Goal: Task Accomplishment & Management: Manage account settings

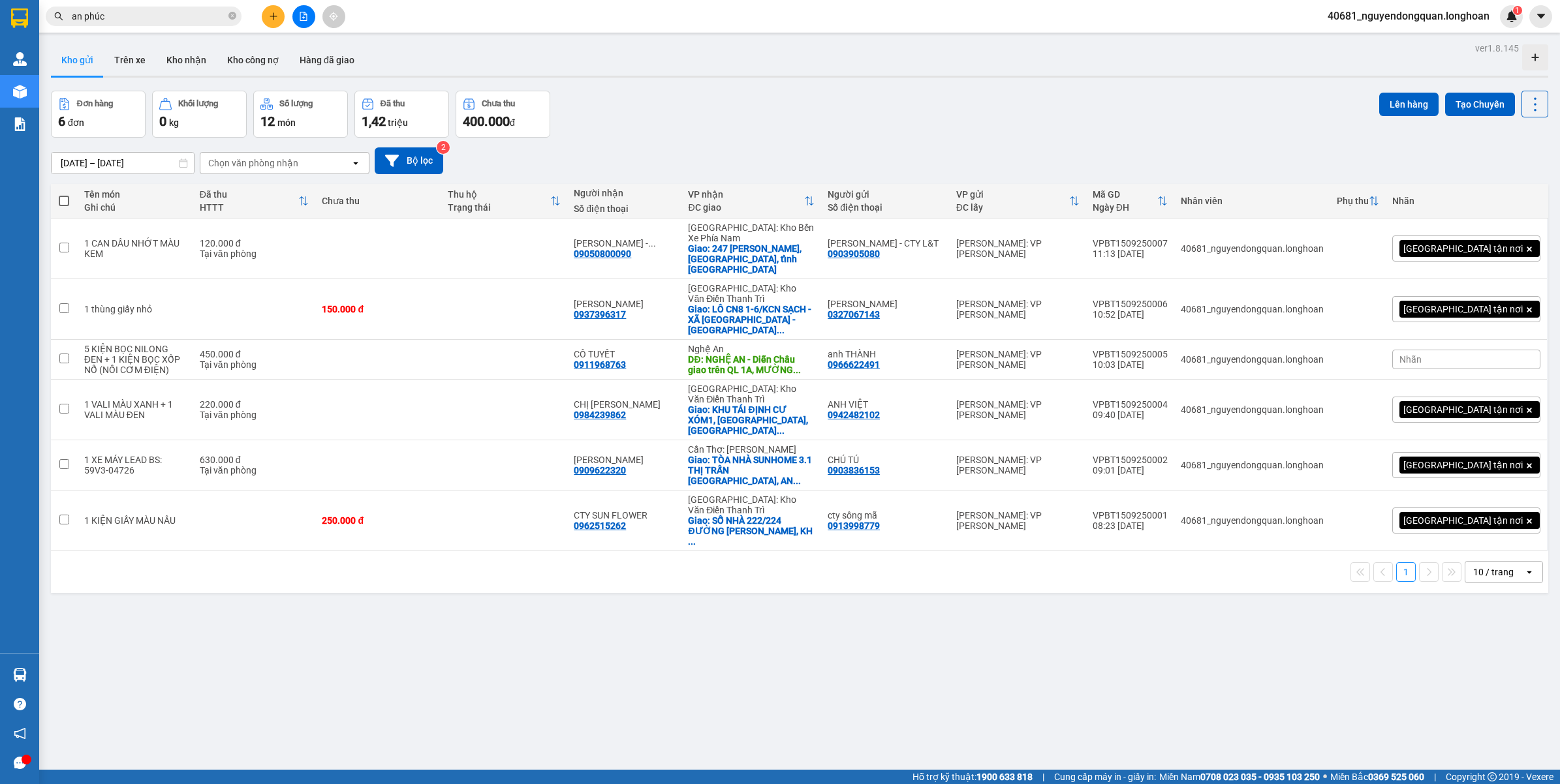
click at [1457, 119] on div "Lên hàng Tạo Chuyến" at bounding box center [1464, 114] width 169 height 47
click at [1457, 110] on button "Tạo Chuyến" at bounding box center [1479, 104] width 70 height 23
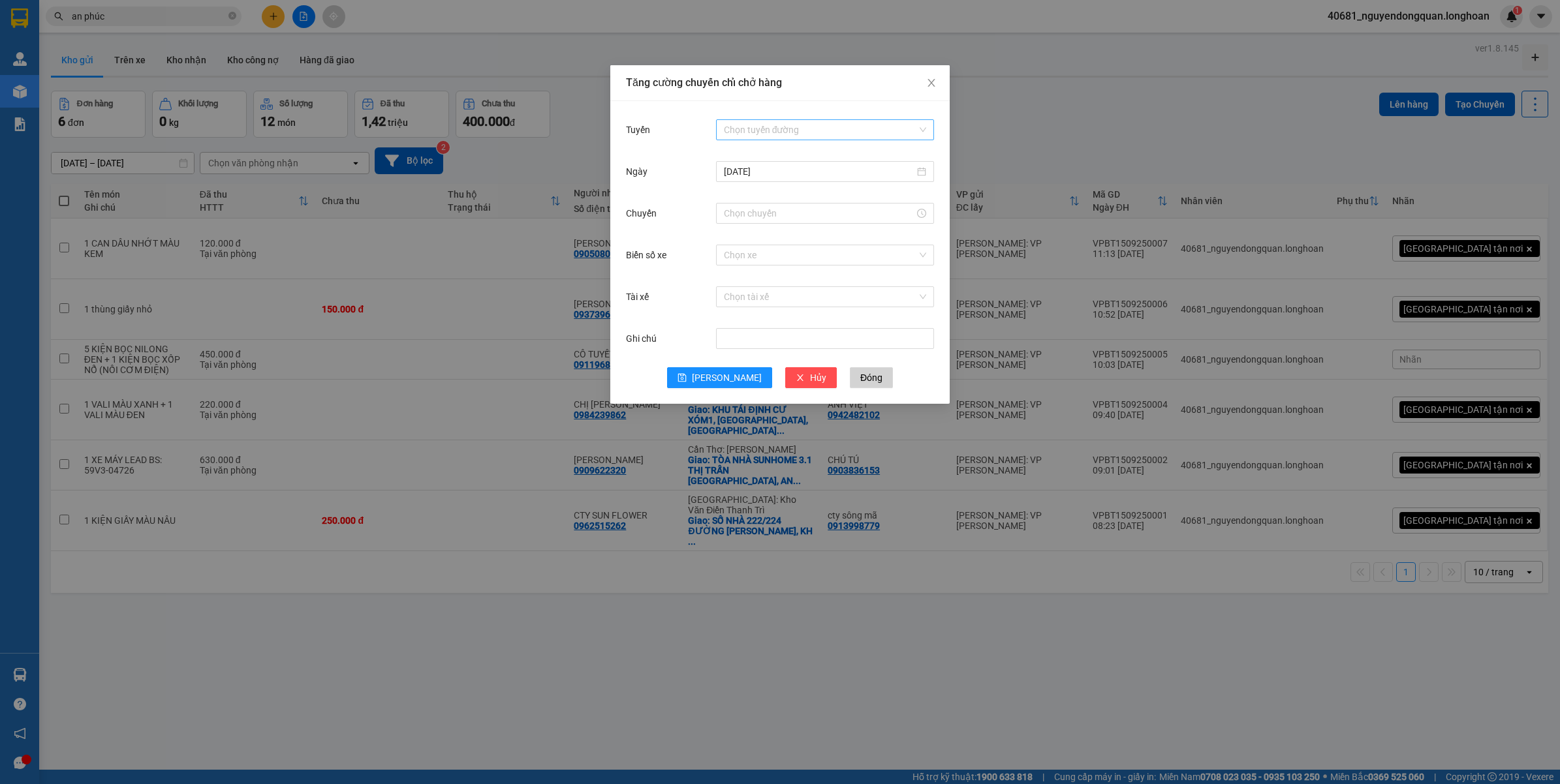
click at [840, 131] on input "Tuyến" at bounding box center [820, 129] width 193 height 20
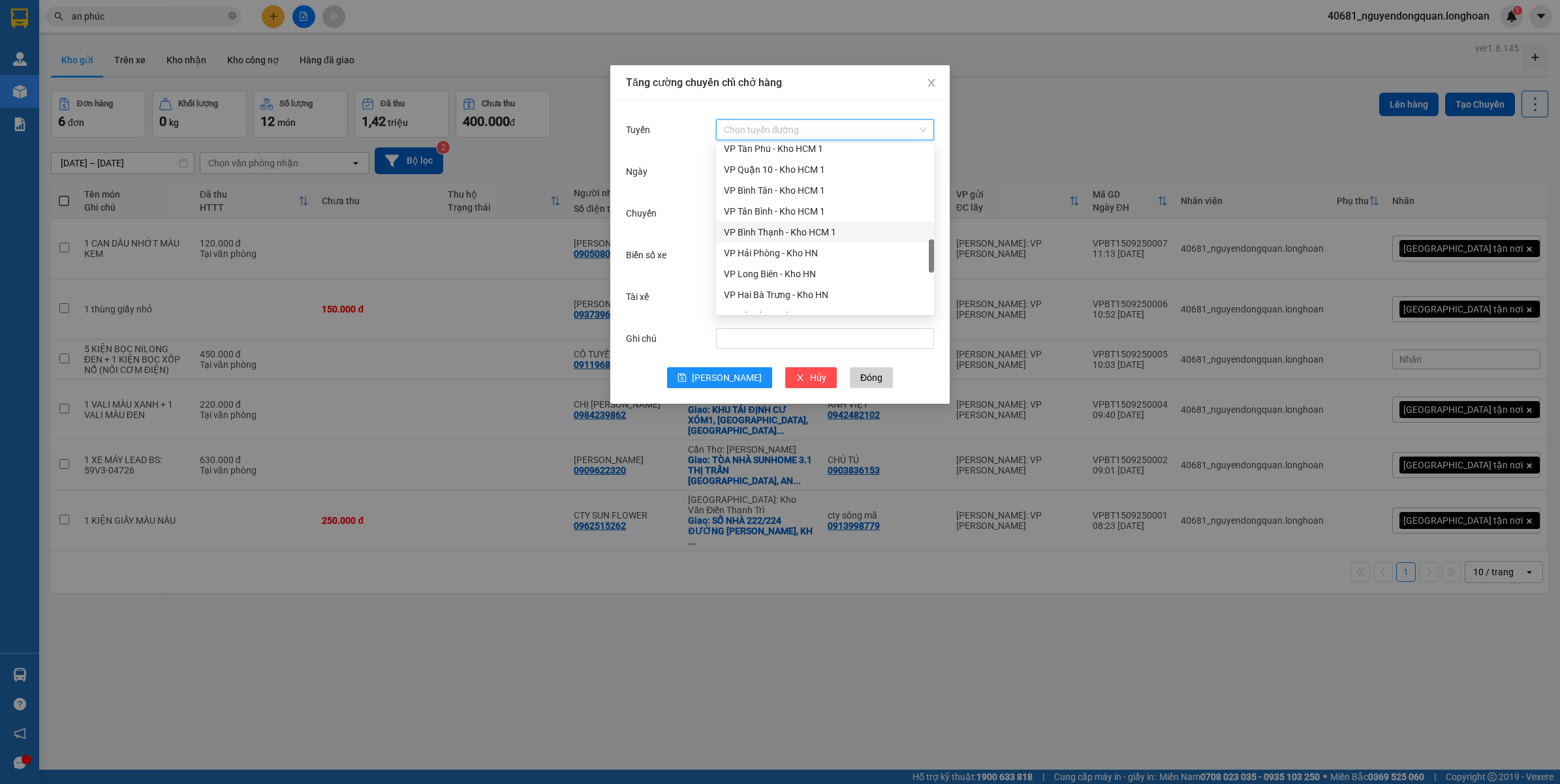
click at [785, 227] on div "VP Bình Thạnh - Kho HCM 1" at bounding box center [825, 232] width 202 height 14
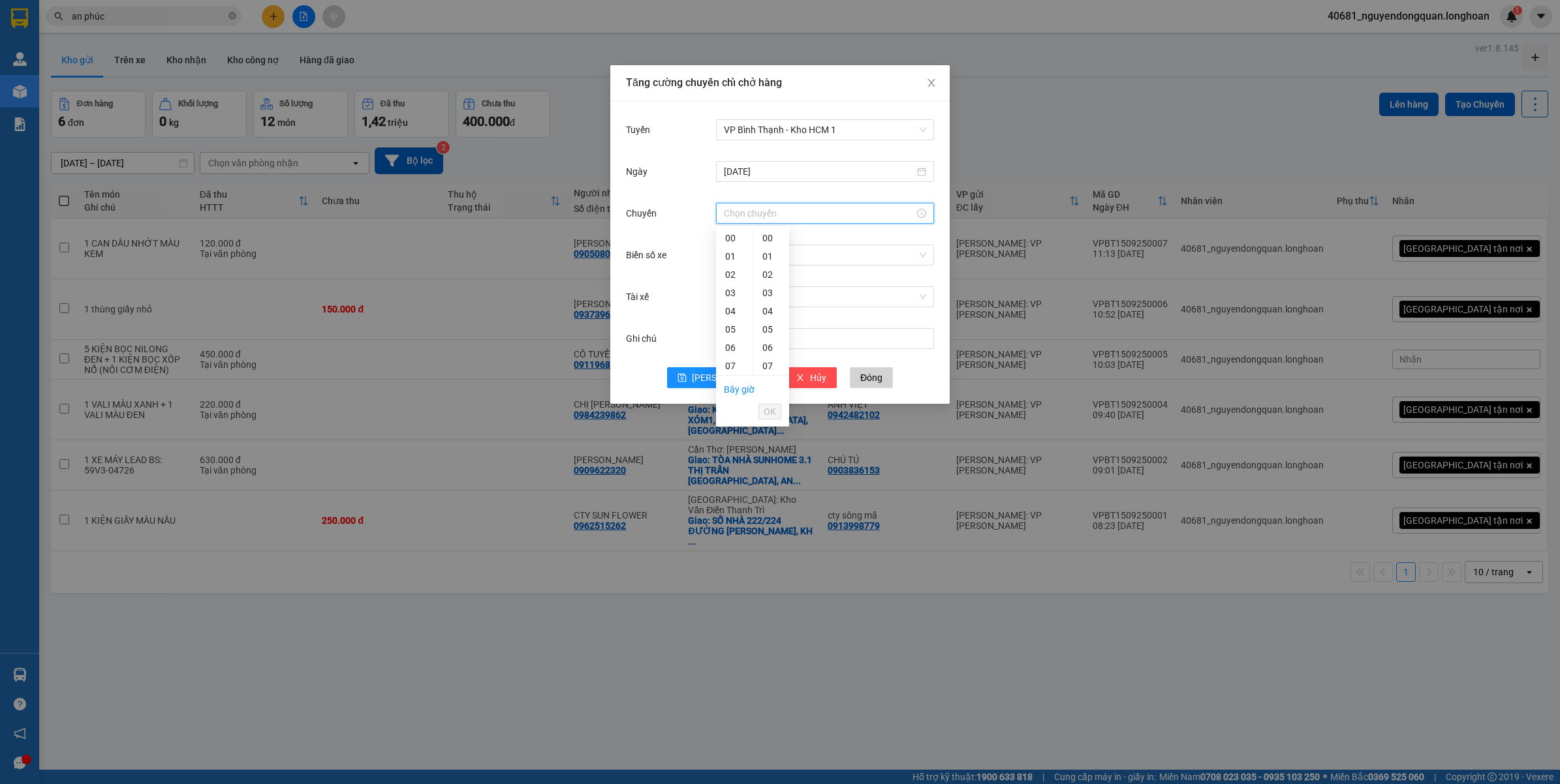
click at [791, 210] on input "Chuyến" at bounding box center [819, 213] width 190 height 14
click at [732, 232] on div "13" at bounding box center [734, 230] width 37 height 18
drag, startPoint x: 771, startPoint y: 257, endPoint x: 784, endPoint y: 321, distance: 65.3
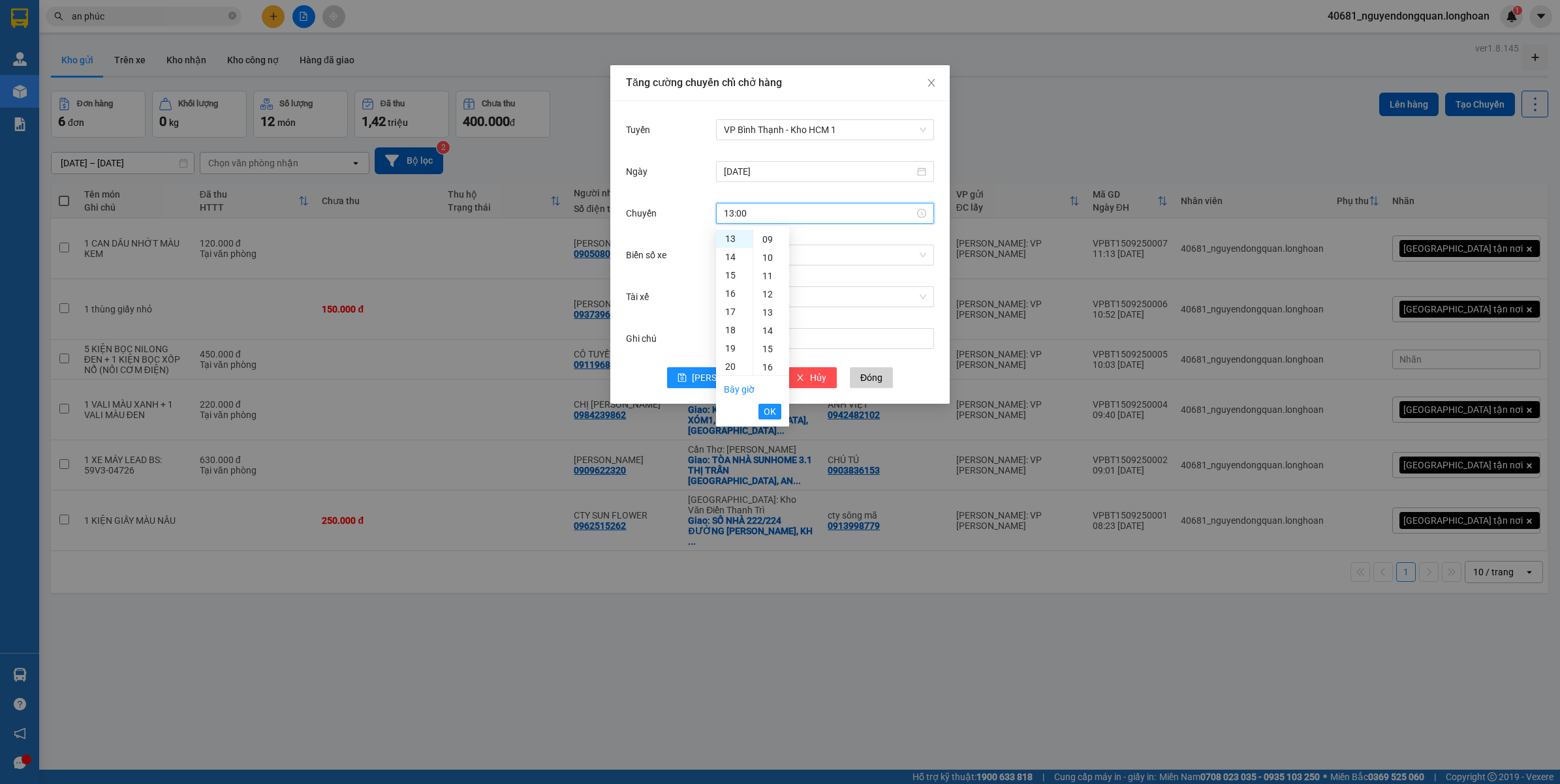
click at [772, 256] on div "10" at bounding box center [771, 257] width 36 height 18
type input "13:10"
click at [771, 413] on span "OK" at bounding box center [769, 412] width 13 height 14
click at [806, 261] on input "Biển số xe" at bounding box center [820, 254] width 193 height 20
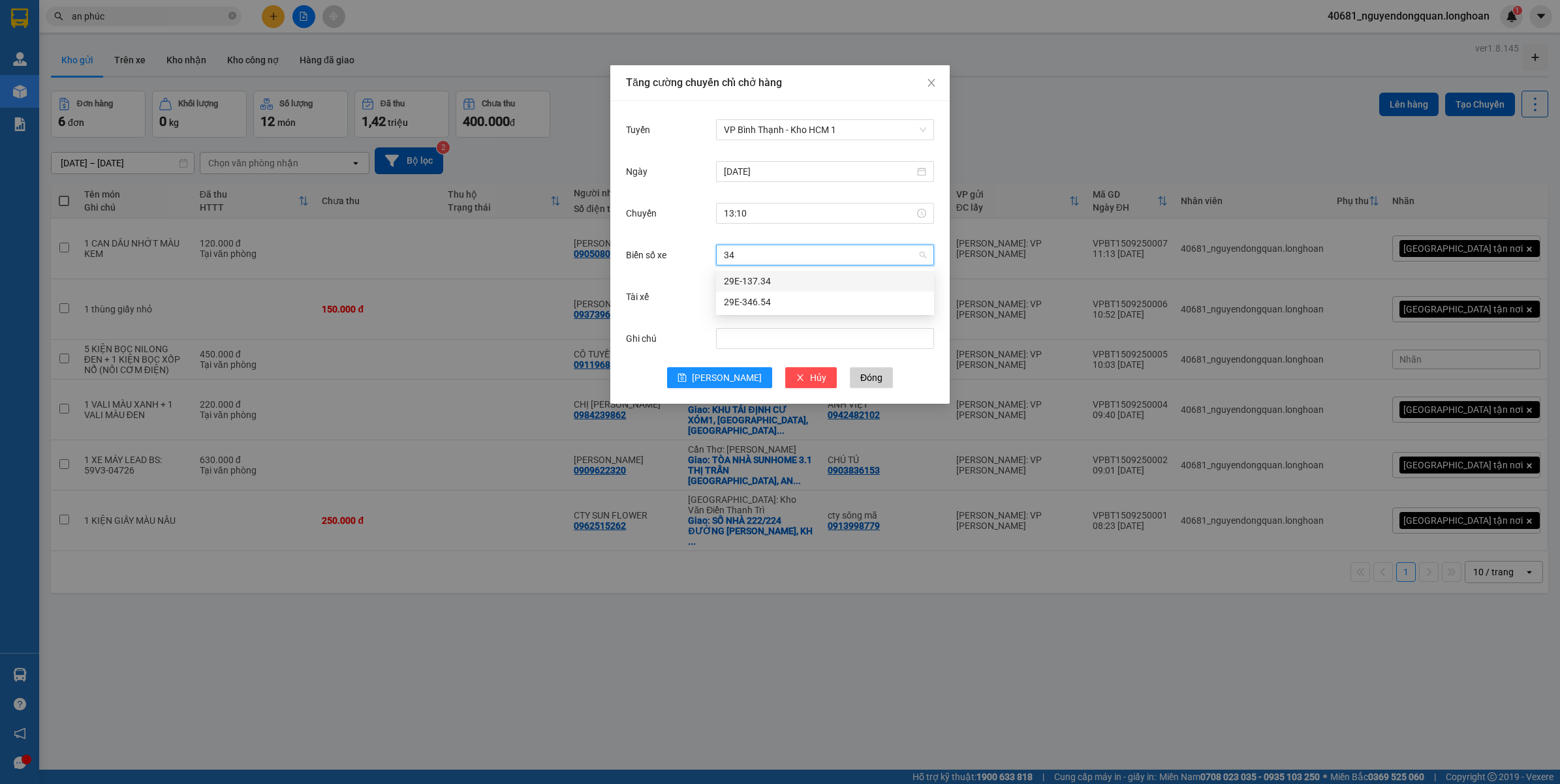
type input "346"
click at [804, 285] on div "29E-346.54" at bounding box center [825, 281] width 202 height 14
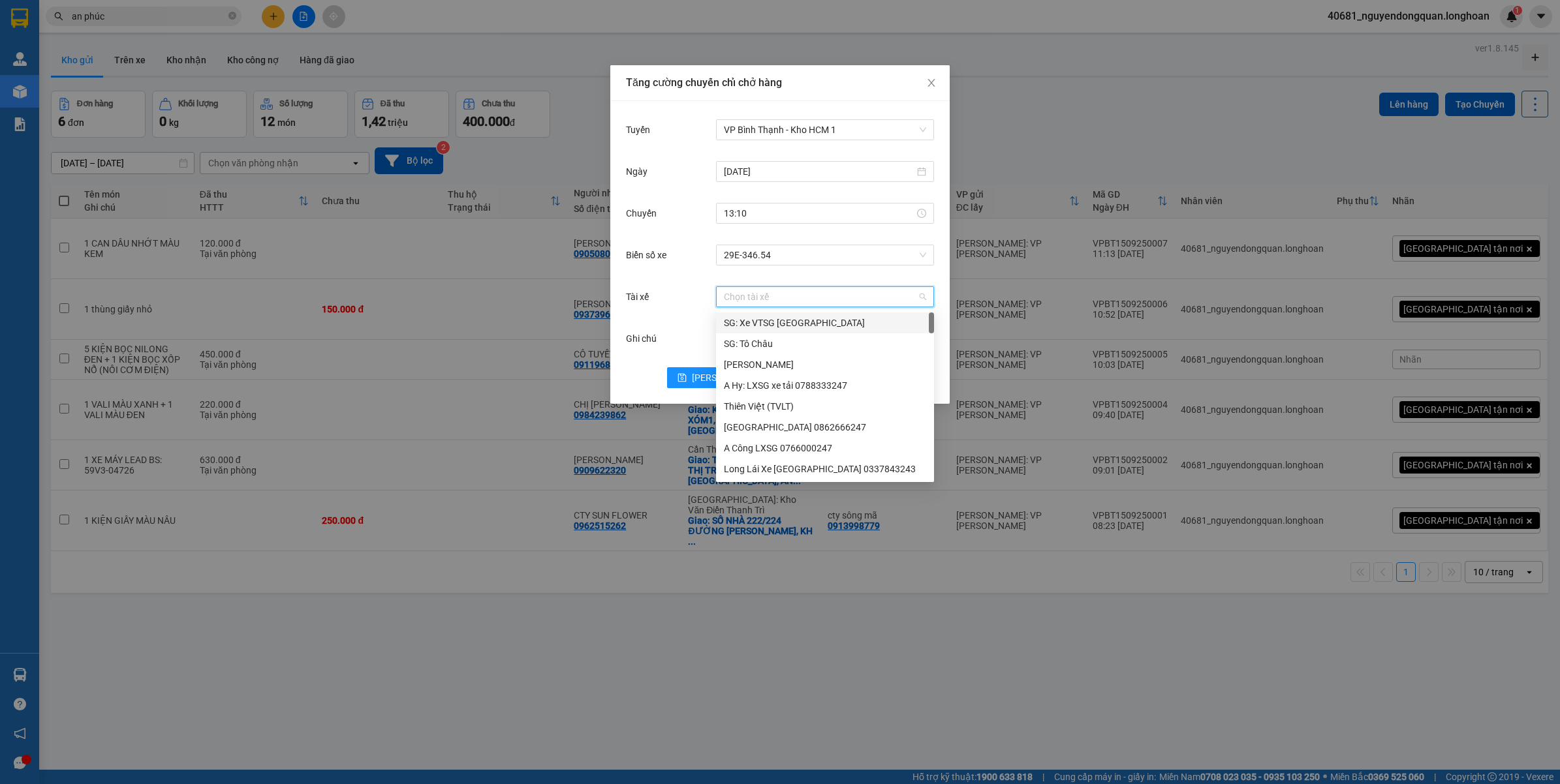
click at [800, 294] on input "Tài xế" at bounding box center [820, 297] width 193 height 20
type input "l"
type input "L"
click at [996, 676] on div "Tăng cường chuyến chỉ chở hàng Tuyến VP Bình Thạnh - Kho HCM 1 Ngày 15/09/2025 …" at bounding box center [780, 392] width 1560 height 784
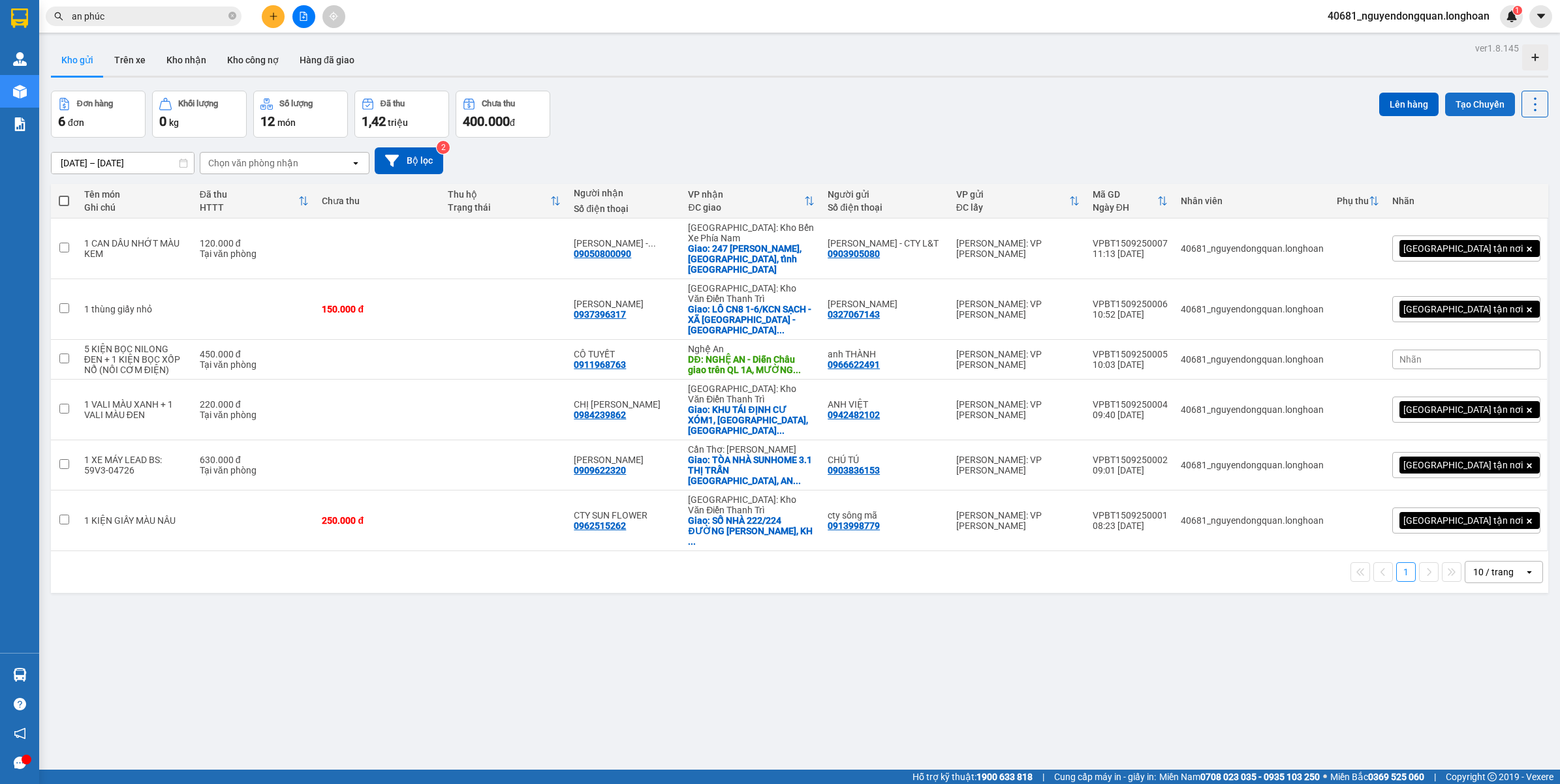
click at [1450, 100] on button "Tạo Chuyến" at bounding box center [1479, 104] width 70 height 23
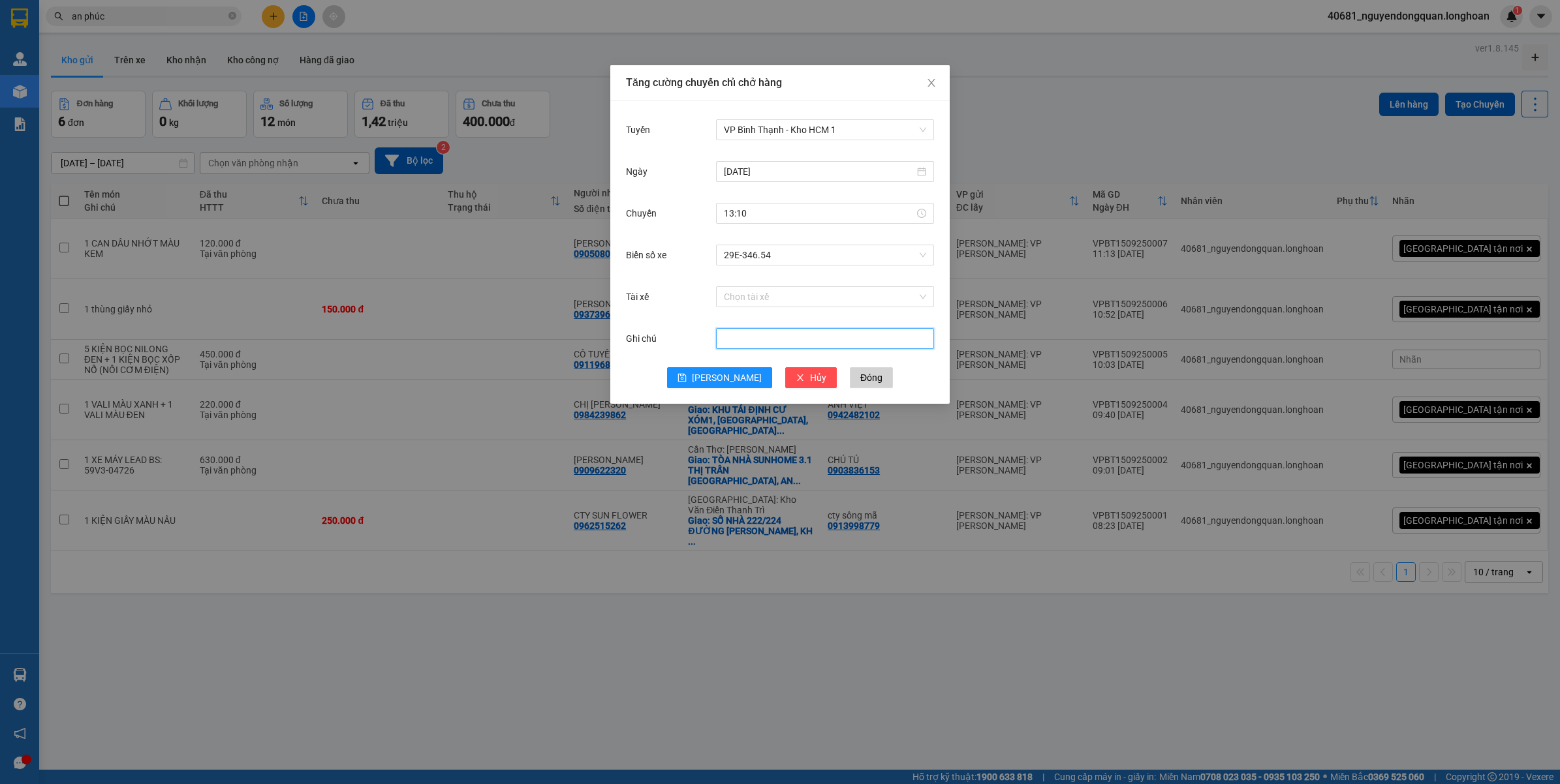
click at [758, 336] on input "Ghi chú" at bounding box center [825, 338] width 218 height 21
type input "A LÂM LX"
click at [722, 371] on span "[PERSON_NAME]" at bounding box center [726, 378] width 70 height 14
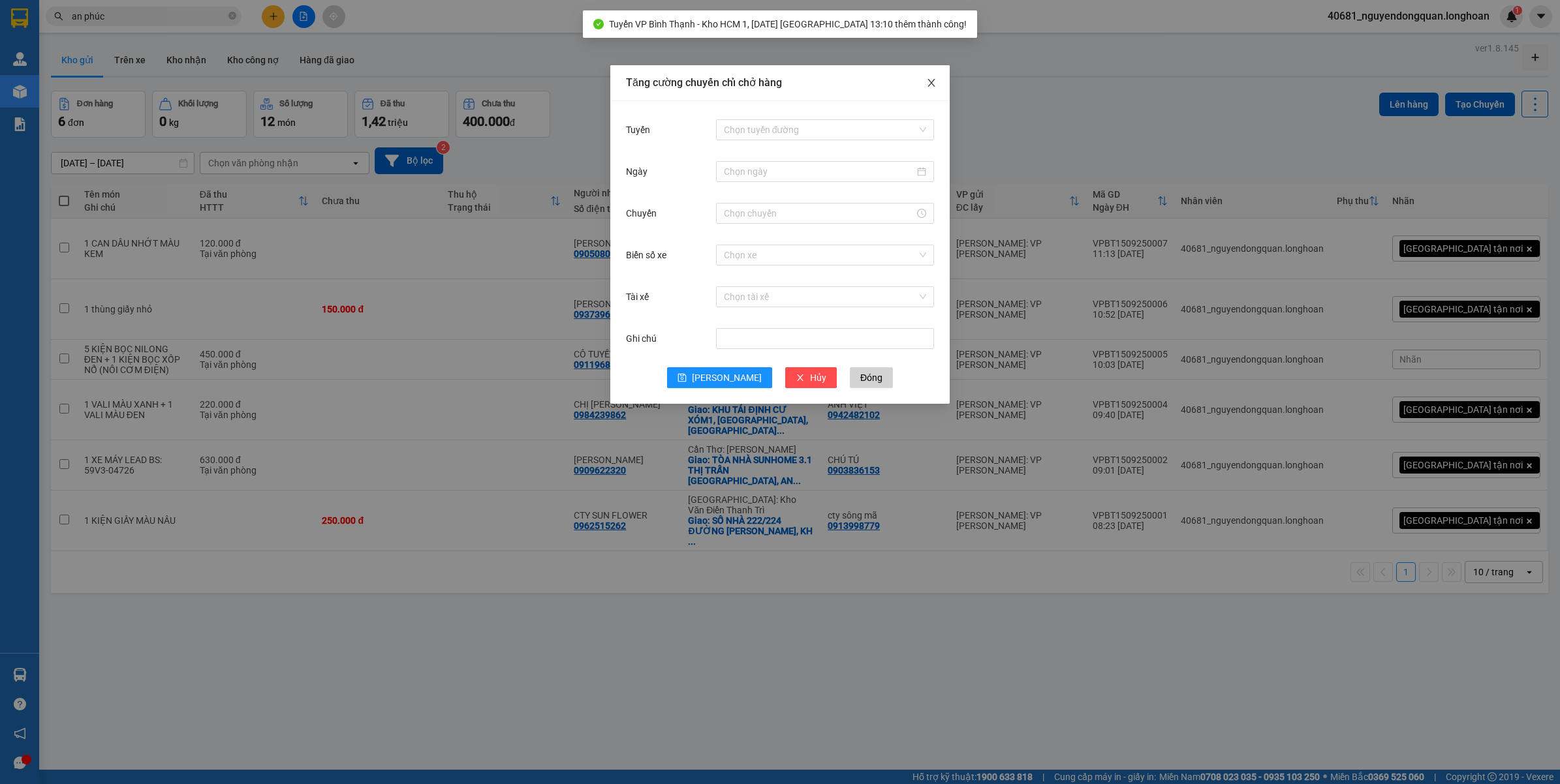
click at [933, 75] on span "Close" at bounding box center [931, 83] width 37 height 37
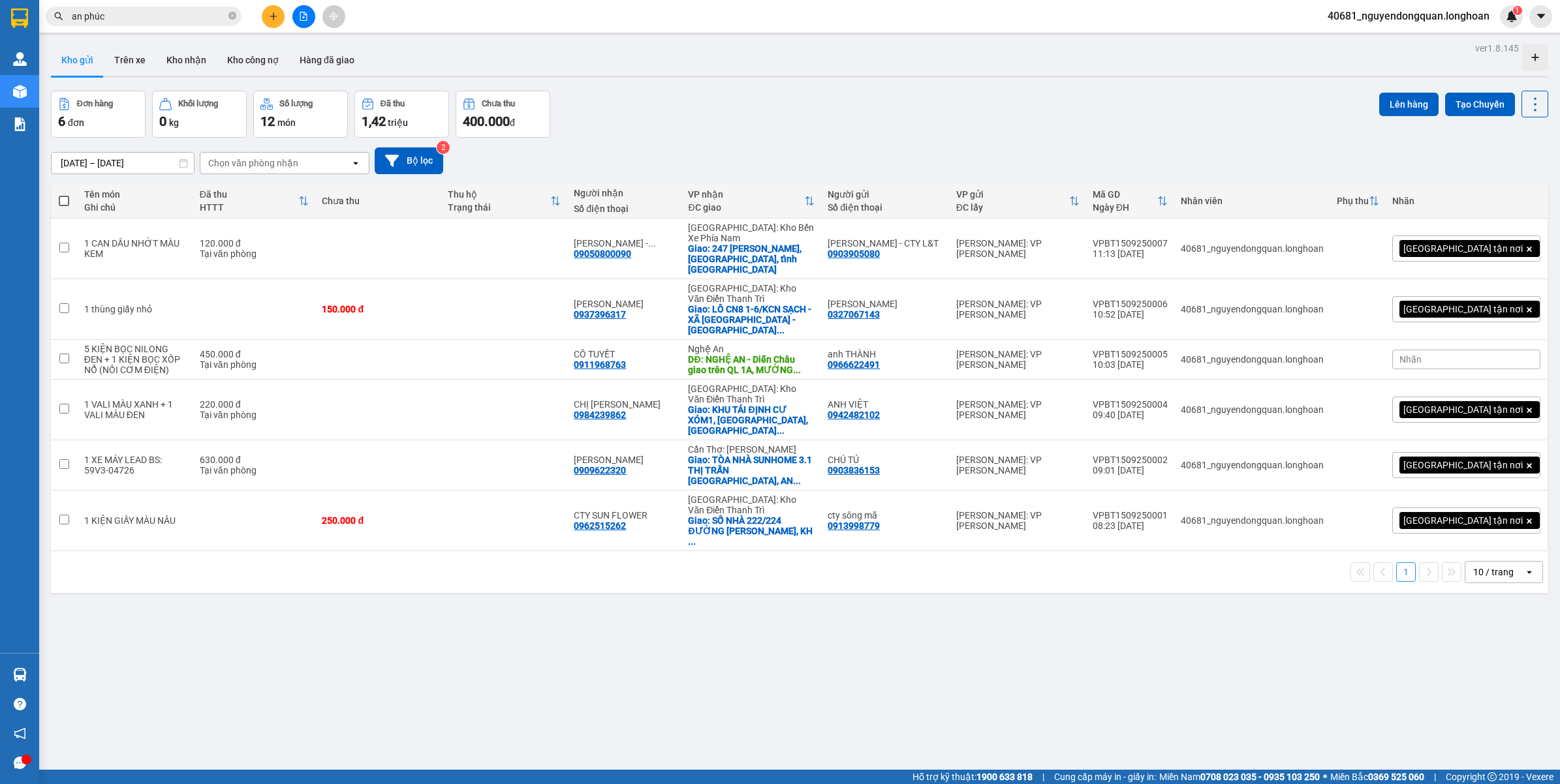
click at [59, 199] on span at bounding box center [63, 200] width 10 height 10
click at [64, 194] on input "checkbox" at bounding box center [64, 194] width 0 height 0
checkbox input "true"
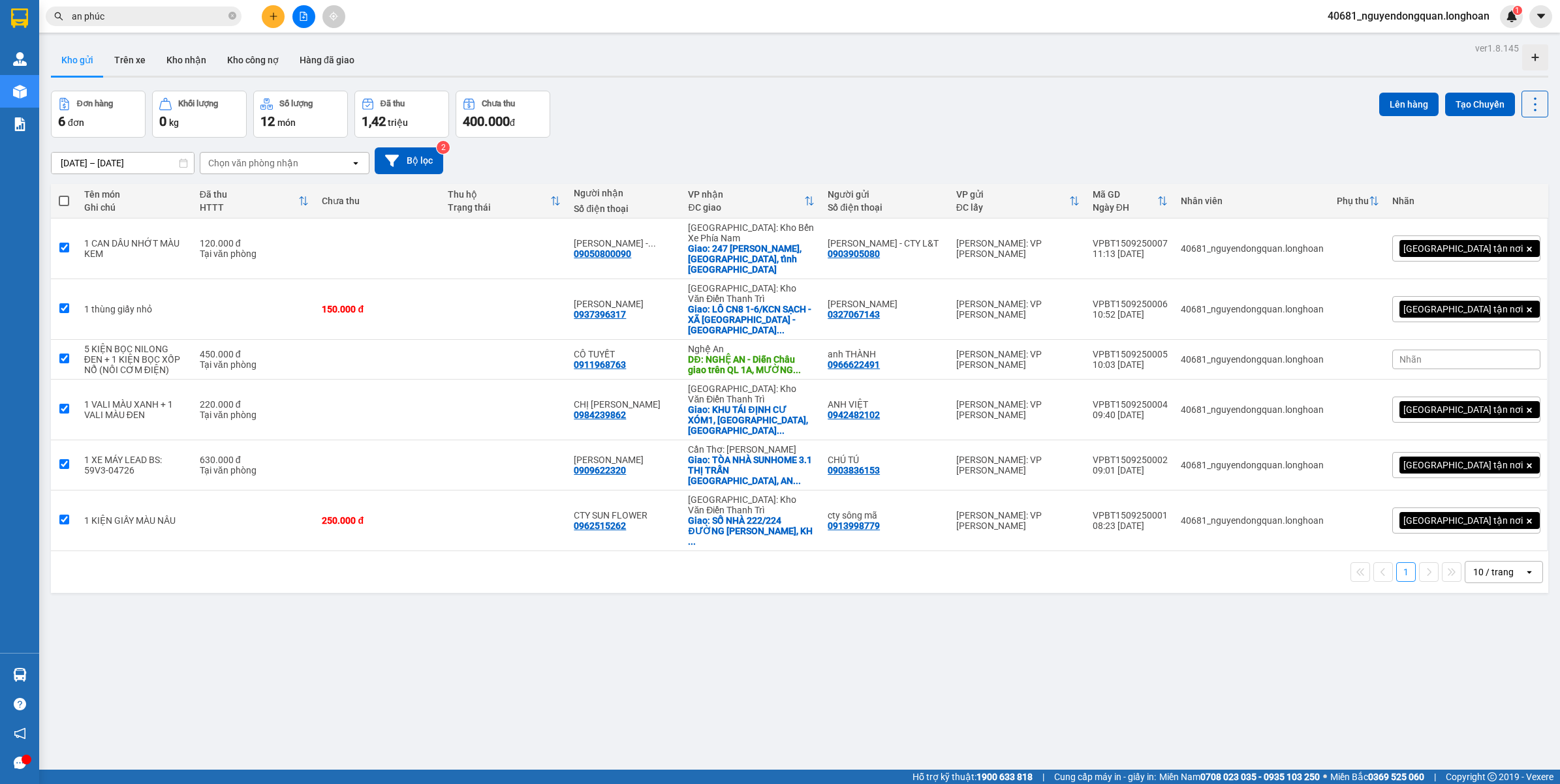
checkbox input "true"
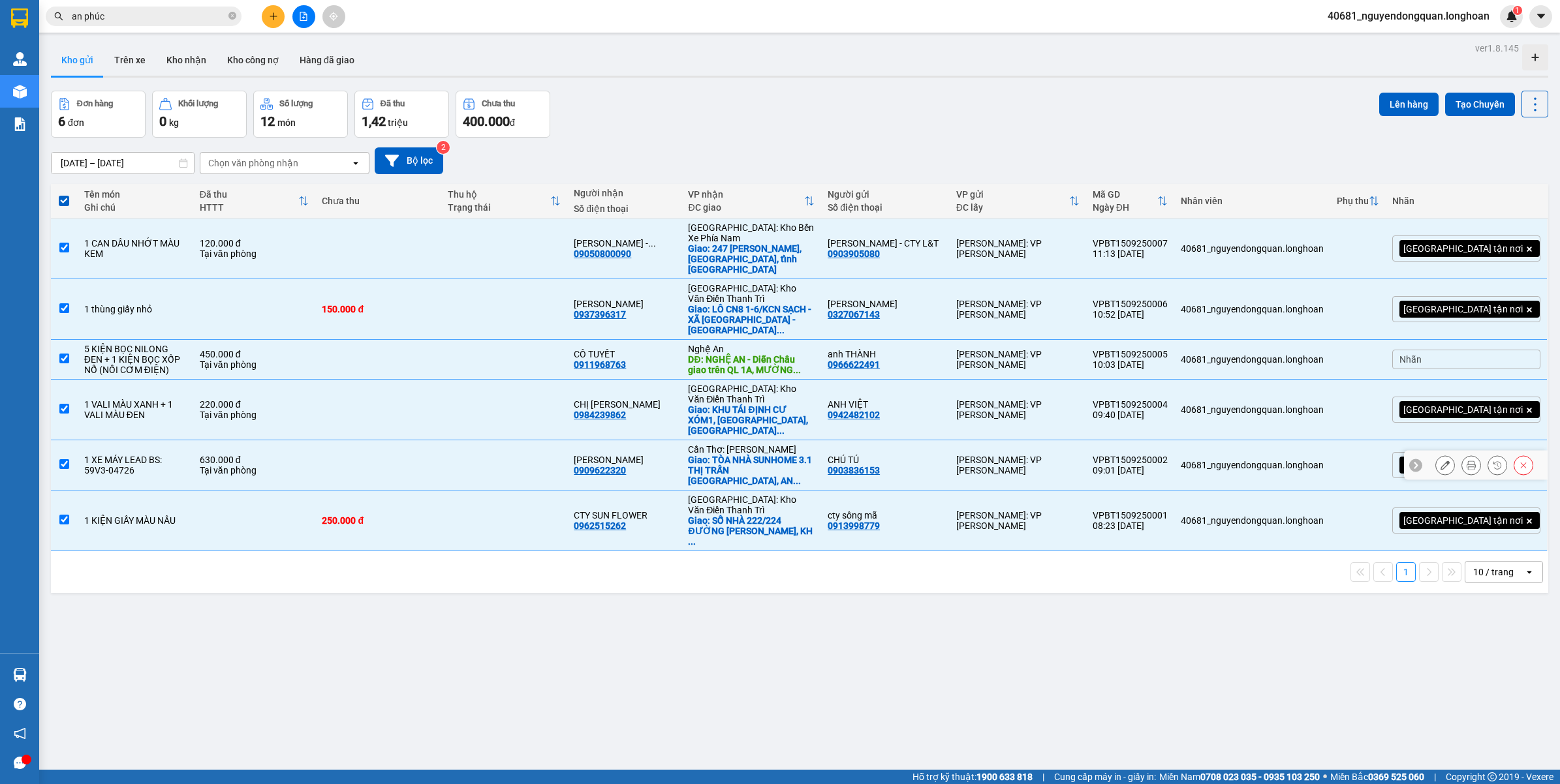
click at [57, 441] on td at bounding box center [64, 466] width 27 height 50
checkbox input "false"
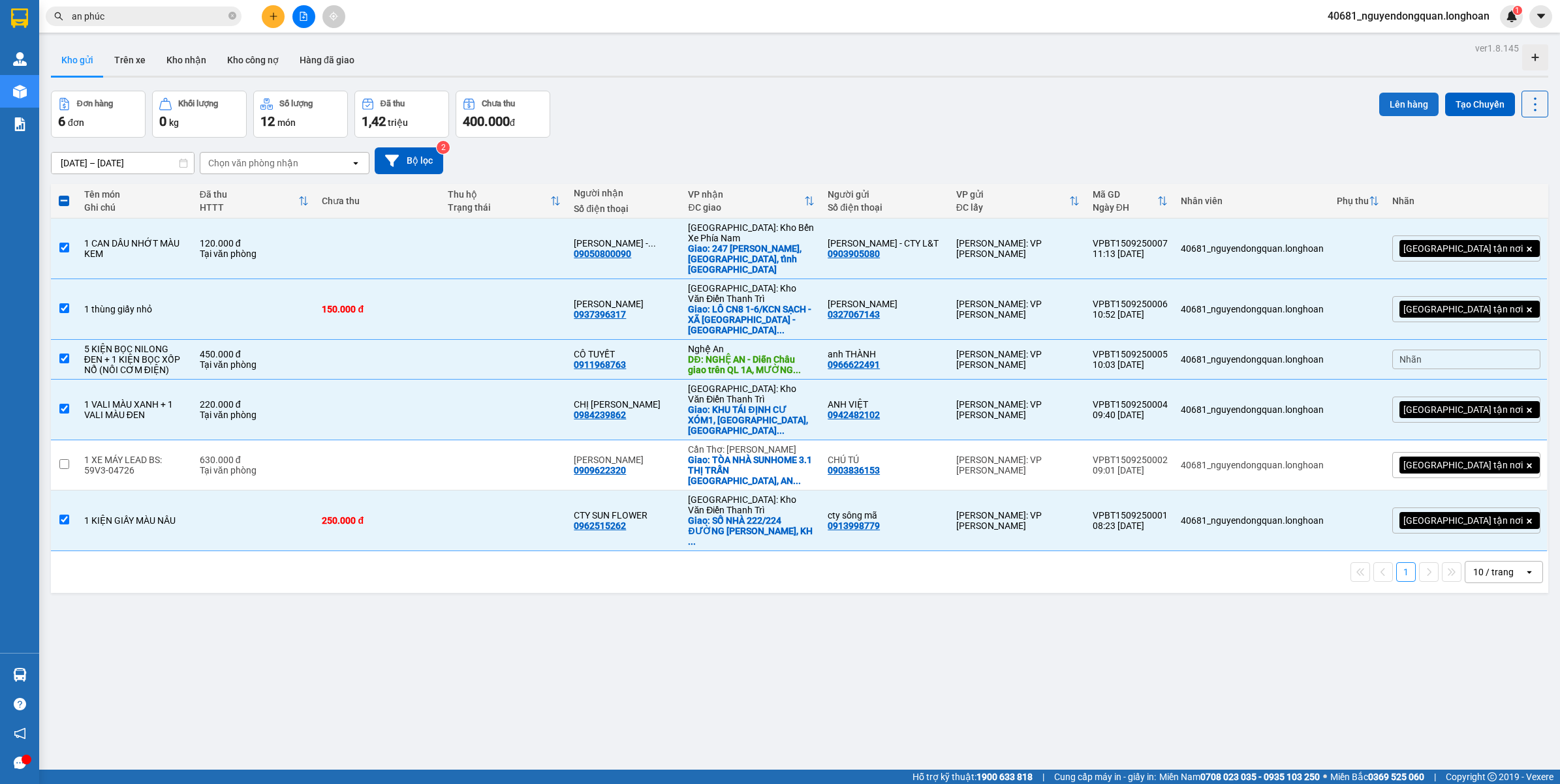
click at [1389, 102] on button "Lên hàng" at bounding box center [1409, 104] width 59 height 23
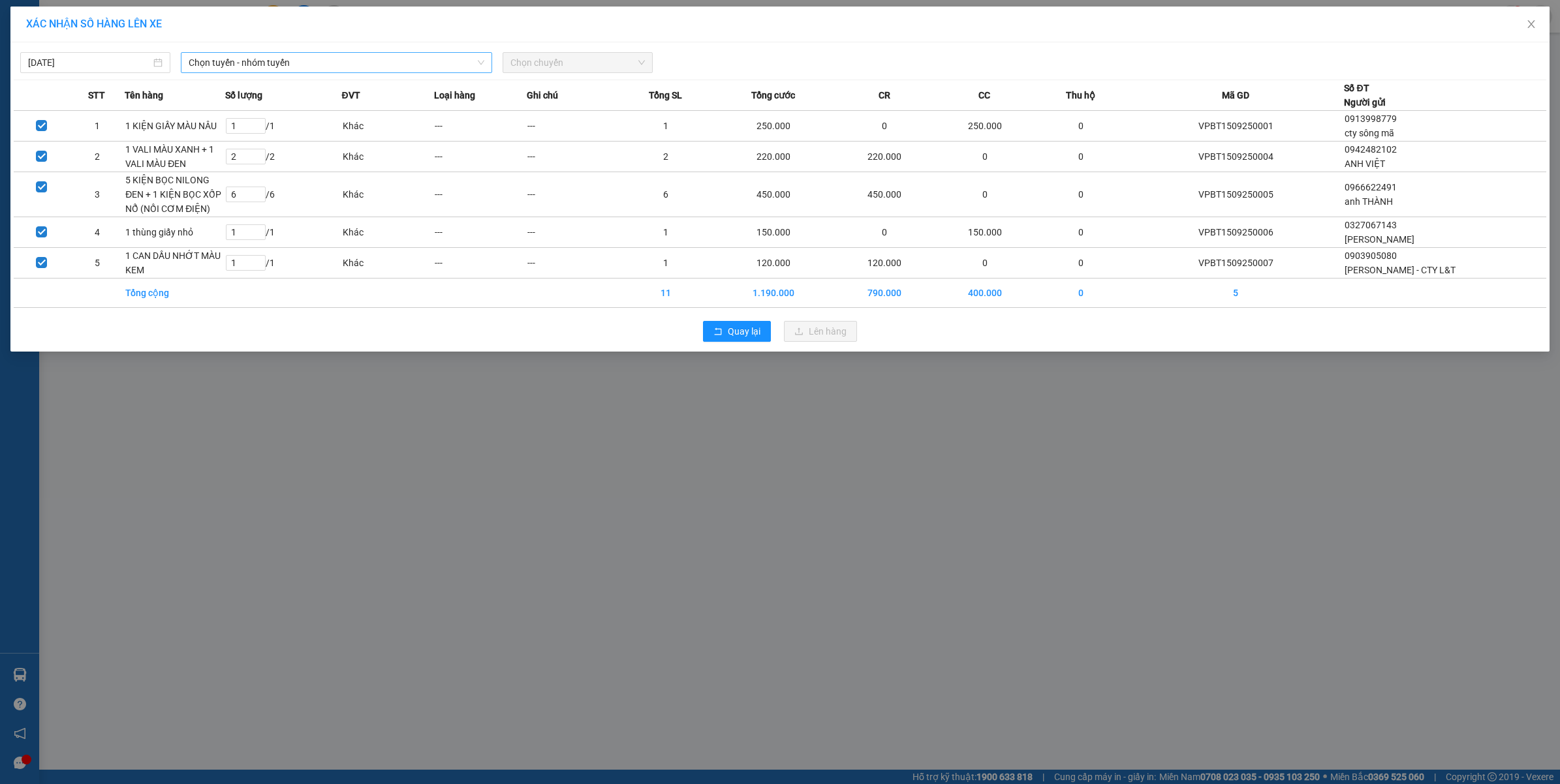
click at [387, 70] on span "Chọn tuyến - nhóm tuyến" at bounding box center [337, 63] width 296 height 20
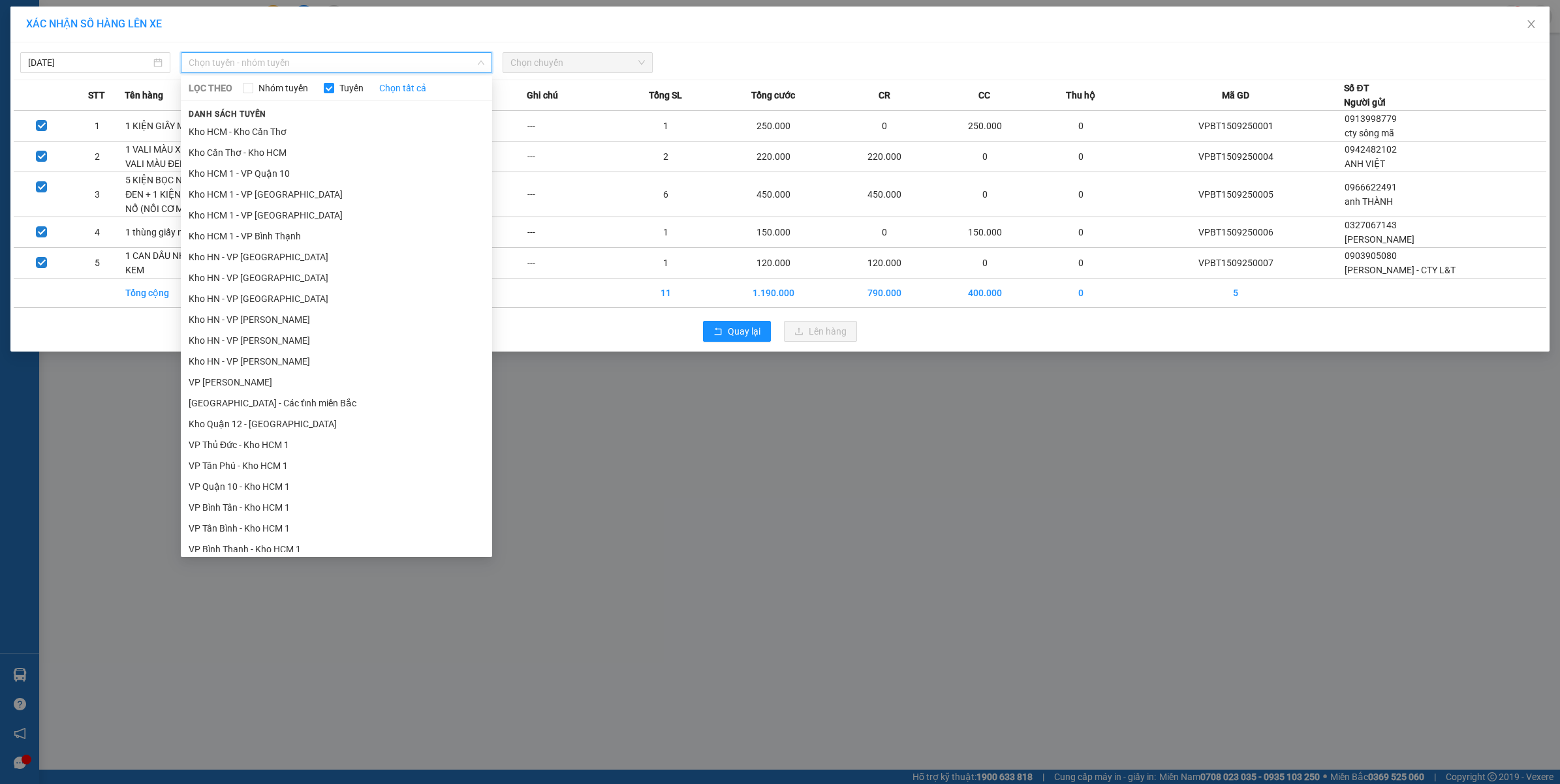
scroll to position [326, 0]
click at [255, 459] on li "VP Bình Thạnh - Kho HCM 1" at bounding box center [337, 451] width 312 height 21
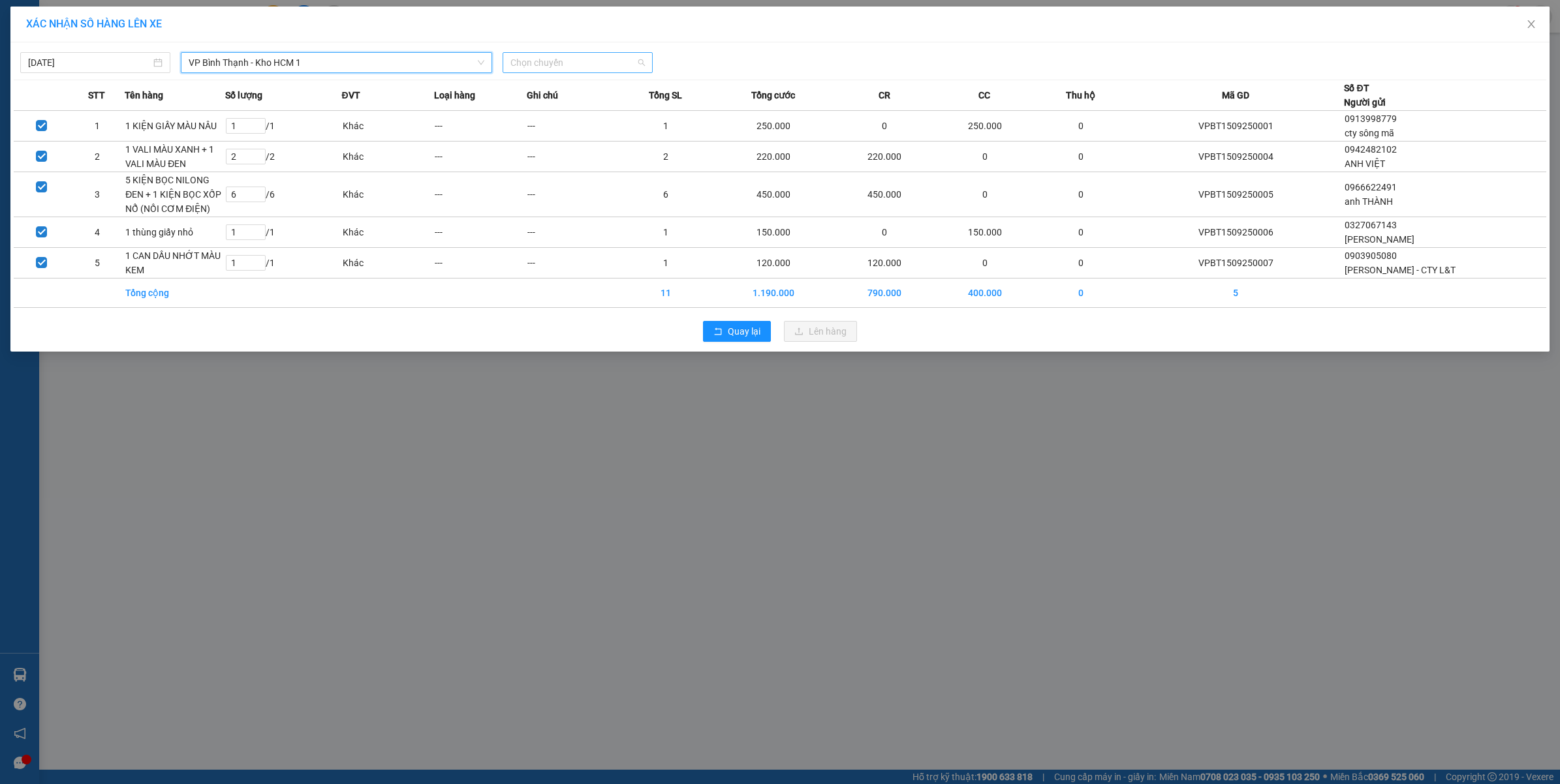
click at [556, 65] on span "Chọn chuyến" at bounding box center [578, 63] width 135 height 20
click at [566, 116] on div "13:10 (TC) - 29E-346.54" at bounding box center [561, 110] width 102 height 14
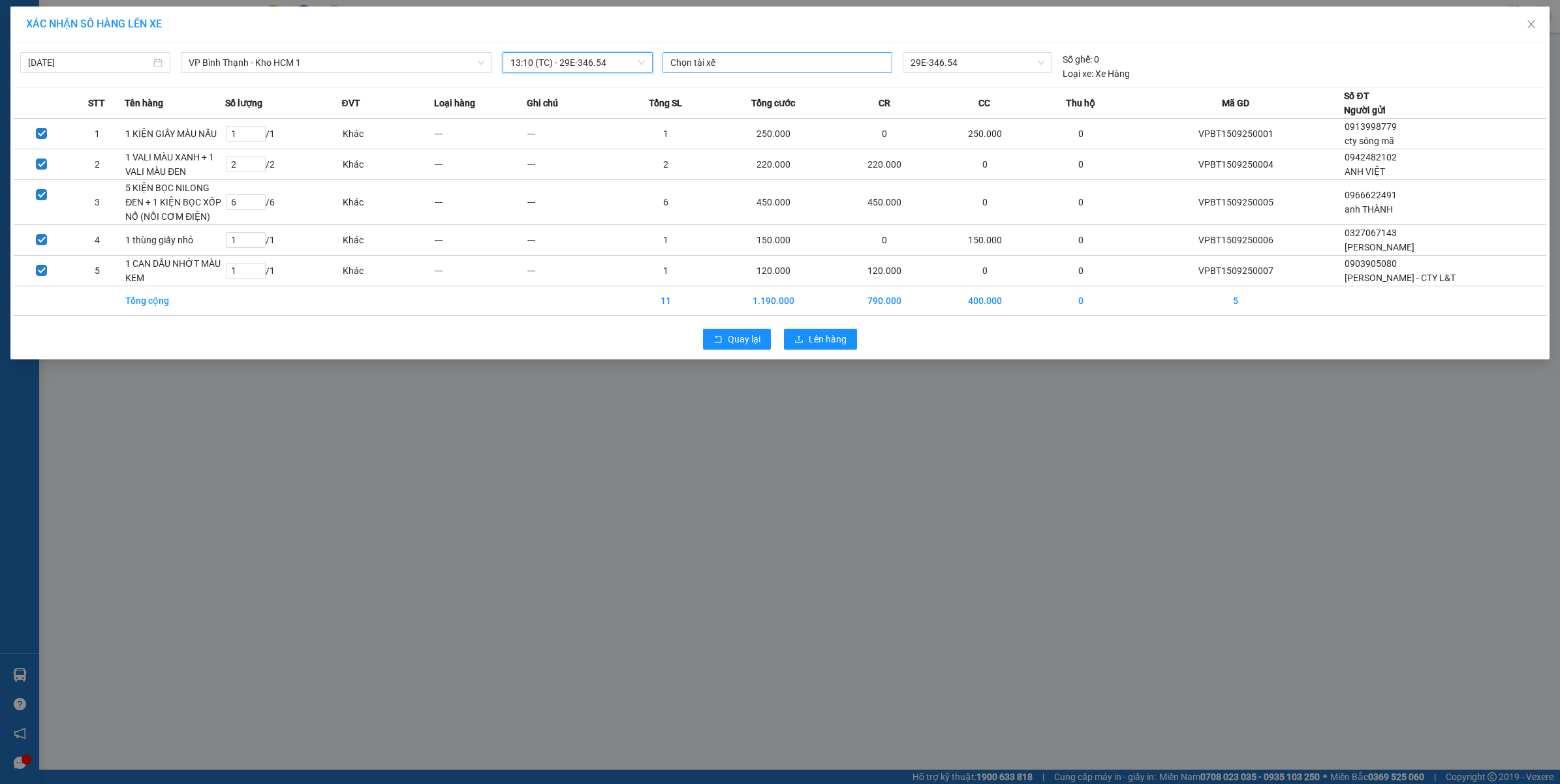
click at [783, 62] on div at bounding box center [776, 63] width 223 height 16
type input "A"
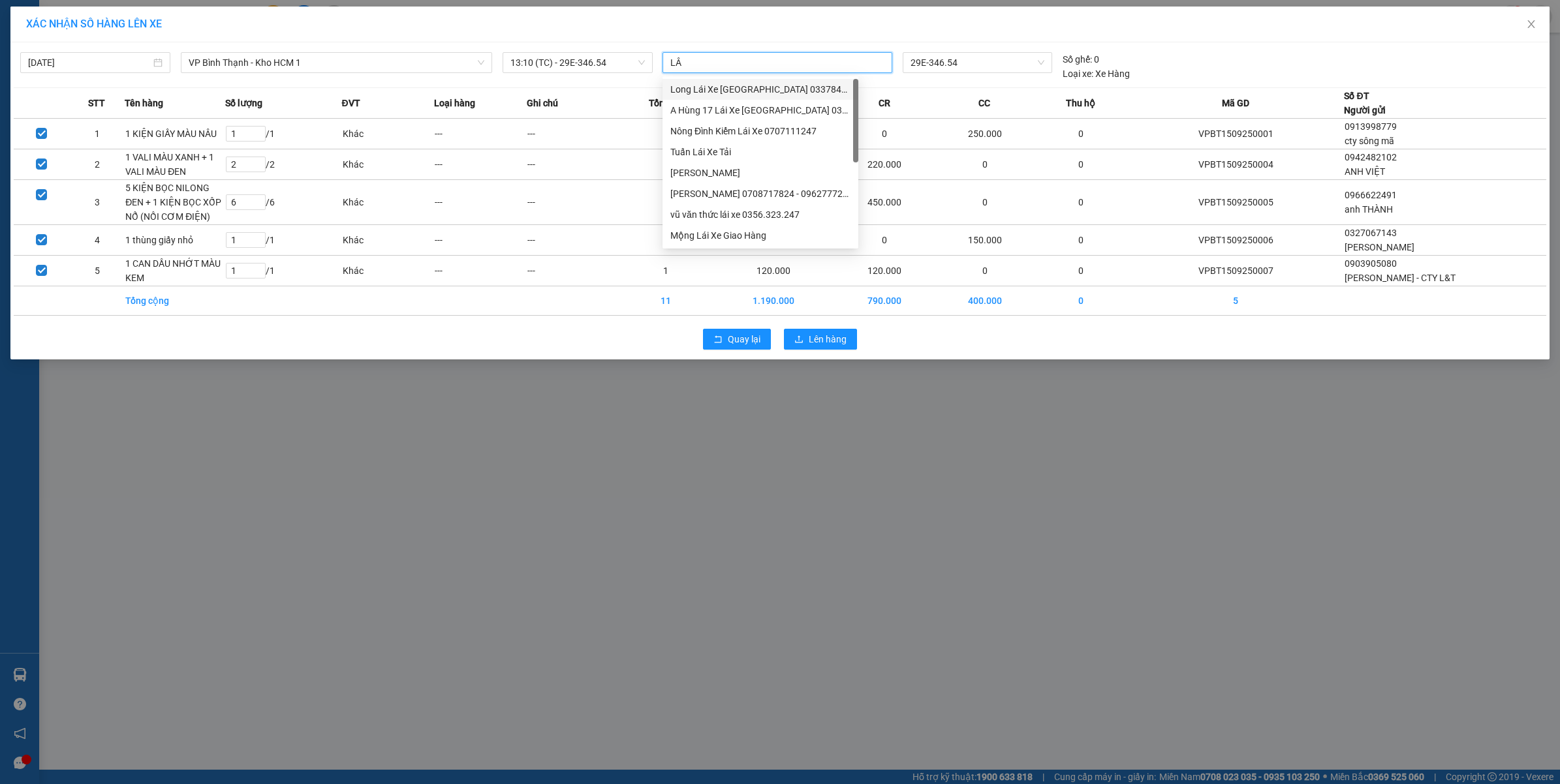
type input "L"
click at [826, 336] on span "Lên hàng" at bounding box center [827, 339] width 38 height 14
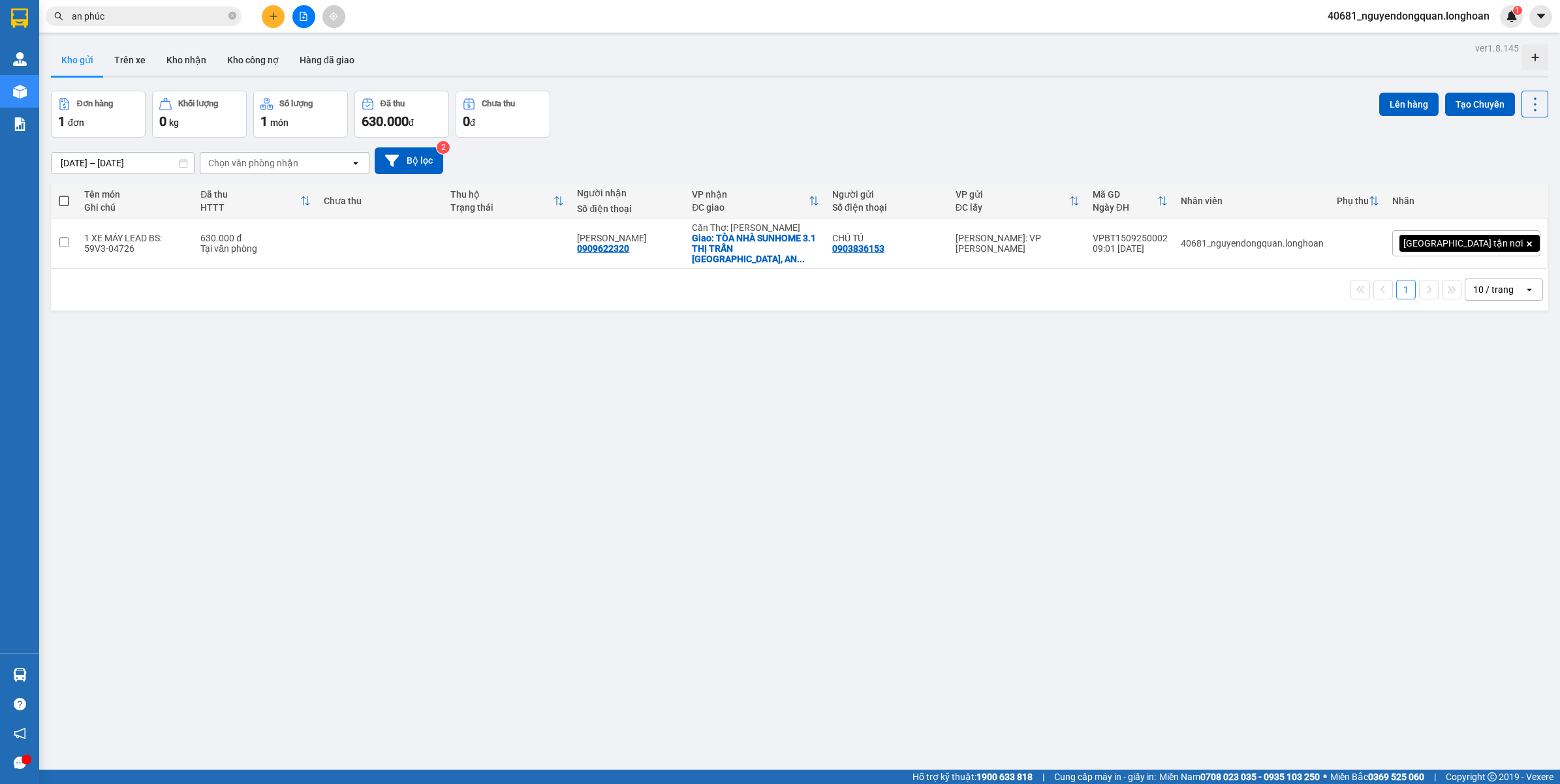
click at [1490, 286] on div "10 / trang" at bounding box center [1493, 290] width 41 height 13
click at [1474, 425] on span "100 / trang" at bounding box center [1486, 425] width 47 height 13
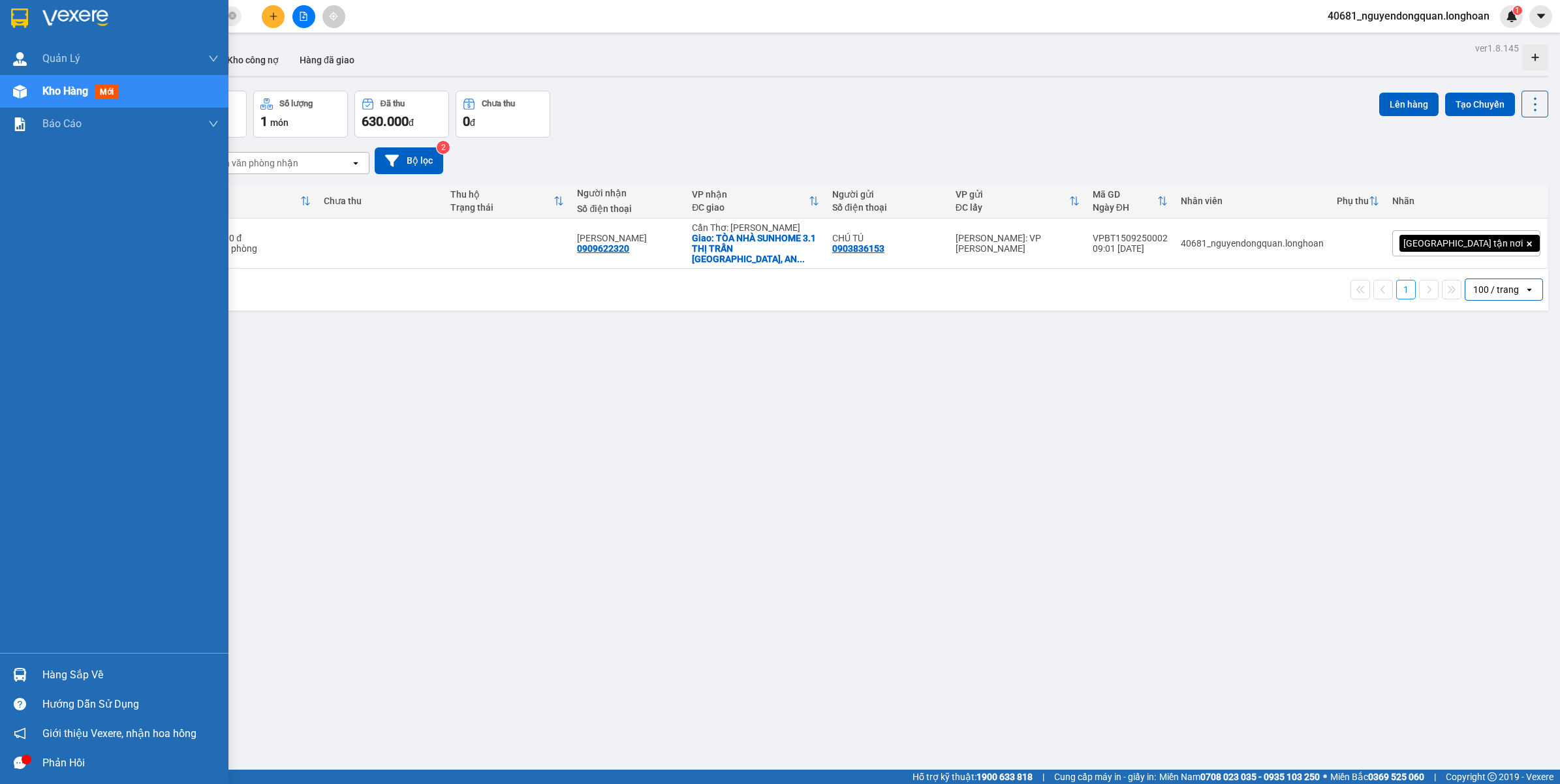
click at [26, 680] on img at bounding box center [20, 675] width 14 height 14
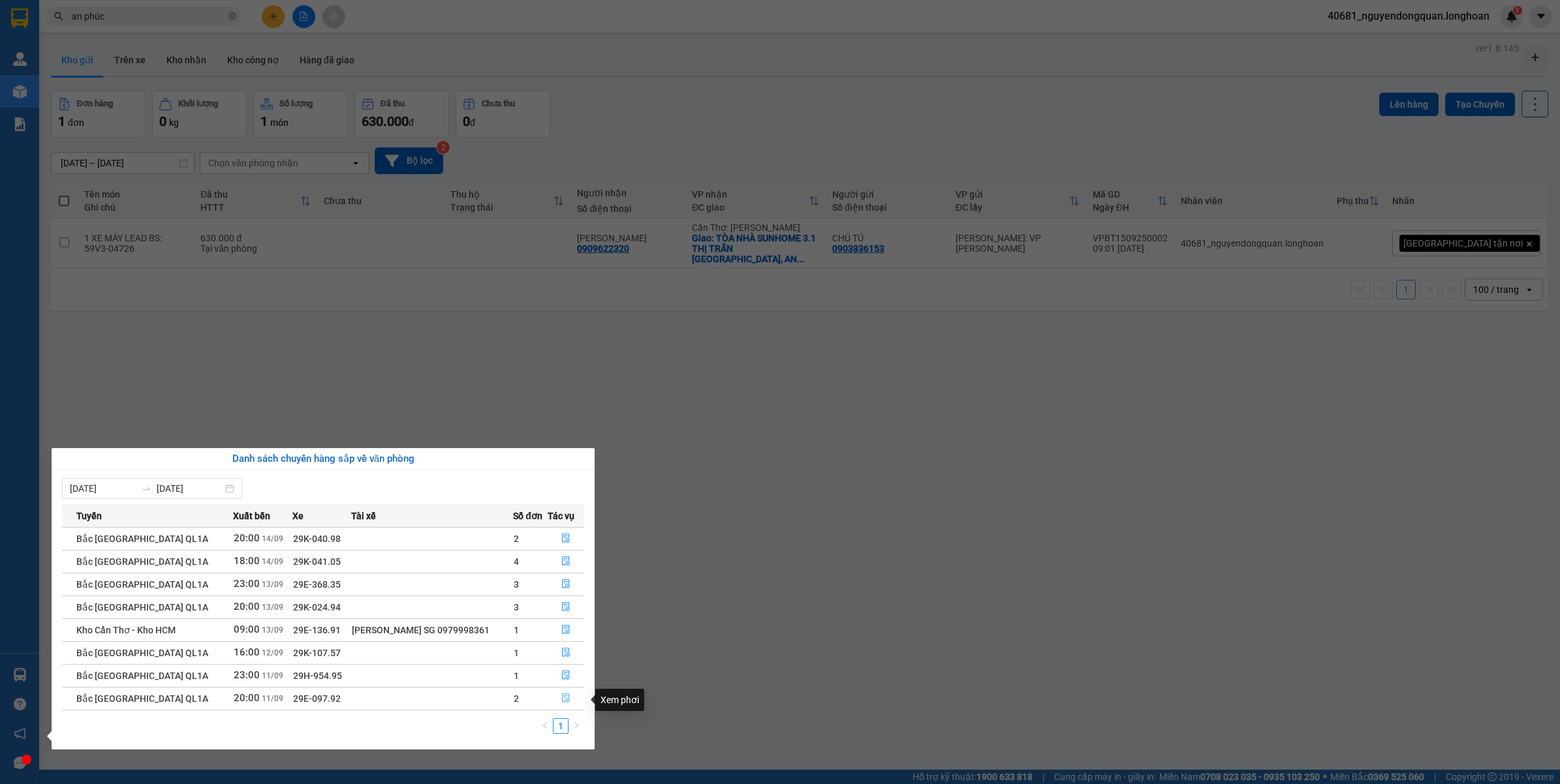
drag, startPoint x: 560, startPoint y: 701, endPoint x: 592, endPoint y: 715, distance: 34.9
click at [561, 700] on icon "file-done" at bounding box center [566, 698] width 9 height 9
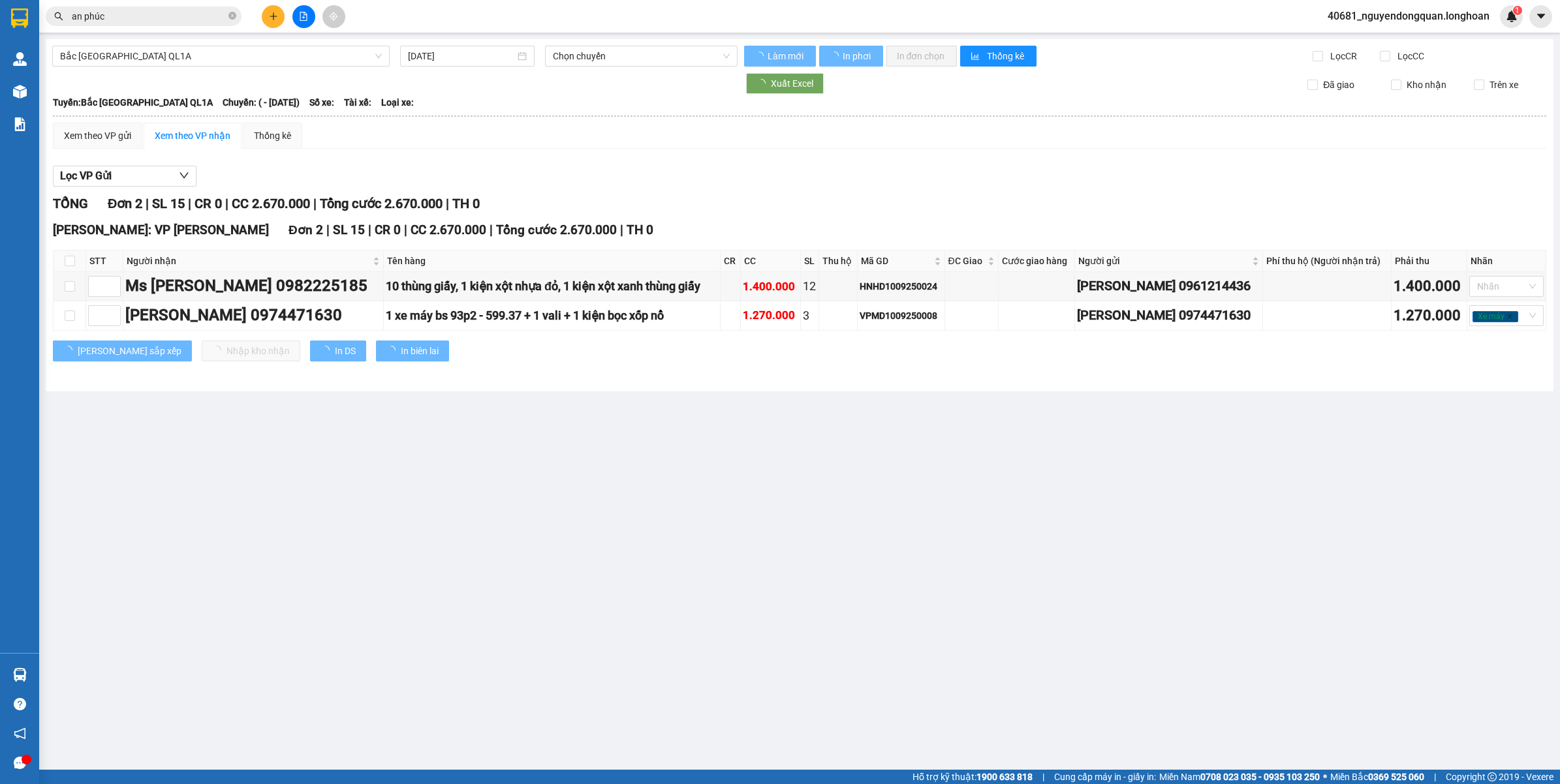
type input "11/09/2025"
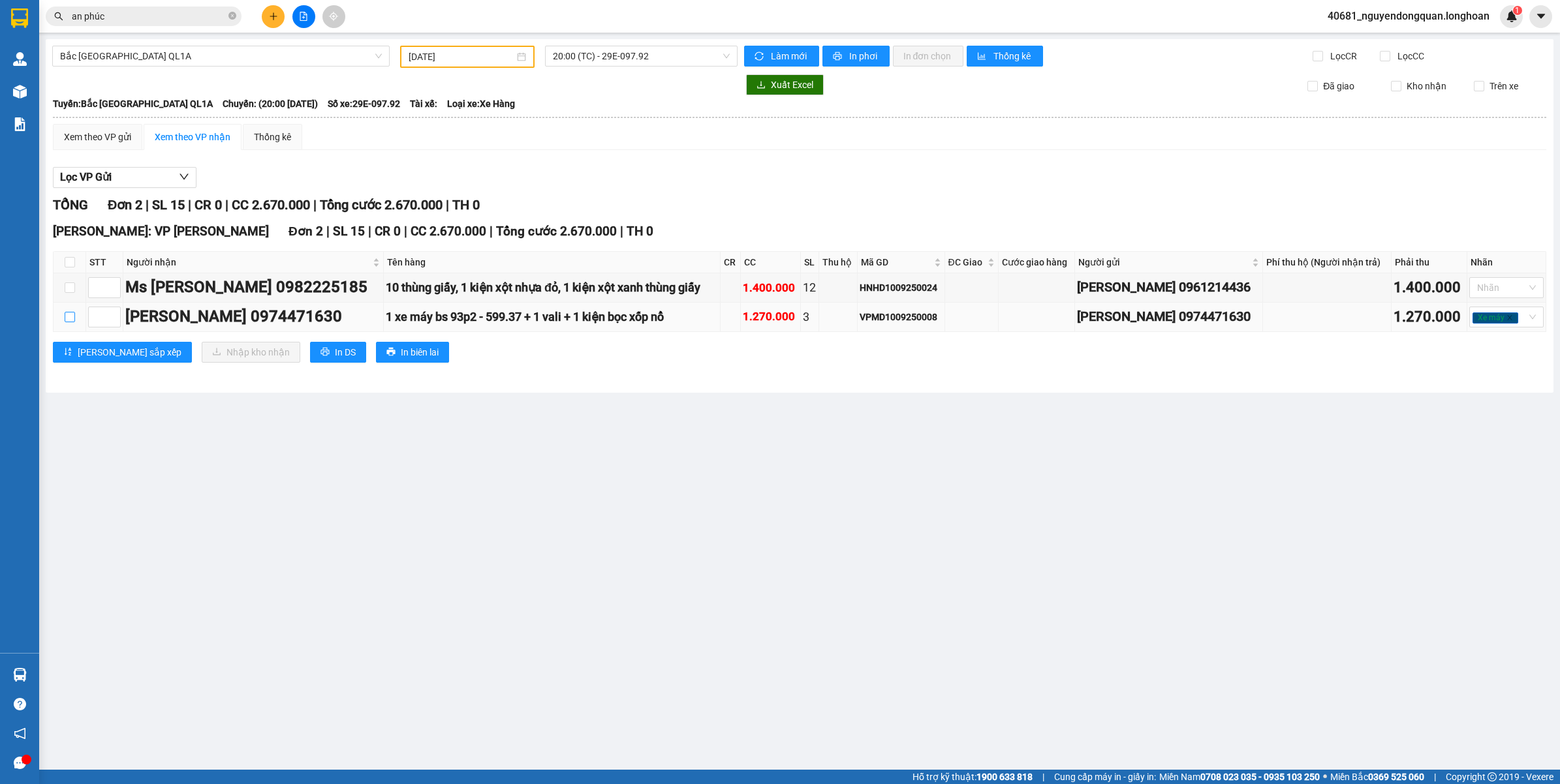
click at [69, 317] on input "checkbox" at bounding box center [70, 317] width 10 height 10
checkbox input "true"
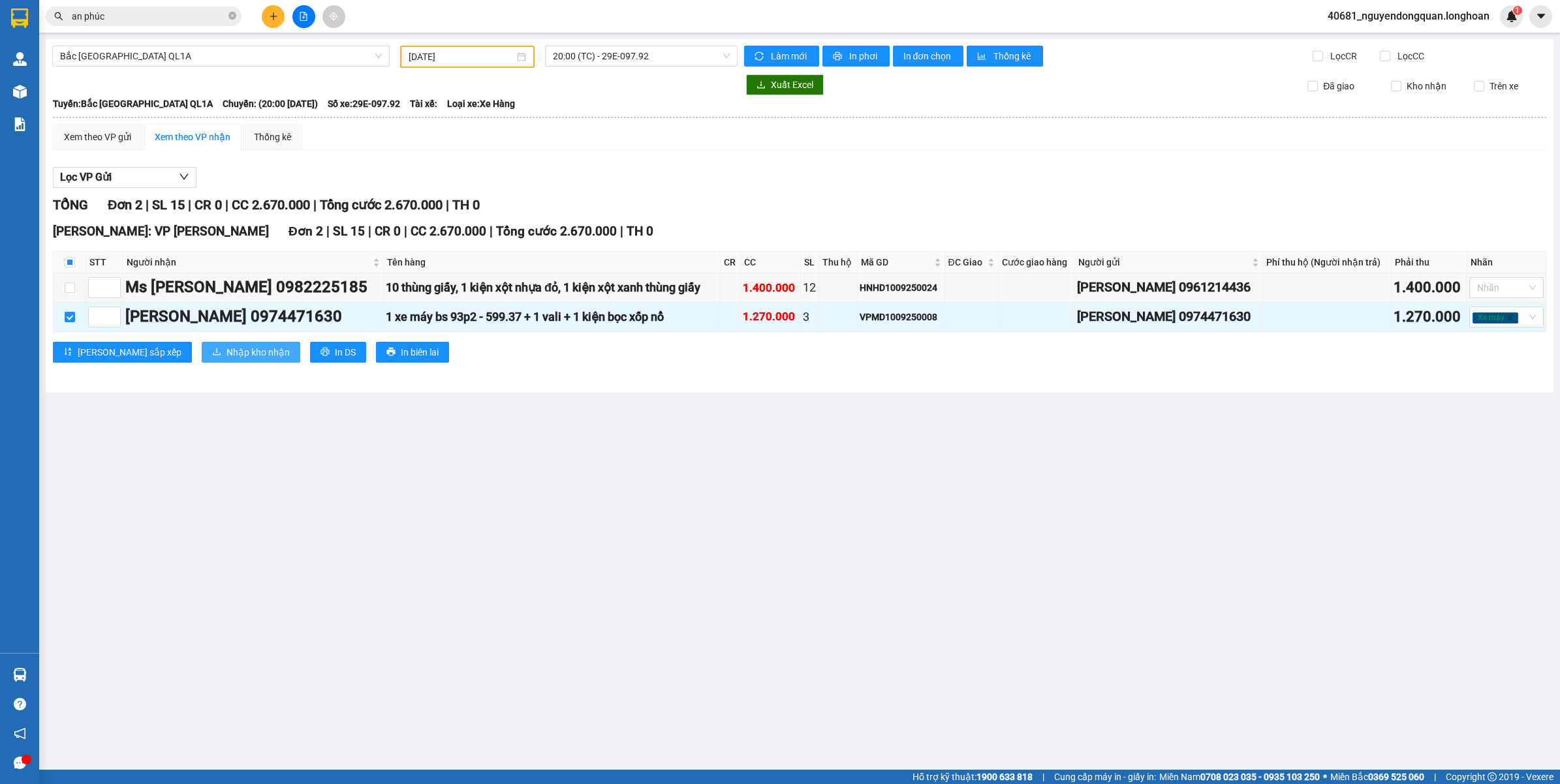
click at [226, 352] on span "Nhập kho nhận" at bounding box center [258, 352] width 63 height 14
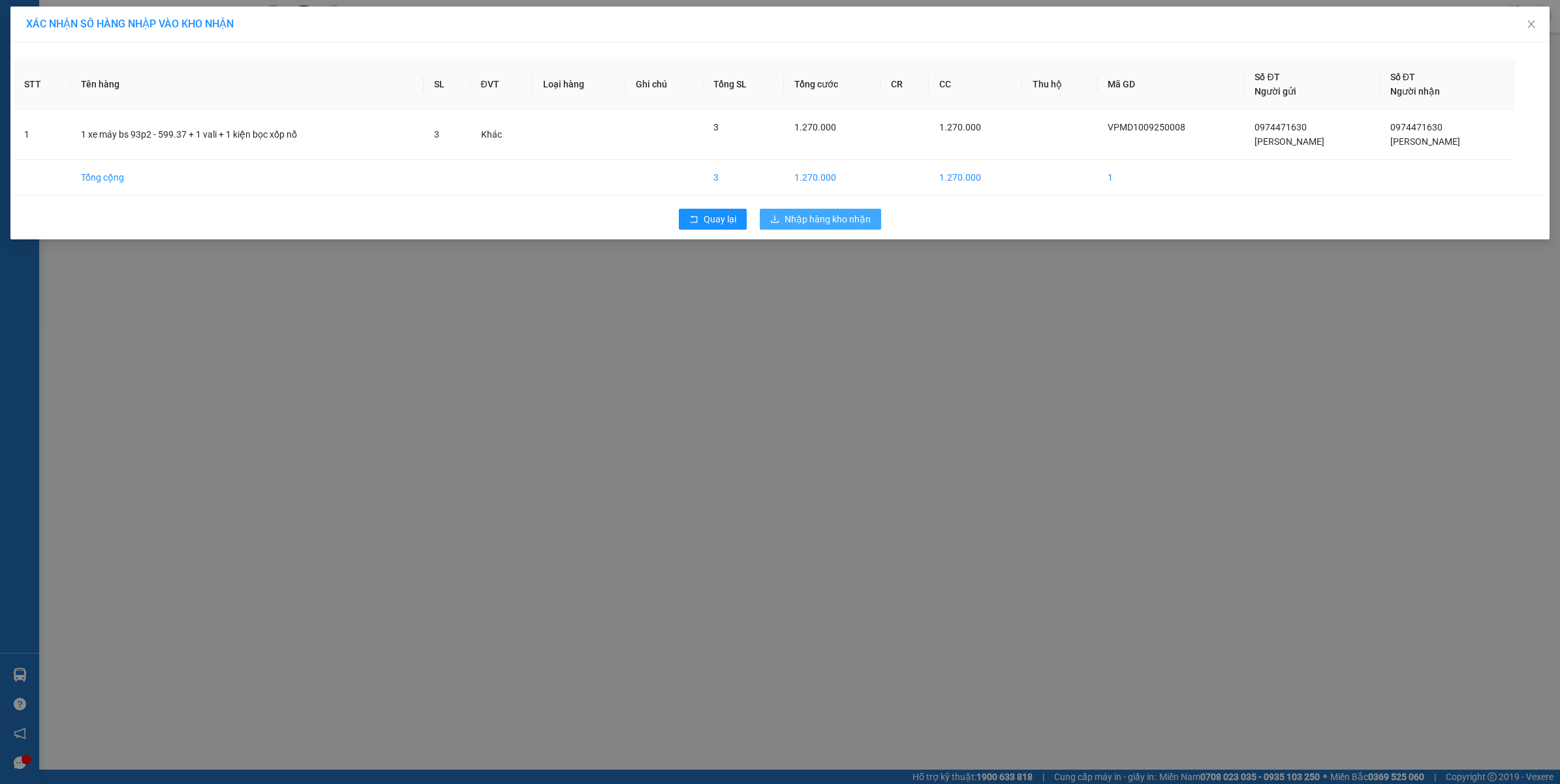
drag, startPoint x: 823, startPoint y: 215, endPoint x: 830, endPoint y: 214, distance: 7.1
click at [827, 215] on span "Nhập hàng kho nhận" at bounding box center [827, 219] width 86 height 14
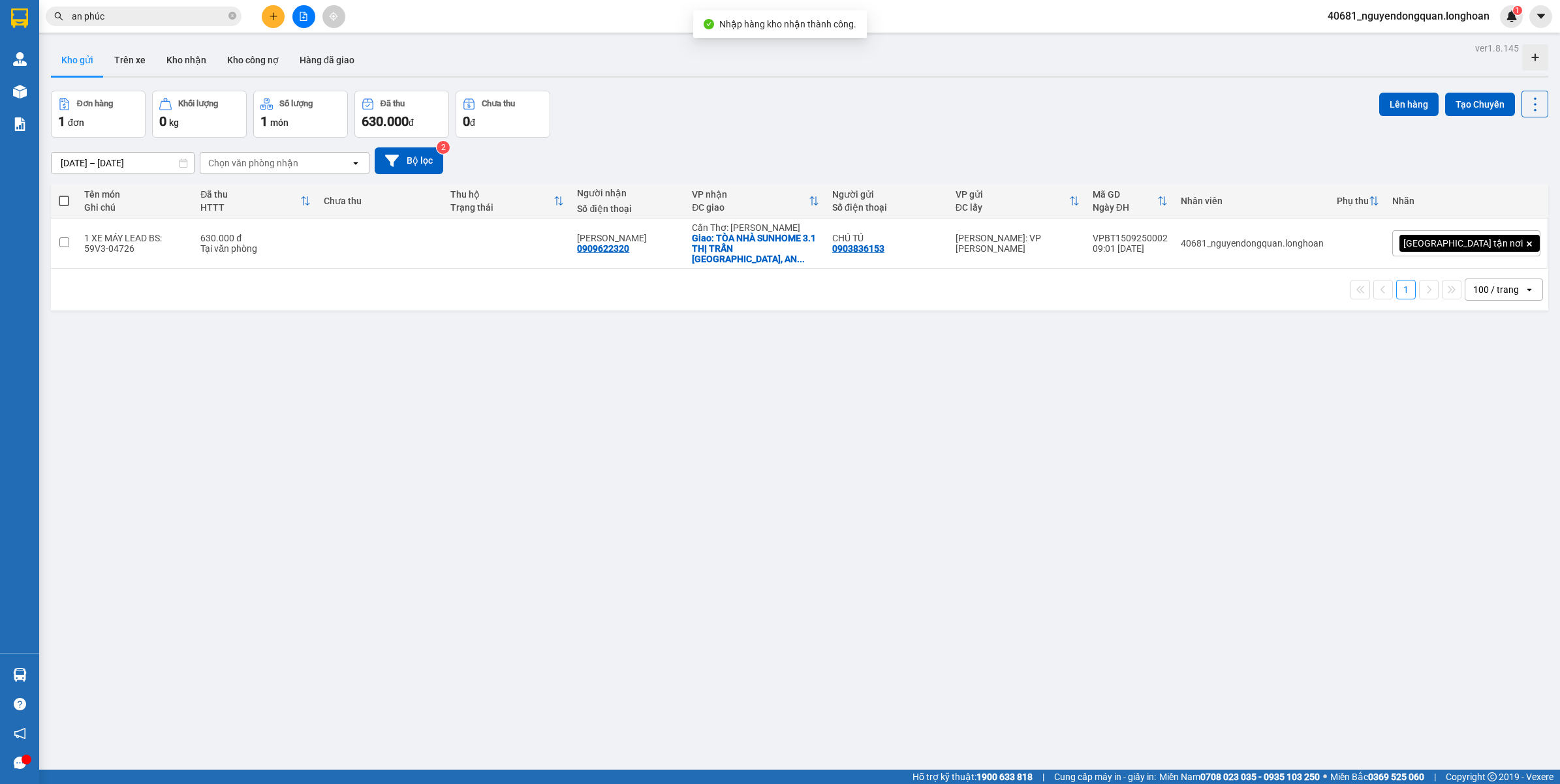
click at [117, 676] on div "ver 1.8.145 Kho gửi Trên xe Kho nhận Kho công nợ Hàng đã giao Đơn hàng 1 đơn Kh…" at bounding box center [799, 431] width 1508 height 784
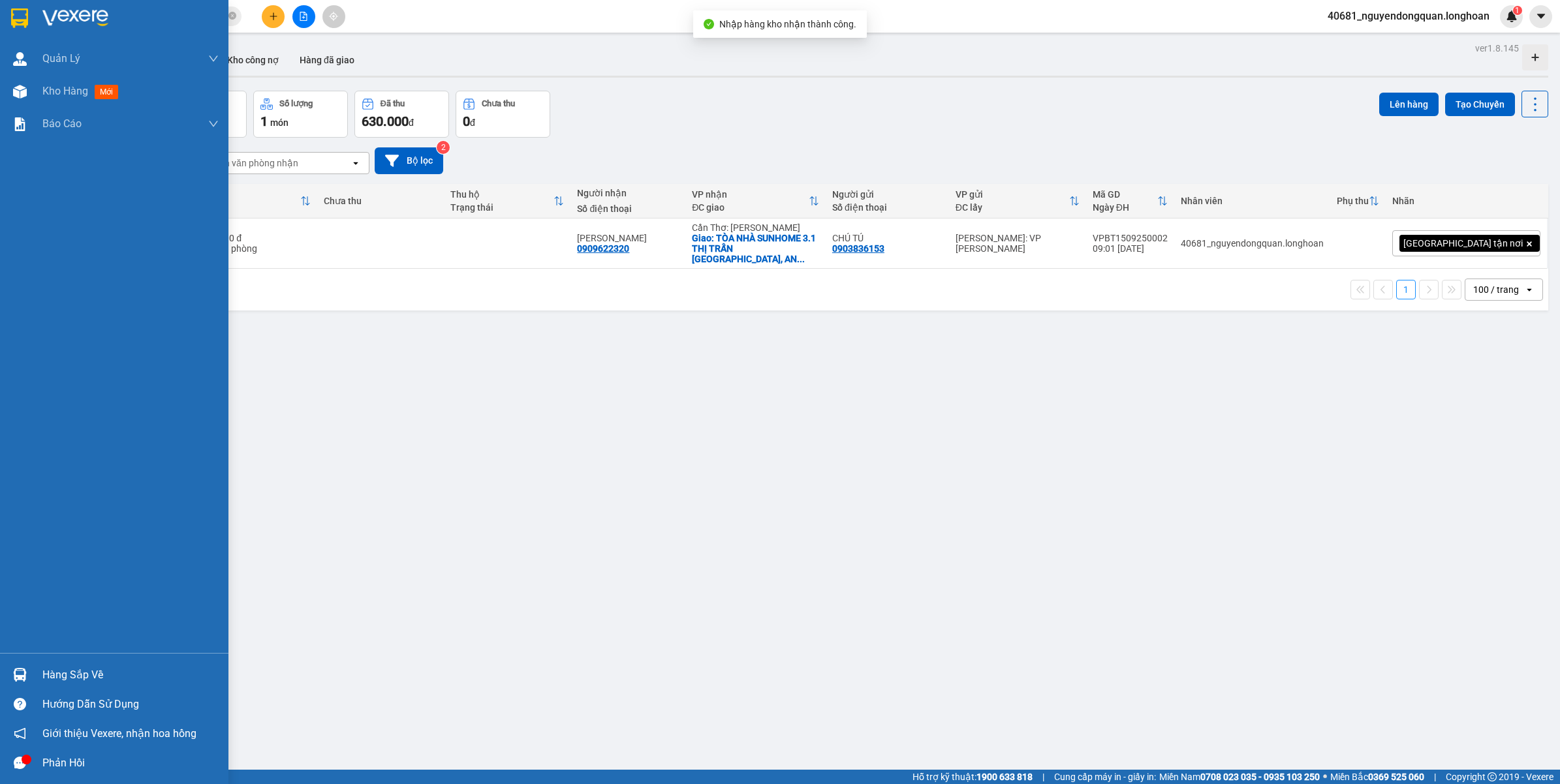
click at [28, 666] on div at bounding box center [20, 674] width 23 height 23
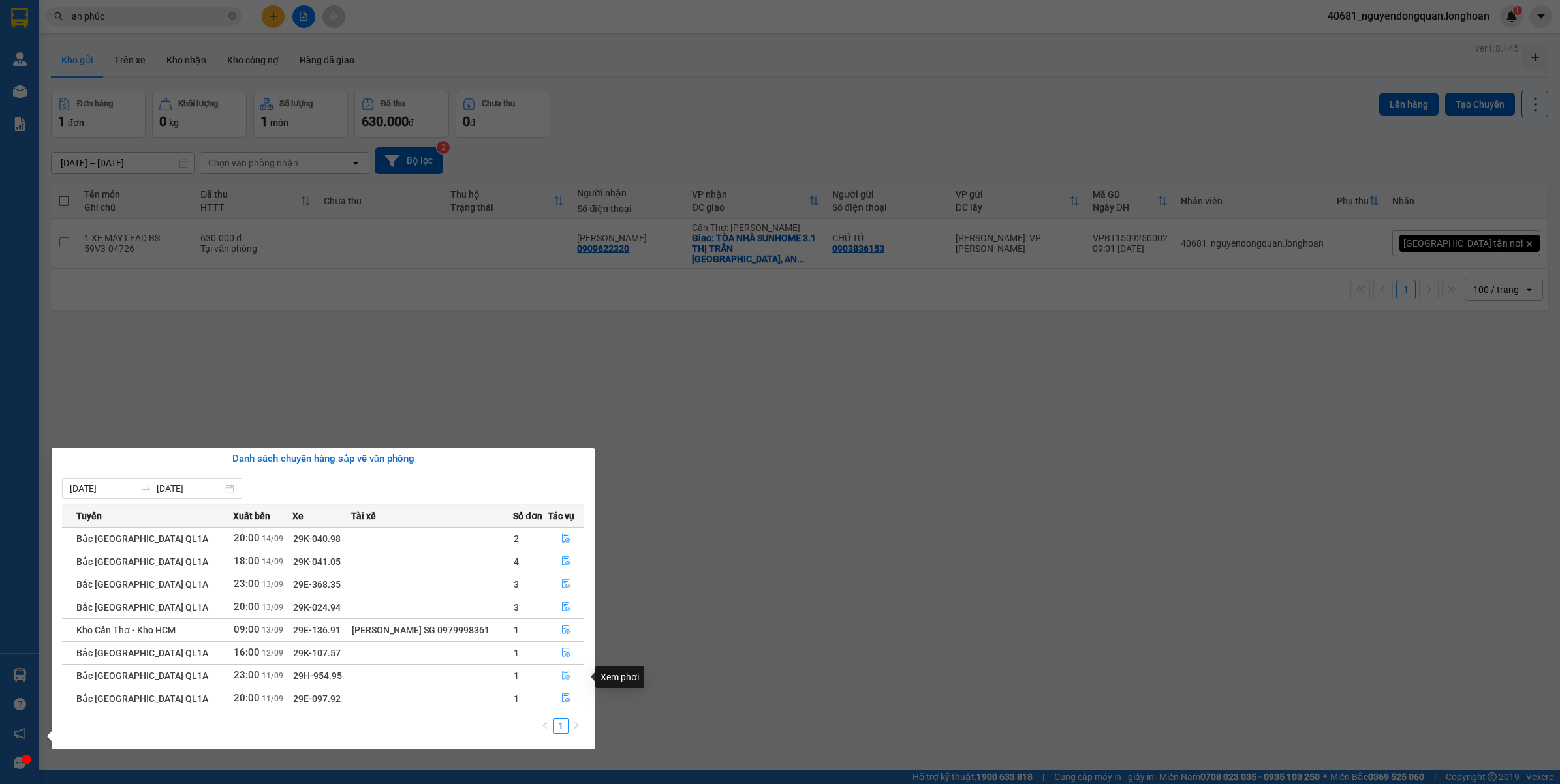
click at [564, 678] on icon "file-done" at bounding box center [566, 675] width 8 height 9
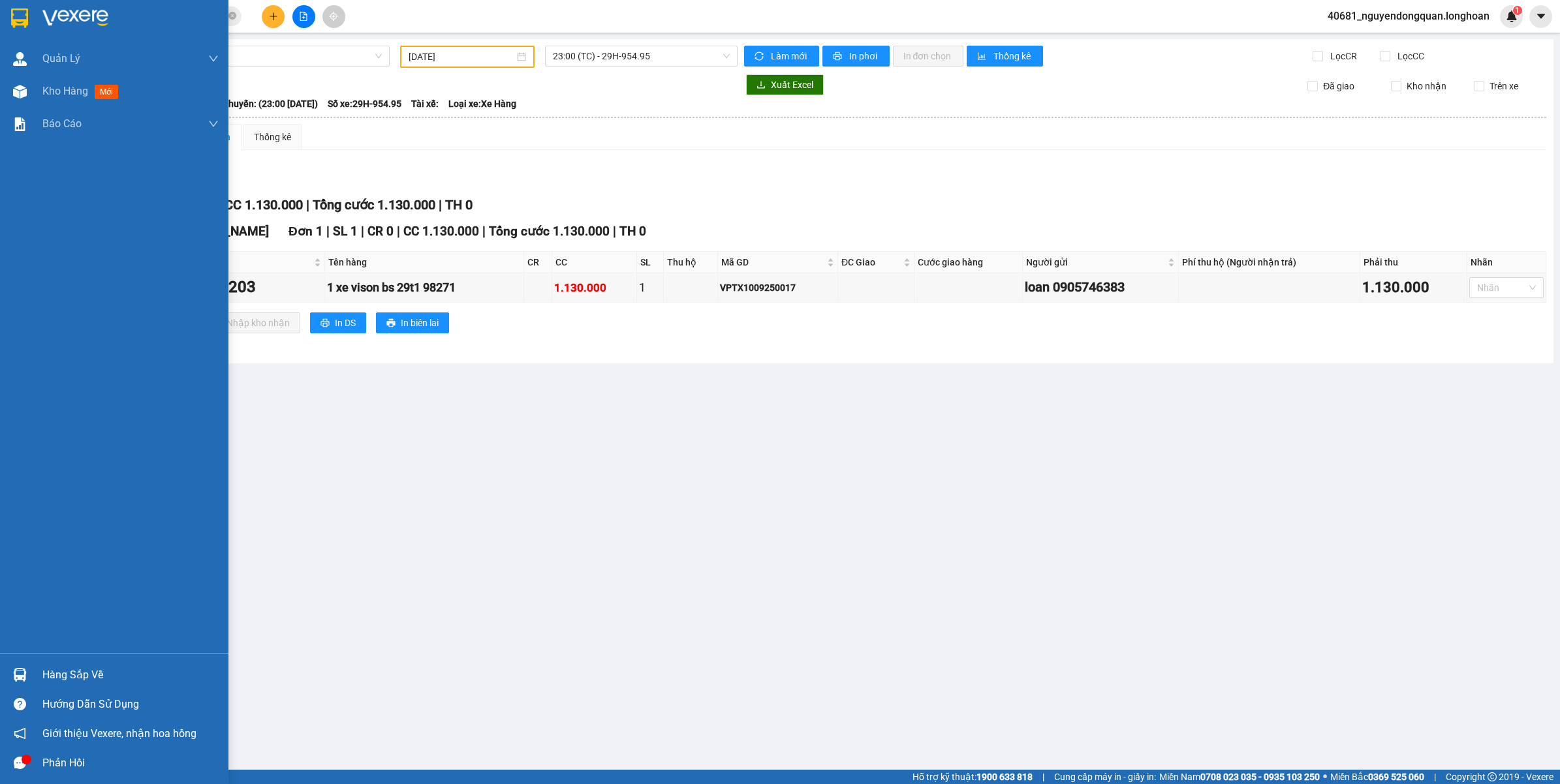
click at [34, 678] on div "Hàng sắp về" at bounding box center [114, 675] width 229 height 30
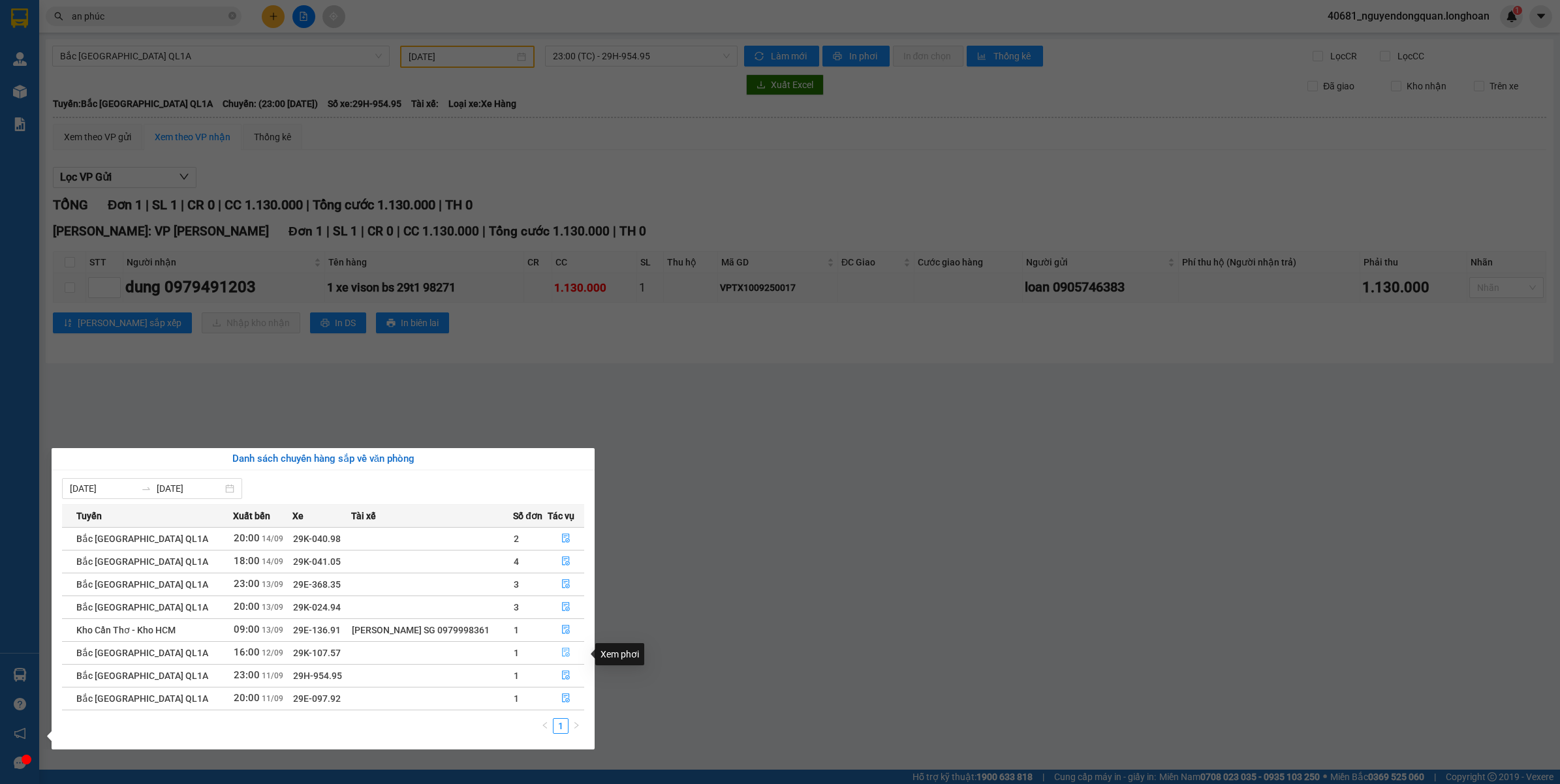
click at [556, 657] on button "button" at bounding box center [565, 653] width 35 height 21
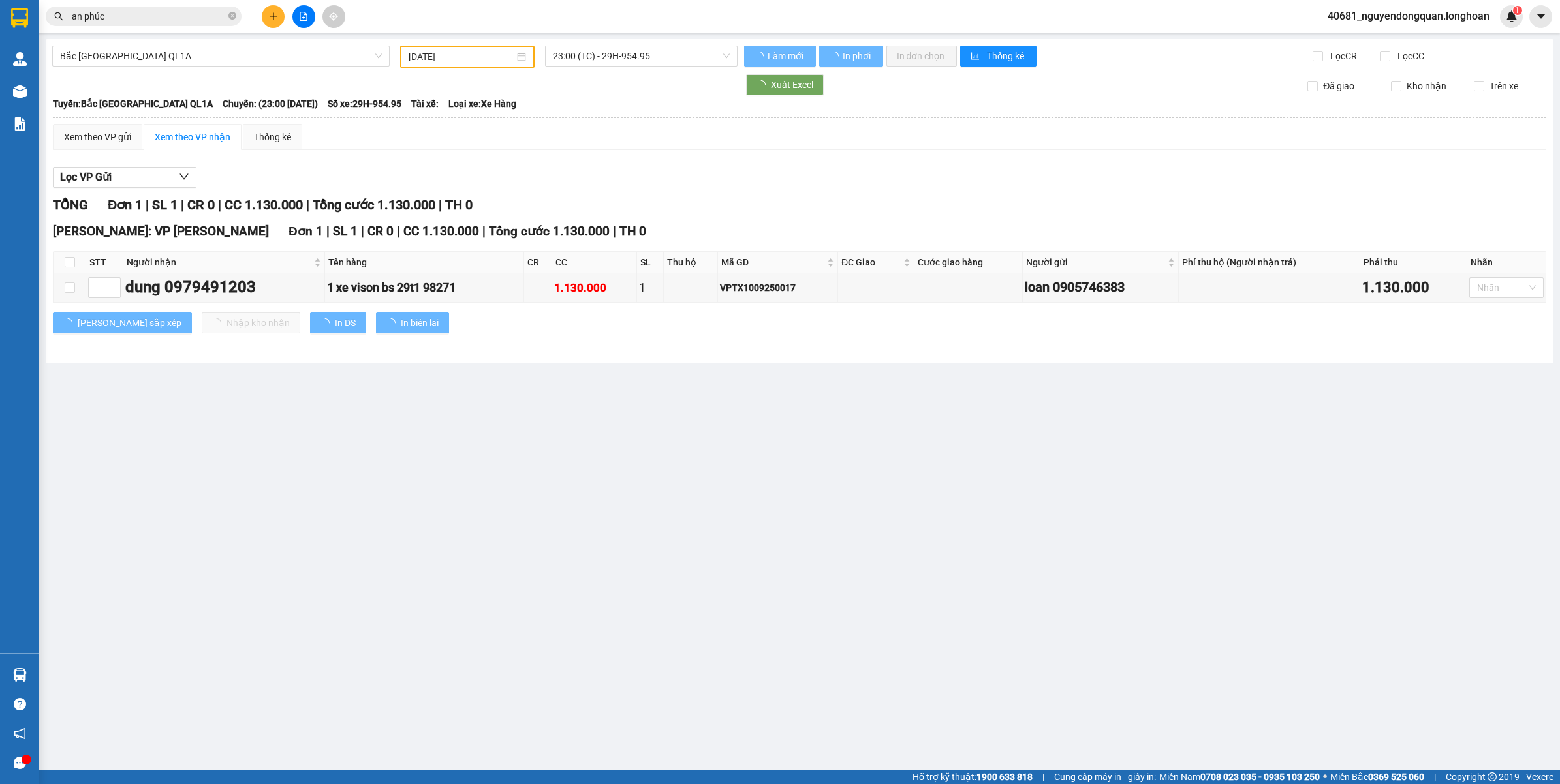
type input "12/09/2025"
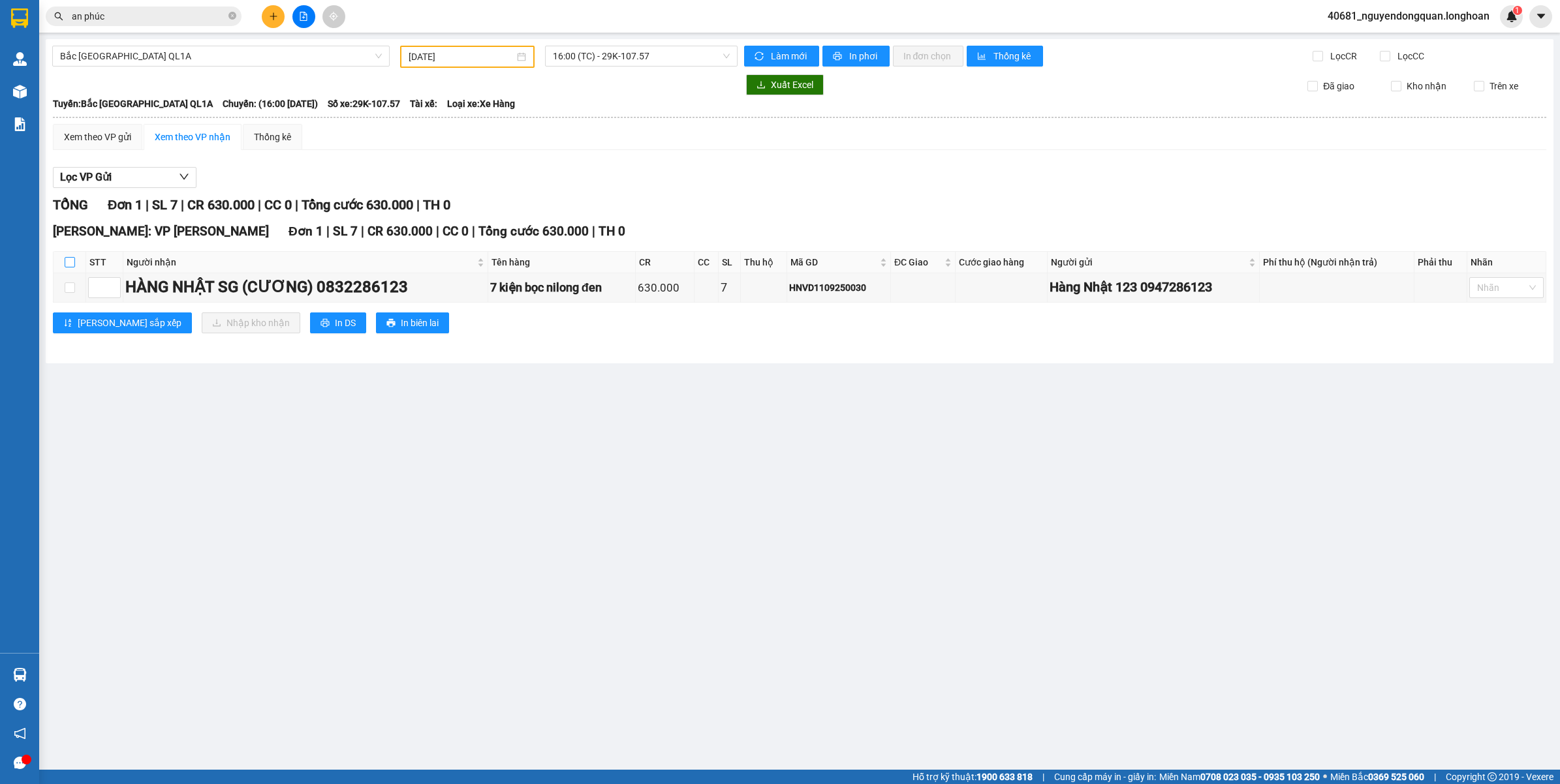
click at [67, 263] on input "checkbox" at bounding box center [70, 261] width 10 height 10
checkbox input "true"
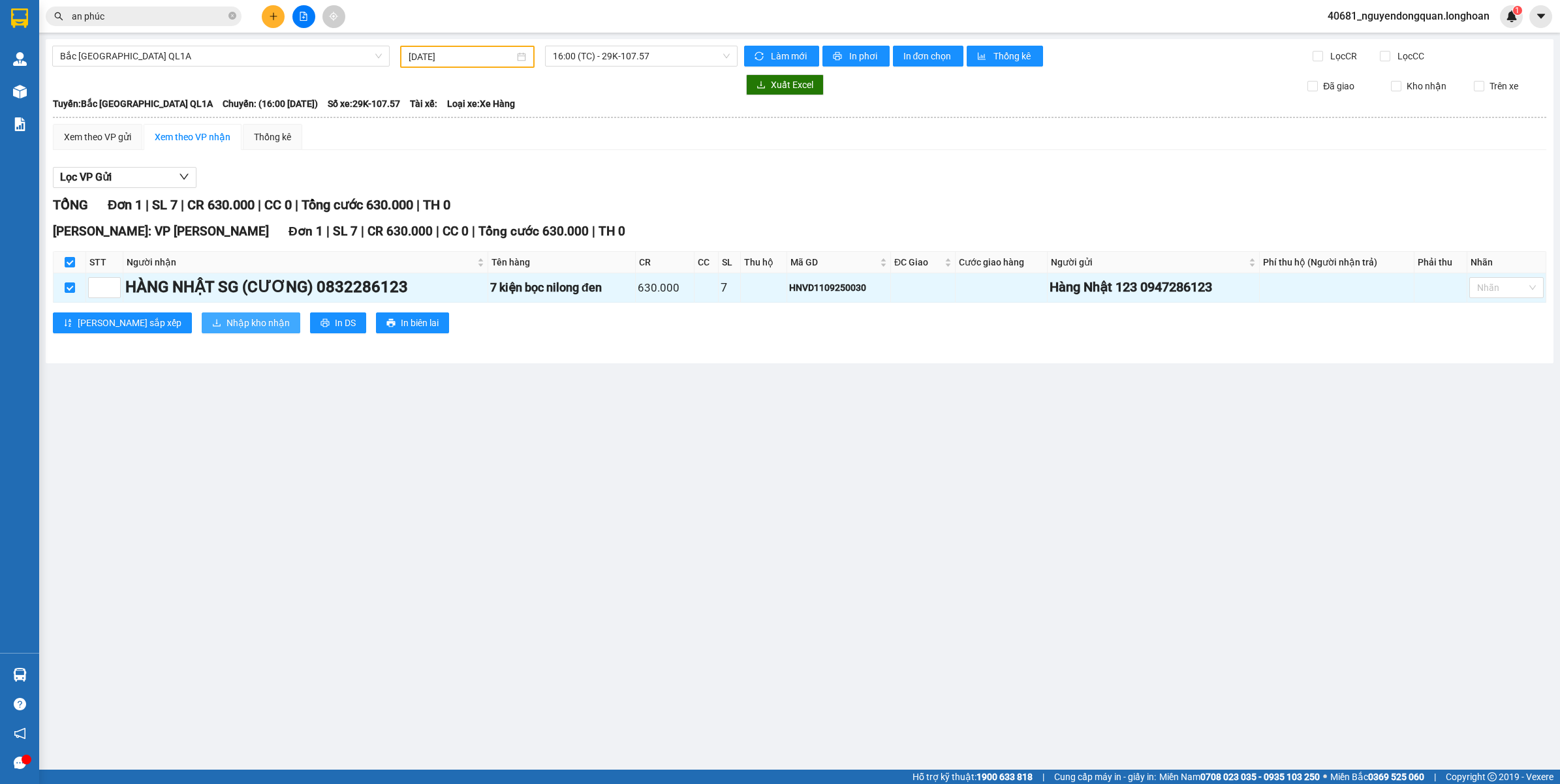
click at [226, 328] on span "Nhập kho nhận" at bounding box center [258, 323] width 63 height 14
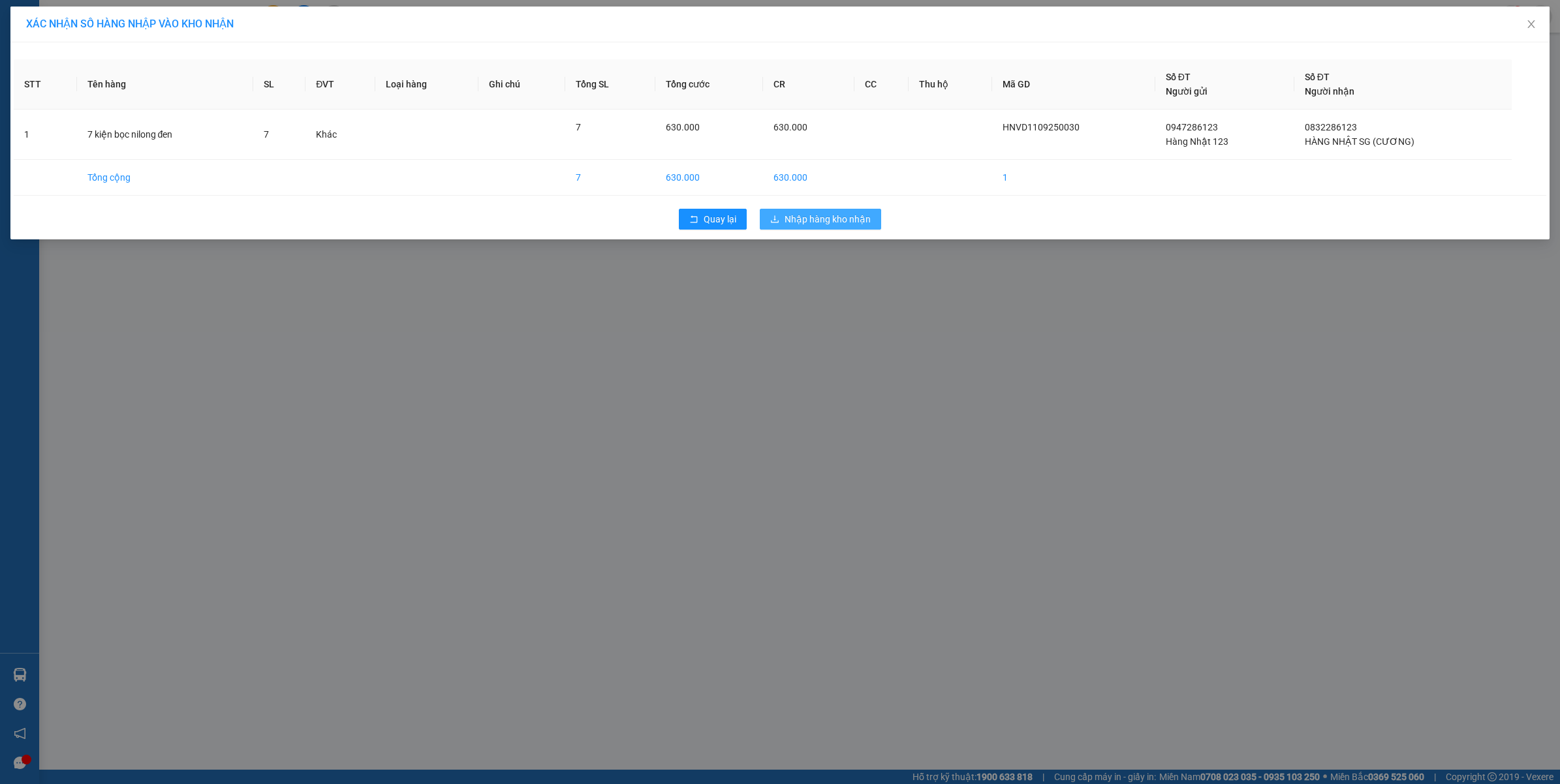
click at [799, 215] on span "Nhập hàng kho nhận" at bounding box center [827, 219] width 86 height 14
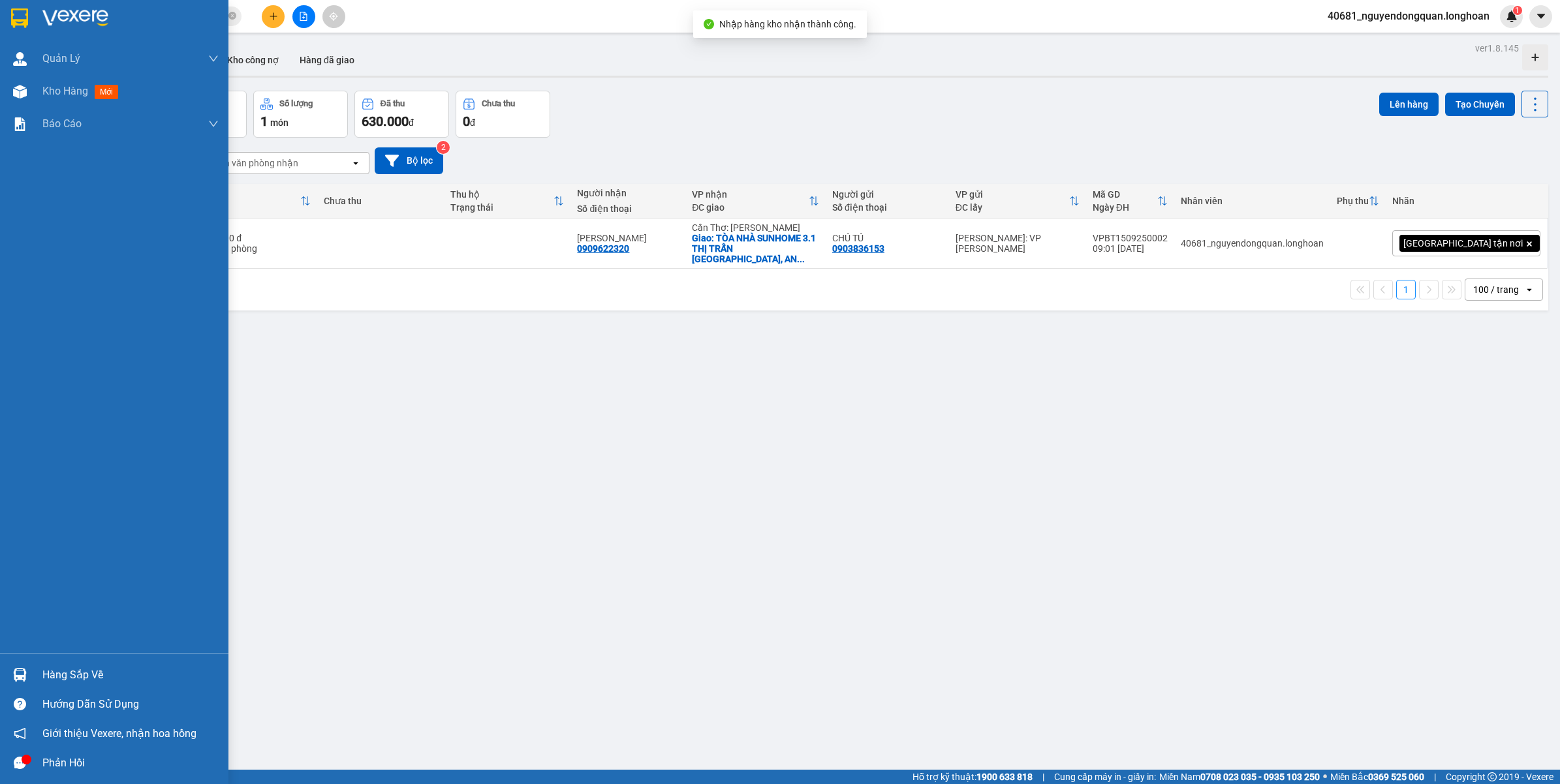
click at [31, 672] on div "Hàng sắp về" at bounding box center [114, 675] width 229 height 30
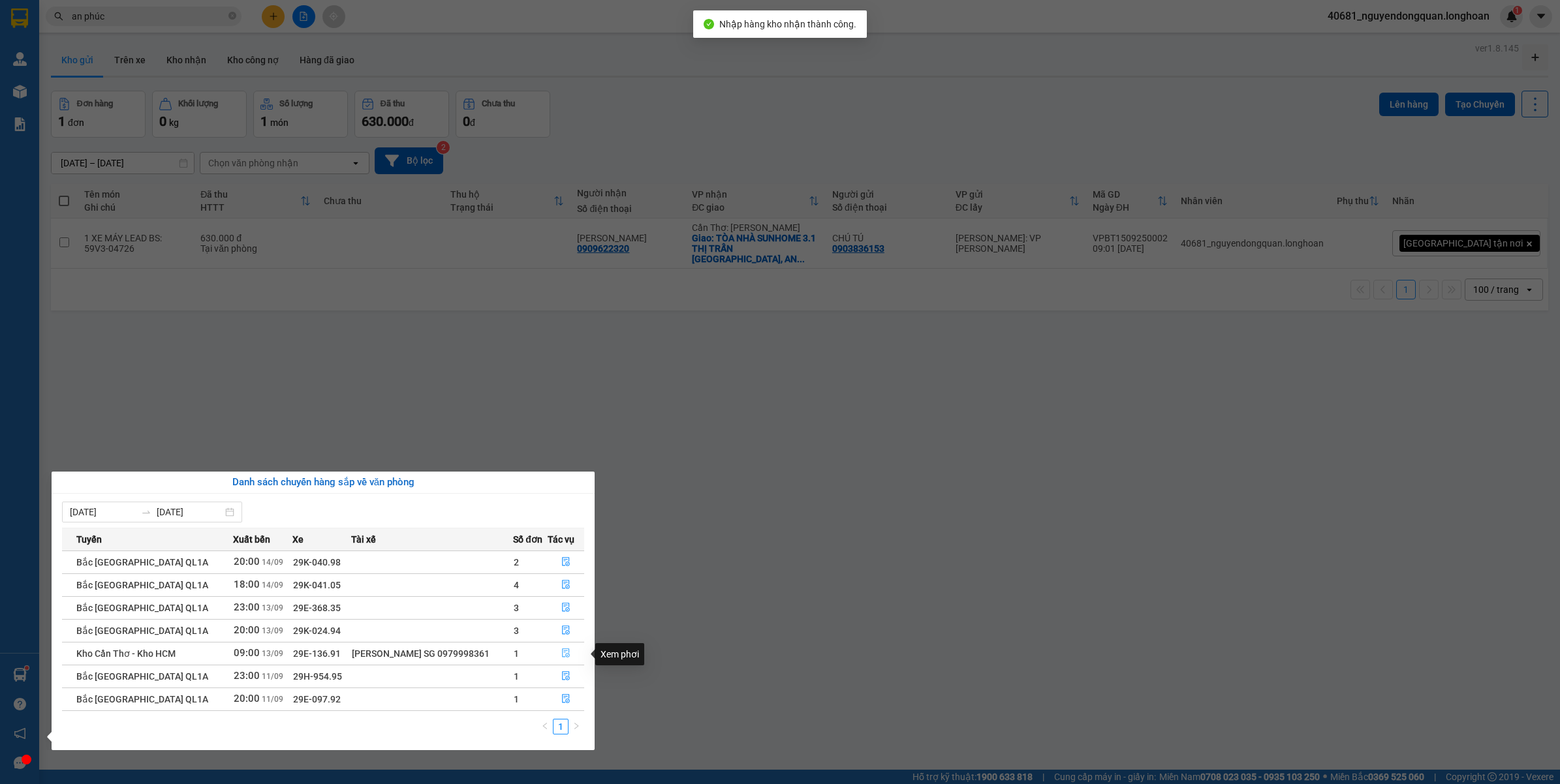
click at [567, 653] on icon "file-done" at bounding box center [566, 653] width 9 height 9
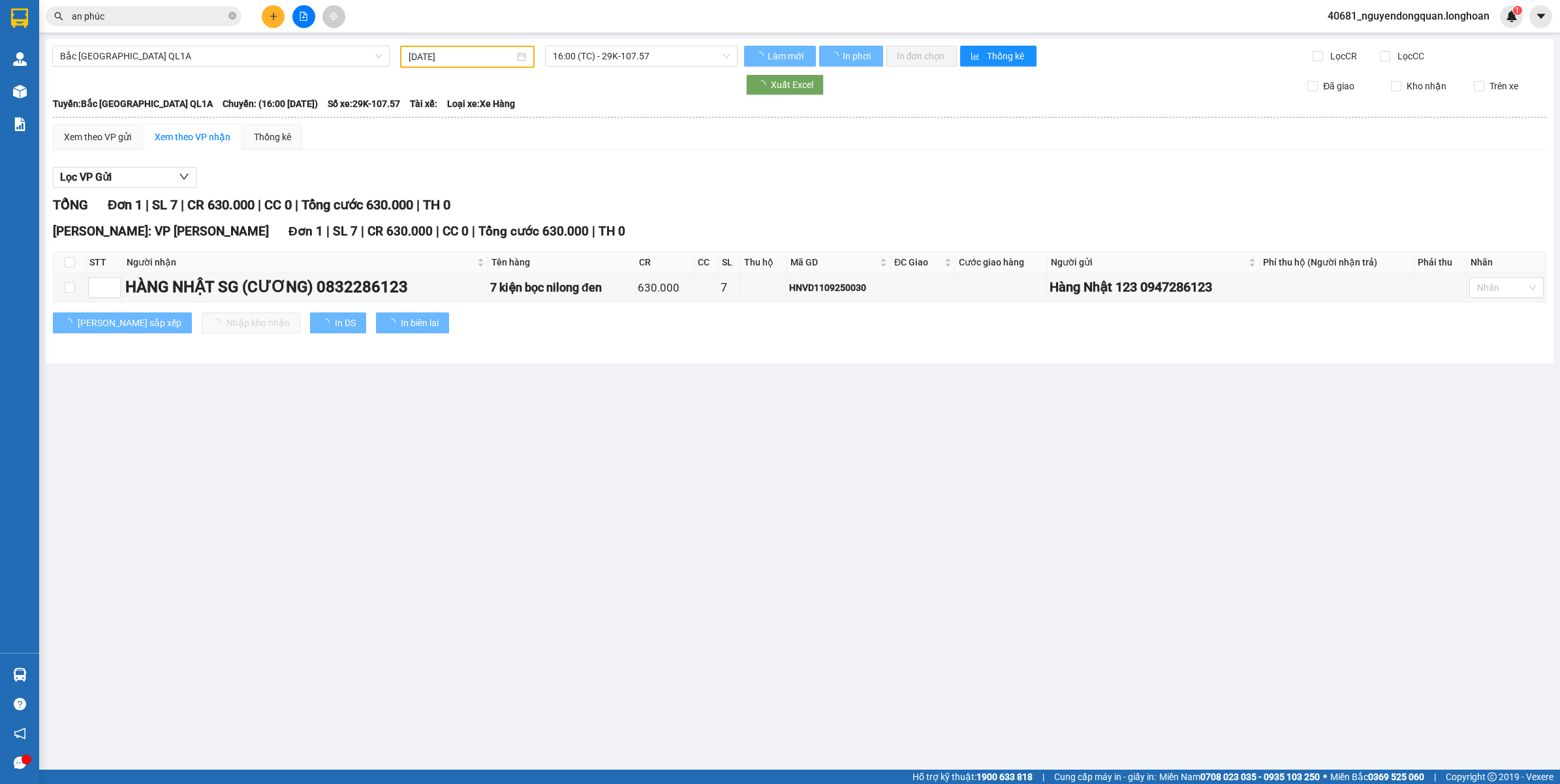
type input "13/09/2025"
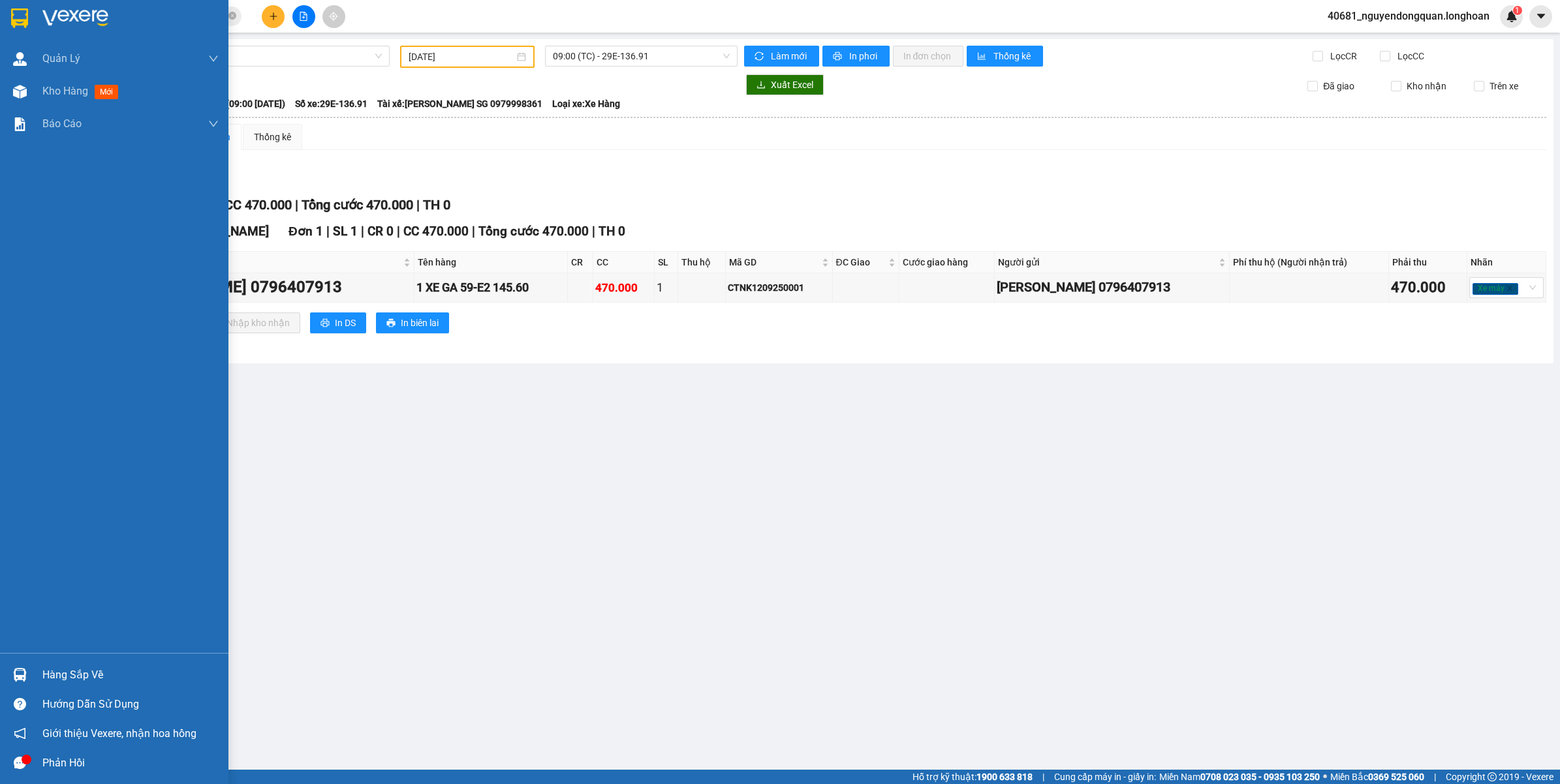
click at [101, 672] on div "Hàng sắp về" at bounding box center [130, 674] width 176 height 20
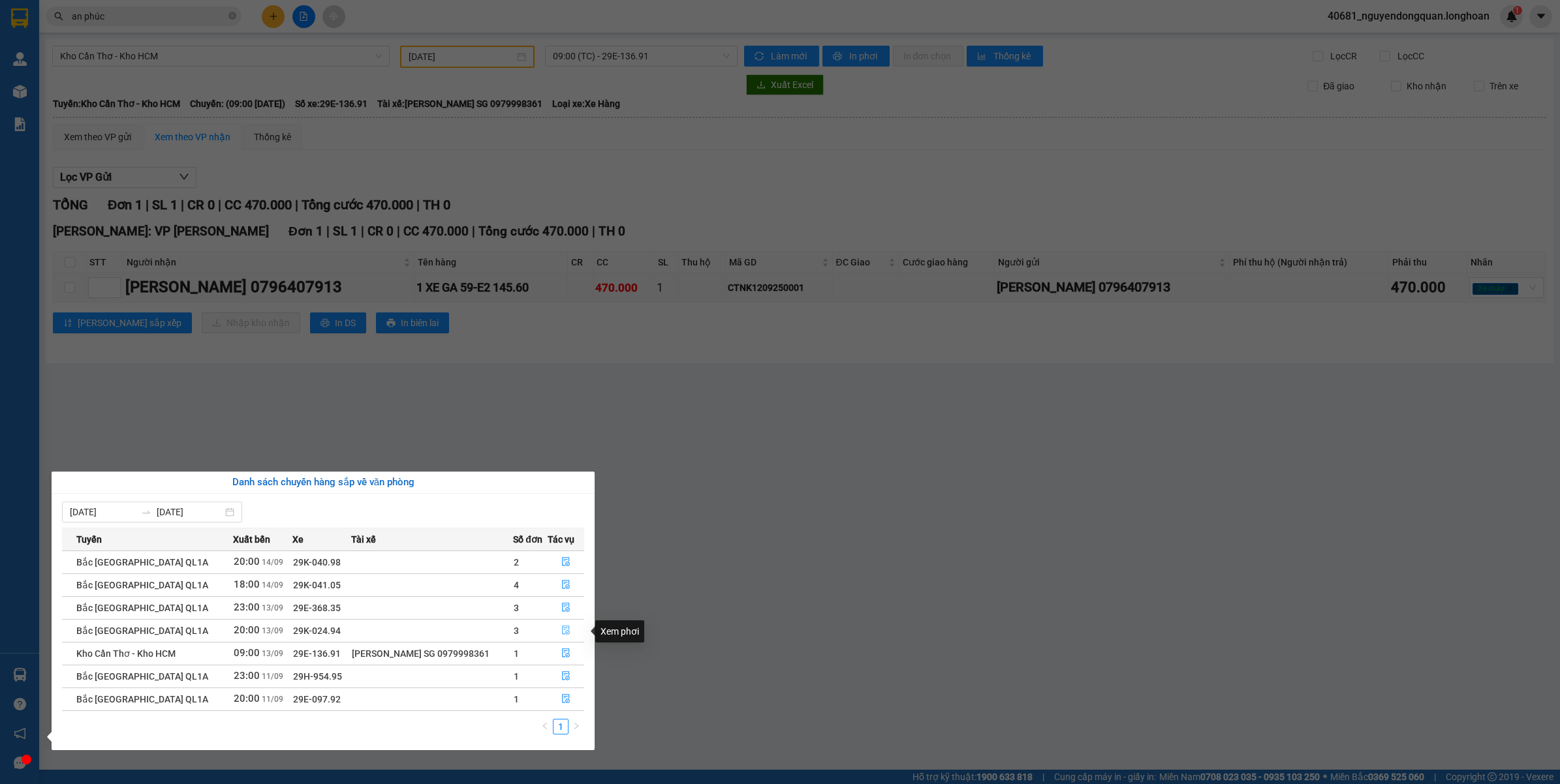
click at [555, 631] on button "button" at bounding box center [565, 631] width 35 height 21
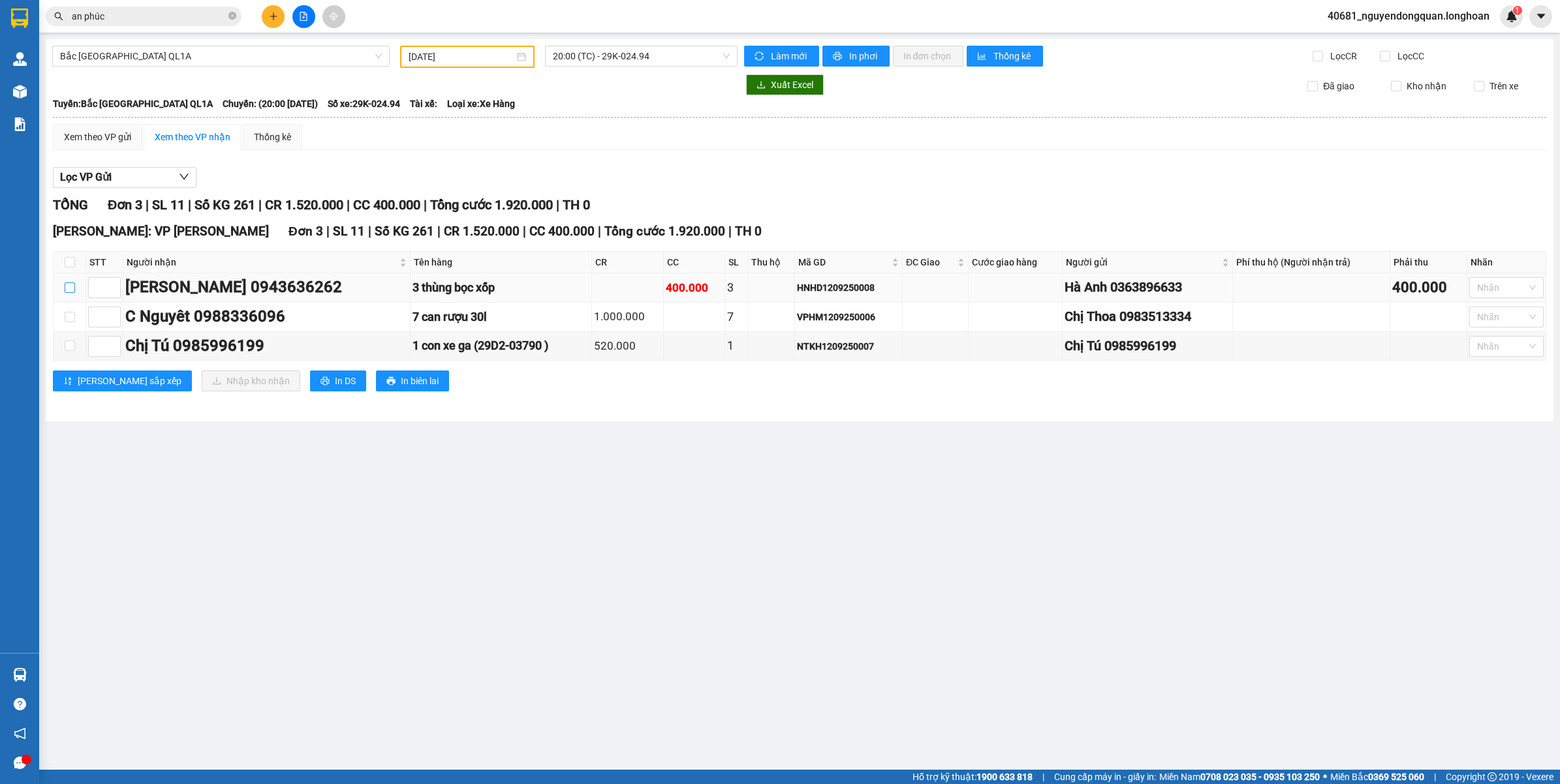
click at [73, 289] on input "checkbox" at bounding box center [70, 287] width 10 height 10
checkbox input "true"
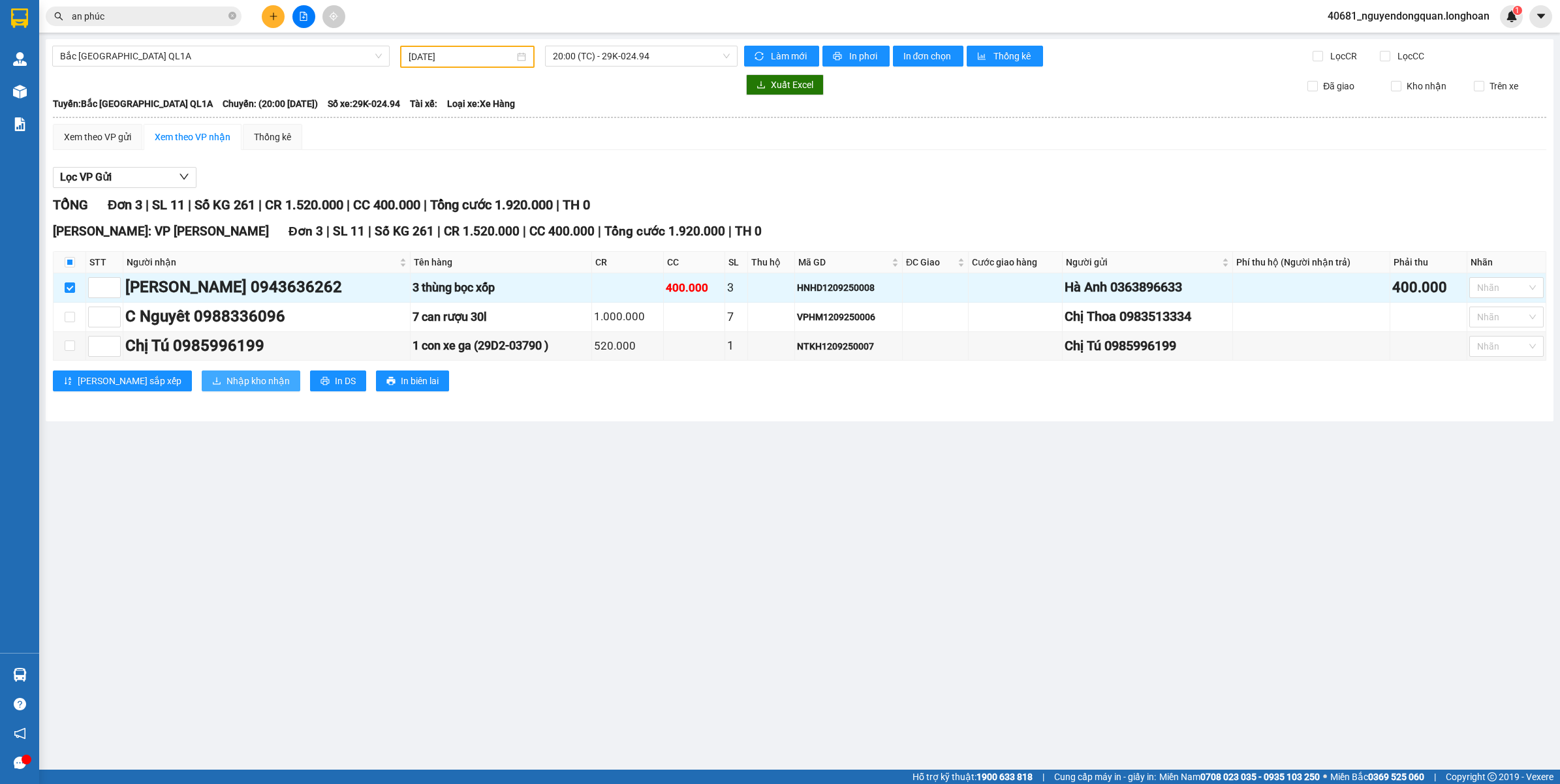
click at [226, 379] on span "Nhập kho nhận" at bounding box center [258, 381] width 63 height 14
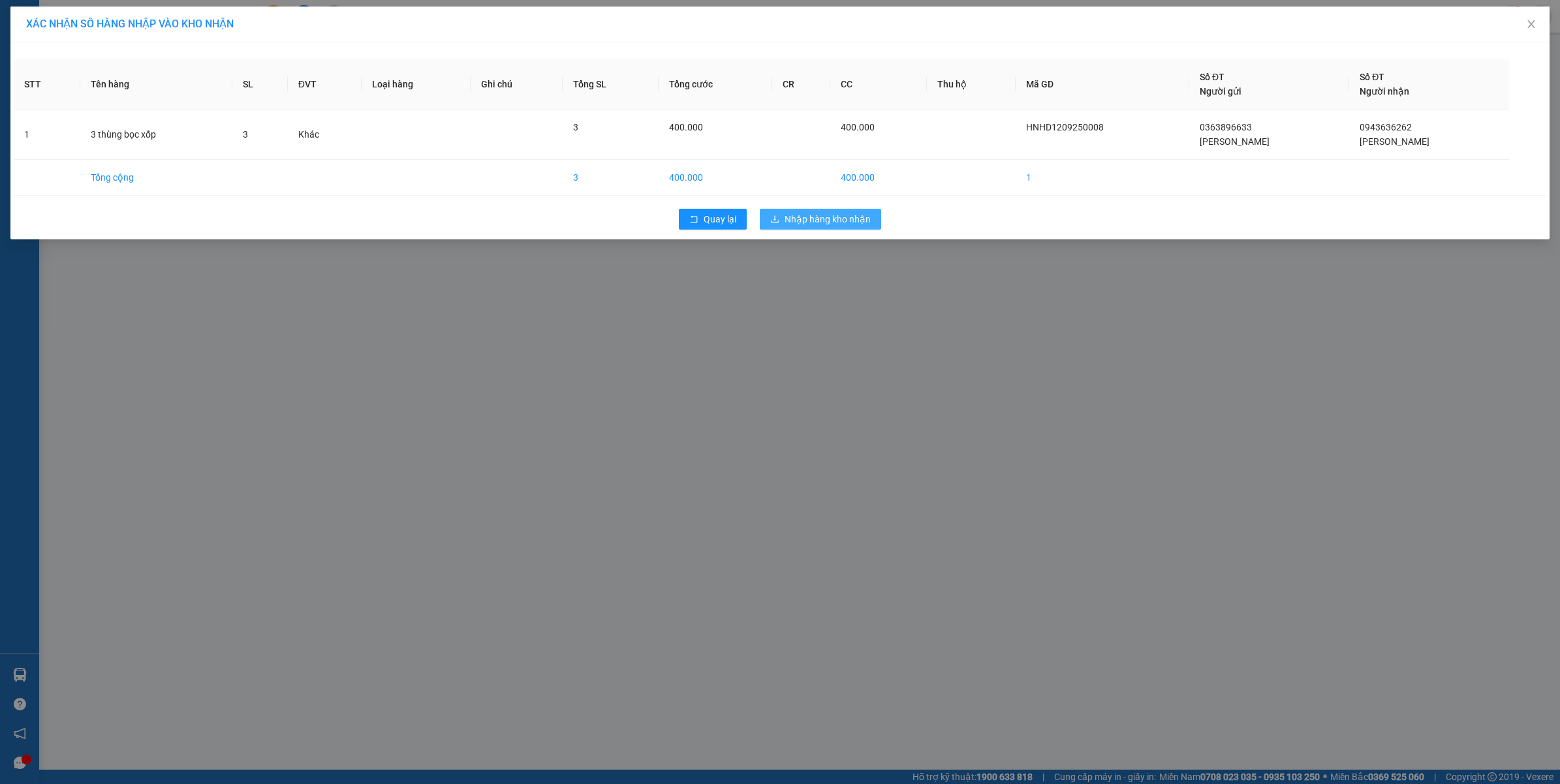
click at [801, 225] on span "Nhập hàng kho nhận" at bounding box center [827, 219] width 86 height 14
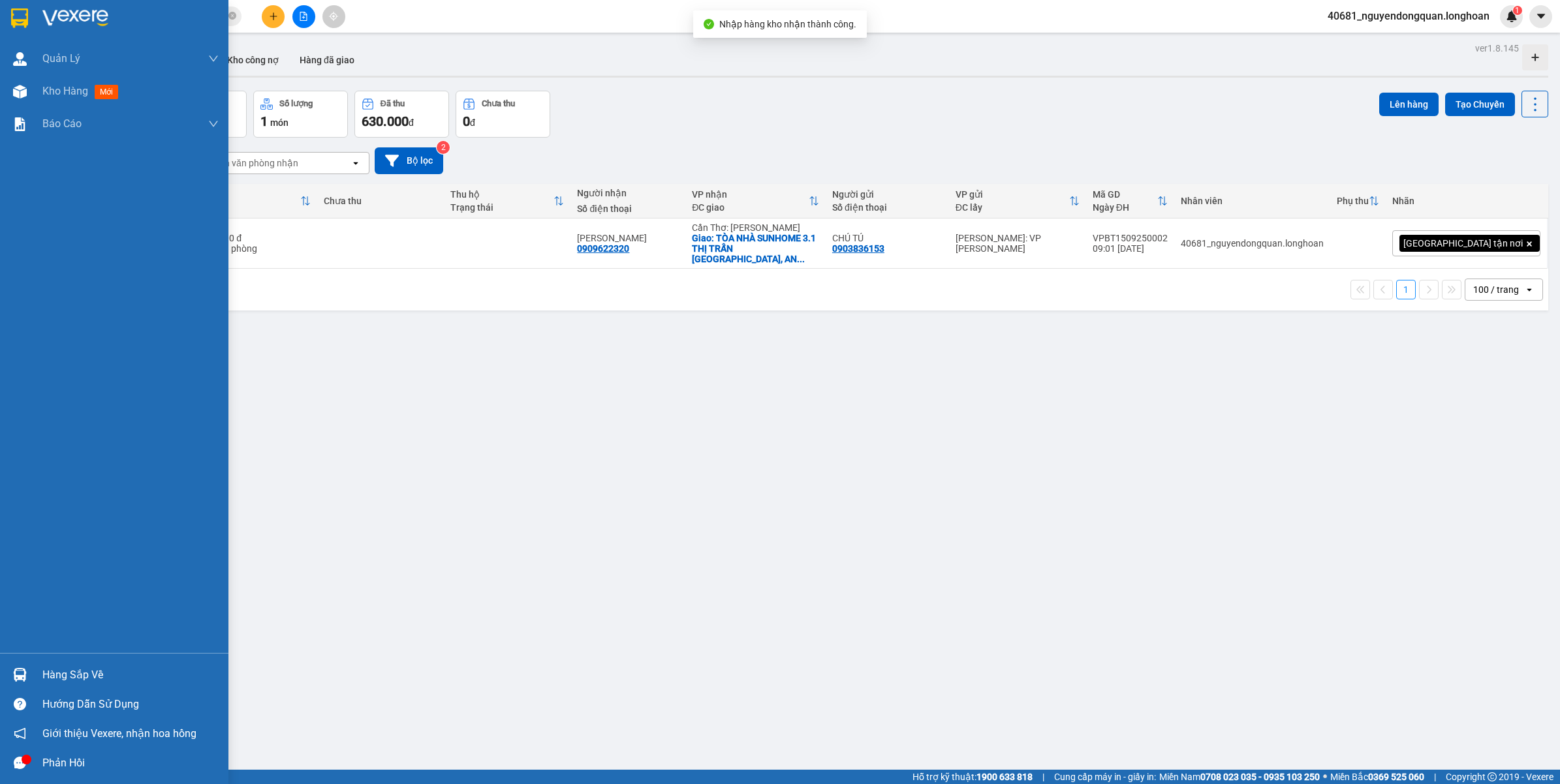
click at [67, 664] on div "Hàng sắp về" at bounding box center [114, 675] width 229 height 30
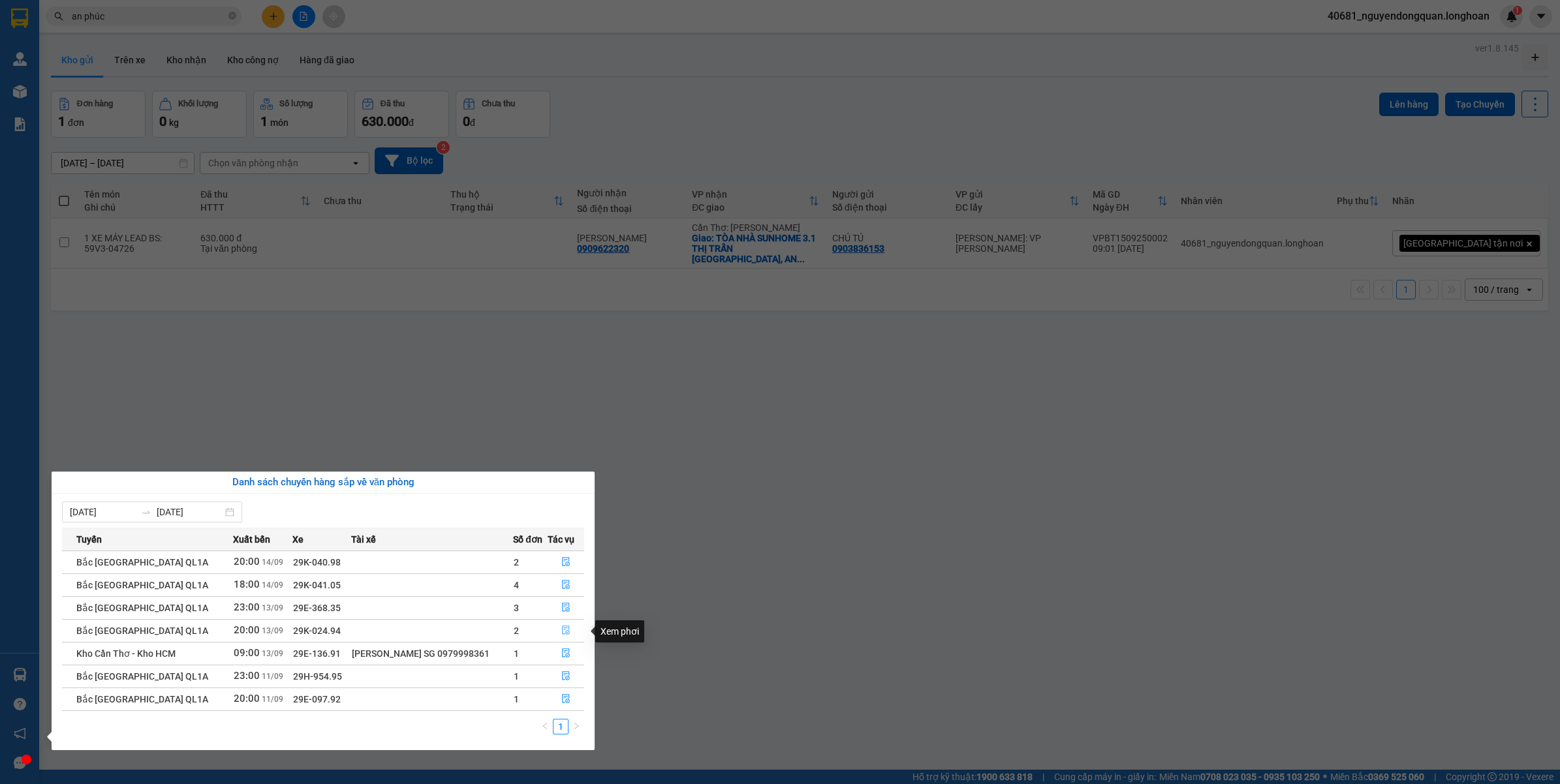
click at [565, 633] on icon "file-done" at bounding box center [566, 631] width 9 height 9
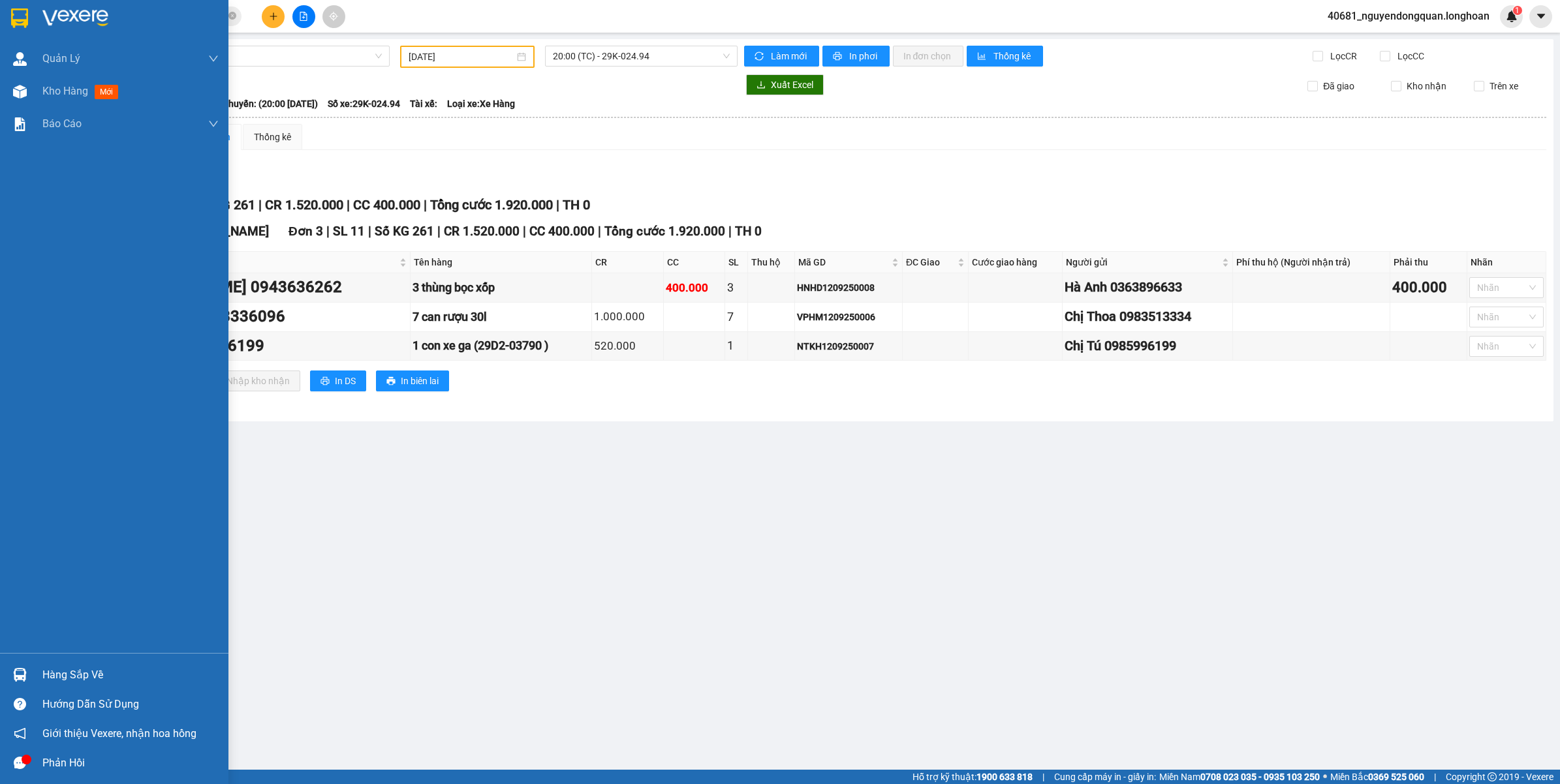
click at [21, 677] on img at bounding box center [20, 675] width 14 height 14
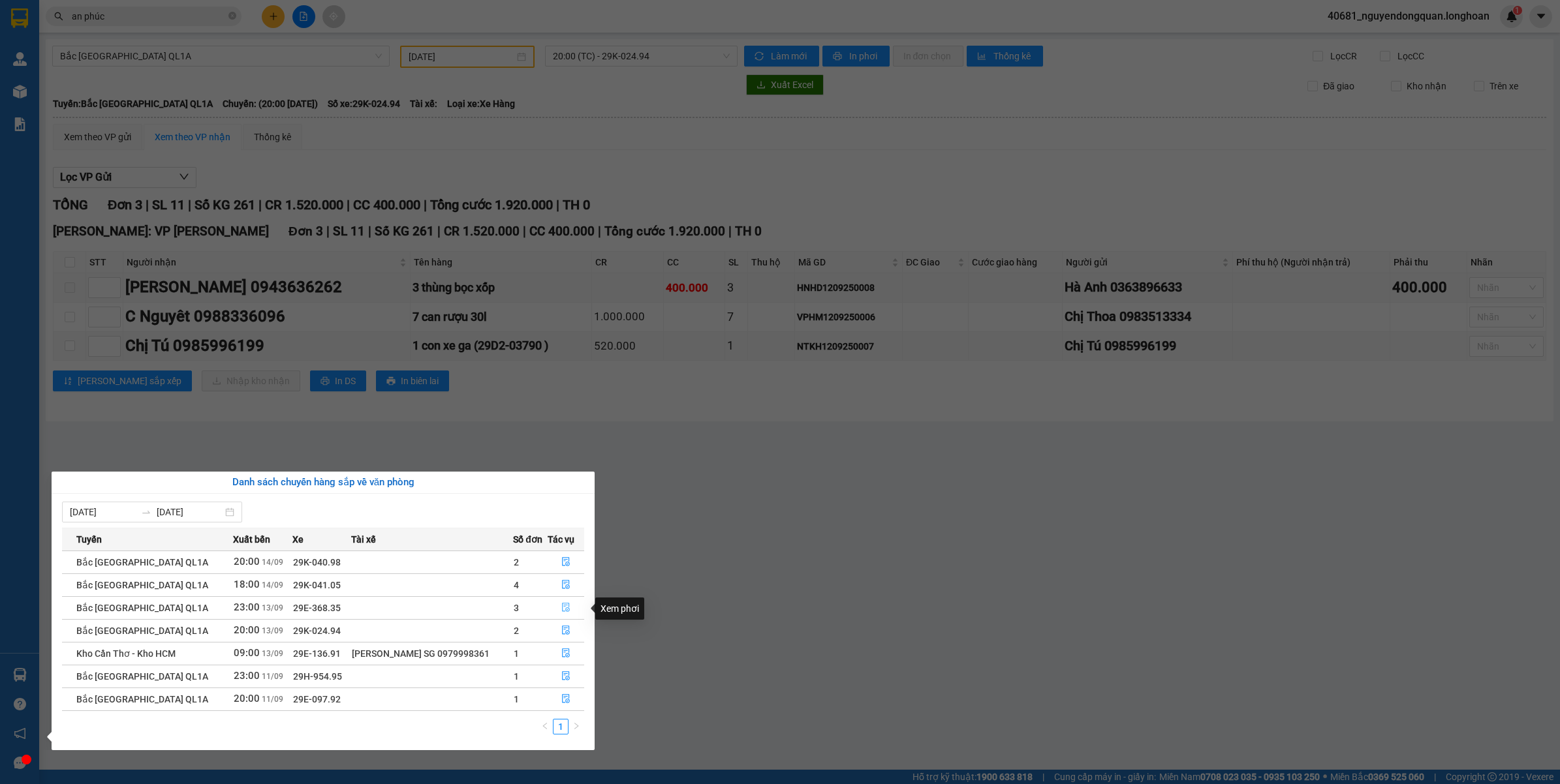
click at [563, 606] on icon "file-done" at bounding box center [566, 607] width 8 height 9
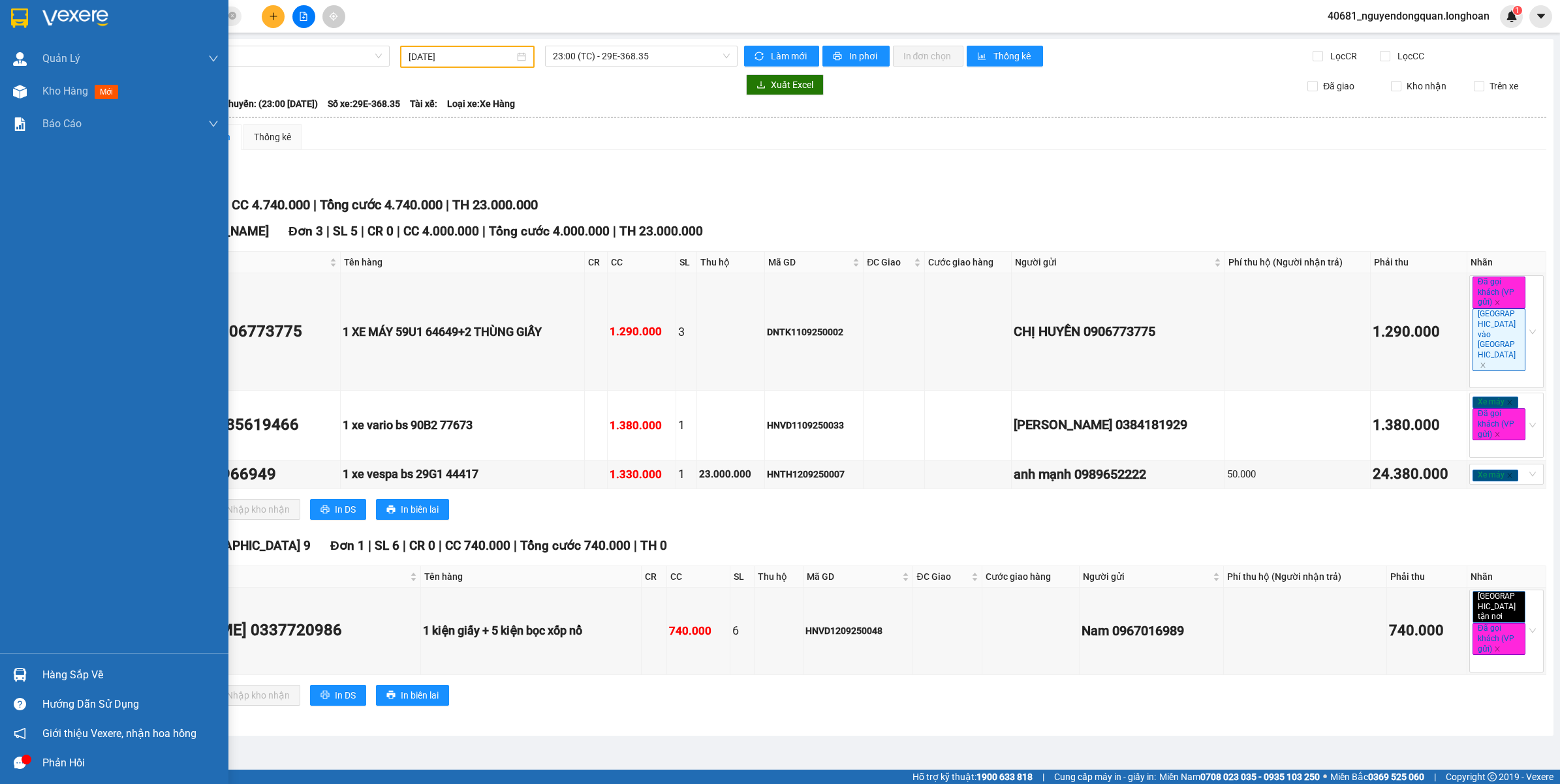
click at [69, 684] on div "Hàng sắp về" at bounding box center [130, 674] width 176 height 20
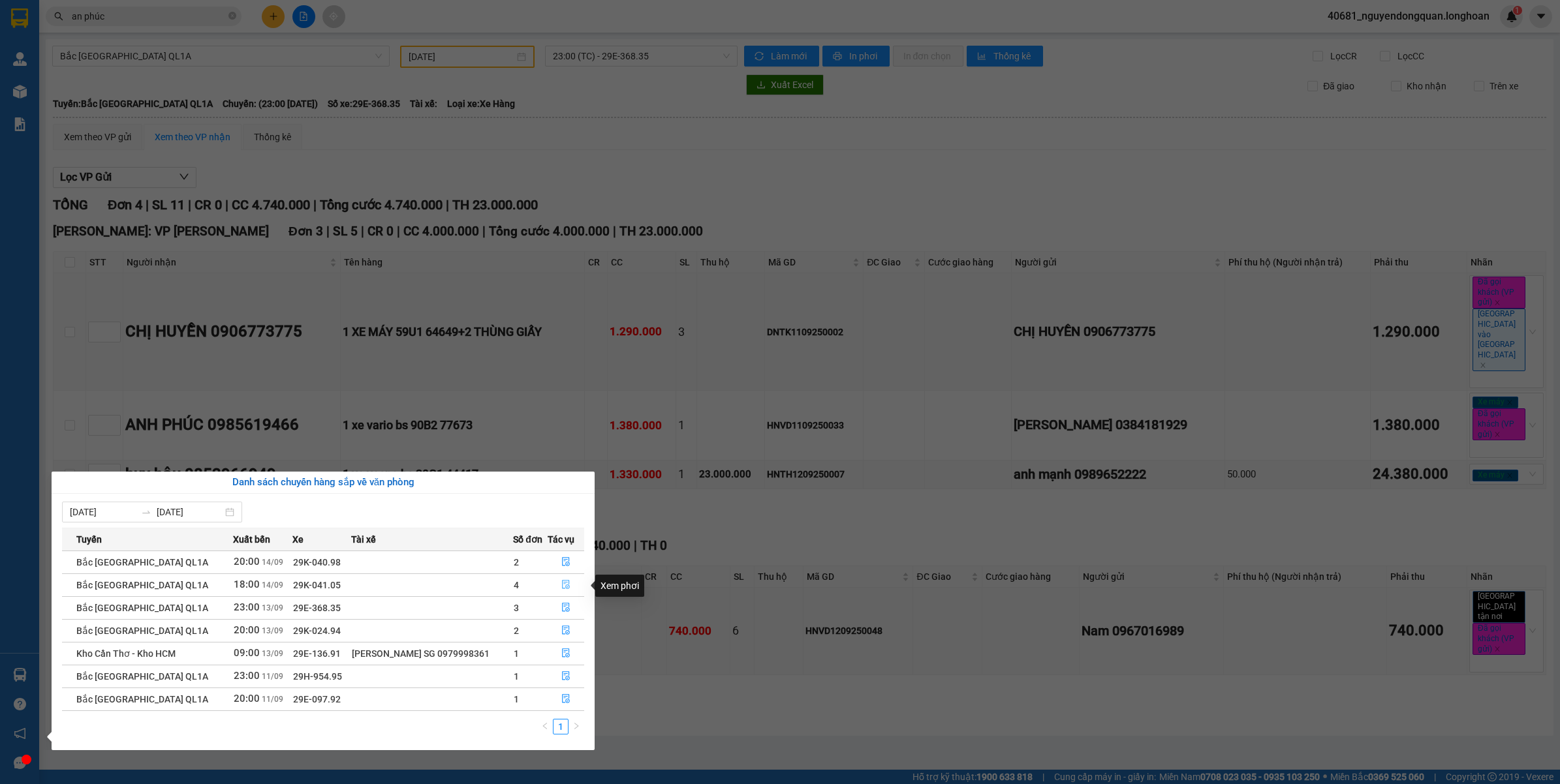
click at [557, 588] on button "button" at bounding box center [565, 585] width 35 height 21
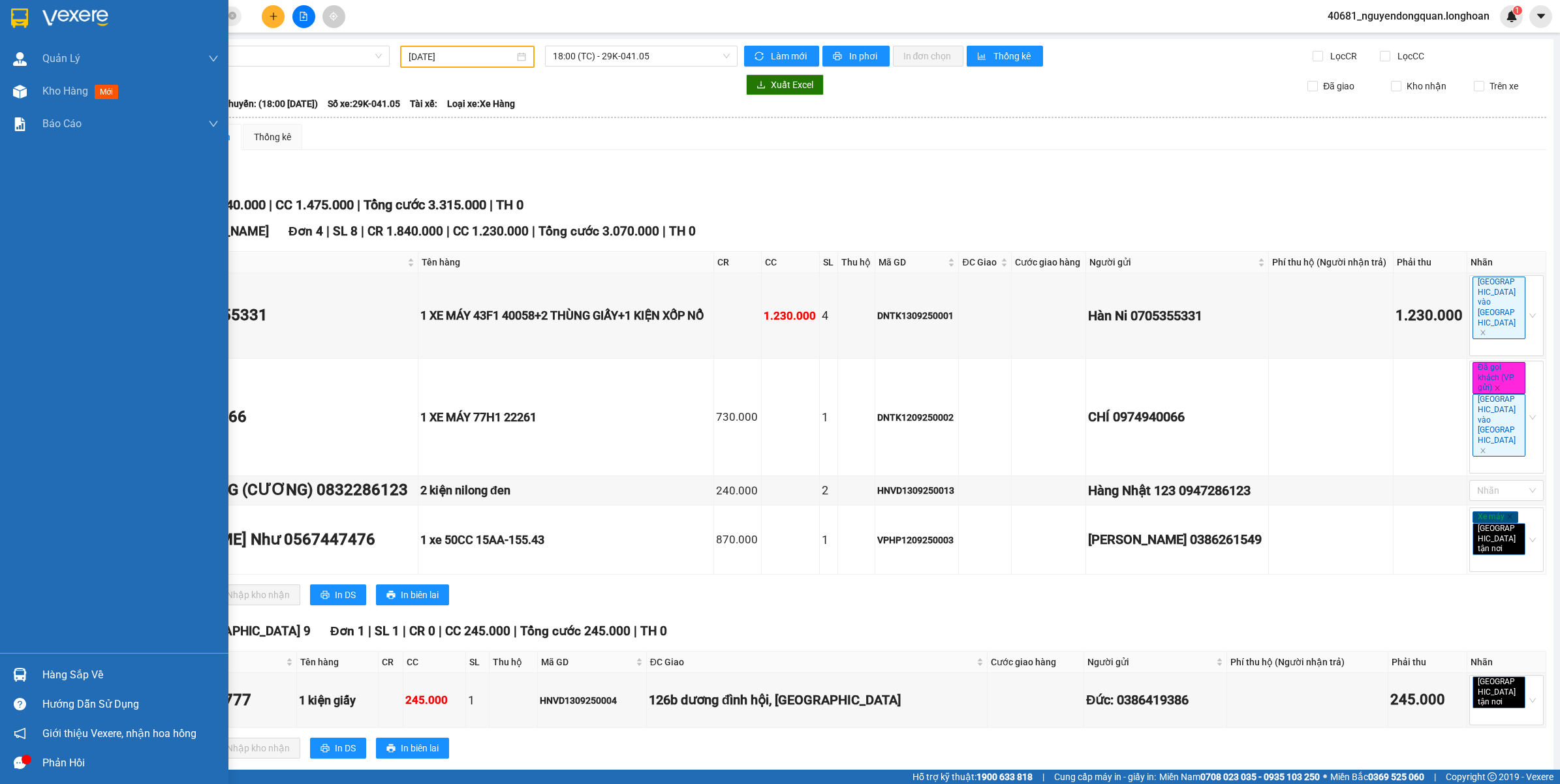
click at [20, 678] on img at bounding box center [20, 675] width 14 height 14
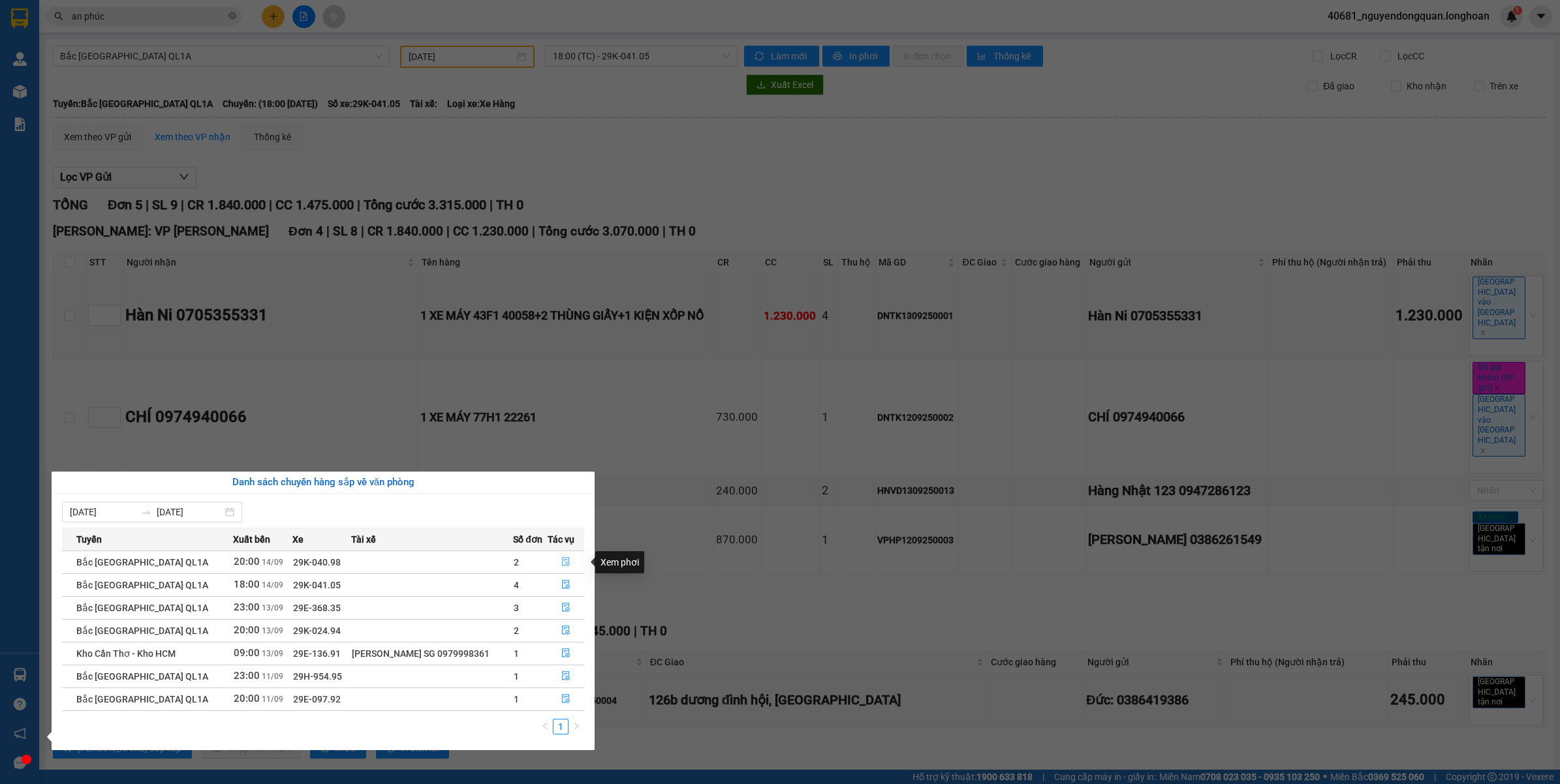
click at [558, 561] on button "button" at bounding box center [565, 562] width 35 height 21
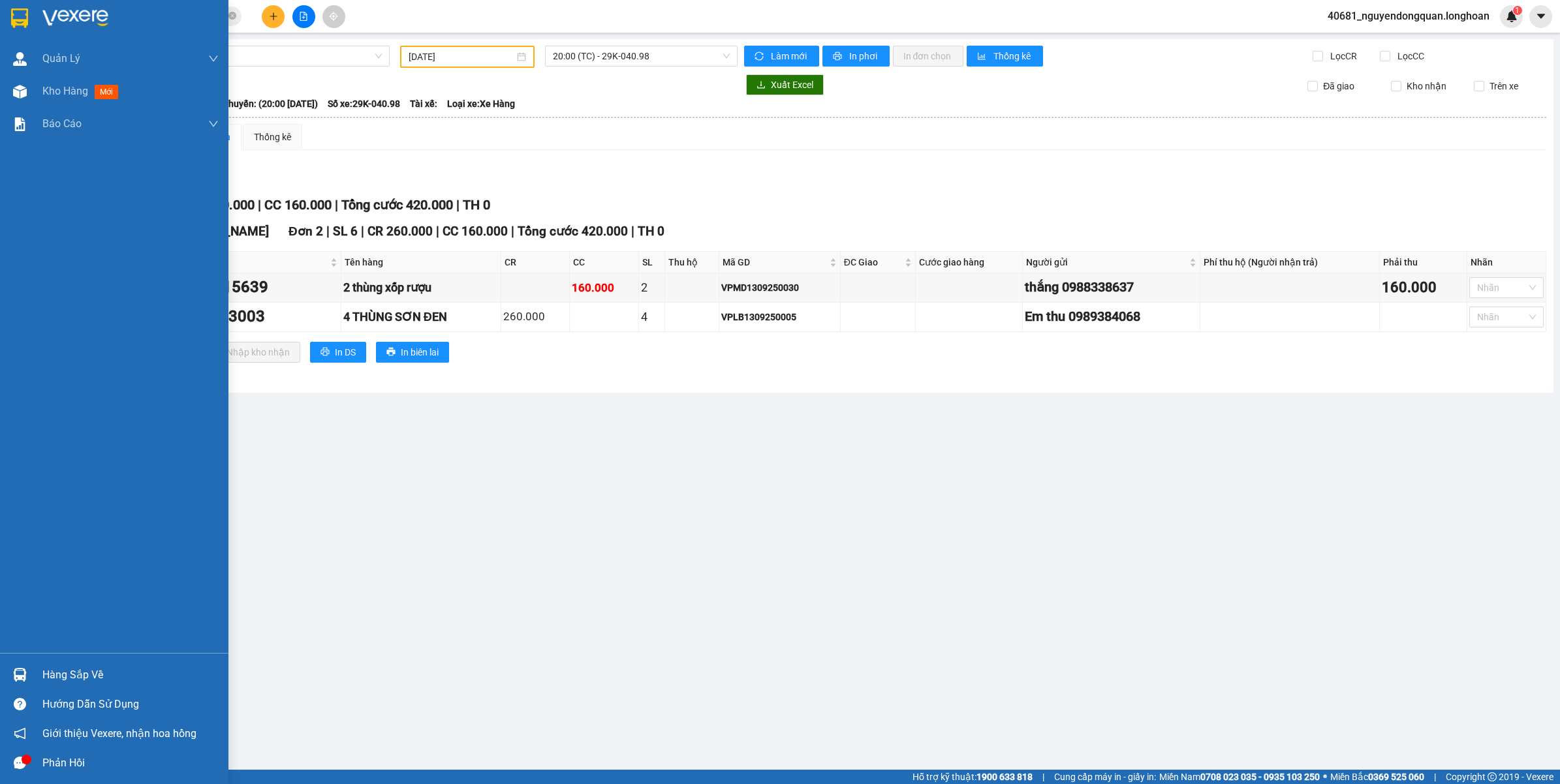
click at [60, 678] on div "Hàng sắp về" at bounding box center [130, 674] width 176 height 20
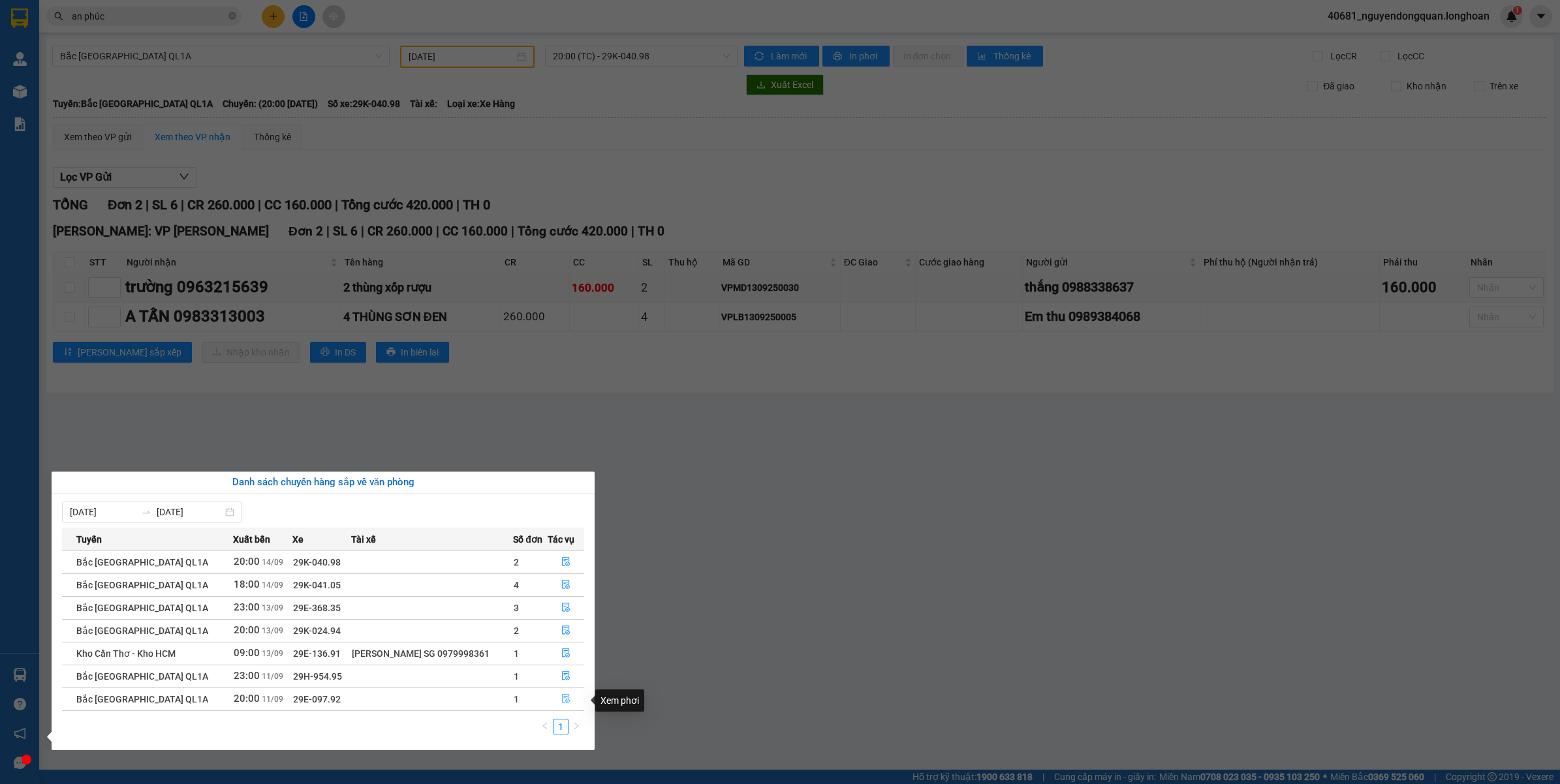
click at [553, 698] on button "button" at bounding box center [565, 699] width 35 height 21
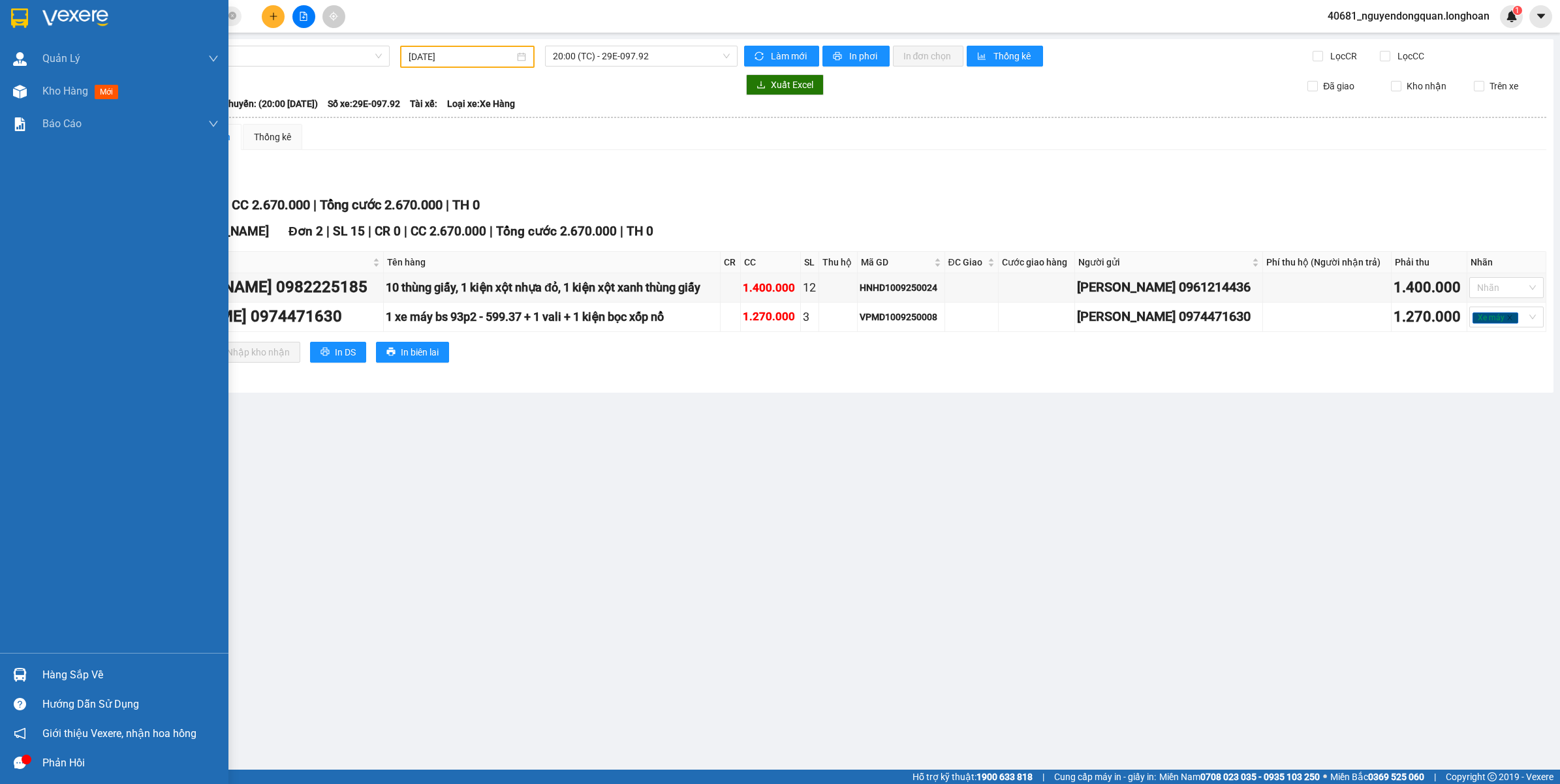
click at [38, 678] on div "Hàng sắp về" at bounding box center [114, 675] width 229 height 30
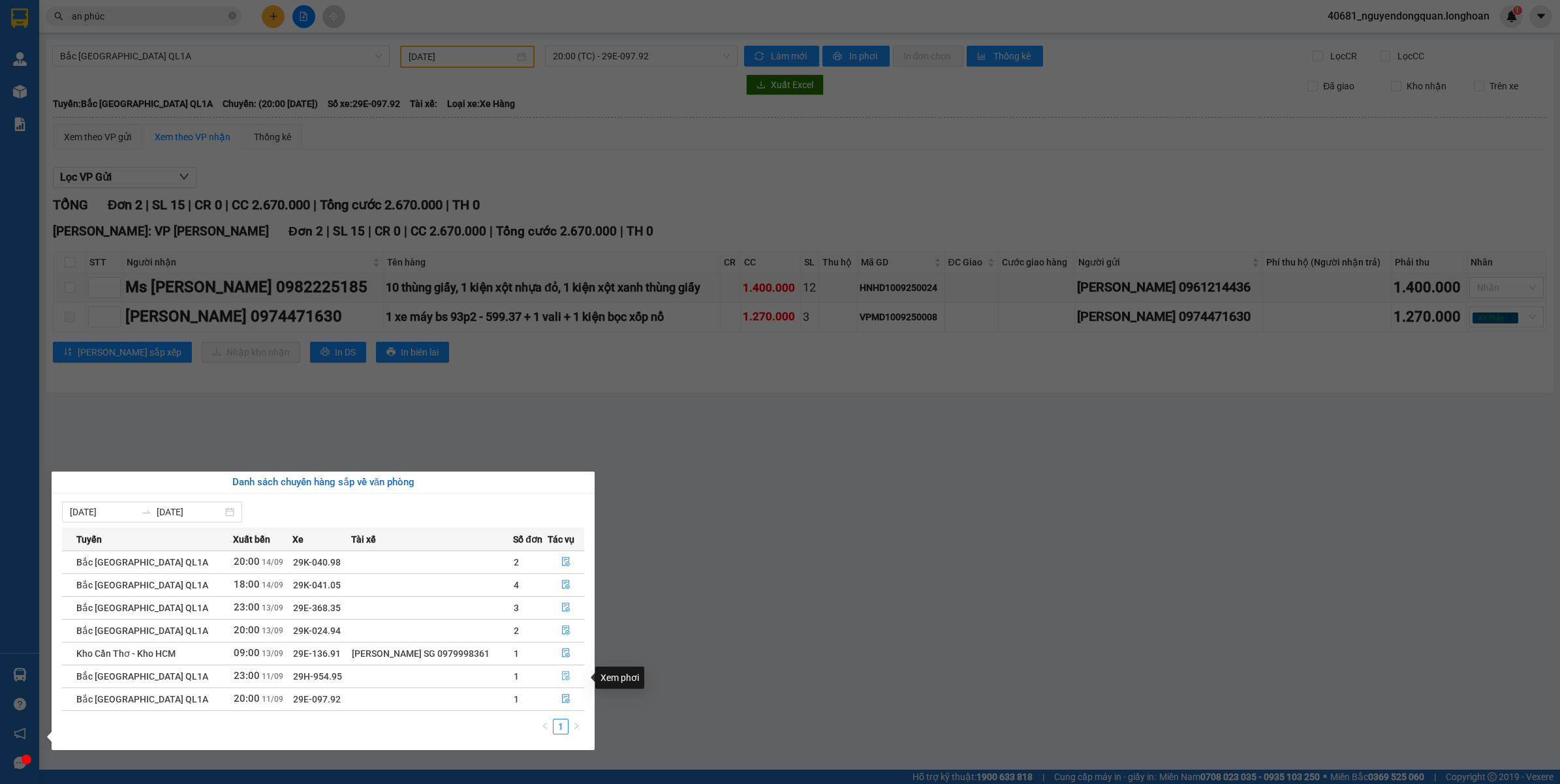
click at [562, 673] on icon "file-done" at bounding box center [566, 676] width 8 height 9
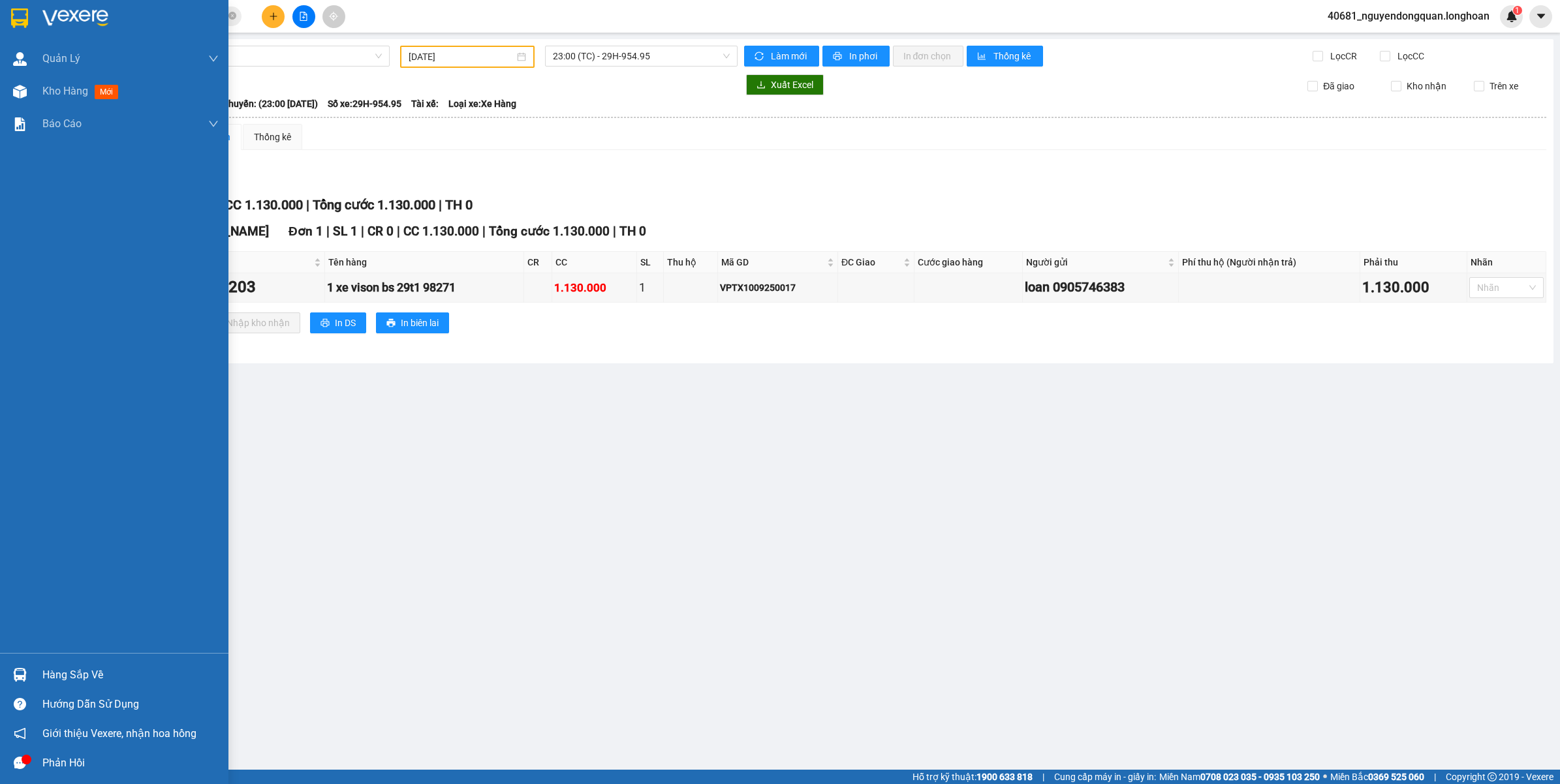
click at [41, 671] on div "Hàng sắp về" at bounding box center [114, 675] width 229 height 30
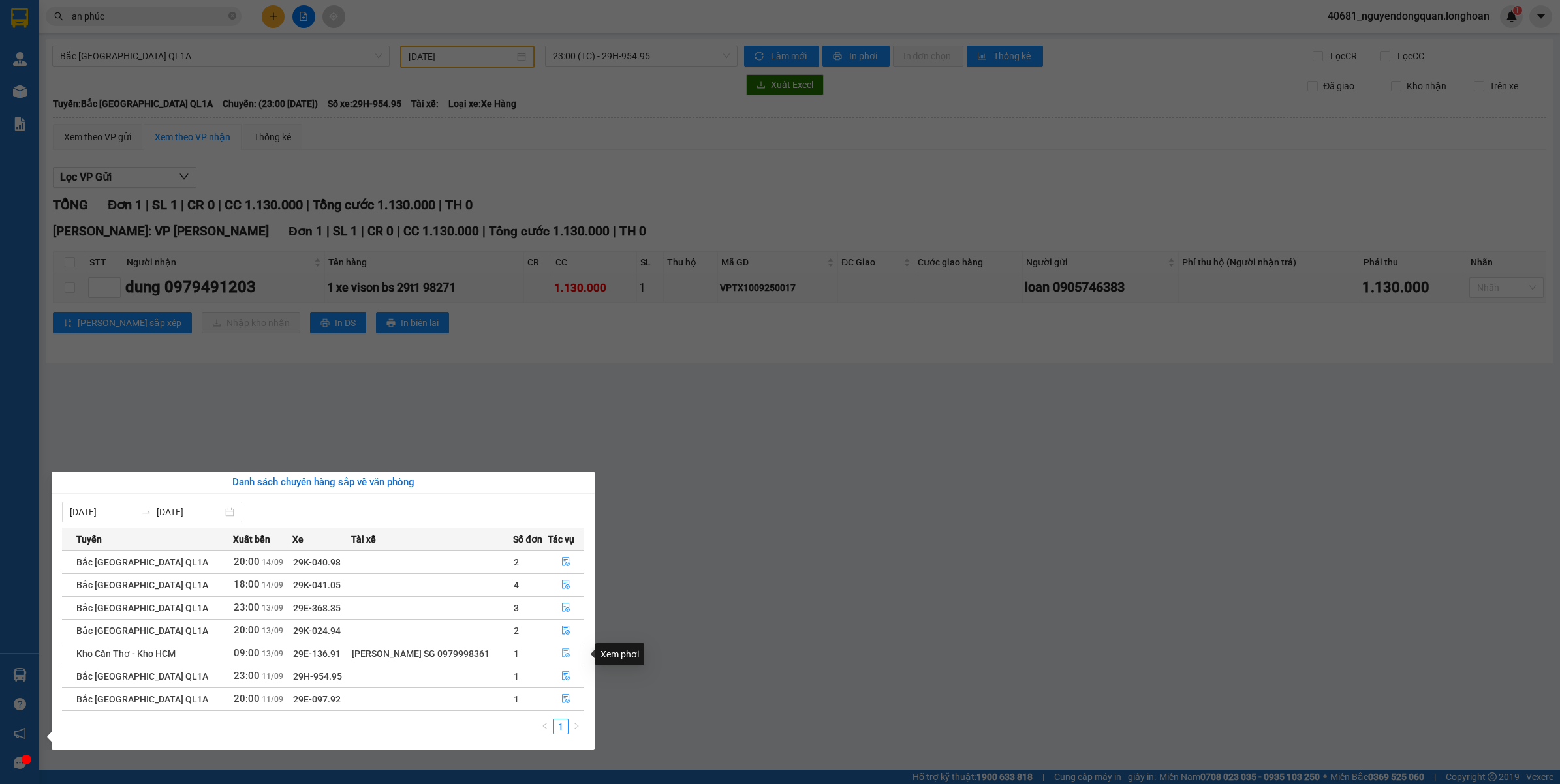
click at [561, 653] on icon "file-done" at bounding box center [566, 653] width 9 height 9
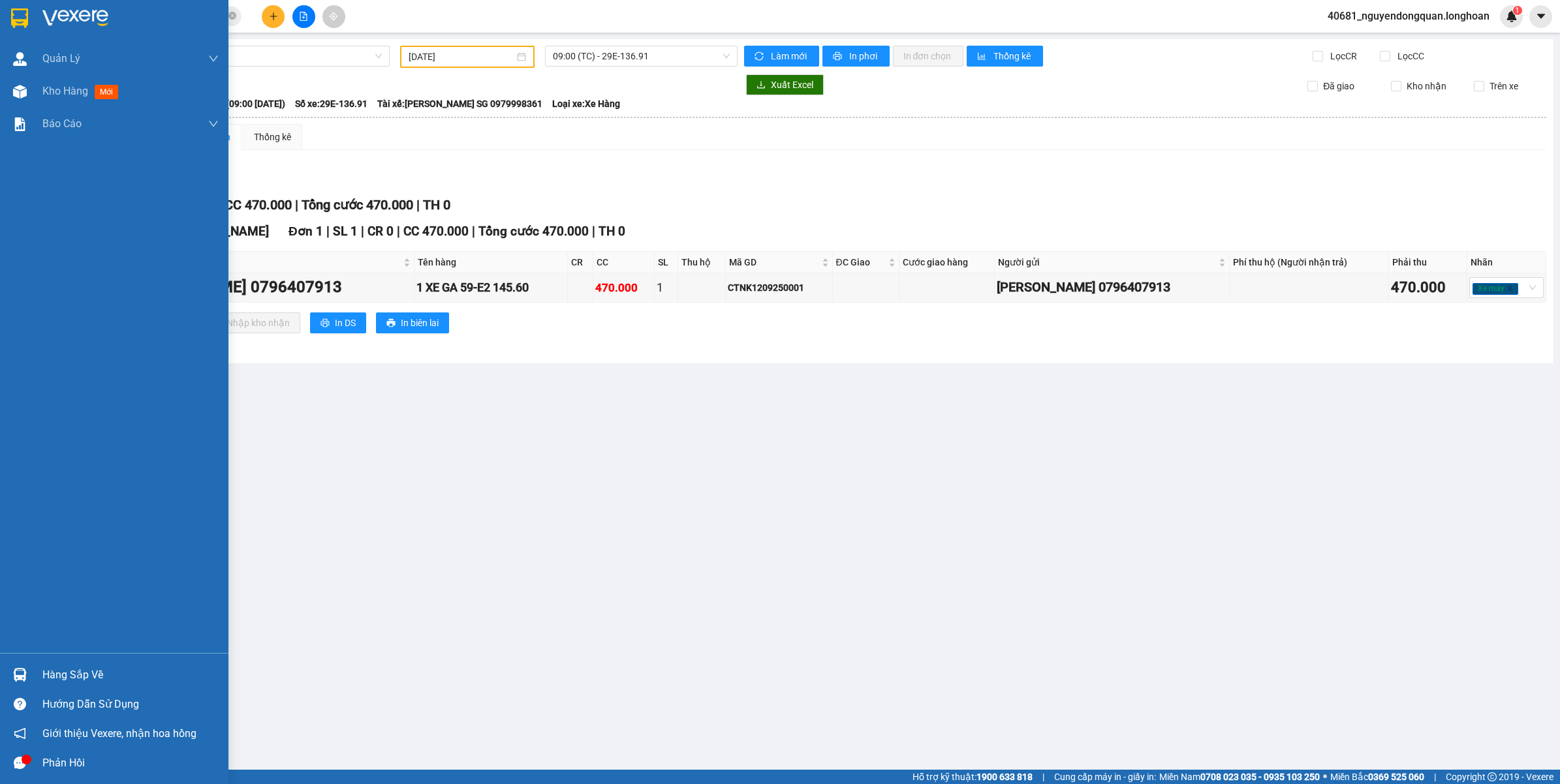
click at [27, 673] on div at bounding box center [20, 674] width 23 height 23
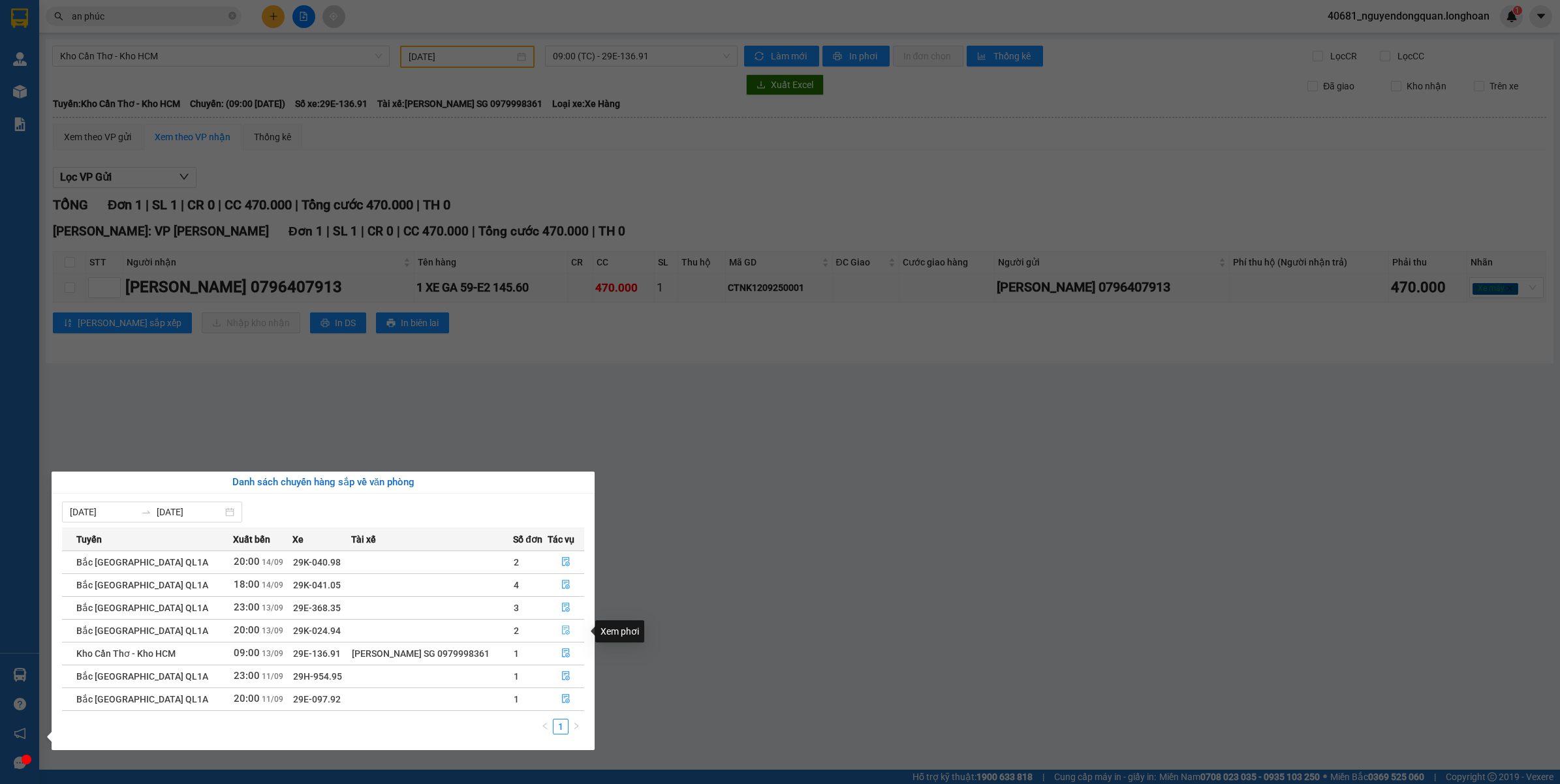
click at [565, 631] on icon "file-done" at bounding box center [566, 631] width 8 height 9
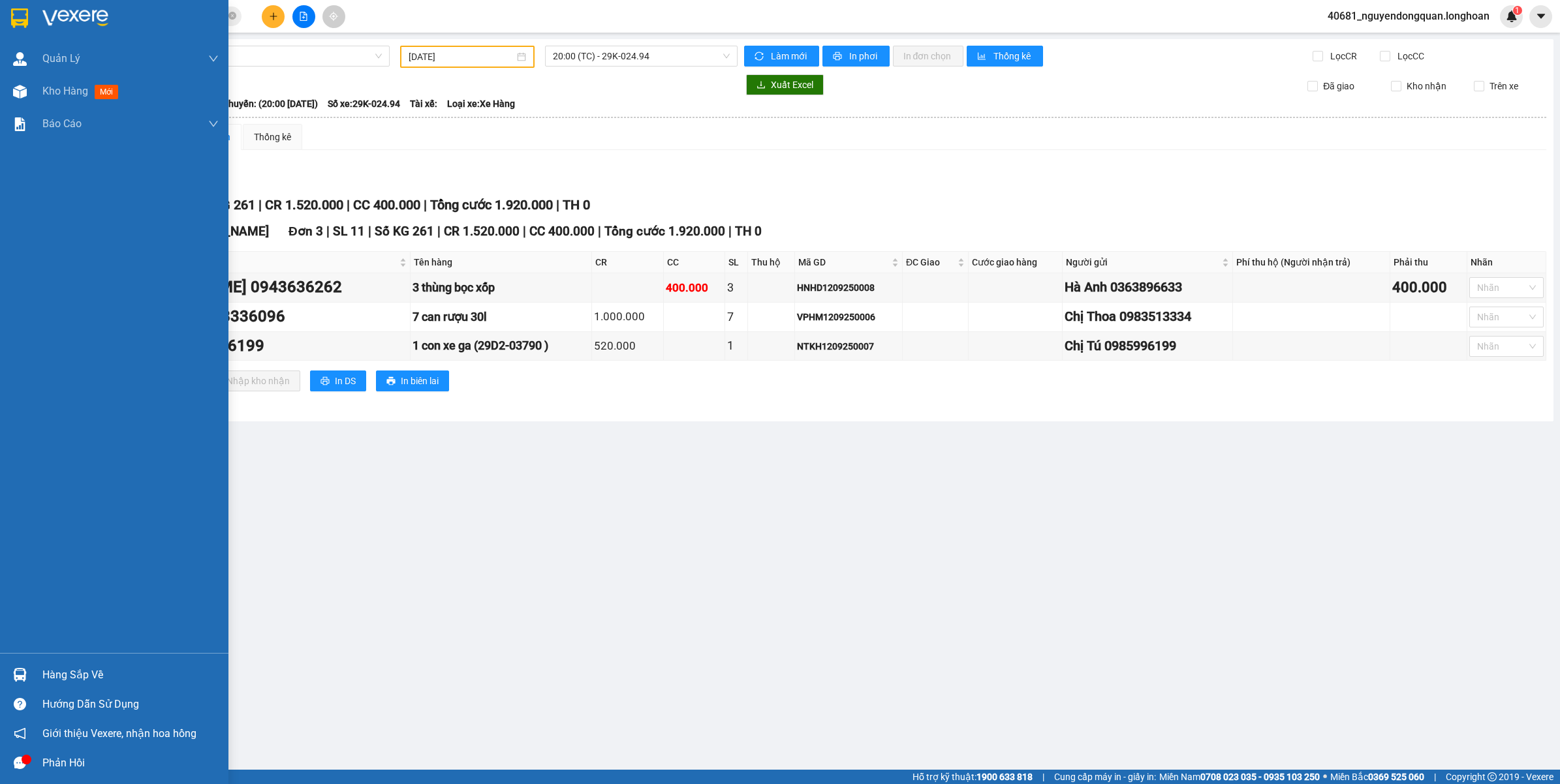
drag, startPoint x: 30, startPoint y: 673, endPoint x: 48, endPoint y: 673, distance: 18.0
click at [30, 673] on div at bounding box center [20, 674] width 23 height 23
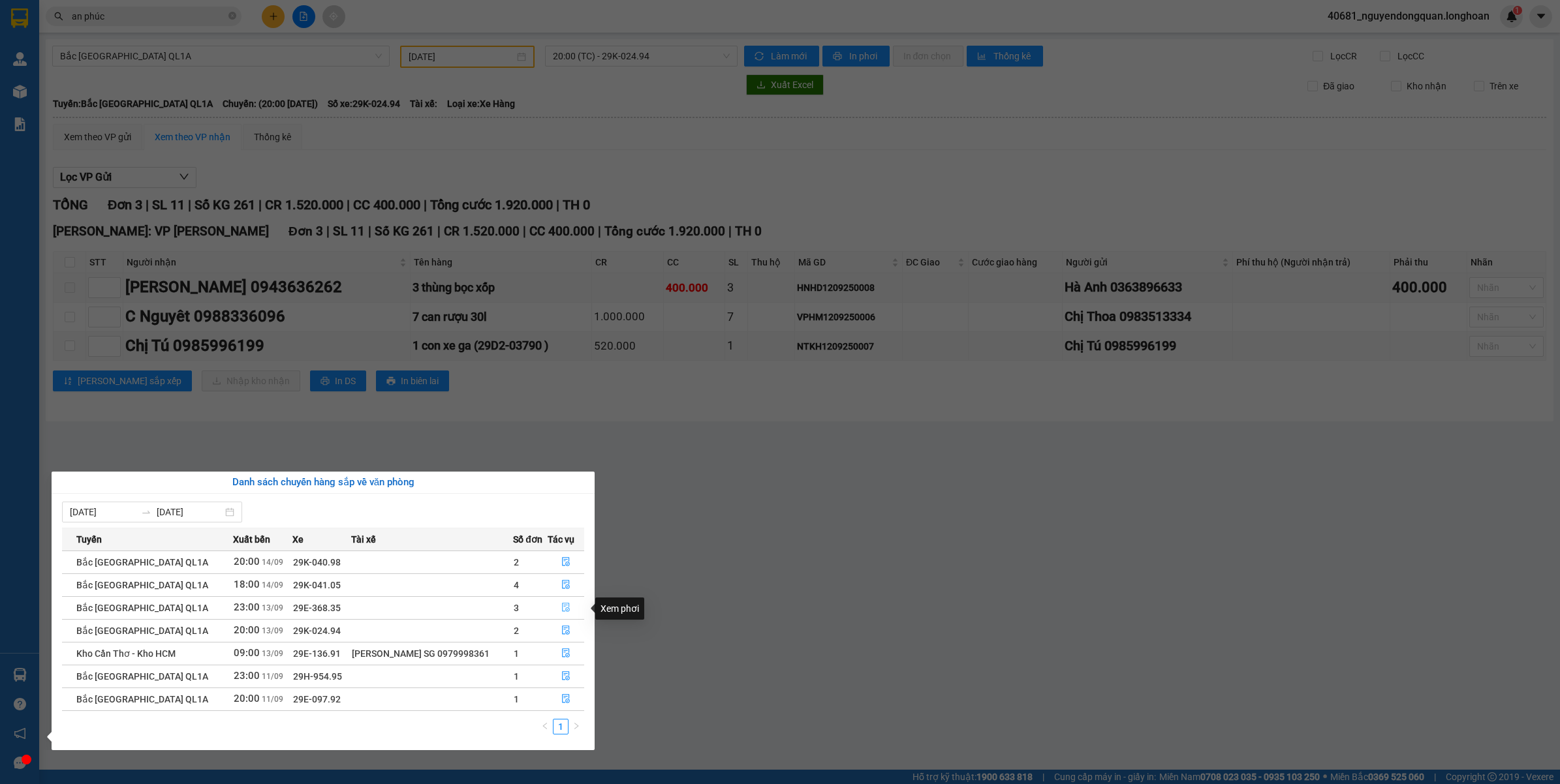
click at [564, 601] on button "button" at bounding box center [565, 608] width 35 height 21
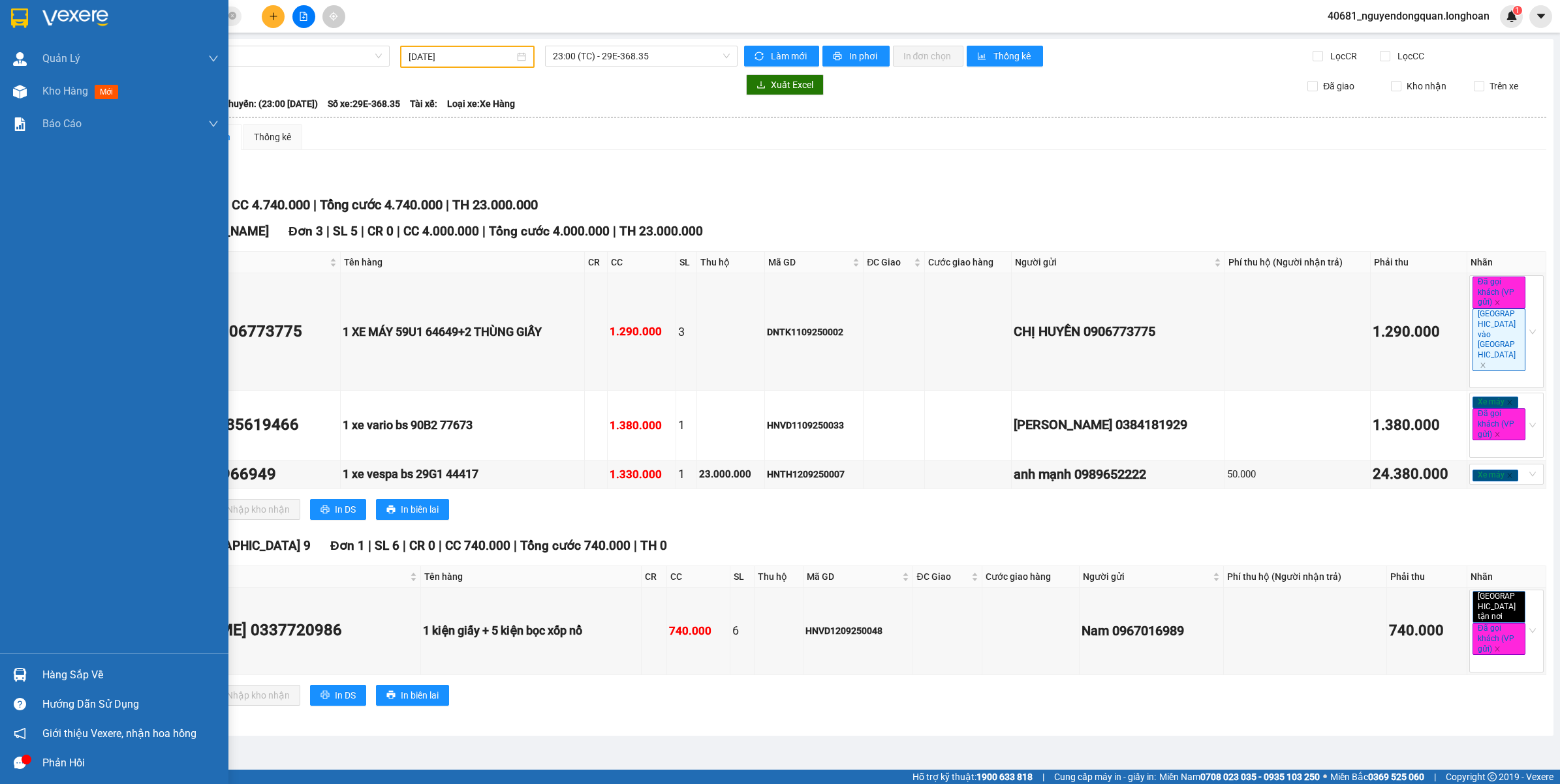
click at [25, 682] on img at bounding box center [20, 675] width 14 height 14
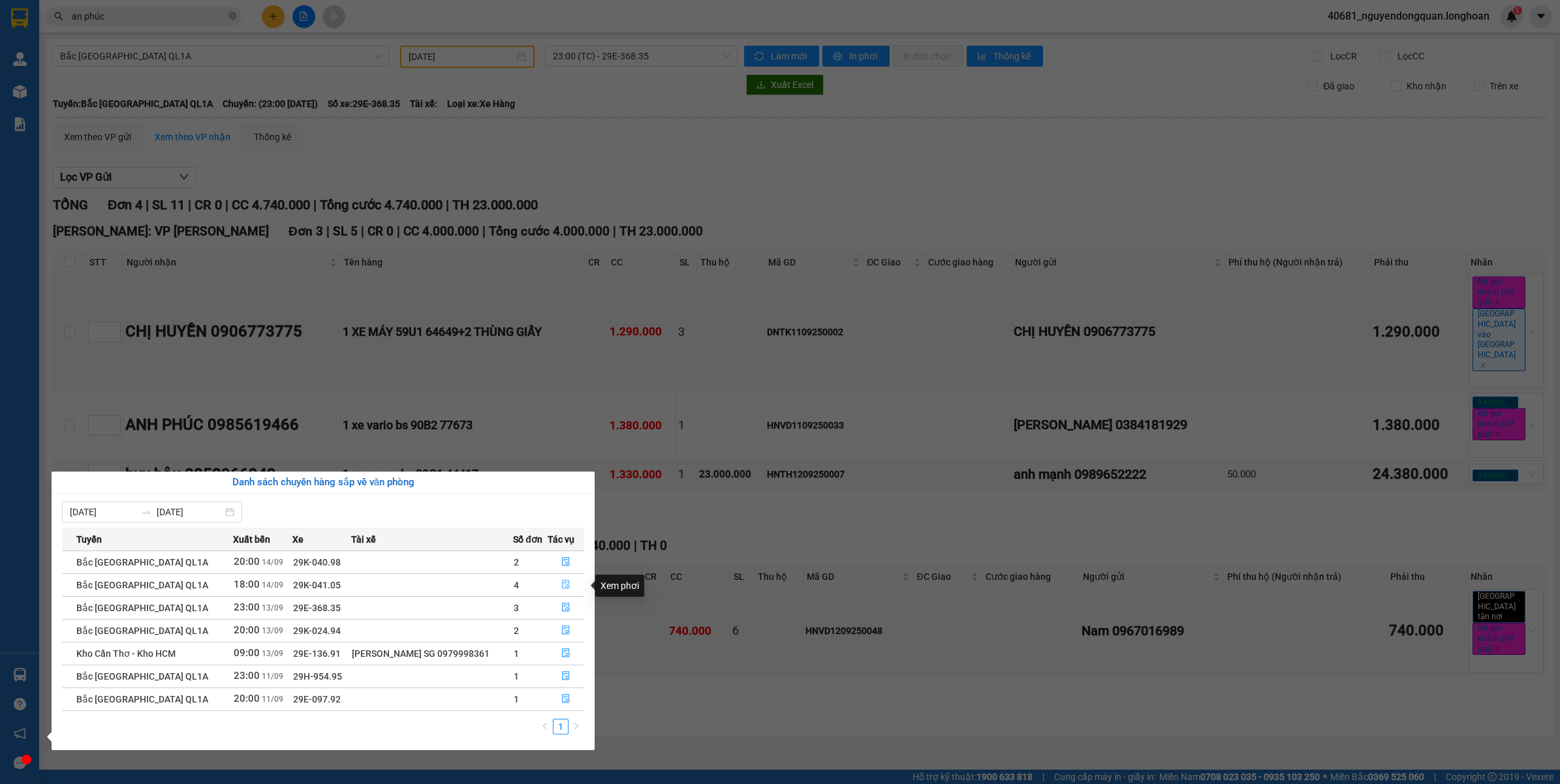
click at [562, 589] on icon "file-done" at bounding box center [566, 584] width 8 height 9
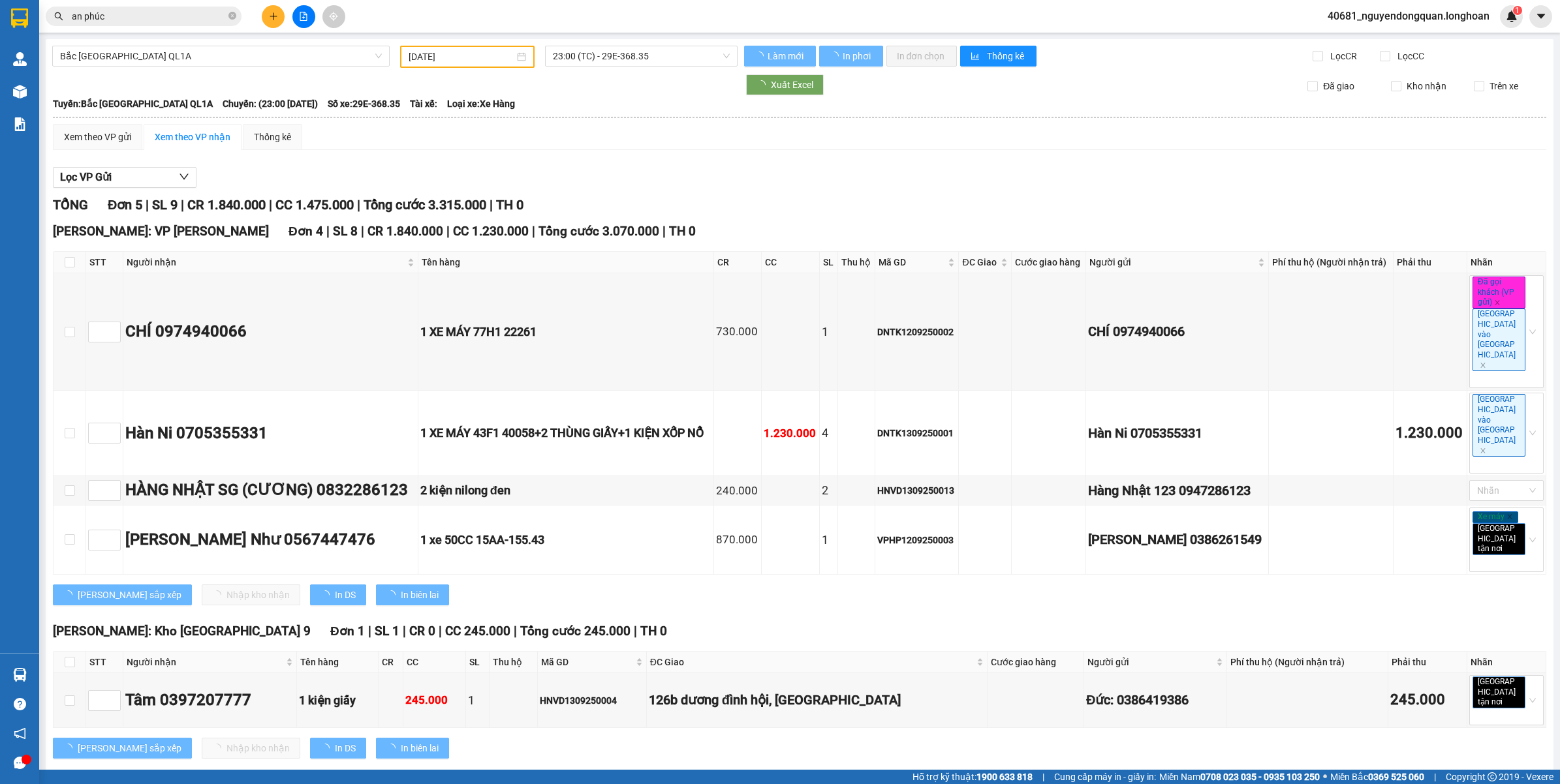
type input "[DATE]"
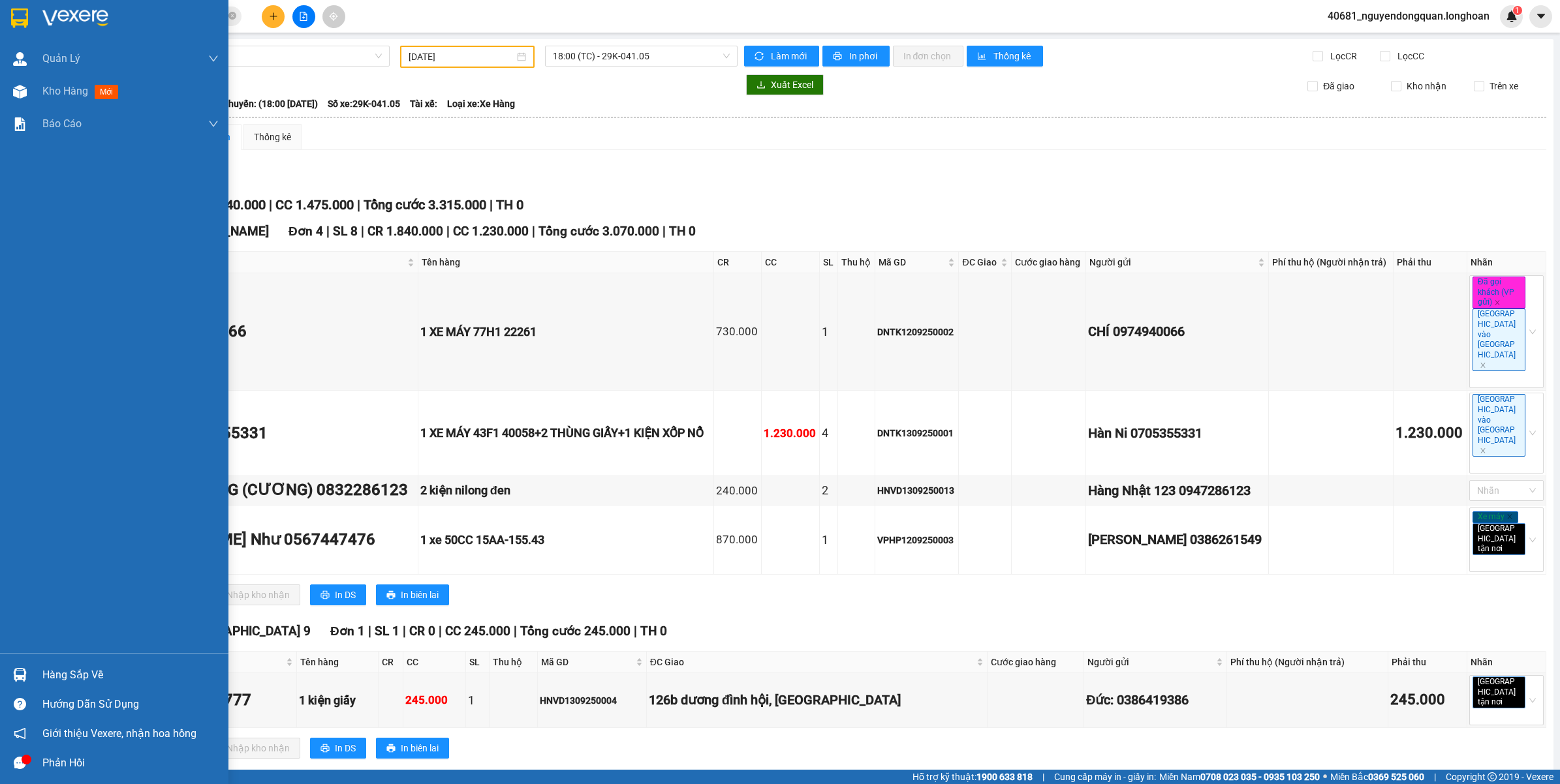
click at [95, 664] on div "Hàng sắp về" at bounding box center [114, 675] width 229 height 30
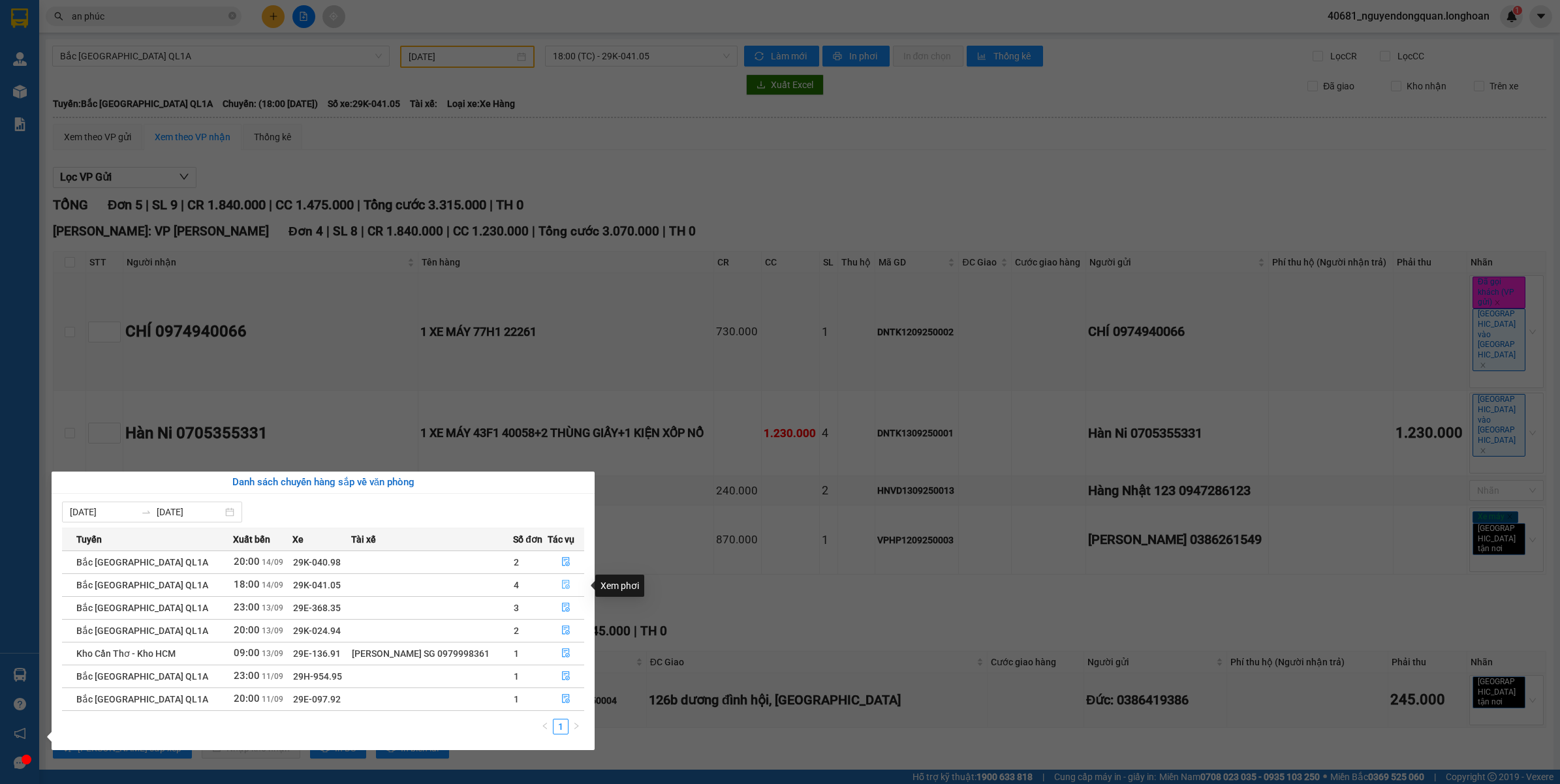
click at [556, 585] on button "button" at bounding box center [565, 585] width 35 height 21
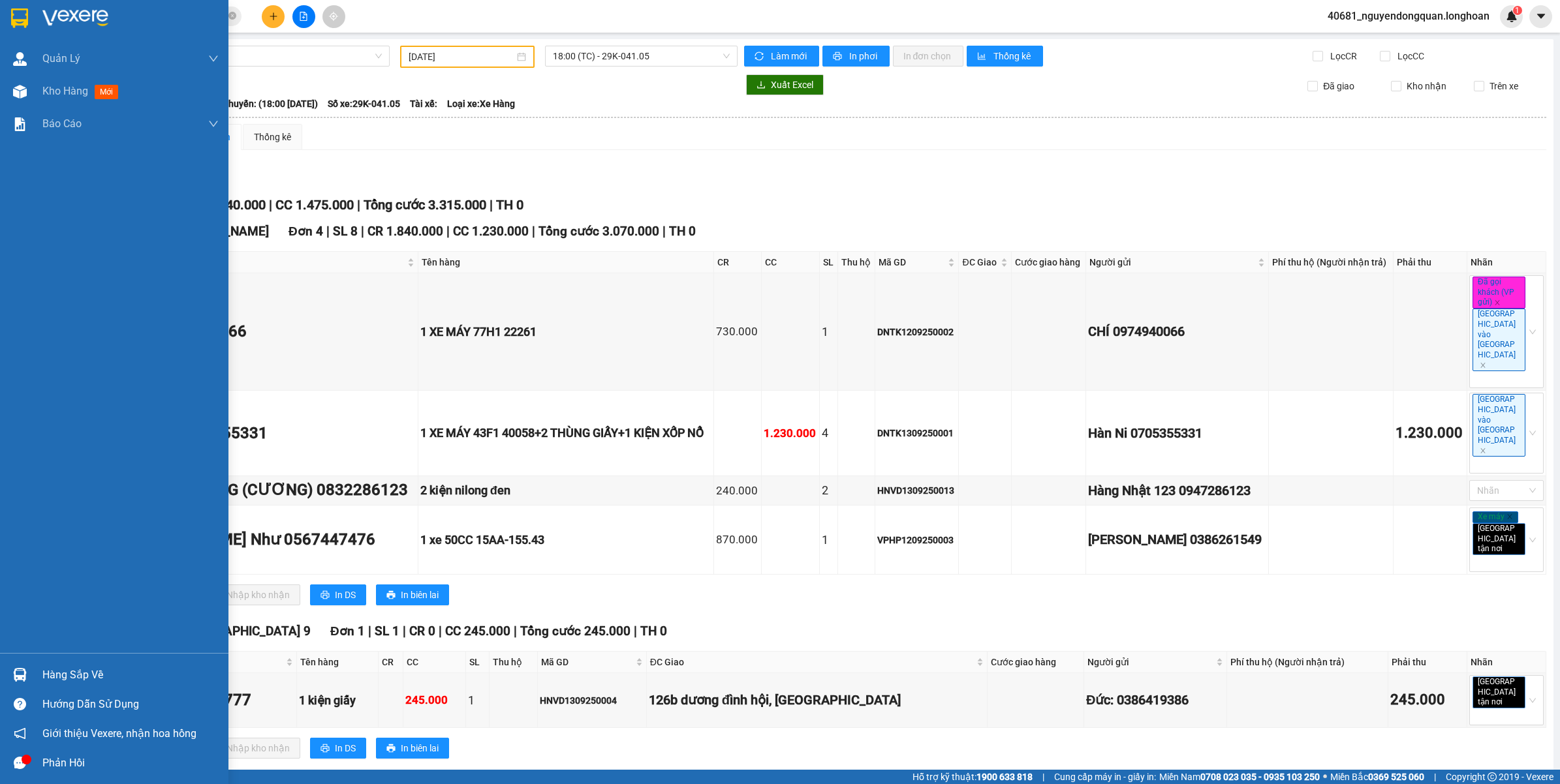
drag, startPoint x: 31, startPoint y: 677, endPoint x: 279, endPoint y: 627, distance: 253.0
click at [34, 676] on div "Hàng sắp về" at bounding box center [114, 675] width 229 height 30
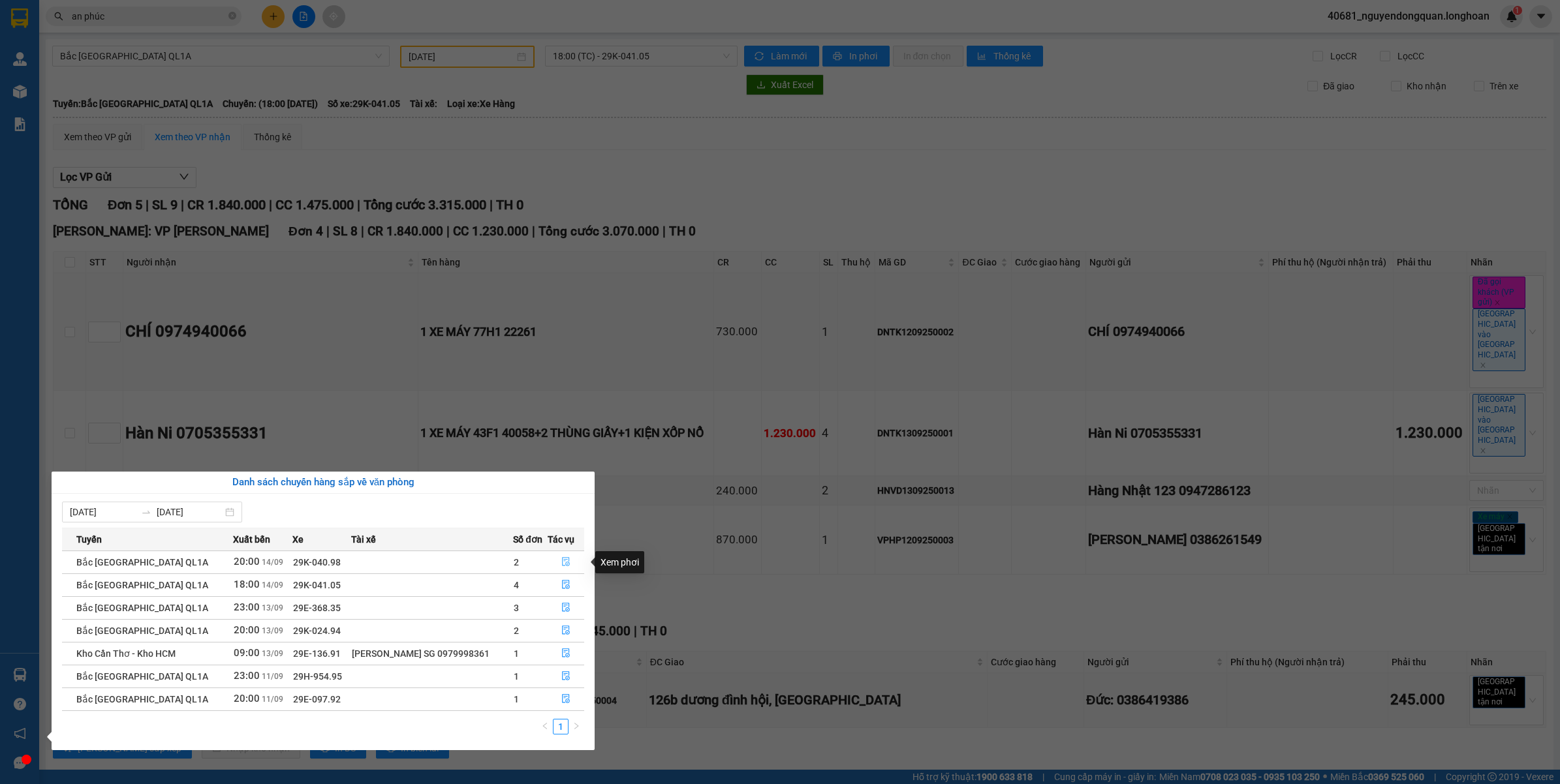
click at [570, 559] on button "button" at bounding box center [565, 562] width 35 height 21
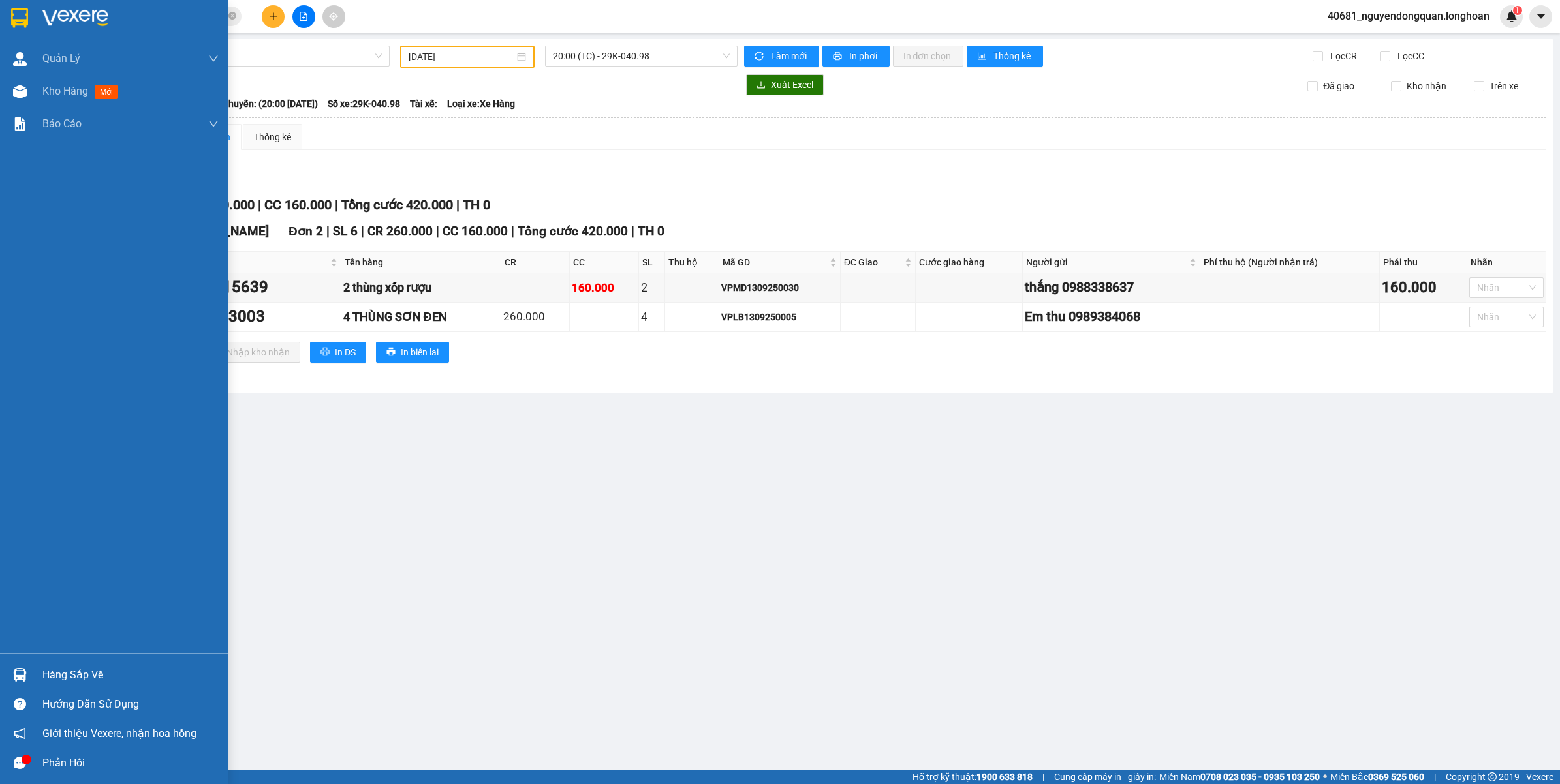
drag, startPoint x: 44, startPoint y: 5, endPoint x: 85, endPoint y: 12, distance: 41.6
click at [43, 5] on div at bounding box center [114, 21] width 229 height 42
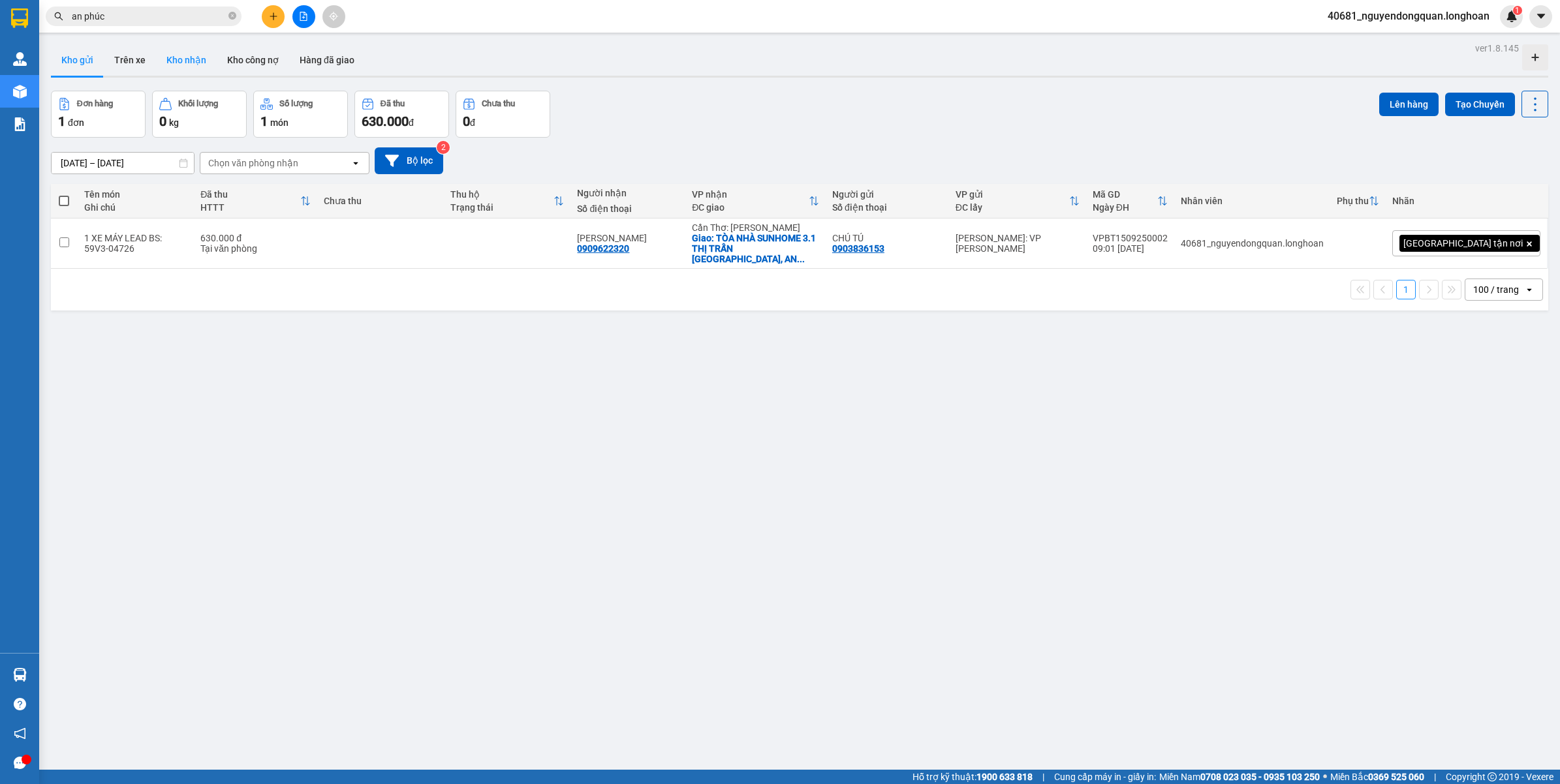
click at [194, 59] on button "Kho nhận" at bounding box center [186, 60] width 61 height 31
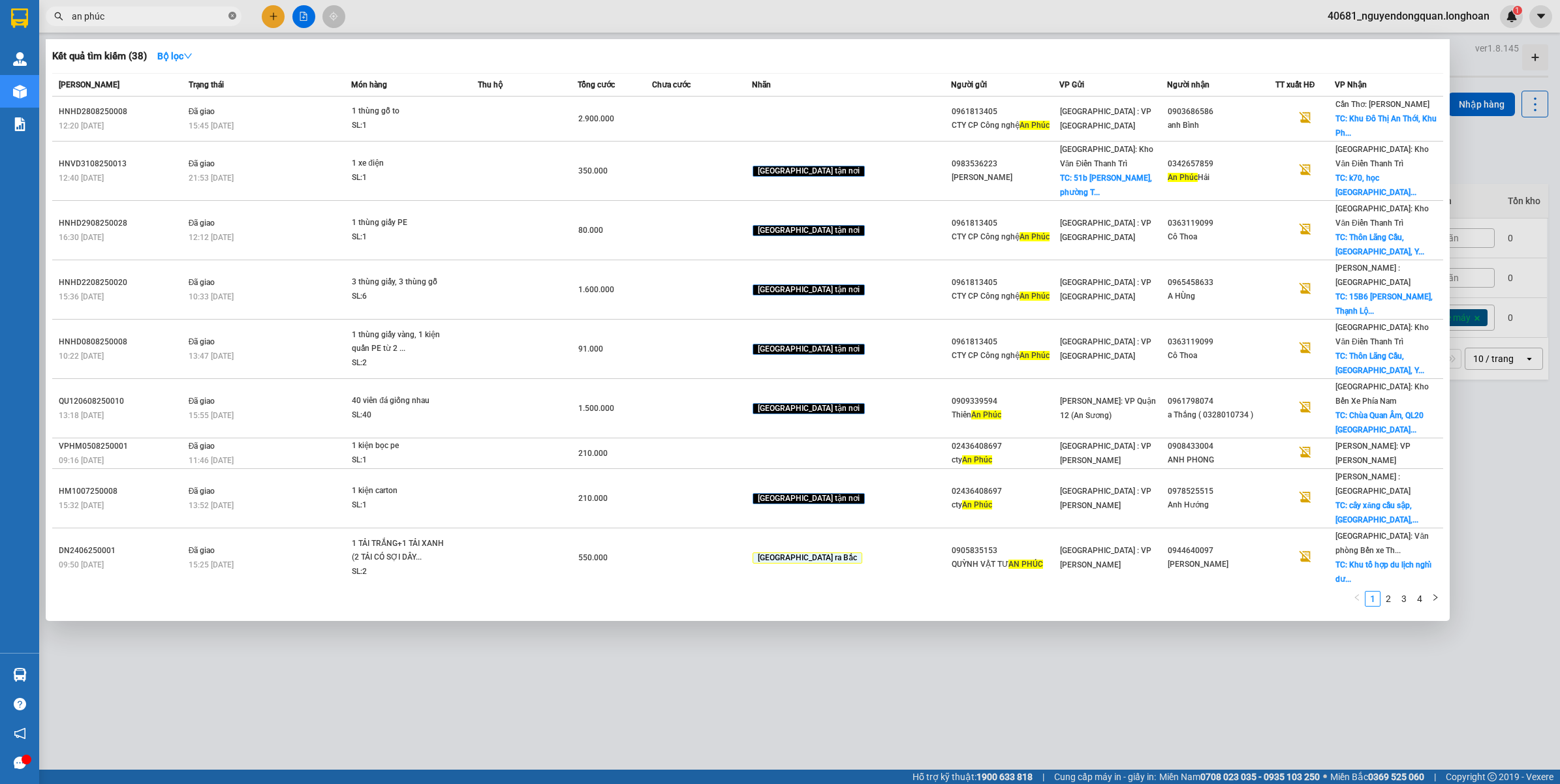
click at [229, 14] on icon "close-circle" at bounding box center [232, 16] width 8 height 8
type input "ANH LONG"
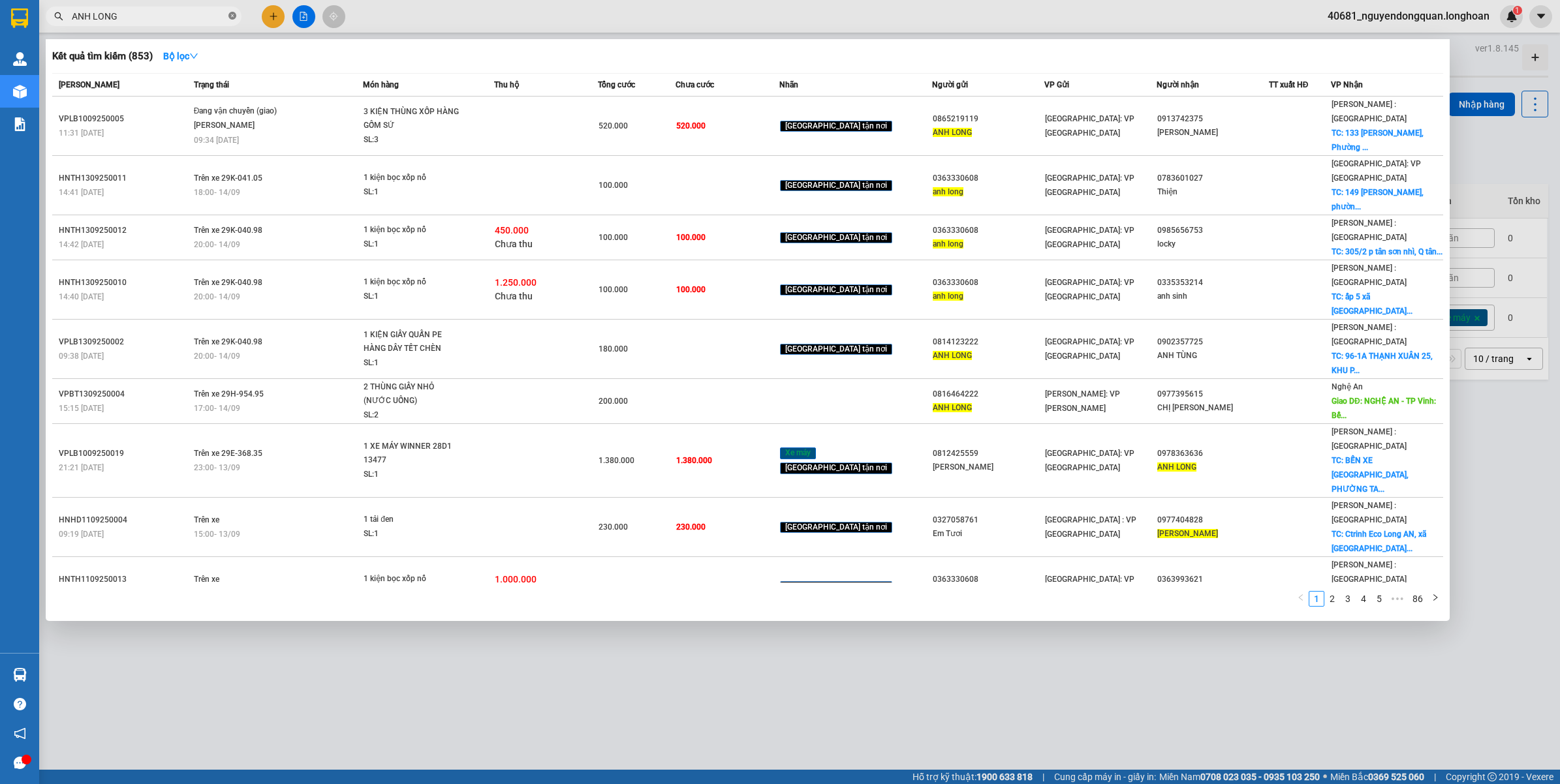
click at [230, 16] on icon "close-circle" at bounding box center [232, 16] width 8 height 8
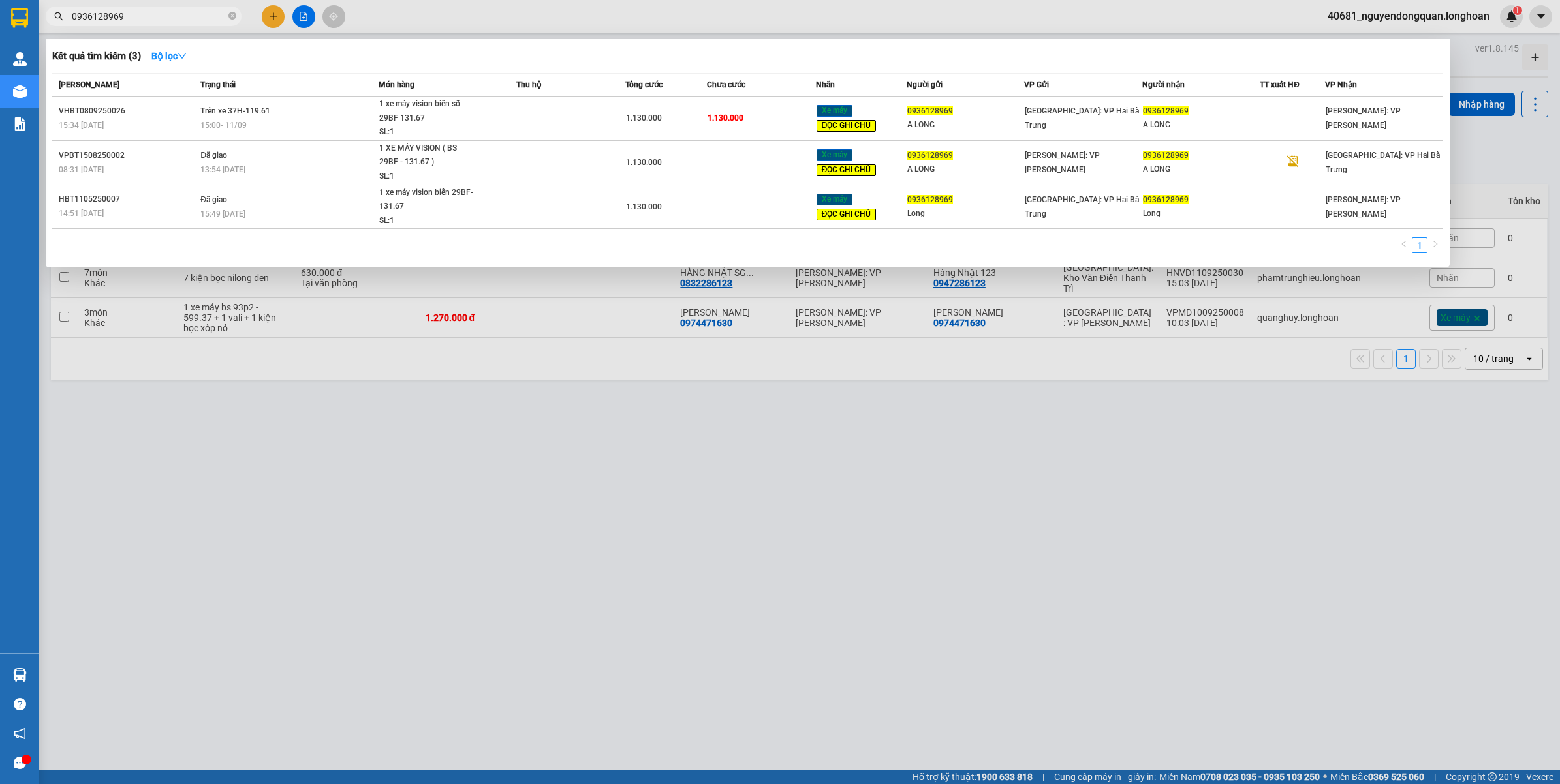
type input "0936128969"
click at [299, 15] on div at bounding box center [780, 392] width 1560 height 784
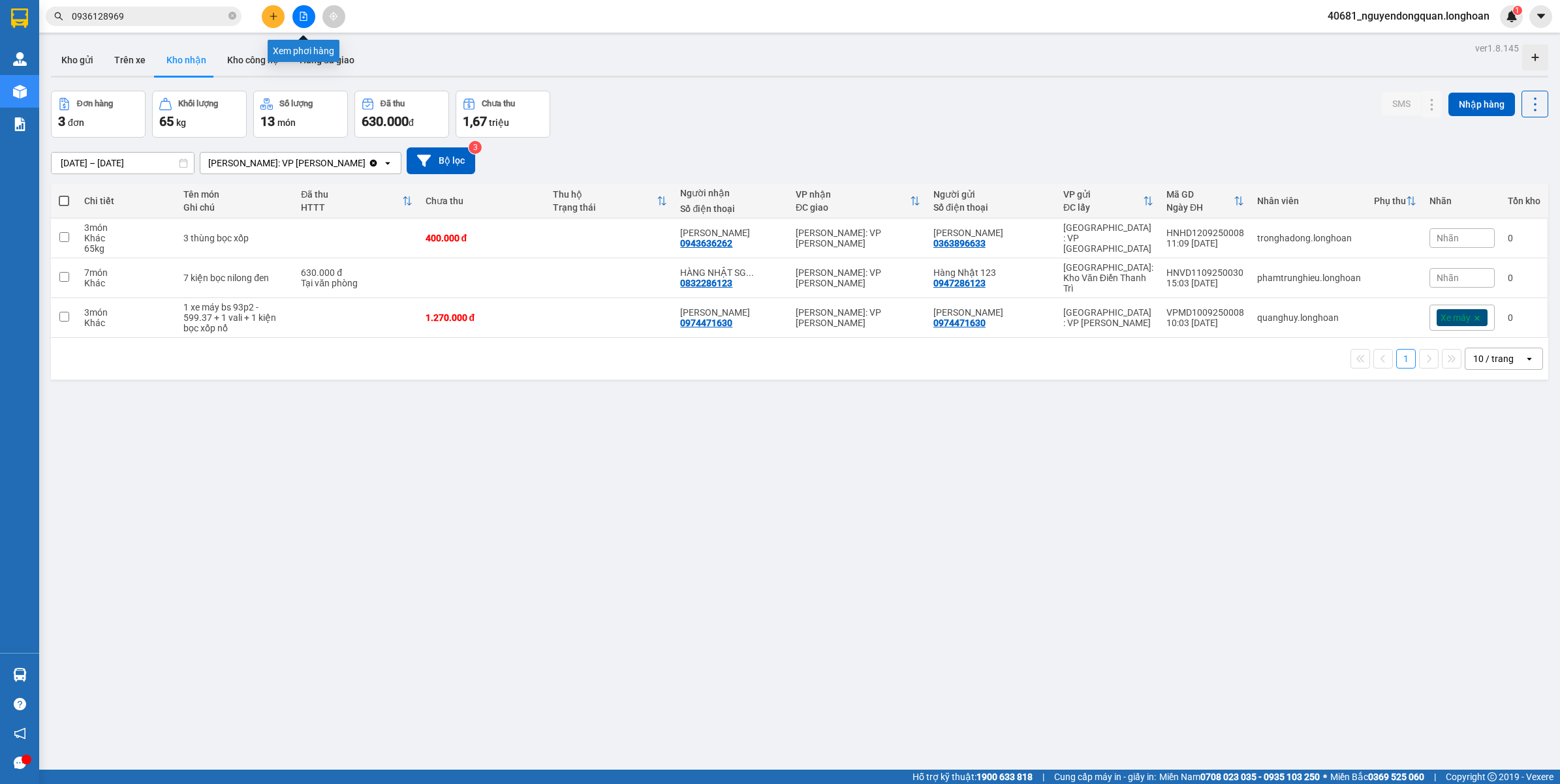
click at [299, 15] on icon "file-add" at bounding box center [304, 16] width 9 height 9
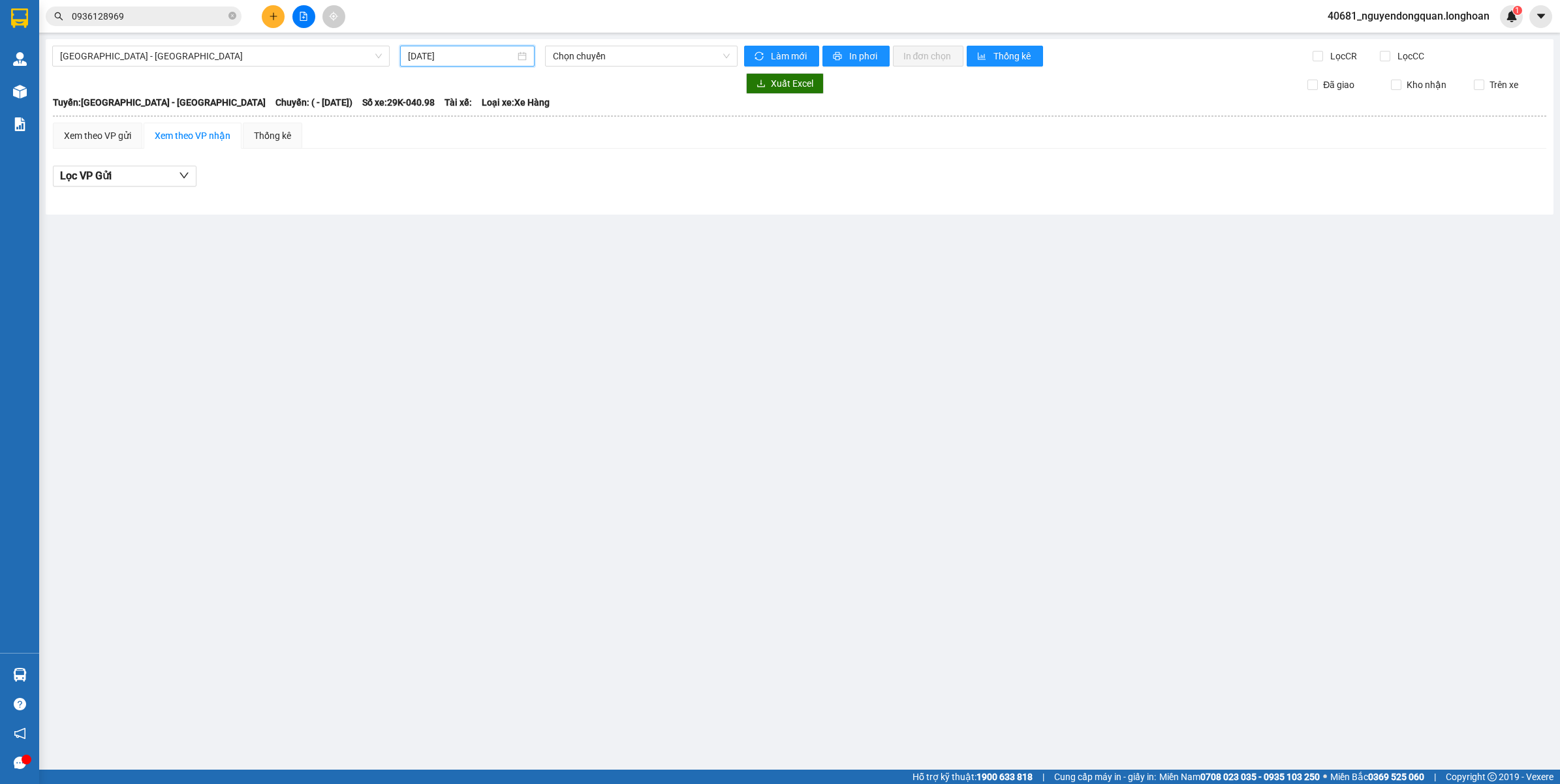
click at [507, 61] on input "[DATE]" at bounding box center [461, 56] width 107 height 14
click at [517, 152] on div "11" at bounding box center [513, 151] width 16 height 16
type input "11/09/2025"
click at [611, 57] on span "23:00 (TC)" at bounding box center [641, 56] width 177 height 20
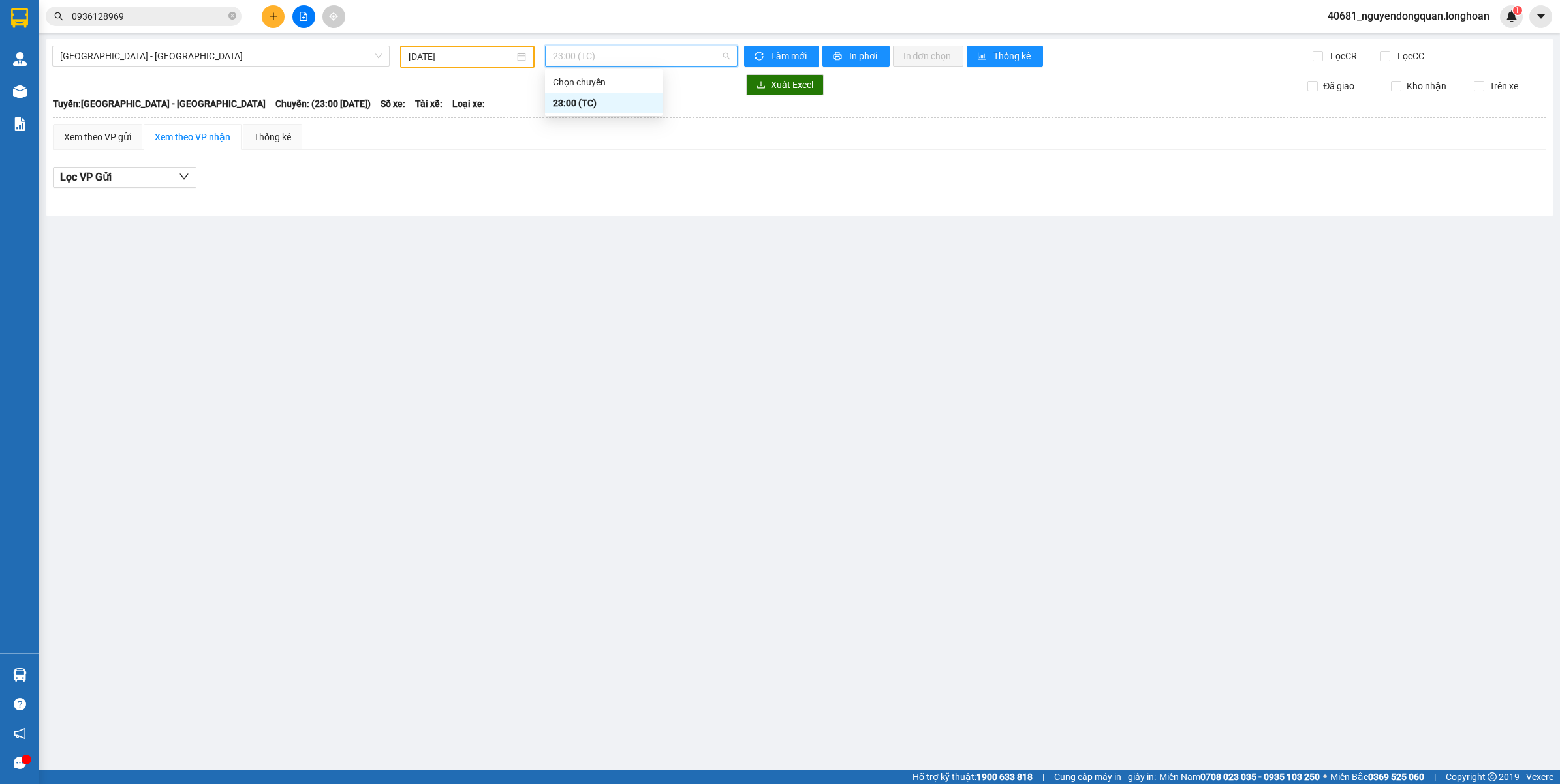
click at [586, 102] on div "23:00 (TC)" at bounding box center [603, 103] width 102 height 14
click at [784, 59] on span "Làm mới" at bounding box center [790, 56] width 38 height 14
click at [147, 15] on input "0936128969" at bounding box center [149, 16] width 154 height 14
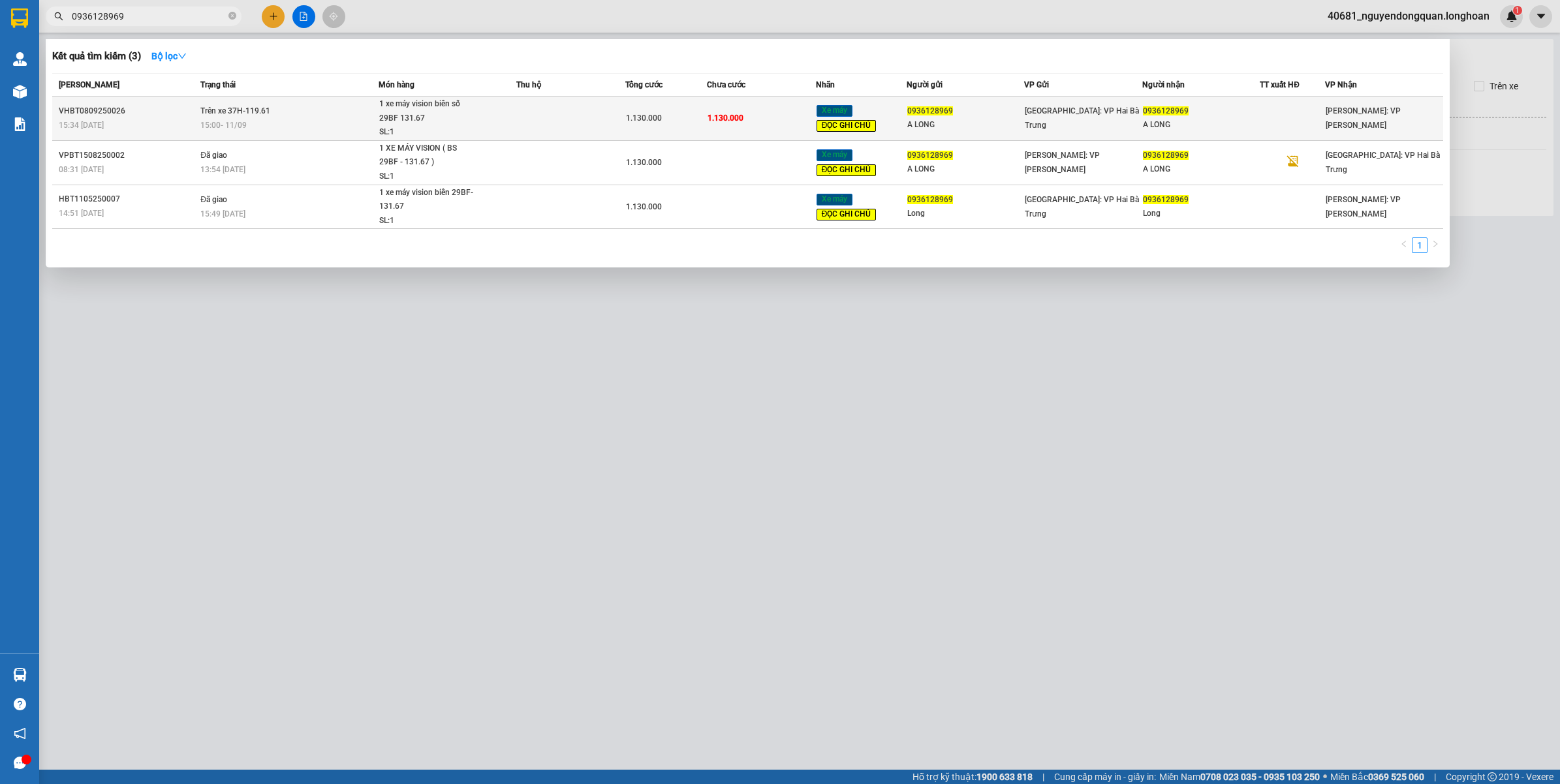
click at [293, 115] on td "Trên xe 37H-119.61 15:00 - 11/09" at bounding box center [288, 118] width 182 height 45
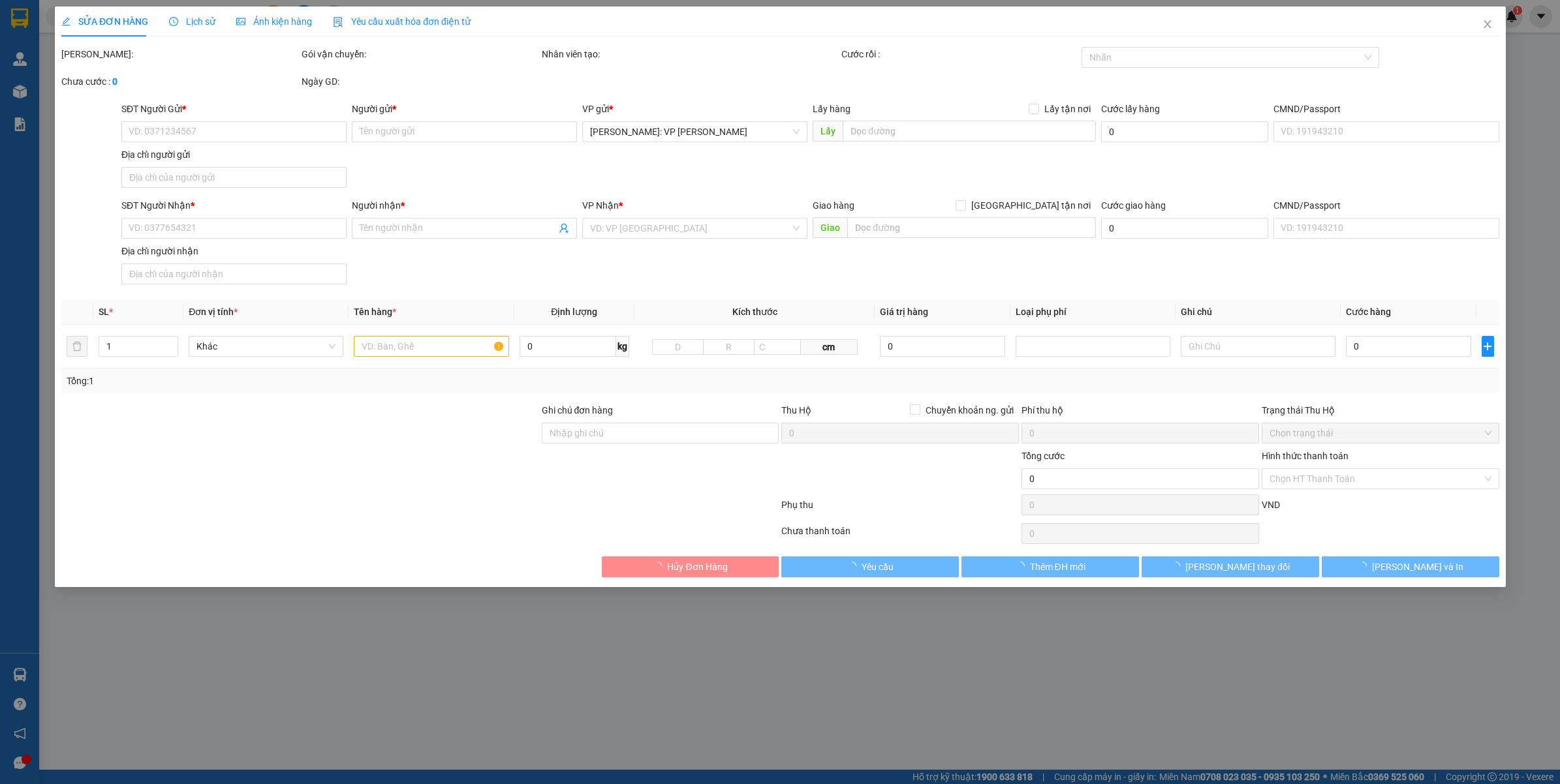
type input "0936128969"
type input "A LONG"
type input "0936128969"
type input "A LONG"
type input "có 1 chìa khoá, không giấy tờ, 1 gương"
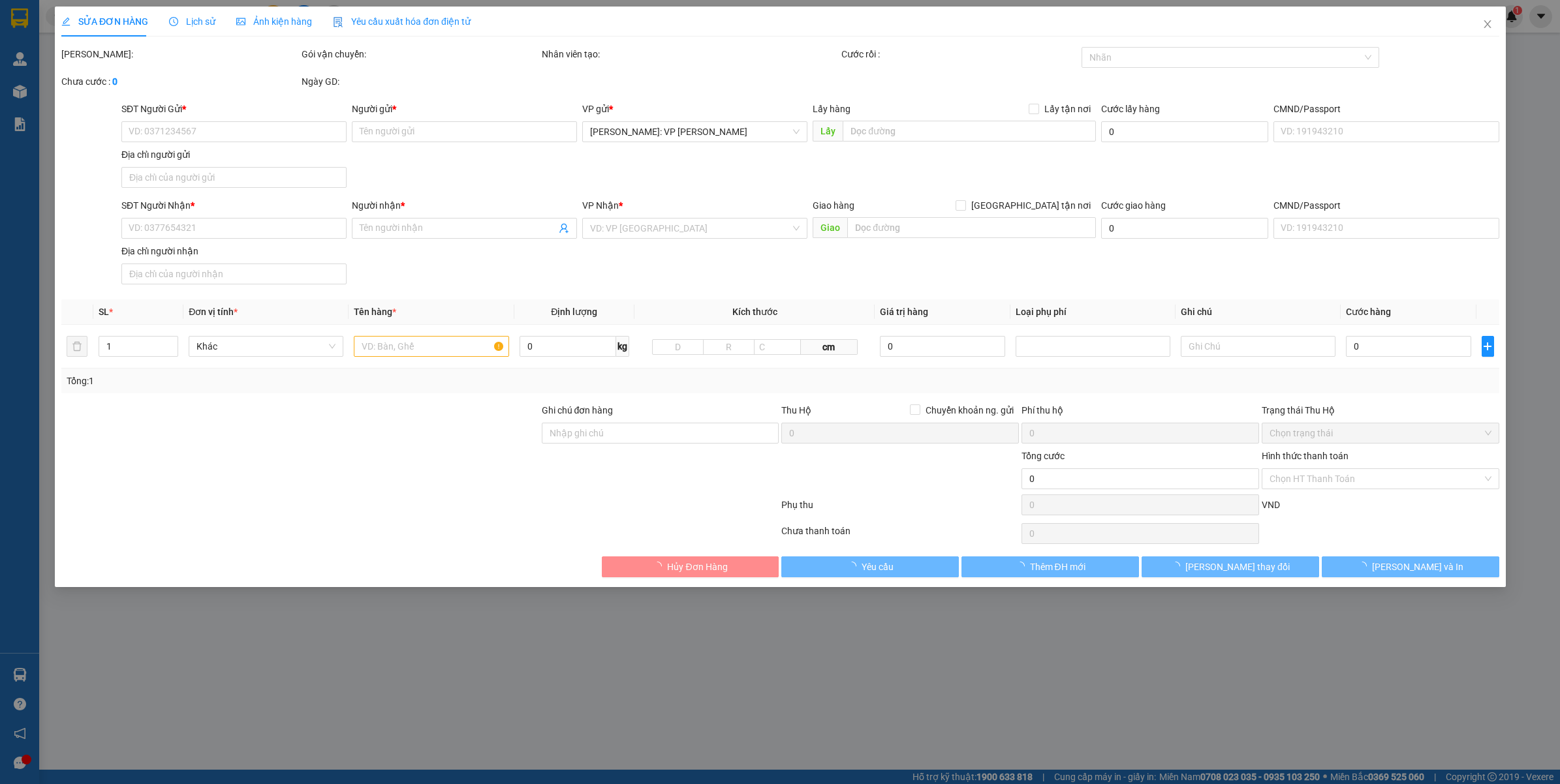
type input "1.130.000"
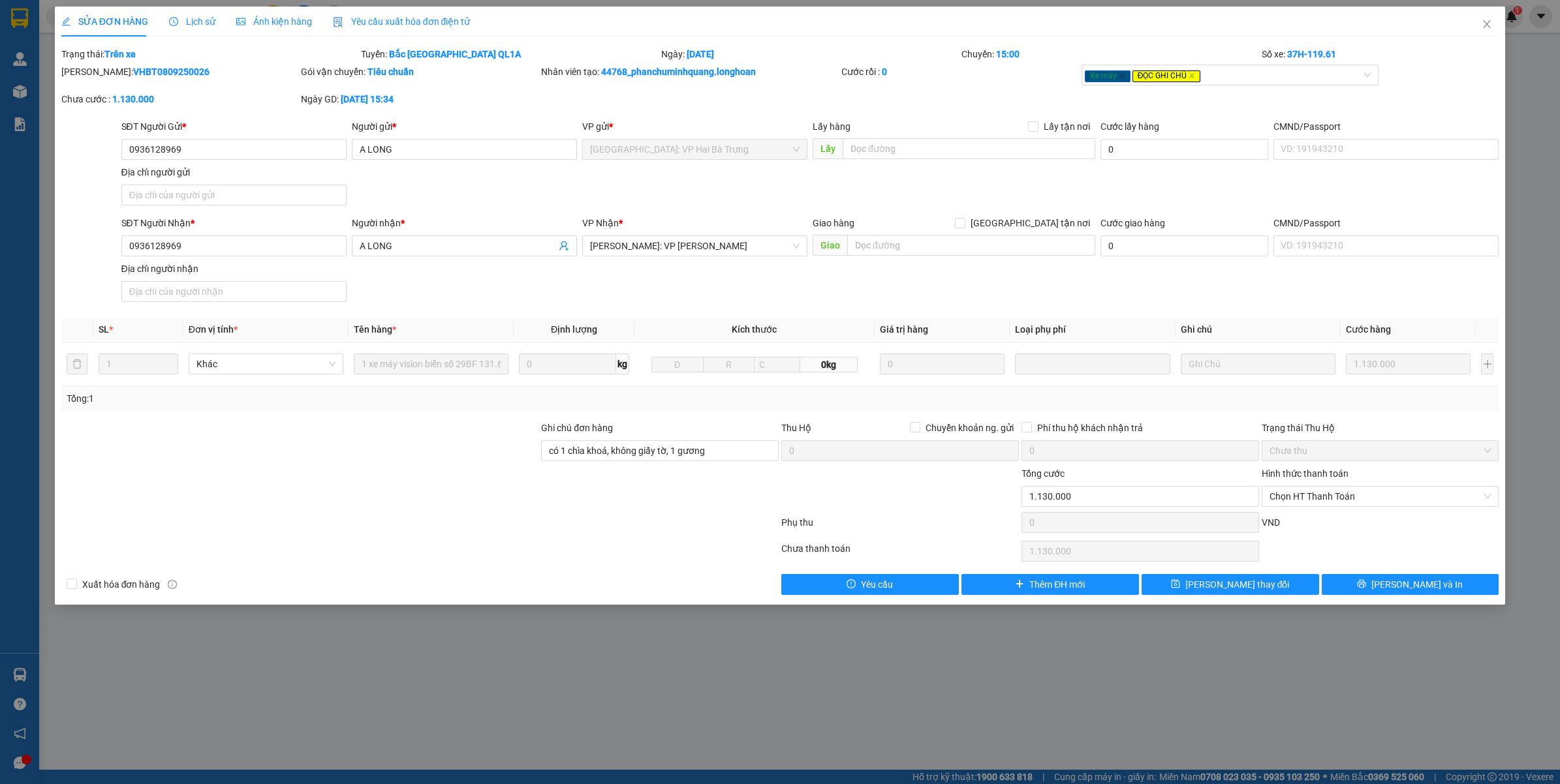
click at [199, 24] on span "Lịch sử" at bounding box center [192, 21] width 46 height 10
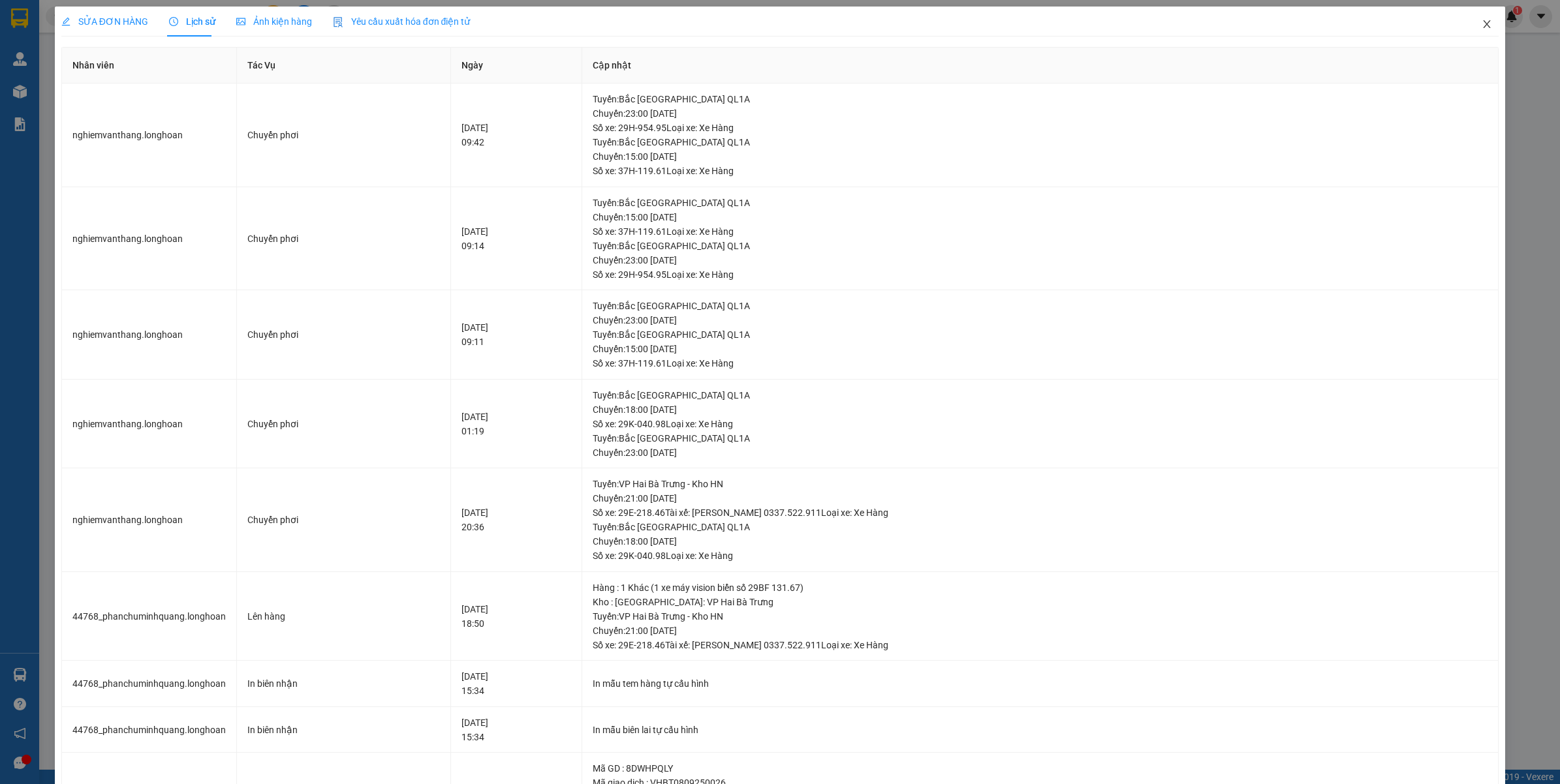
click at [1482, 23] on icon "close" at bounding box center [1486, 23] width 10 height 10
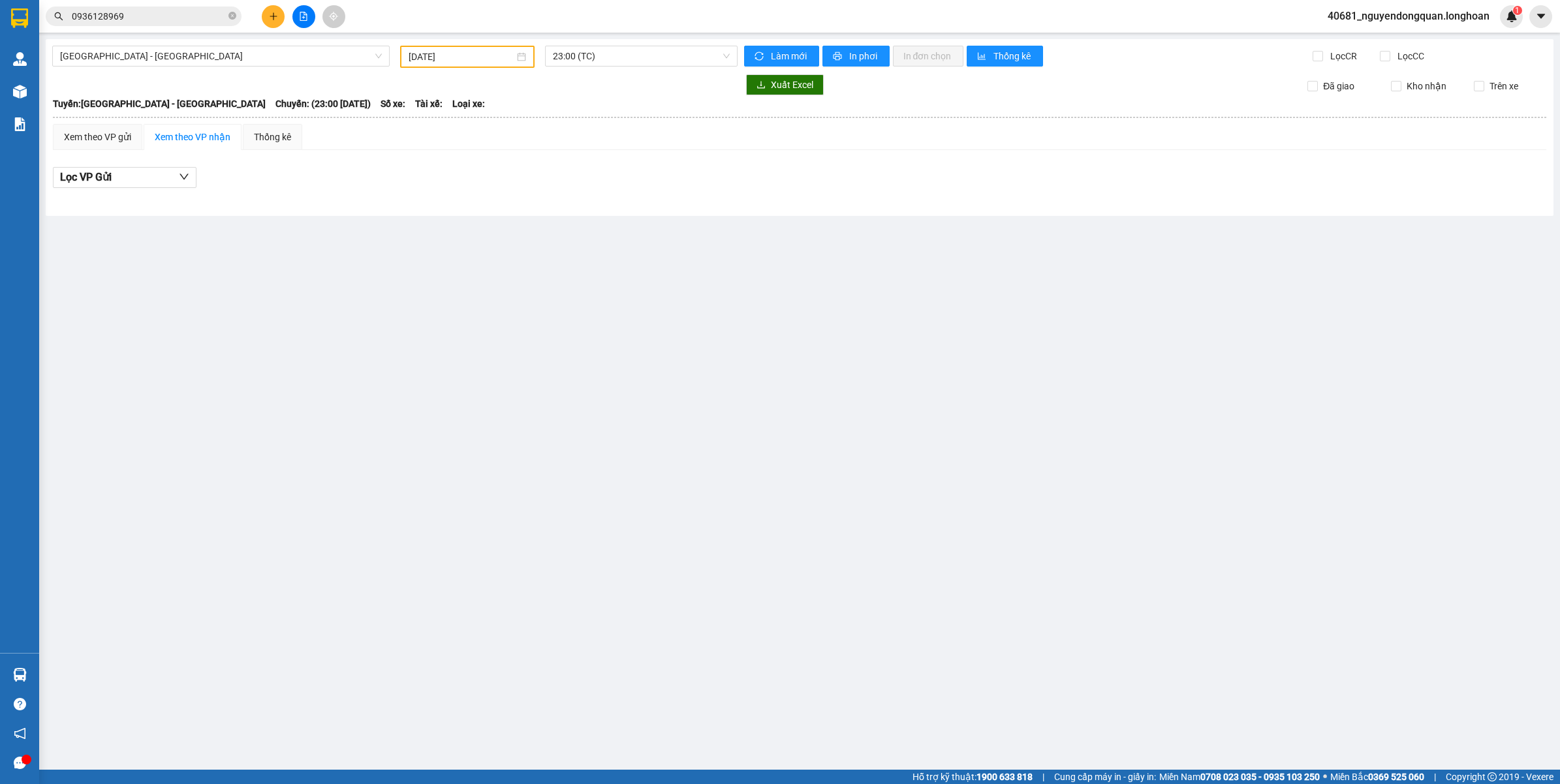
click at [298, 20] on button at bounding box center [304, 16] width 23 height 23
click at [301, 17] on icon "file-add" at bounding box center [304, 16] width 9 height 9
click at [453, 53] on input "11/09/2025" at bounding box center [461, 56] width 106 height 14
click at [495, 151] on div "10" at bounding box center [490, 151] width 16 height 16
type input "10/09/2025"
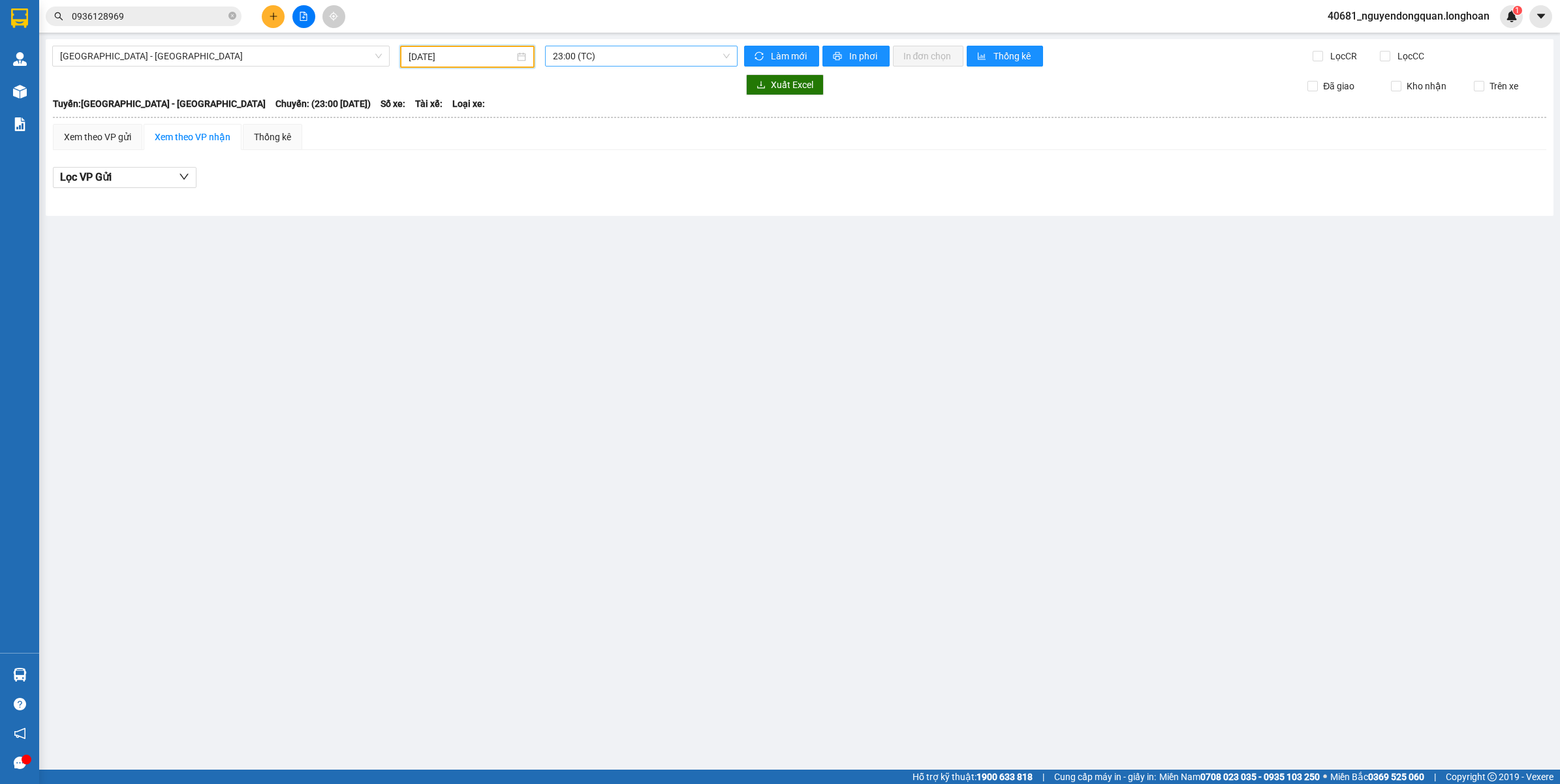
click at [677, 52] on span "23:00 (TC)" at bounding box center [641, 56] width 177 height 20
click at [568, 99] on div "23:00 (TC)" at bounding box center [603, 103] width 102 height 14
click at [132, 137] on div "Xem theo VP gửi" at bounding box center [98, 136] width 89 height 26
click at [185, 135] on div "Xem theo VP nhận" at bounding box center [193, 137] width 76 height 14
click at [255, 47] on span "Hải Phòng - Hà Nội" at bounding box center [221, 56] width 322 height 20
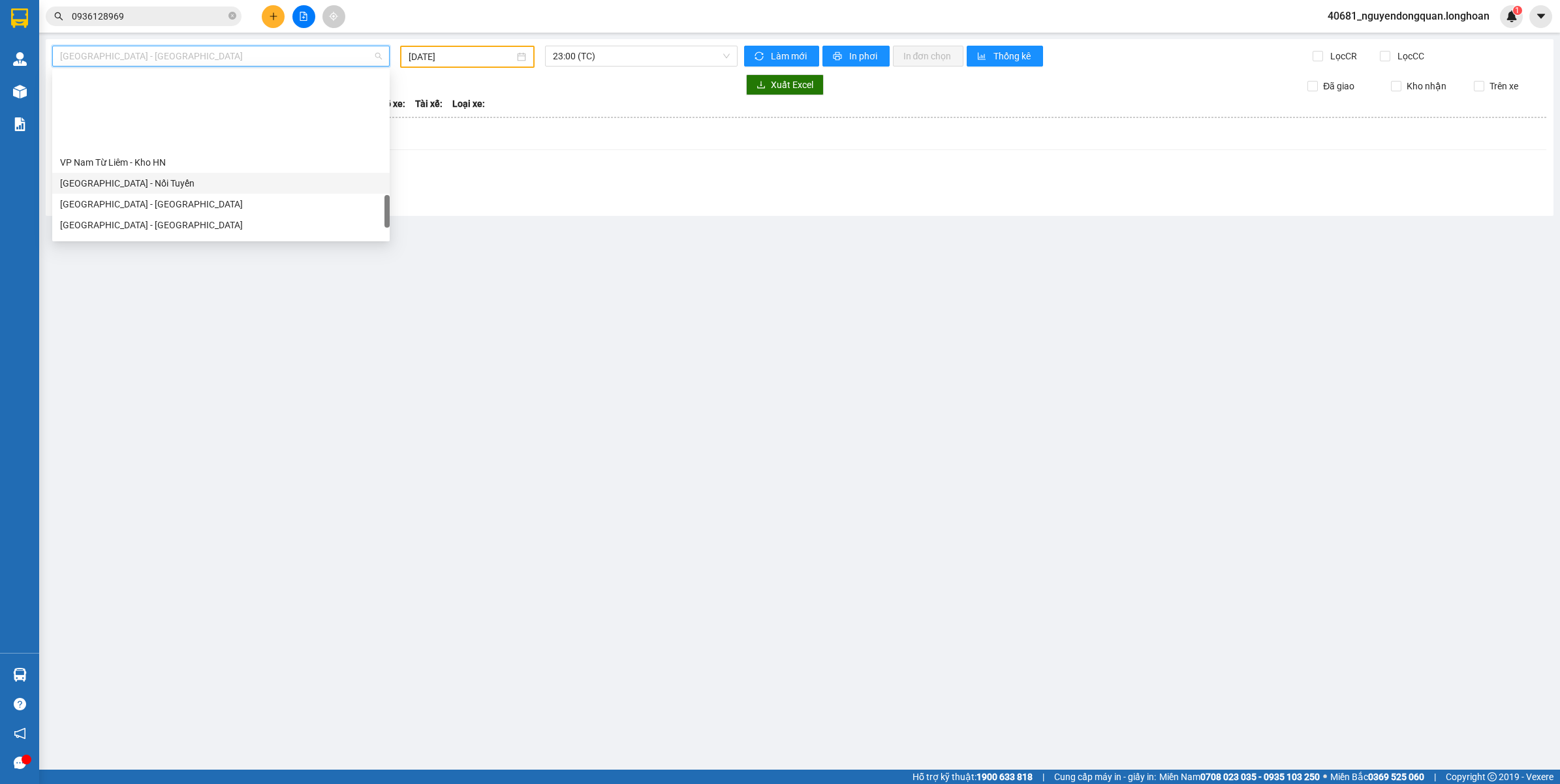
scroll to position [887, 0]
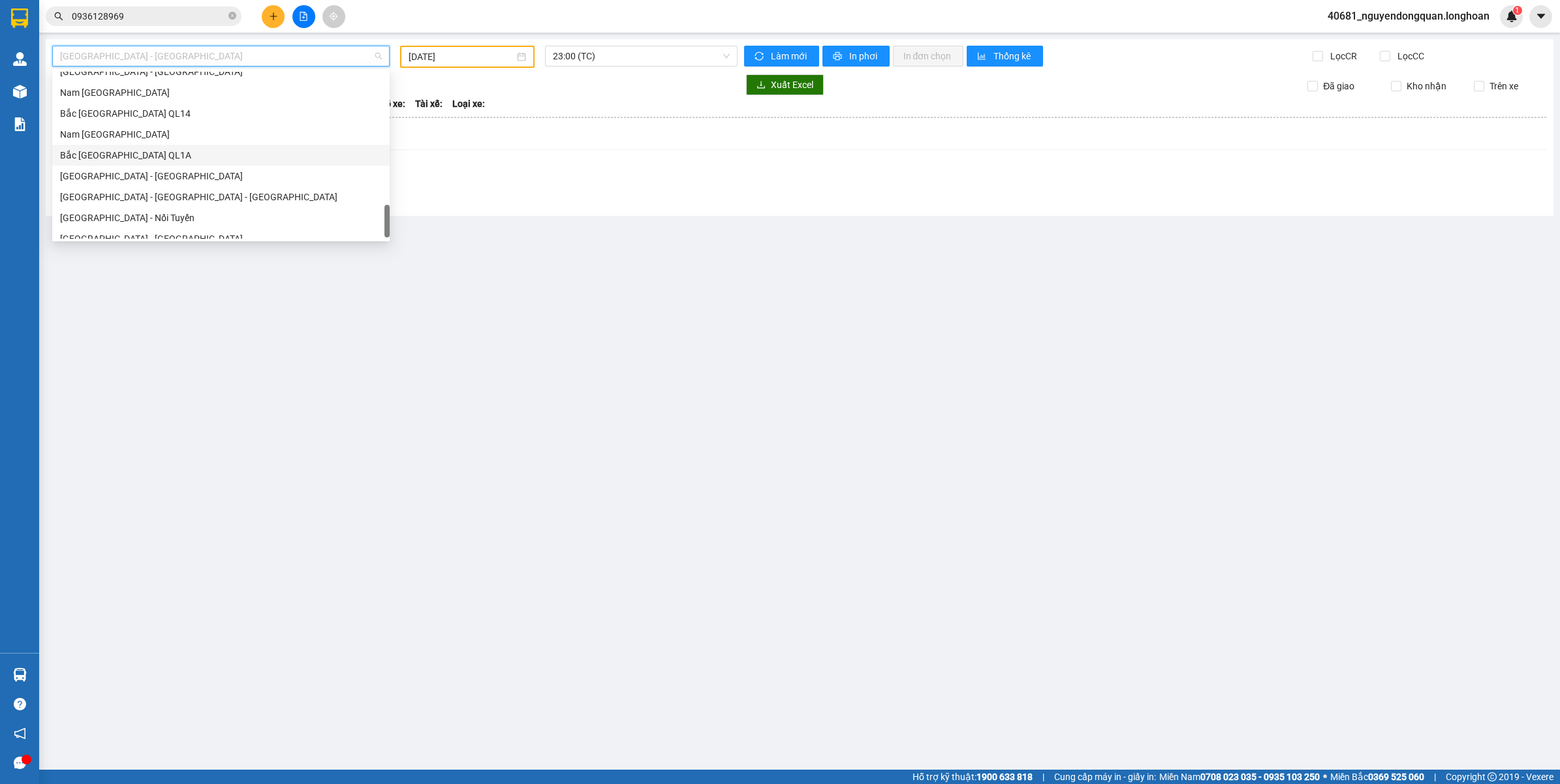
click at [138, 160] on div "Bắc Trung Nam QL1A" at bounding box center [221, 155] width 322 height 14
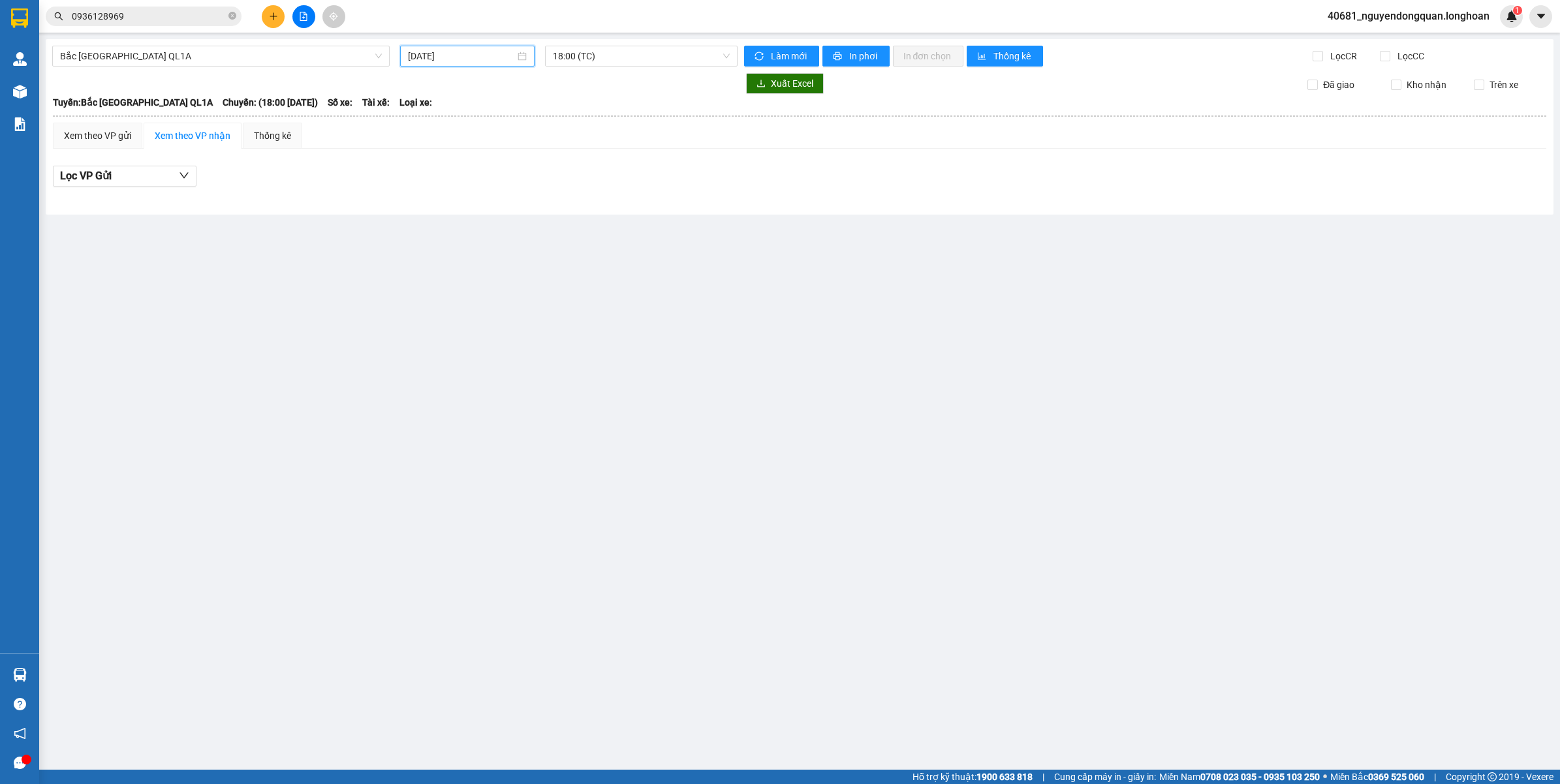
click at [500, 53] on input "[DATE]" at bounding box center [461, 56] width 107 height 14
click at [514, 148] on div "11" at bounding box center [513, 151] width 16 height 16
type input "11/09/2025"
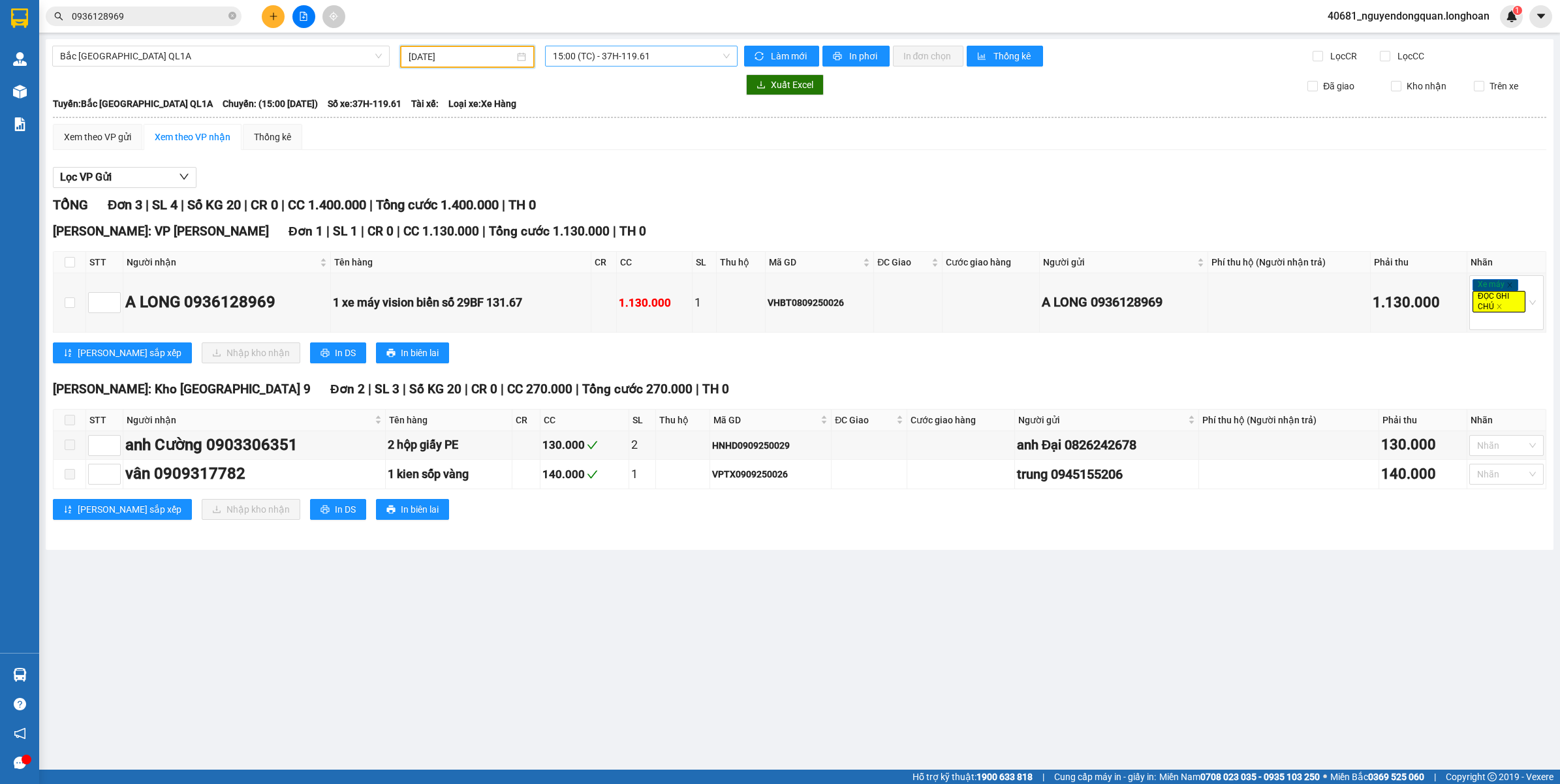
click at [607, 57] on span "15:00 (TC) - 37H-119.61" at bounding box center [641, 56] width 177 height 20
click at [769, 119] on th at bounding box center [799, 117] width 1494 height 12
click at [73, 262] on input "checkbox" at bounding box center [70, 261] width 10 height 10
checkbox input "true"
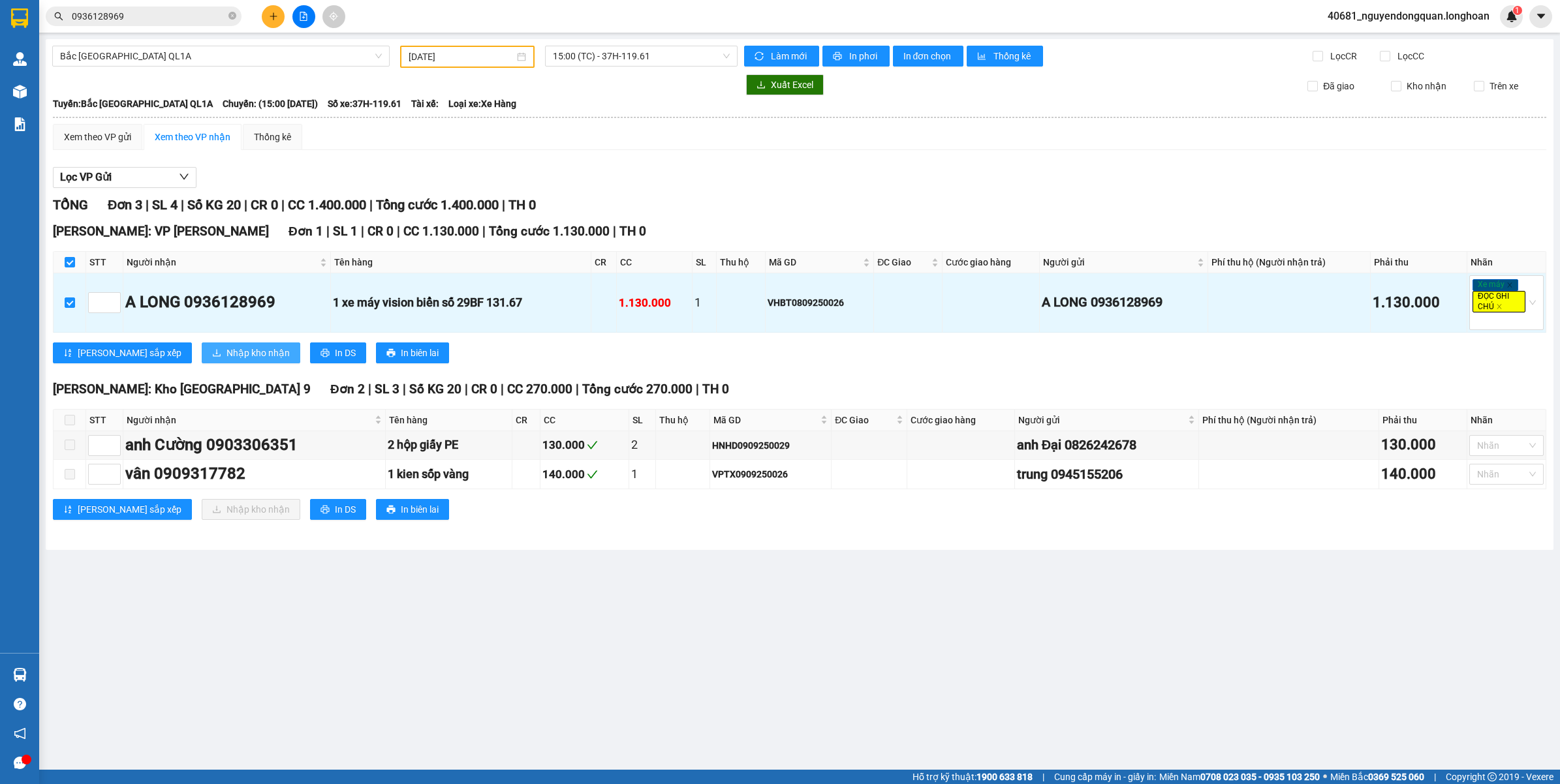
click at [226, 352] on span "Nhập kho nhận" at bounding box center [258, 353] width 63 height 14
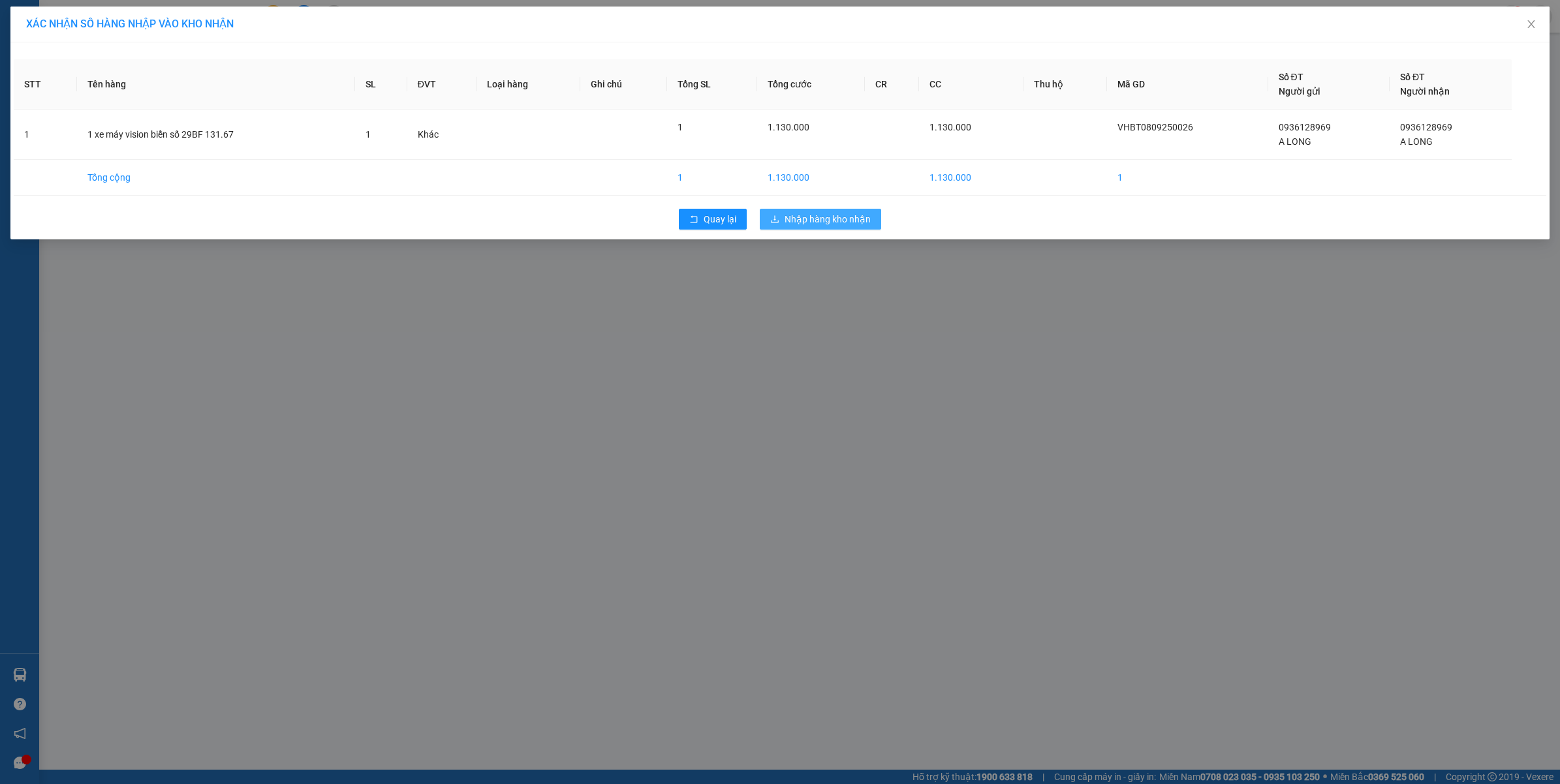
click at [833, 220] on span "Nhập hàng kho nhận" at bounding box center [827, 219] width 86 height 14
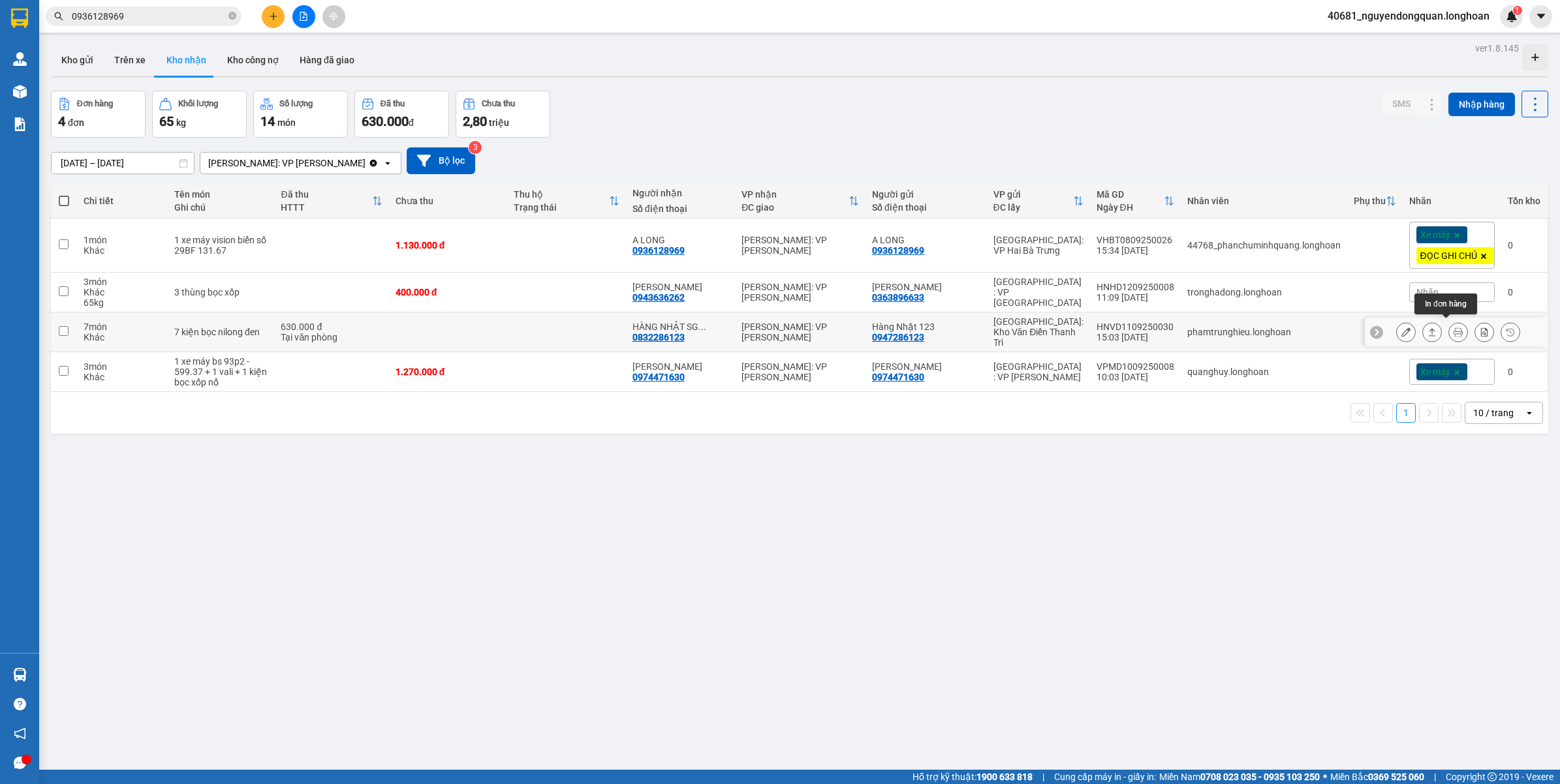
click at [1449, 333] on button at bounding box center [1457, 332] width 18 height 23
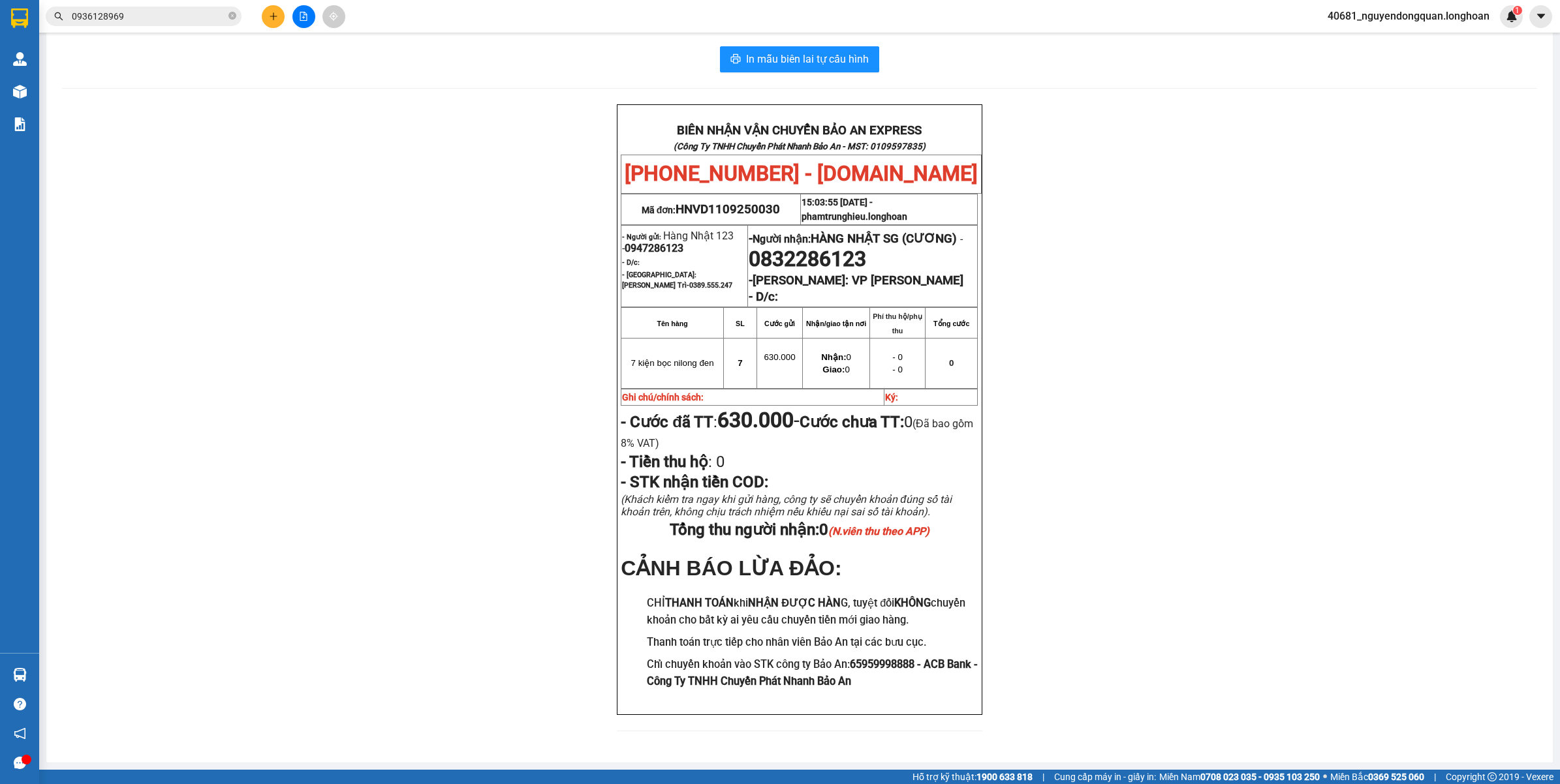
scroll to position [43, 0]
click at [492, 783] on html "Kết quả tìm kiếm ( 3 ) Bộ lọc Mã ĐH Trạng thái Món hàng Thu hộ Tổng cước Chưa c…" at bounding box center [780, 392] width 1560 height 784
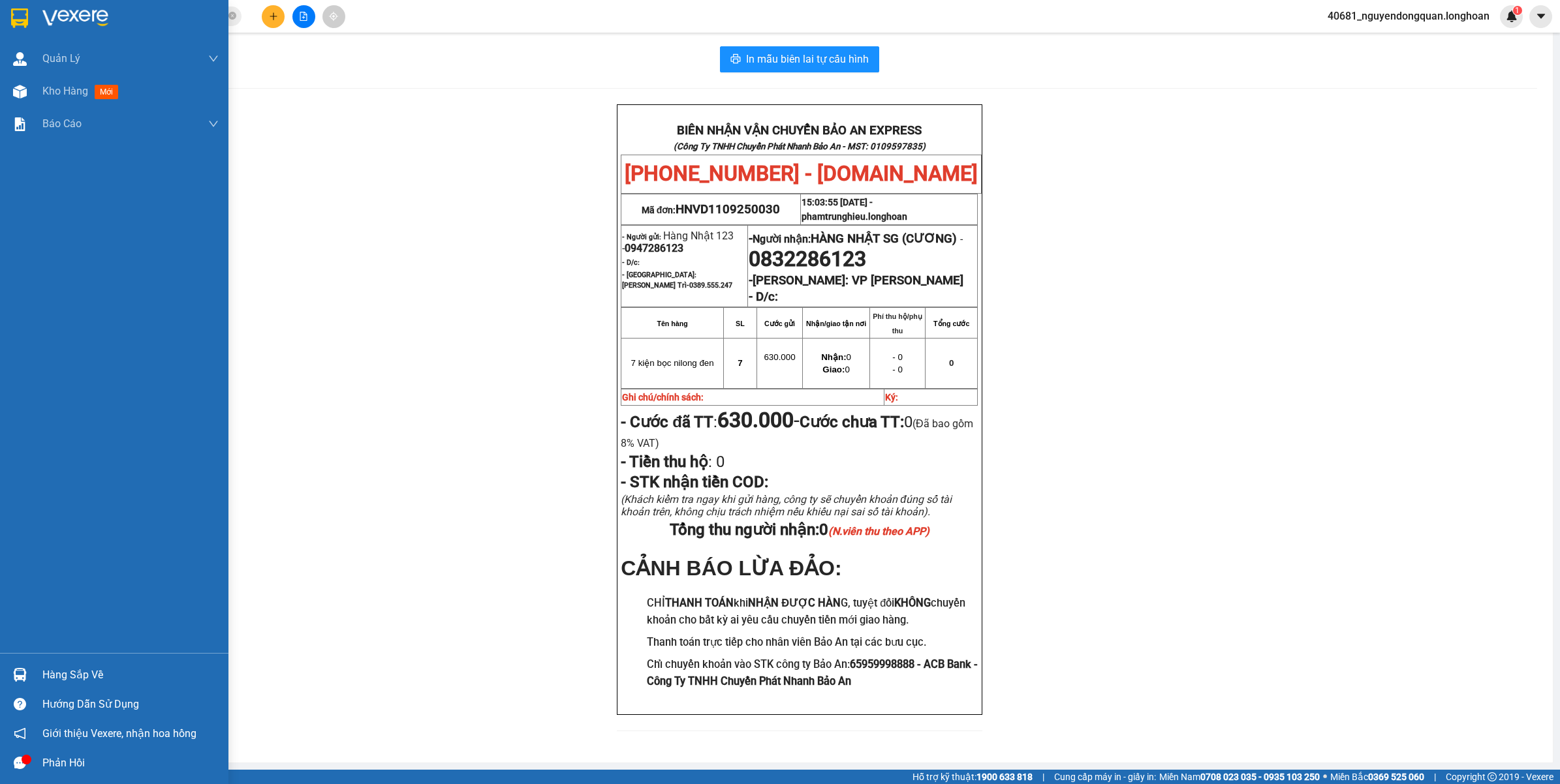
click at [27, 18] on img at bounding box center [20, 18] width 17 height 20
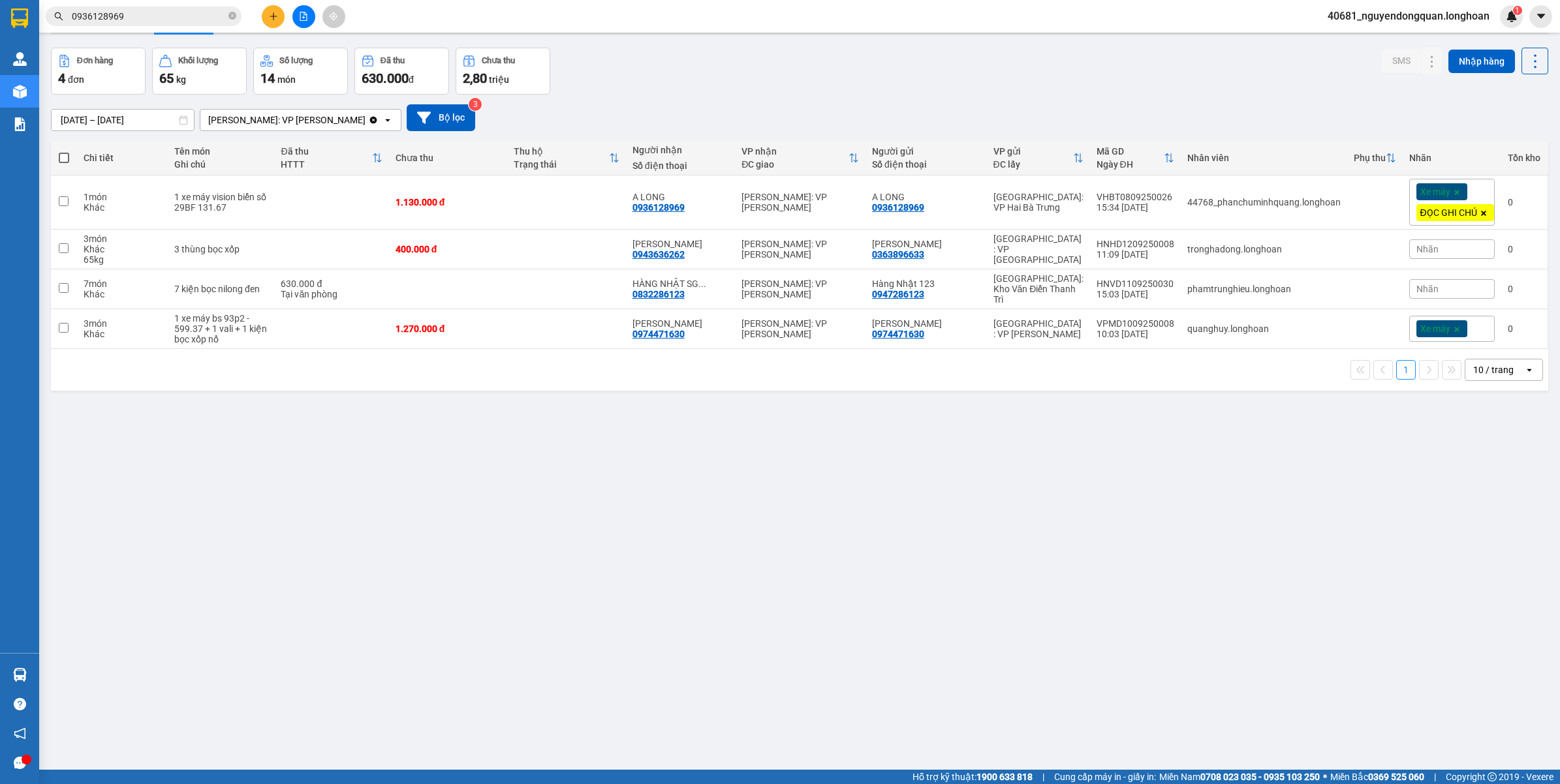
click at [1416, 284] on span "Nhãn" at bounding box center [1427, 289] width 22 height 10
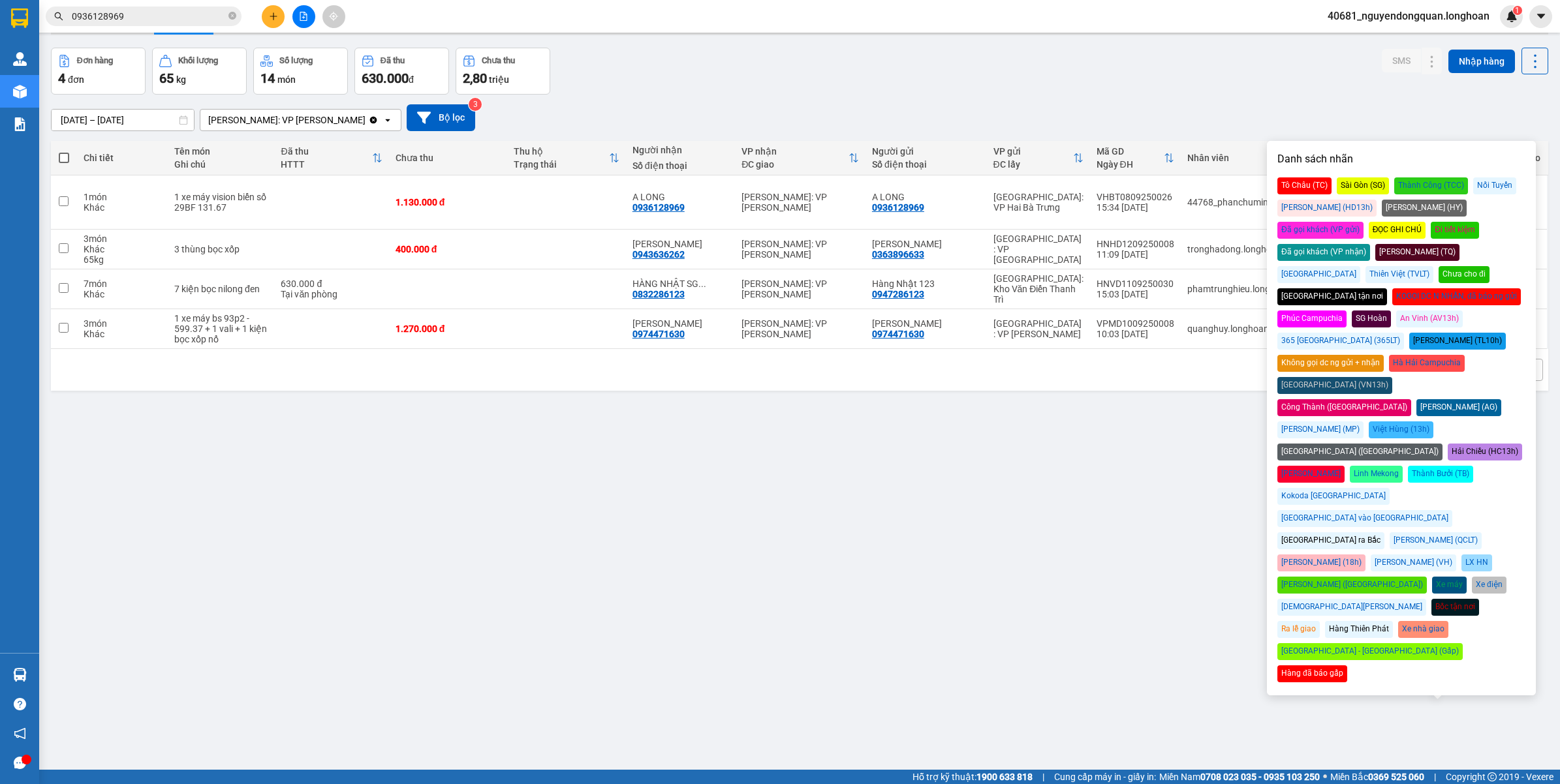
click at [1370, 244] on div "Đã gọi khách (VP nhận)" at bounding box center [1324, 253] width 92 height 17
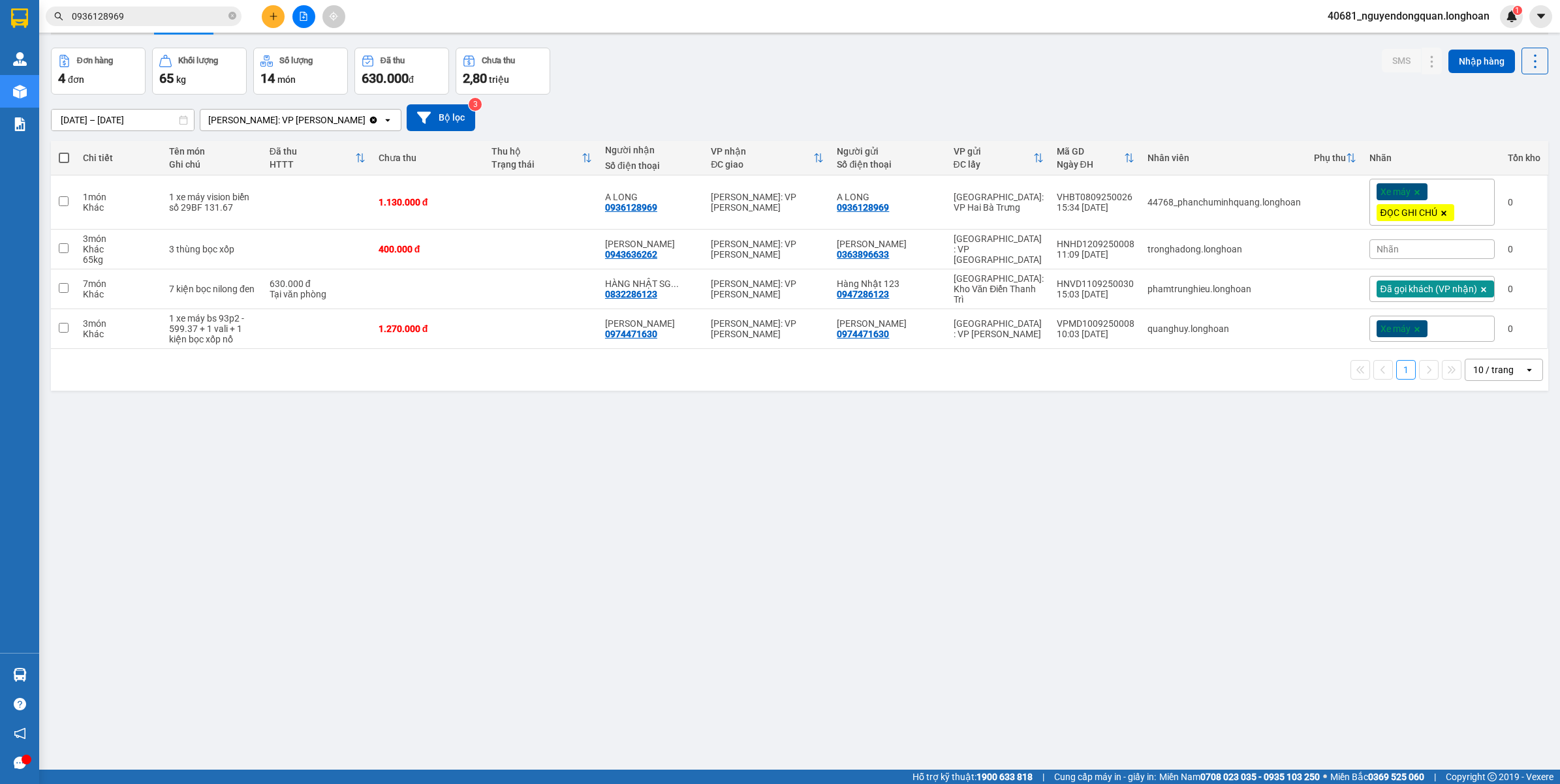
click at [1180, 57] on div "Đơn hàng 4 đơn Khối lượng 65 kg Số lượng 14 món Đã thu 630.000 đ Chưa thu 2,80 …" at bounding box center [799, 71] width 1497 height 47
click at [1434, 324] on div "Xe máy" at bounding box center [1432, 329] width 125 height 26
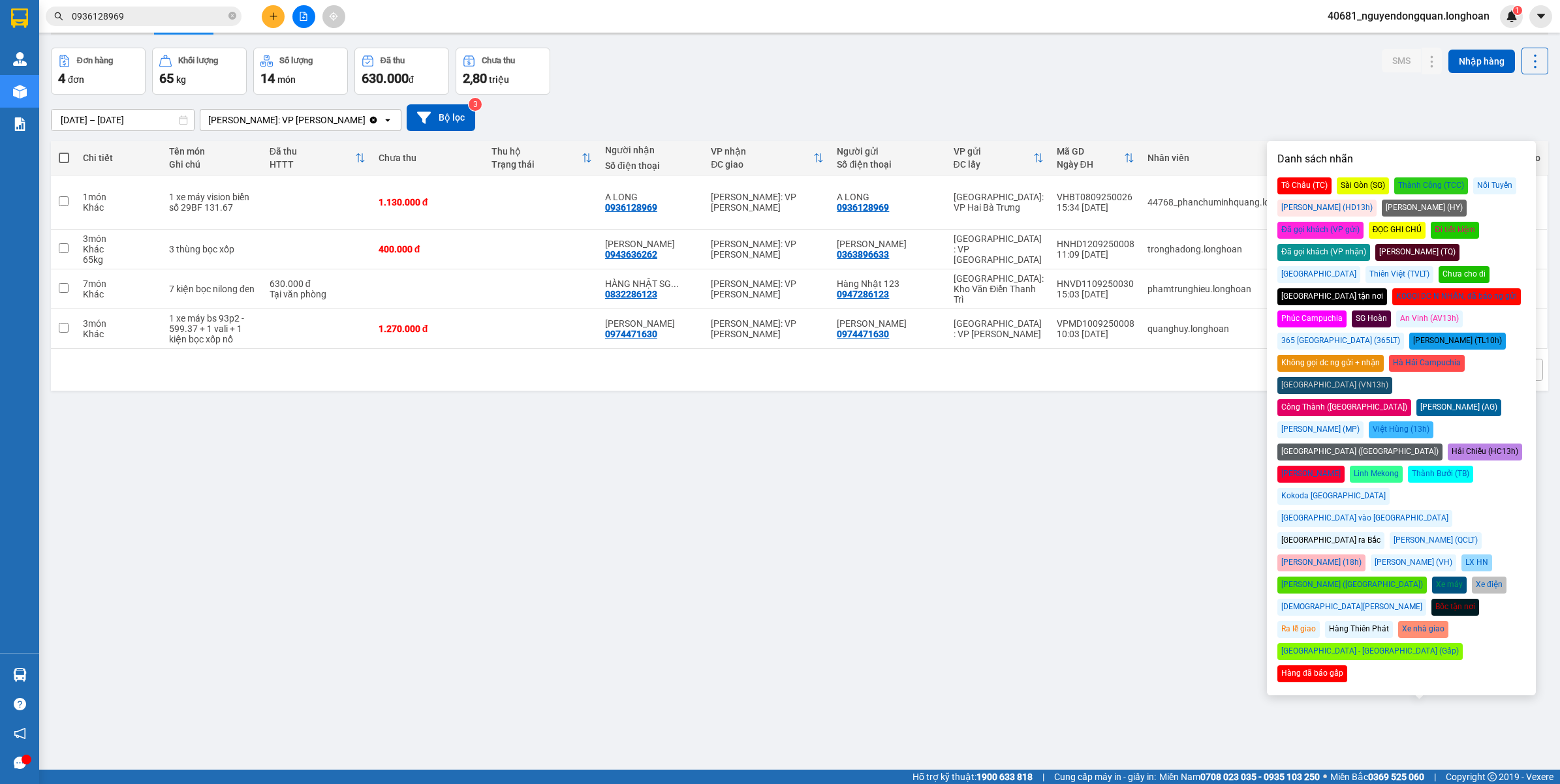
click at [1370, 244] on div "Đã gọi khách (VP nhận)" at bounding box center [1324, 253] width 92 height 17
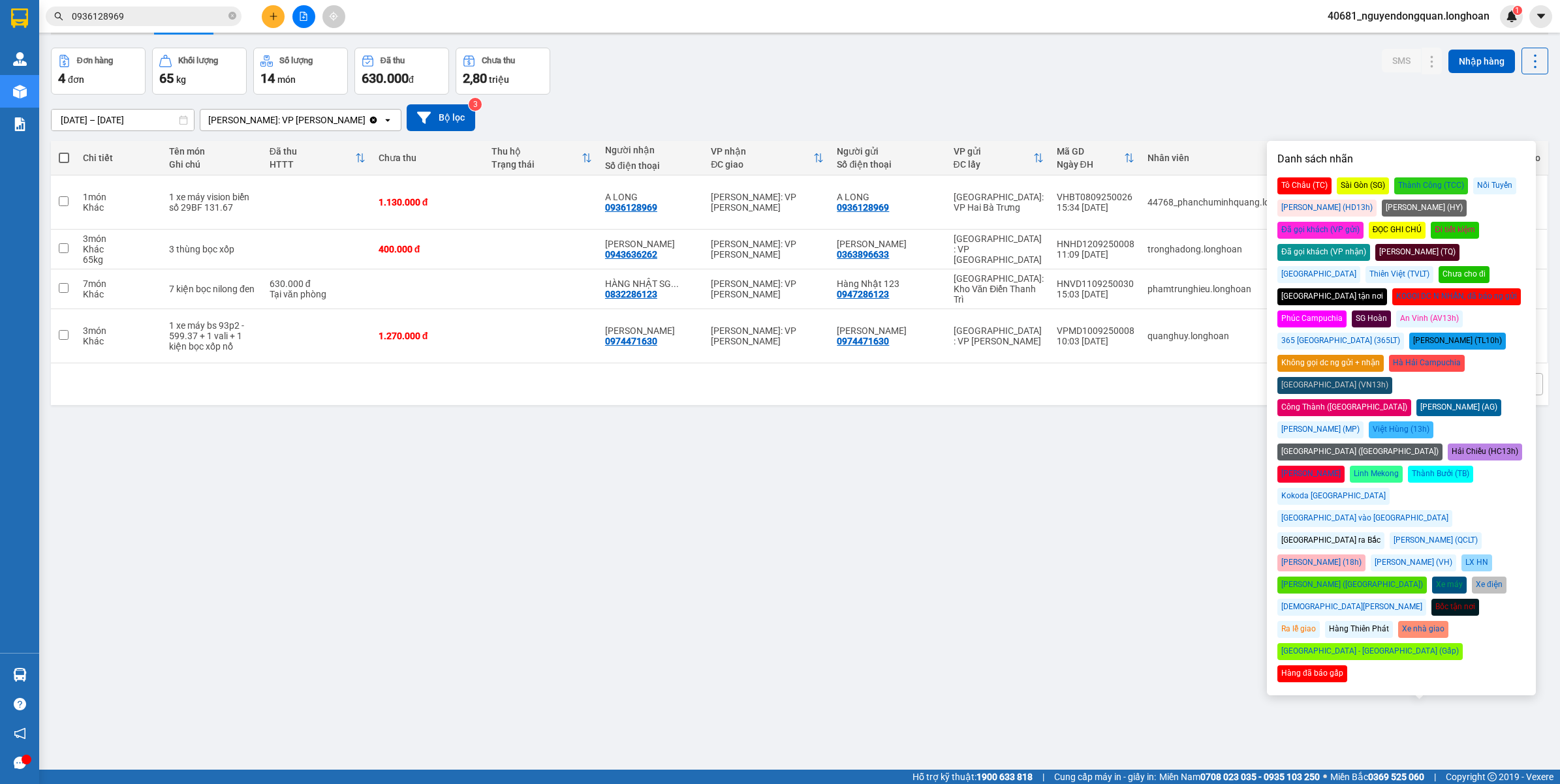
click at [1307, 132] on div "17/08/2025 – 15/09/2025 Press the down arrow key to interact with the calendar …" at bounding box center [799, 117] width 1497 height 46
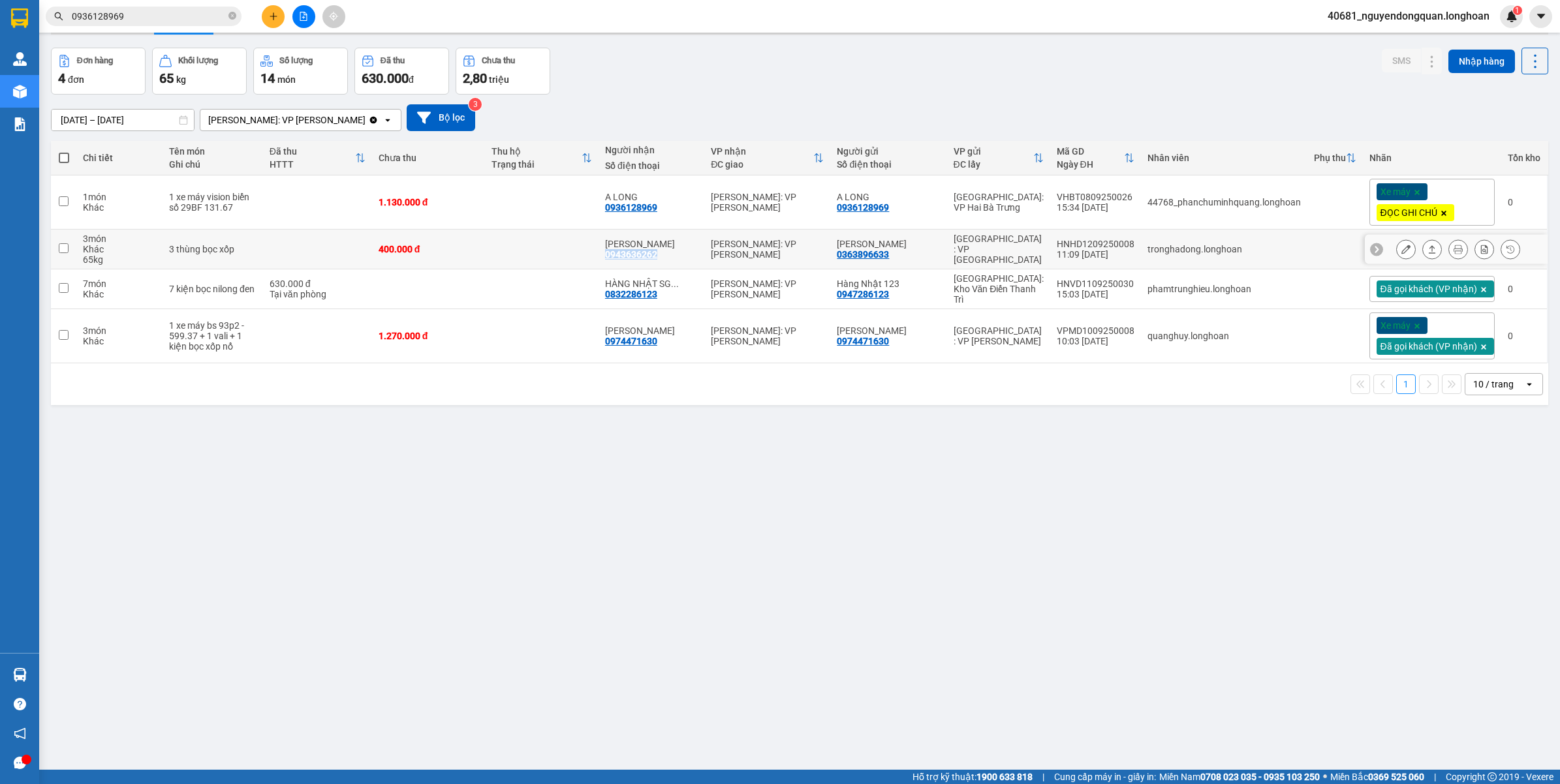
drag, startPoint x: 614, startPoint y: 257, endPoint x: 673, endPoint y: 265, distance: 59.5
click at [673, 265] on td "Anh Khánh 0943636262" at bounding box center [651, 249] width 106 height 40
checkbox input "true"
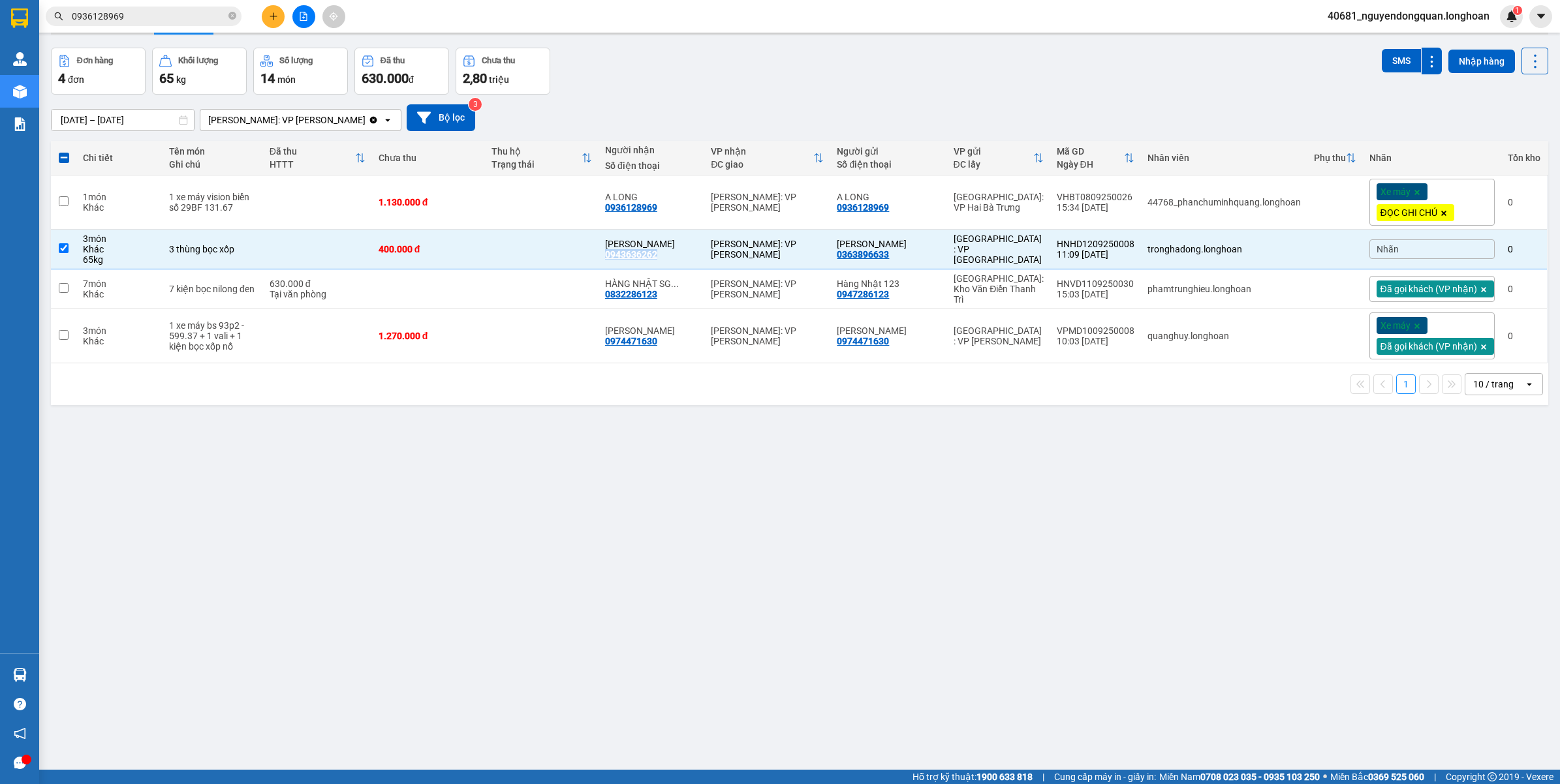
copy div "0943636262"
click at [1185, 80] on div "Đơn hàng 4 đơn Khối lượng 65 kg Số lượng 14 món Đã thu 630.000 đ Chưa thu 2,80 …" at bounding box center [799, 71] width 1497 height 47
click at [1403, 249] on div "Nhãn" at bounding box center [1432, 249] width 125 height 20
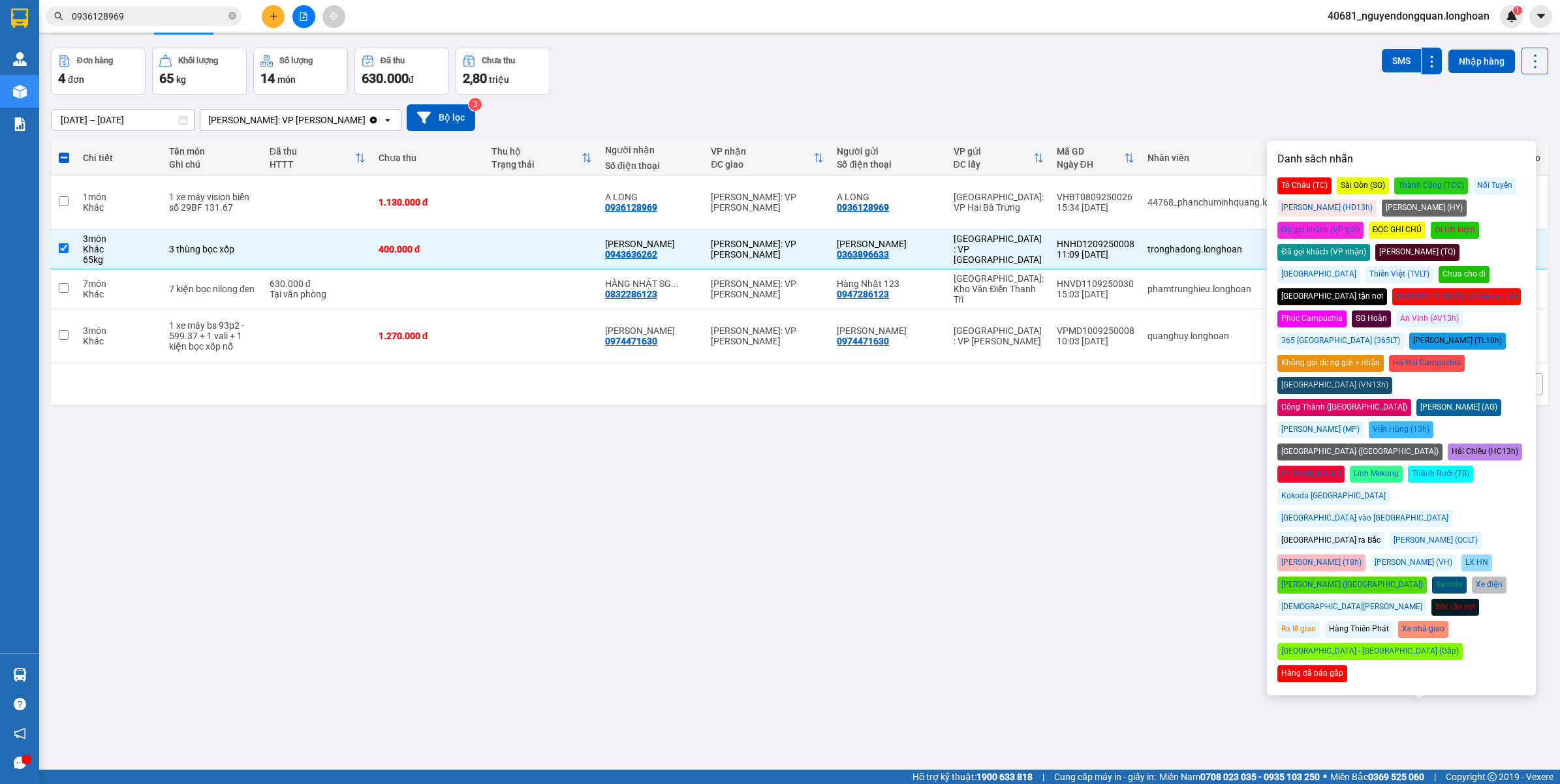
click at [1370, 244] on div "Đã gọi khách (VP nhận)" at bounding box center [1324, 253] width 92 height 17
click at [1281, 82] on div "Đơn hàng 4 đơn Khối lượng 65 kg Số lượng 14 món Đã thu 630.000 đ Chưa thu 2,80 …" at bounding box center [799, 71] width 1497 height 47
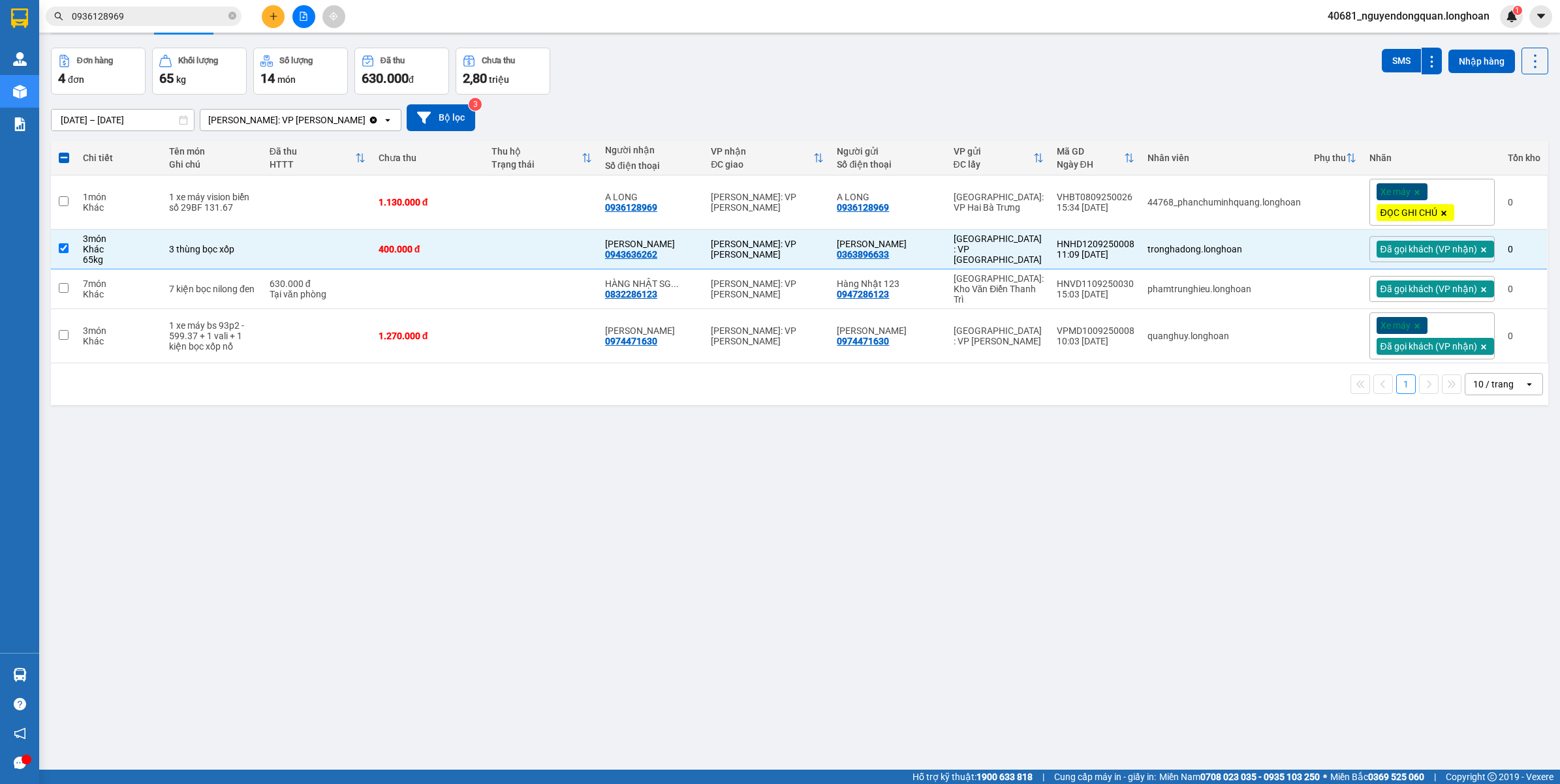
click at [1440, 193] on div "Xe máy ĐỌC GHI CHÚ" at bounding box center [1432, 202] width 125 height 47
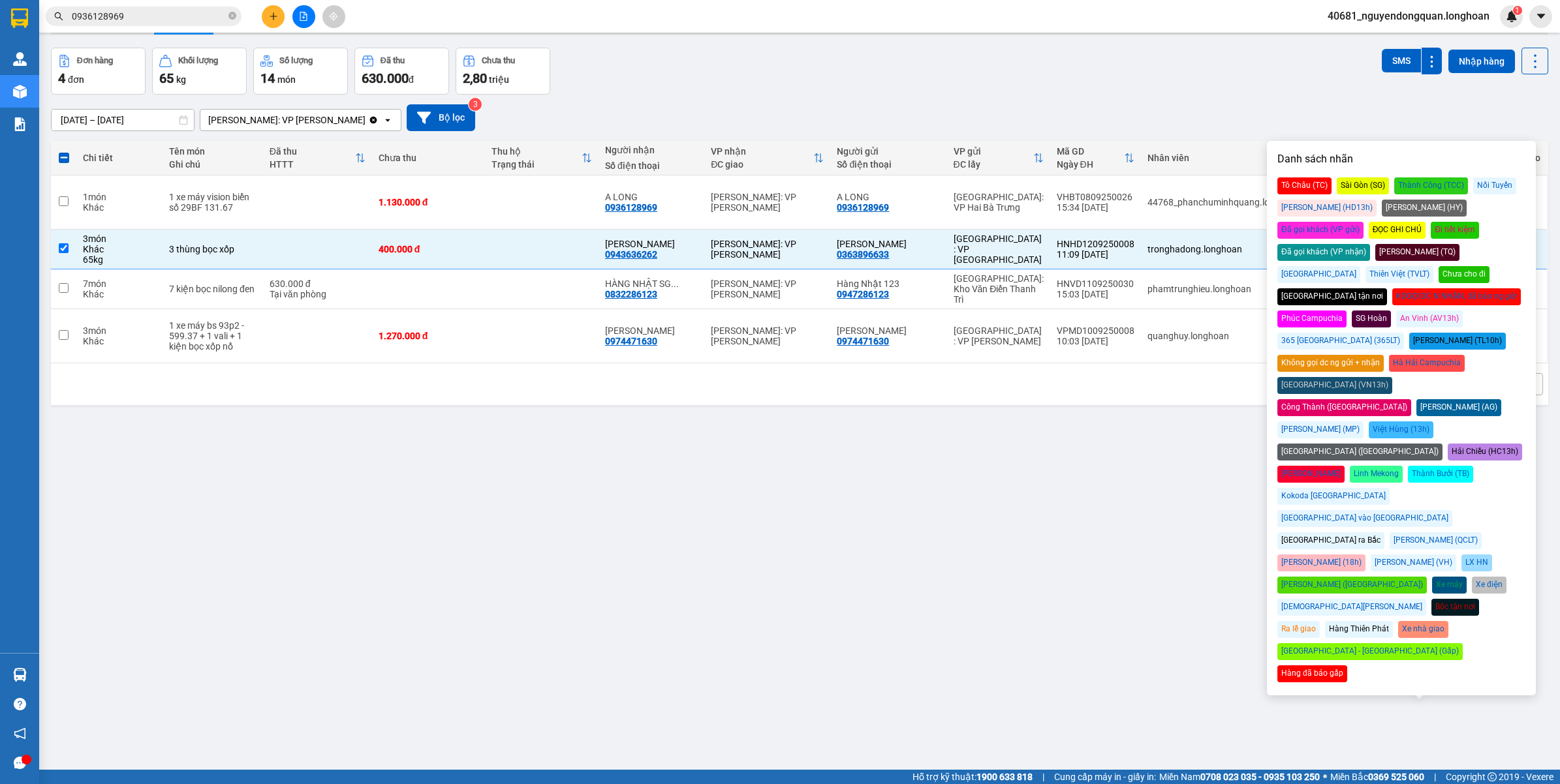
click at [1370, 244] on div "Đã gọi khách (VP nhận)" at bounding box center [1324, 253] width 92 height 17
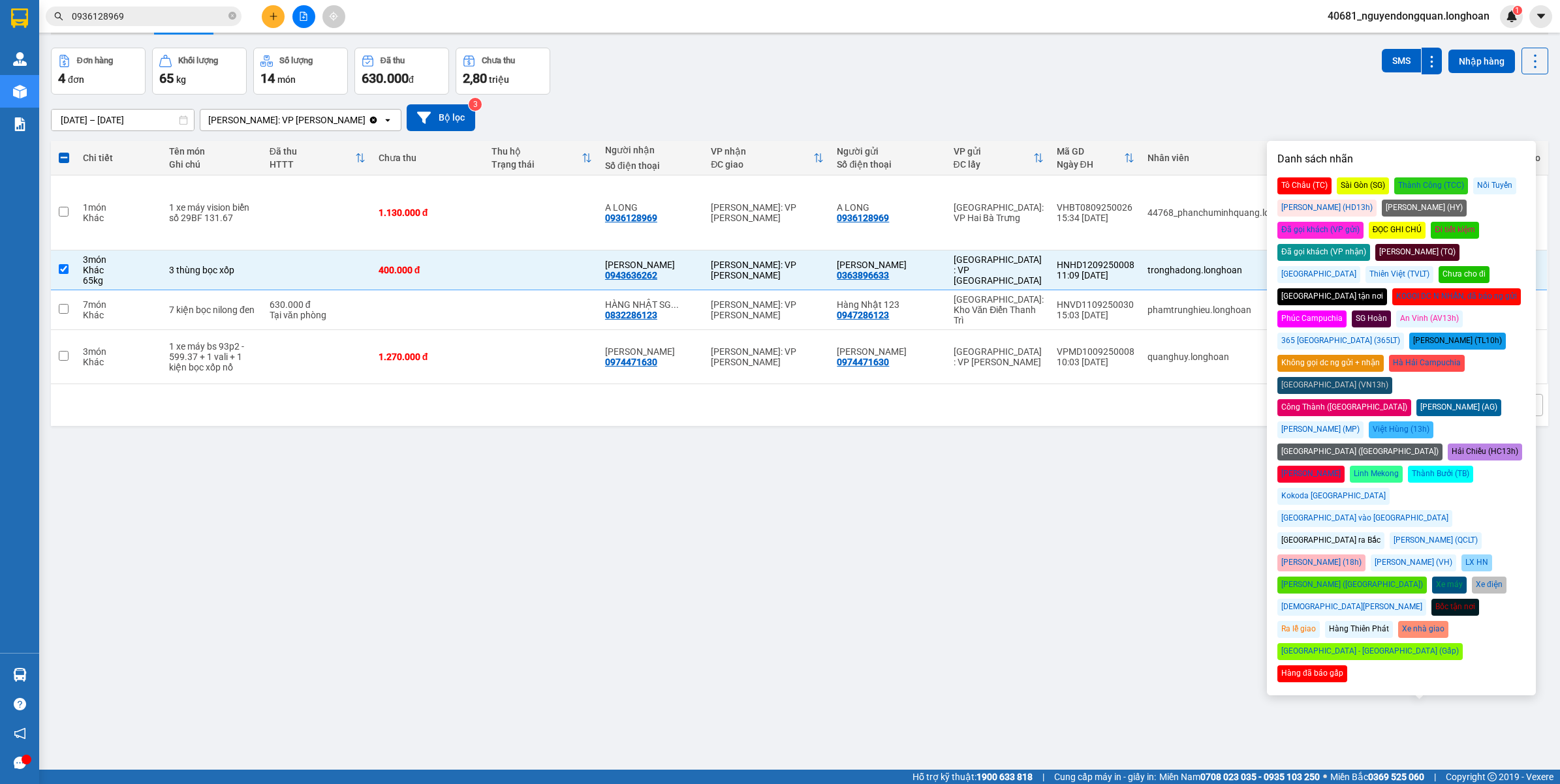
click at [1276, 49] on div "Đơn hàng 4 đơn Khối lượng 65 kg Số lượng 14 món Đã thu 630.000 đ Chưa thu 2,80 …" at bounding box center [799, 71] width 1497 height 47
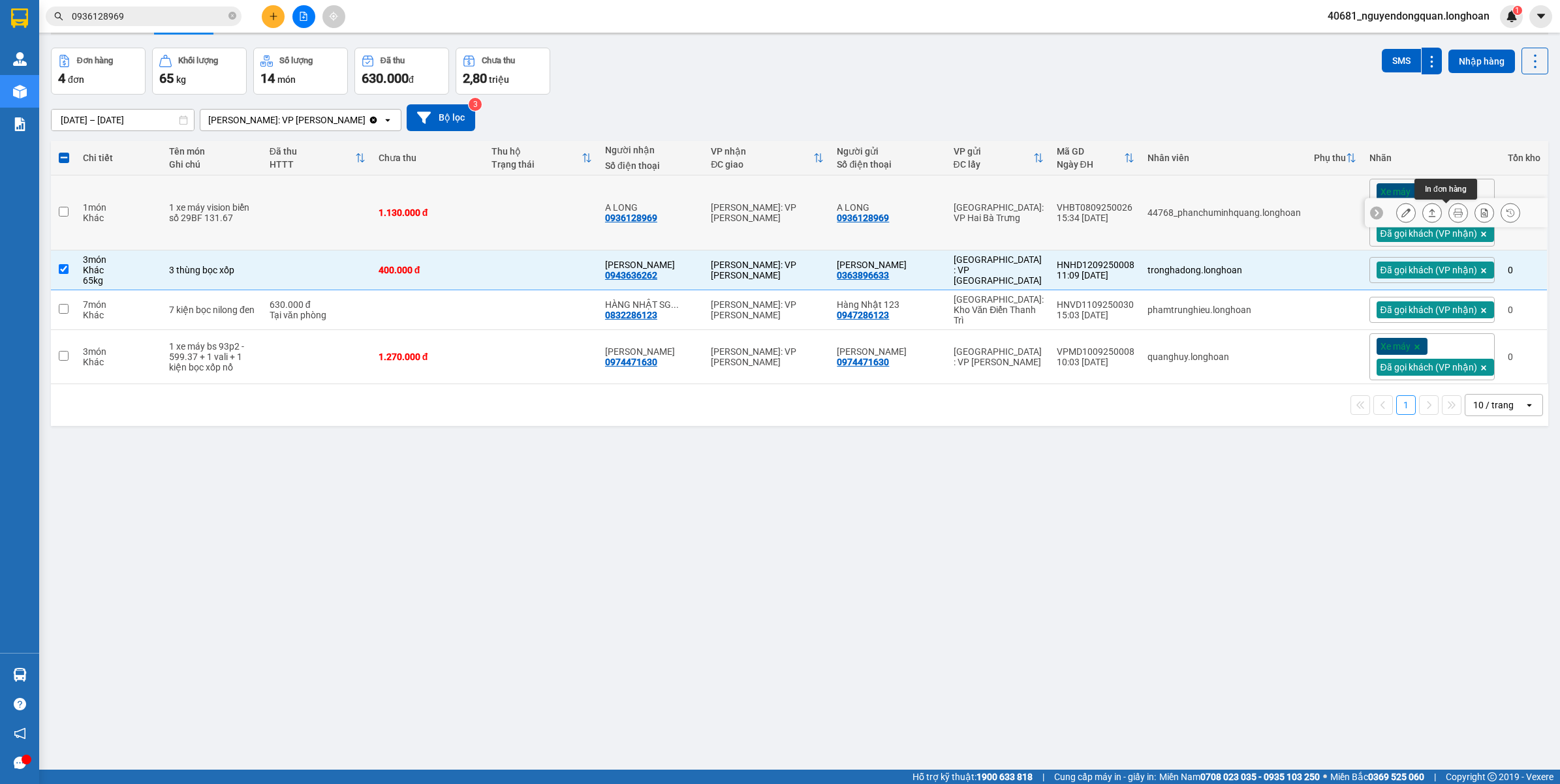
click at [1454, 218] on icon at bounding box center [1458, 213] width 9 height 9
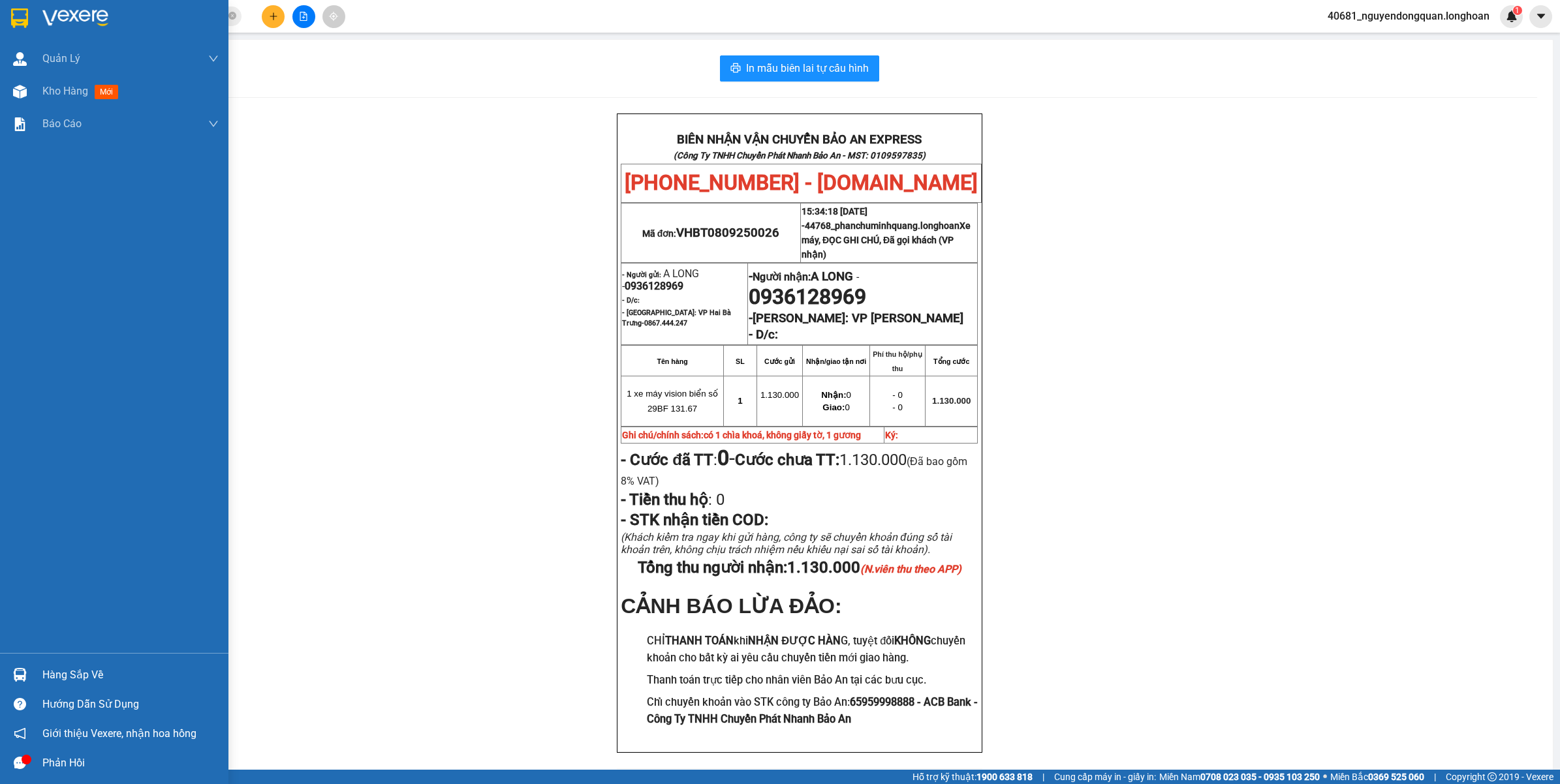
click at [9, 9] on div at bounding box center [20, 17] width 23 height 23
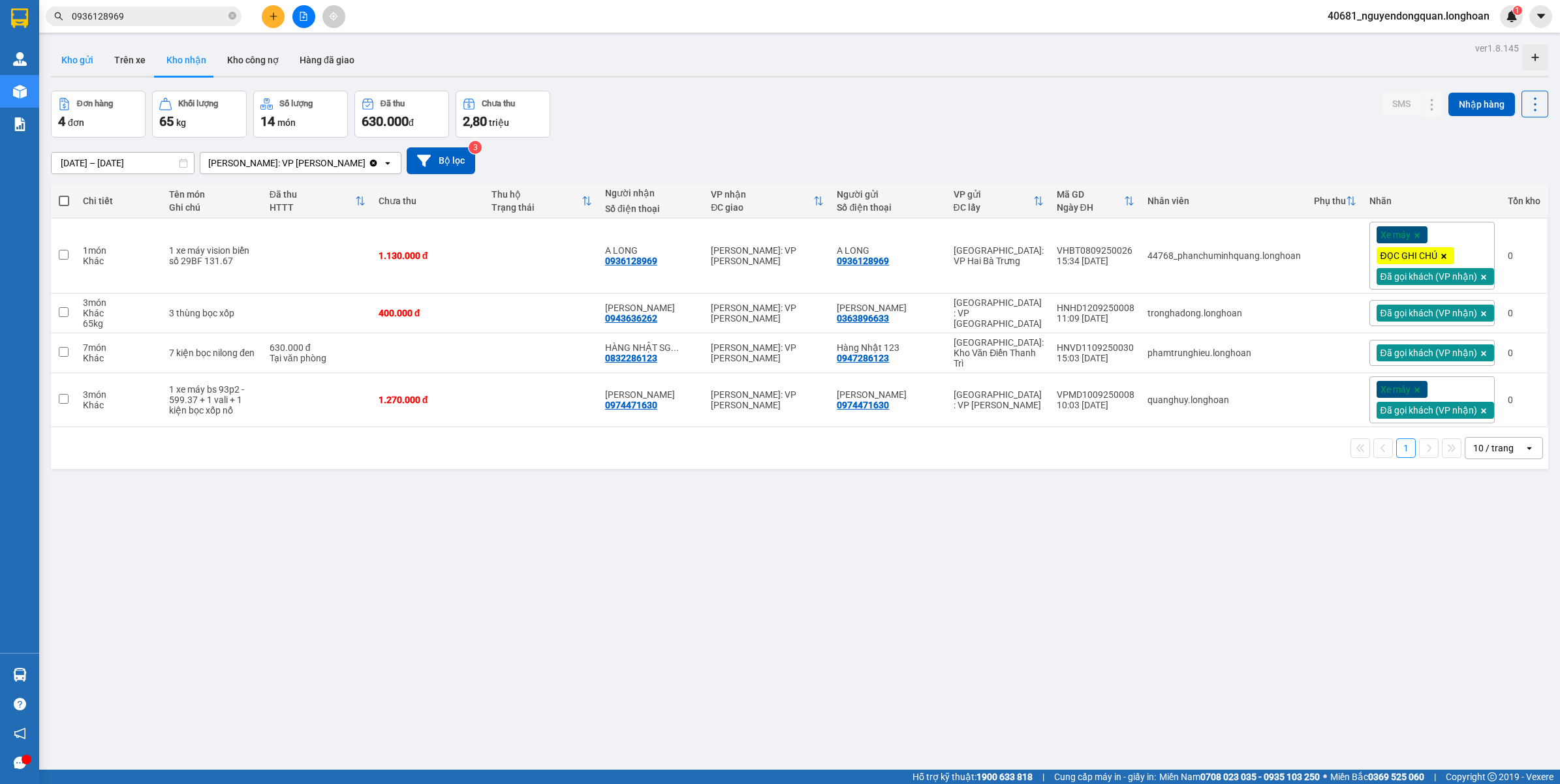
click at [88, 70] on button "Kho gửi" at bounding box center [77, 60] width 53 height 31
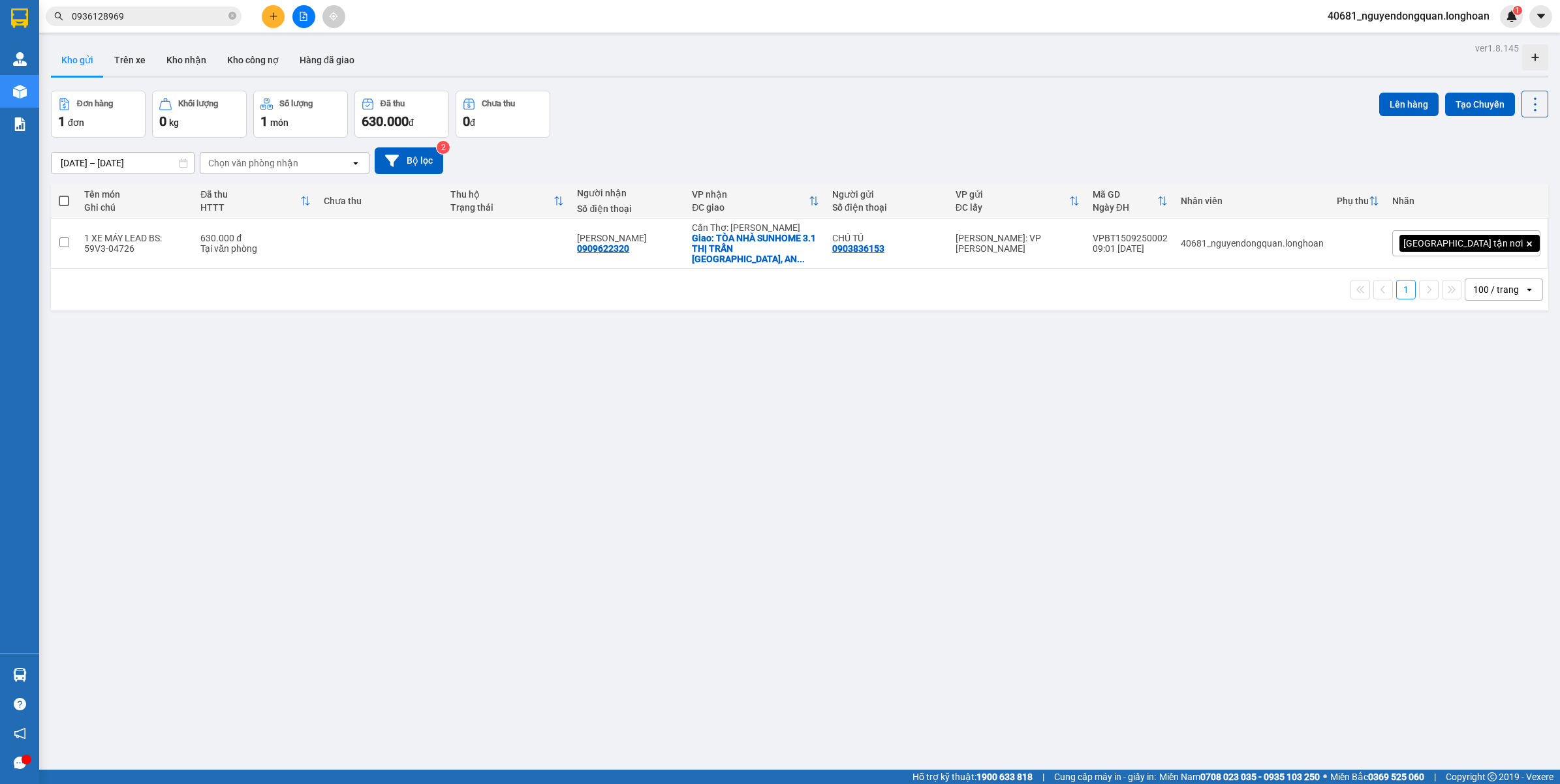
click at [1447, 17] on span "40681_nguyendongquan.longhoan" at bounding box center [1407, 16] width 182 height 16
click at [1349, 39] on span "Đăng xuất" at bounding box center [1413, 41] width 157 height 14
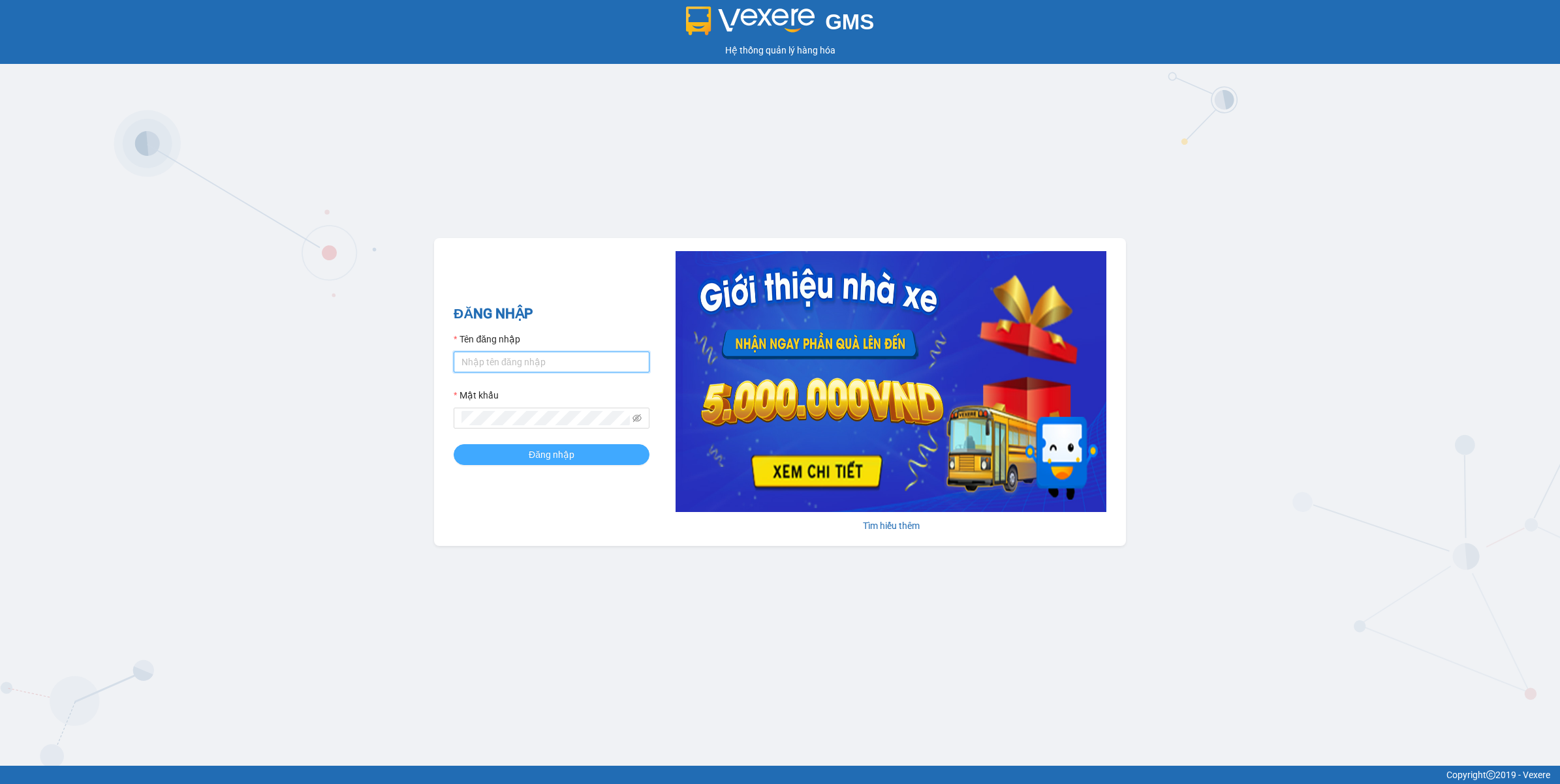
type input "nguyendongquan.longhoan"
click at [564, 445] on button "Đăng nhập" at bounding box center [551, 455] width 196 height 21
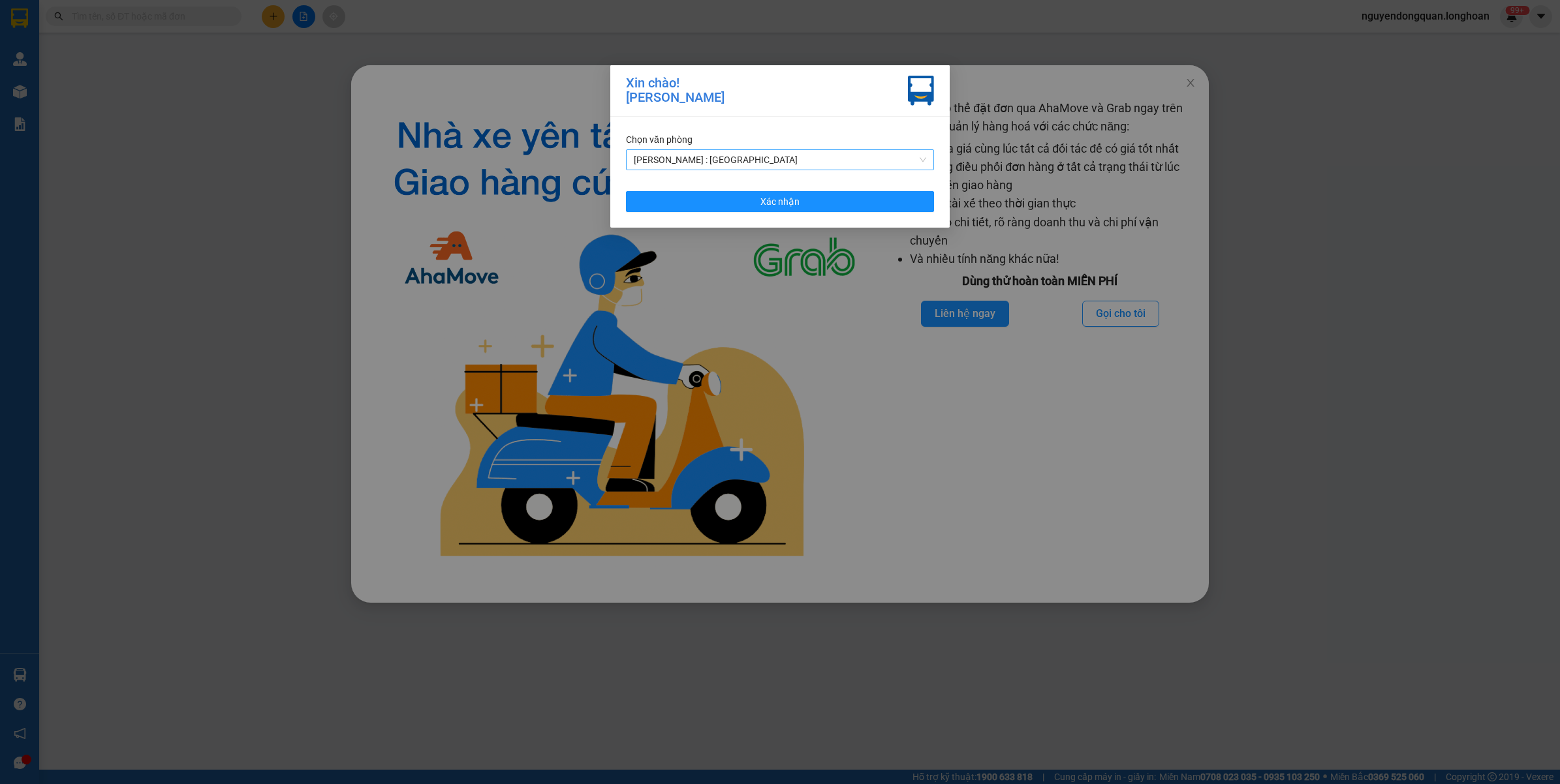
click at [740, 162] on span "[PERSON_NAME] : [GEOGRAPHIC_DATA]" at bounding box center [780, 160] width 293 height 20
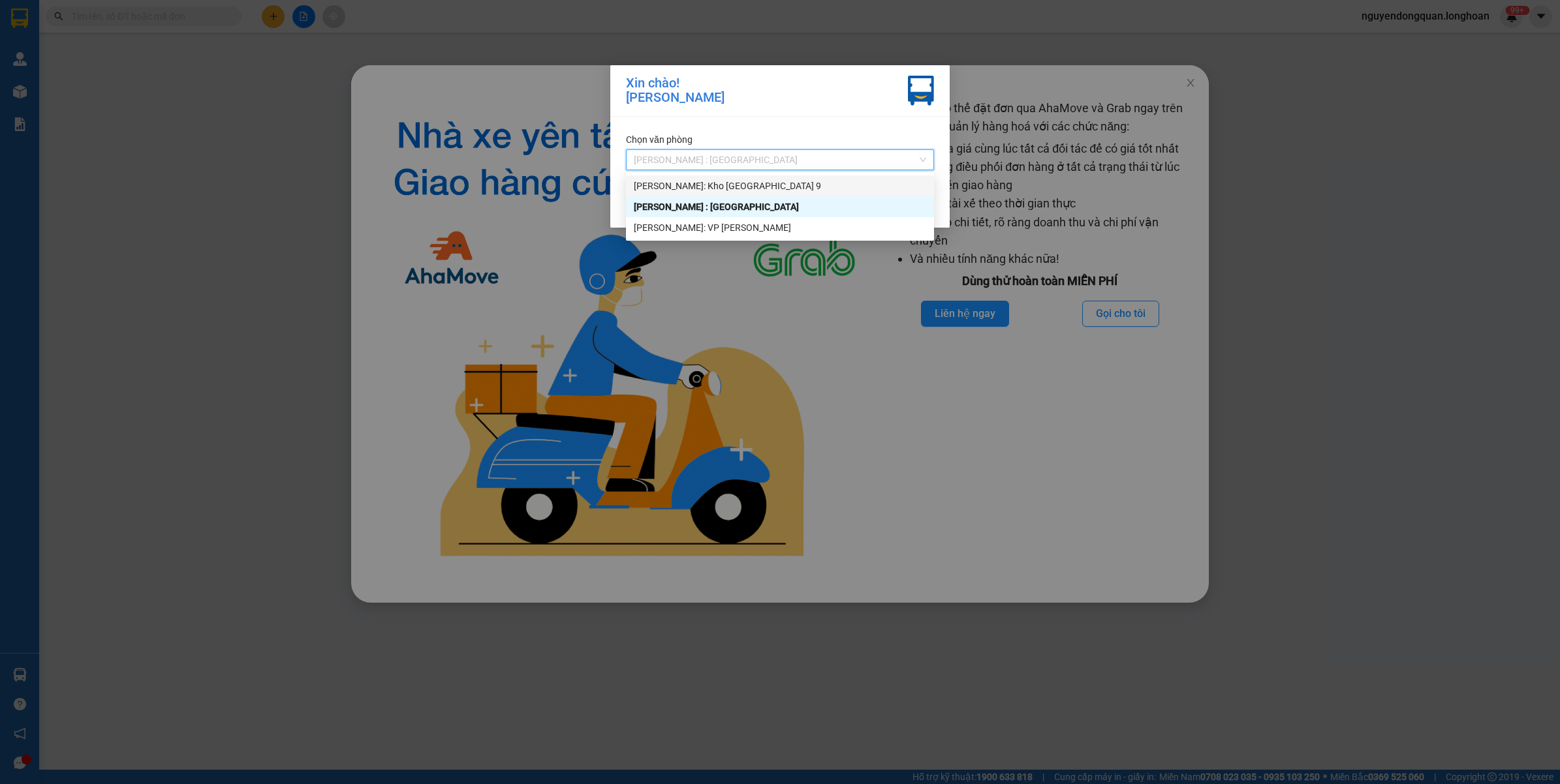
click at [755, 188] on div "[PERSON_NAME]: Kho [GEOGRAPHIC_DATA] 9" at bounding box center [780, 185] width 293 height 14
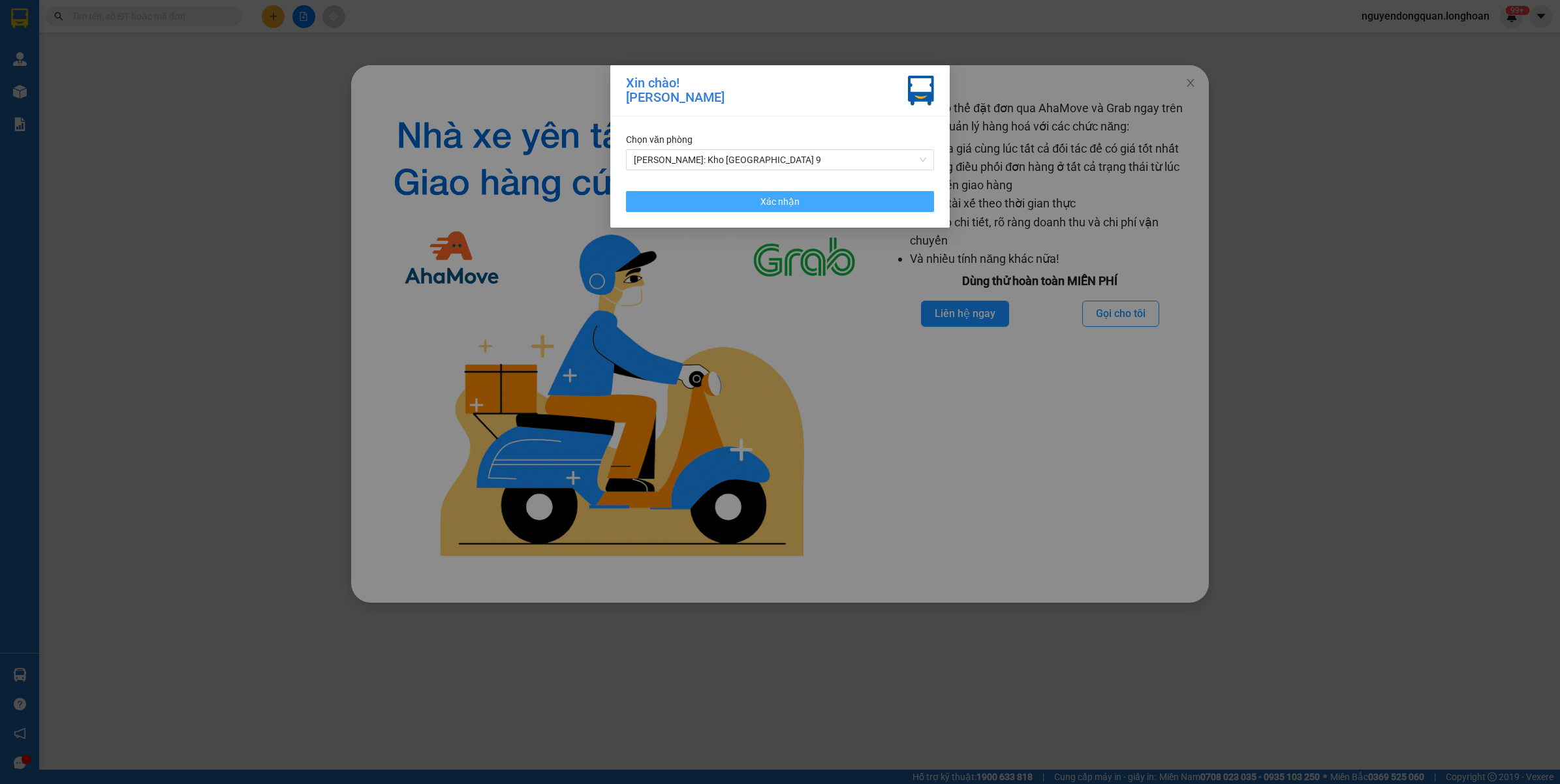
click at [790, 203] on span "Xác nhận" at bounding box center [780, 201] width 39 height 14
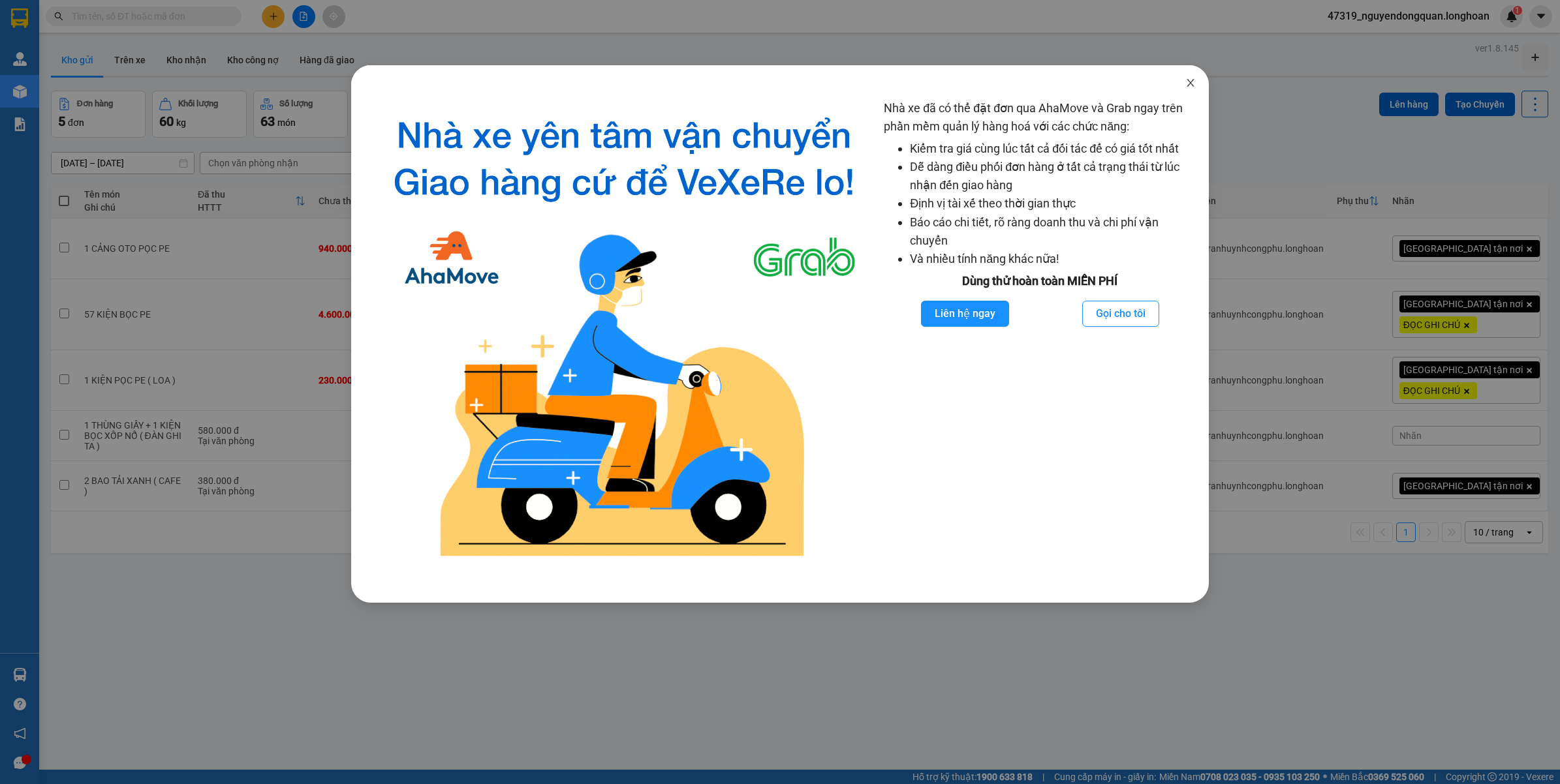
click at [1191, 81] on icon "close" at bounding box center [1191, 83] width 7 height 8
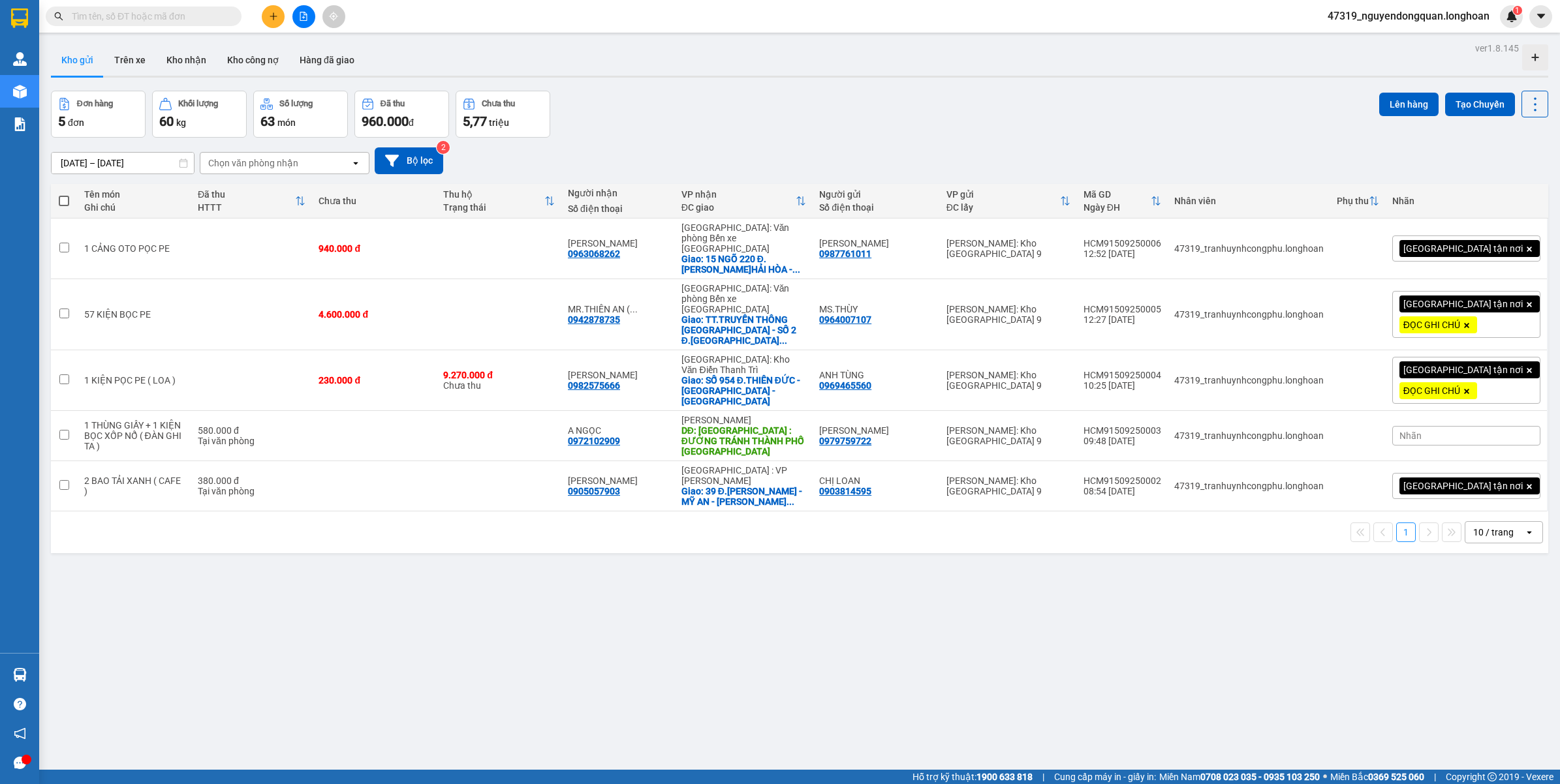
click at [1446, 21] on span "47319_nguyendongquan.longhoan" at bounding box center [1407, 16] width 182 height 16
click at [1387, 42] on span "Đăng xuất" at bounding box center [1413, 41] width 157 height 14
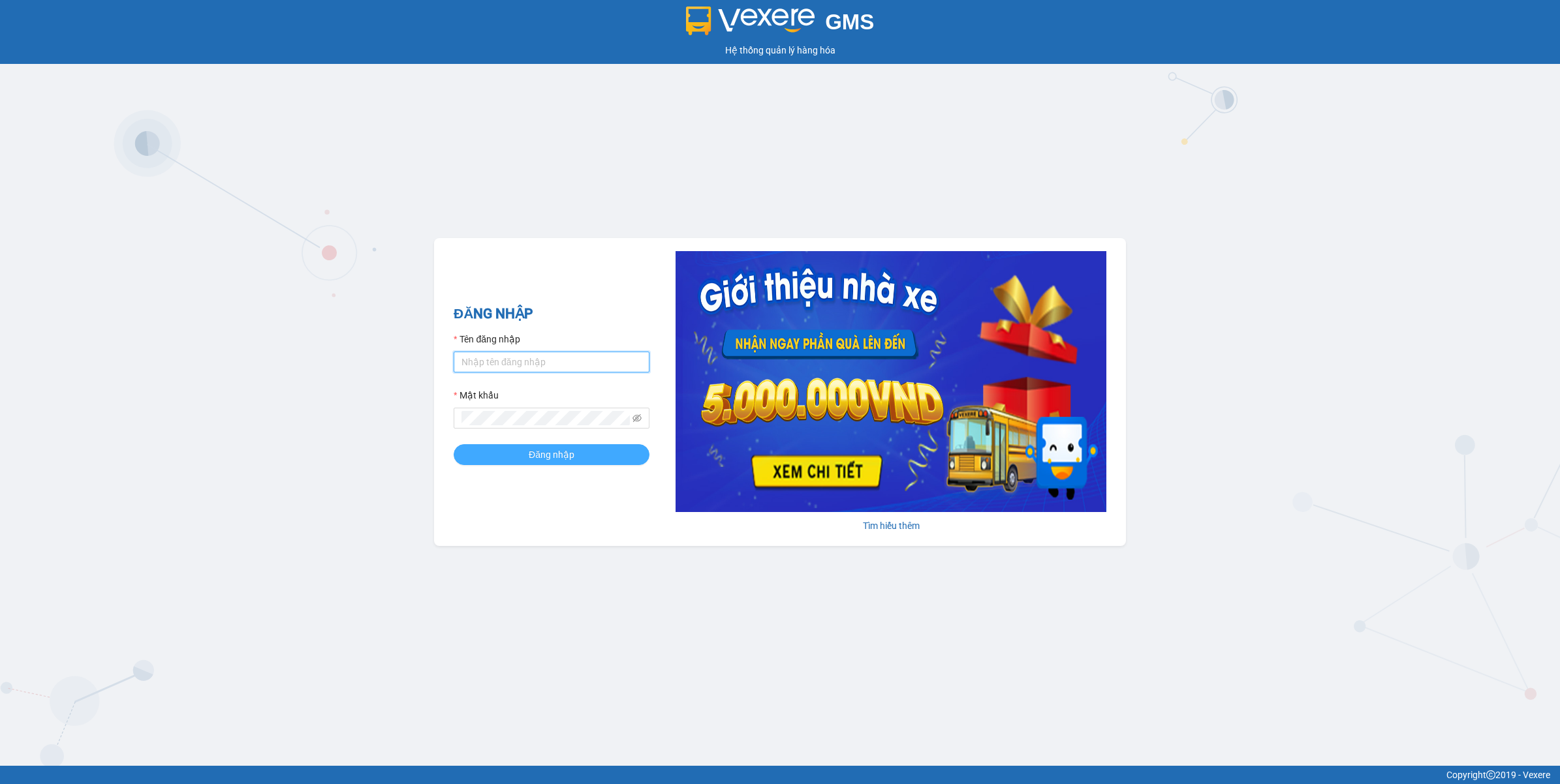
type input "nguyendongquan.longhoan"
click at [545, 457] on span "Đăng nhập" at bounding box center [551, 455] width 45 height 14
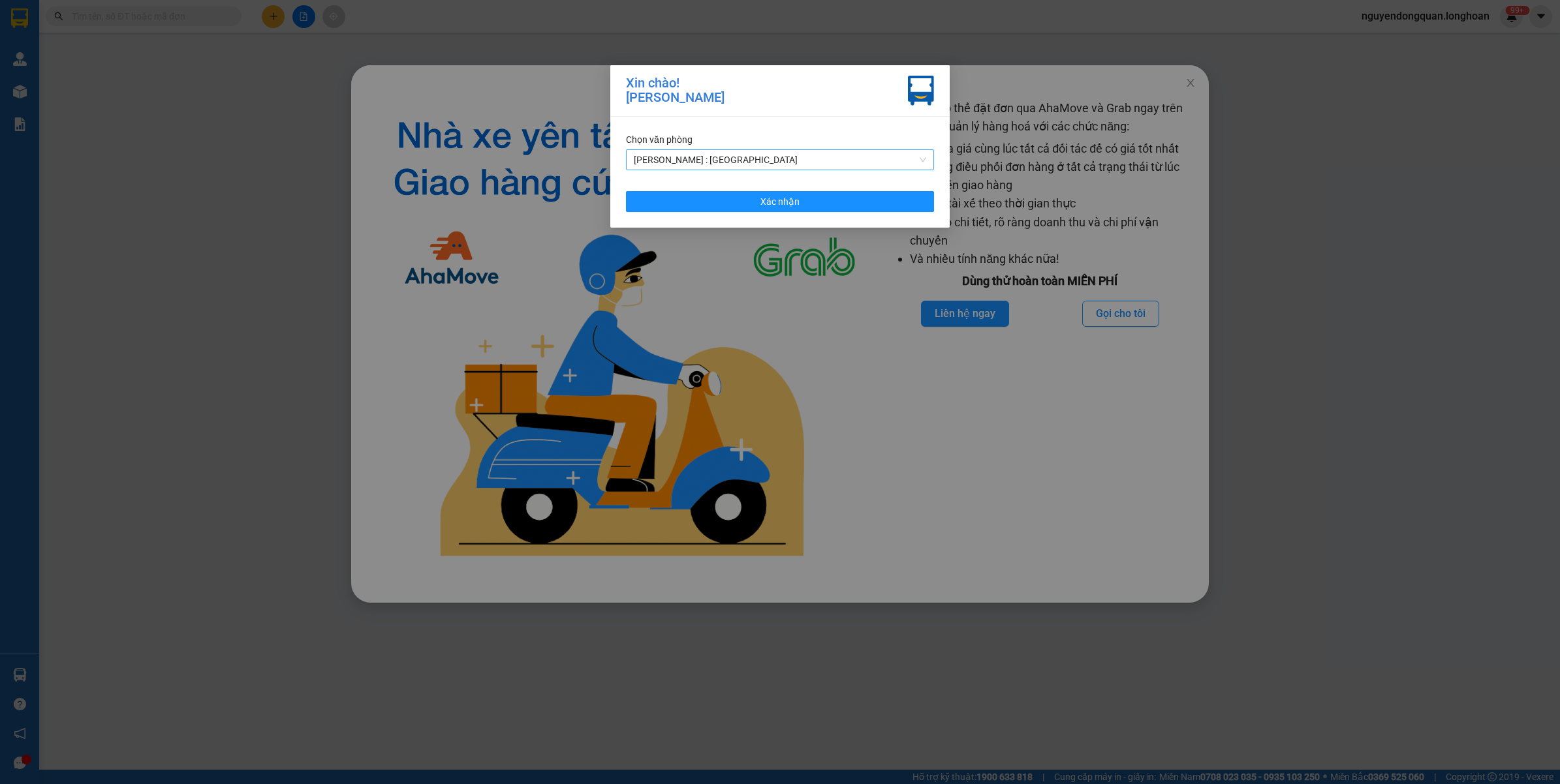
click at [745, 163] on span "[PERSON_NAME] : [GEOGRAPHIC_DATA]" at bounding box center [780, 160] width 293 height 20
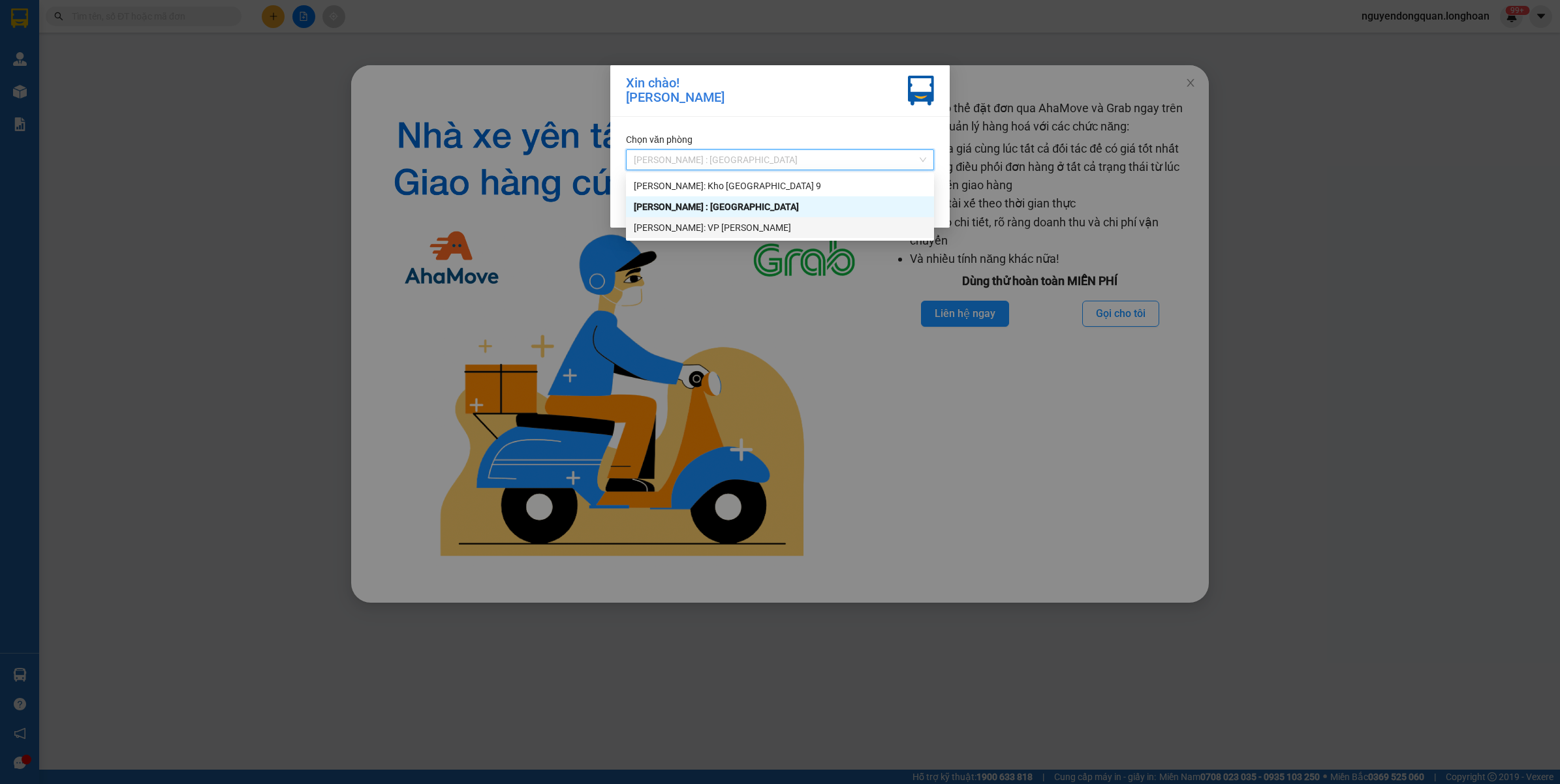
click at [732, 221] on div "[PERSON_NAME]: VP [PERSON_NAME]" at bounding box center [780, 228] width 293 height 14
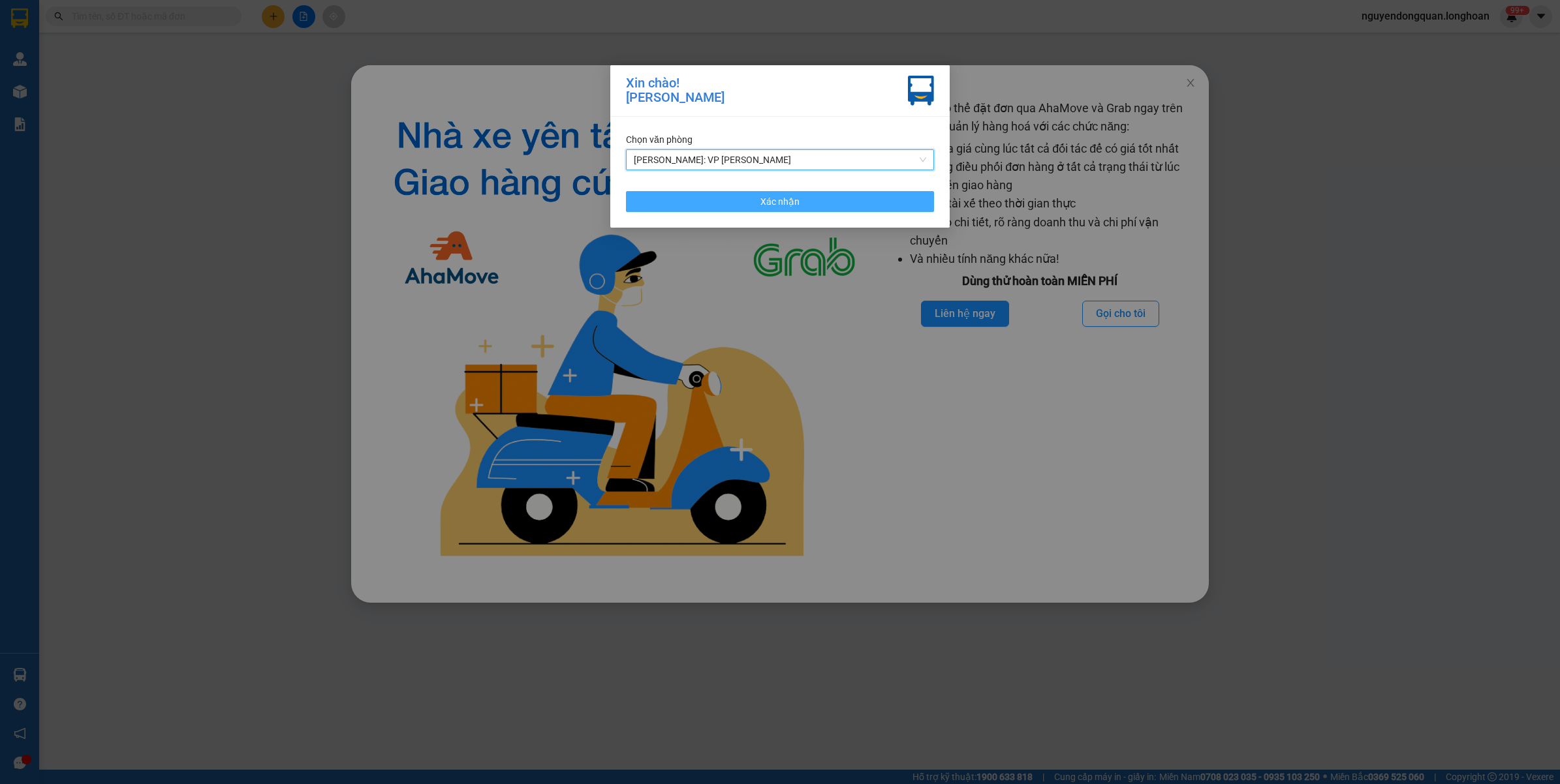
click at [820, 203] on button "Xác nhận" at bounding box center [780, 201] width 308 height 21
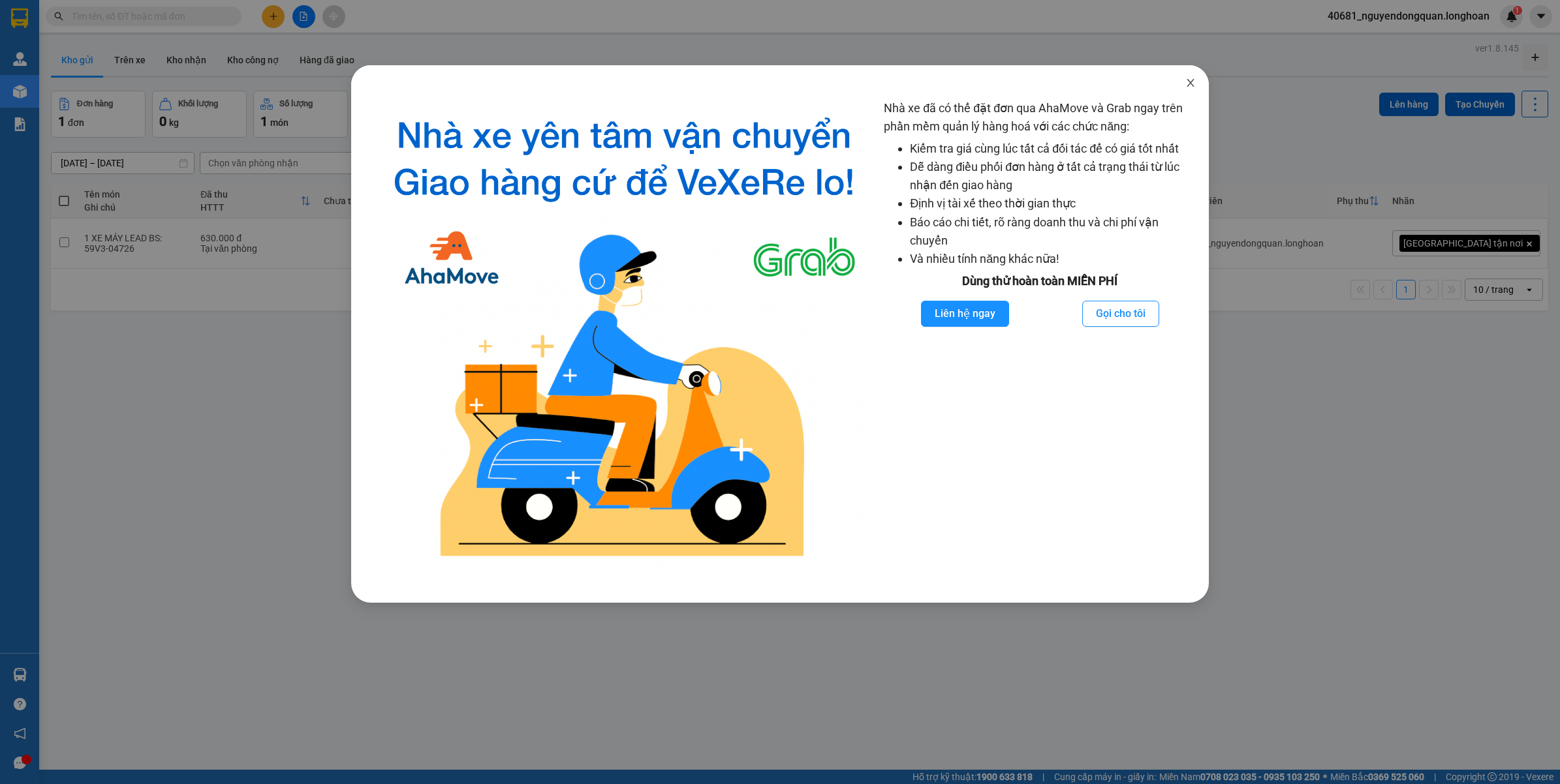
click at [1194, 82] on icon "close" at bounding box center [1190, 82] width 10 height 10
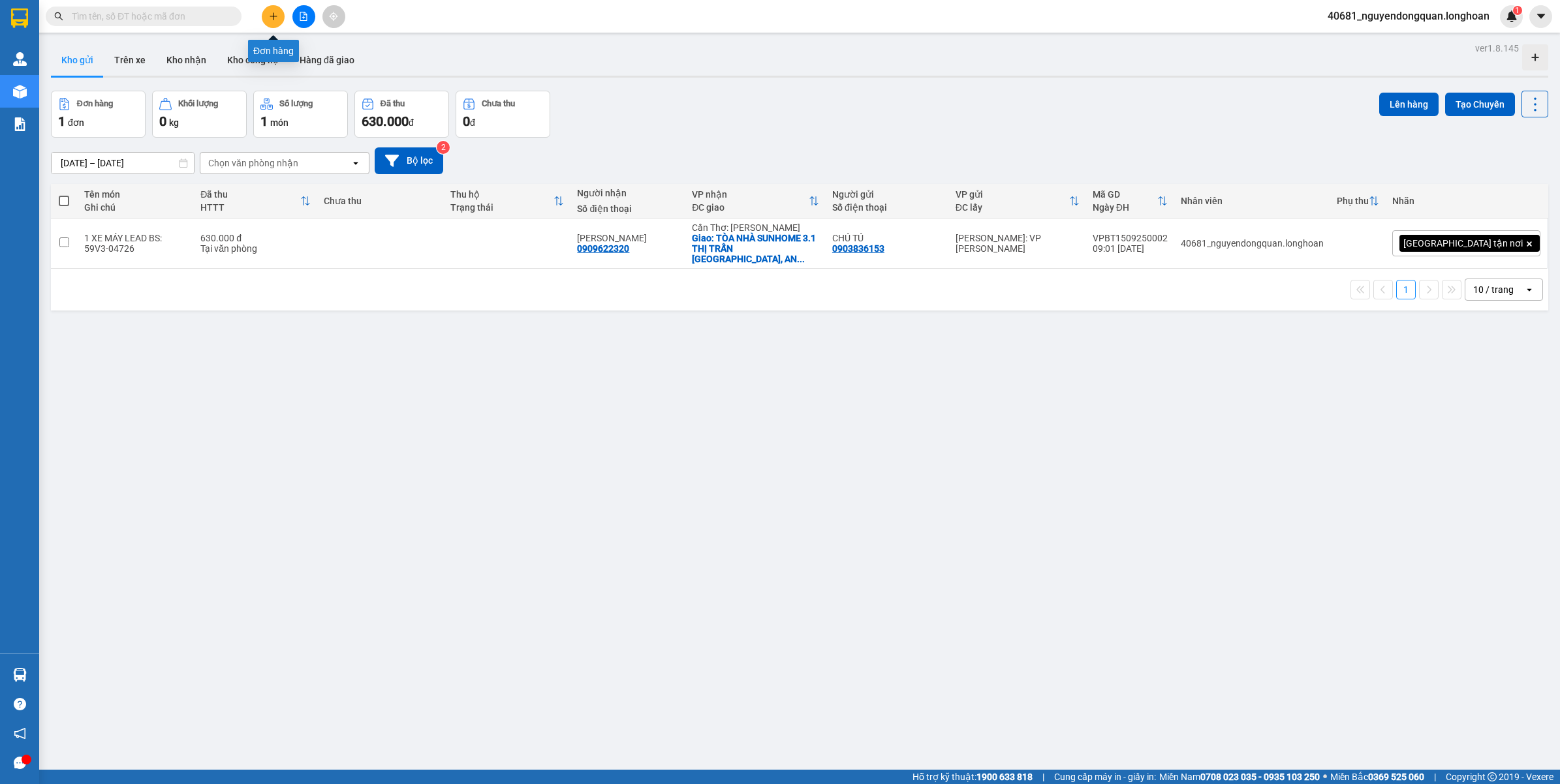
click at [271, 13] on icon "plus" at bounding box center [273, 16] width 9 height 9
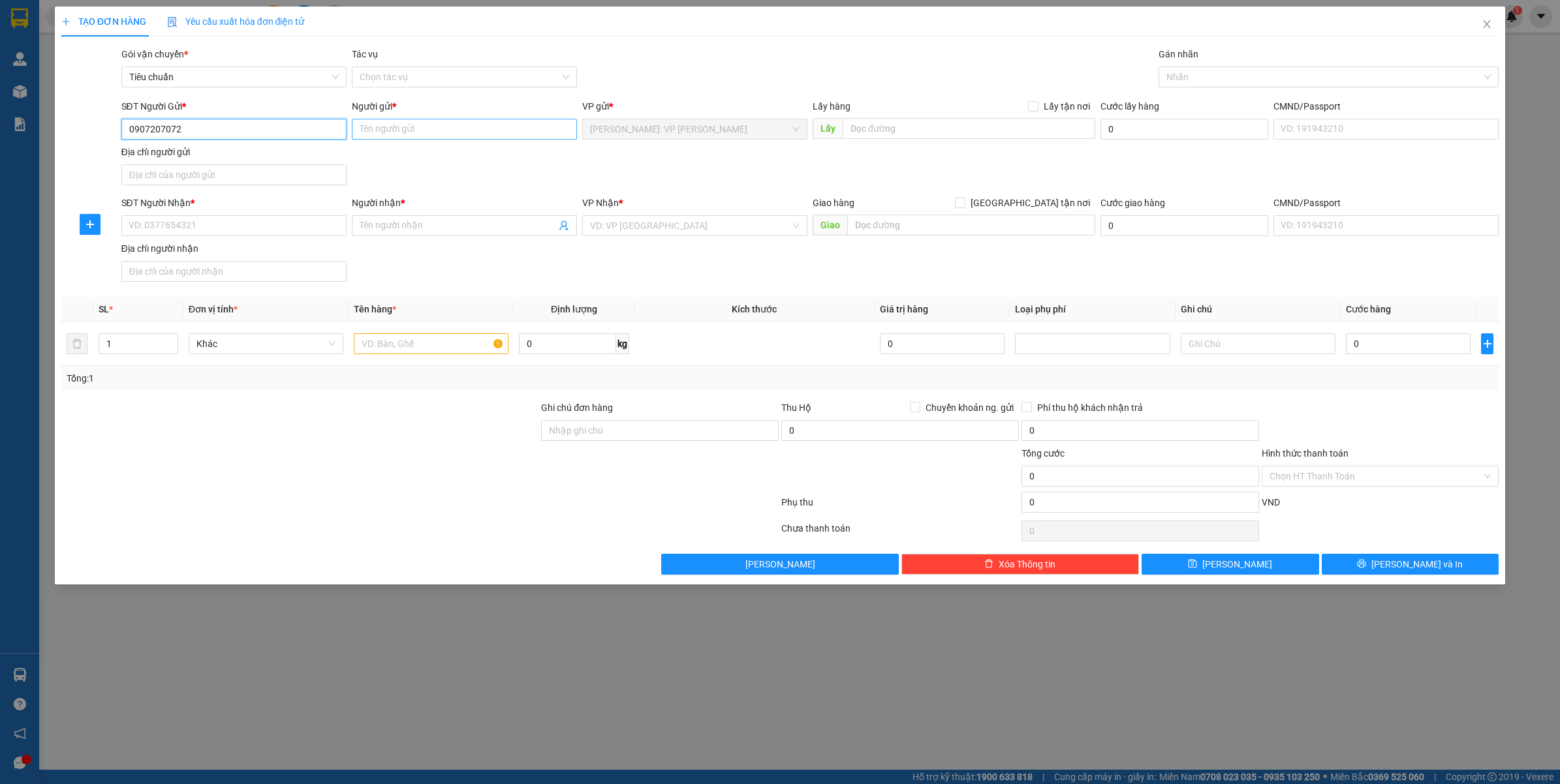
type input "0907207072"
click at [432, 135] on input "Người gửi *" at bounding box center [464, 129] width 225 height 21
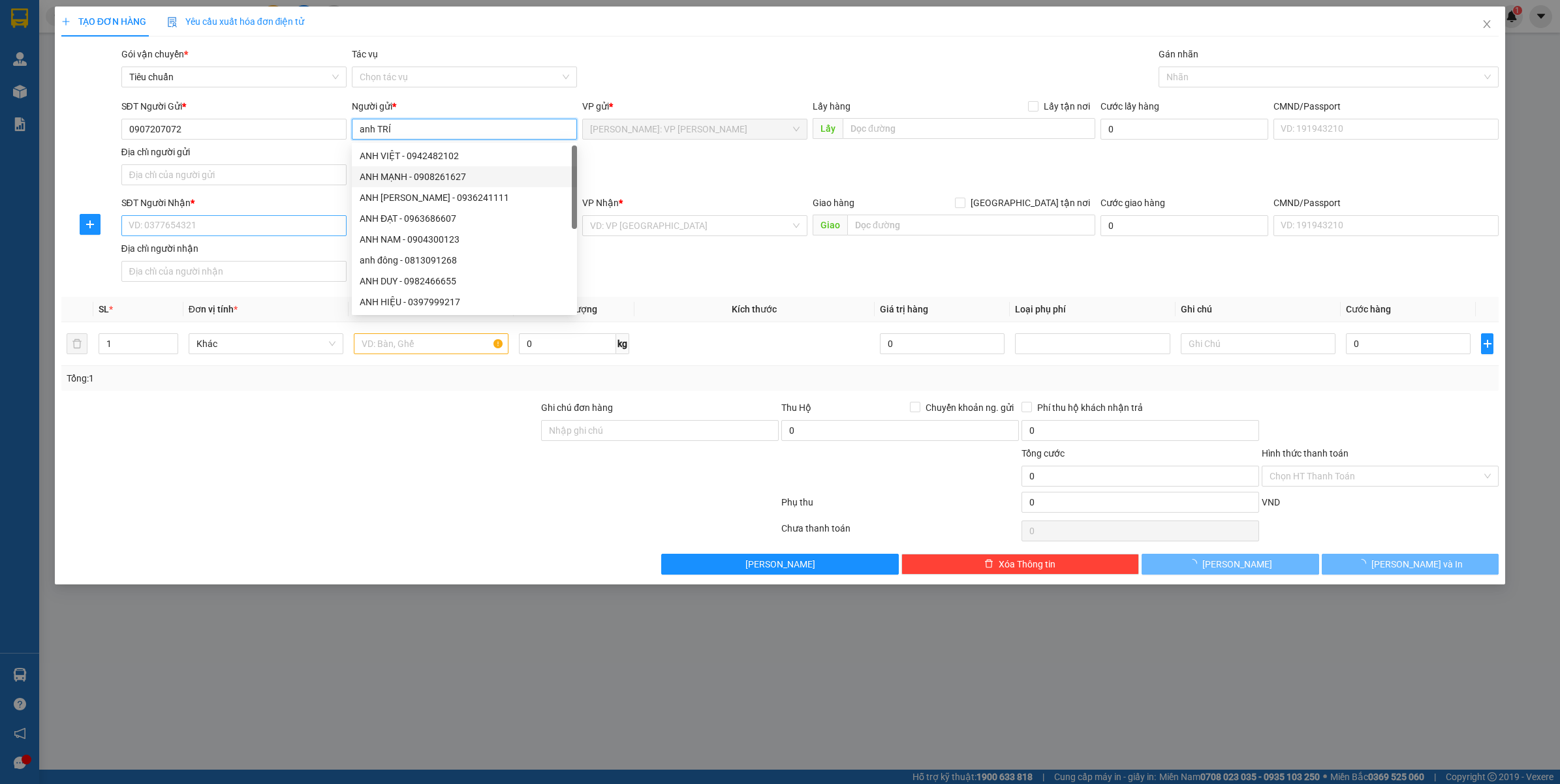
type input "anh TRÍ"
click at [214, 223] on input "SĐT Người Nhận *" at bounding box center [234, 225] width 225 height 21
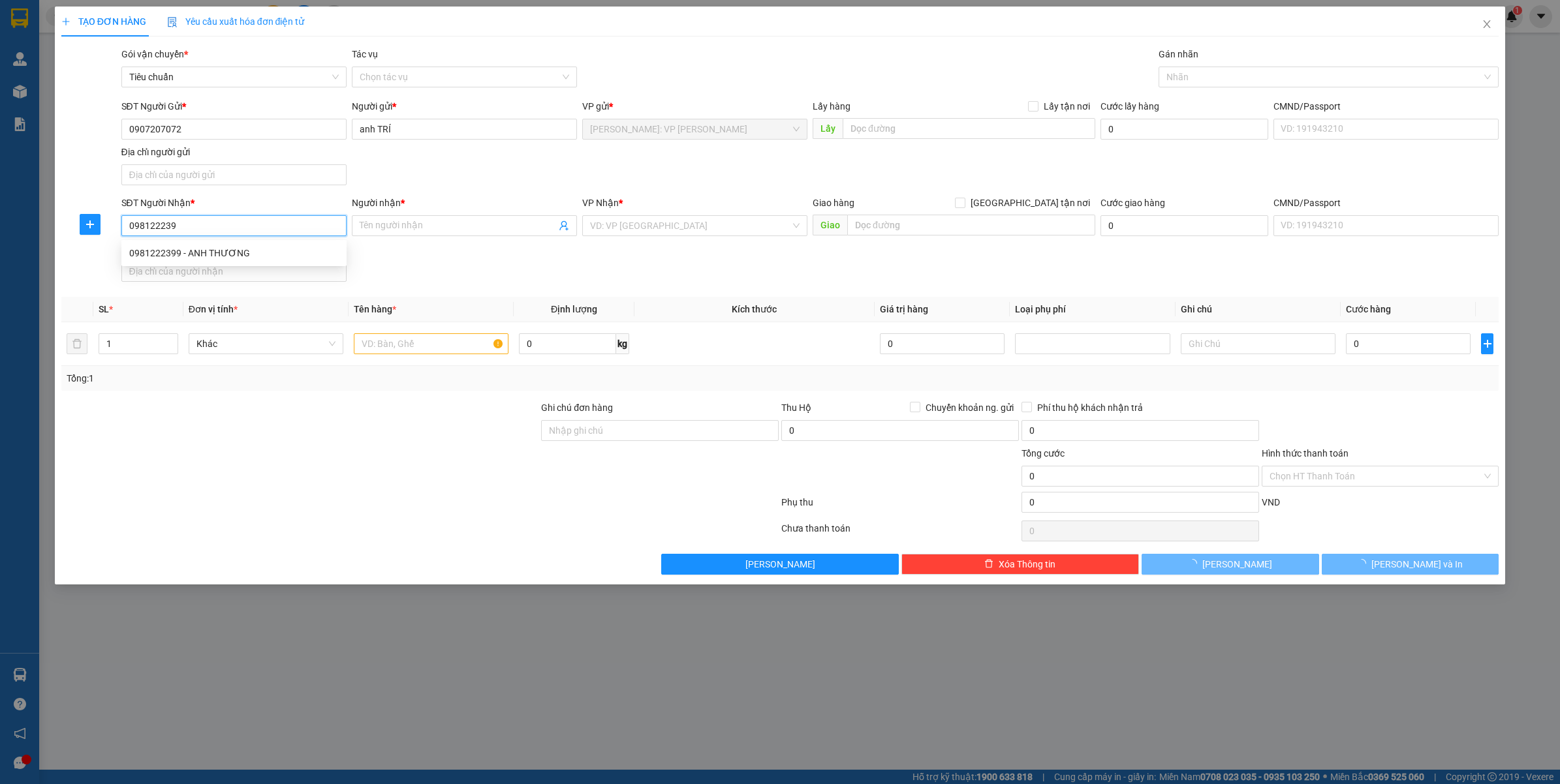
type input "0981222399"
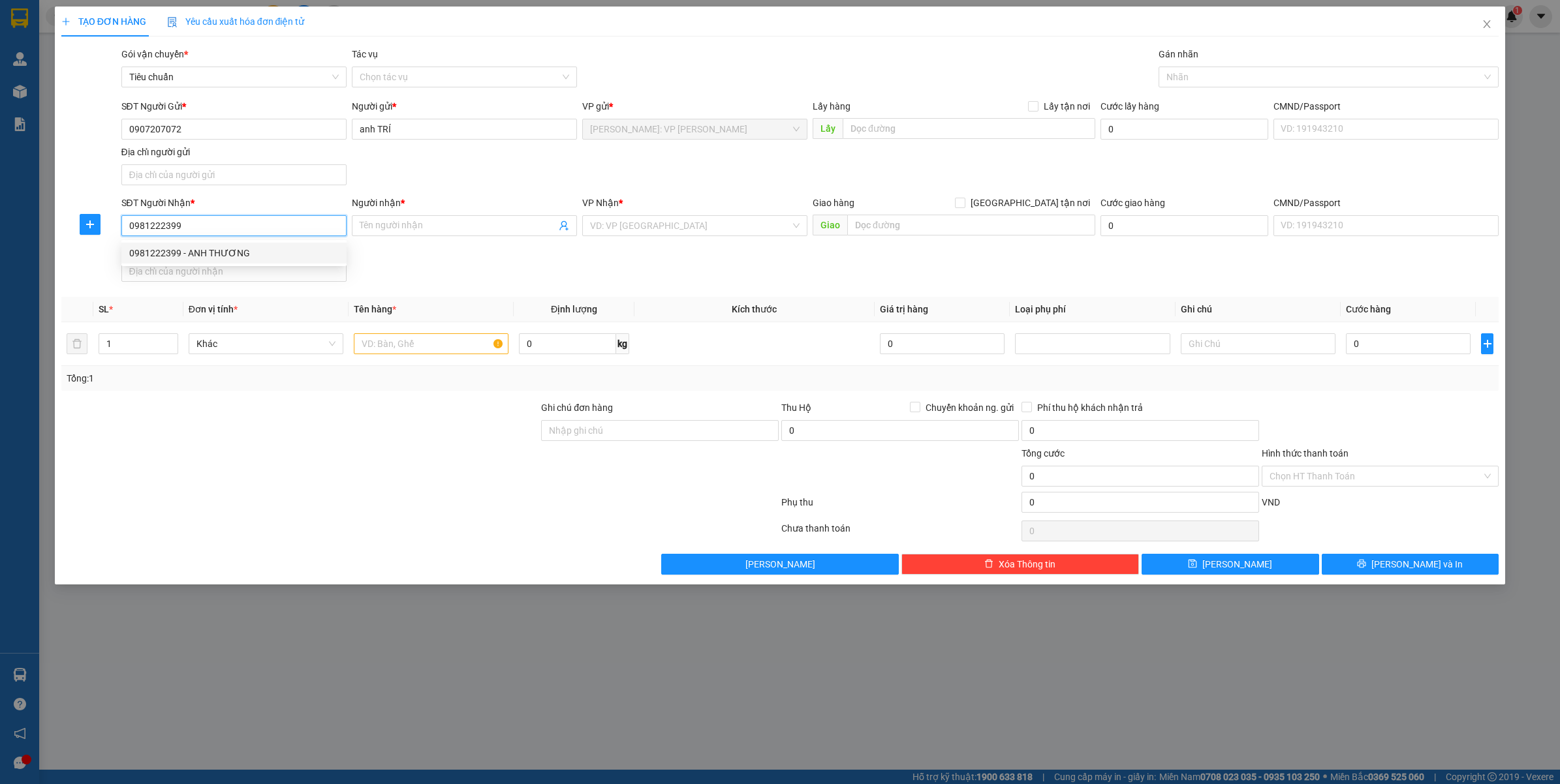
click at [243, 254] on div "0981222399 - ANH THƯƠNG" at bounding box center [234, 253] width 210 height 14
type input "ANH THƯƠNG"
type input "0981222399"
click at [380, 347] on input "text" at bounding box center [431, 343] width 155 height 21
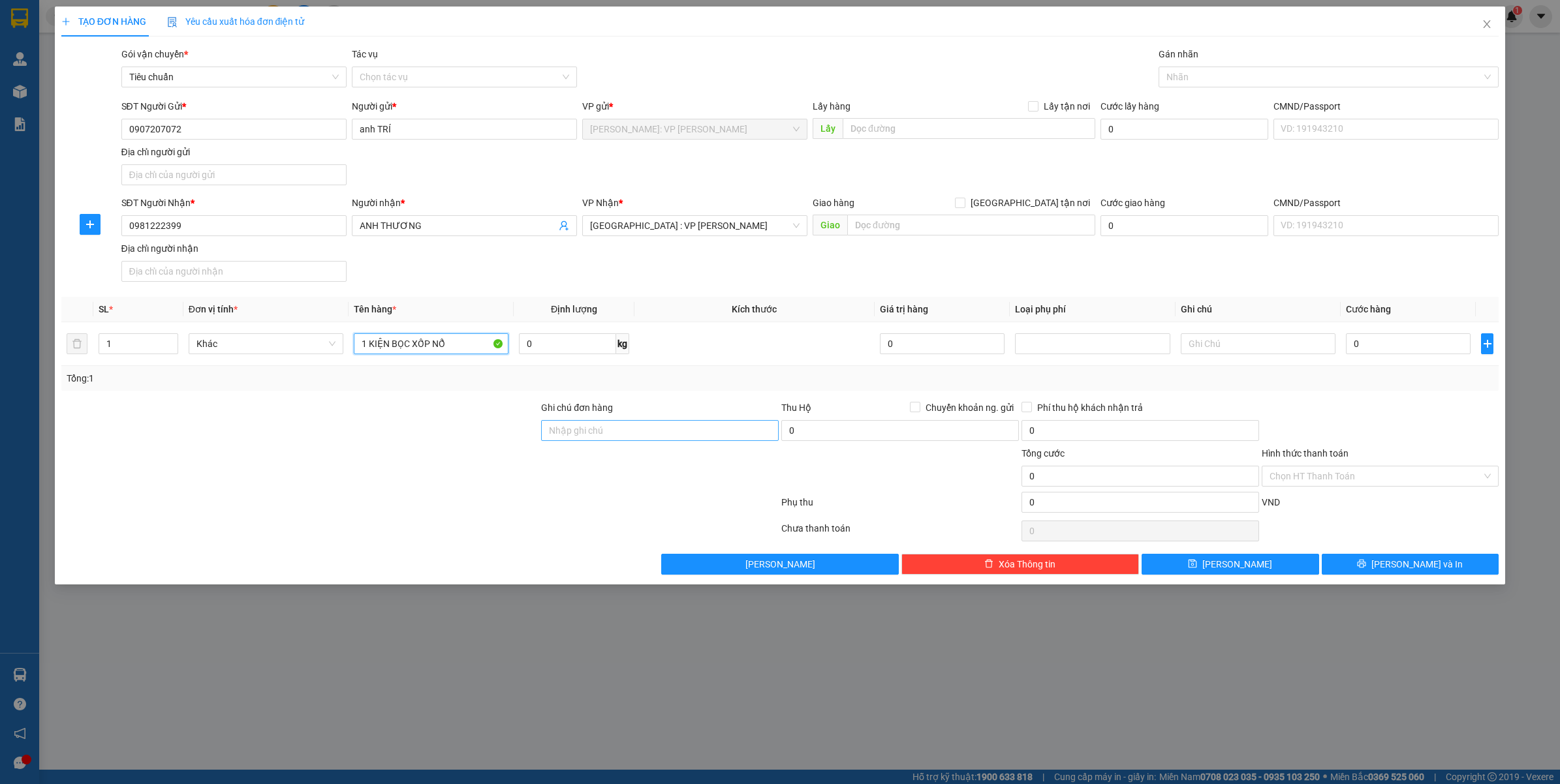
type input "1 KIỆN BỌC XỐP NỔ"
click at [642, 430] on input "Ghi chú đơn hàng" at bounding box center [659, 430] width 237 height 21
type input "VẬN CHUYỂN NHẸ TAY - HƯ VỠ KHÔNG ĐỀN"
click at [1357, 344] on input "0" at bounding box center [1407, 343] width 124 height 21
type input "001"
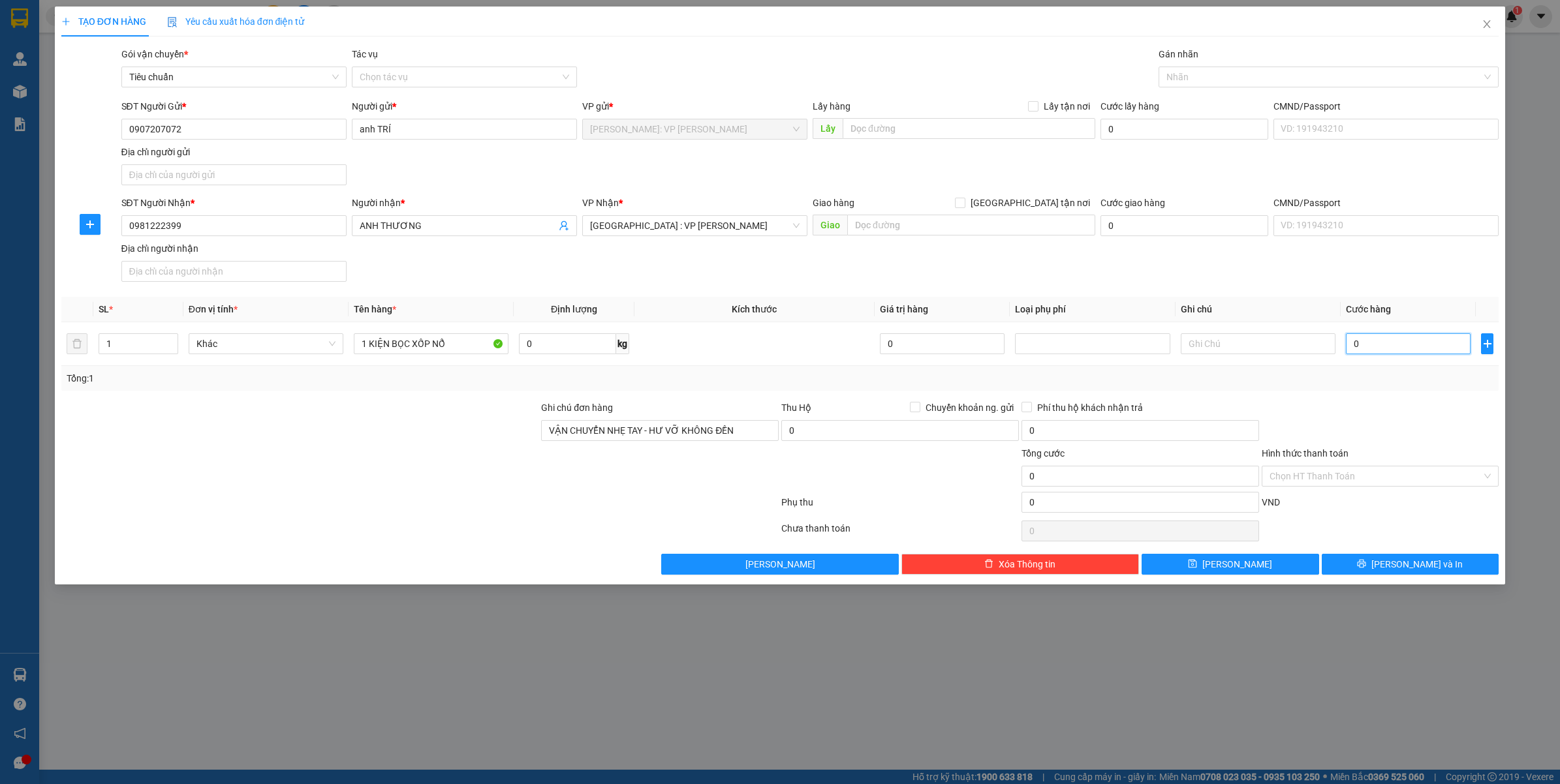
type input "1"
type input "0.014"
type input "14"
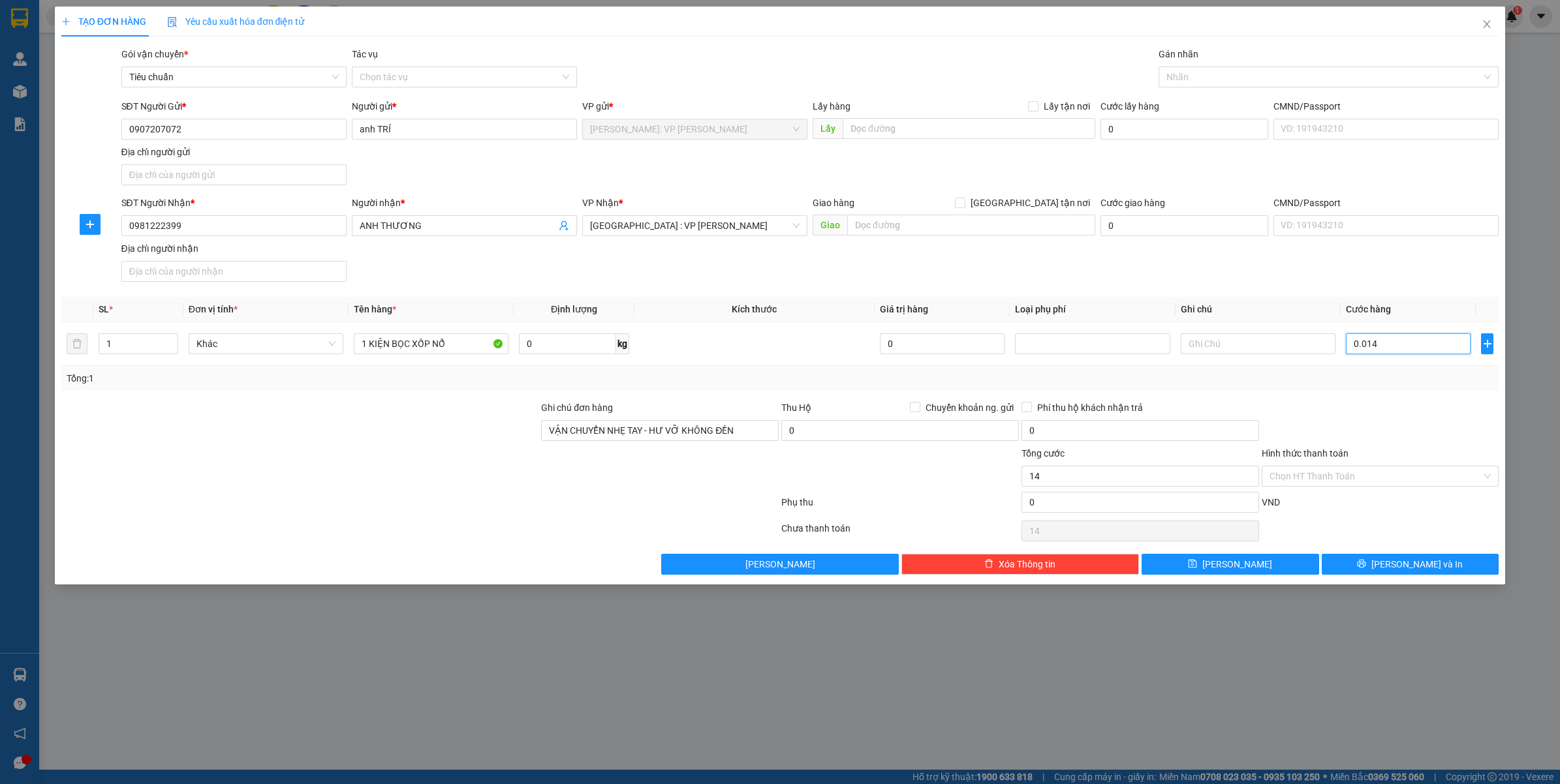
type input "00.140"
type input "140"
type input "0.001.400"
type input "1.400"
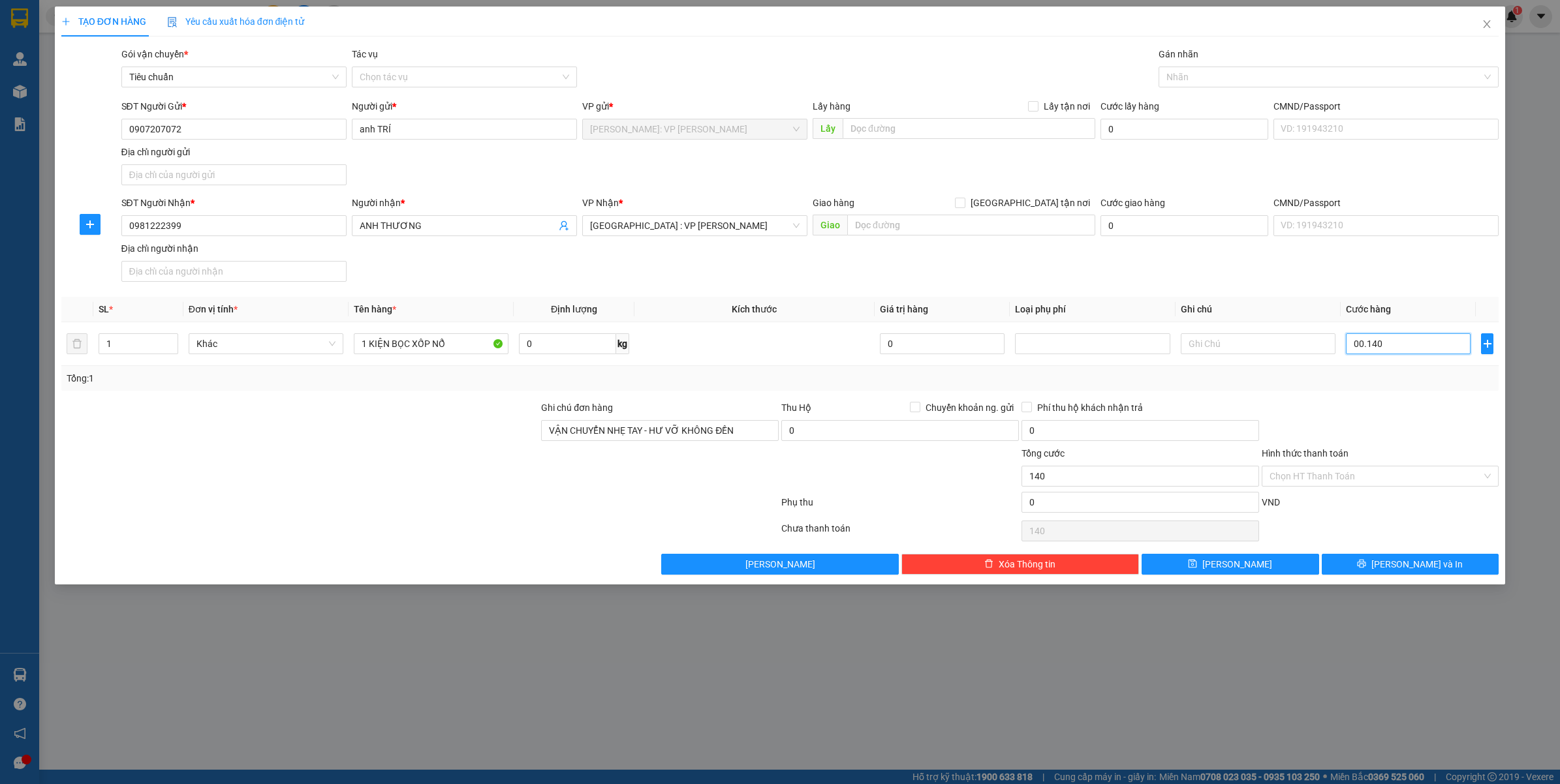
type input "1.400"
type input "000.014.000"
type input "14.000"
type input "00.000.140.000"
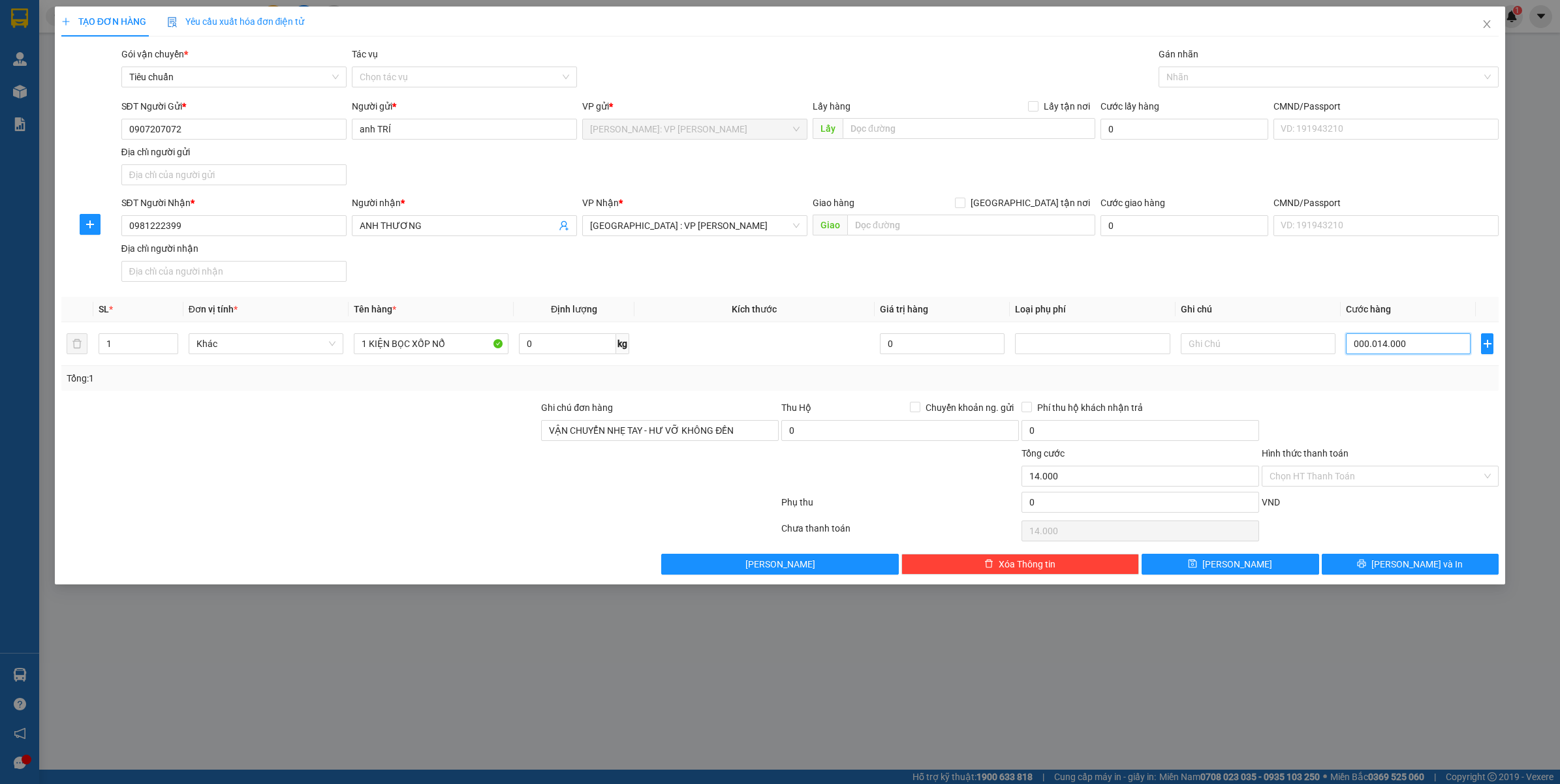
type input "140.000"
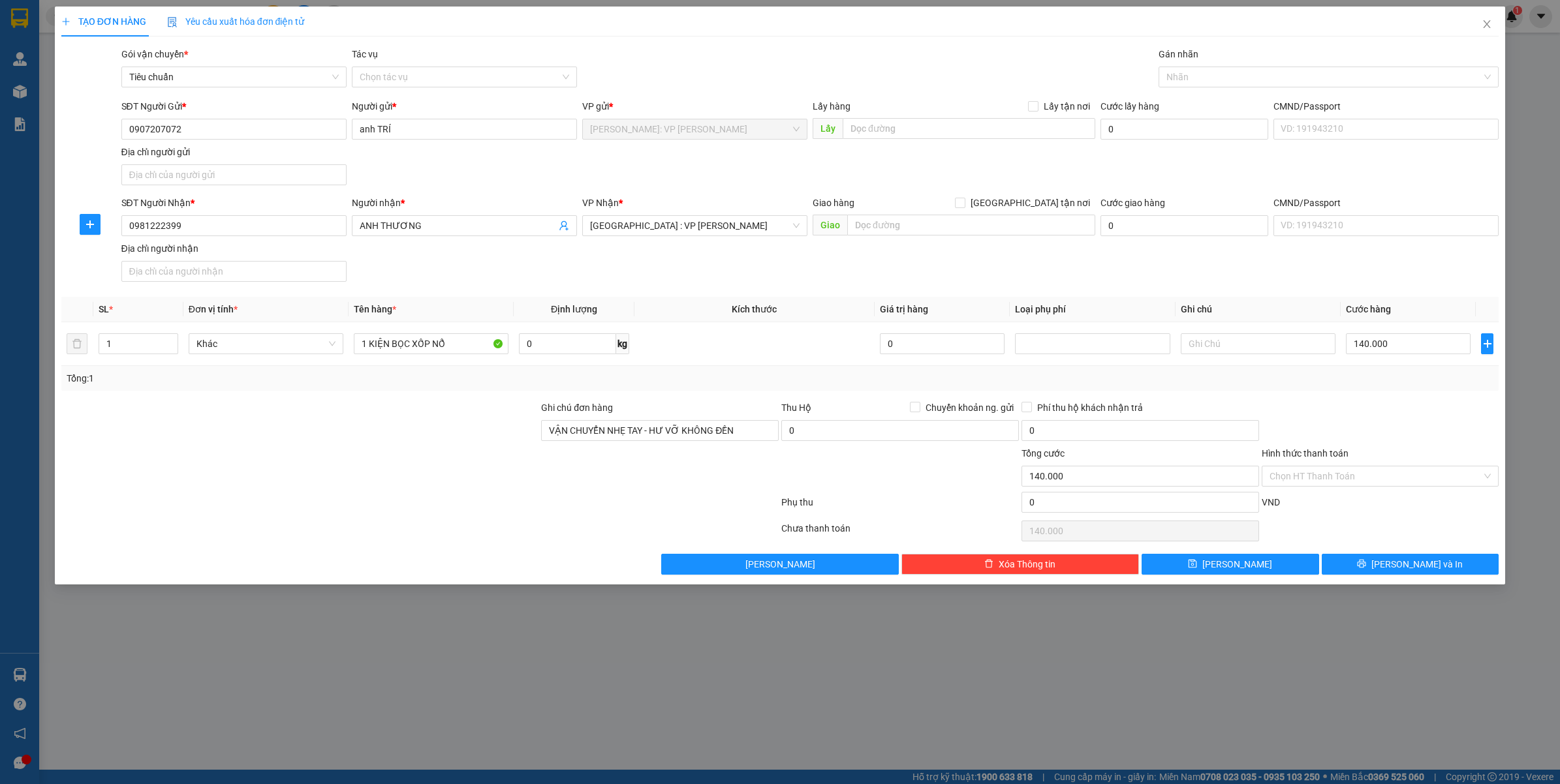
click at [1359, 367] on div "Tổng: 1" at bounding box center [780, 379] width 1438 height 25
click at [1372, 569] on button "[PERSON_NAME] và In" at bounding box center [1410, 564] width 178 height 21
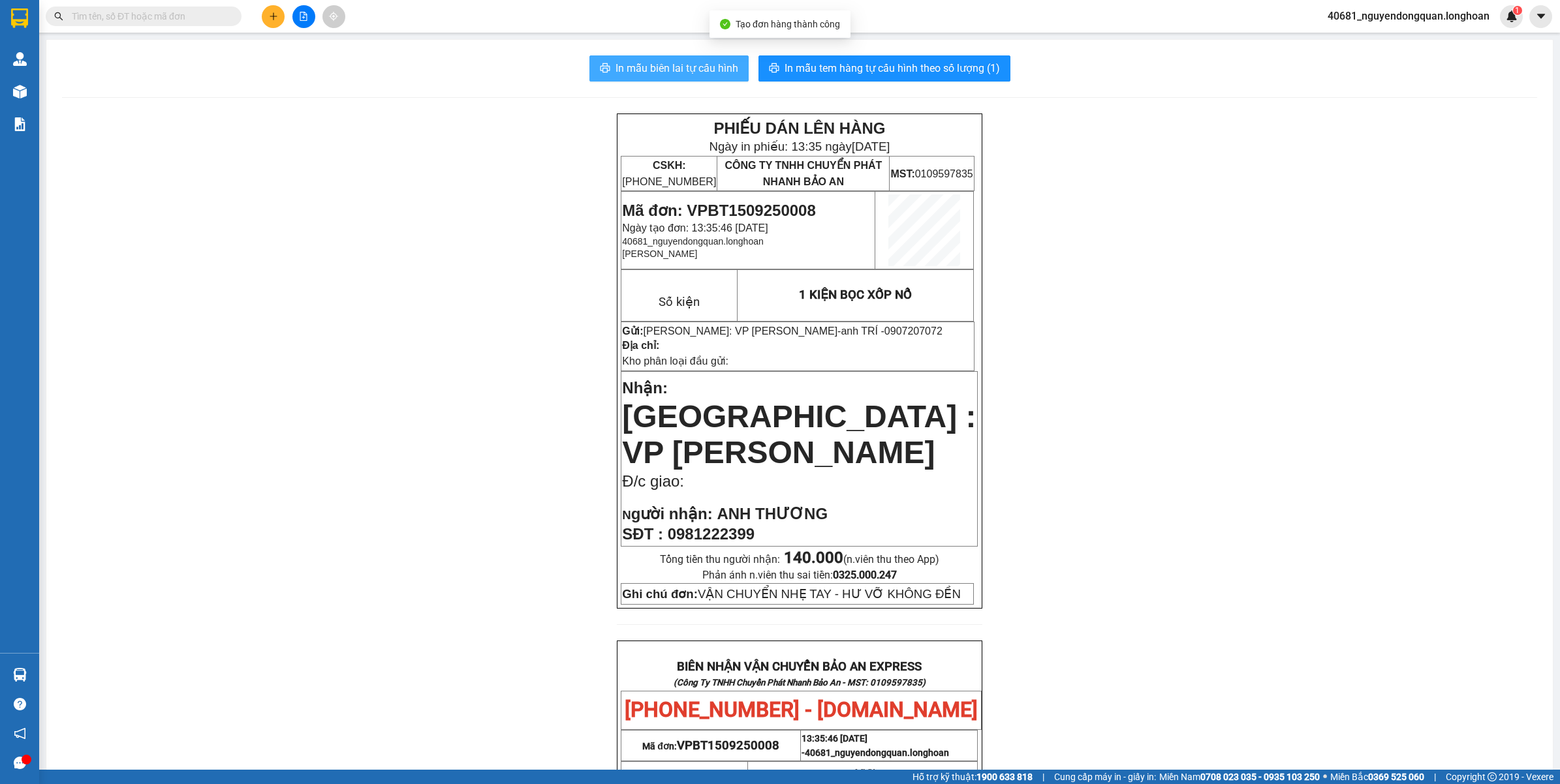
click at [703, 62] on span "In mẫu biên lai tự cấu hình" at bounding box center [676, 68] width 123 height 16
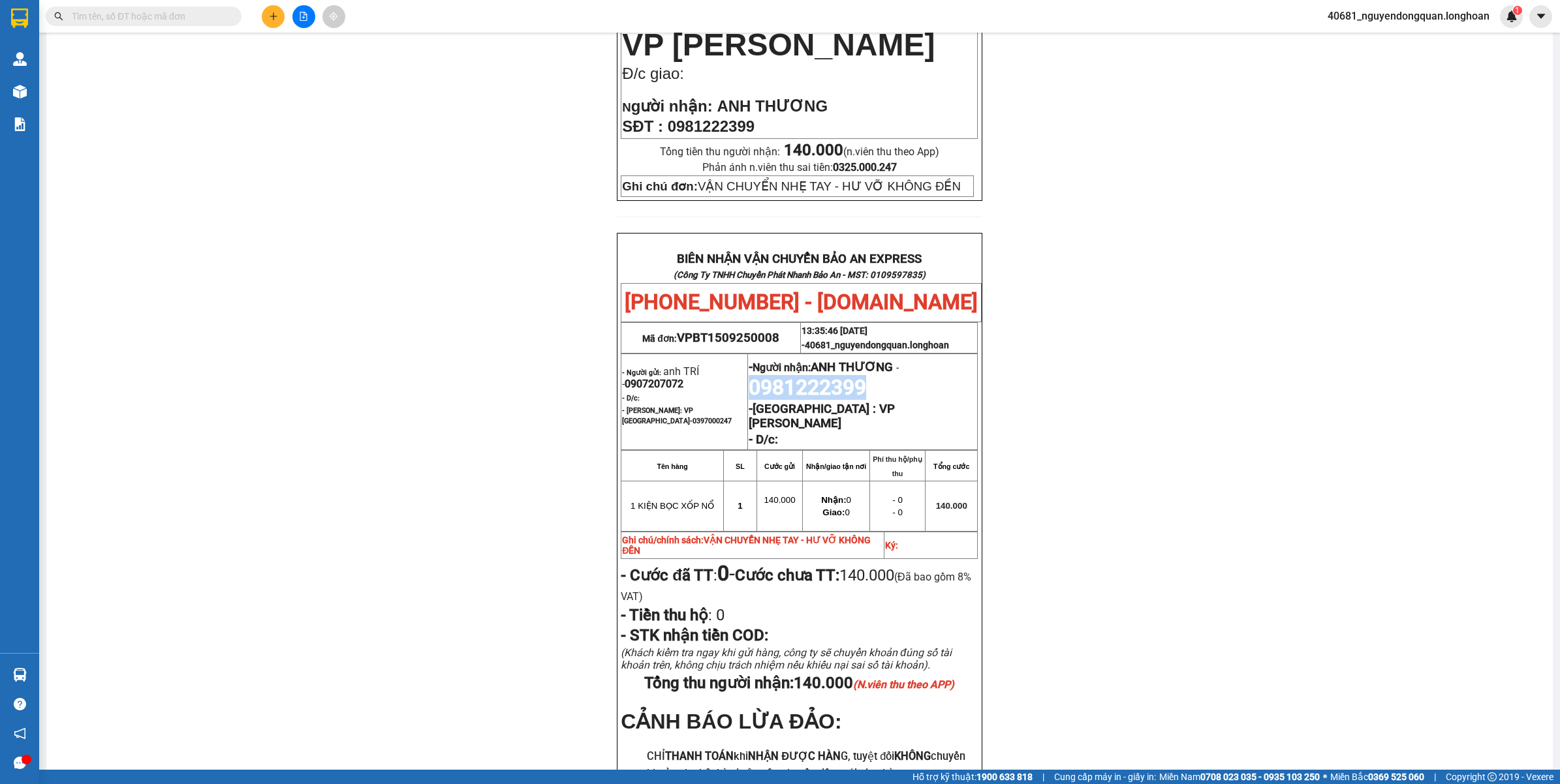
drag, startPoint x: 746, startPoint y: 376, endPoint x: 862, endPoint y: 380, distance: 116.1
click at [862, 380] on span "0981222399" at bounding box center [807, 387] width 117 height 25
copy span "0981222399"
click at [212, 18] on input "text" at bounding box center [149, 16] width 154 height 14
paste input "0981222399"
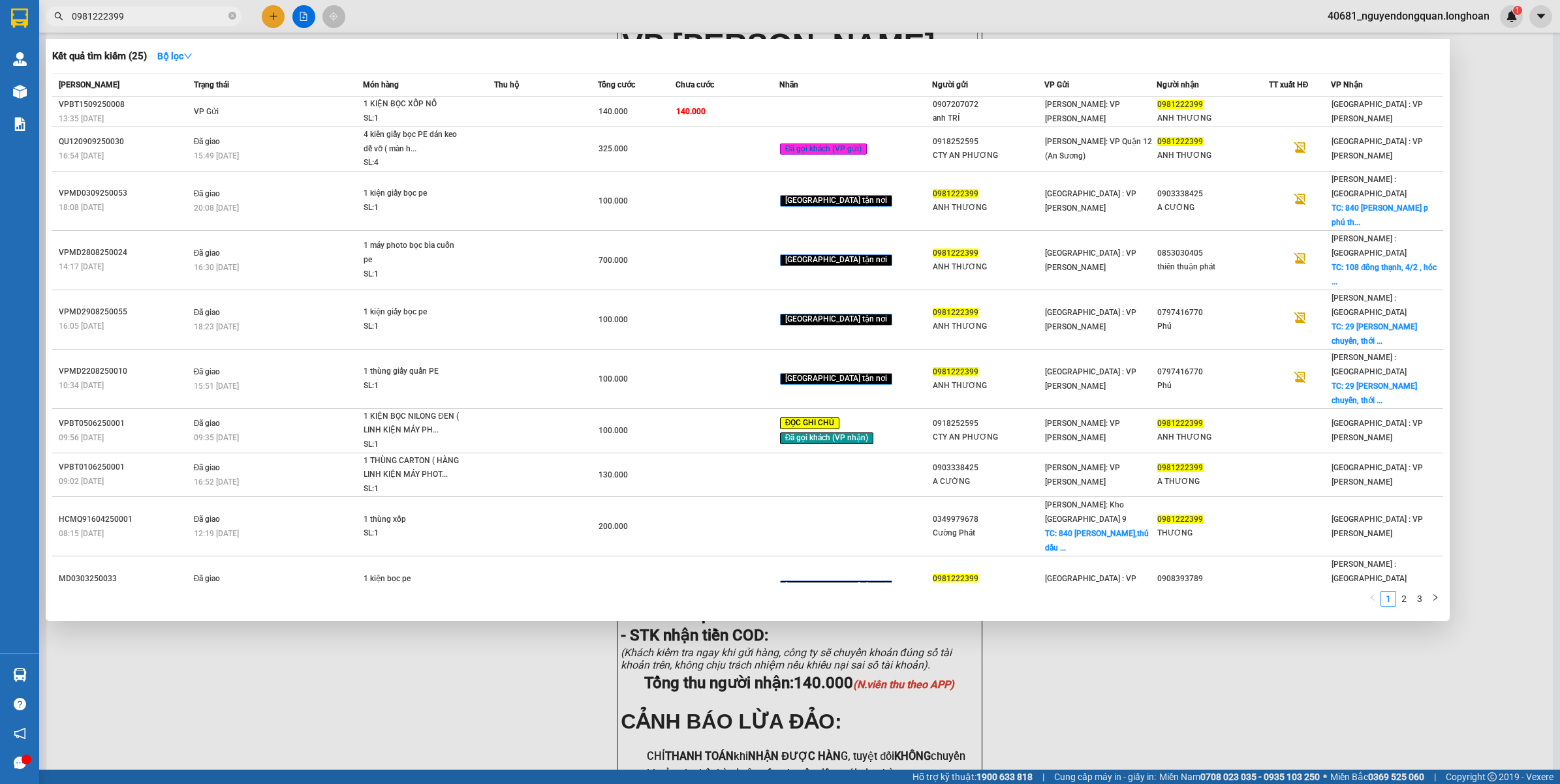
type input "0981222399"
click at [485, 696] on div at bounding box center [780, 392] width 1560 height 784
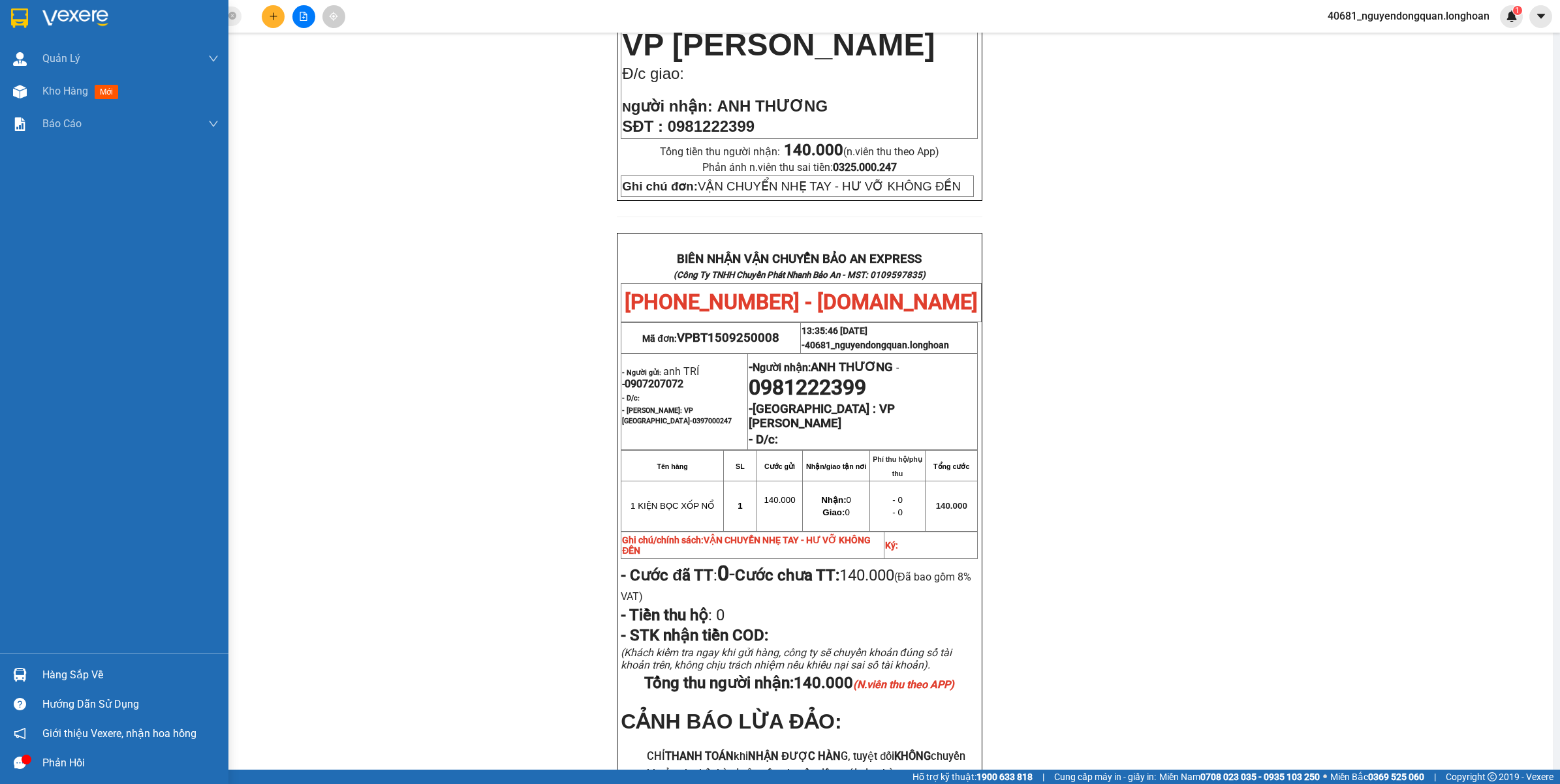
click at [18, 17] on img at bounding box center [20, 18] width 17 height 20
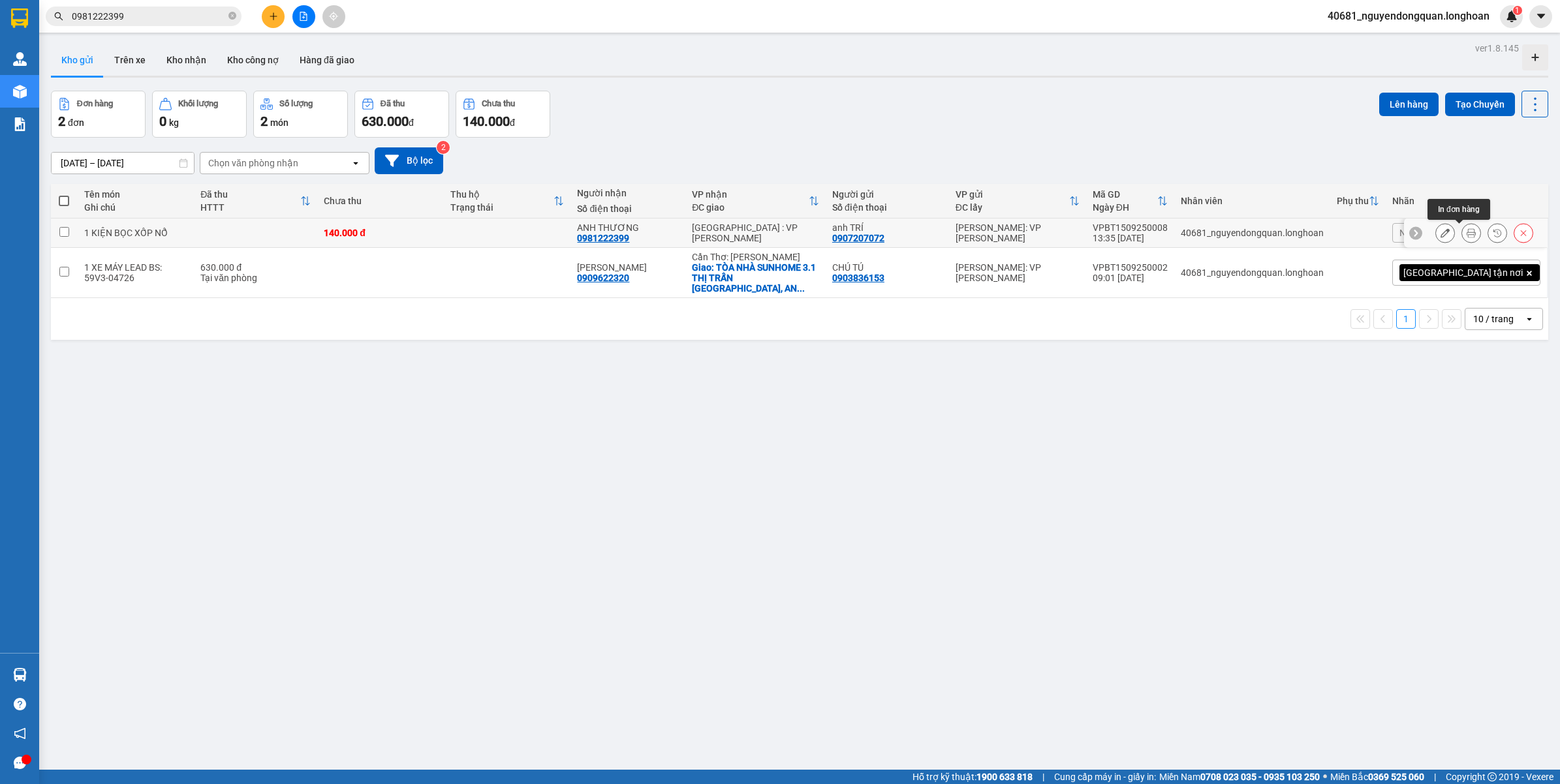
click at [1466, 237] on icon at bounding box center [1471, 233] width 9 height 9
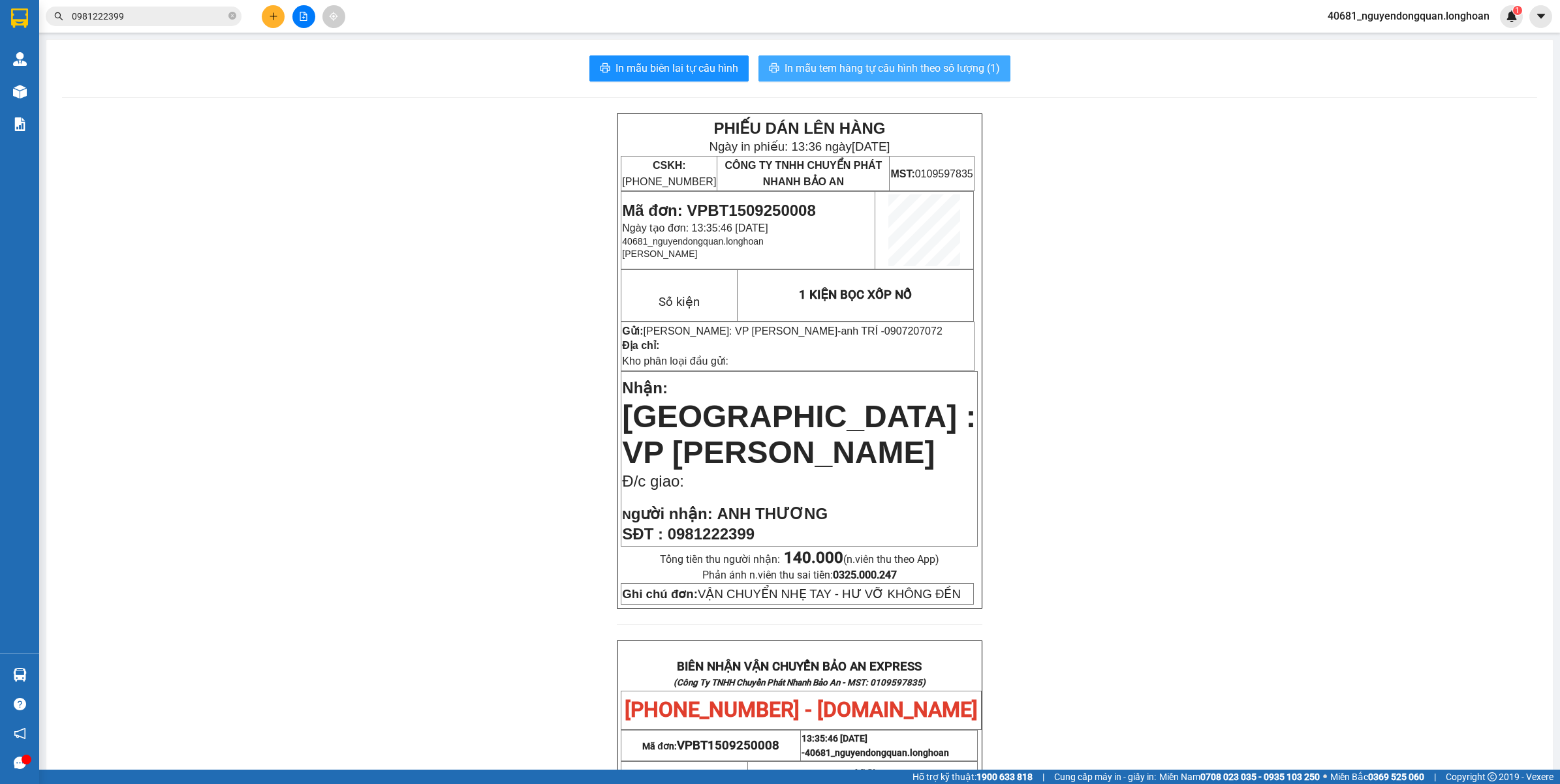
click at [940, 69] on span "In mẫu tem hàng tự cấu hình theo số lượng (1)" at bounding box center [892, 68] width 215 height 16
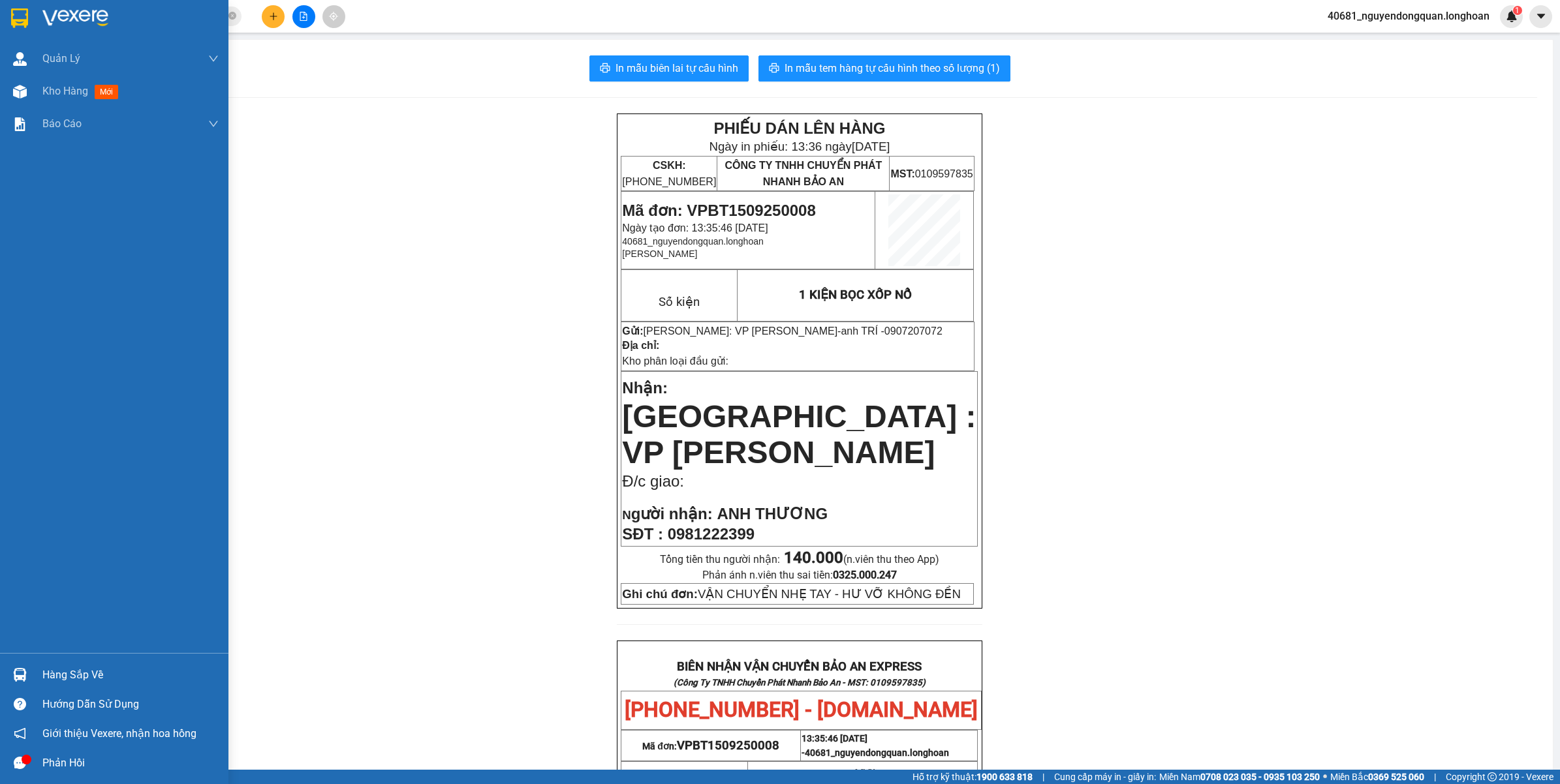
click at [20, 26] on img at bounding box center [20, 18] width 17 height 20
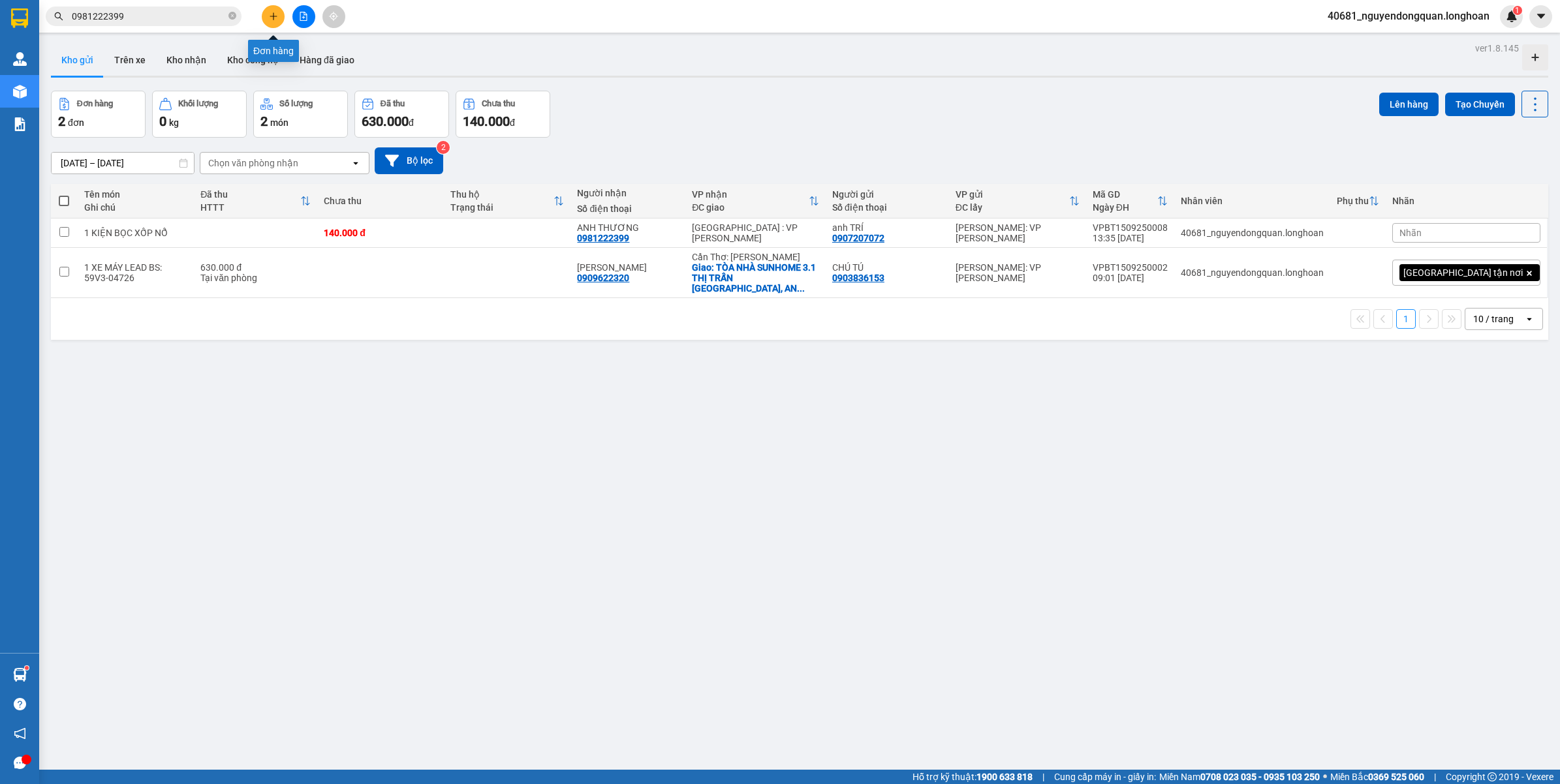
click at [277, 22] on button at bounding box center [272, 16] width 23 height 23
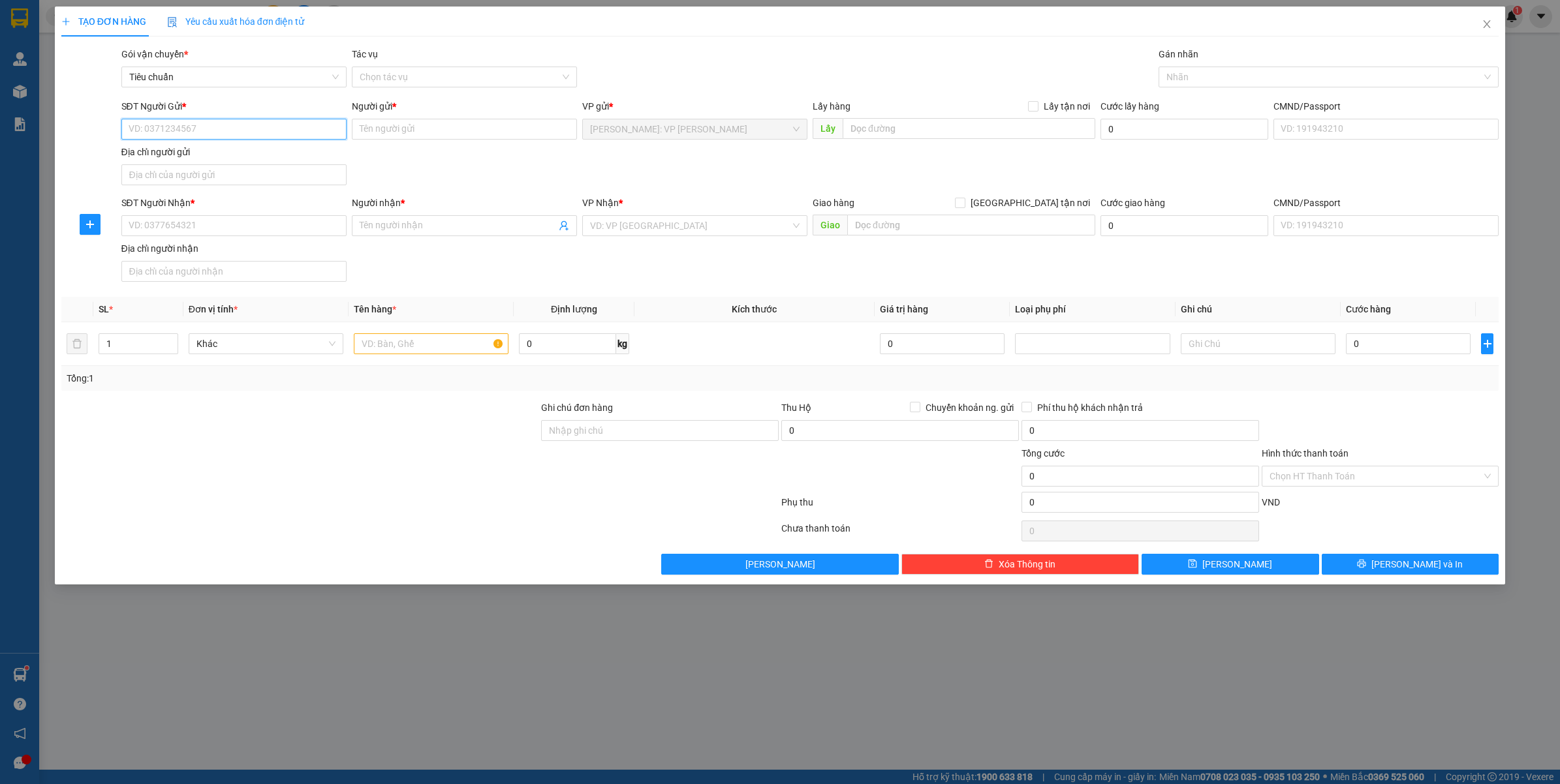
click at [253, 128] on input "SĐT Người Gửi *" at bounding box center [234, 129] width 225 height 21
type input "0903813487"
click at [456, 129] on input "Người gửi *" at bounding box center [464, 129] width 225 height 21
drag, startPoint x: 187, startPoint y: 128, endPoint x: 86, endPoint y: 128, distance: 101.0
click at [86, 128] on div "SĐT Người Gửi * 0903813487 0903813487 Người gửi * Tên người gửi VP gửi * Hồ Chí…" at bounding box center [780, 145] width 1440 height 92
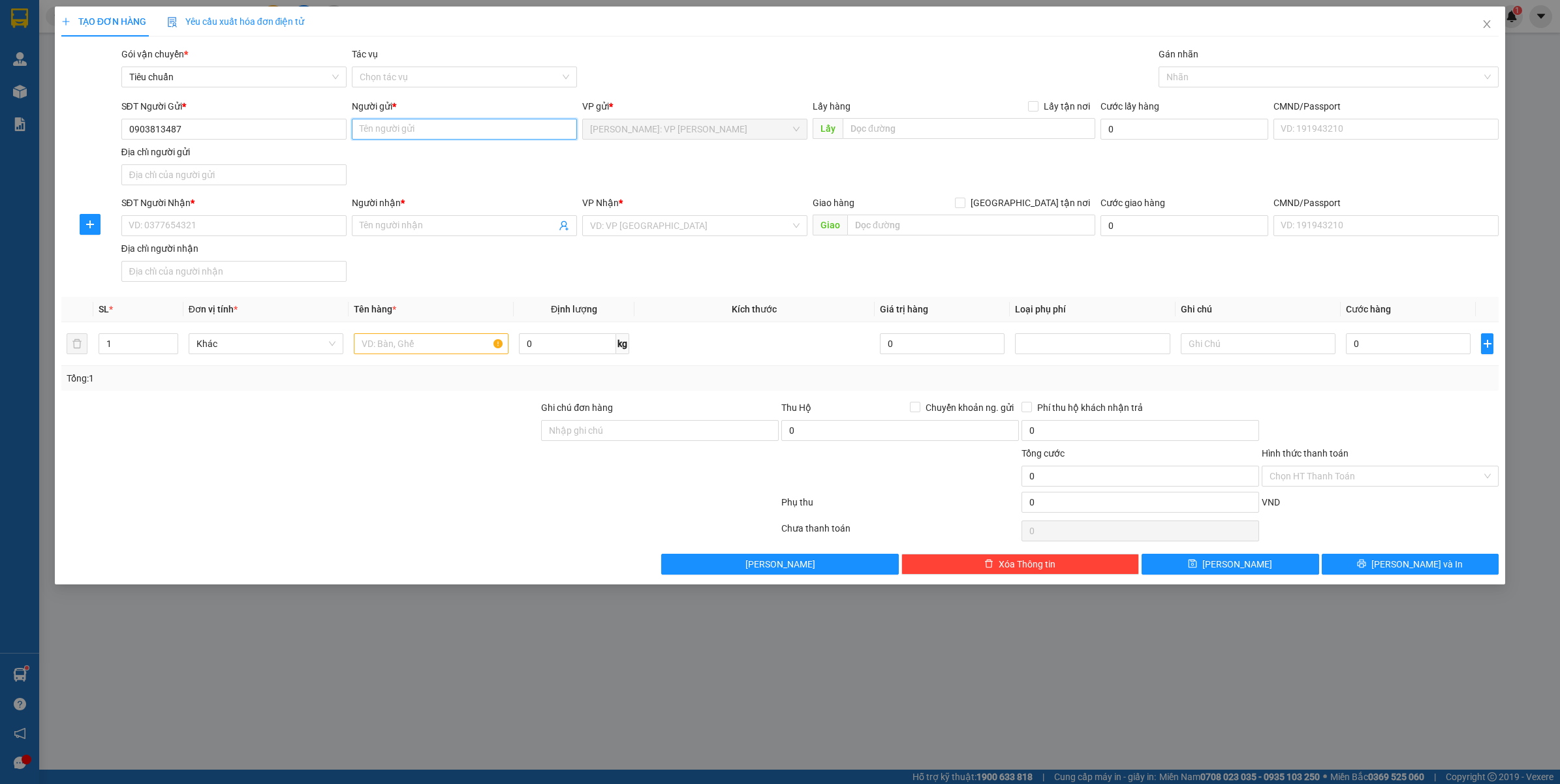
click at [384, 131] on input "Người gửi *" at bounding box center [464, 129] width 225 height 21
type input "[PERSON_NAME]"
click at [261, 224] on input "SĐT Người Nhận *" at bounding box center [234, 225] width 225 height 21
type input "0973001779"
click at [445, 230] on input "Người nhận *" at bounding box center [457, 225] width 196 height 14
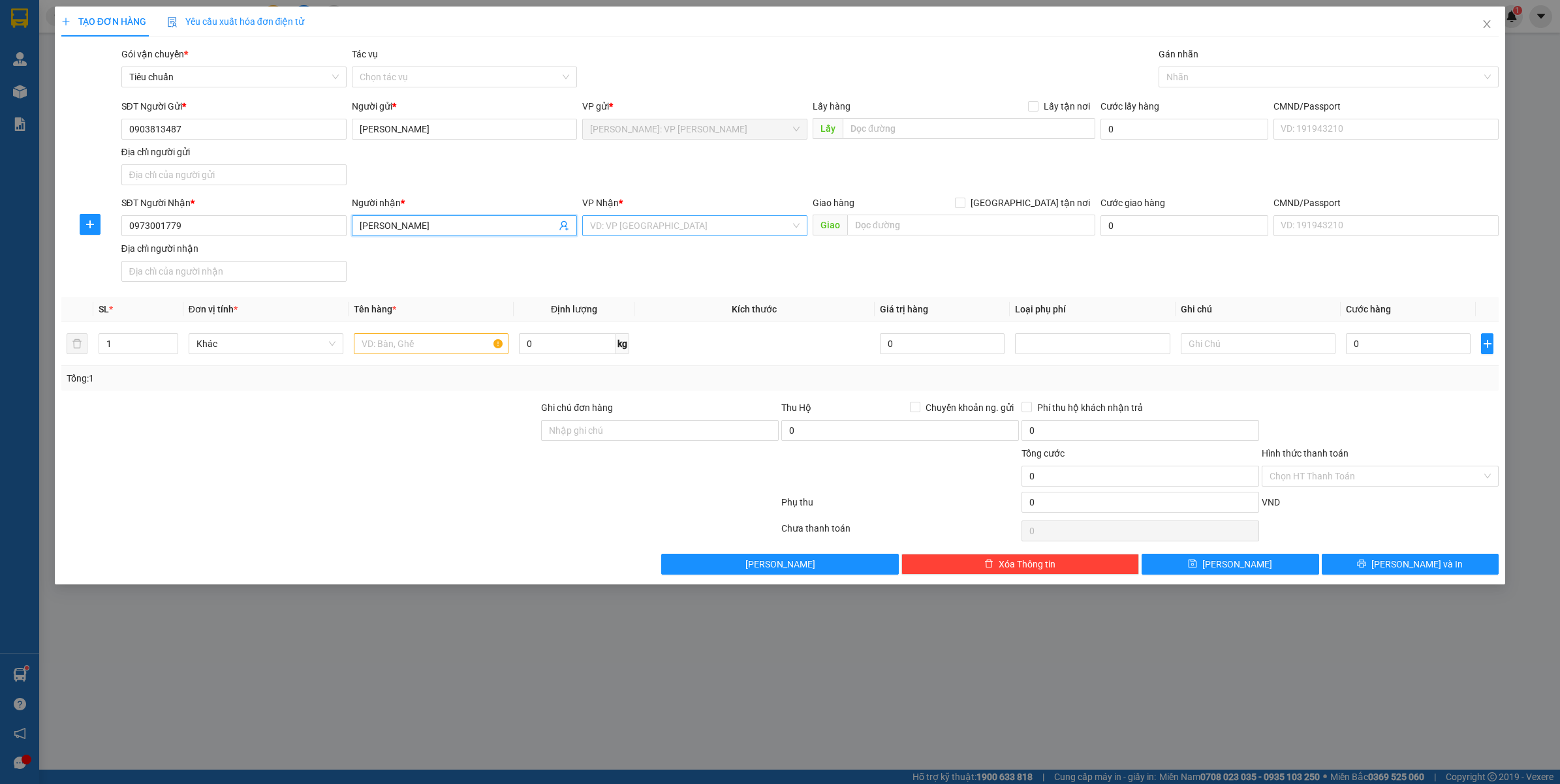
type input "[PERSON_NAME]"
click at [647, 223] on input "search" at bounding box center [690, 225] width 200 height 20
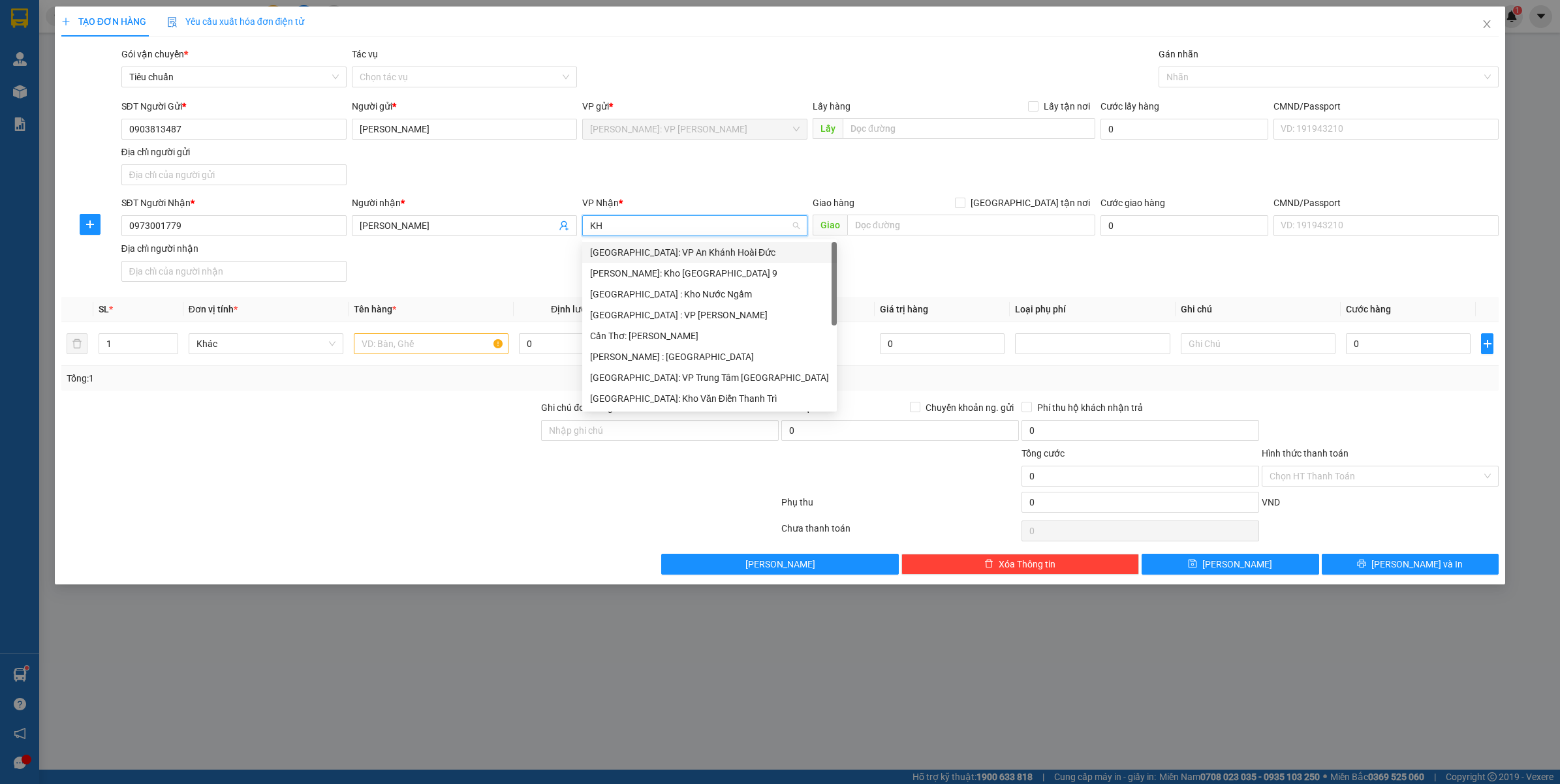
type input "KHO"
click at [712, 315] on div "[PERSON_NAME] : [GEOGRAPHIC_DATA]" at bounding box center [695, 315] width 210 height 14
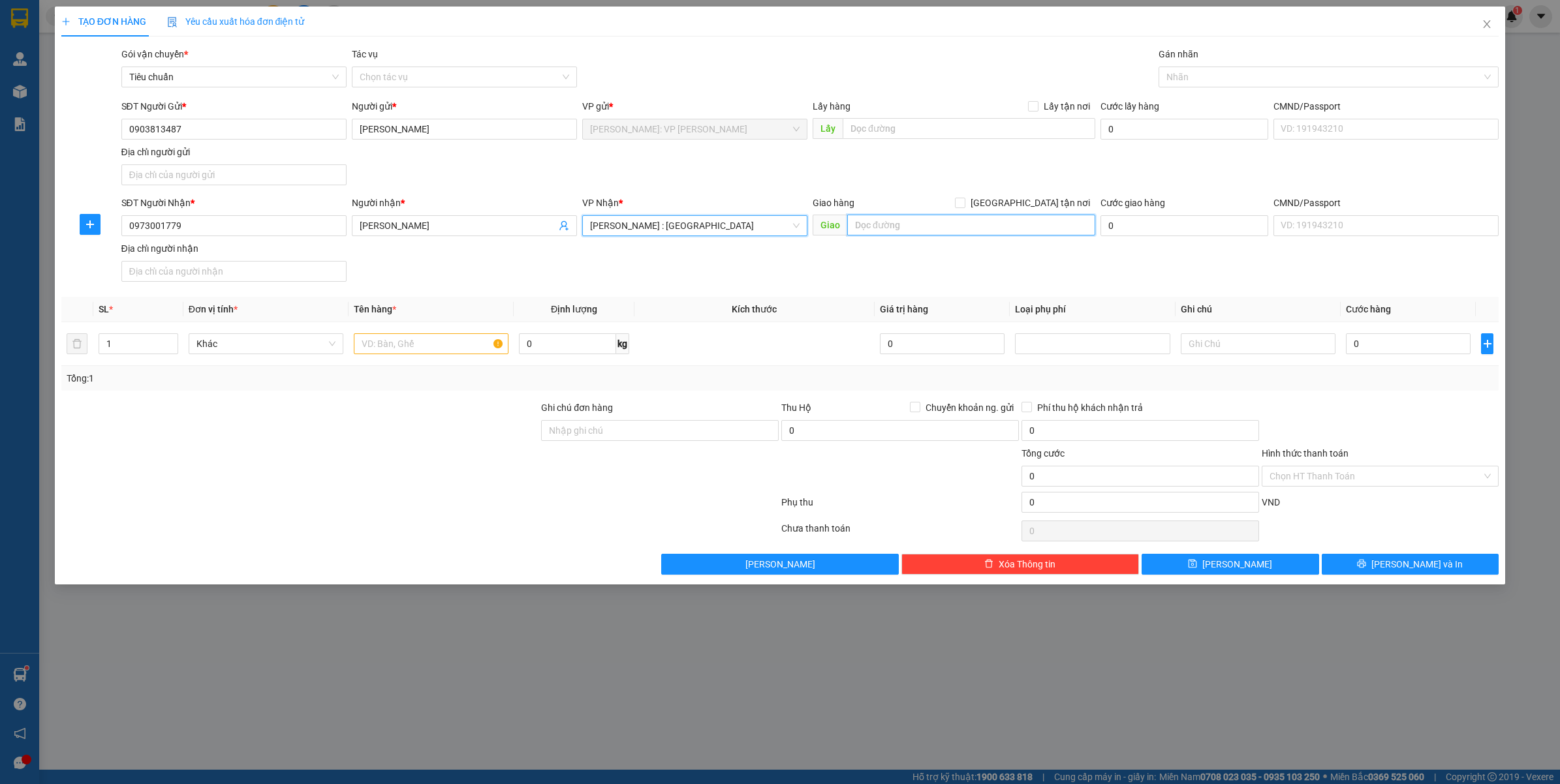
drag, startPoint x: 924, startPoint y: 220, endPoint x: 921, endPoint y: 232, distance: 12.4
click at [924, 221] on input "text" at bounding box center [971, 225] width 248 height 21
click at [854, 223] on input "TỔ 22, KP 2, P TRẢNG DÀI, TP BIÊN HÒA, Đ" at bounding box center [971, 225] width 248 height 21
type input "HẺM NHÀ THỜ THÁI AN, SỐ NHÀ 32/27, TỔ 22, KP 2, P TRẢNG DÀI, TP BIÊN HÒA, ĐỒNG …"
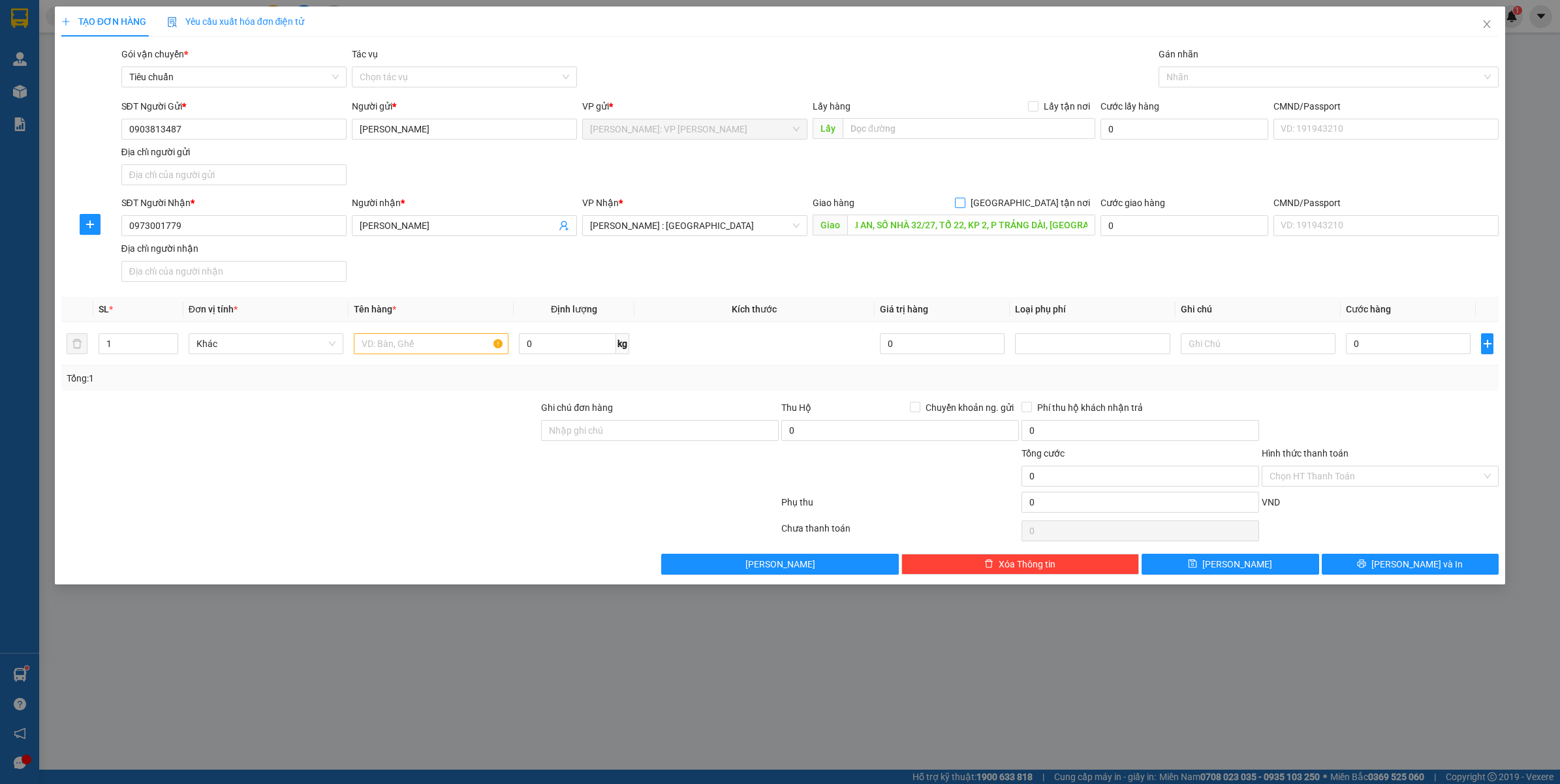
drag, startPoint x: 1029, startPoint y: 206, endPoint x: 996, endPoint y: 243, distance: 49.6
click at [964, 206] on input "[GEOGRAPHIC_DATA] tận nơi" at bounding box center [960, 203] width 9 height 9
checkbox input "true"
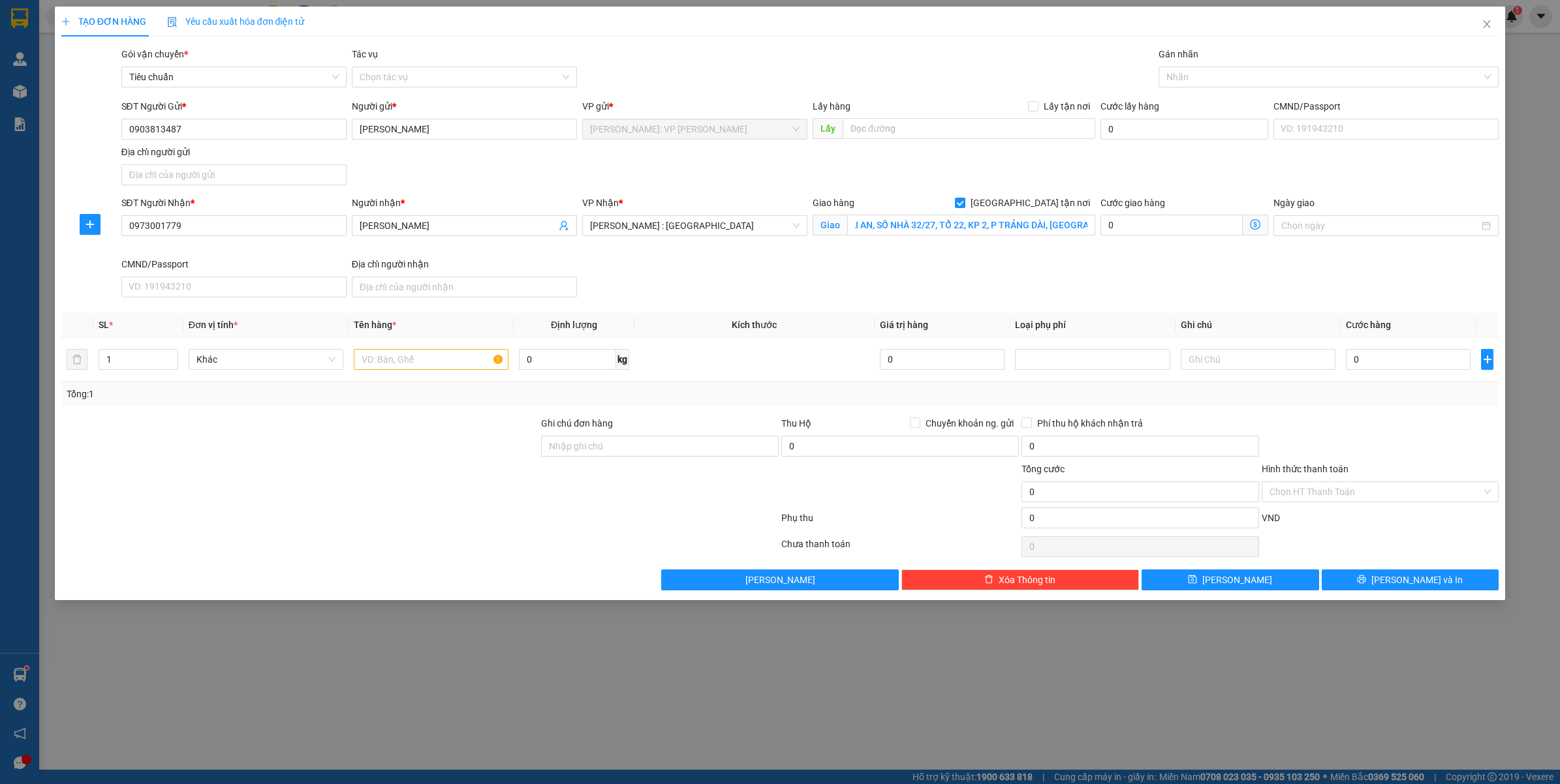
scroll to position [0, 0]
click at [1266, 73] on div at bounding box center [1322, 77] width 321 height 16
type input "GIAO"
click at [369, 357] on input "text" at bounding box center [431, 359] width 155 height 21
type input "1 THÙNG GIẤY"
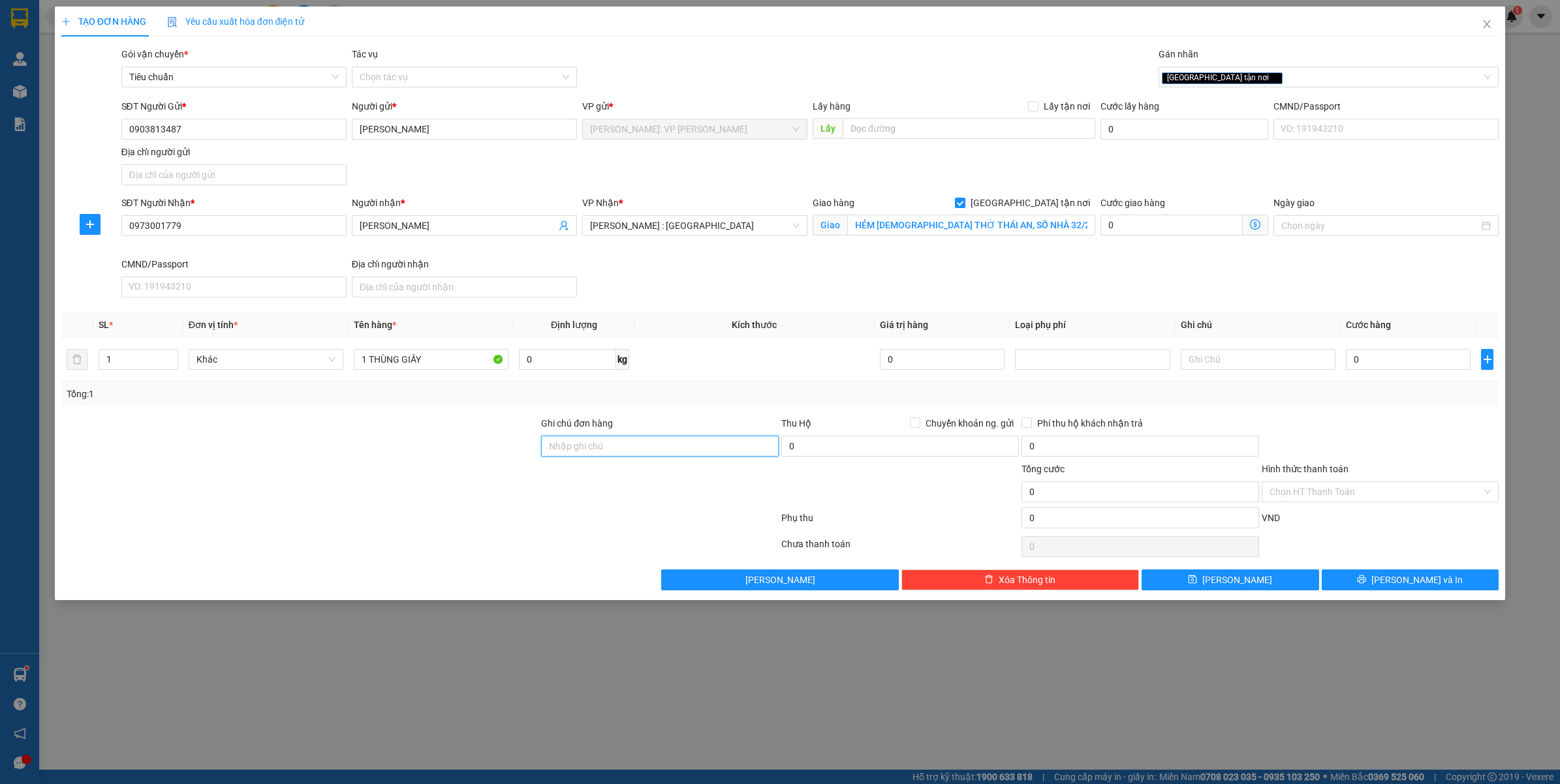
click at [693, 444] on input "Ghi chú đơn hàng" at bounding box center [659, 446] width 237 height 21
type input "VẬN CHUYỂN NHẸ TAY - HƯ VỠ KHÔNG ĐỀN"
click at [1366, 366] on input "0" at bounding box center [1407, 359] width 124 height 21
type input "006"
type input "6"
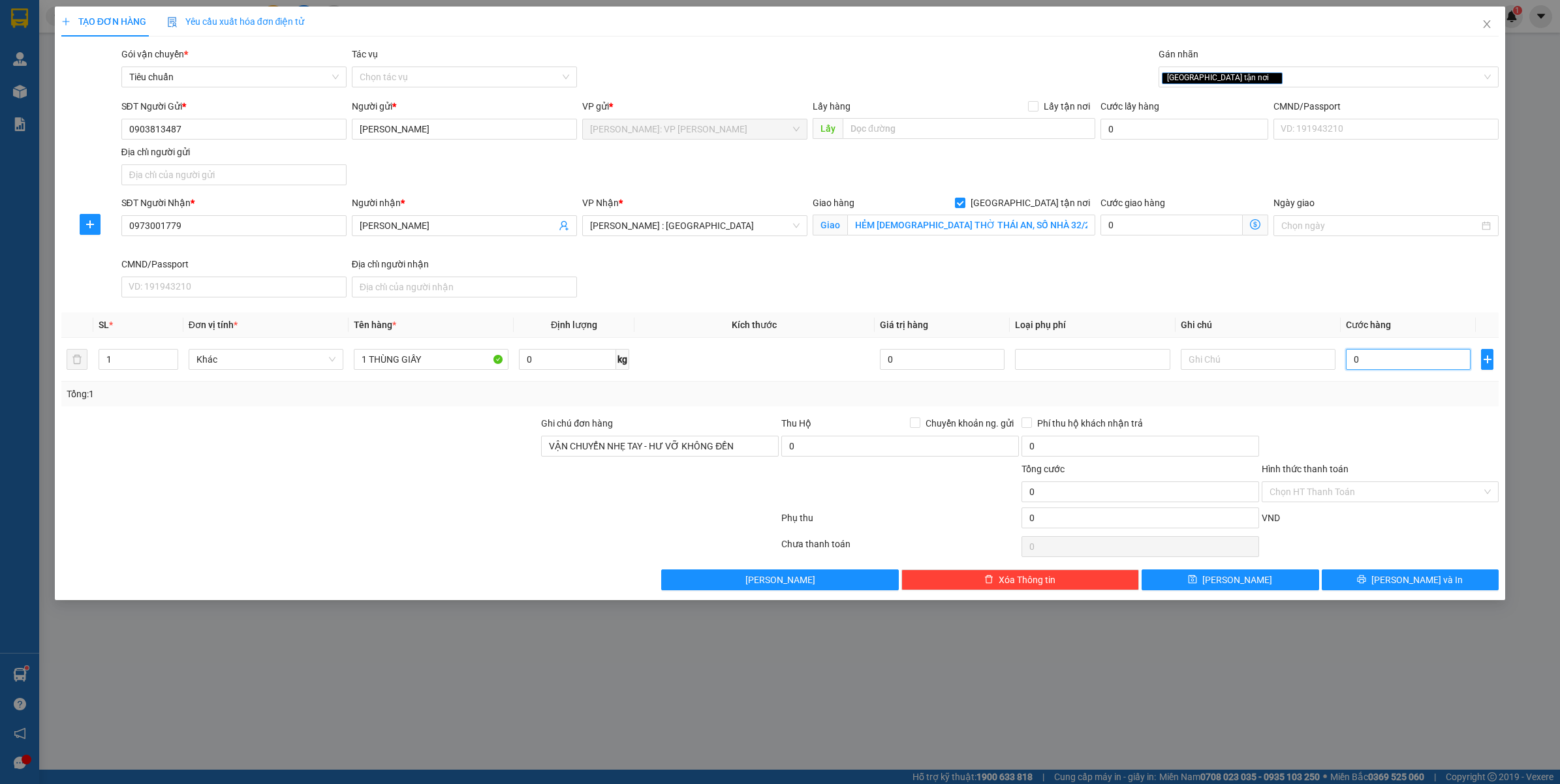
type input "6"
type input "0.065"
type input "65"
type input "00.650"
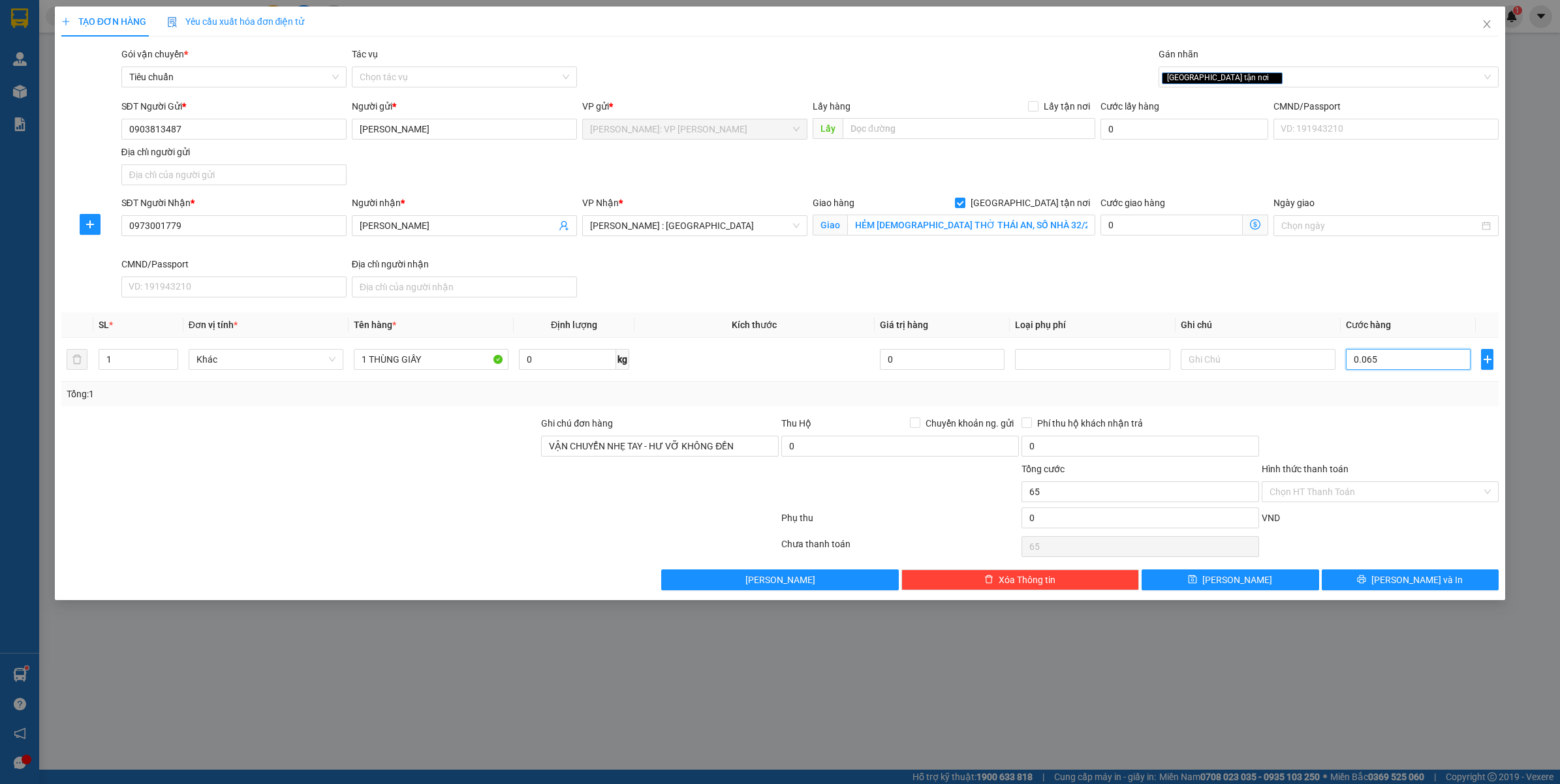
type input "650"
type input "0.006.500"
type input "6.500"
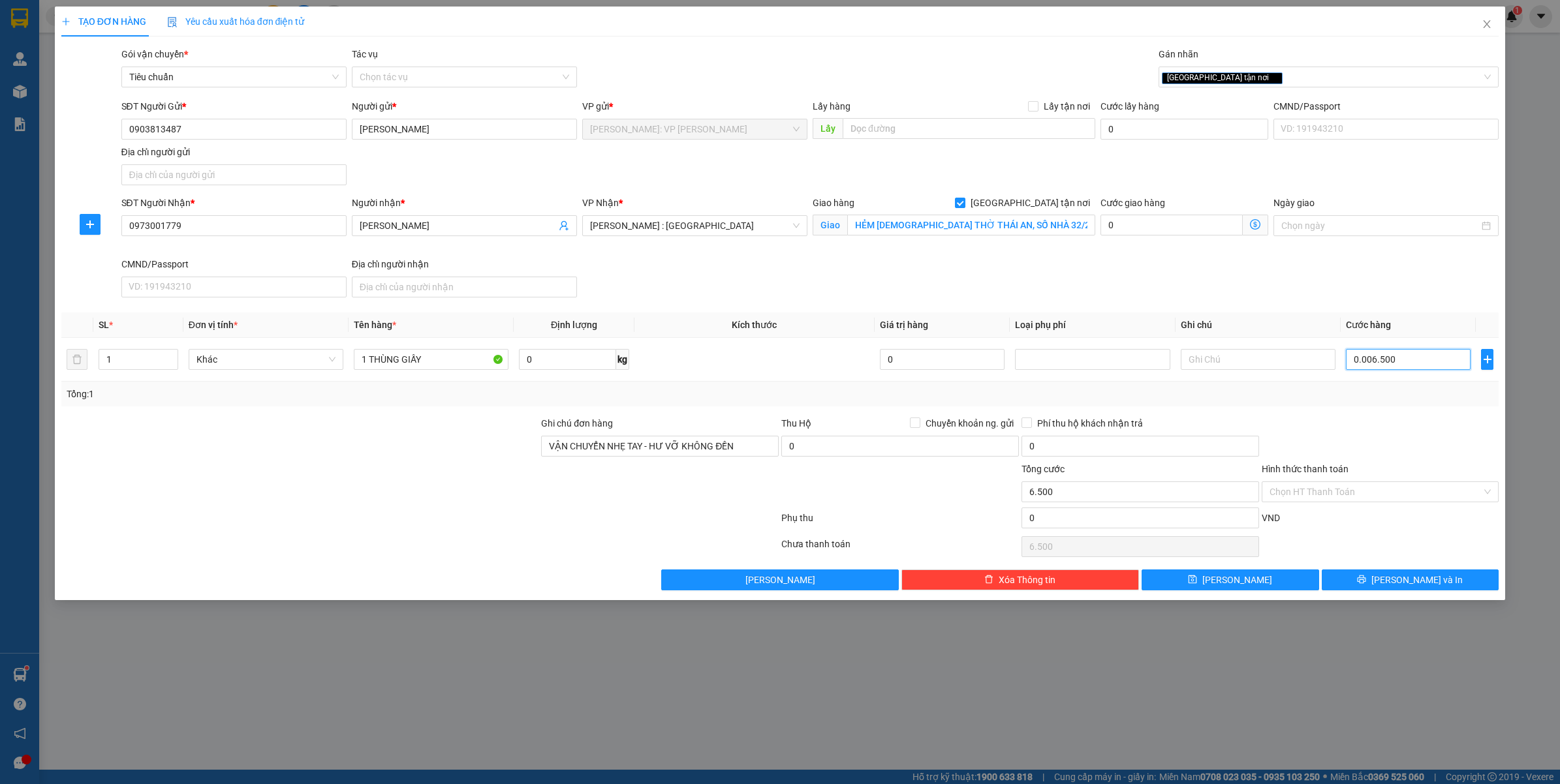
type input "000.065.000"
type input "65.000"
click at [1366, 578] on icon "printer" at bounding box center [1361, 580] width 9 height 9
type input "65.000"
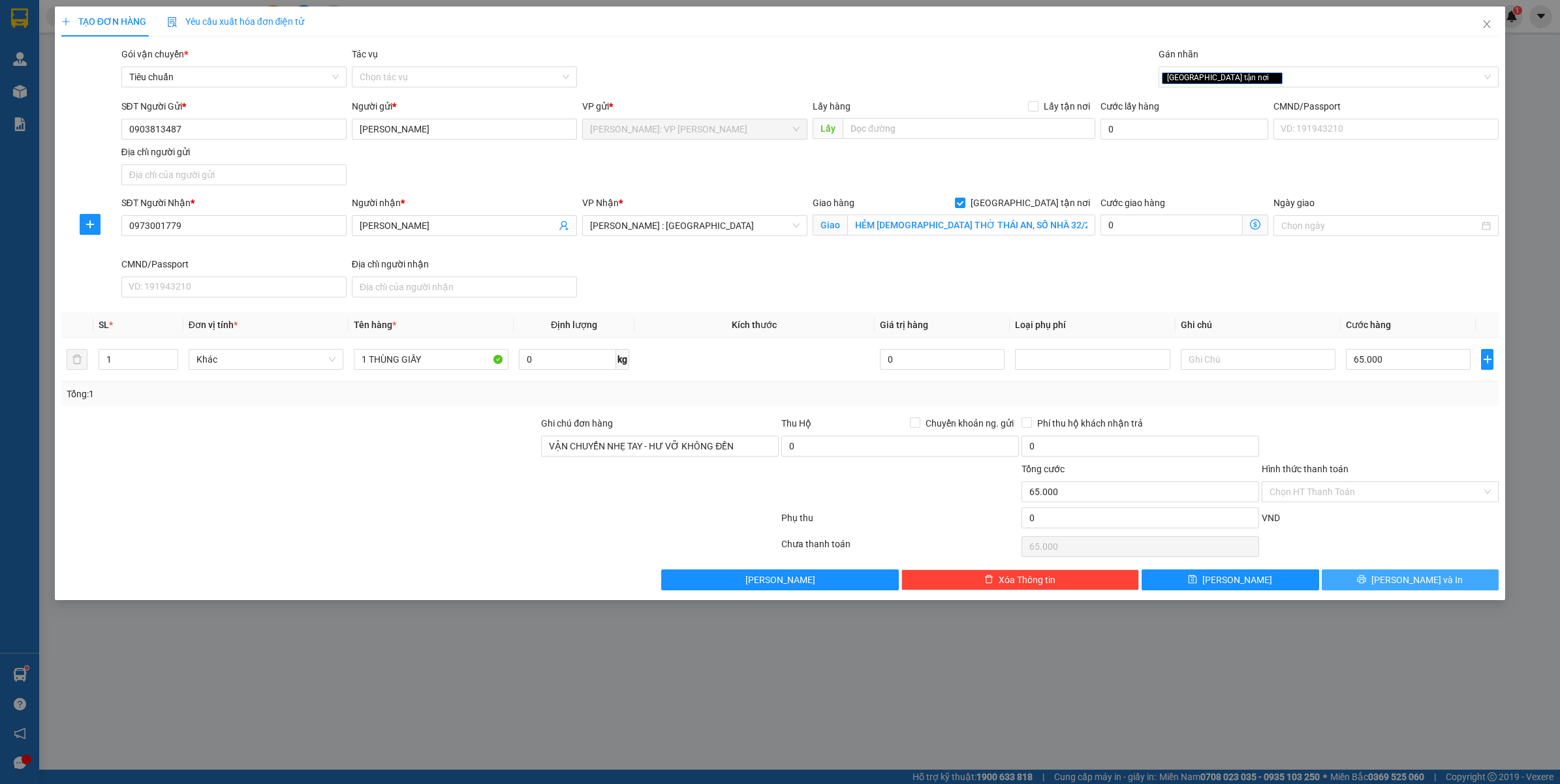
type input "65.000"
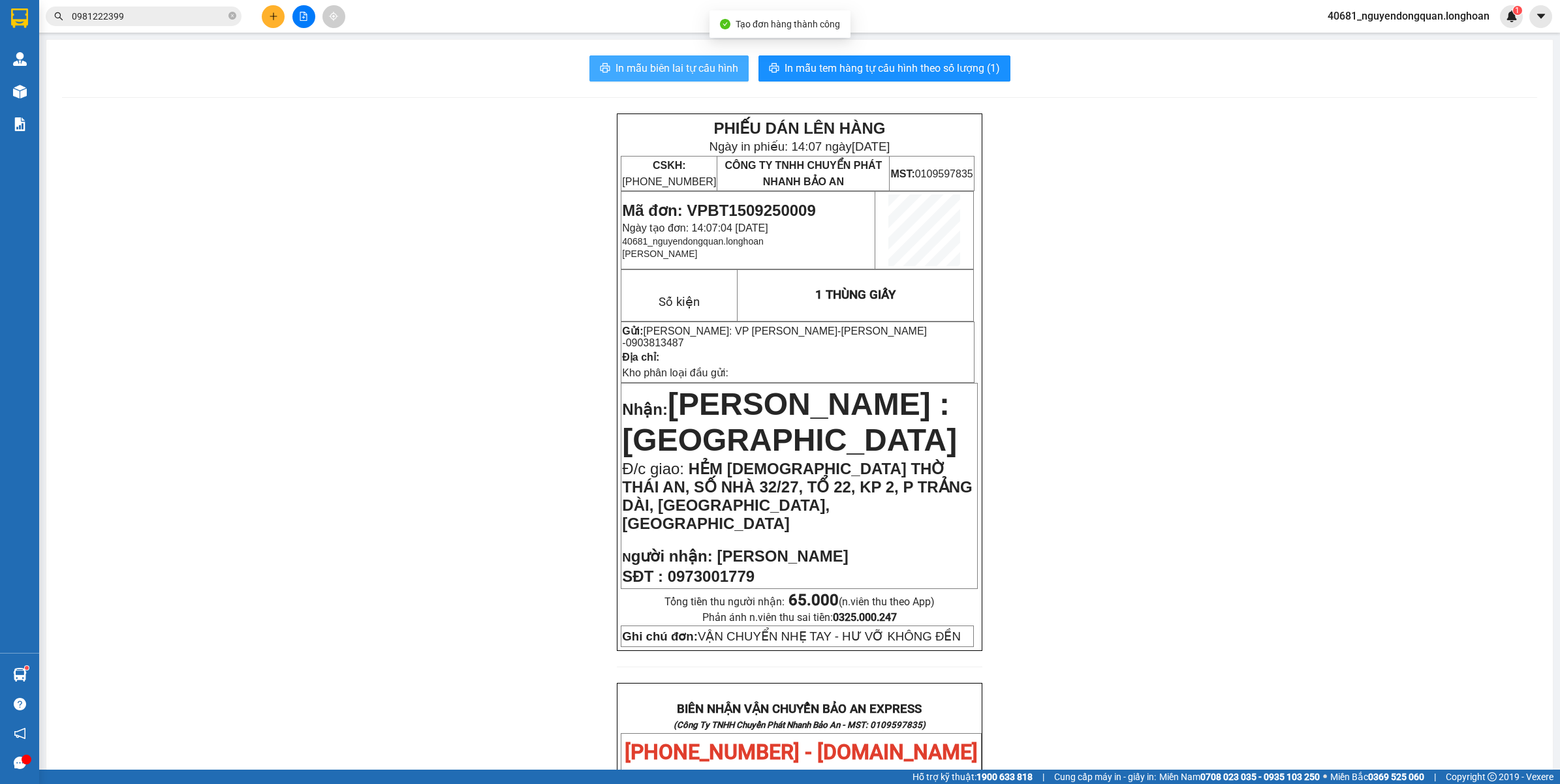
drag, startPoint x: 637, startPoint y: 73, endPoint x: 637, endPoint y: 81, distance: 8.0
click at [638, 74] on span "In mẫu biên lai tự cấu hình" at bounding box center [676, 68] width 123 height 16
drag, startPoint x: 936, startPoint y: 72, endPoint x: 881, endPoint y: 59, distance: 56.5
click at [936, 70] on span "In mẫu tem hàng tự cấu hình theo số lượng (1)" at bounding box center [892, 68] width 215 height 16
click at [279, 14] on button at bounding box center [272, 16] width 23 height 23
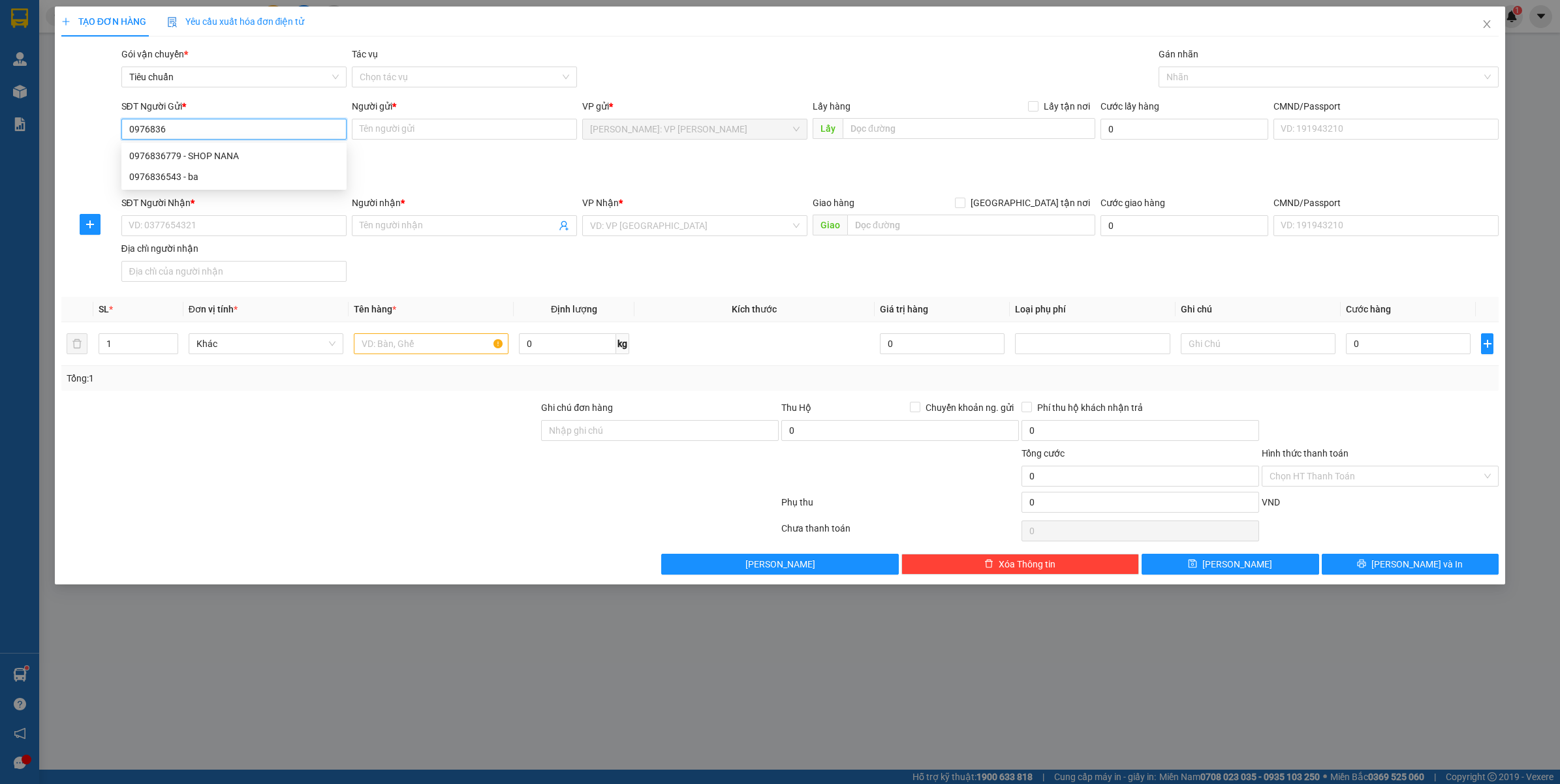
click at [248, 157] on div "0976836779 - SHOP NANA" at bounding box center [234, 156] width 210 height 14
type input "0976836779"
type input "SHOP NANA"
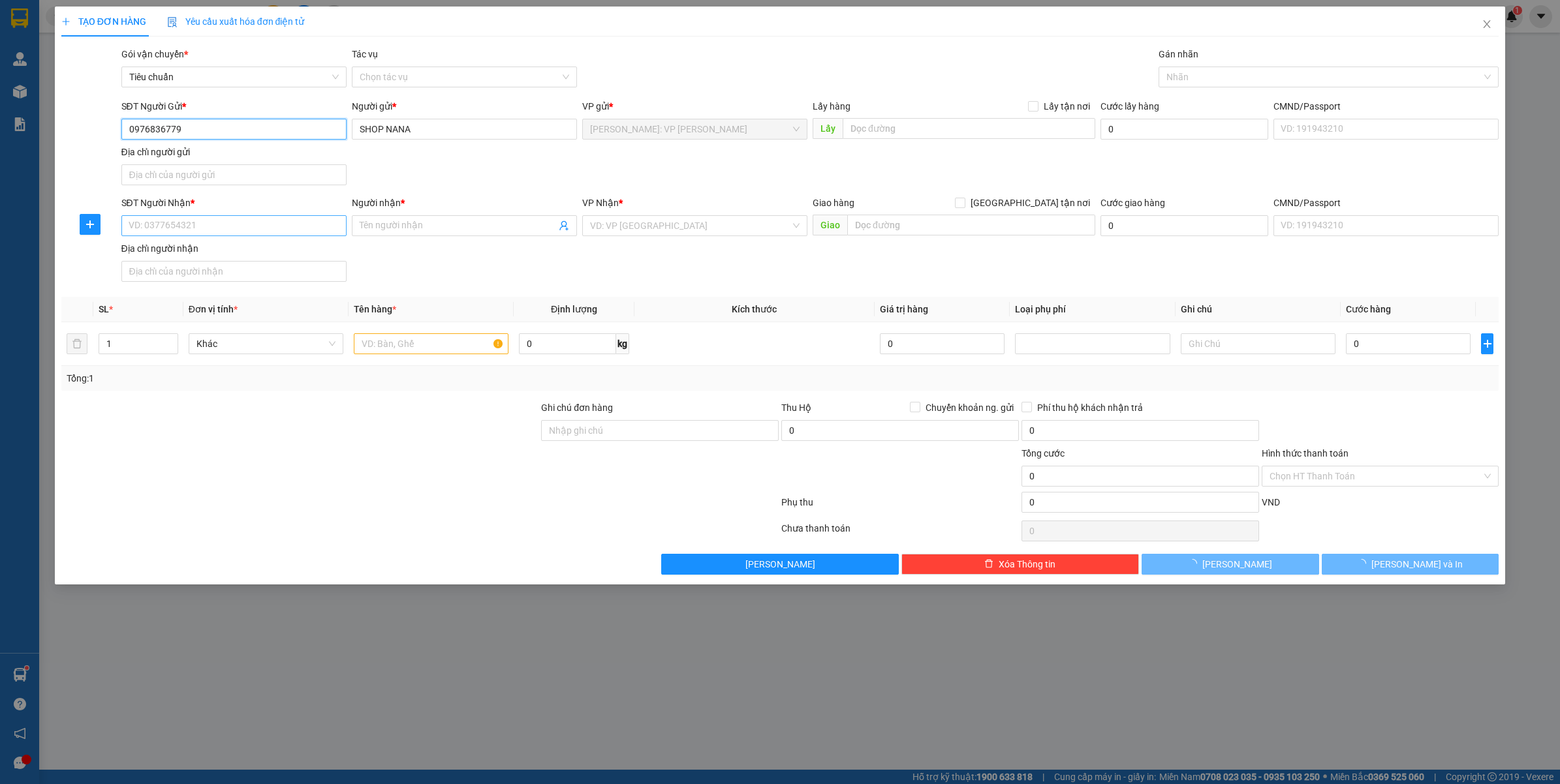
type input "0976836779"
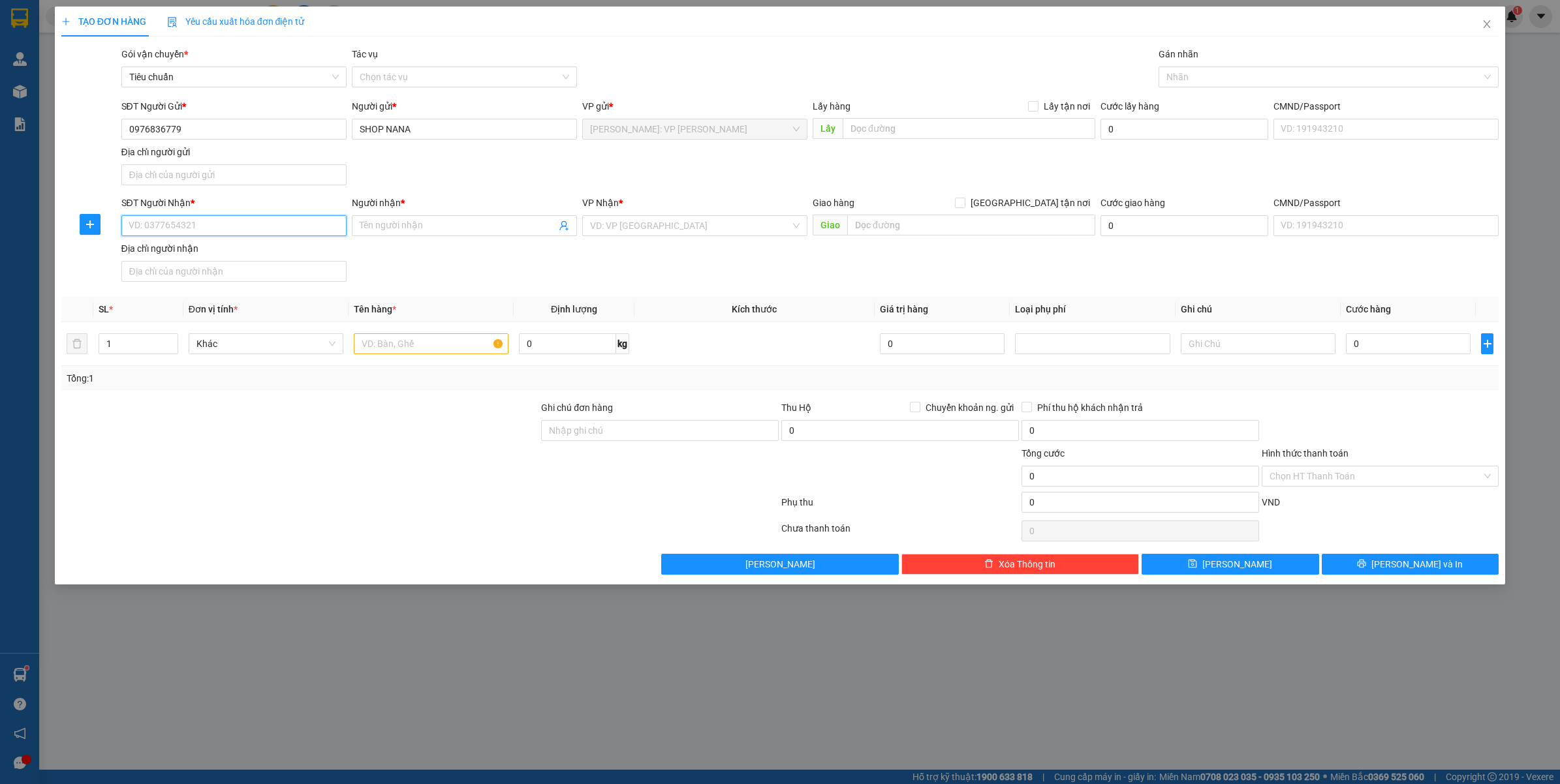
click at [254, 232] on input "SĐT Người Nhận *" at bounding box center [234, 225] width 225 height 21
type input "0339518919"
click at [418, 218] on span at bounding box center [464, 225] width 225 height 21
type input "[PERSON_NAME]"
click at [620, 235] on input "search" at bounding box center [690, 225] width 200 height 20
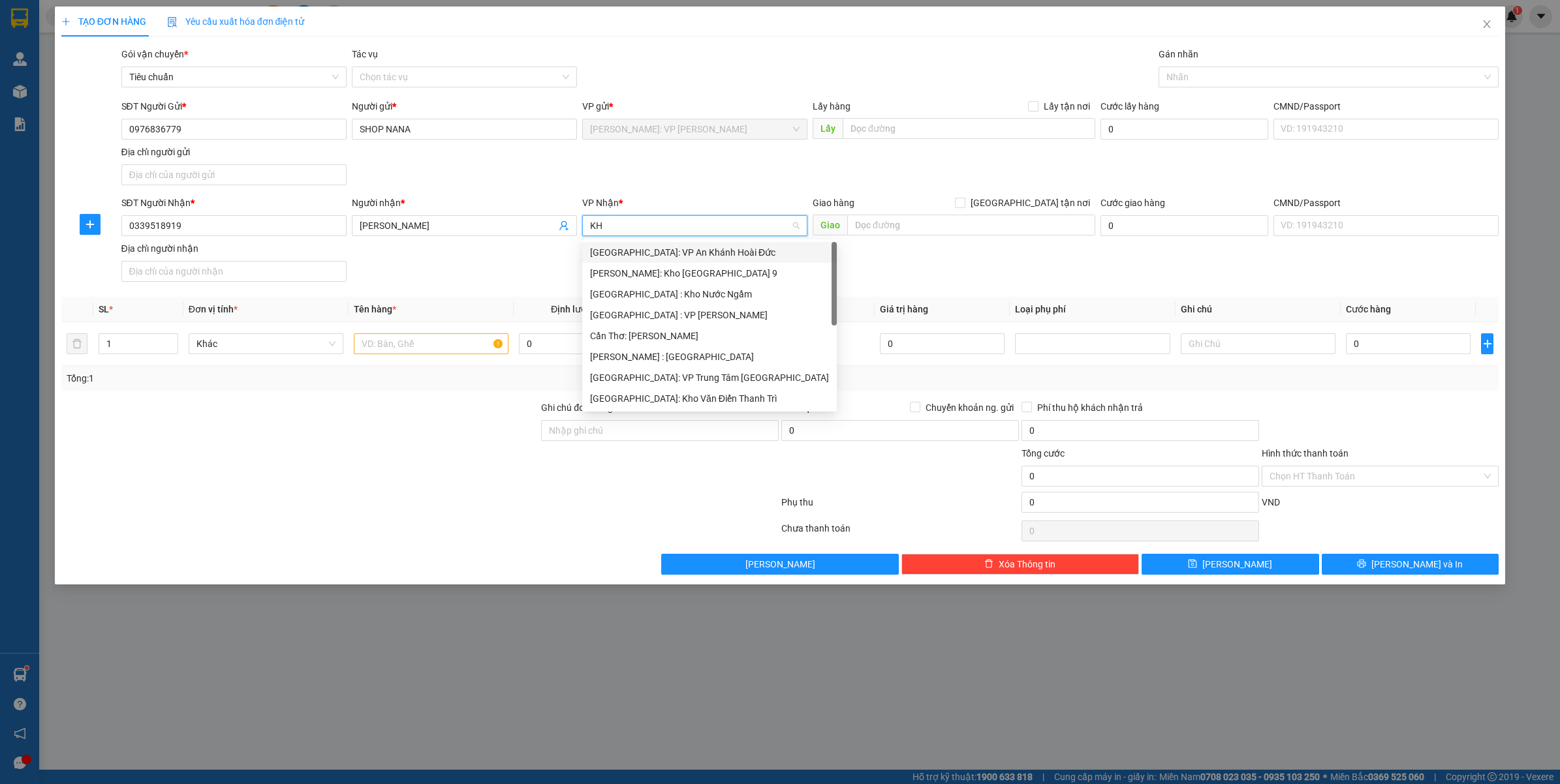
type input "KHO"
click at [695, 340] on div "[GEOGRAPHIC_DATA]: Kho Văn Điển Thanh Trì" at bounding box center [695, 336] width 210 height 14
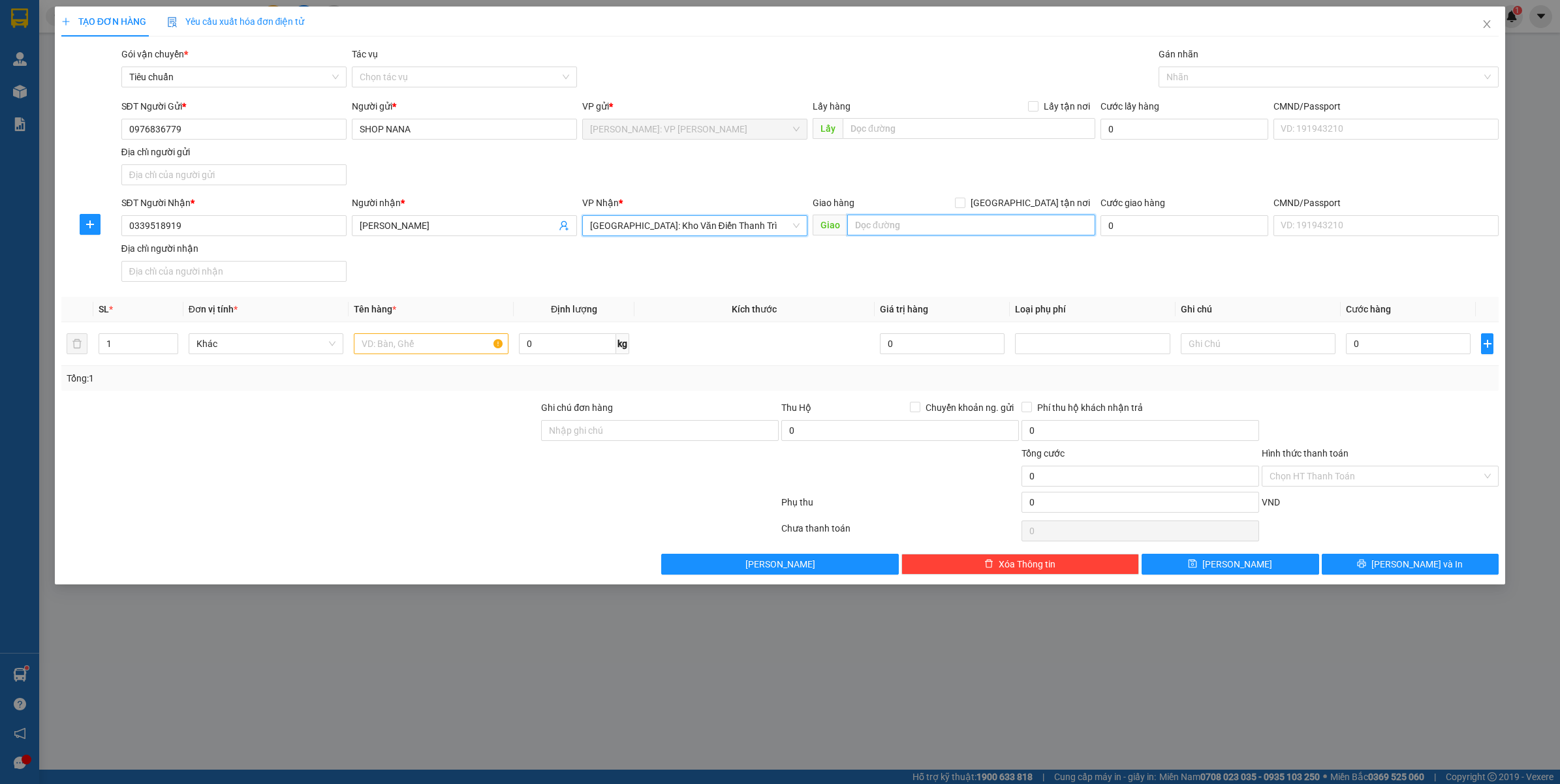
click at [892, 229] on input "text" at bounding box center [971, 225] width 248 height 21
type input "SỐ NHÀ 296 THÔN QUANG NGỌC, VẠN THẮNG, BA VÌ, HÀ NỘI"
drag, startPoint x: 1029, startPoint y: 200, endPoint x: 1158, endPoint y: 148, distance: 139.1
click at [964, 200] on input "[GEOGRAPHIC_DATA] tận nơi" at bounding box center [960, 203] width 9 height 9
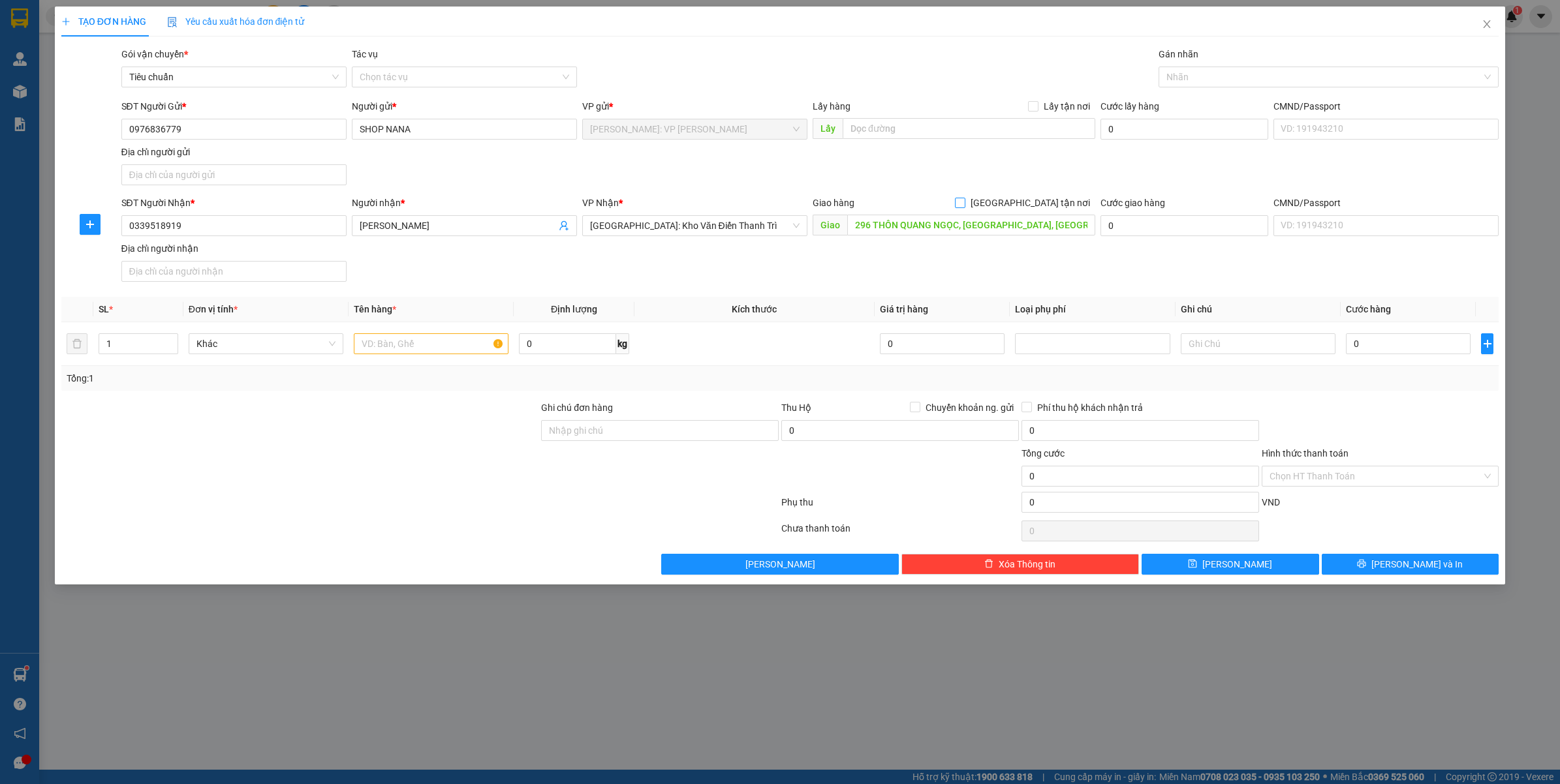
checkbox input "true"
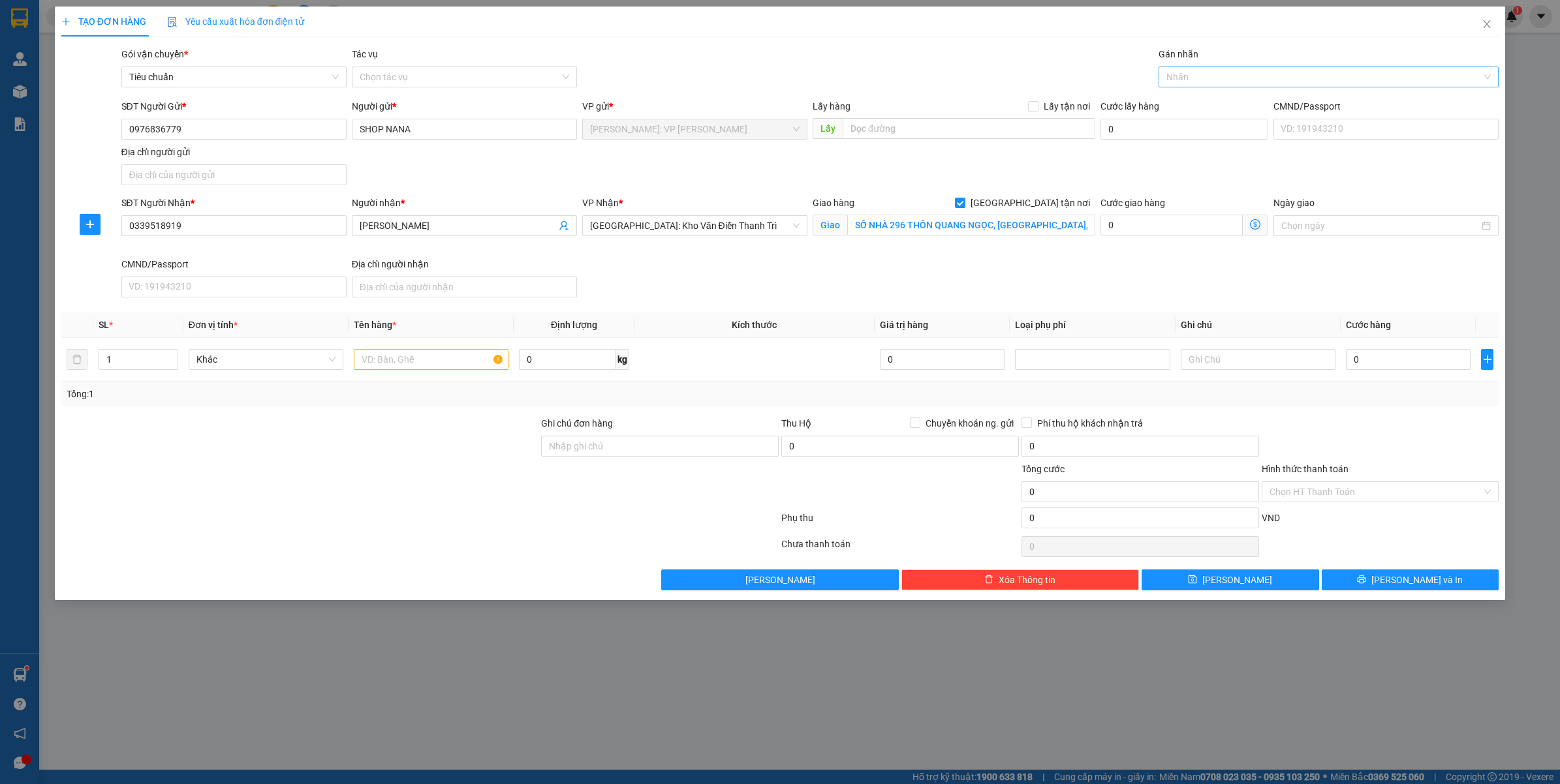
click at [1225, 75] on div at bounding box center [1322, 77] width 321 height 16
type input "GIAO"
click at [393, 360] on input "text" at bounding box center [431, 359] width 155 height 21
type input "1 THÙNG GIẤY BỌC KÍN BĂNG KEO"
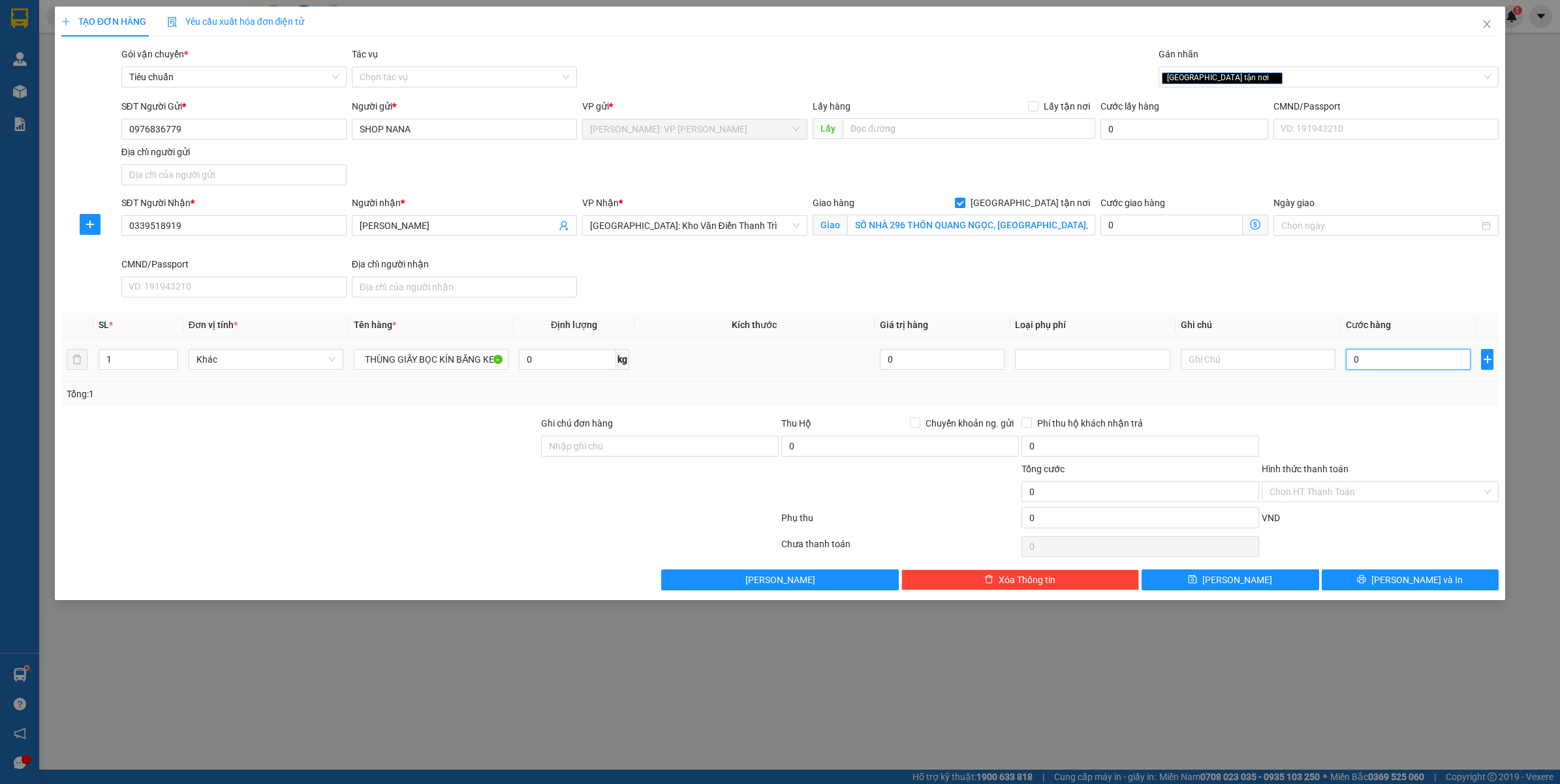
drag, startPoint x: 1388, startPoint y: 364, endPoint x: 1332, endPoint y: 375, distance: 57.1
click at [1388, 363] on input "0" at bounding box center [1407, 359] width 124 height 21
type input "002"
type input "2"
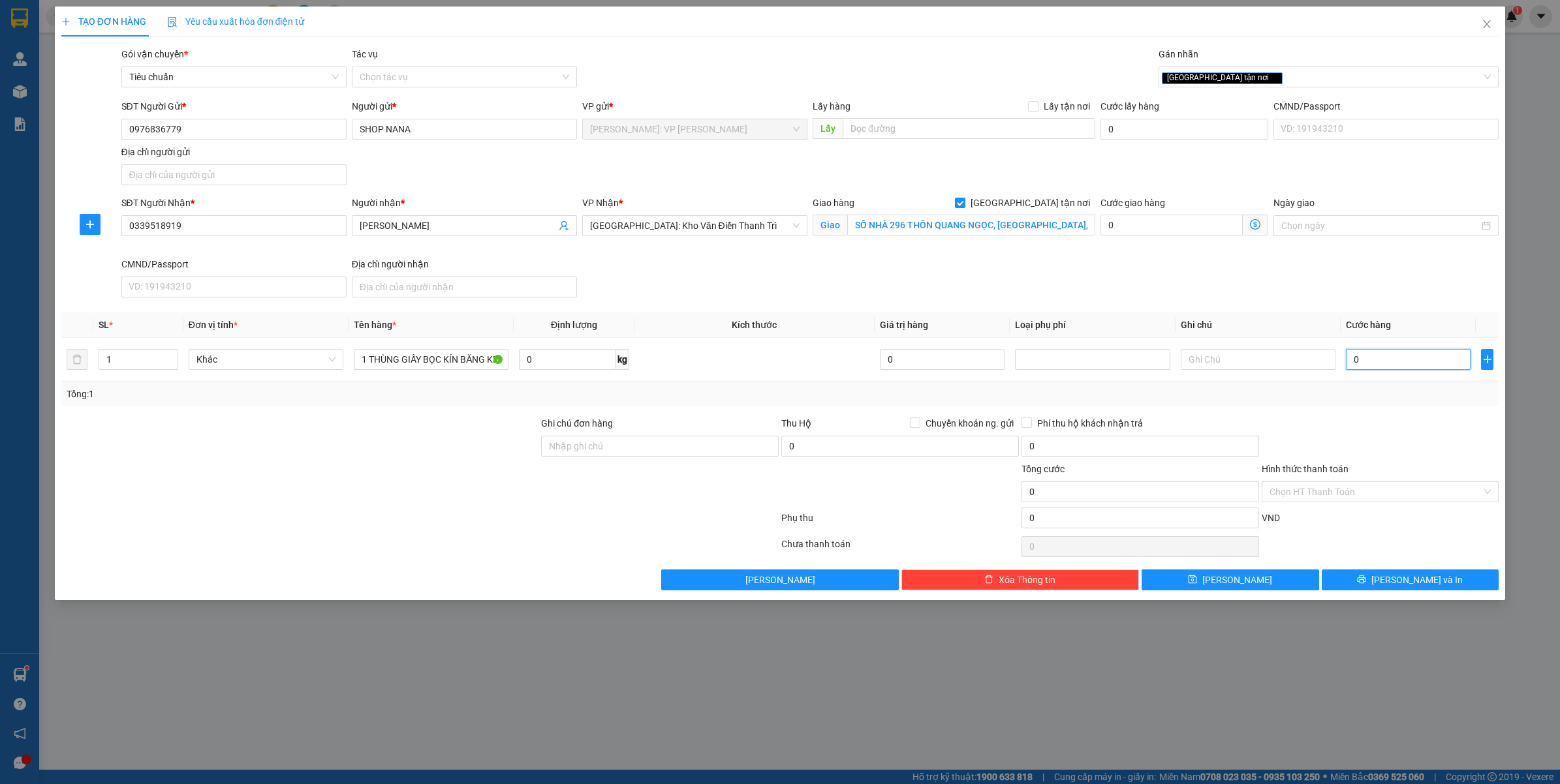
type input "2"
type input "0.022"
type input "22"
type input "00.220"
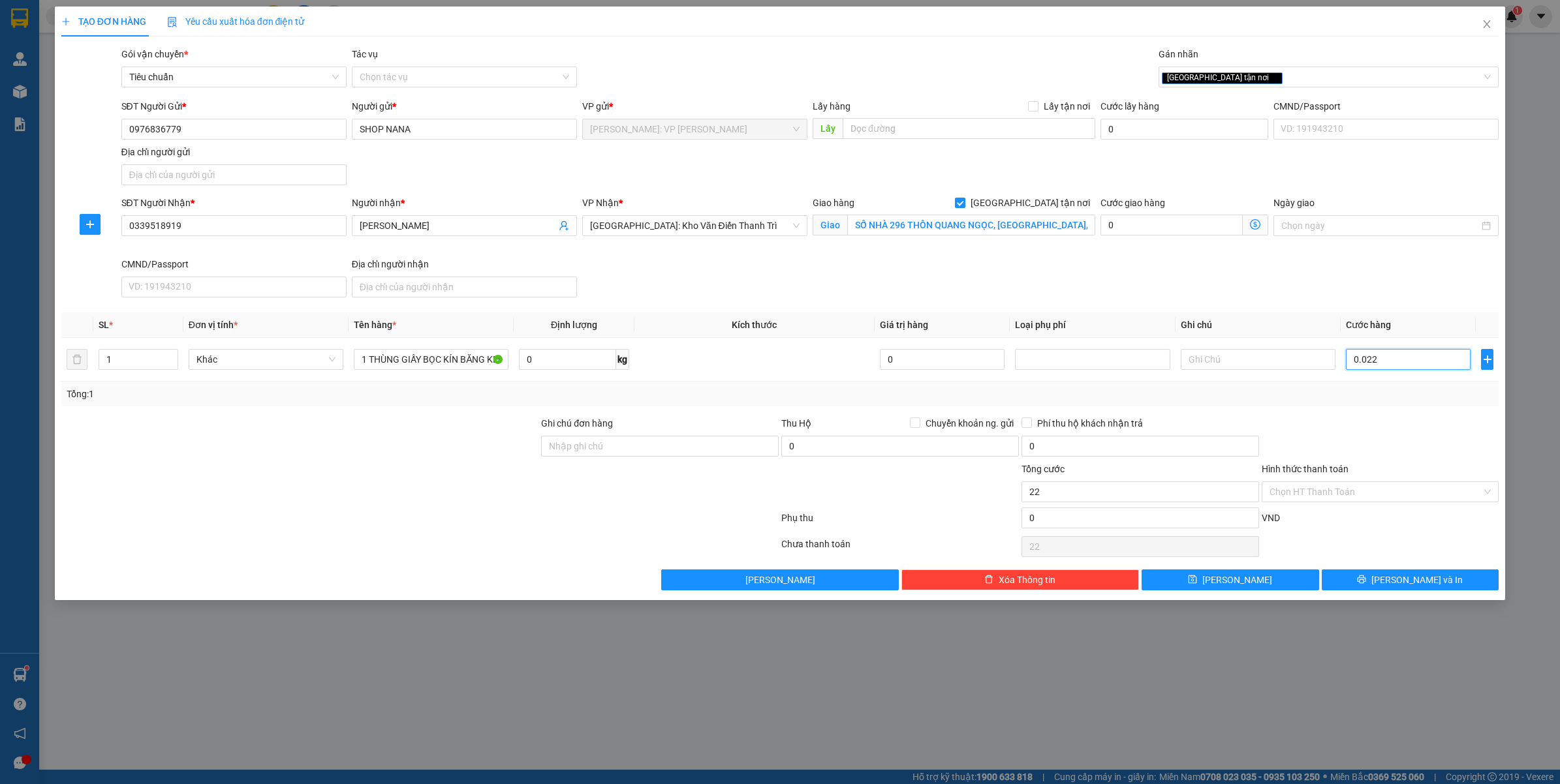
type input "220"
type input "0.002.200"
type input "2.200"
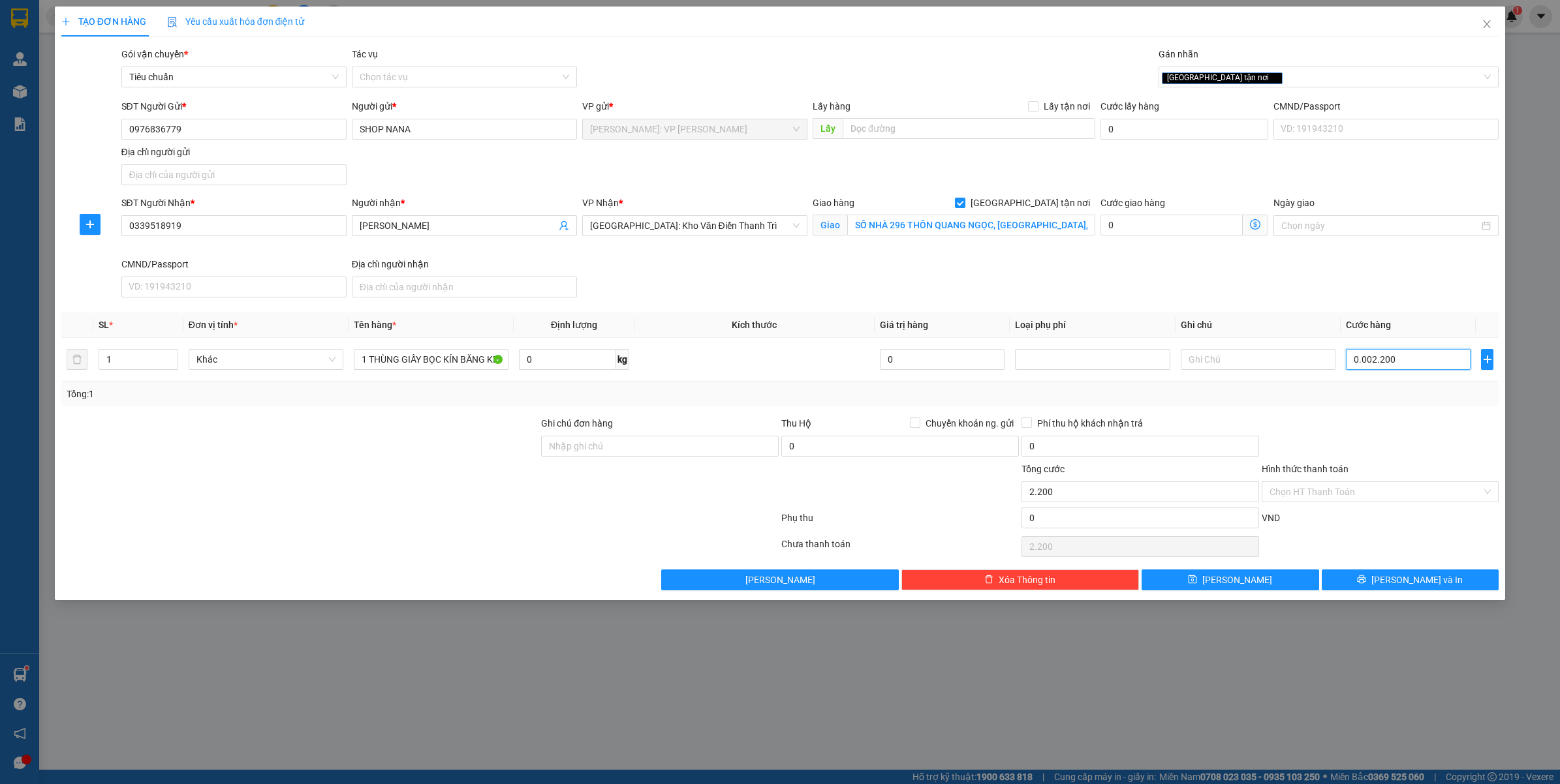
type input "000.022.000"
type input "22.000"
type input "00.000.220.000"
type input "220.000"
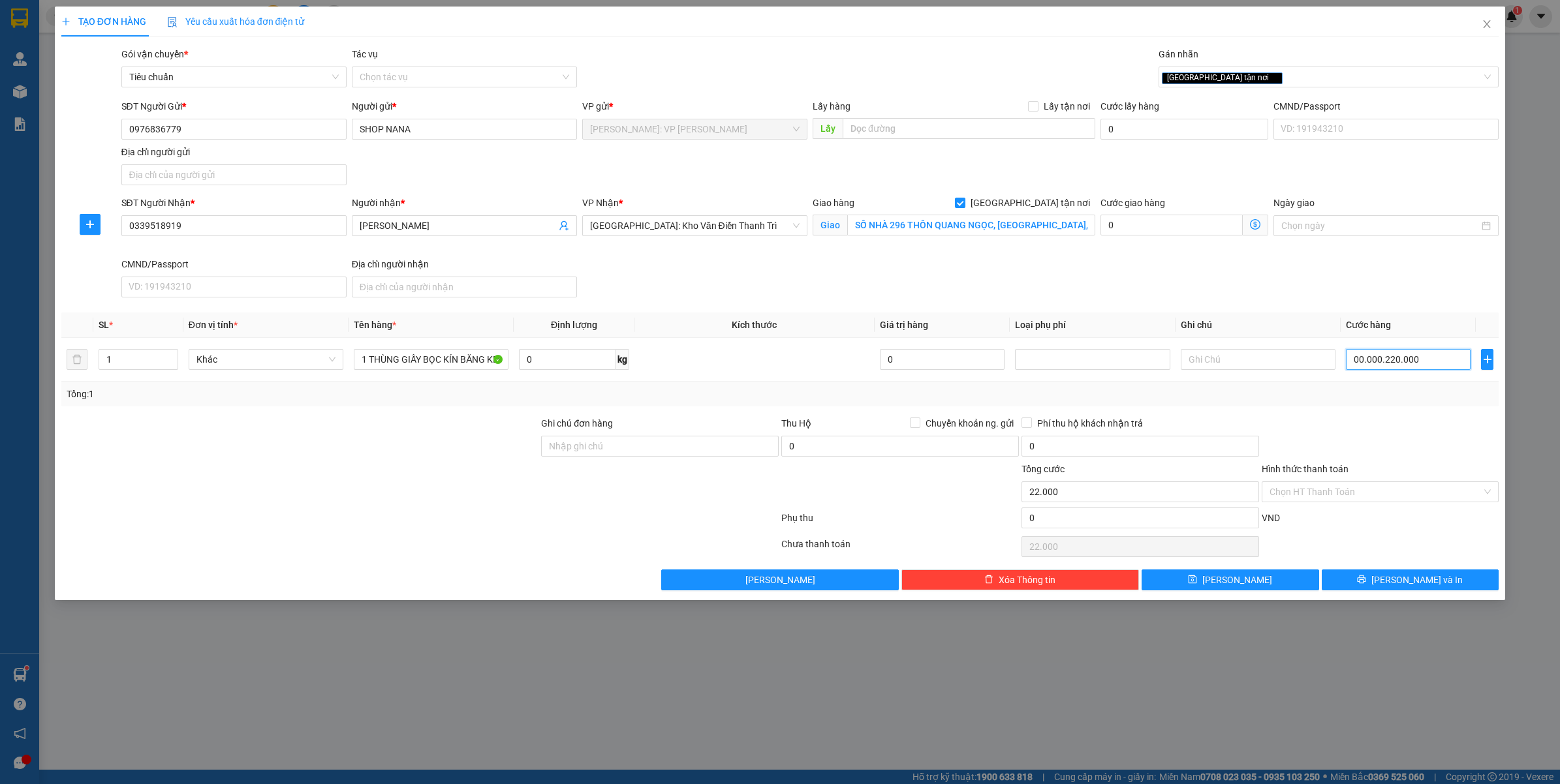
type input "220.000"
click at [1317, 429] on div at bounding box center [1380, 439] width 240 height 45
type input "220.000"
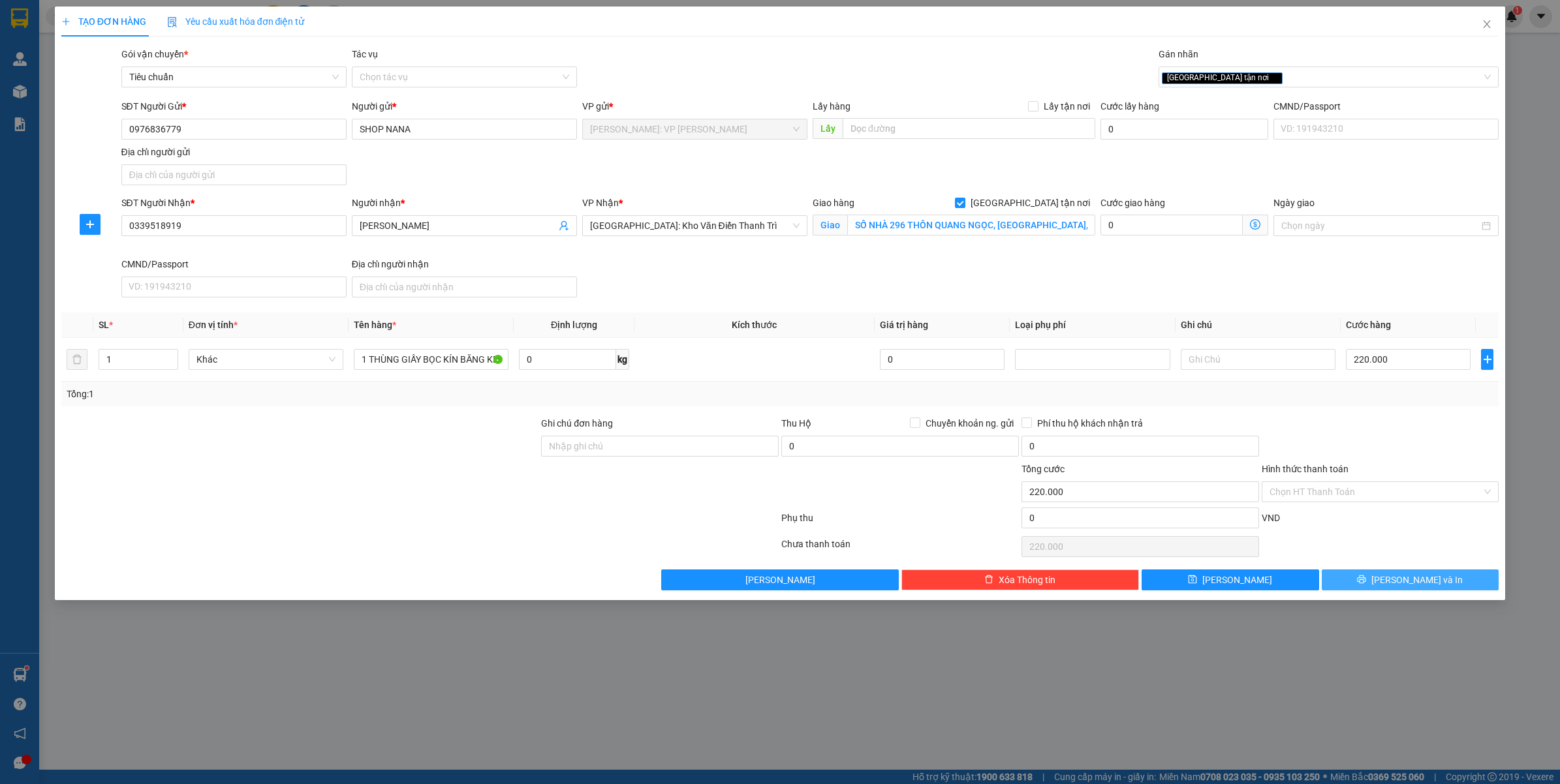
click at [1418, 578] on span "[PERSON_NAME] và In" at bounding box center [1417, 580] width 92 height 14
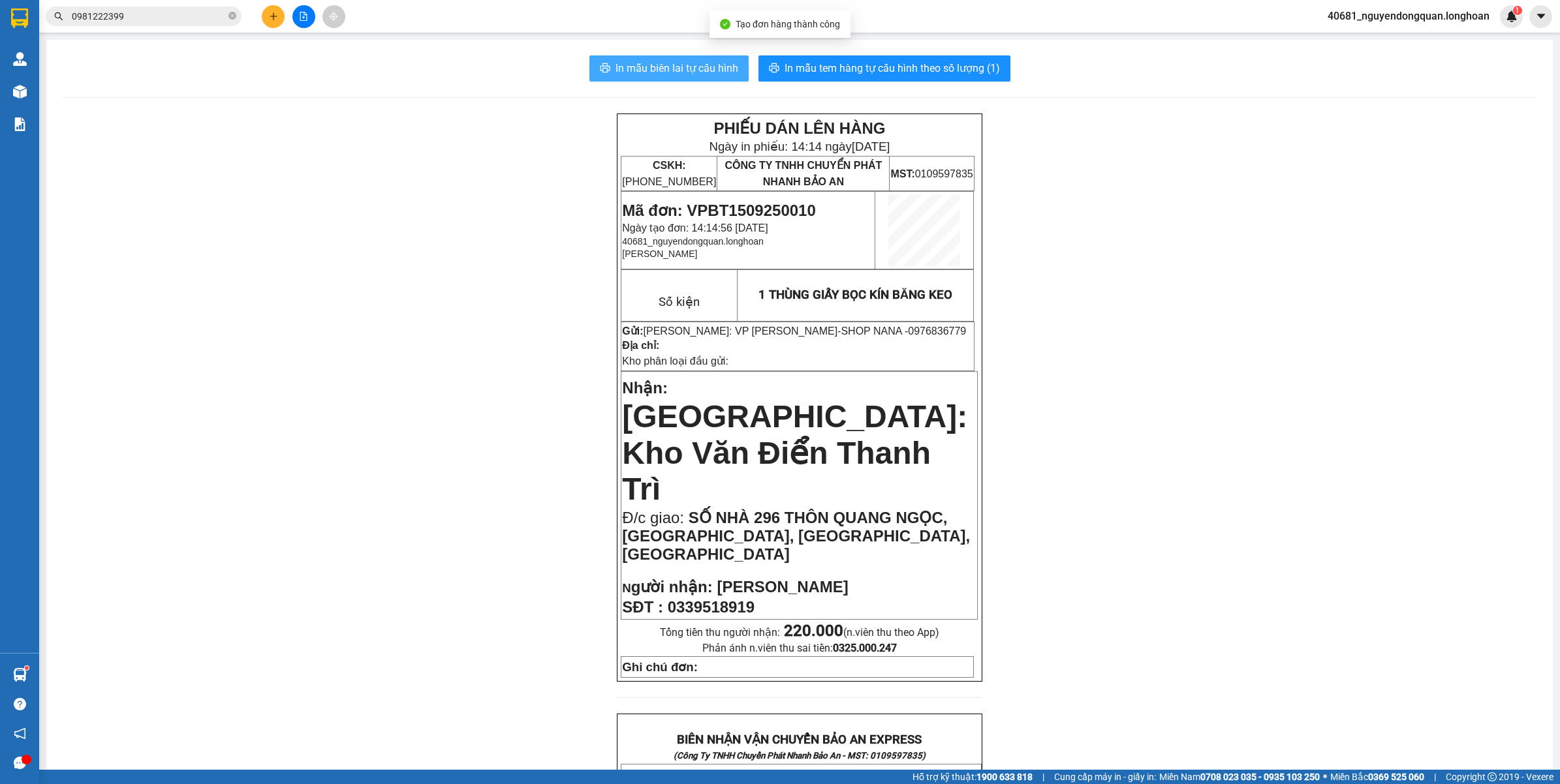
click at [669, 73] on span "In mẫu biên lai tự cấu hình" at bounding box center [676, 68] width 123 height 16
click at [935, 69] on span "In mẫu tem hàng tự cấu hình theo số lượng (1)" at bounding box center [892, 68] width 215 height 16
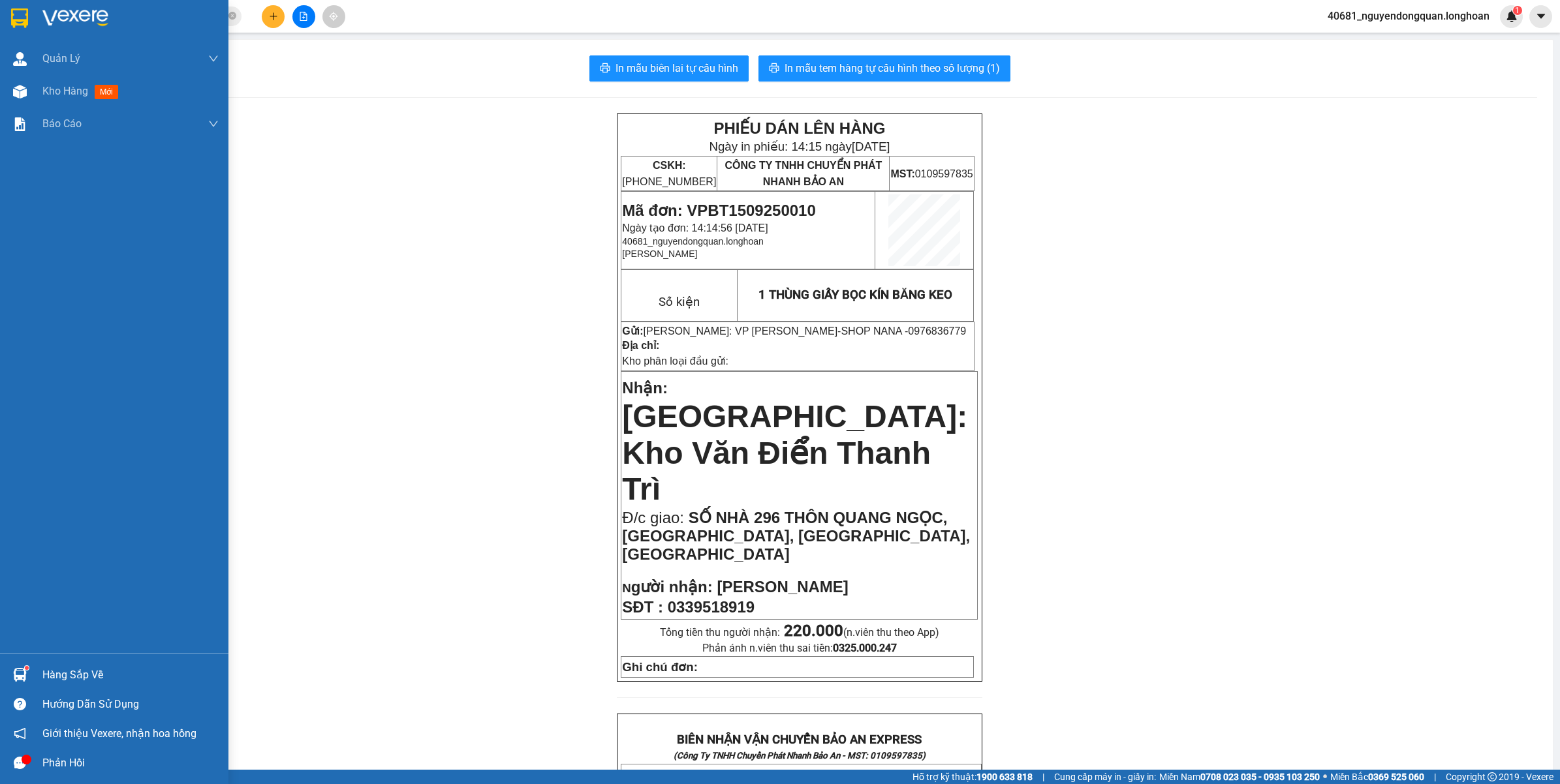
click at [11, 21] on img at bounding box center [20, 18] width 17 height 20
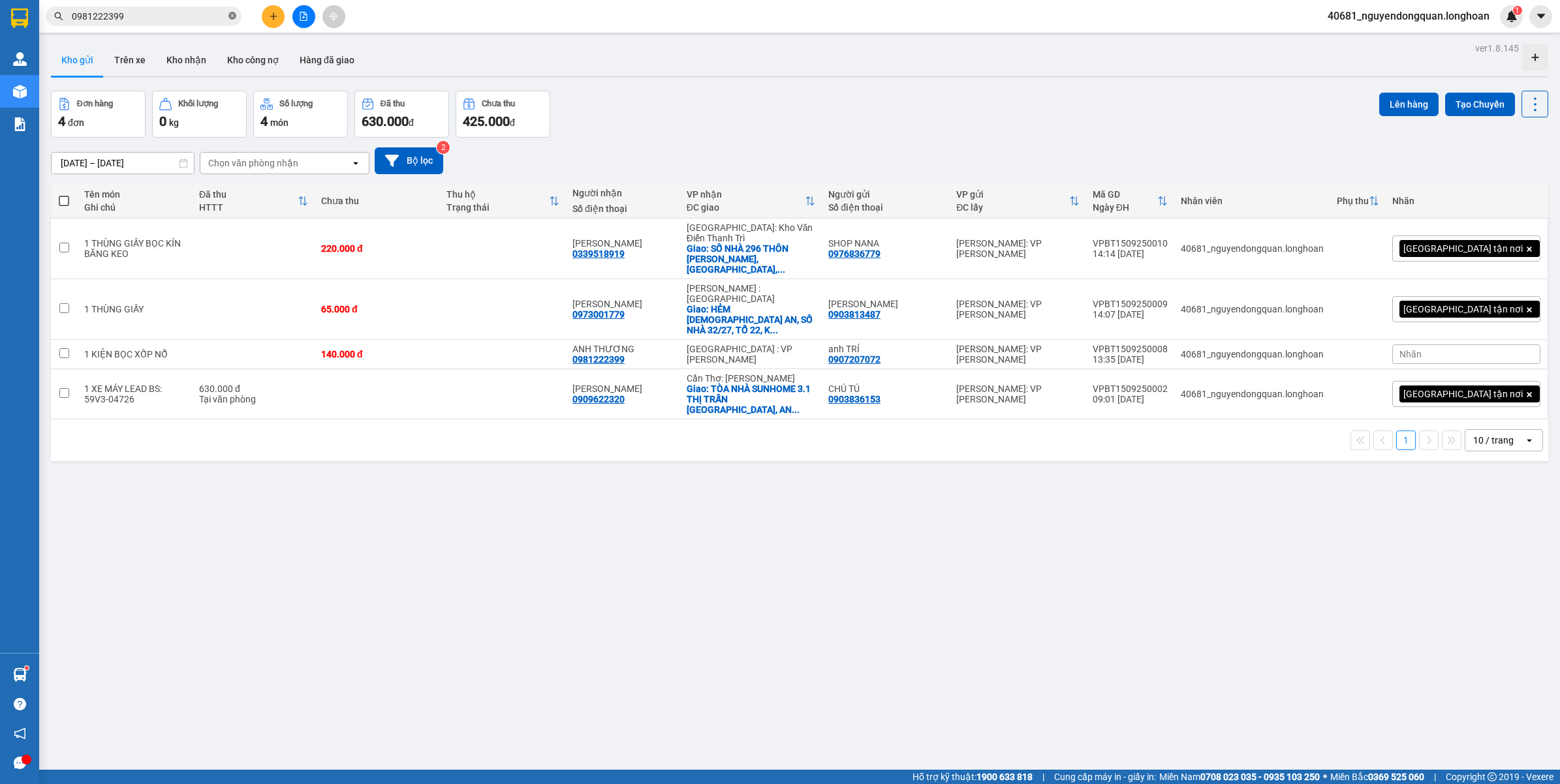
click at [232, 15] on icon "close-circle" at bounding box center [232, 16] width 8 height 8
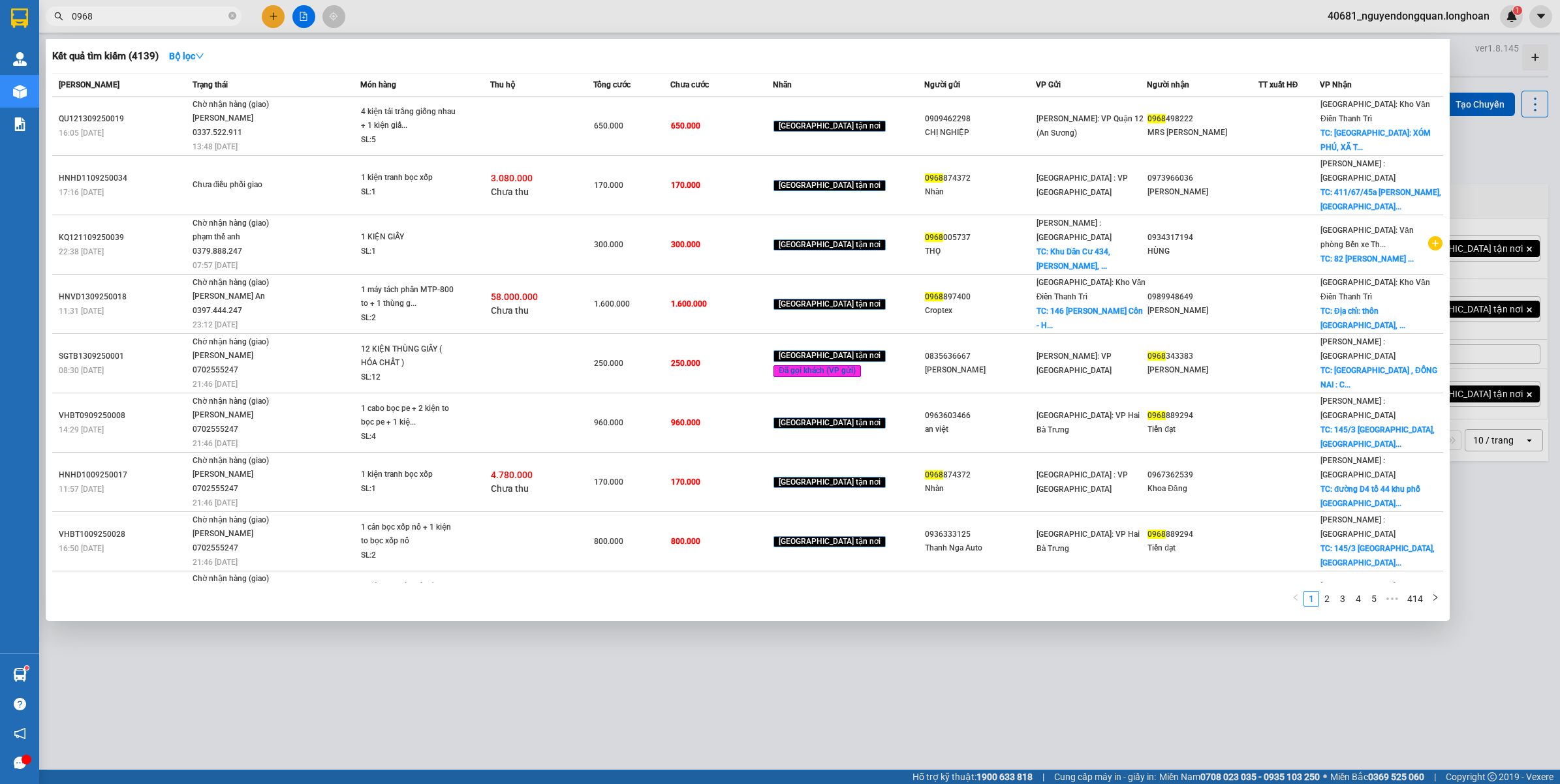
type input "0968"
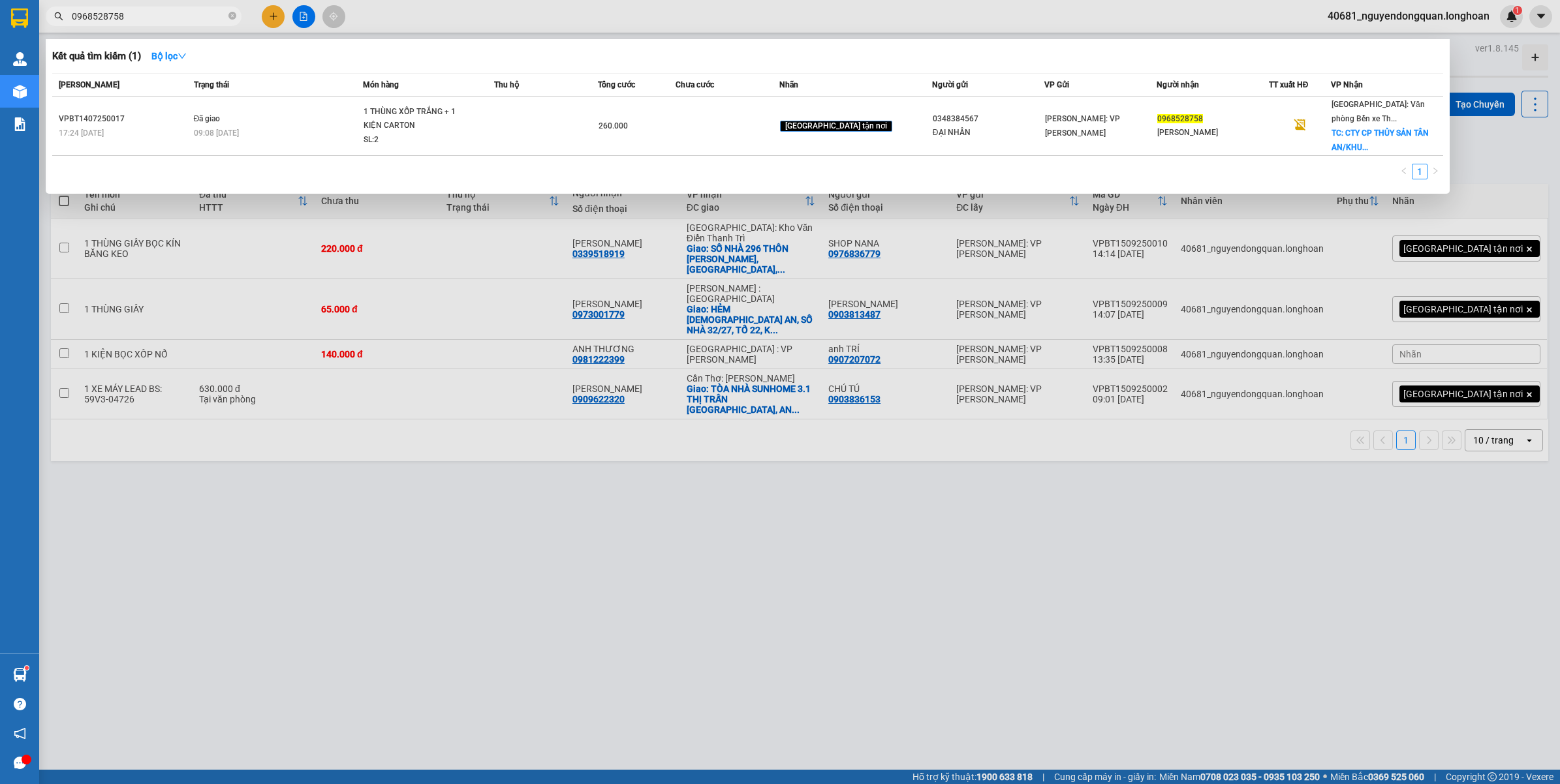
type input "0968528758"
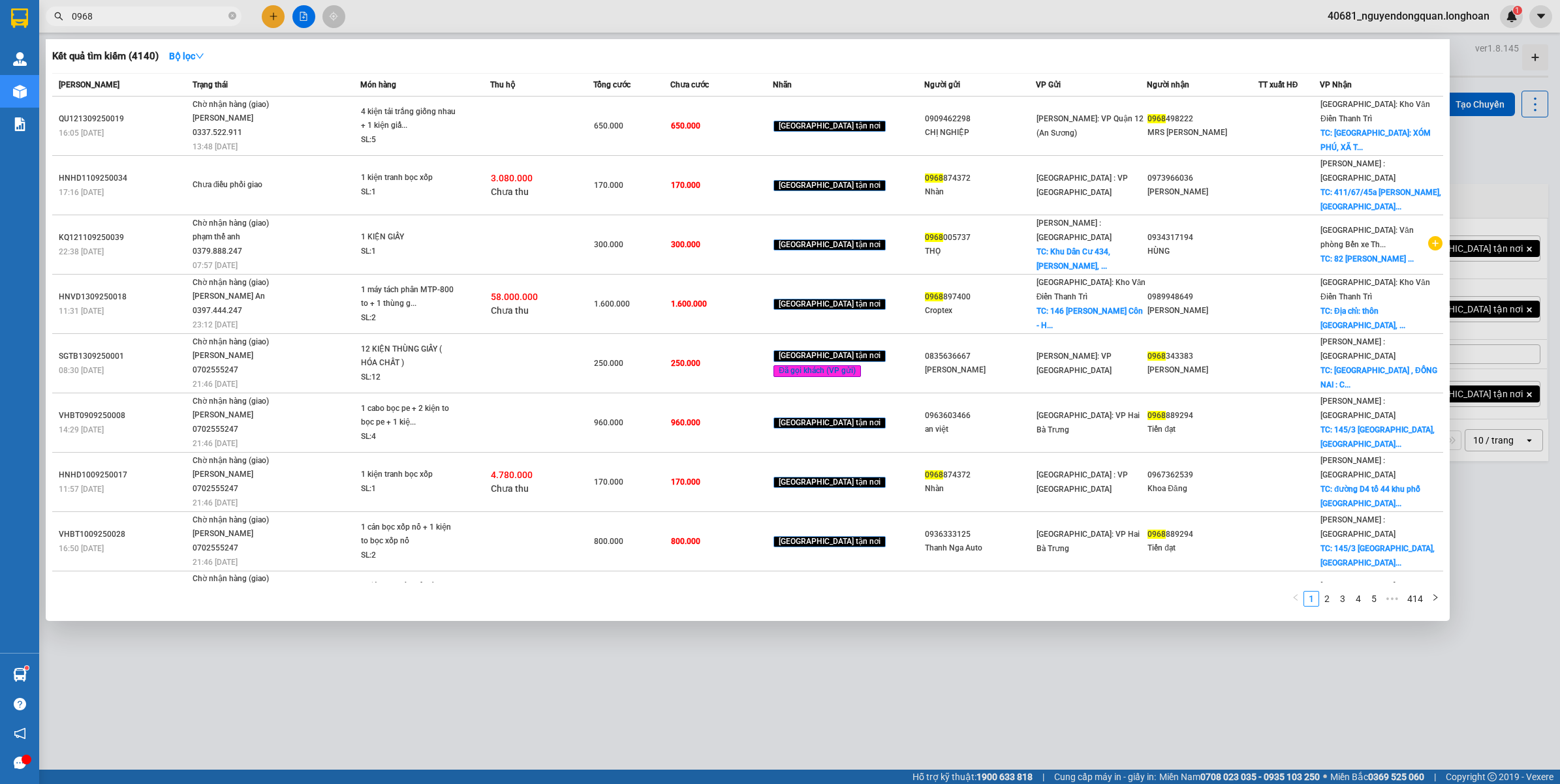
type input "0968"
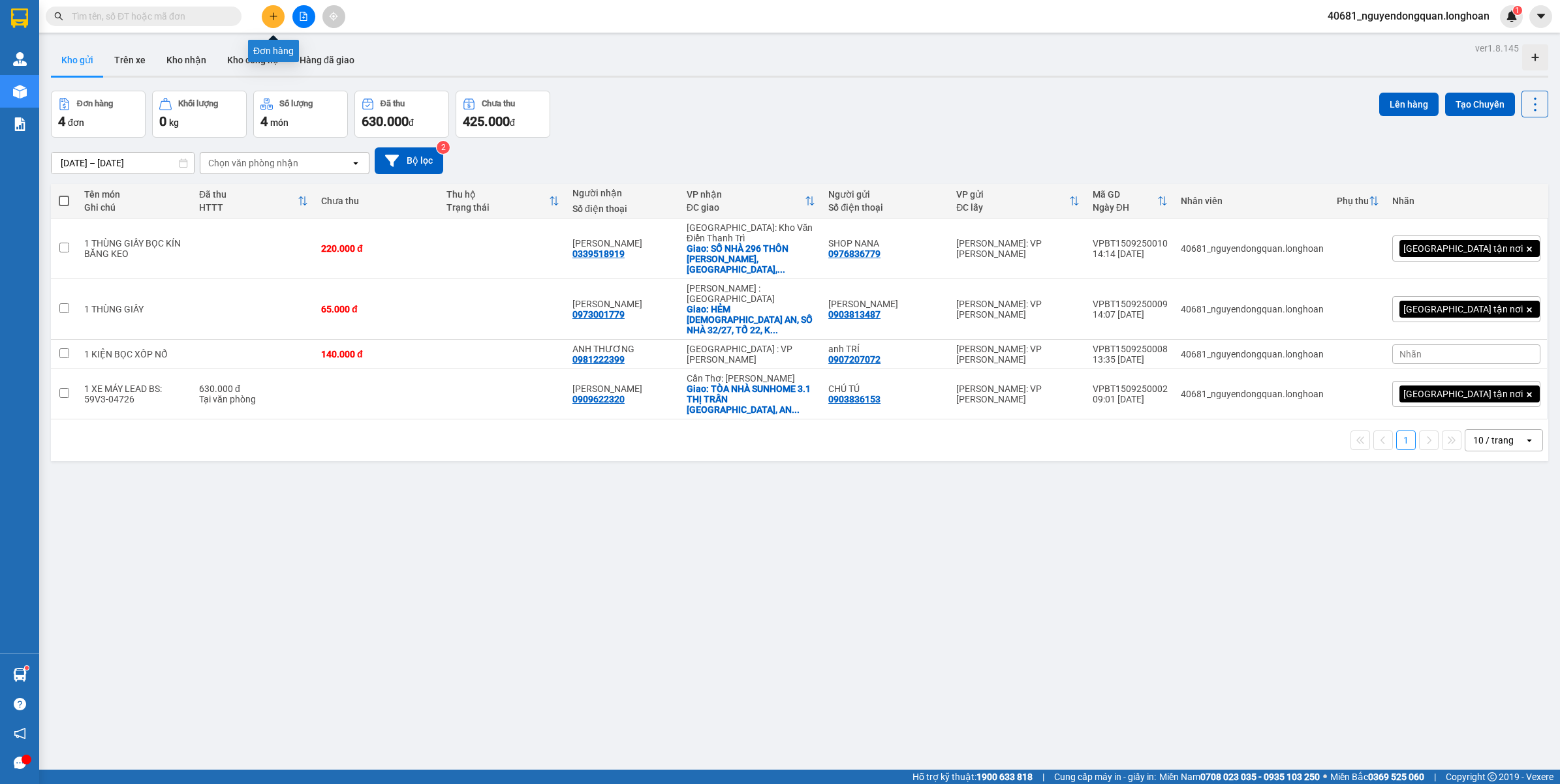
click at [271, 14] on icon "plus" at bounding box center [273, 16] width 9 height 9
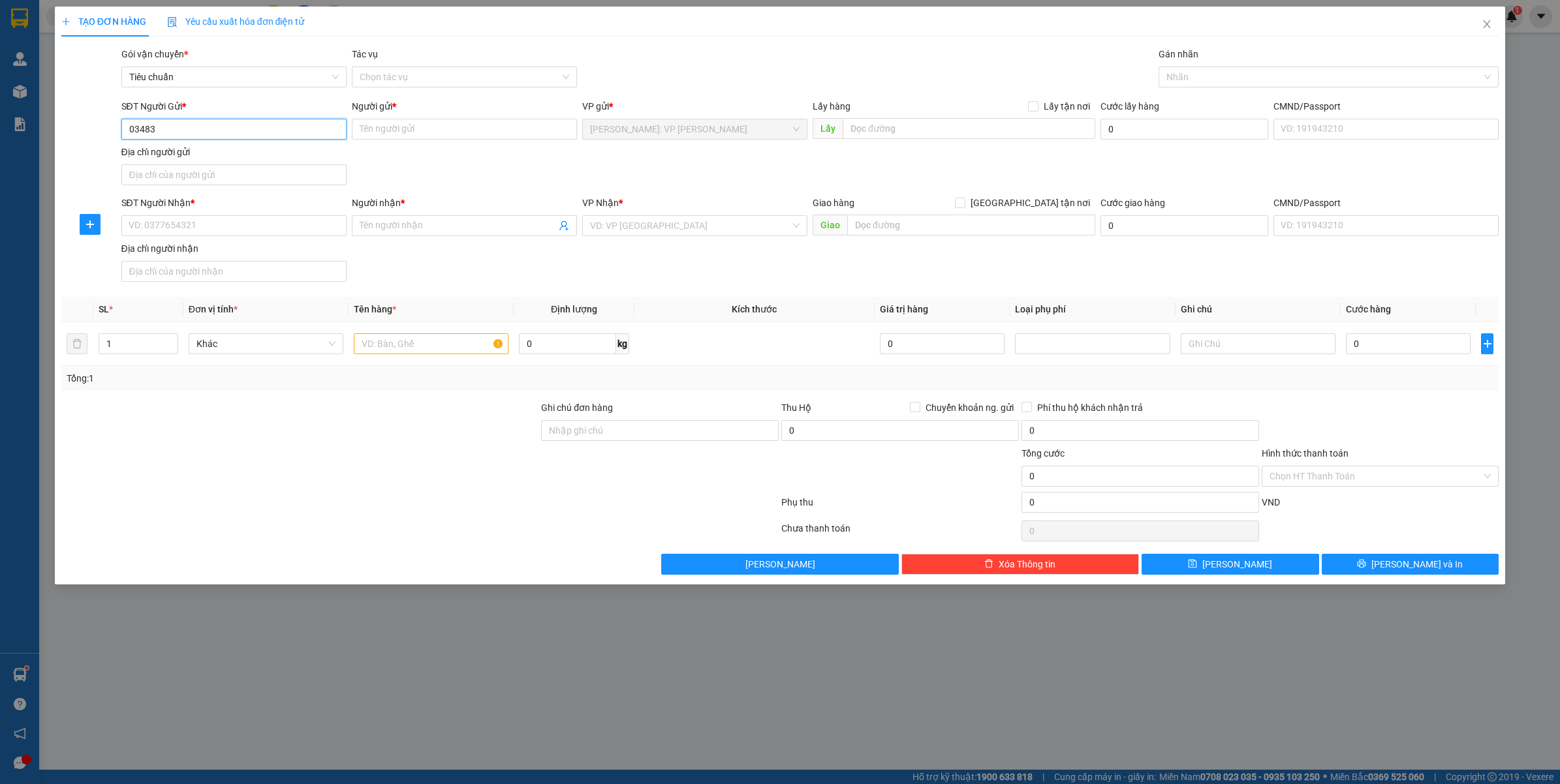
type input "03483"
click at [225, 137] on input "034834567" at bounding box center [234, 129] width 225 height 21
click at [151, 128] on input "034834567" at bounding box center [234, 129] width 225 height 21
click at [153, 131] on input "034834567" at bounding box center [234, 129] width 225 height 21
type input "0348384567"
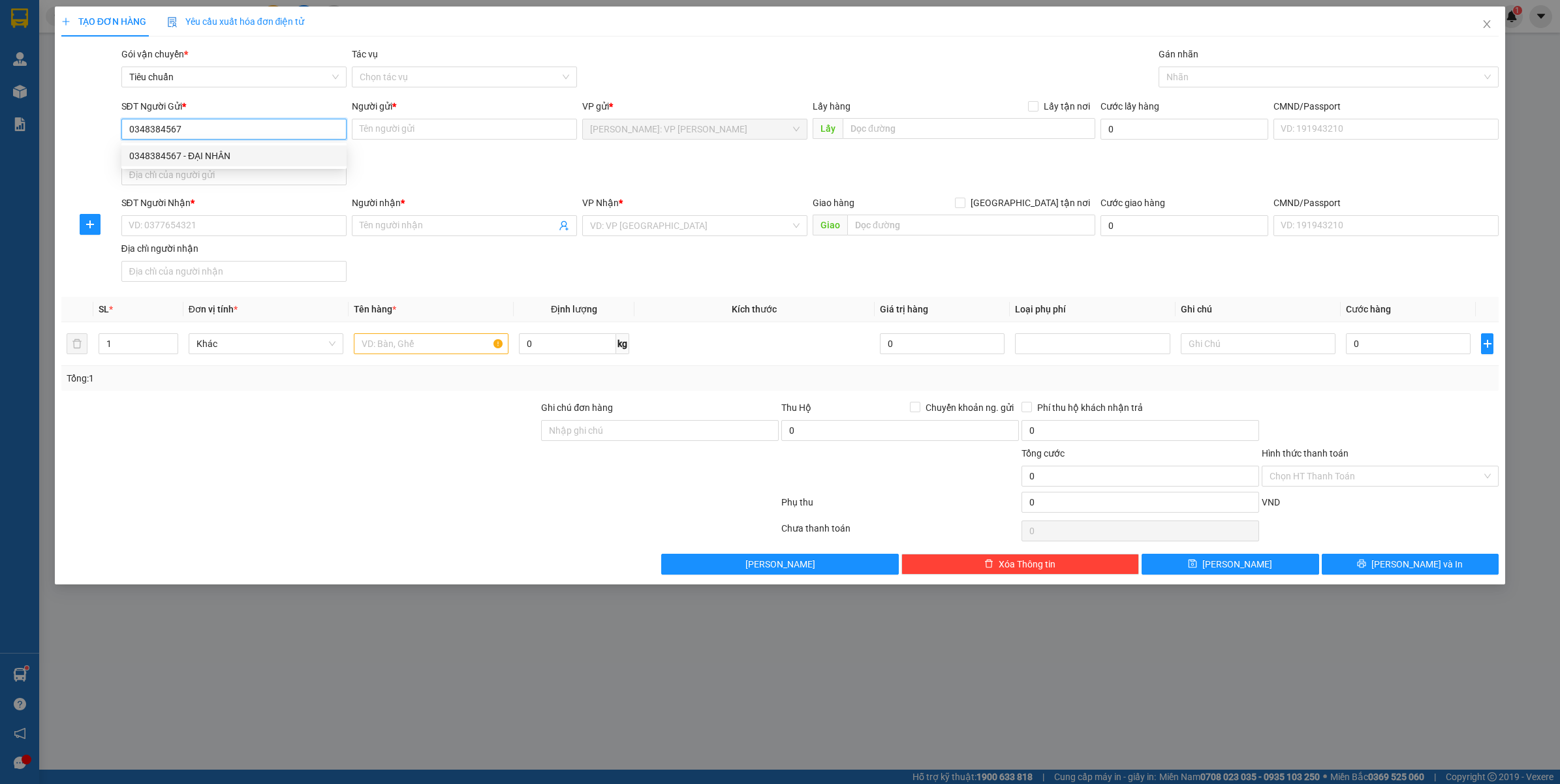
click at [245, 160] on div "0348384567 - ĐẠI NHÂN" at bounding box center [234, 156] width 210 height 14
type input "ĐẠI NHÂN"
type input "0348384567"
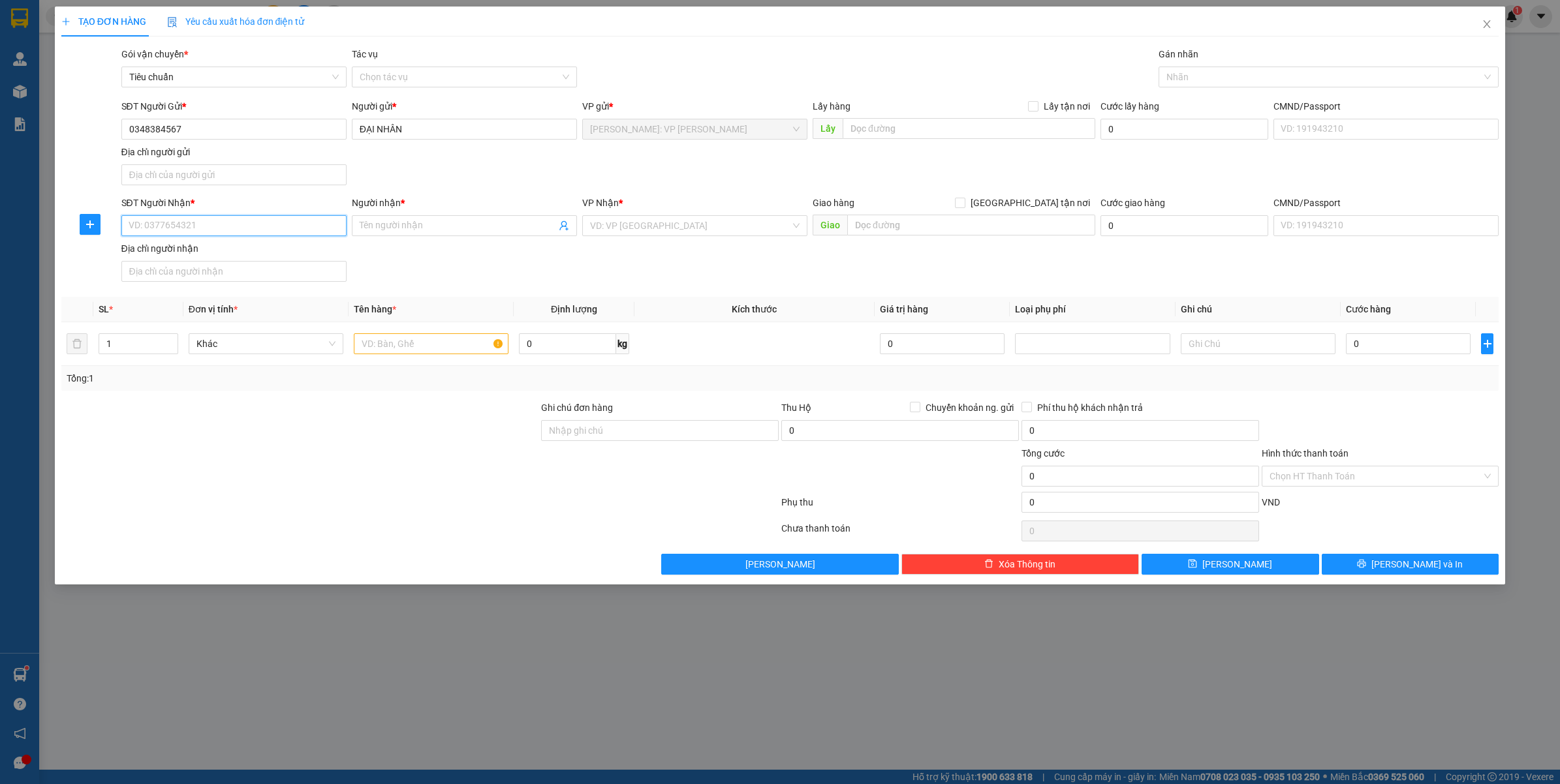
click at [284, 236] on input "SĐT Người Nhận *" at bounding box center [234, 225] width 225 height 21
click at [242, 255] on div "0968528758 - LÝ HẢI QUÂN" at bounding box center [234, 253] width 210 height 14
type input "0968528758"
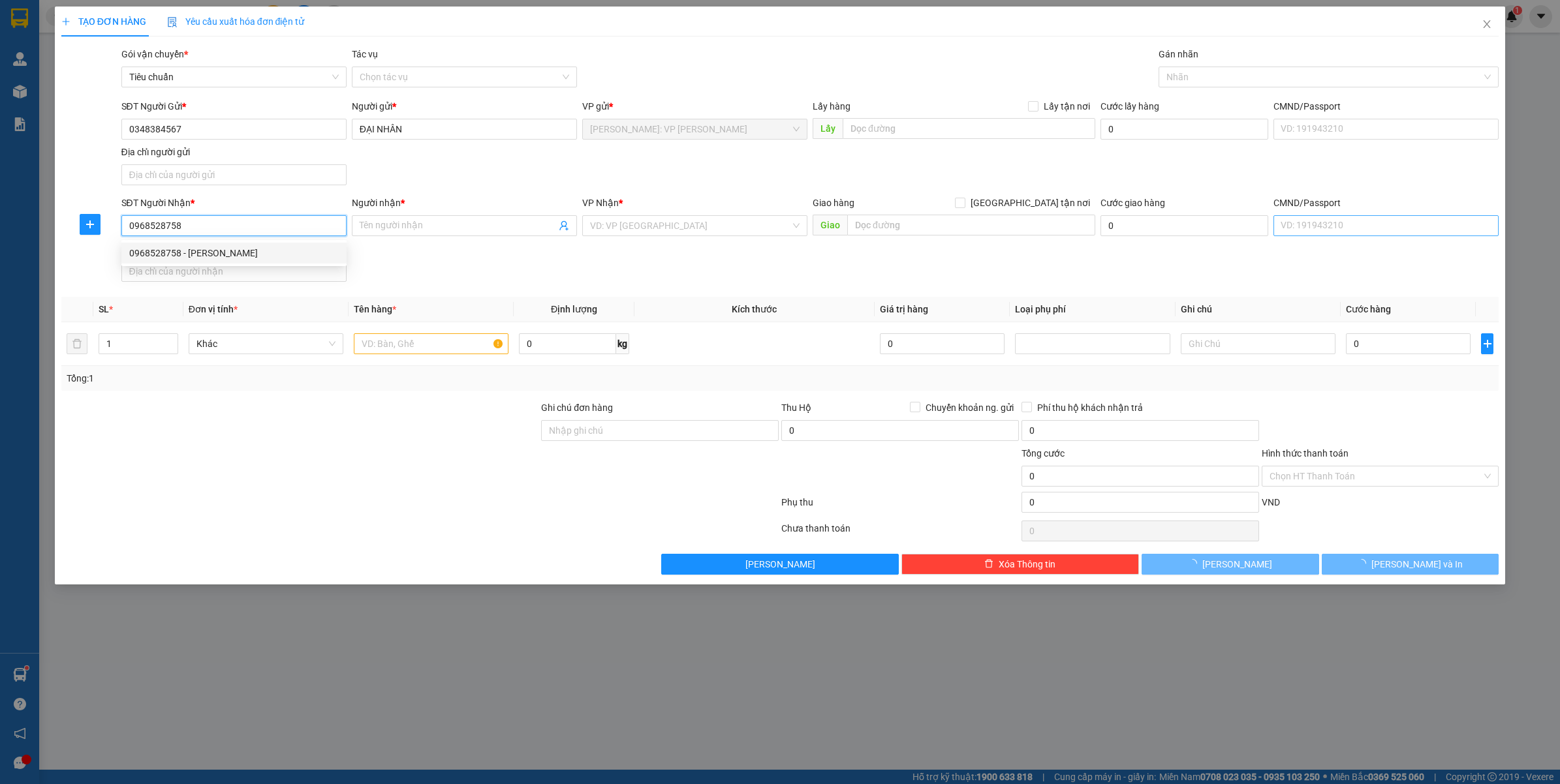
type input "[PERSON_NAME]"
checkbox input "true"
type input "CTY CP THỦY SẢN TÂN AN/KHU THỐNG NHẤT 2 - F.TÂN AN - TX.QUẢNG YÊN - QUẢNG NINH"
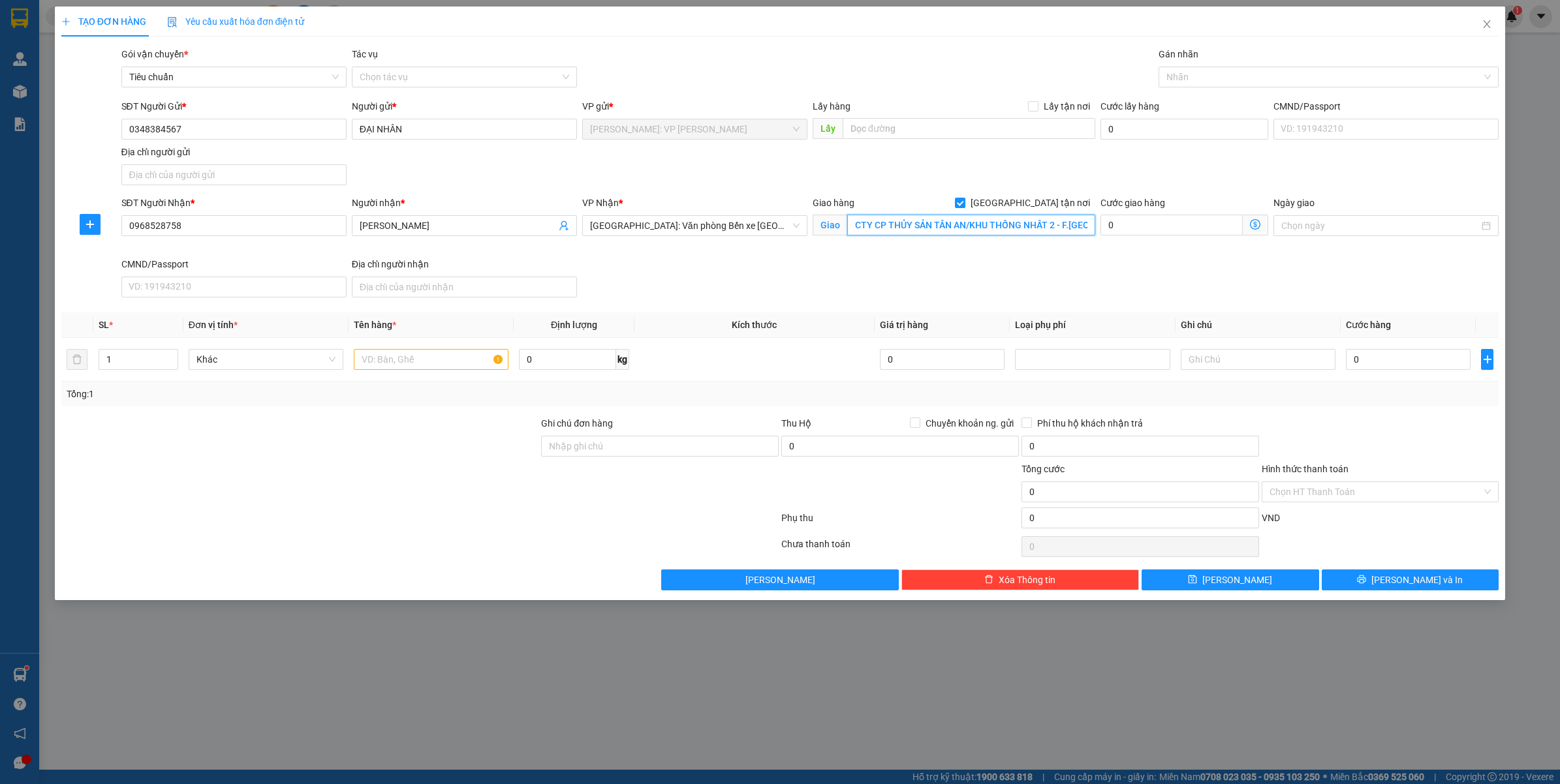
click at [955, 228] on input "CTY CP THỦY SẢN TÂN AN/KHU THỐNG NHẤT 2 - F.TÂN AN - TX.QUẢNG YÊN - QUẢNG NINH" at bounding box center [971, 225] width 248 height 21
click at [1204, 81] on div at bounding box center [1322, 77] width 321 height 16
type input "giao"
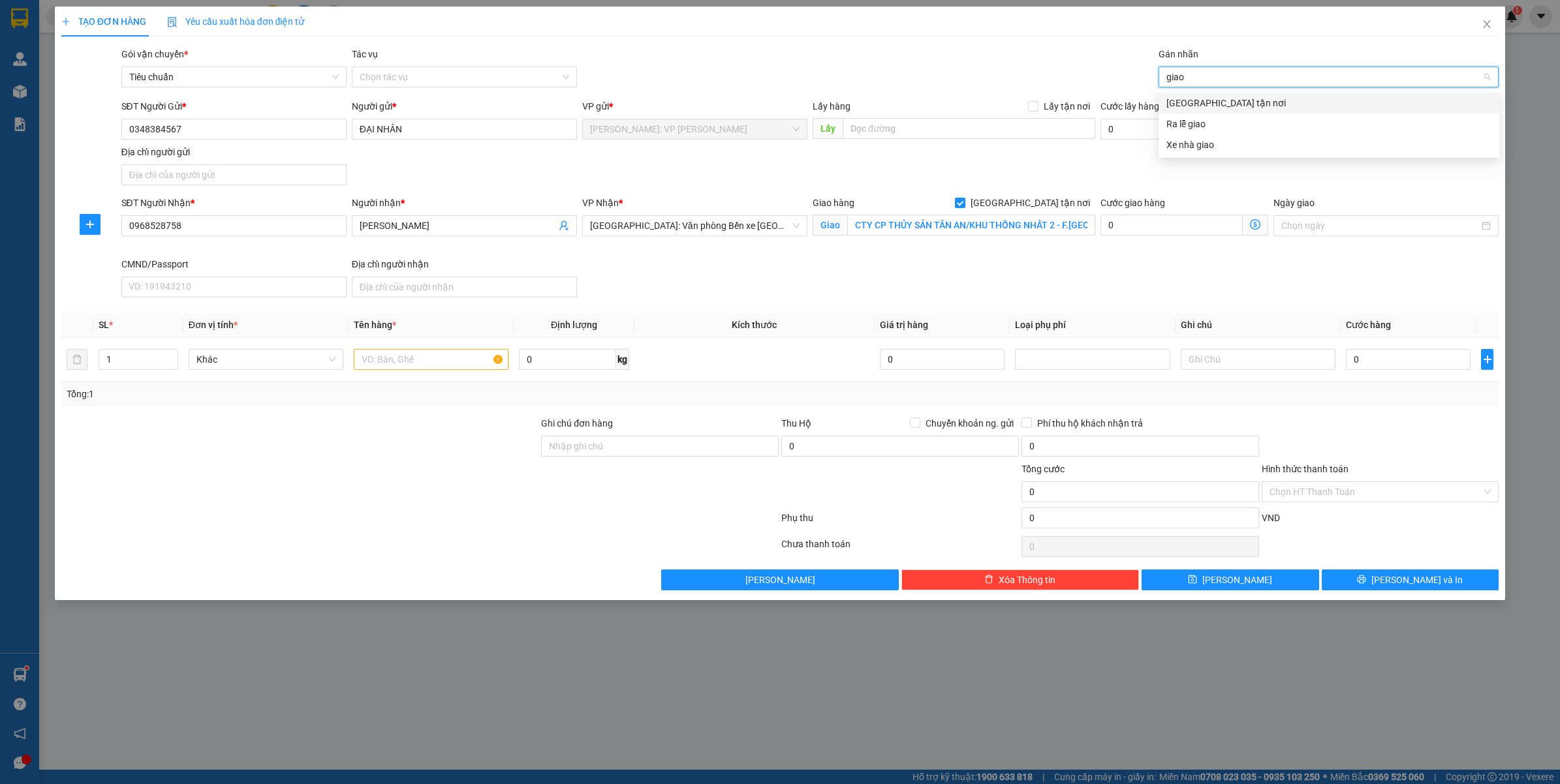
click at [1198, 103] on div "[GEOGRAPHIC_DATA] tận nơi" at bounding box center [1328, 103] width 325 height 14
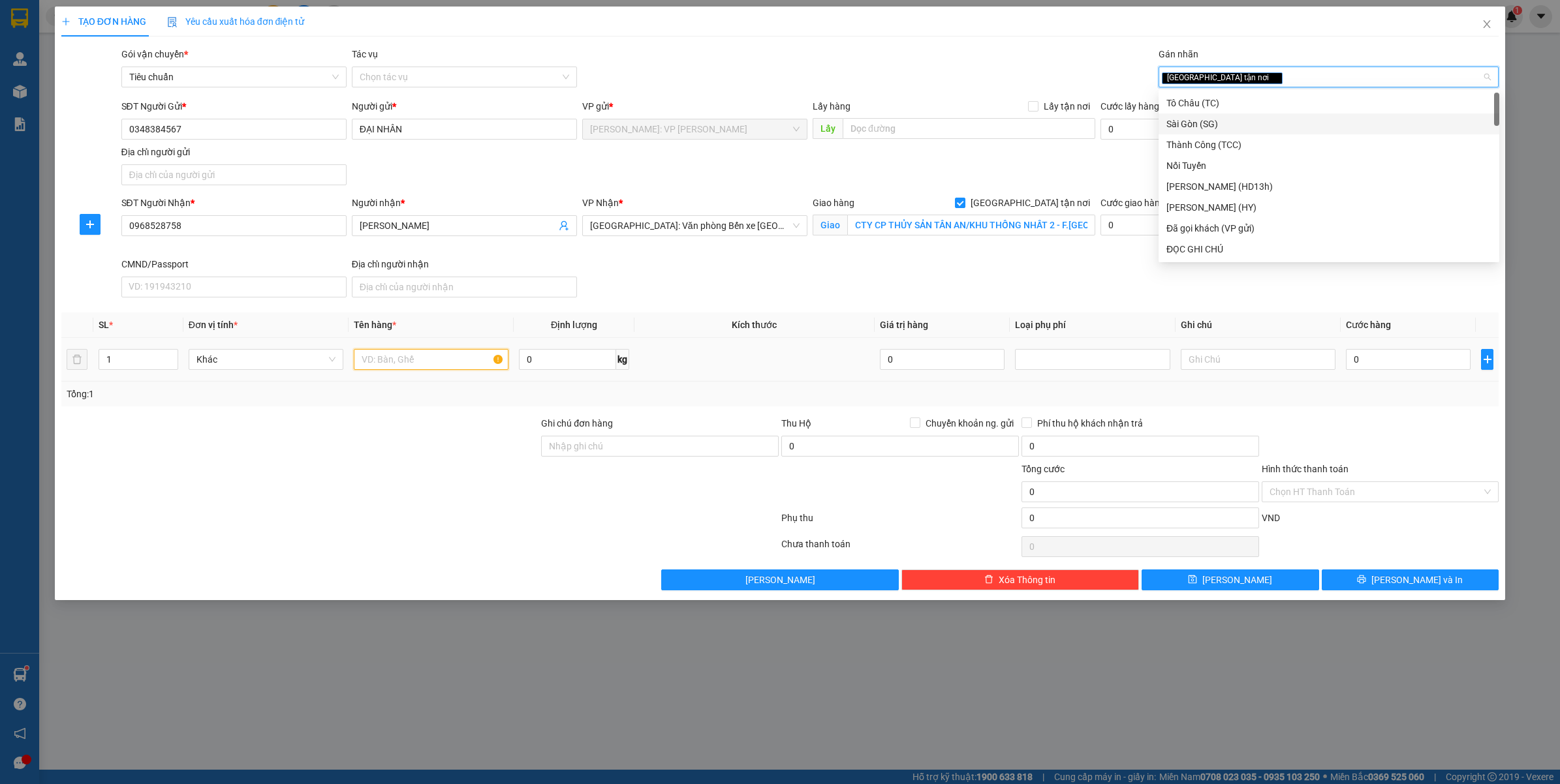
click at [408, 361] on input "text" at bounding box center [431, 359] width 155 height 21
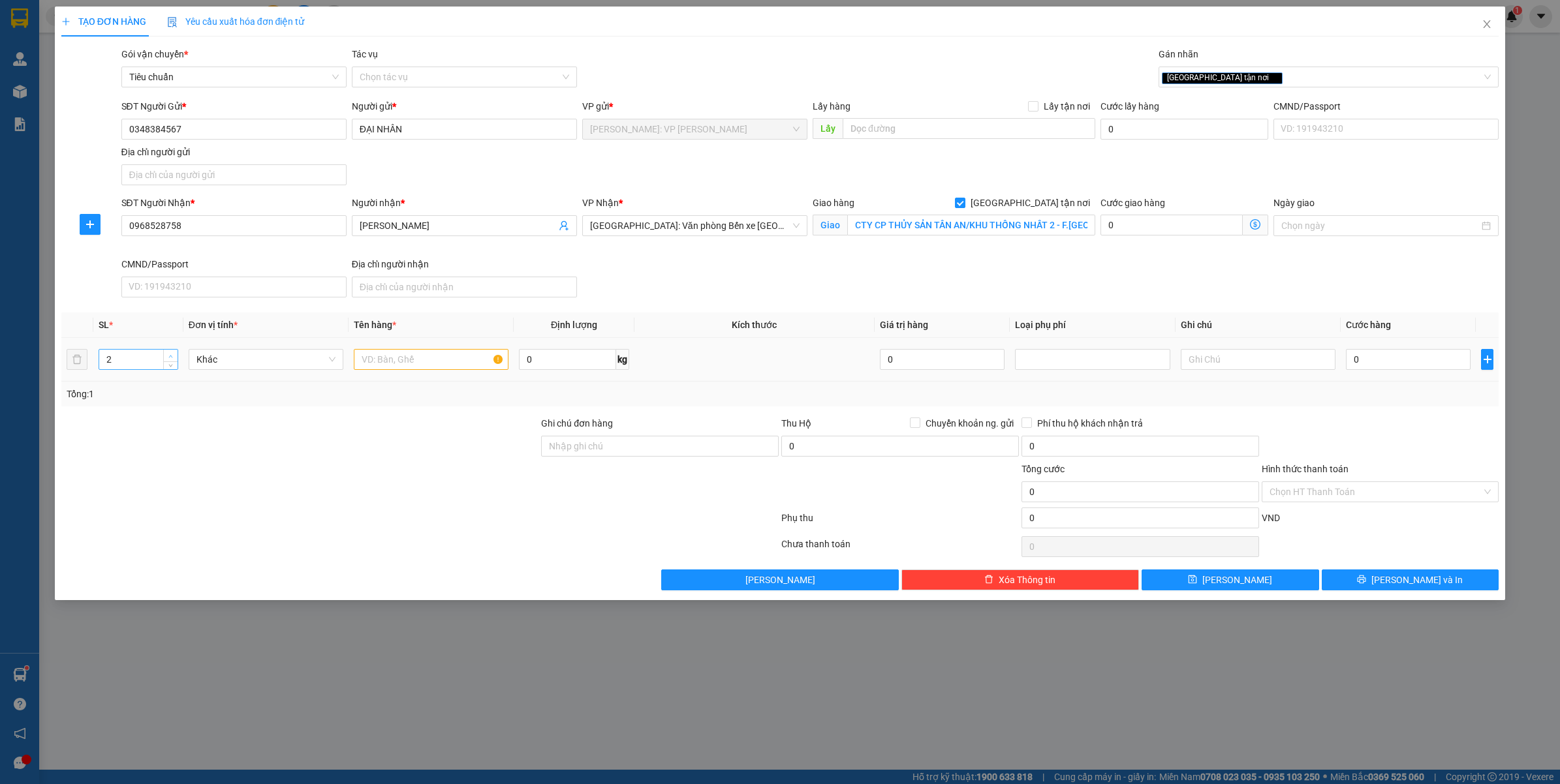
click at [167, 354] on span "up" at bounding box center [171, 356] width 8 height 8
type input "4"
click at [167, 354] on span "up" at bounding box center [171, 356] width 8 height 8
click at [402, 370] on input "text" at bounding box center [431, 359] width 155 height 21
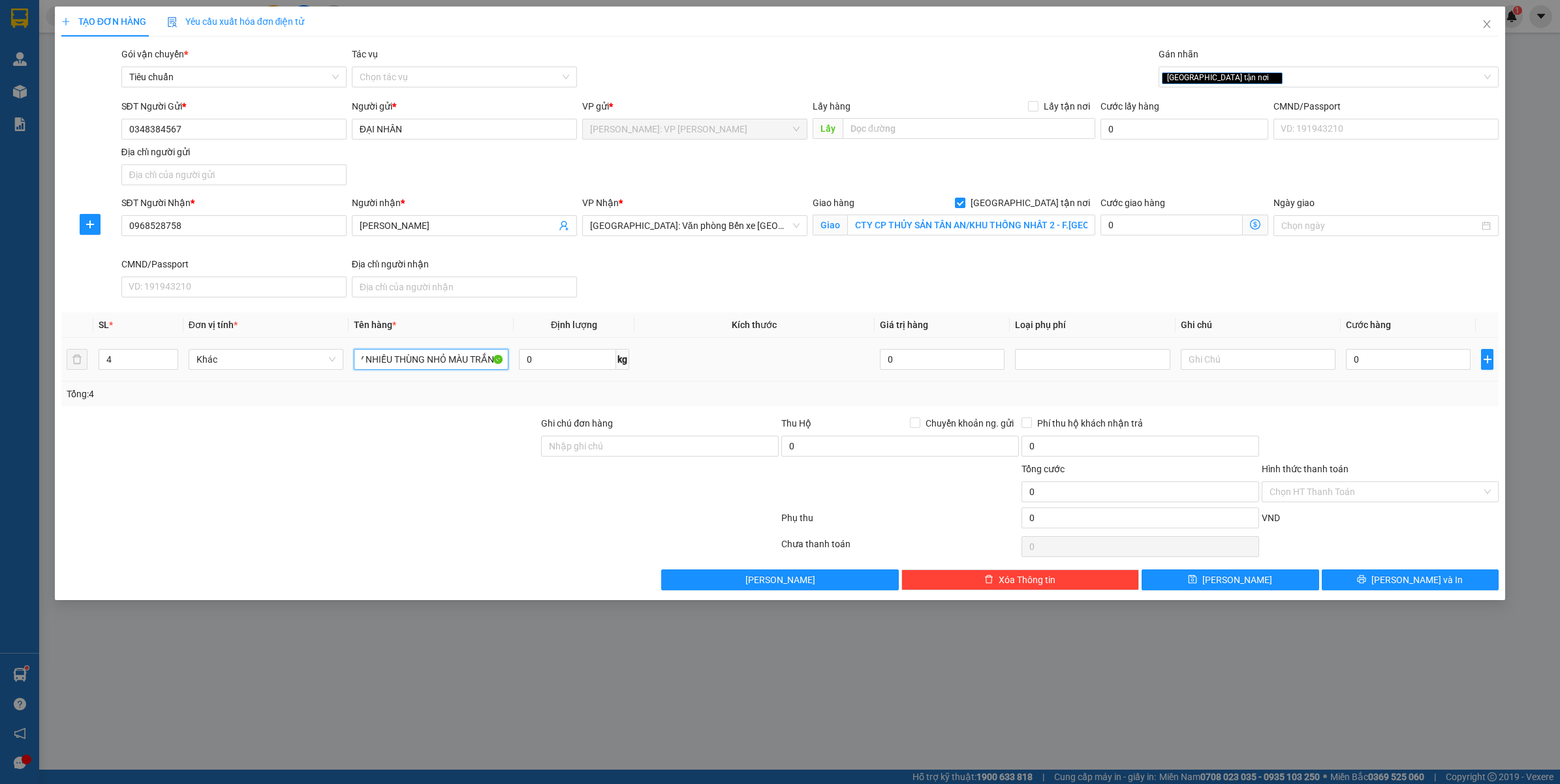
scroll to position [0, 186]
type input "2 THÙNG XỐP LỚN MÀU CAM + 2 KIỆN GIẤY NHIỀU THÙNG NHỎ MÀU TRẮNG"
click at [618, 441] on input "Ghi chú đơn hàng" at bounding box center [659, 446] width 237 height 21
type input "VẬN CHUYỂN NHẸ TAY - HƯ VỠ KHÔNG ĐỀN"
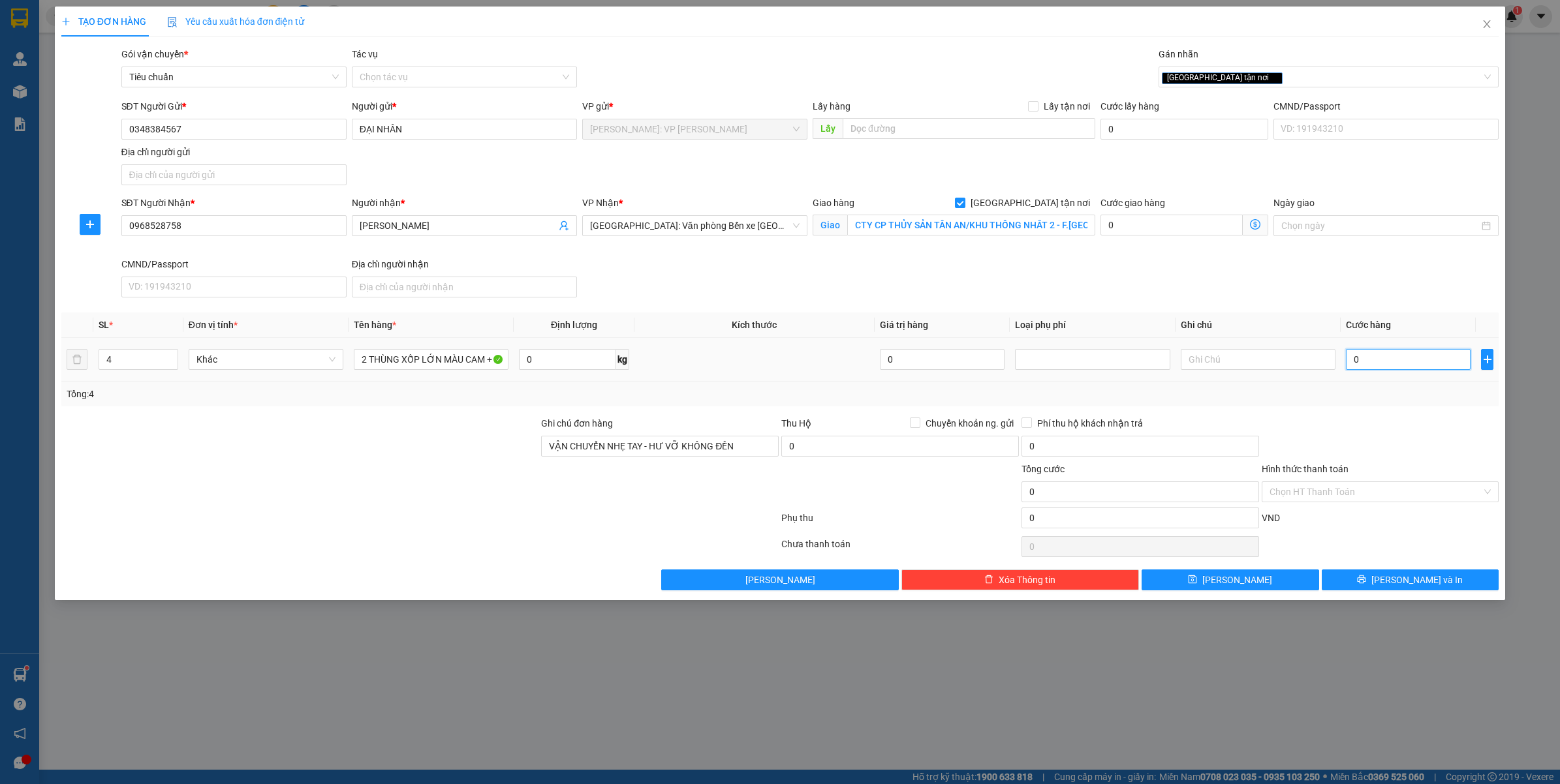
click at [1380, 351] on input "0" at bounding box center [1407, 359] width 124 height 21
type input "008"
type input "8"
type input "0.080"
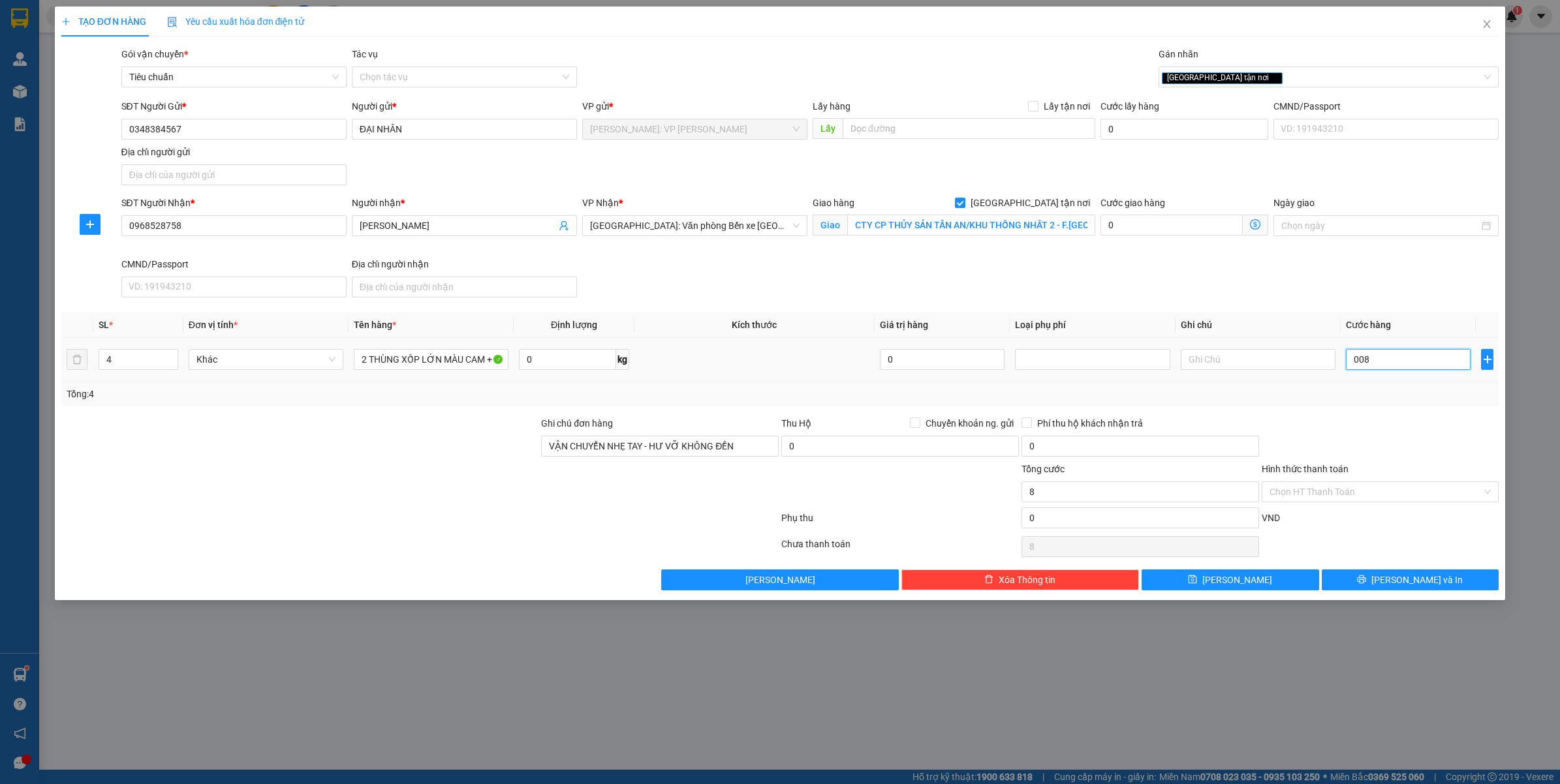
type input "80"
type input "00.800"
type input "800"
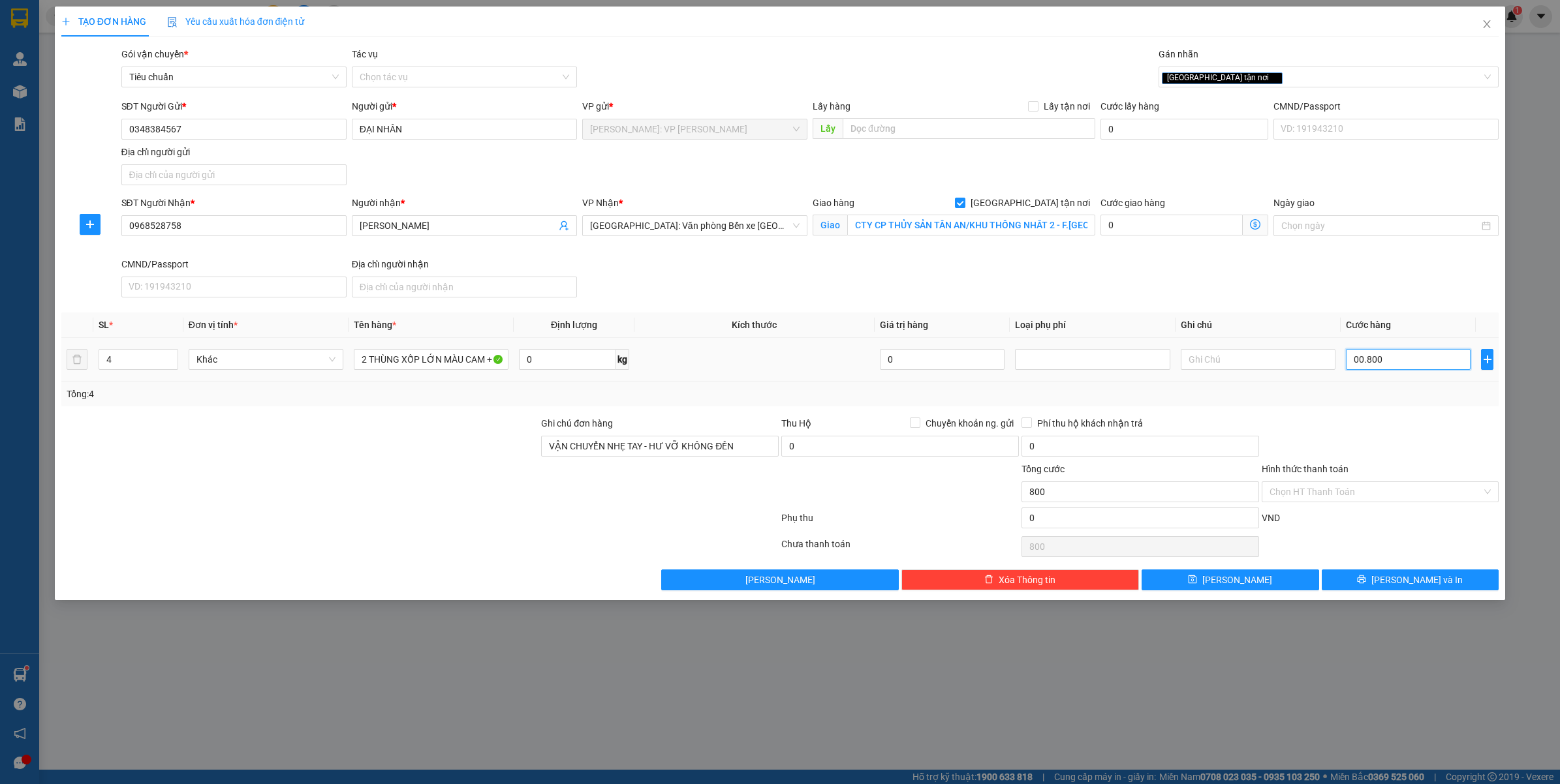
type input "0.008.000"
type input "8.000"
type input "000.080.000"
type input "80.000"
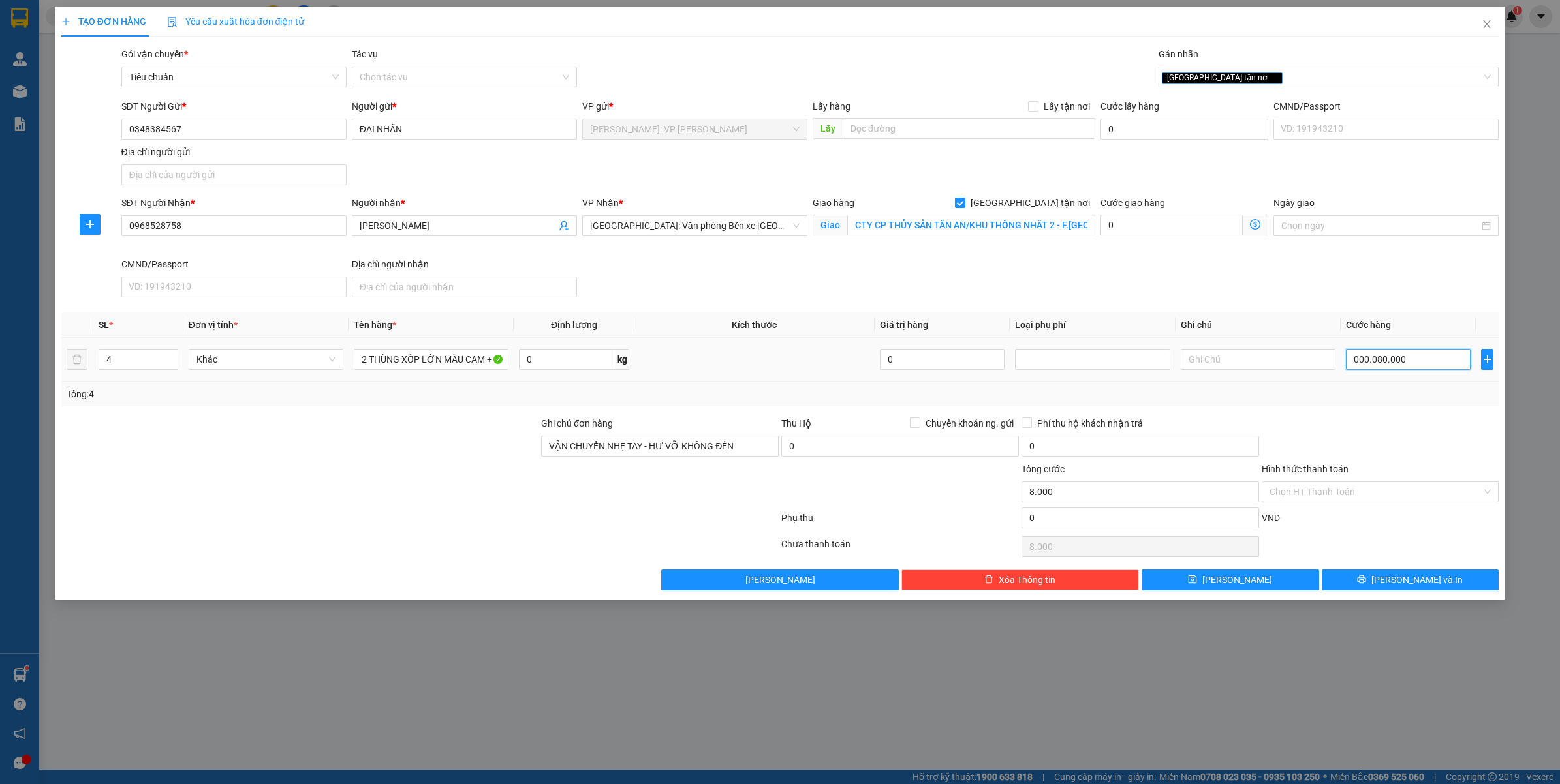
type input "80.000"
type input "00.000.800.000"
type input "800.000"
click at [1369, 437] on div at bounding box center [1380, 439] width 240 height 45
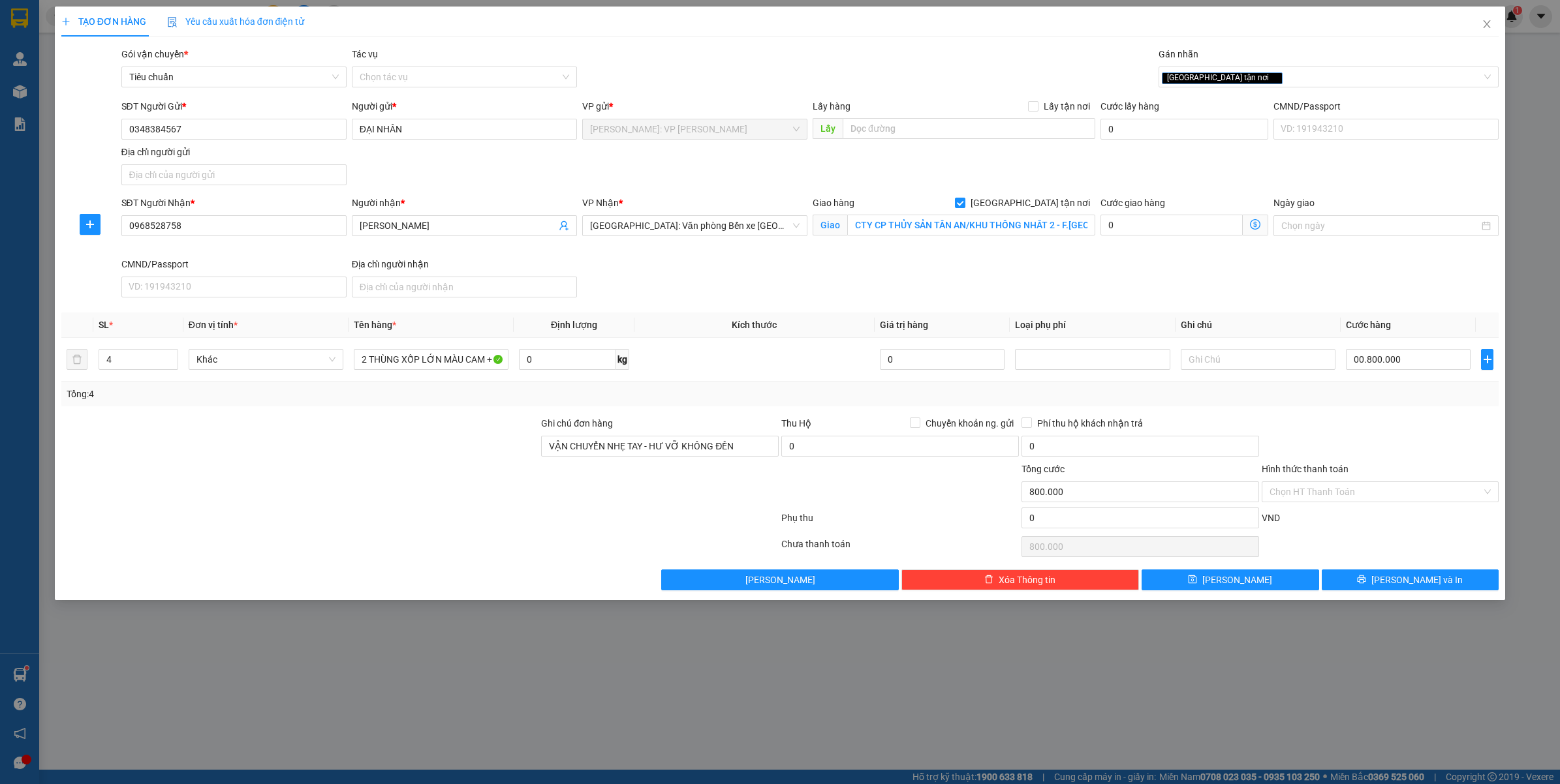
type input "800.000"
click at [1369, 586] on button "Lưu và In" at bounding box center [1410, 580] width 178 height 21
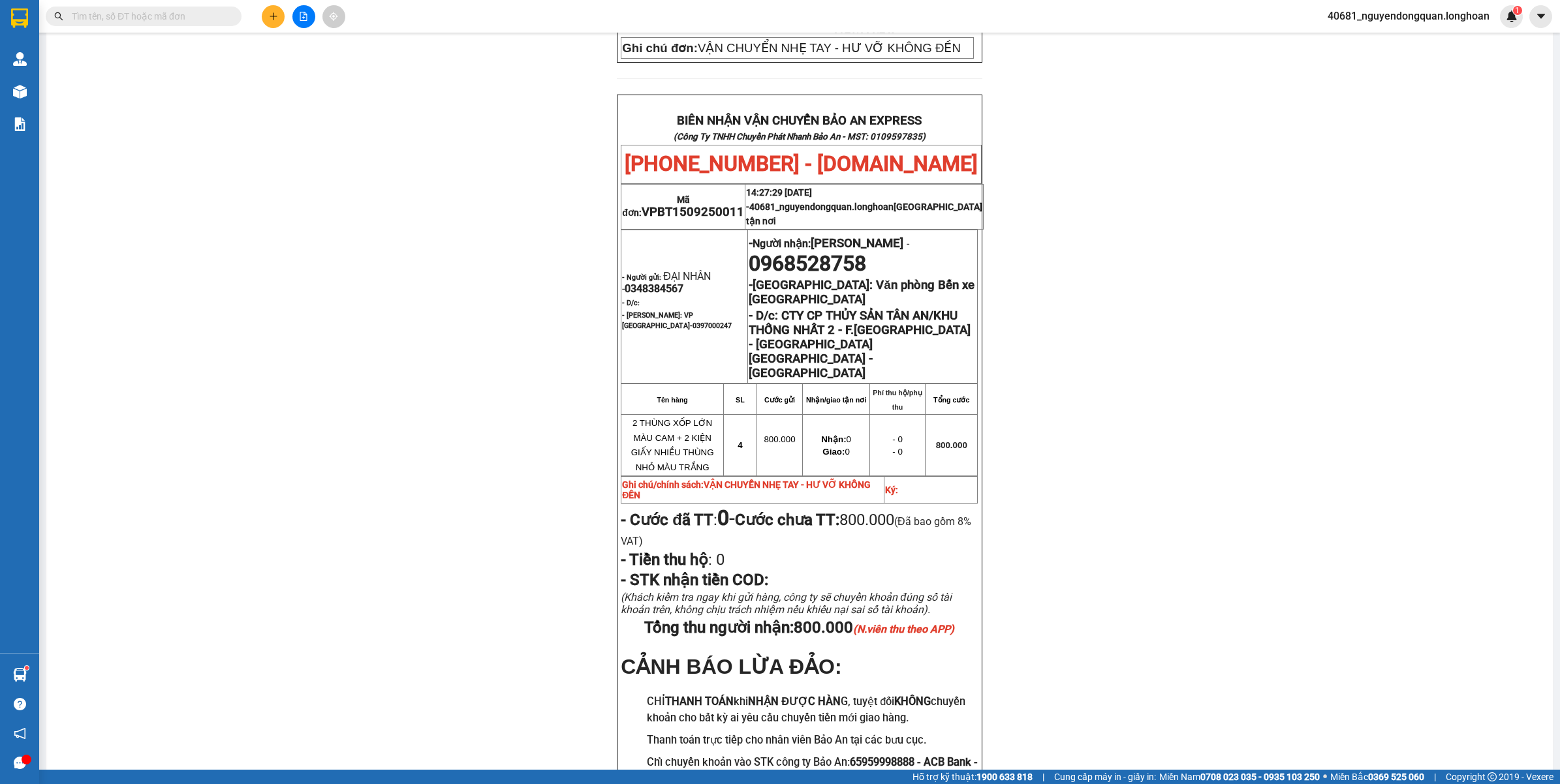
scroll to position [653, 0]
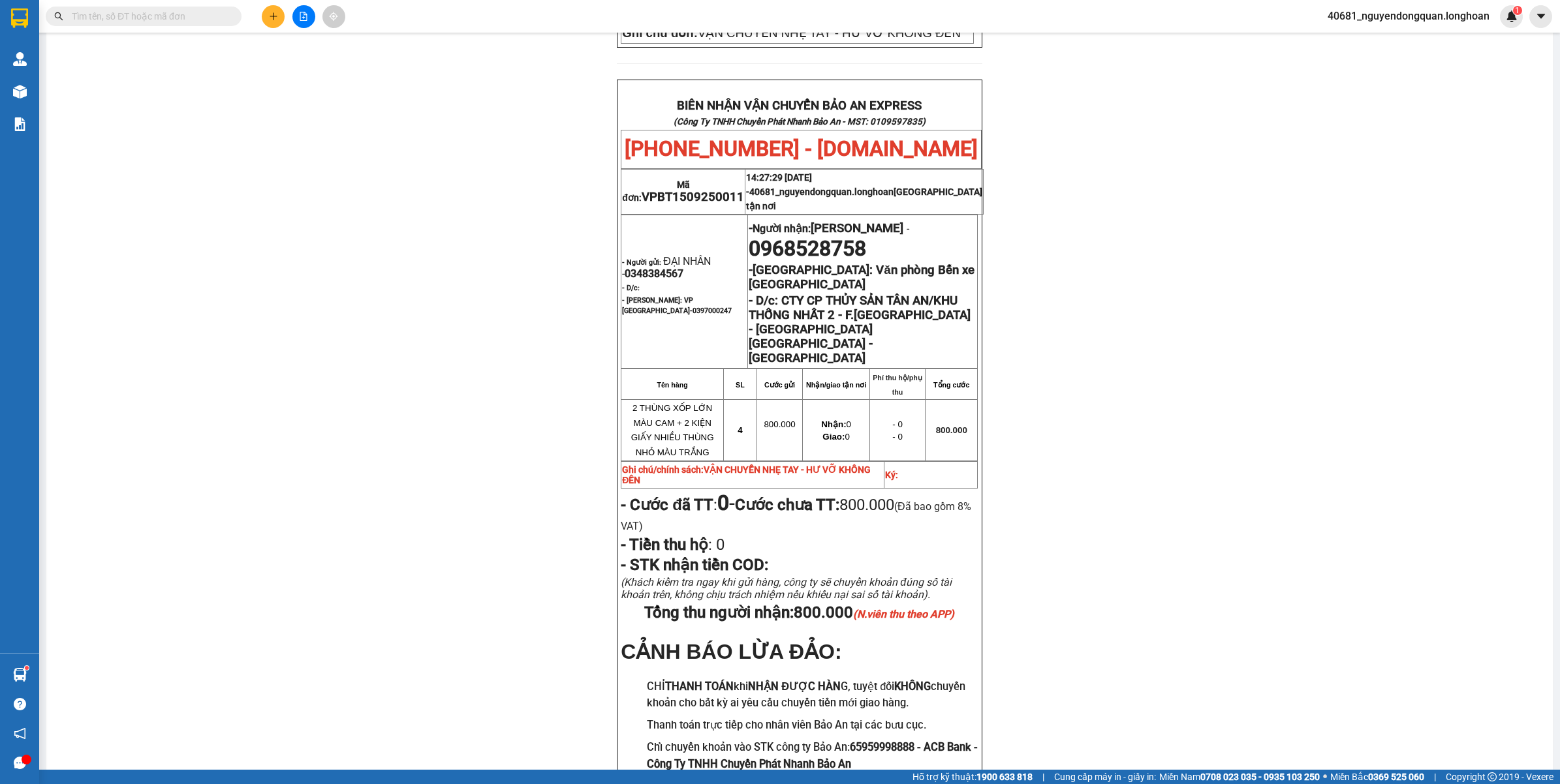
click at [198, 14] on input "text" at bounding box center [149, 16] width 154 height 14
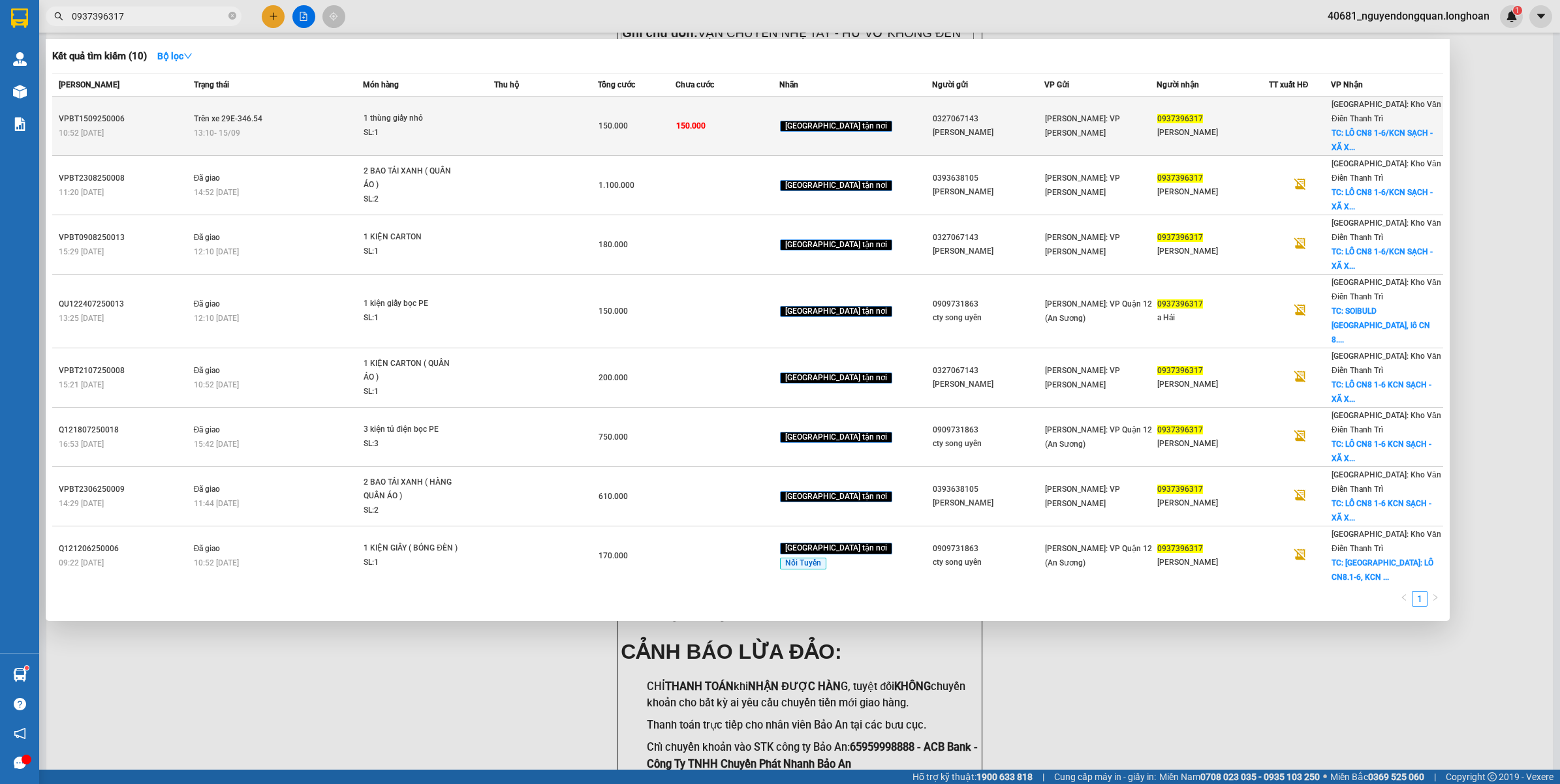
type input "0937396317"
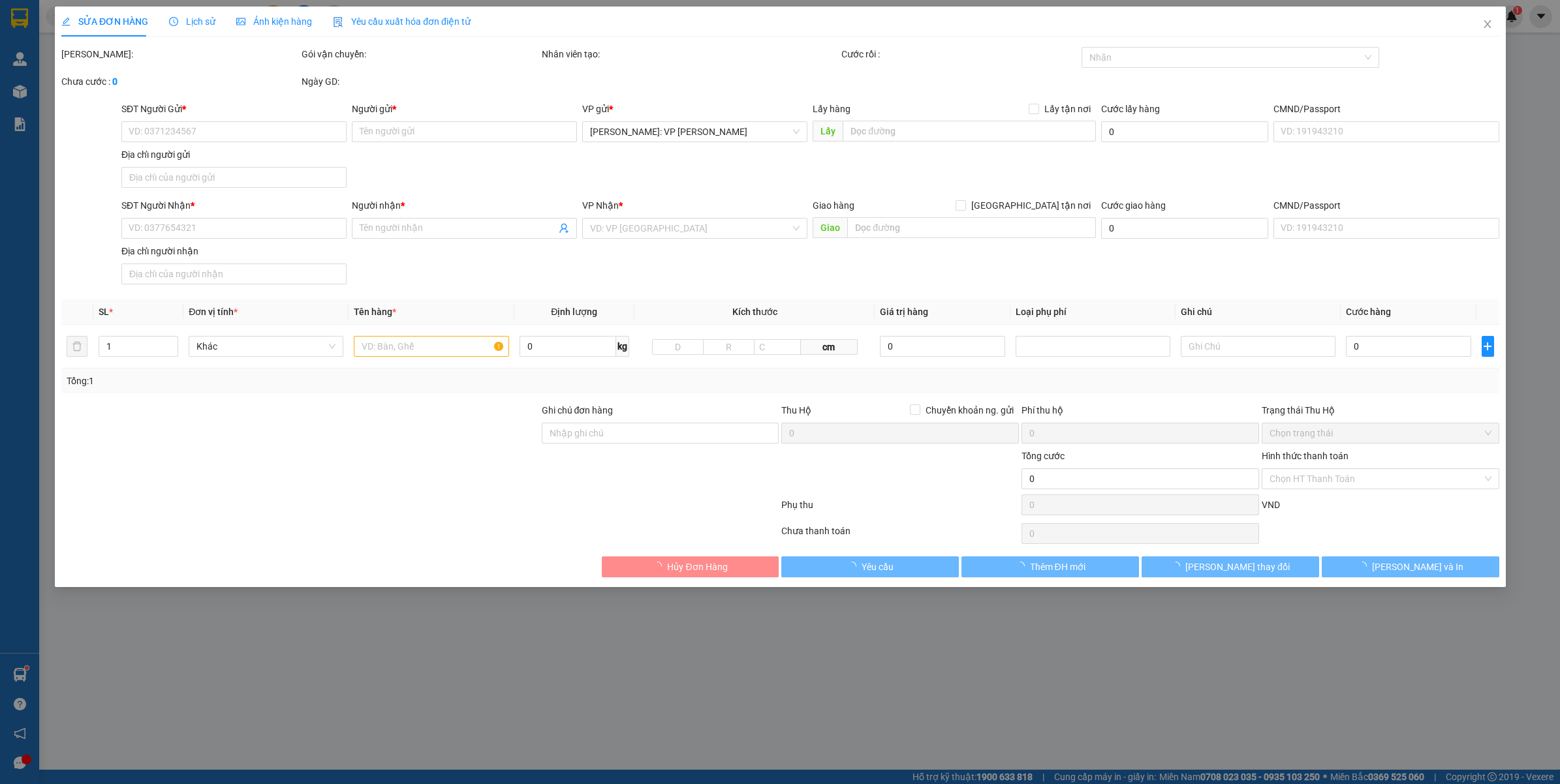
type input "0327067143"
type input "ÁI DUYÊN"
type input "0937396317"
type input "HUỲNH PHI HẢI"
checkbox input "true"
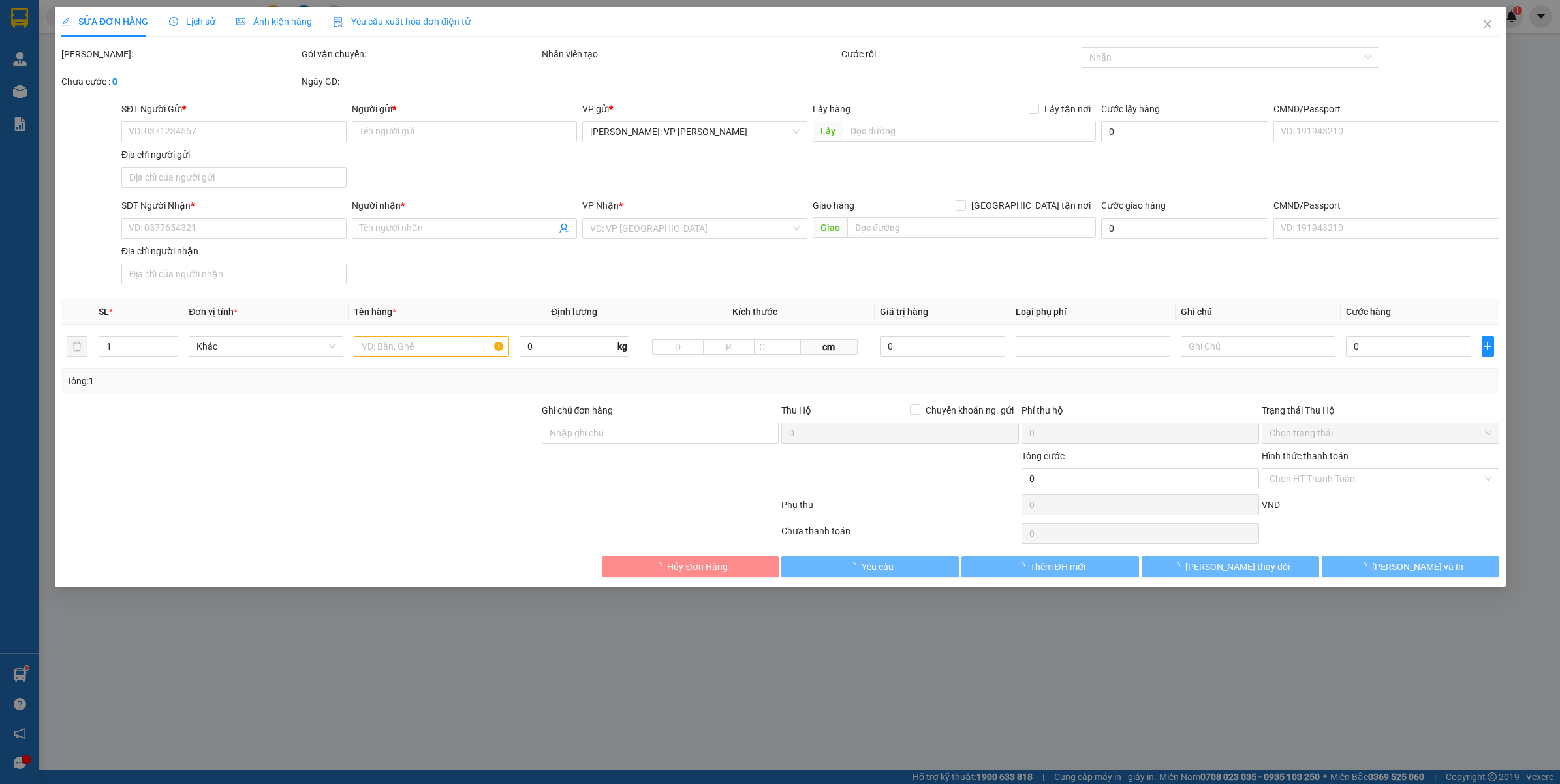
type input "LÔ CN8 1-6/KCN SẠCH - XÃ XUÂN TRÚC - HUYỆN ÂN THI - HƯNG YÊN"
type input "VẬN CHUYỂN NHẸ TAY - HƯ VỠ KHÔNG ĐỀN"
type input "150.000"
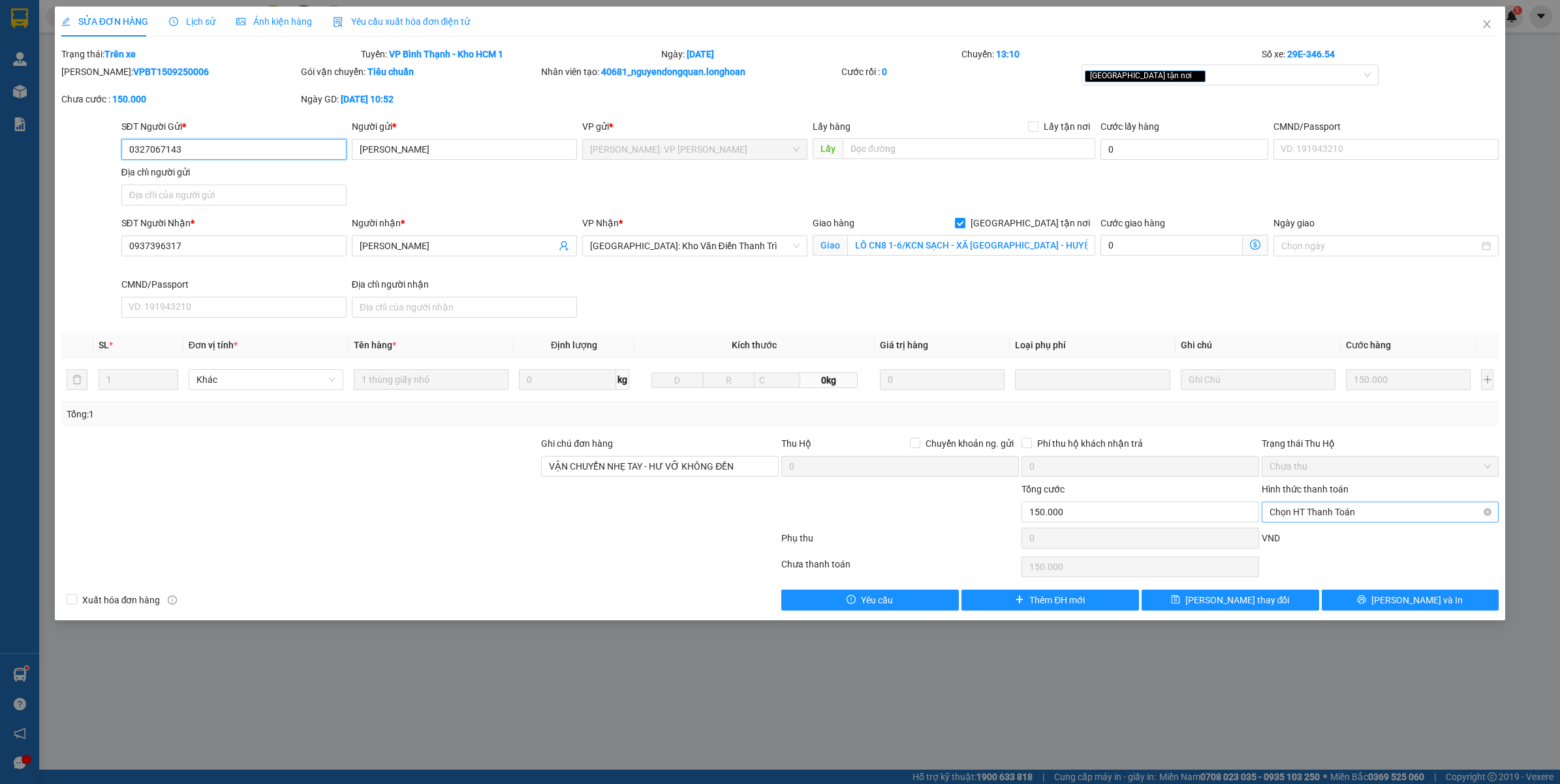
click at [1333, 517] on span "Chọn HT Thanh Toán" at bounding box center [1380, 512] width 222 height 20
drag, startPoint x: 1325, startPoint y: 542, endPoint x: 1381, endPoint y: 570, distance: 62.6
click at [1326, 542] on div "Tại văn phòng" at bounding box center [1380, 539] width 222 height 14
type input "0"
click at [1411, 597] on span "Lưu và In" at bounding box center [1417, 600] width 92 height 14
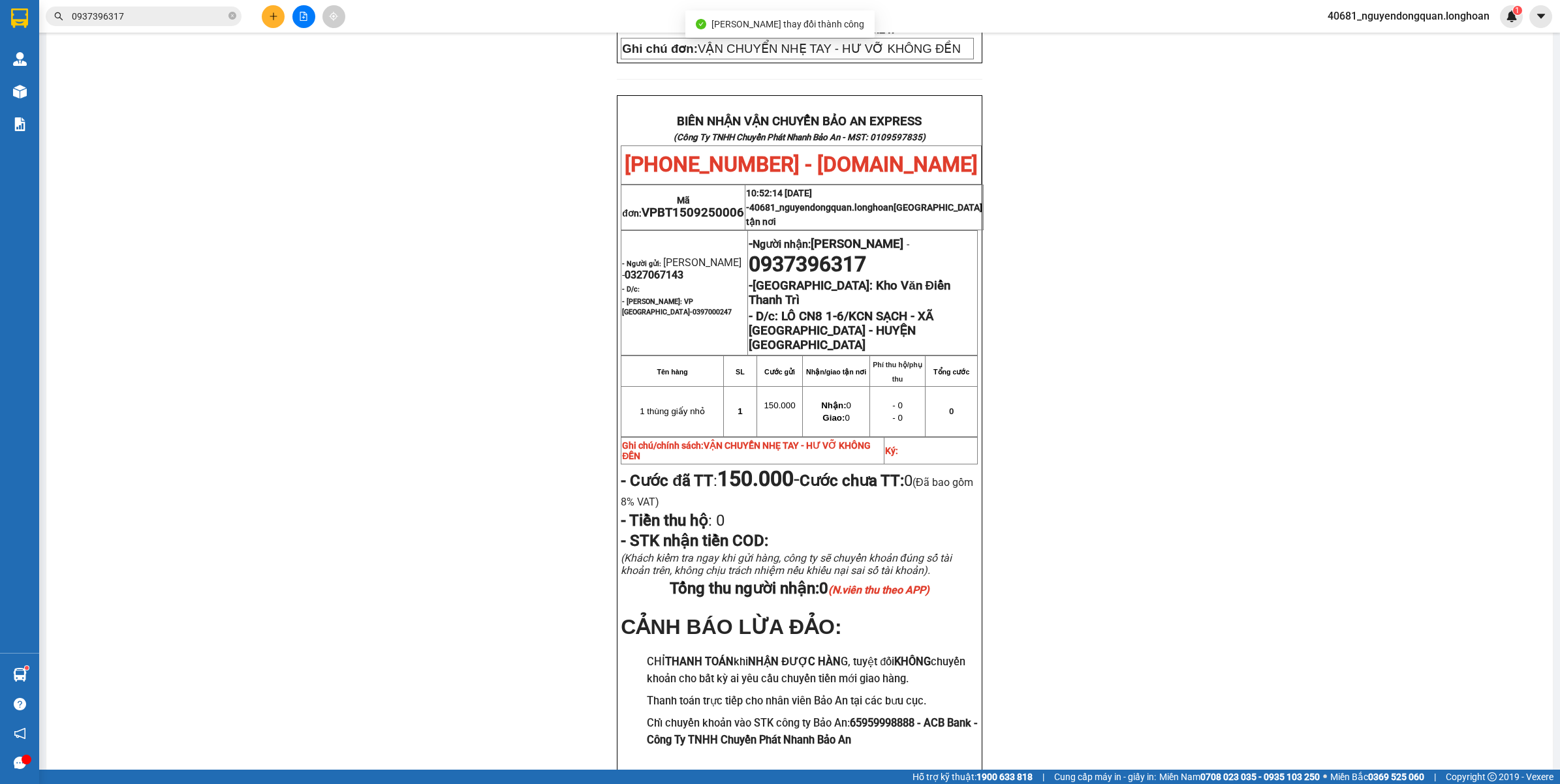
scroll to position [631, 0]
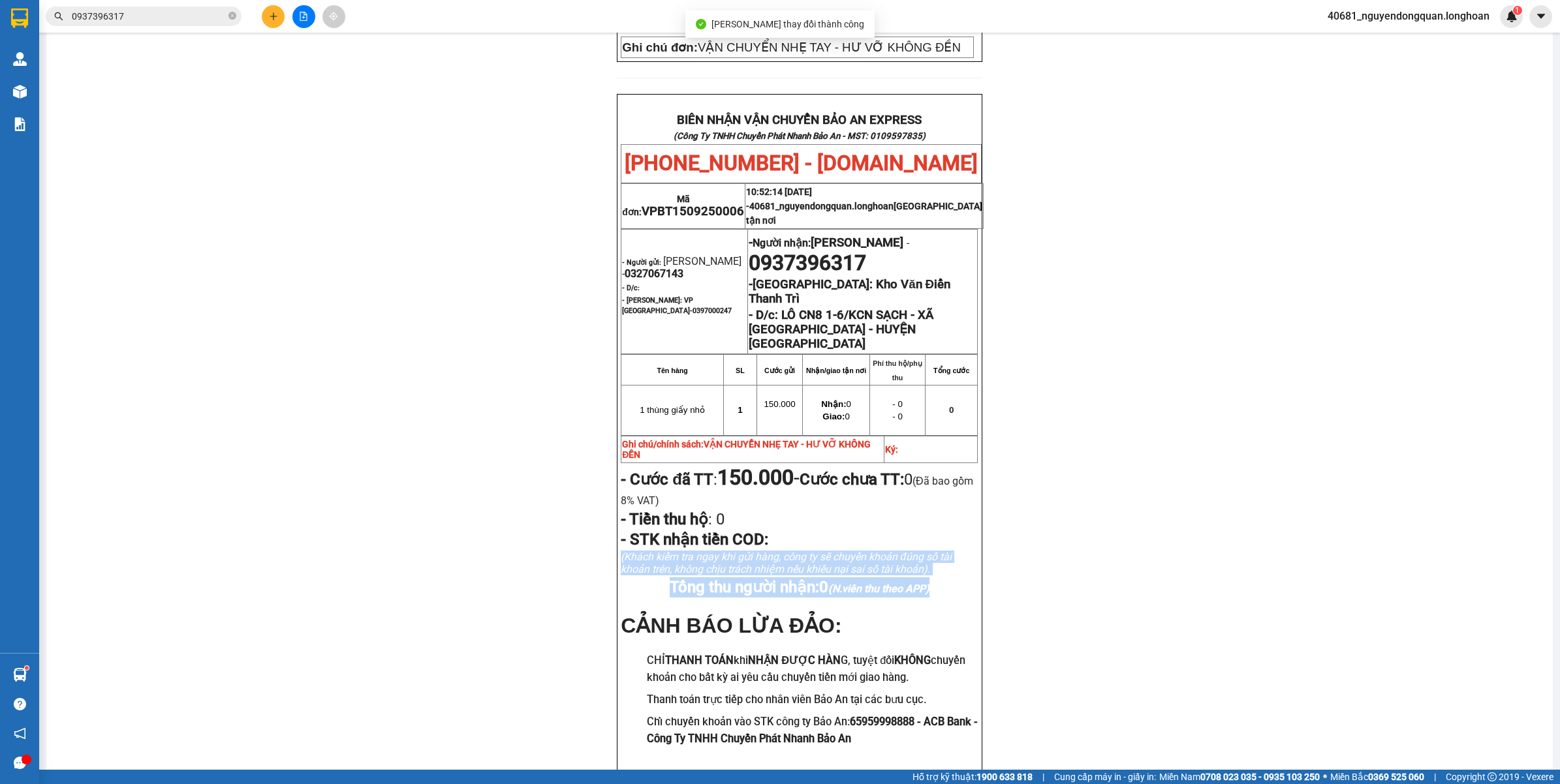
drag, startPoint x: 1545, startPoint y: 516, endPoint x: 1547, endPoint y: 469, distance: 47.0
click at [1547, 469] on main "In mẫu biên lai tự cấu hình In mẫu tem hàng tự cấu hình theo số lượng (1) PHIẾU…" at bounding box center [780, 385] width 1560 height 770
drag, startPoint x: 1547, startPoint y: 469, endPoint x: 1274, endPoint y: 469, distance: 273.0
click at [1274, 469] on div "PHIẾU DÁN LÊN HÀNG Ngày in phiếu: 14:30 ngày 15-09-2025 CSKH: 1900.06.88.33 CÔN…" at bounding box center [799, 143] width 1475 height 1322
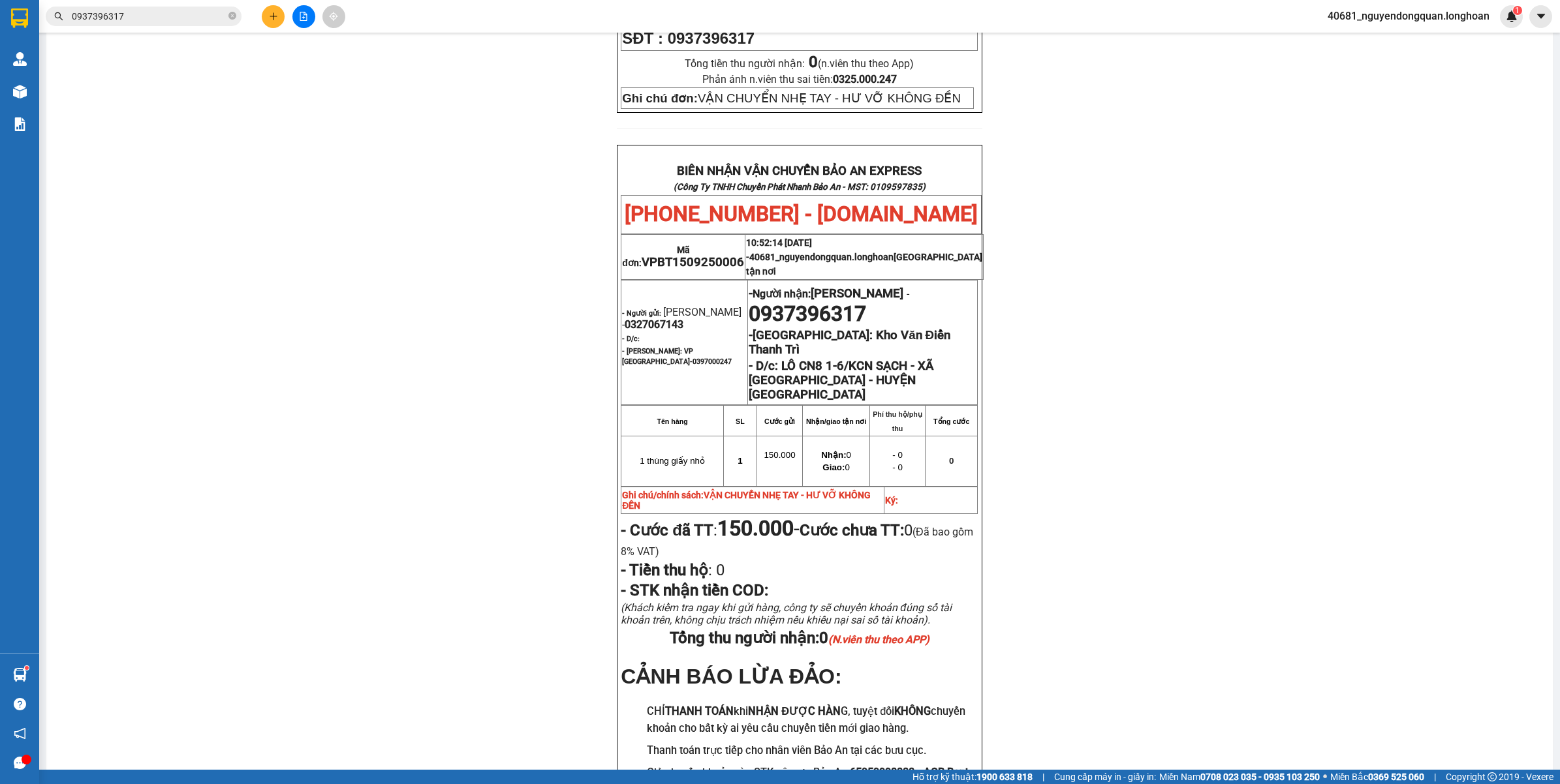
scroll to position [582, 0]
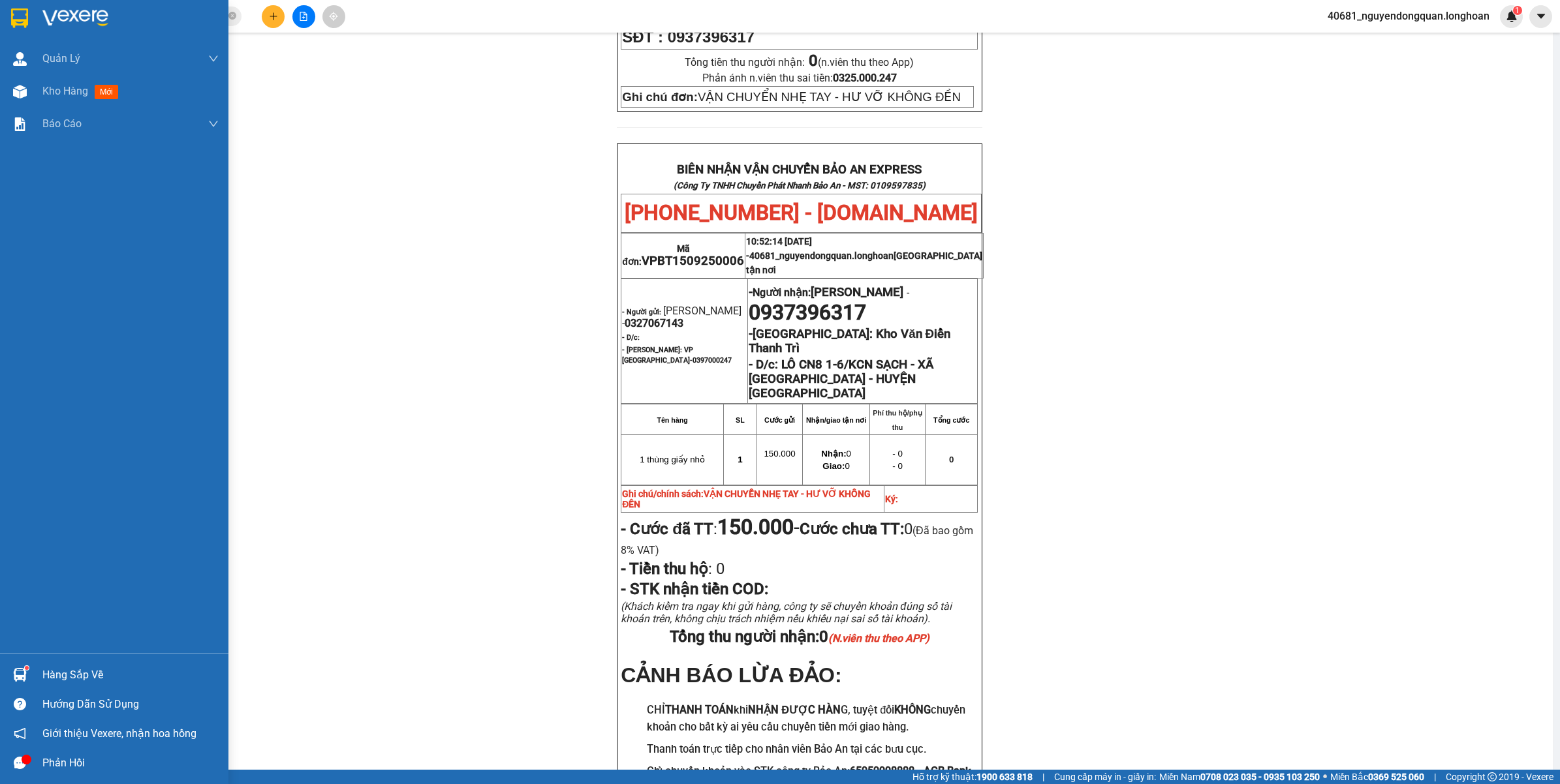
click at [24, 18] on img at bounding box center [20, 18] width 17 height 20
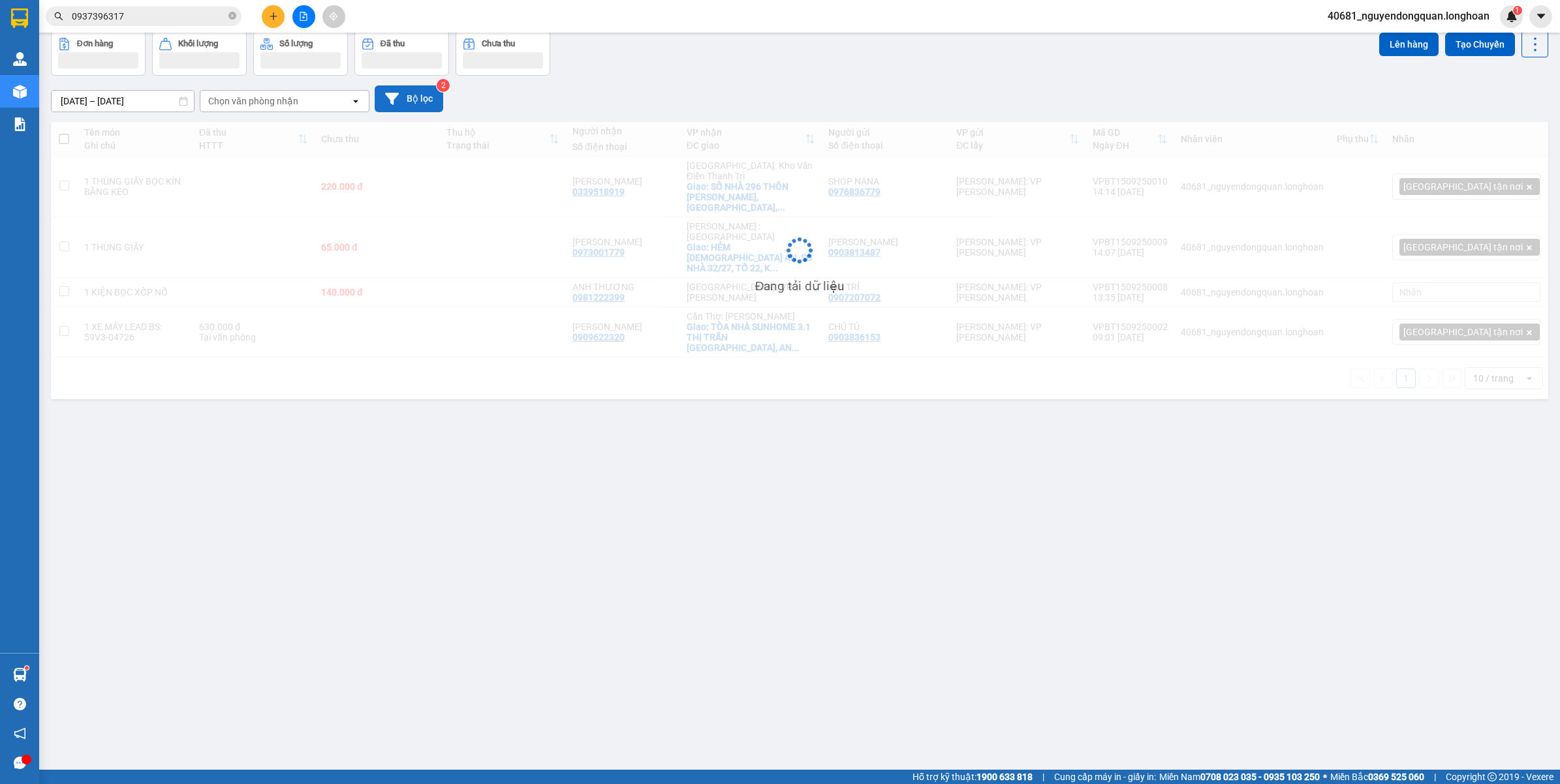
scroll to position [60, 0]
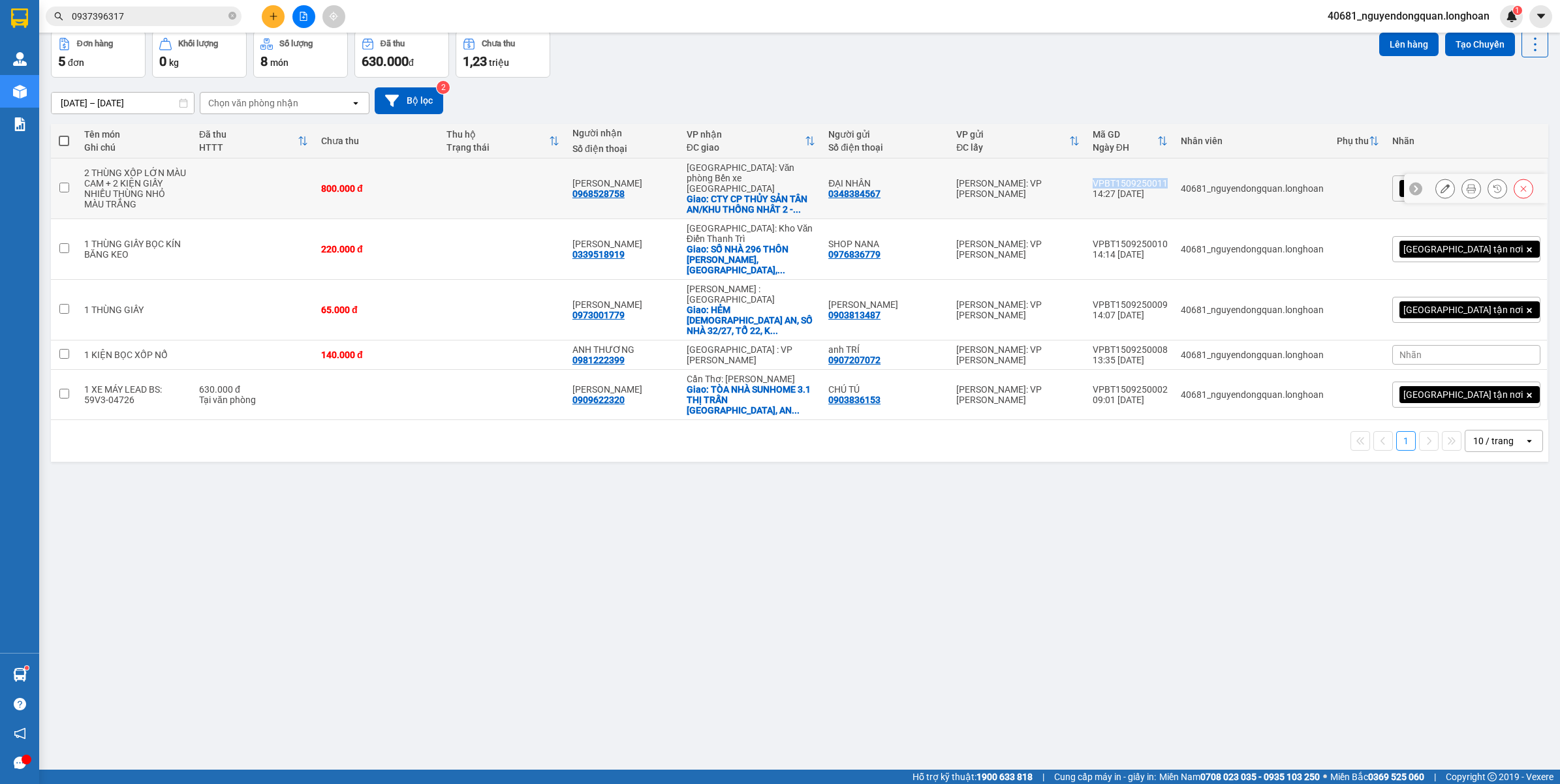
drag, startPoint x: 1155, startPoint y: 174, endPoint x: 1225, endPoint y: 180, distance: 70.3
click at [1174, 180] on td "VPBT1509250011 14:27 15/09" at bounding box center [1129, 189] width 88 height 61
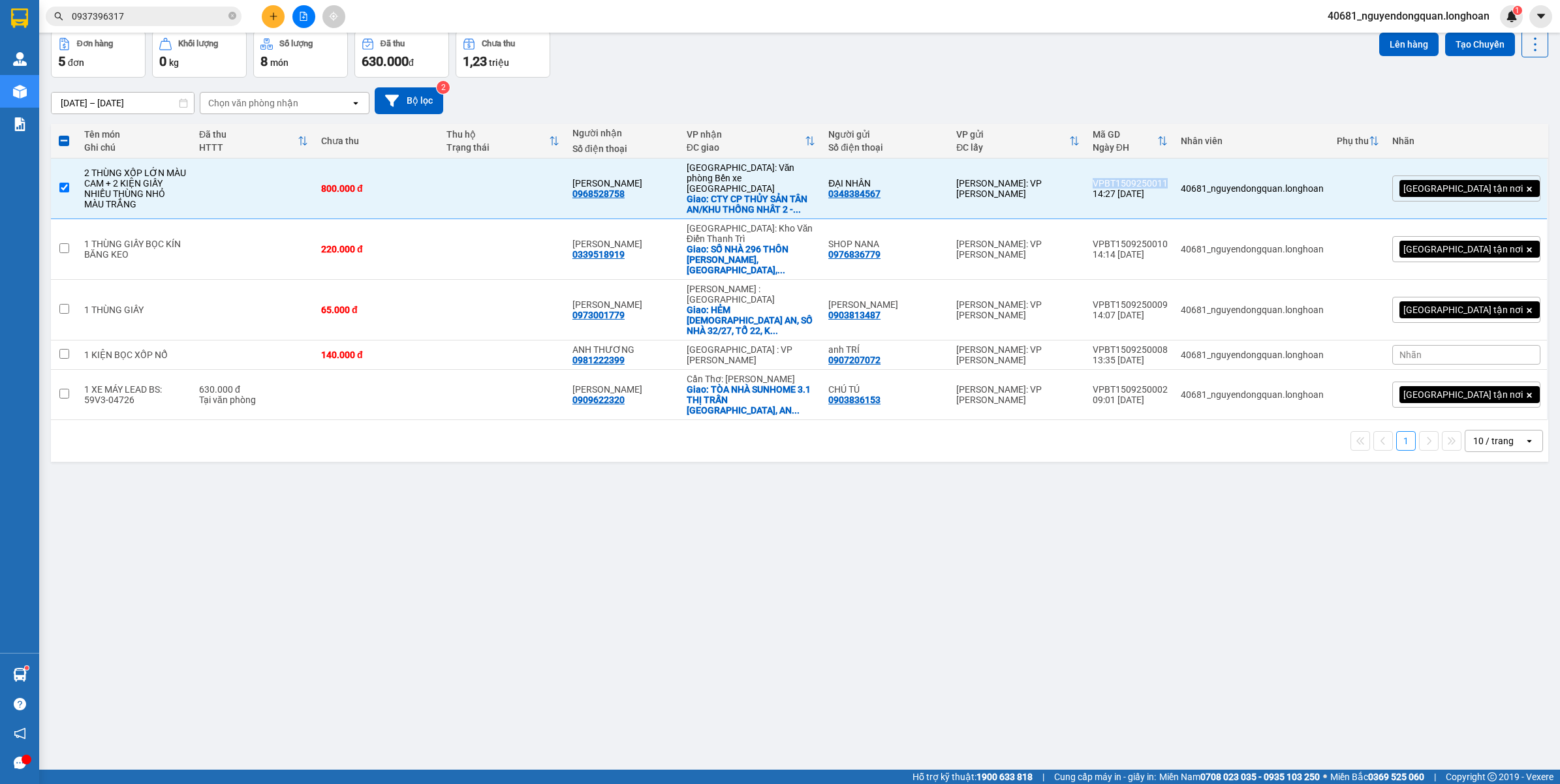
copy div "VPBT1509250011"
click at [355, 653] on div "ver 1.8.145 Kho gửi Trên xe Kho nhận Kho công nợ Hàng đã giao Đơn hàng 5 đơn Kh…" at bounding box center [799, 371] width 1508 height 784
click at [65, 182] on input "checkbox" at bounding box center [64, 187] width 10 height 10
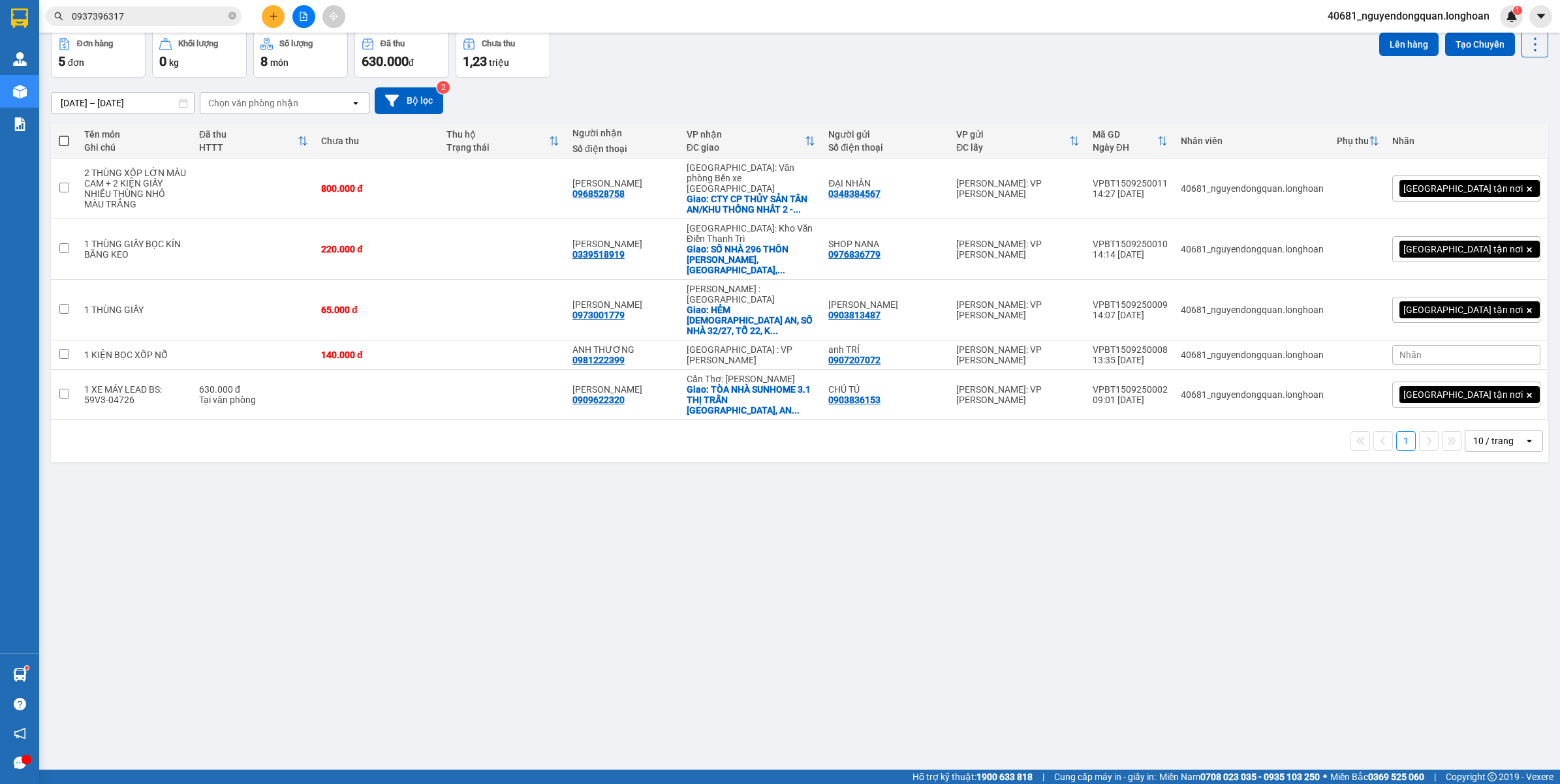
drag, startPoint x: 63, startPoint y: 134, endPoint x: 92, endPoint y: 149, distance: 32.6
click at [63, 135] on label at bounding box center [64, 141] width 14 height 13
click at [64, 135] on input "checkbox" at bounding box center [64, 135] width 0 height 0
checkbox input "true"
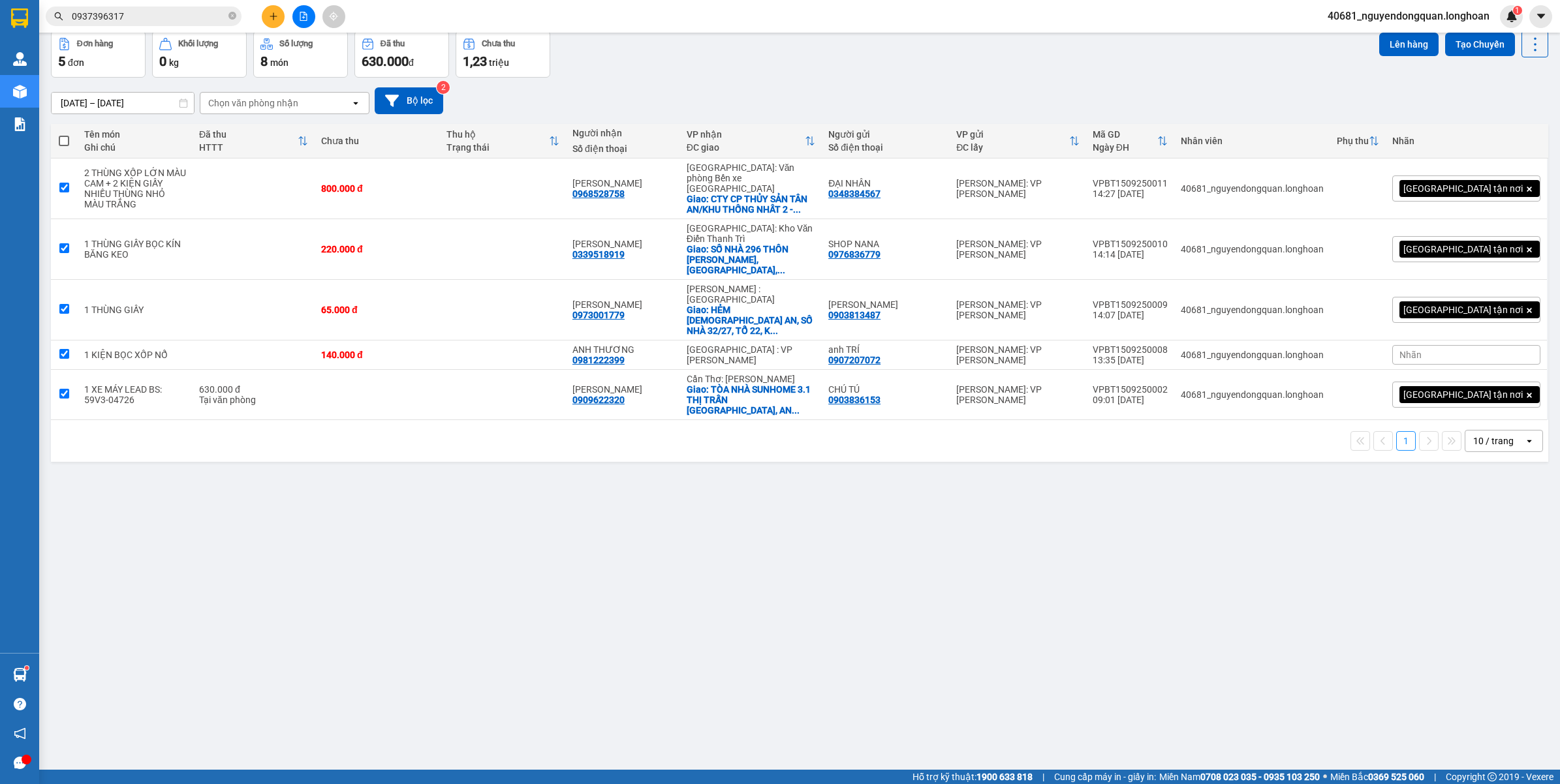
checkbox input "true"
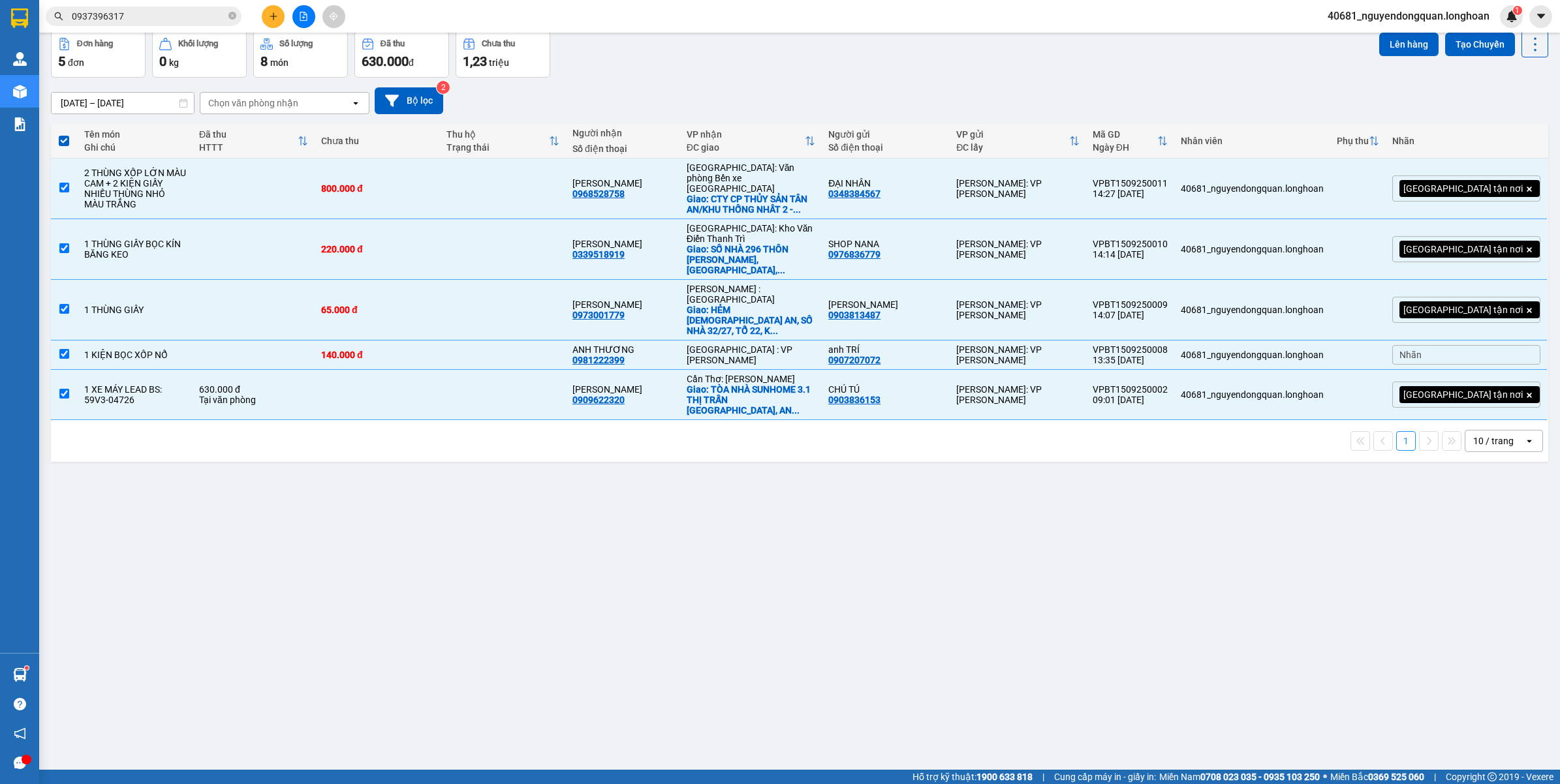
click at [61, 135] on span at bounding box center [63, 140] width 10 height 10
click at [64, 135] on input "checkbox" at bounding box center [64, 135] width 0 height 0
checkbox input "false"
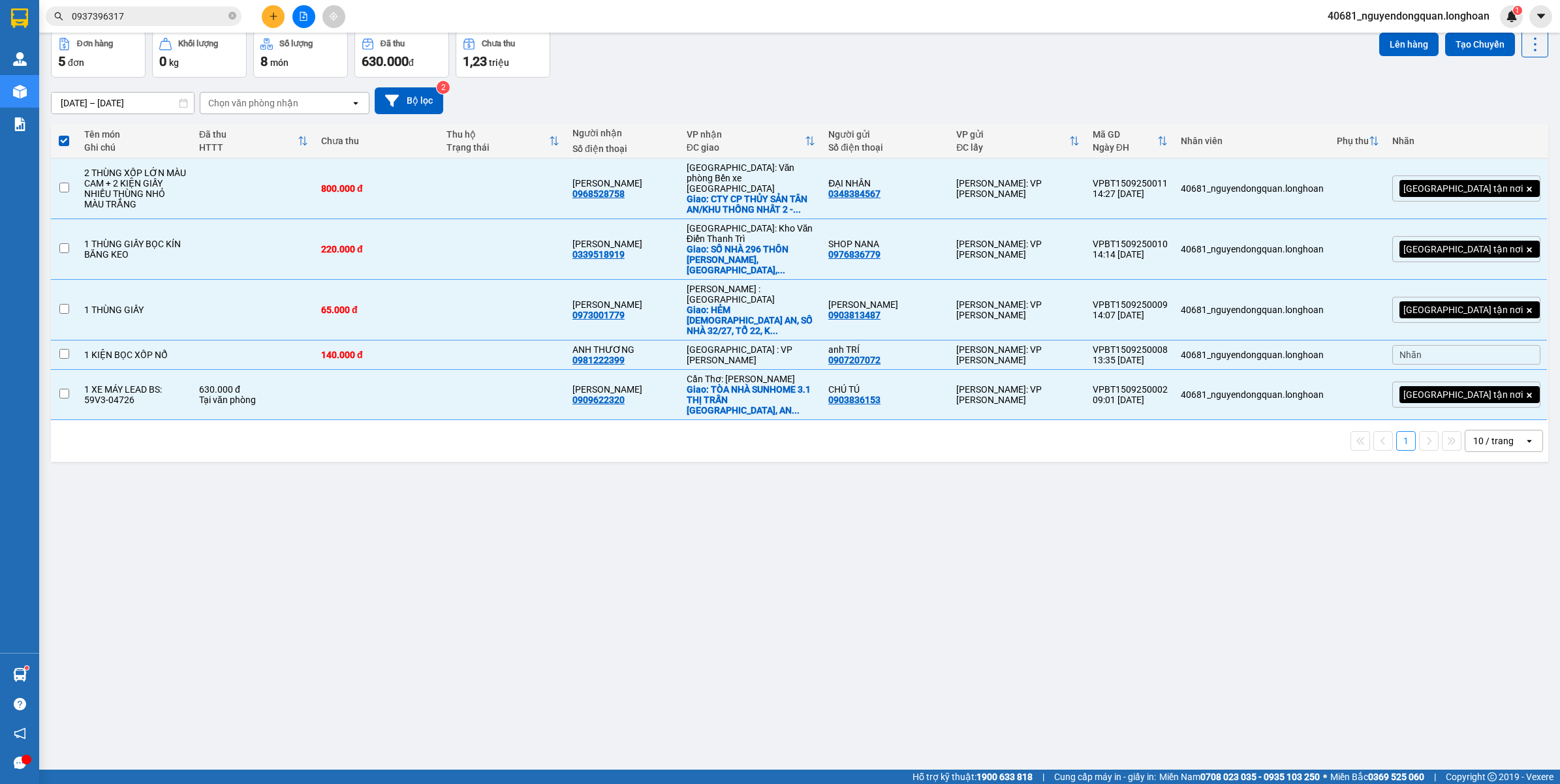
checkbox input "false"
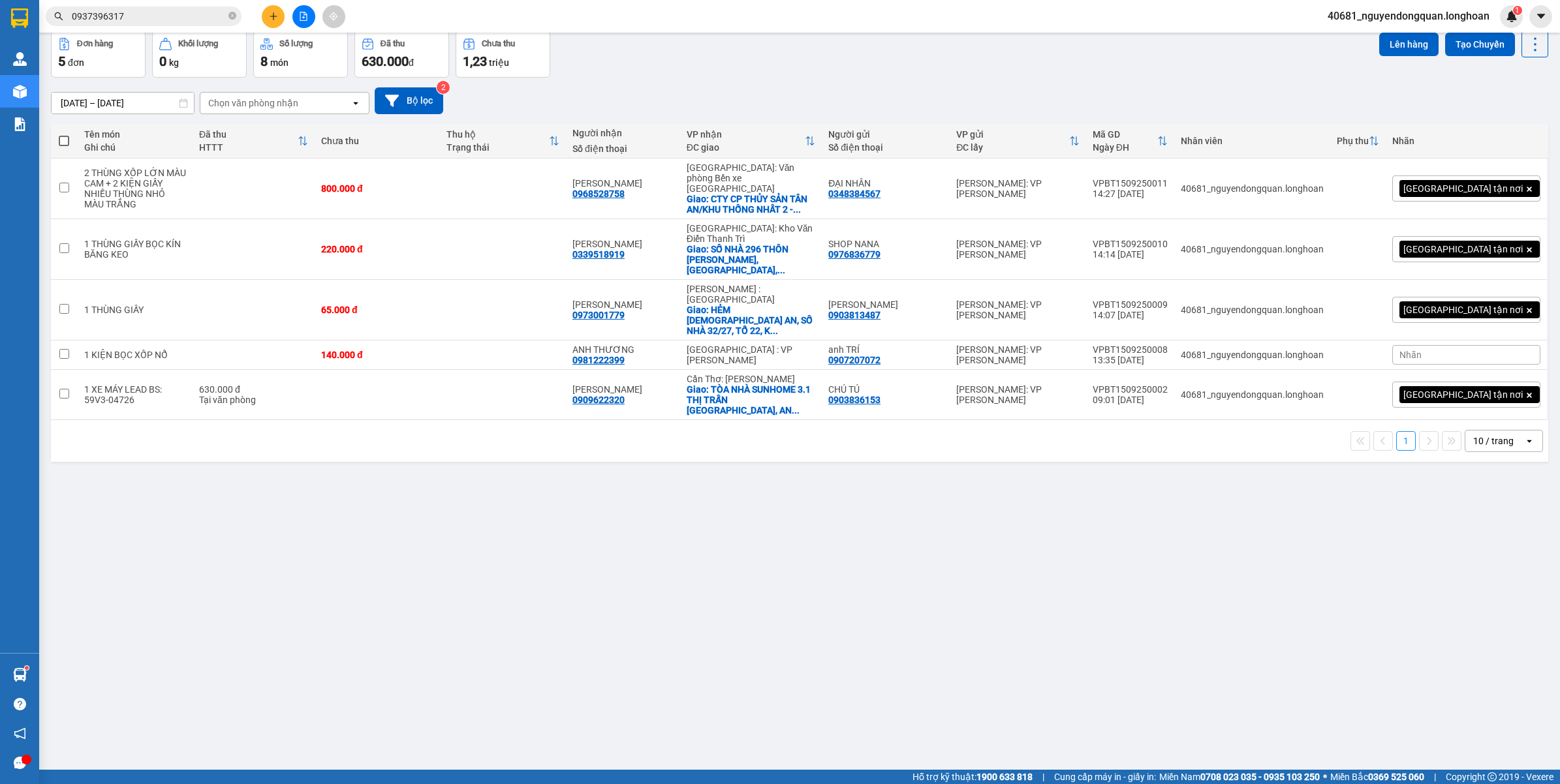
scroll to position [0, 0]
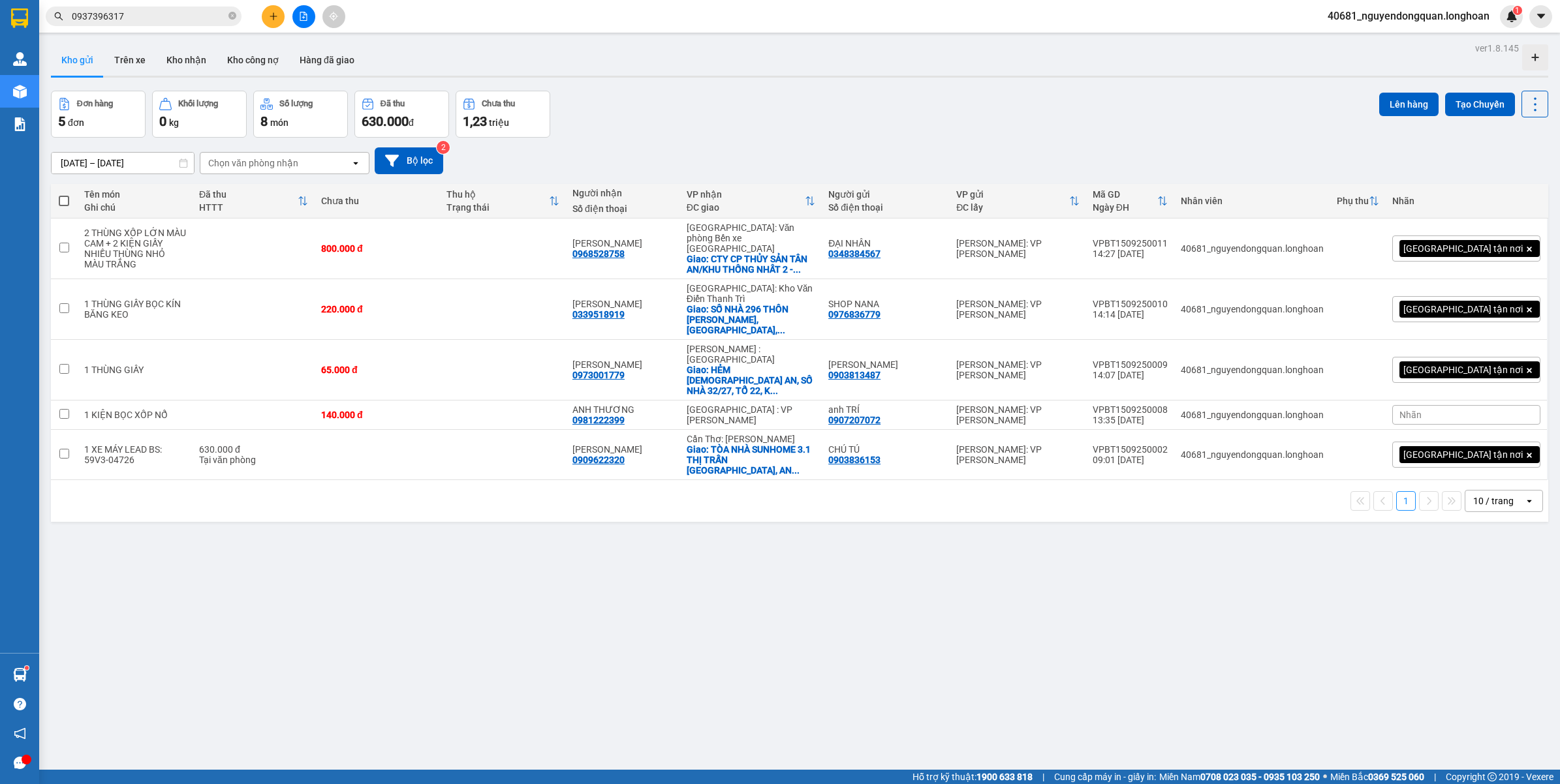
click at [1493, 494] on div "10 / trang" at bounding box center [1493, 501] width 41 height 13
click at [1497, 599] on span "100 / trang" at bounding box center [1486, 595] width 47 height 13
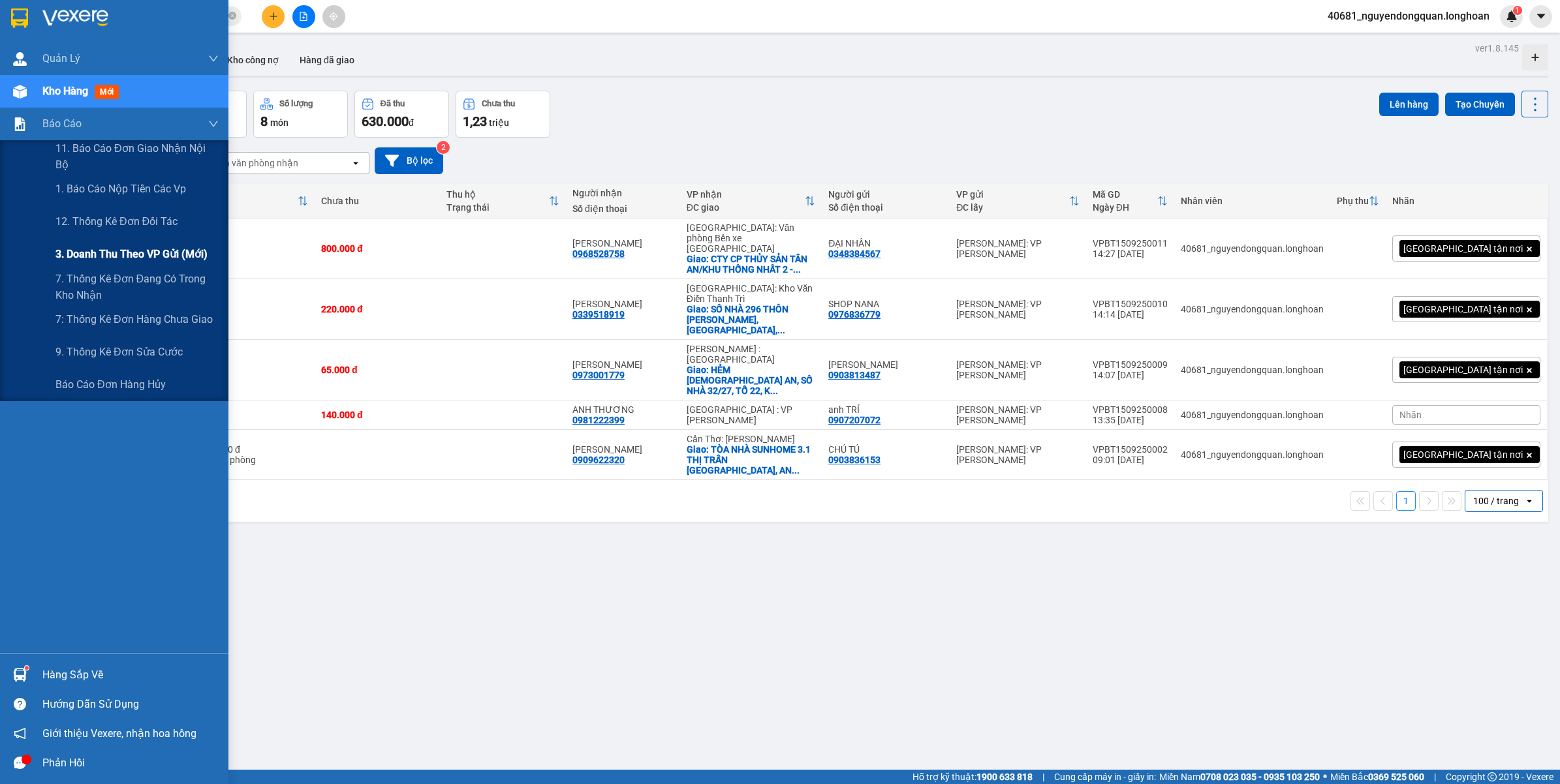
click at [138, 259] on span "3. Doanh Thu theo VP Gửi (mới)" at bounding box center [132, 254] width 152 height 16
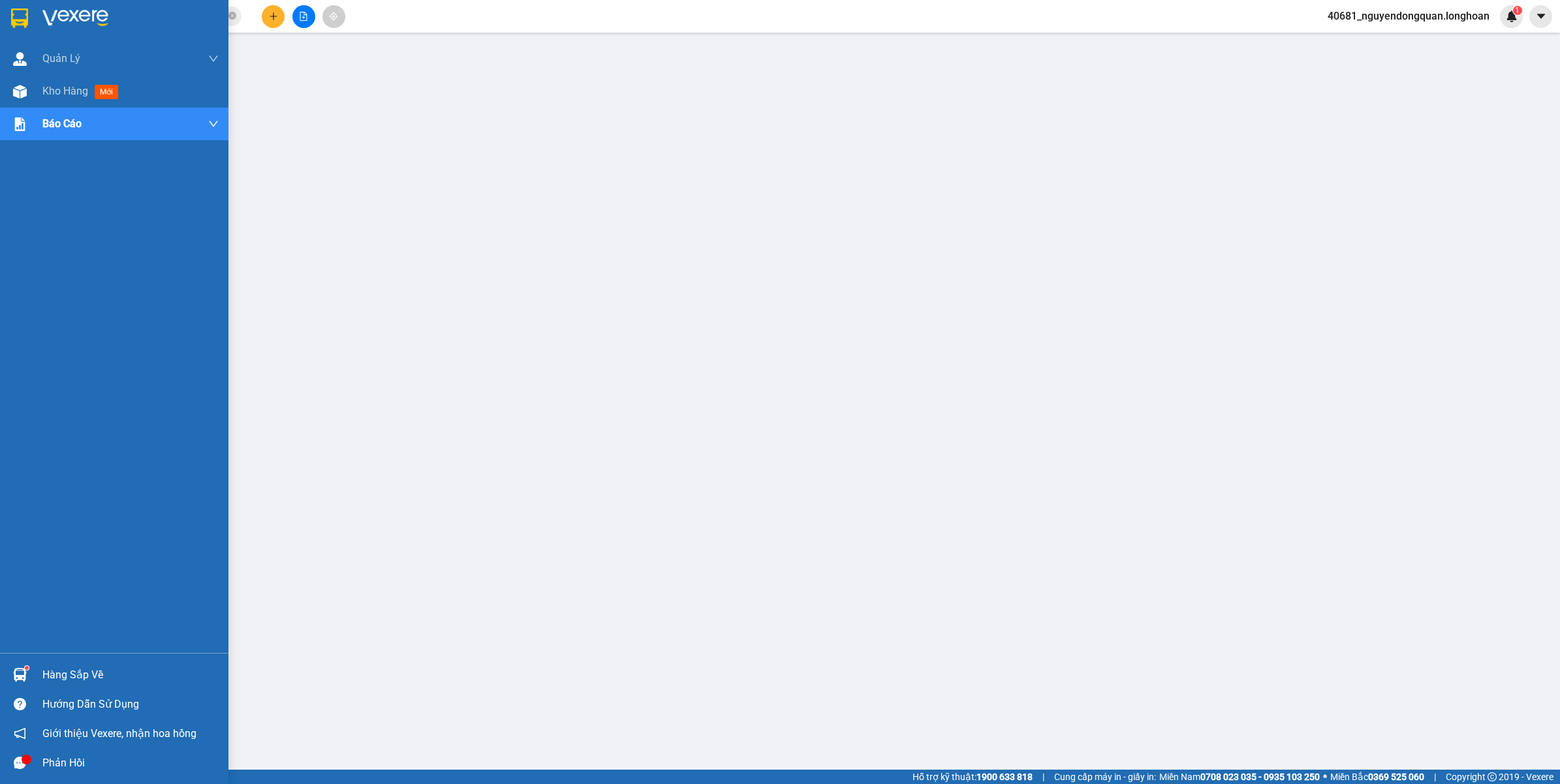
click at [22, 22] on img at bounding box center [20, 18] width 17 height 20
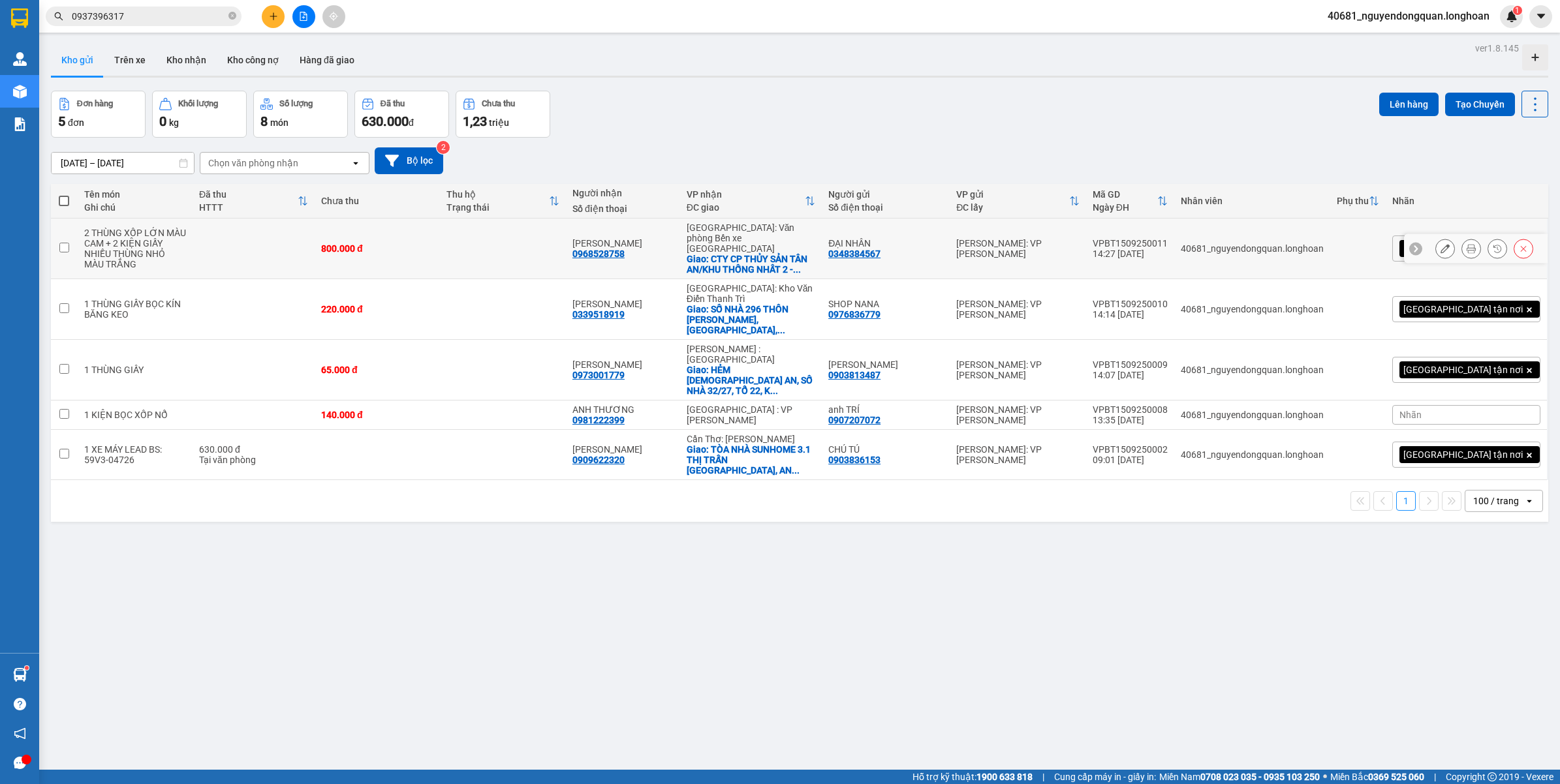
click at [1466, 245] on icon at bounding box center [1471, 249] width 9 height 9
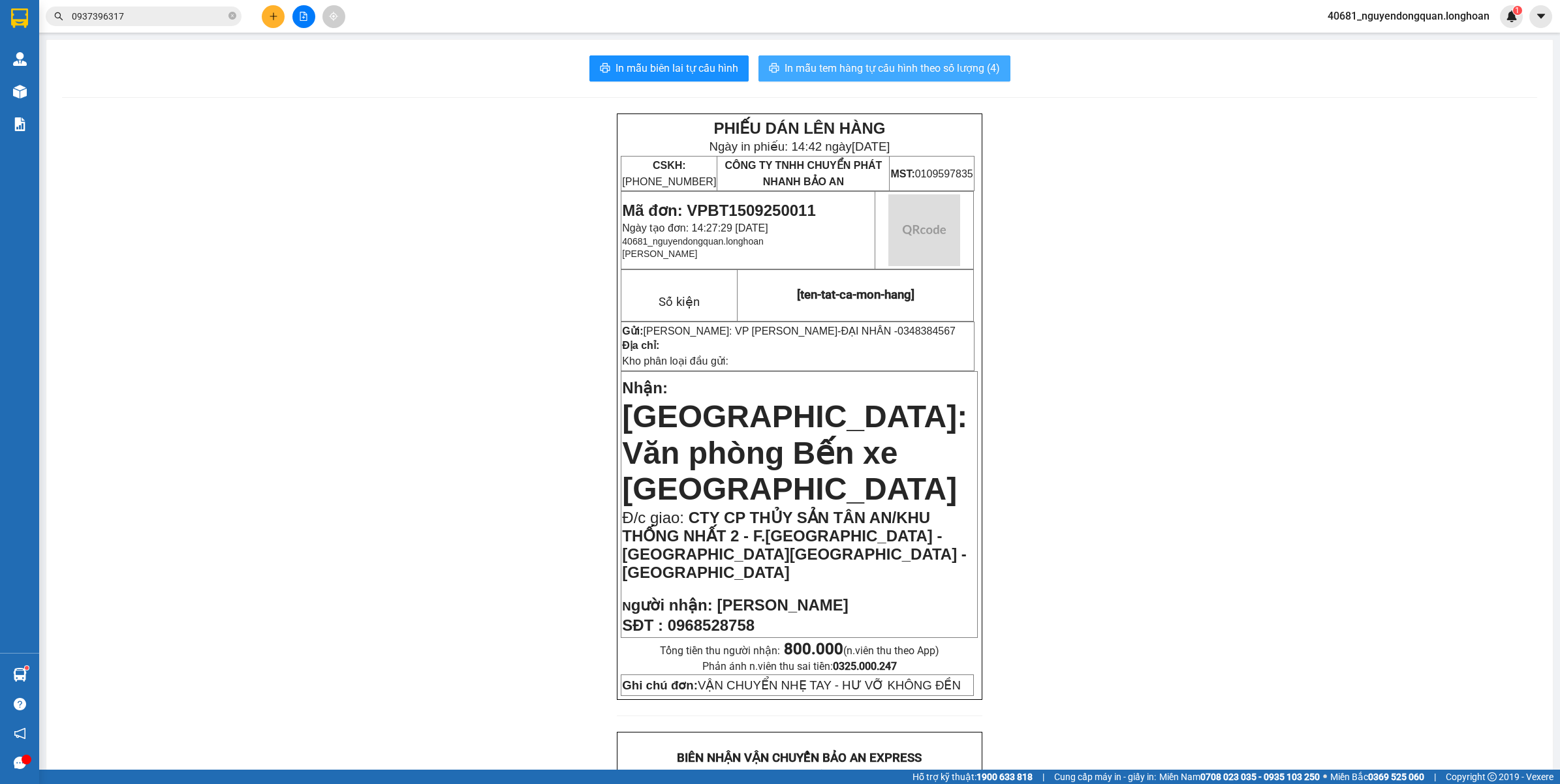
drag, startPoint x: 933, startPoint y: 70, endPoint x: 941, endPoint y: 70, distance: 8.0
click at [934, 70] on span "In mẫu tem hàng tự cấu hình theo số lượng (4)" at bounding box center [892, 68] width 215 height 16
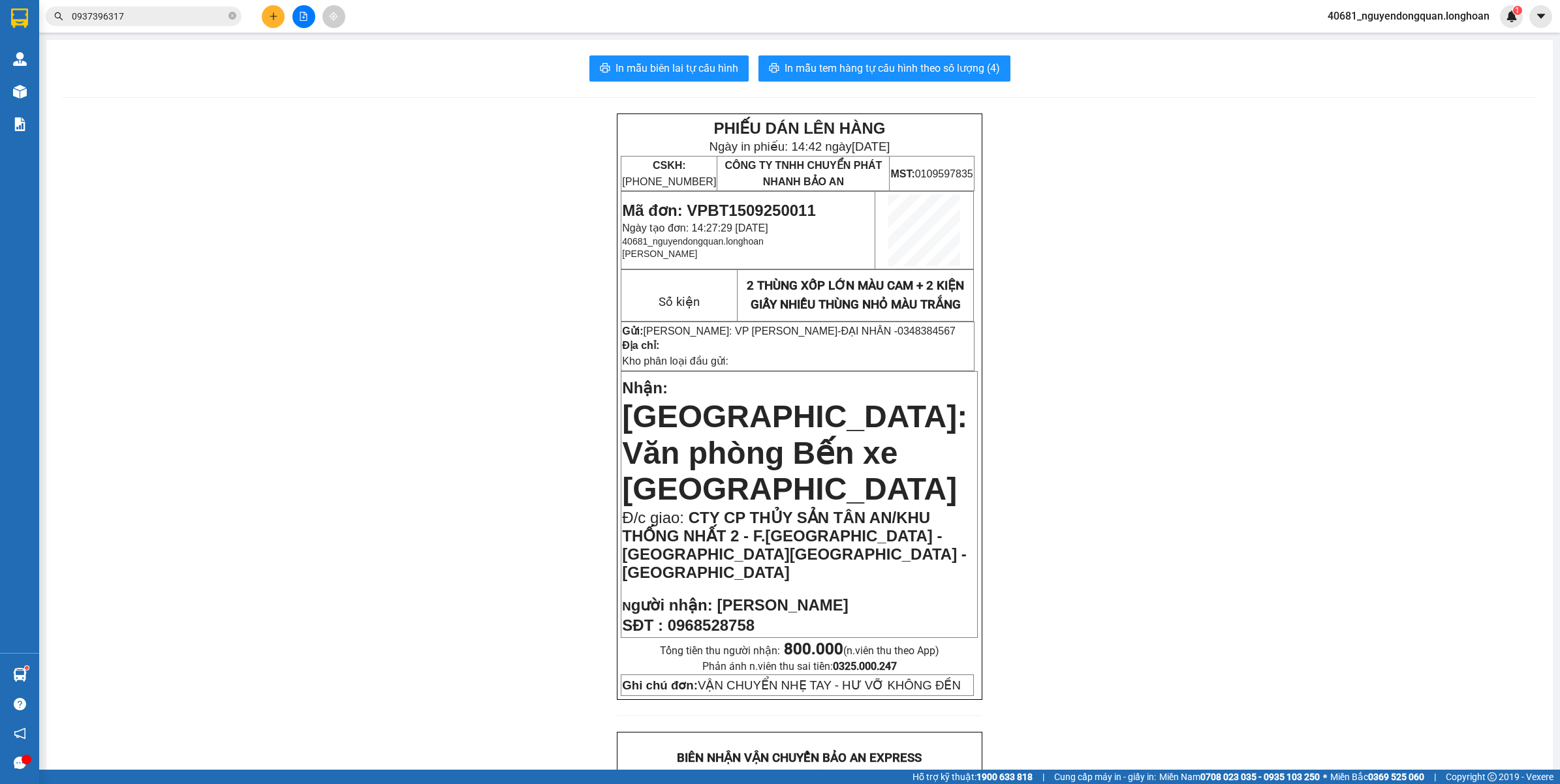
click at [42, 22] on div "0937396317" at bounding box center [127, 16] width 254 height 20
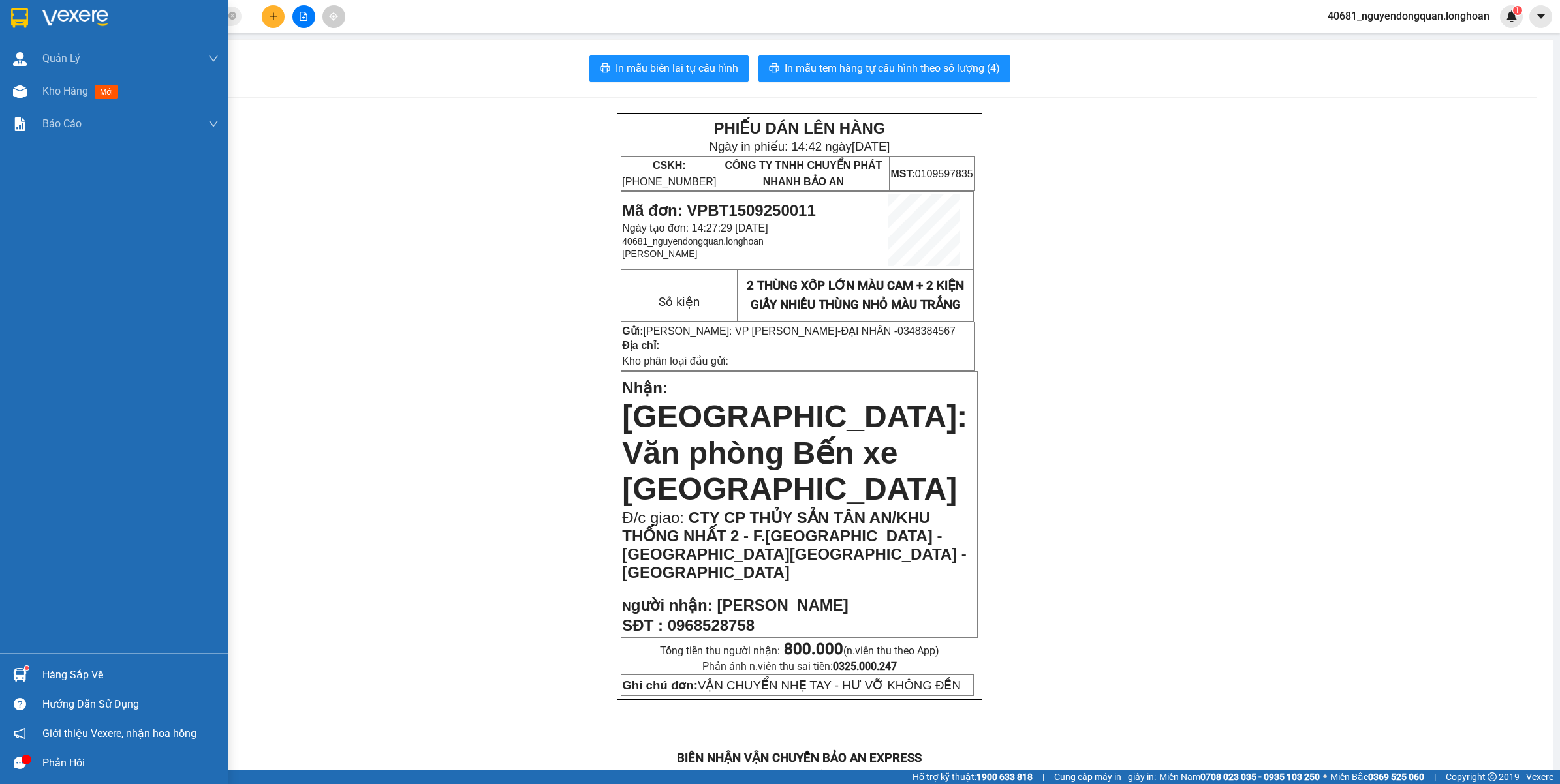
click at [25, 18] on img at bounding box center [20, 18] width 17 height 20
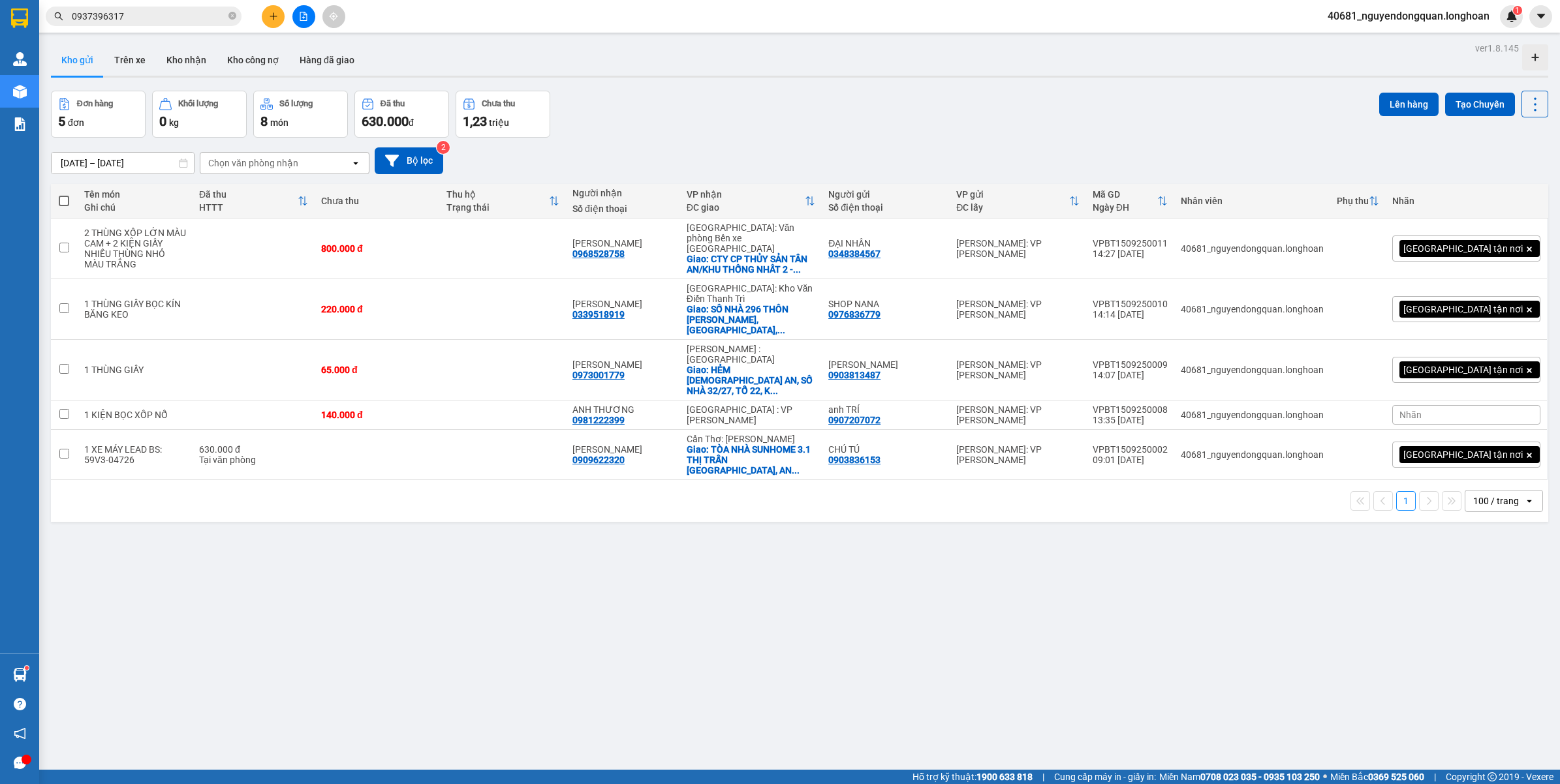
drag, startPoint x: 1423, startPoint y: 22, endPoint x: 1427, endPoint y: 1, distance: 21.4
click at [1423, 20] on span "40681_nguyendongquan.longhoan" at bounding box center [1407, 16] width 182 height 16
click at [1358, 41] on span "Đăng xuất" at bounding box center [1413, 41] width 157 height 14
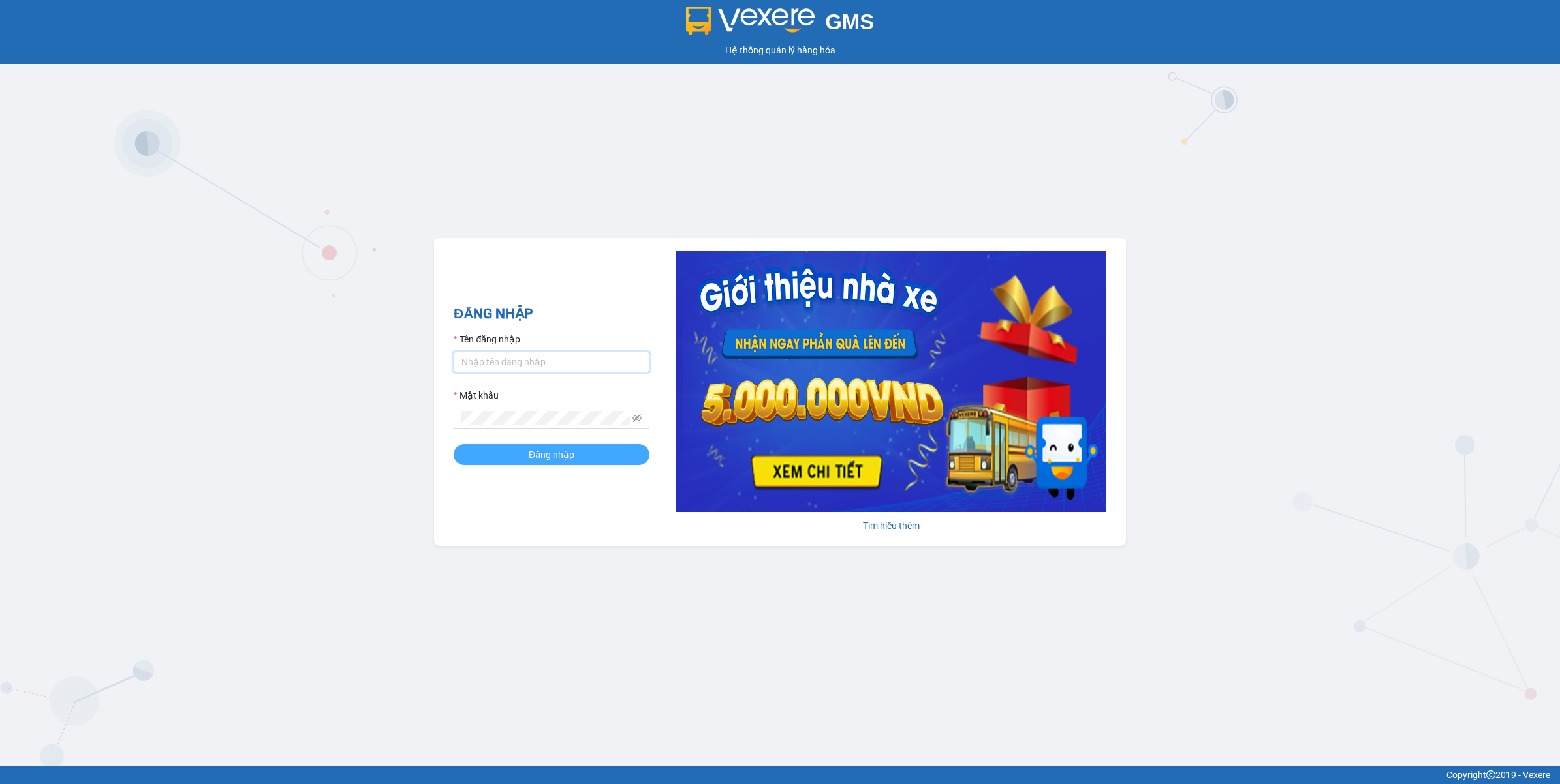
type input "nguyendongquan.longhoan"
click at [558, 464] on button "Đăng nhập" at bounding box center [551, 455] width 196 height 21
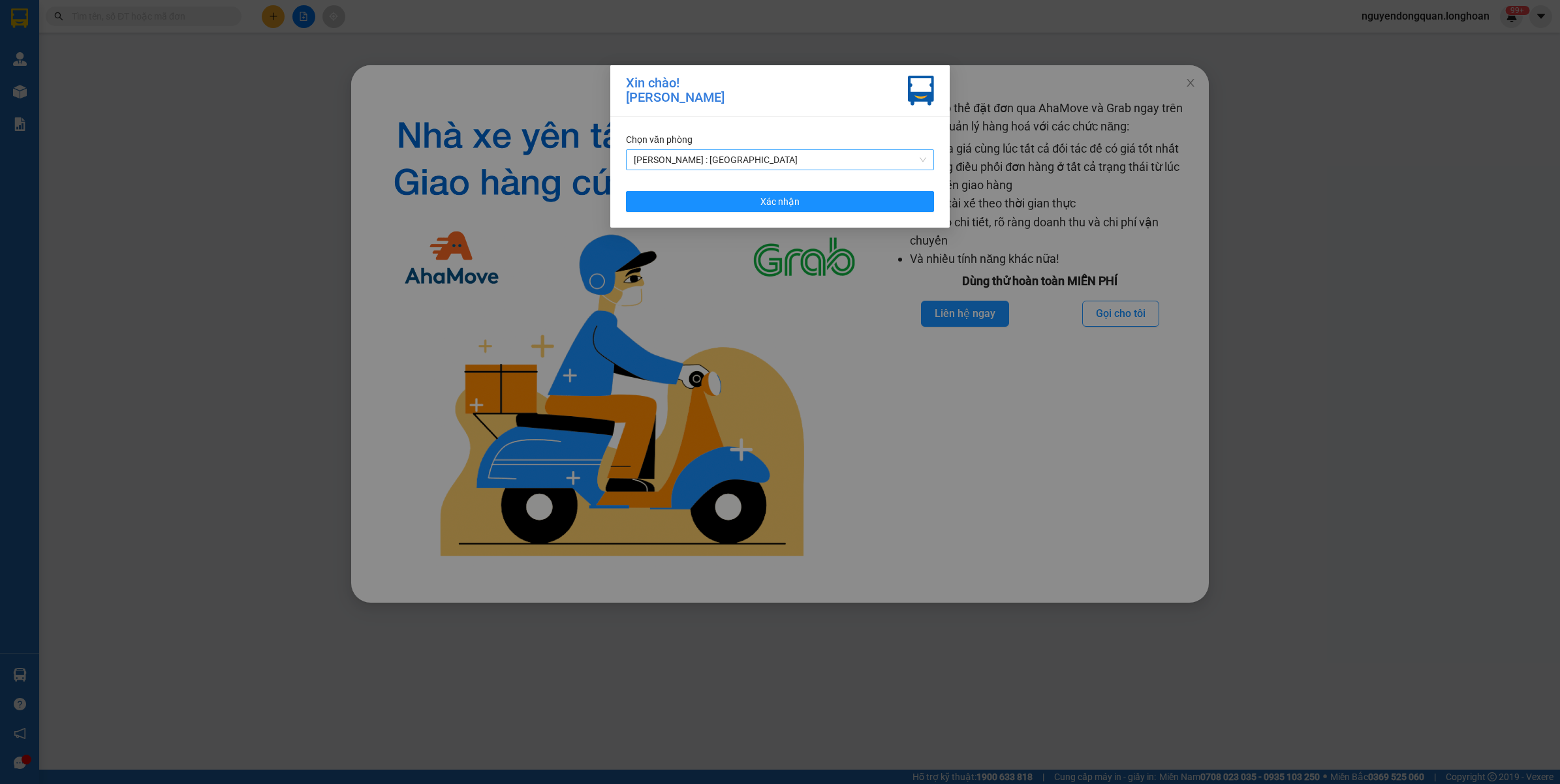
click at [679, 155] on span "[PERSON_NAME] : [GEOGRAPHIC_DATA]" at bounding box center [780, 160] width 293 height 20
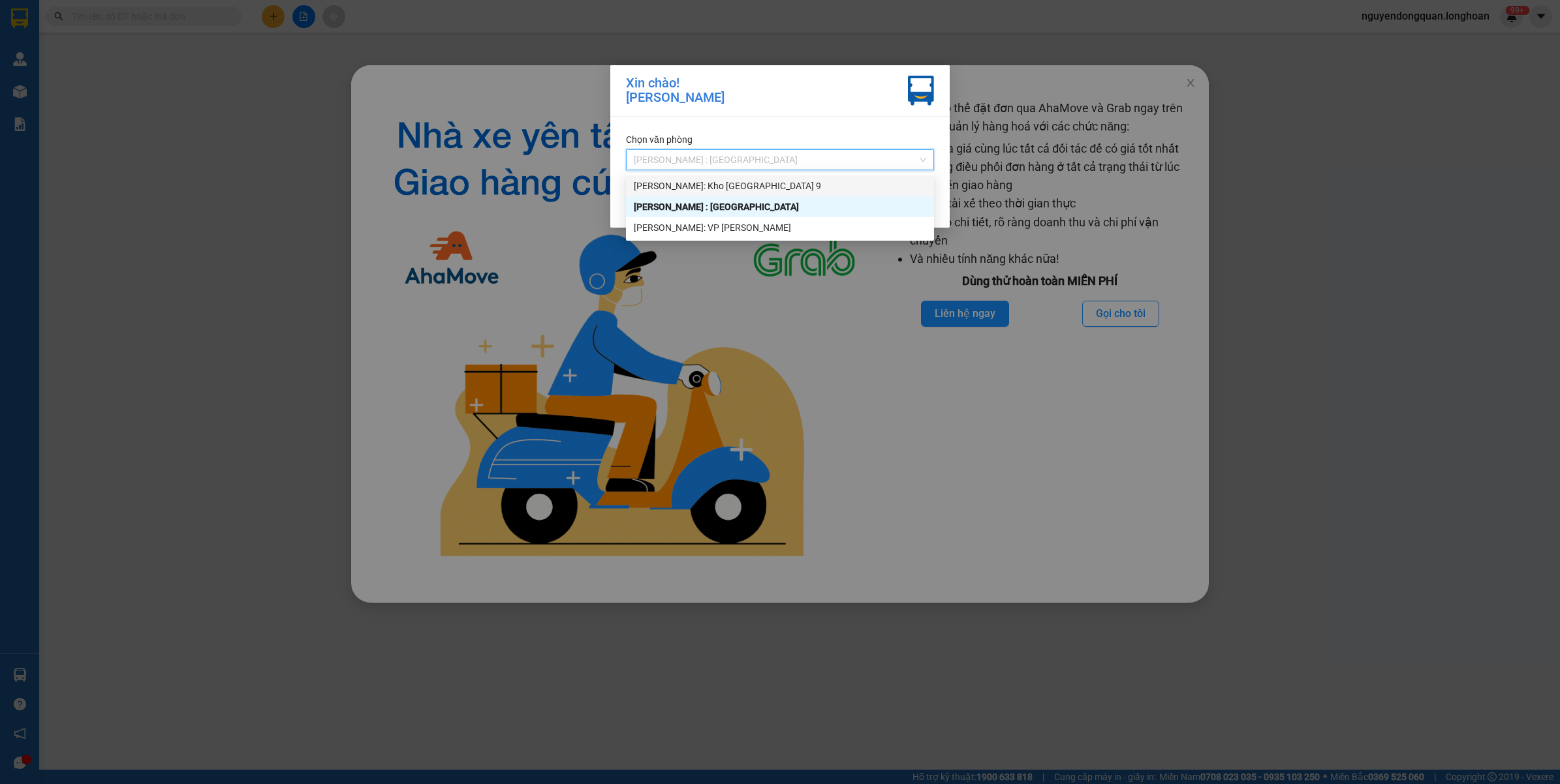
click at [743, 186] on div "[PERSON_NAME]: Kho [GEOGRAPHIC_DATA] 9" at bounding box center [780, 185] width 293 height 14
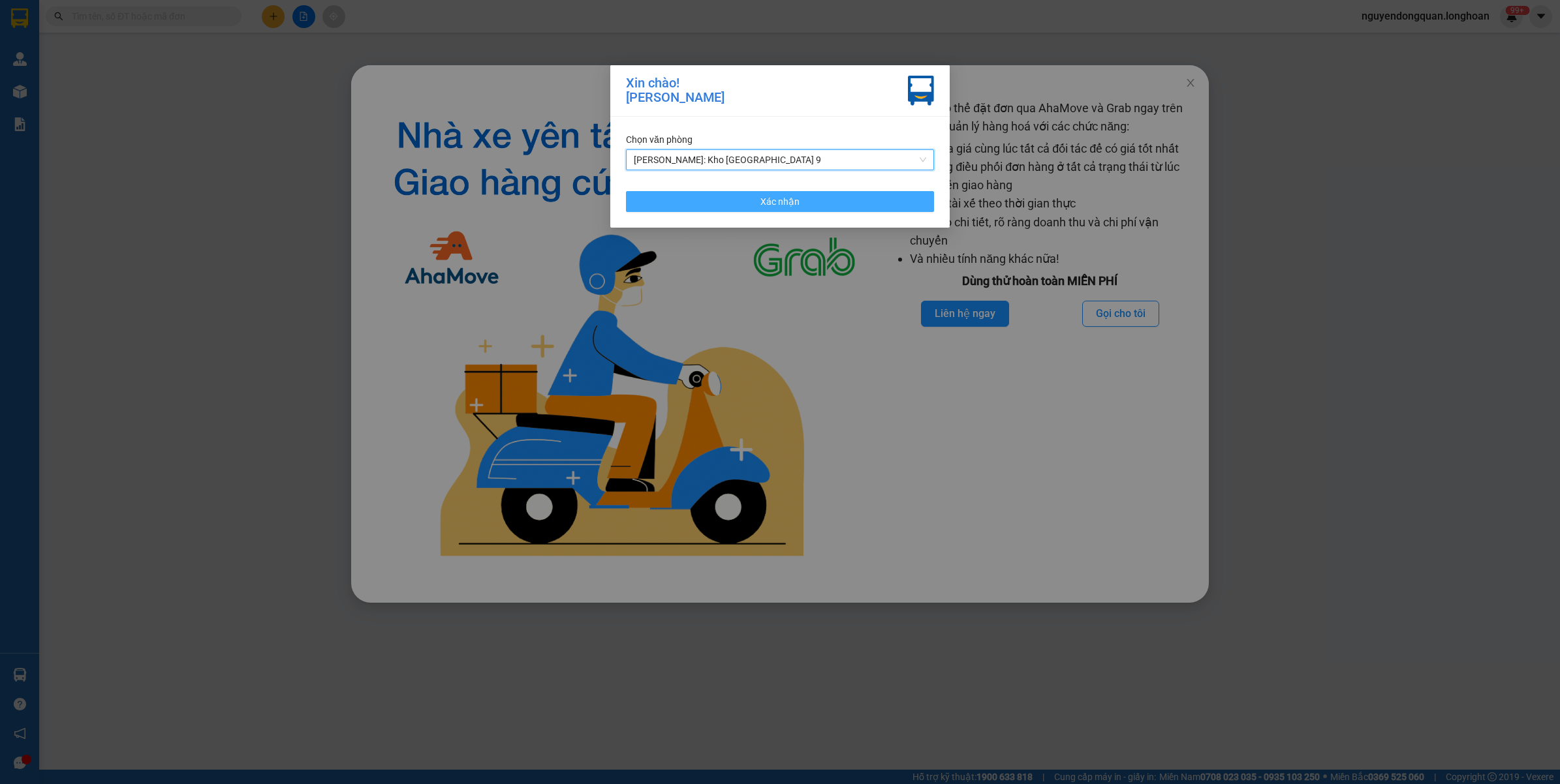
click at [736, 194] on button "Xác nhận" at bounding box center [780, 201] width 308 height 21
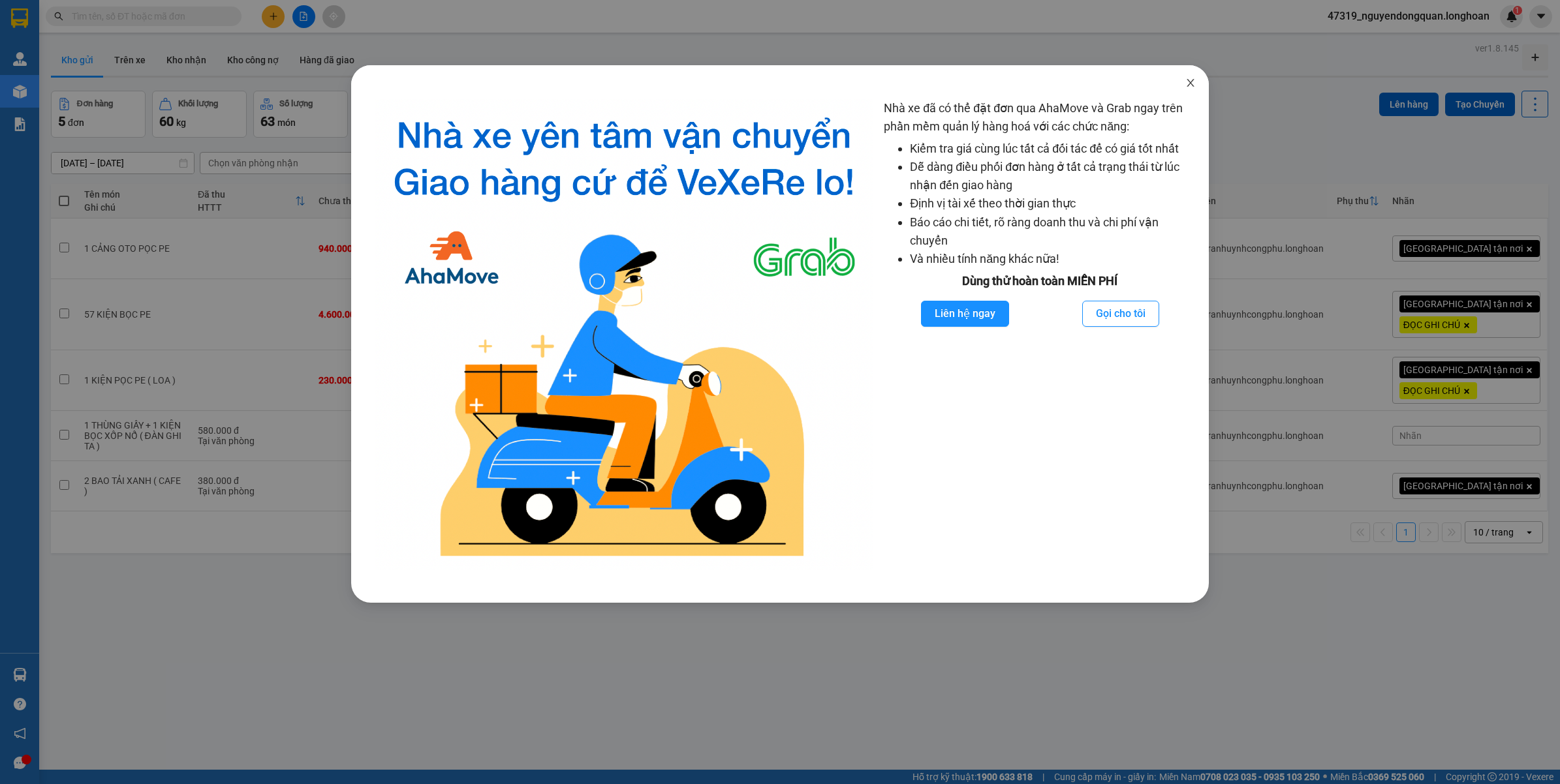
click at [1184, 84] on span "Close" at bounding box center [1190, 83] width 37 height 37
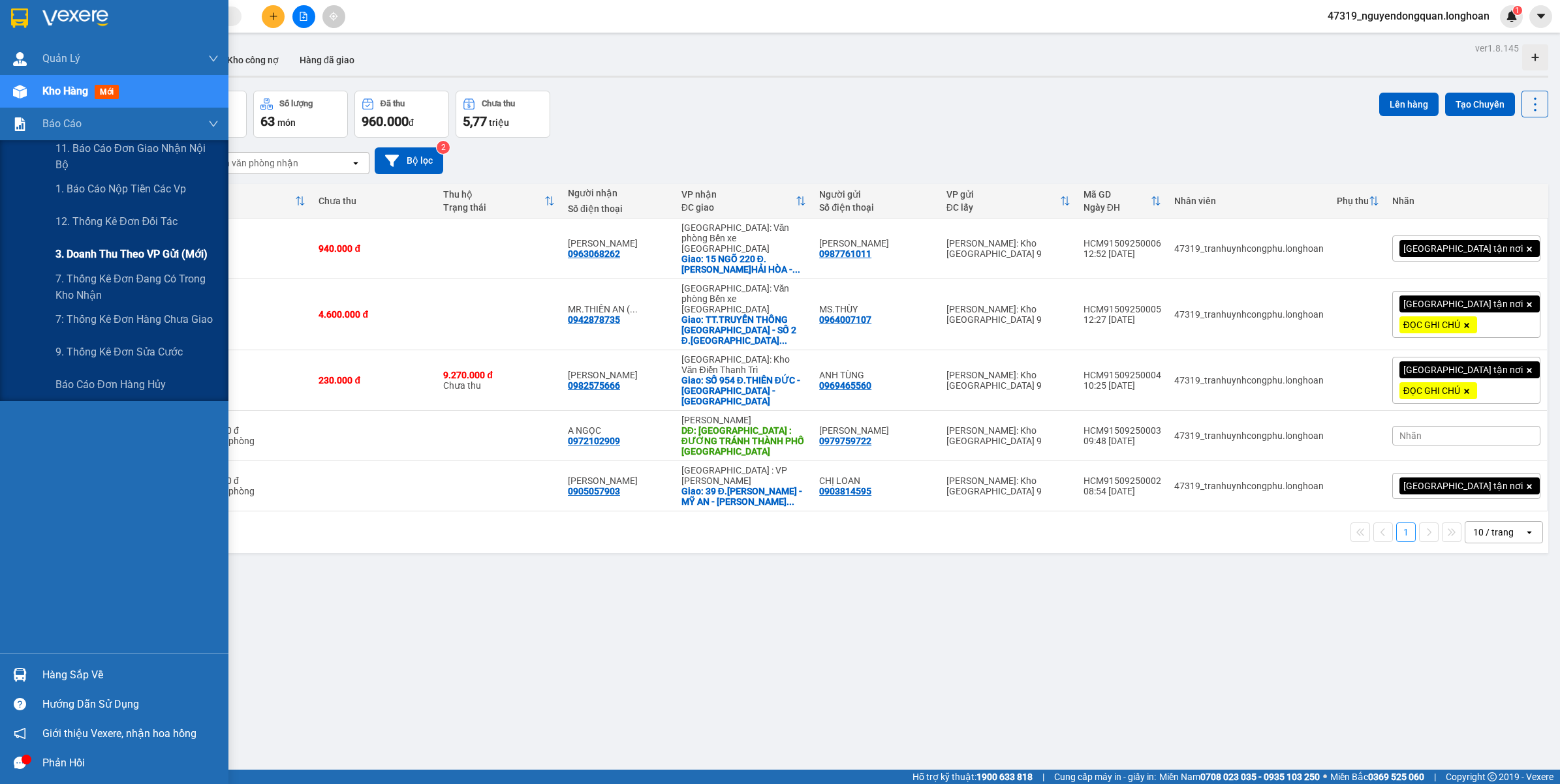
click at [167, 257] on span "3. Doanh Thu theo VP Gửi (mới)" at bounding box center [132, 254] width 152 height 16
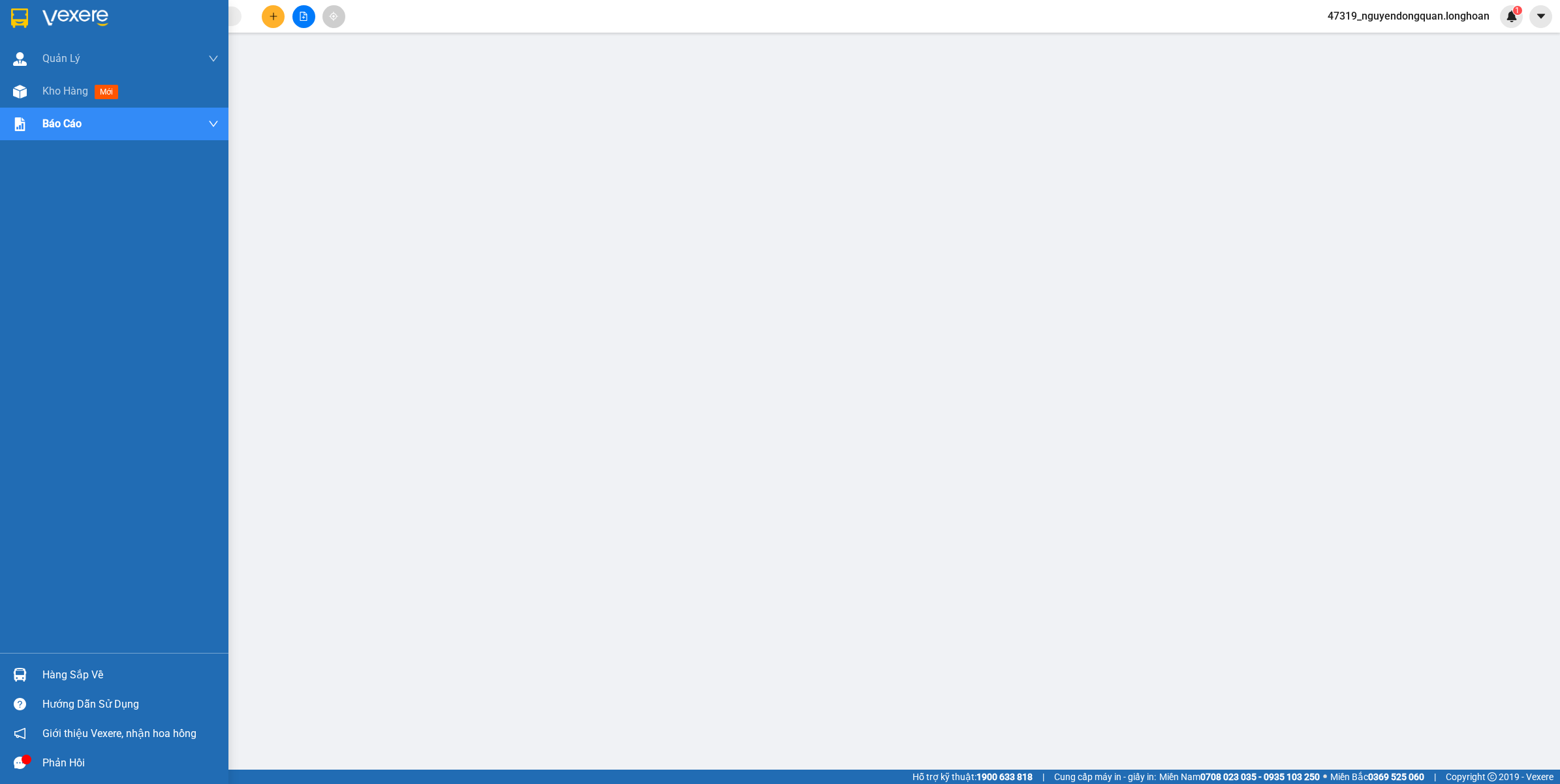
click at [42, 18] on div at bounding box center [114, 21] width 229 height 42
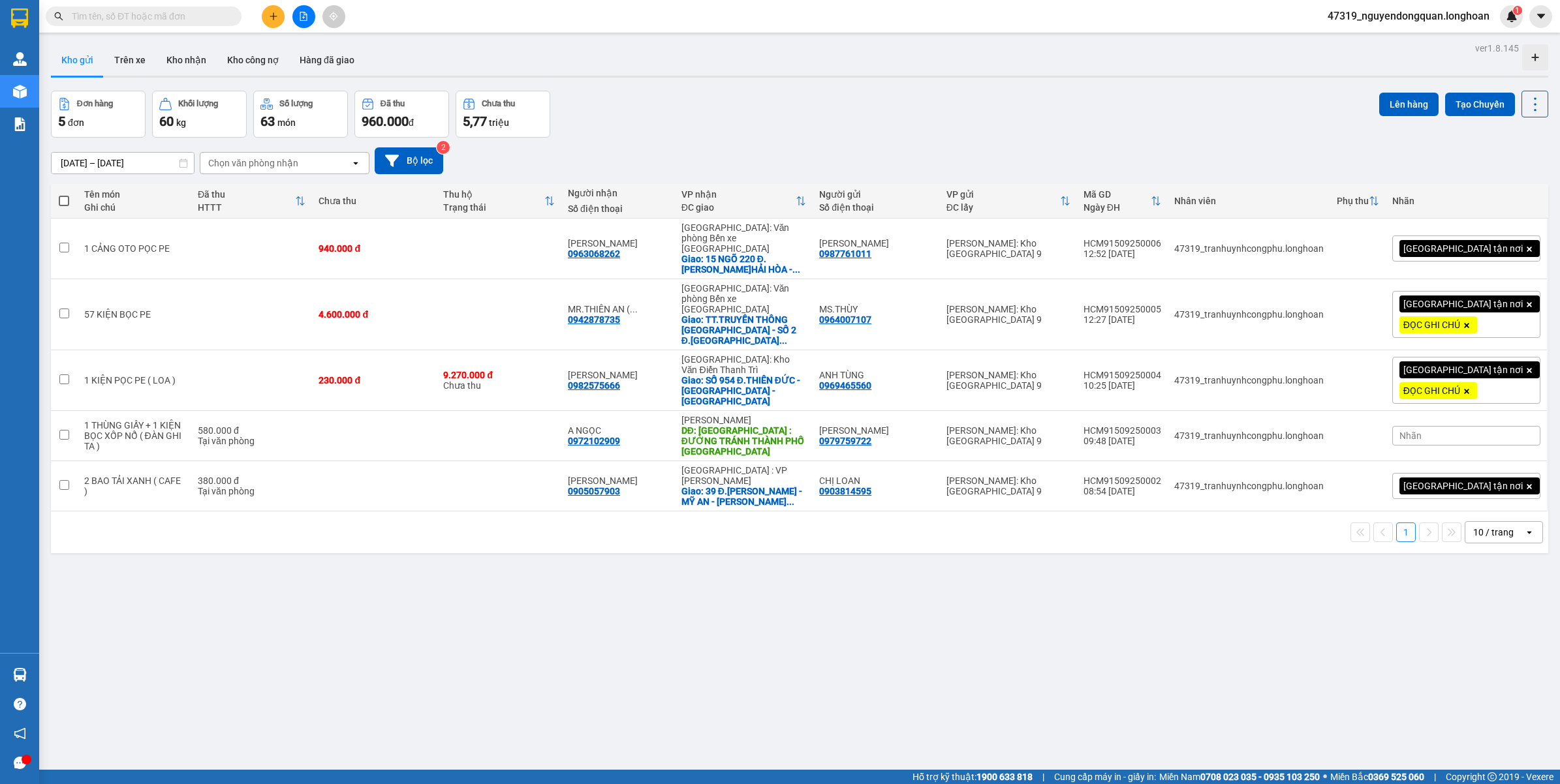
click at [1429, 18] on span "47319_nguyendongquan.longhoan" at bounding box center [1407, 16] width 182 height 16
click at [1385, 41] on span "Đăng xuất" at bounding box center [1413, 41] width 157 height 14
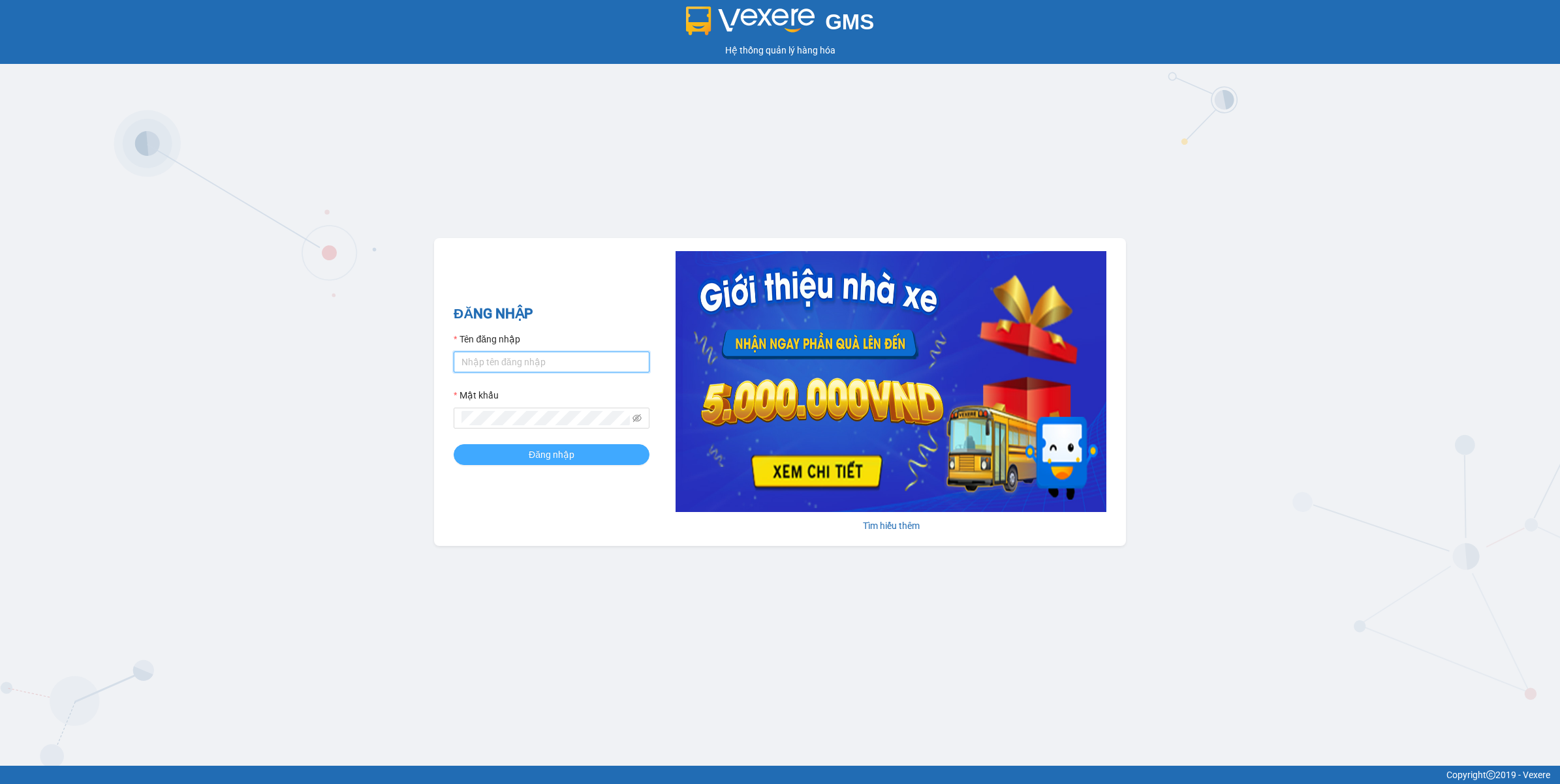
type input "nguyendongquan.longhoan"
click at [545, 461] on span "Đăng nhập" at bounding box center [551, 455] width 45 height 14
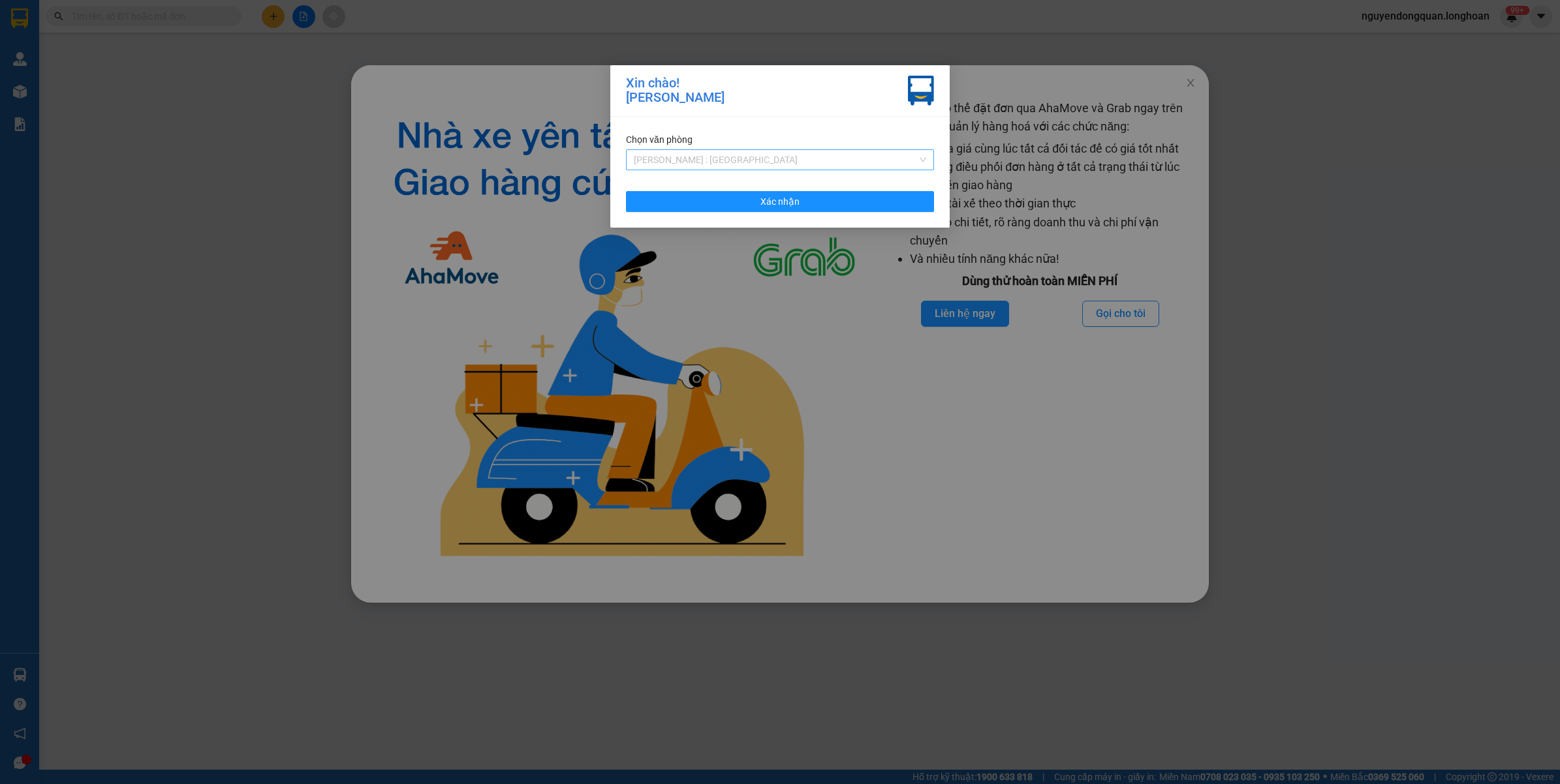
click at [791, 149] on div "[PERSON_NAME] : [GEOGRAPHIC_DATA]" at bounding box center [780, 160] width 308 height 21
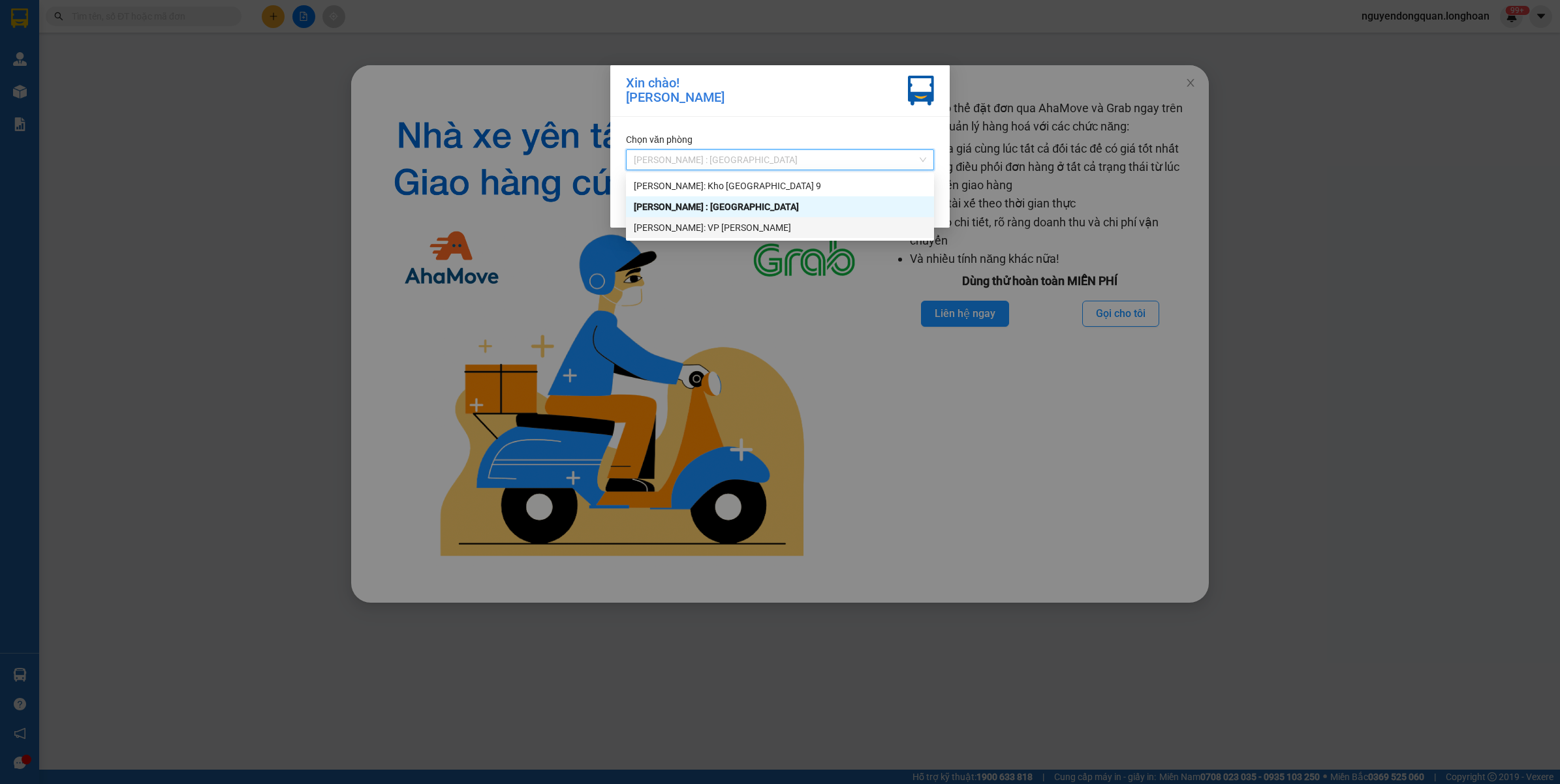
click at [746, 227] on div "[PERSON_NAME]: VP [PERSON_NAME]" at bounding box center [780, 228] width 293 height 14
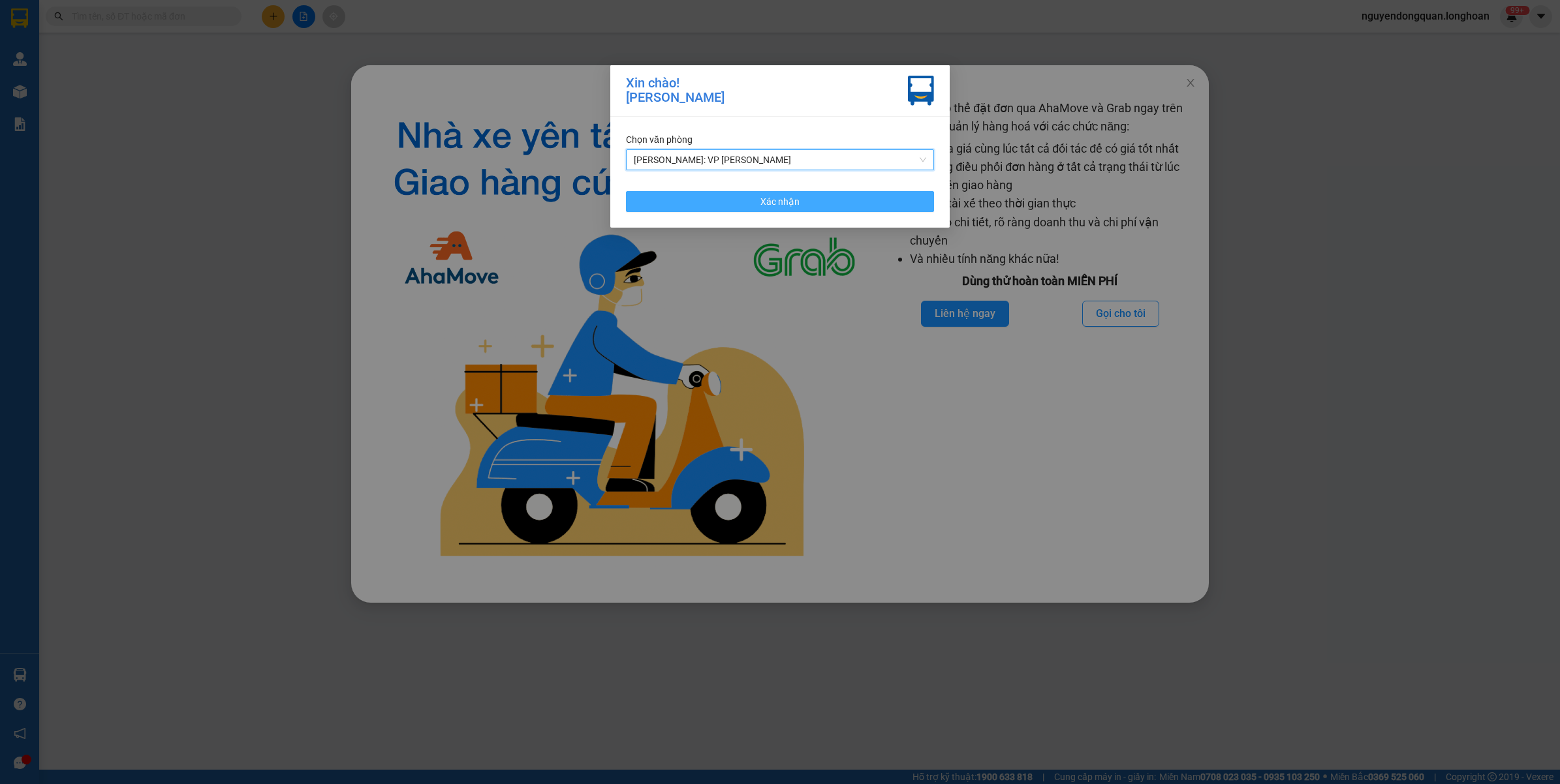
click at [776, 194] on span "Xác nhận" at bounding box center [780, 201] width 39 height 14
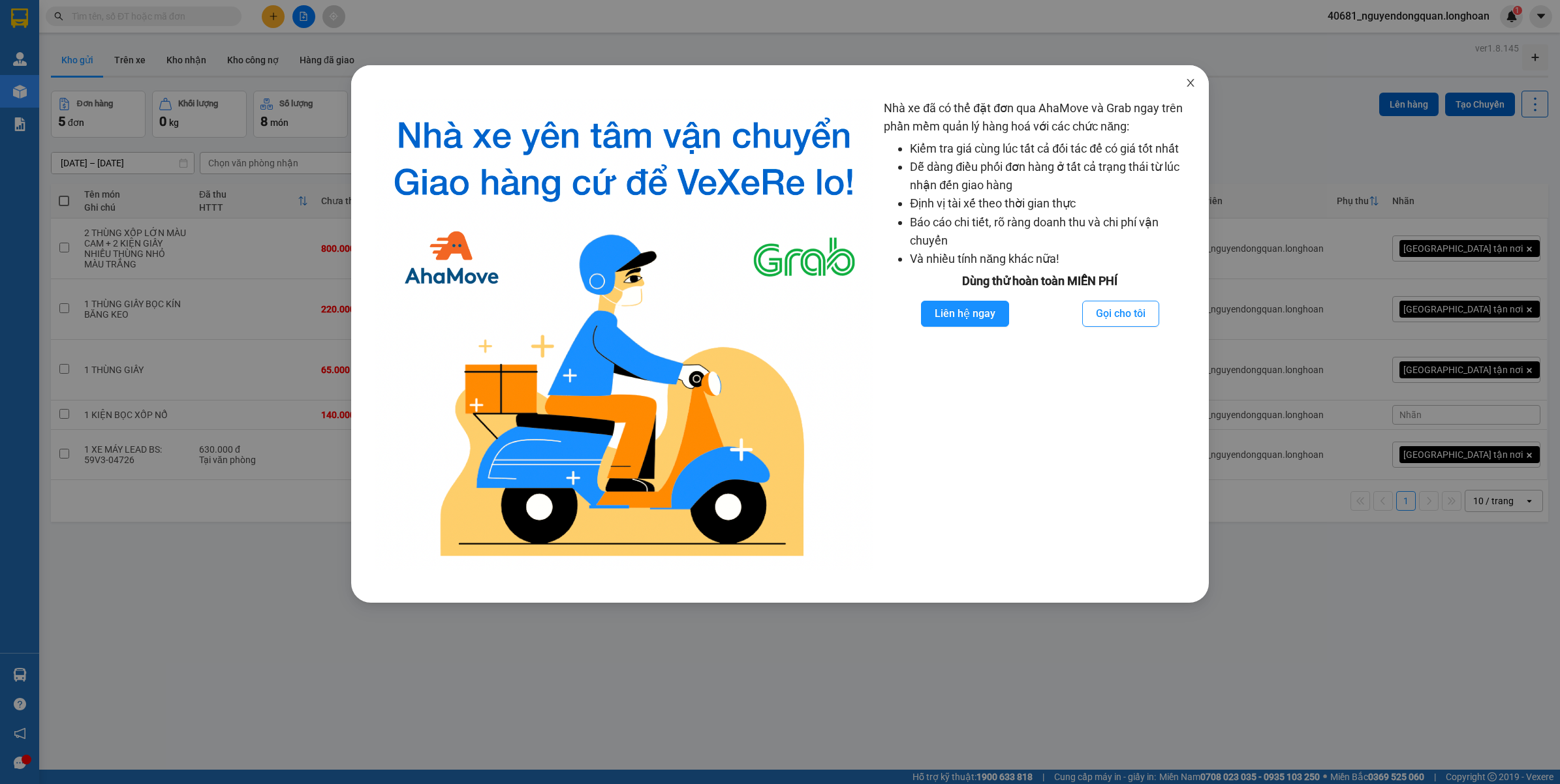
click at [1186, 86] on icon "close" at bounding box center [1190, 82] width 10 height 10
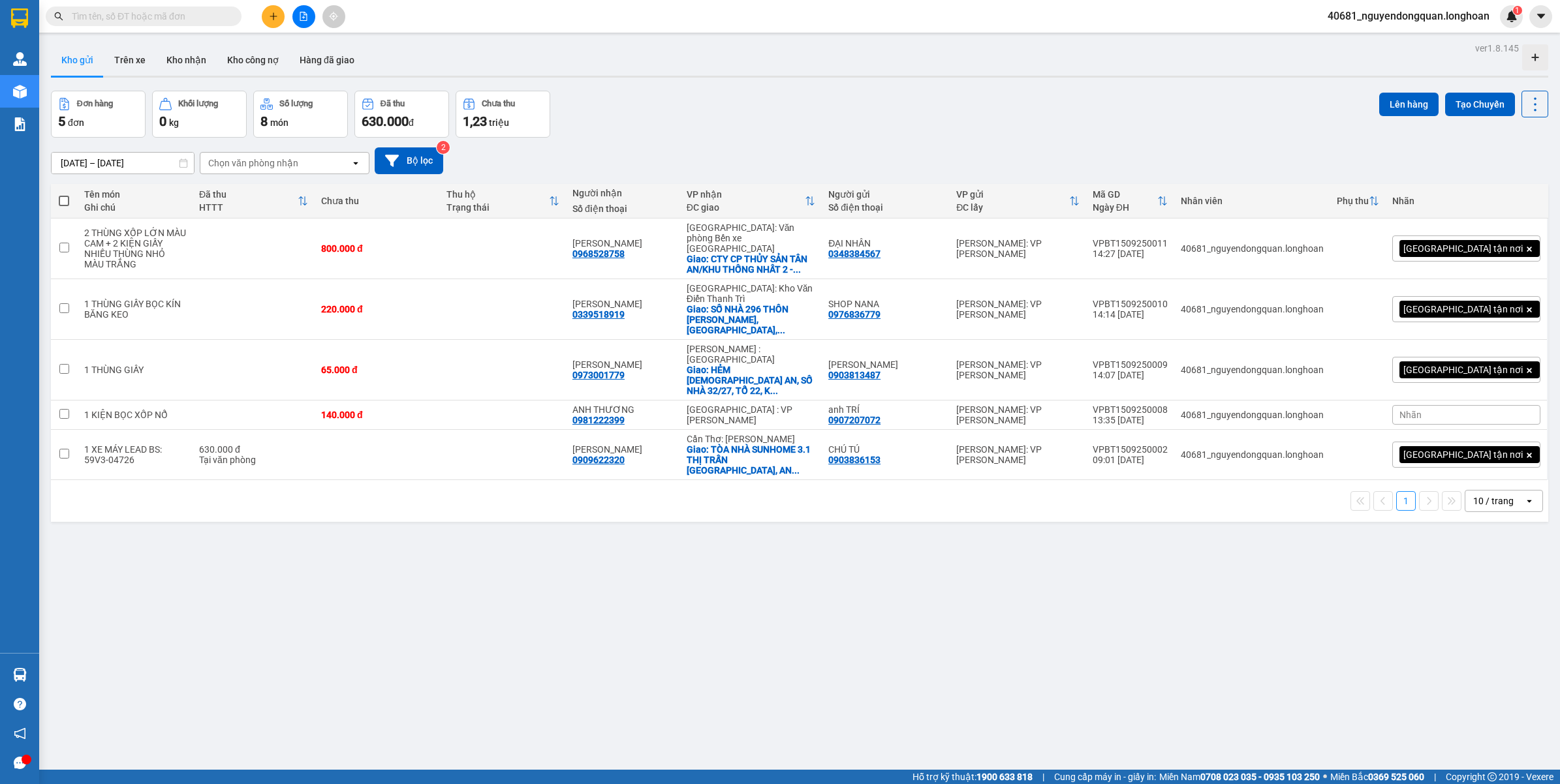
click at [1477, 494] on div "10 / trang" at bounding box center [1493, 501] width 41 height 13
drag, startPoint x: 1470, startPoint y: 605, endPoint x: 1479, endPoint y: 591, distance: 16.6
click at [1472, 605] on div "100 / trang" at bounding box center [1491, 595] width 78 height 23
click at [274, 17] on icon "plus" at bounding box center [273, 16] width 9 height 9
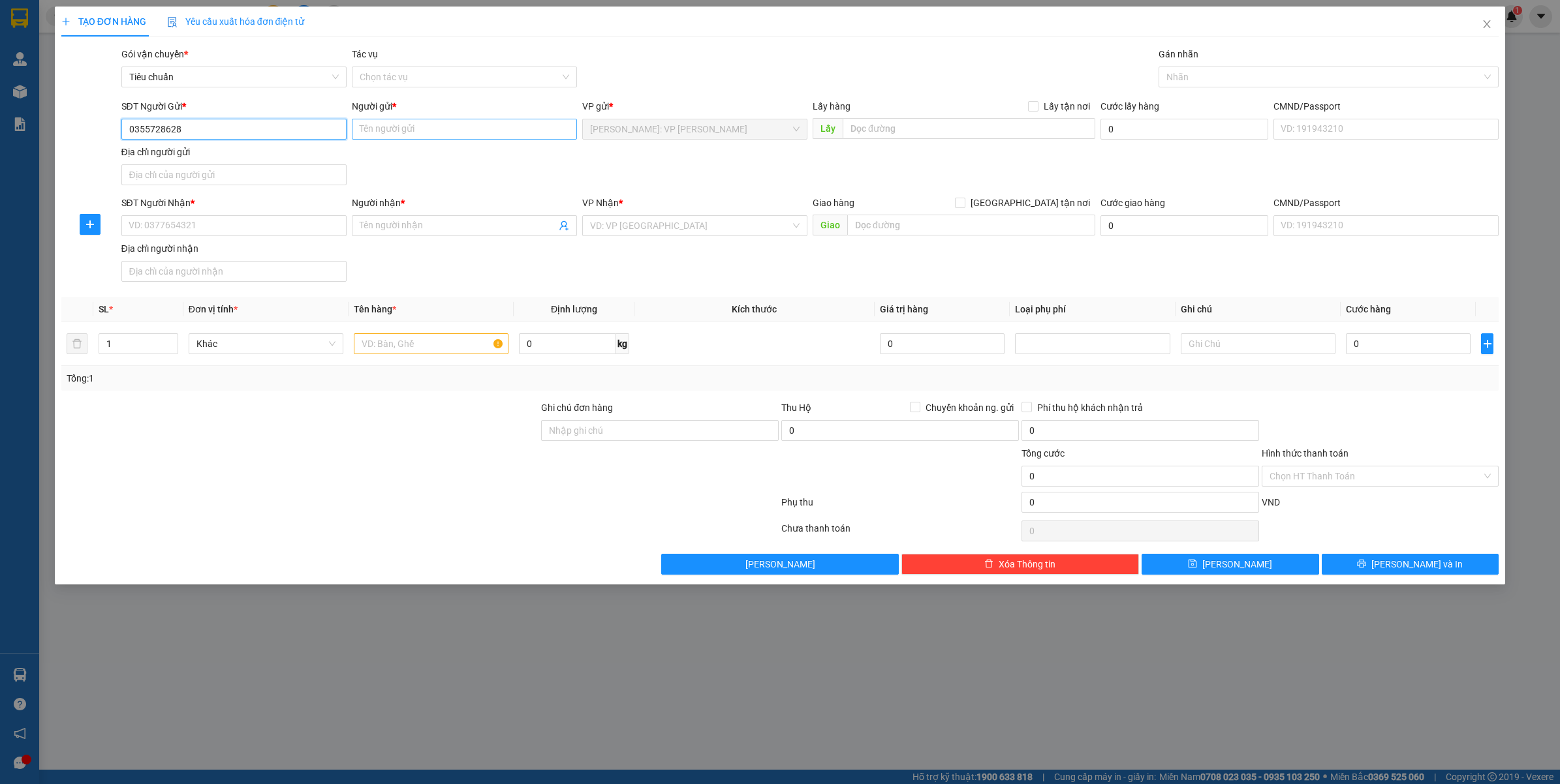
type input "0355728628"
drag, startPoint x: 429, startPoint y: 128, endPoint x: 410, endPoint y: 131, distance: 19.2
click at [424, 131] on input "Người gửi *" at bounding box center [464, 129] width 225 height 21
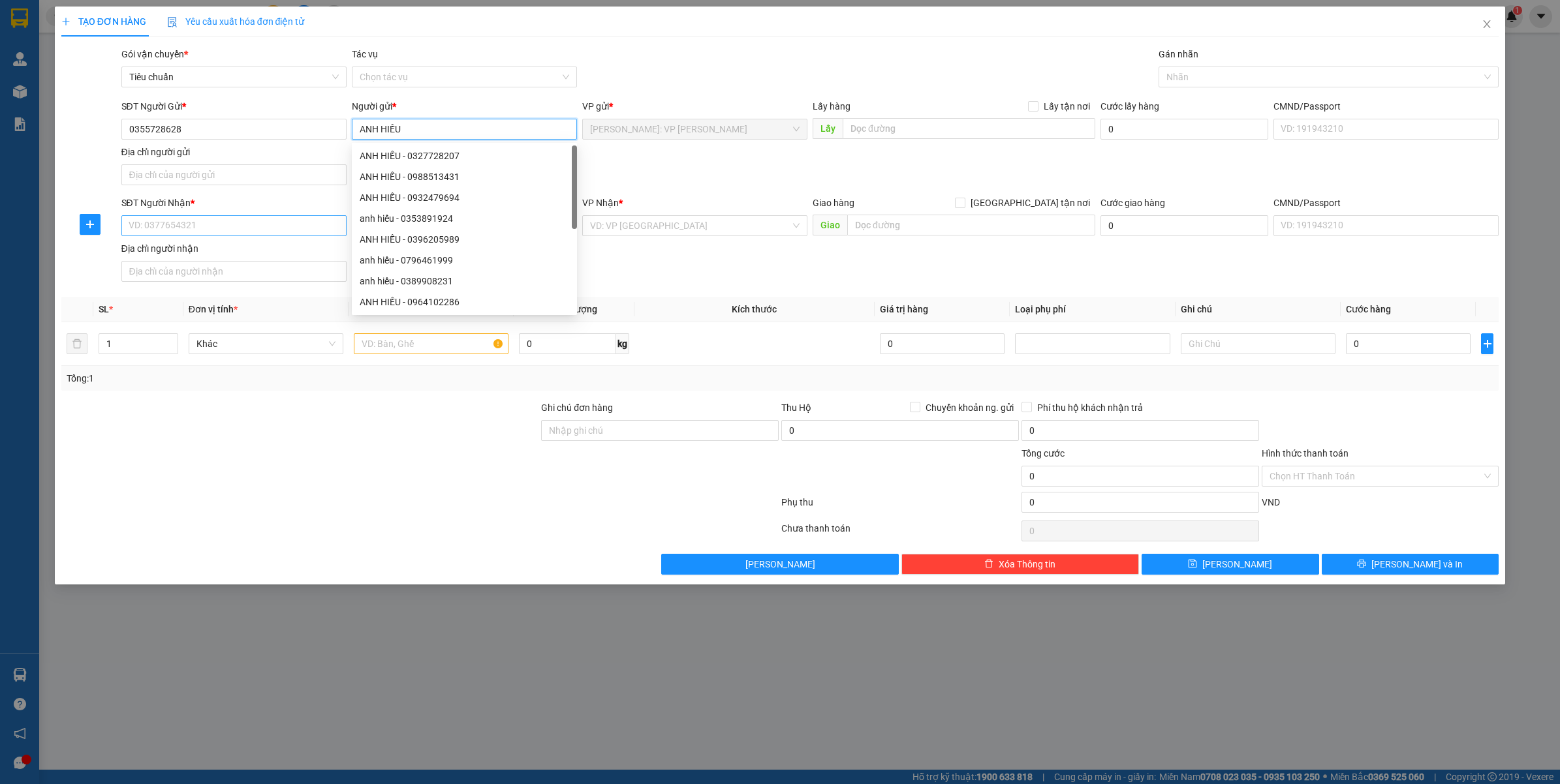
type input "ANH HIẾU"
click at [173, 232] on input "SĐT Người Nhận *" at bounding box center [234, 225] width 225 height 21
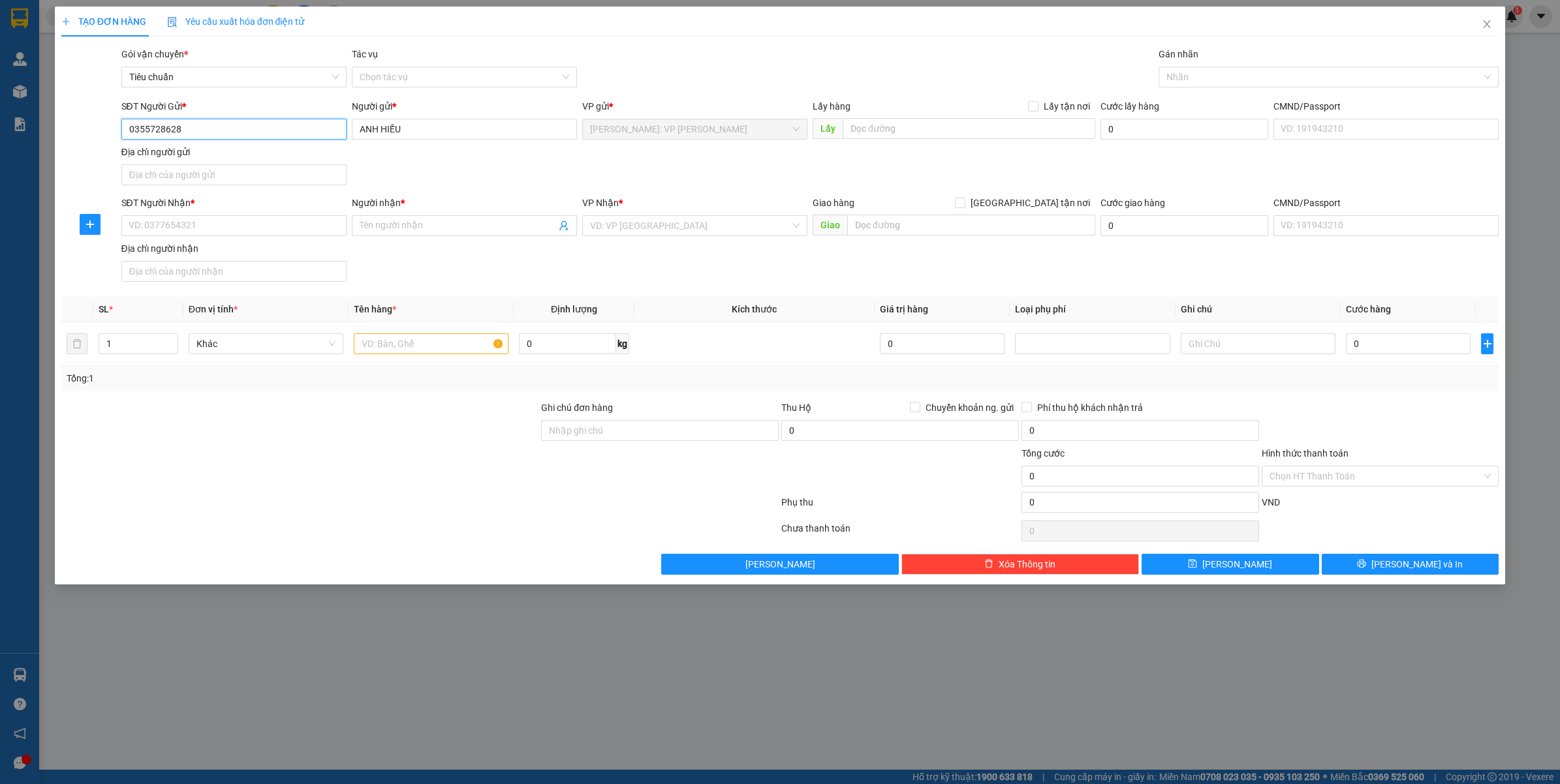
drag, startPoint x: 178, startPoint y: 126, endPoint x: 121, endPoint y: 142, distance: 59.2
click at [121, 142] on div "SĐT Người Gửi * 0355728628 0355728628" at bounding box center [234, 122] width 225 height 45
click at [173, 232] on input "SĐT Người Nhận *" at bounding box center [234, 225] width 225 height 21
paste input "0355728628"
type input "0355728628"
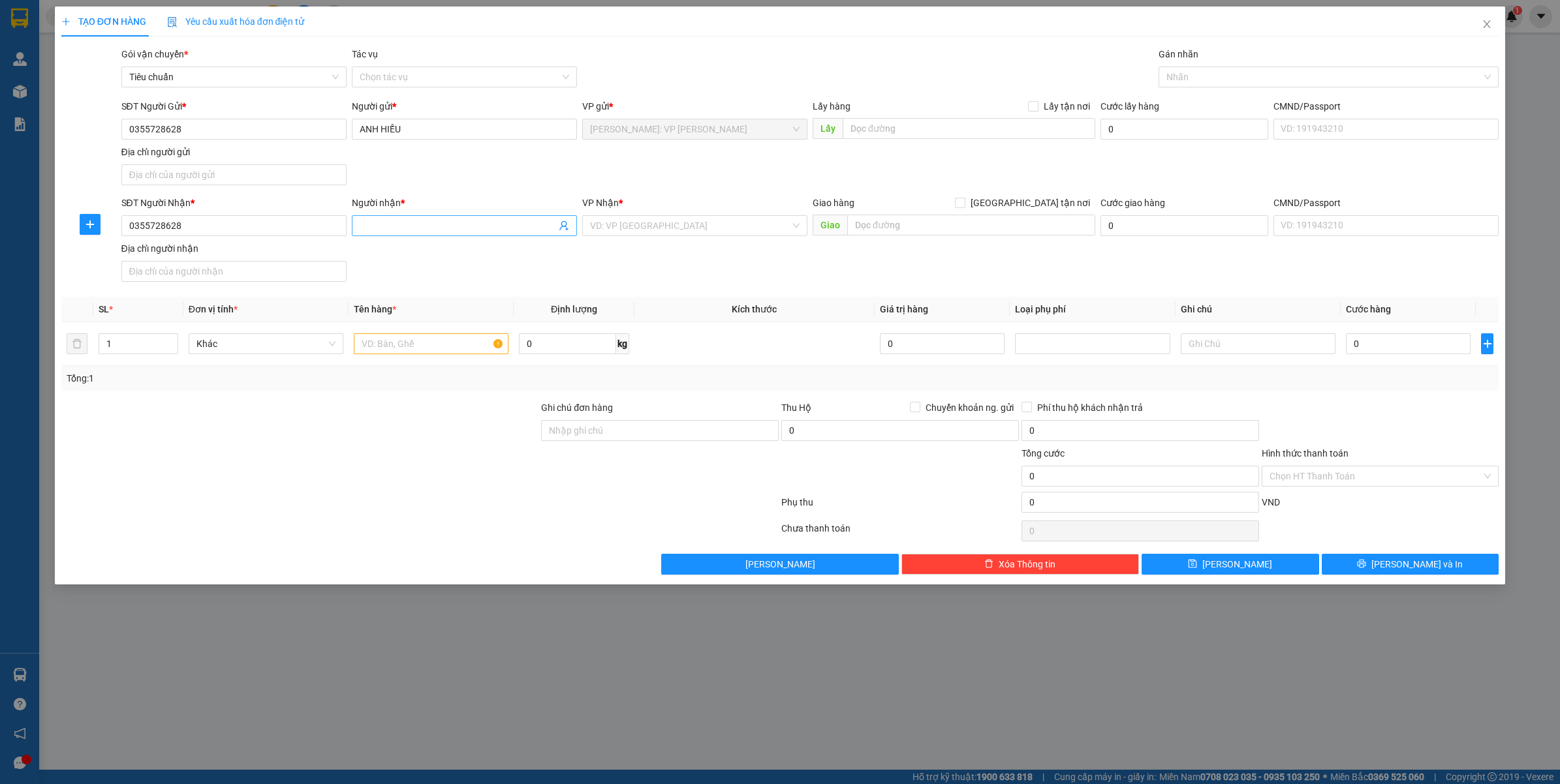
click at [430, 230] on input "Người nhận *" at bounding box center [457, 225] width 196 height 14
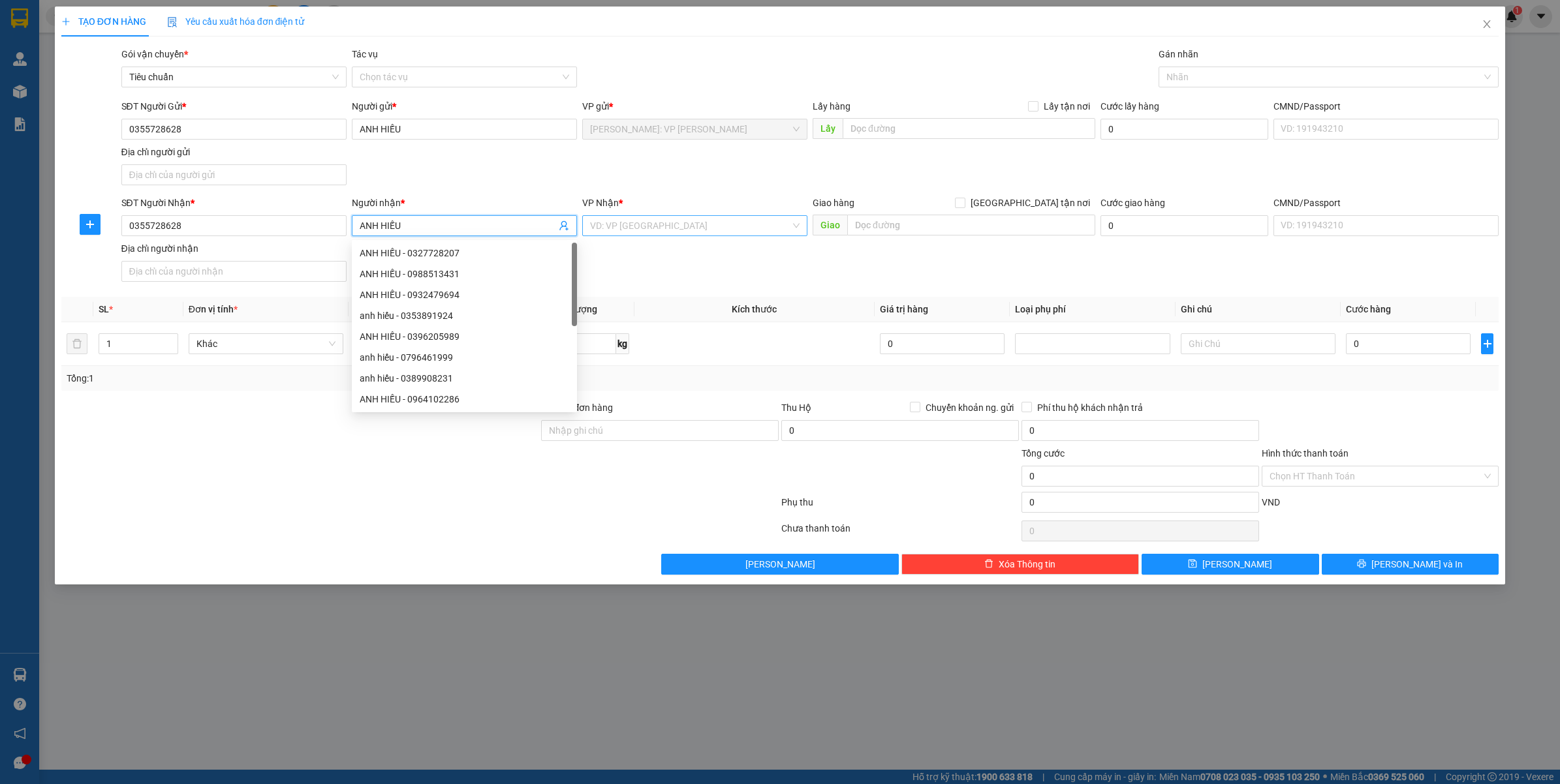
type input "ANH HIẾU"
click at [718, 221] on input "search" at bounding box center [690, 225] width 200 height 20
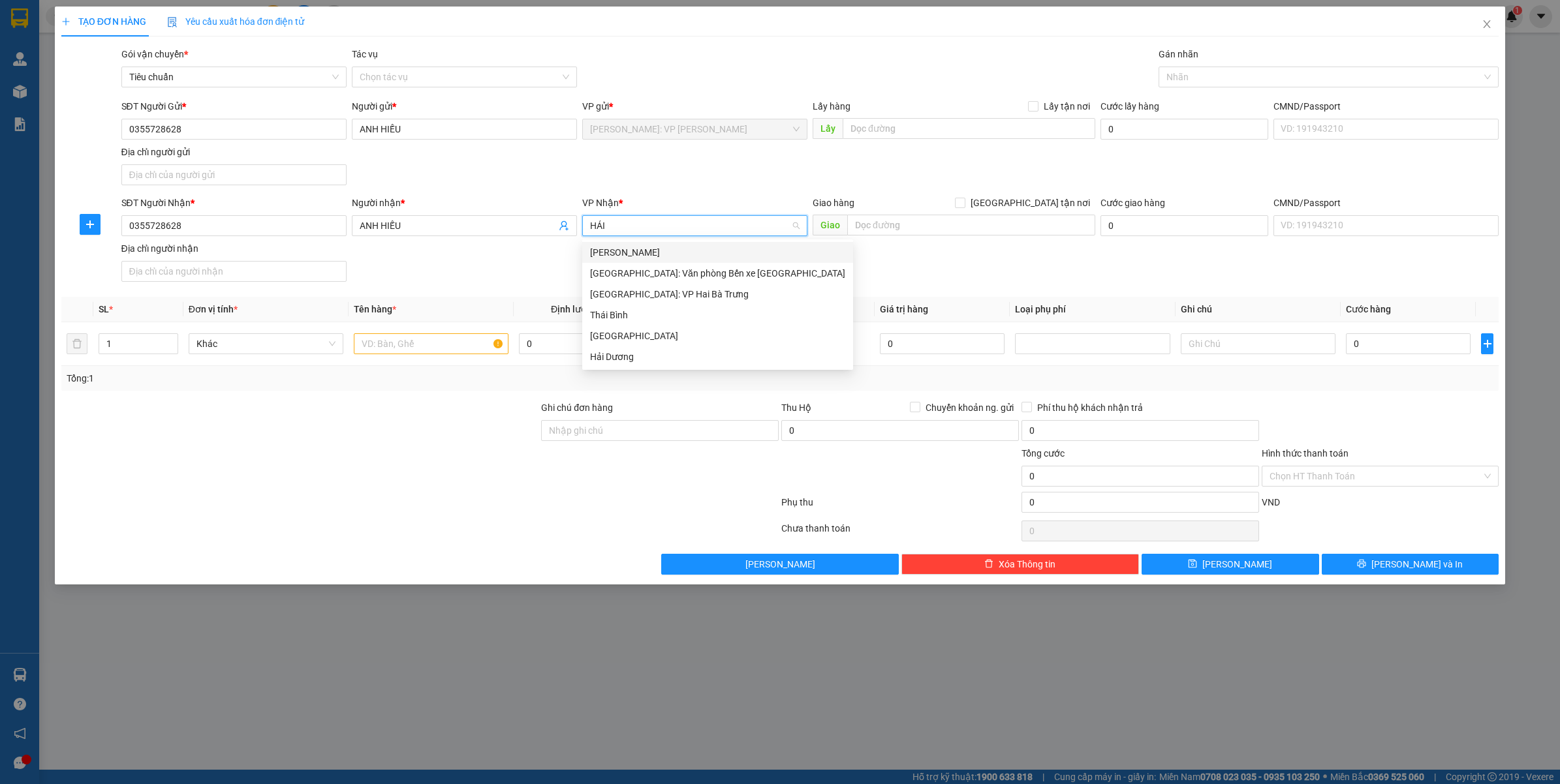
type input "HẢI"
click at [719, 277] on div "[GEOGRAPHIC_DATA]: Văn phòng Bến xe [GEOGRAPHIC_DATA]" at bounding box center [718, 273] width 255 height 14
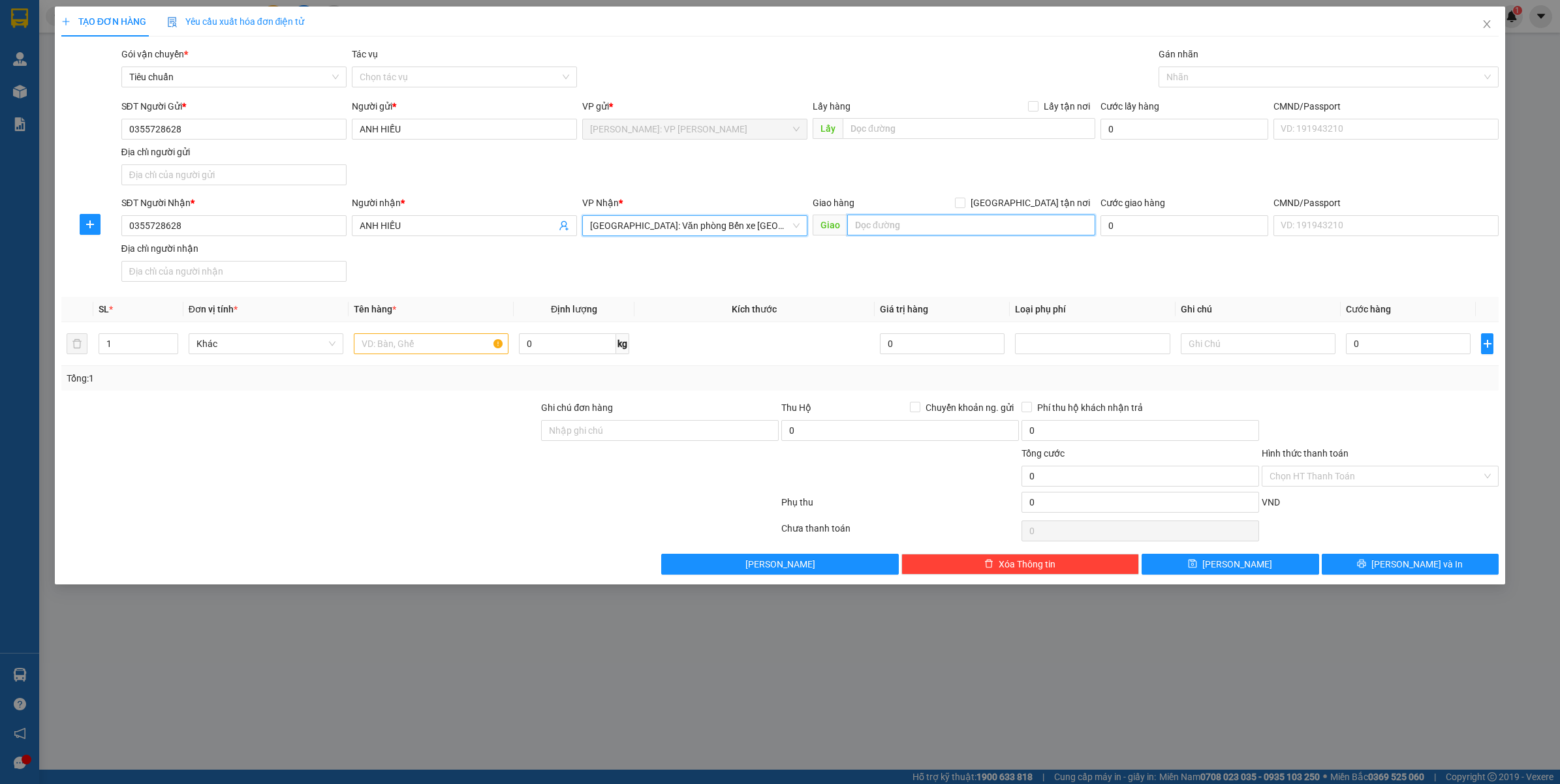
click at [928, 220] on input "text" at bounding box center [971, 225] width 248 height 21
type input "261 ĐƯỜNG [GEOGRAPHIC_DATA], [GEOGRAPHIC_DATA], [GEOGRAPHIC_DATA], [GEOGRAPHIC_…"
click at [964, 202] on input "[GEOGRAPHIC_DATA] tận nơi" at bounding box center [960, 203] width 9 height 9
checkbox input "true"
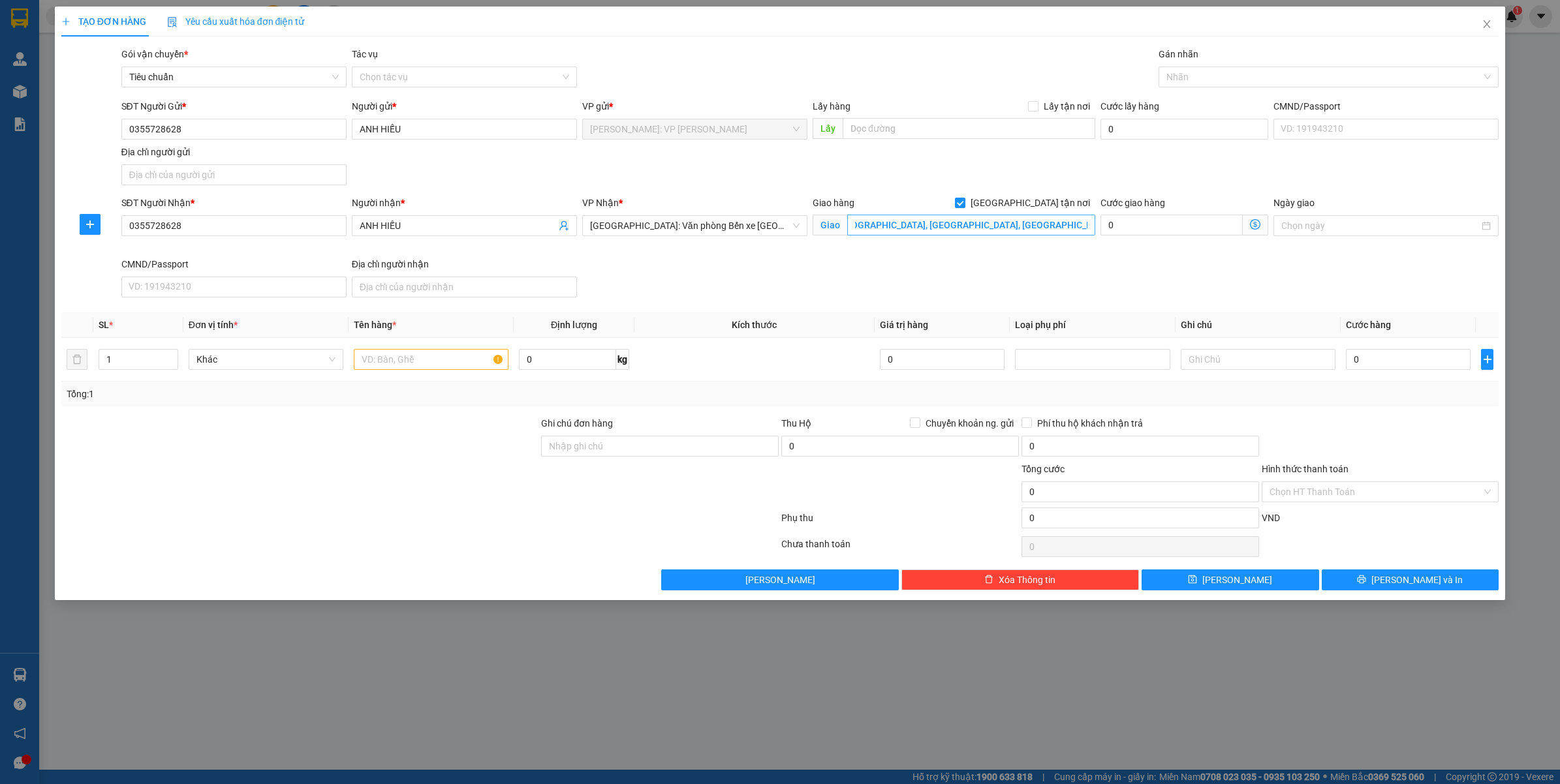
scroll to position [0, 0]
click at [1266, 77] on div at bounding box center [1322, 77] width 321 height 16
type input "GIAO"
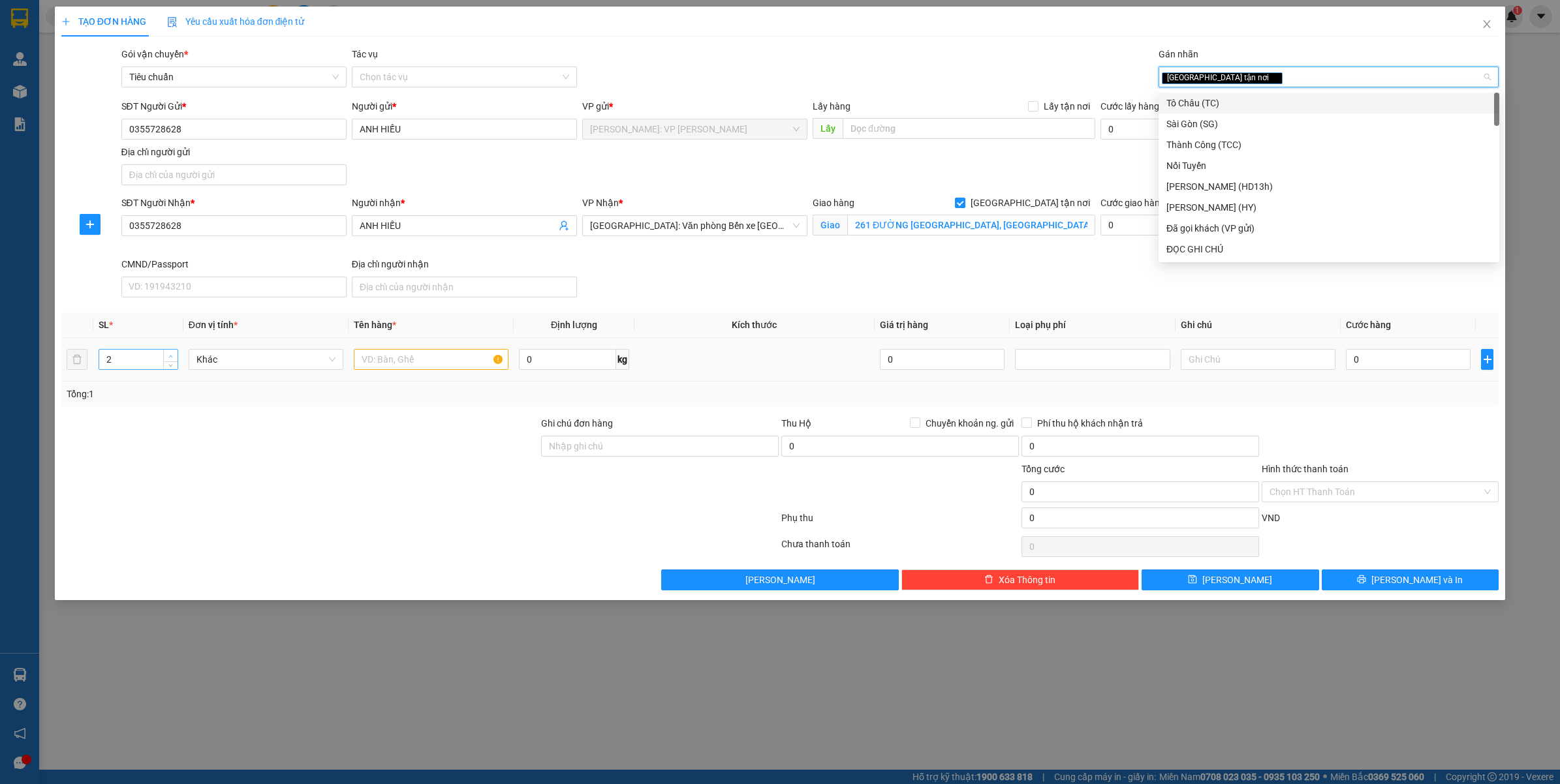
click at [168, 355] on icon "up" at bounding box center [171, 357] width 5 height 5
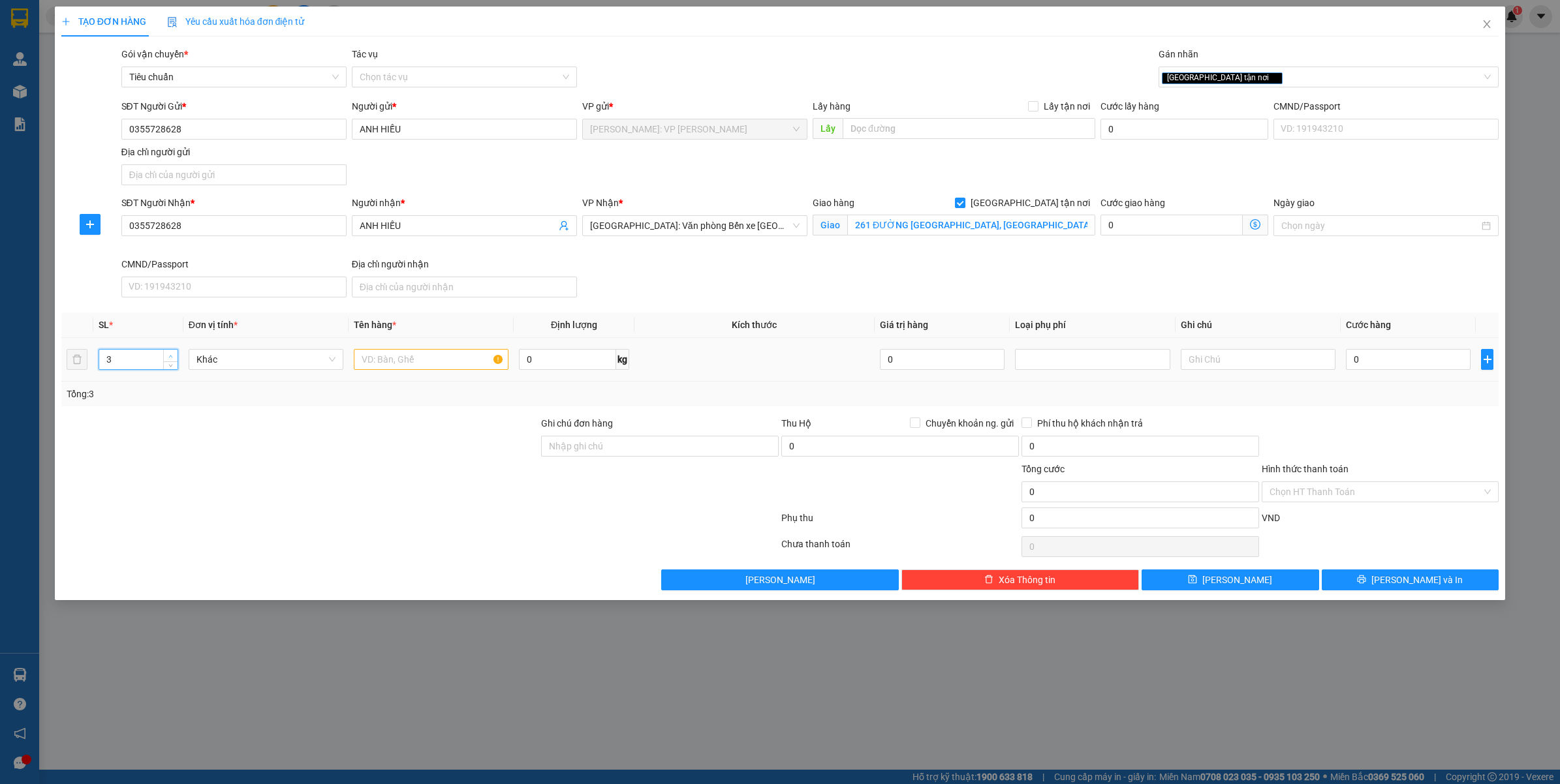
click at [168, 355] on icon "up" at bounding box center [171, 357] width 5 height 5
type input "4"
click at [168, 355] on icon "up" at bounding box center [171, 357] width 5 height 5
click at [390, 363] on input "text" at bounding box center [431, 359] width 155 height 21
type input "2"
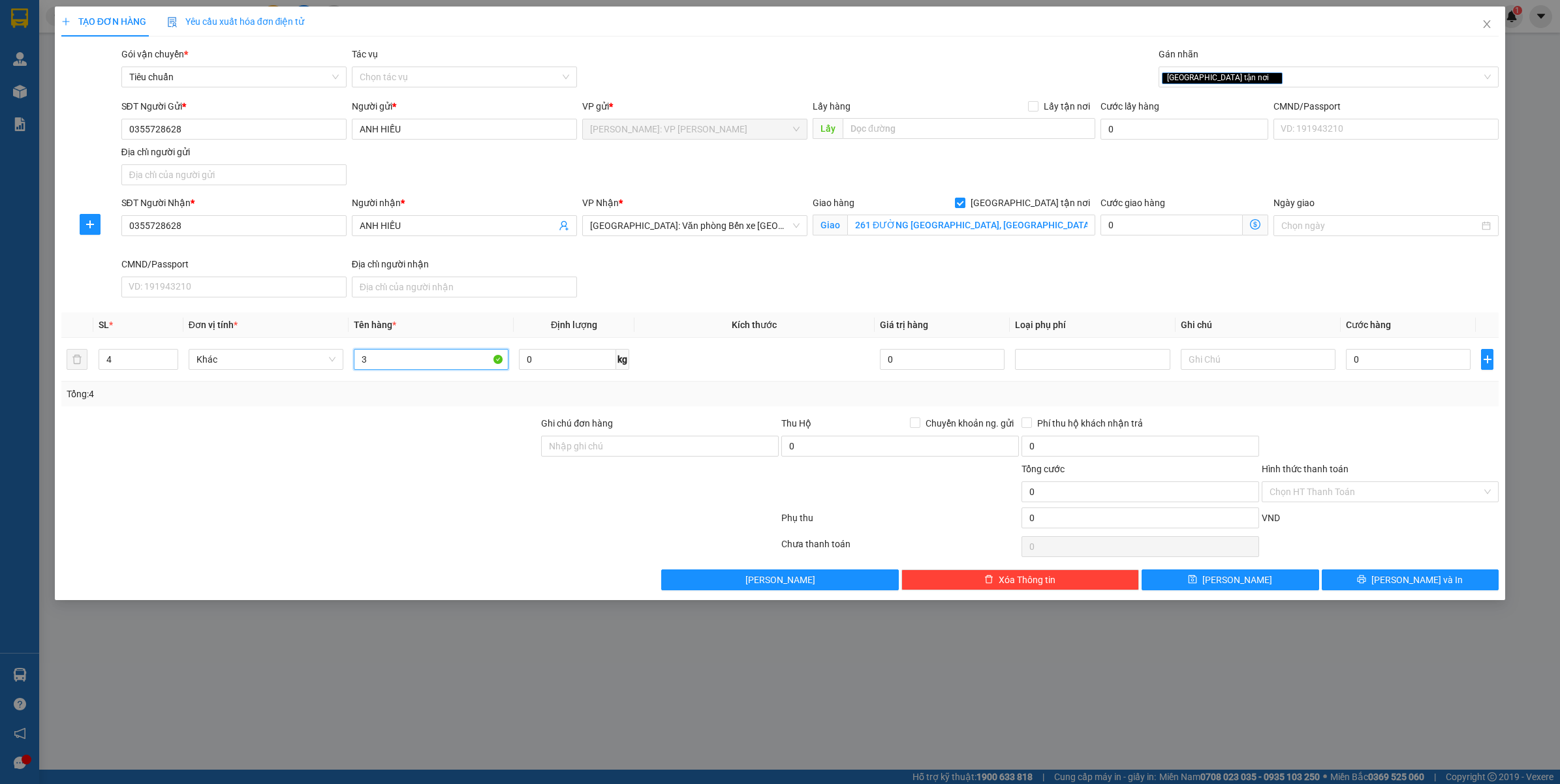
type input "3"
type input "2"
type input "3 THÙNG GIẤY TO NHỎ (1 THÙNG MÀU TRẮNG) + 1 THÙNG XỐP DÁN KÍN BĂNG KEO DỄ VỠ"
click at [673, 447] on input "Ghi chú đơn hàng" at bounding box center [659, 446] width 237 height 21
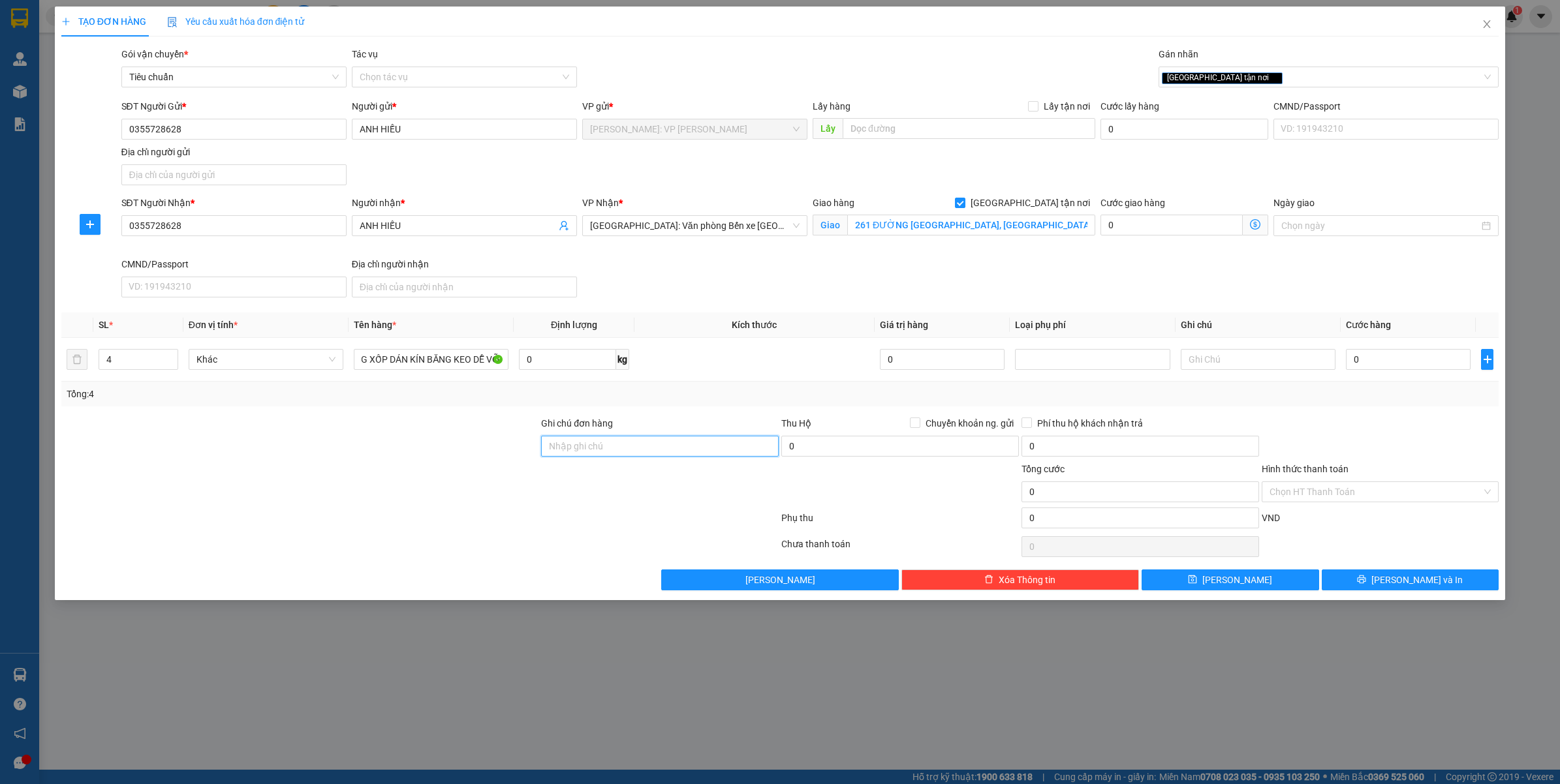
scroll to position [0, 0]
click at [1424, 358] on input "0" at bounding box center [1407, 359] width 124 height 21
type input "006"
type input "6"
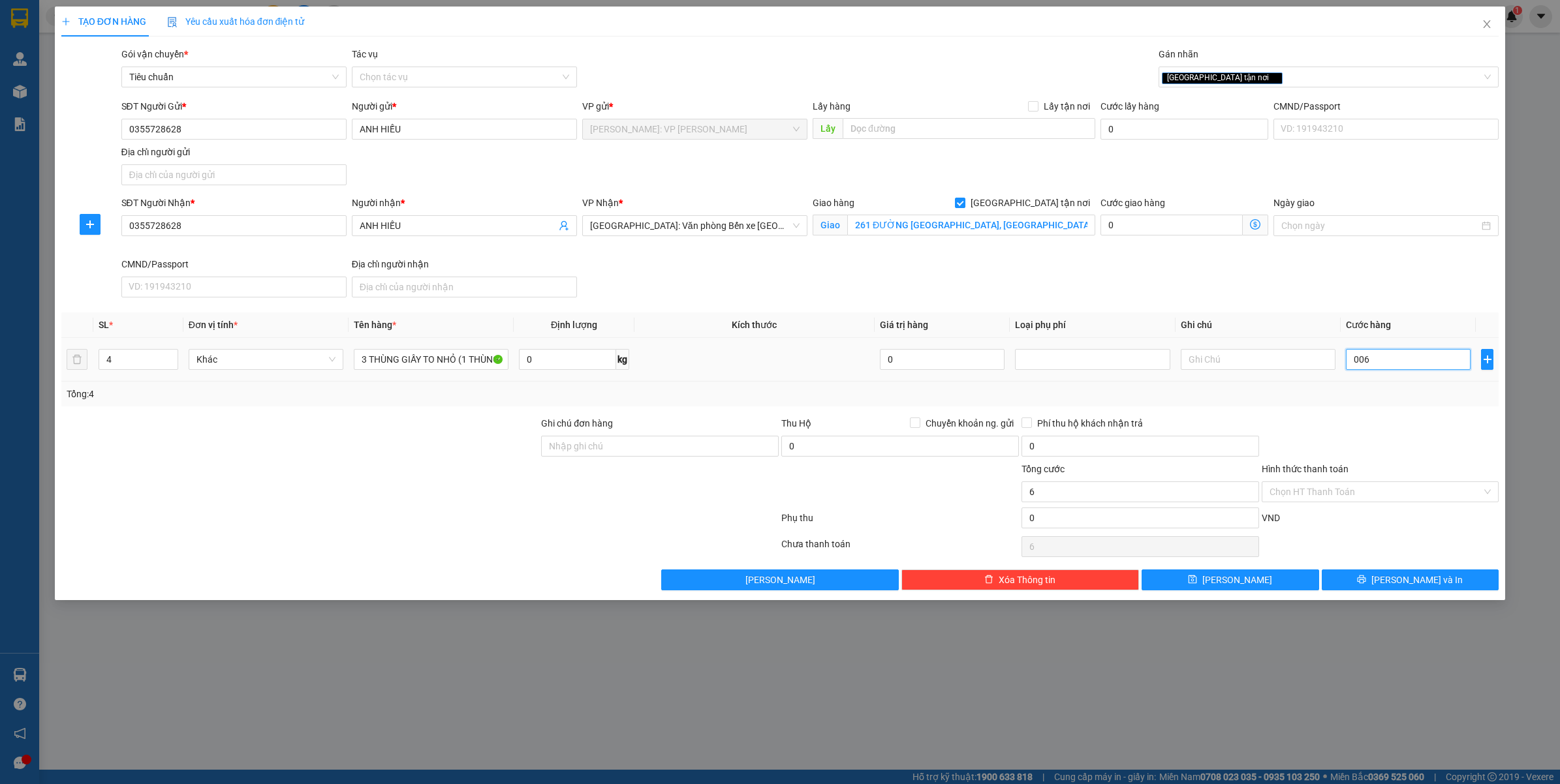
type input "0.062"
type input "62"
type input "00.620"
type input "620"
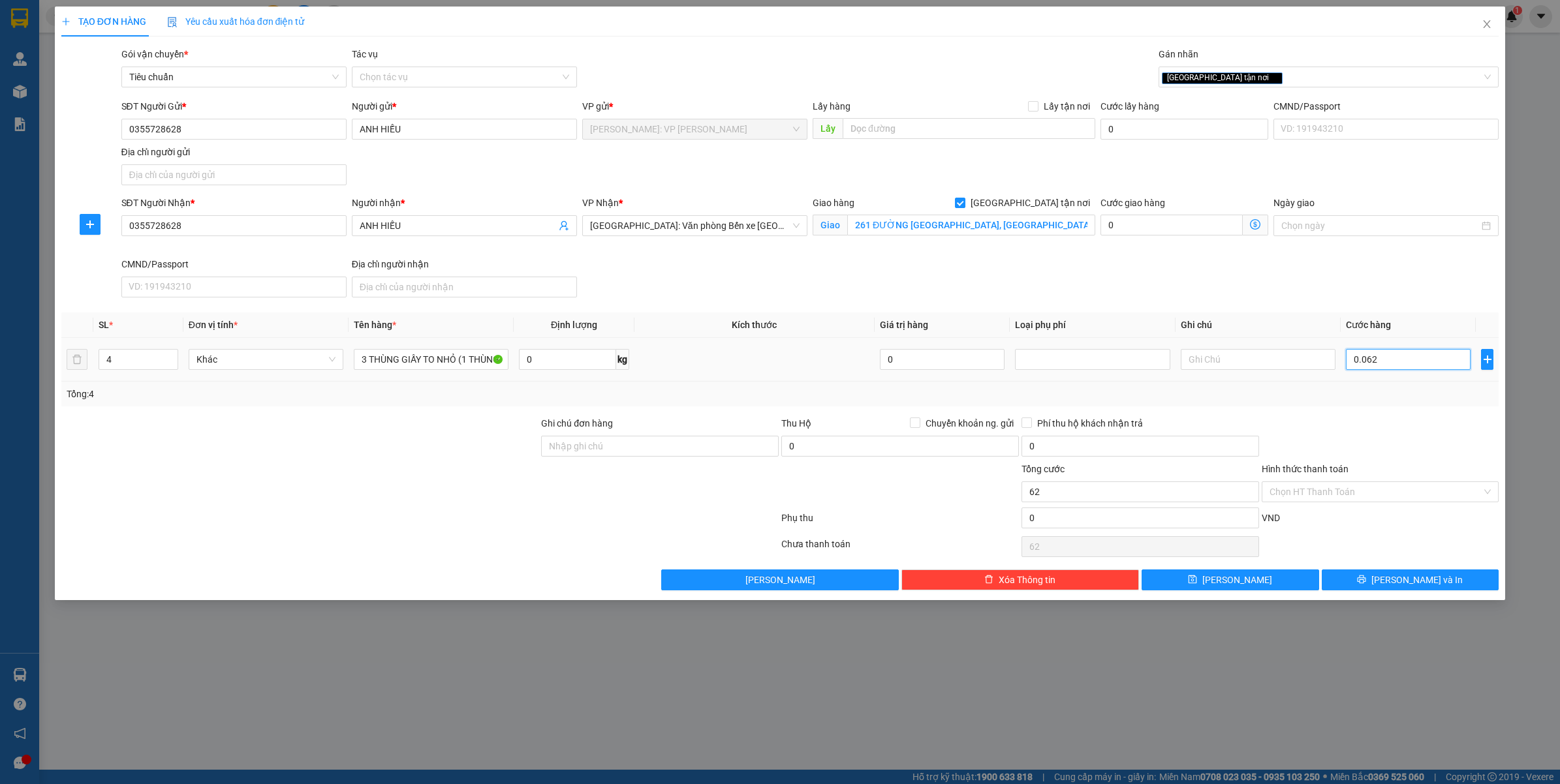
type input "620"
type input "0.006.200"
type input "6.200"
type input "000.062.000"
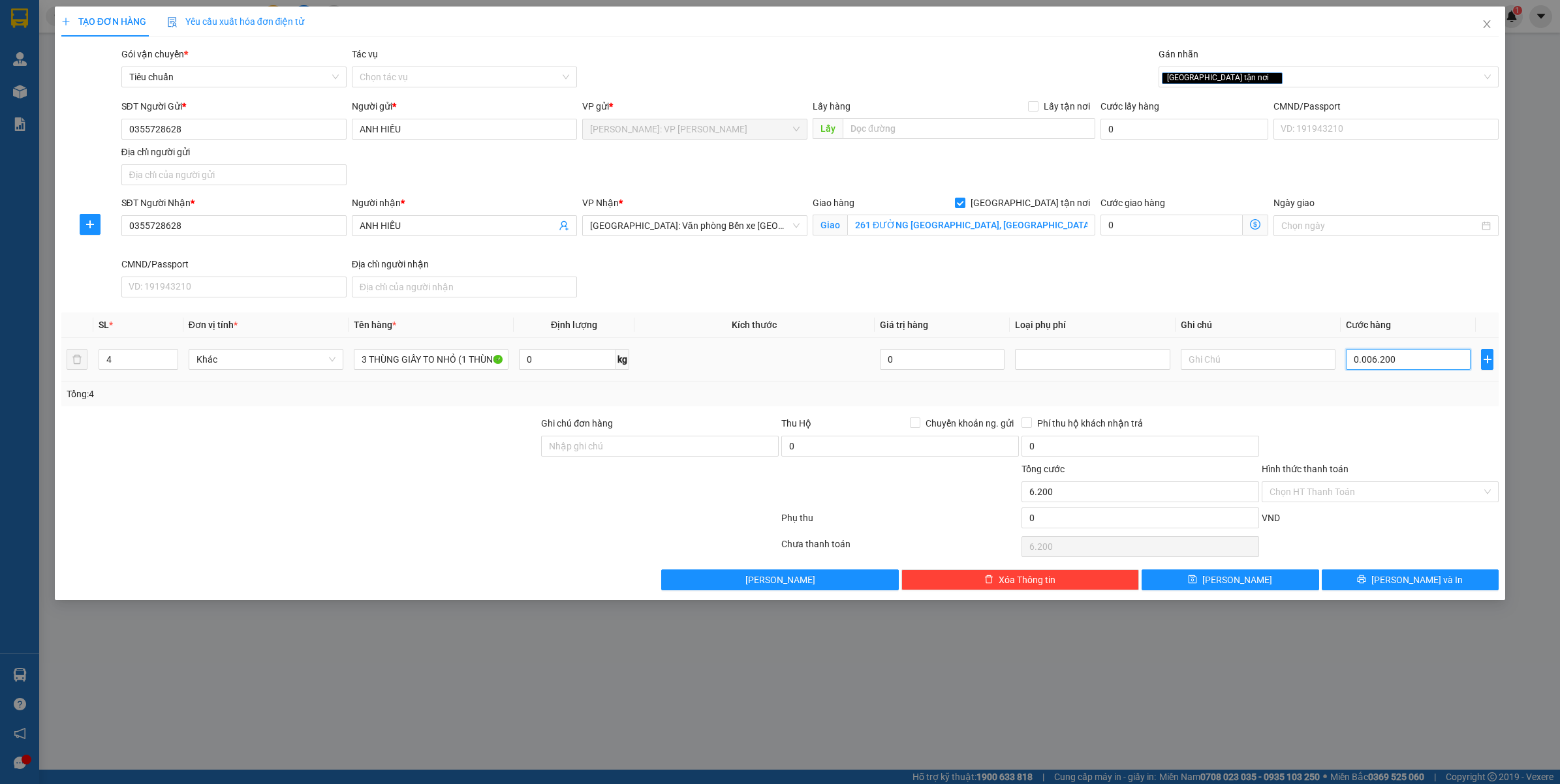
type input "62.000"
type input "[PHONE_NUMBER]"
type input "620.000"
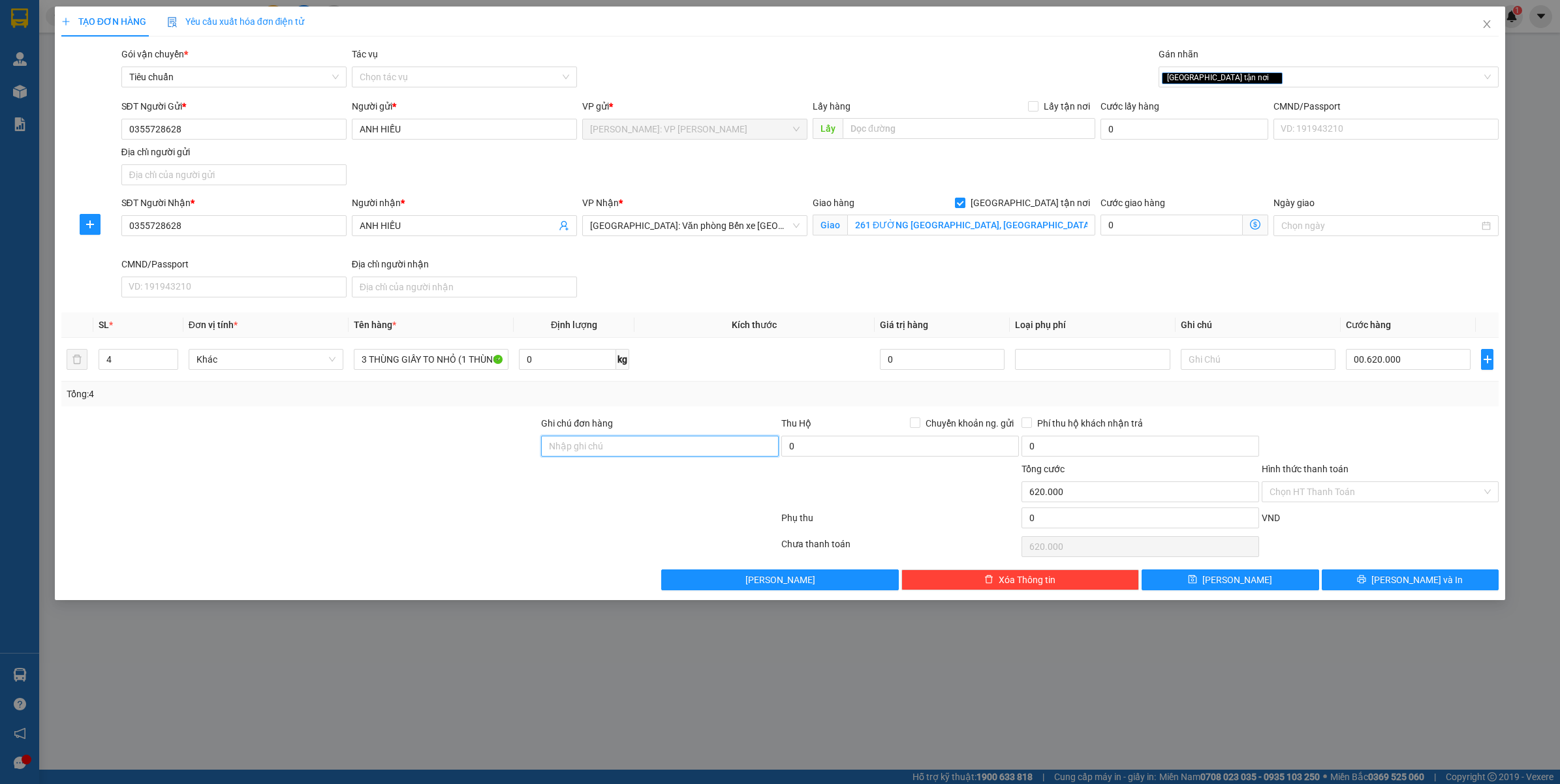
click at [595, 444] on input "Ghi chú đơn hàng" at bounding box center [659, 446] width 237 height 21
type input "620.000"
click at [665, 453] on input "Ghi chú đơn hàng" at bounding box center [659, 446] width 237 height 21
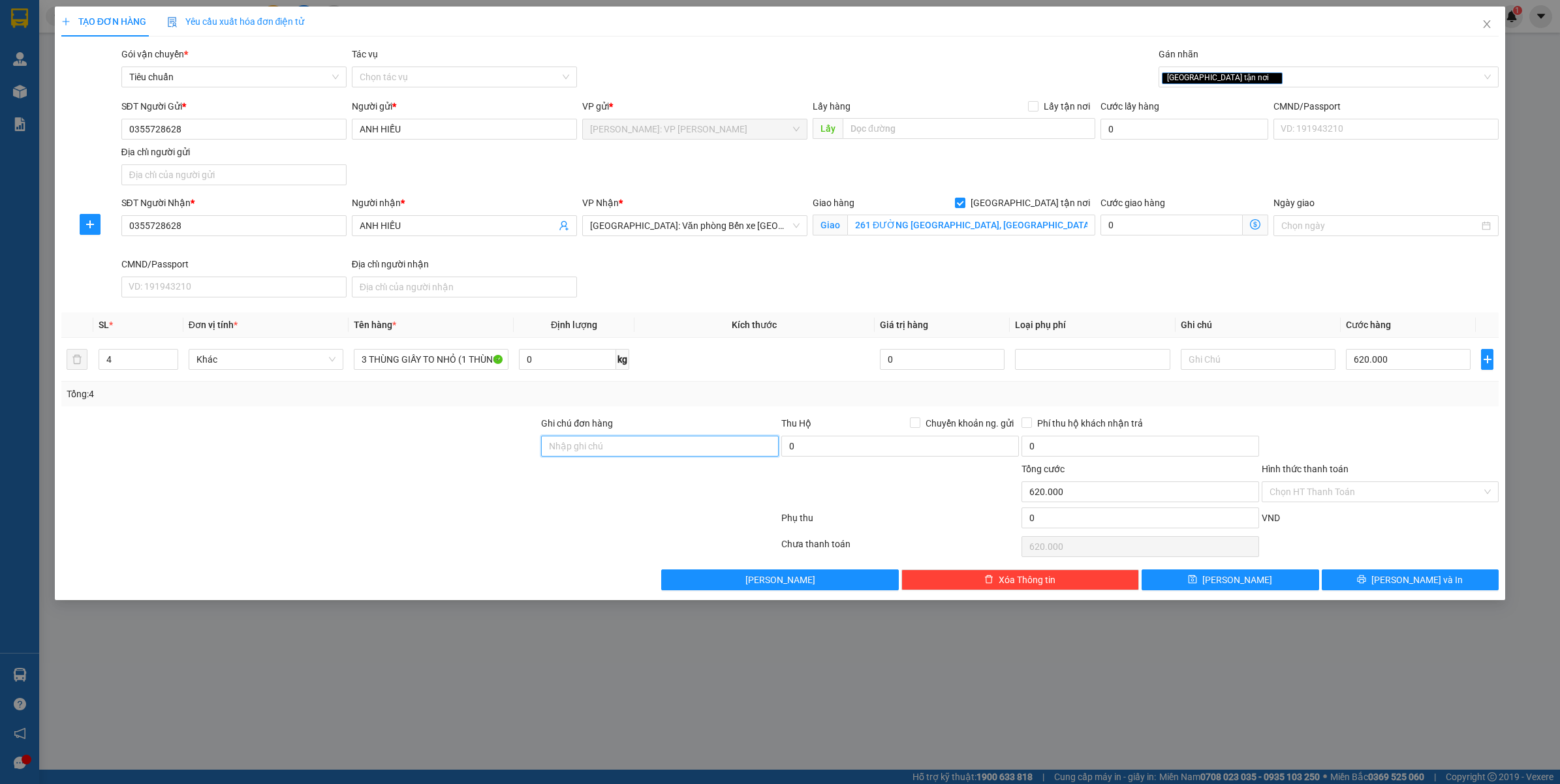
type input "VẬN CHUYỂN NHẸ TAY - HƯ VỠ KHÔNG ĐỀN"
click at [1400, 584] on span "[PERSON_NAME] và In" at bounding box center [1417, 580] width 92 height 14
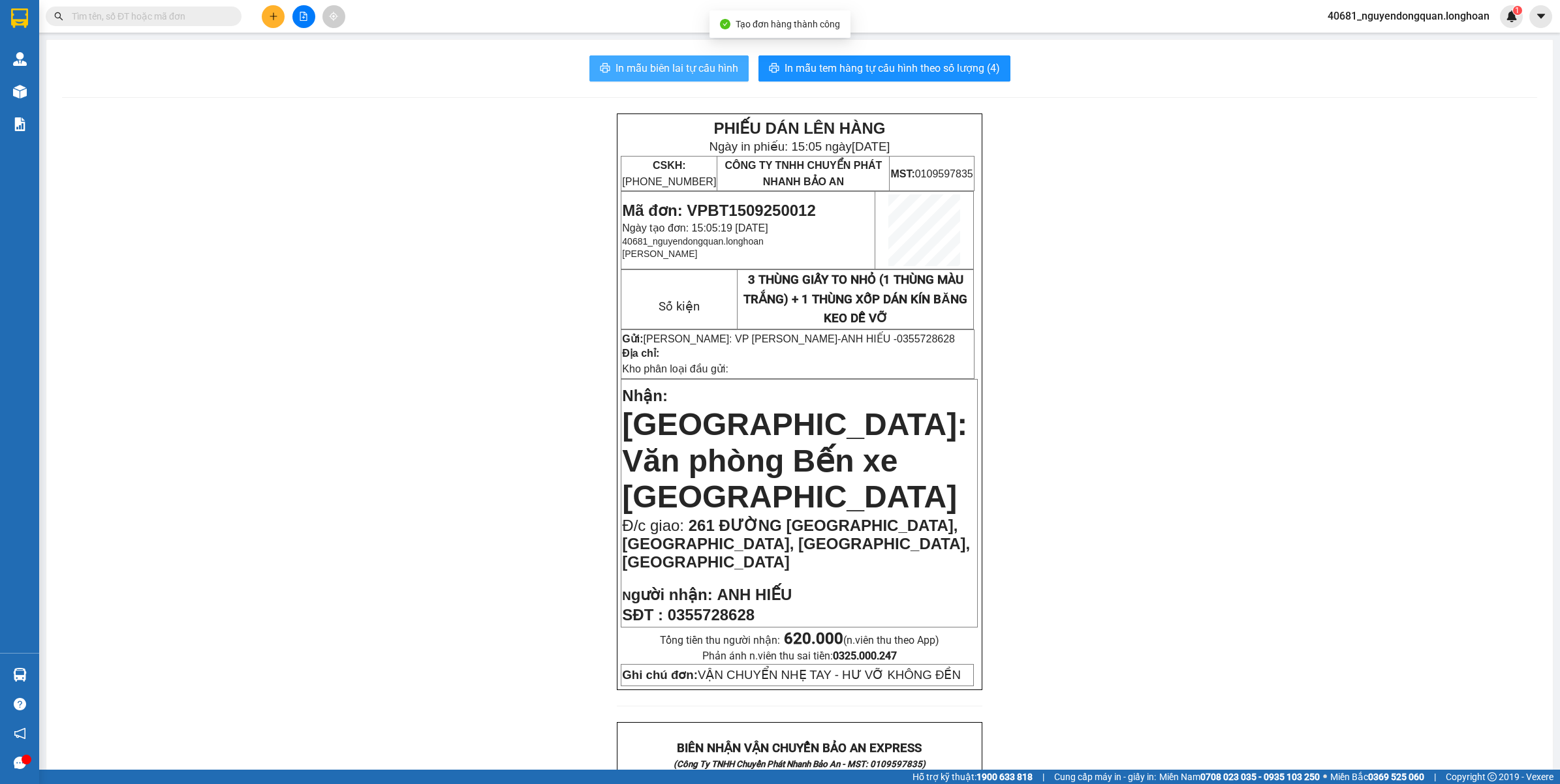
drag, startPoint x: 699, startPoint y: 77, endPoint x: 661, endPoint y: 62, distance: 40.9
click at [700, 76] on span "In mẫu biên lai tự cấu hình" at bounding box center [676, 68] width 123 height 16
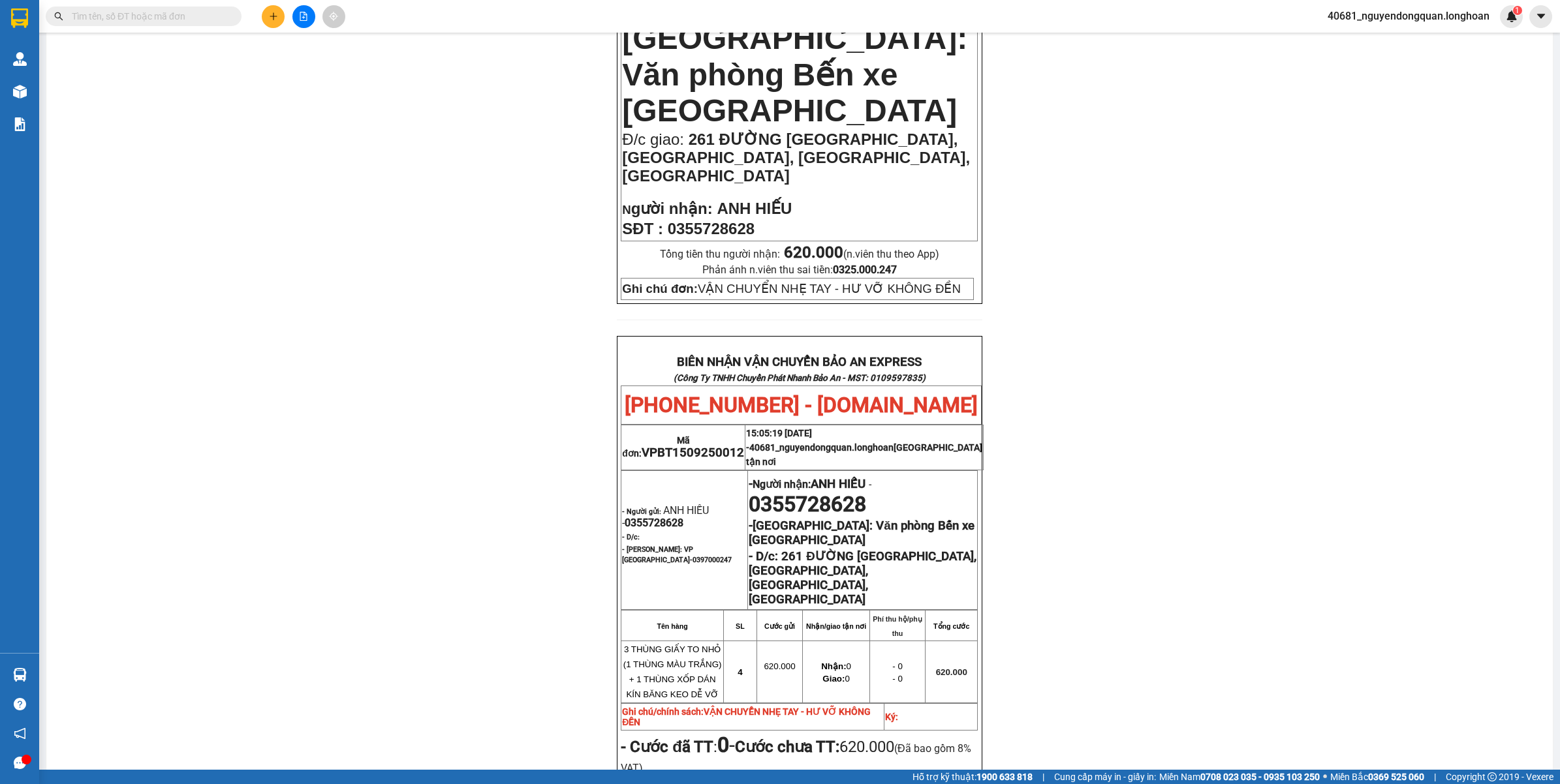
scroll to position [408, 0]
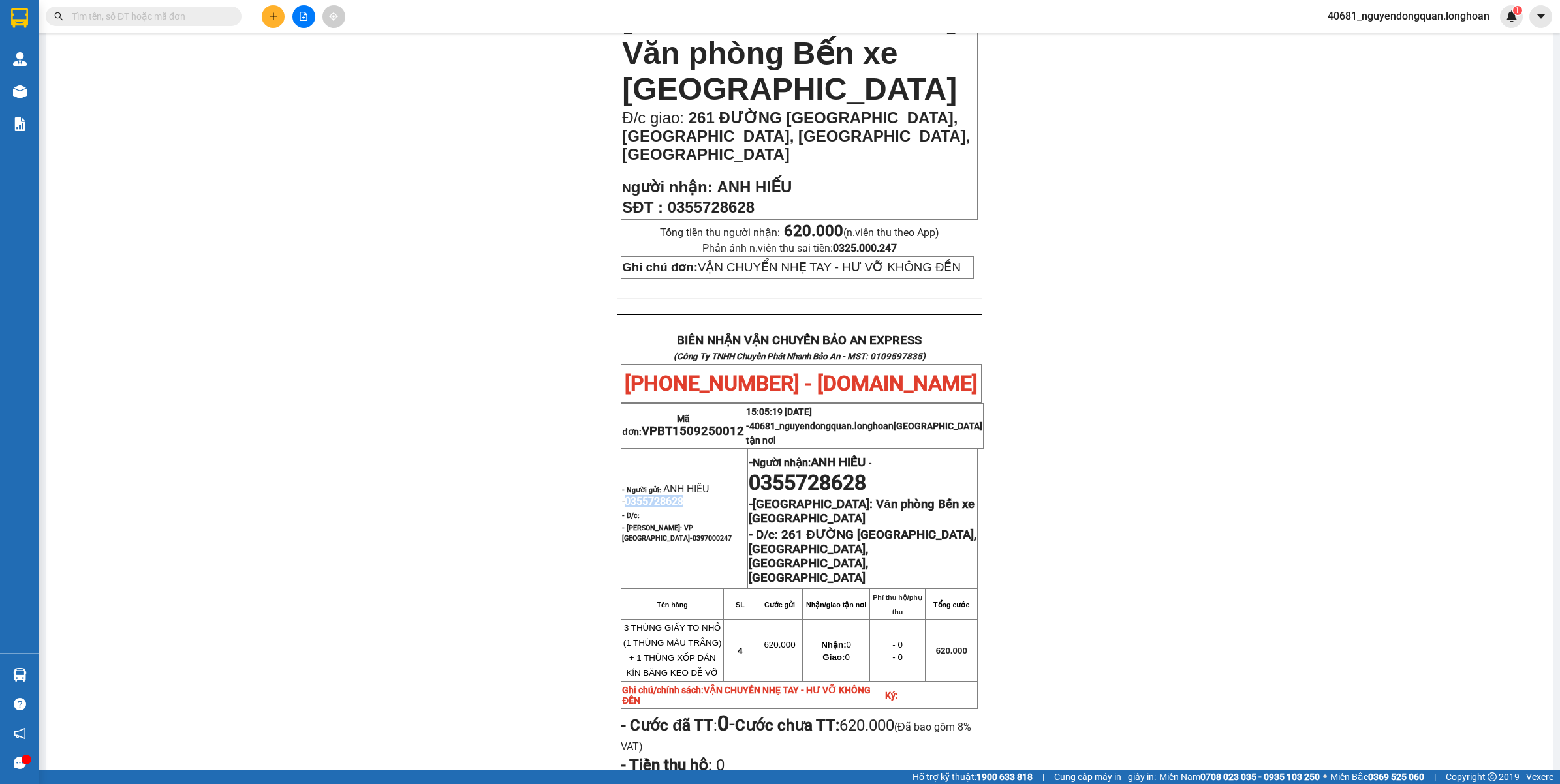
drag, startPoint x: 618, startPoint y: 465, endPoint x: 676, endPoint y: 469, distance: 58.1
click at [676, 495] on span "0355728628" at bounding box center [654, 502] width 59 height 13
copy span "0355728628"
click at [261, 14] on button at bounding box center [272, 16] width 23 height 23
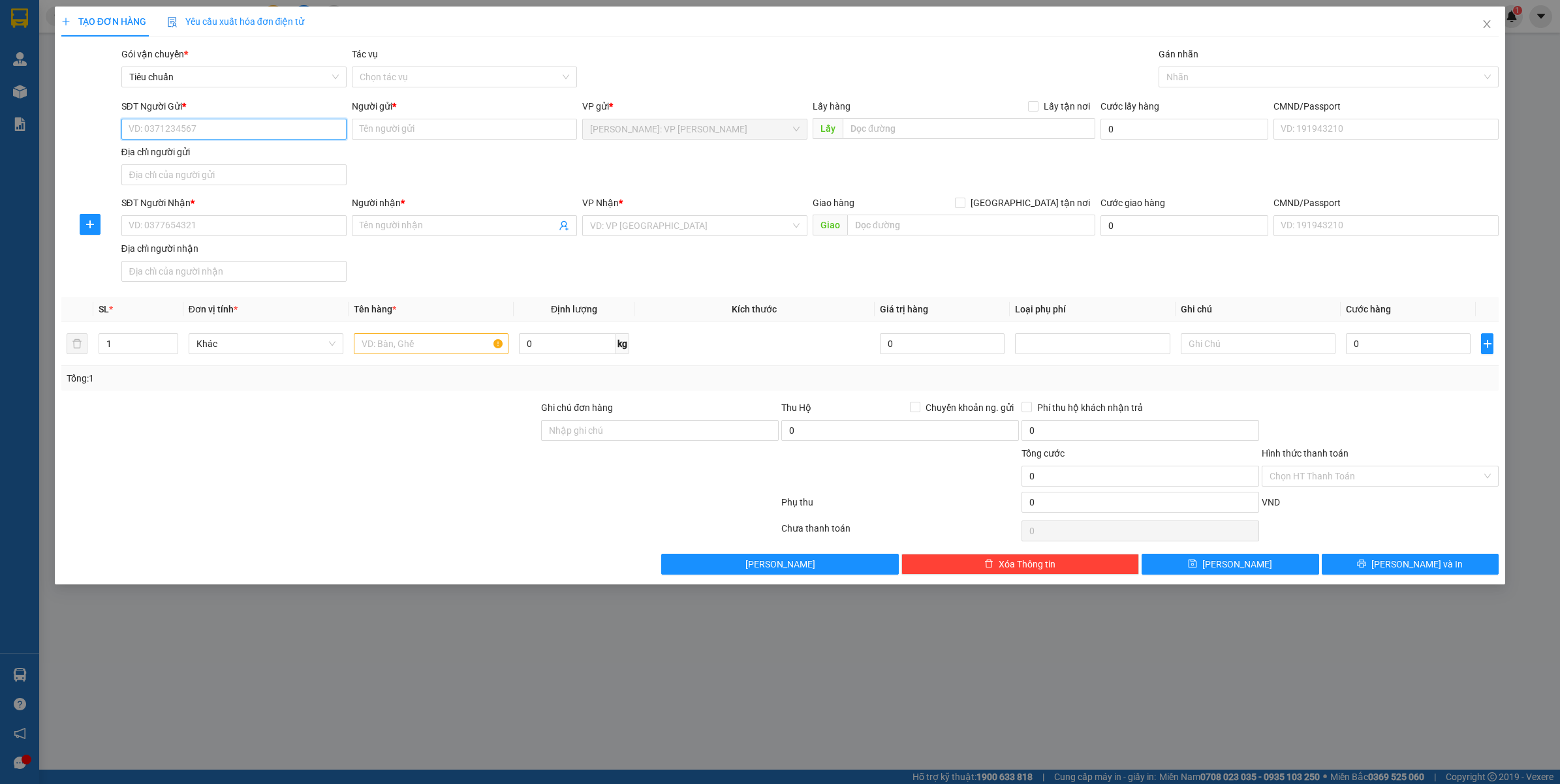
paste input "0355728628"
type input "0355728628"
click at [265, 160] on div "0355728628 - ANH HIẾU" at bounding box center [234, 156] width 210 height 14
type input "ANH HIẾU"
type input "0355728628"
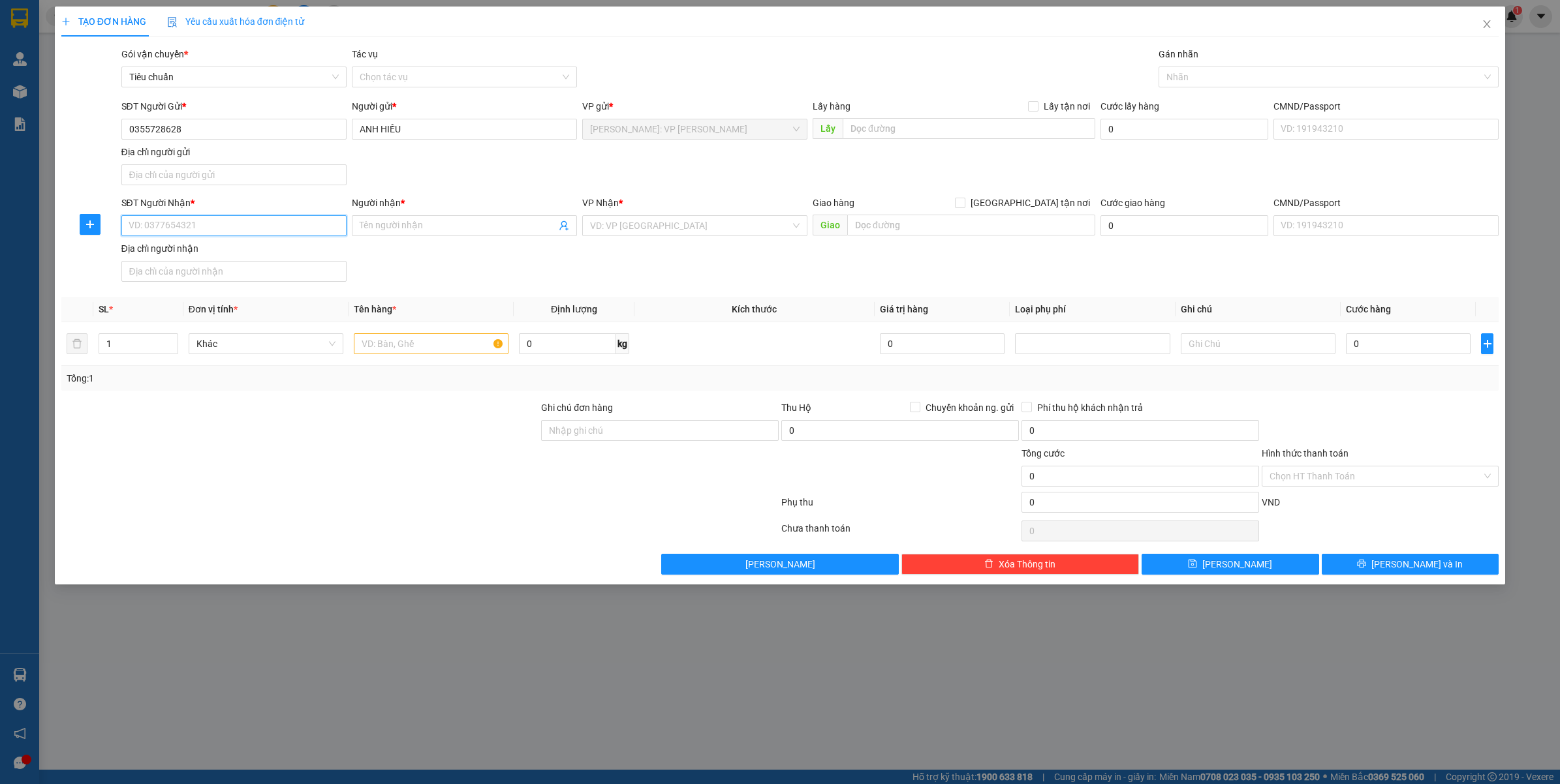
click at [240, 229] on input "SĐT Người Nhận *" at bounding box center [234, 225] width 225 height 21
click at [253, 250] on div "0355728628 - ANH HIẾU" at bounding box center [234, 253] width 210 height 14
type input "0355728628"
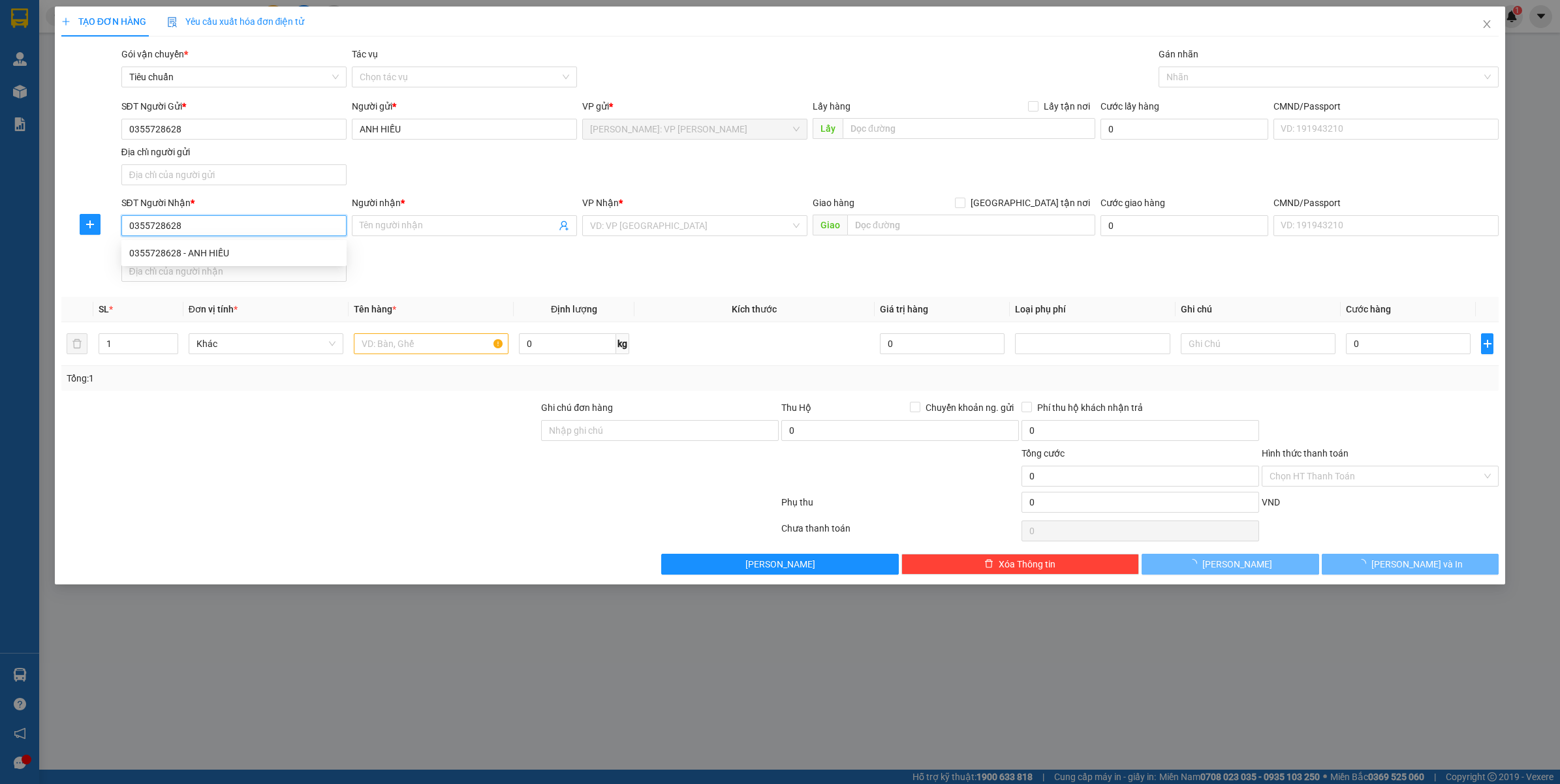
type input "ANH HIẾU"
checkbox input "true"
type input "261 ĐƯỜNG [GEOGRAPHIC_DATA], [GEOGRAPHIC_DATA], [GEOGRAPHIC_DATA], [GEOGRAPHIC_…"
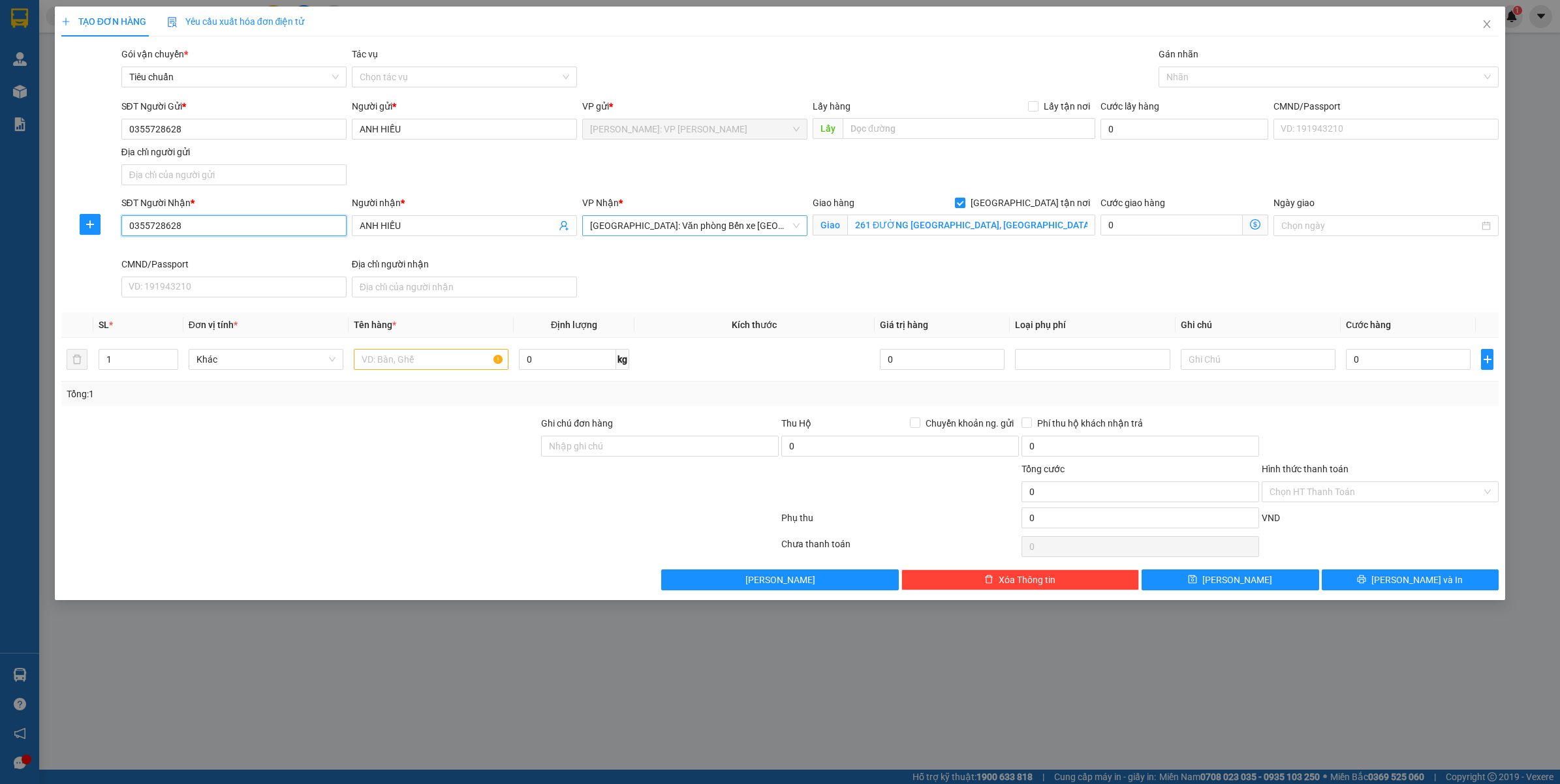
click at [780, 218] on span "[GEOGRAPHIC_DATA]: Văn phòng Bến xe [GEOGRAPHIC_DATA]" at bounding box center [695, 225] width 210 height 20
type input "HOÀNG"
click at [1031, 197] on label "[GEOGRAPHIC_DATA] tận nơi" at bounding box center [1025, 203] width 140 height 14
click at [964, 198] on input "[GEOGRAPHIC_DATA] tận nơi" at bounding box center [960, 203] width 9 height 9
checkbox input "false"
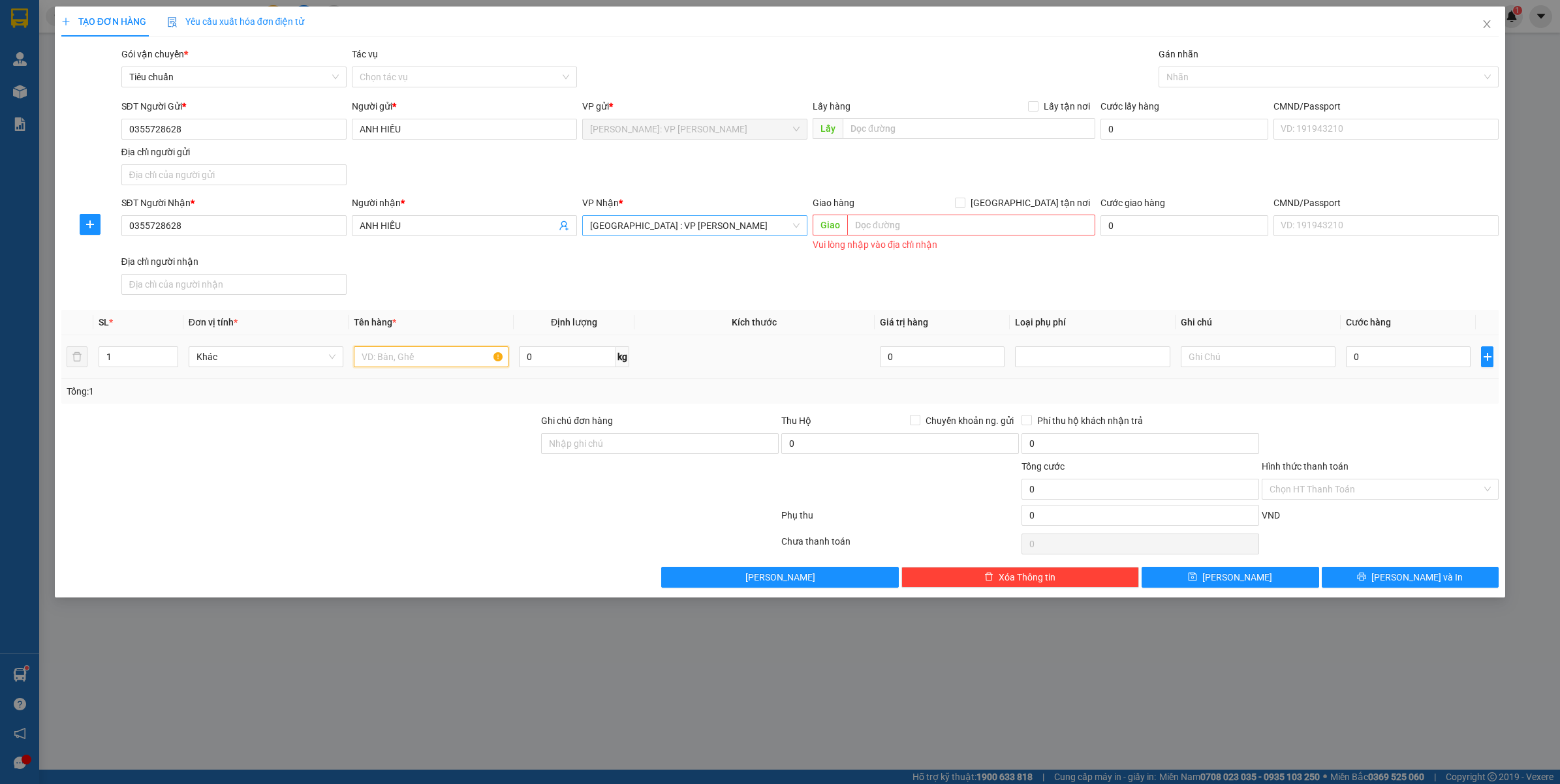
click at [431, 365] on input "text" at bounding box center [431, 357] width 155 height 21
type input "1 XE MÁY AIRBLADE BS: 15B2-66755"
click at [647, 445] on input "Ghi chú đơn hàng" at bounding box center [659, 444] width 237 height 21
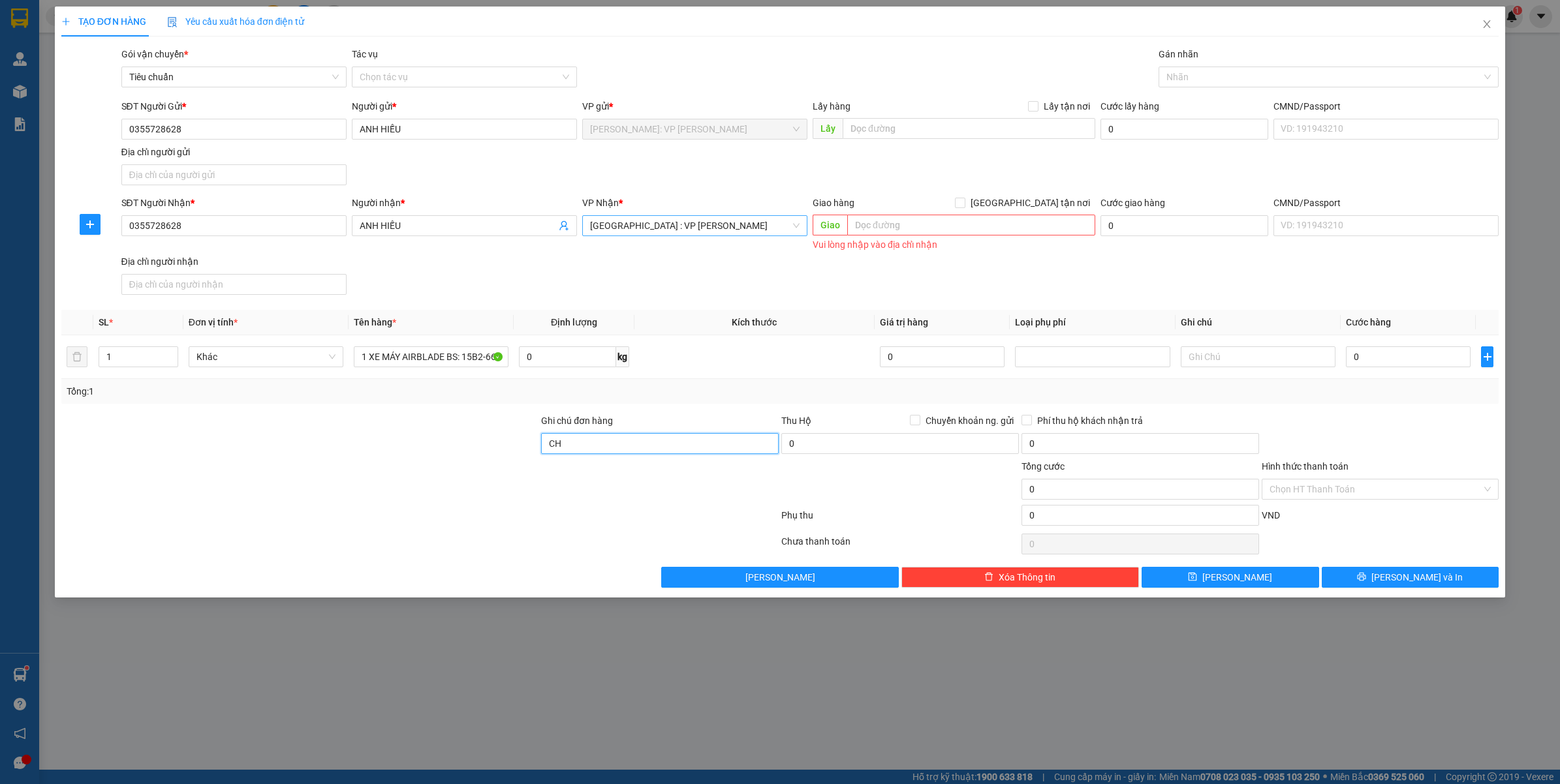
type input "C"
type input "CHÌA KHÓA CUỐN TAY LÁI, CAVET XE KHÁCH GIỮ"
click at [1371, 349] on input "0" at bounding box center [1407, 357] width 124 height 21
type input "001"
type input "1"
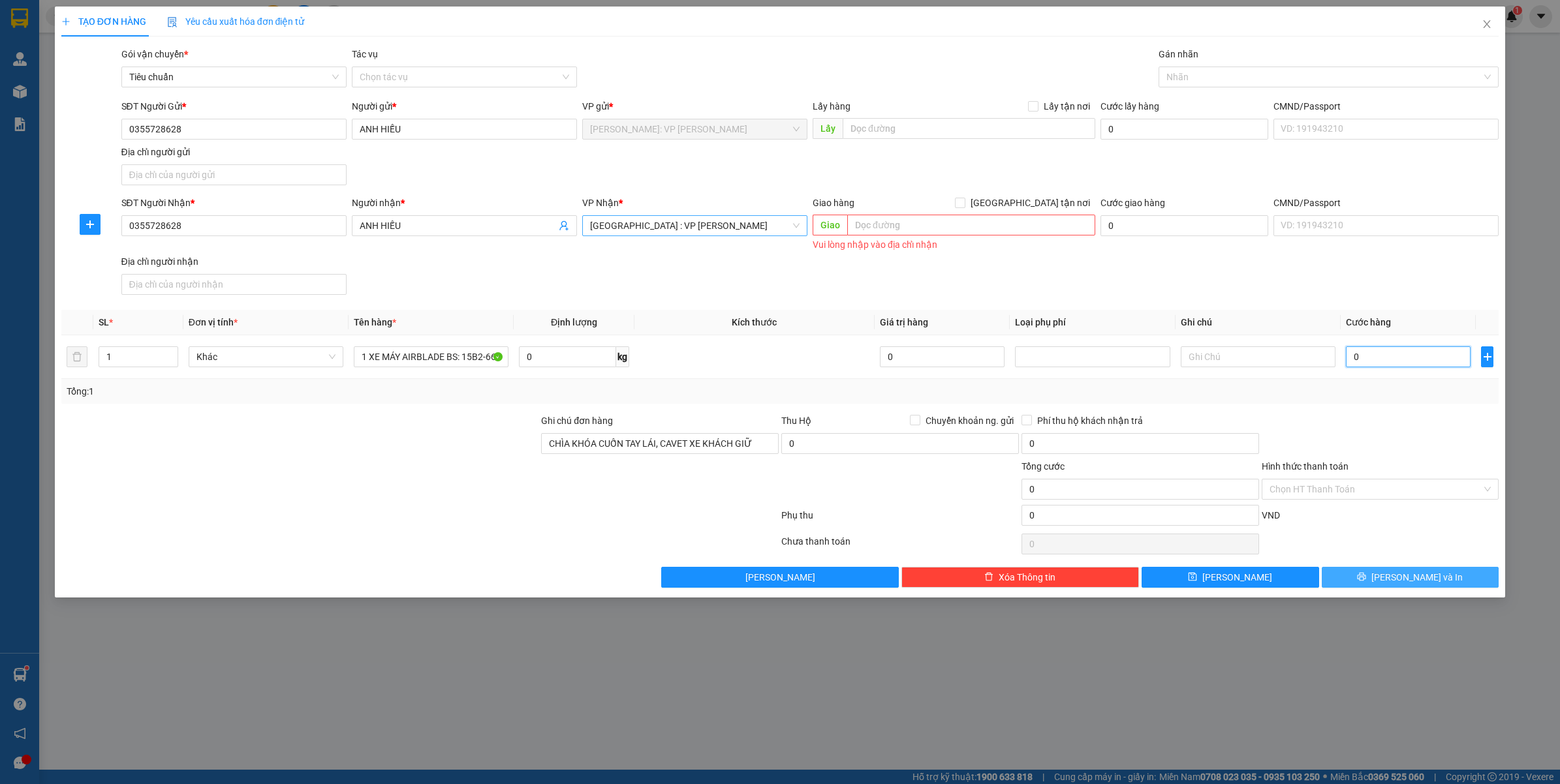
type input "1"
type input "0.011"
type input "11"
type input "00.113"
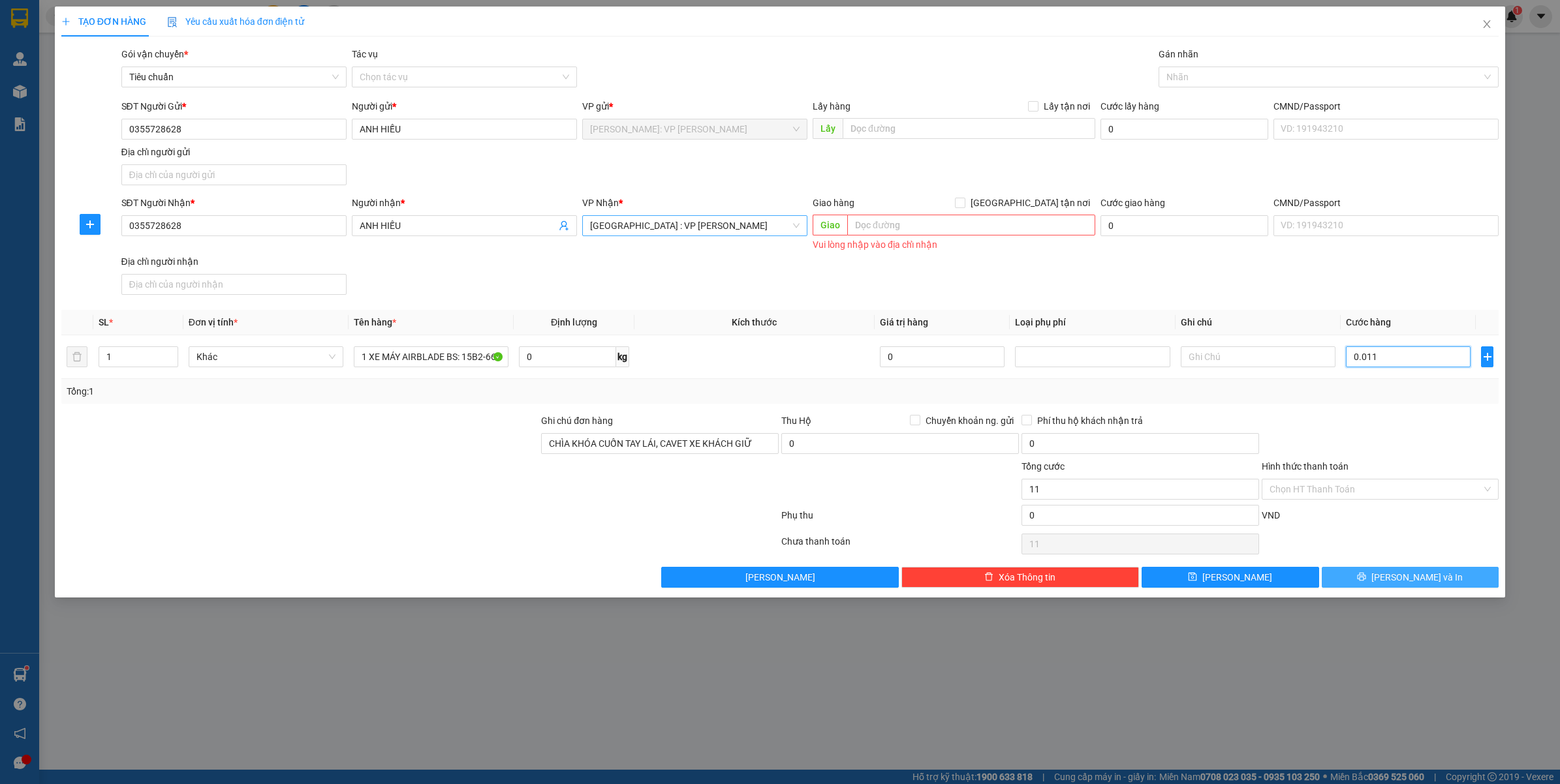
type input "113"
type input "0.001.130"
type input "1.130"
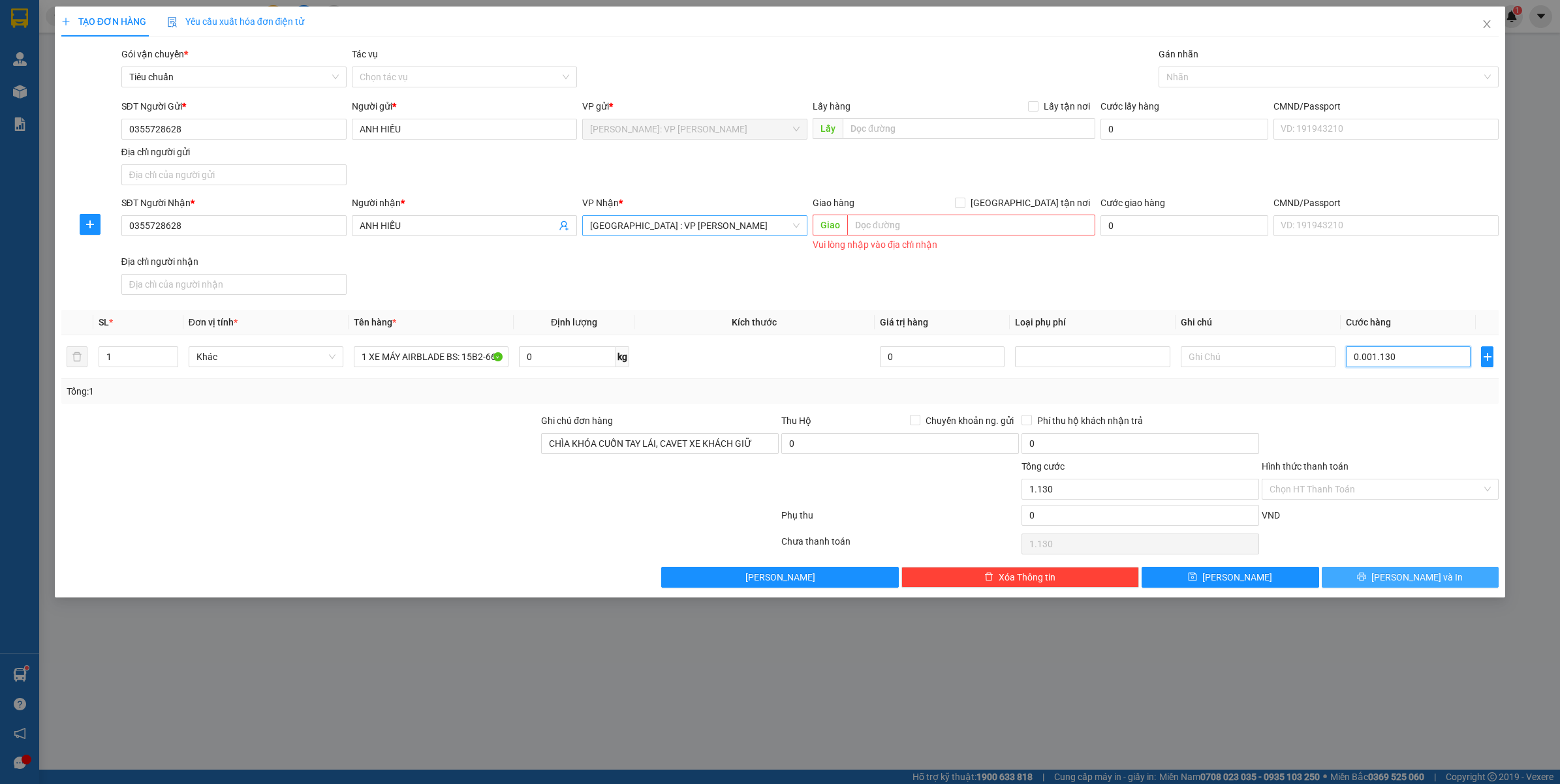
type input "000.011.300"
type input "11.300"
type input "00.000.113.000"
type input "113.000"
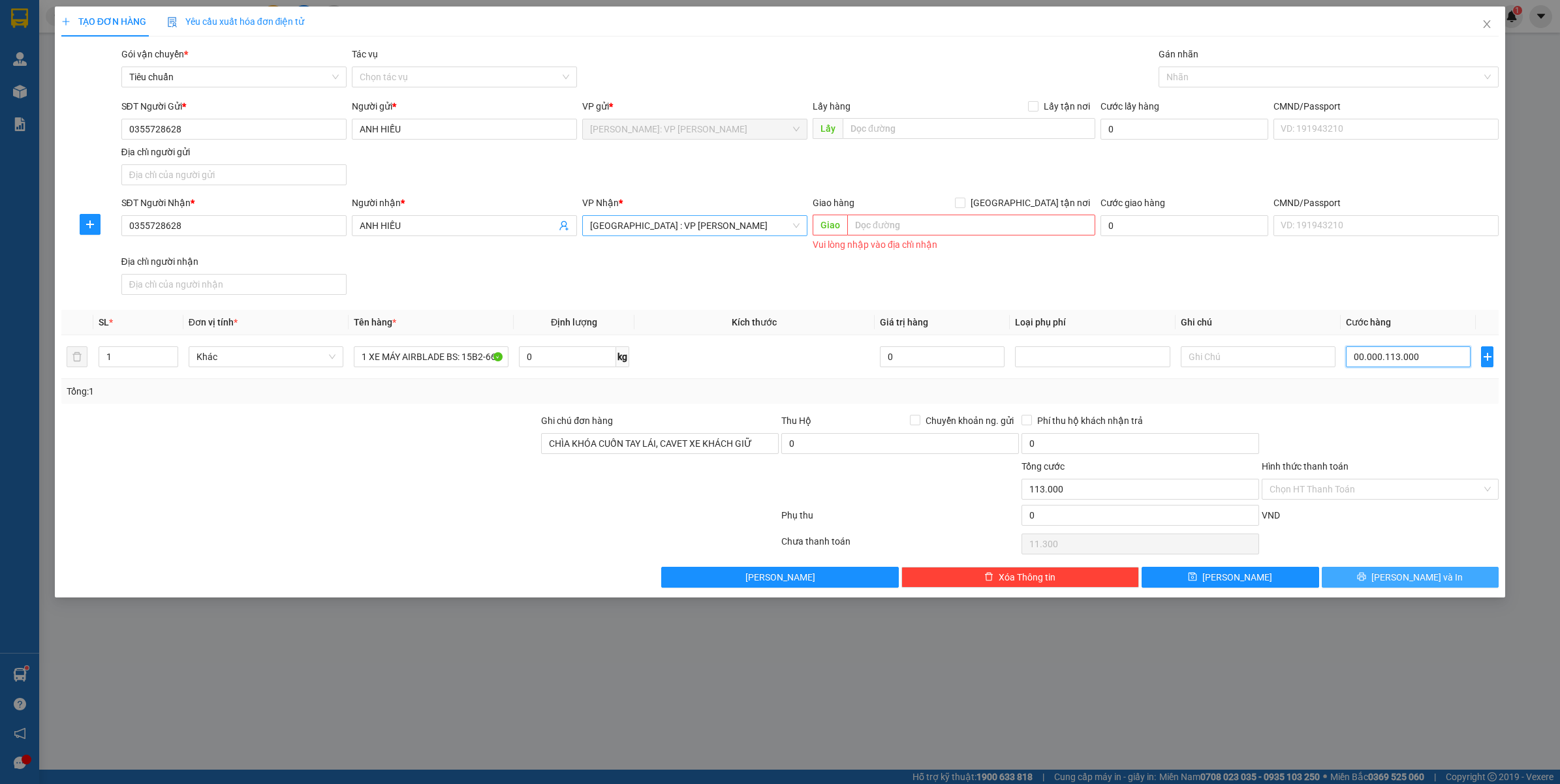
type input "113.000"
type input "0.000.001.130.000"
type input "1.130.000"
click at [1371, 447] on div at bounding box center [1380, 437] width 240 height 45
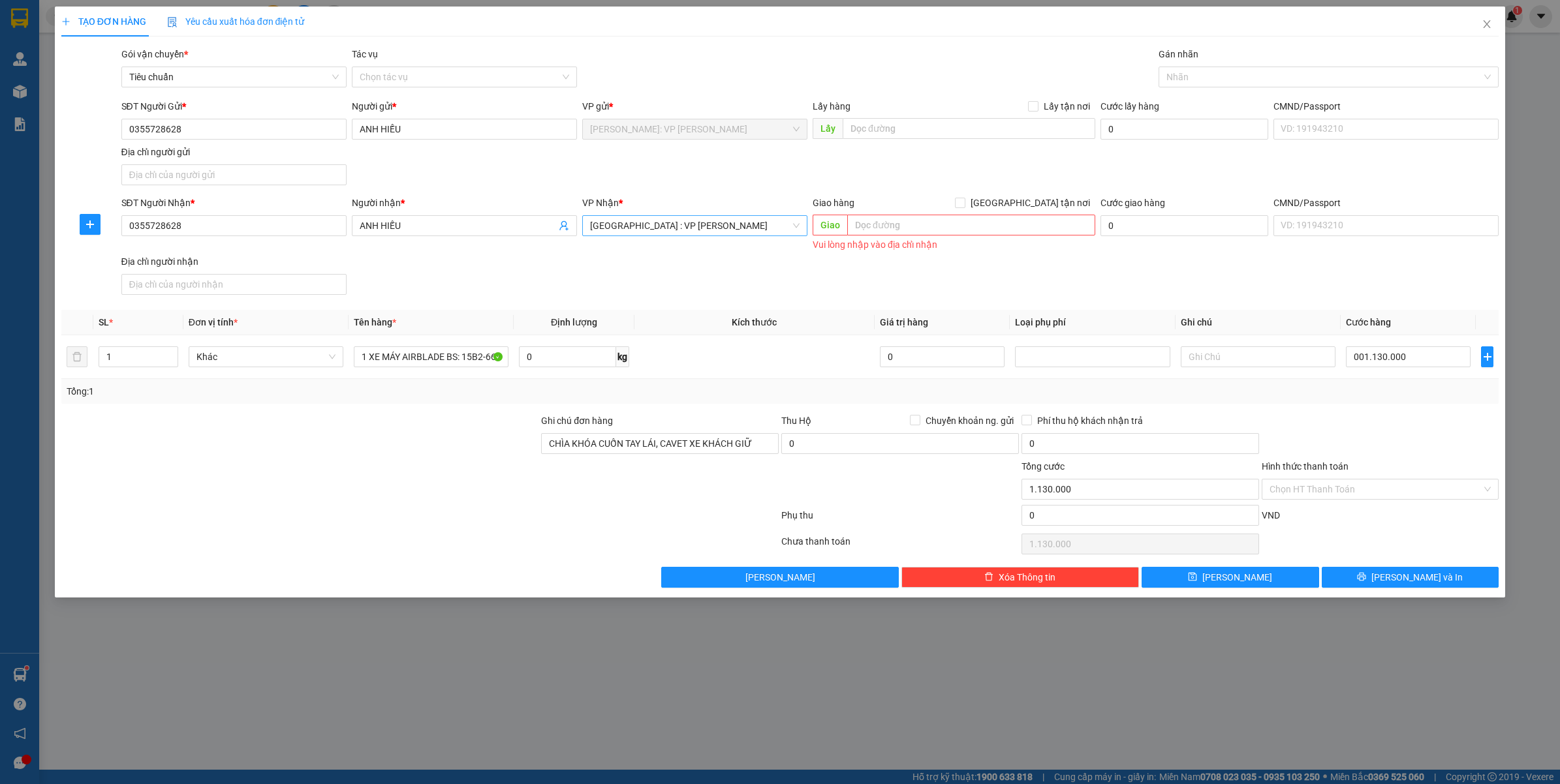
type input "1.130.000"
drag, startPoint x: 1377, startPoint y: 571, endPoint x: 1396, endPoint y: 556, distance: 24.2
click at [1396, 556] on div "Transit Pickup Surcharge Ids Transit Deliver Surcharge Ids Transit Deliver Surc…" at bounding box center [780, 317] width 1438 height 541
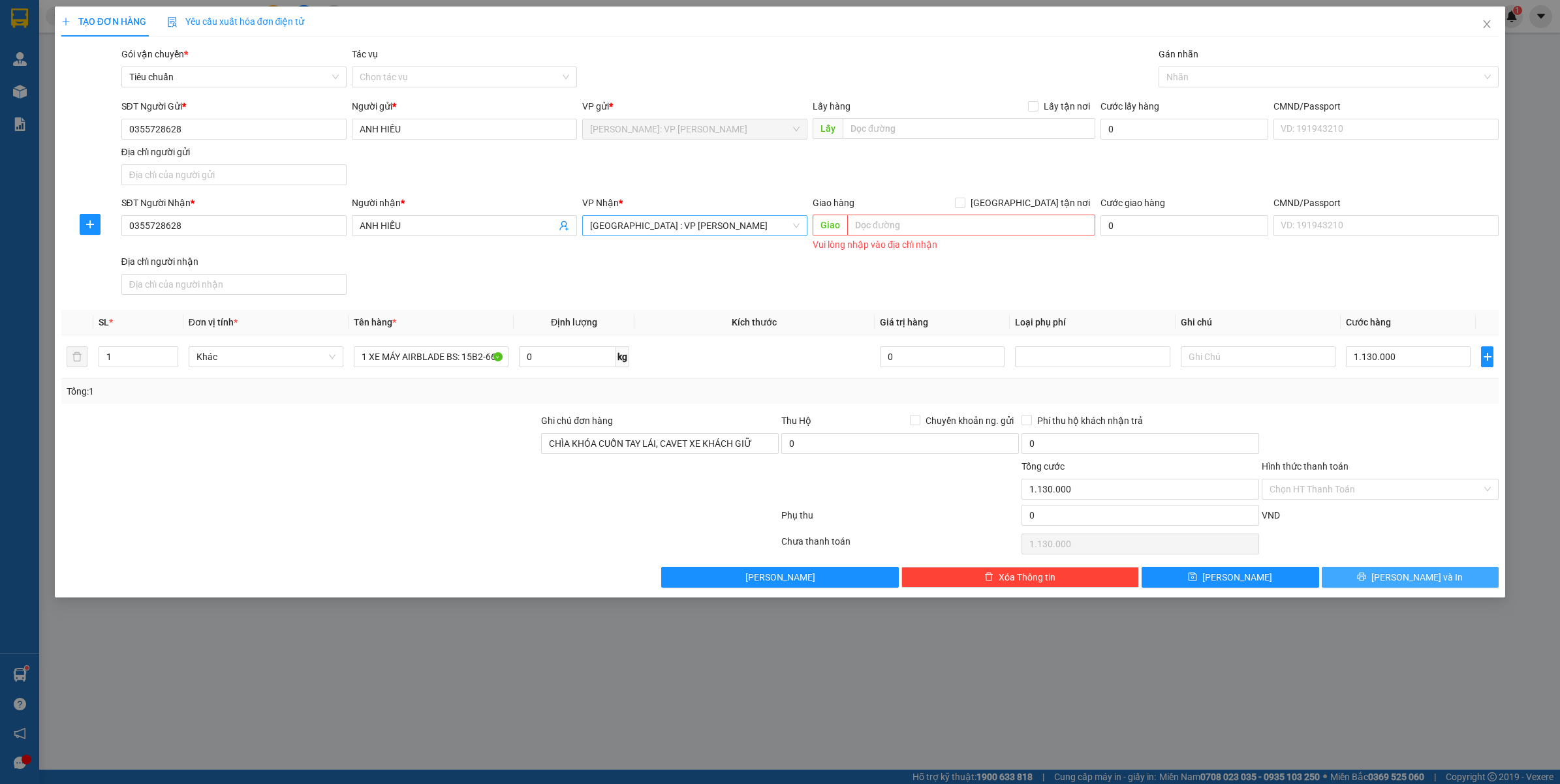
click at [1366, 581] on icon "printer" at bounding box center [1361, 577] width 9 height 9
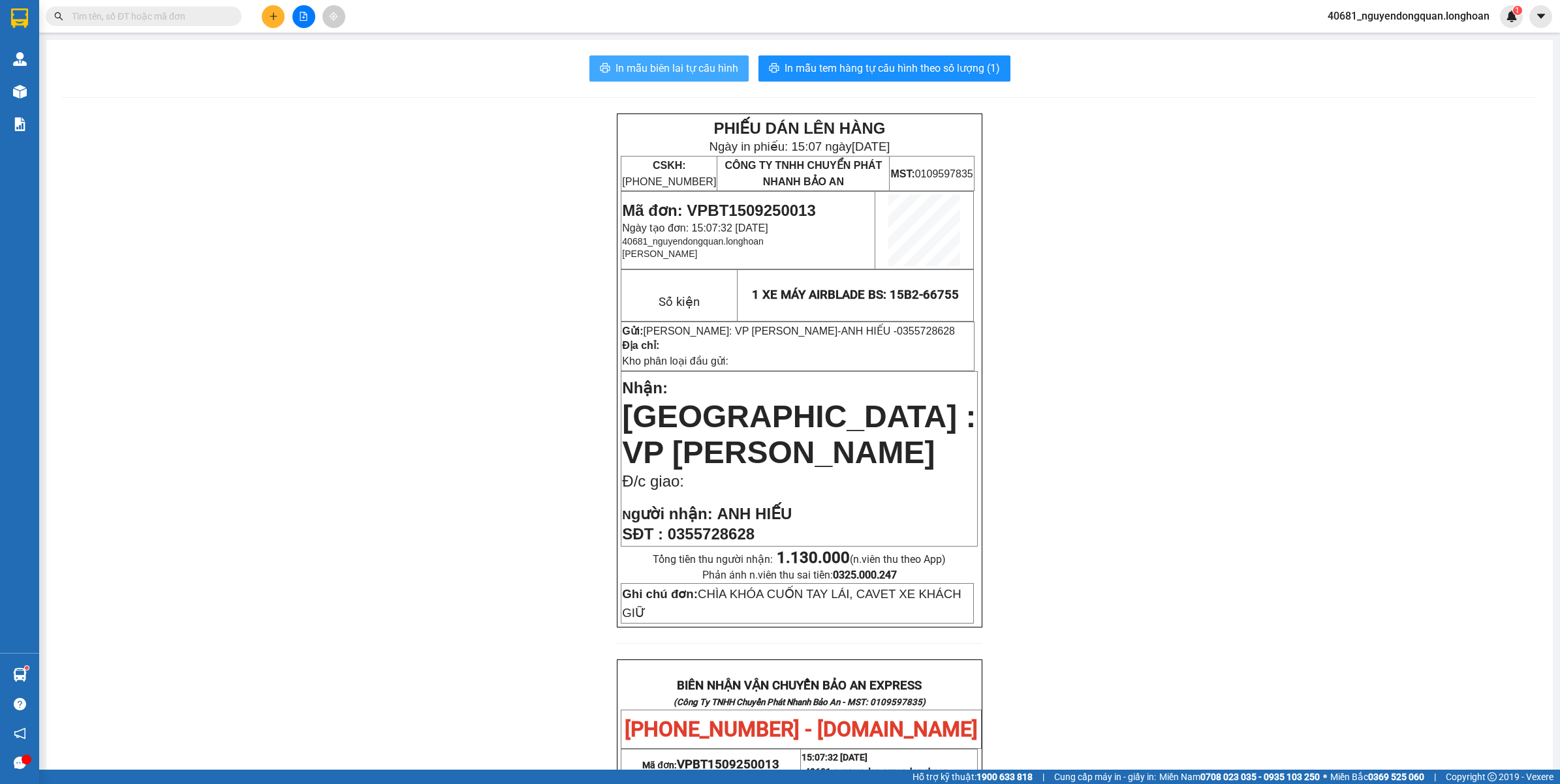
drag, startPoint x: 641, startPoint y: 64, endPoint x: 643, endPoint y: 74, distance: 10.2
click at [642, 65] on span "In mẫu biên lai tự cấu hình" at bounding box center [676, 68] width 123 height 16
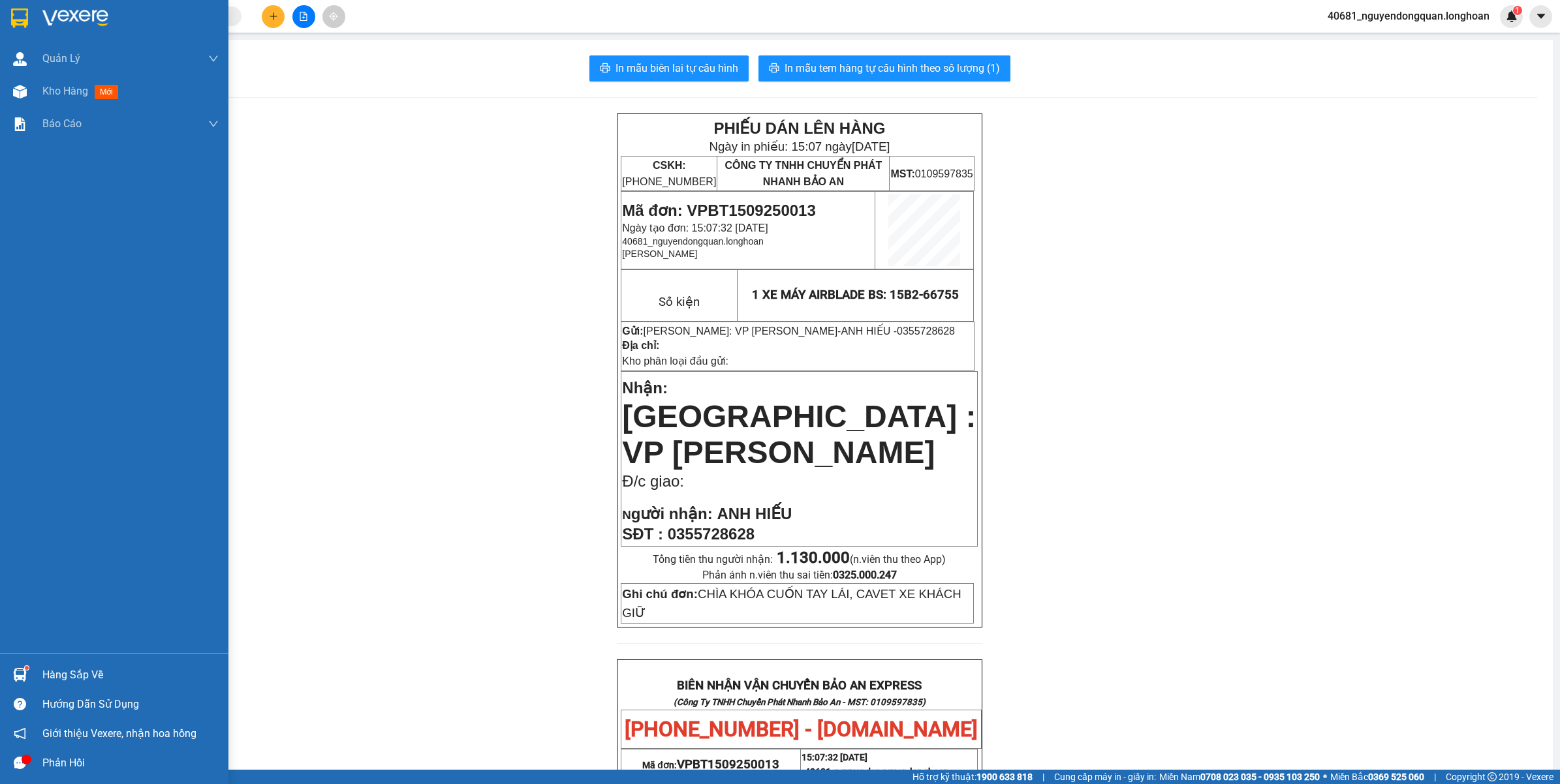
click at [18, 21] on img at bounding box center [20, 18] width 17 height 20
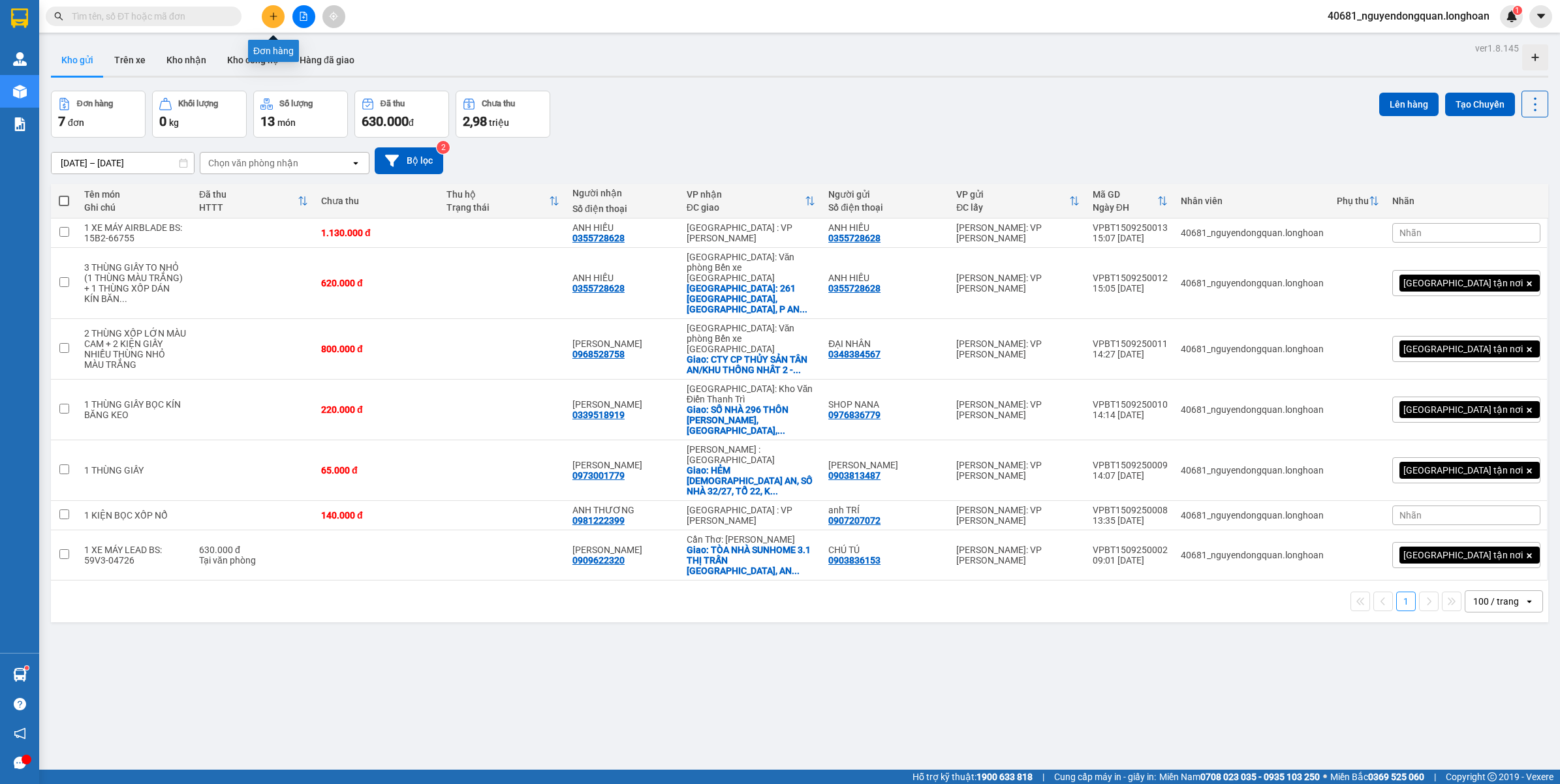
click at [272, 15] on icon "plus" at bounding box center [273, 16] width 9 height 9
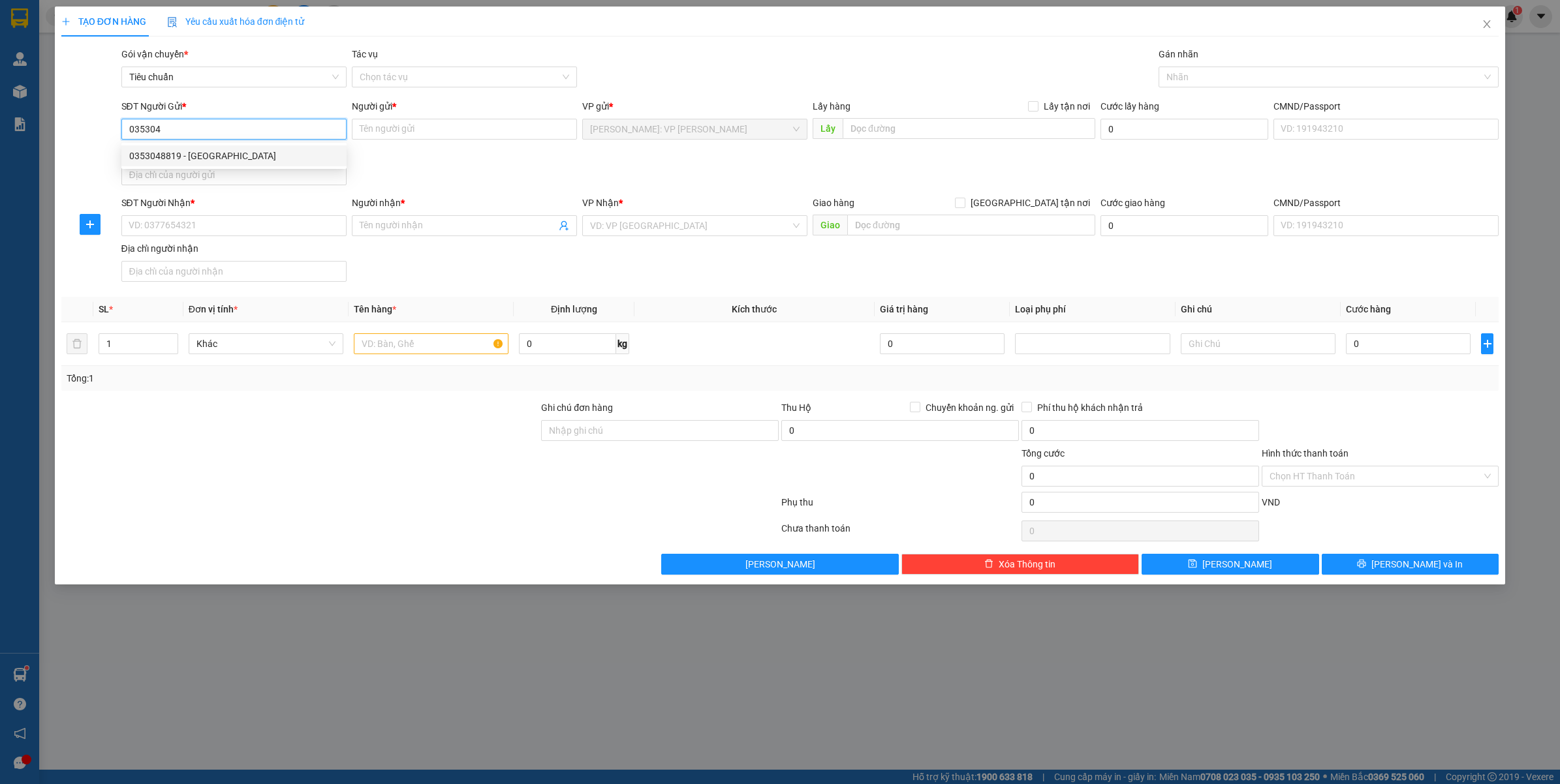
click at [214, 162] on div "0353048819 - [GEOGRAPHIC_DATA]" at bounding box center [234, 156] width 210 height 14
type input "0353048819"
type input "ANH CHÂU"
checkbox input "true"
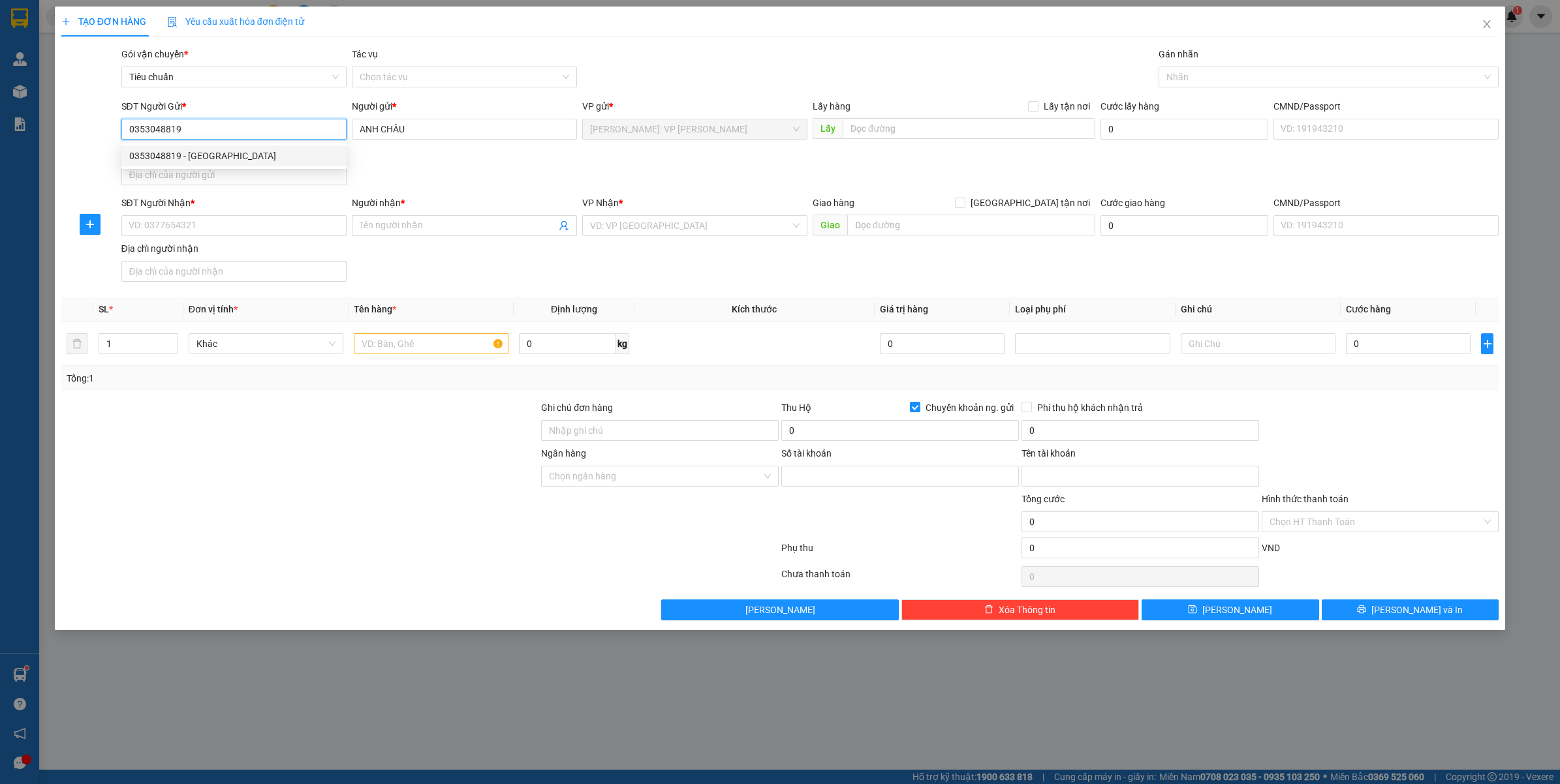
type input "19033464517029"
type input "[PERSON_NAME]"
type input "0353048819"
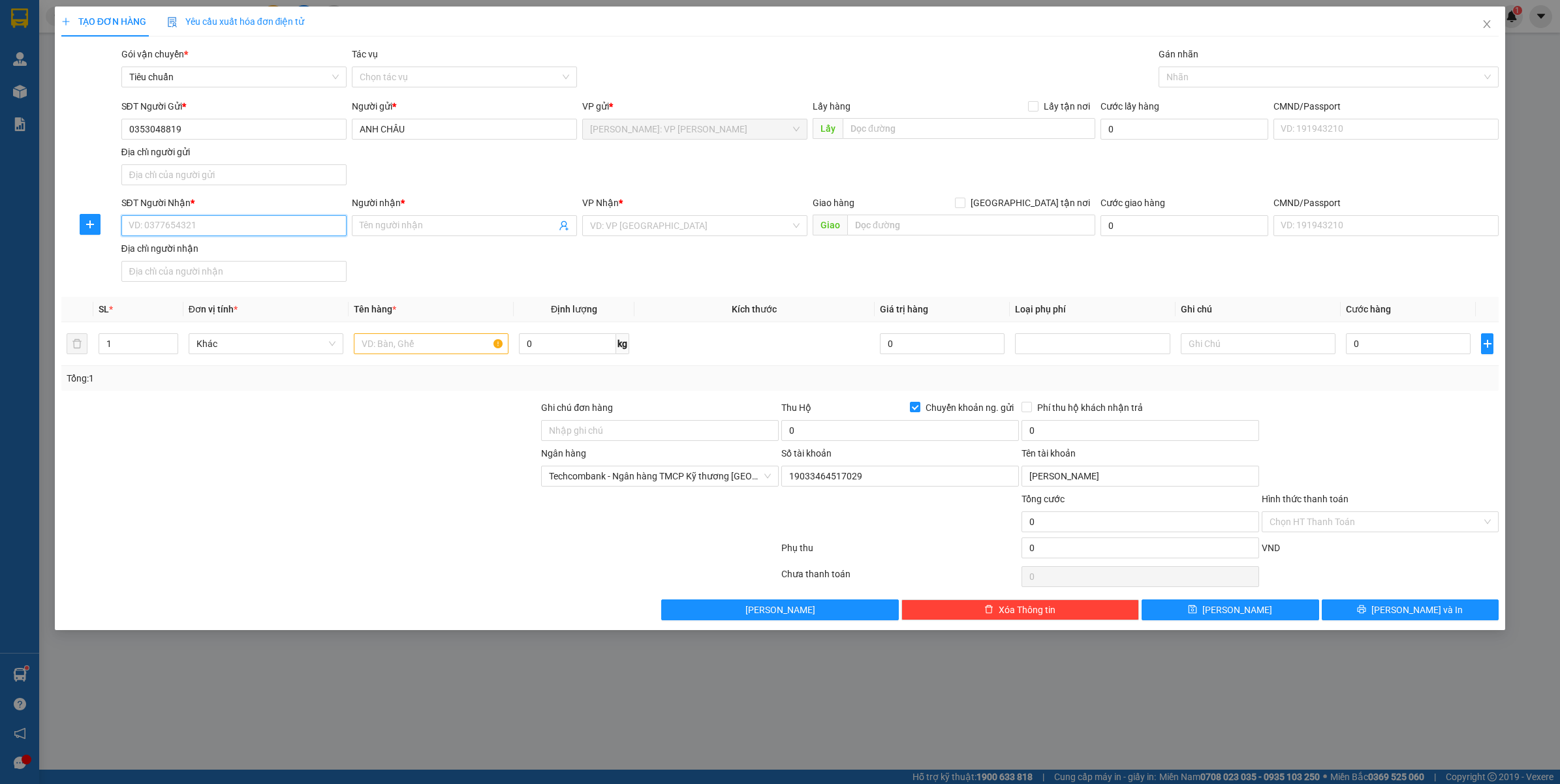
click at [226, 226] on input "SĐT Người Nhận *" at bounding box center [234, 225] width 225 height 21
type input "0399827575"
click at [442, 219] on input "Người nhận *" at bounding box center [457, 225] width 196 height 14
type input "[PERSON_NAME]"
click at [631, 233] on input "search" at bounding box center [690, 225] width 200 height 20
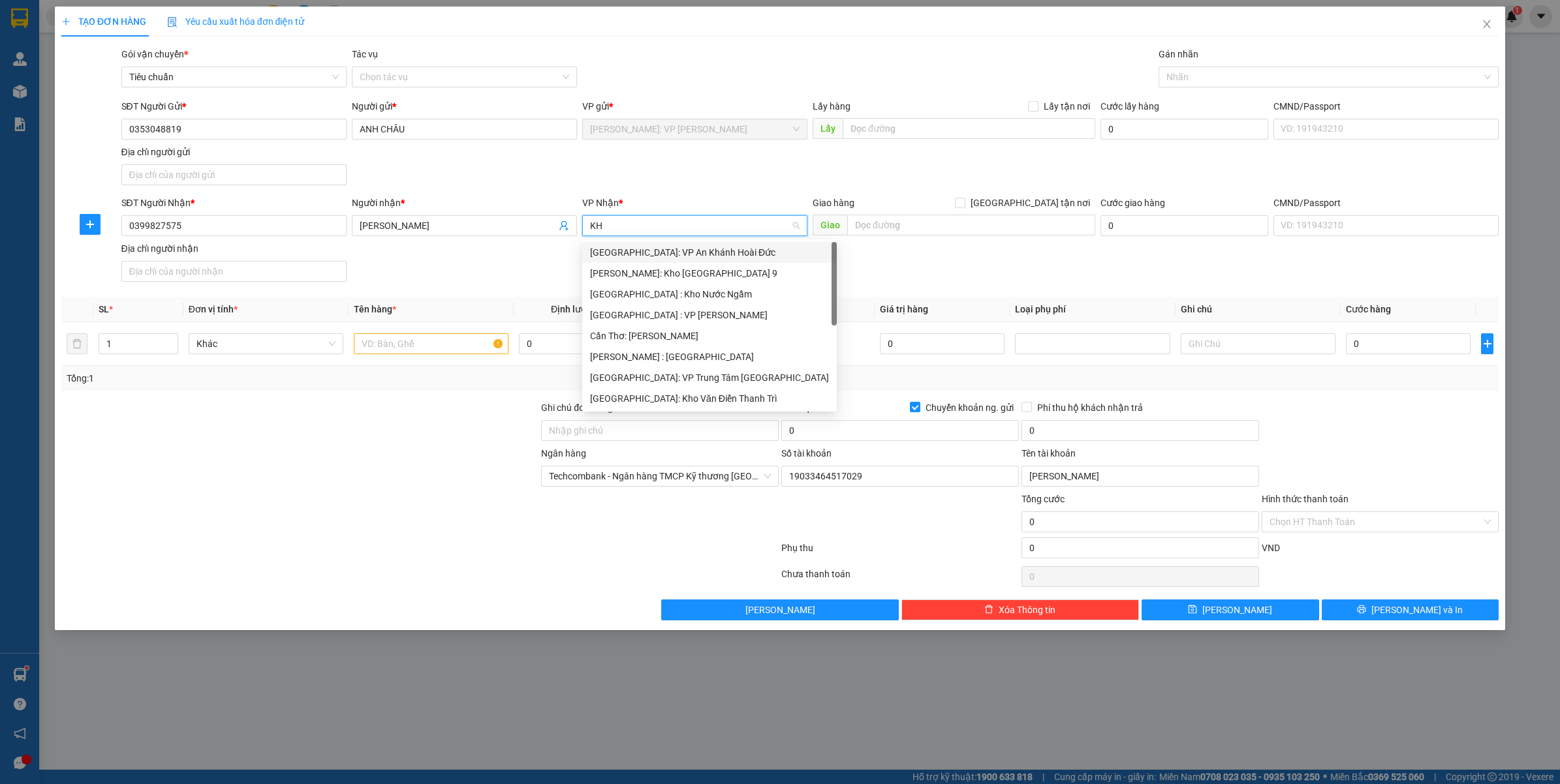
type input "KHO"
click at [682, 337] on div "[GEOGRAPHIC_DATA]: Kho Văn Điển Thanh Trì" at bounding box center [695, 336] width 210 height 14
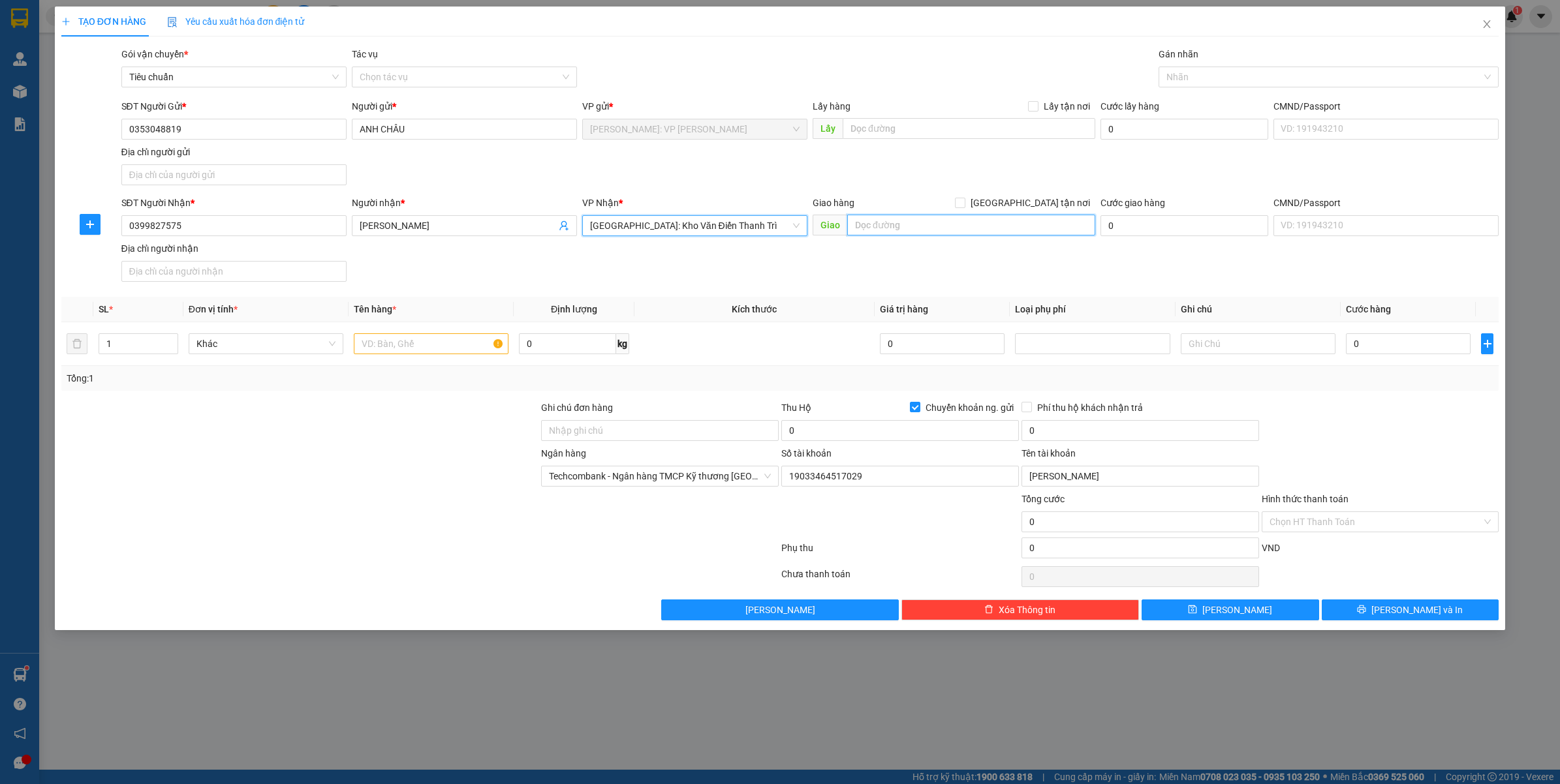
drag, startPoint x: 944, startPoint y: 216, endPoint x: 938, endPoint y: 225, distance: 10.8
click at [942, 218] on input "text" at bounding box center [971, 225] width 248 height 21
paste input "TP Sơn La (TVLT): Giao tại bến xe TP Sơn La"
type input "TP Sơn La (TVLT): Giao tại bến xe TP Sơn La"
click at [964, 200] on input "[GEOGRAPHIC_DATA] tận nơi" at bounding box center [960, 203] width 9 height 9
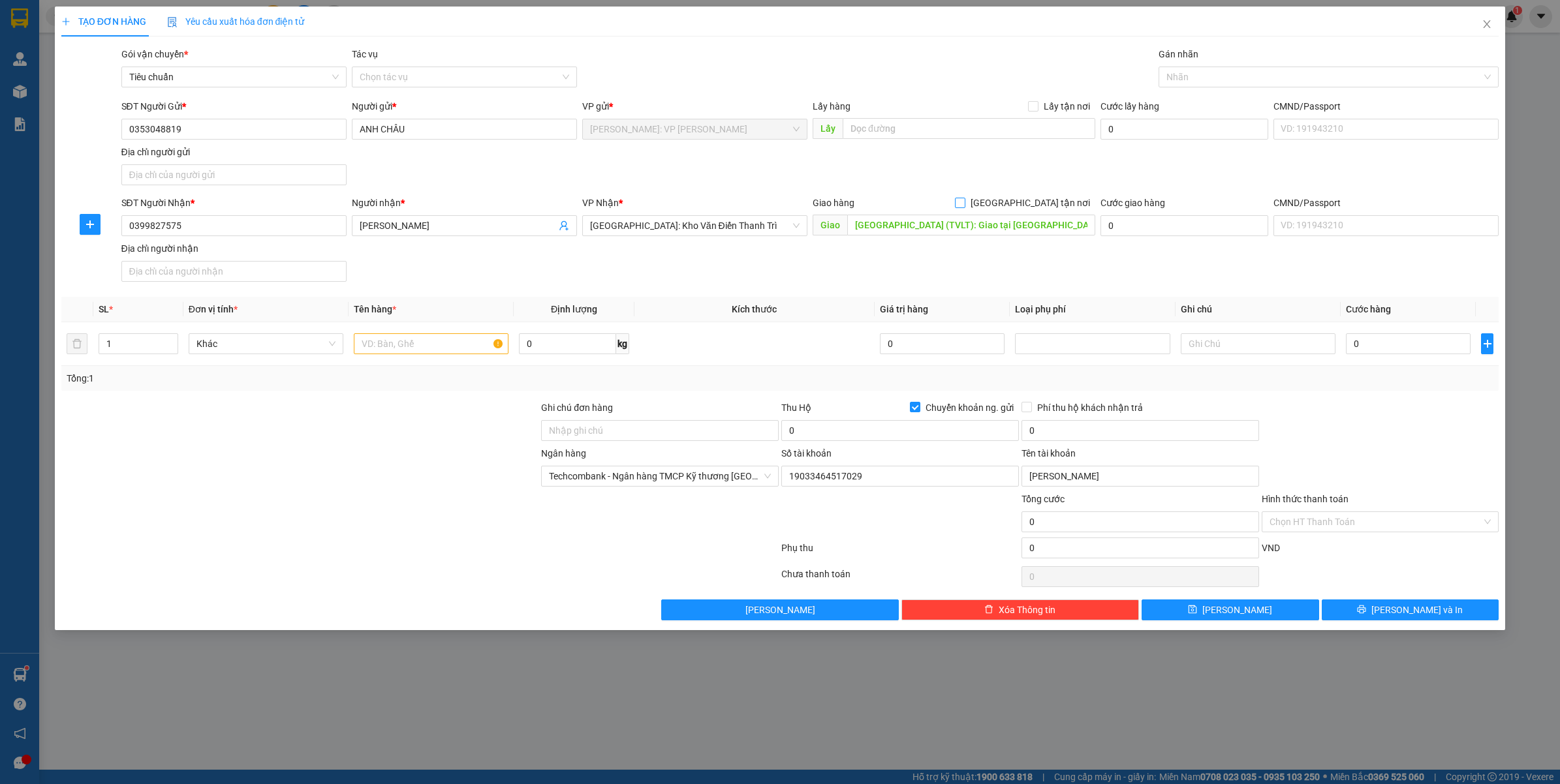
checkbox input "true"
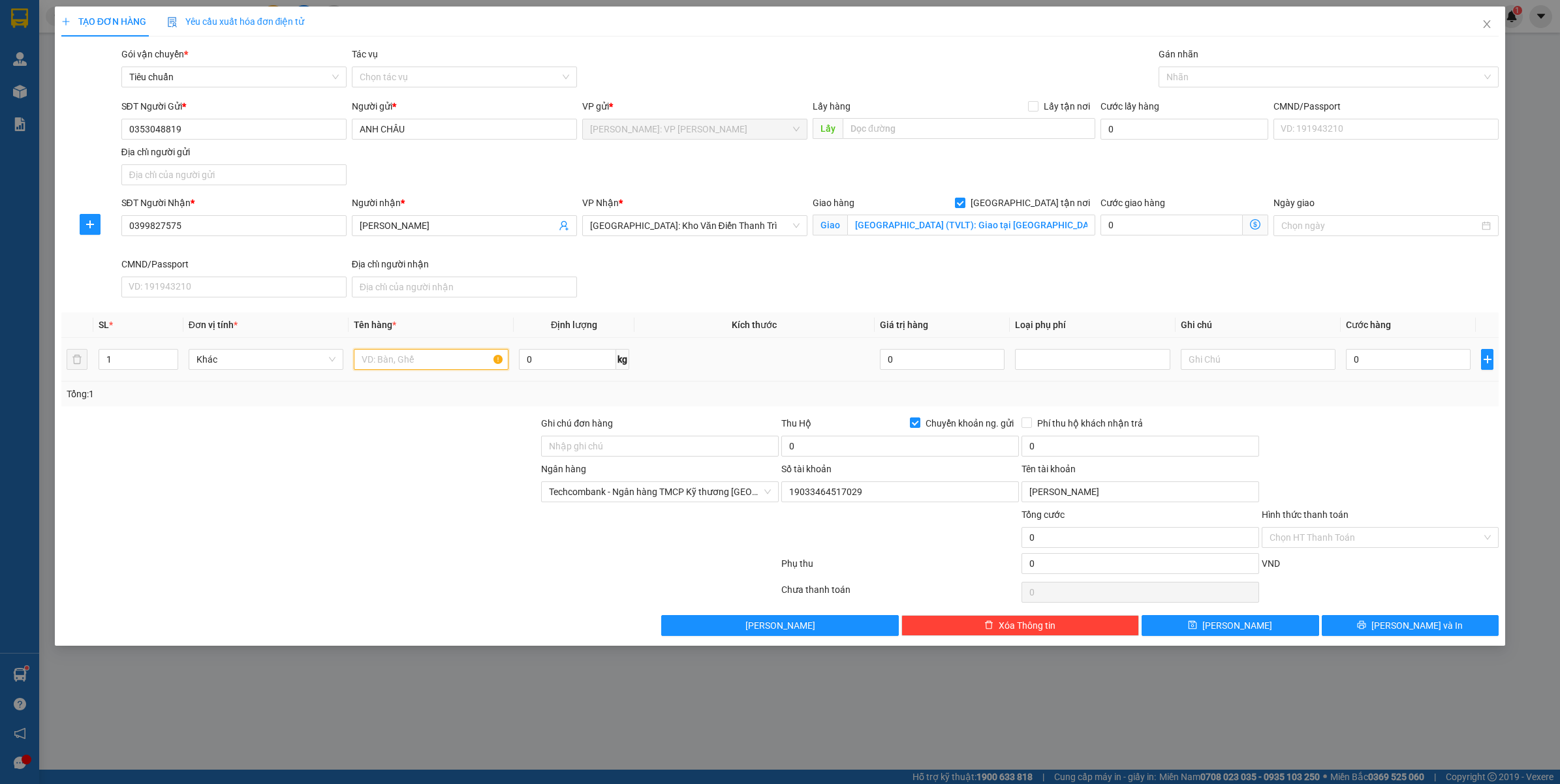
click at [403, 366] on input "text" at bounding box center [431, 359] width 155 height 21
type input "1 XE REBEL BS: 61H1-00661"
click at [579, 449] on input "Ghi chú đơn hàng" at bounding box center [659, 446] width 237 height 21
type input "CHÌA KHÓA CUỐN TAY LÁI, CAVET DÁN YÊN XE"
click at [1364, 355] on input "0" at bounding box center [1407, 359] width 124 height 21
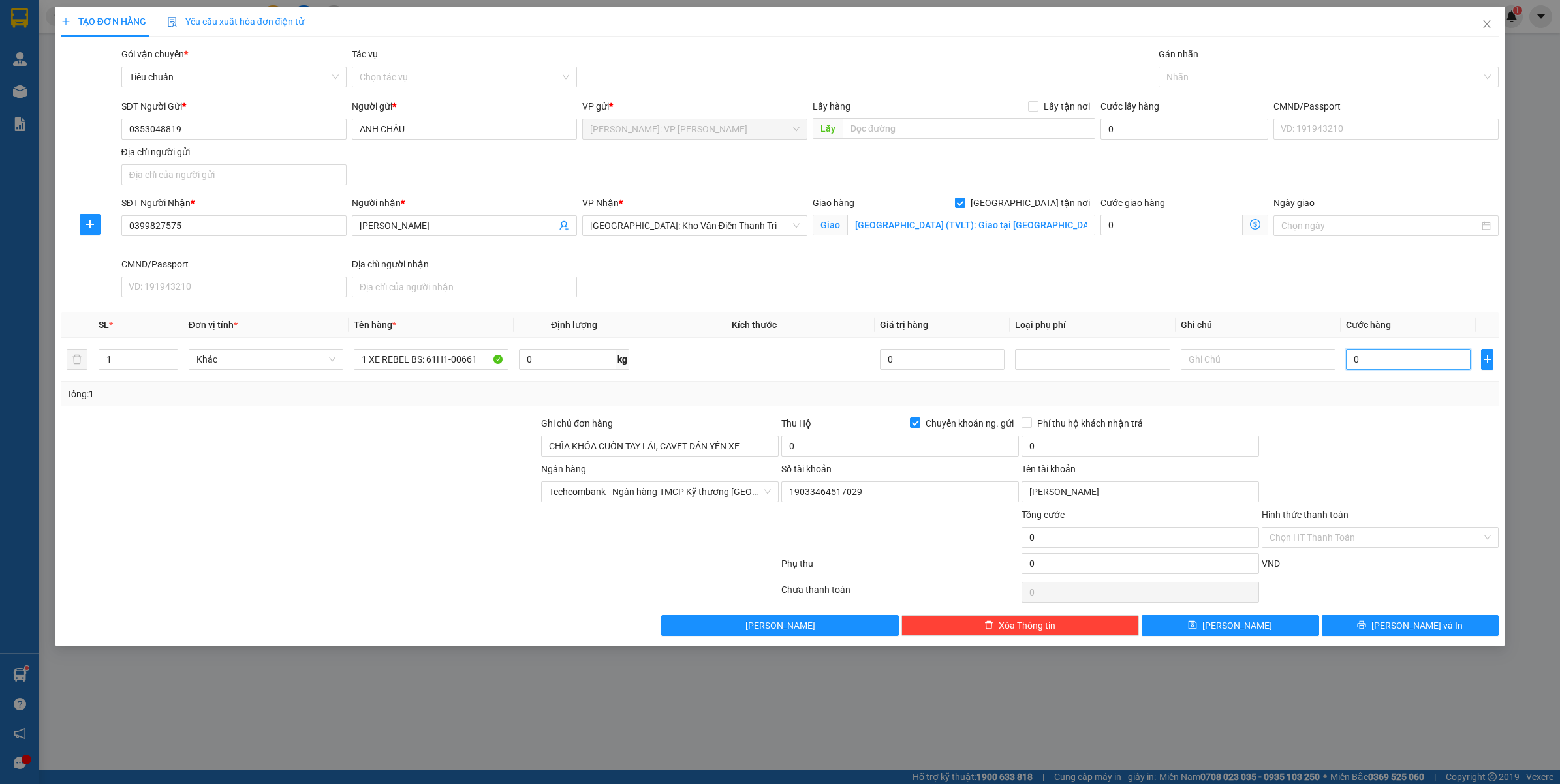
type input "002"
type input "2"
type input "0.025"
type input "25"
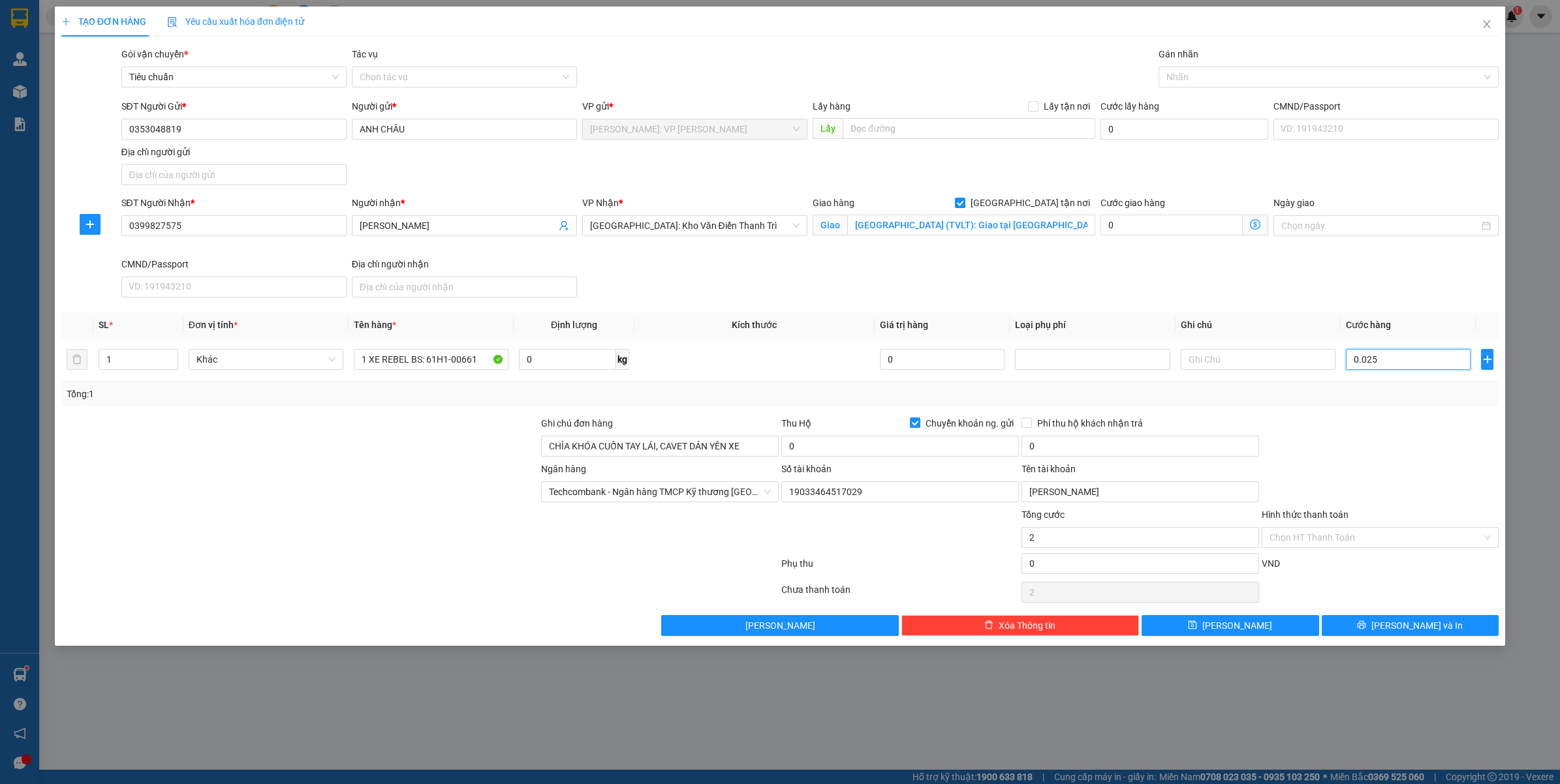
type input "25"
type input "25.000"
type input "0.025"
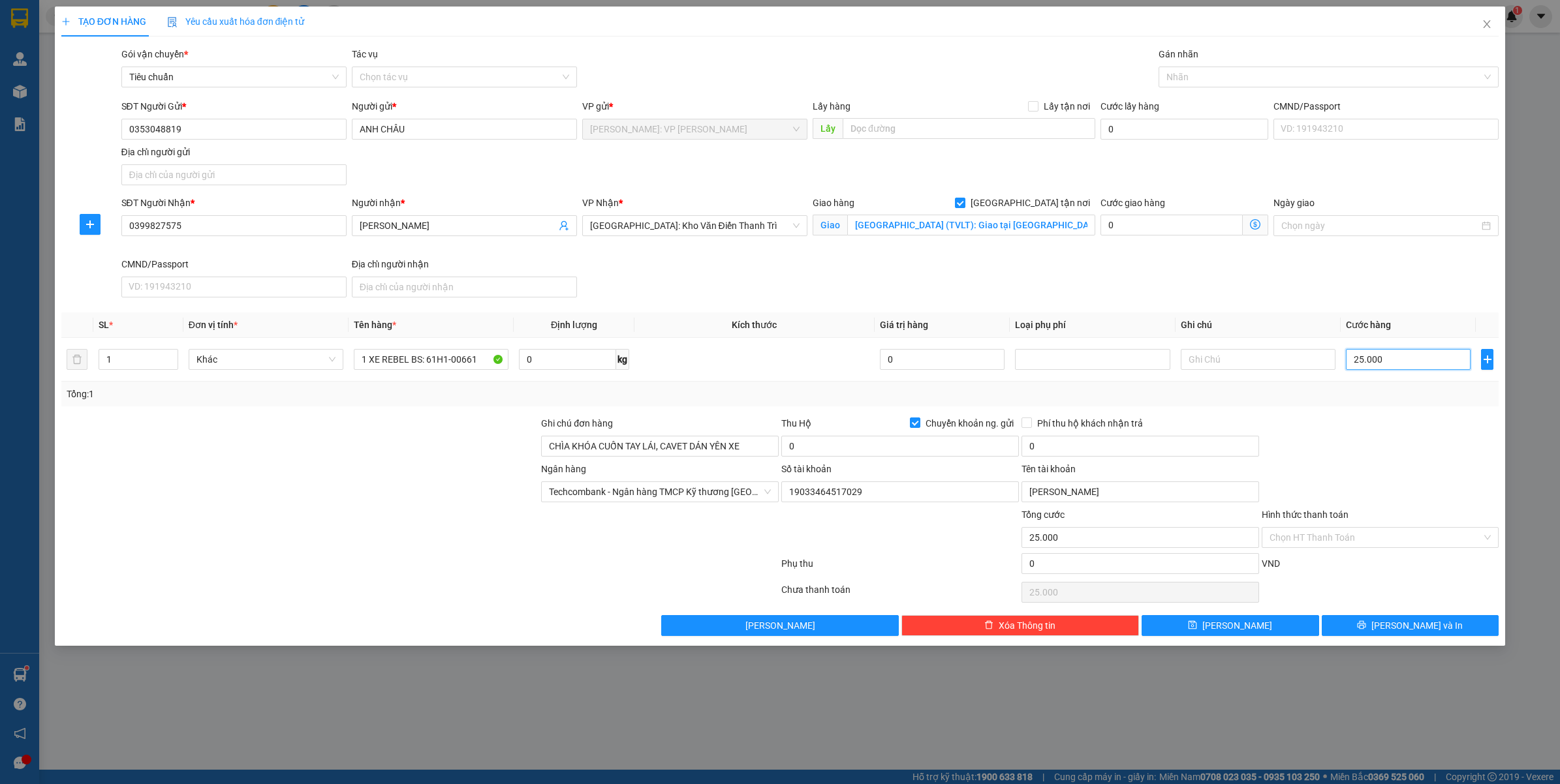
type input "25"
type input "00.258"
type input "258"
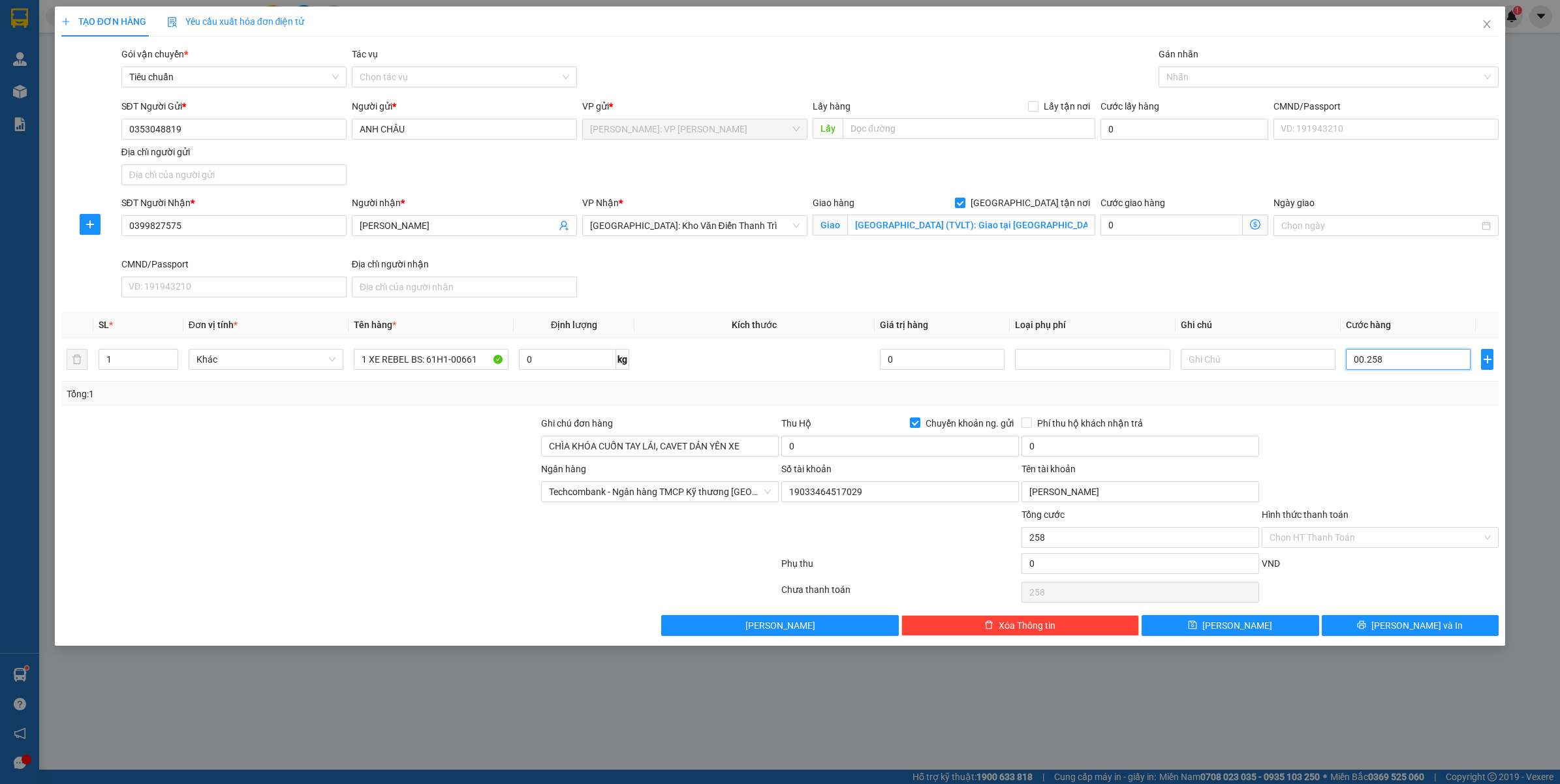
type input "0.002.580"
type input "2.580"
type input "000.025.800"
type input "25.800"
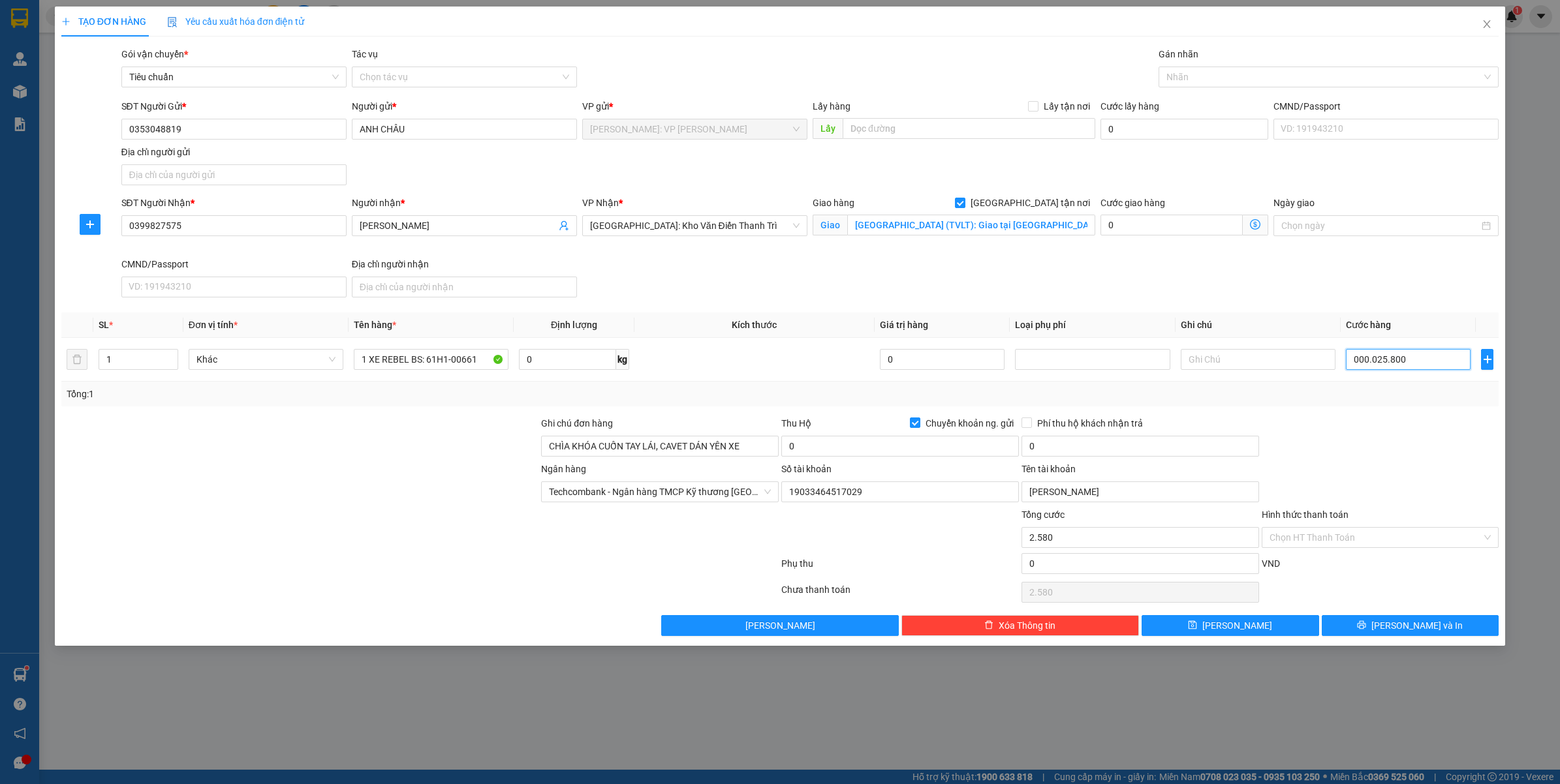
type input "25.800"
type input "00.000.258.000"
type input "258.000"
type input "0.000.002.580.000"
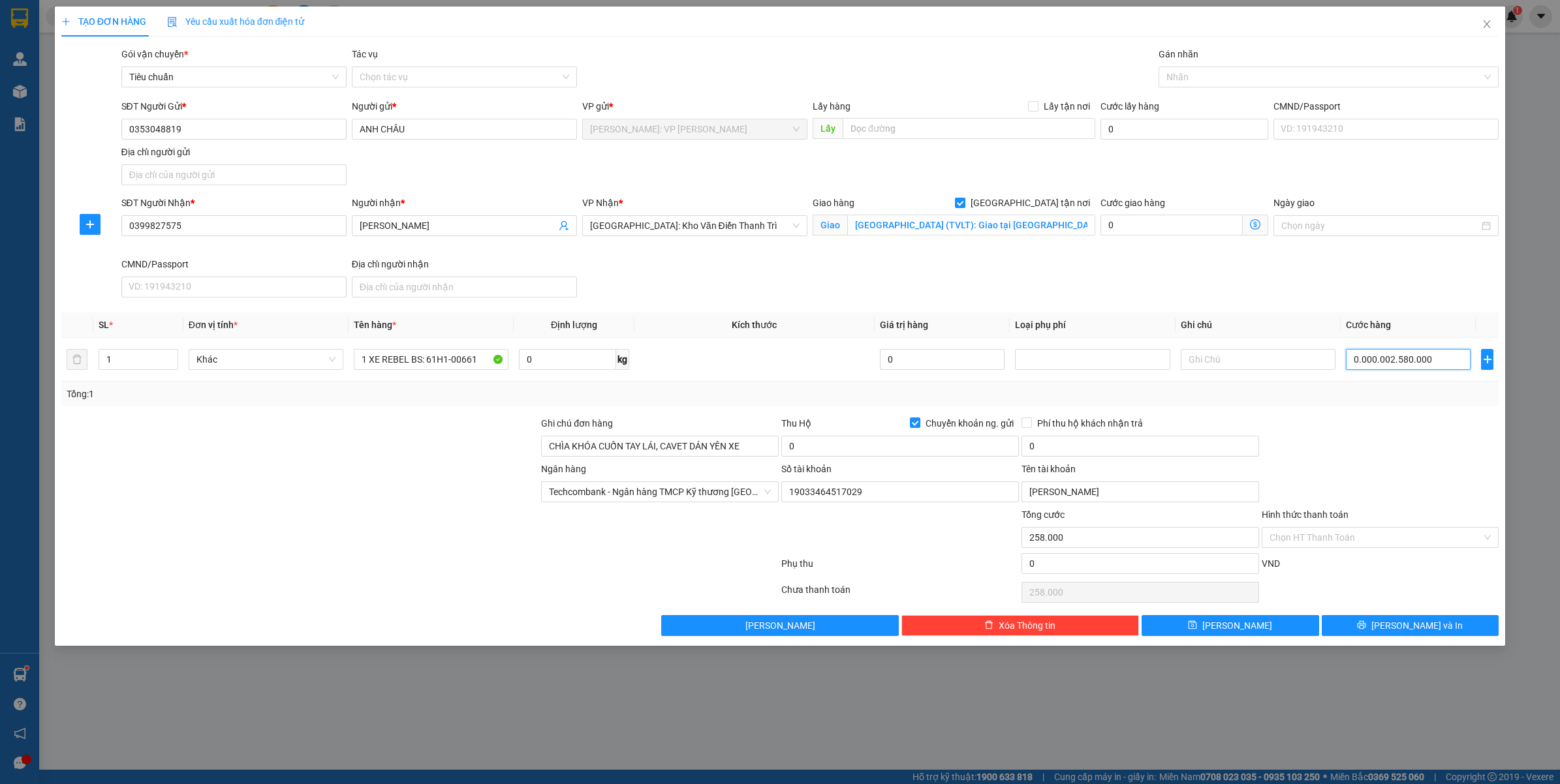
type input "2.580.000"
click at [882, 444] on input "0" at bounding box center [899, 446] width 237 height 21
type input "2.580.000"
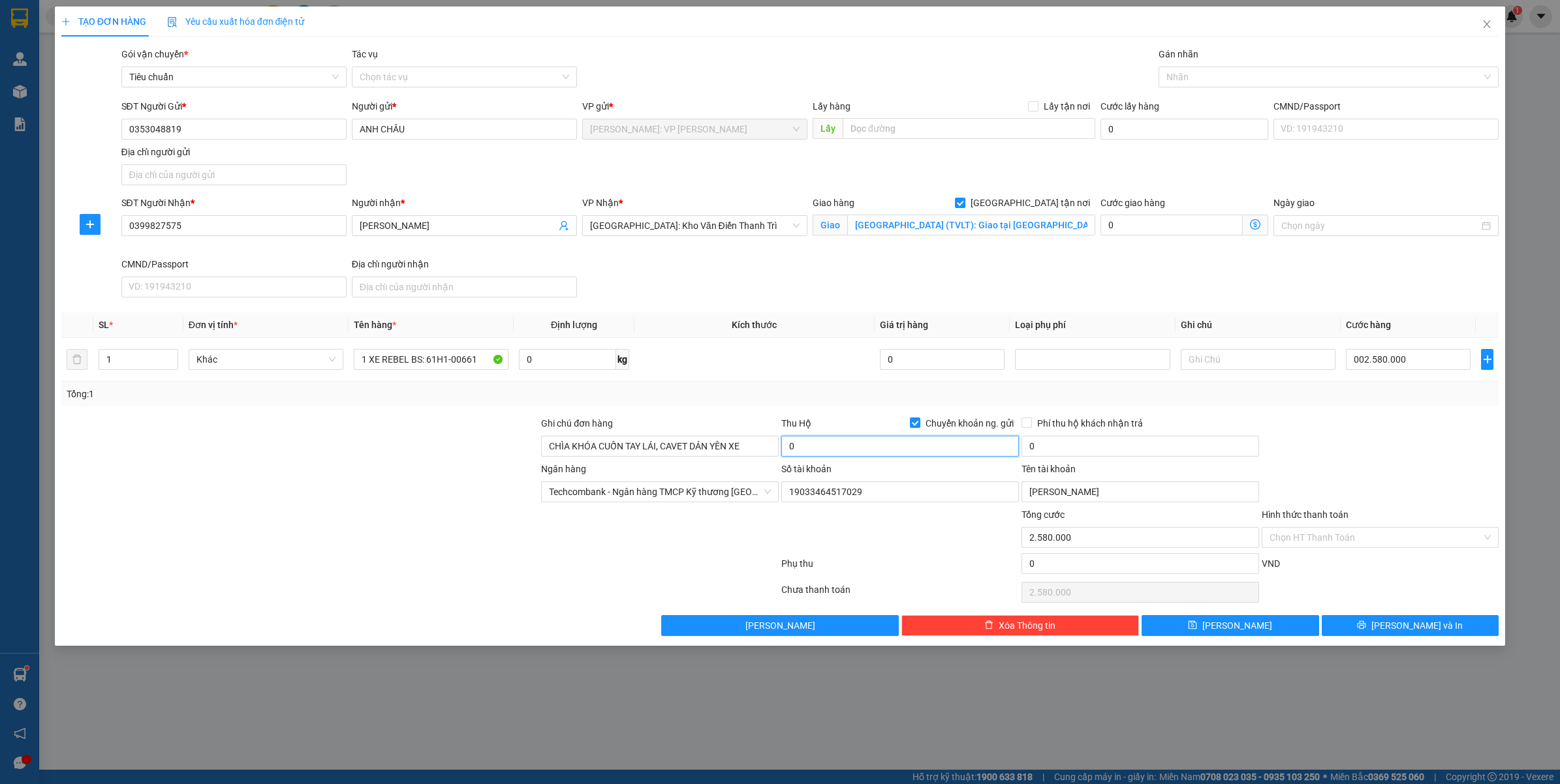
type input "2.580.000"
drag, startPoint x: 802, startPoint y: 448, endPoint x: 837, endPoint y: 455, distance: 35.7
click at [803, 448] on input "27.420.000" at bounding box center [899, 446] width 237 height 21
click at [912, 449] on input "27.420.000" at bounding box center [899, 446] width 237 height 21
type input "27.420.000"
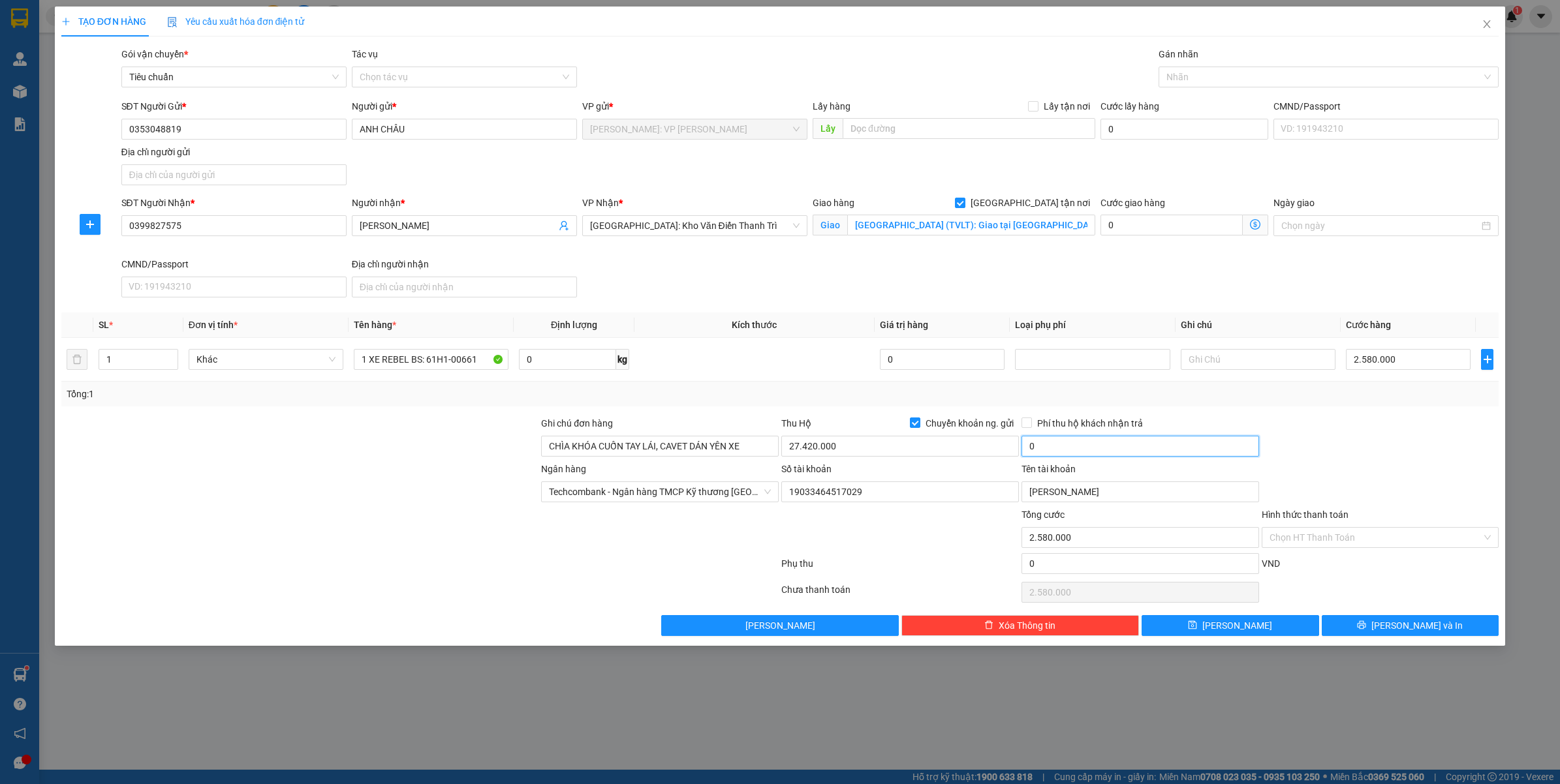
click at [1133, 449] on input "0" at bounding box center [1140, 446] width 237 height 21
click at [1368, 465] on div "Ngân hàng Techcombank - Ngân hàng TMCP Kỹ thương Việt Nam Số tài khoản 19033464…" at bounding box center [780, 484] width 1440 height 45
type input "60.000"
click at [1403, 630] on span "Lưu và In" at bounding box center [1417, 625] width 92 height 14
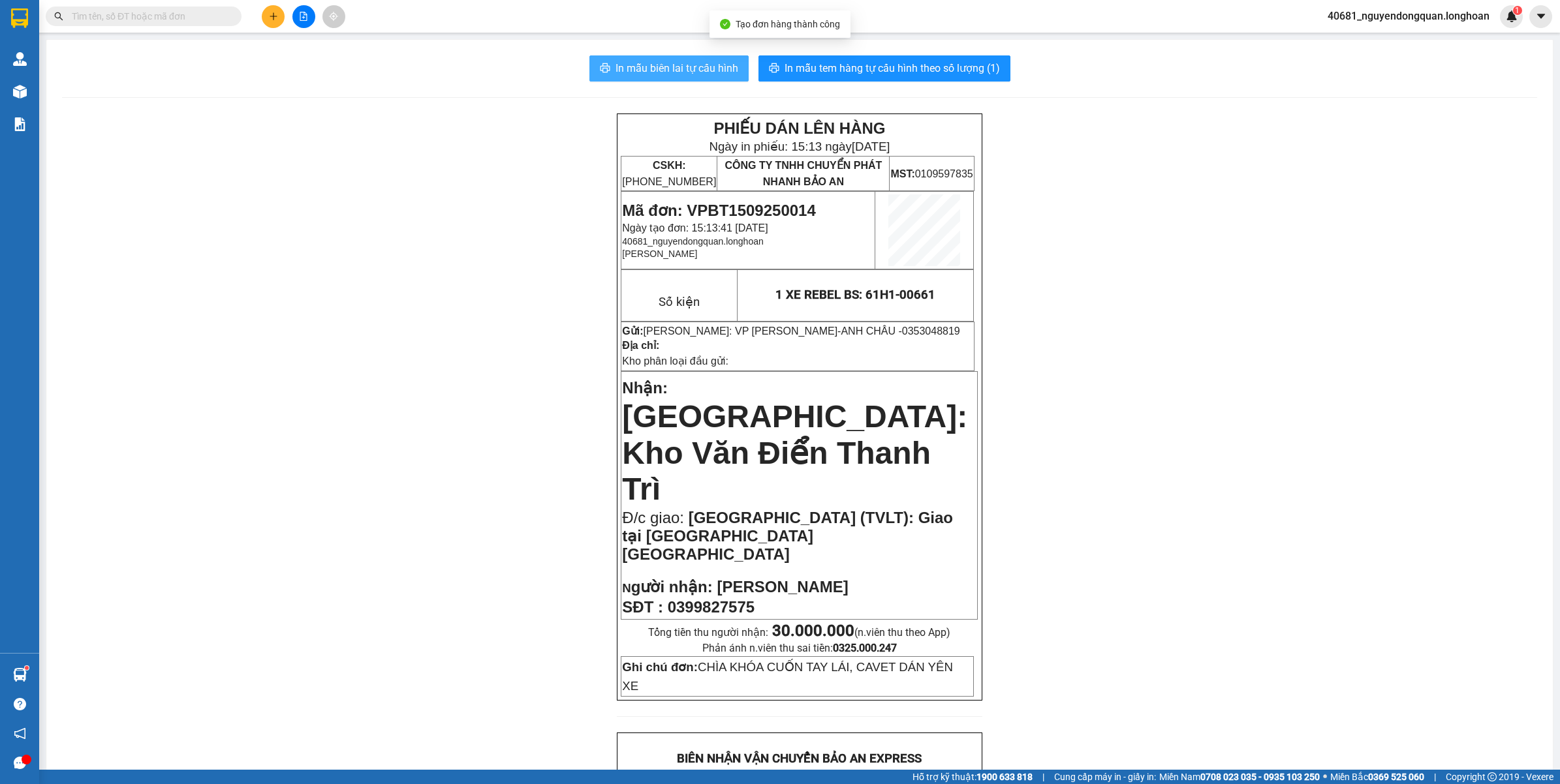
click at [709, 70] on span "In mẫu biên lai tự cấu hình" at bounding box center [676, 68] width 123 height 16
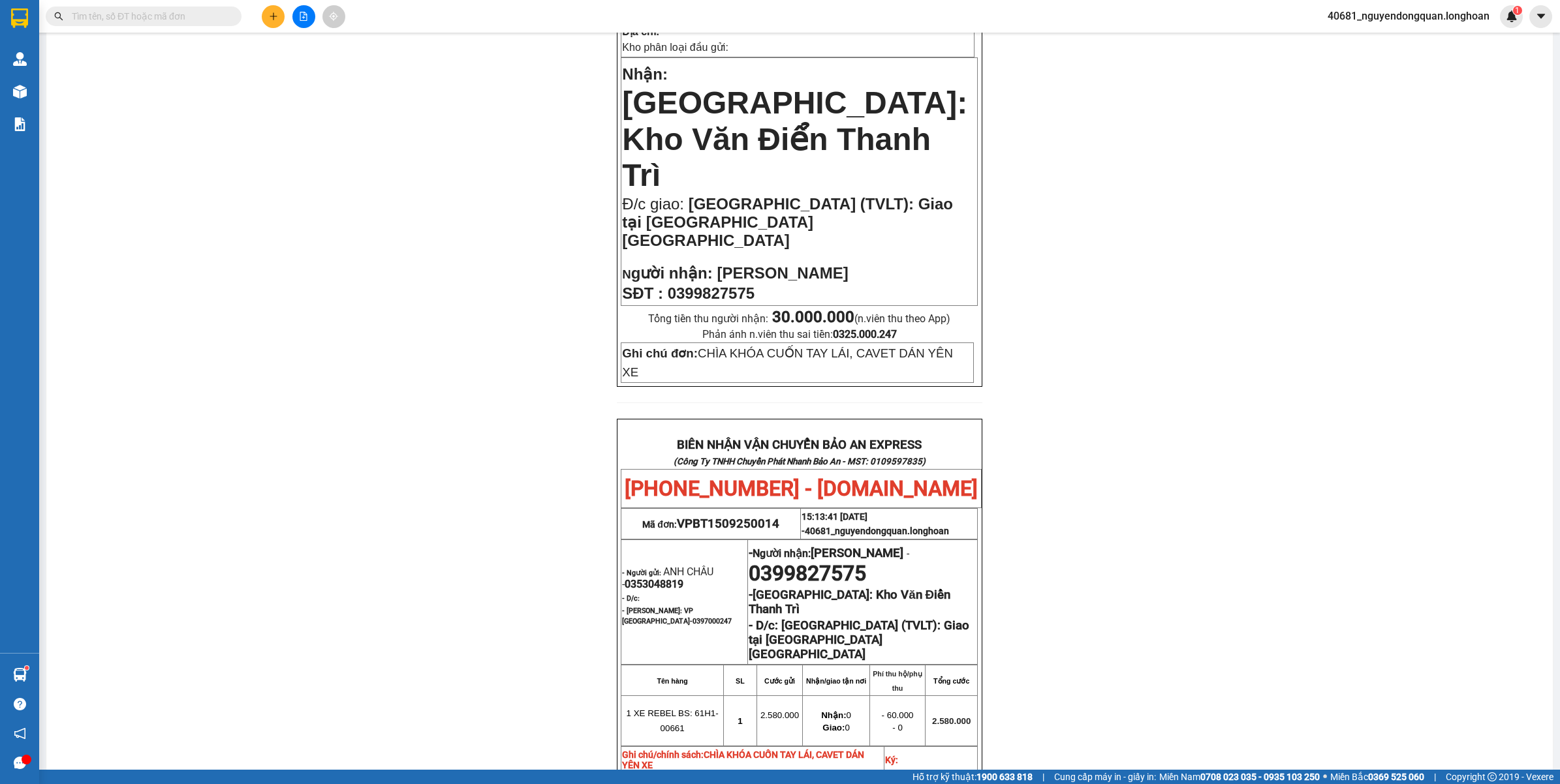
scroll to position [70, 0]
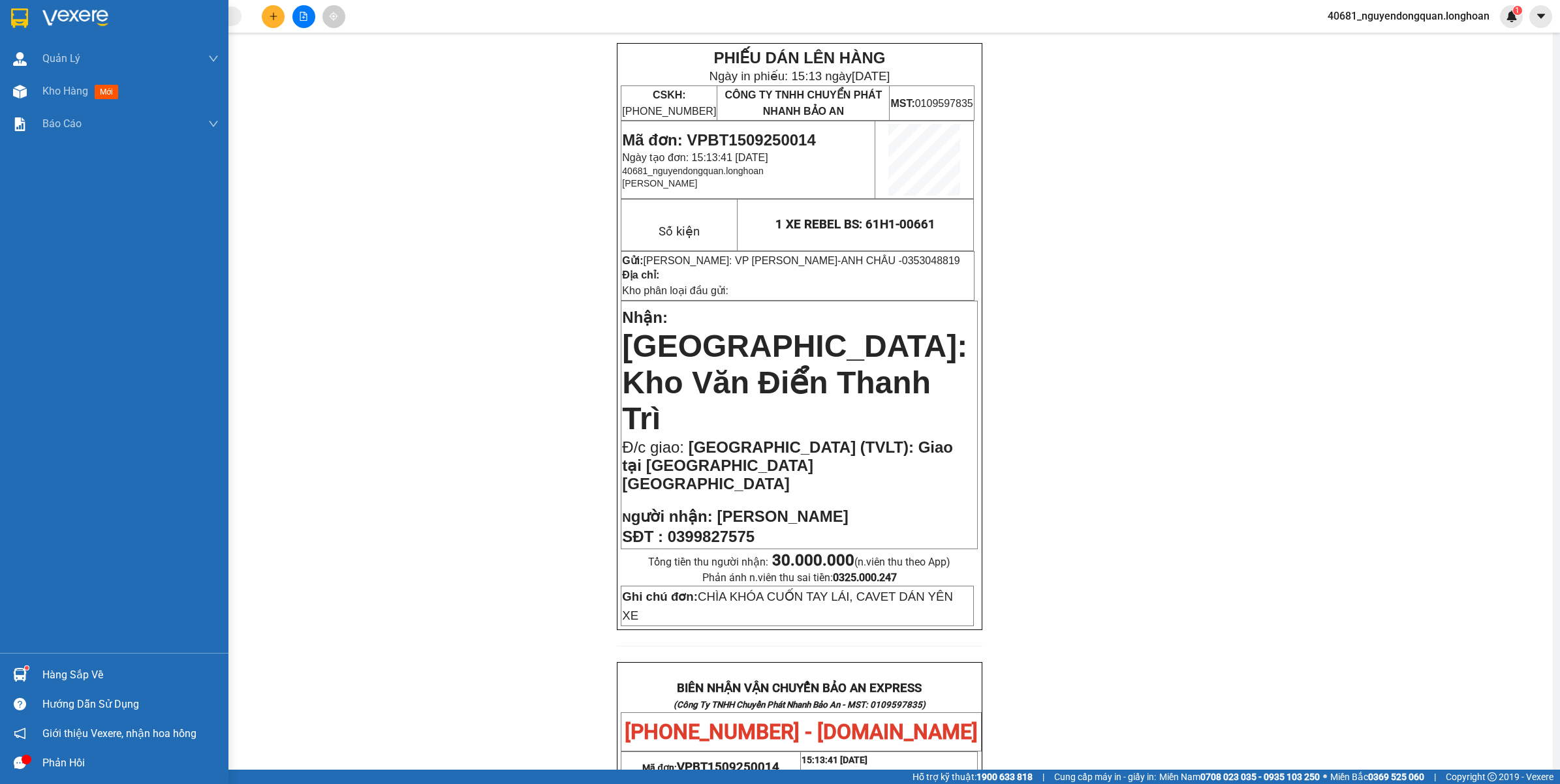
click at [11, 24] on img at bounding box center [20, 18] width 17 height 20
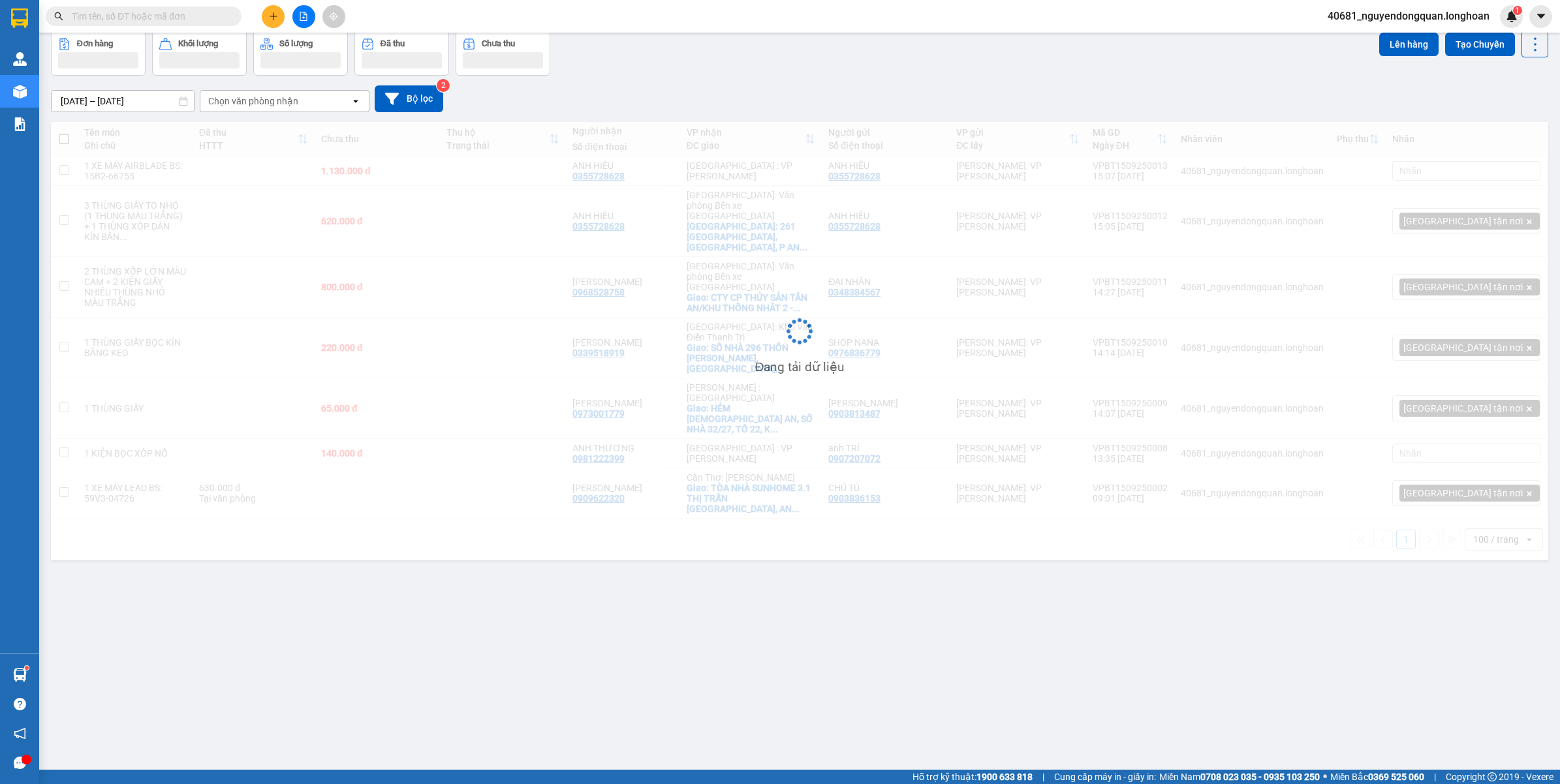
scroll to position [60, 0]
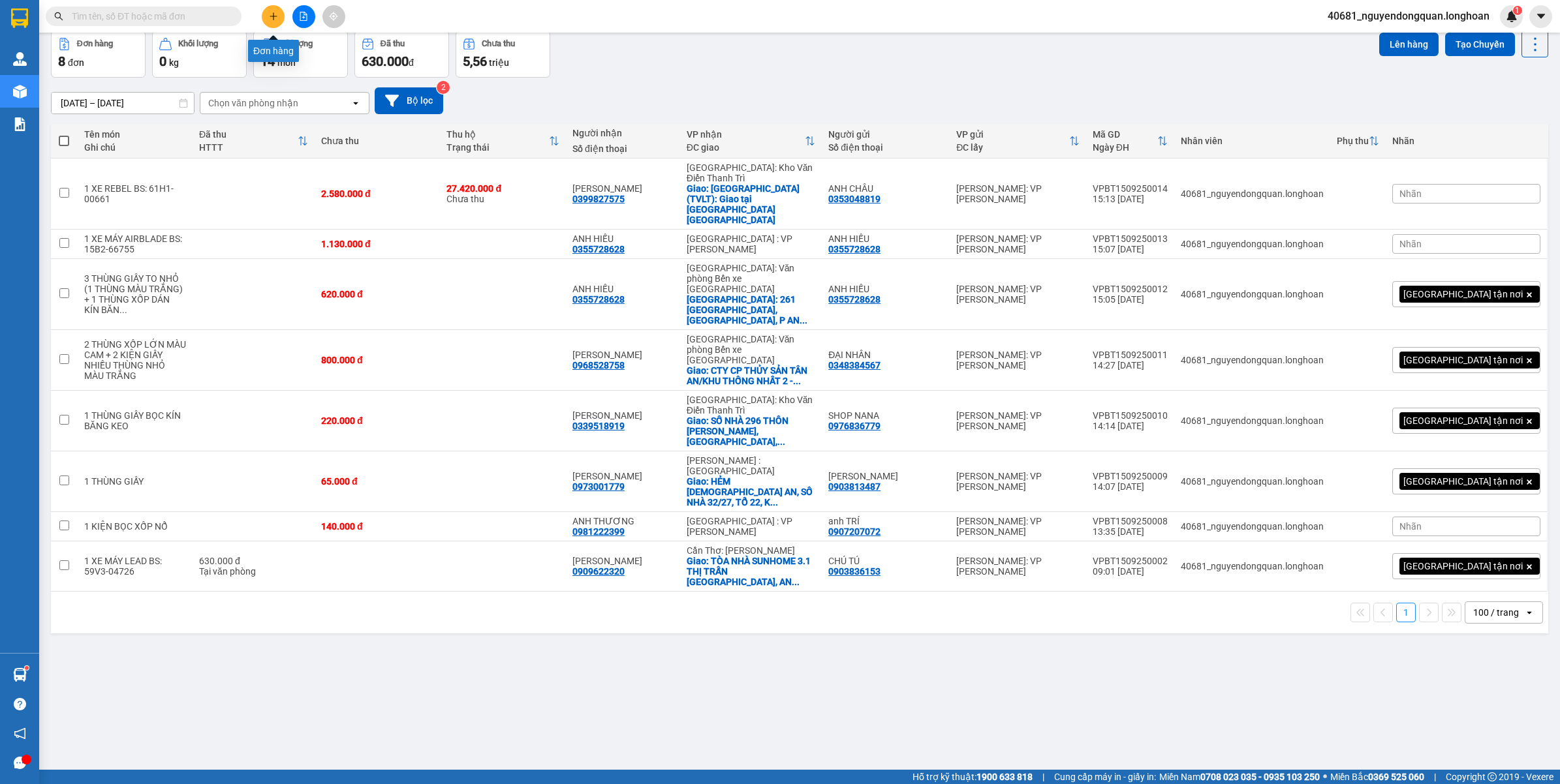
click at [265, 15] on button at bounding box center [272, 16] width 23 height 23
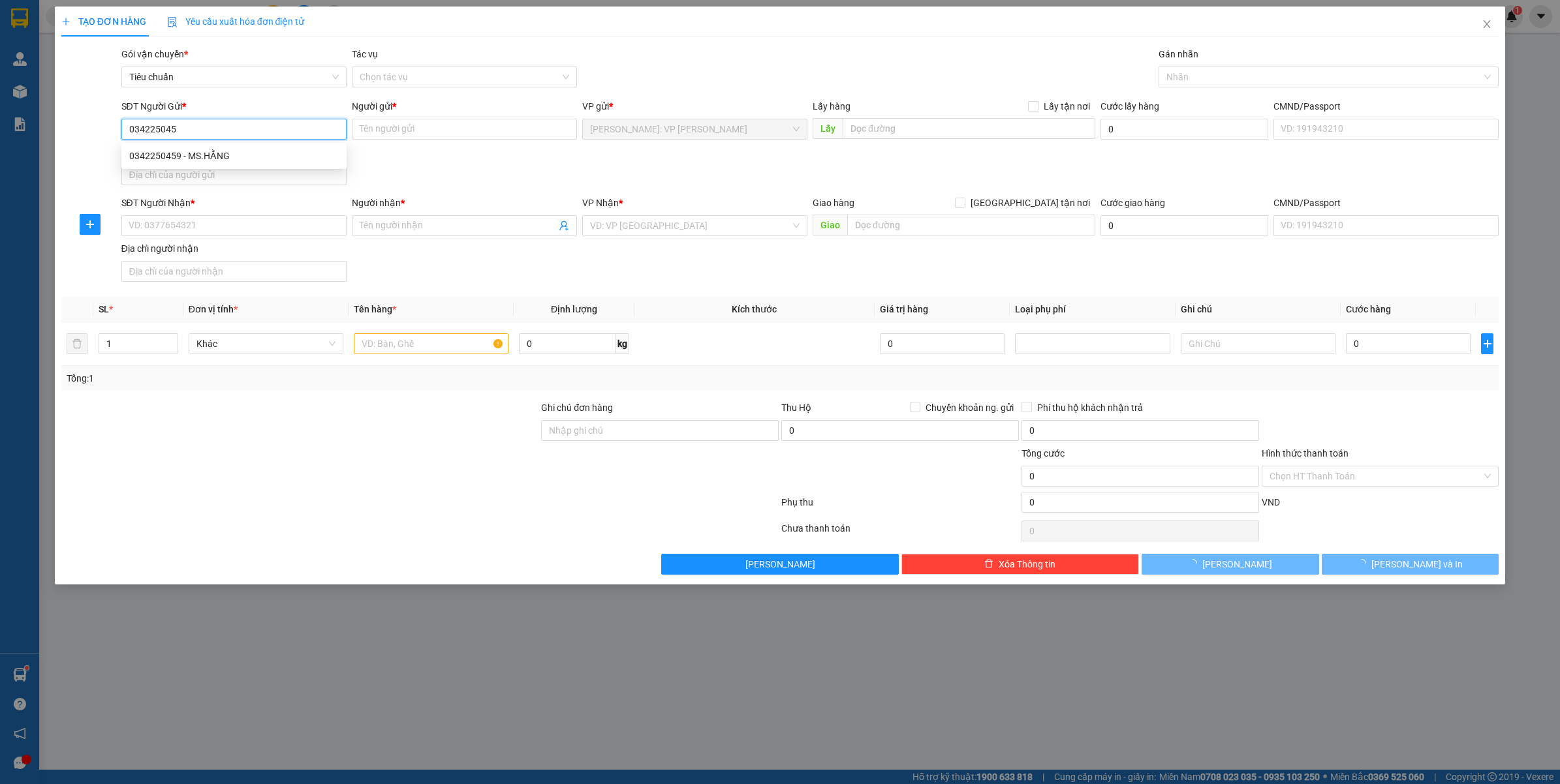
type input "0342250459"
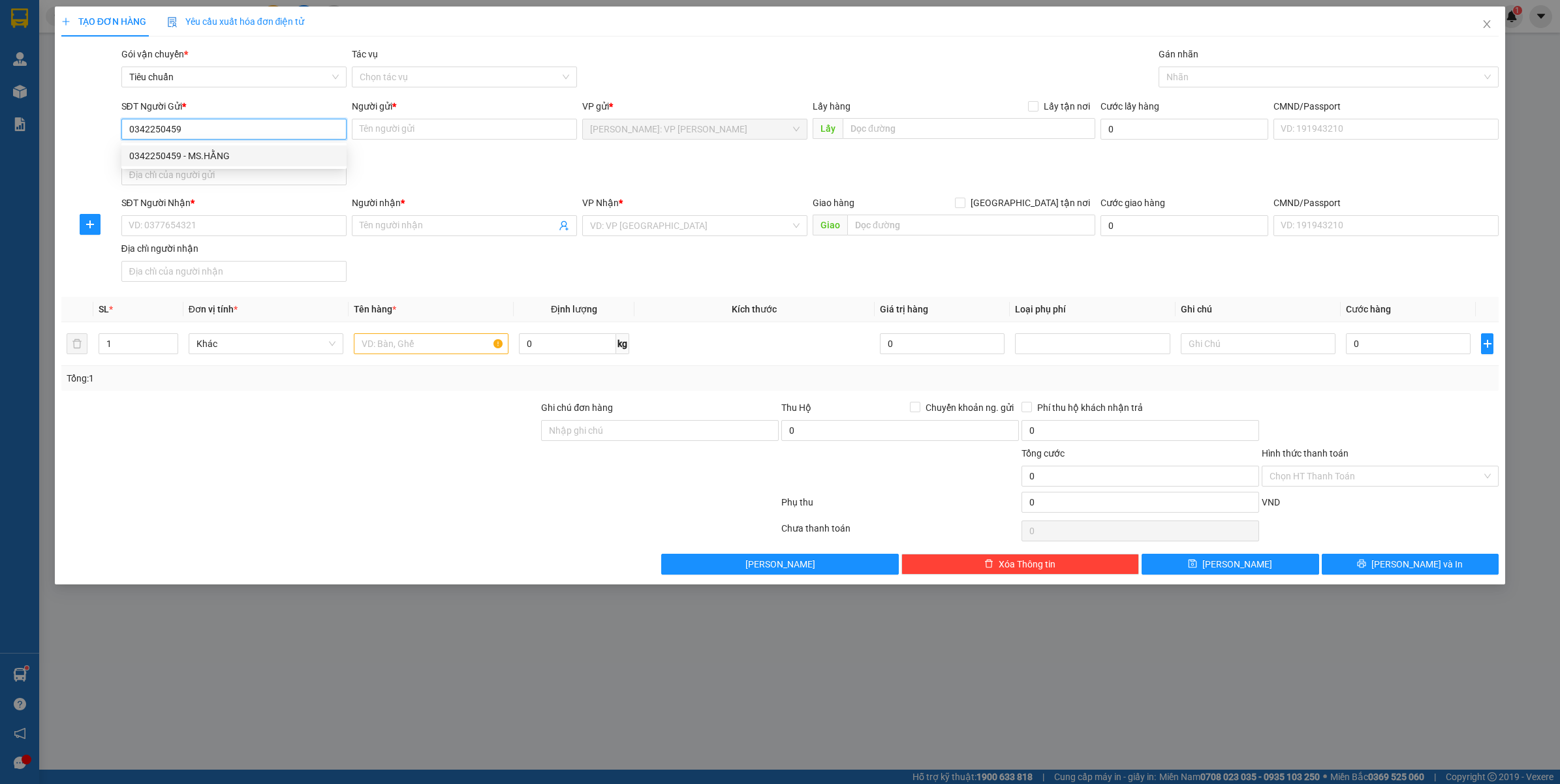
click at [258, 155] on div "0342250459 - MS.HẰNG" at bounding box center [234, 156] width 210 height 14
type input "MS.HẰNG"
type input "0342250459"
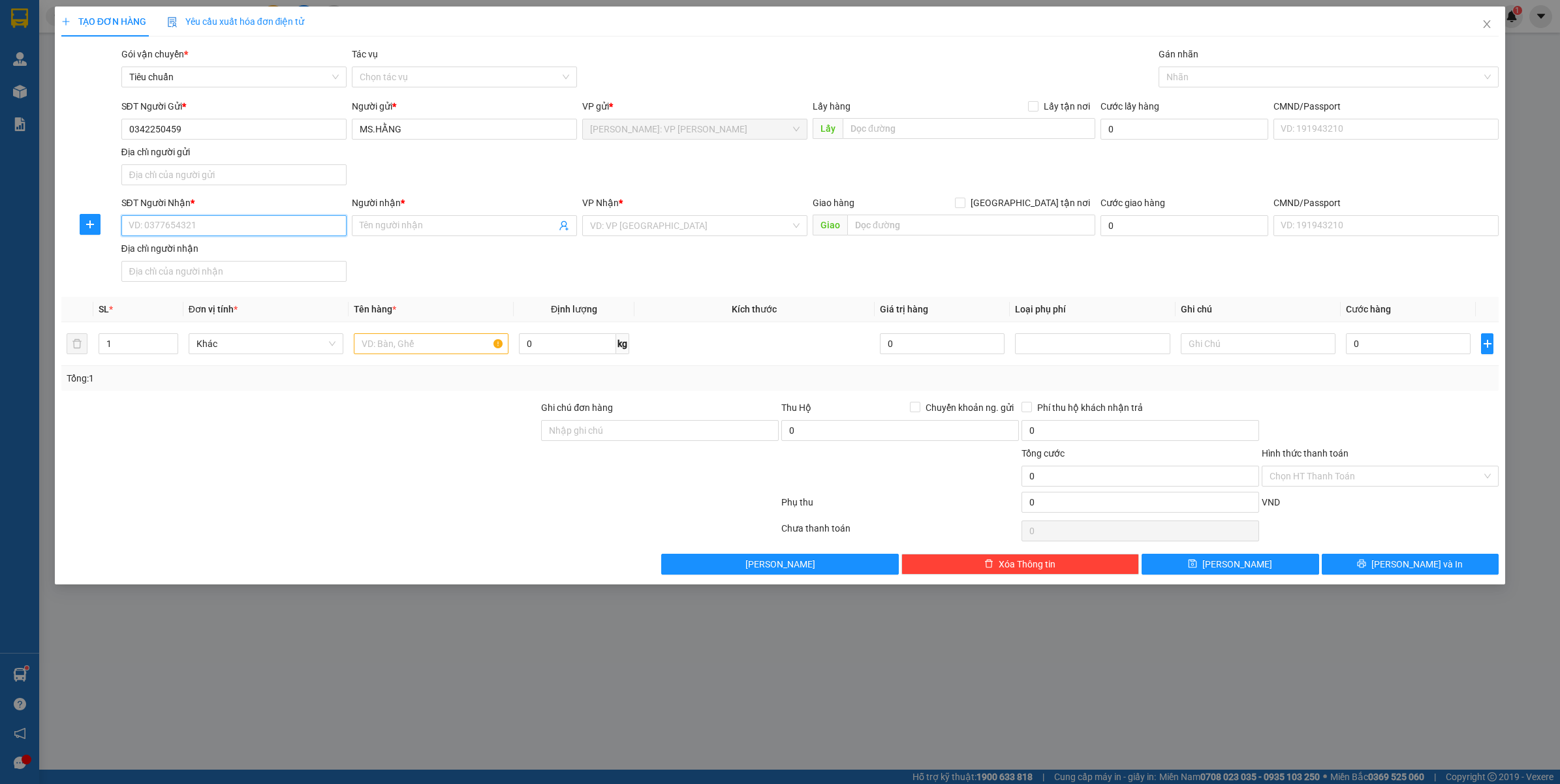
click at [265, 229] on input "SĐT Người Nhận *" at bounding box center [234, 225] width 225 height 21
type input "0387163960"
click at [400, 223] on input "Người nhận *" at bounding box center [457, 225] width 196 height 14
click at [618, 222] on input "search" at bounding box center [690, 225] width 200 height 20
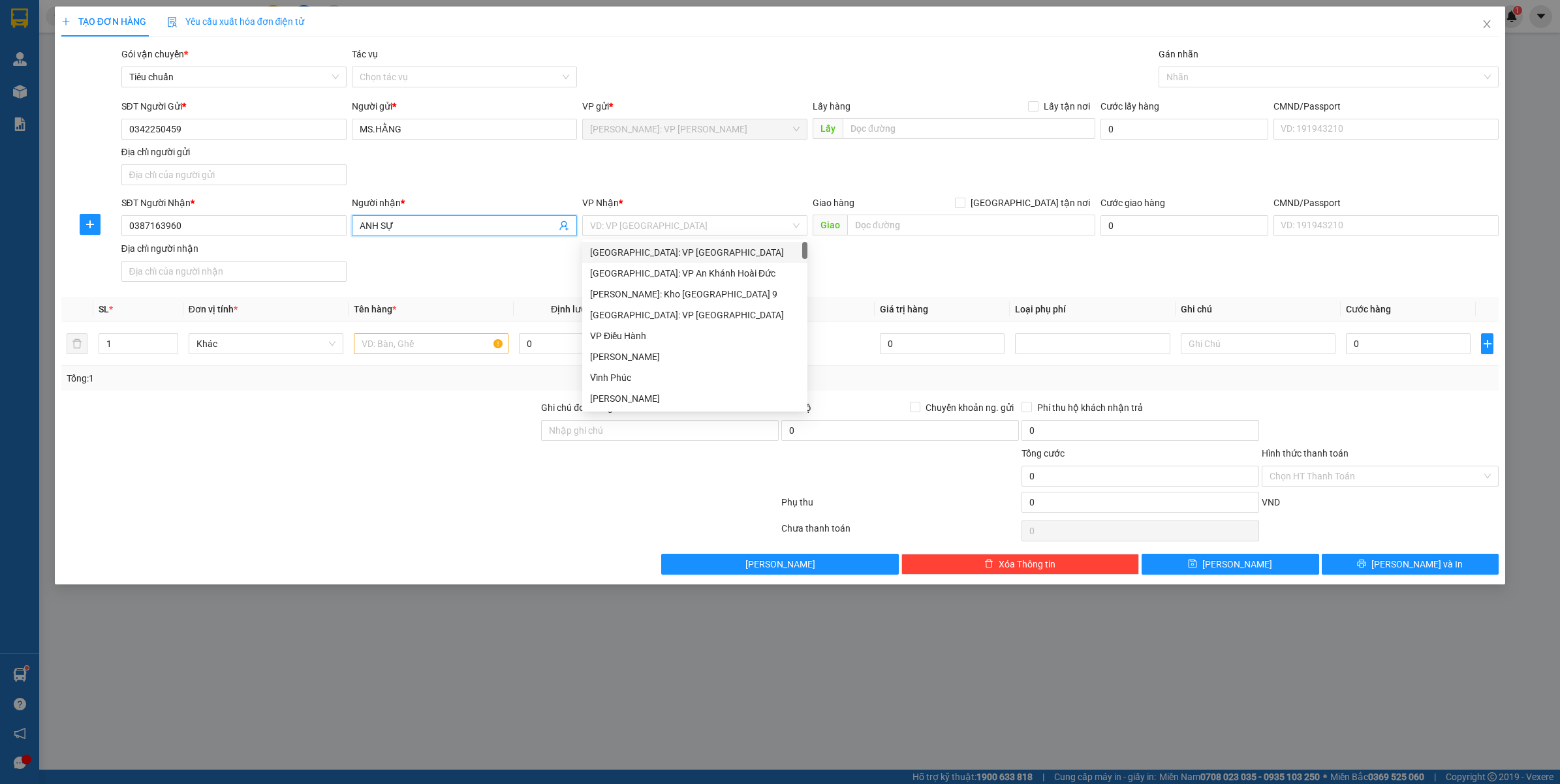
click at [430, 223] on input "ANH SỰ" at bounding box center [457, 225] width 196 height 14
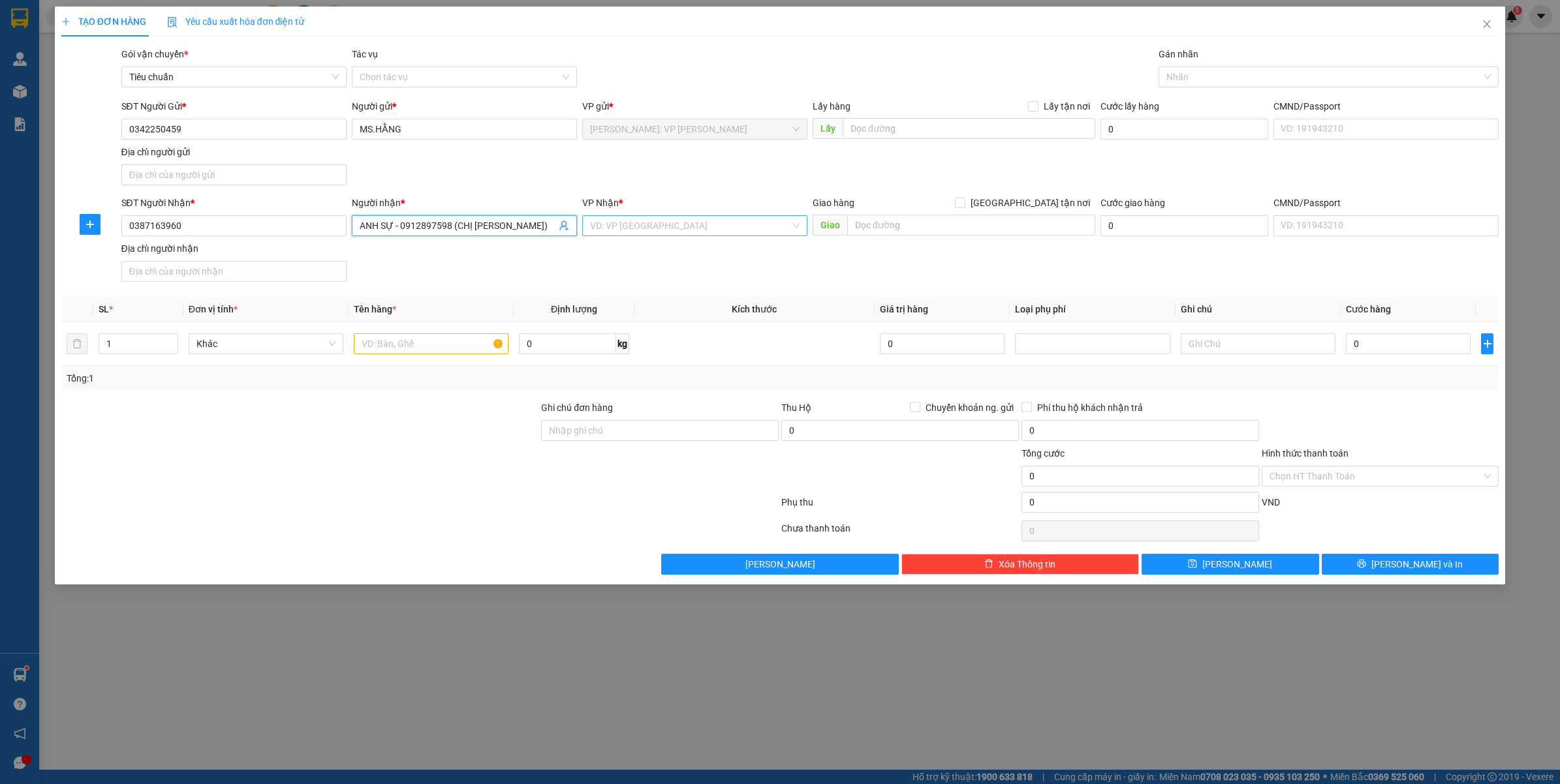
type input "ANH SỰ - 0912897598 (CHỊ ÁNH)"
click at [643, 223] on input "search" at bounding box center [690, 225] width 200 height 20
type input "HÀ TĨNH"
click at [645, 257] on div "[PERSON_NAME]" at bounding box center [695, 252] width 210 height 14
click at [907, 229] on input "text" at bounding box center [971, 225] width 248 height 21
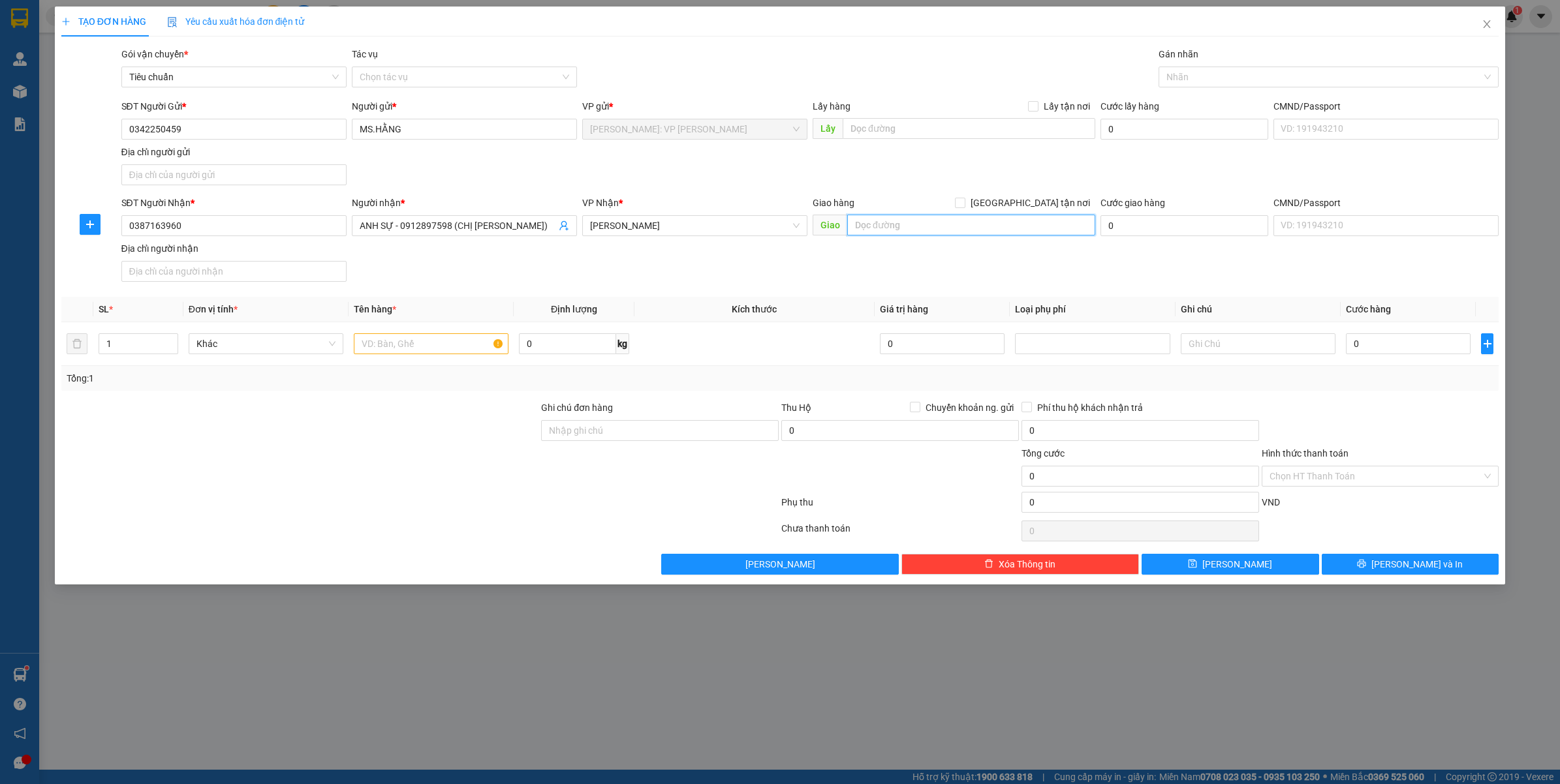
paste input "Hồng Lĩnh giao trên QL 1A"
type input "Hồng Lĩnh giao trên QL 1A"
click at [395, 347] on input "text" at bounding box center [431, 343] width 155 height 21
type input "1 KIỆN DÀI VỪA BỌC PE"
click at [697, 437] on input "Ghi chú đơn hàng" at bounding box center [659, 430] width 237 height 21
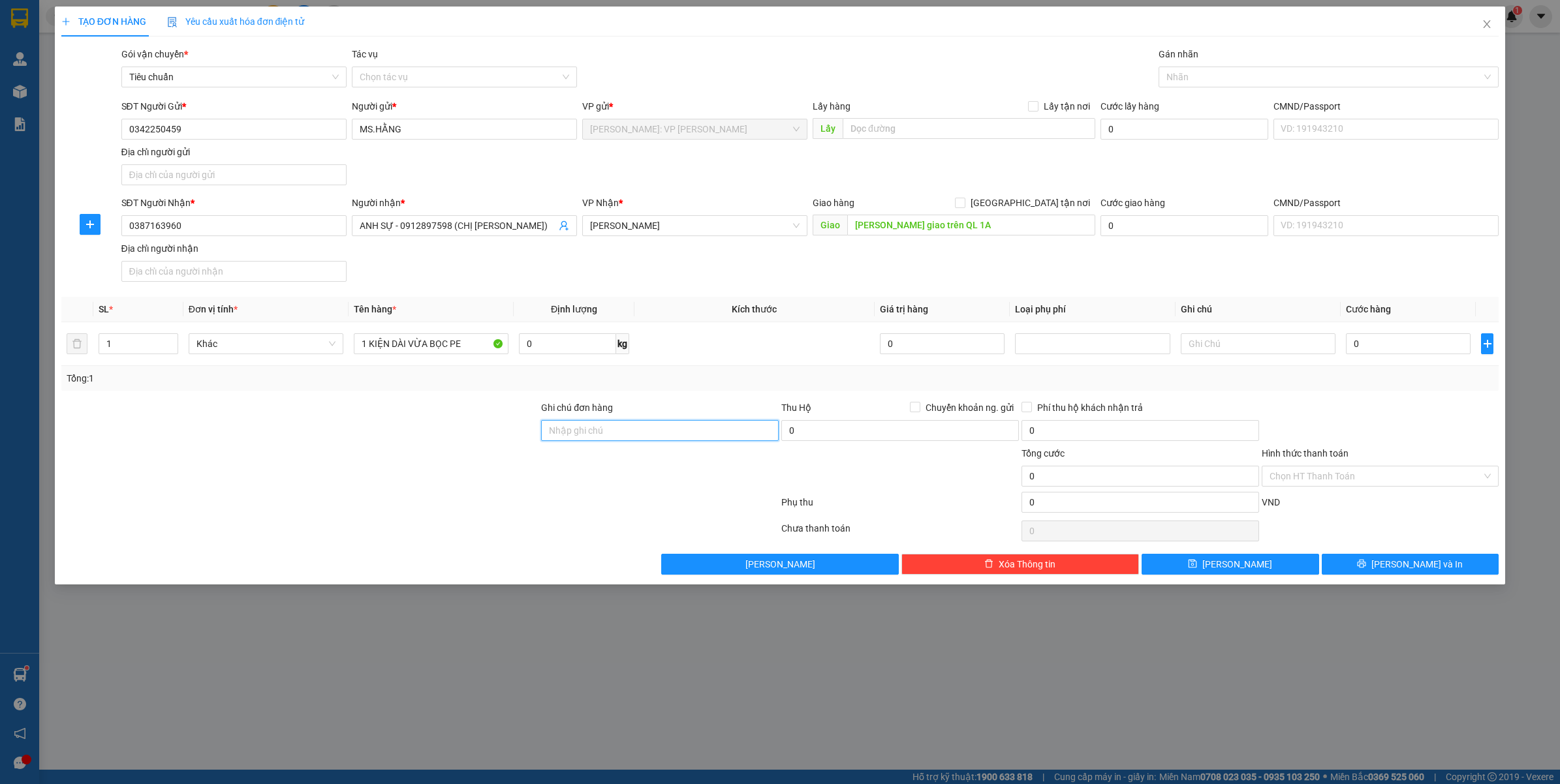
type input "VẬN CHUYỂN NHẸ TAY - HƯ VỠ KHÔNG ĐỀN"
click at [1438, 351] on input "0" at bounding box center [1407, 343] width 124 height 21
type input "007"
type input "7"
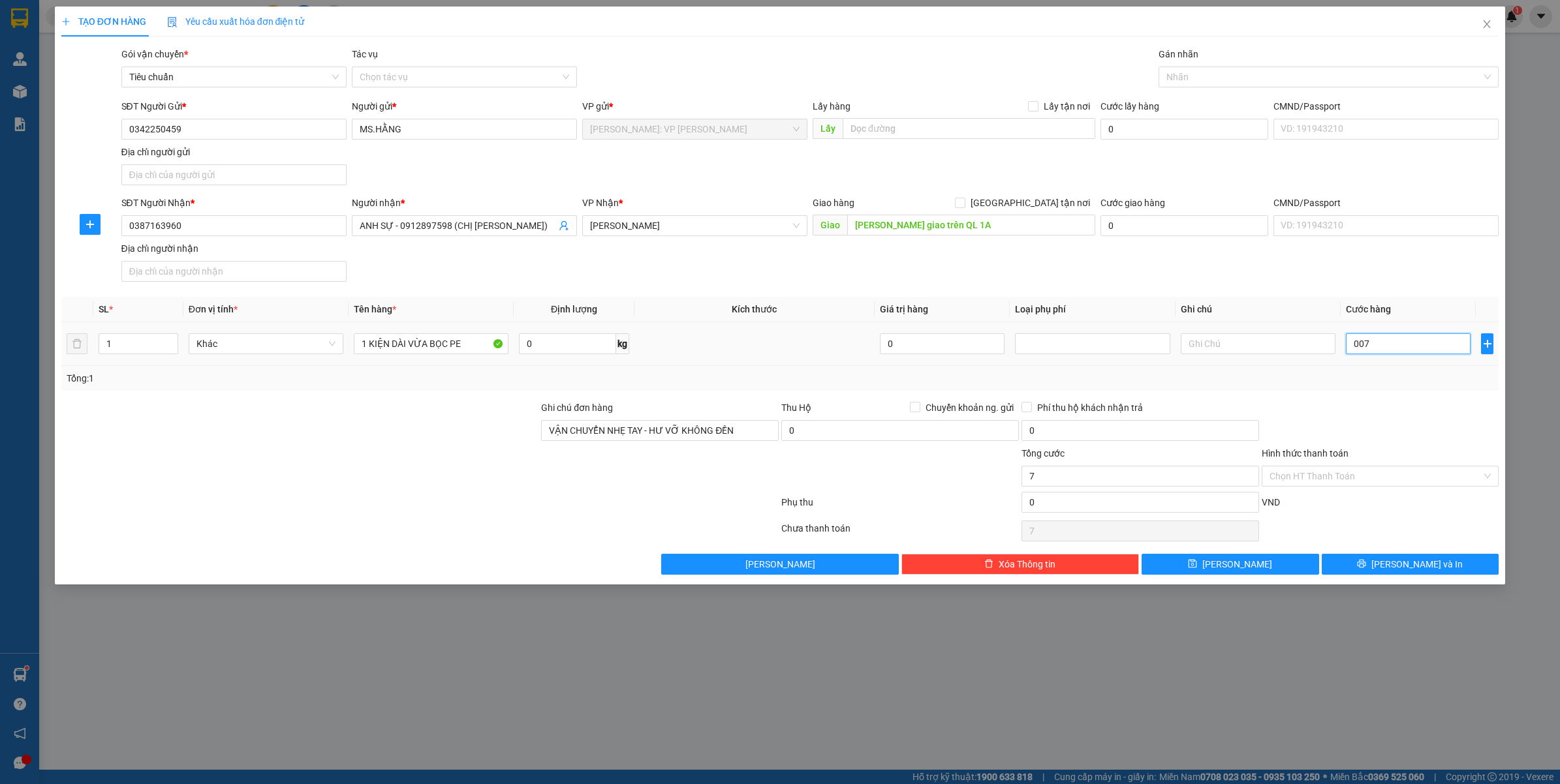
type input "0.070"
type input "70"
type input "00.700"
type input "700"
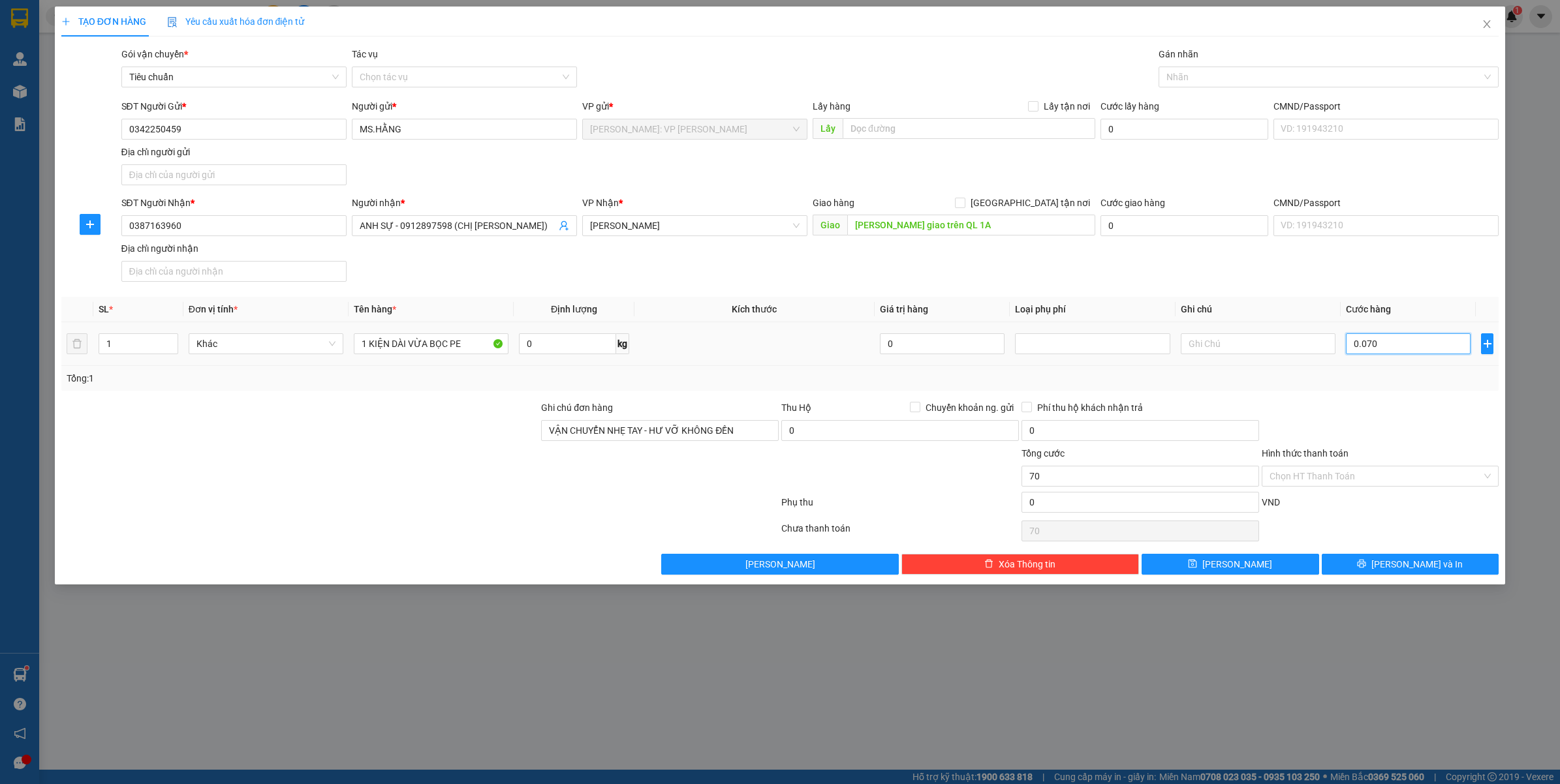
type input "700"
type input "0.007.000"
type input "7.000"
type input "000.070.000"
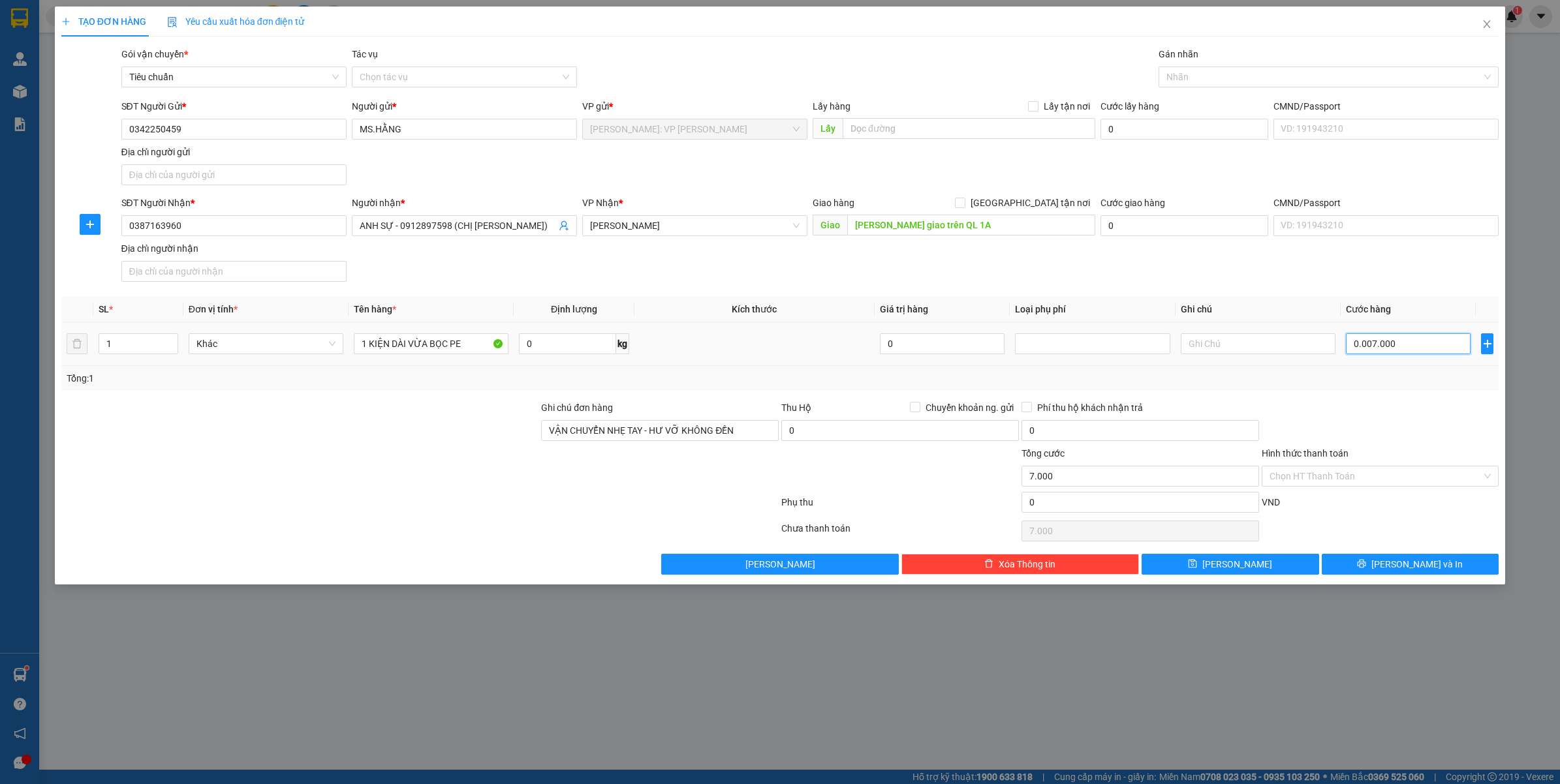
type input "70.000"
click at [1348, 409] on div at bounding box center [1380, 423] width 240 height 45
type input "70.000"
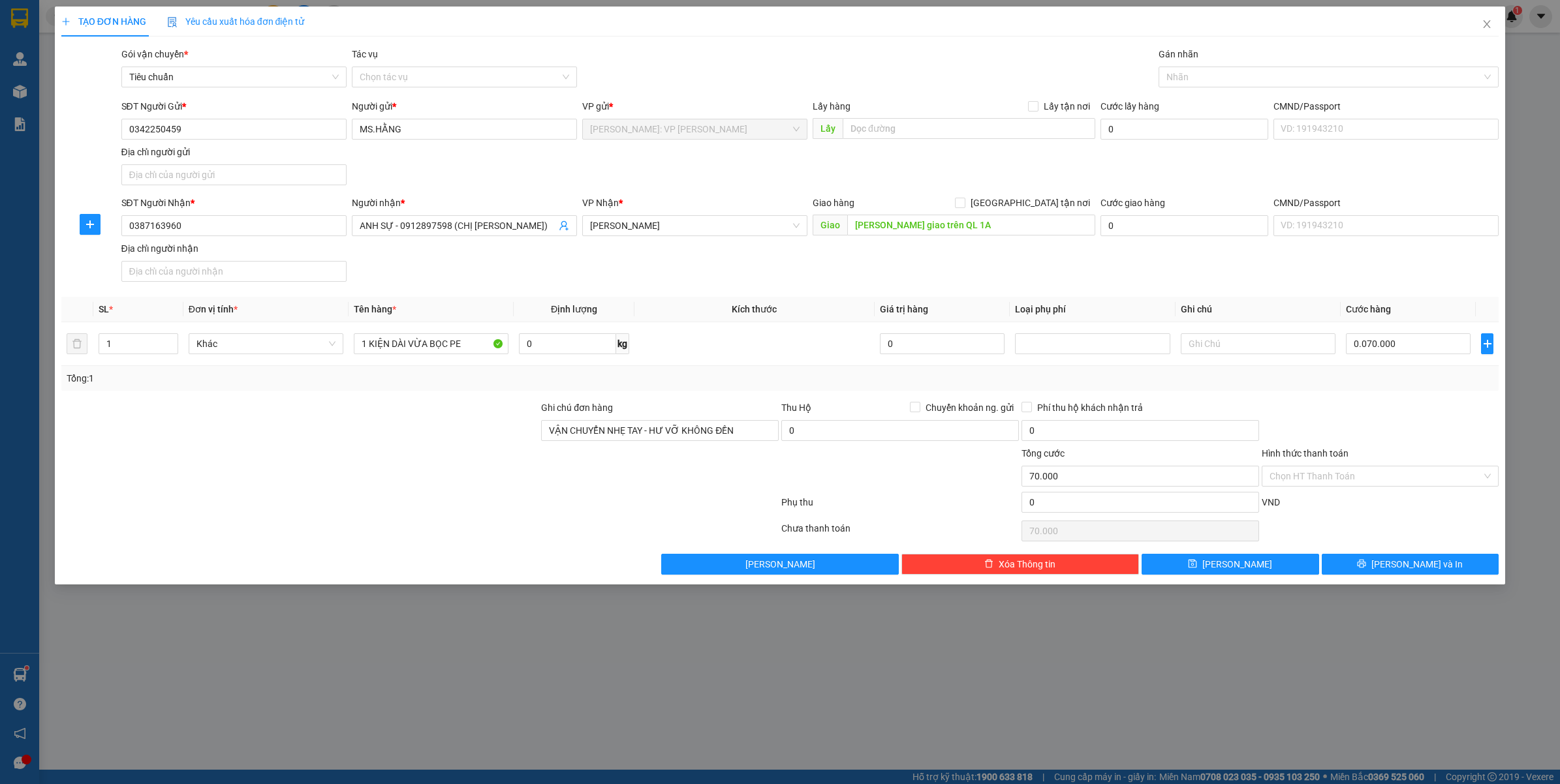
type input "70.000"
click at [1371, 570] on button "[PERSON_NAME] và In" at bounding box center [1410, 564] width 178 height 21
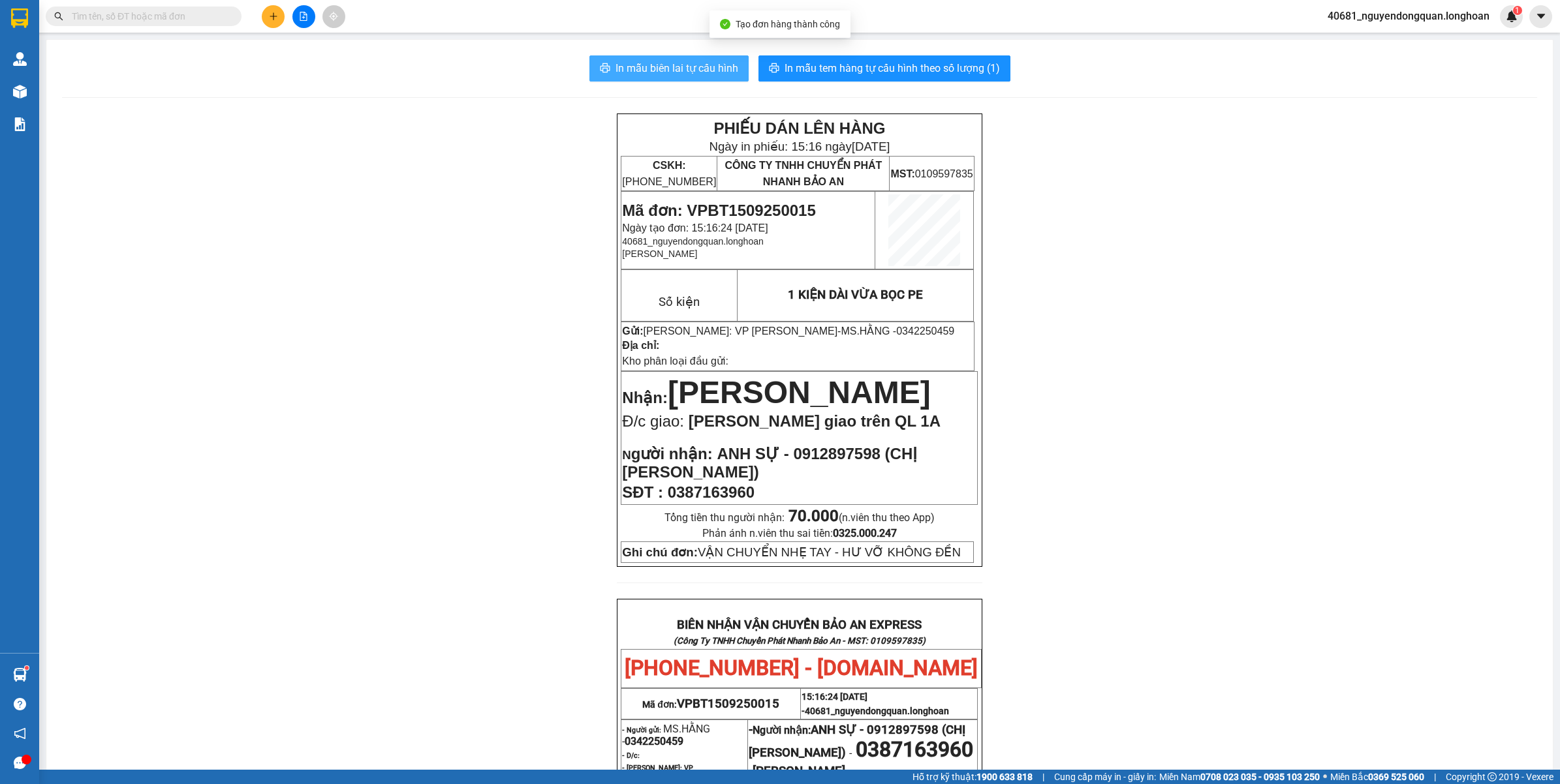
click at [700, 72] on span "In mẫu biên lai tự cấu hình" at bounding box center [676, 68] width 123 height 16
click at [976, 63] on span "In mẫu tem hàng tự cấu hình theo số lượng (1)" at bounding box center [892, 68] width 215 height 16
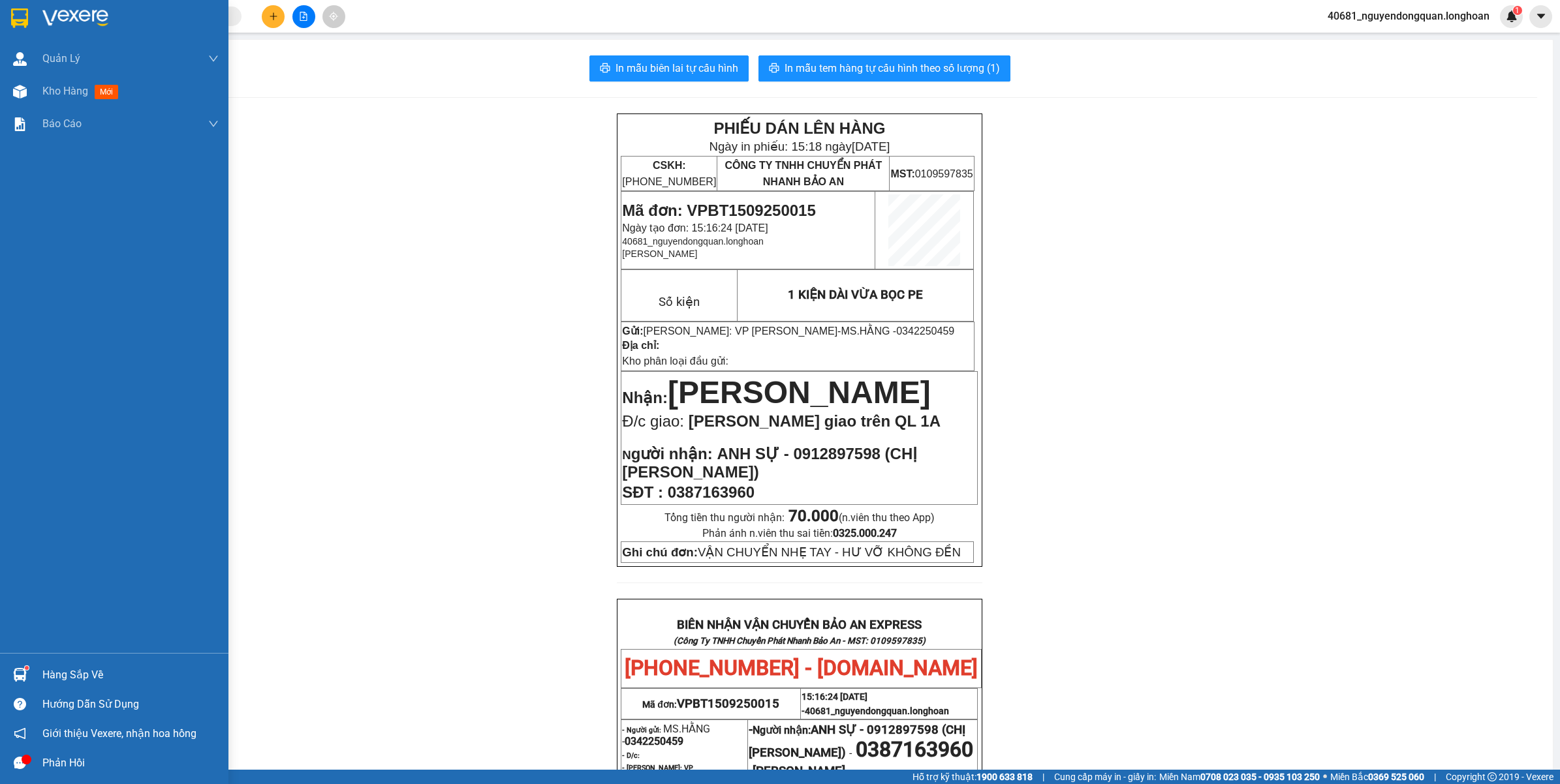
click at [24, 2] on div at bounding box center [114, 21] width 229 height 42
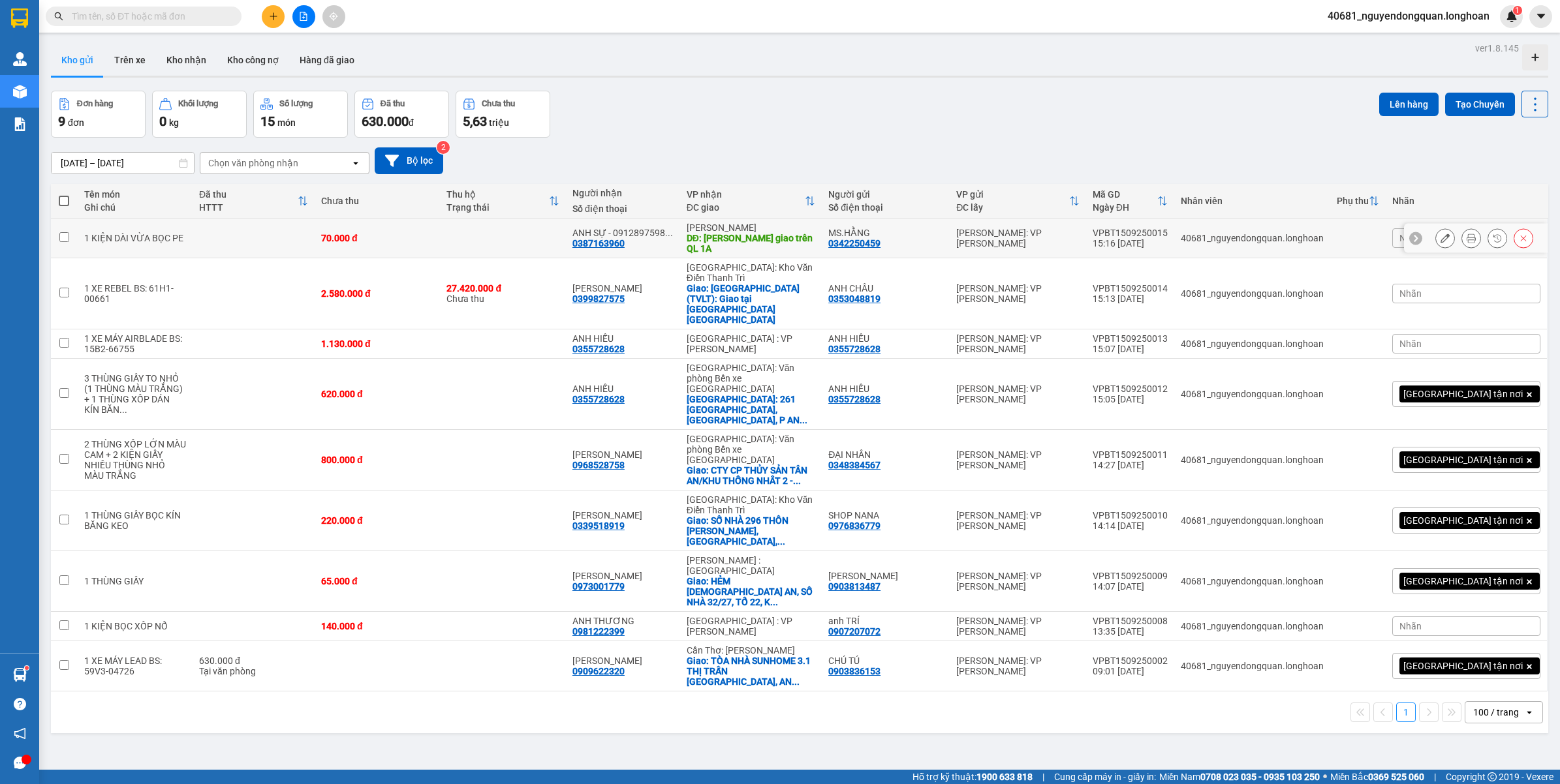
click at [1440, 243] on icon at bounding box center [1445, 238] width 9 height 9
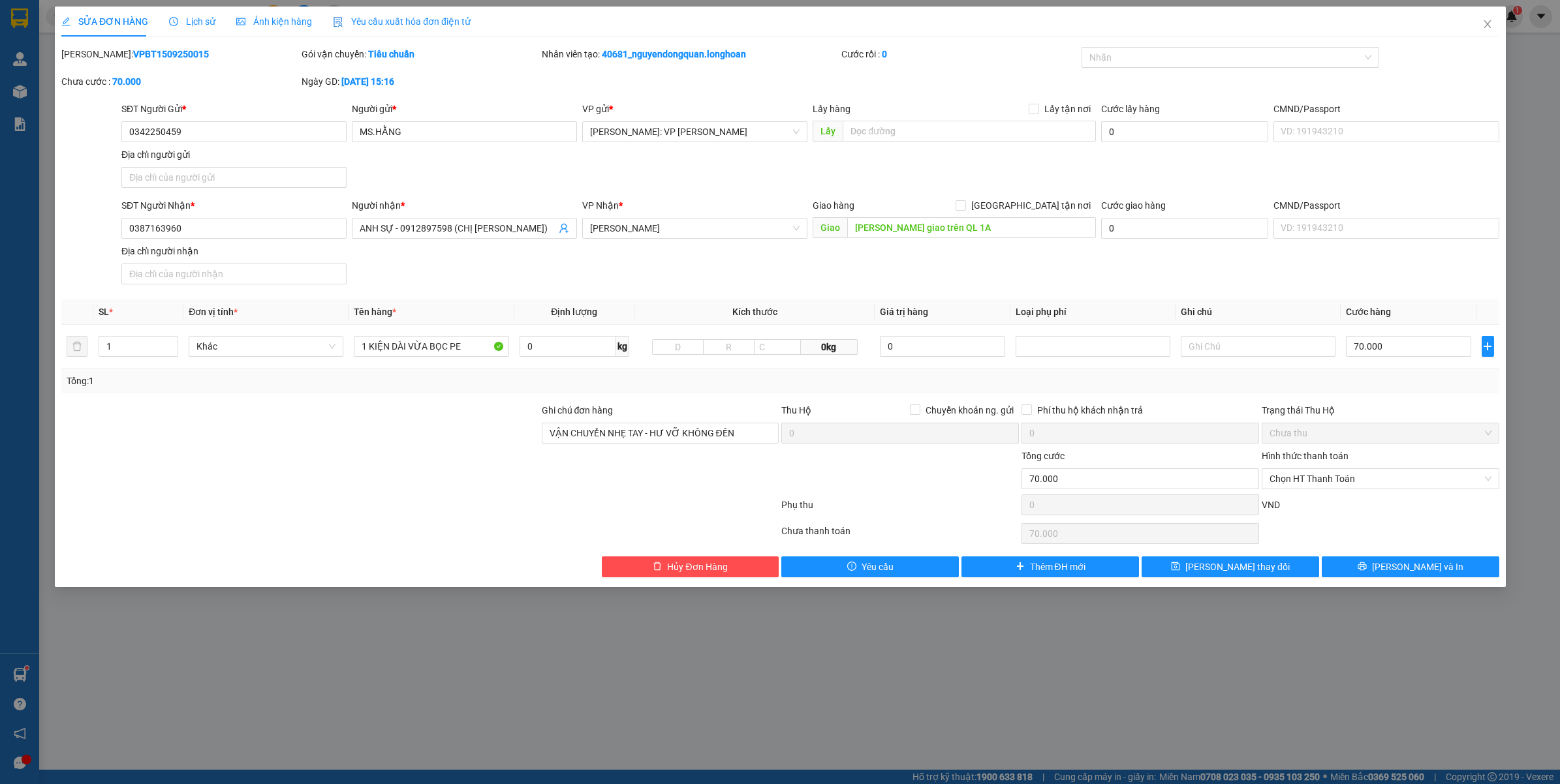
type input "0342250459"
type input "MS.HẰNG"
type input "0387163960"
type input "ANH SỰ - 0912897598 (CHỊ ÁNH)"
type input "Hồng Lĩnh giao trên QL 1A"
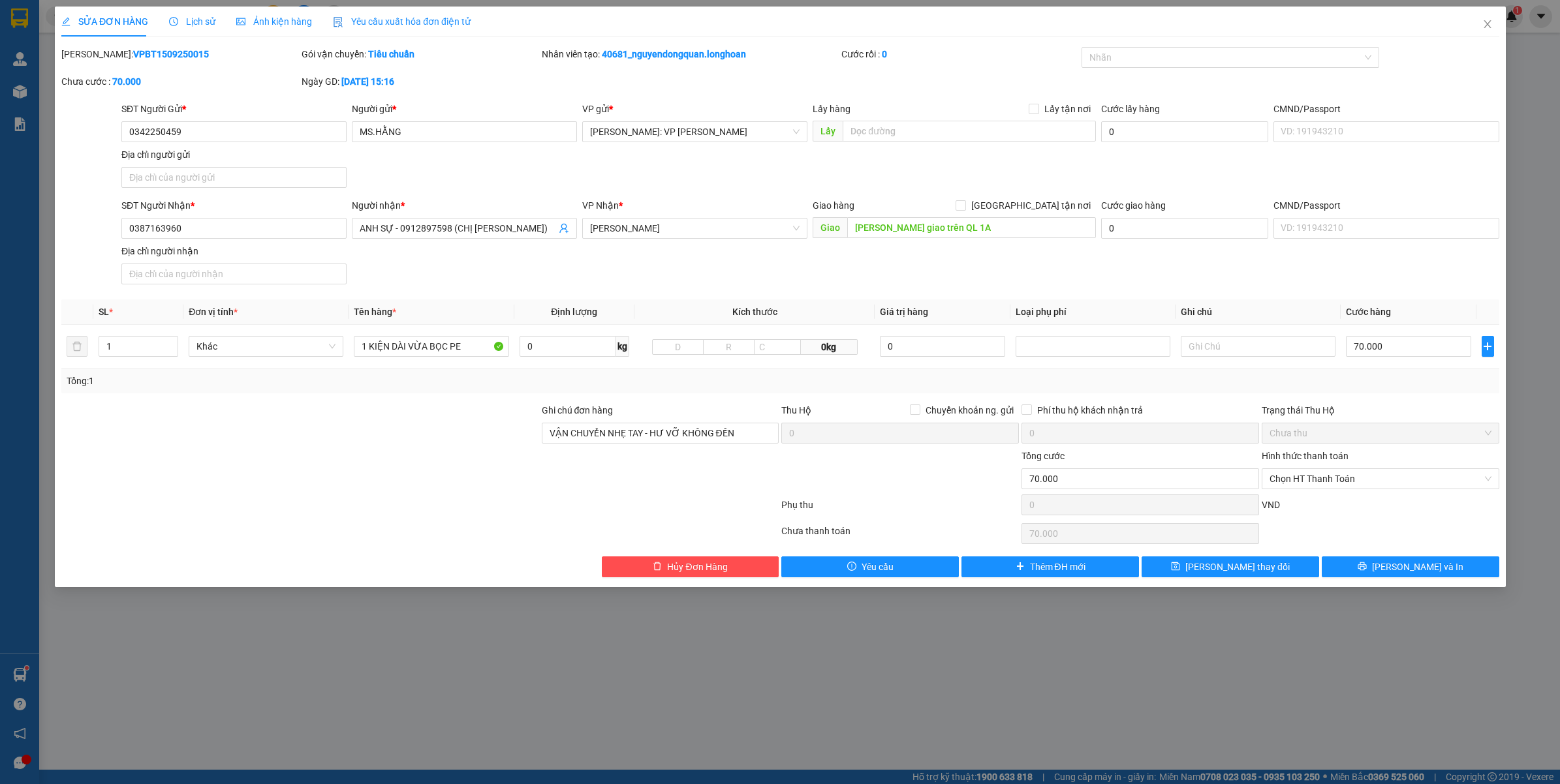
type input "VẬN CHUYỂN NHẸ TAY - HƯ VỠ KHÔNG ĐỀN"
type input "70.000"
click at [855, 218] on input "Hồng Lĩnh giao trên QL 1A" at bounding box center [971, 228] width 248 height 21
click at [859, 229] on input "Hồng Lĩnh giao trên QL 1A" at bounding box center [971, 228] width 248 height 21
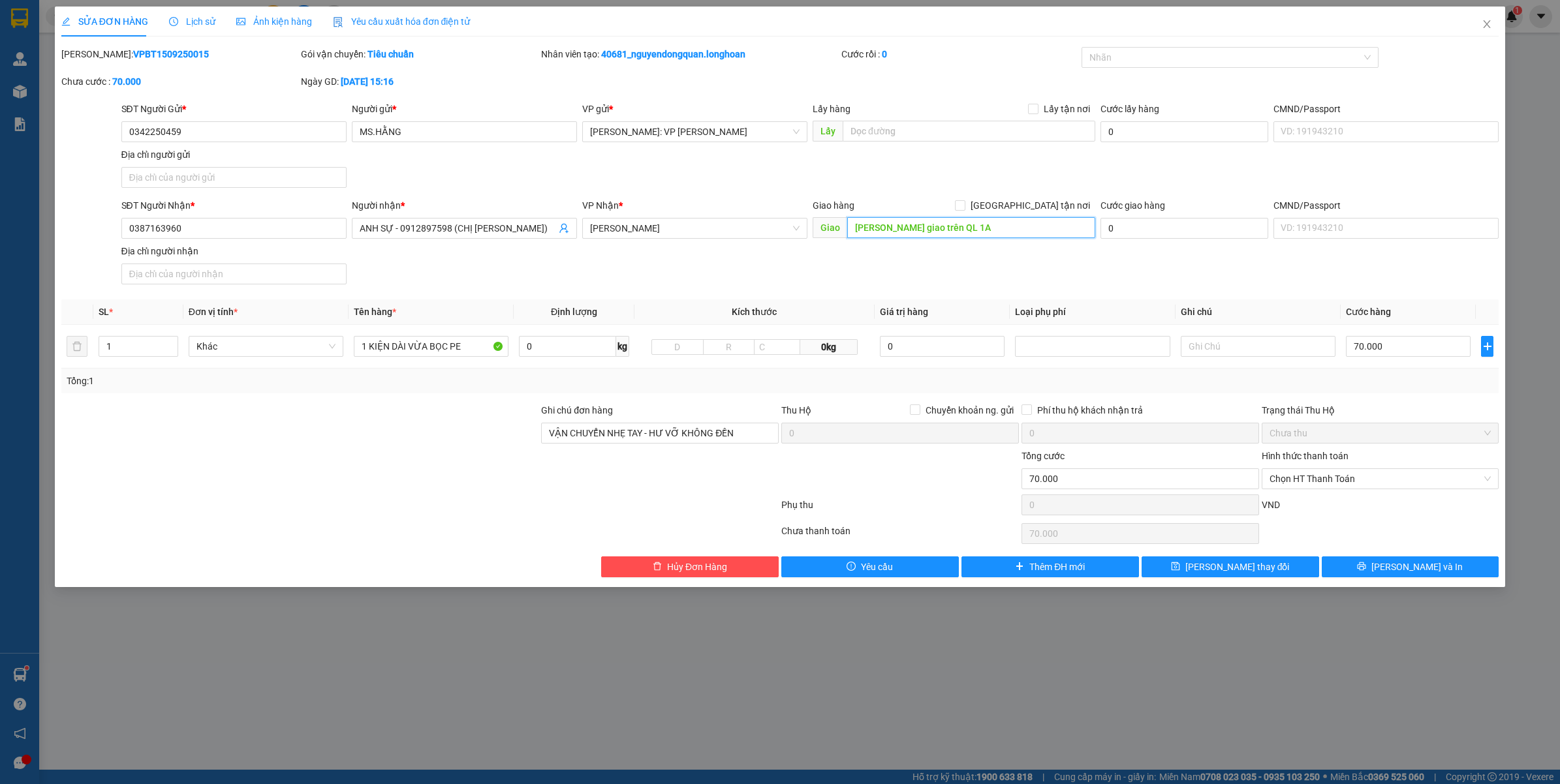
click at [852, 232] on input "Hồng Lĩnh giao trên QL 1A" at bounding box center [971, 228] width 248 height 21
type input "HÀ TĨNH - Hồng Lĩnh giao trên QL 1A"
drag, startPoint x: 1447, startPoint y: 570, endPoint x: 1460, endPoint y: 559, distance: 17.0
click at [1452, 570] on button "[PERSON_NAME] và In" at bounding box center [1410, 566] width 178 height 21
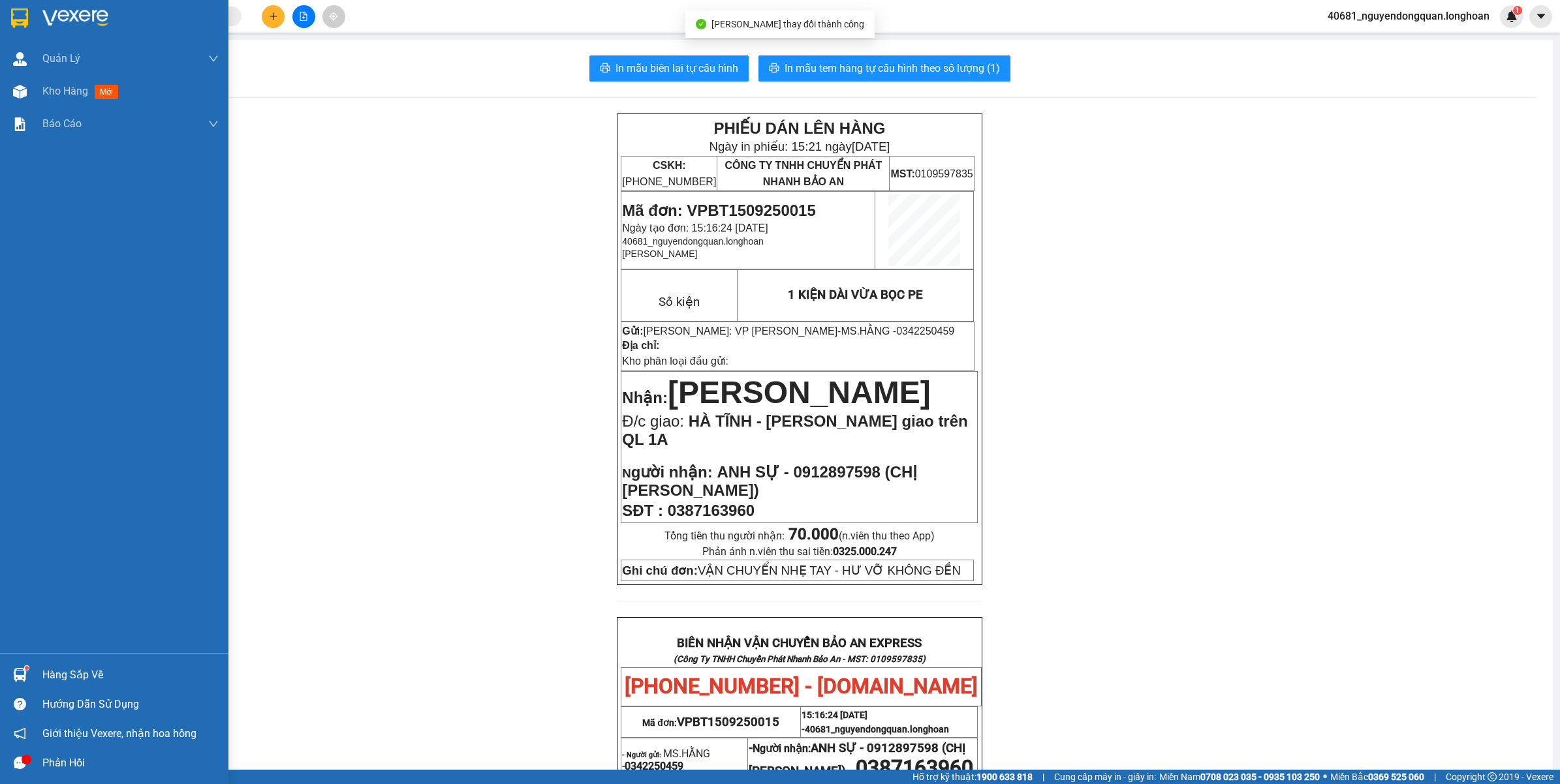
click at [26, 31] on div at bounding box center [114, 21] width 229 height 42
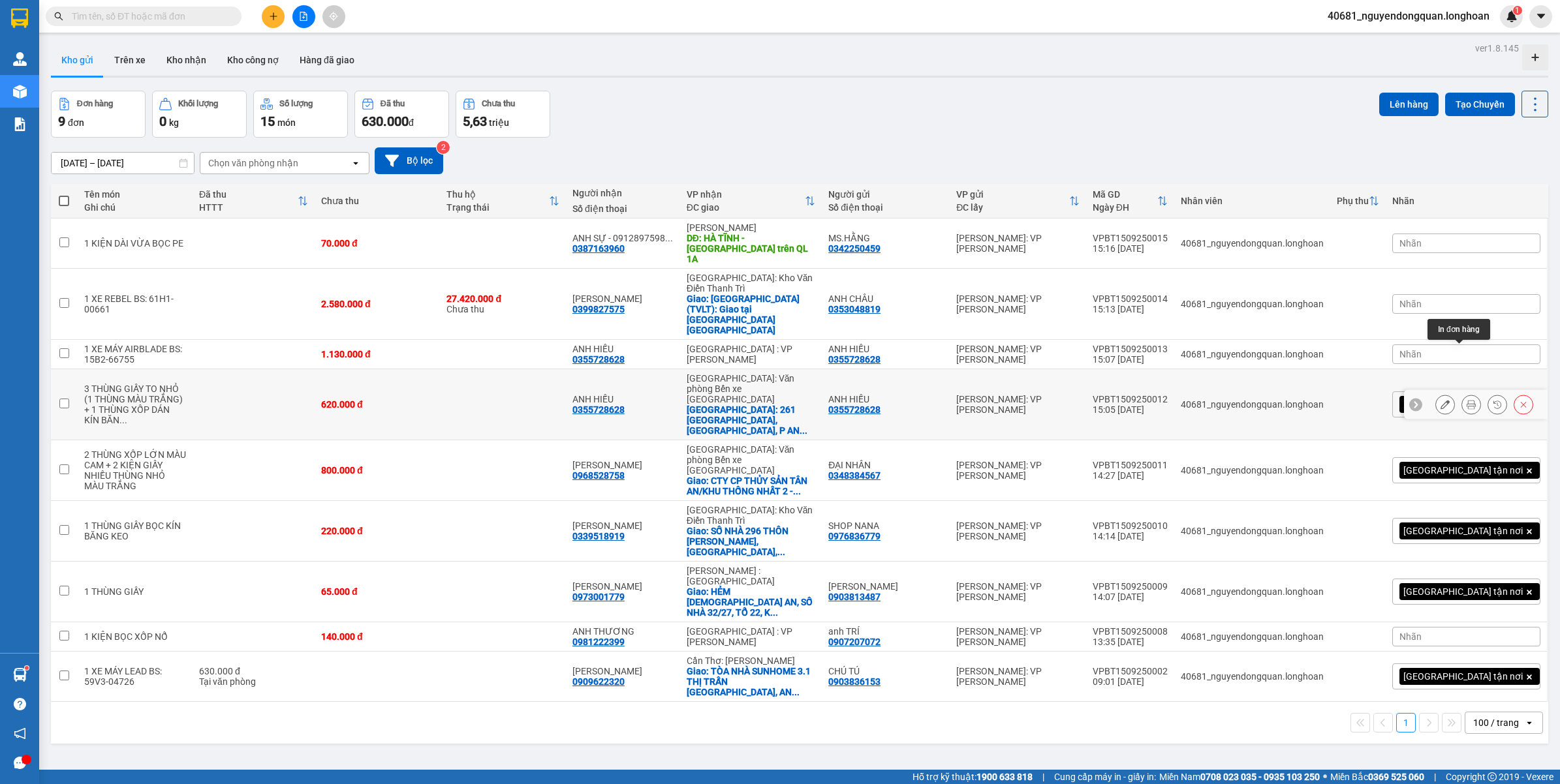
click at [1466, 400] on icon at bounding box center [1471, 405] width 9 height 9
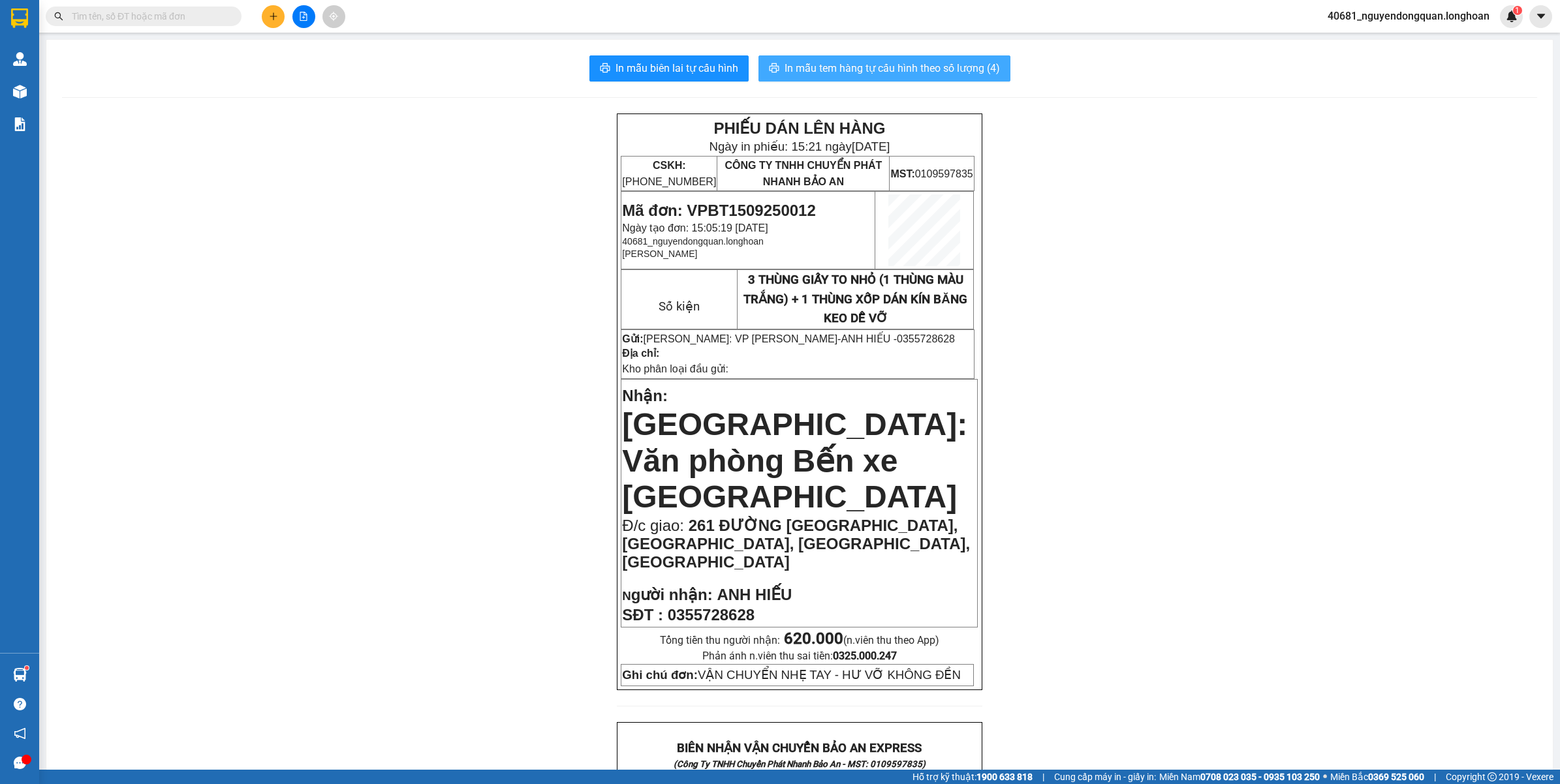
click at [921, 73] on span "In mẫu tem hàng tự cấu hình theo số lượng (4)" at bounding box center [892, 68] width 215 height 16
click at [272, 15] on icon "plus" at bounding box center [273, 16] width 9 height 9
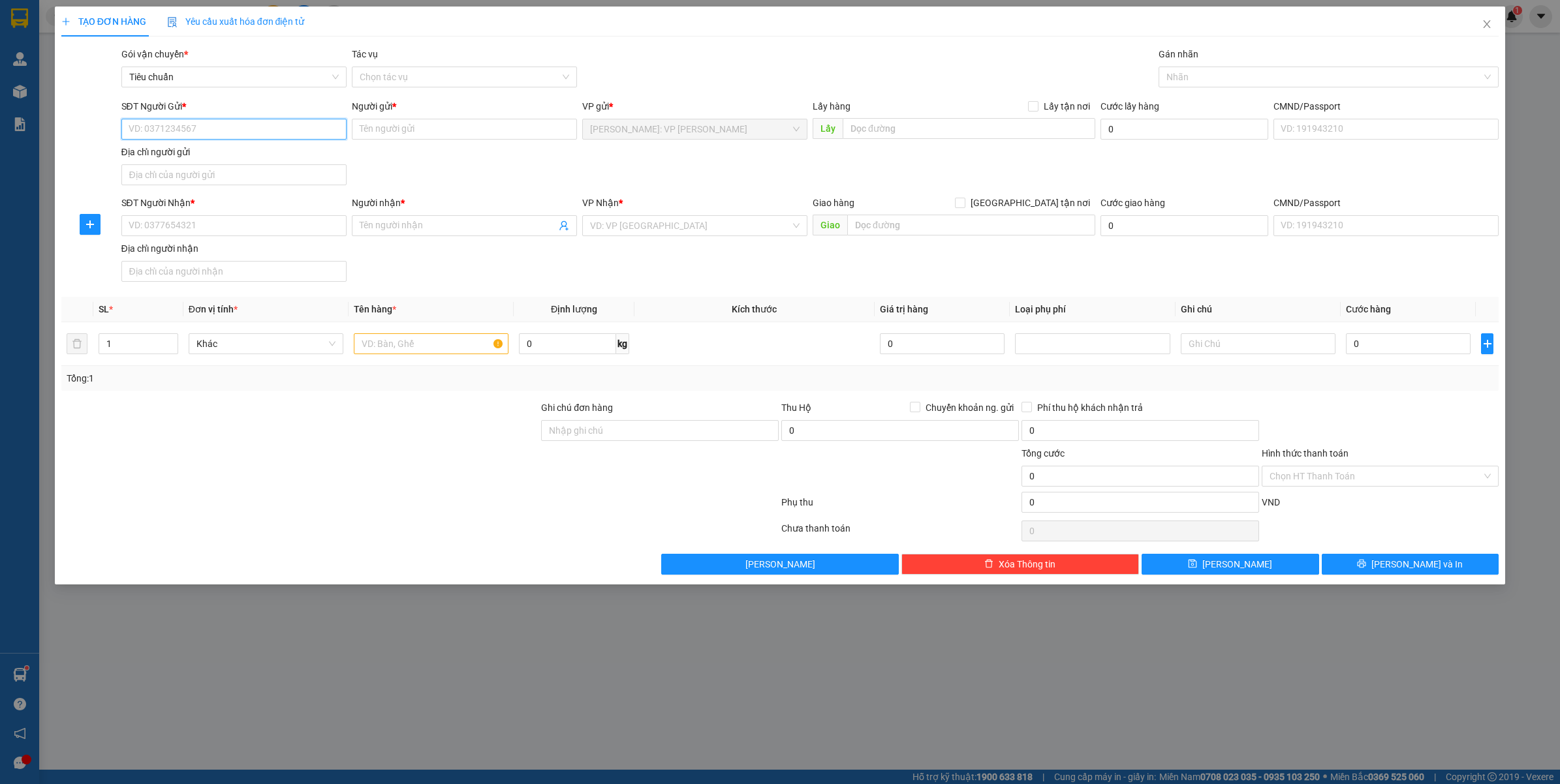
click at [240, 135] on input "SĐT Người Gửi *" at bounding box center [234, 129] width 225 height 21
type input "0909769261"
click at [255, 151] on div "0909769261 - A VÕ TRUNG" at bounding box center [234, 156] width 210 height 14
type input "A [PERSON_NAME]"
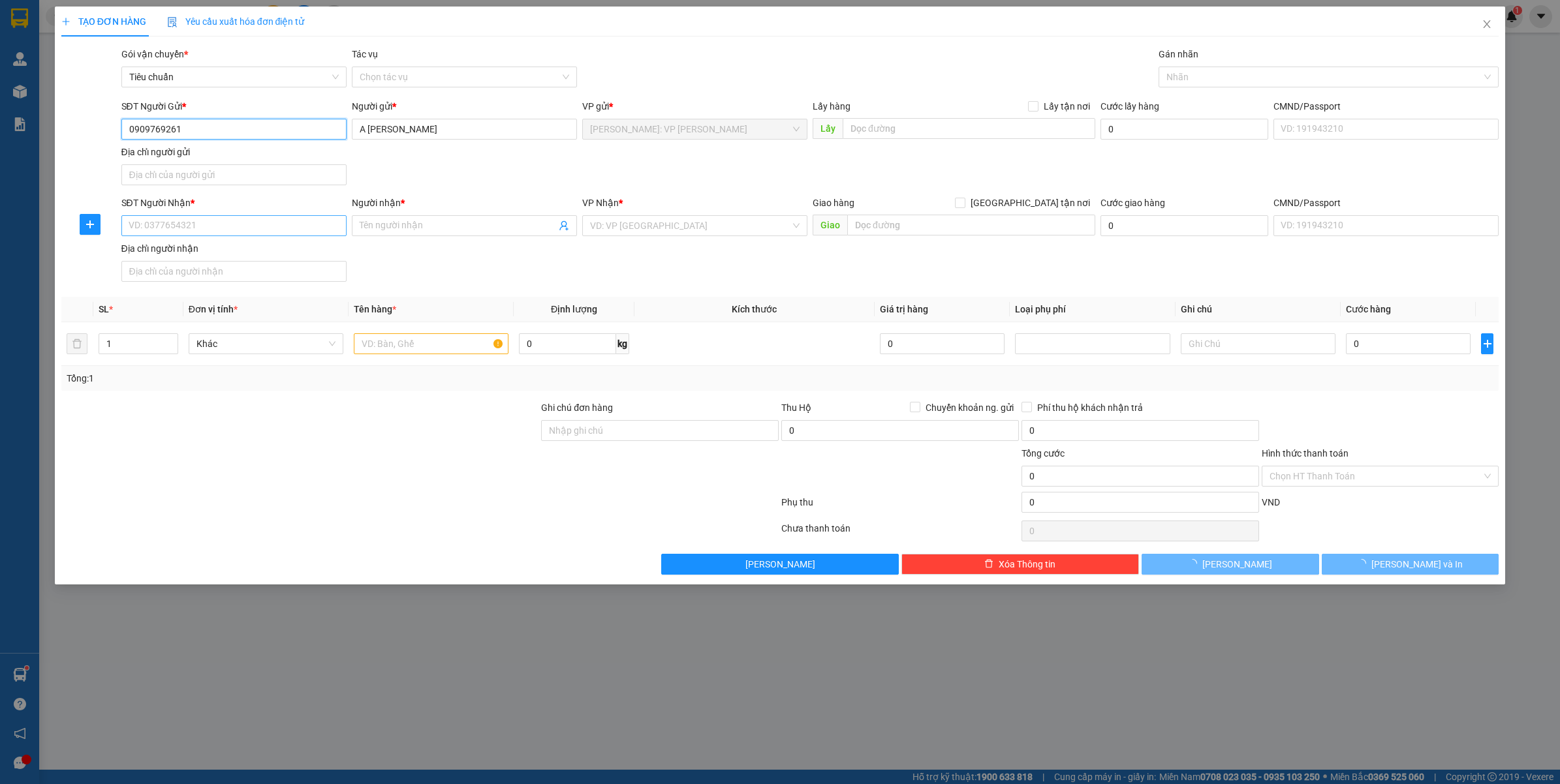
type input "0909769261"
click at [243, 225] on input "SĐT Người Nhận *" at bounding box center [234, 225] width 225 height 21
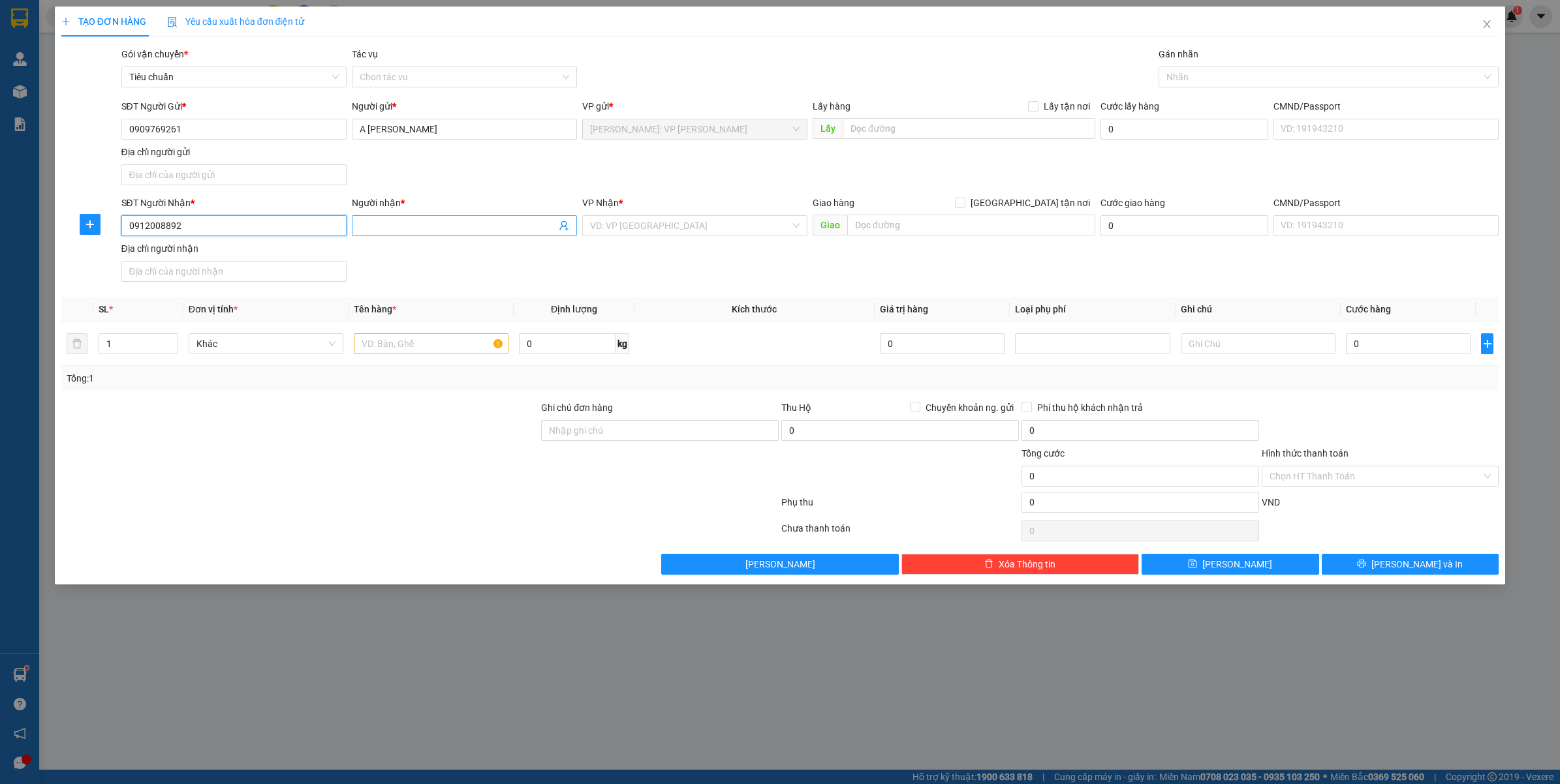
type input "0912008892"
click at [377, 219] on input "Người nhận *" at bounding box center [457, 225] width 196 height 14
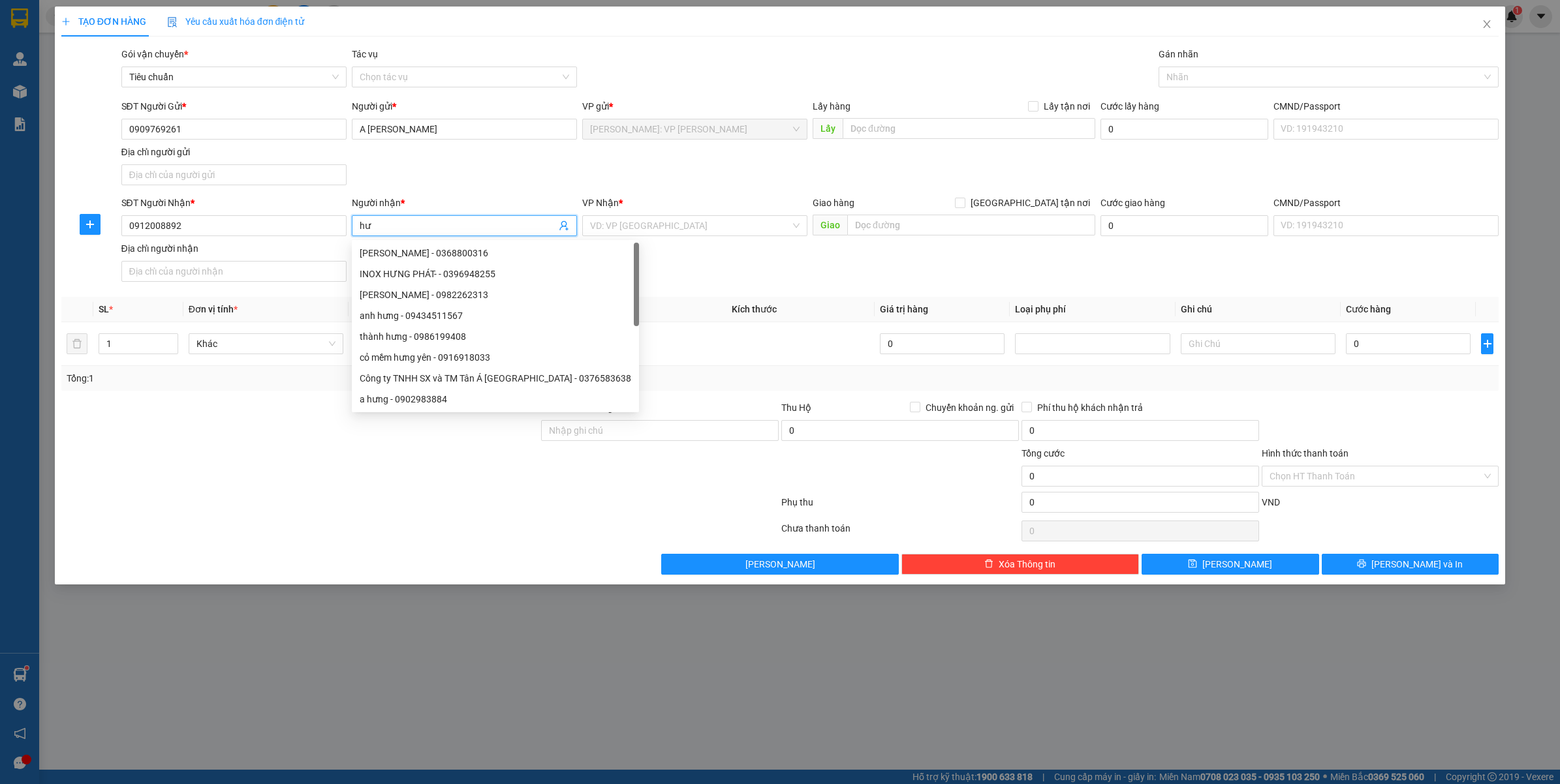
type input "h"
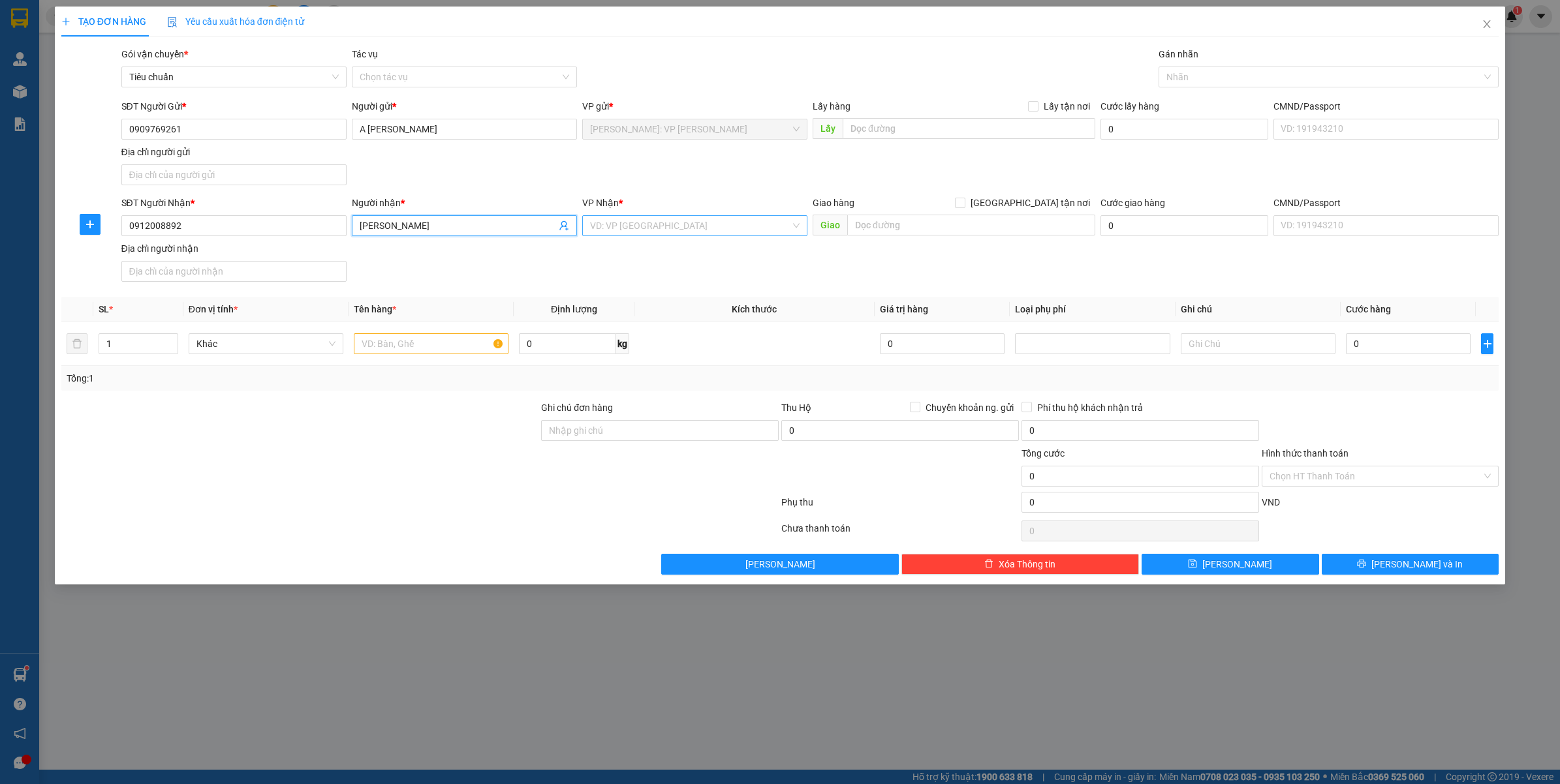
type input "[PERSON_NAME]"
click at [624, 232] on input "search" at bounding box center [690, 225] width 200 height 20
type input "CẦN"
click at [650, 257] on div "Cần Thơ: [PERSON_NAME]" at bounding box center [695, 252] width 210 height 14
drag, startPoint x: 866, startPoint y: 228, endPoint x: 880, endPoint y: 225, distance: 14.3
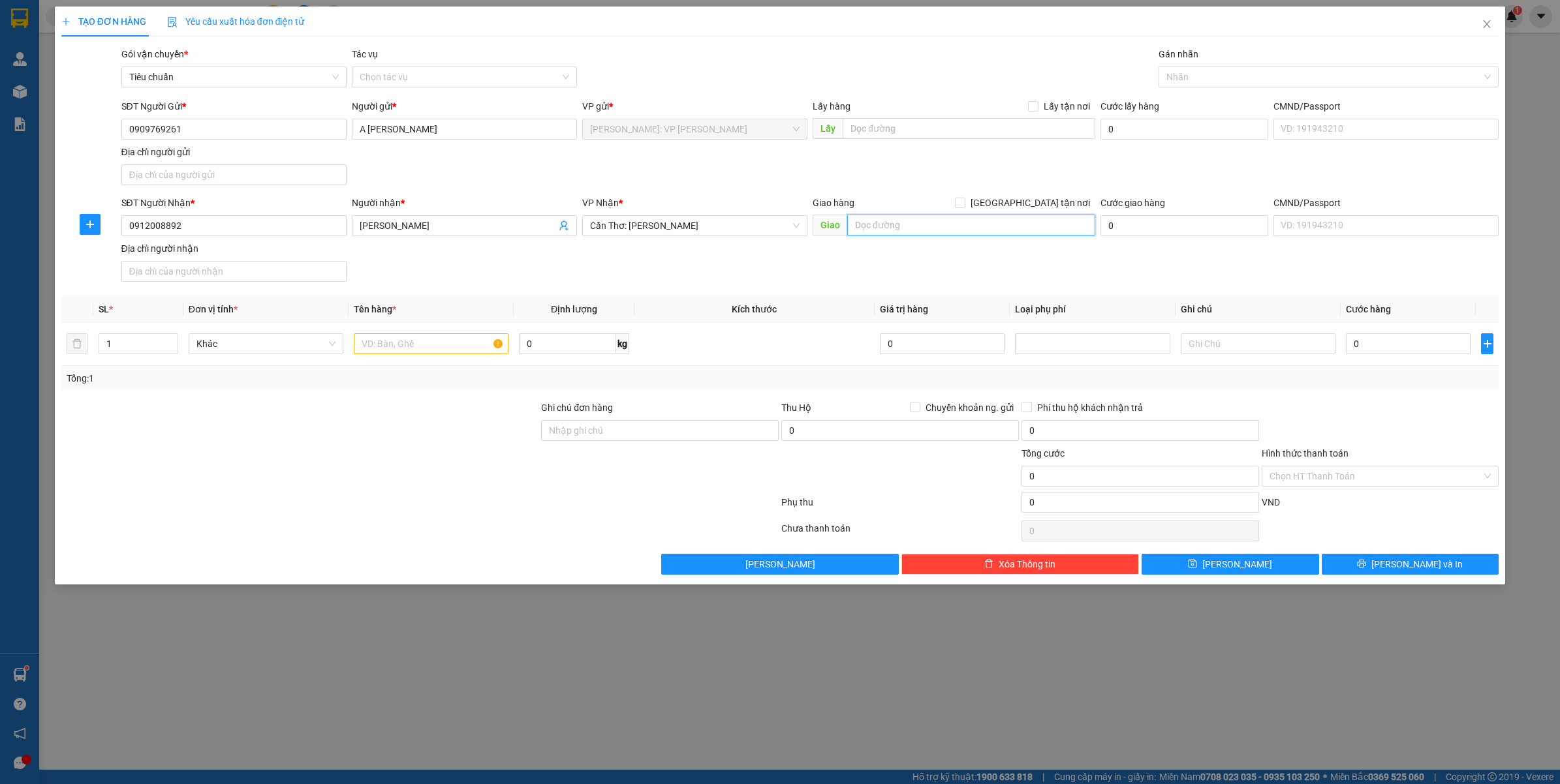
click at [874, 226] on input "text" at bounding box center [971, 225] width 248 height 21
click at [913, 228] on input "KHÓC A3, KHU DÂN CƯ PHÚ AN, Đ VÕ NGUYÊN GIÁP, CÁI RĂNG," at bounding box center [971, 225] width 248 height 21
click at [1029, 217] on input "KHÓC A3, KHU DÂN CƯ PHÚ AN, Đ VÕ NGUYÊN GIÁP, CÁI RĂNG," at bounding box center [971, 225] width 248 height 21
click at [878, 225] on input "KHÓC A3, KHU DÂN CƯ PHÚ AN, Đ VÕ NGUYÊN GIÁP, CÁI RĂNG," at bounding box center [971, 225] width 248 height 21
click at [1068, 218] on input "CF GÓC A3, KHU DÂN CƯ PHÚ AN, Đ VÕ NGUYÊN GIÁP, CÁI RĂNG," at bounding box center [971, 225] width 248 height 21
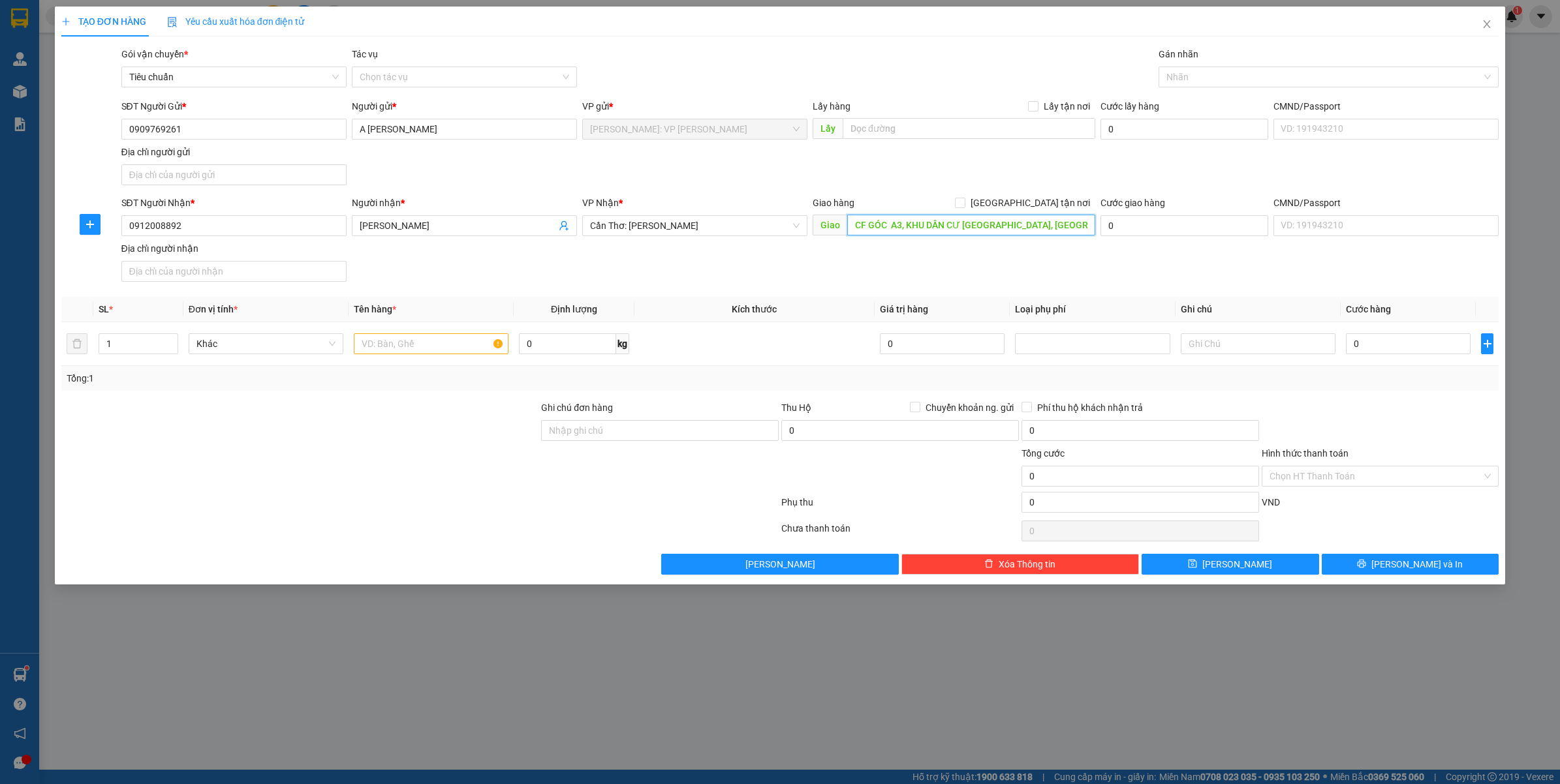
click at [1022, 221] on input "CF GÓC A3, KHU DÂN CƯ PHÚ AN, Đ VÕ NGUYÊN GIÁP, CÁI RĂNG," at bounding box center [971, 225] width 248 height 21
click at [1039, 225] on input "CF GÓC A3, KHU DÂN CƯ PHÚ AN, Đ VÕ NGUYÊN GIÁP, CÁI RĂNG," at bounding box center [971, 225] width 248 height 21
type input "CF GÓC A3, KHU DÂN CƯ PHÚ AN, P HƯNG PHÚ , CÁI RĂNG, CẦN THƠ"
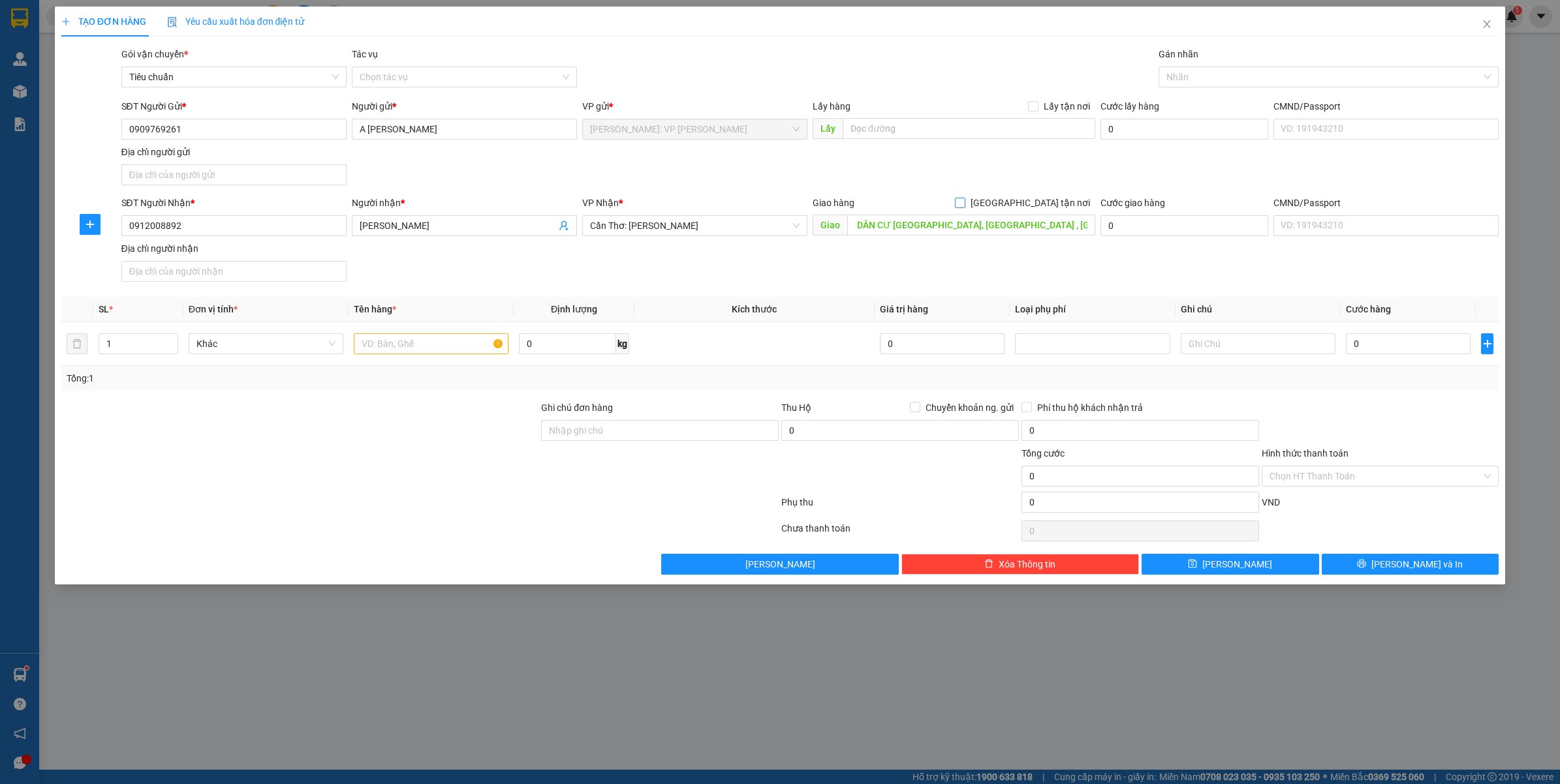
click at [1036, 200] on span "[GEOGRAPHIC_DATA] tận nơi" at bounding box center [1030, 203] width 130 height 14
click at [964, 200] on input "[GEOGRAPHIC_DATA] tận nơi" at bounding box center [960, 203] width 9 height 9
checkbox input "true"
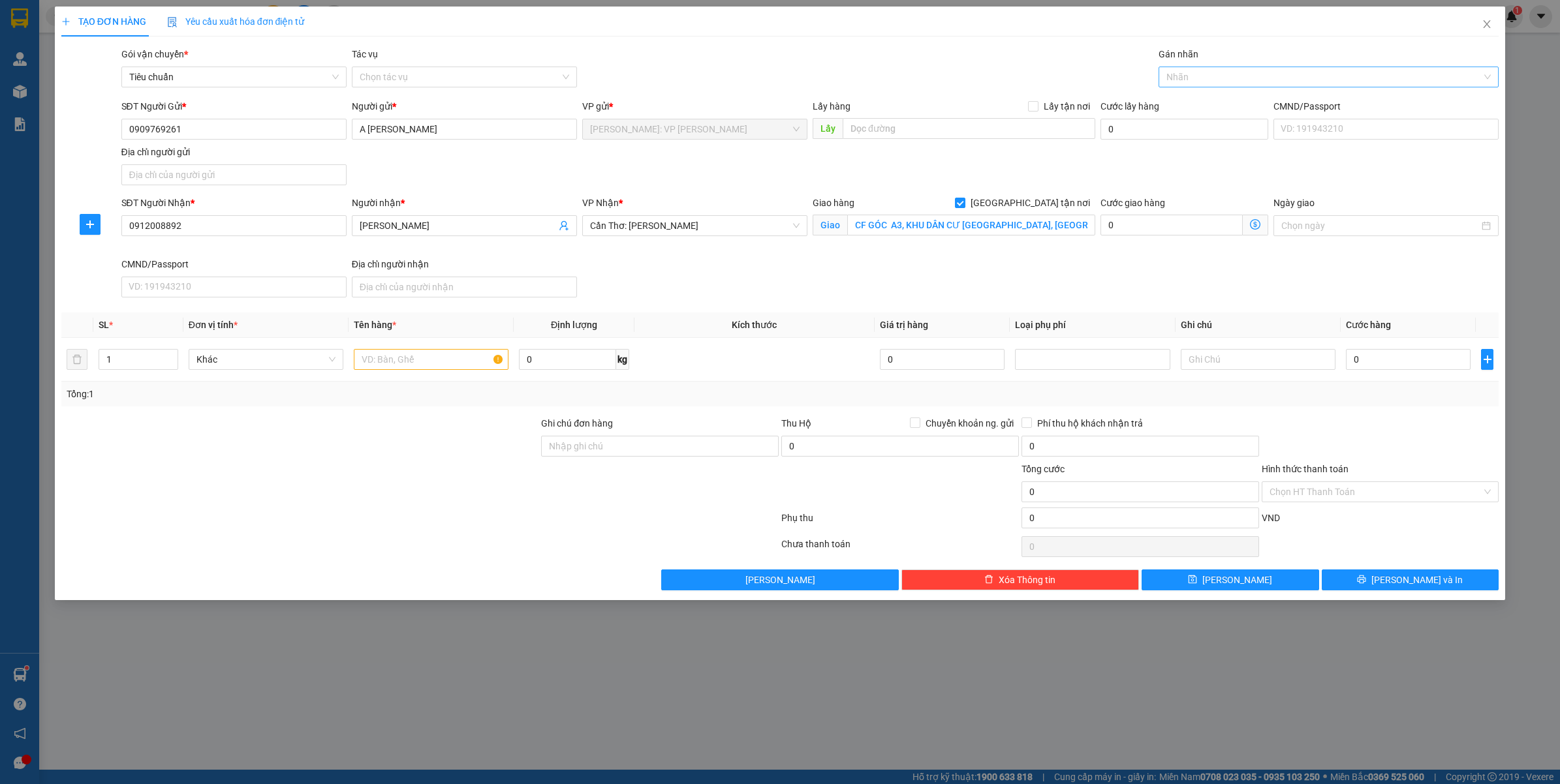
click at [1212, 82] on div at bounding box center [1322, 77] width 321 height 16
type input "GIAO"
click at [1211, 92] on body "Kết quả tìm kiếm ( 0 ) Bộ lọc No Data 40681_nguyendongquan.longhoan 1 Quản Lý Q…" at bounding box center [780, 392] width 1560 height 784
click at [1206, 72] on div at bounding box center [1322, 77] width 321 height 16
type input "GIAO"
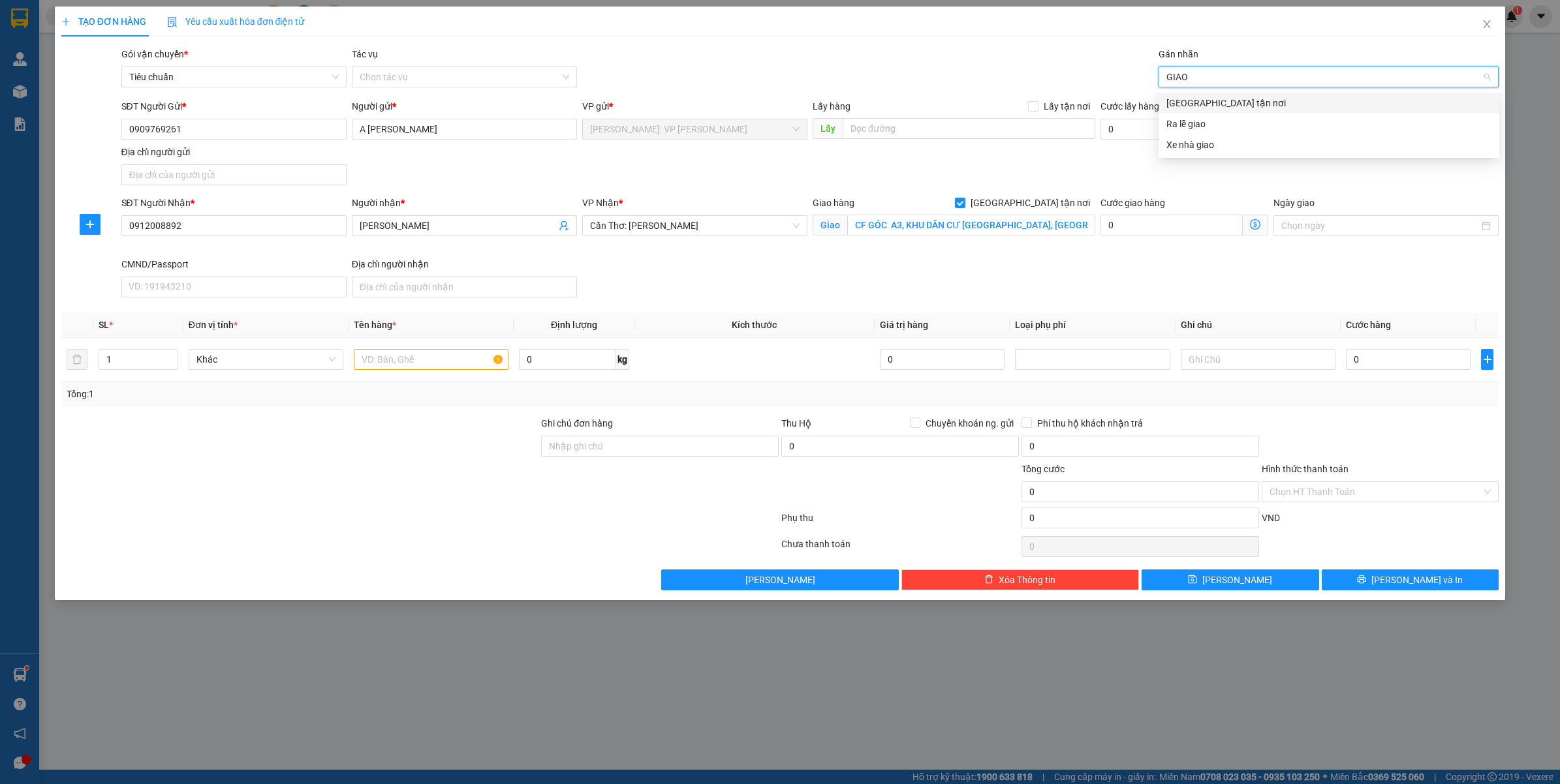
click at [1189, 103] on div "[GEOGRAPHIC_DATA] tận nơi" at bounding box center [1328, 103] width 325 height 14
click at [416, 364] on input "text" at bounding box center [431, 359] width 155 height 21
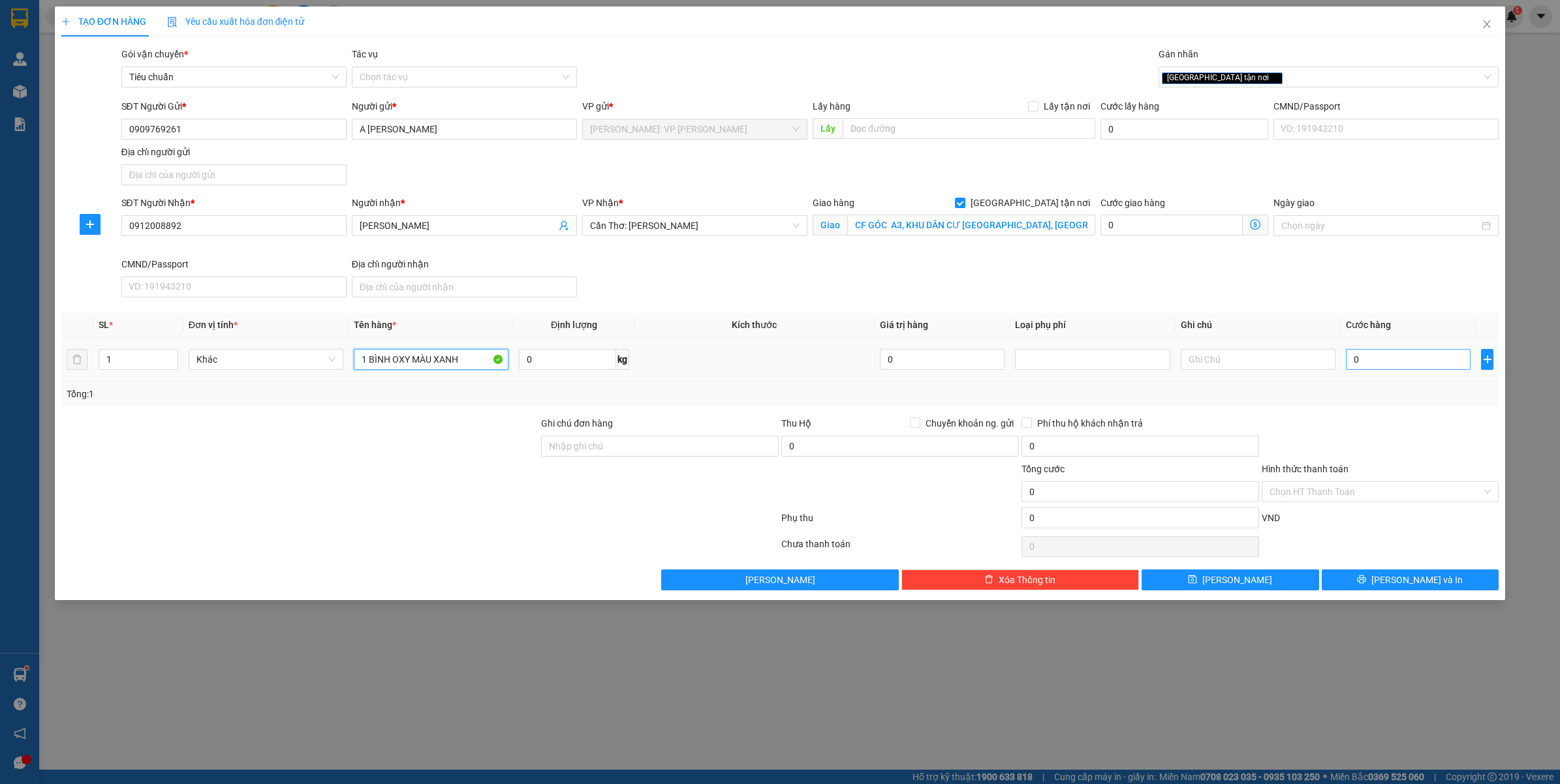
type input "1 BÌNH OXY MÀU XANH"
drag, startPoint x: 1402, startPoint y: 365, endPoint x: 1348, endPoint y: 369, distance: 54.1
click at [1401, 365] on input "0" at bounding box center [1407, 359] width 124 height 21
click at [1363, 360] on input "0" at bounding box center [1407, 359] width 124 height 21
click at [1378, 359] on input "0" at bounding box center [1407, 359] width 124 height 21
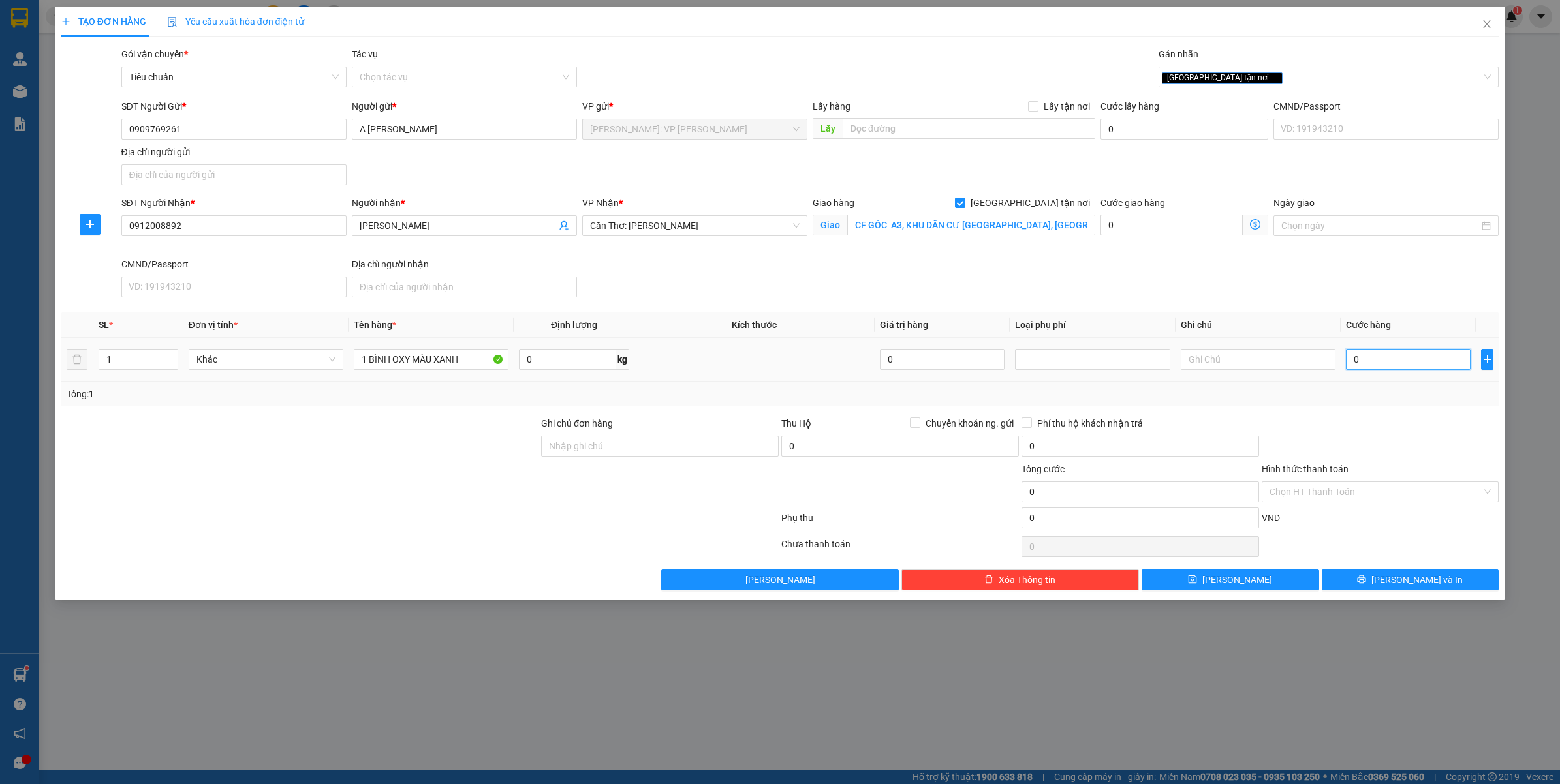
type input "006"
type input "6"
type input "0.065"
type input "65"
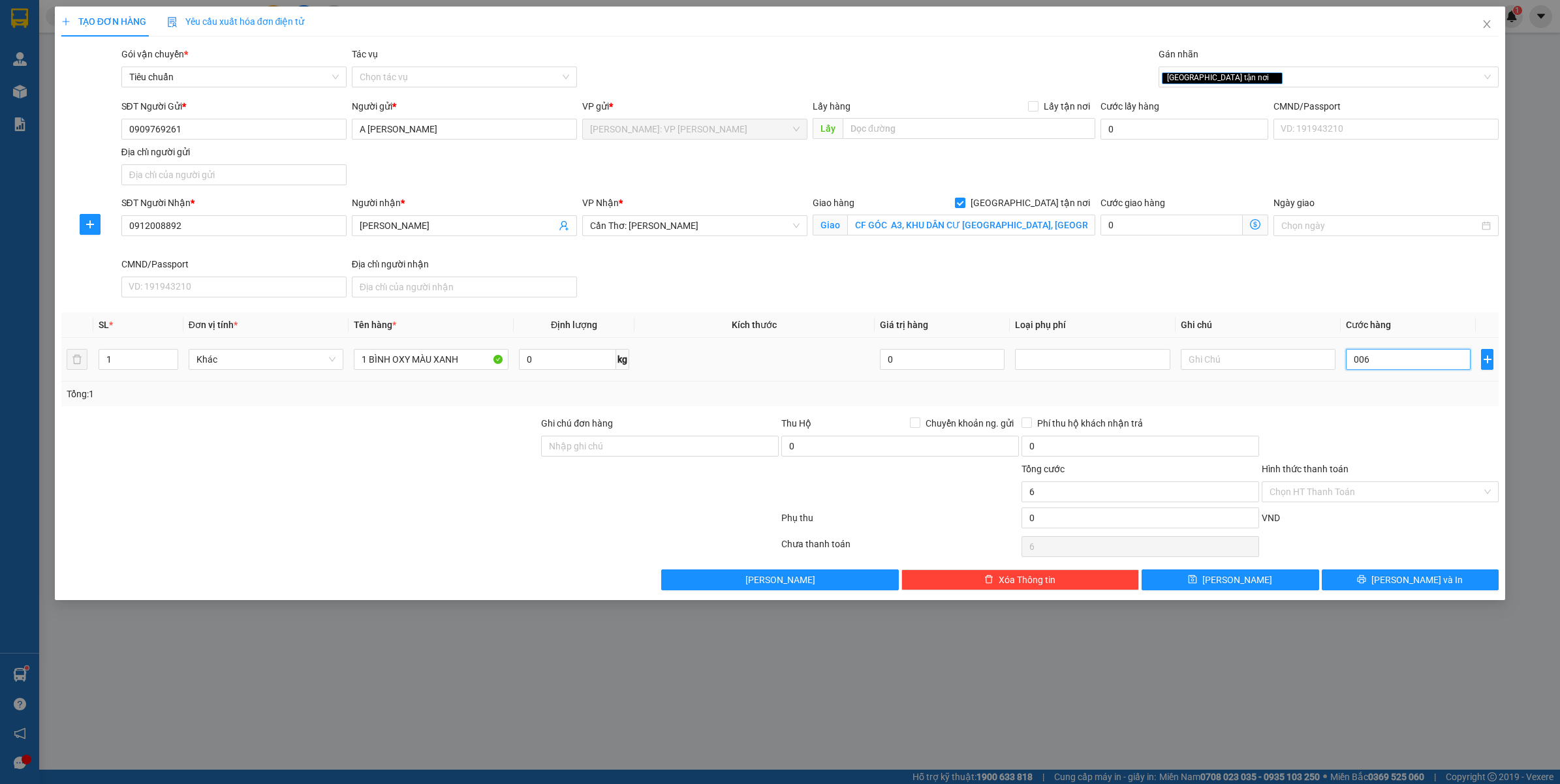
type input "65"
type input "00.650"
type input "650"
type input "0.006.500"
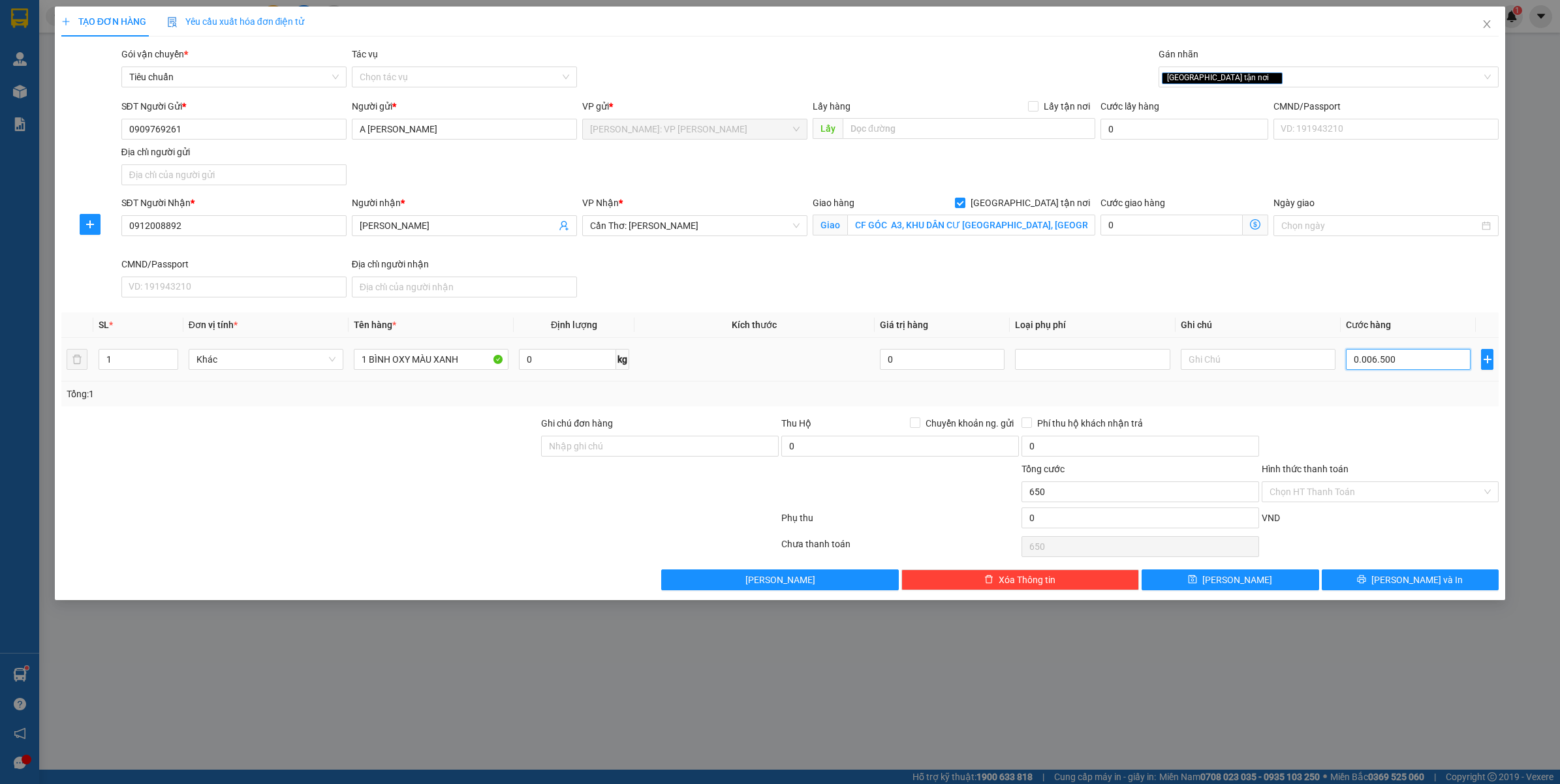
type input "6.500"
type input "000.065.000"
type input "65.000"
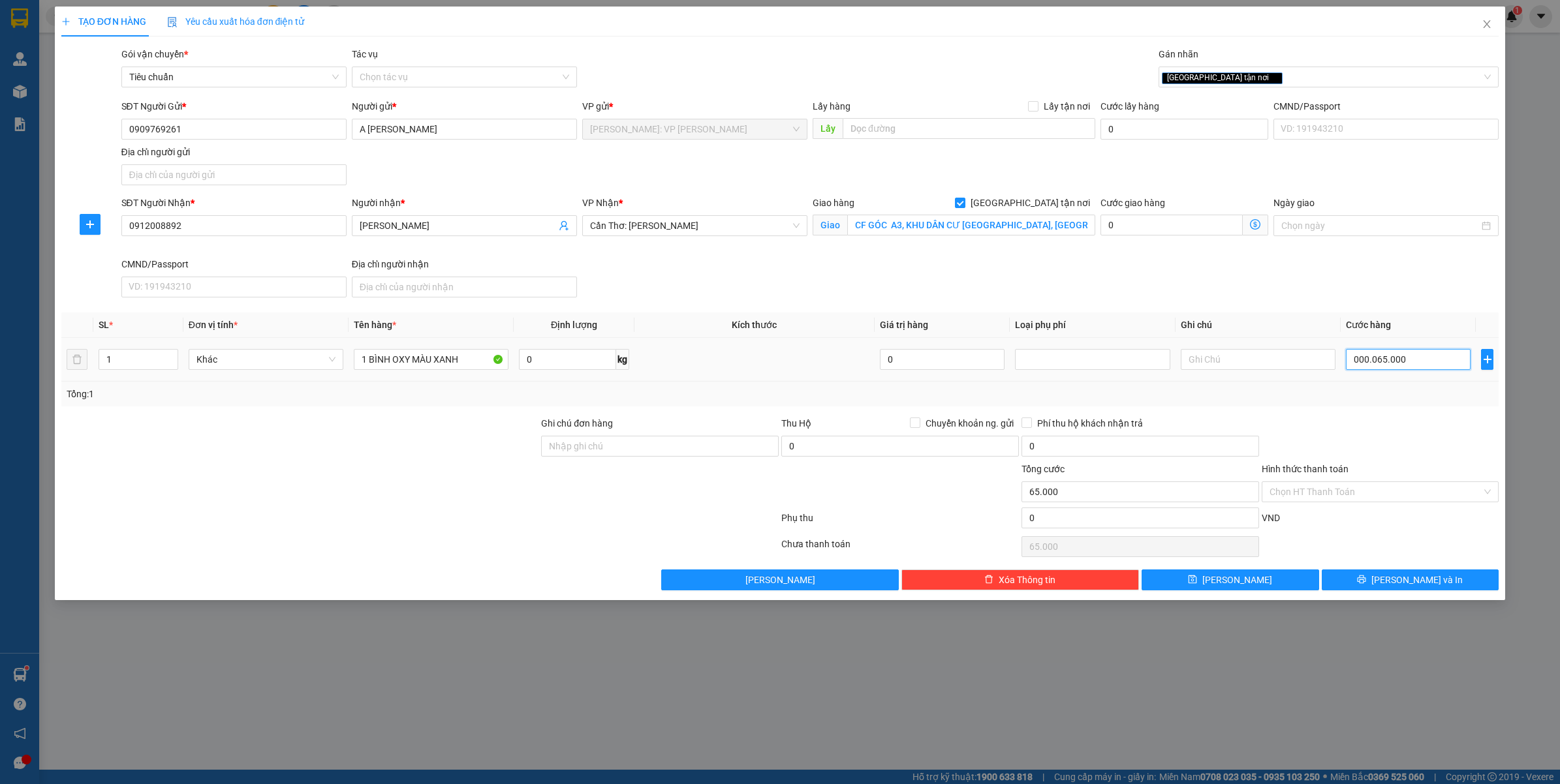
type input "00.000.650.000"
type input "650.000"
type input "00.000.065.000"
type input "65.000"
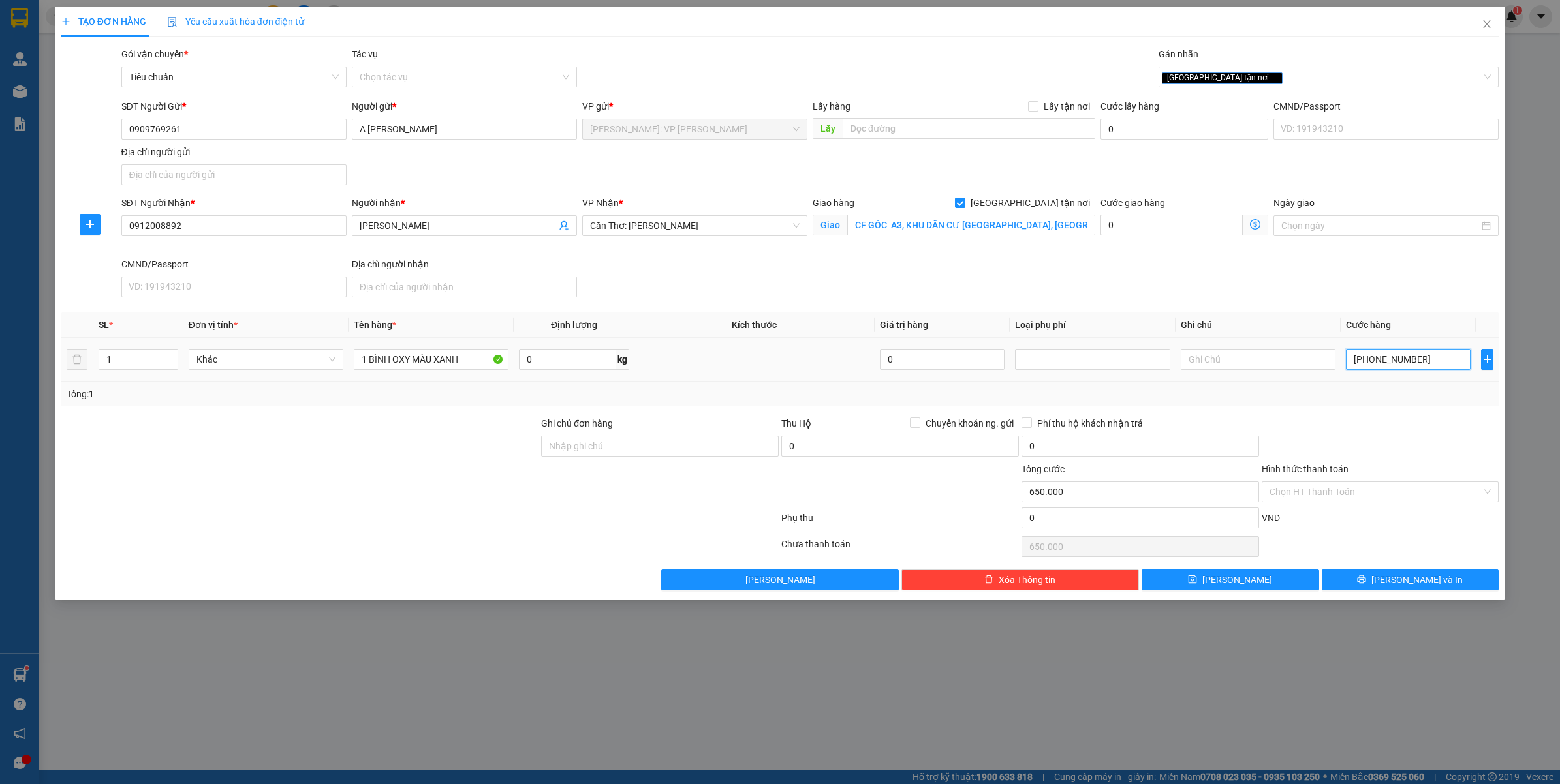
type input "65.000"
click at [1398, 432] on div at bounding box center [1380, 439] width 240 height 45
type input "65.000"
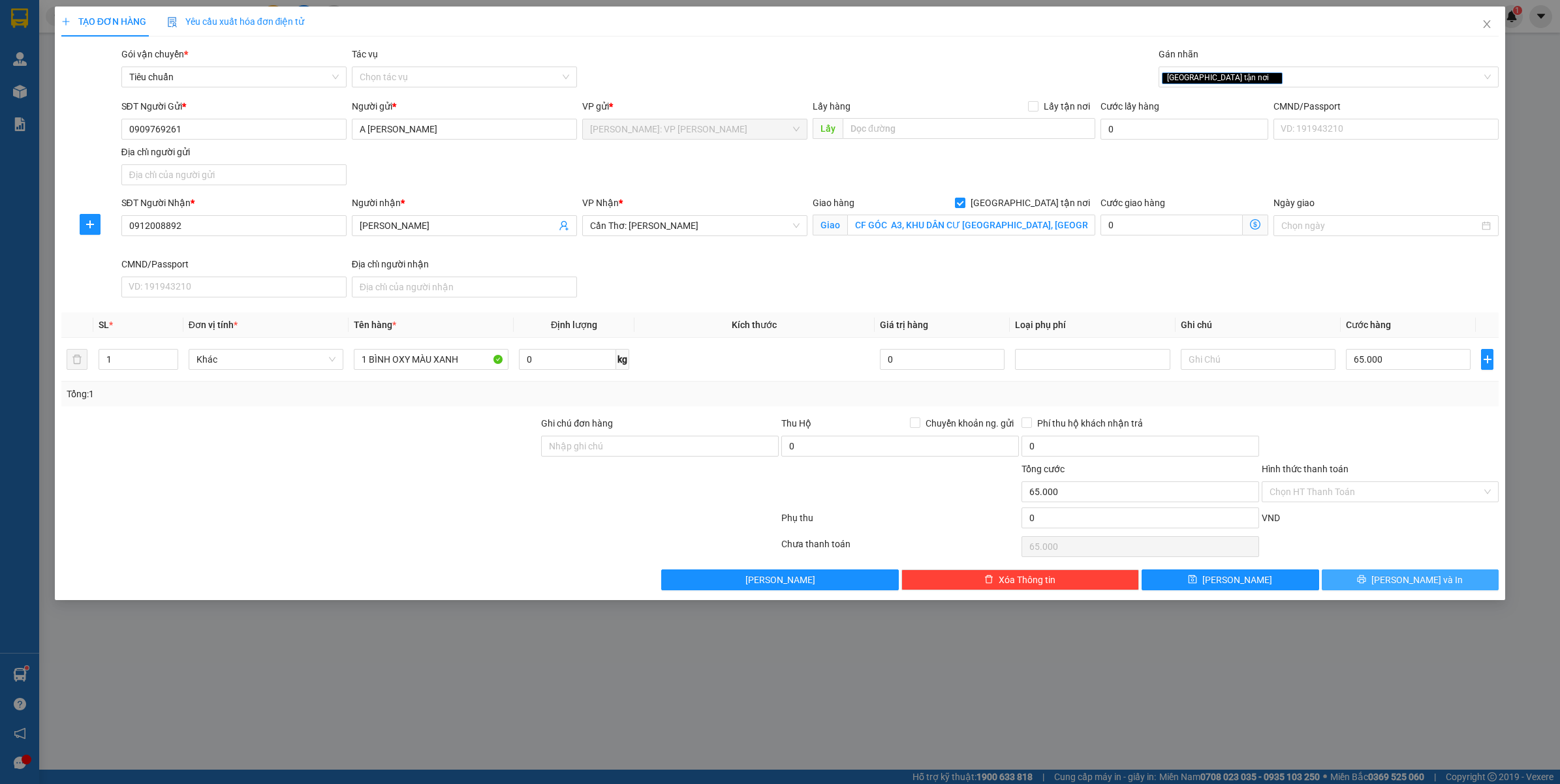
click at [1366, 578] on icon "printer" at bounding box center [1361, 579] width 9 height 9
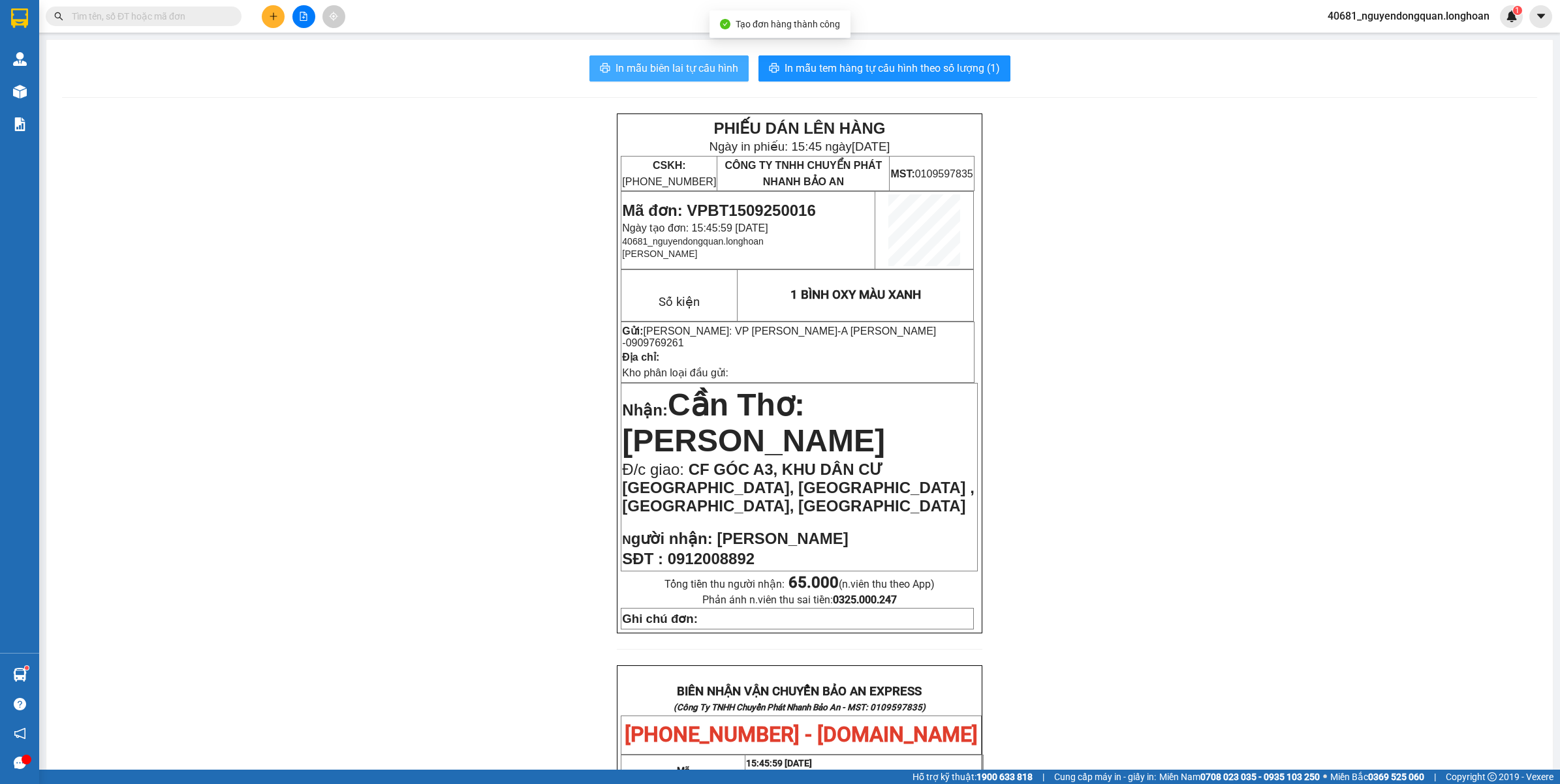
drag, startPoint x: 690, startPoint y: 59, endPoint x: 698, endPoint y: 59, distance: 8.0
click at [690, 57] on button "In mẫu biên lai tự cấu hình" at bounding box center [668, 68] width 159 height 26
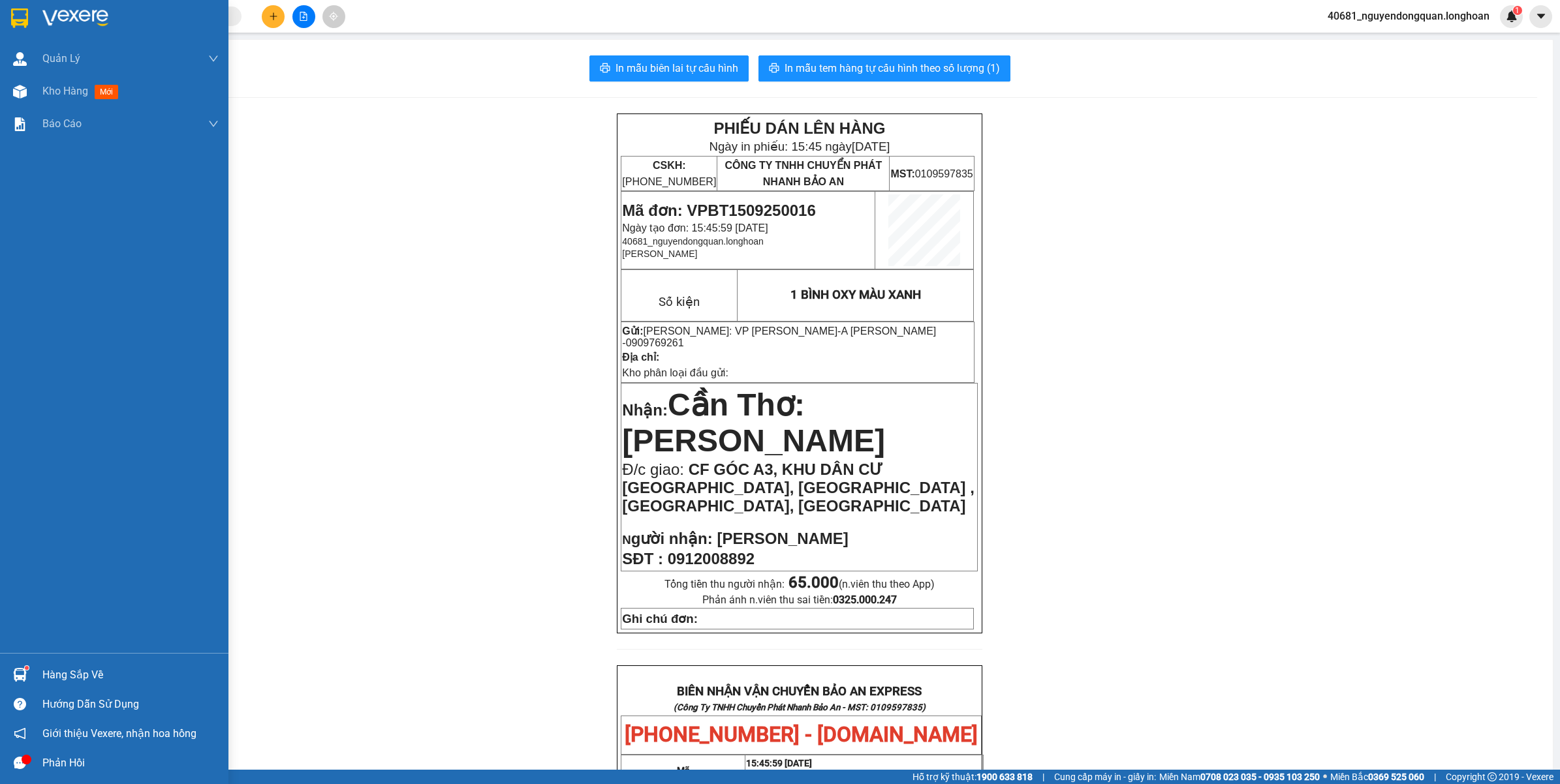
click at [34, 22] on div at bounding box center [114, 21] width 229 height 42
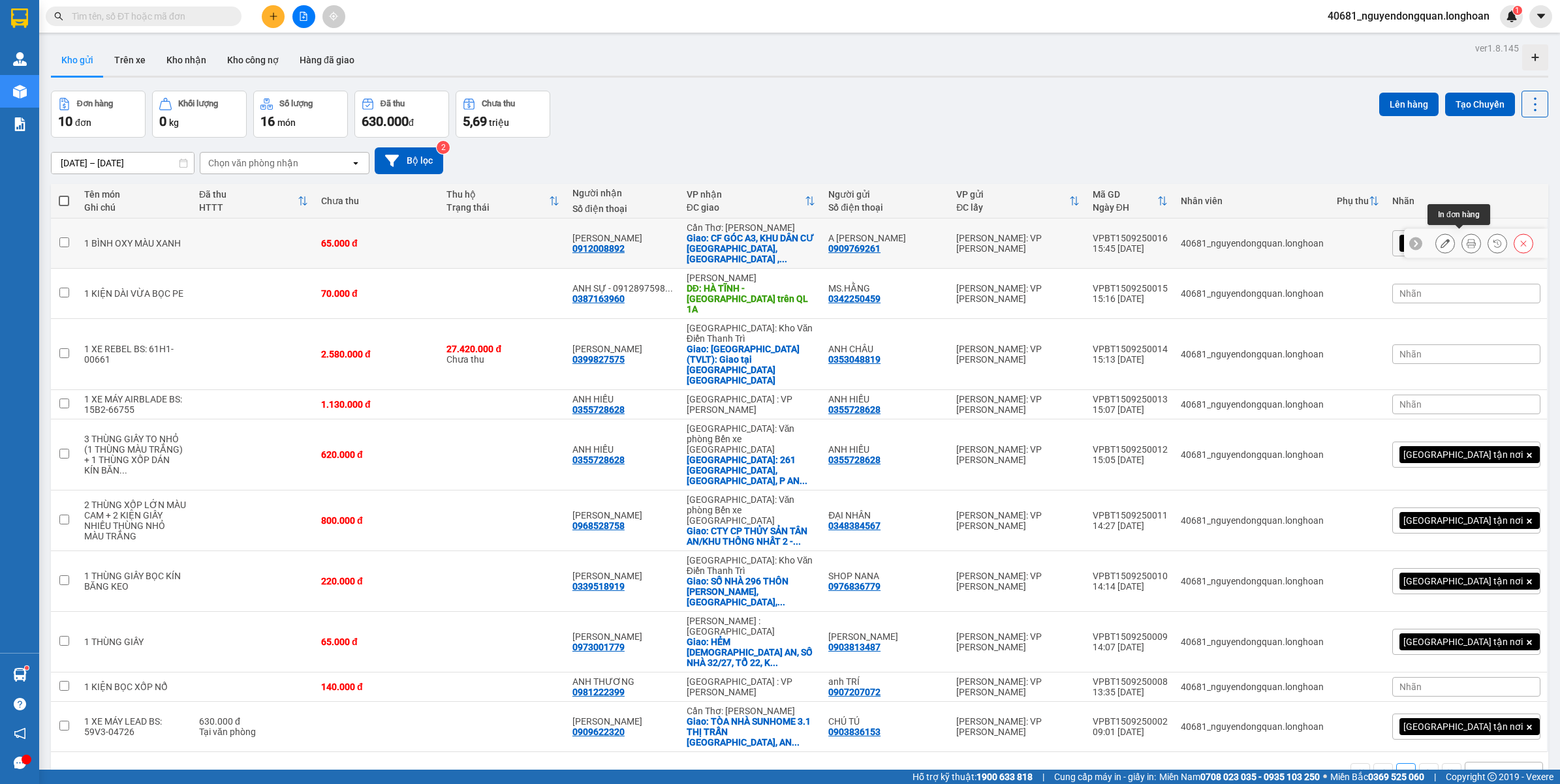
click at [1466, 239] on button at bounding box center [1471, 243] width 18 height 23
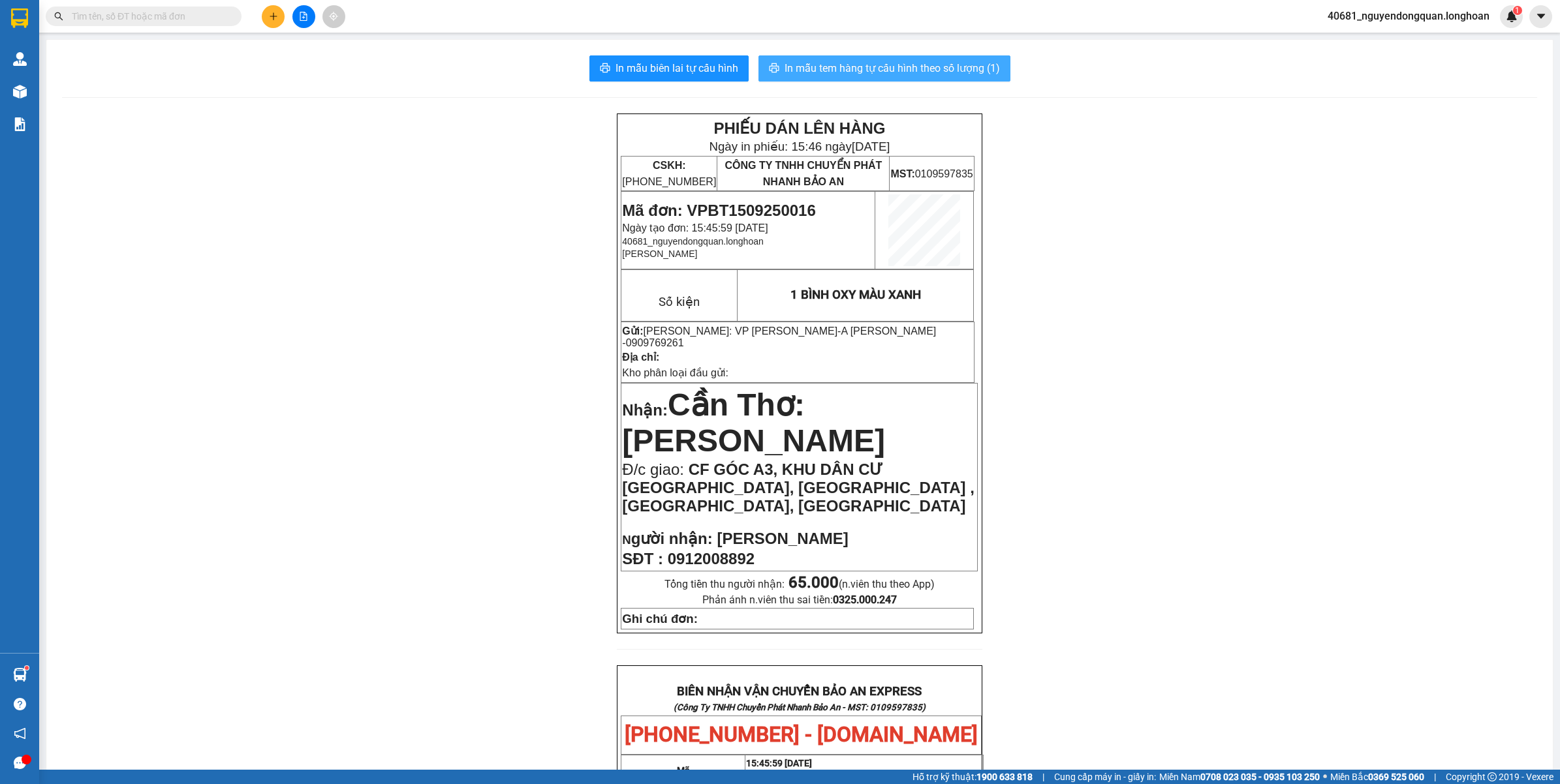
click at [892, 57] on button "In mẫu tem hàng tự cấu hình theo số lượng (1)" at bounding box center [884, 68] width 252 height 26
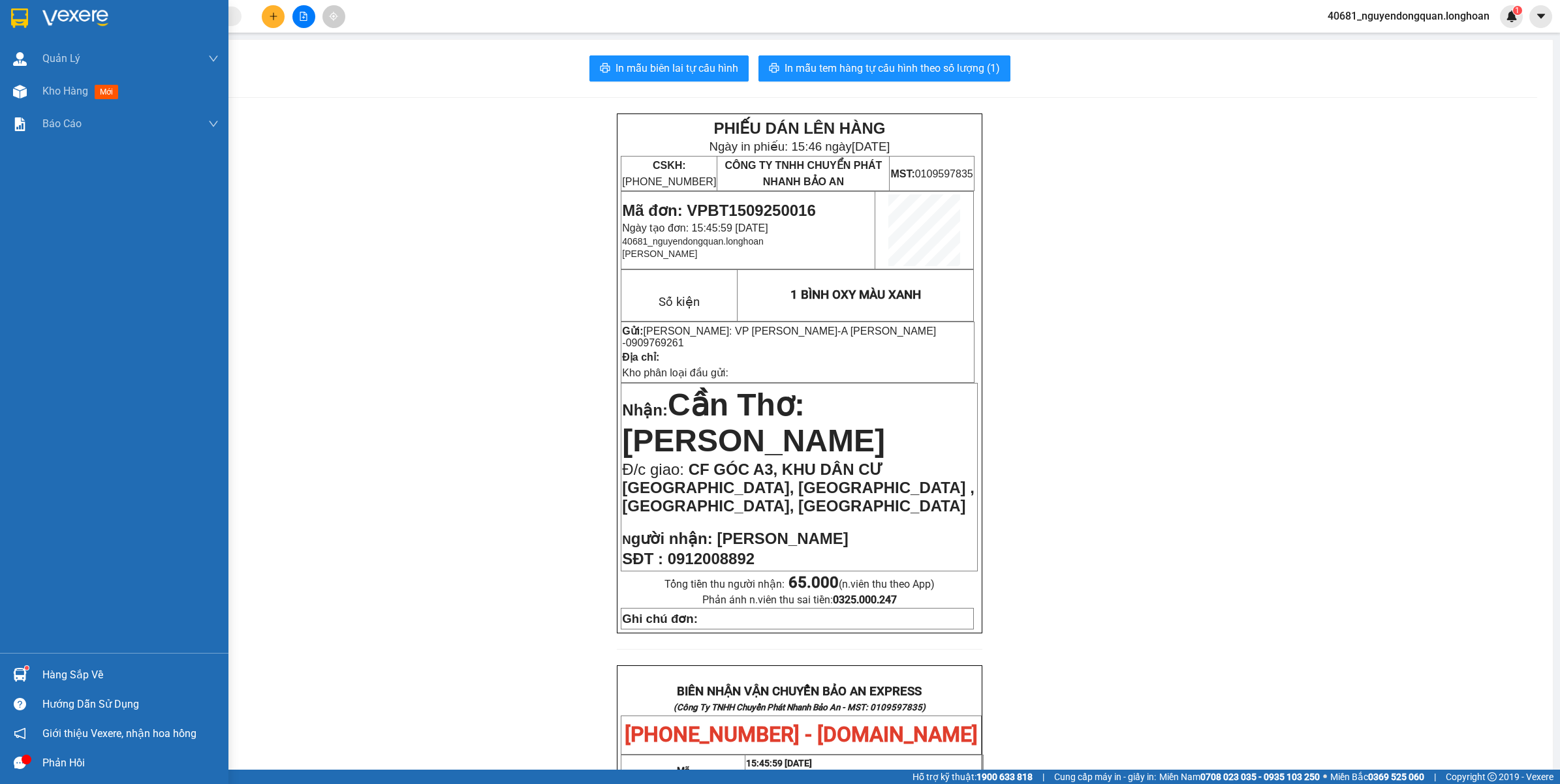
click at [27, 28] on div at bounding box center [20, 17] width 23 height 23
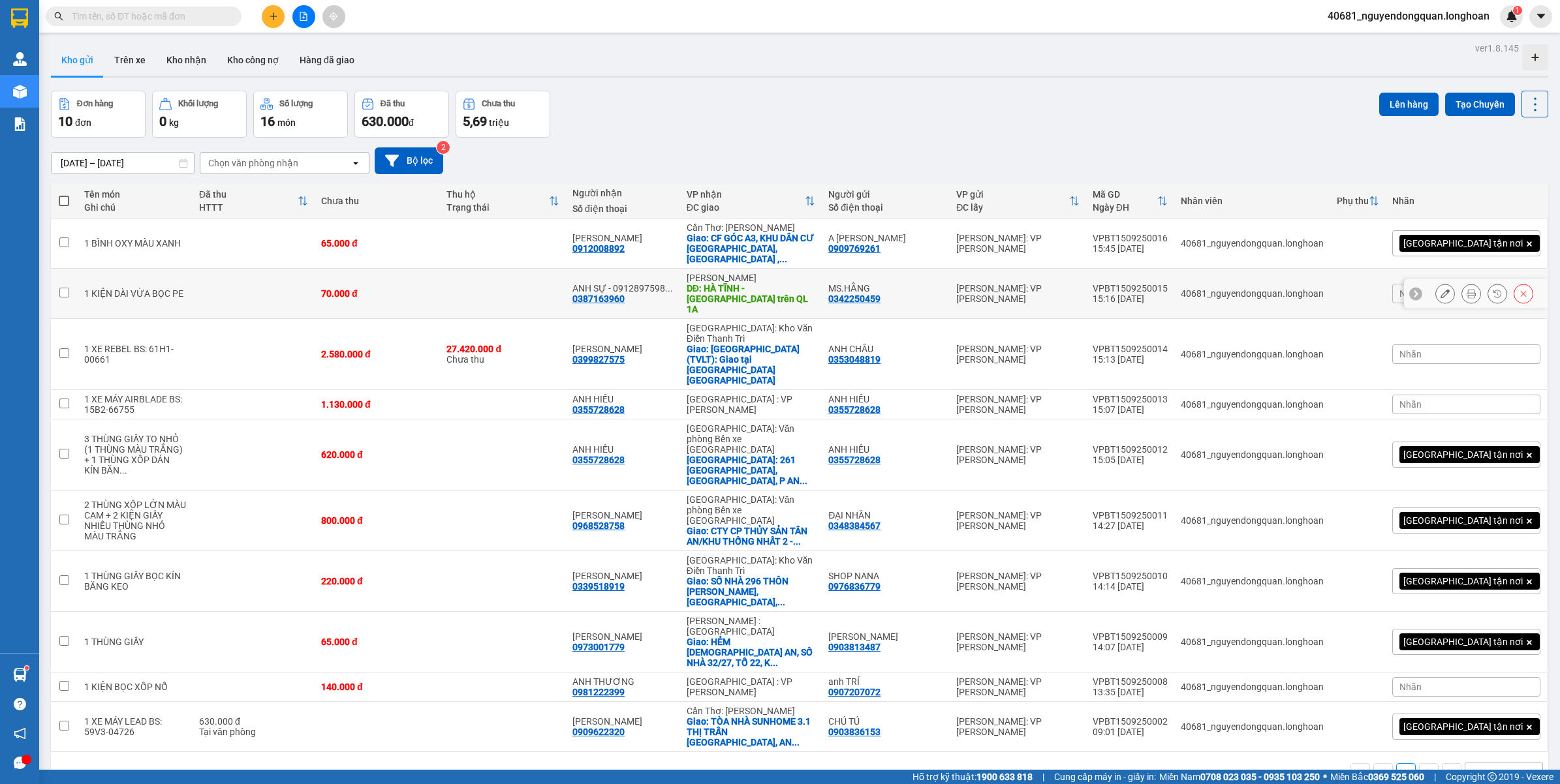
click at [1436, 284] on button at bounding box center [1444, 293] width 18 height 23
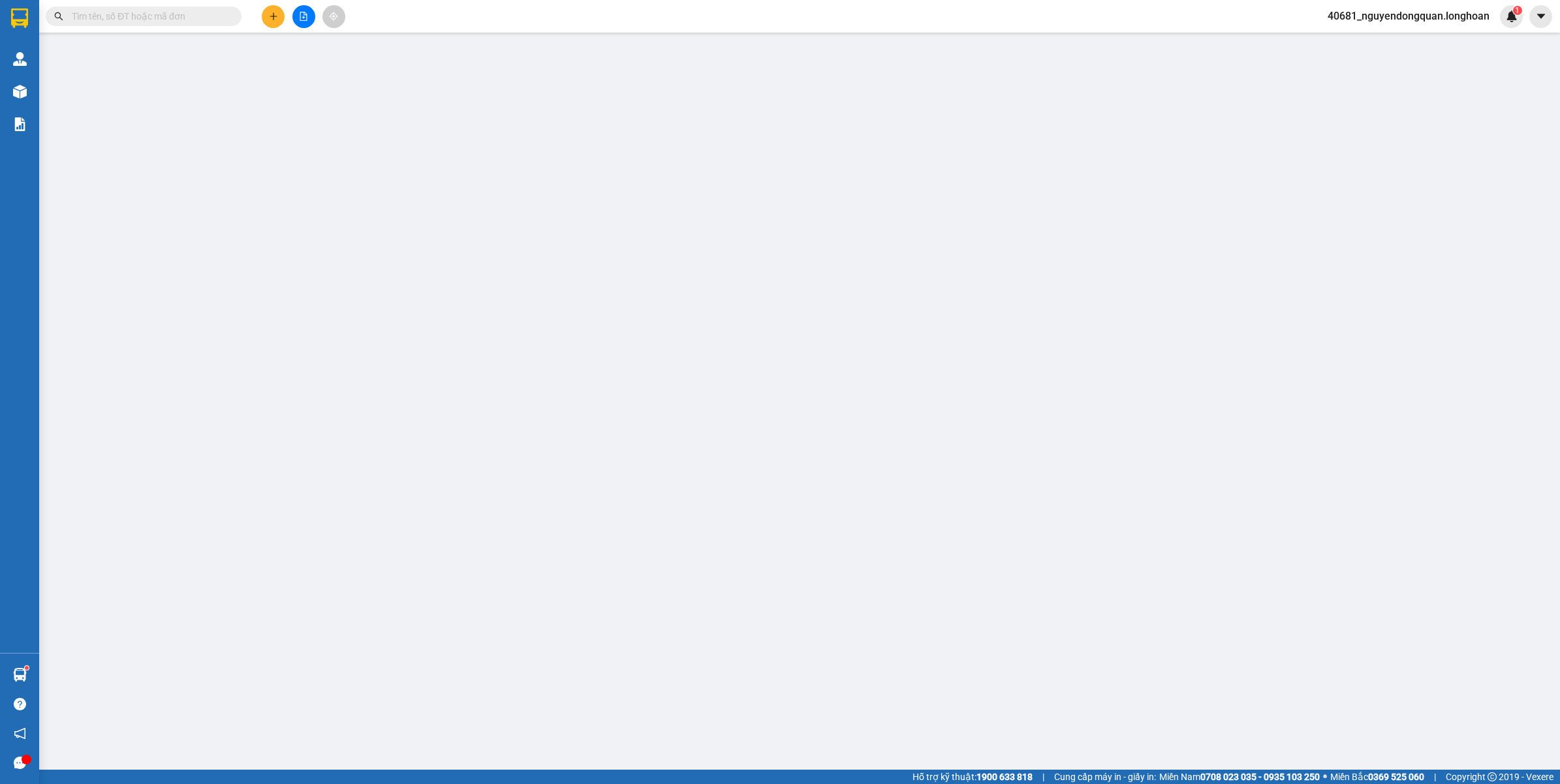
type input "0342250459"
type input "MS.HẰNG"
type input "0387163960"
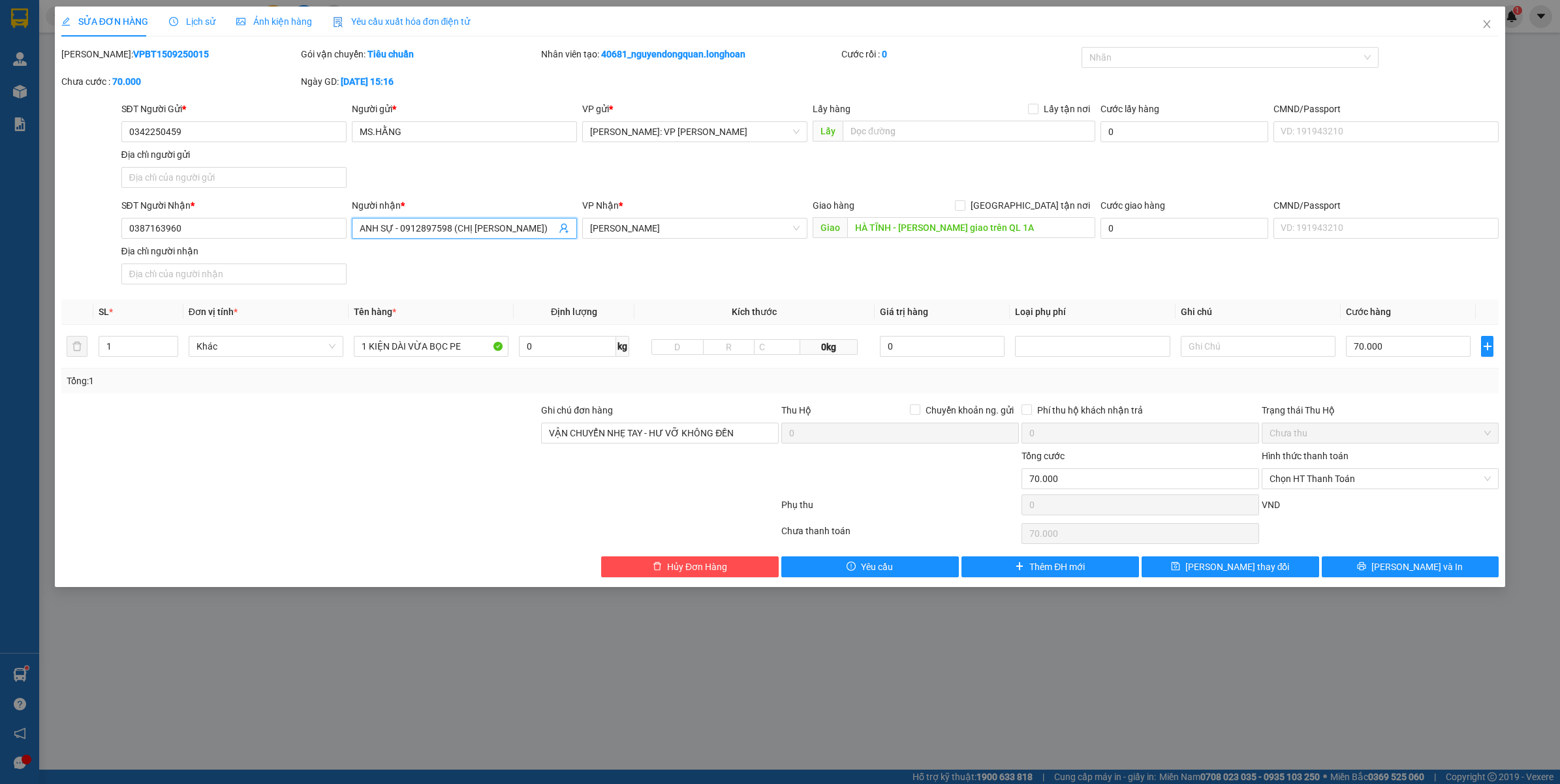
drag, startPoint x: 448, startPoint y: 229, endPoint x: 433, endPoint y: 229, distance: 15.0
click at [429, 229] on input "ANH SỰ - 0912897598 (CHỊ ÁNH)" at bounding box center [457, 228] width 196 height 14
drag, startPoint x: 449, startPoint y: 228, endPoint x: 402, endPoint y: 236, distance: 47.7
click at [402, 236] on input "ANH SỰ - 0912897598 (CHỊ ÁNH)" at bounding box center [457, 228] width 196 height 14
paste input "394711123"
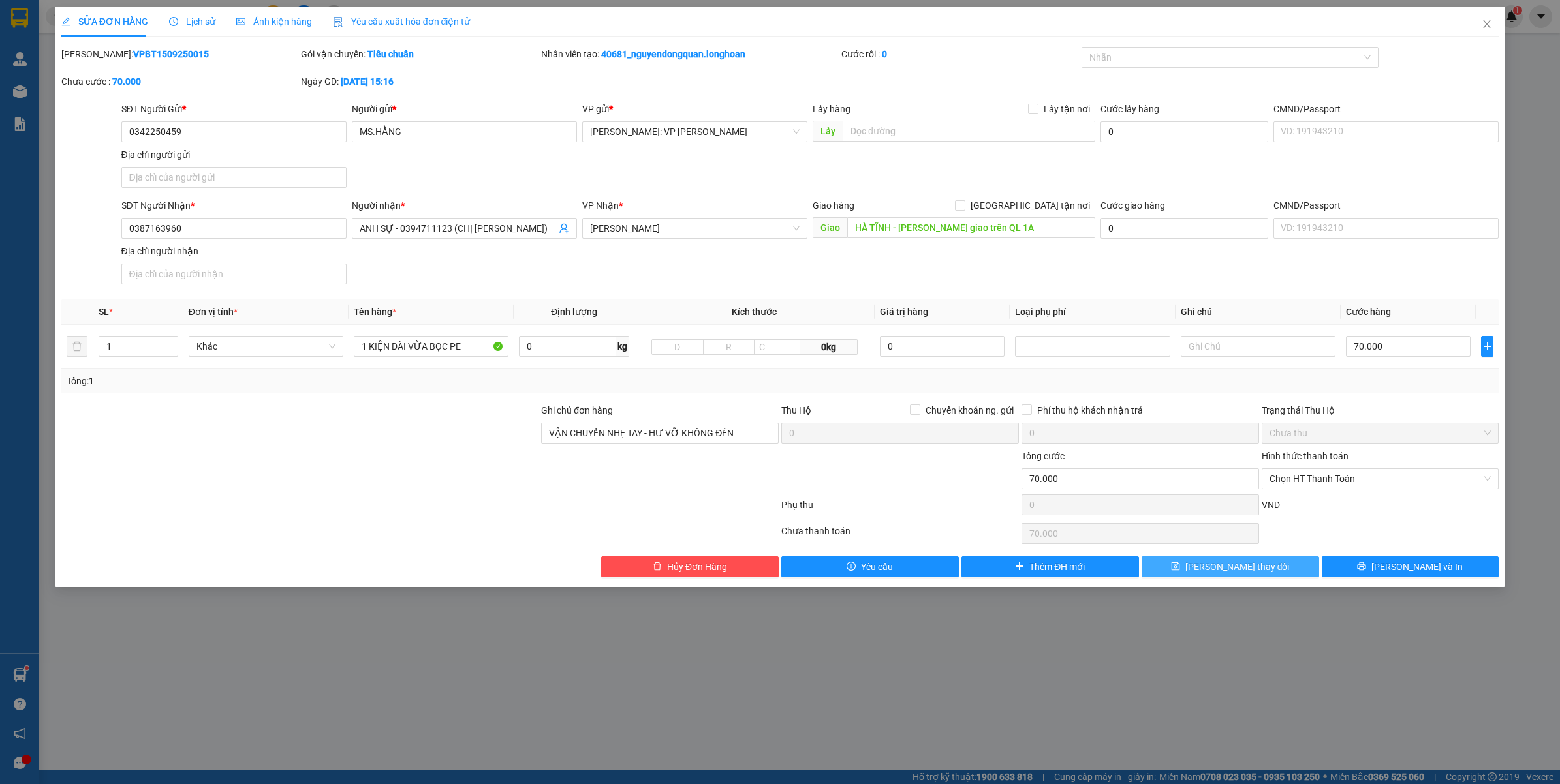
click at [1242, 566] on span "[PERSON_NAME] thay đổi" at bounding box center [1237, 566] width 104 height 14
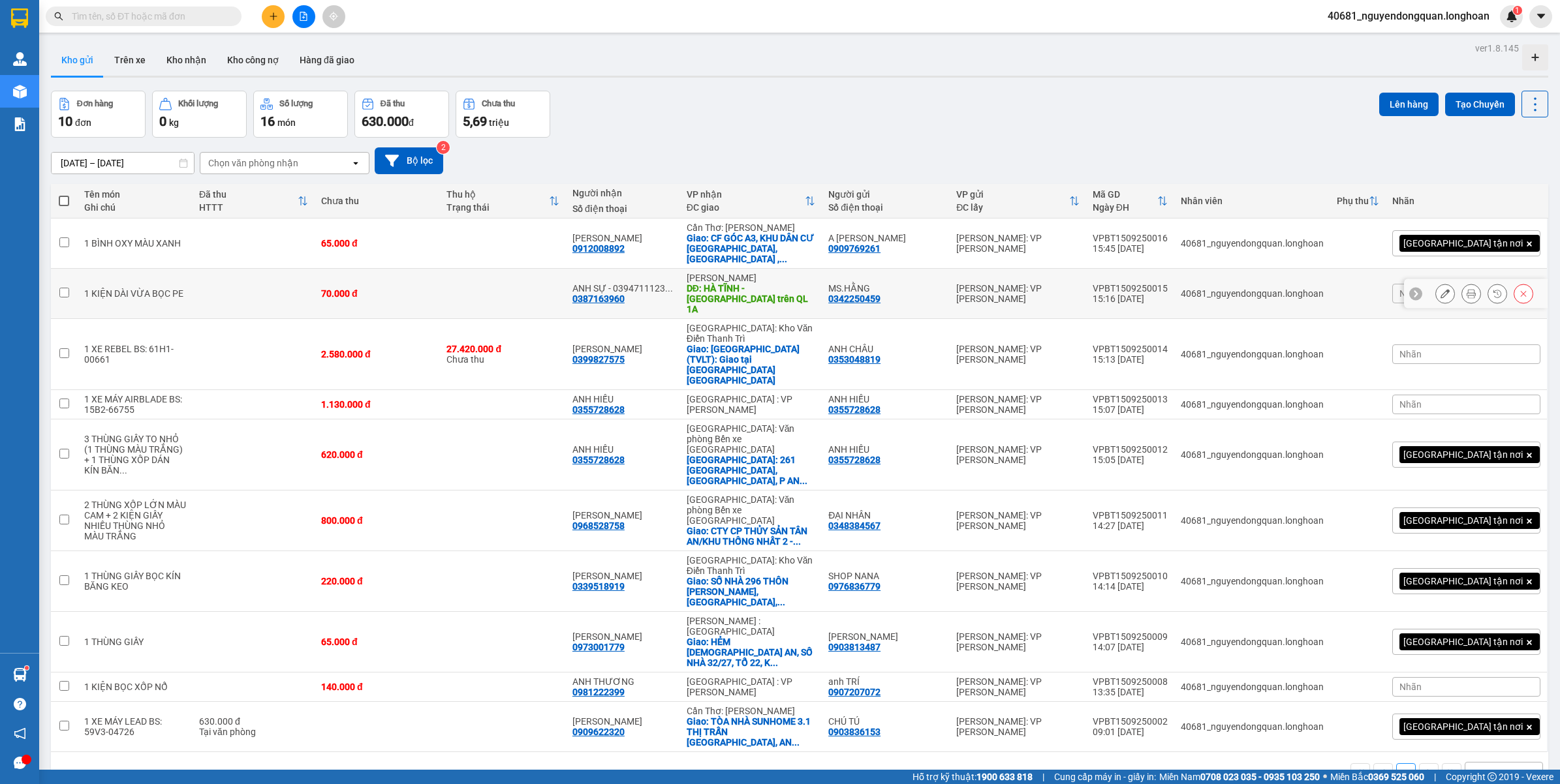
click at [1466, 289] on icon at bounding box center [1471, 293] width 9 height 9
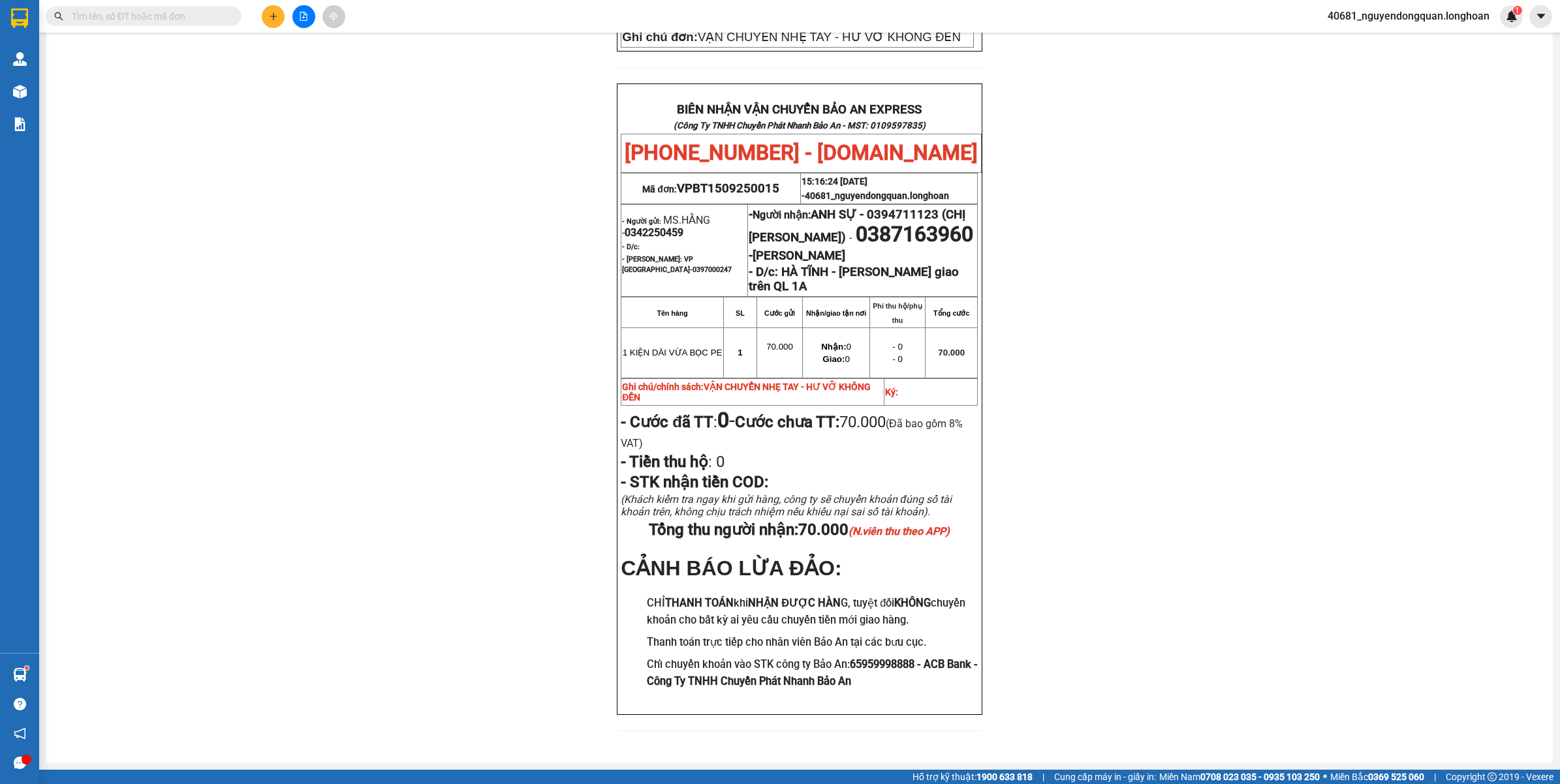
scroll to position [514, 0]
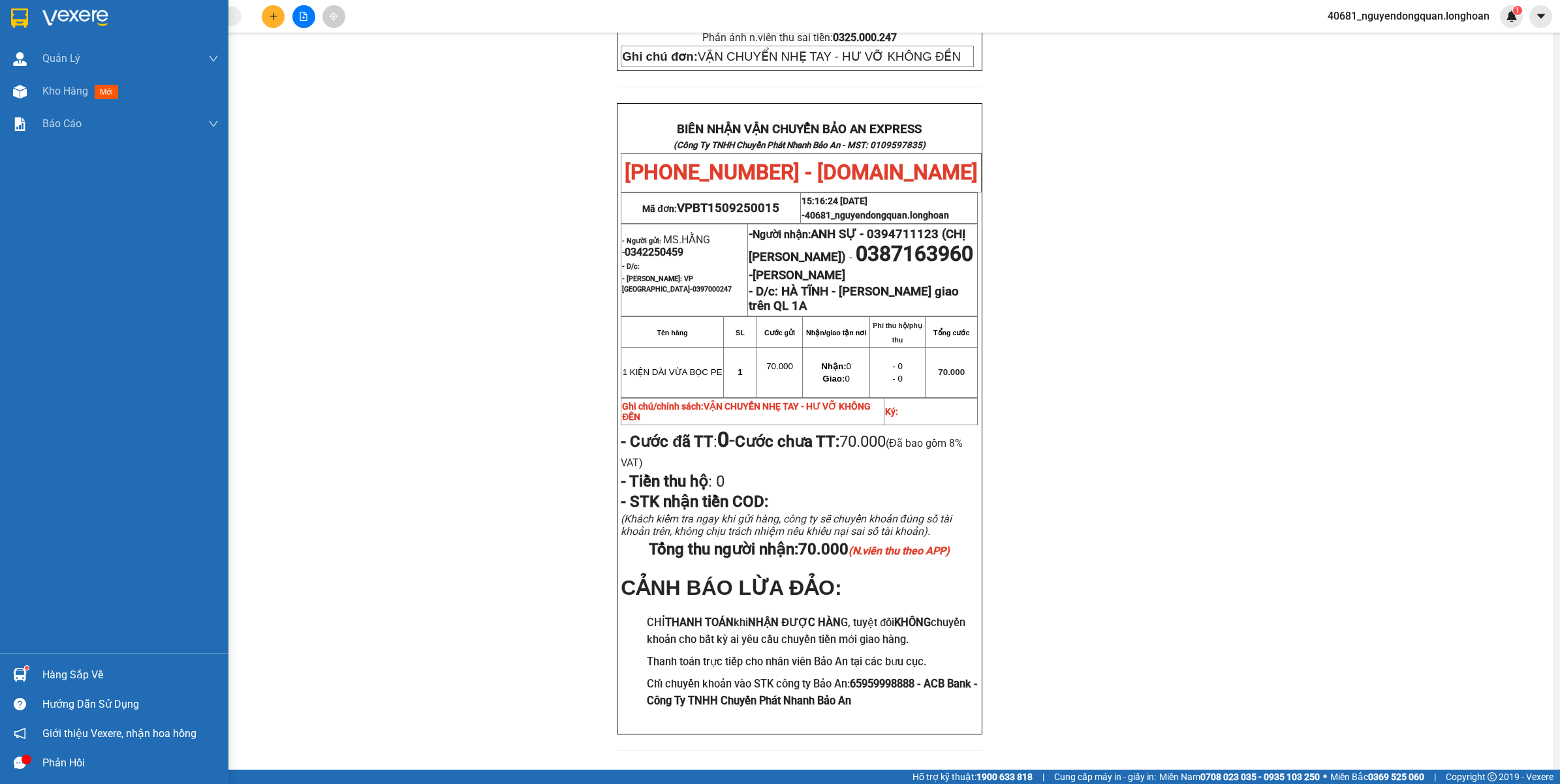
click at [15, 0] on div at bounding box center [114, 21] width 229 height 42
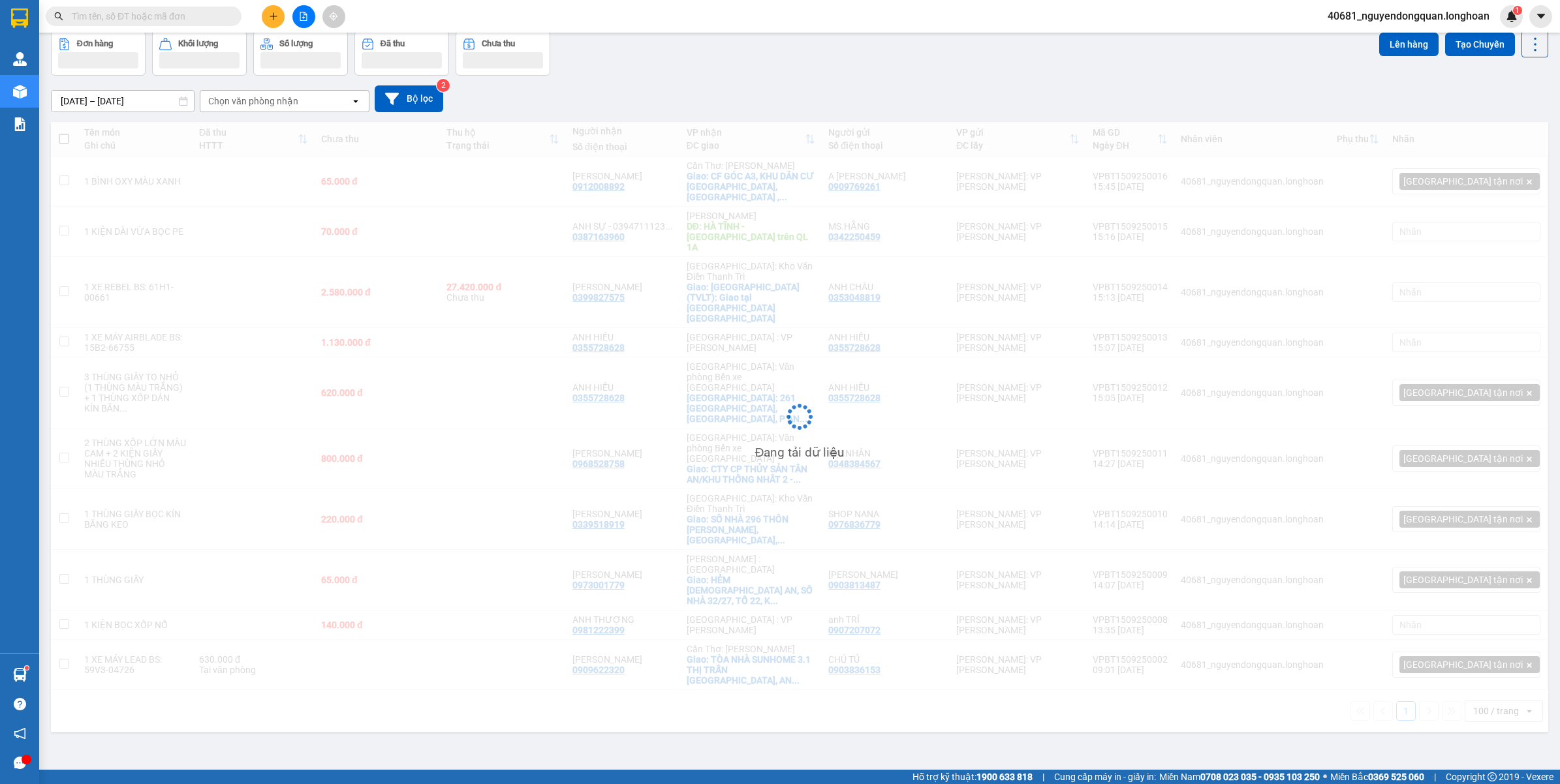
scroll to position [60, 0]
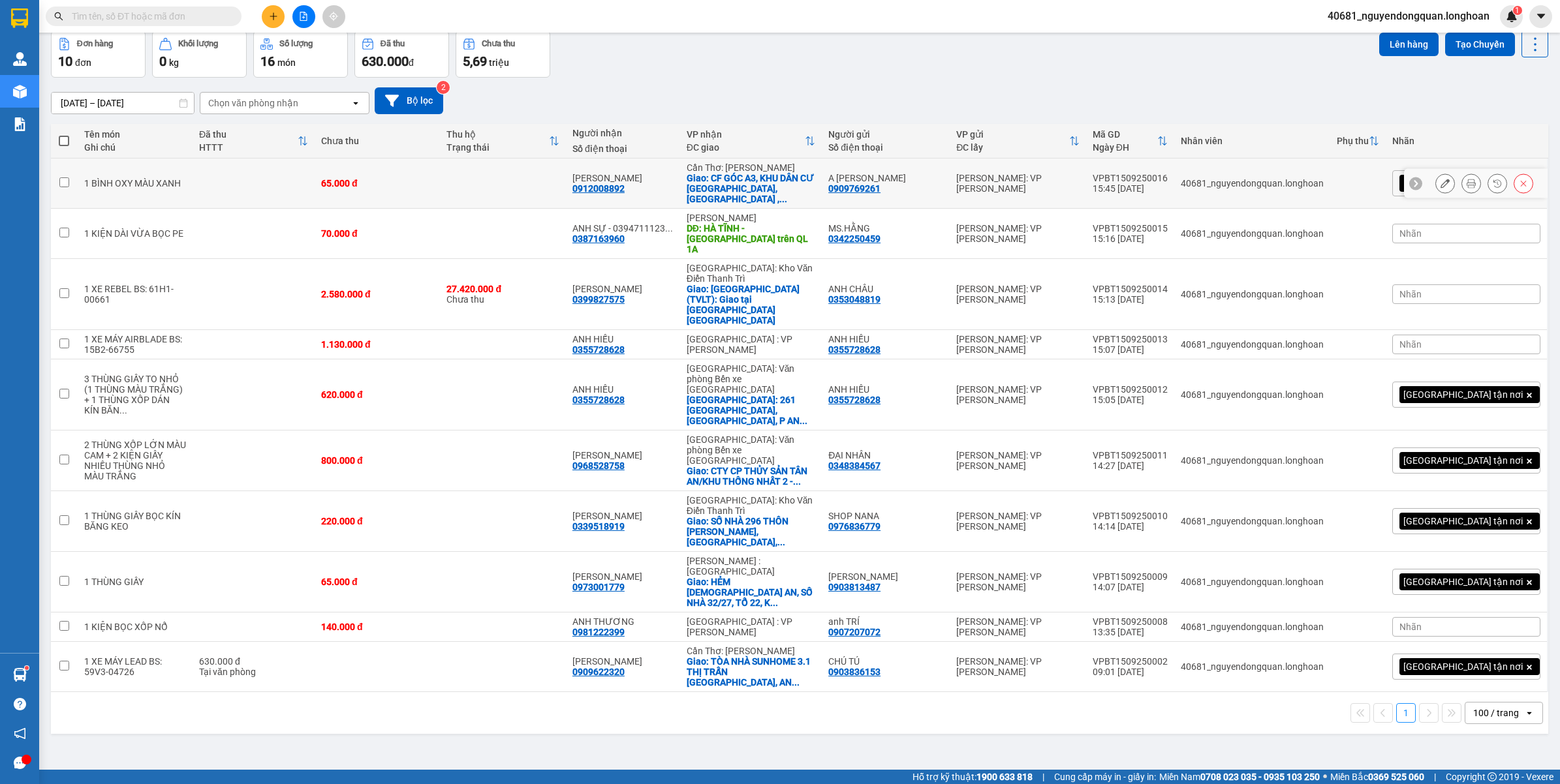
click at [1436, 186] on button at bounding box center [1444, 183] width 18 height 23
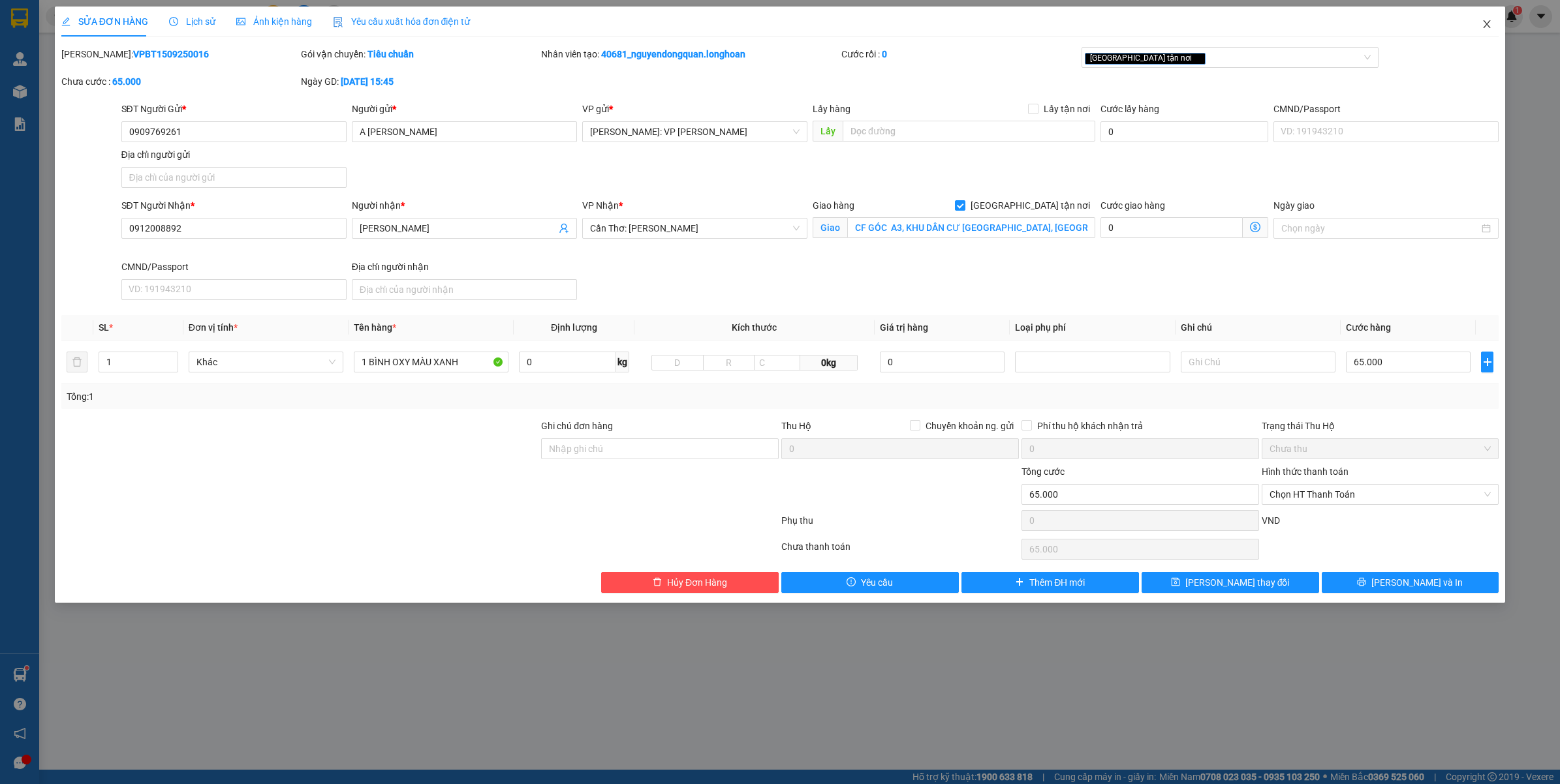
click at [1483, 20] on icon "close" at bounding box center [1486, 23] width 10 height 10
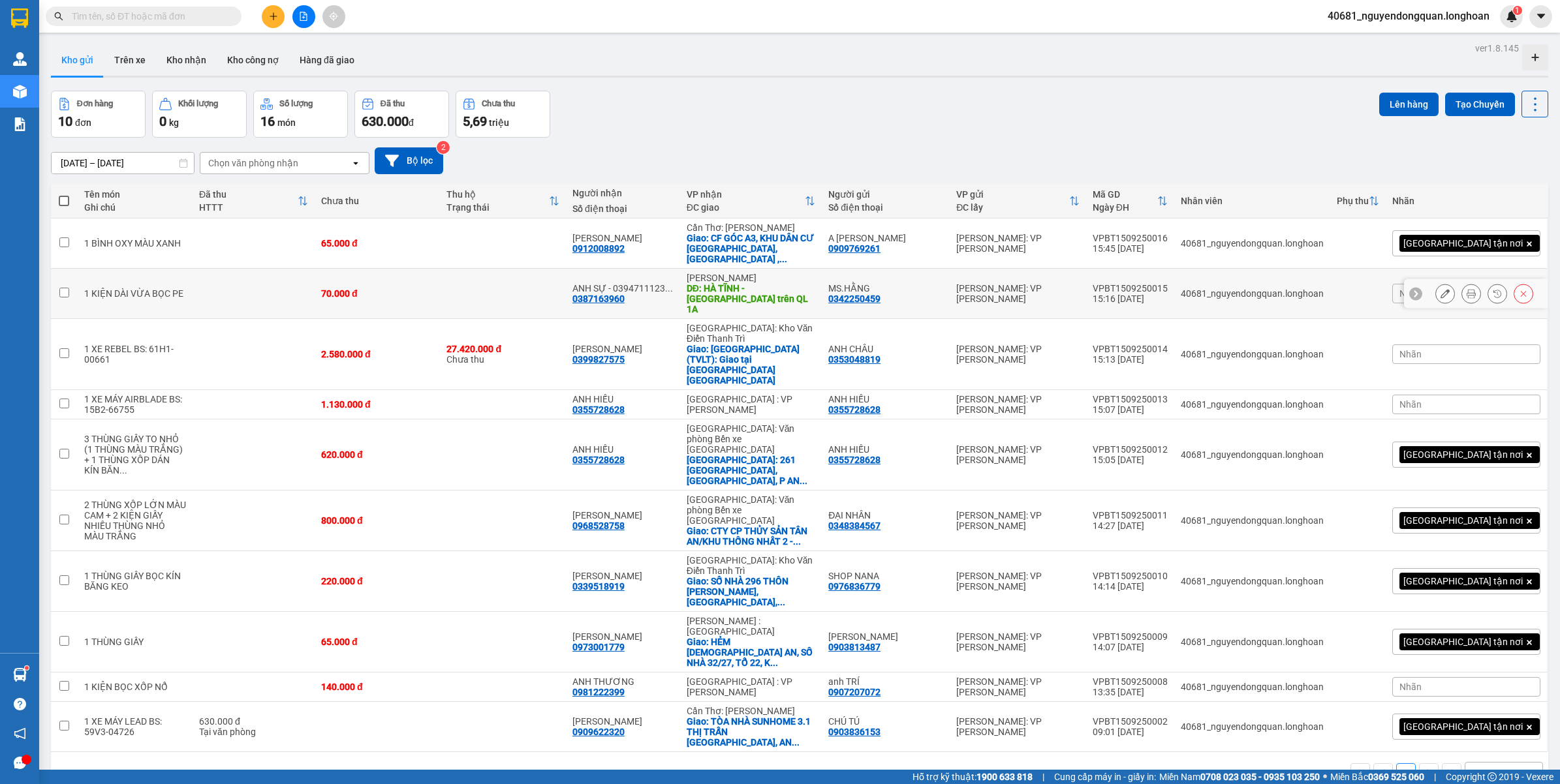
click at [1443, 284] on div at bounding box center [1444, 293] width 20 height 20
click at [1440, 289] on icon at bounding box center [1445, 293] width 9 height 9
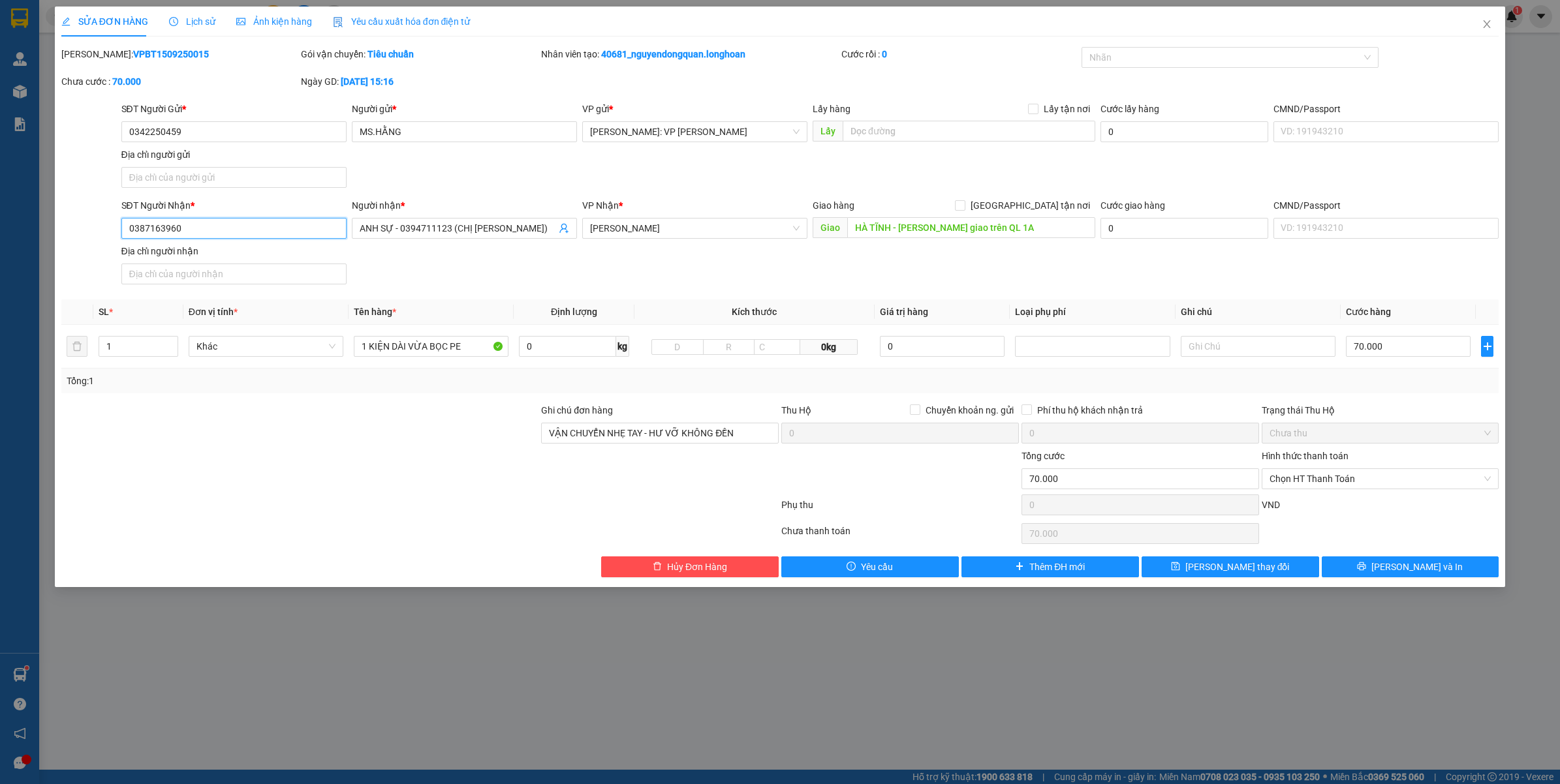
drag, startPoint x: 186, startPoint y: 230, endPoint x: 101, endPoint y: 232, distance: 85.0
click at [101, 232] on div "SĐT Người Nhận * 0387163960 0387163960 Người nhận * ANH SỰ - 0394711123 (CHỊ ÁN…" at bounding box center [780, 243] width 1440 height 92
paste input "94711123"
click at [449, 230] on input "ANH SỰ - 0394711123 (CHỊ ÁNH)" at bounding box center [457, 228] width 196 height 14
click at [1401, 563] on button "[PERSON_NAME] và In" at bounding box center [1410, 566] width 178 height 21
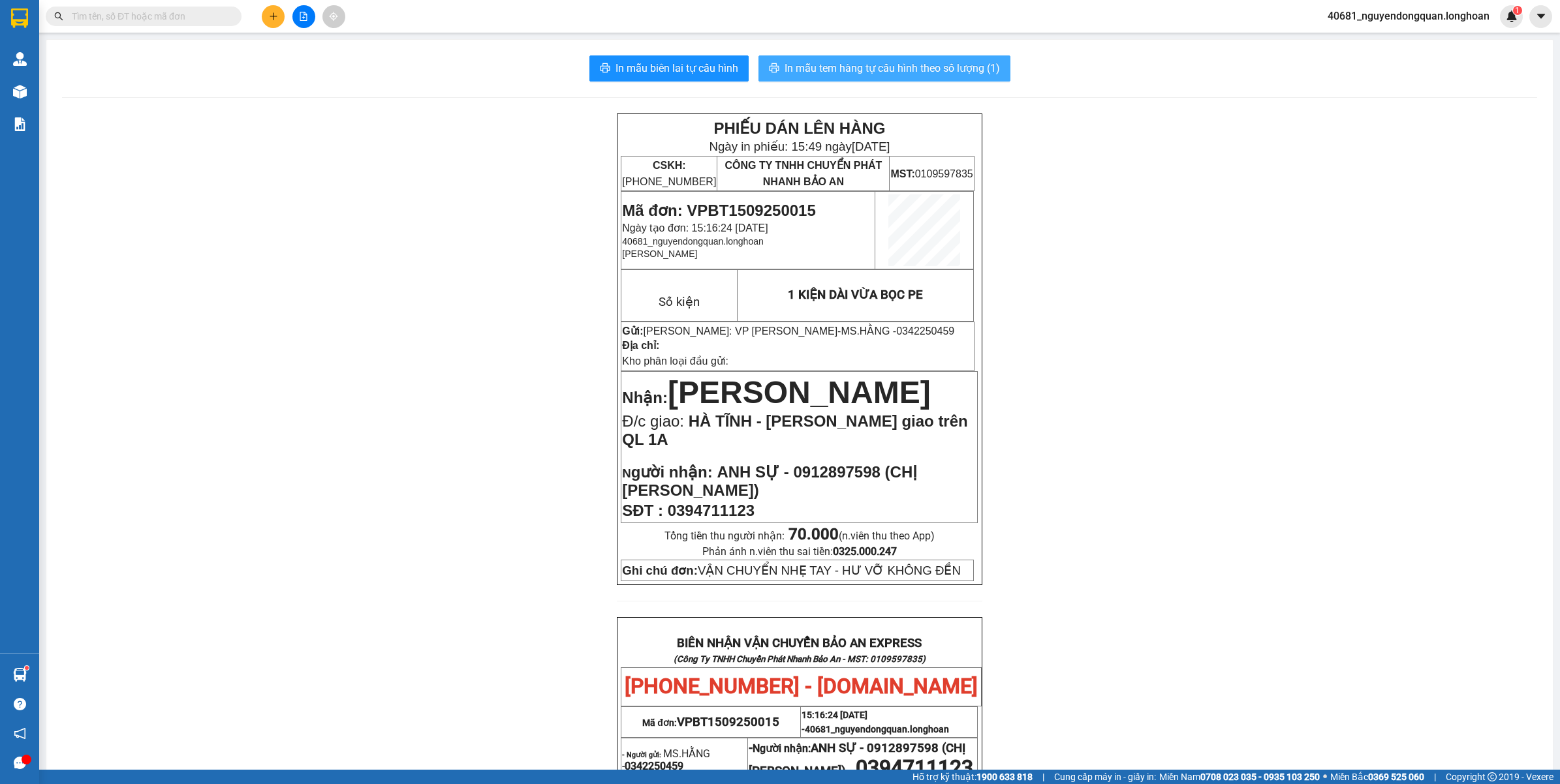
click at [907, 75] on span "In mẫu tem hàng tự cấu hình theo số lượng (1)" at bounding box center [892, 68] width 215 height 16
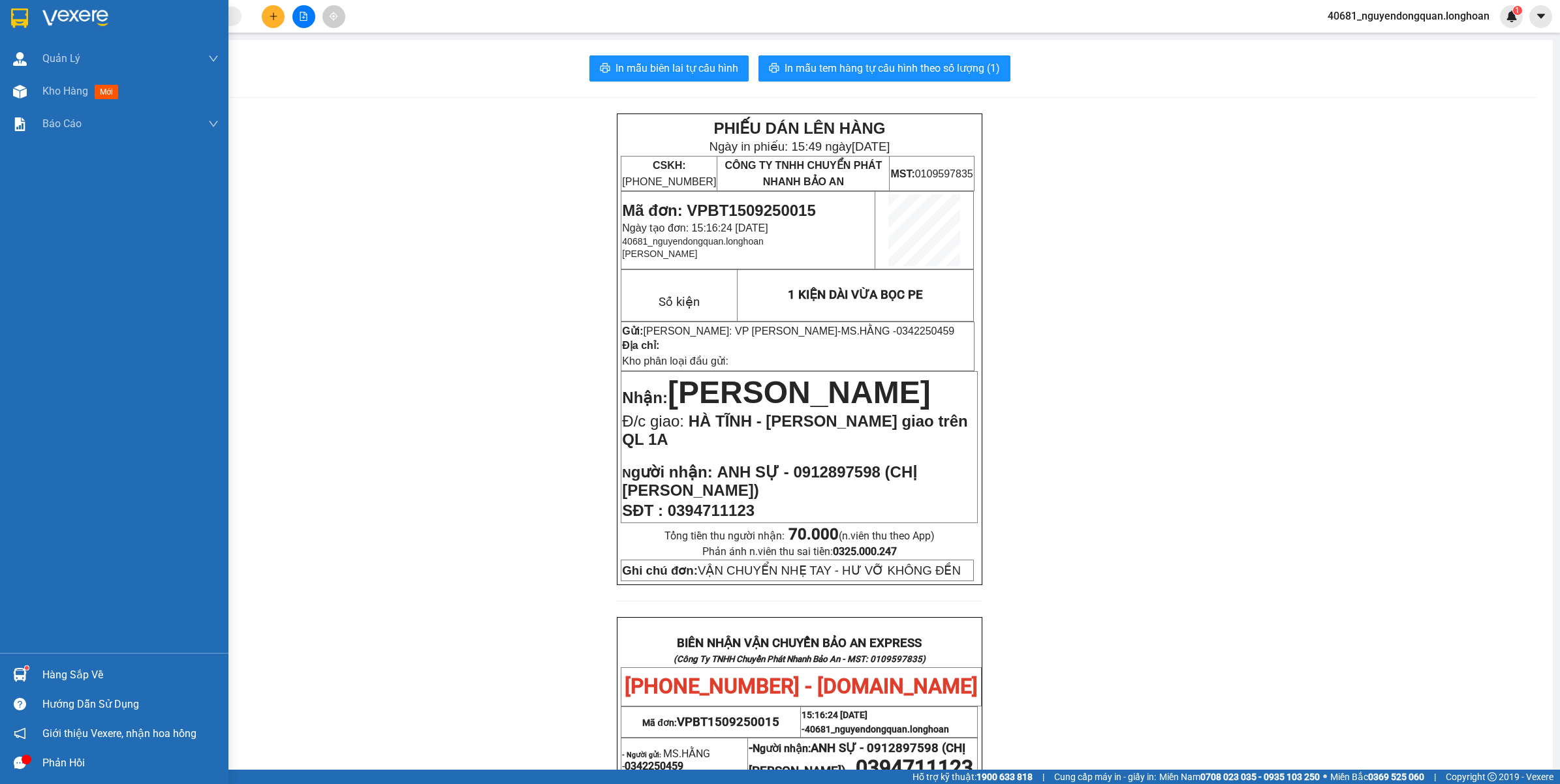
click at [34, 18] on div at bounding box center [114, 21] width 229 height 42
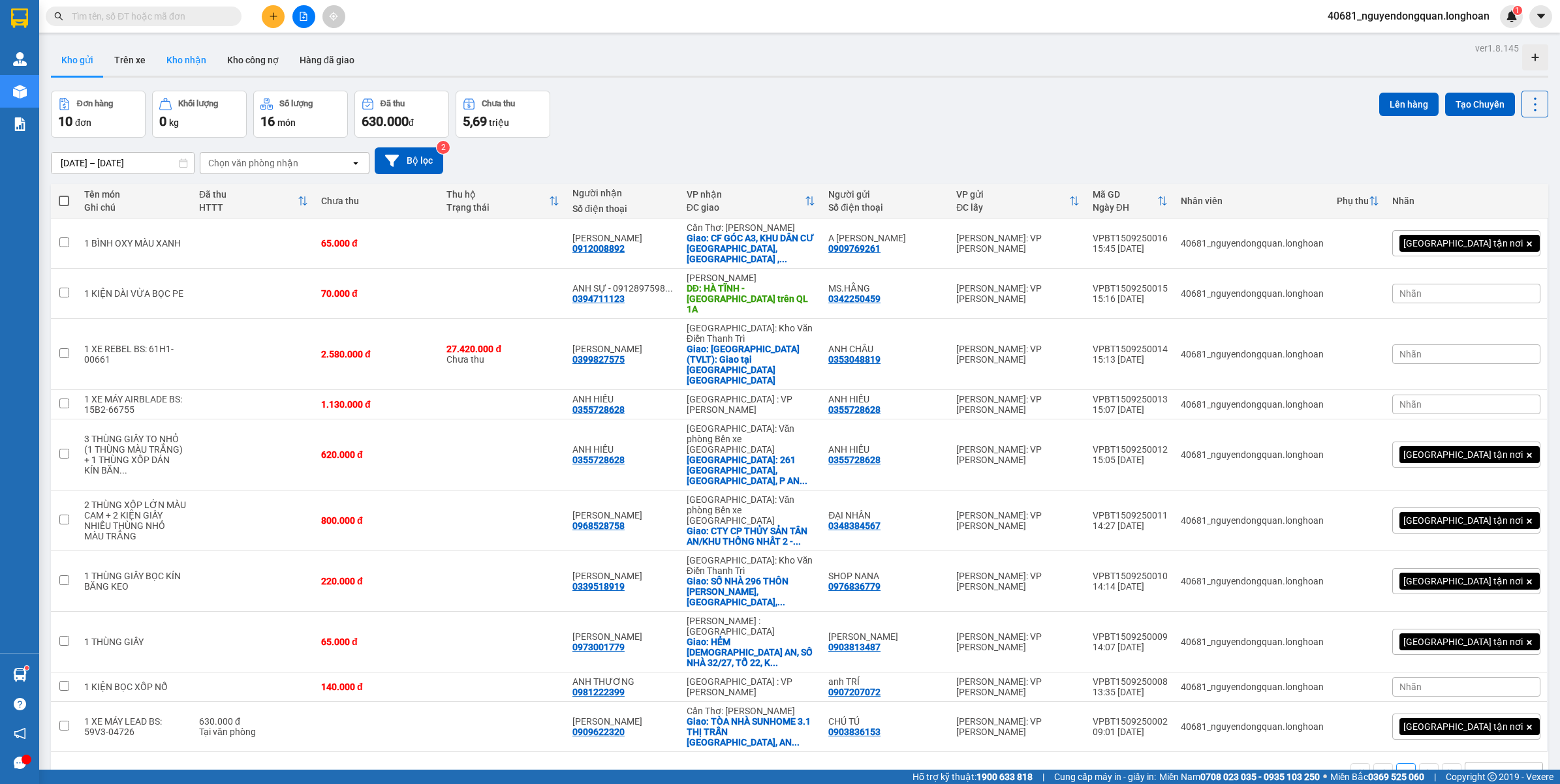
click at [190, 65] on button "Kho nhận" at bounding box center [186, 60] width 61 height 31
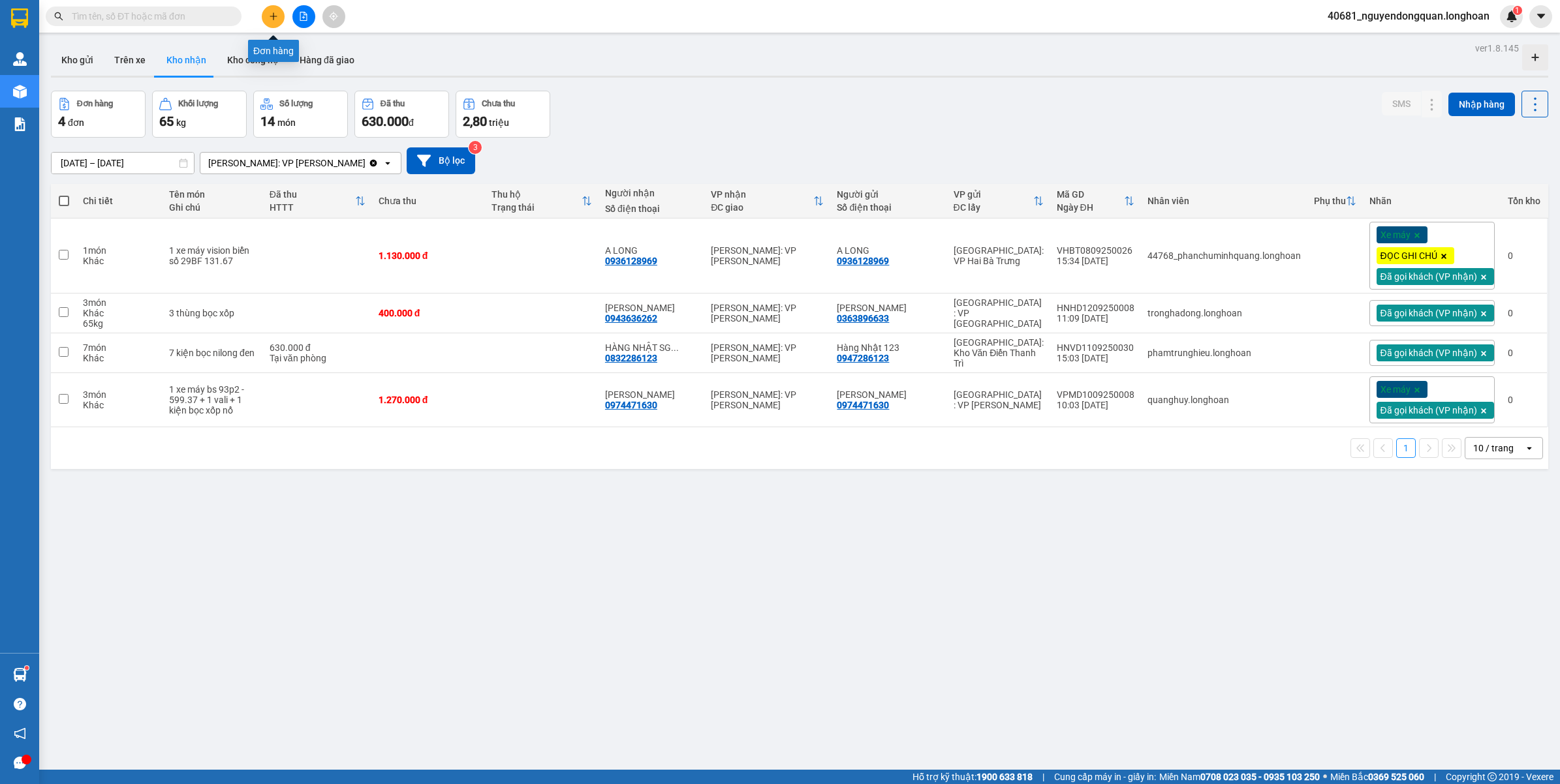
click at [262, 20] on button at bounding box center [272, 16] width 23 height 23
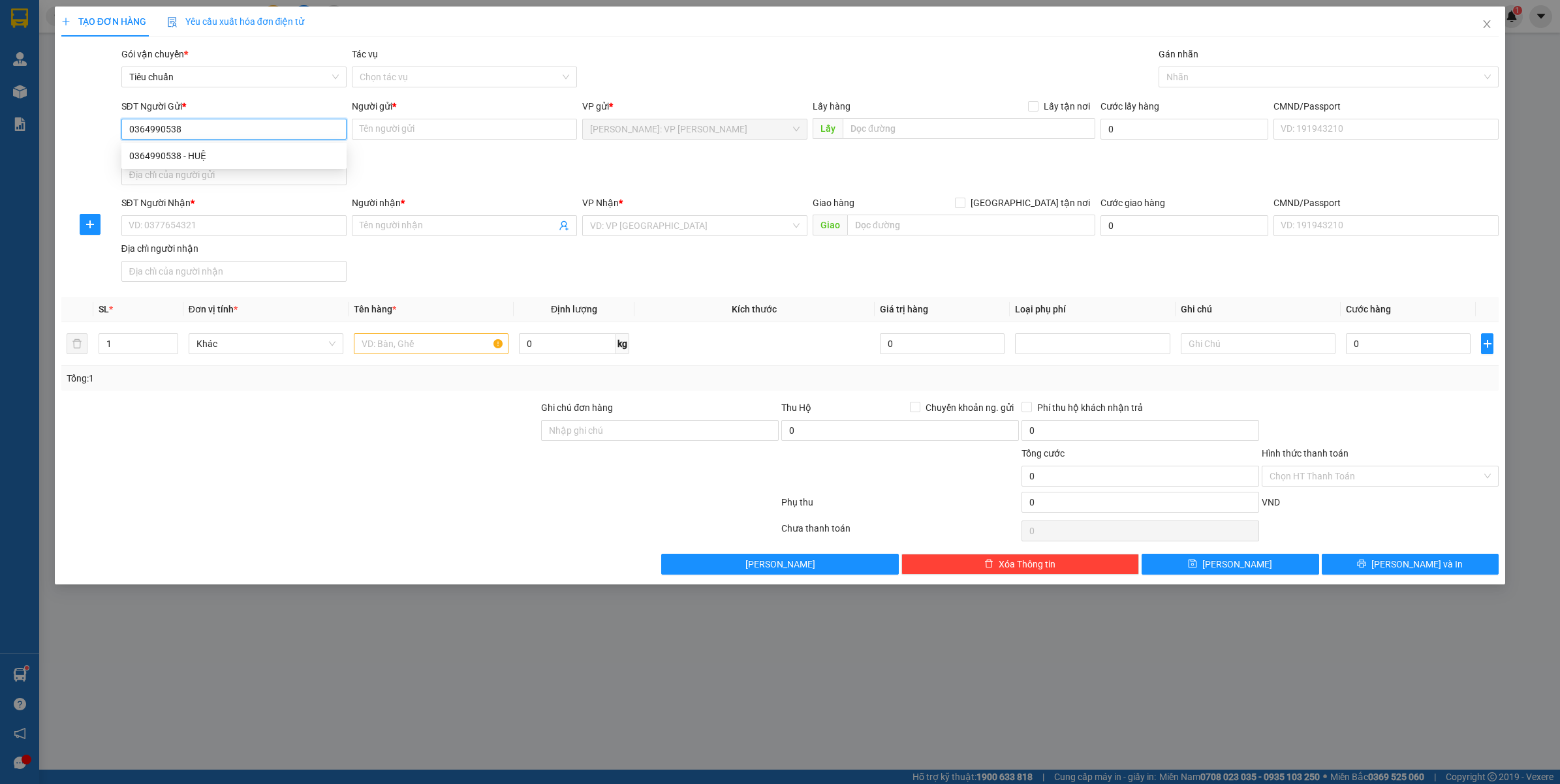
click at [241, 154] on div "0364990538 - HUỆ" at bounding box center [234, 156] width 210 height 14
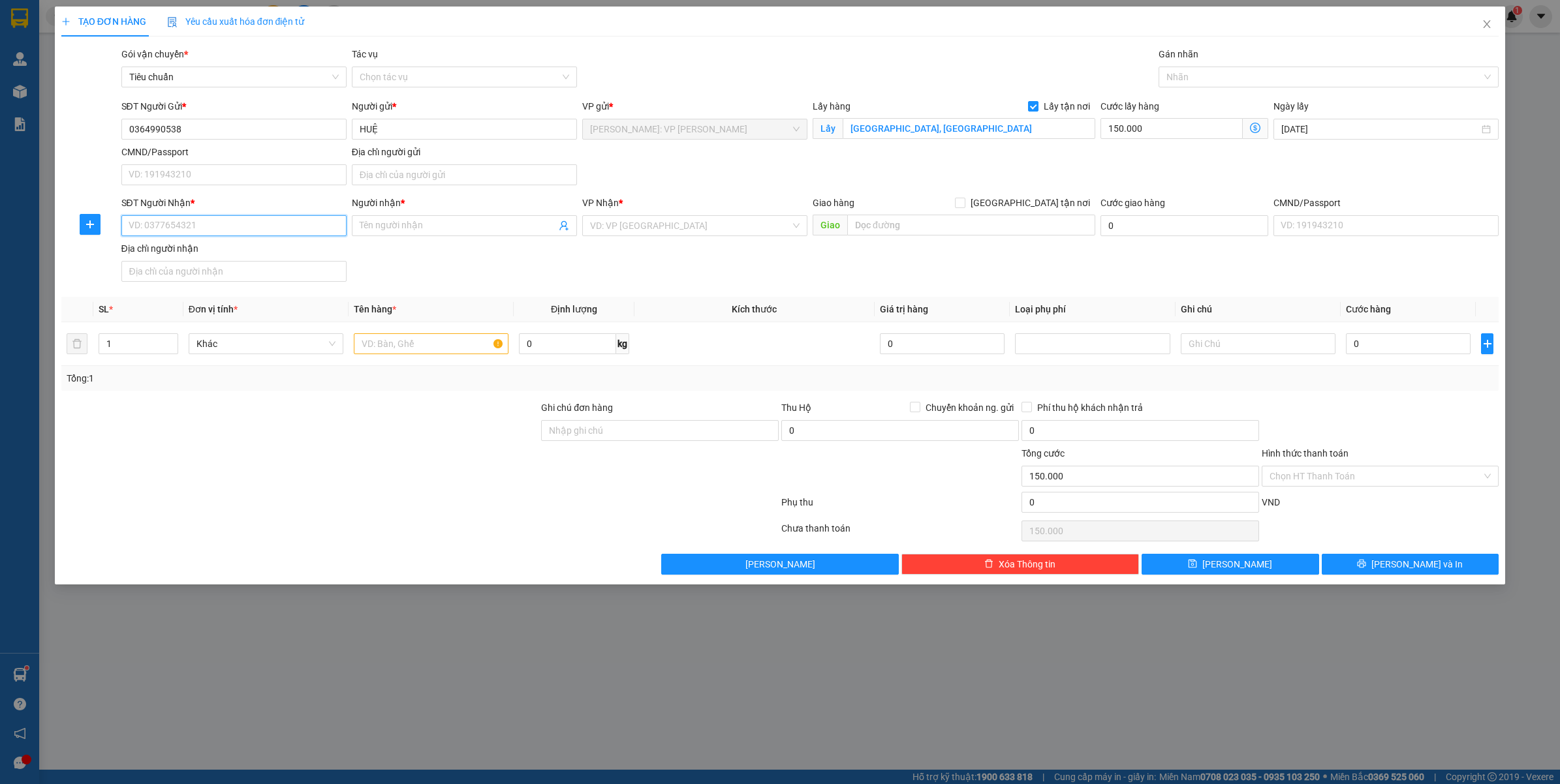
click at [254, 218] on input "SĐT Người Nhận *" at bounding box center [234, 225] width 225 height 21
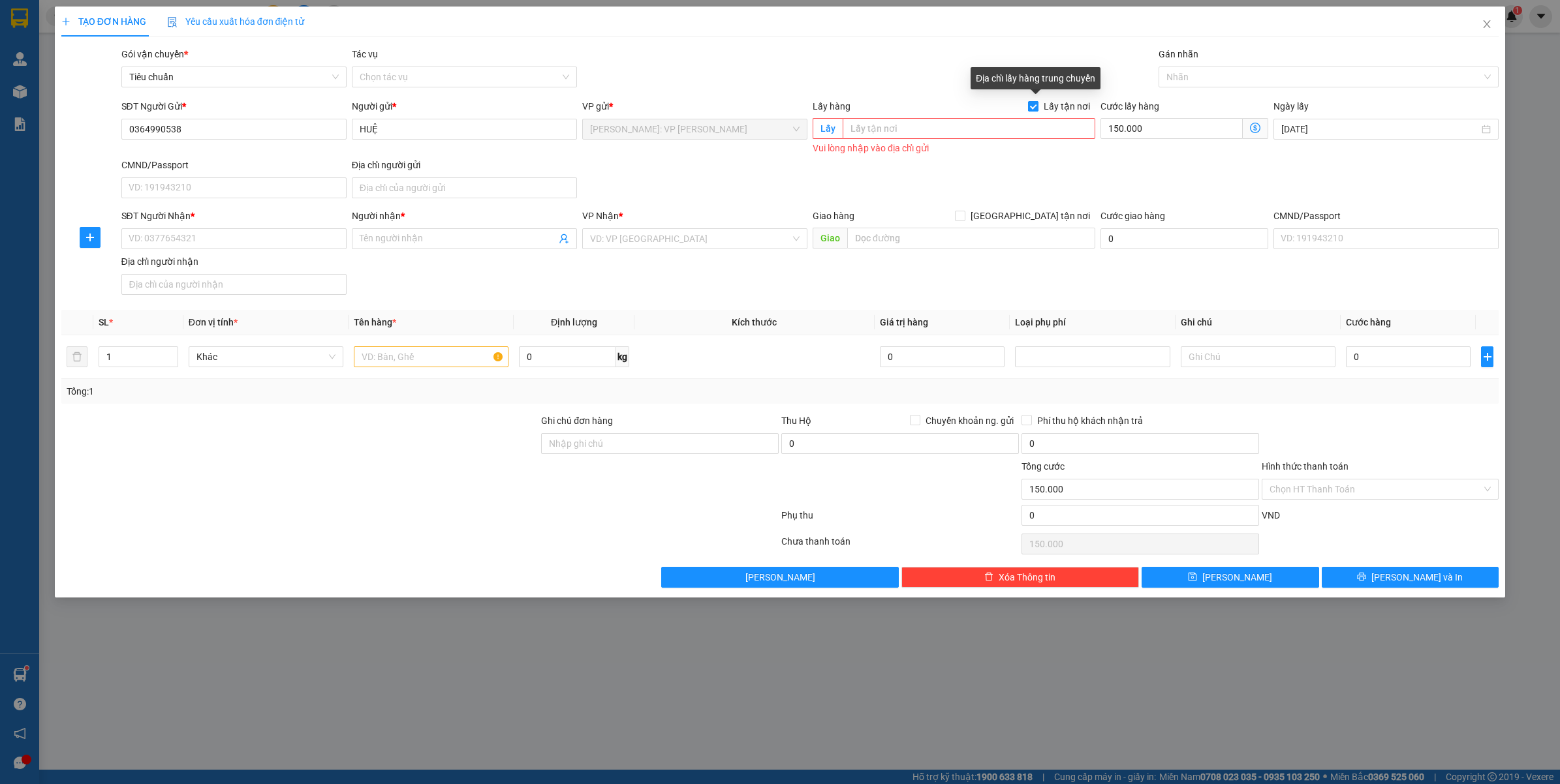
click at [1038, 106] on span at bounding box center [1032, 106] width 10 height 10
click at [1037, 106] on input "Lấy tận nơi" at bounding box center [1032, 106] width 9 height 9
click at [1160, 131] on input "150.000" at bounding box center [1184, 129] width 168 height 21
click at [258, 242] on input "SĐT Người Nhận *" at bounding box center [234, 239] width 225 height 21
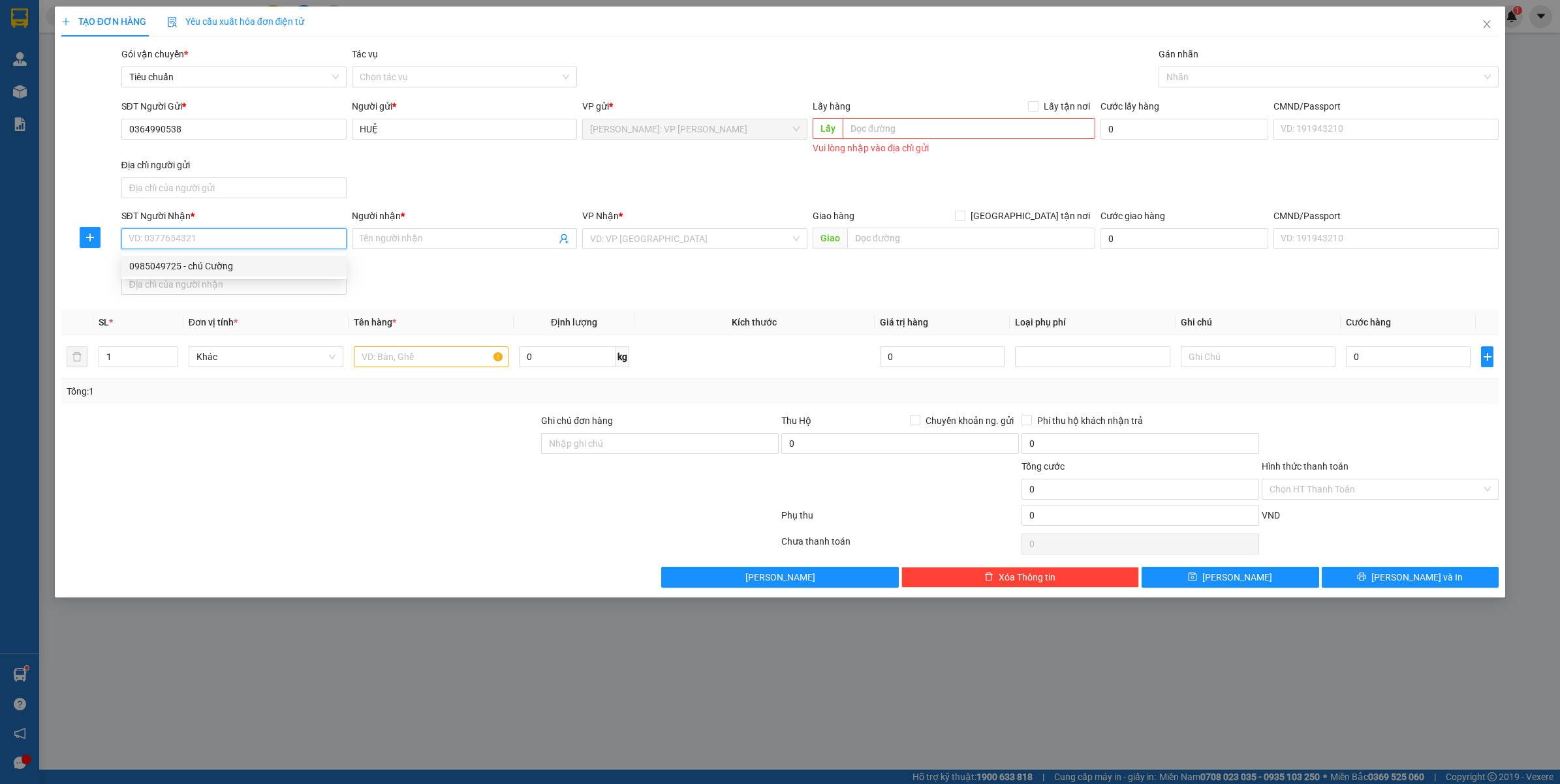
click at [277, 264] on div "0985049725 - chú Cường" at bounding box center [234, 266] width 210 height 14
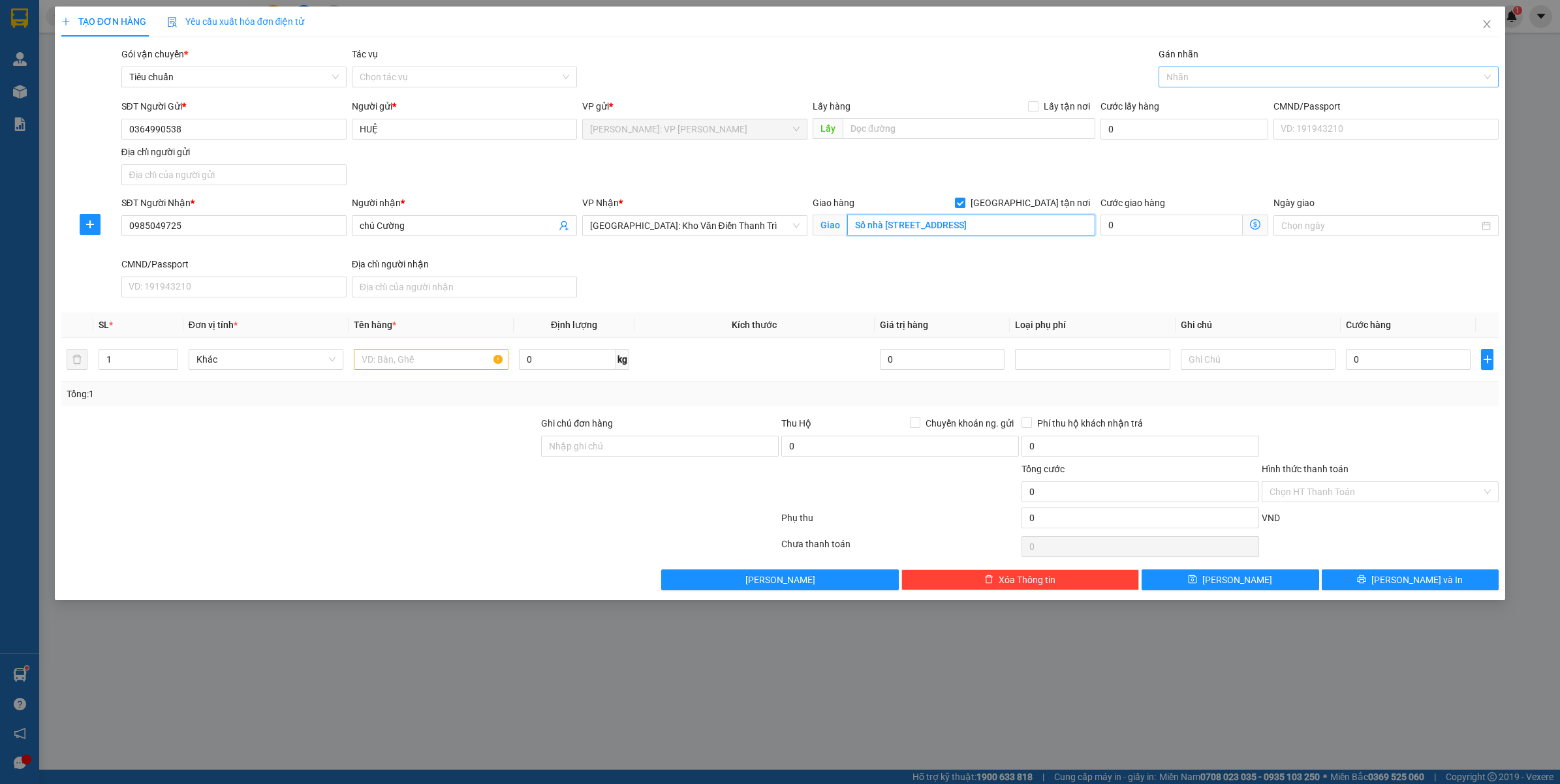
click at [1186, 81] on div at bounding box center [1322, 77] width 321 height 16
drag, startPoint x: 171, startPoint y: 354, endPoint x: 376, endPoint y: 363, distance: 205.2
click at [188, 354] on tr "2 Khác 0 kg 0 0" at bounding box center [780, 360] width 1438 height 44
click at [376, 363] on input "text" at bounding box center [431, 359] width 155 height 21
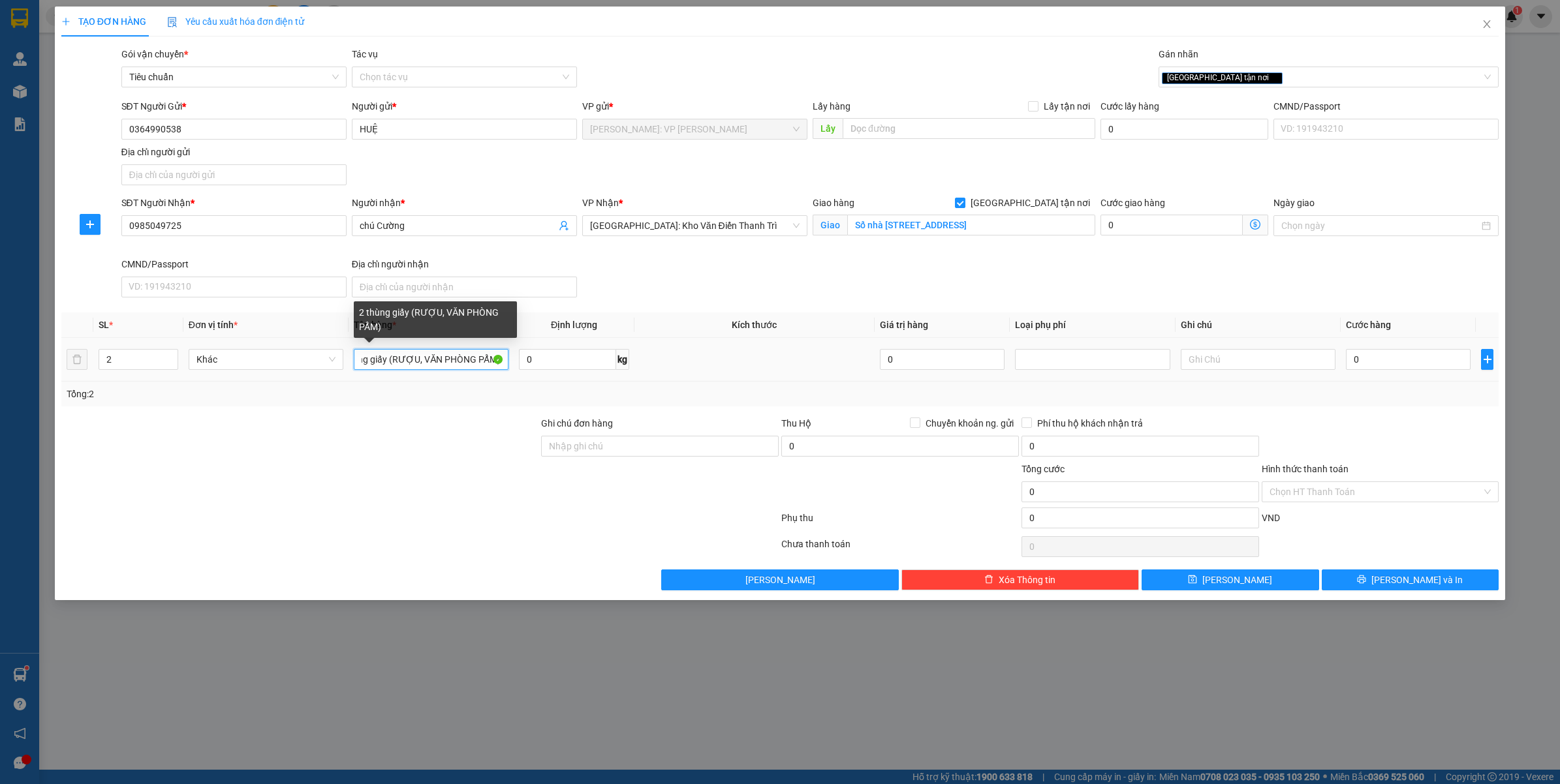
click at [485, 358] on input "2 thùng giấy (RƯỢU, VĂN PHÒNG PẨM)" at bounding box center [431, 359] width 155 height 21
click at [480, 359] on input "2 thùng giấy (RƯỢU, VĂN PHÒNG PẨM)" at bounding box center [431, 359] width 155 height 21
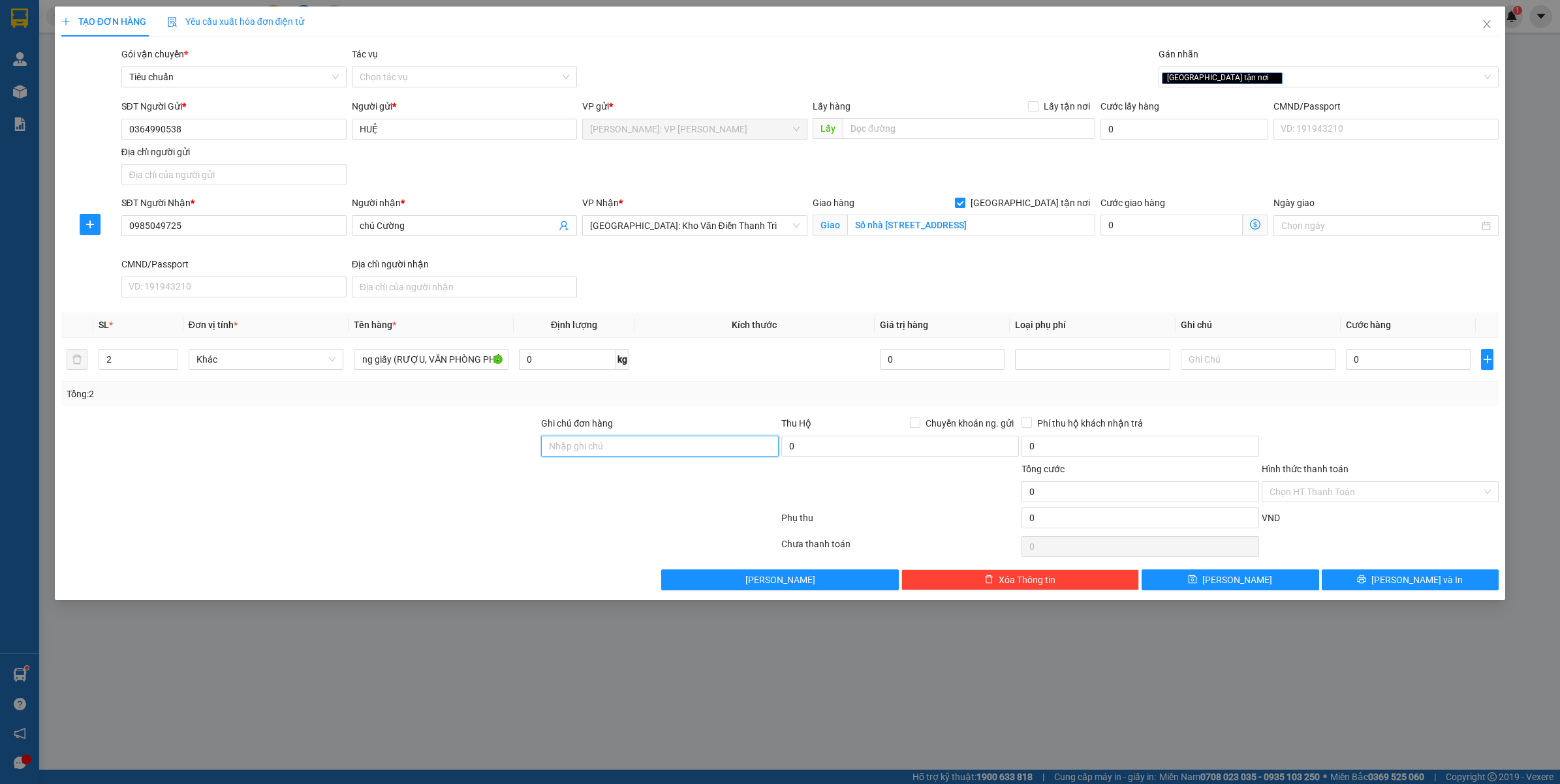
click at [571, 450] on input "Ghi chú đơn hàng" at bounding box center [659, 446] width 237 height 21
click at [602, 451] on input "Ghi chú đơn hàng" at bounding box center [659, 446] width 237 height 21
click at [1385, 364] on input "0" at bounding box center [1407, 359] width 124 height 21
click at [1384, 419] on div at bounding box center [1380, 439] width 240 height 45
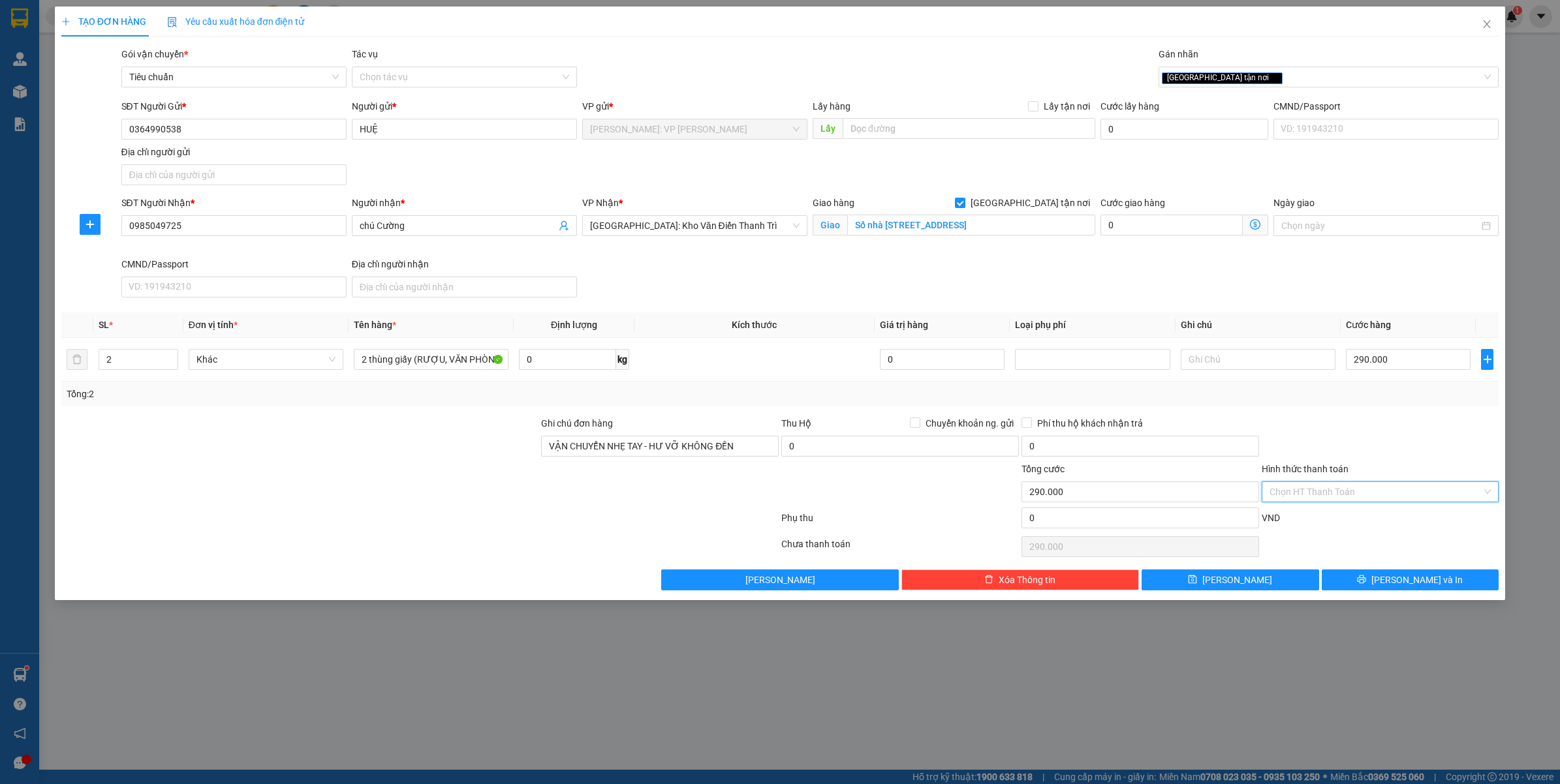
click at [1342, 494] on input "Hình thức thanh toán" at bounding box center [1376, 491] width 213 height 20
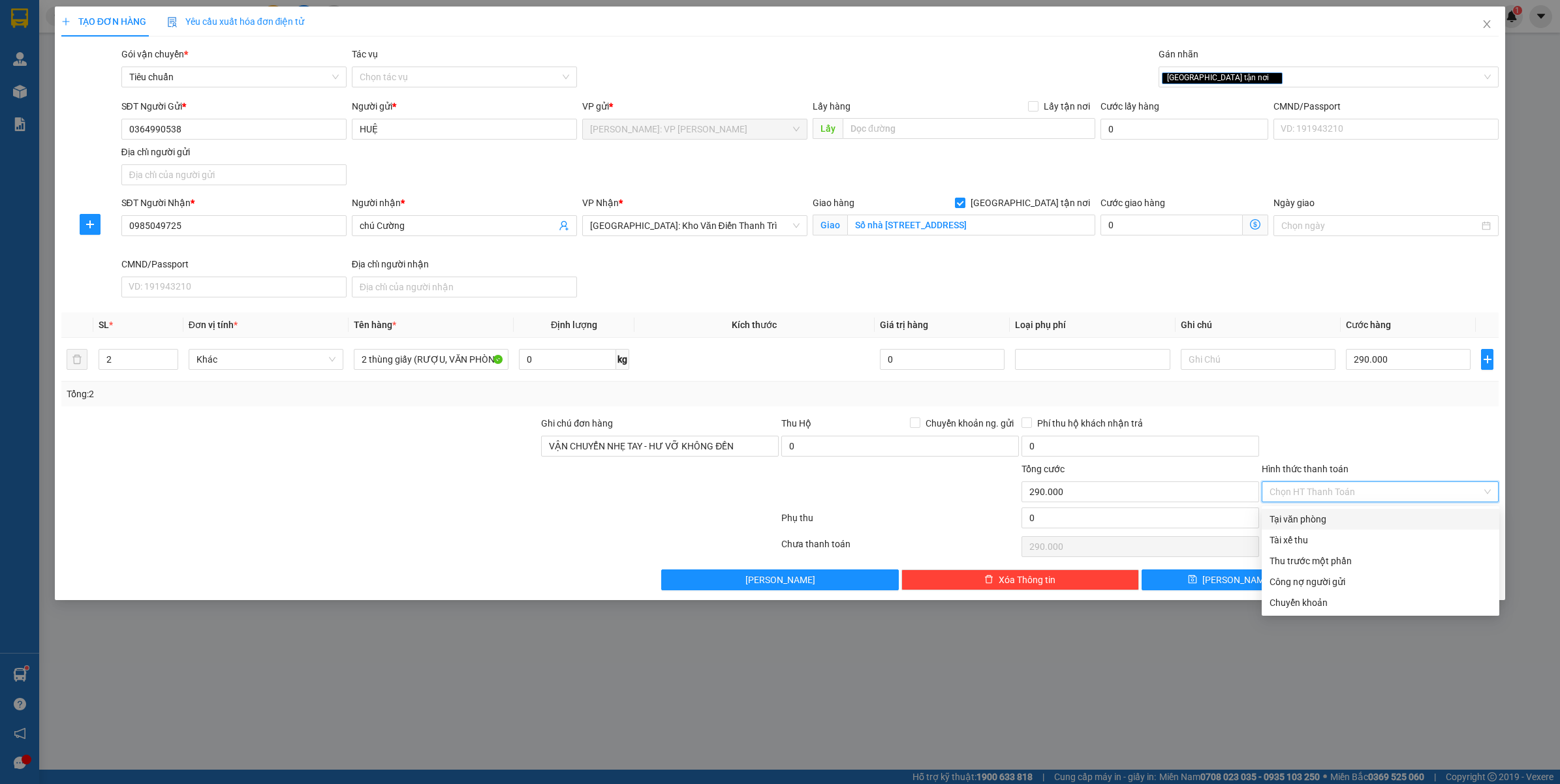
click at [1343, 519] on div "Tại văn phòng" at bounding box center [1380, 519] width 222 height 14
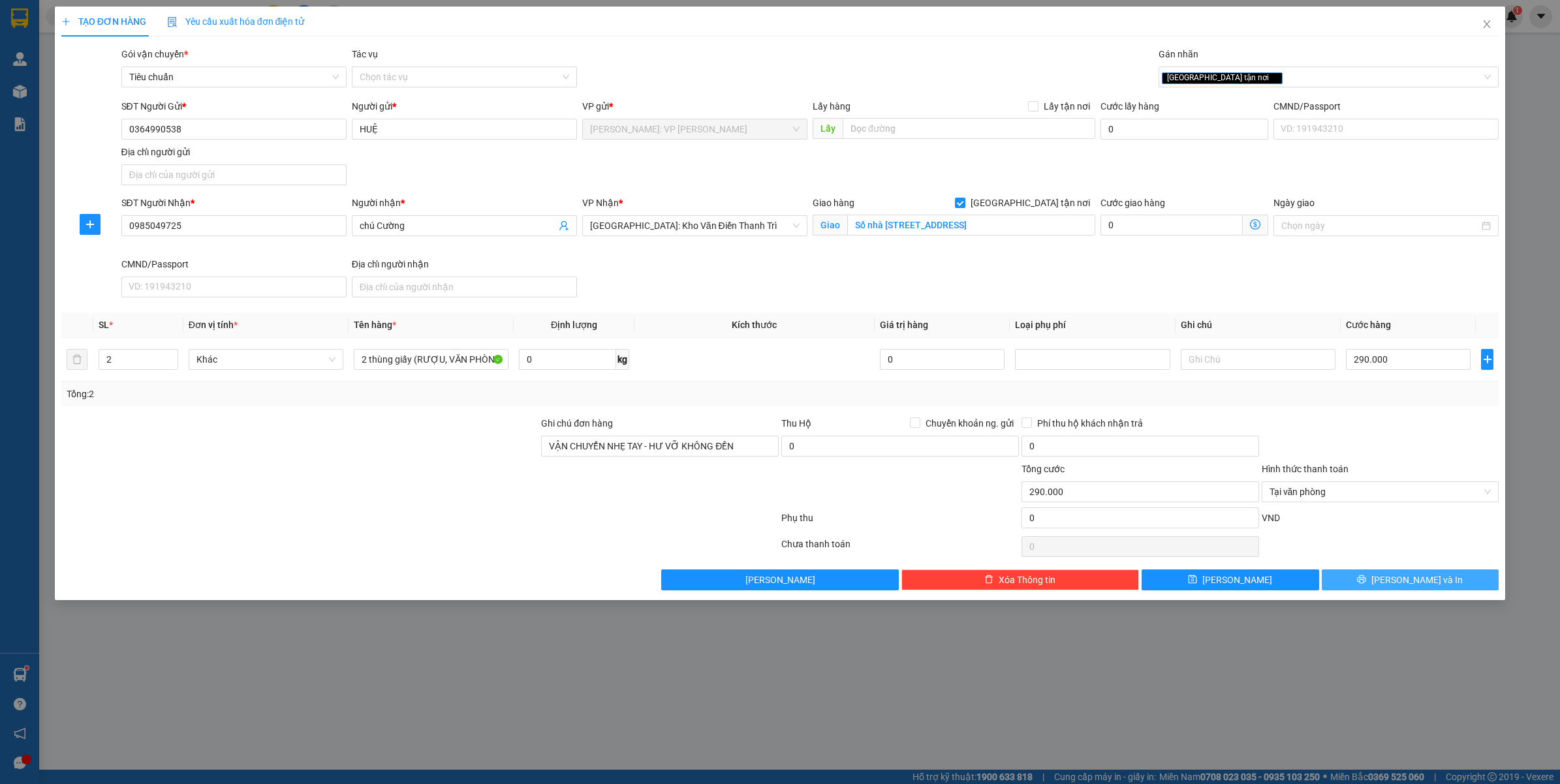
click at [1375, 581] on button "[PERSON_NAME] và In" at bounding box center [1410, 580] width 178 height 21
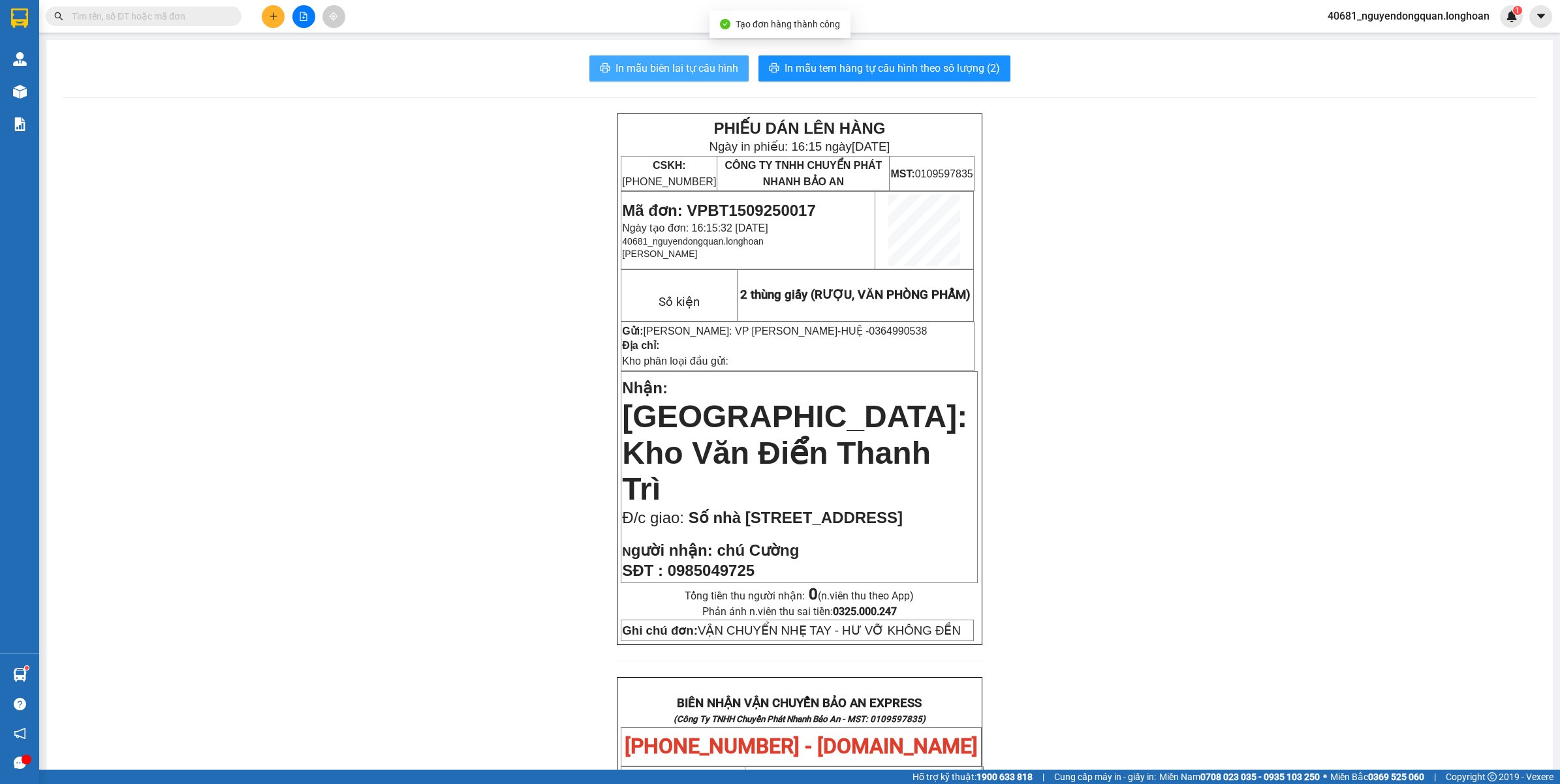
click at [684, 70] on span "In mẫu biên lai tự cấu hình" at bounding box center [676, 68] width 123 height 16
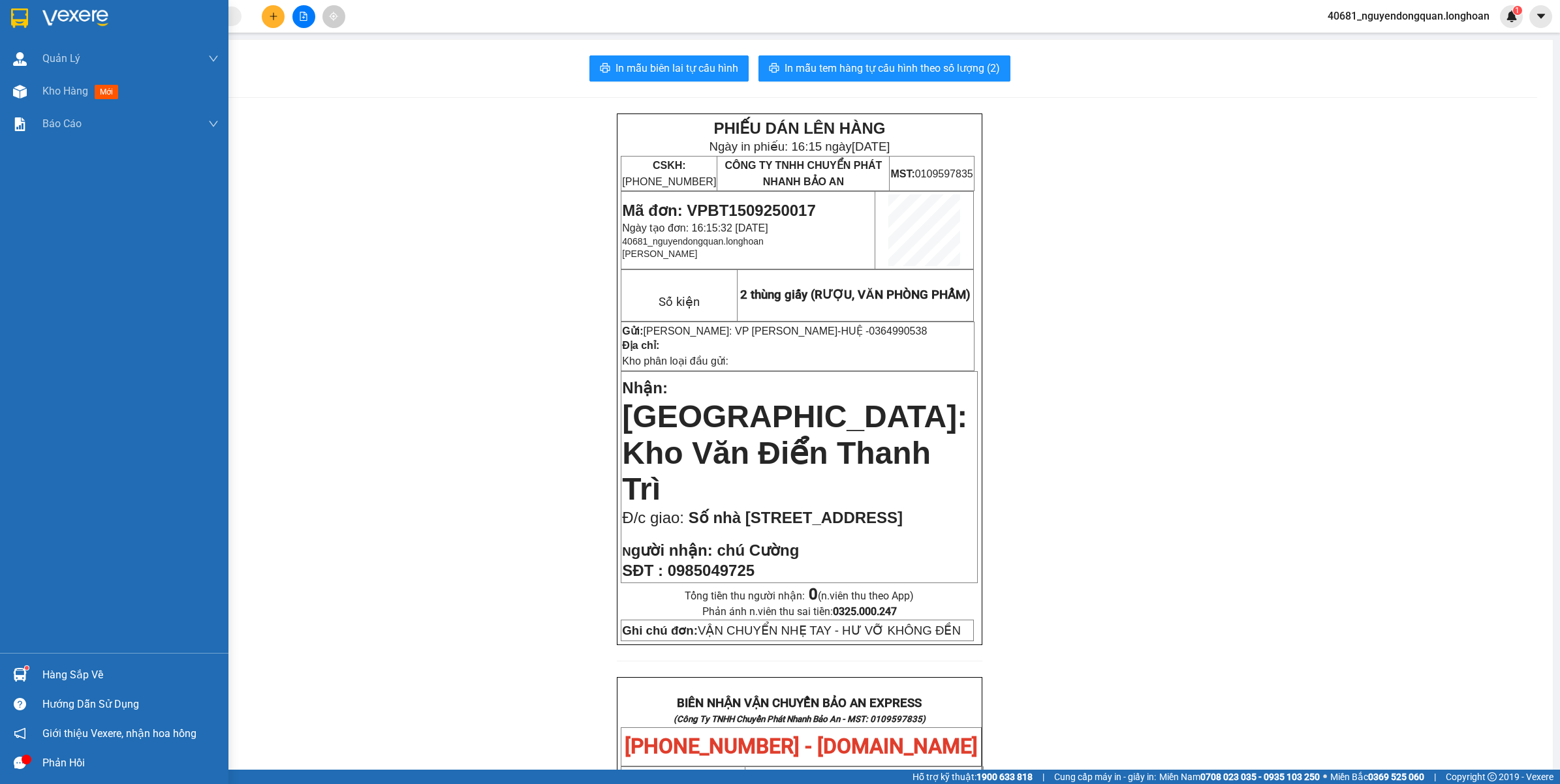
click at [51, 22] on img at bounding box center [75, 18] width 66 height 20
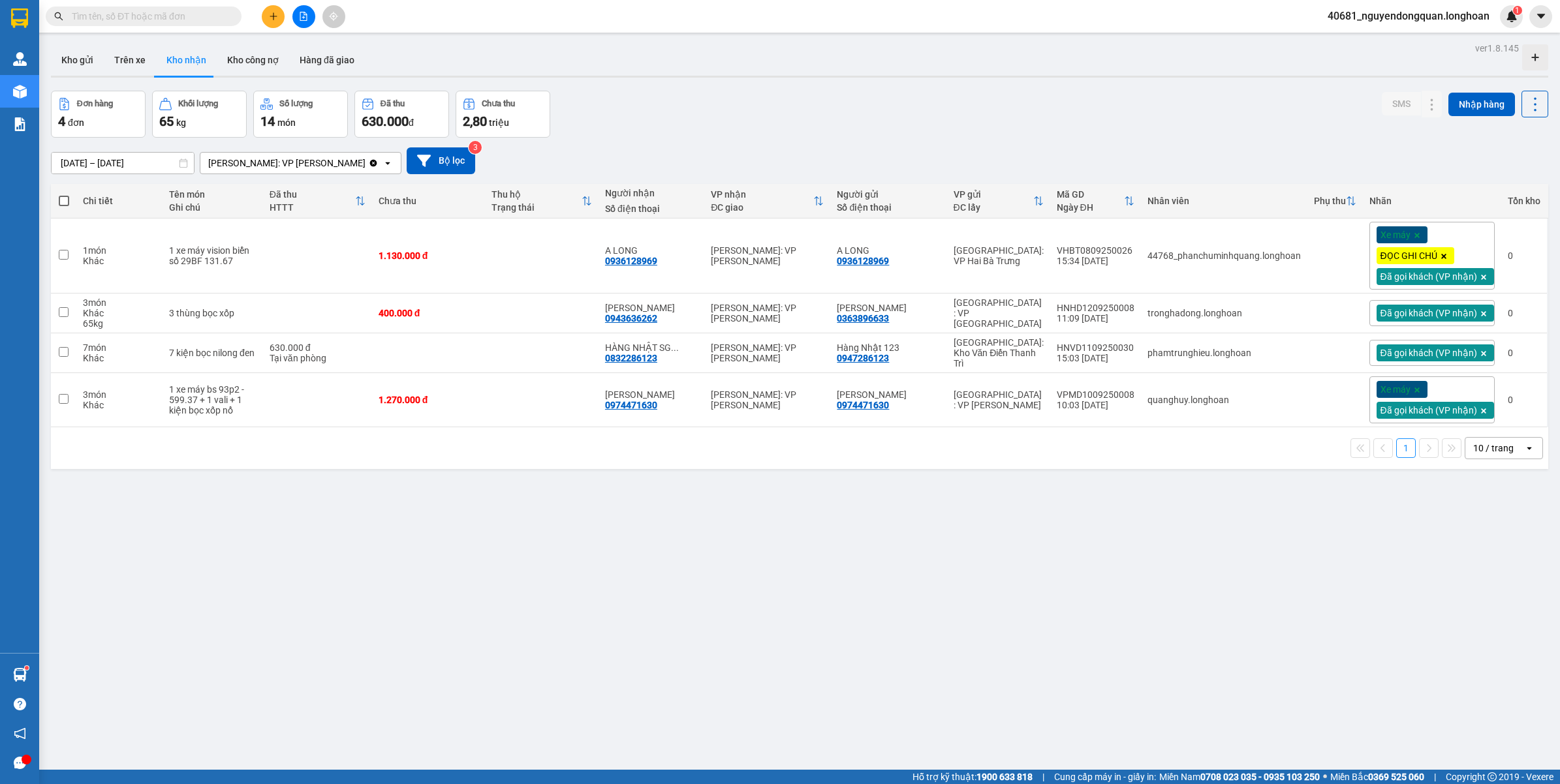
click at [189, 10] on input "text" at bounding box center [149, 16] width 154 height 14
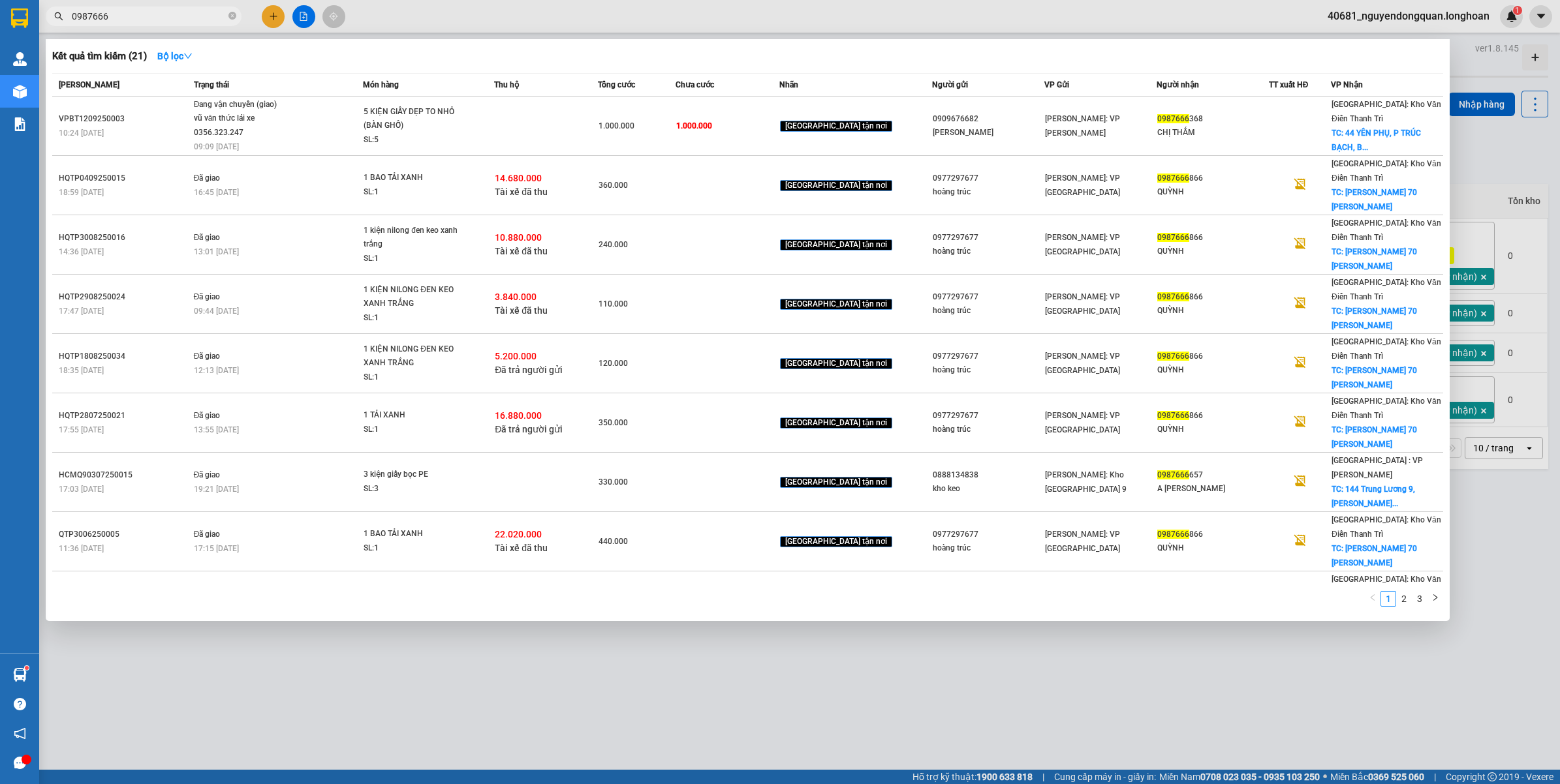
click at [312, 129] on span "Đang vận chuyển (giao) vũ văn thức lái xe 0356.323.247 09:09 - 15/09" at bounding box center [279, 124] width 169 height 54
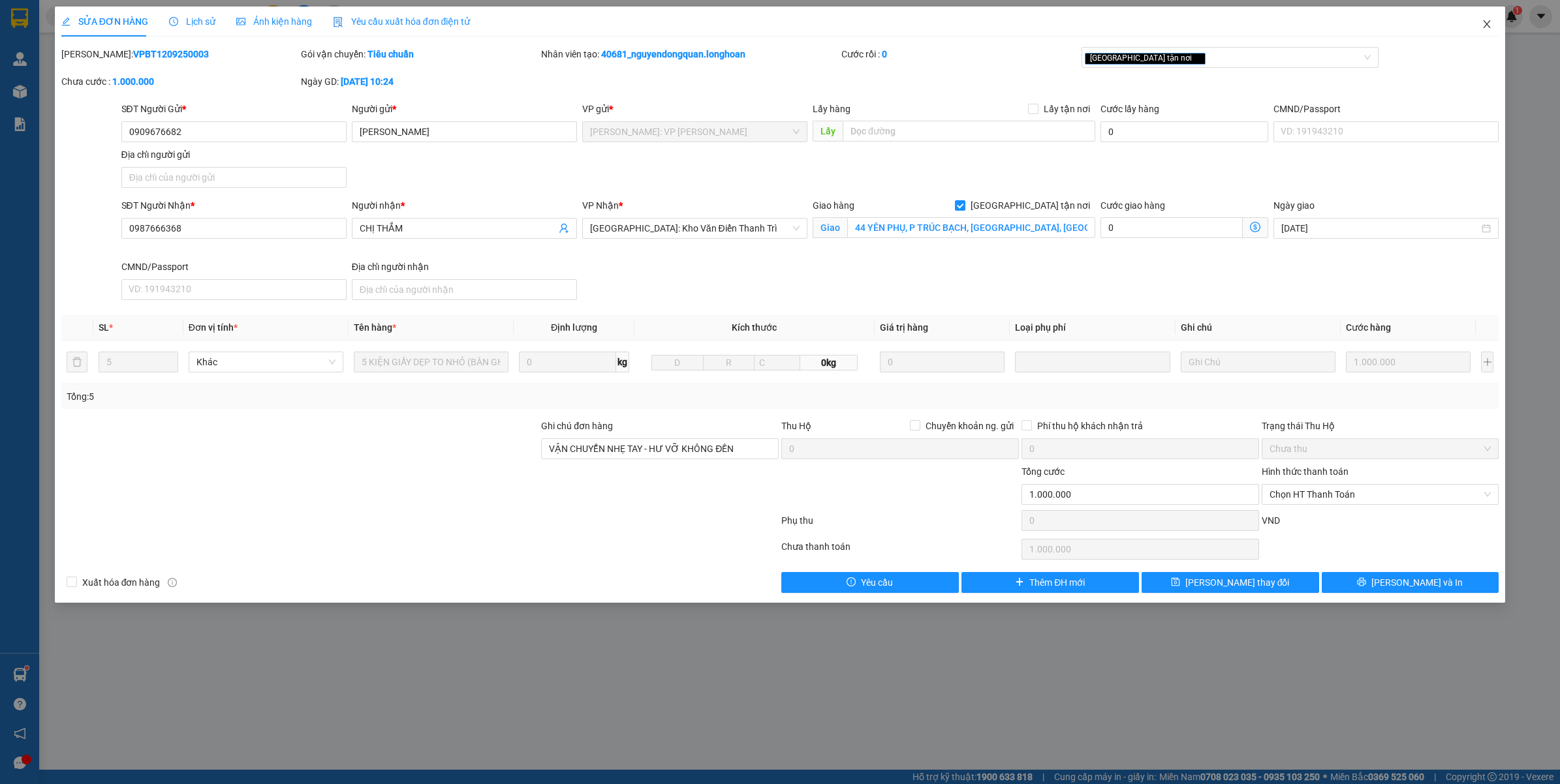
click at [1492, 30] on icon "close" at bounding box center [1486, 23] width 10 height 10
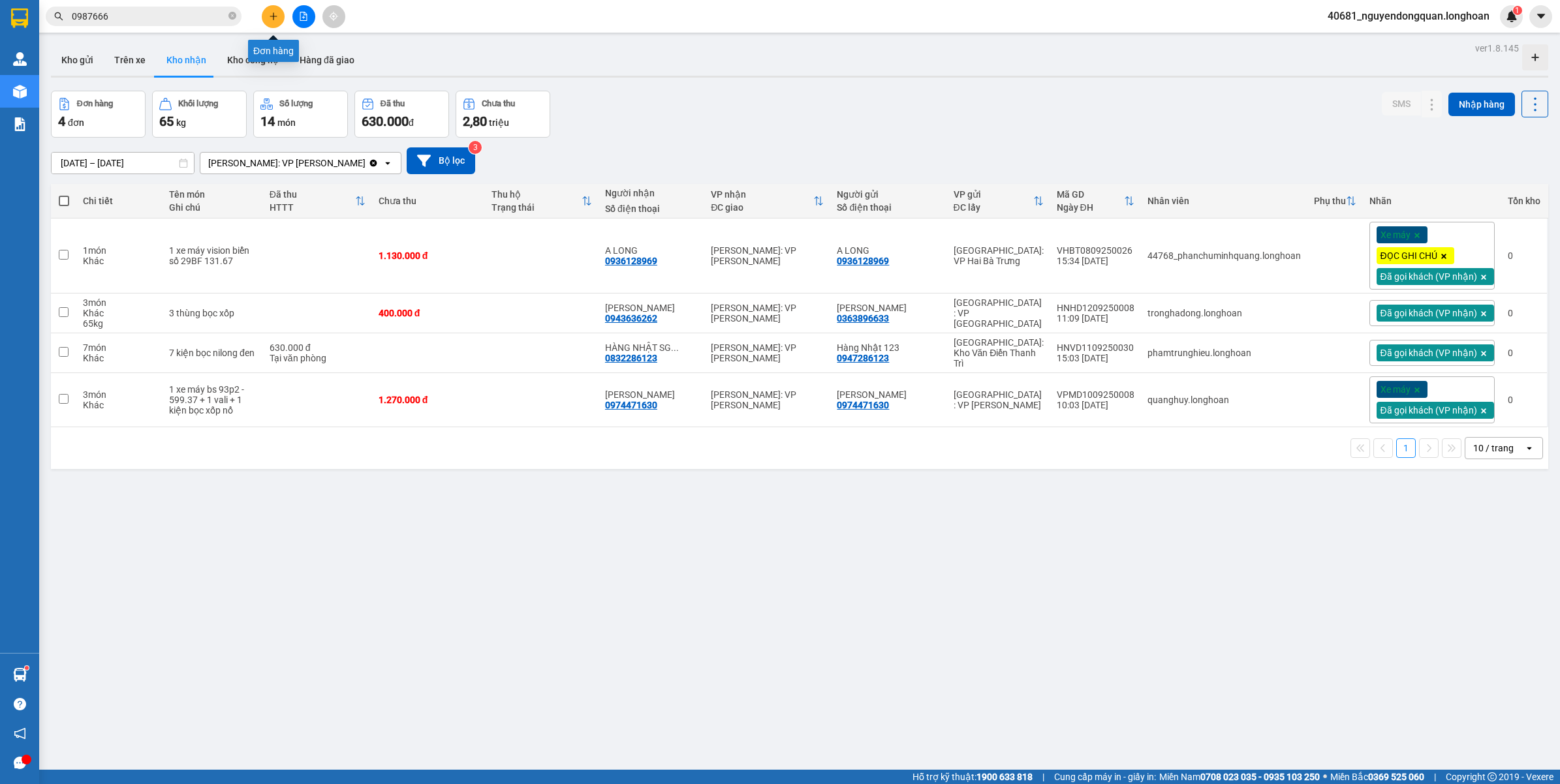
click at [277, 20] on icon "plus" at bounding box center [273, 16] width 9 height 9
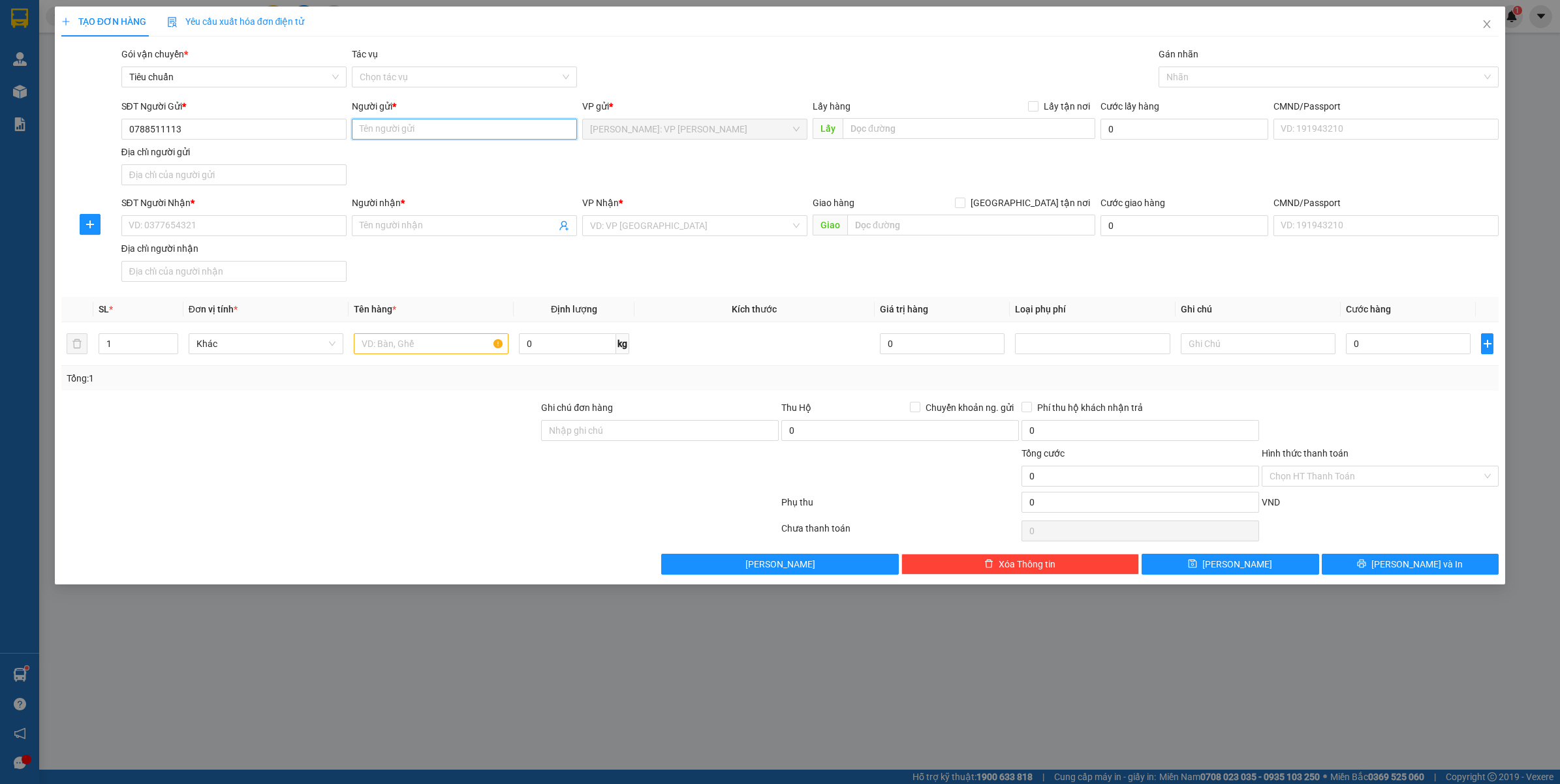
drag, startPoint x: 398, startPoint y: 135, endPoint x: 405, endPoint y: 135, distance: 7.0
click at [402, 135] on input "Người gửi *" at bounding box center [464, 129] width 225 height 21
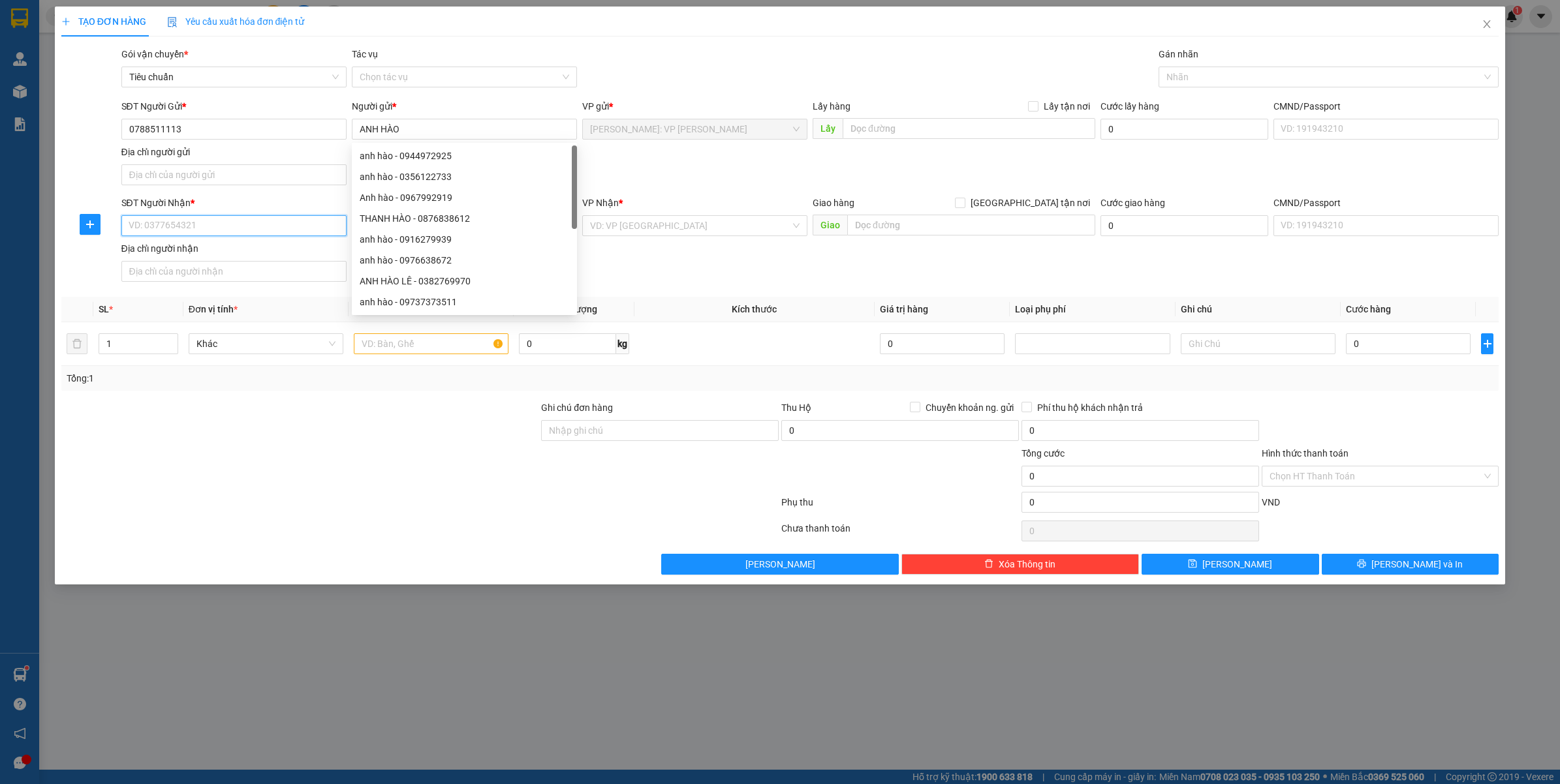
click at [226, 221] on input "SĐT Người Nhận *" at bounding box center [234, 225] width 225 height 21
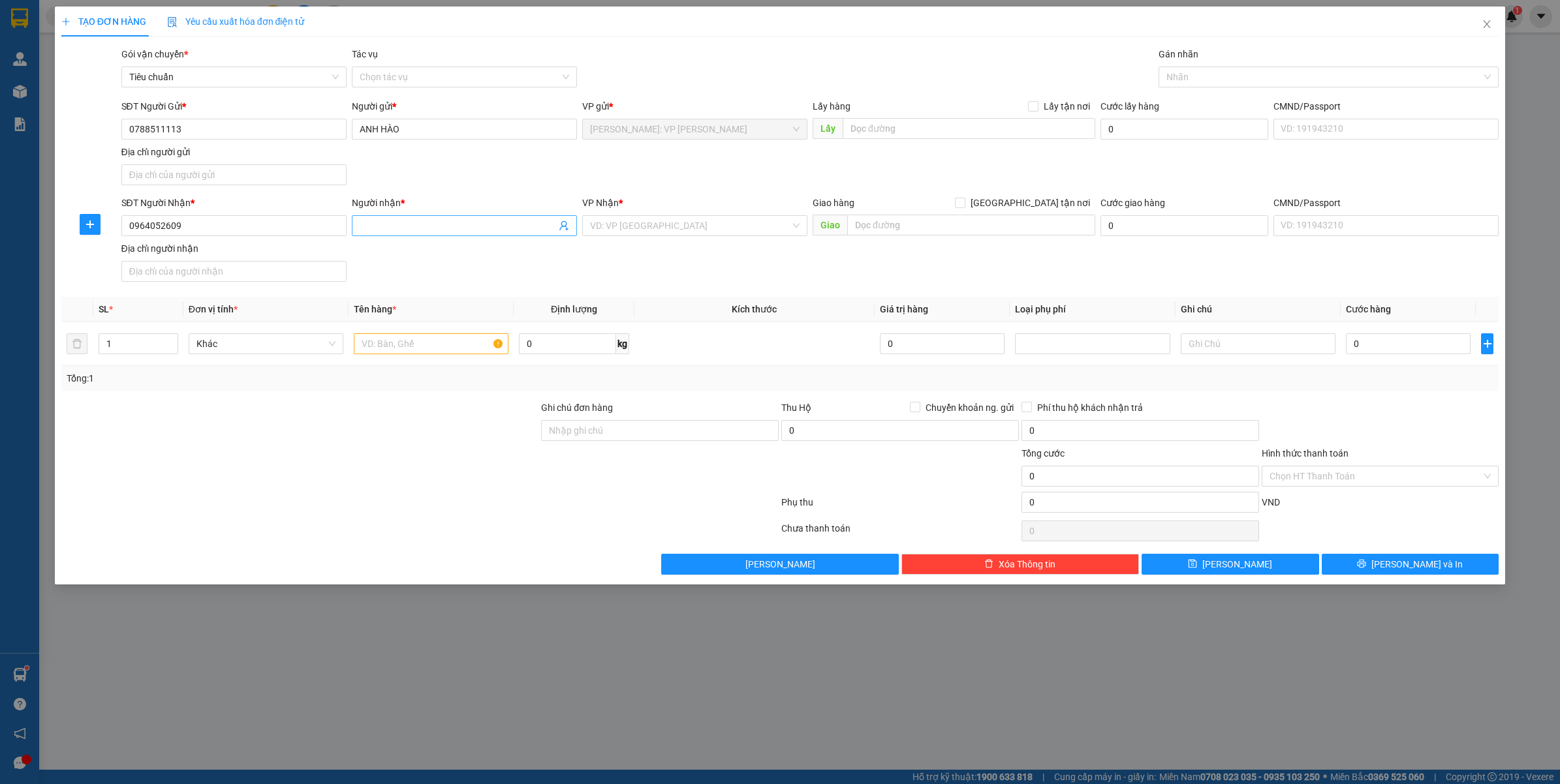
click at [402, 235] on span at bounding box center [464, 225] width 225 height 21
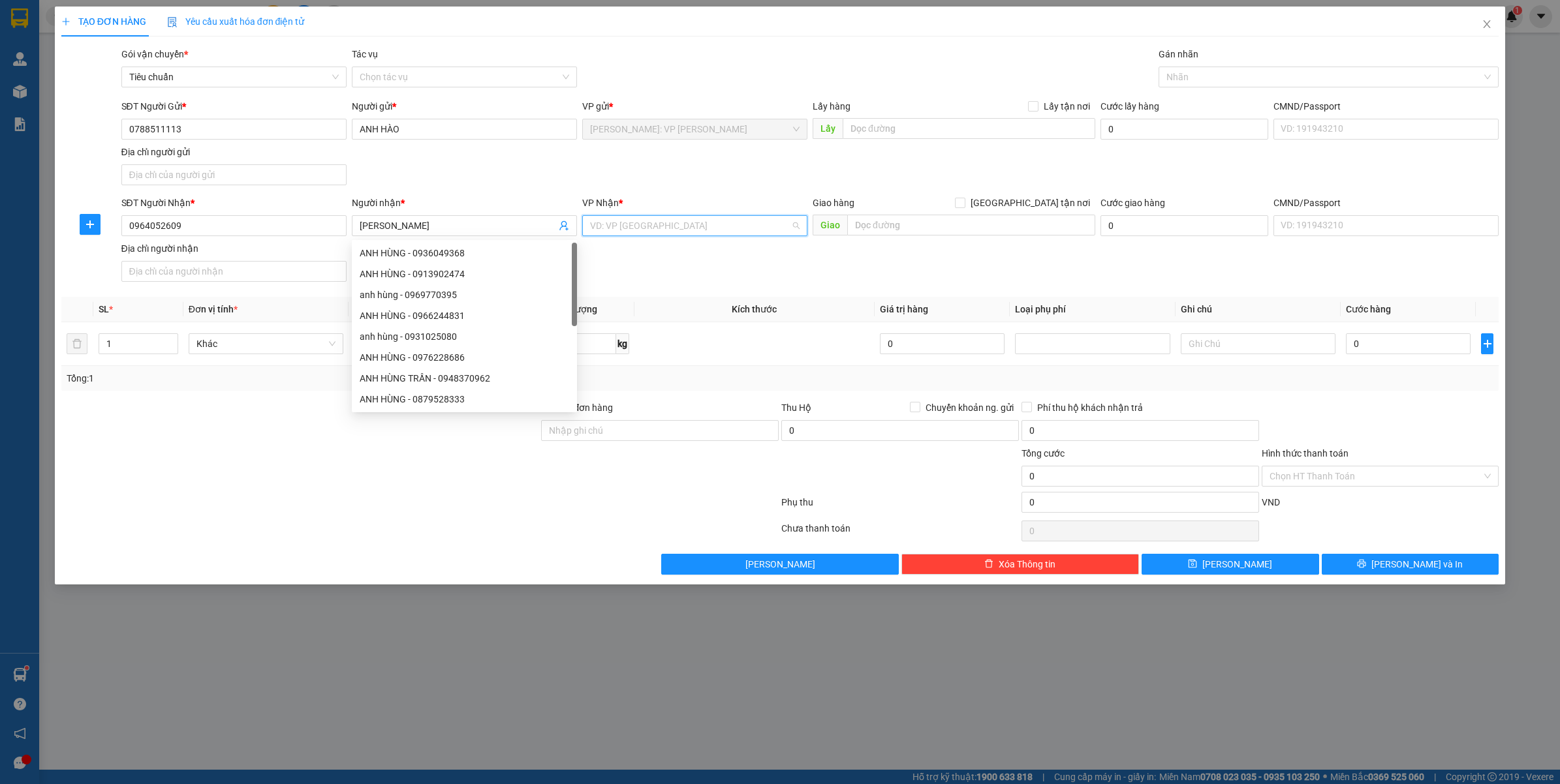
drag, startPoint x: 615, startPoint y: 229, endPoint x: 624, endPoint y: 229, distance: 9.0
click at [624, 229] on input "search" at bounding box center [690, 225] width 200 height 20
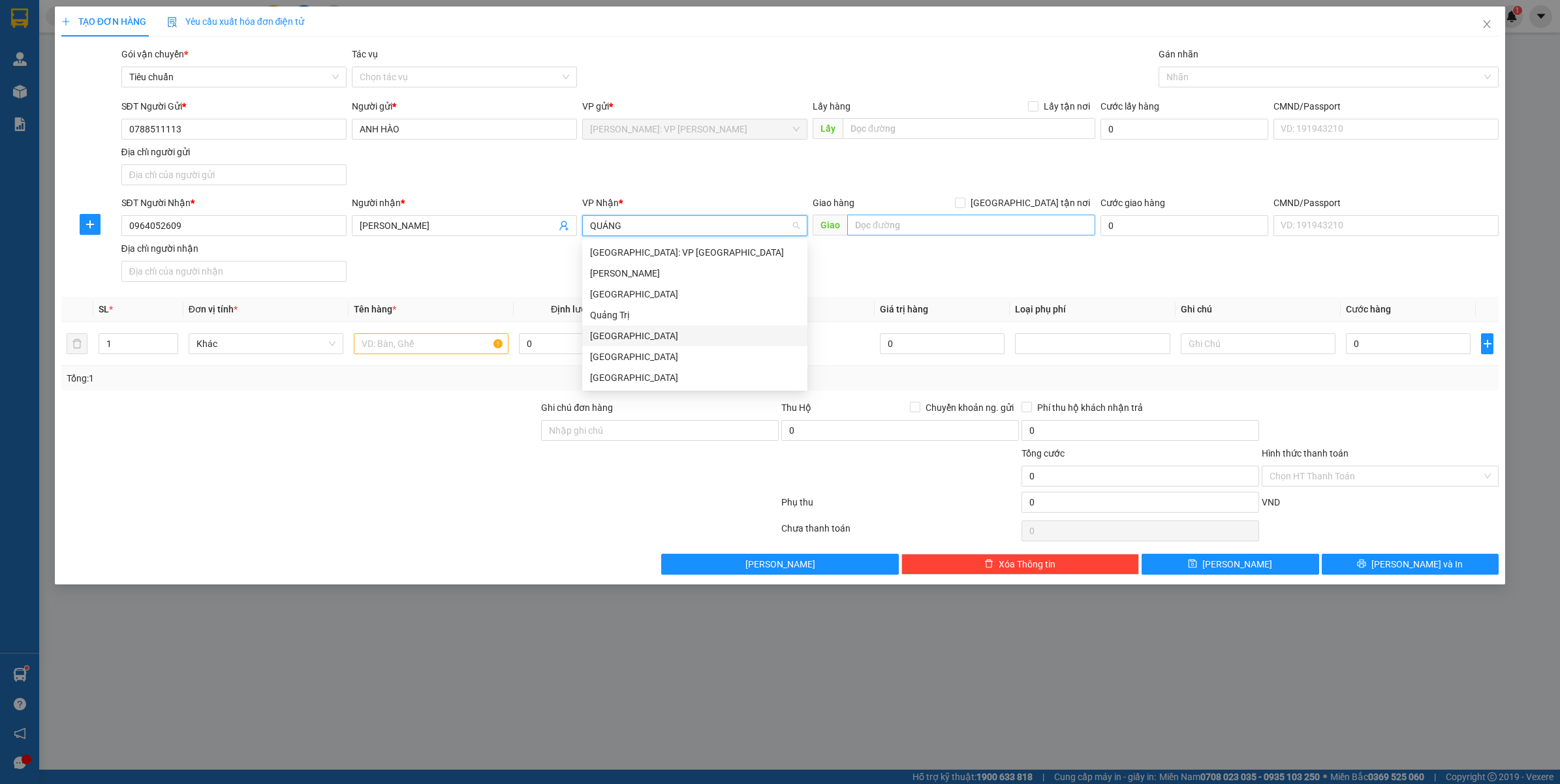
drag, startPoint x: 638, startPoint y: 335, endPoint x: 993, endPoint y: 221, distance: 372.9
click at [639, 334] on div "[GEOGRAPHIC_DATA]" at bounding box center [695, 336] width 210 height 14
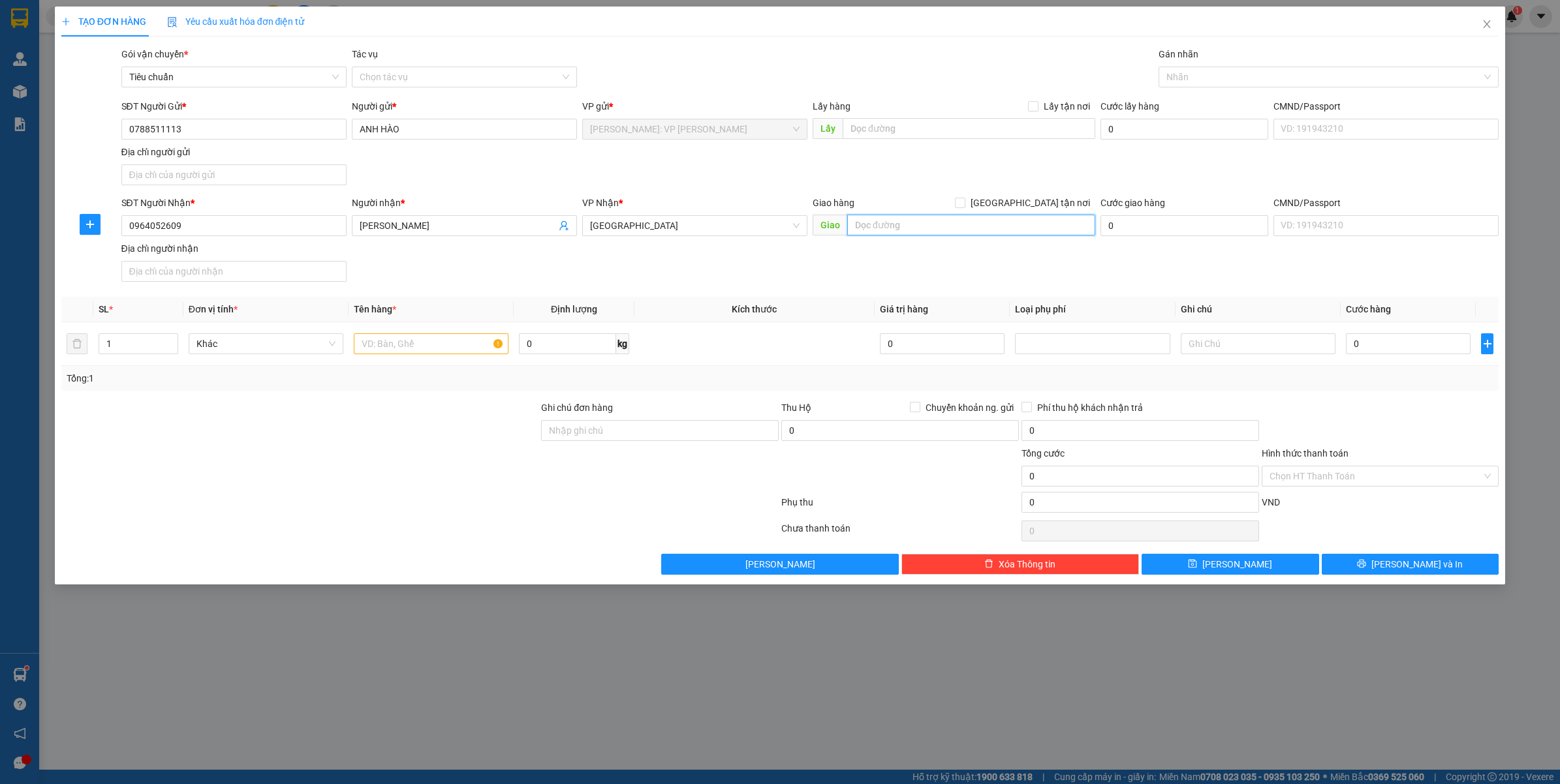
click at [993, 221] on input "text" at bounding box center [971, 225] width 248 height 21
click at [1018, 220] on input "QUẢNG BÌNH - GIAO DỌC QL1A," at bounding box center [971, 225] width 248 height 21
click at [1041, 229] on input "QUẢNG BÌNH - GIAO DỌC QL1A, BƯU ĐIỆN THANH KHÊ," at bounding box center [971, 225] width 248 height 21
drag, startPoint x: 171, startPoint y: 337, endPoint x: 428, endPoint y: 343, distance: 257.1
click at [175, 337] on span "Increase Value" at bounding box center [170, 339] width 14 height 10
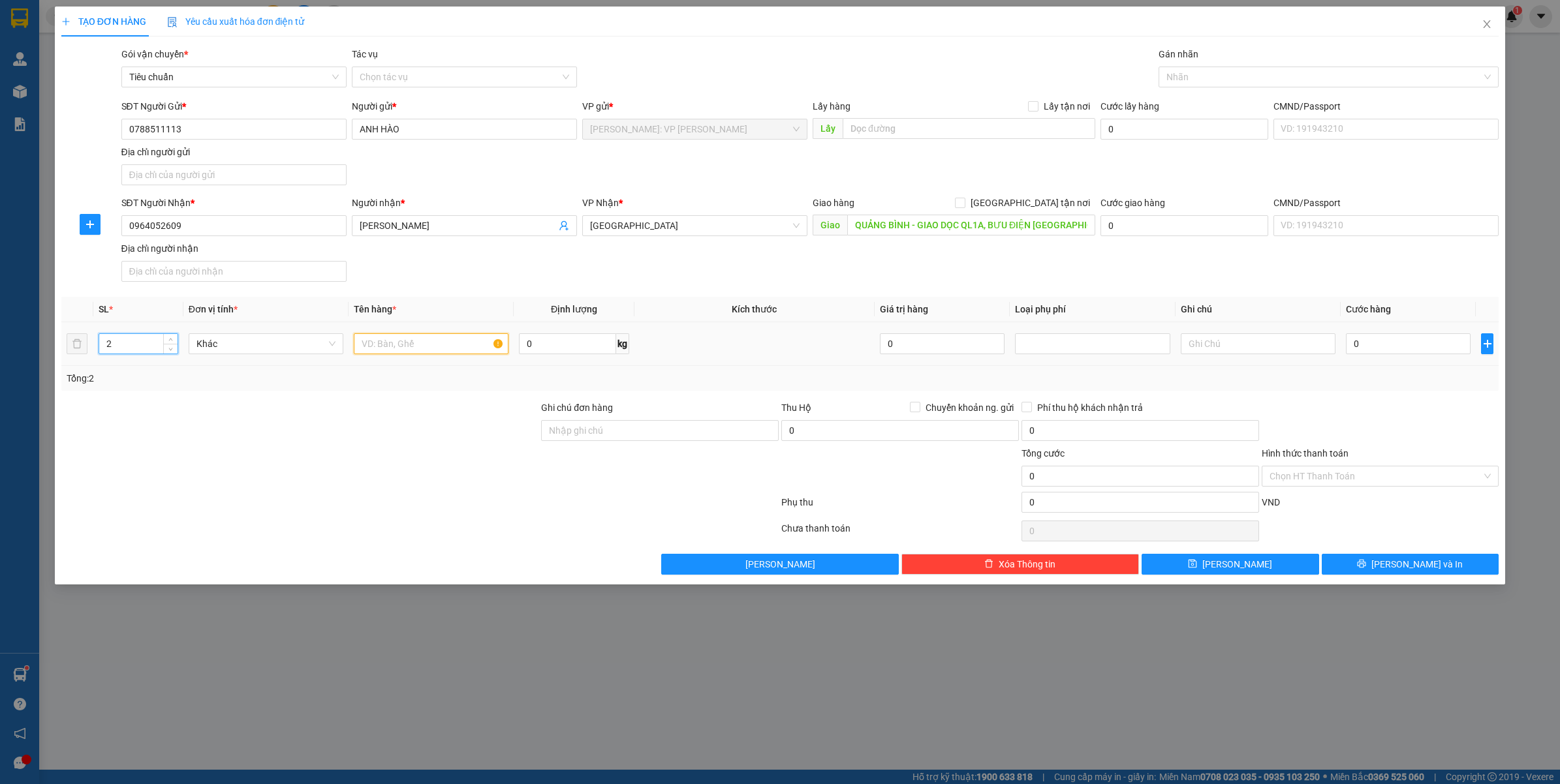
click at [430, 343] on input "text" at bounding box center [431, 343] width 155 height 21
click at [1385, 330] on td "0" at bounding box center [1407, 344] width 135 height 44
click at [1382, 338] on input "0" at bounding box center [1407, 343] width 124 height 21
click at [1349, 347] on input "0" at bounding box center [1407, 343] width 124 height 21
click at [1369, 344] on input "0" at bounding box center [1407, 343] width 124 height 21
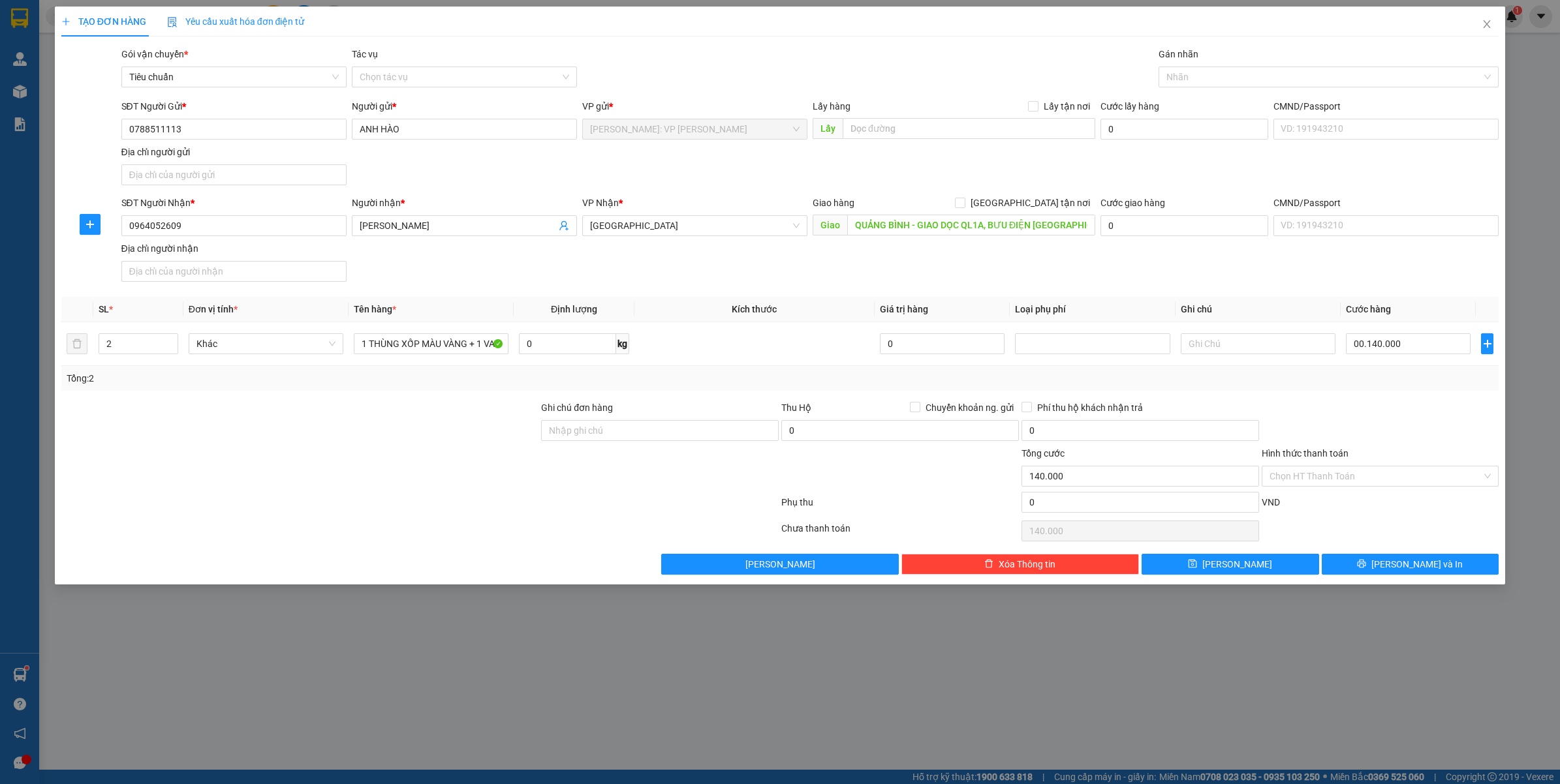
click at [1429, 408] on div at bounding box center [1380, 423] width 240 height 45
click at [602, 437] on input "Ghi chú đơn hàng" at bounding box center [659, 430] width 237 height 21
click at [1366, 565] on icon "printer" at bounding box center [1361, 563] width 9 height 9
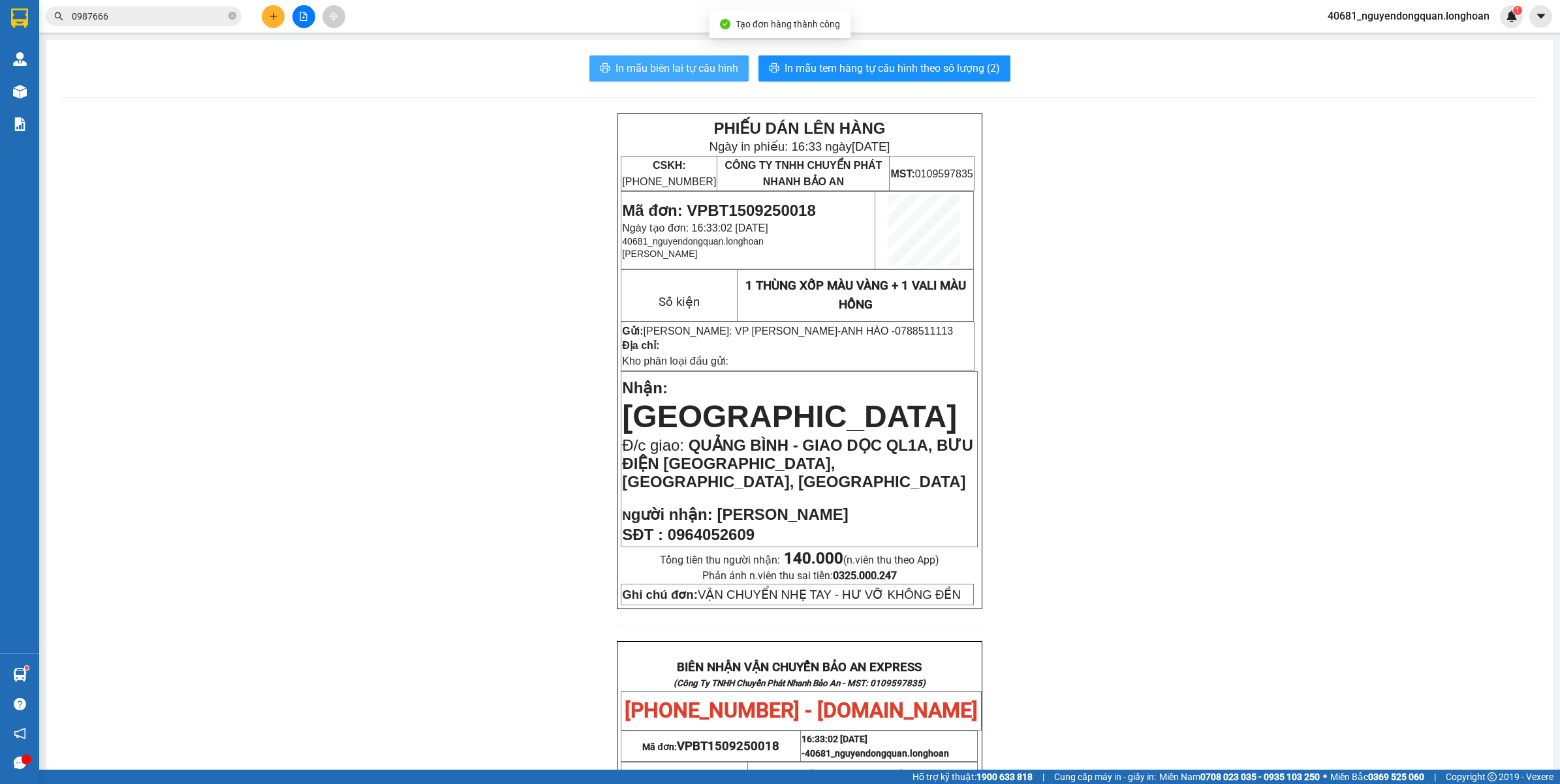
click at [657, 73] on span "In mẫu biên lai tự cấu hình" at bounding box center [676, 68] width 123 height 16
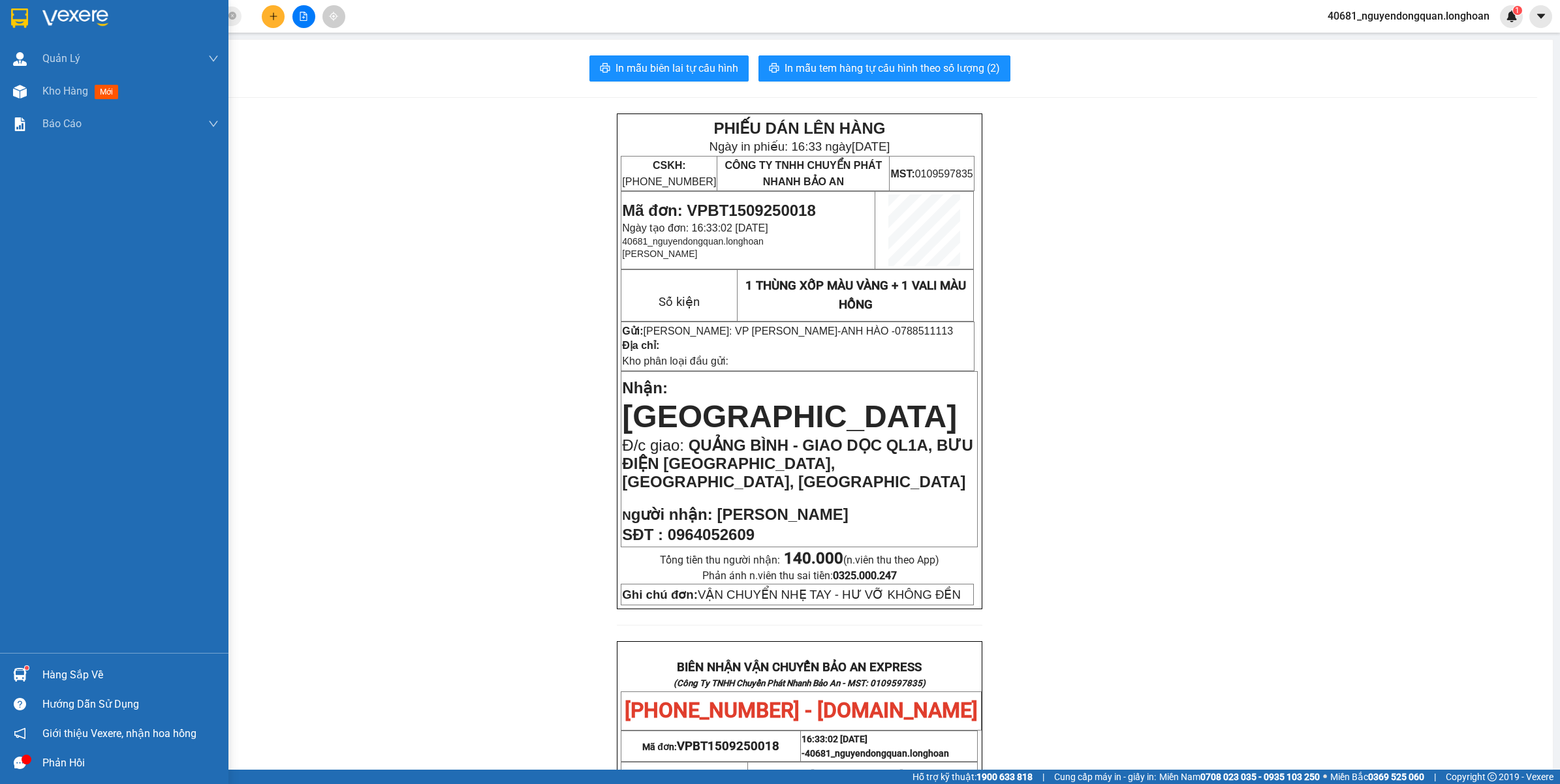
click at [5, 9] on div at bounding box center [114, 21] width 229 height 42
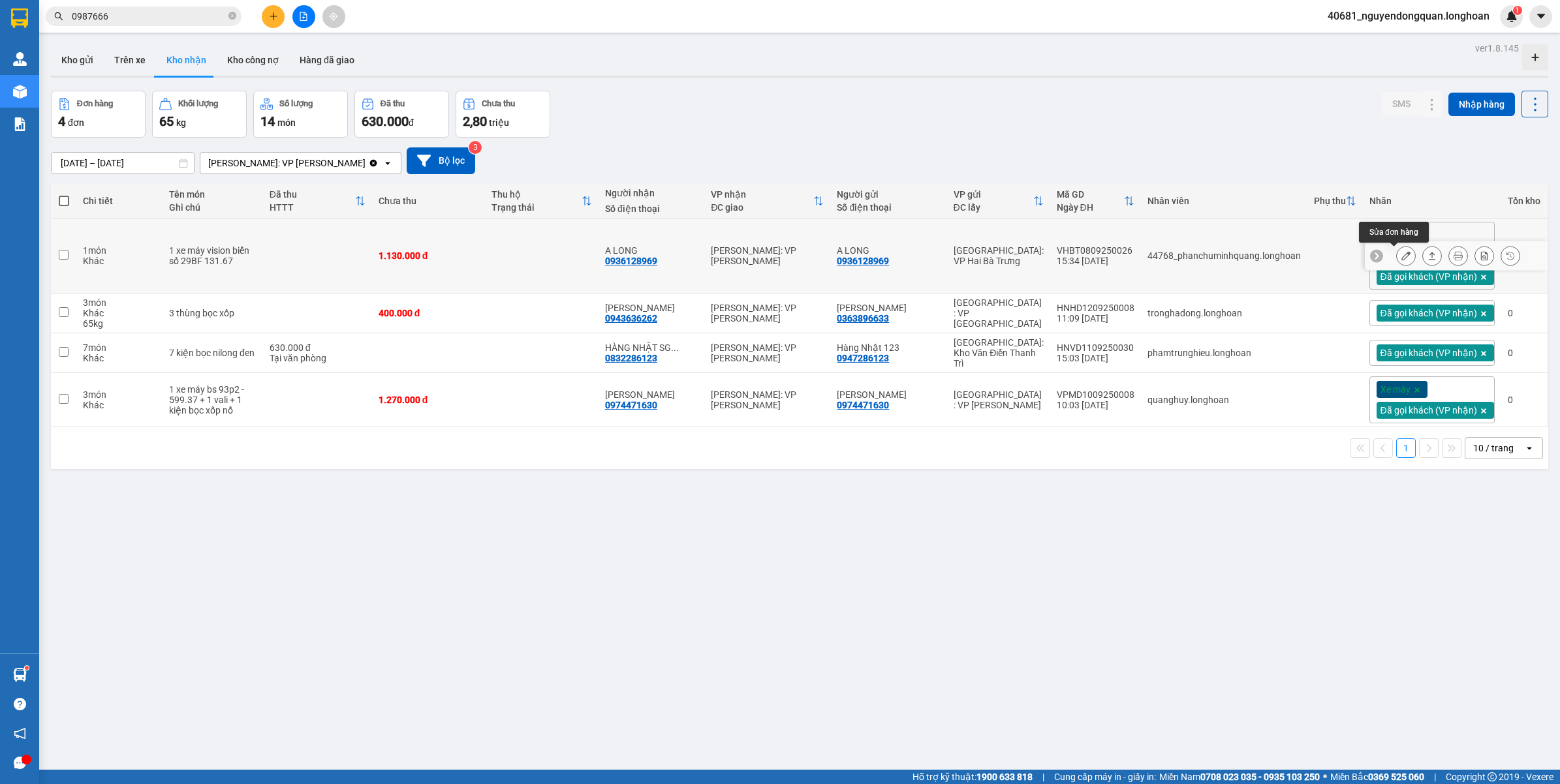
click at [1401, 256] on icon at bounding box center [1406, 256] width 9 height 9
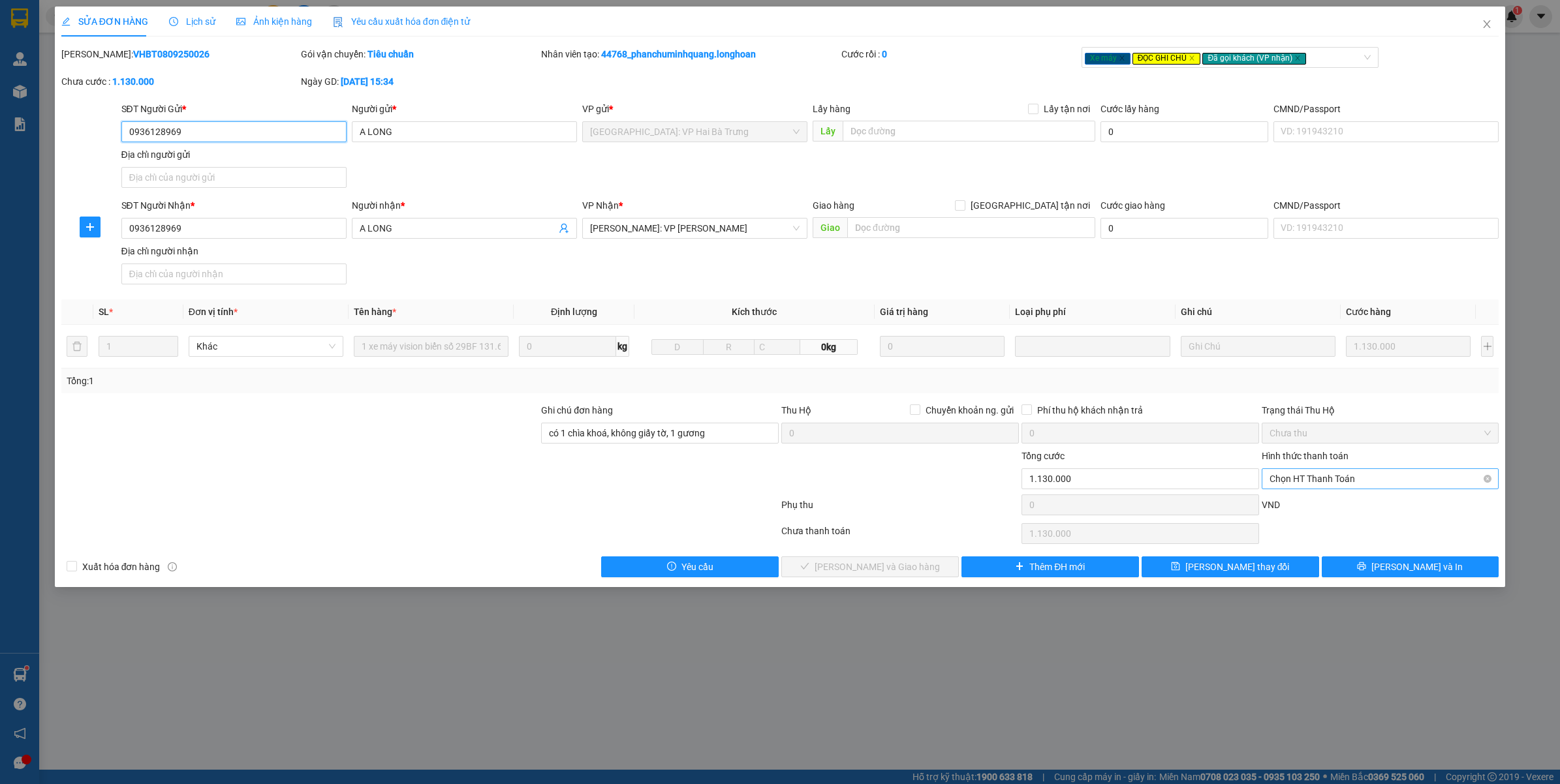
click at [1355, 477] on span "Chọn HT Thanh Toán" at bounding box center [1380, 478] width 222 height 20
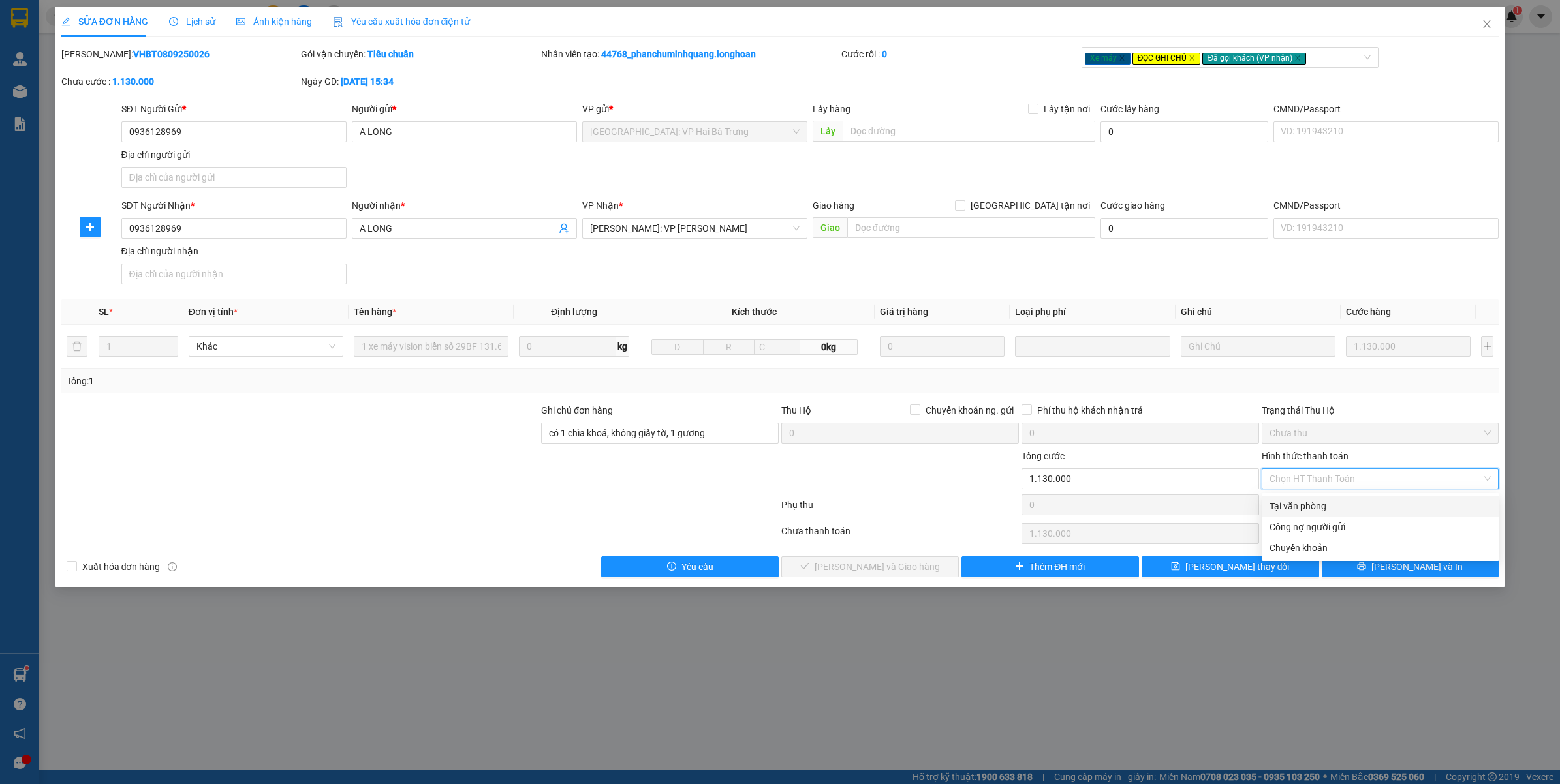
click at [1317, 506] on div "Tại văn phòng" at bounding box center [1380, 506] width 222 height 14
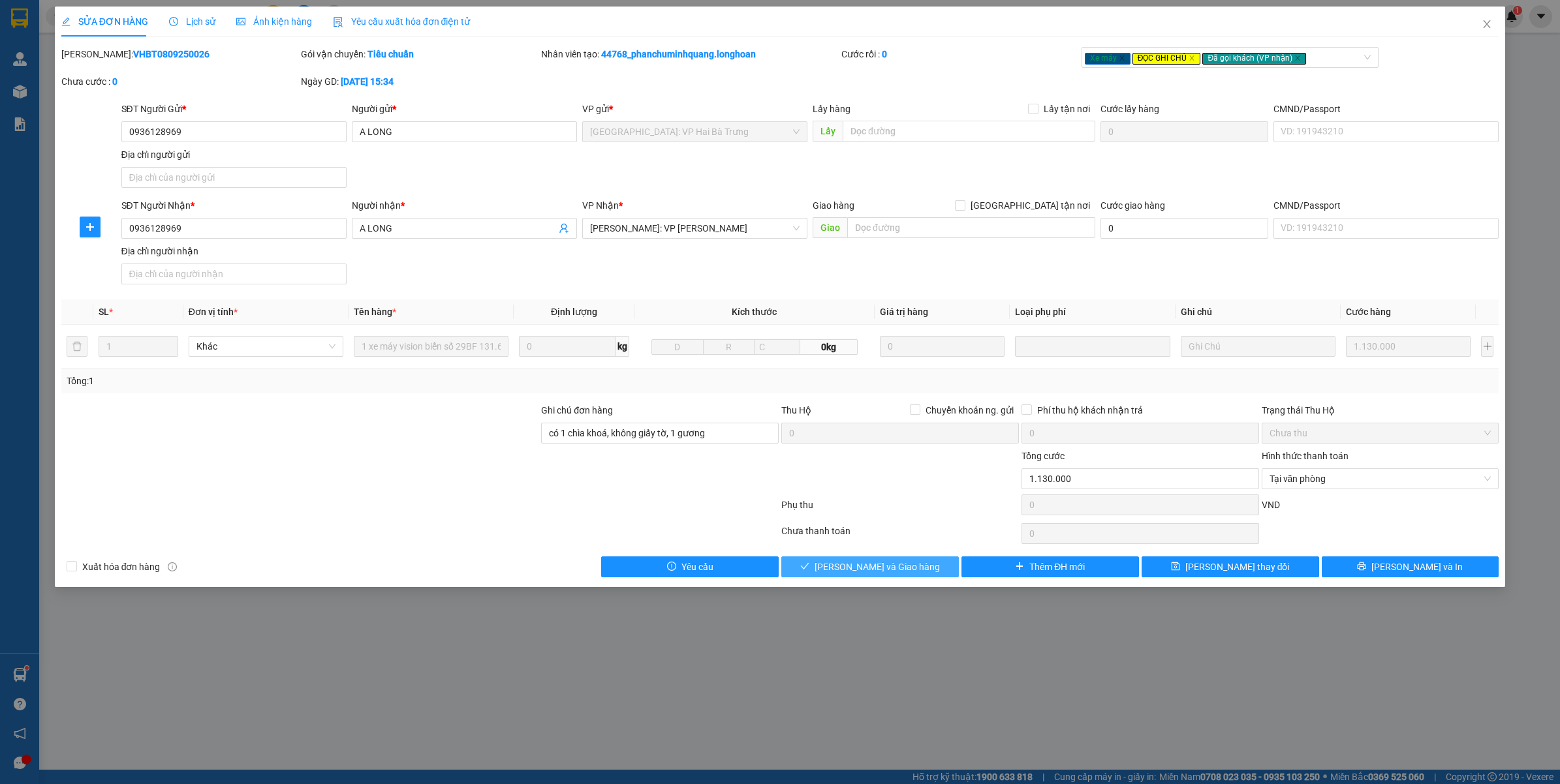
drag, startPoint x: 870, startPoint y: 571, endPoint x: 1202, endPoint y: 387, distance: 379.6
click at [873, 569] on span "[PERSON_NAME] và Giao hàng" at bounding box center [877, 566] width 125 height 14
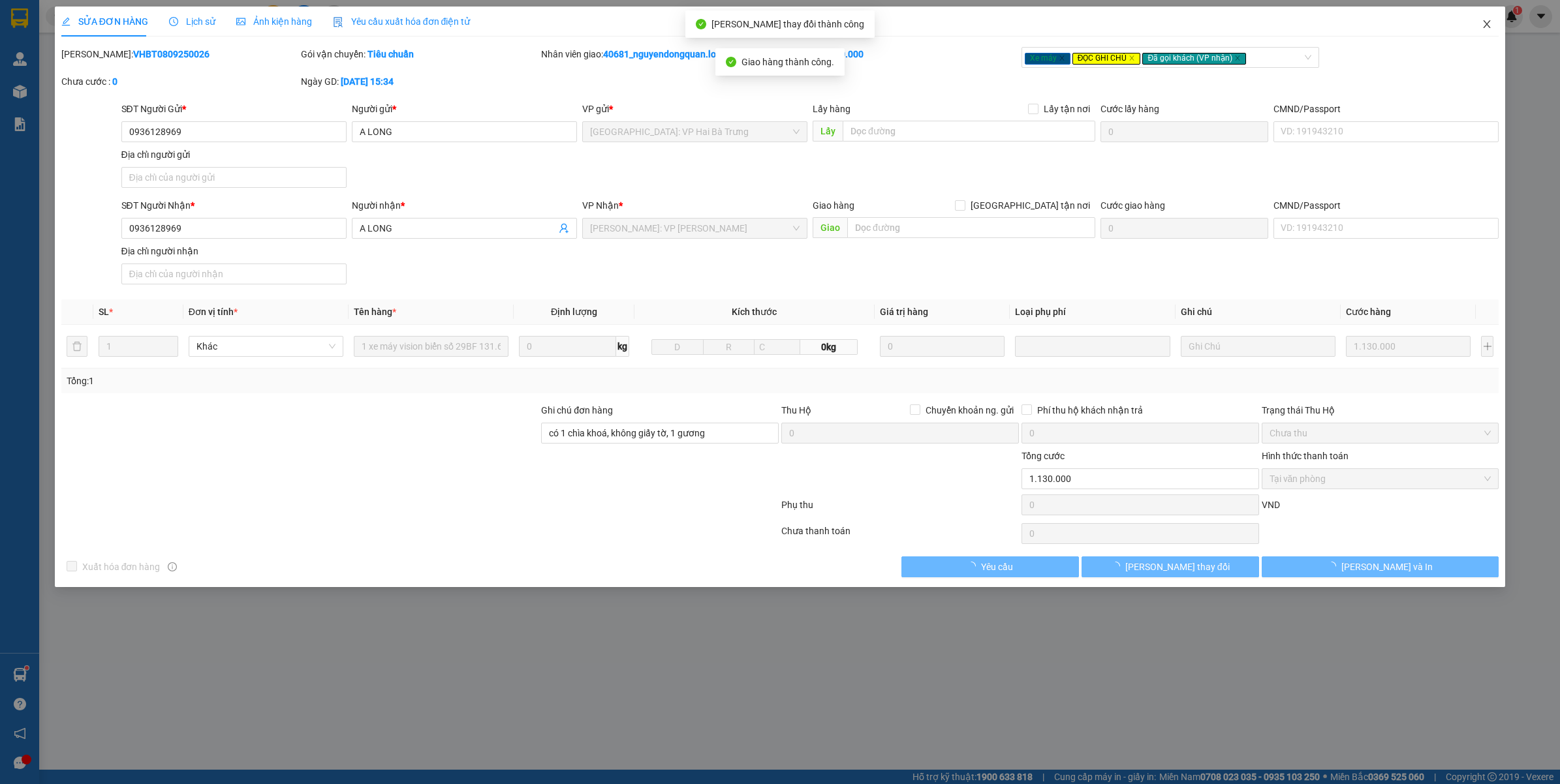
click at [1488, 23] on icon "close" at bounding box center [1486, 24] width 7 height 8
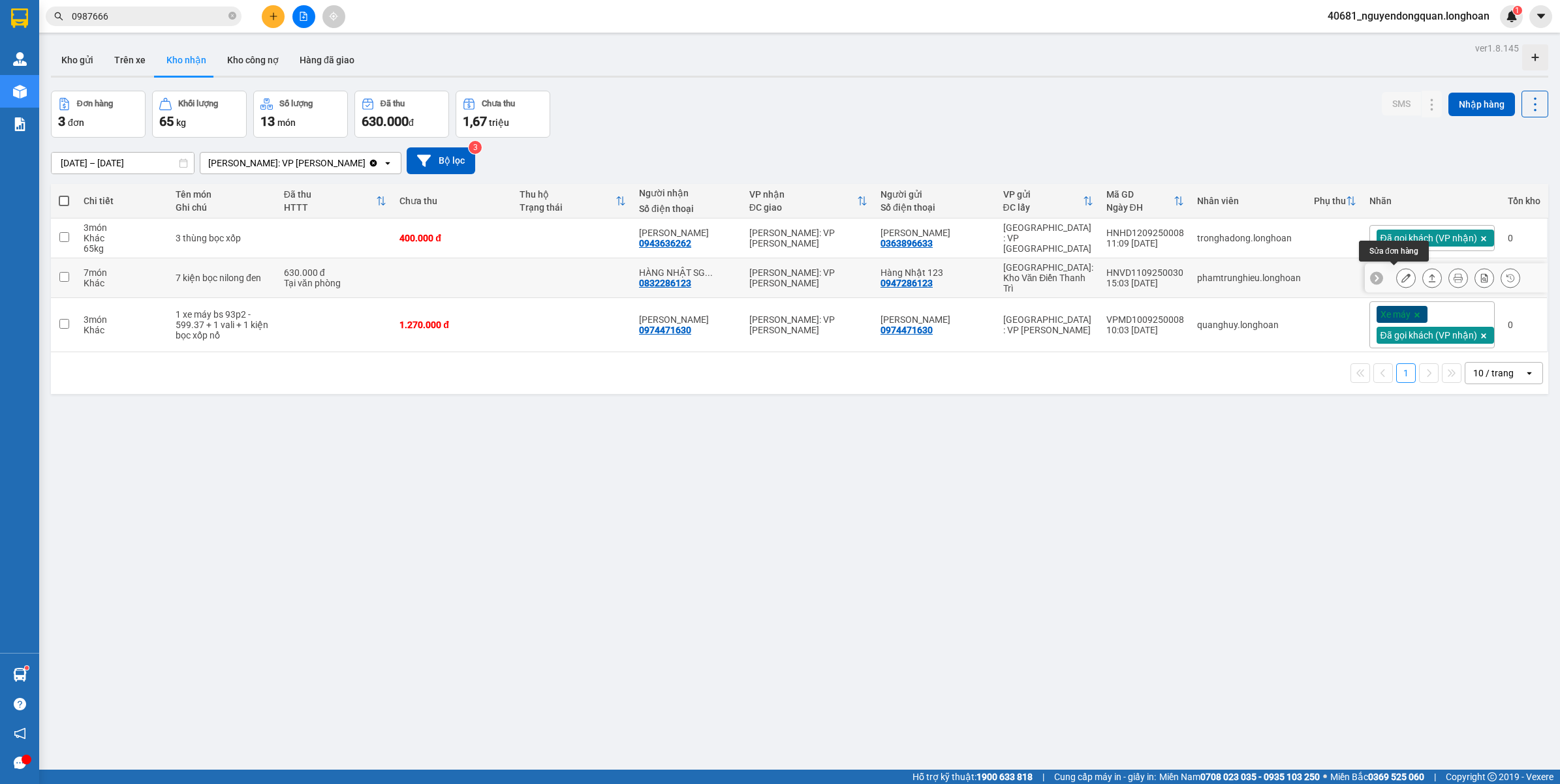
click at [1401, 274] on icon at bounding box center [1406, 278] width 9 height 9
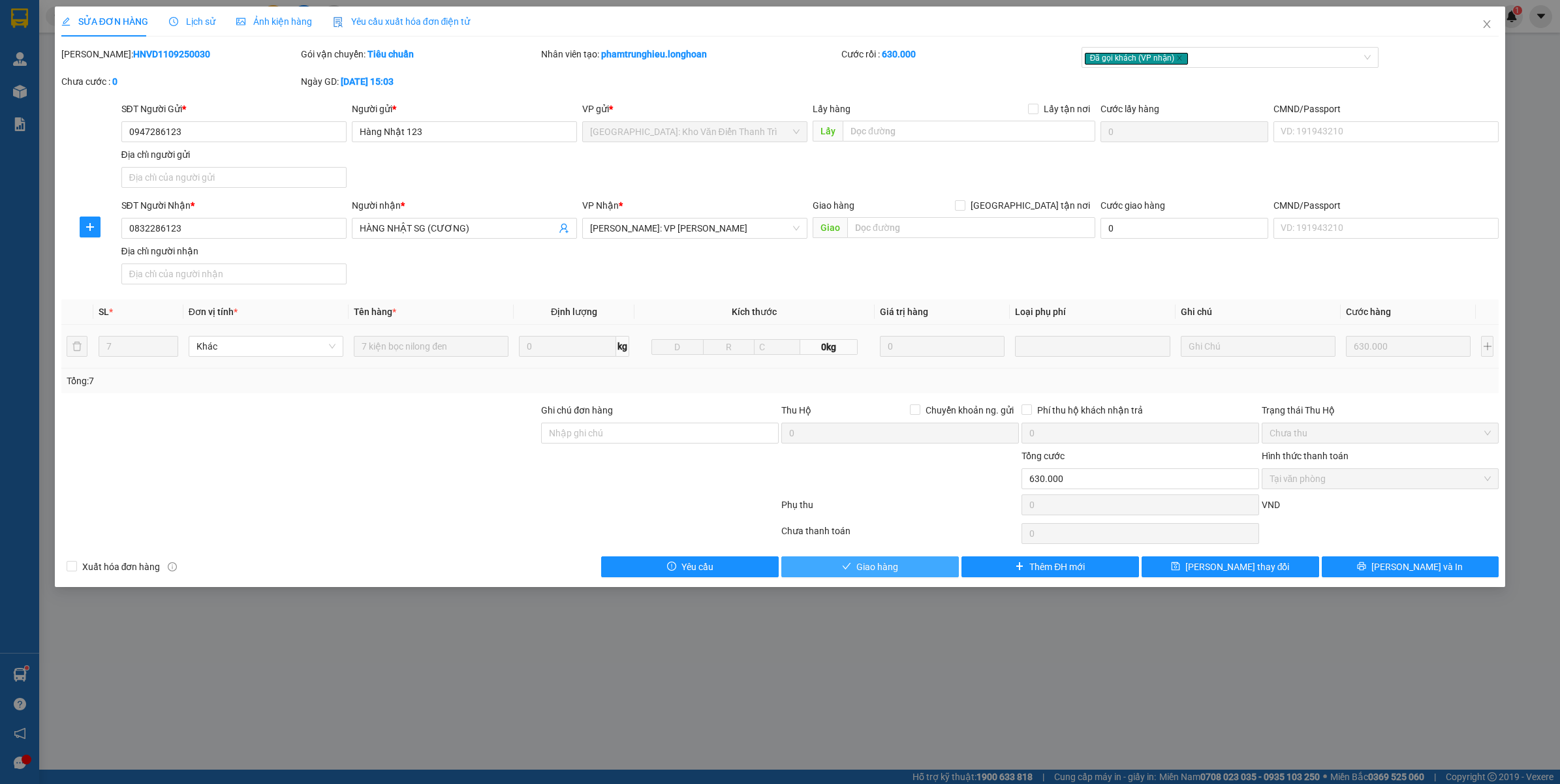
drag, startPoint x: 863, startPoint y: 571, endPoint x: 1454, endPoint y: 484, distance: 597.4
click at [863, 570] on span "Giao hàng" at bounding box center [877, 566] width 41 height 14
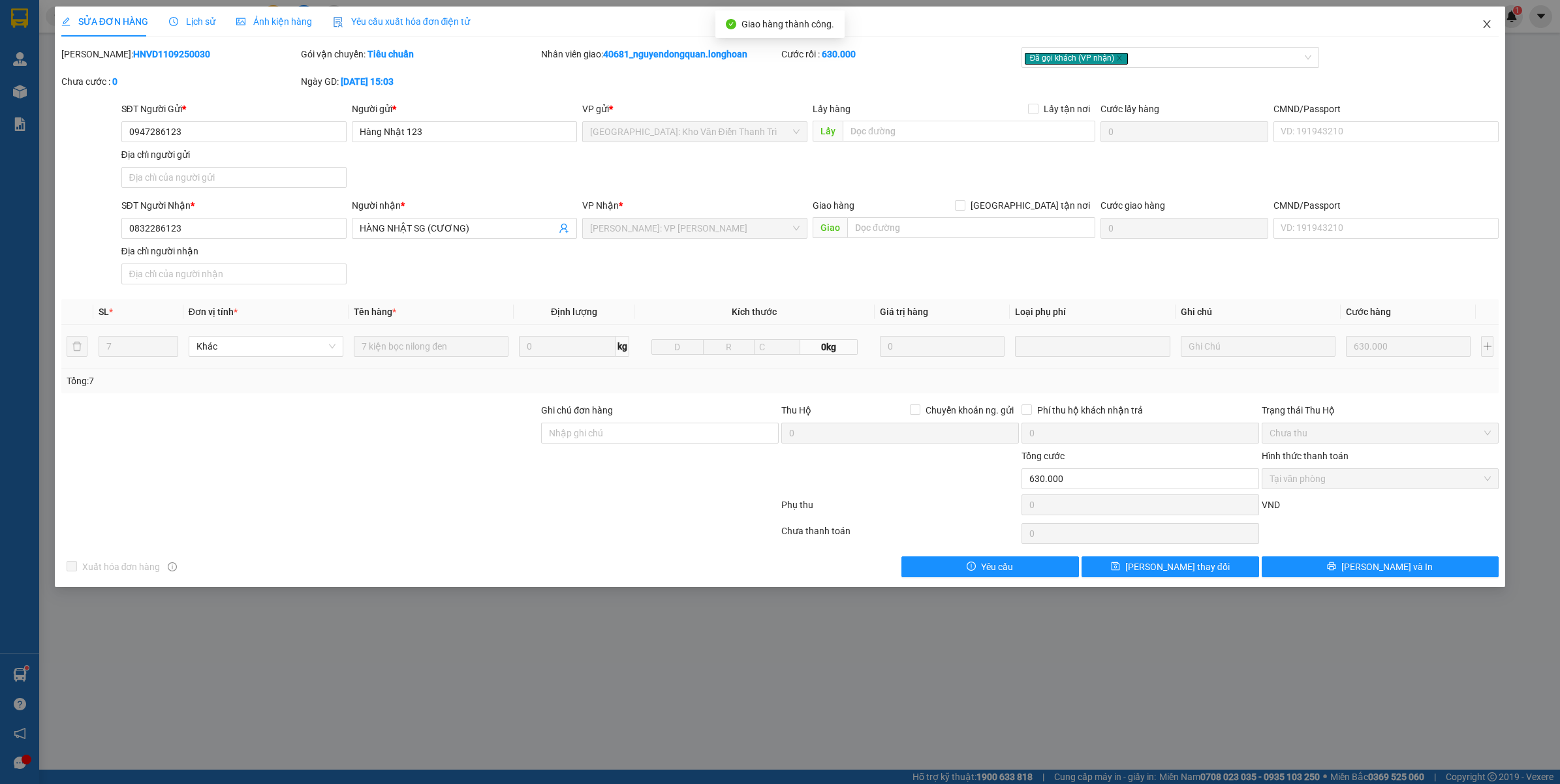
click at [1486, 30] on span "Close" at bounding box center [1486, 24] width 37 height 37
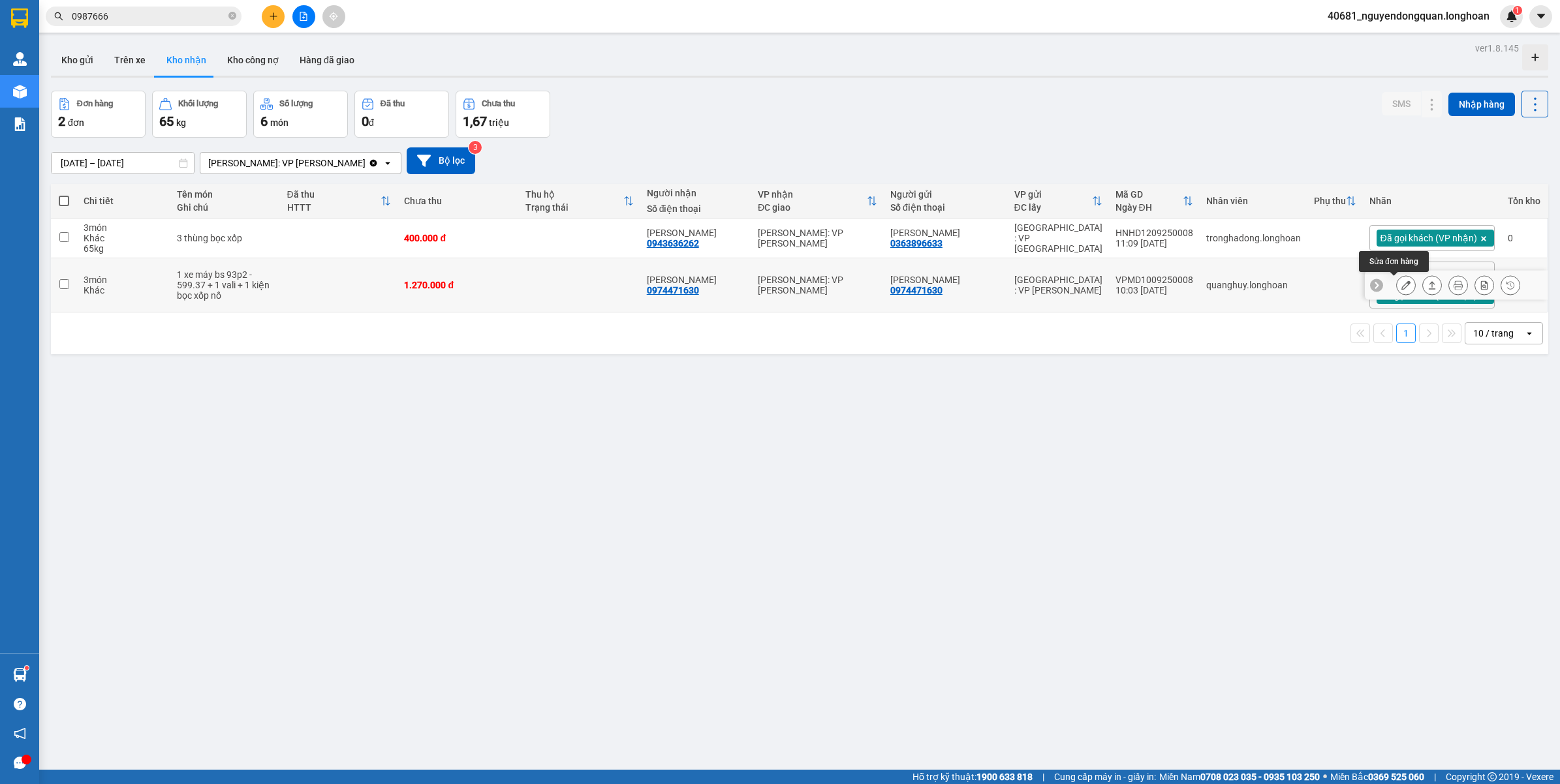
click at [1396, 285] on button at bounding box center [1405, 285] width 18 height 23
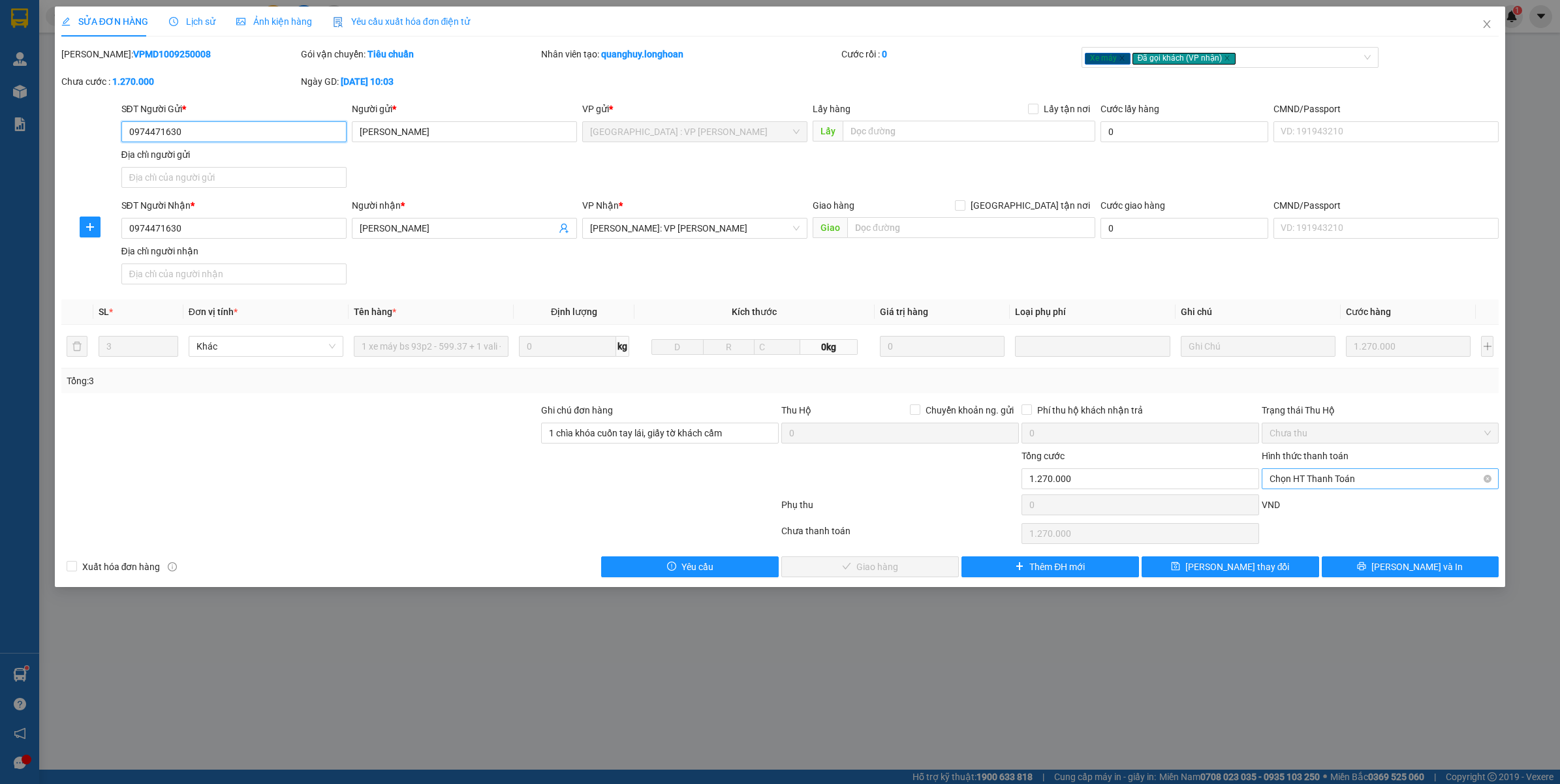
click at [1302, 480] on span "Chọn HT Thanh Toán" at bounding box center [1380, 478] width 222 height 20
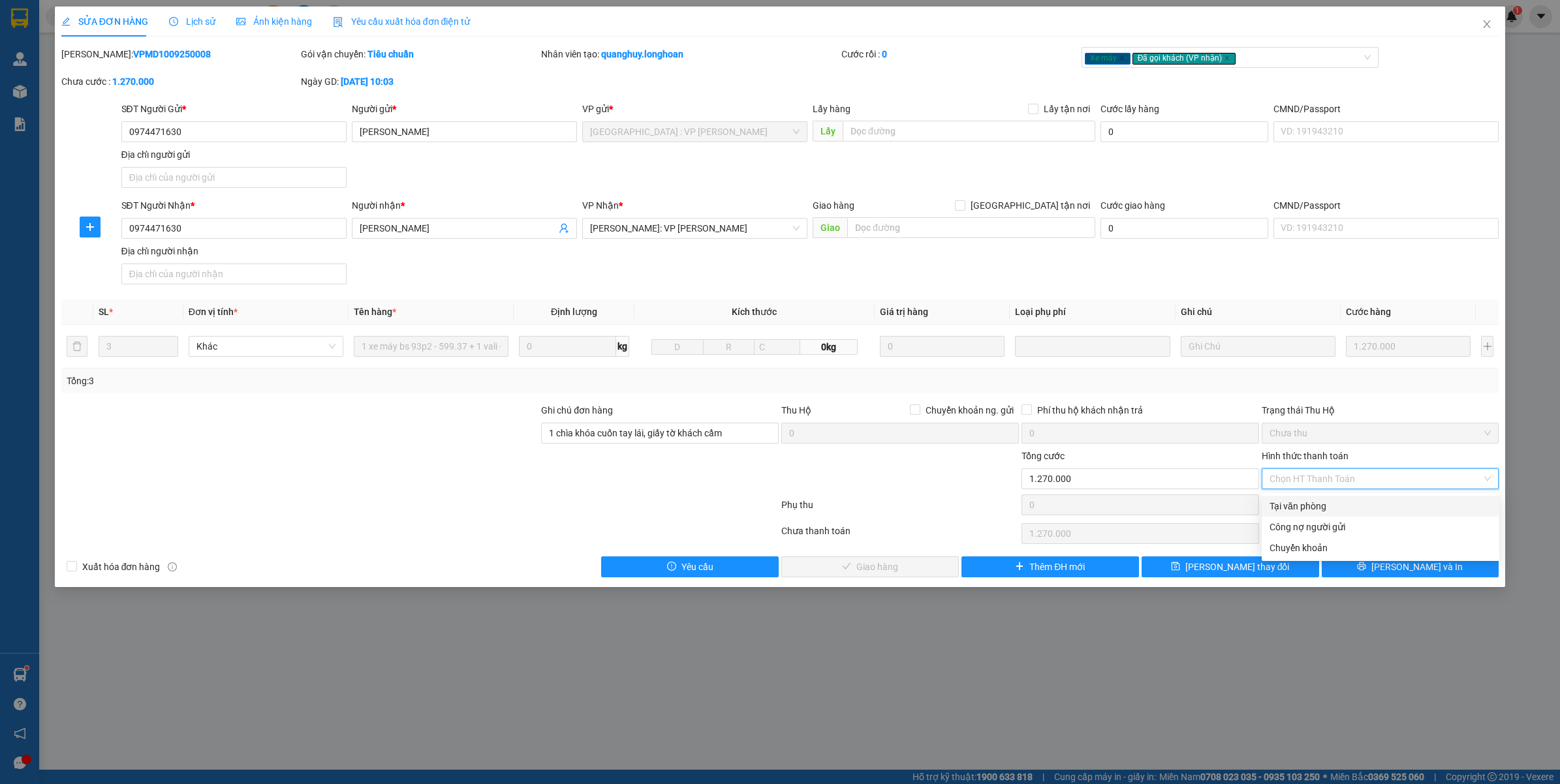
drag, startPoint x: 1290, startPoint y: 505, endPoint x: 810, endPoint y: 559, distance: 483.0
click at [1289, 505] on div "Tại văn phòng" at bounding box center [1380, 506] width 222 height 14
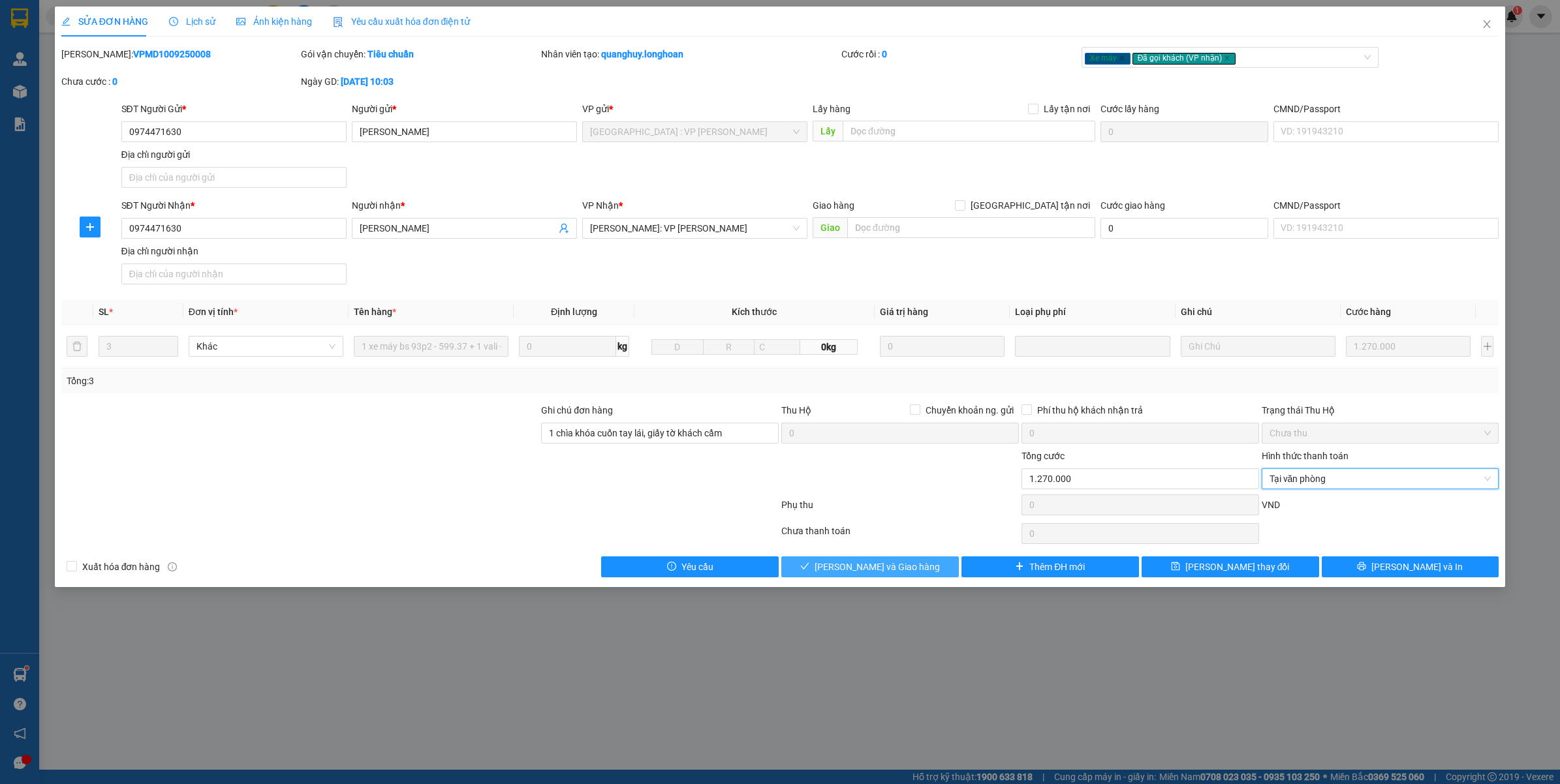
click at [845, 574] on span "[PERSON_NAME] và Giao hàng" at bounding box center [877, 566] width 125 height 14
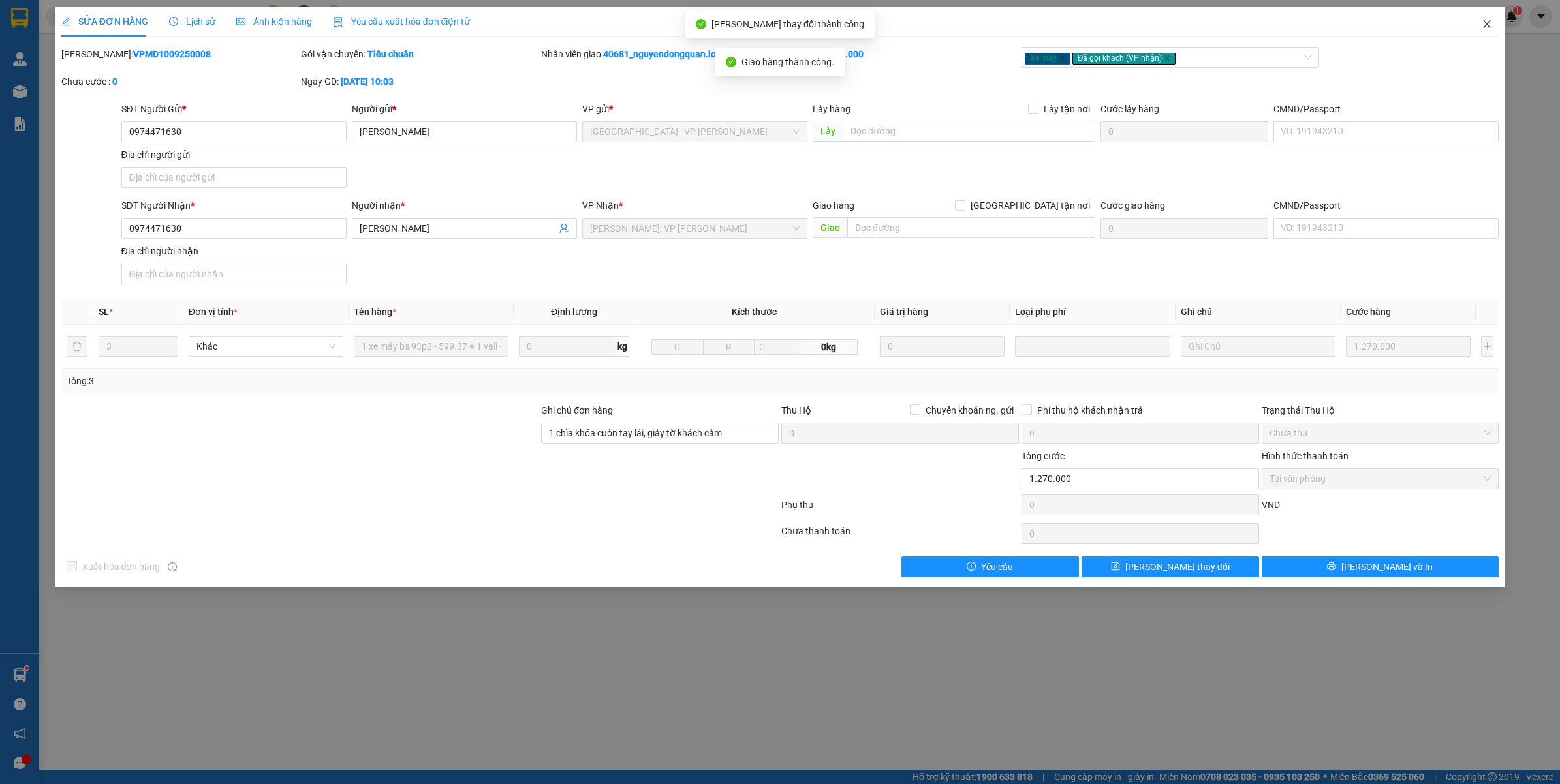
click at [1489, 23] on icon "close" at bounding box center [1486, 23] width 10 height 10
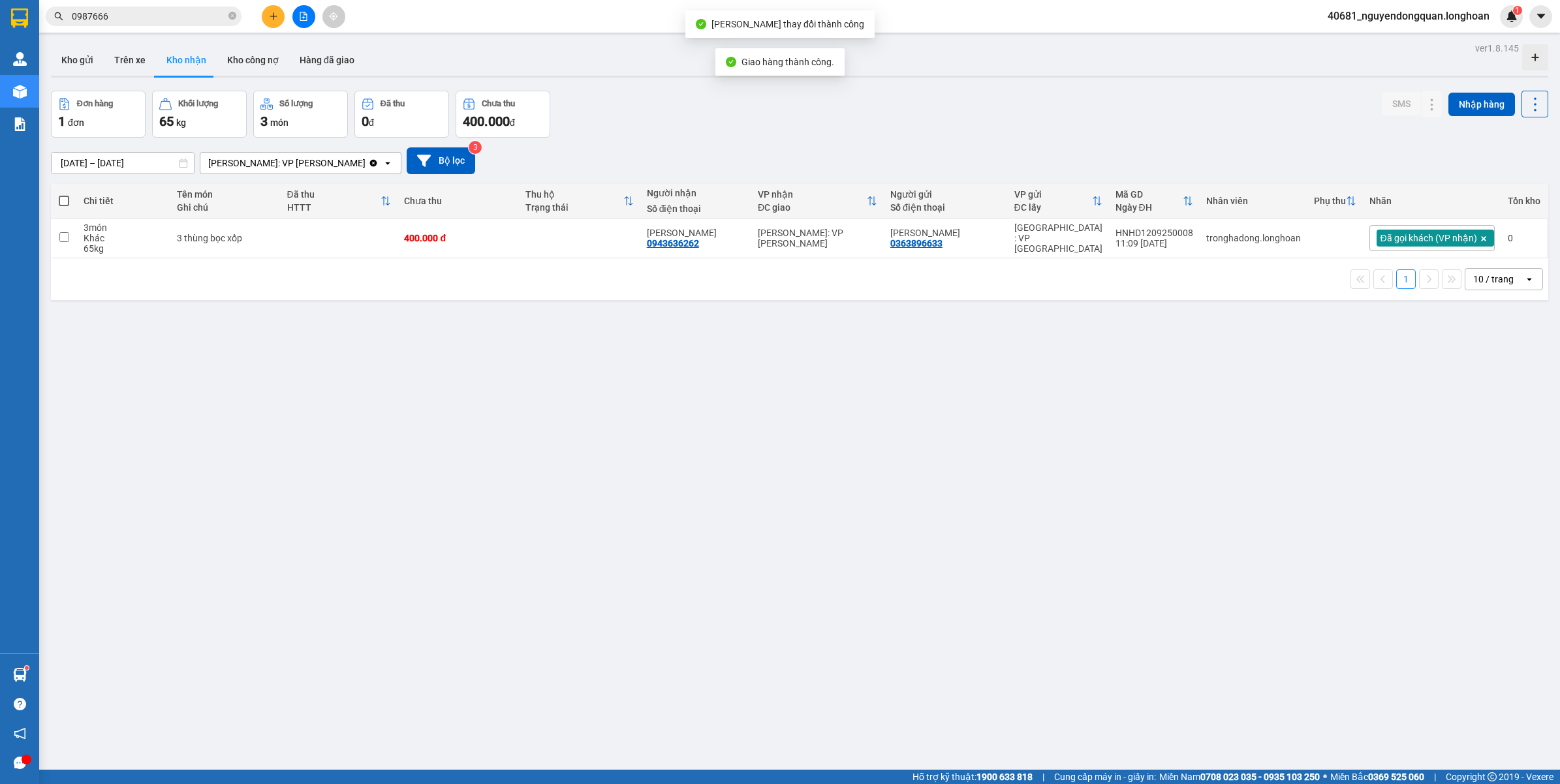
click at [1480, 273] on div "10 / trang" at bounding box center [1493, 279] width 41 height 13
click at [1477, 426] on span "100 / trang" at bounding box center [1486, 425] width 47 height 13
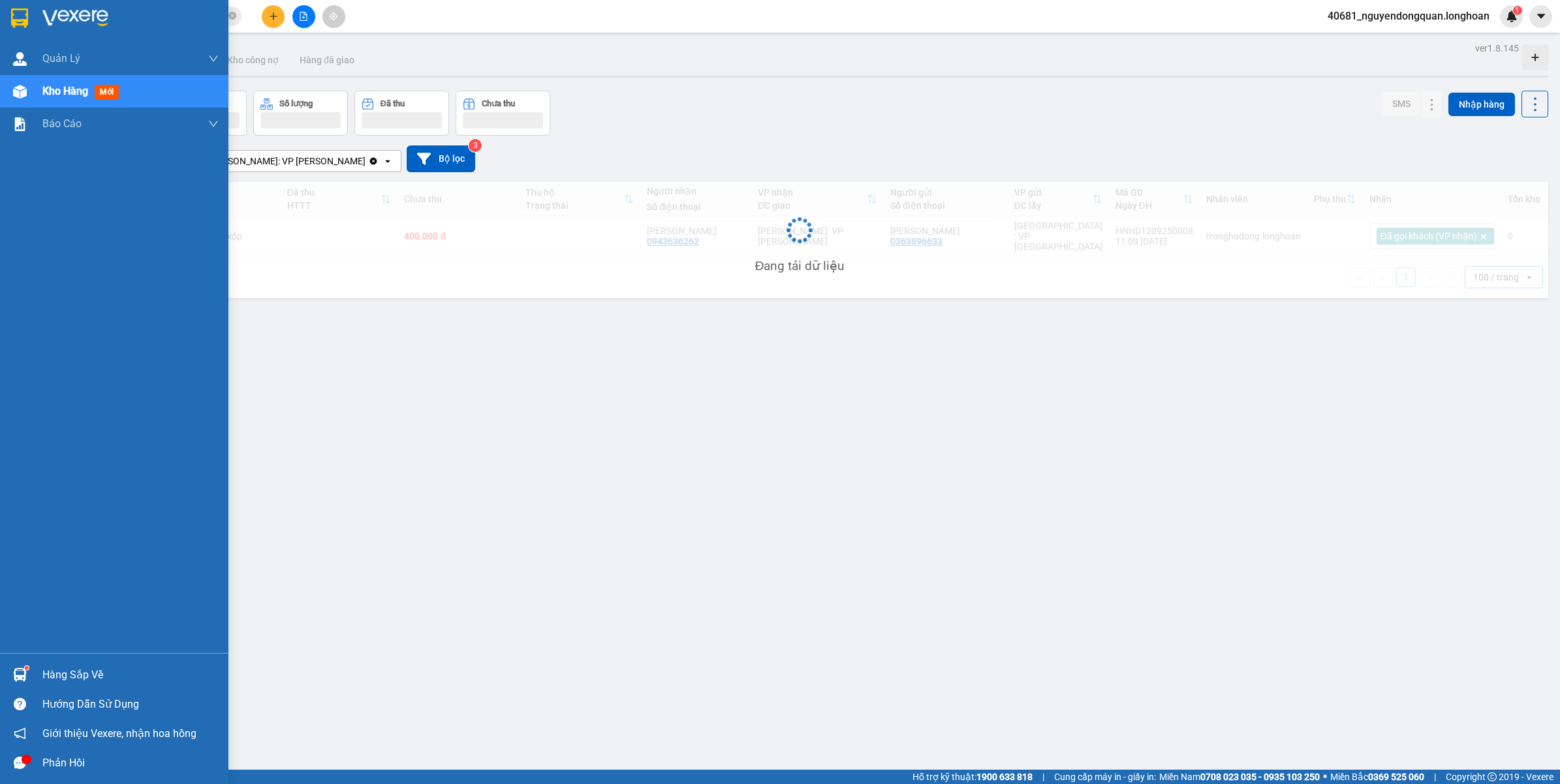
click at [21, 10] on img at bounding box center [20, 18] width 17 height 20
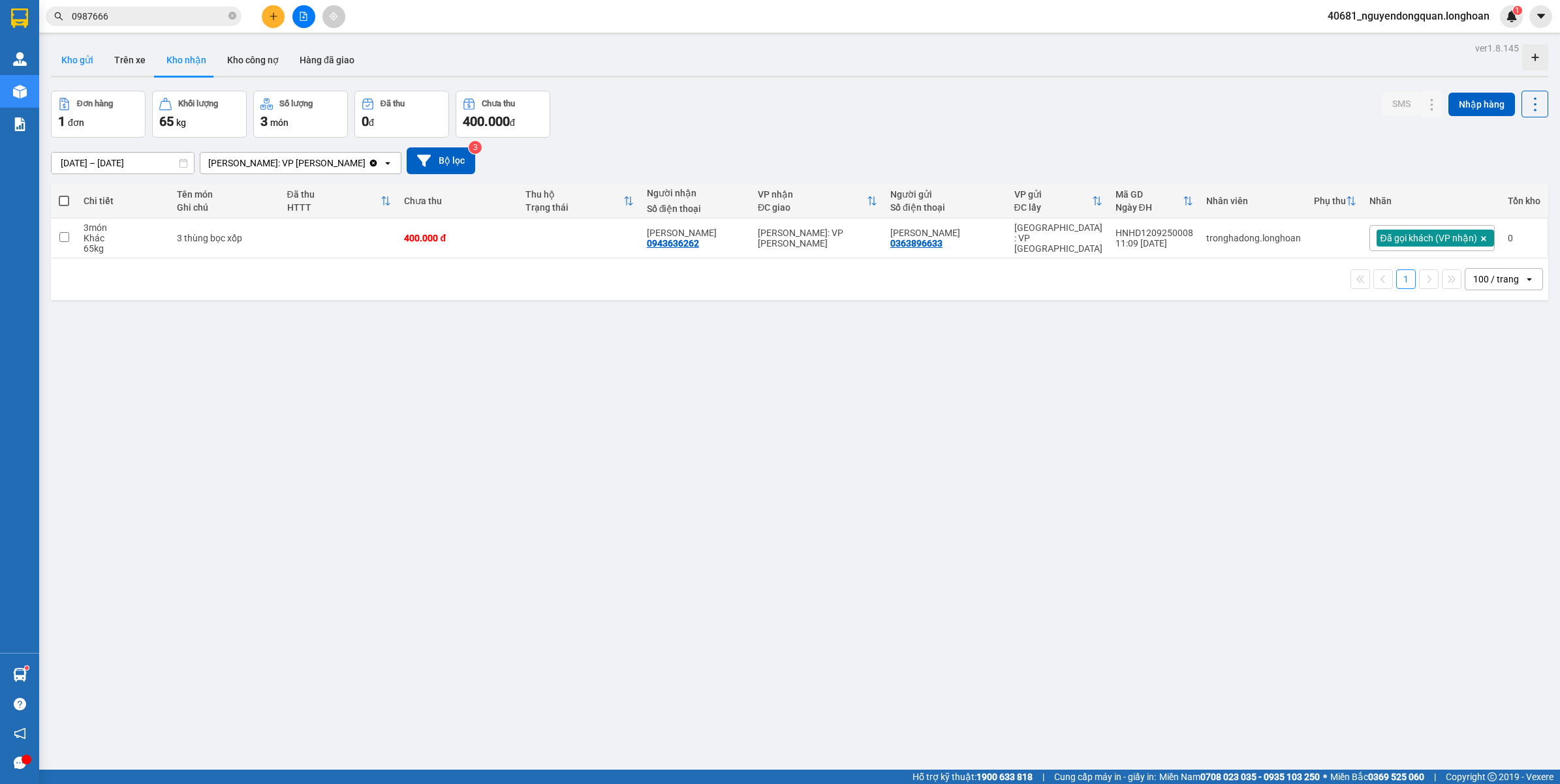
click at [81, 67] on button "Kho gửi" at bounding box center [77, 60] width 53 height 31
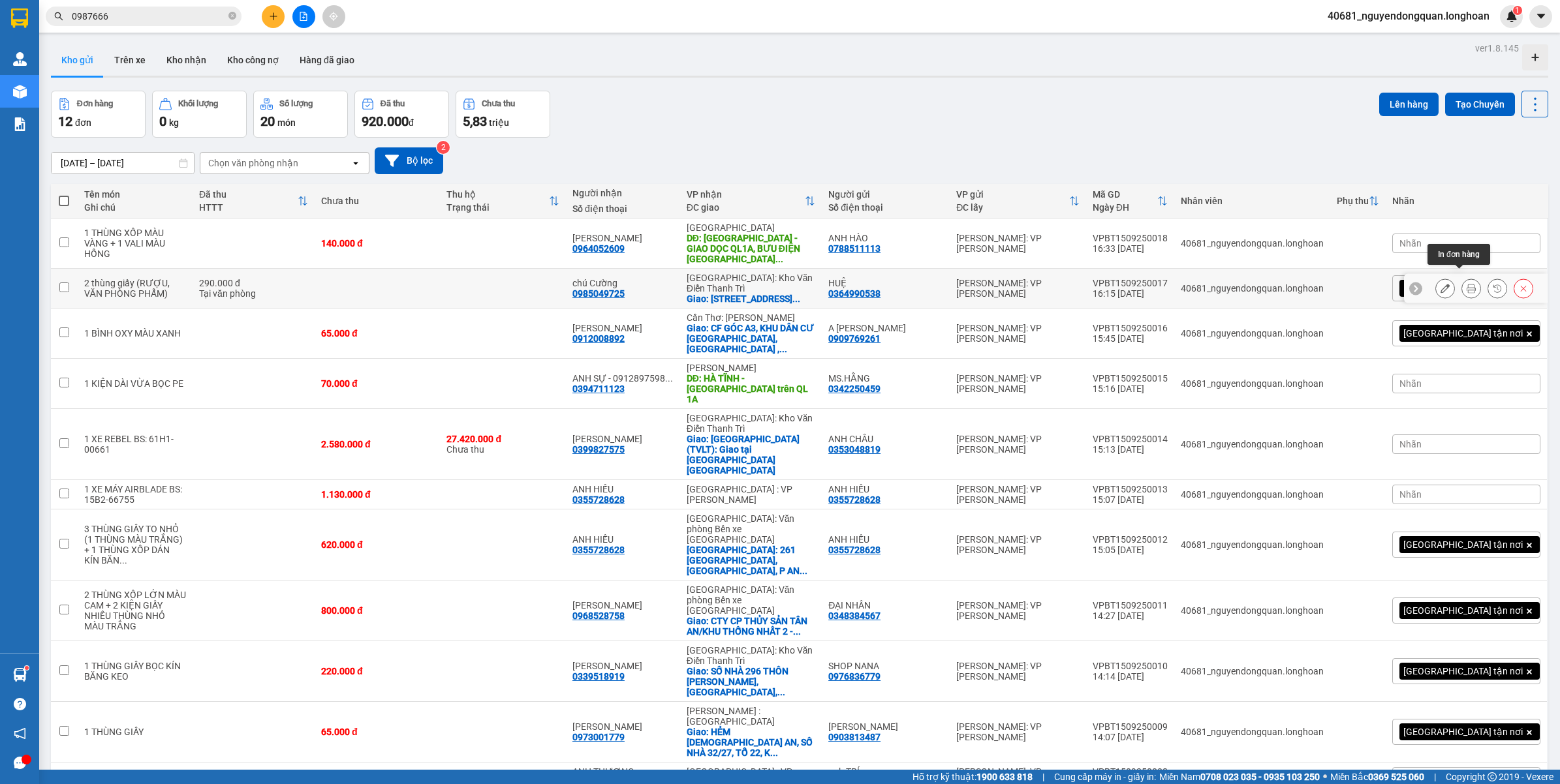
click at [1462, 279] on button at bounding box center [1471, 288] width 18 height 23
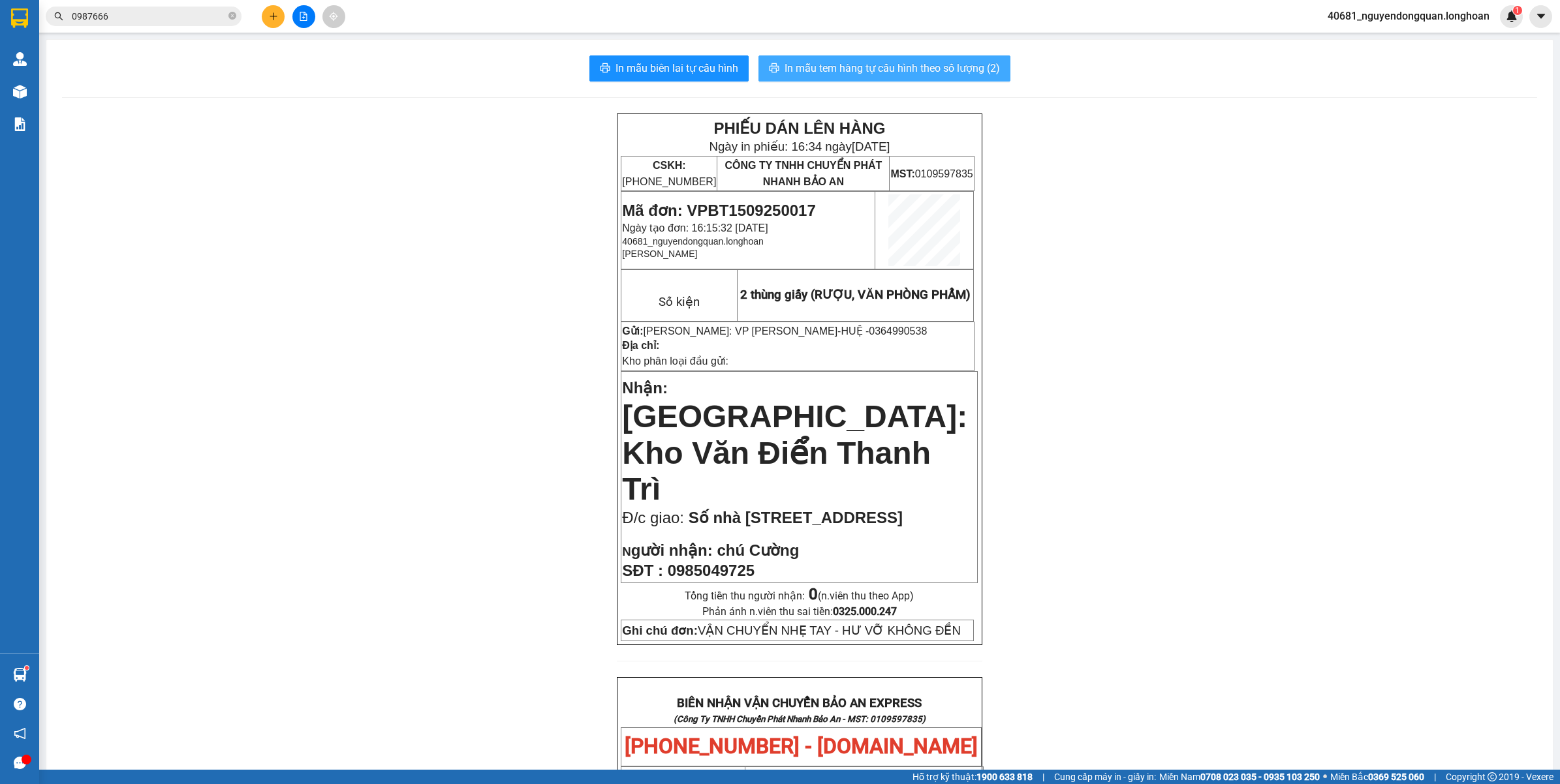
click at [939, 73] on span "In mẫu tem hàng tự cấu hình theo số lượng (2)" at bounding box center [892, 68] width 215 height 16
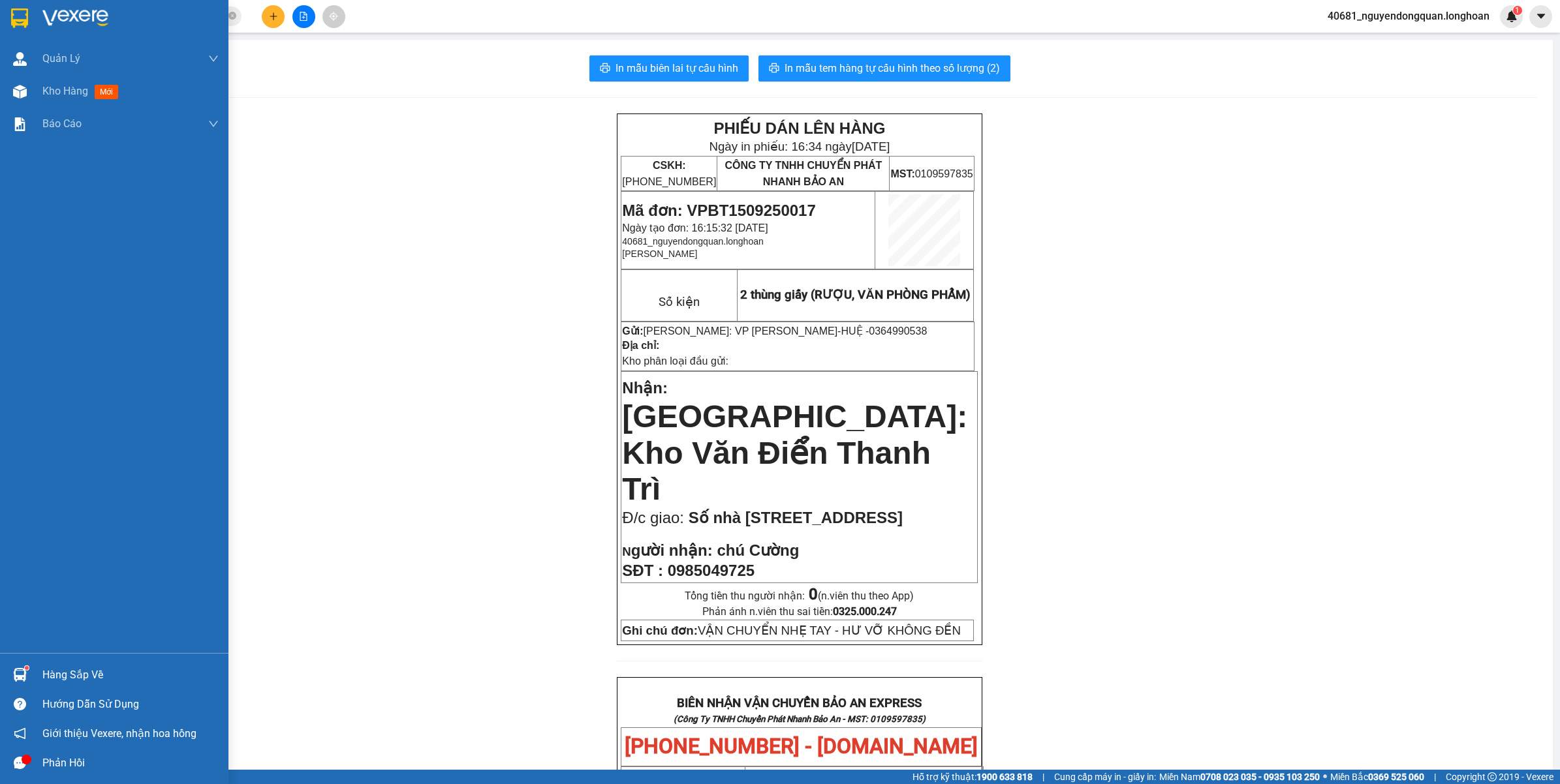
click at [33, 5] on div at bounding box center [114, 21] width 229 height 42
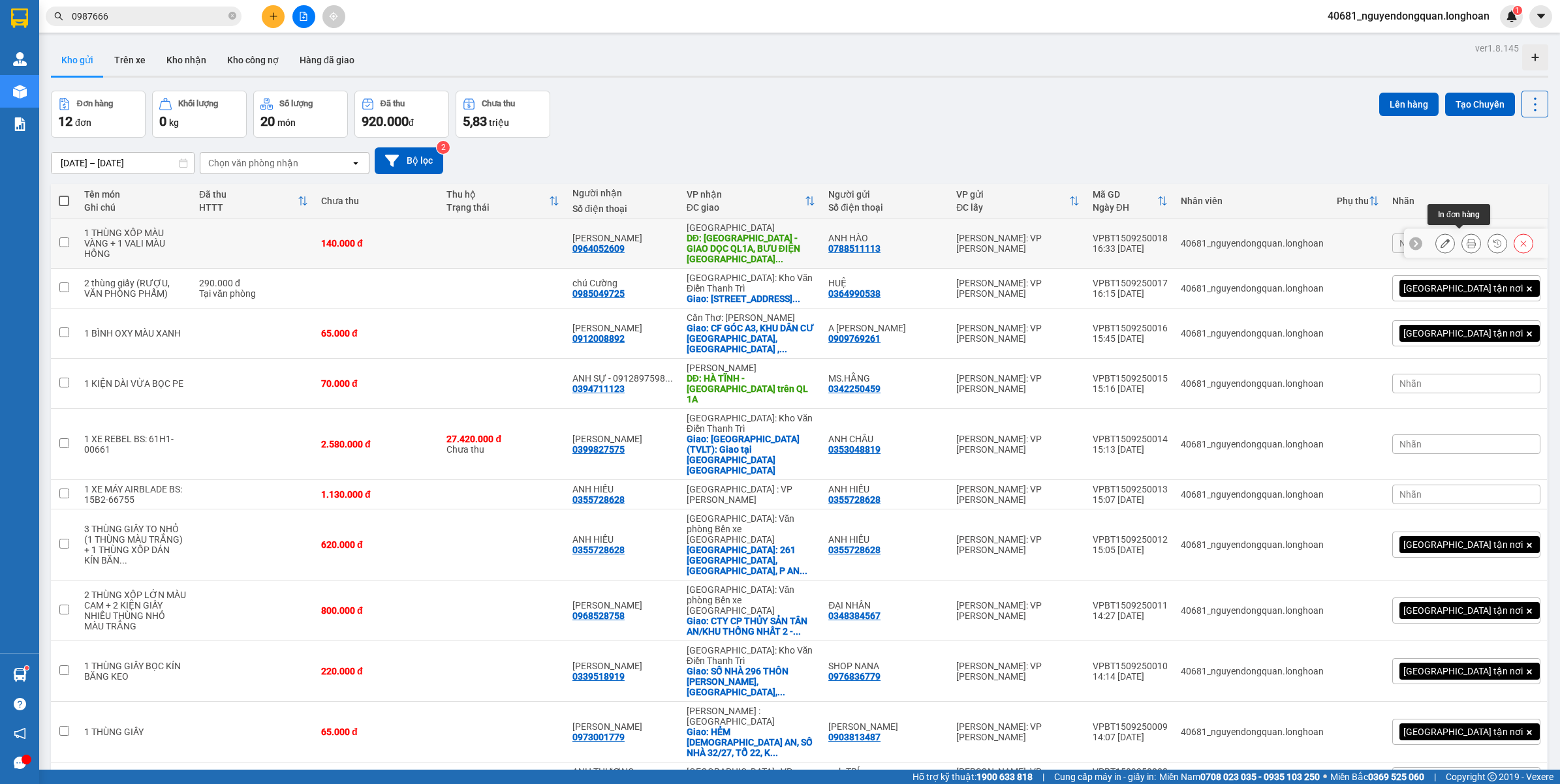
click at [1462, 236] on button at bounding box center [1471, 243] width 18 height 23
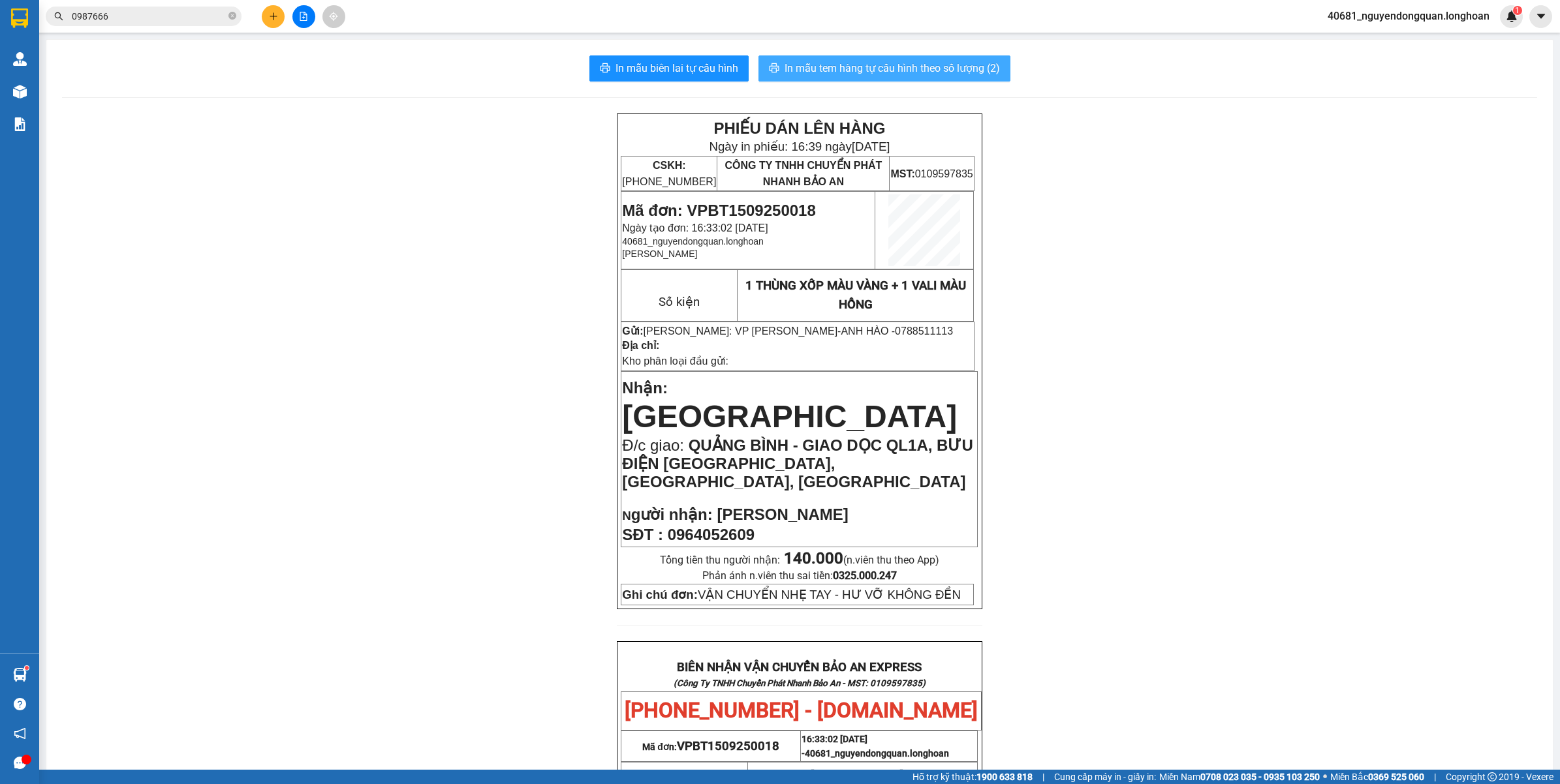
click at [948, 77] on span "In mẫu tem hàng tự cấu hình theo số lượng (2)" at bounding box center [892, 68] width 215 height 16
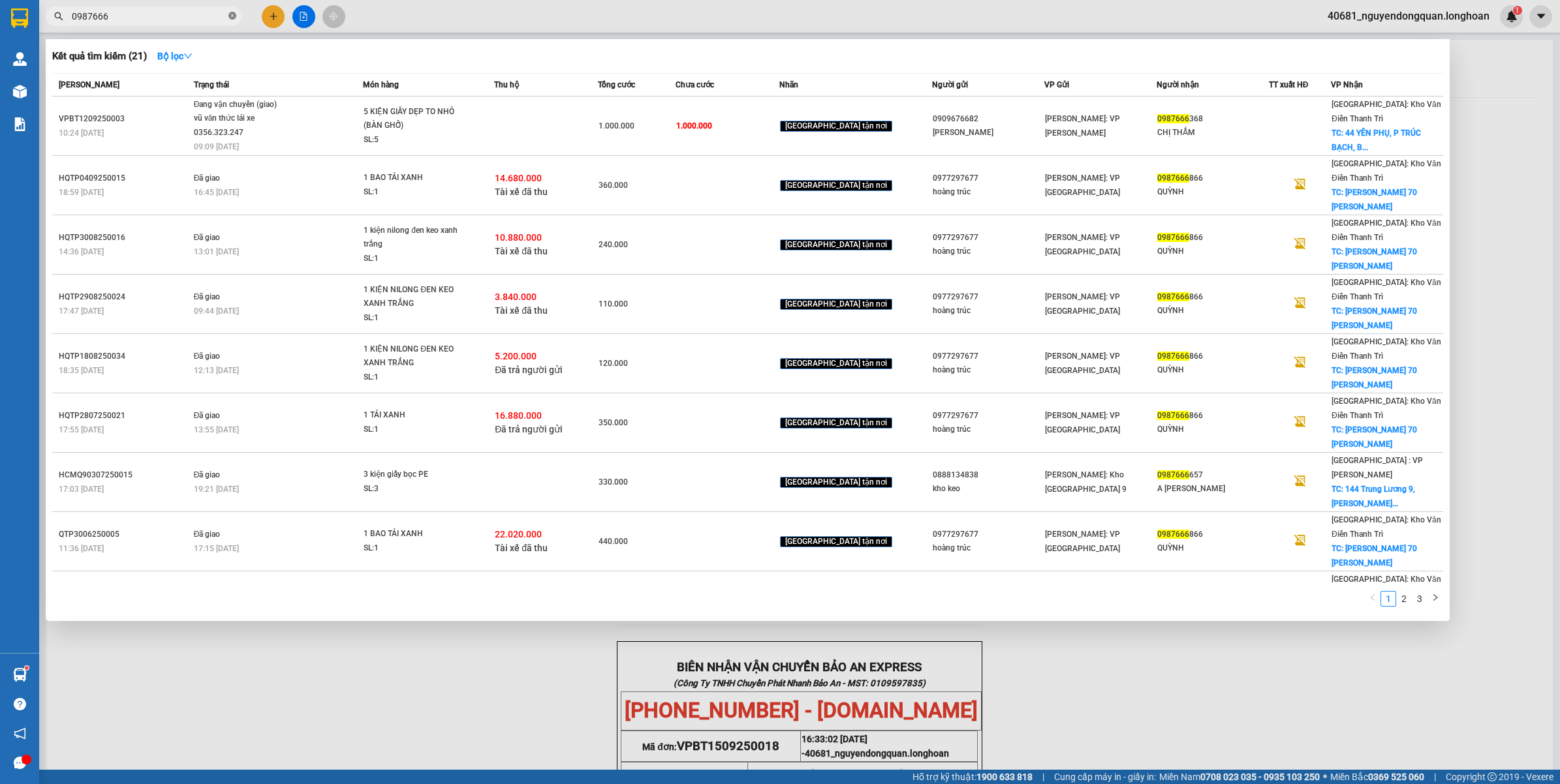
click at [233, 20] on icon "close-circle" at bounding box center [232, 16] width 8 height 8
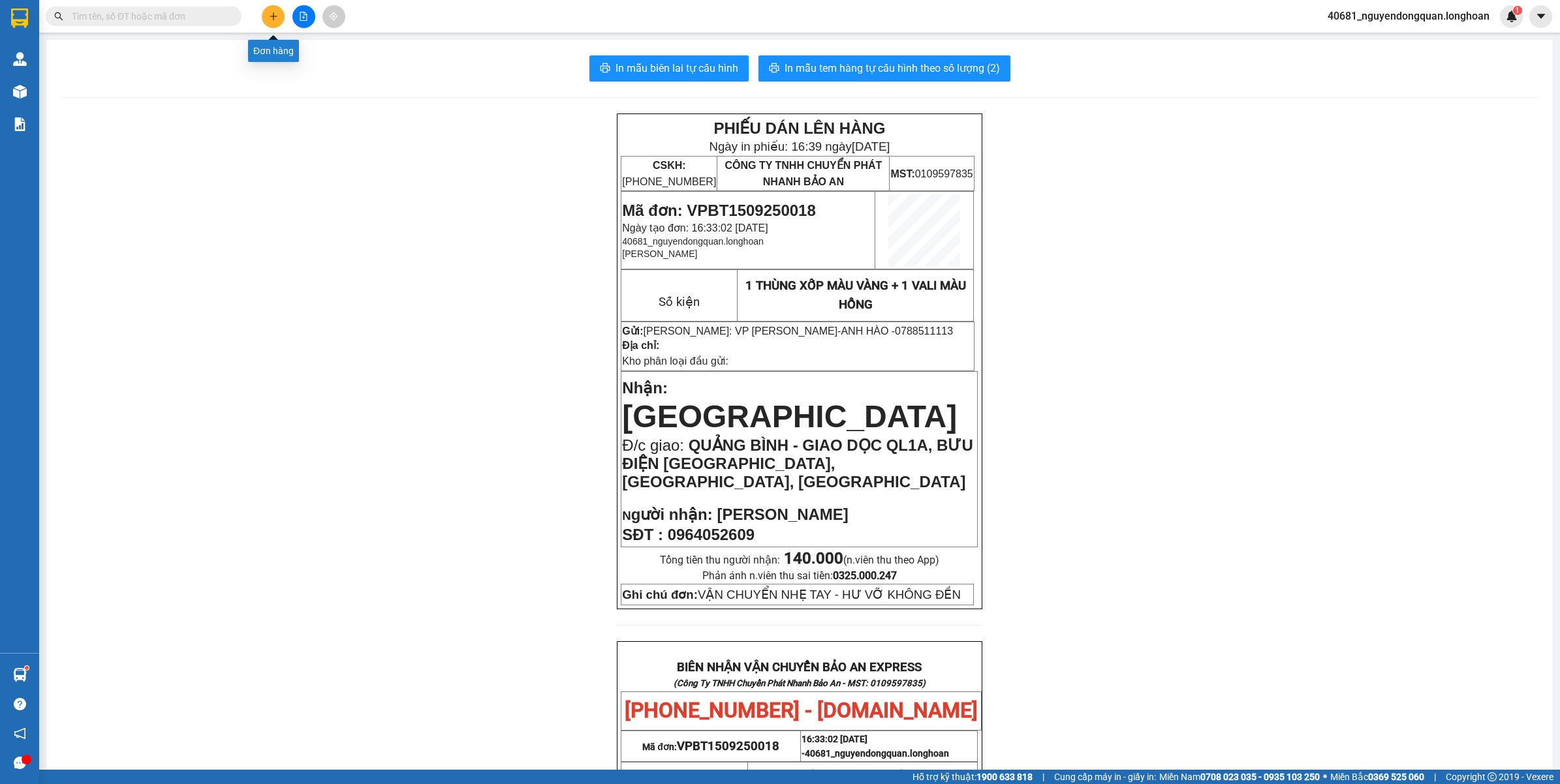
click at [276, 25] on button at bounding box center [272, 16] width 23 height 23
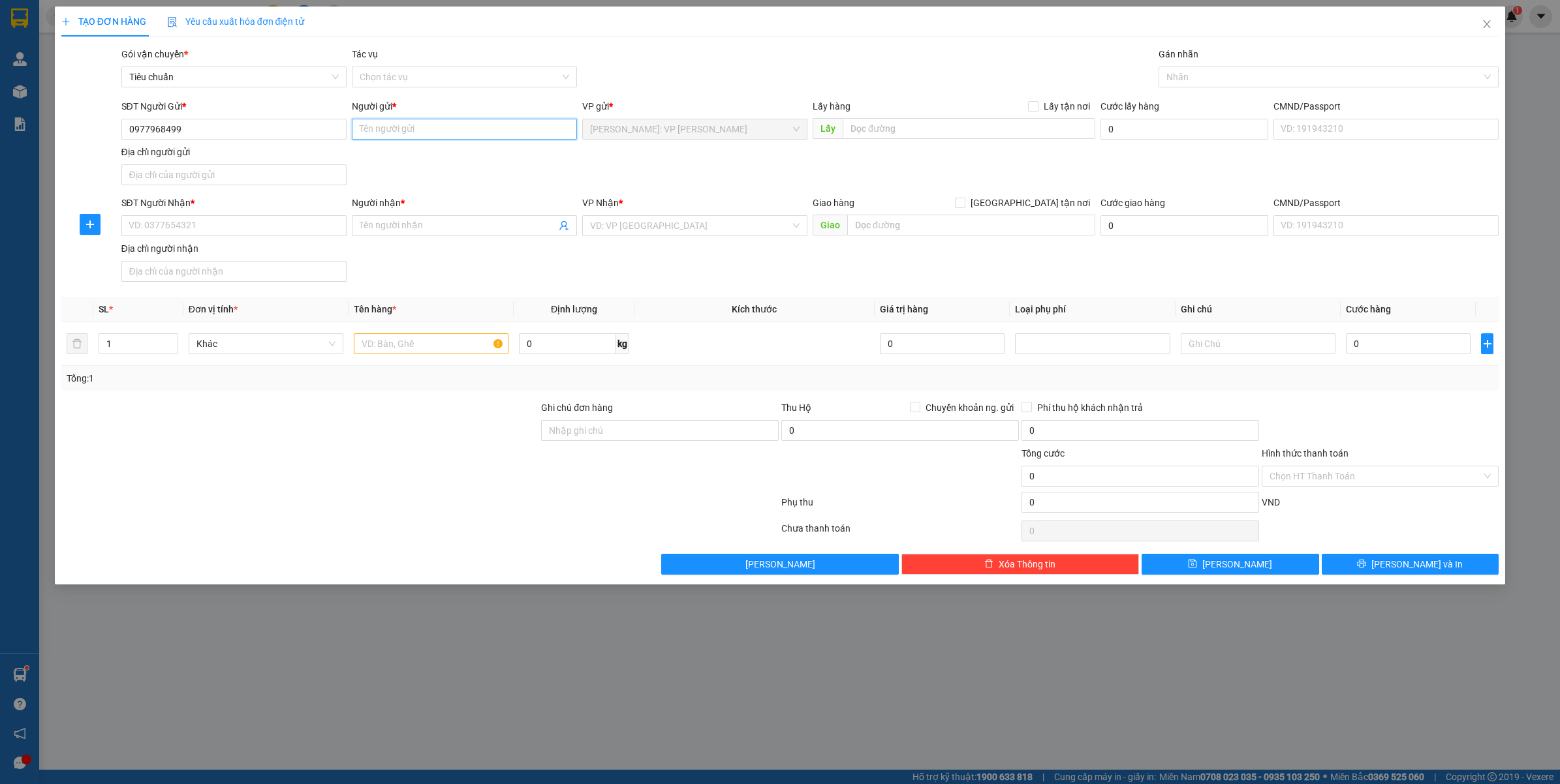
click at [510, 137] on input "Người gửi *" at bounding box center [464, 129] width 225 height 21
drag, startPoint x: 186, startPoint y: 129, endPoint x: 106, endPoint y: 145, distance: 81.6
click at [102, 142] on div "SĐT Người Gửi * 0977968499 0977968499 Người gửi * Tên người gửi VP gửi * Hồ Chí…" at bounding box center [780, 145] width 1440 height 92
click at [420, 126] on input "Người gửi *" at bounding box center [464, 129] width 225 height 21
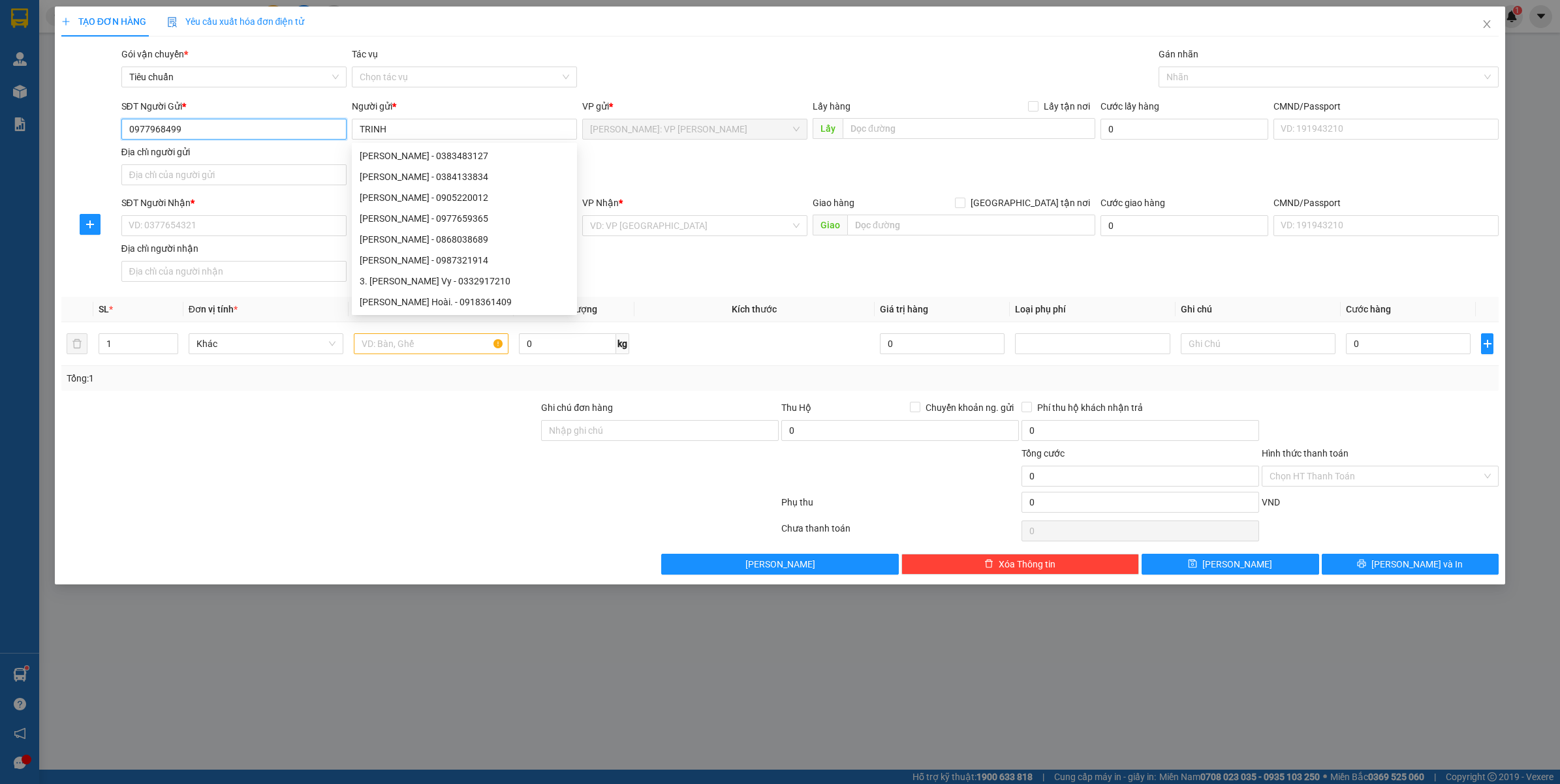
click at [204, 137] on input "0977968499" at bounding box center [234, 129] width 225 height 21
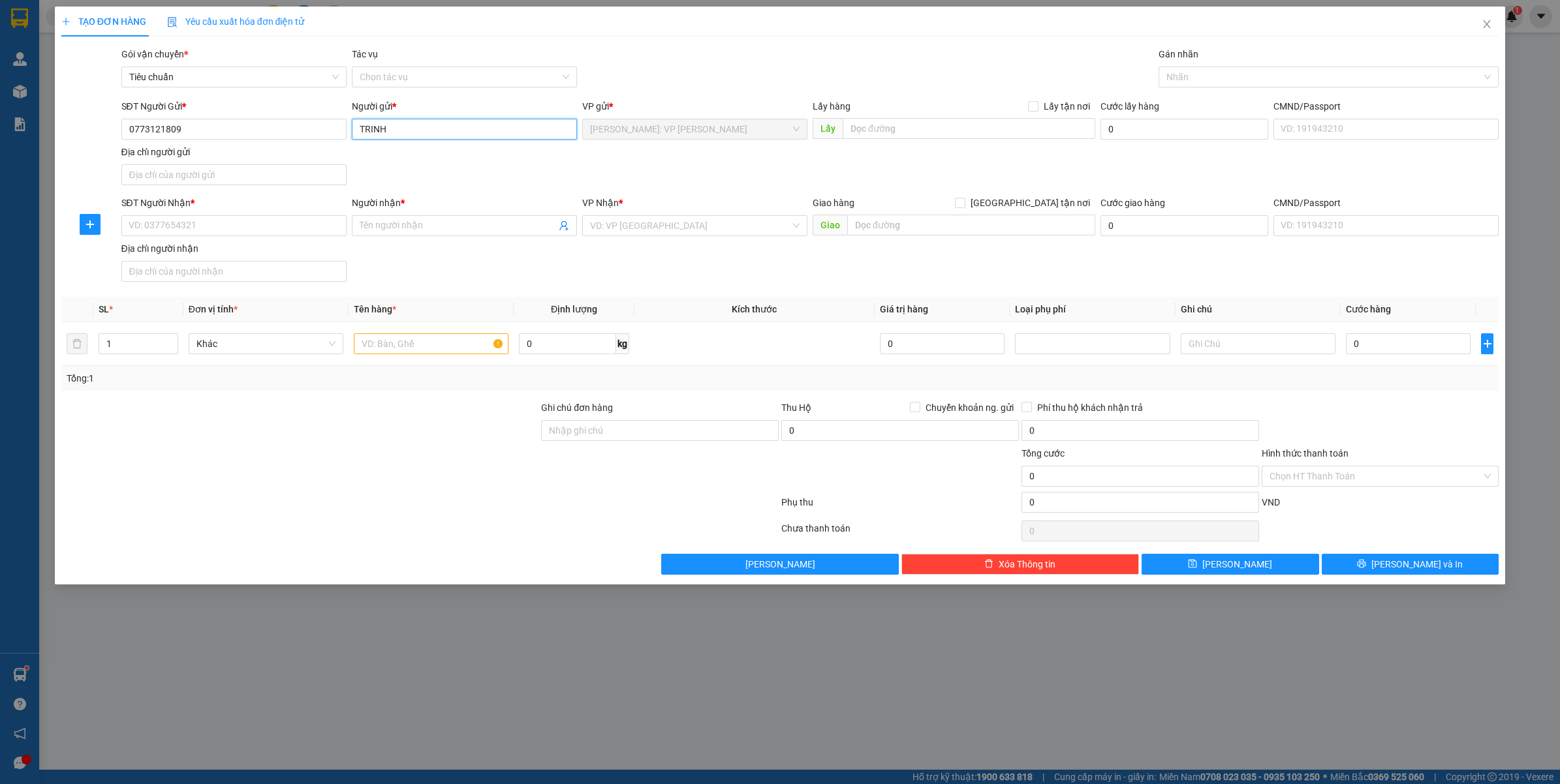
click at [448, 128] on input "TRINH" at bounding box center [464, 129] width 225 height 21
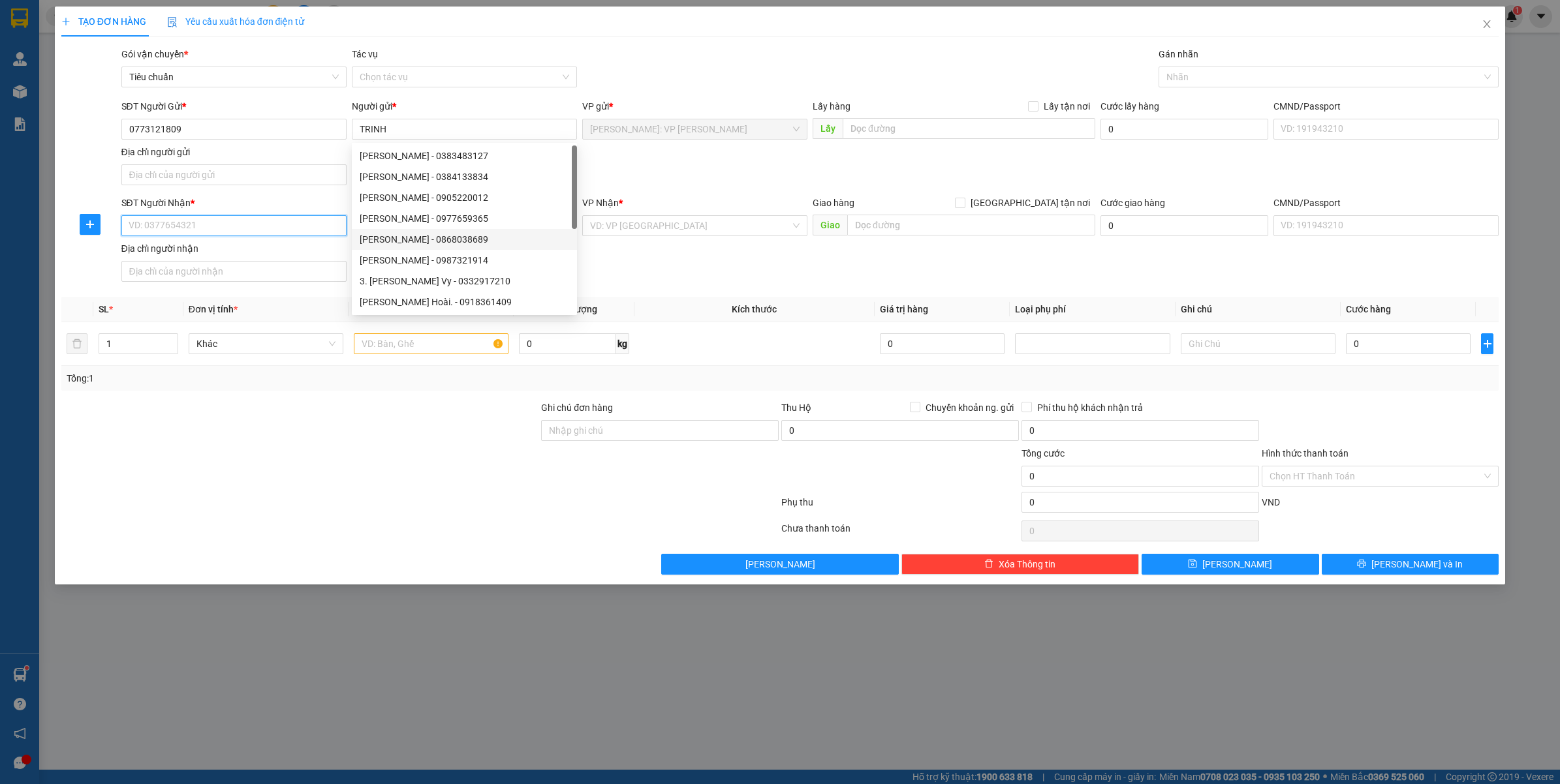
click at [235, 226] on input "SĐT Người Nhận *" at bounding box center [234, 225] width 225 height 21
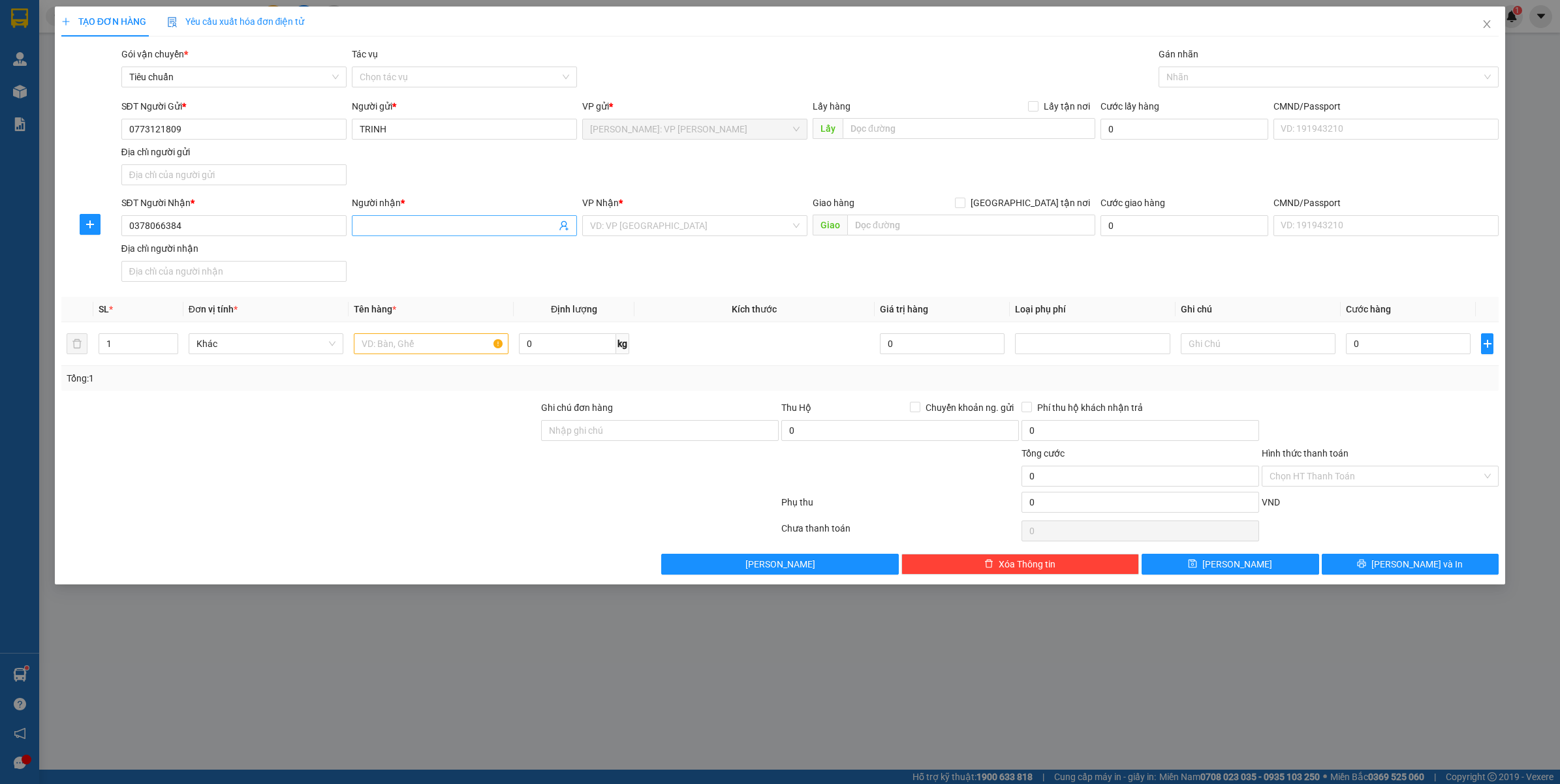
click at [434, 228] on input "Người nhận *" at bounding box center [457, 225] width 196 height 14
click at [665, 229] on input "search" at bounding box center [690, 225] width 200 height 20
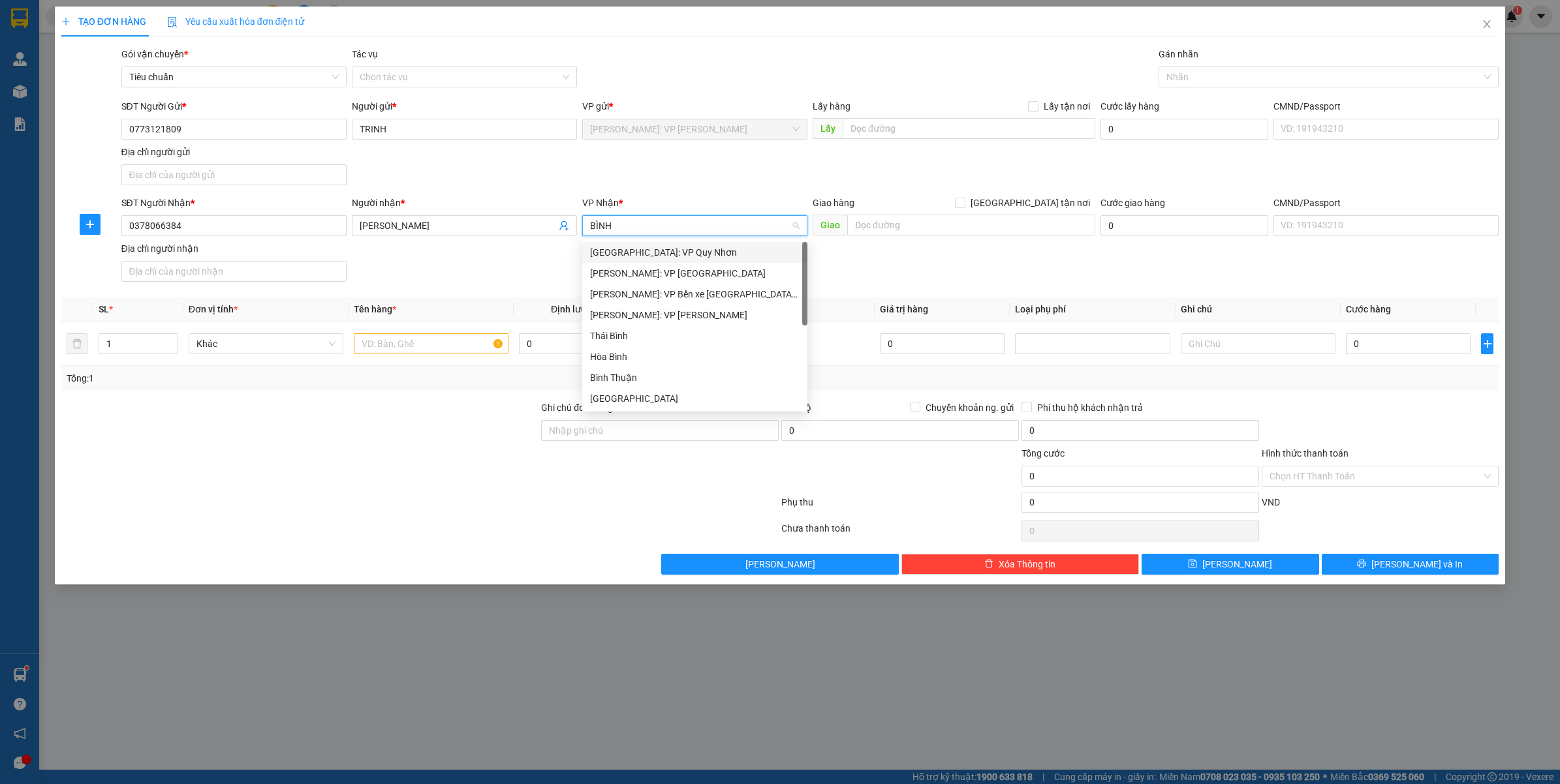
click at [666, 254] on div "[GEOGRAPHIC_DATA]: VP Quy Nhơn" at bounding box center [695, 252] width 210 height 14
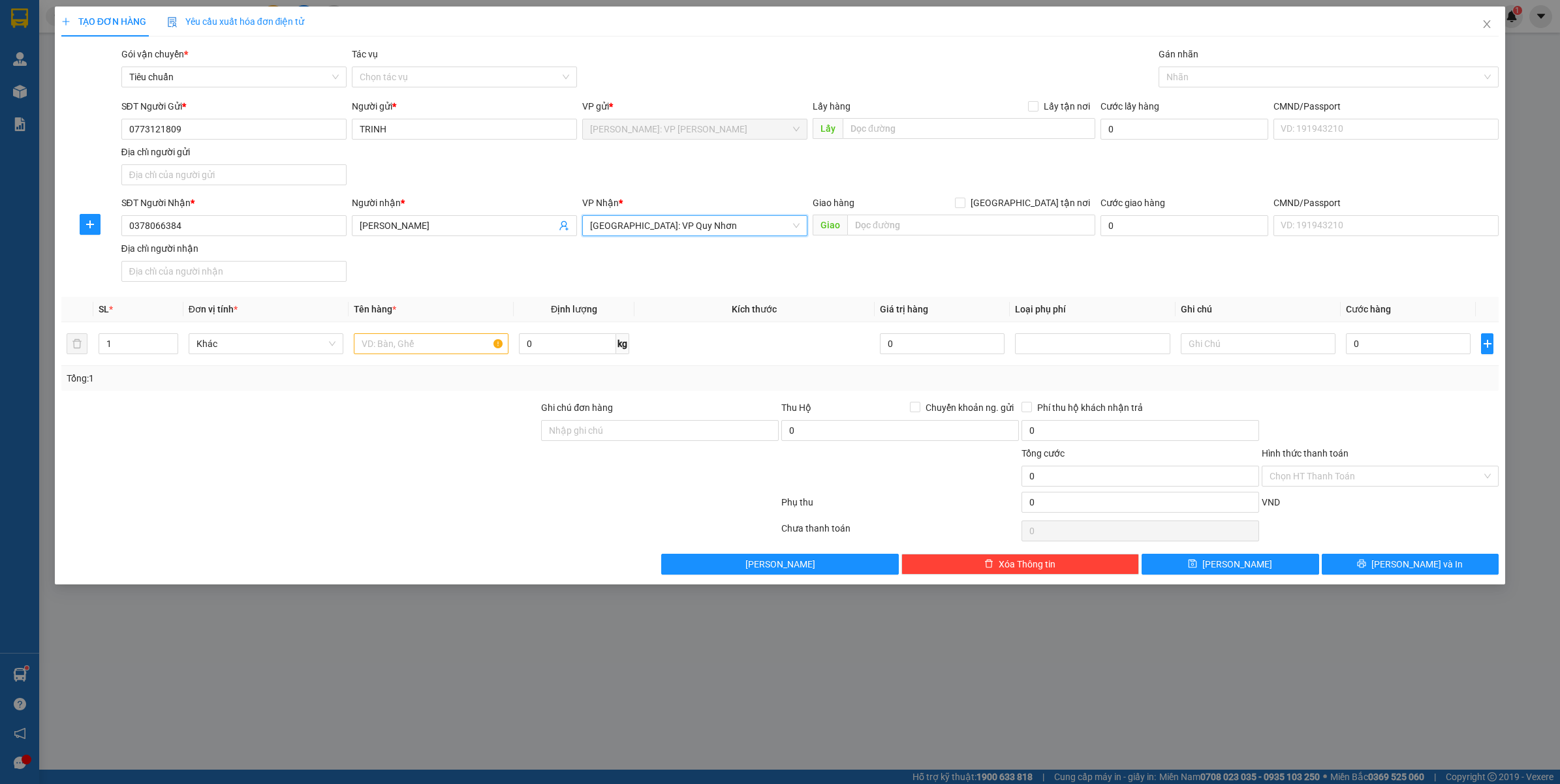
click at [944, 212] on div "Giao hàng Giao tận nơi" at bounding box center [953, 205] width 283 height 20
click at [921, 229] on input "text" at bounding box center [971, 225] width 248 height 21
click at [964, 201] on input "[GEOGRAPHIC_DATA] tận nơi" at bounding box center [960, 203] width 9 height 9
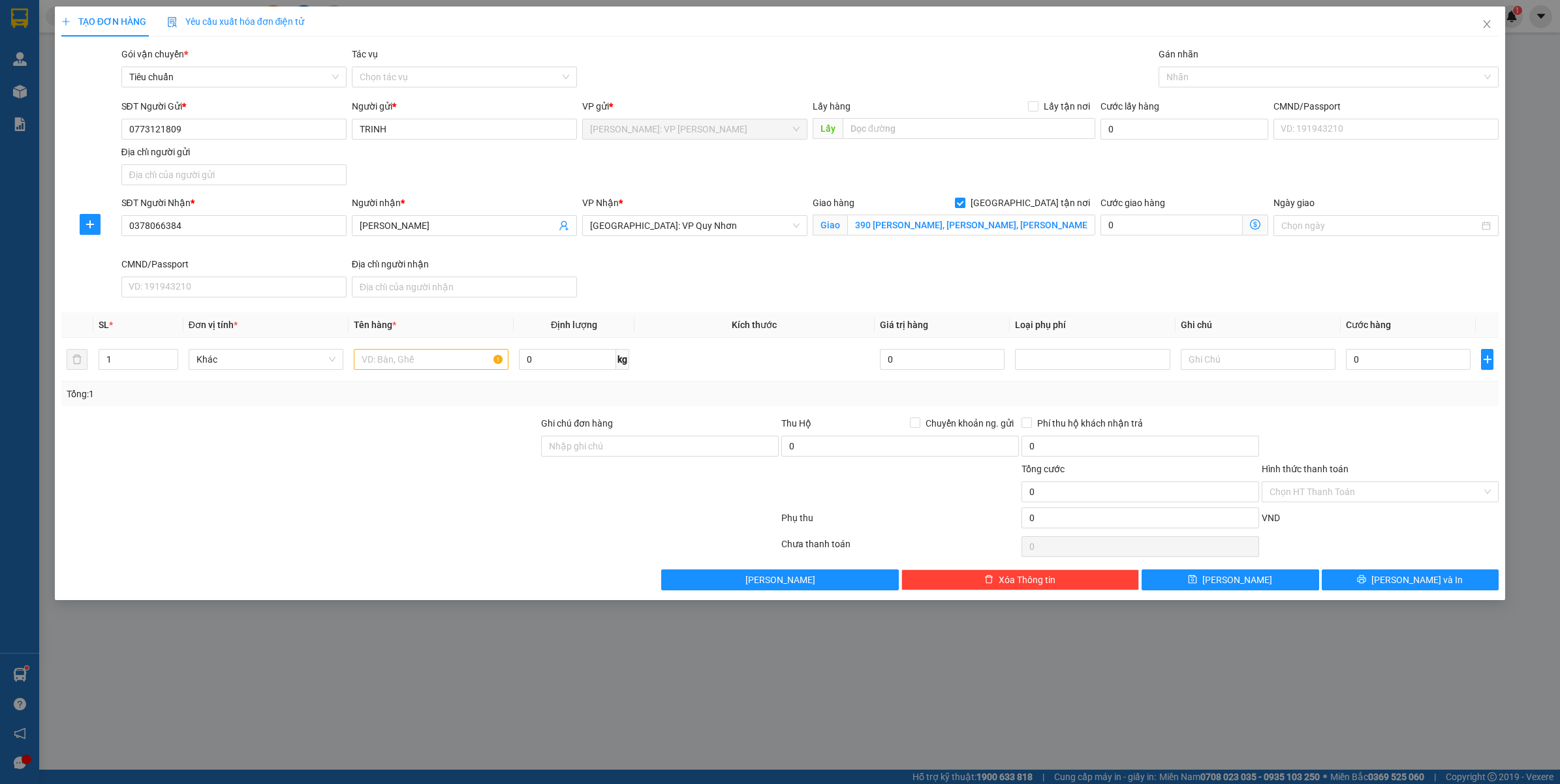
drag, startPoint x: 1202, startPoint y: 79, endPoint x: 1192, endPoint y: 90, distance: 14.9
click at [1201, 80] on div at bounding box center [1322, 77] width 321 height 16
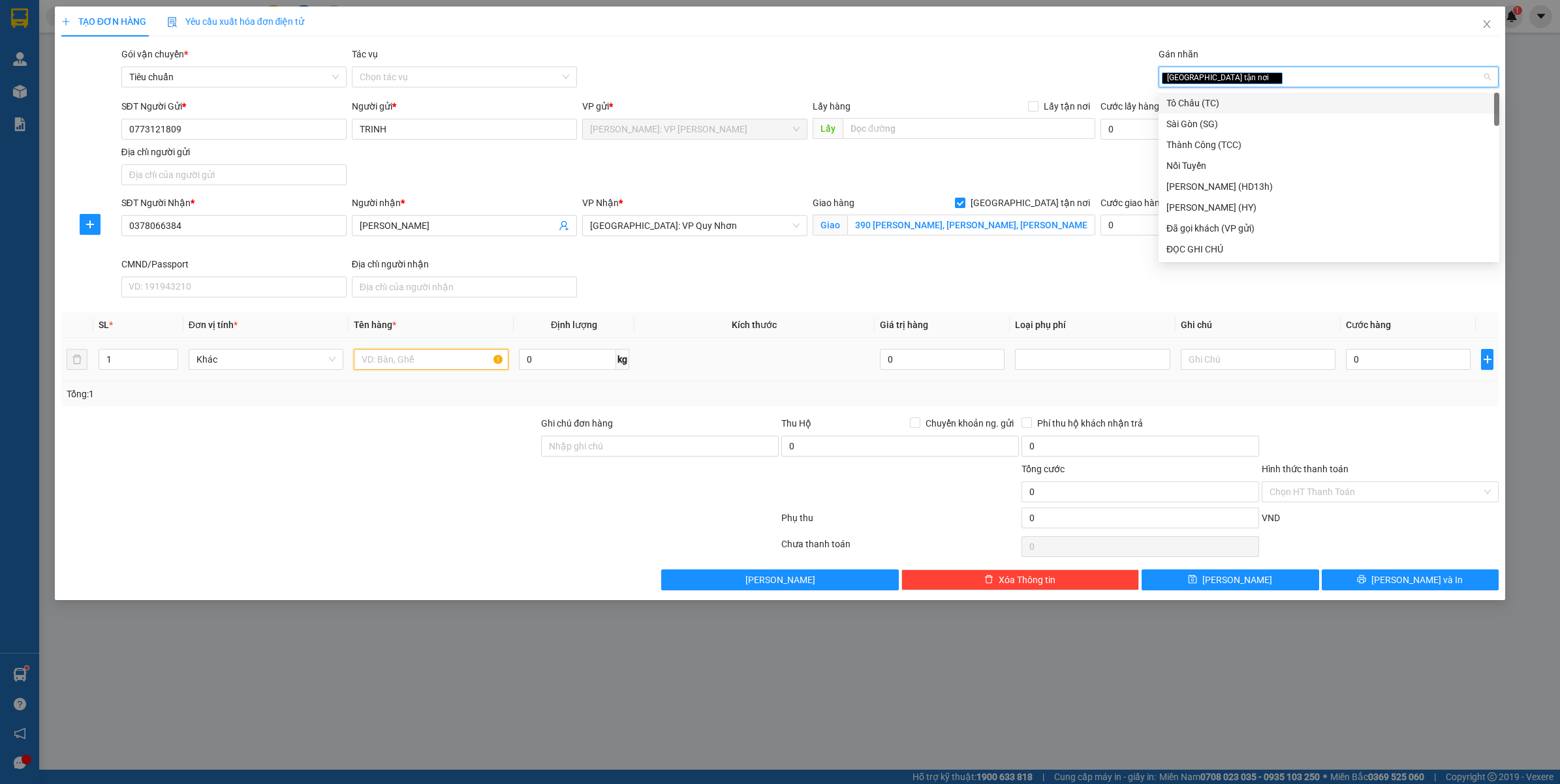
click at [372, 358] on input "text" at bounding box center [431, 359] width 155 height 21
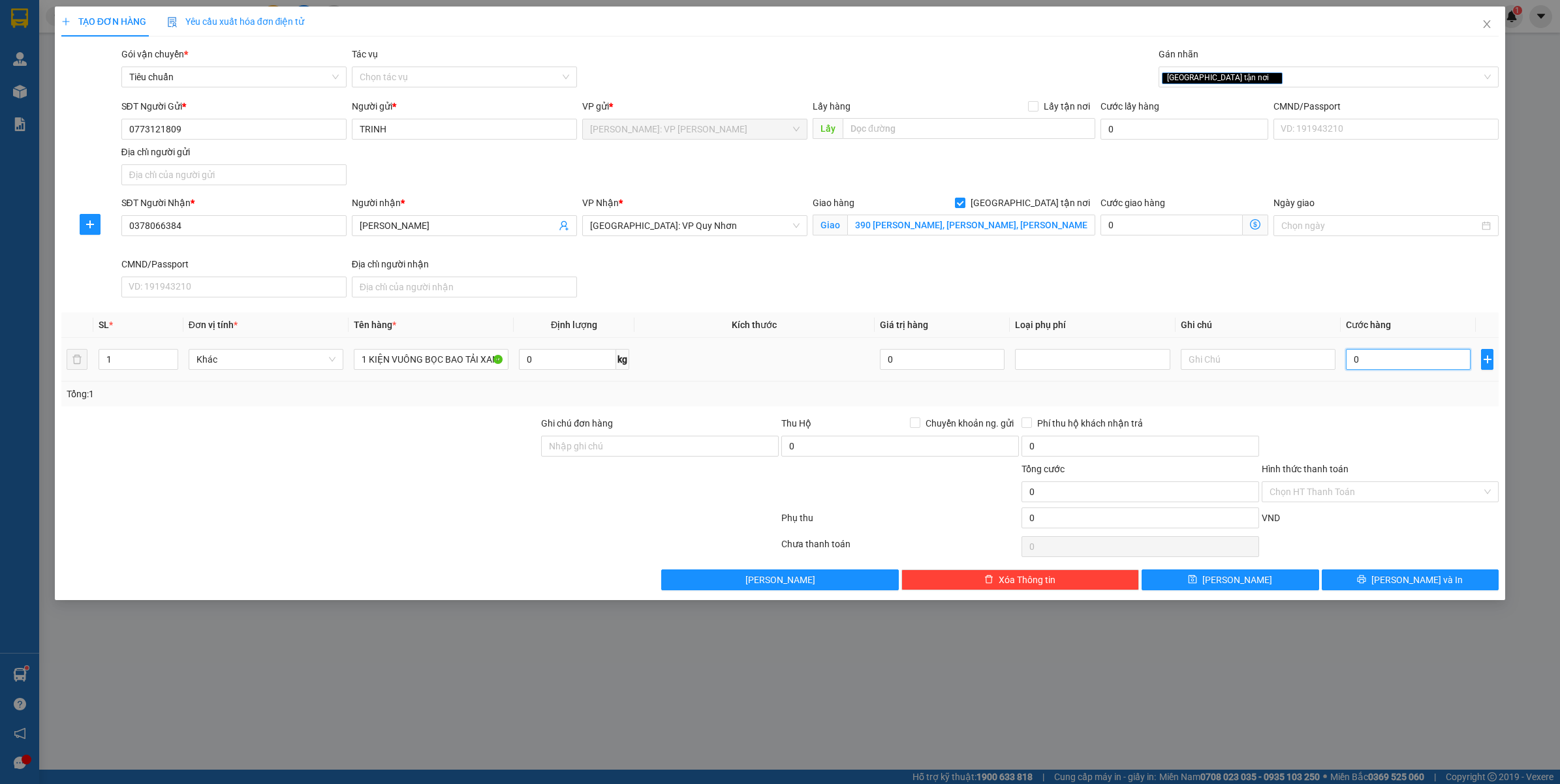
drag, startPoint x: 1377, startPoint y: 358, endPoint x: 639, endPoint y: 437, distance: 742.2
click at [1376, 359] on input "0" at bounding box center [1407, 359] width 124 height 21
click at [557, 444] on input "Ghi chú đơn hàng" at bounding box center [659, 446] width 237 height 21
click at [1360, 361] on input "0" at bounding box center [1407, 359] width 124 height 21
click at [1011, 229] on input "390 NGUYỄN THÁI HỌC, P NGUYỄN VĂN CỪ, QUY NHƠN, BÌNH ĐỊNH" at bounding box center [971, 225] width 248 height 21
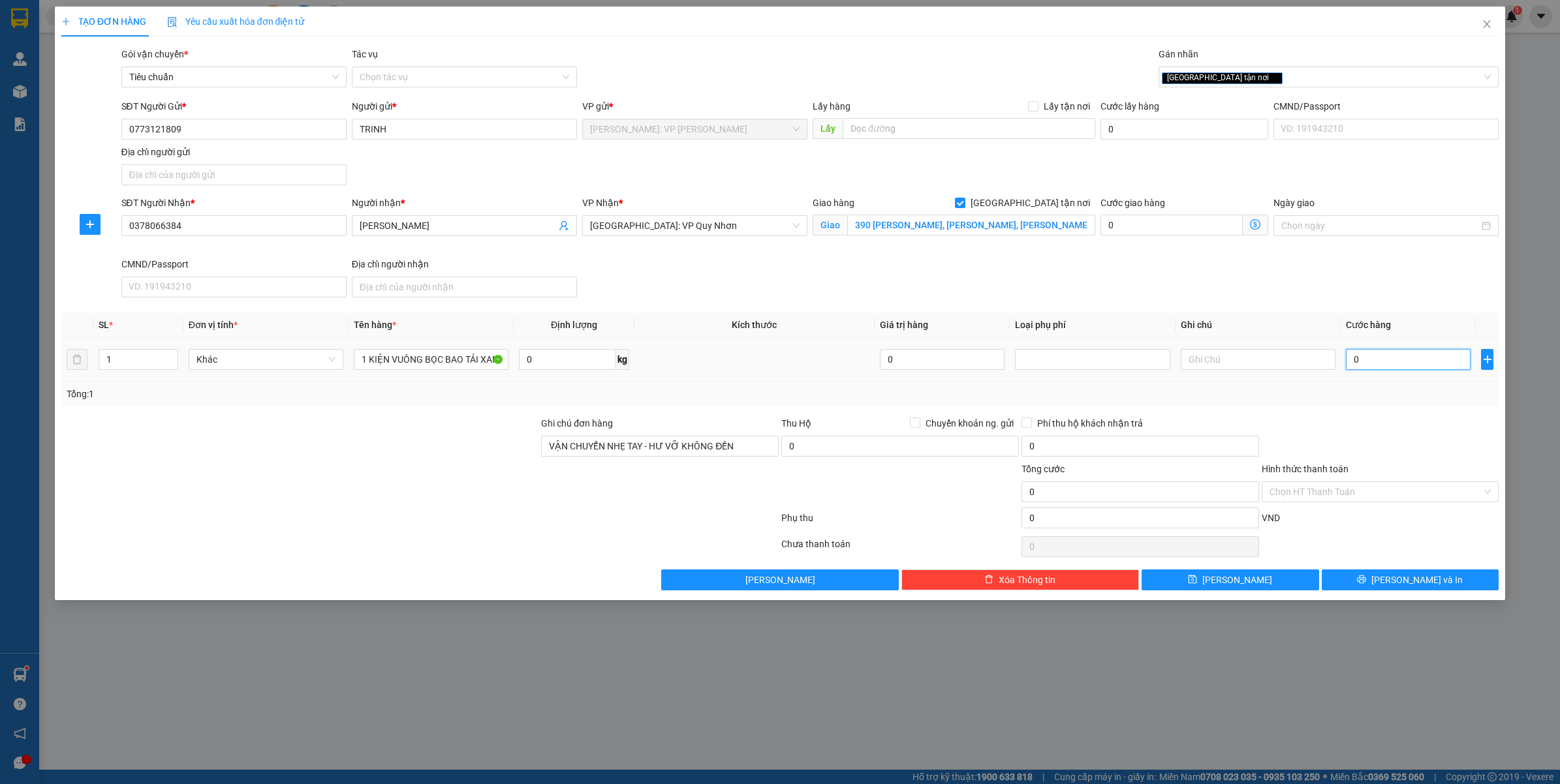
click at [1388, 359] on input "0" at bounding box center [1407, 359] width 124 height 21
click at [1364, 398] on div "Tổng: 1" at bounding box center [780, 394] width 1427 height 14
drag, startPoint x: 216, startPoint y: 128, endPoint x: 122, endPoint y: 134, distance: 94.2
click at [122, 134] on input "0773121809" at bounding box center [234, 129] width 225 height 21
click at [467, 124] on input "TRINH" at bounding box center [464, 129] width 225 height 21
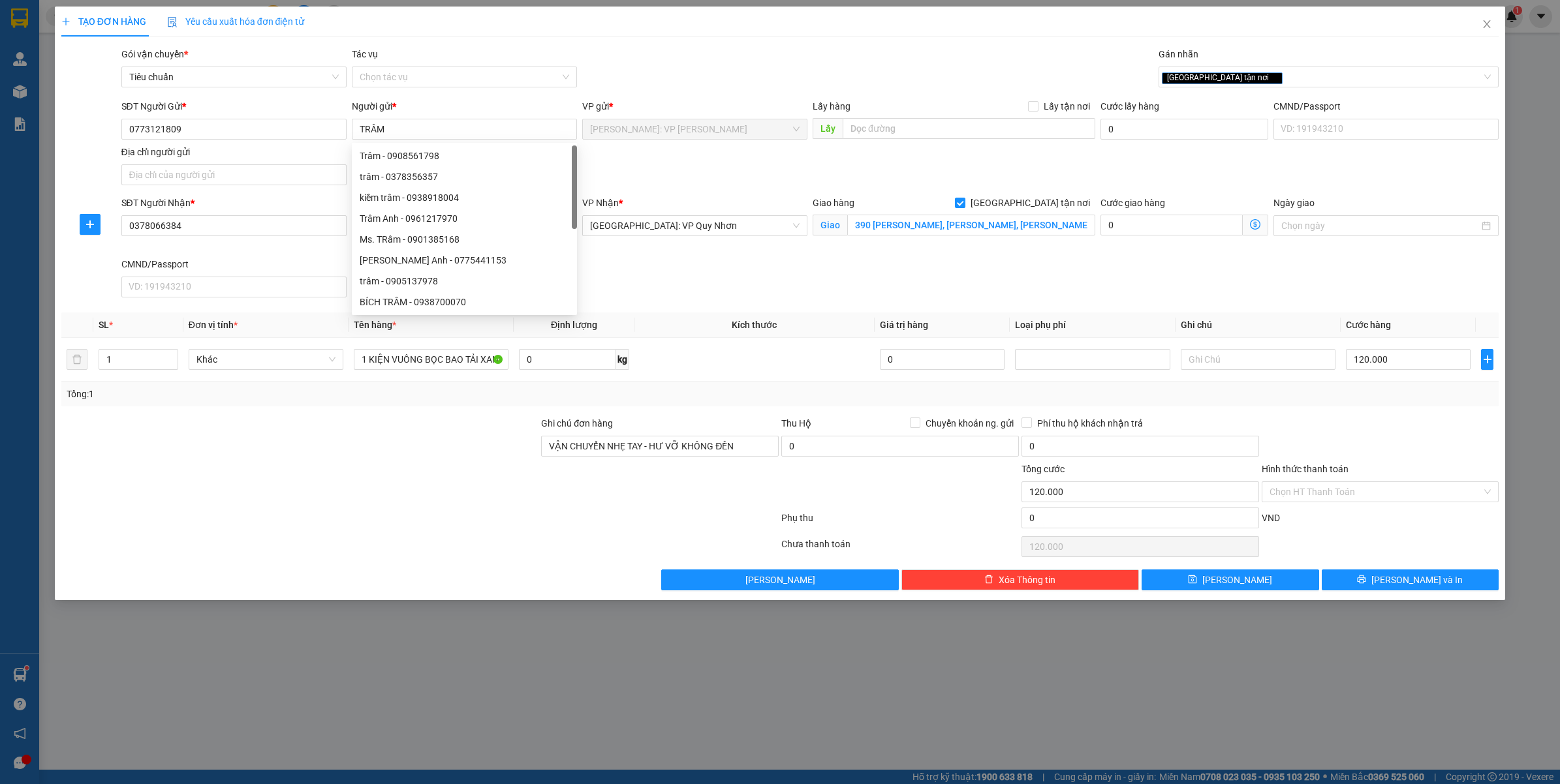
click at [761, 285] on div "SĐT Người Nhận * 0378066384 Người nhận * THANH TRÀ VP Nhận * Bình Định: VP Quy …" at bounding box center [810, 249] width 1383 height 107
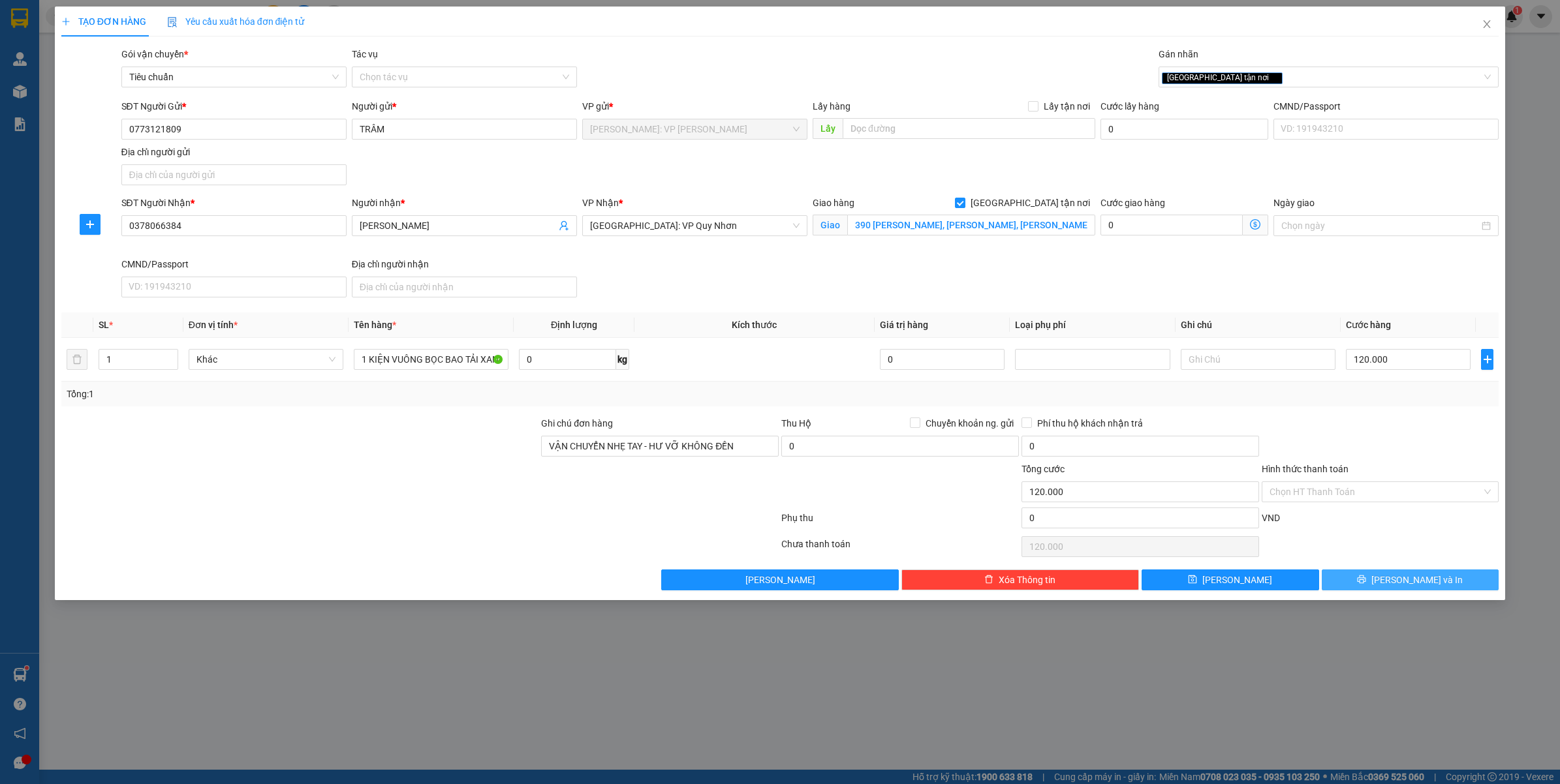
drag, startPoint x: 1385, startPoint y: 577, endPoint x: 1165, endPoint y: 533, distance: 224.4
click at [1385, 576] on button "[PERSON_NAME] và In" at bounding box center [1410, 580] width 178 height 21
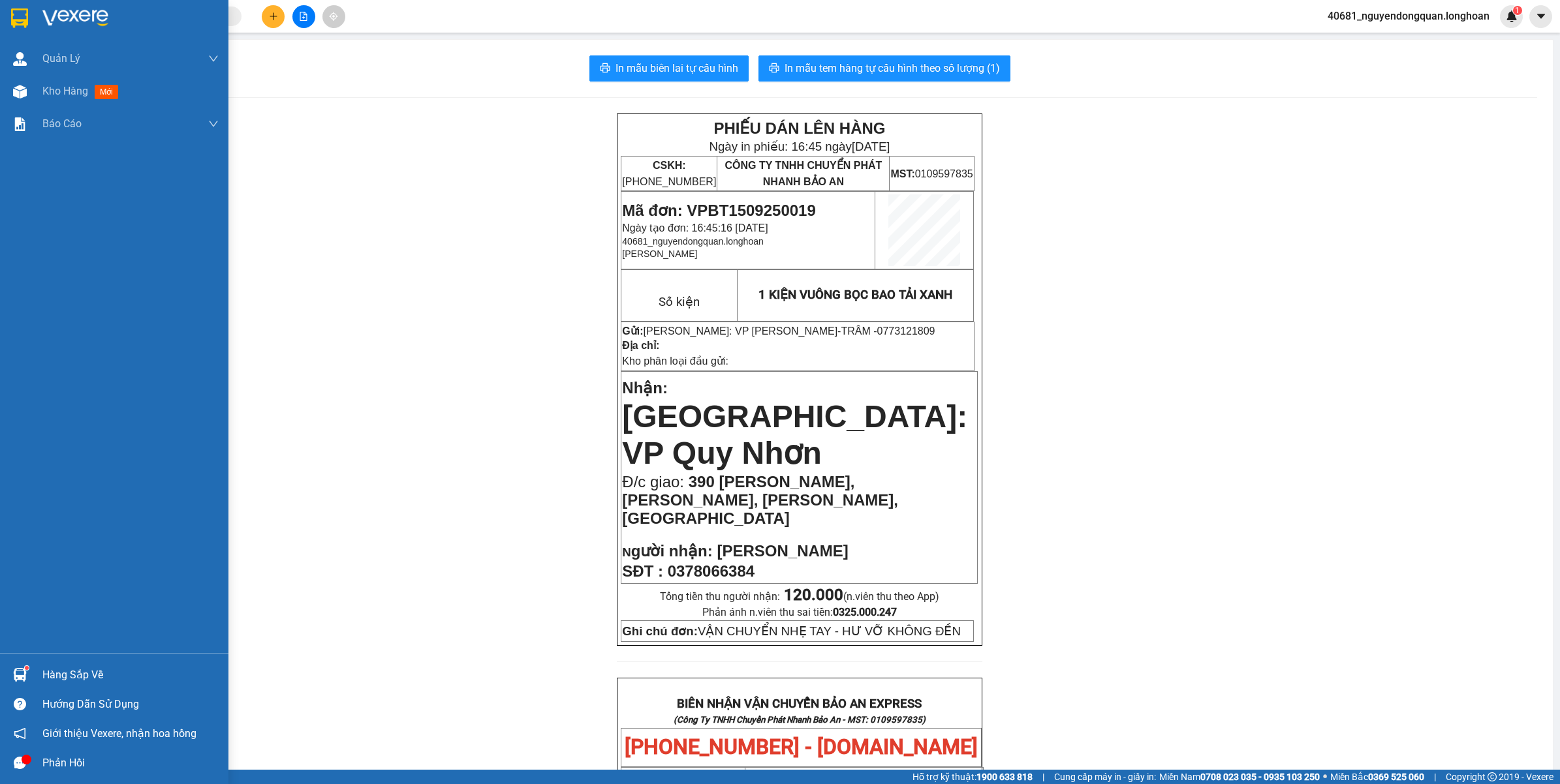
click at [25, 18] on img at bounding box center [20, 18] width 17 height 20
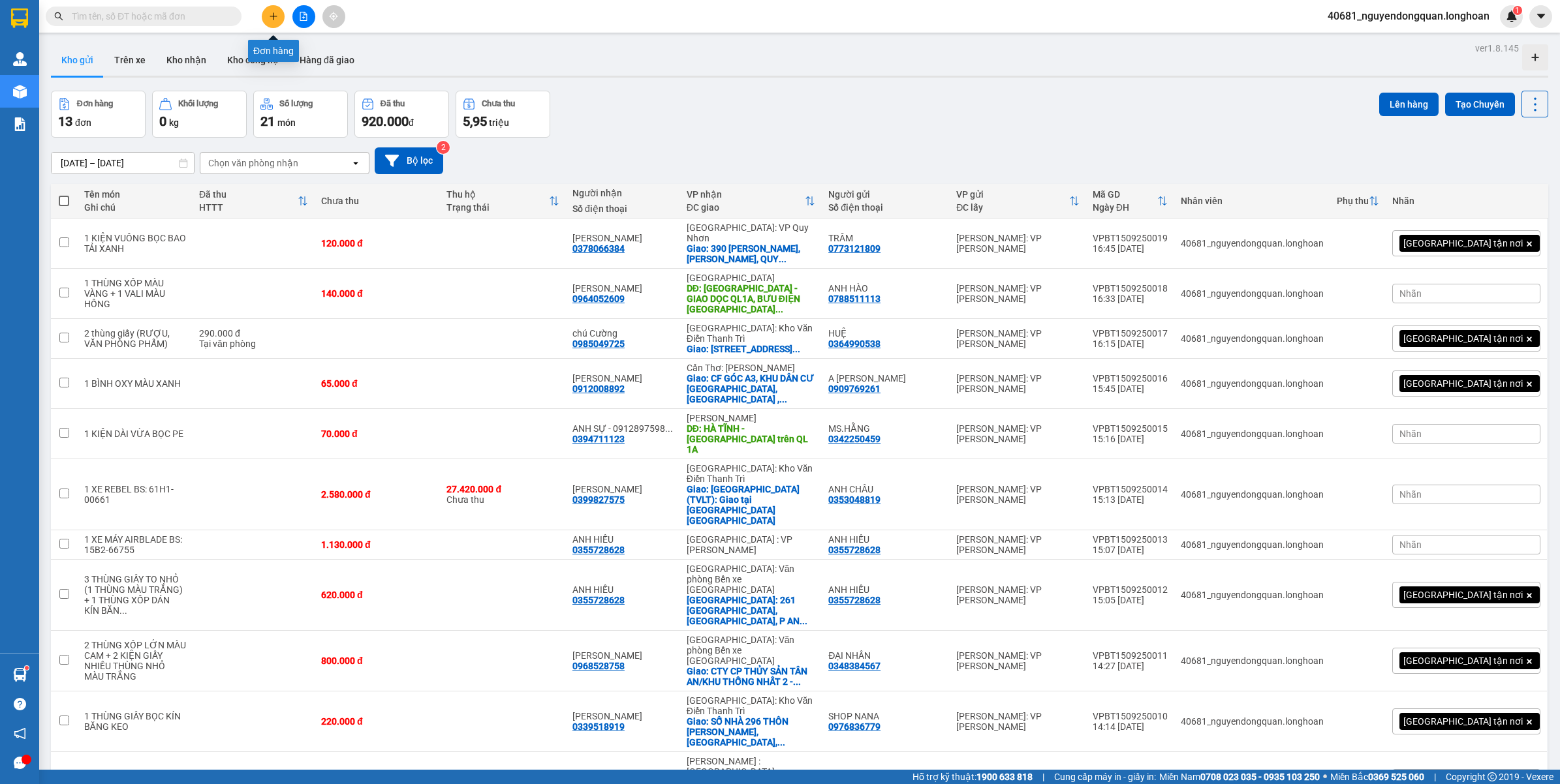
click at [265, 14] on button at bounding box center [272, 16] width 23 height 23
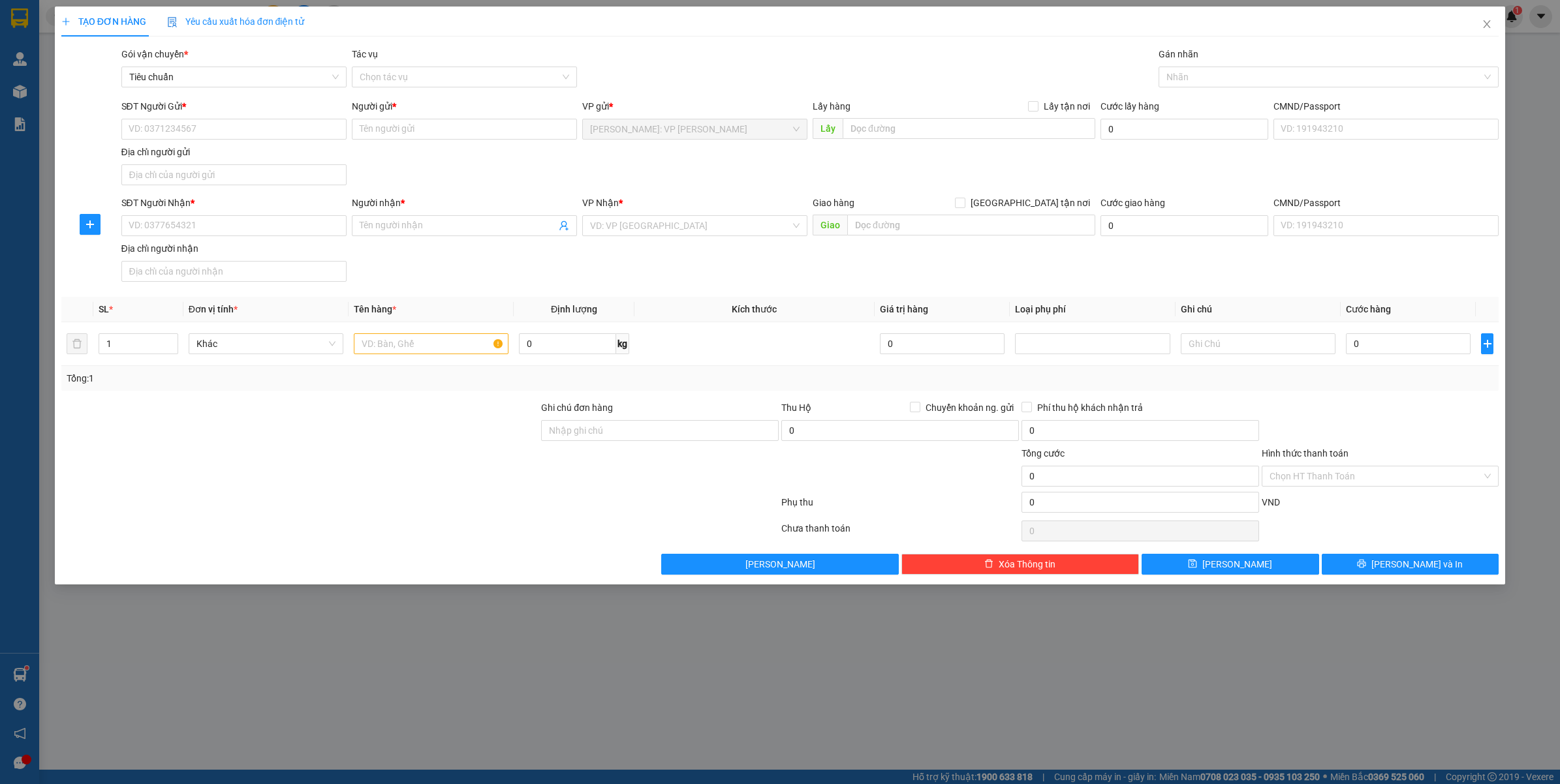
click at [268, 142] on div "SĐT Người Gửi * VD: 0371234567" at bounding box center [234, 122] width 225 height 45
click at [271, 135] on input "SĐT Người Gửi *" at bounding box center [234, 129] width 225 height 21
click at [233, 158] on div "0986031348 - CHỊ DUNG" at bounding box center [234, 156] width 210 height 14
click at [248, 225] on input "SĐT Người Nhận *" at bounding box center [234, 225] width 225 height 21
click at [262, 253] on div "0942671936 - HÀ ANH - CTY NANOMEX" at bounding box center [237, 253] width 216 height 14
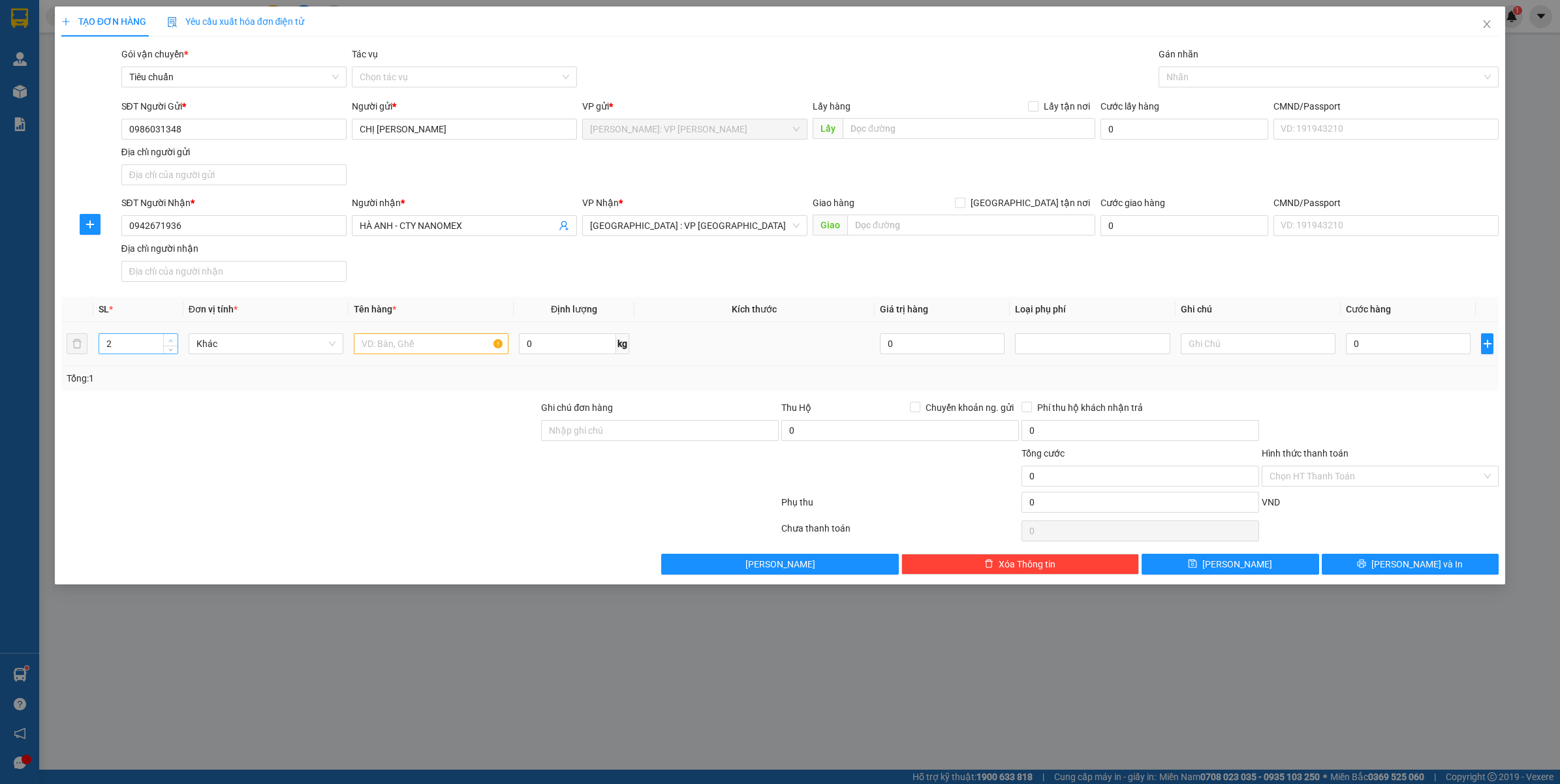
click at [167, 336] on span "Increase Value" at bounding box center [170, 340] width 14 height 12
click at [168, 336] on span "Increase Value" at bounding box center [170, 340] width 14 height 12
click at [457, 346] on input "text" at bounding box center [431, 343] width 155 height 21
drag, startPoint x: 1360, startPoint y: 347, endPoint x: 1385, endPoint y: 318, distance: 38.3
click at [1360, 347] on input "0" at bounding box center [1407, 343] width 124 height 21
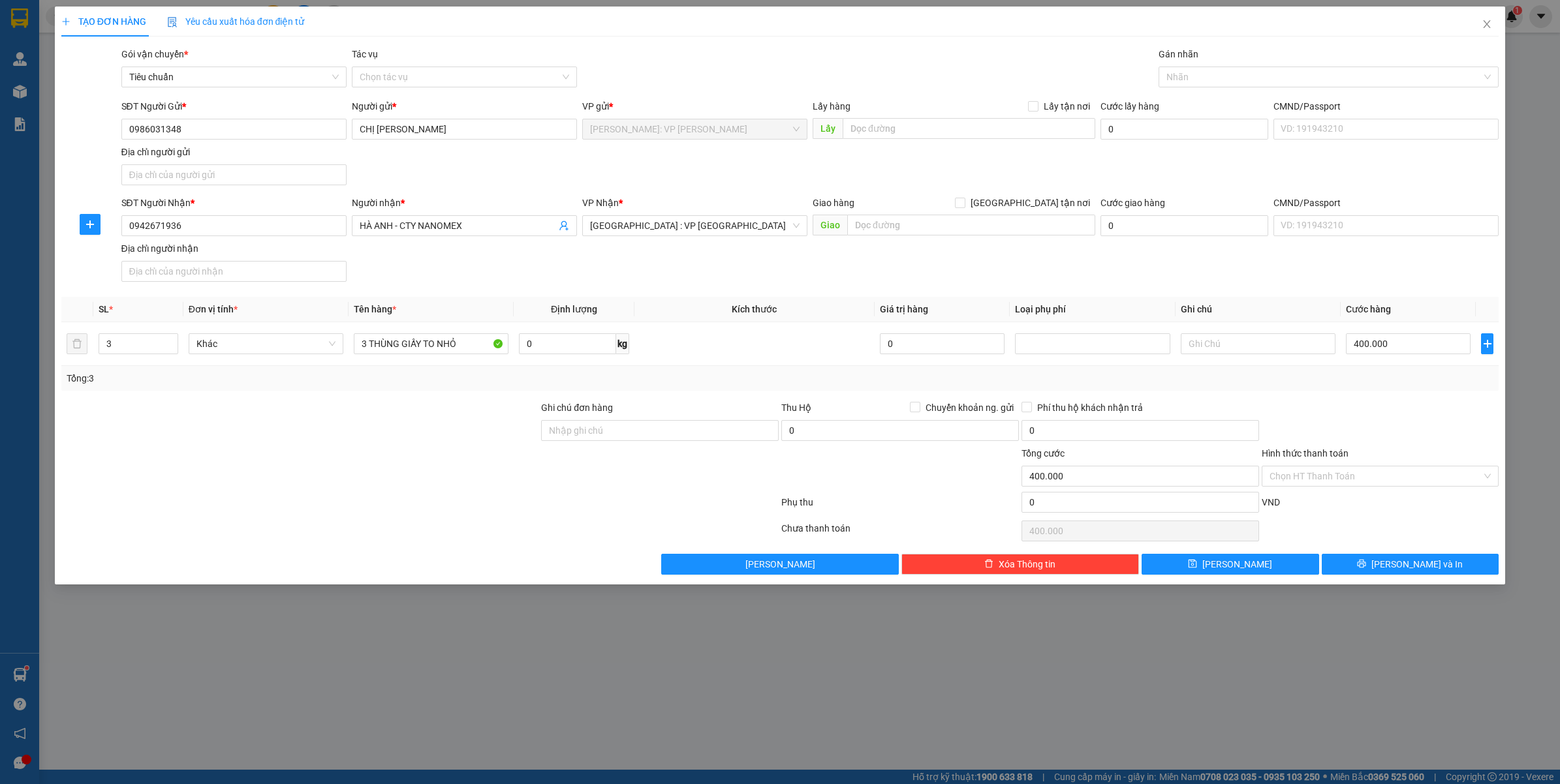
click at [1404, 382] on div "Tổng: 3" at bounding box center [780, 378] width 1427 height 14
drag, startPoint x: 1354, startPoint y: 563, endPoint x: 1346, endPoint y: 563, distance: 8.0
click at [1355, 559] on button "[PERSON_NAME] và In" at bounding box center [1410, 564] width 178 height 21
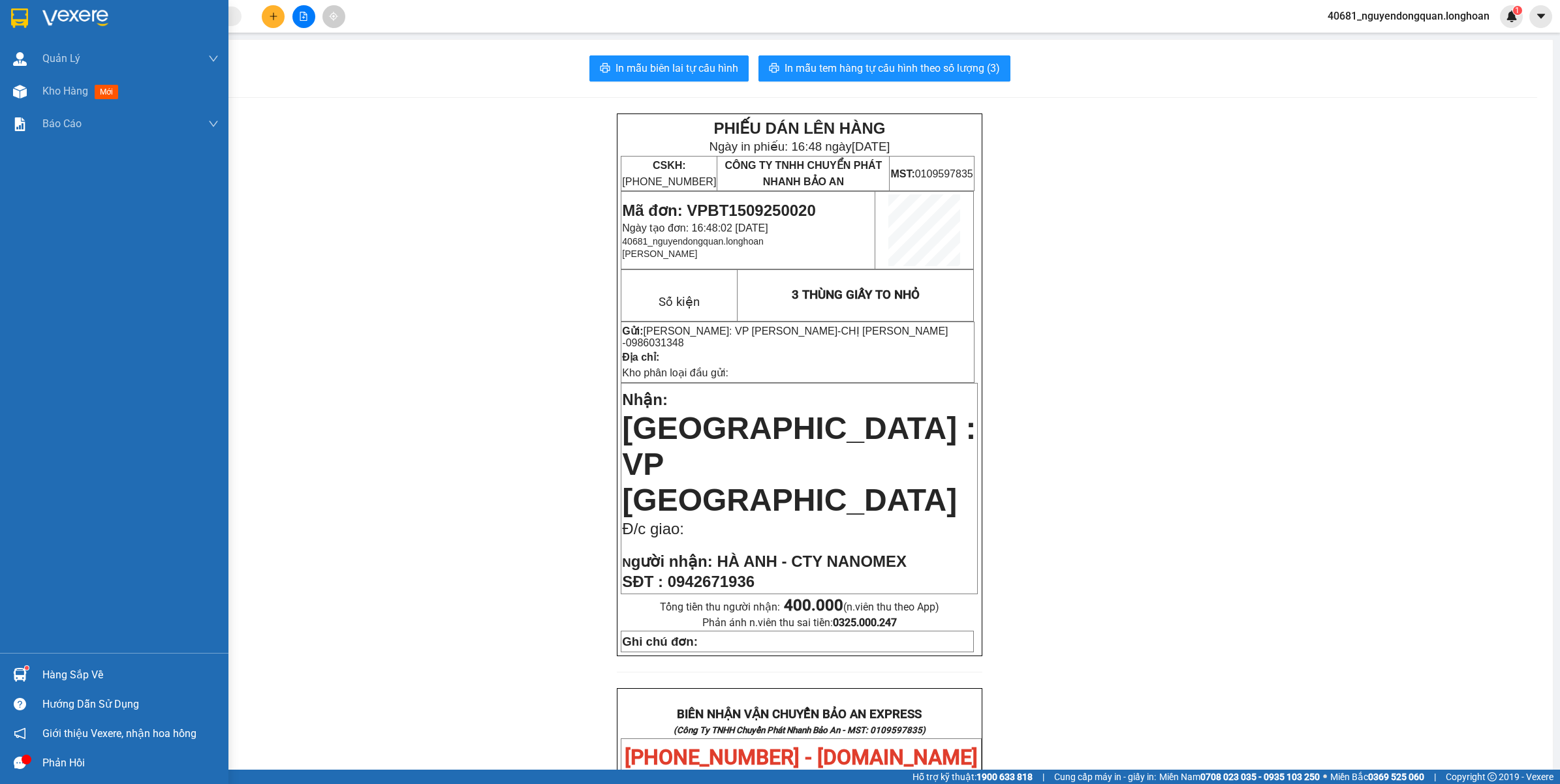
click at [21, 7] on div at bounding box center [20, 17] width 23 height 23
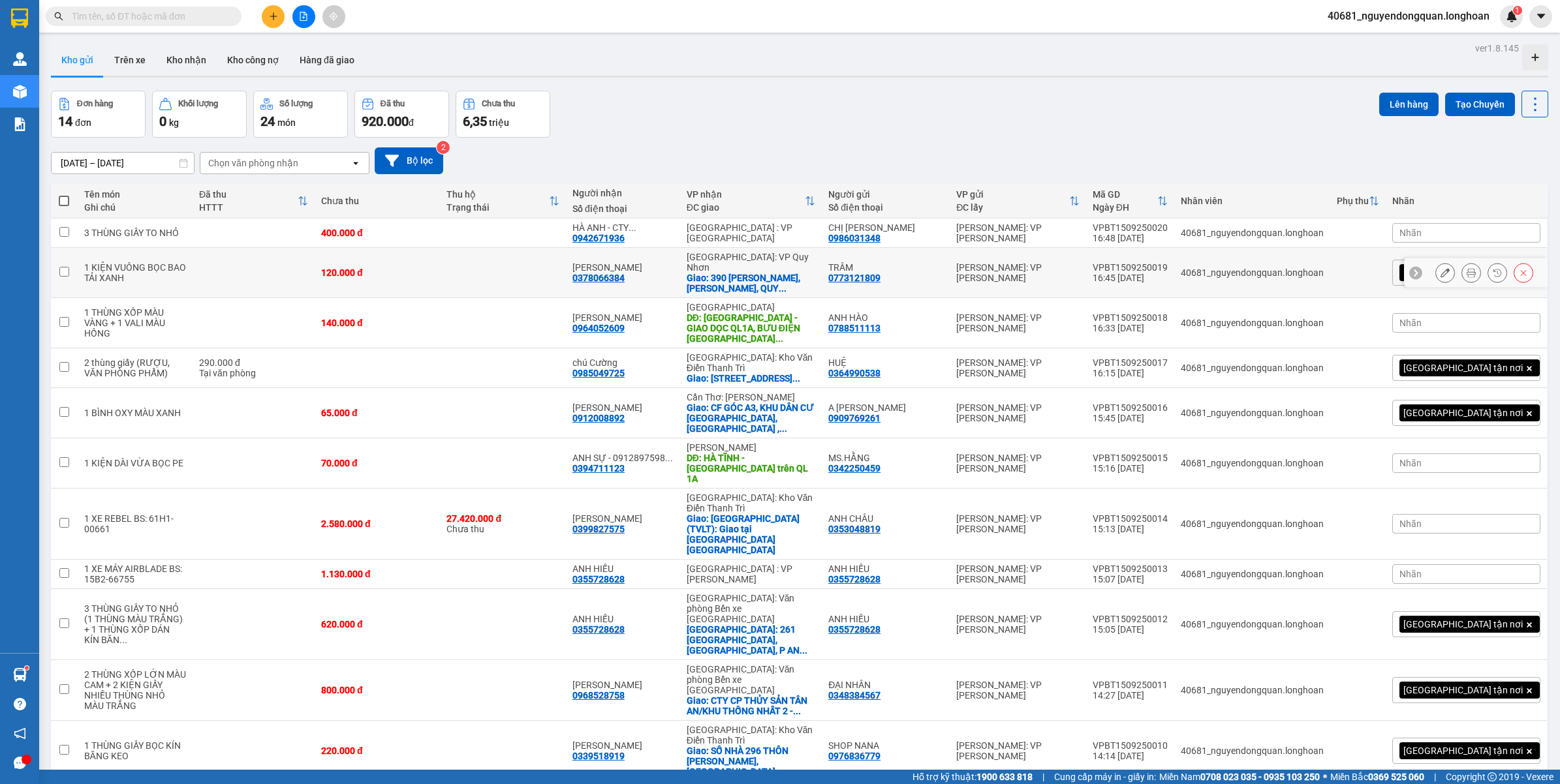
click at [1440, 268] on icon at bounding box center [1445, 273] width 9 height 9
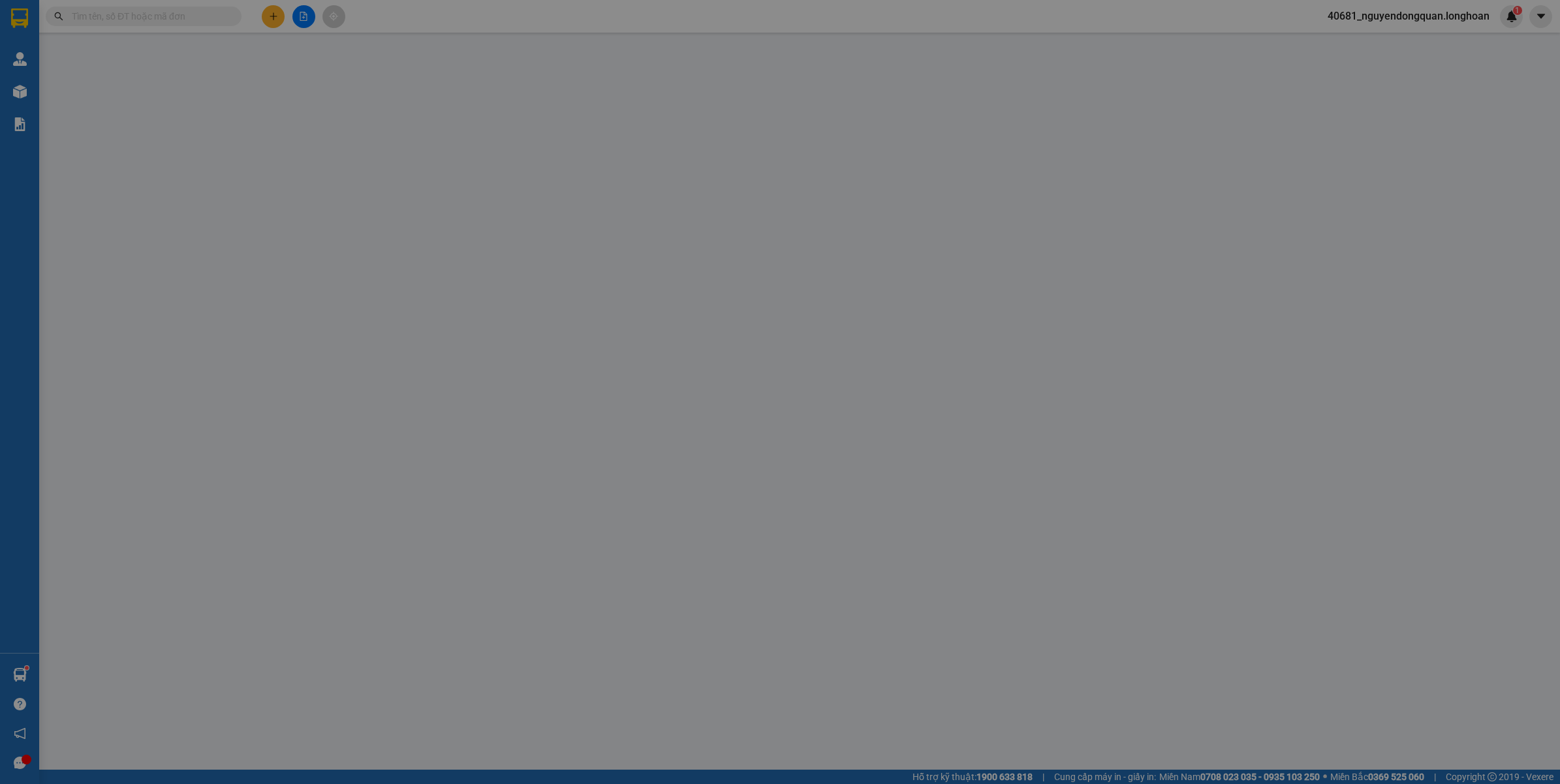
type input "0773121809"
type input "TRÂM"
type input "0378066384"
type input "[PERSON_NAME]"
checkbox input "true"
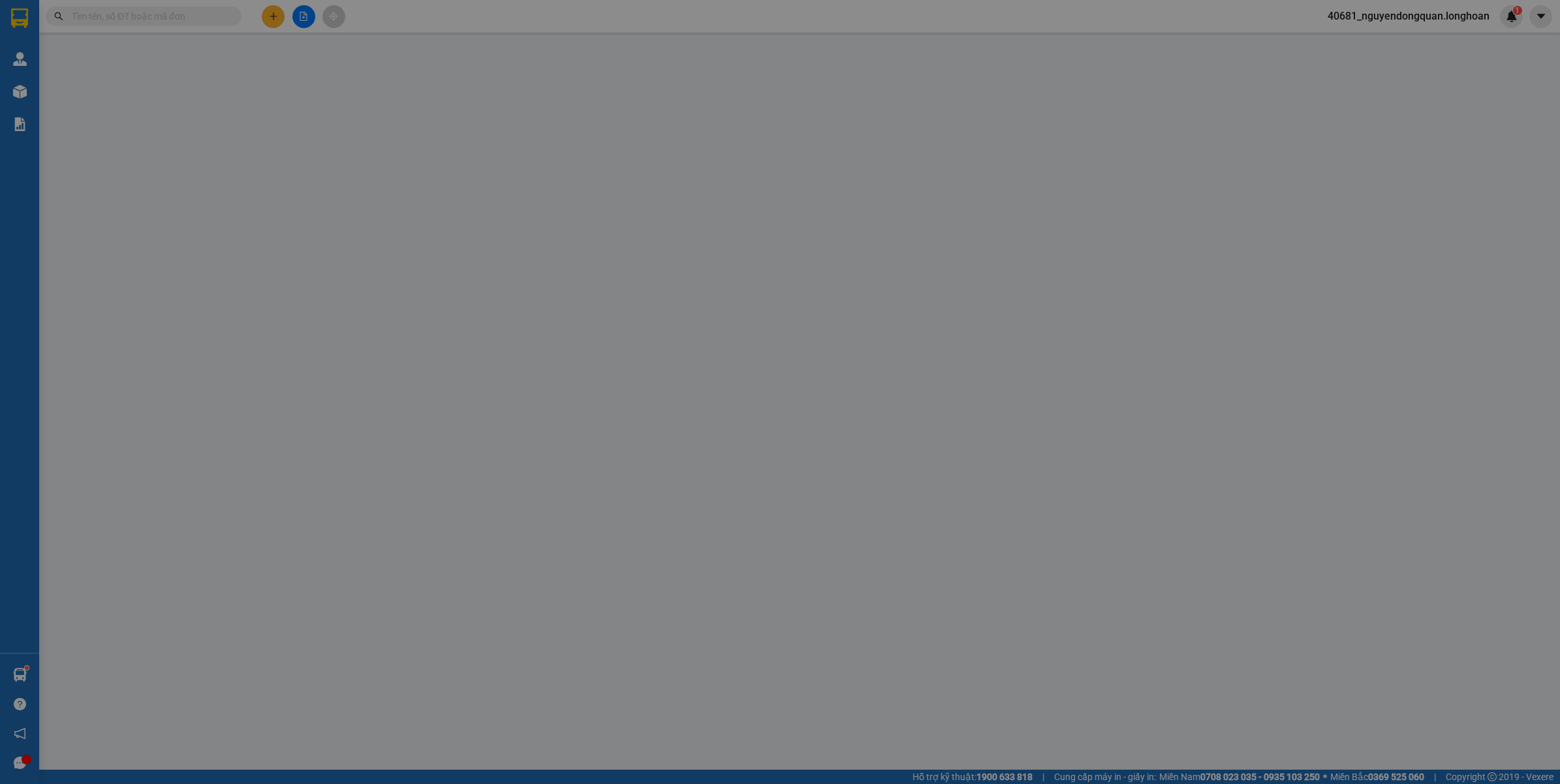
type input "390 [PERSON_NAME], [PERSON_NAME], [PERSON_NAME], [GEOGRAPHIC_DATA]"
type input "VẬN CHUYỂN NHẸ TAY - HƯ VỠ KHÔNG ĐỀN"
type input "120.000"
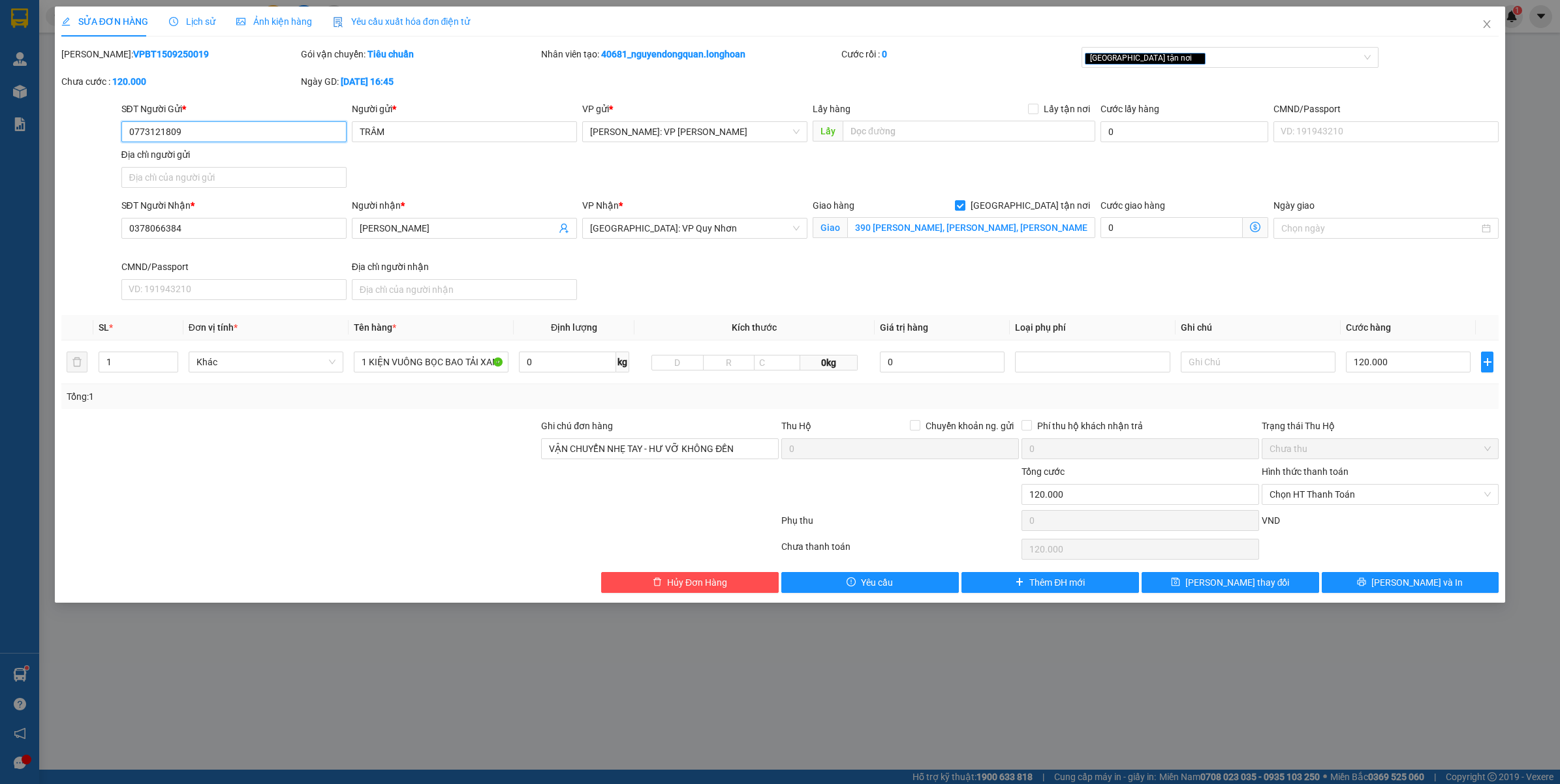
click at [200, 132] on input "0773121809" at bounding box center [234, 131] width 225 height 21
type input "0"
type input "0977968499"
click at [402, 135] on input "TRÂM" at bounding box center [464, 131] width 225 height 21
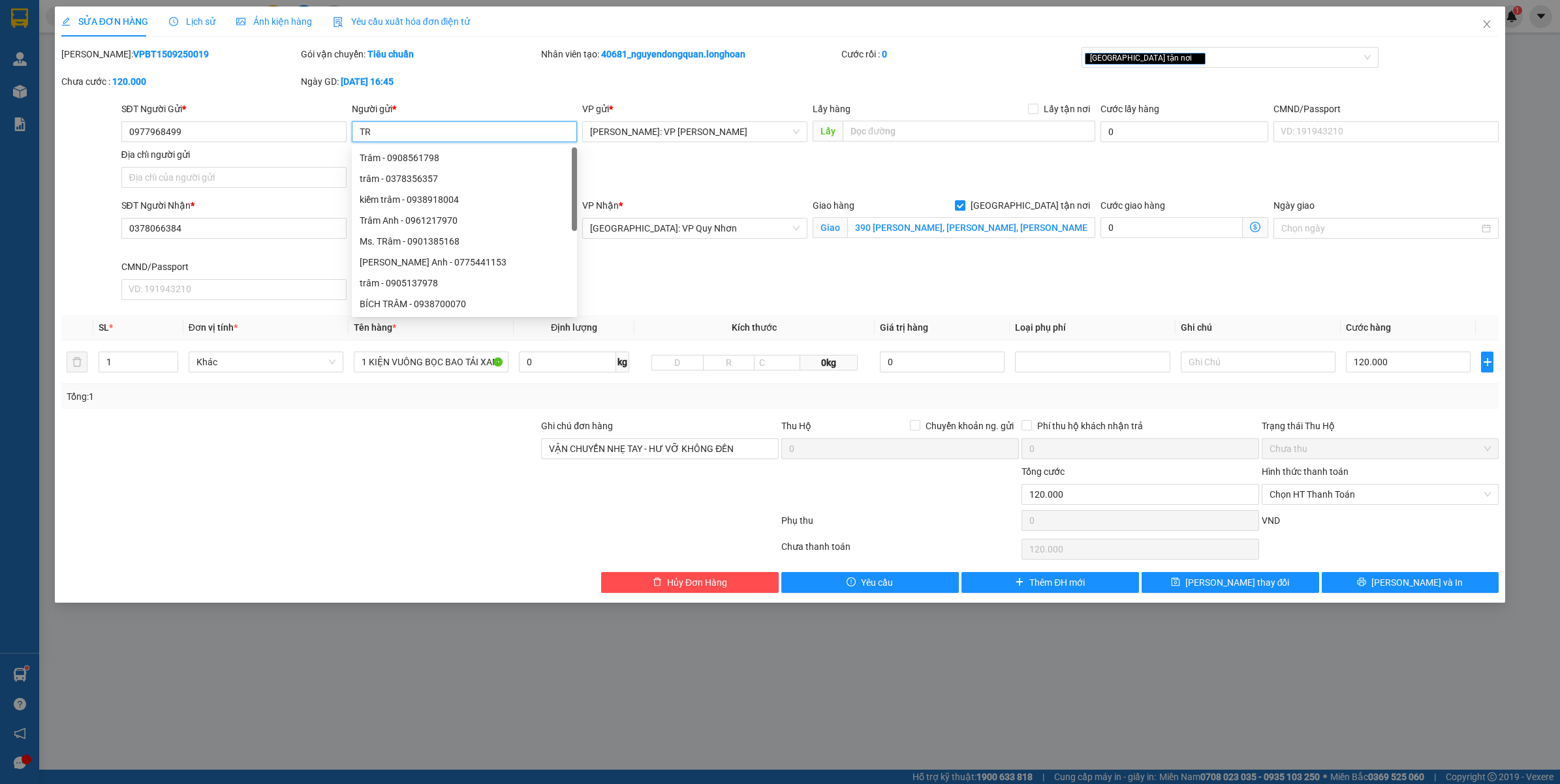
type input "T"
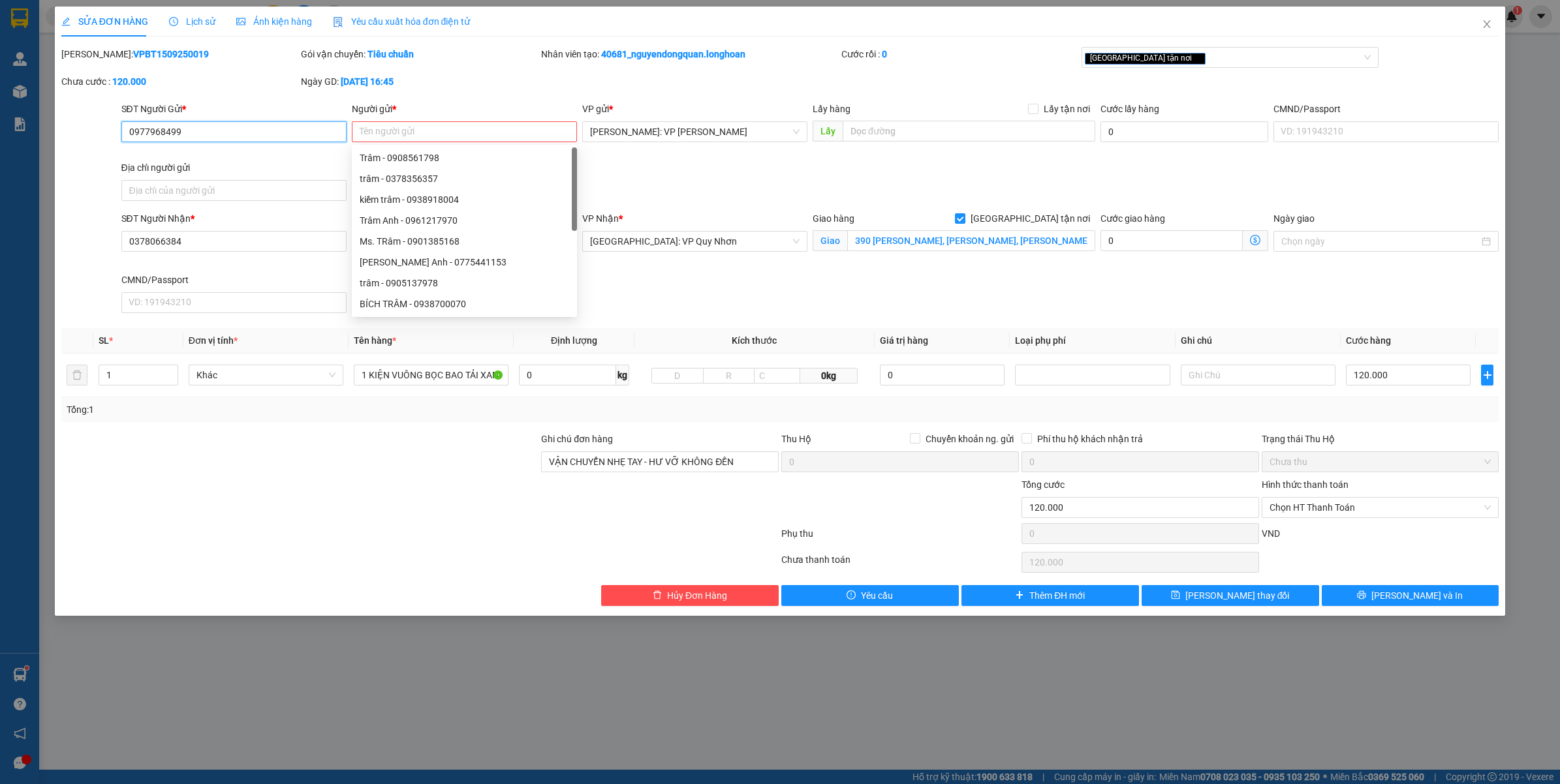
drag, startPoint x: 209, startPoint y: 128, endPoint x: 98, endPoint y: 135, distance: 111.2
click at [98, 135] on div "SĐT Người Gửi * 0977968499 0977968499 Người gửi * Tên người gửi Tên không hợp l…" at bounding box center [780, 153] width 1440 height 104
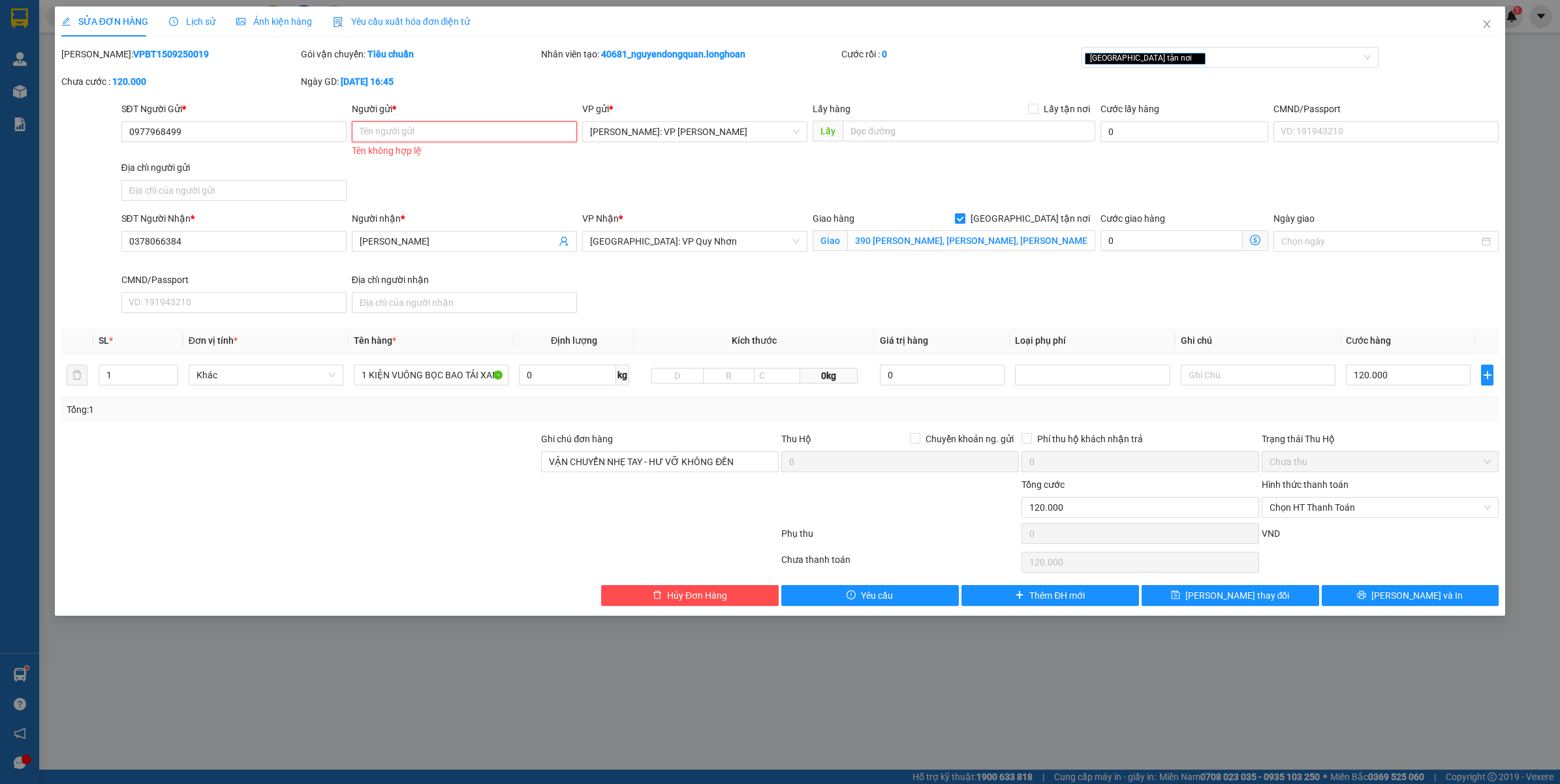
click at [420, 142] on input "Người gửi *" at bounding box center [464, 131] width 225 height 21
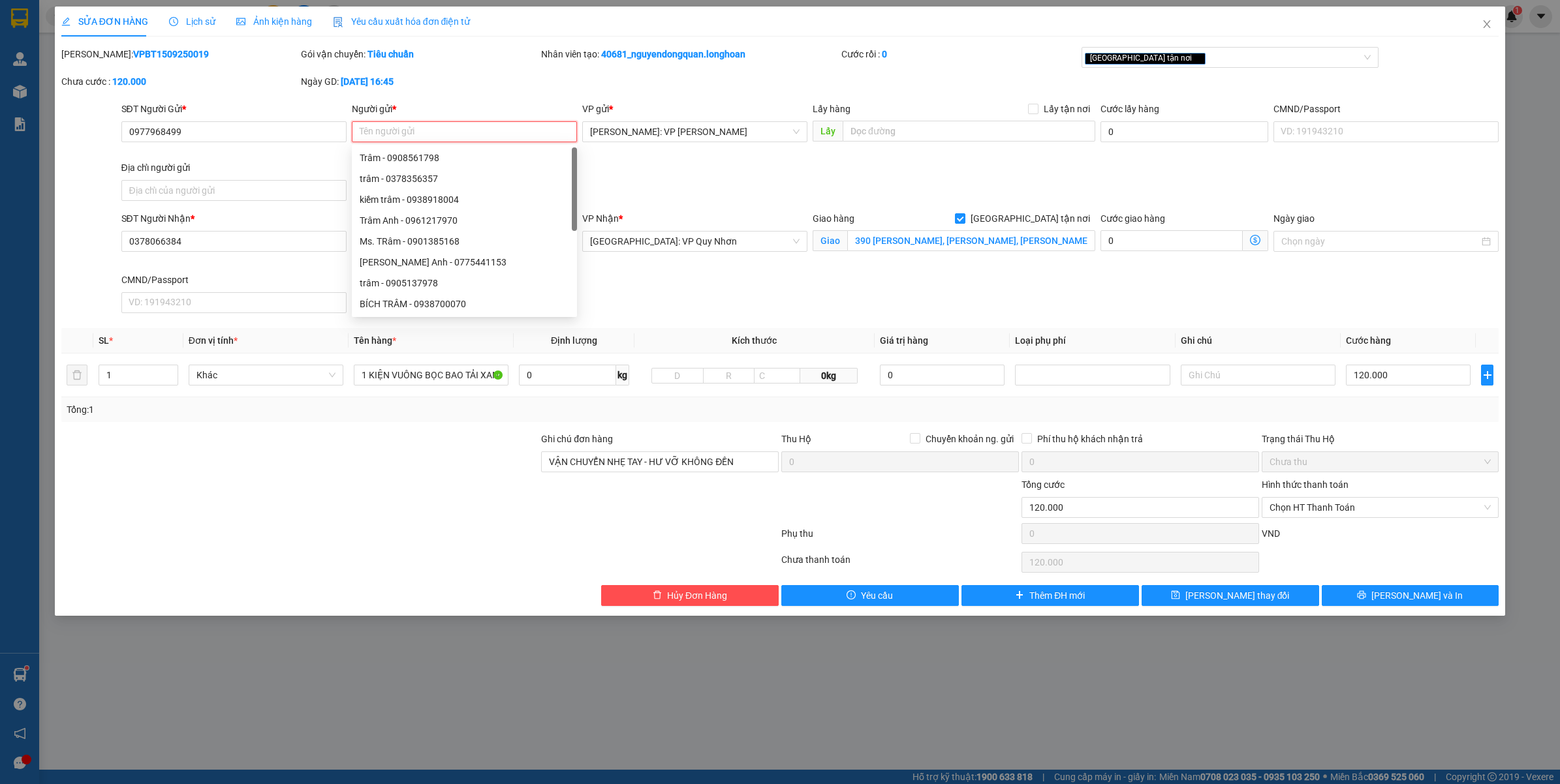
paste input "A Concept Decor"
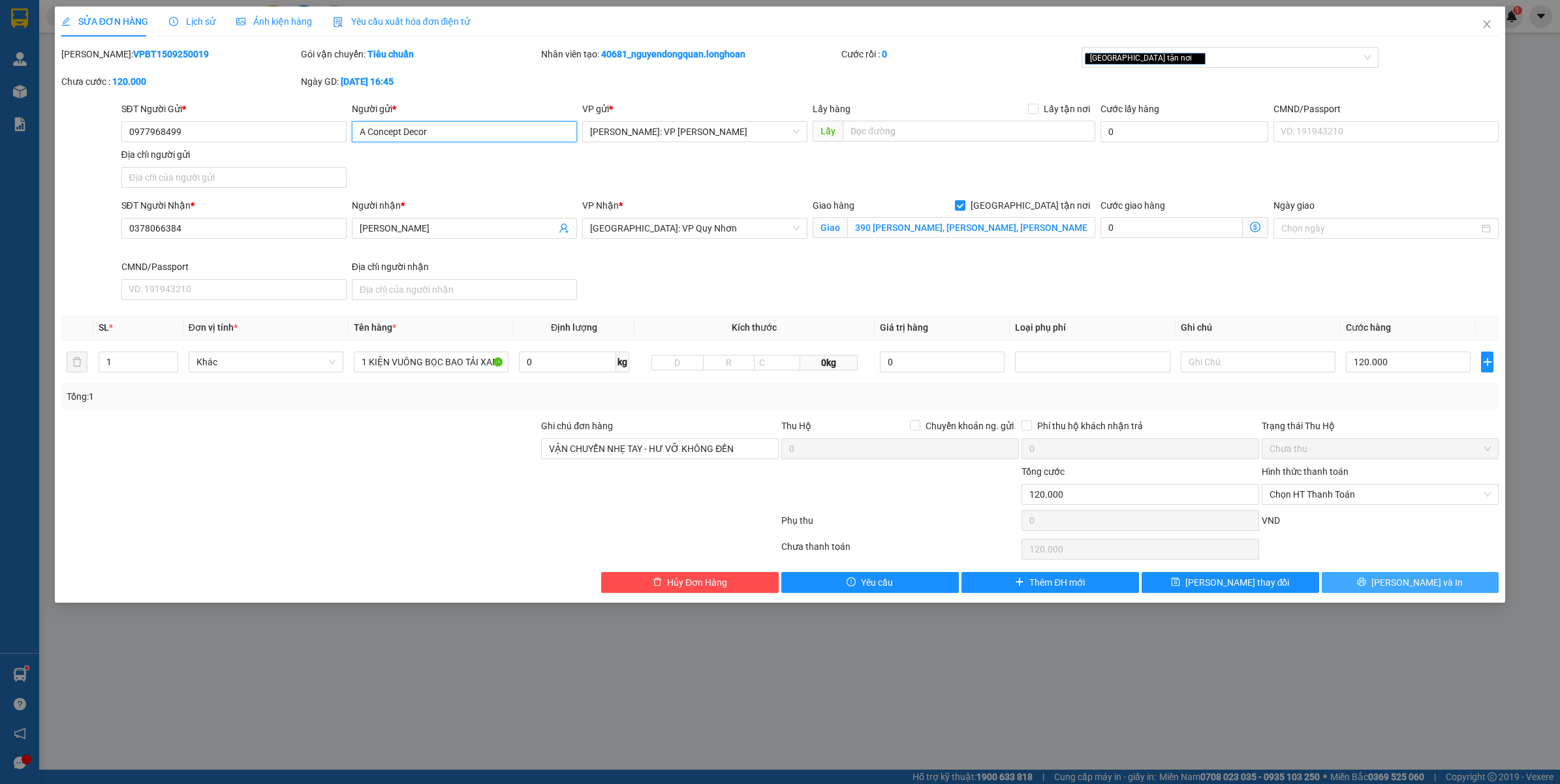
type input "A Concept Decor"
drag, startPoint x: 1375, startPoint y: 585, endPoint x: 1384, endPoint y: 582, distance: 9.5
click at [1378, 585] on button "[PERSON_NAME] và In" at bounding box center [1410, 582] width 178 height 21
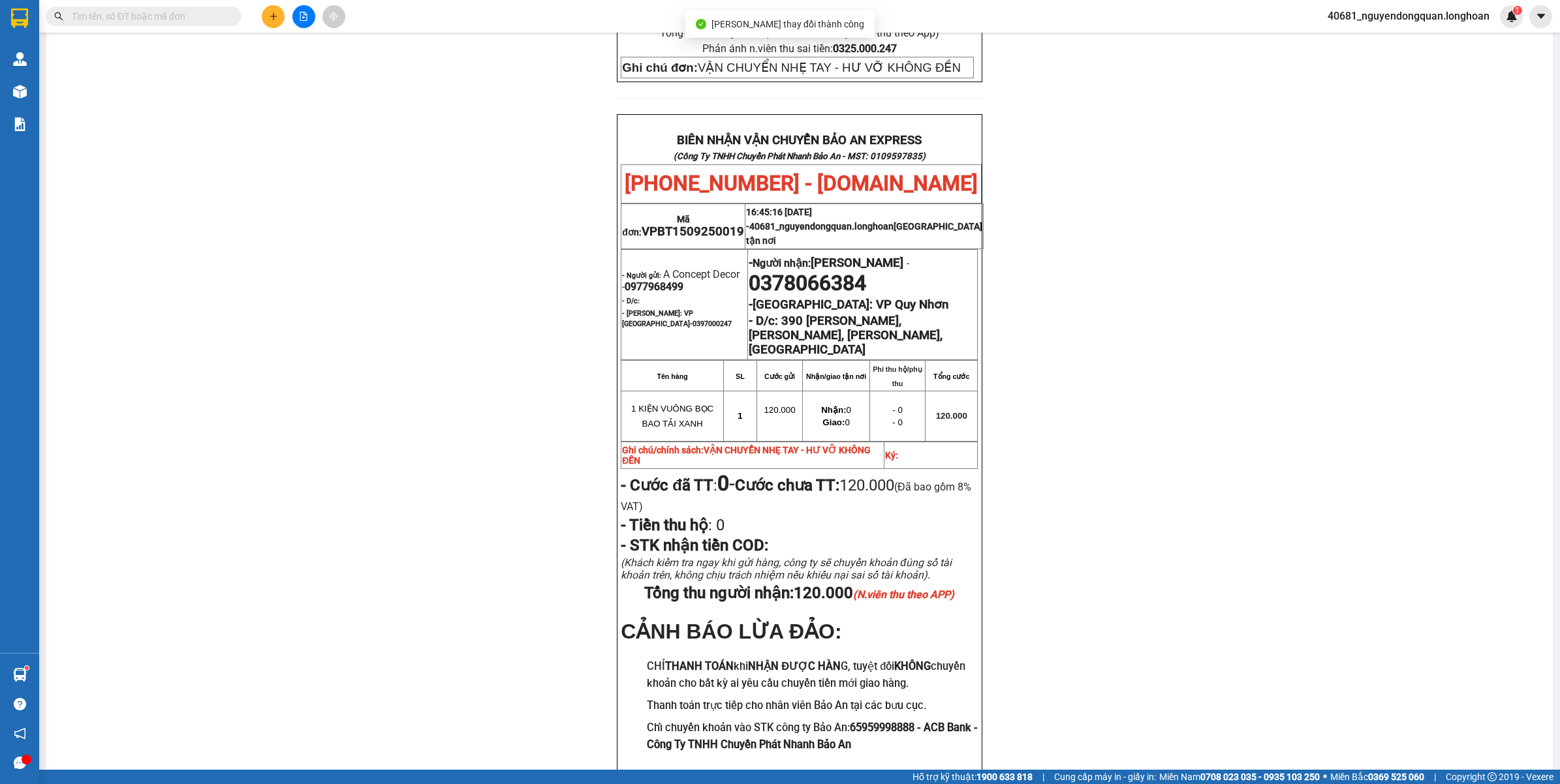
scroll to position [574, 0]
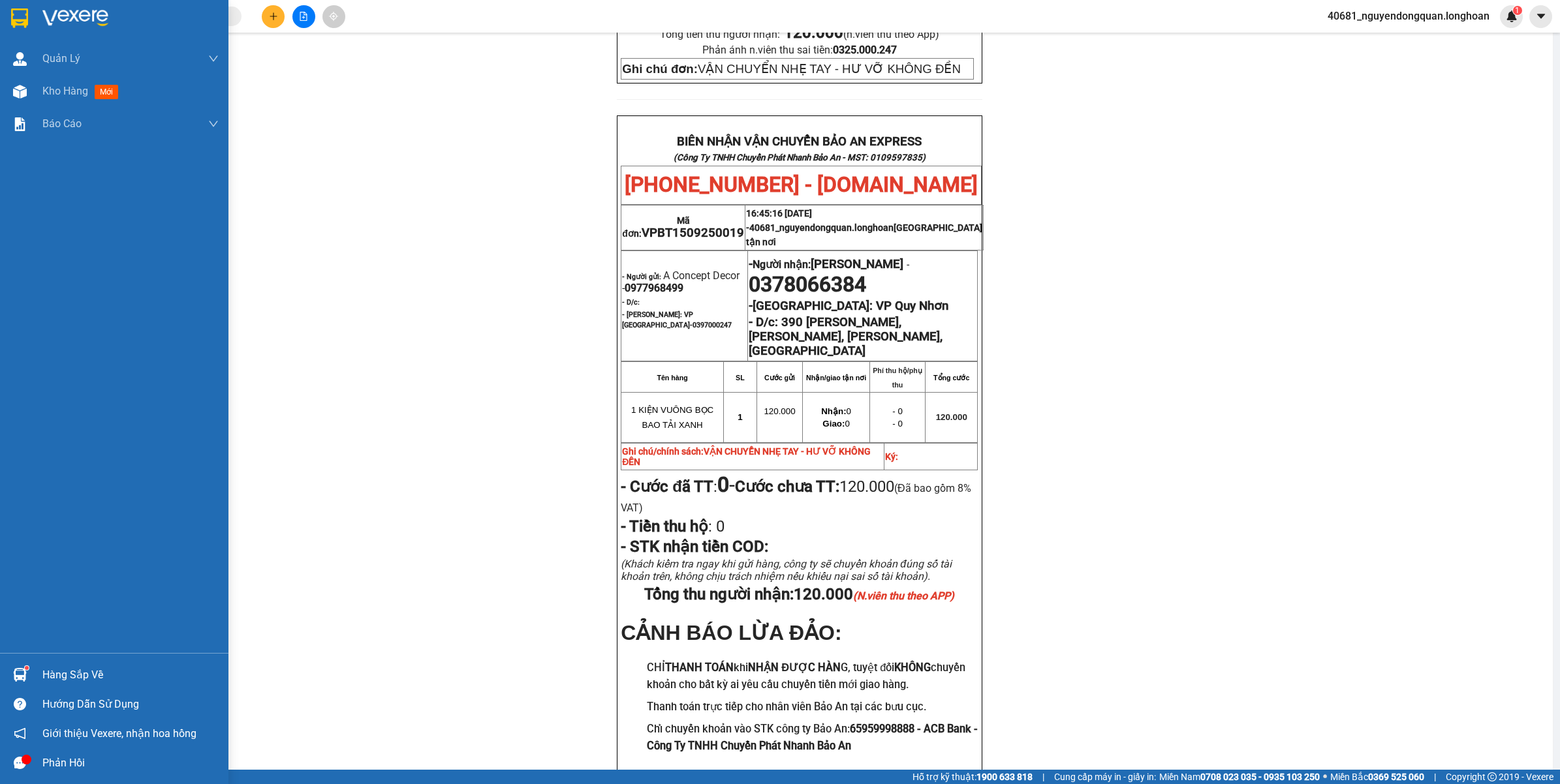
click at [18, 21] on img at bounding box center [20, 18] width 17 height 20
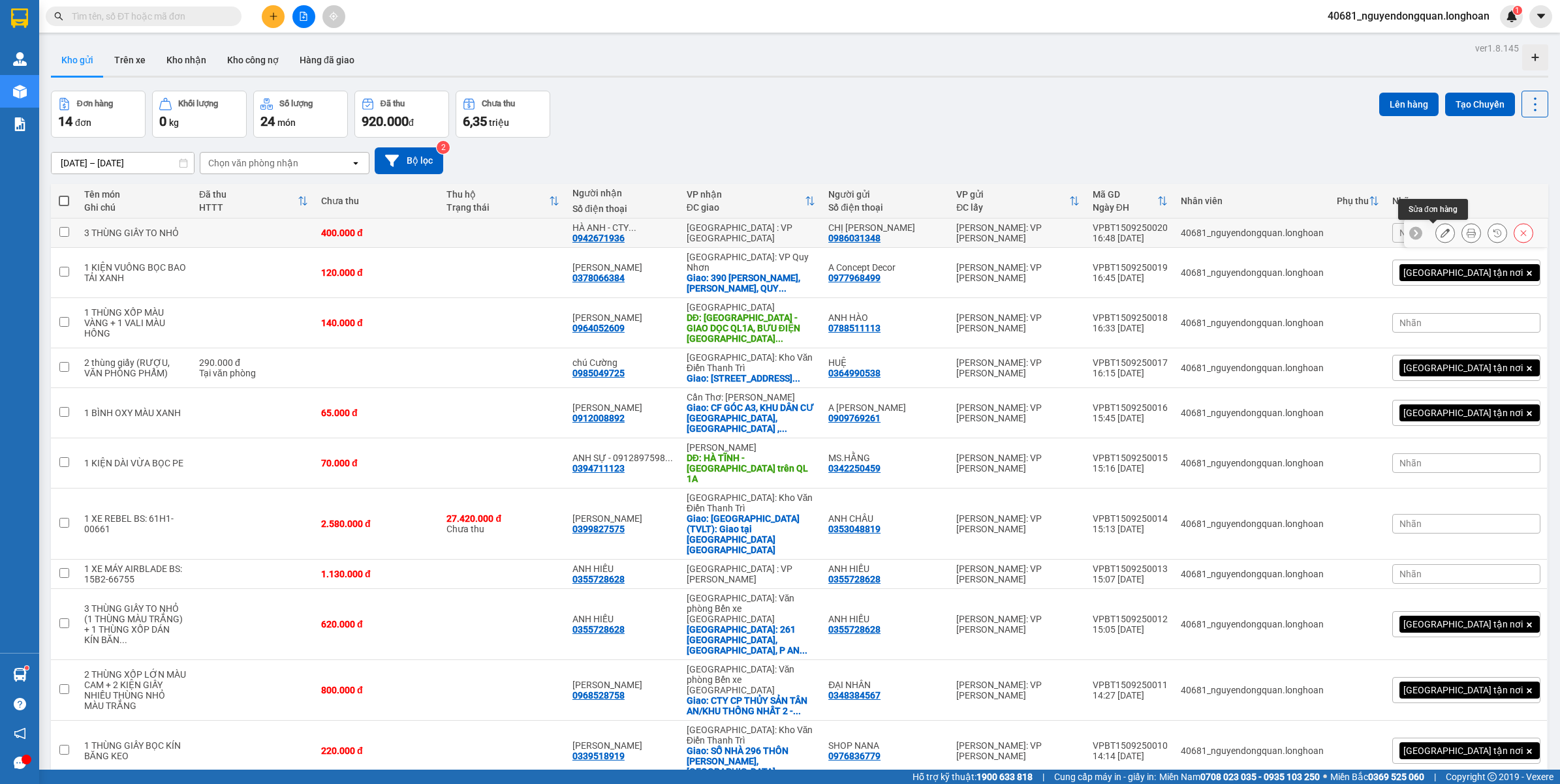
click at [1440, 229] on icon at bounding box center [1445, 233] width 9 height 9
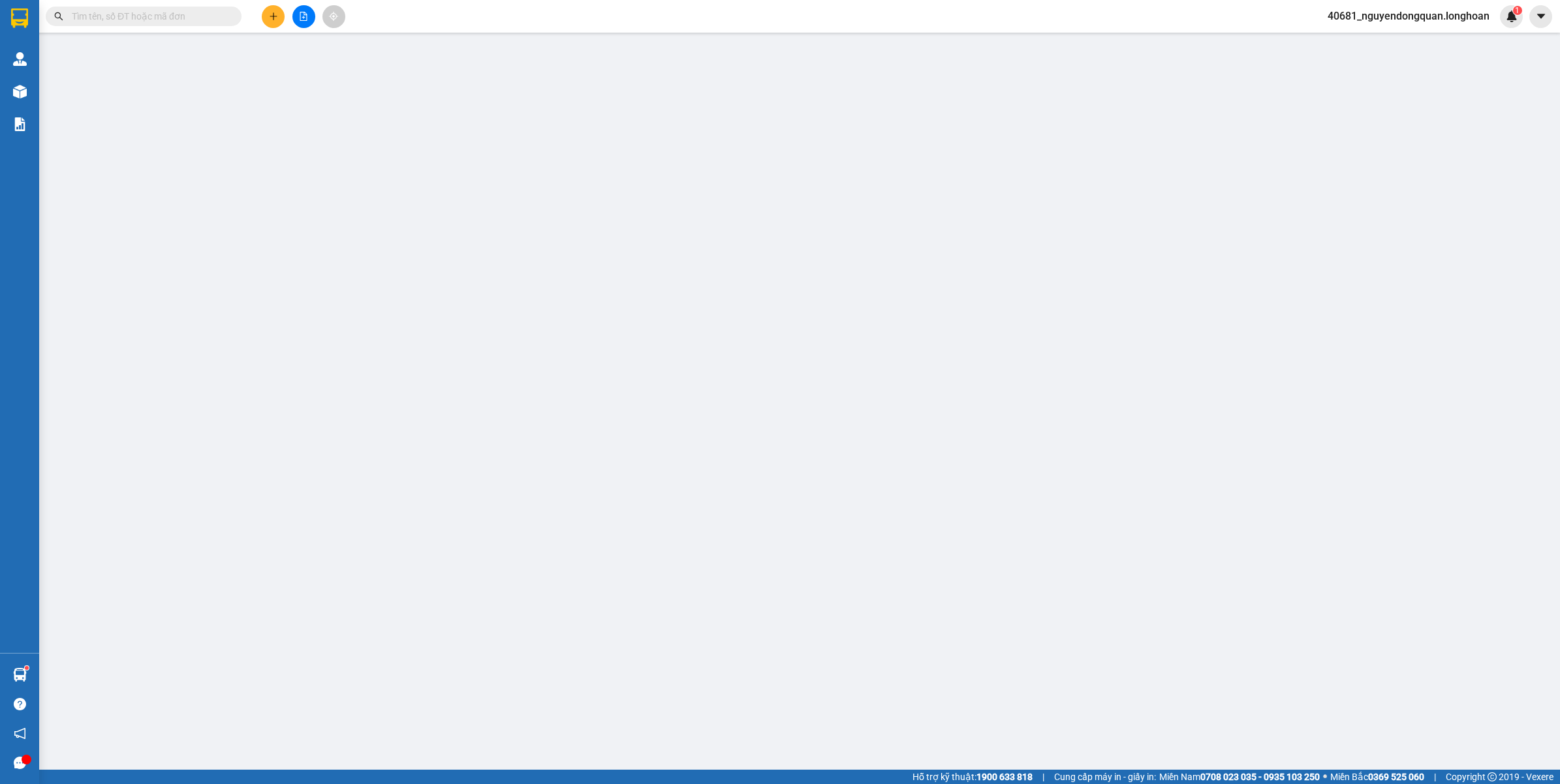
type input "0986031348"
type input "CHỊ [PERSON_NAME]"
type input "0942671936"
type input "HÀ ANH - CTY NANOMEX"
type input "400.000"
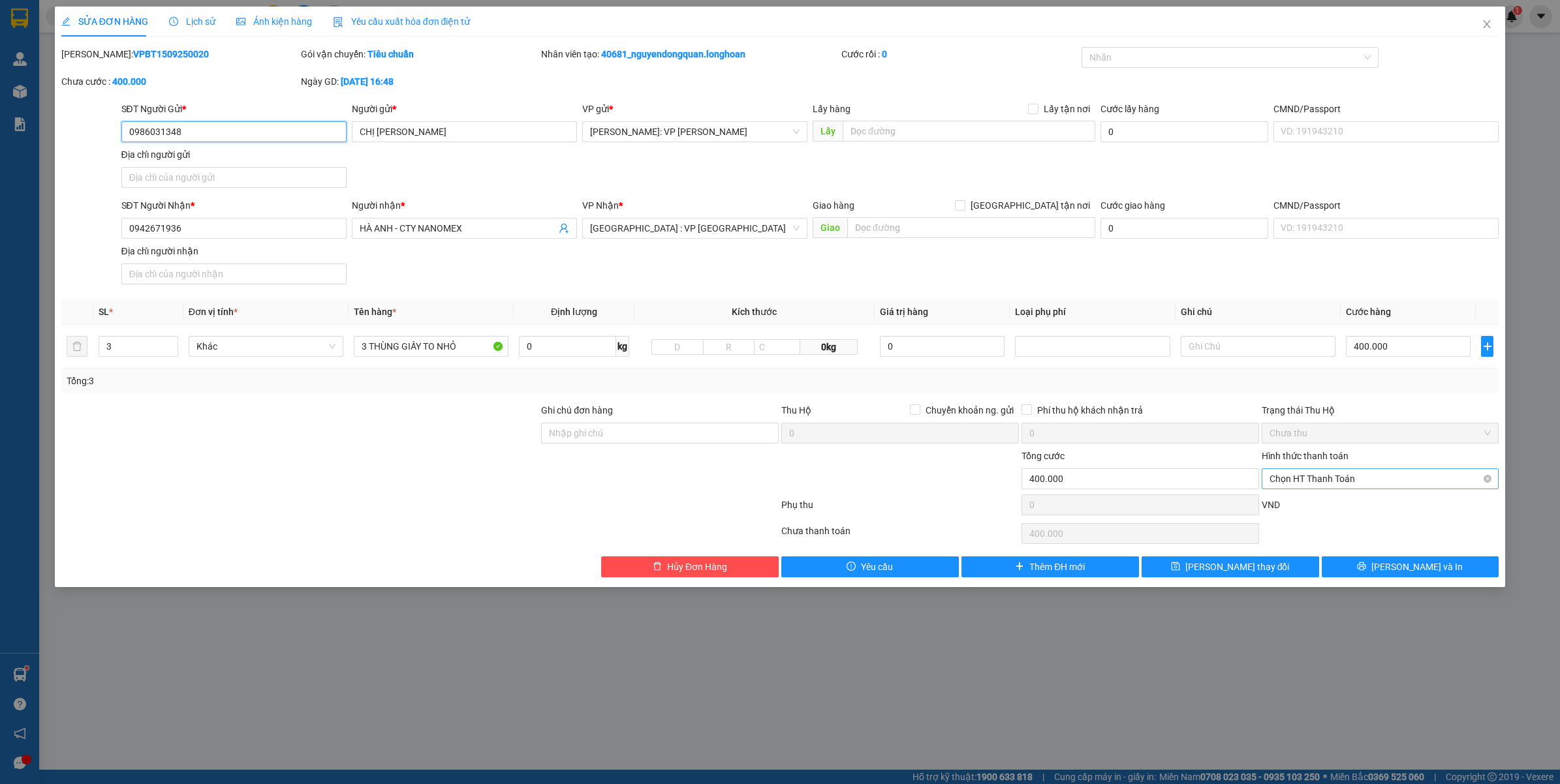
click at [1356, 481] on span "Chọn HT Thanh Toán" at bounding box center [1380, 478] width 222 height 20
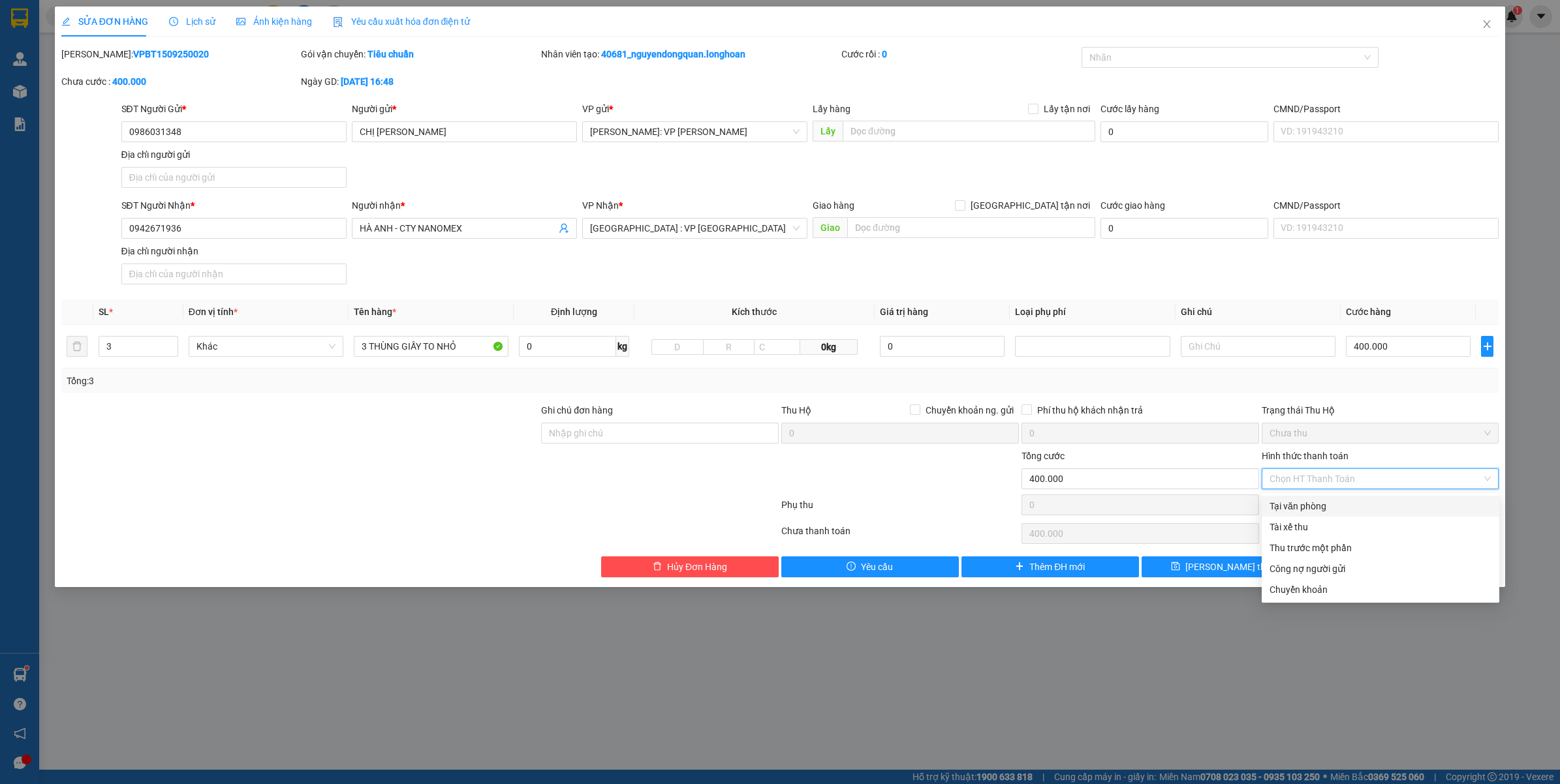
click at [1323, 508] on div "Tại văn phòng" at bounding box center [1380, 506] width 222 height 14
type input "0"
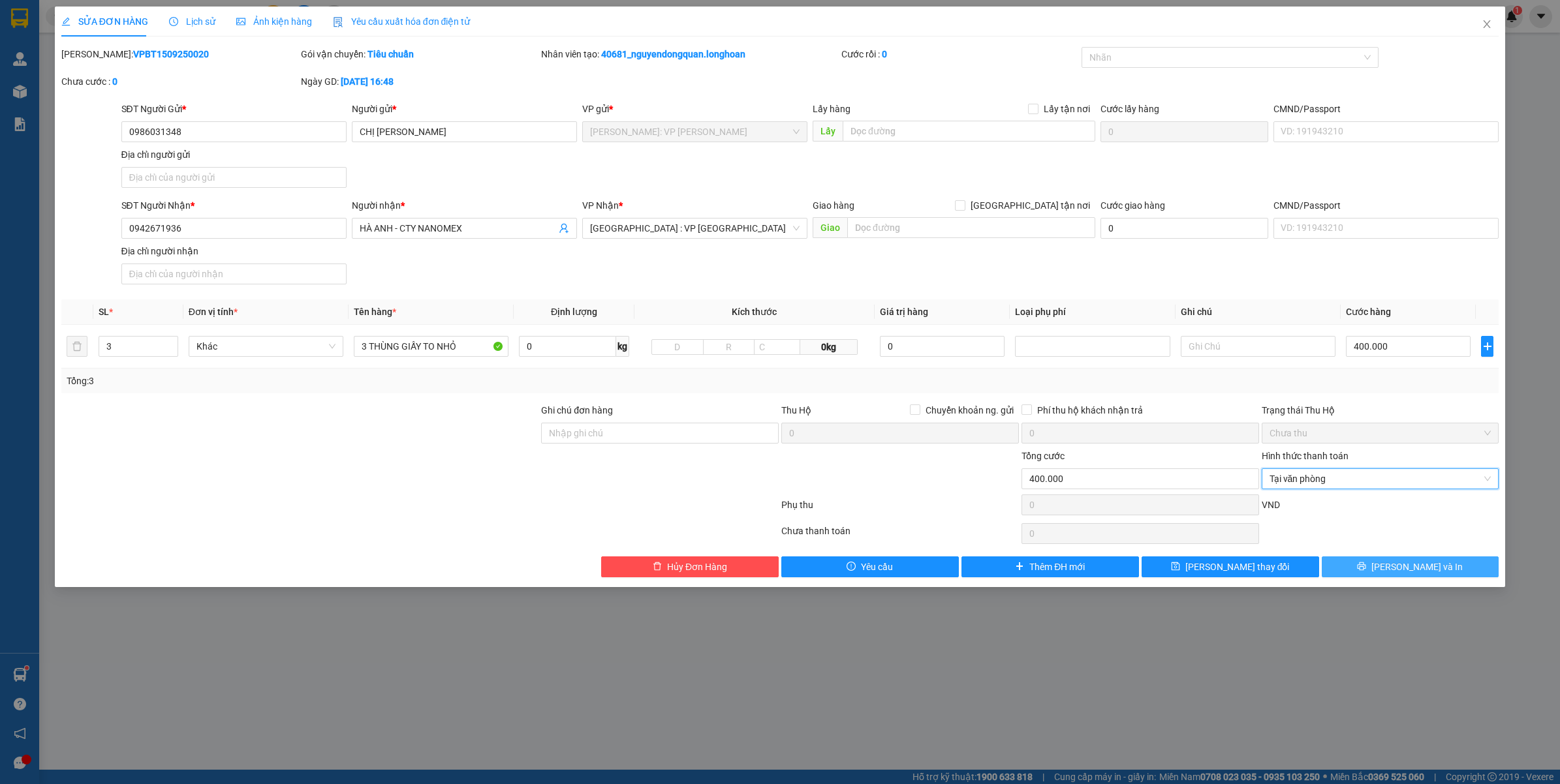
drag, startPoint x: 1393, startPoint y: 570, endPoint x: 934, endPoint y: 426, distance: 481.1
click at [1366, 570] on icon "printer" at bounding box center [1361, 566] width 9 height 9
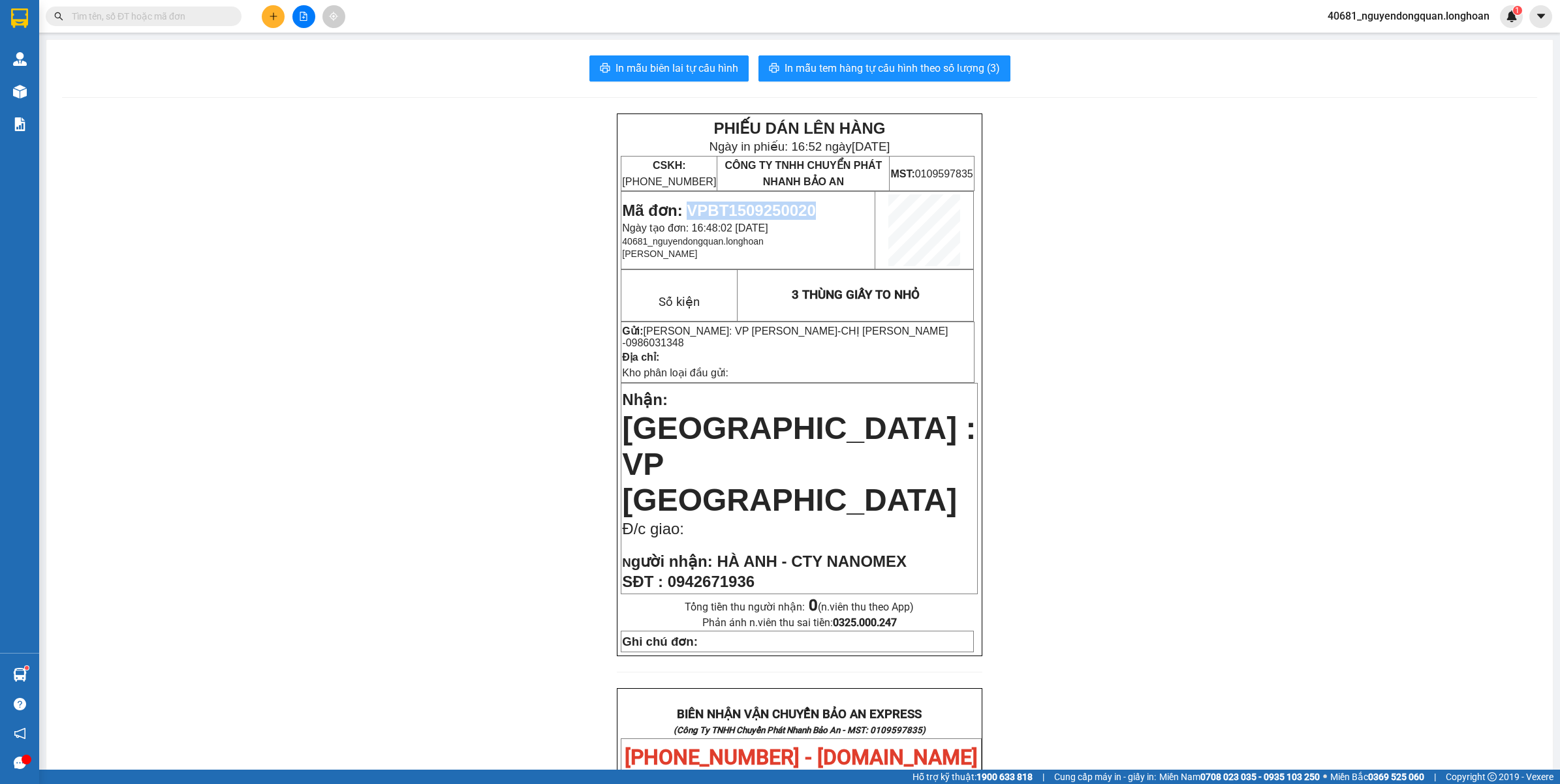
drag, startPoint x: 684, startPoint y: 207, endPoint x: 812, endPoint y: 212, distance: 128.1
click at [812, 212] on p "Mã đơn: VPBT1509250020" at bounding box center [748, 210] width 252 height 18
copy span "VPBT1509250020"
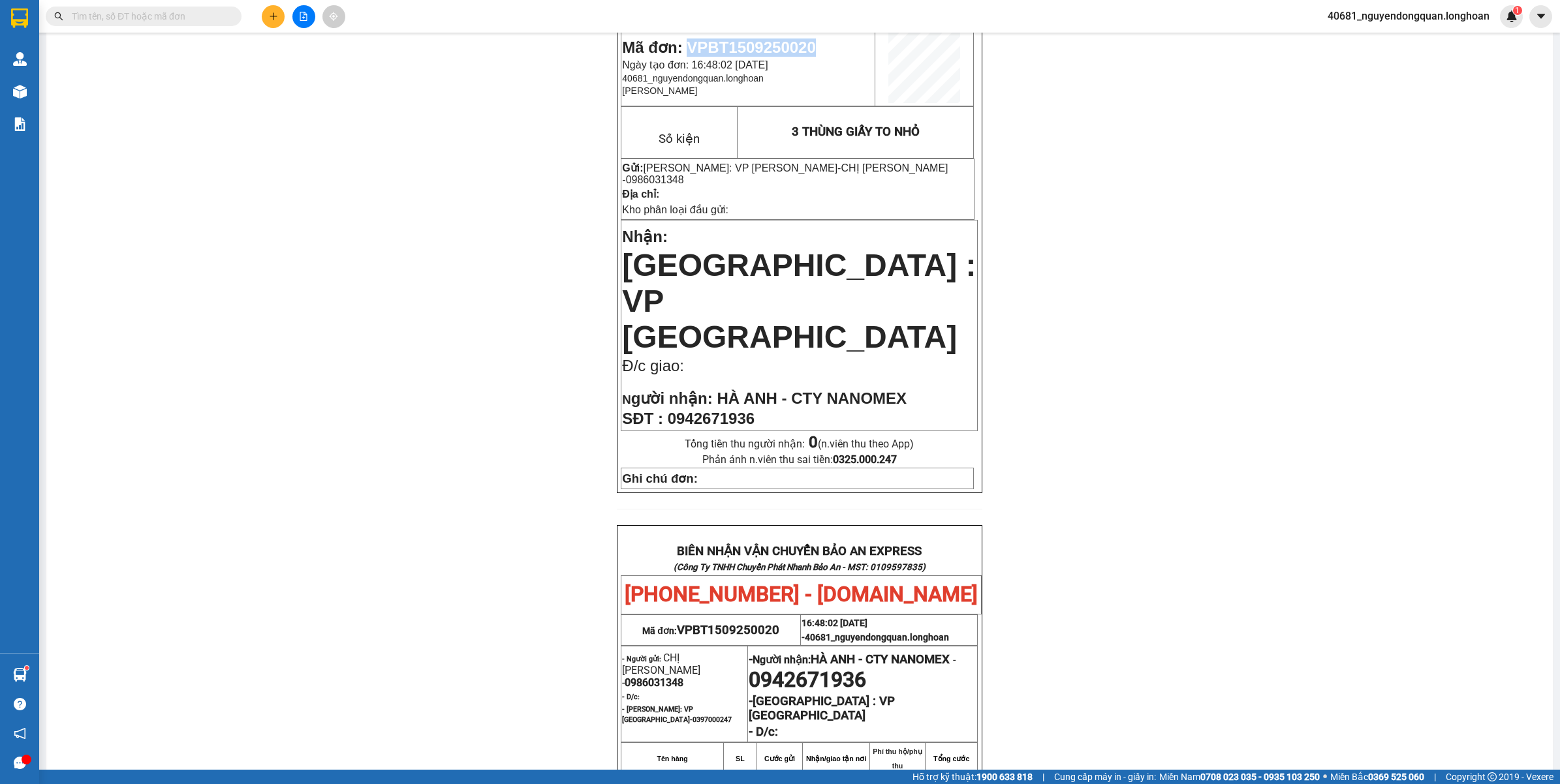
scroll to position [81, 0]
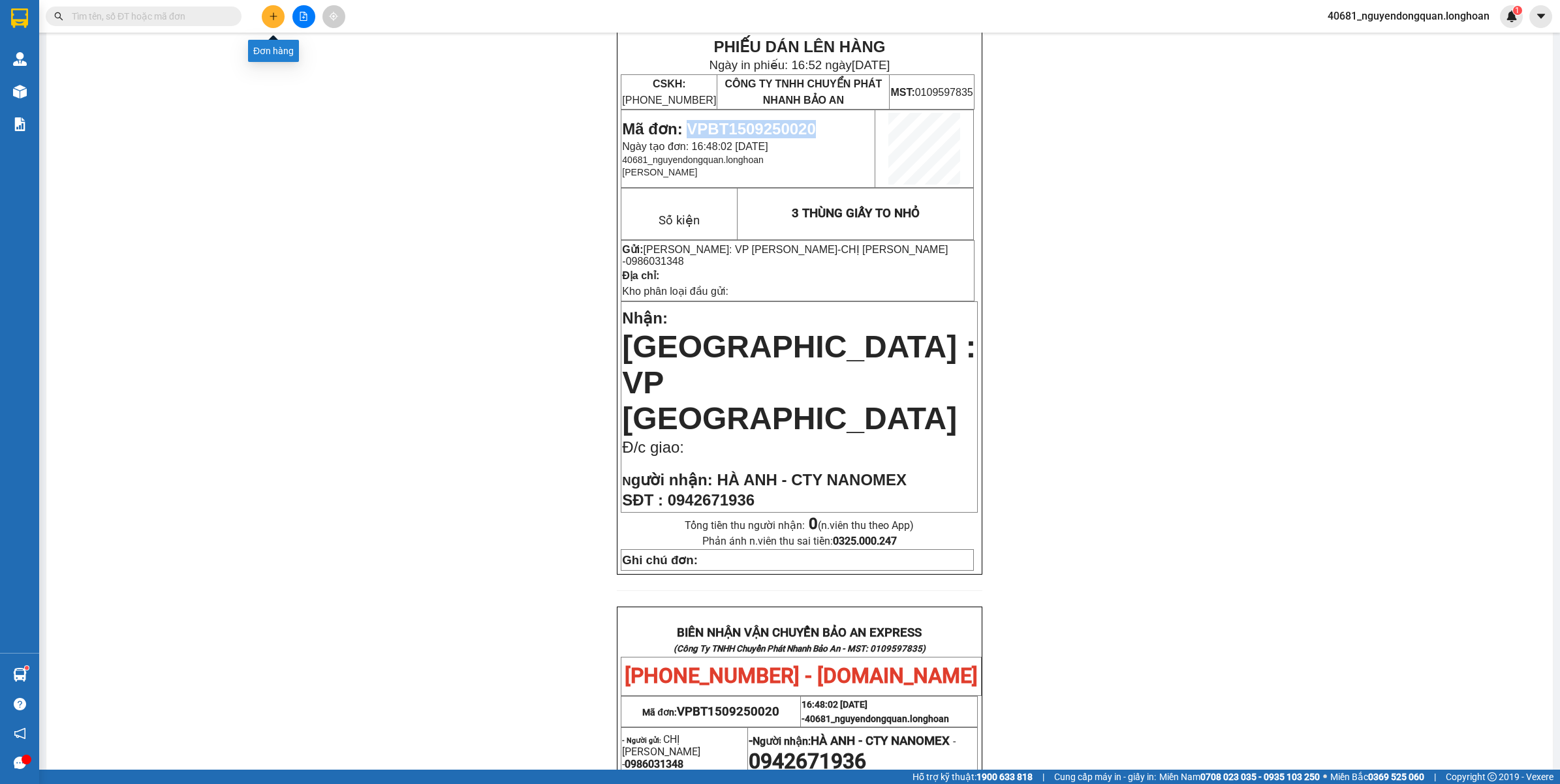
click at [271, 14] on icon "plus" at bounding box center [273, 16] width 9 height 9
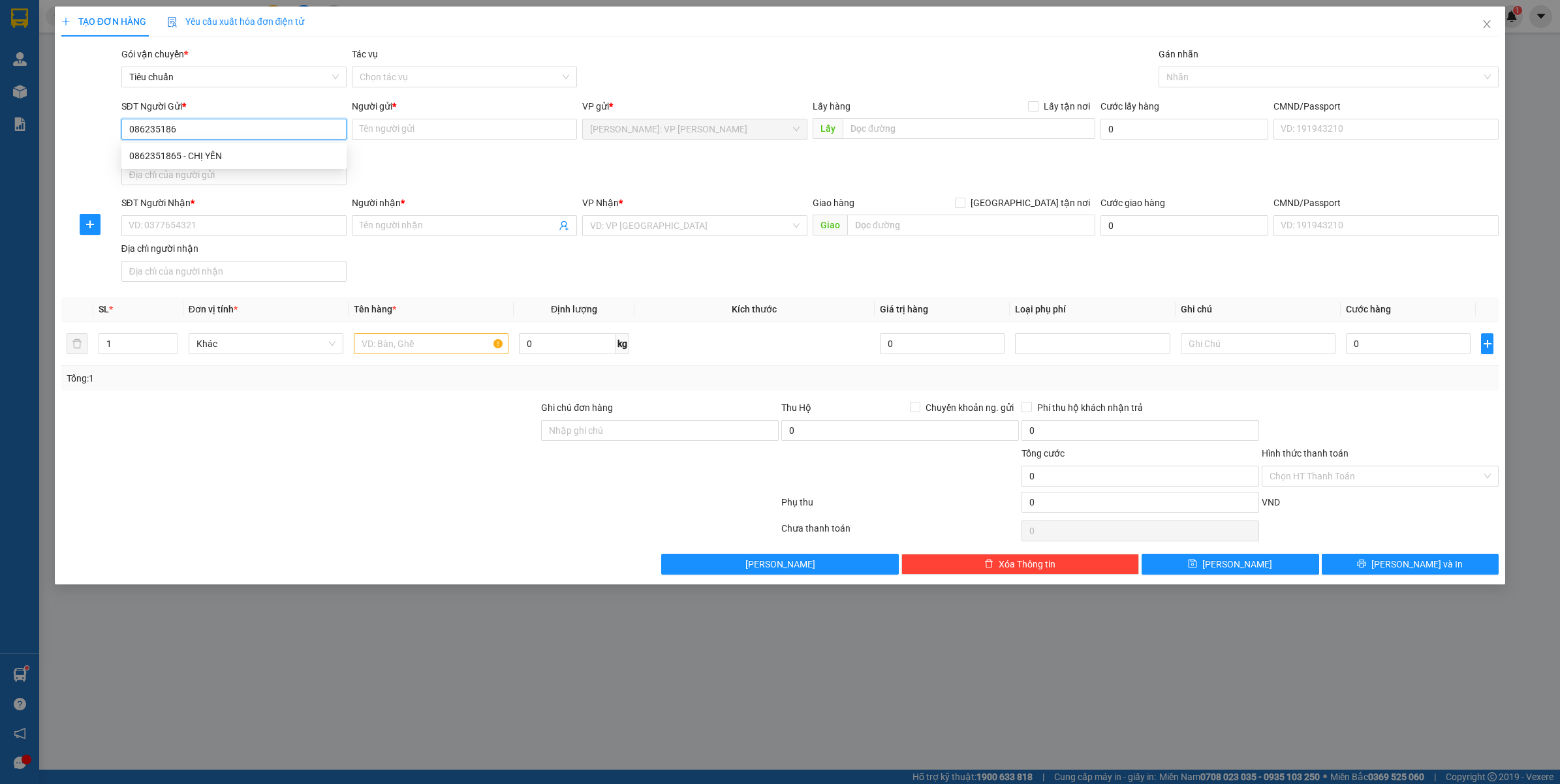
type input "0862351865"
click at [325, 154] on div "0862351865 - CHỊ YẾN" at bounding box center [234, 156] width 210 height 14
type input "CHỊ YẾN"
type input "0862351865"
click at [305, 236] on div "SĐT Người Nhận * VD: 0377654321" at bounding box center [234, 218] width 225 height 45
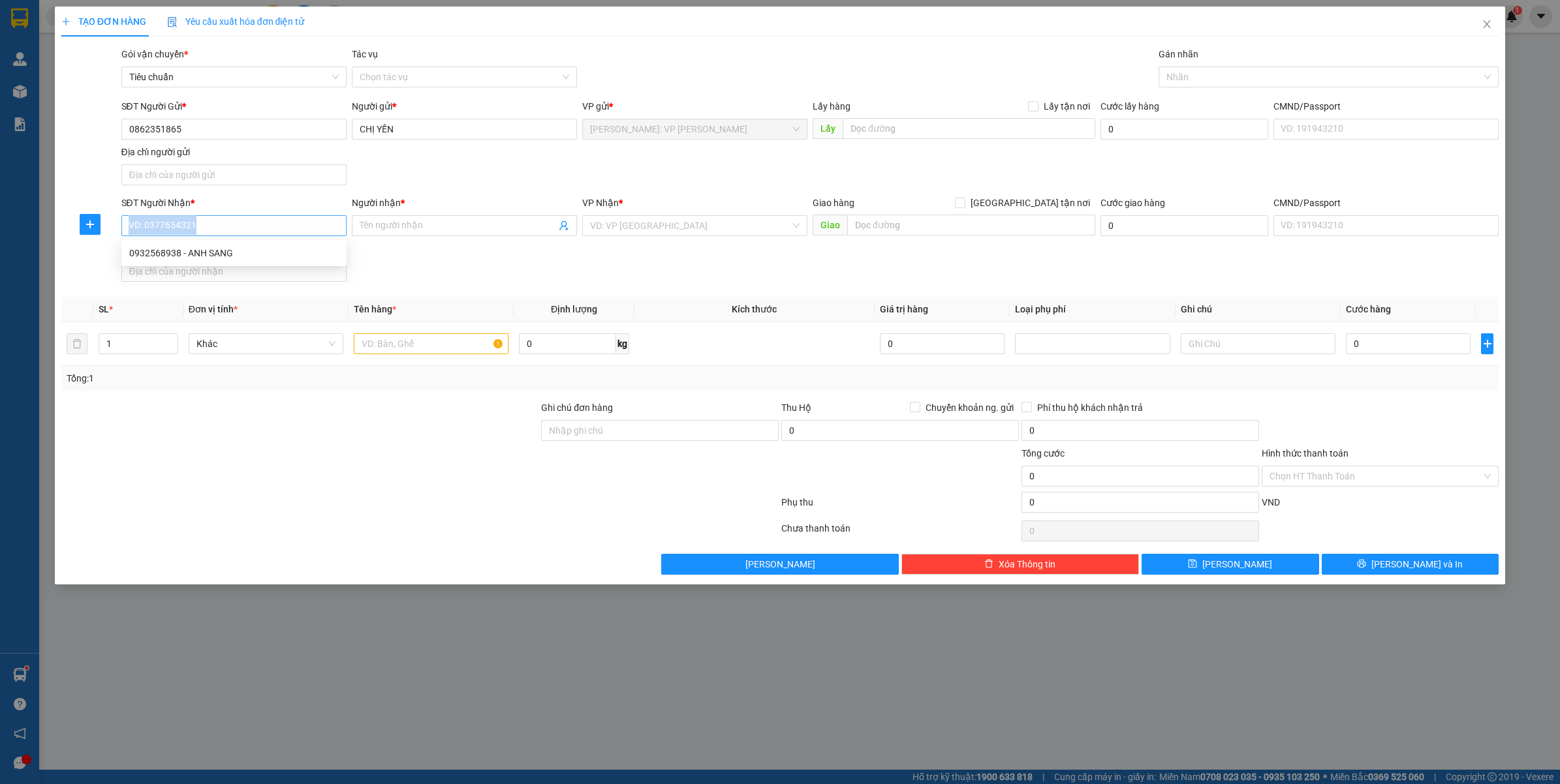
click at [308, 228] on input "SĐT Người Nhận *" at bounding box center [234, 225] width 225 height 21
type input "0868220317"
click at [293, 253] on div "0868220317 - ANH TÙNG" at bounding box center [234, 253] width 210 height 14
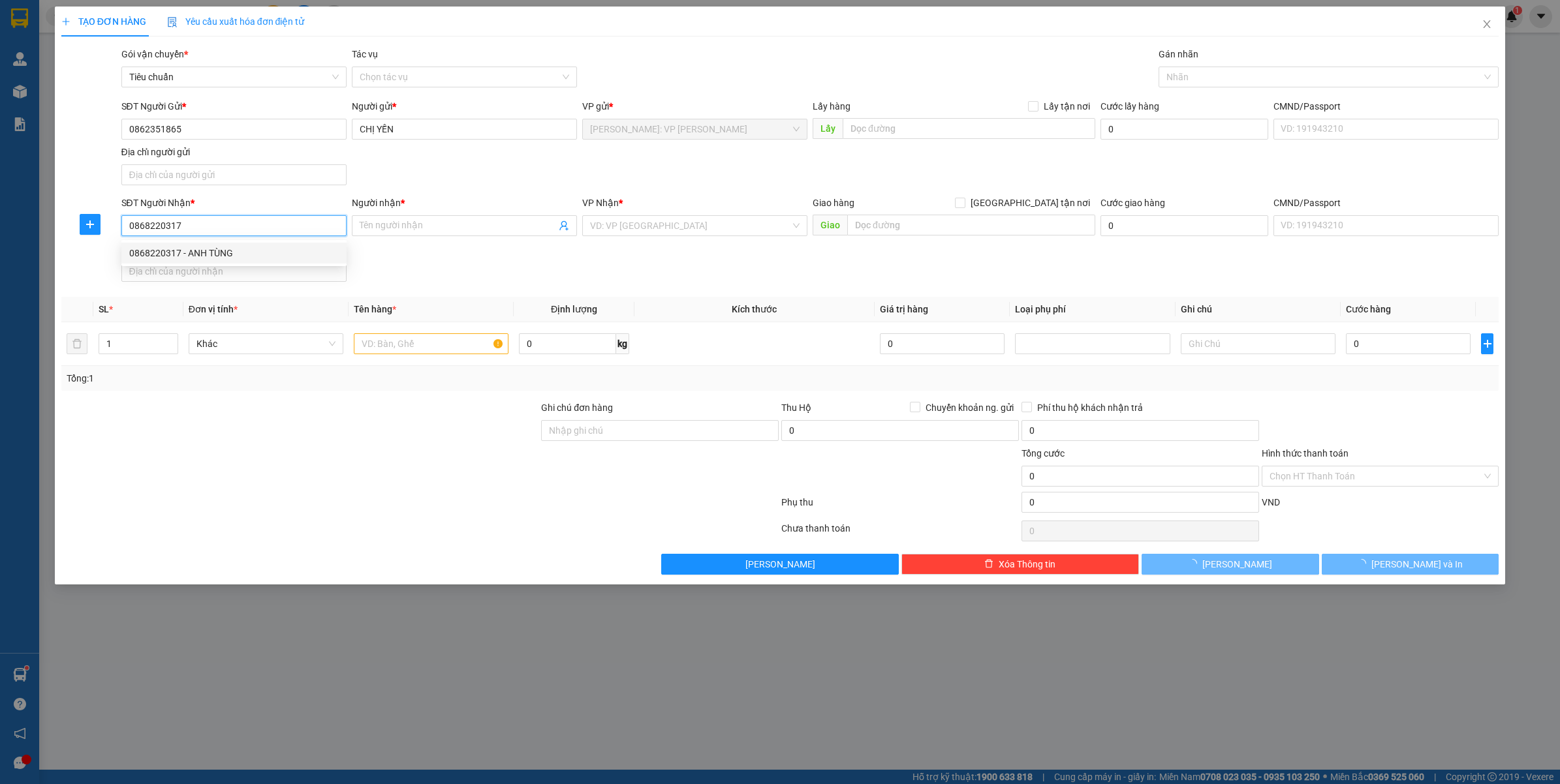
type input "ANH TÙNG"
checkbox input "true"
type input "CT ESTUARY/Đ.QUY MỸ - F.HÒA CƯỜNG NAM - HẢI CHÂU - ĐÀ NẴNG"
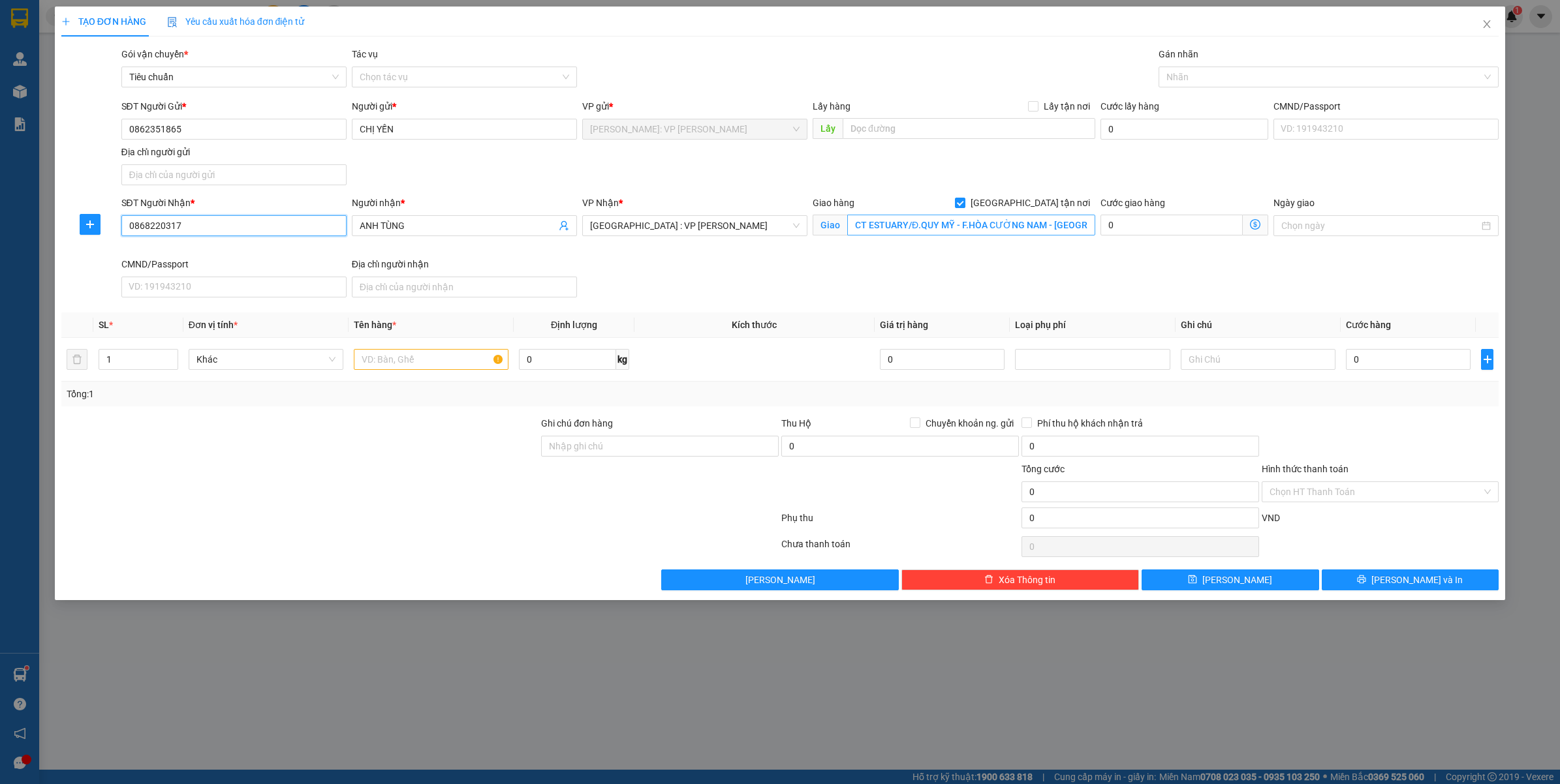
type input "0868220317"
click at [1026, 218] on input "CT ESTUARY/Đ.QUY MỸ - F.HÒA CƯỜNG NAM - HẢI CHÂU - ĐÀ NẴNG" at bounding box center [971, 225] width 248 height 21
drag, startPoint x: 194, startPoint y: 228, endPoint x: 116, endPoint y: 227, distance: 78.0
click at [116, 227] on div "SĐT Người Nhận * 0868220317 Người nhận * ANH TÙNG VP Nhận * Đà Nẵng : VP Thanh …" at bounding box center [780, 249] width 1440 height 107
click at [1216, 73] on div at bounding box center [1322, 77] width 321 height 16
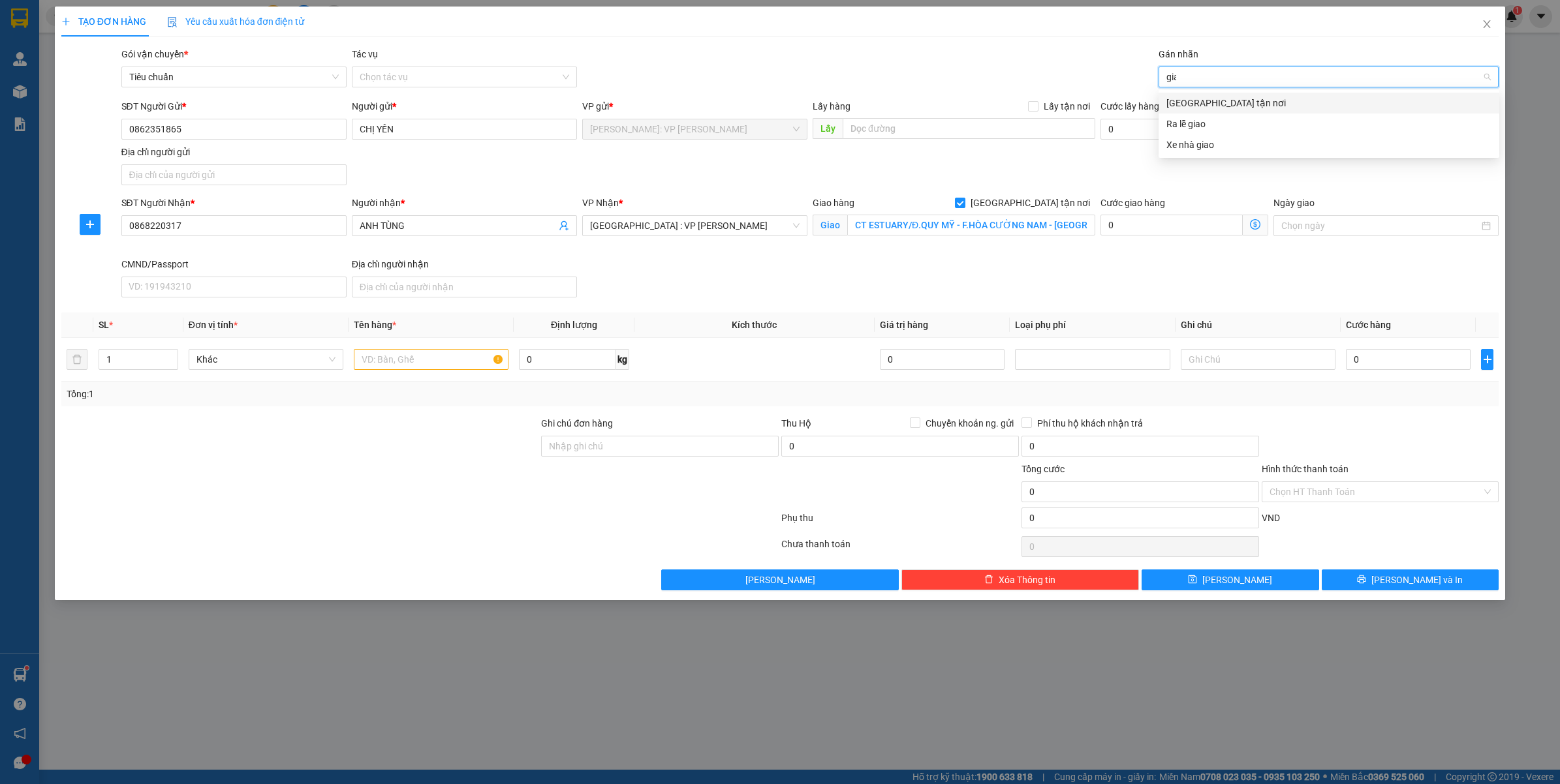
type input "giao"
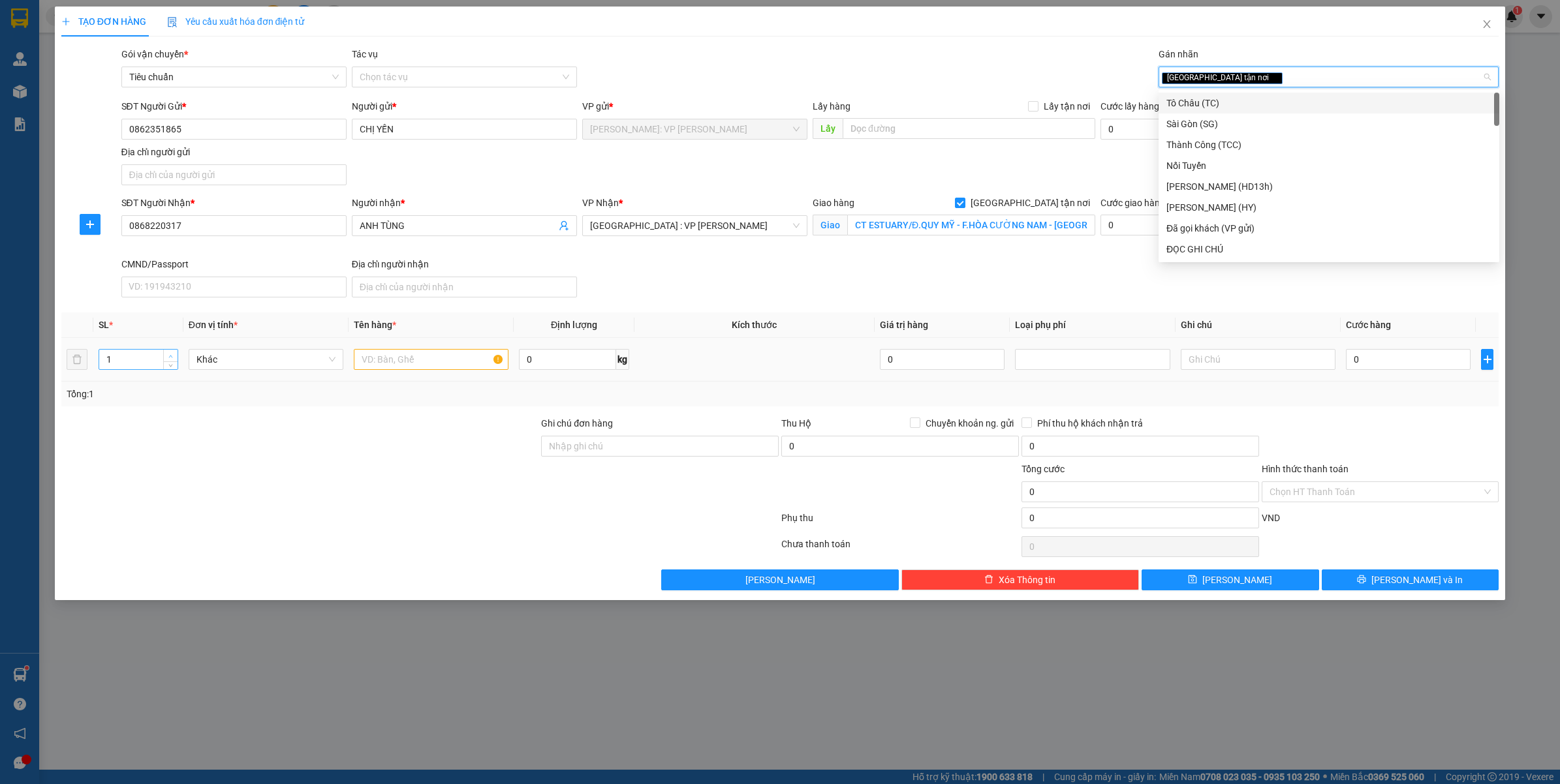
type input "2"
click at [167, 354] on span "up" at bounding box center [171, 356] width 8 height 8
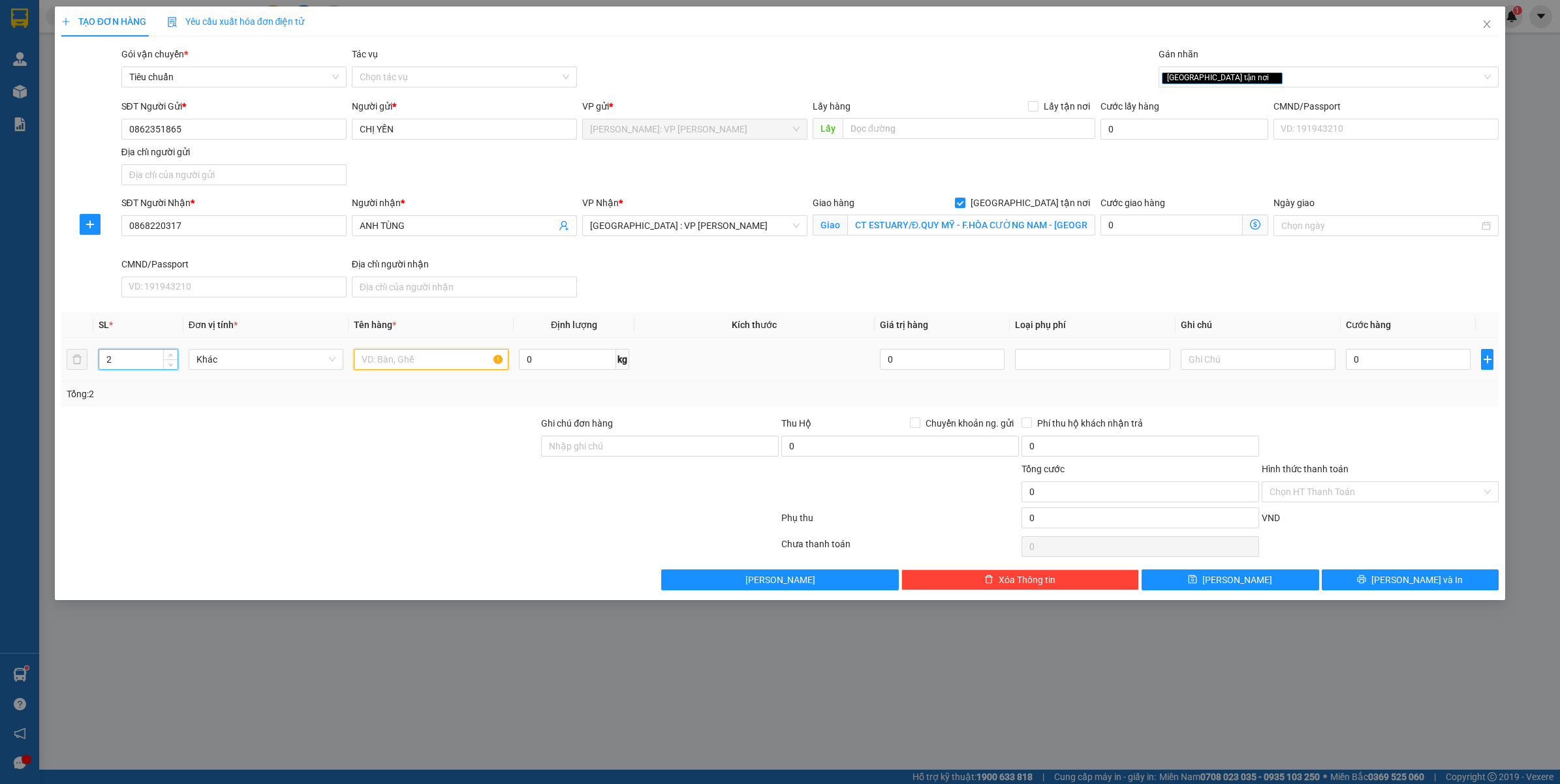
click at [412, 369] on input "text" at bounding box center [431, 359] width 155 height 21
type input "1 thùng giấy thường + 1 thùng giấy màu trắng"
click at [645, 457] on input "Ghi chú đơn hàng" at bounding box center [659, 446] width 237 height 21
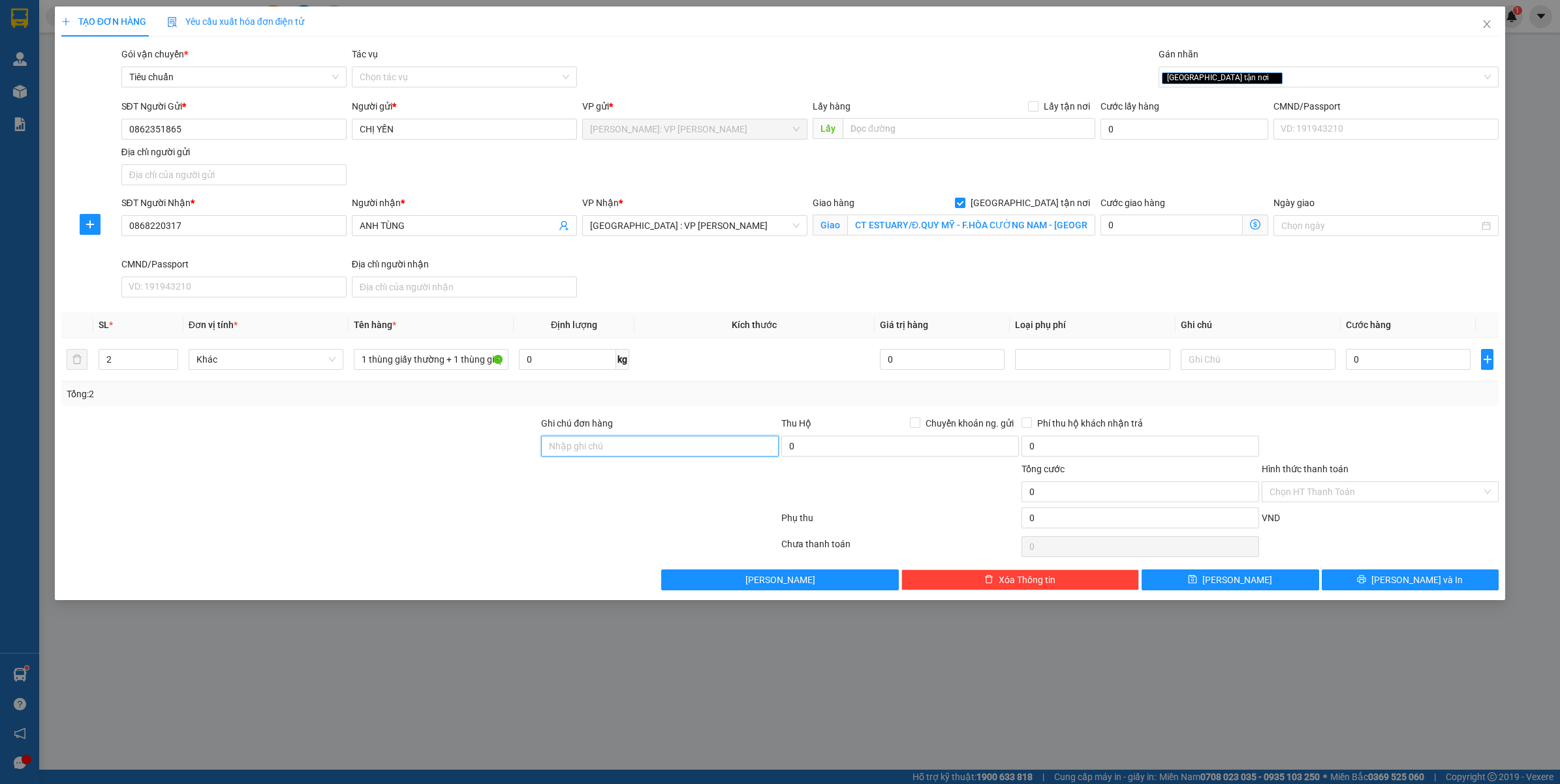
type input "VẬN CHUYỂN NHẸ TAY - HƯ VỠ KHÔNG ĐỀN"
click at [1385, 367] on input "0" at bounding box center [1407, 359] width 124 height 21
type input "001"
type input "1"
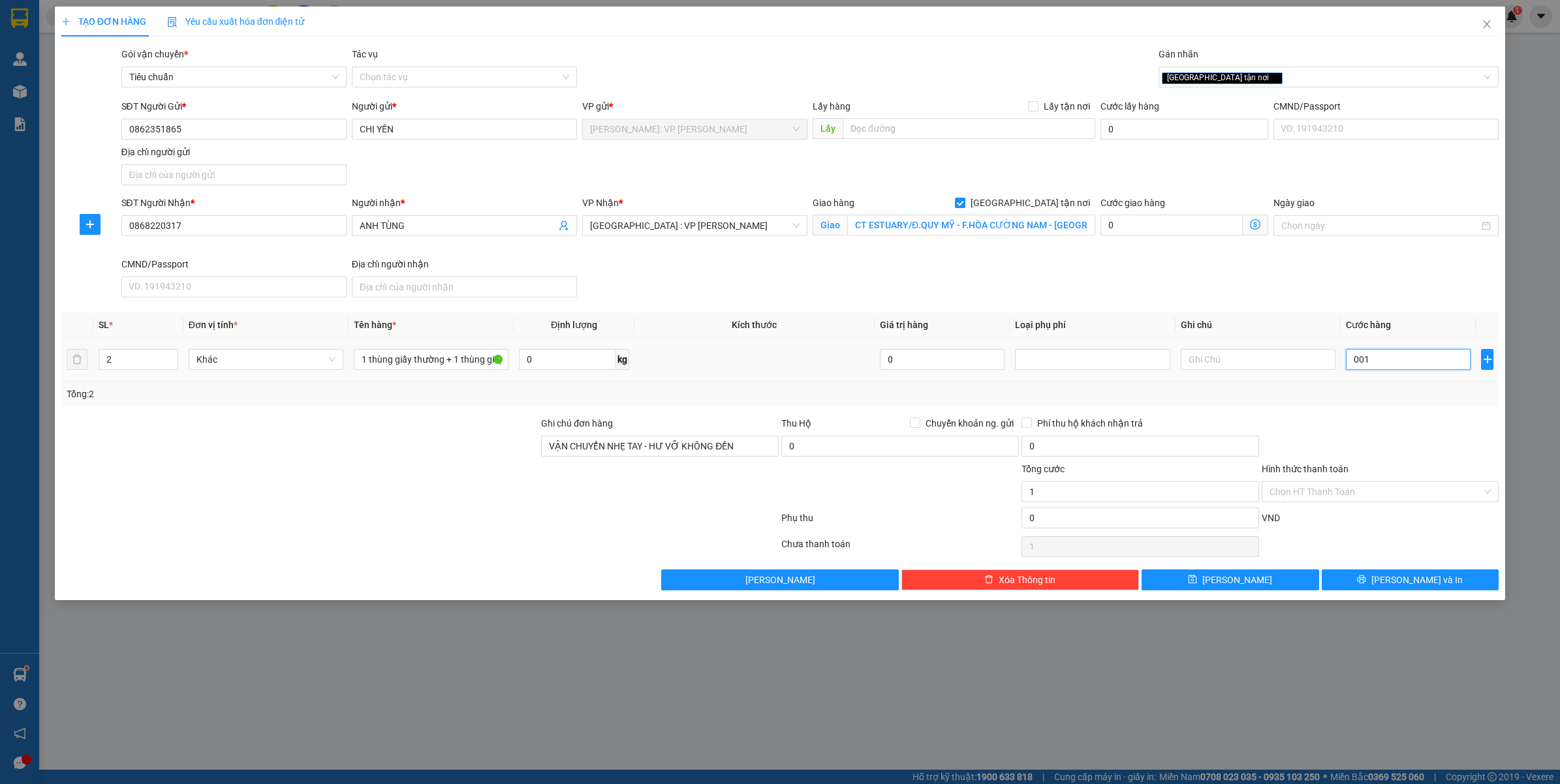
type input "0.015"
type input "15"
type input "00.150"
type input "150"
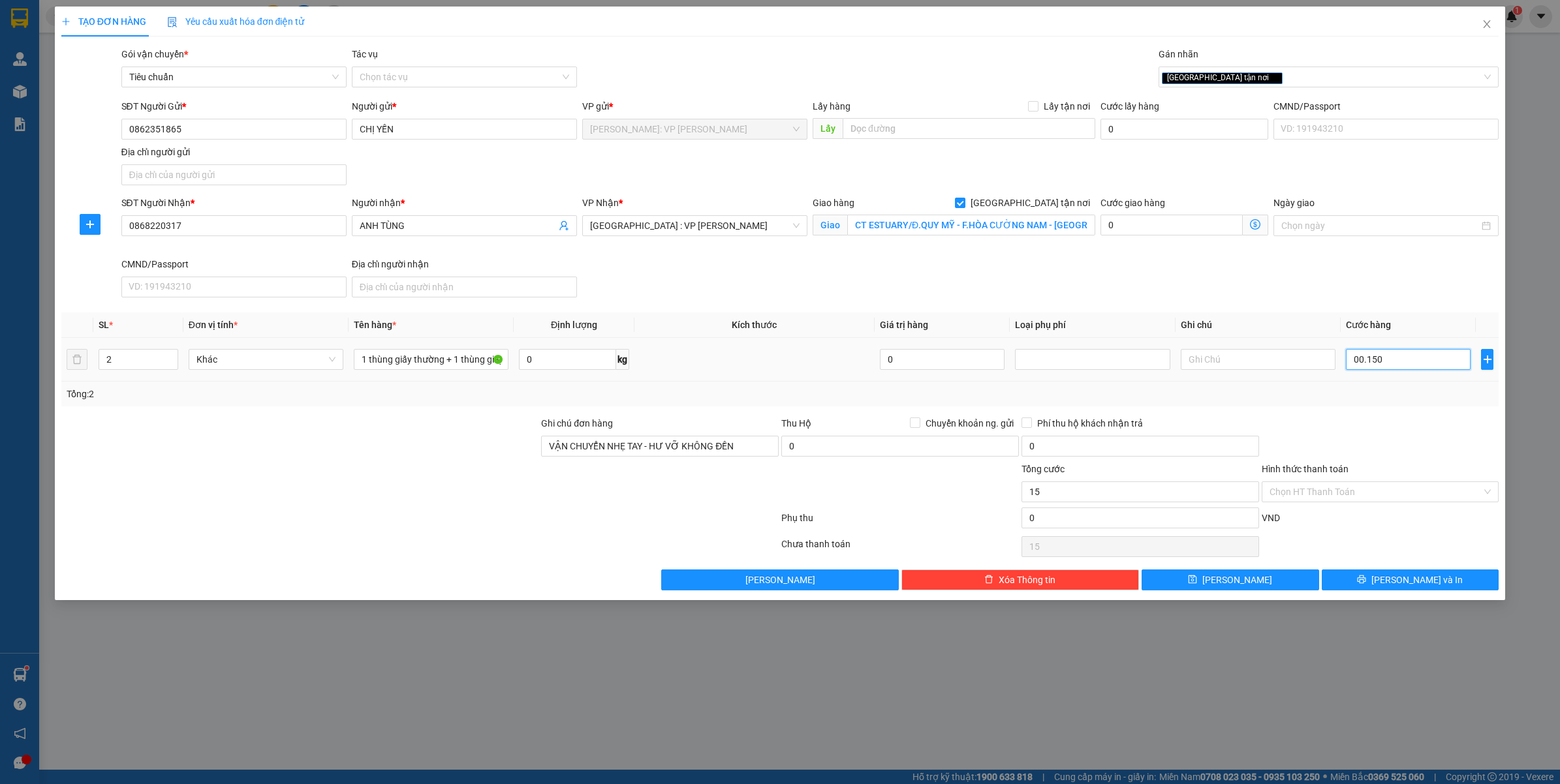
type input "150"
type input "0.001.500"
type input "1.500"
type input "000.015.000"
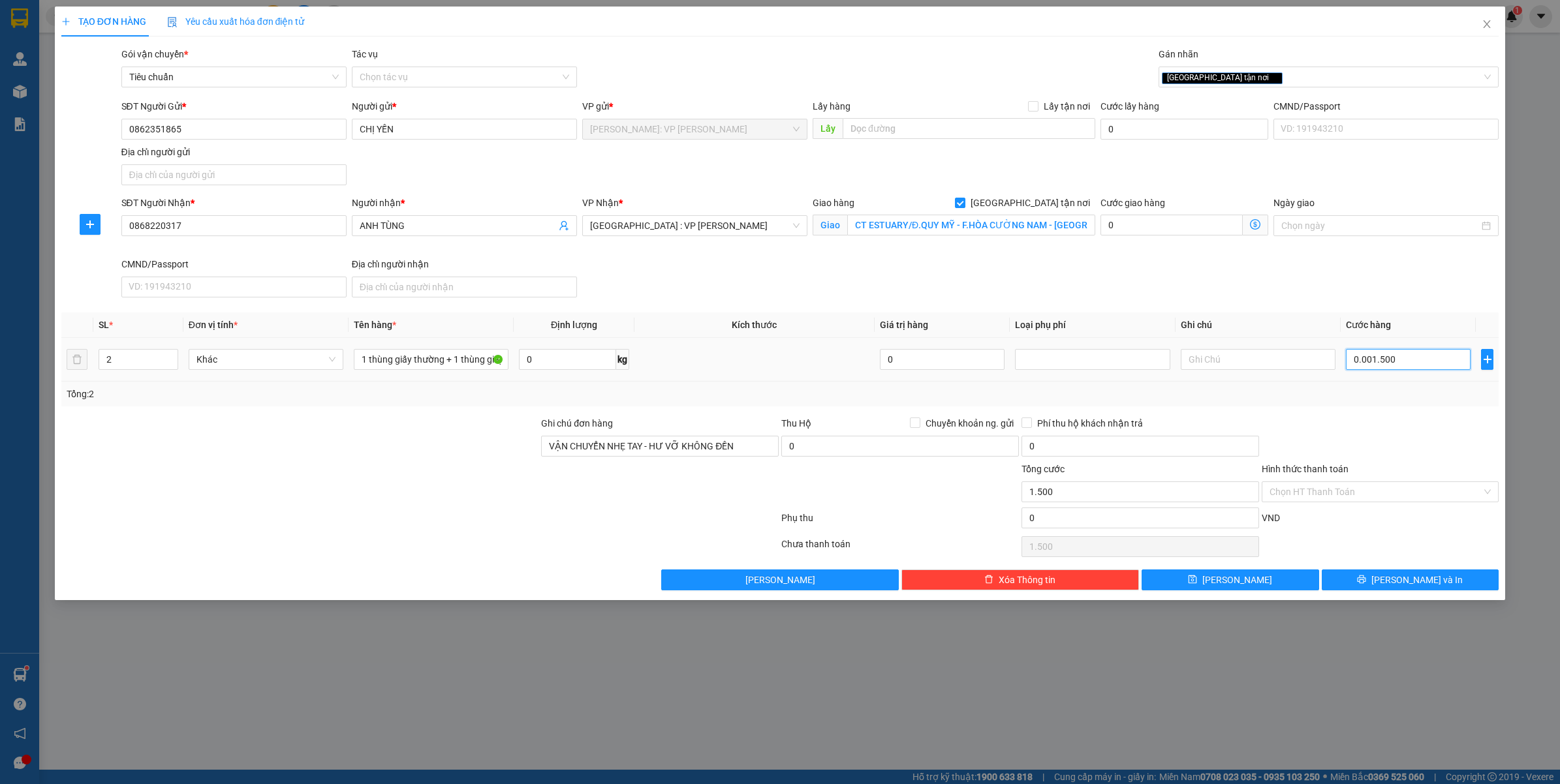
type input "15.000"
type input "00.000.150.000"
type input "150.000"
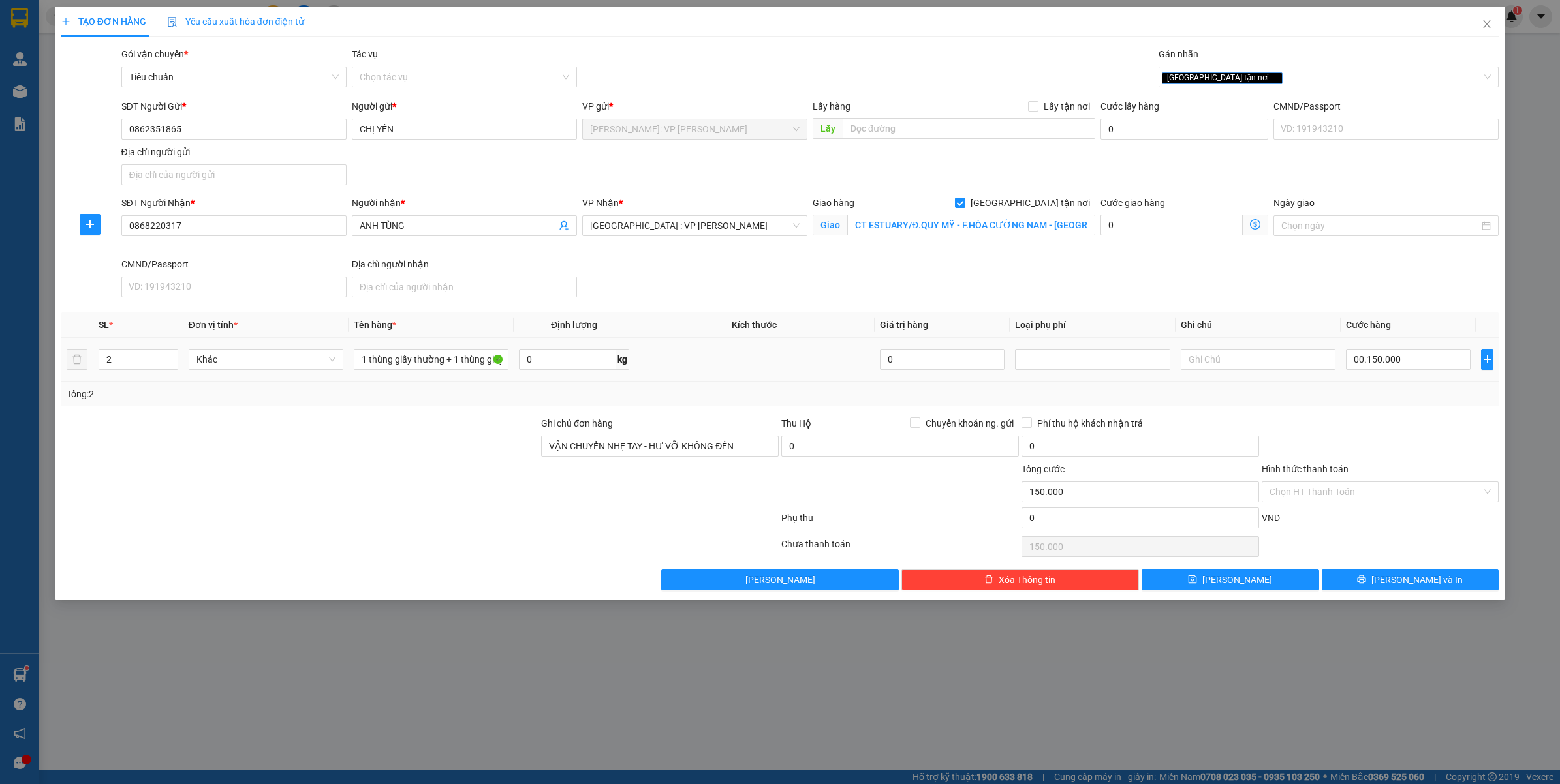
click at [1349, 379] on td "00.150.000" at bounding box center [1407, 360] width 135 height 44
type input "150.000"
click at [1381, 579] on button "[PERSON_NAME] và In" at bounding box center [1410, 580] width 178 height 21
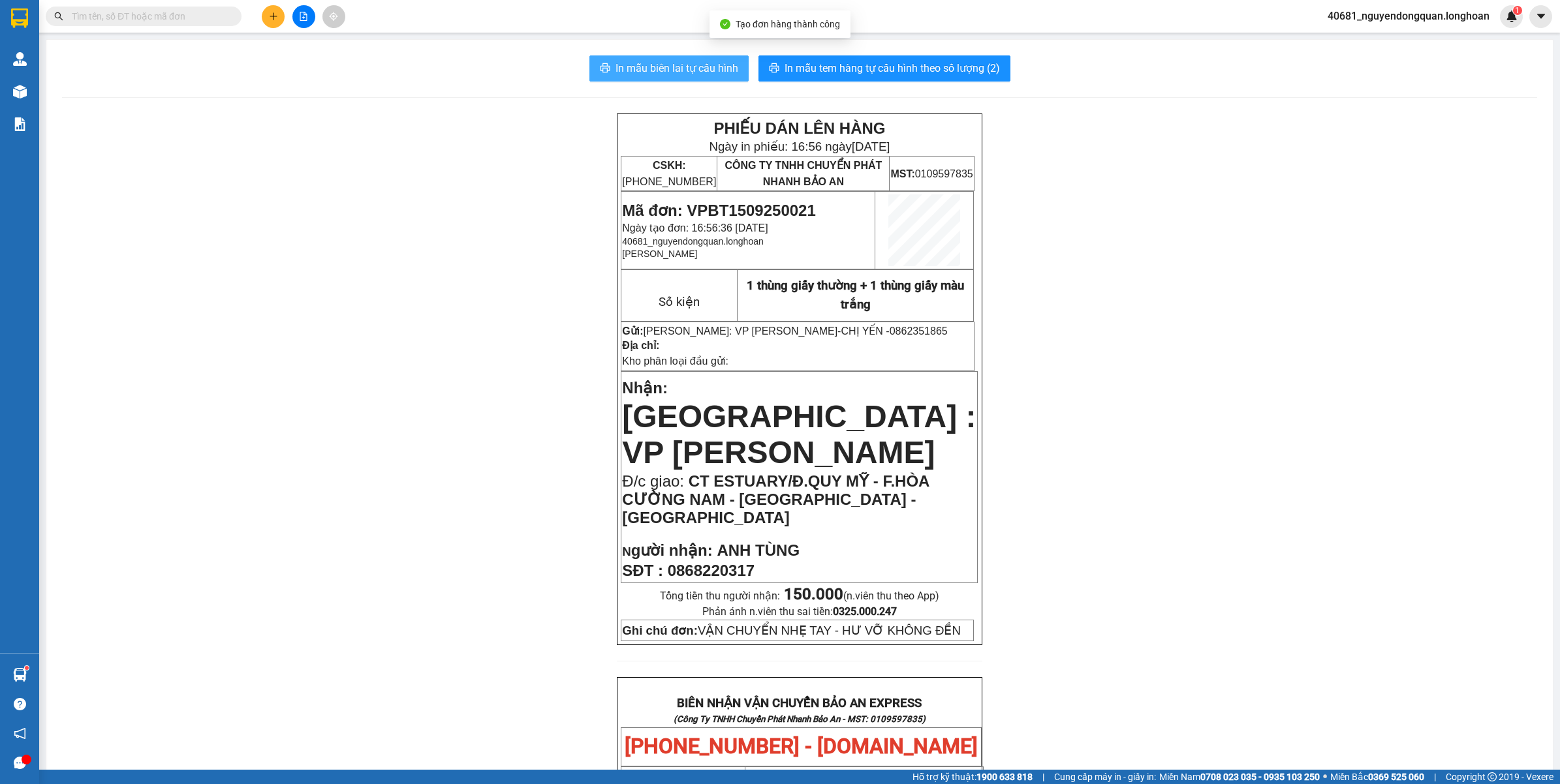
click at [681, 76] on span "In mẫu biên lai tự cấu hình" at bounding box center [676, 68] width 123 height 16
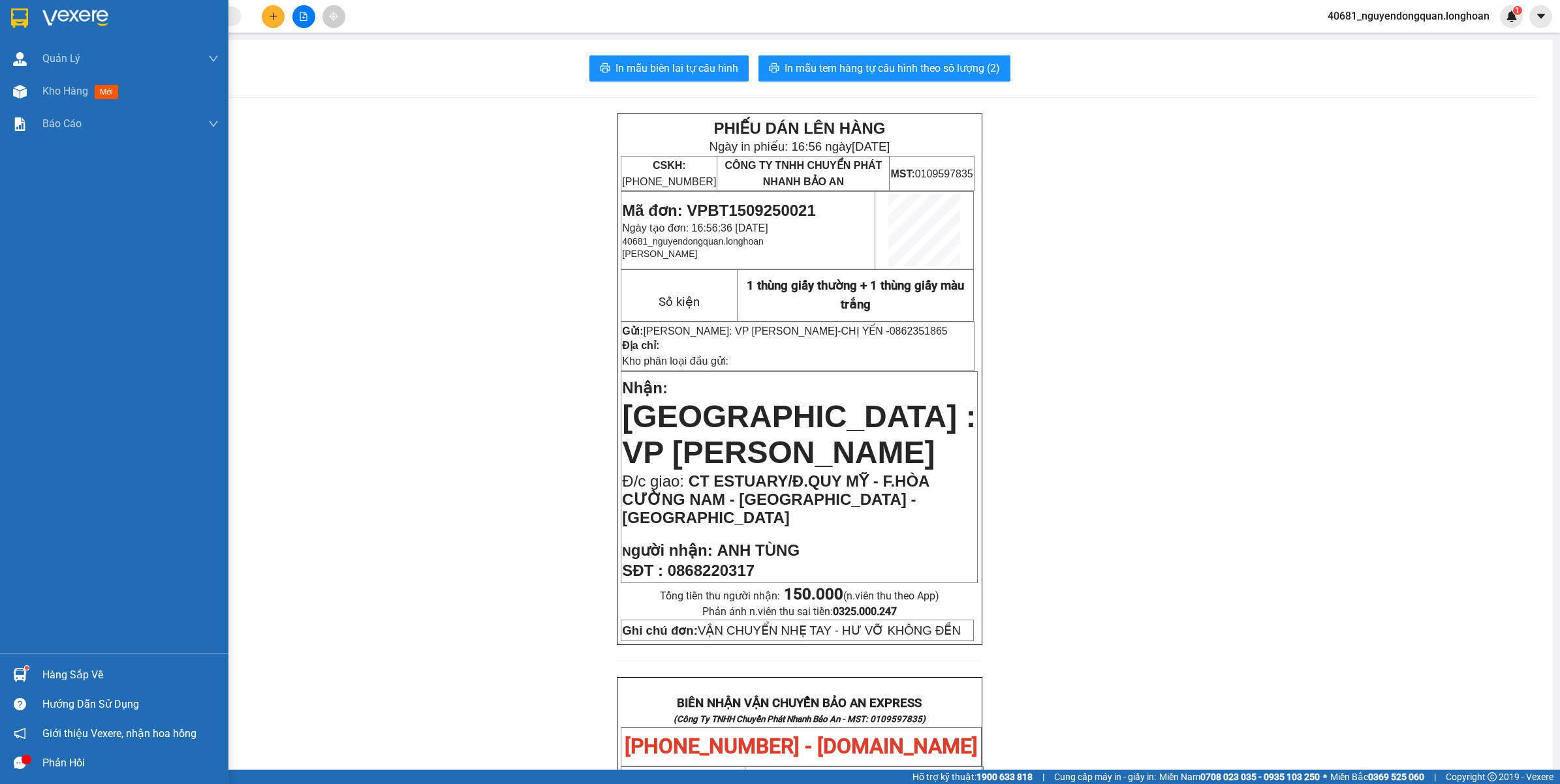
click at [23, 28] on div at bounding box center [20, 17] width 23 height 23
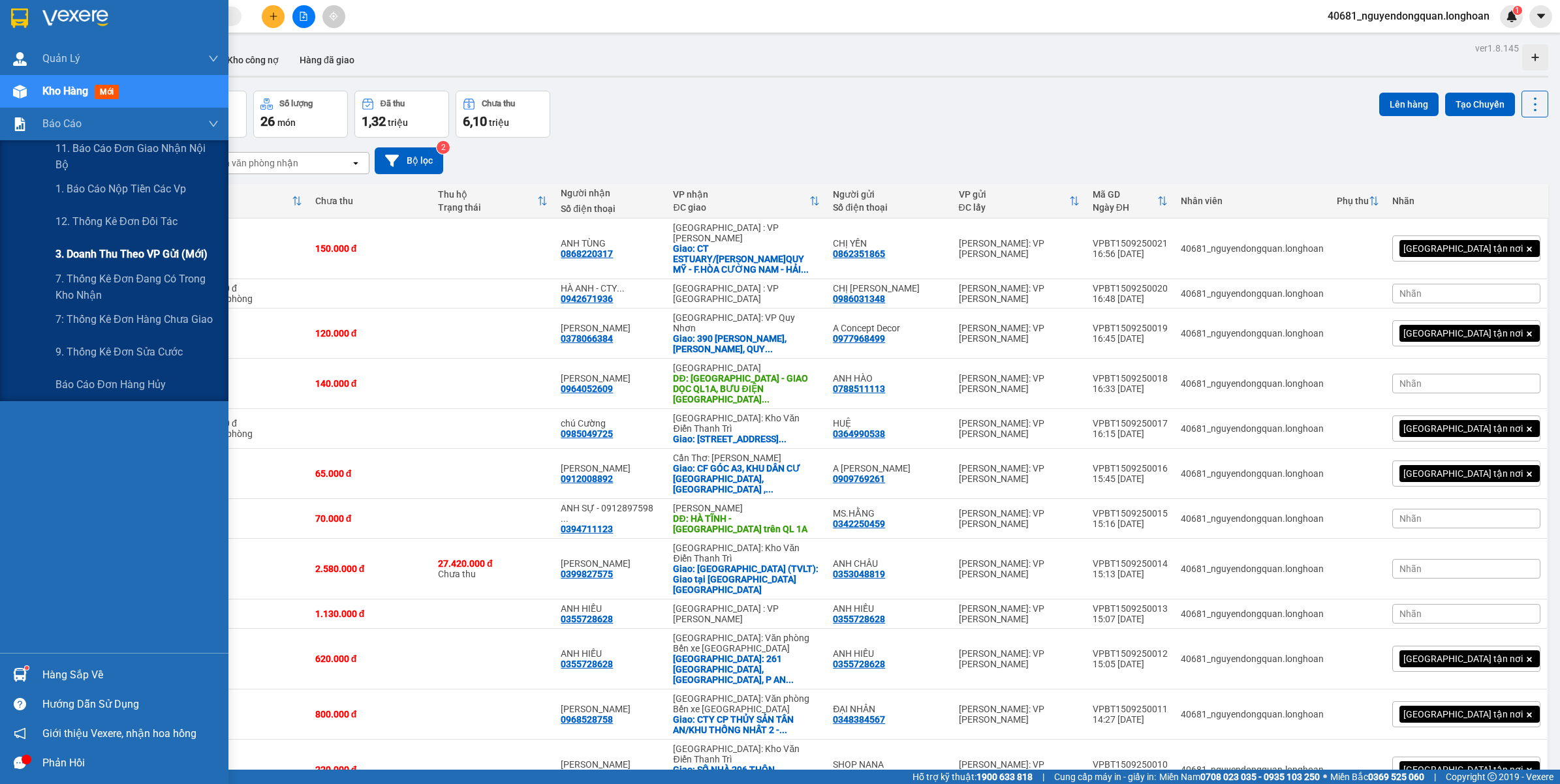
click at [132, 261] on span "3. Doanh Thu theo VP Gửi (mới)" at bounding box center [132, 254] width 152 height 16
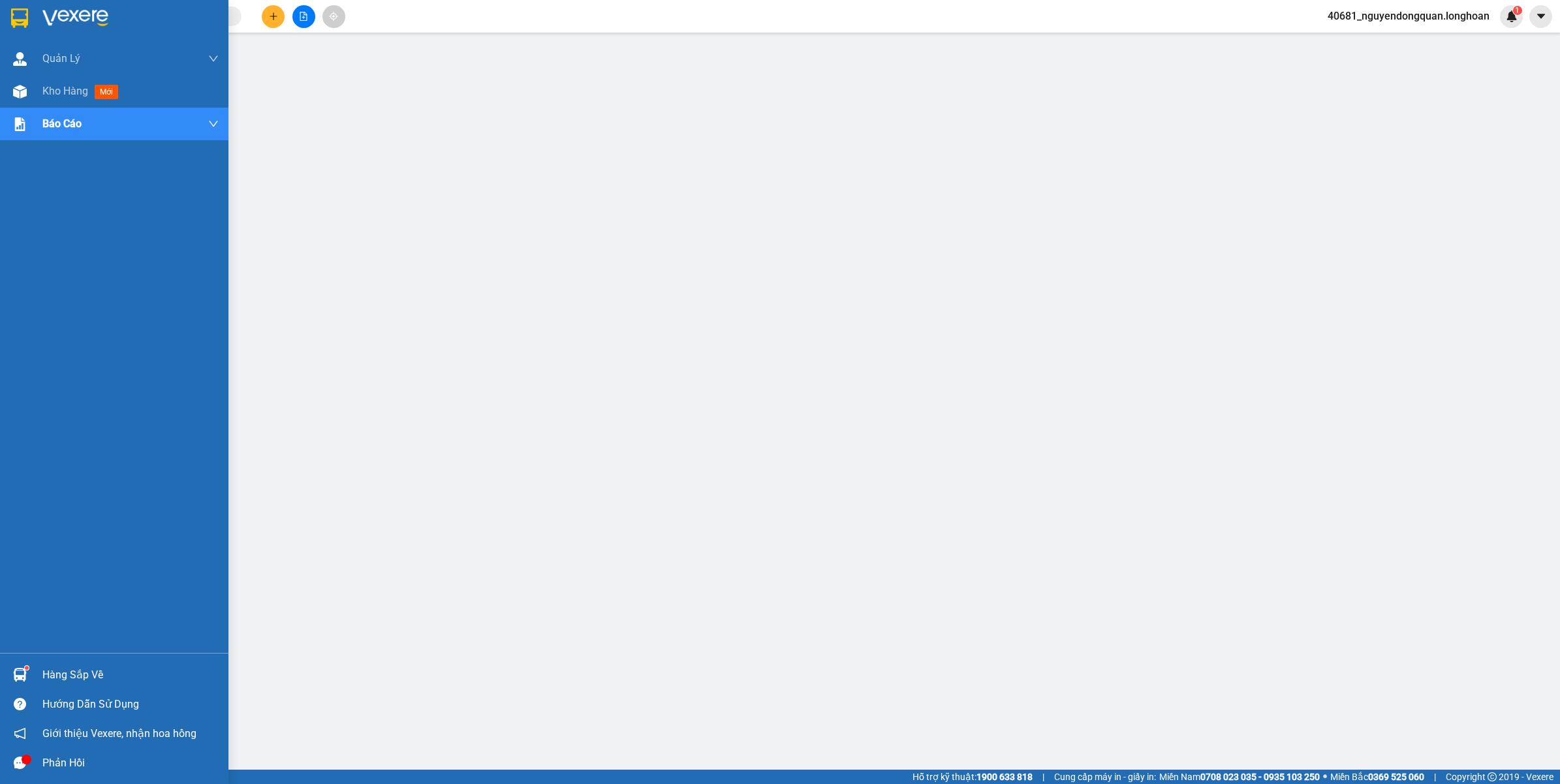
click at [13, 18] on img at bounding box center [20, 18] width 17 height 20
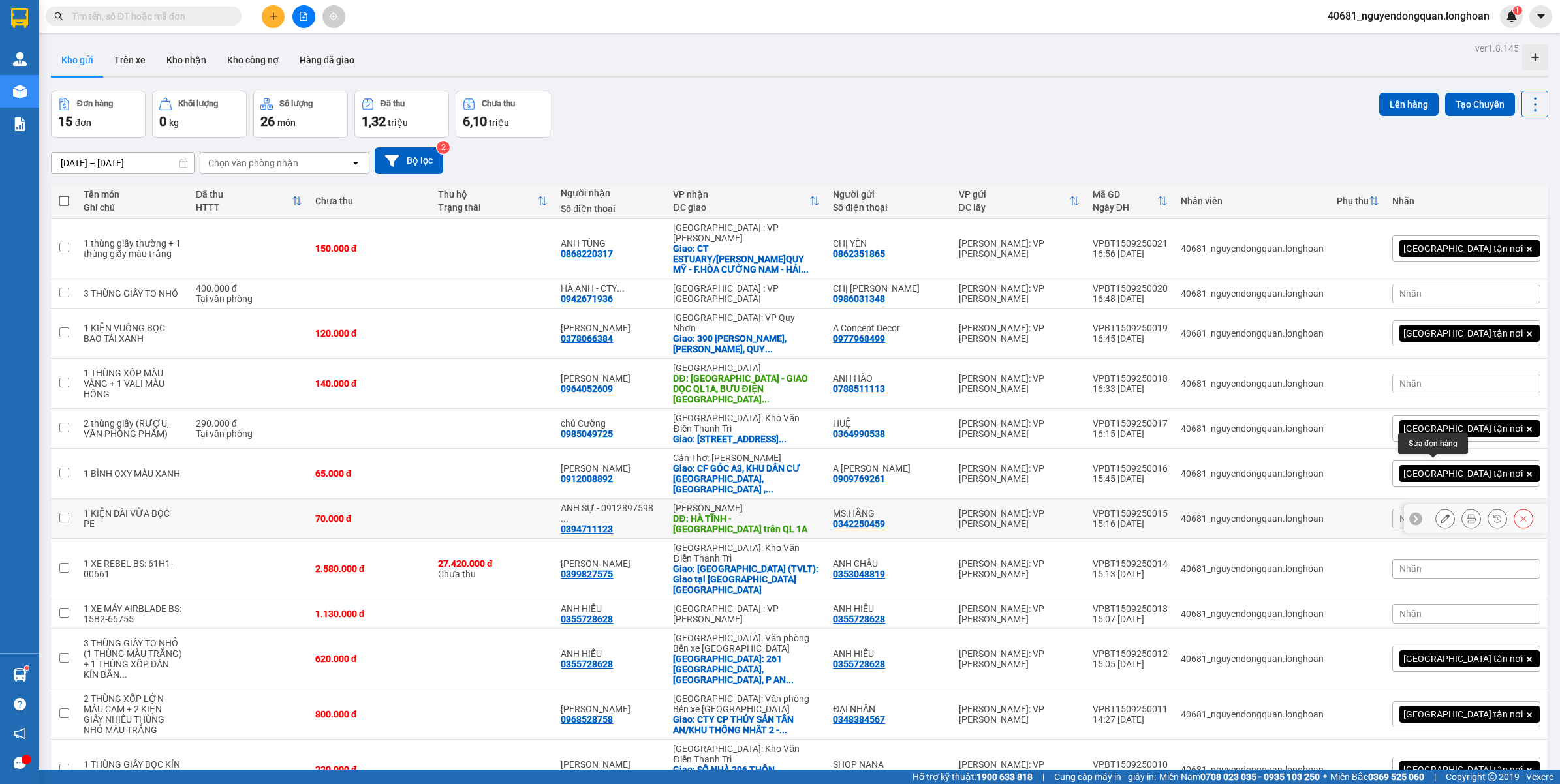
click at [1440, 514] on icon at bounding box center [1445, 519] width 9 height 9
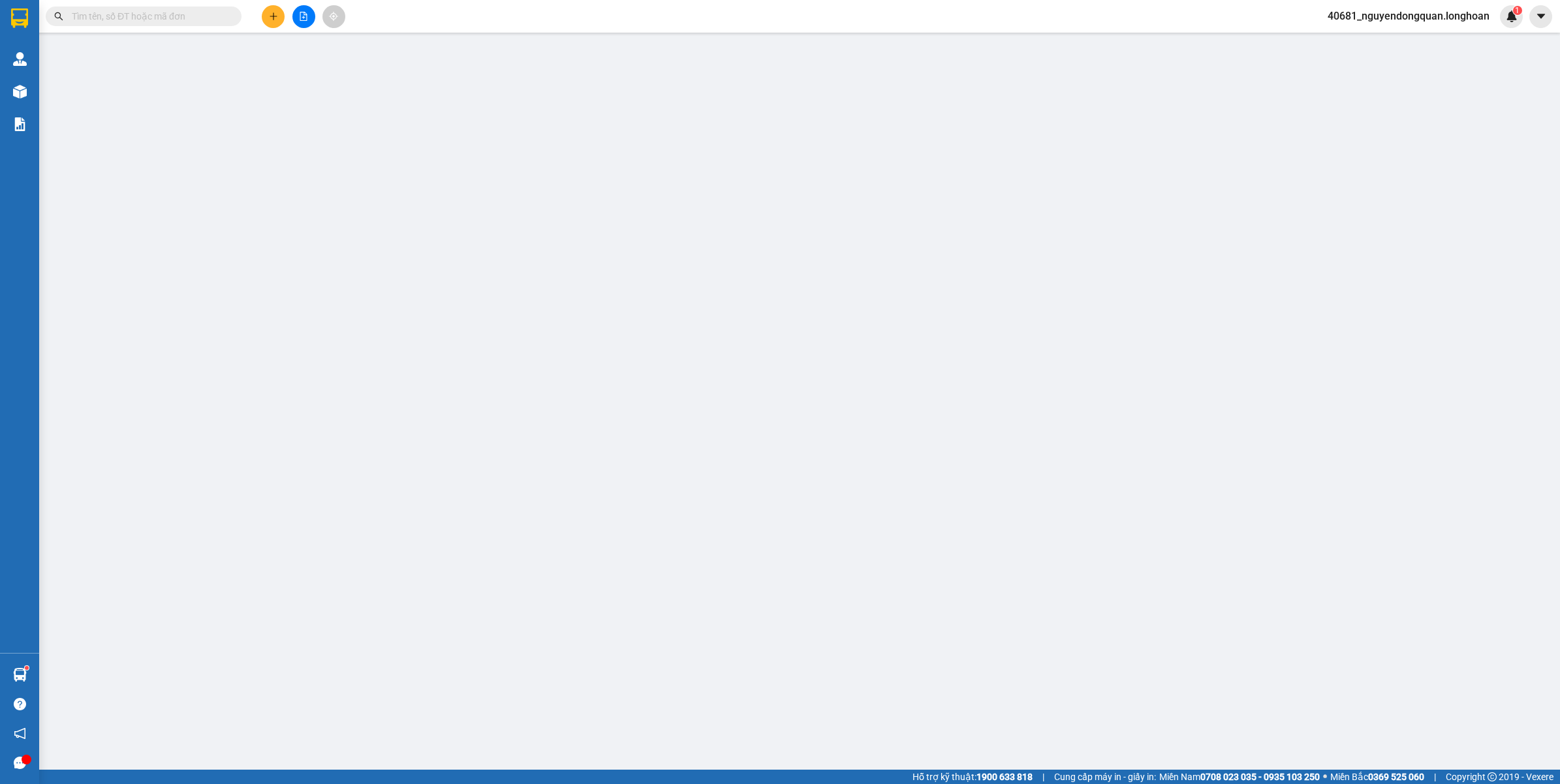
type input "0342250459"
type input "MS.HẰNG"
type input "0394711123"
type input "ANH SỰ - 0912897598 (CHỊ [PERSON_NAME])"
type input "HÀ TĨNH - [PERSON_NAME] giao trên QL 1A"
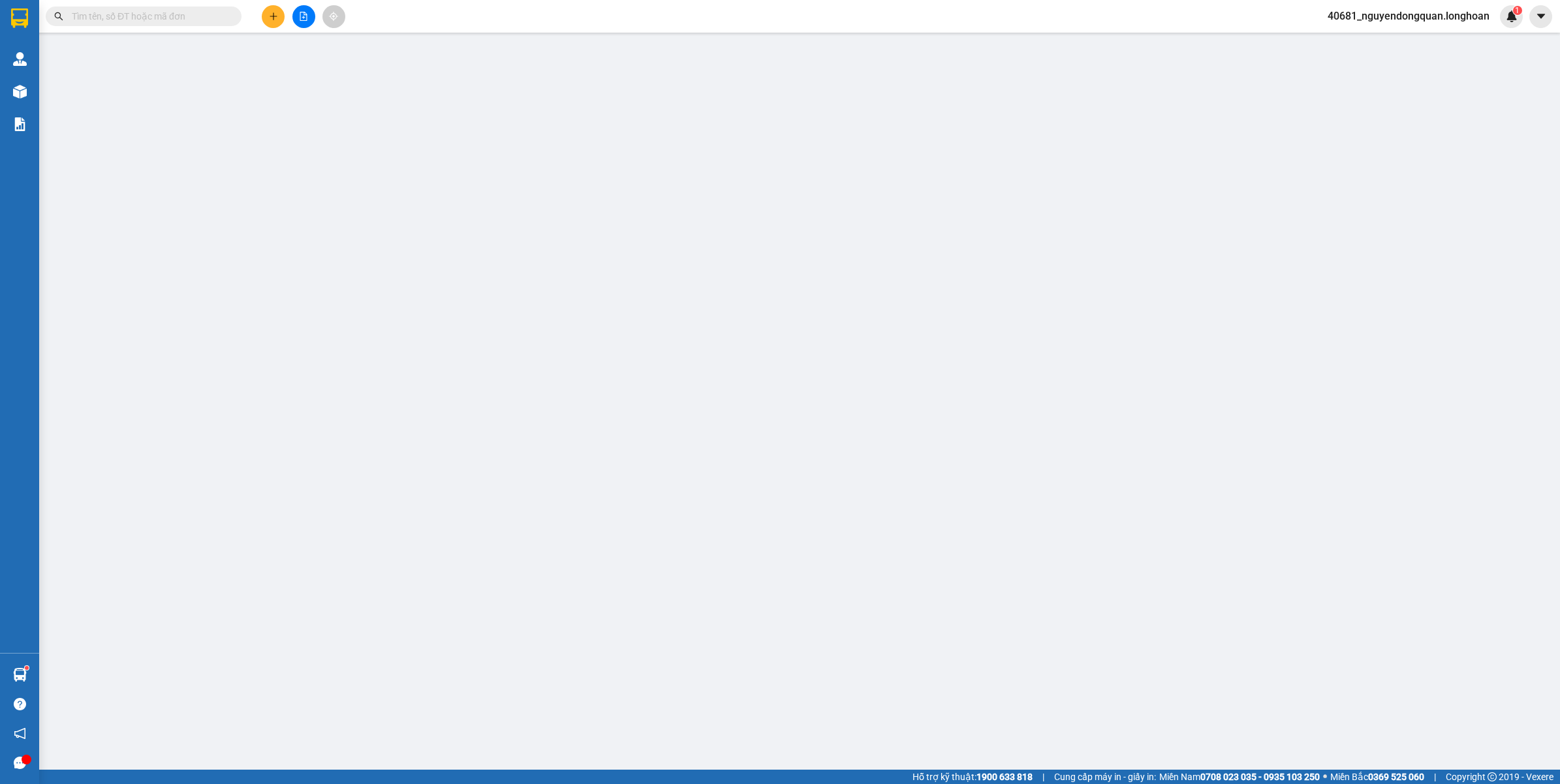
type input "VẬN CHUYỂN NHẸ TAY - HƯ VỠ KHÔNG ĐỀN"
type input "70.000"
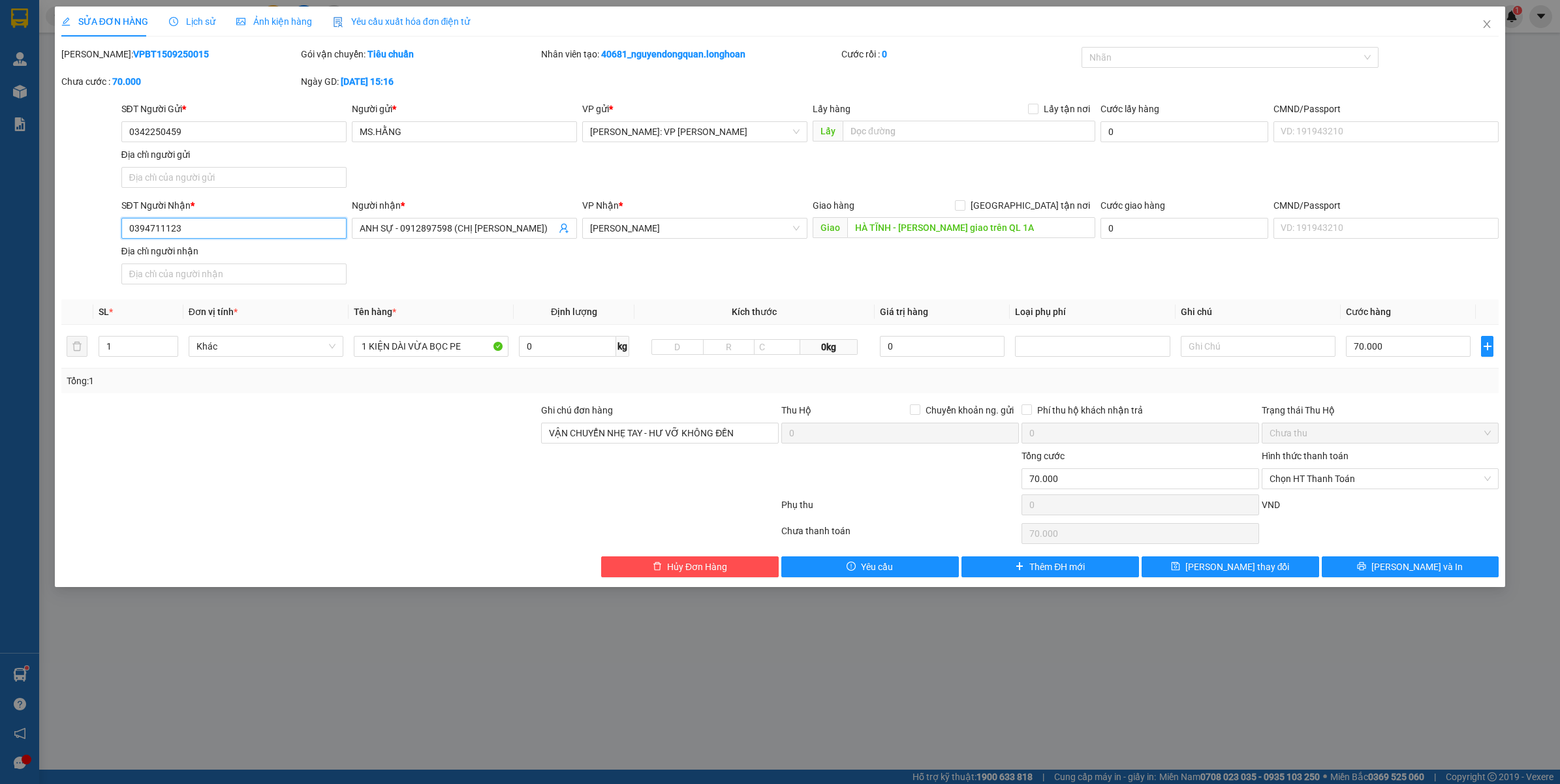
drag, startPoint x: 200, startPoint y: 229, endPoint x: 108, endPoint y: 232, distance: 92.0
click at [108, 232] on div "SĐT Người Nhận * 0394711123 0394711123 Người nhận * ANH SỰ - 0912897598 (CHỊ ÁN…" at bounding box center [780, 243] width 1440 height 92
paste input "868220317"
type input "0868220317"
drag, startPoint x: 1401, startPoint y: 566, endPoint x: 1407, endPoint y: 559, distance: 9.2
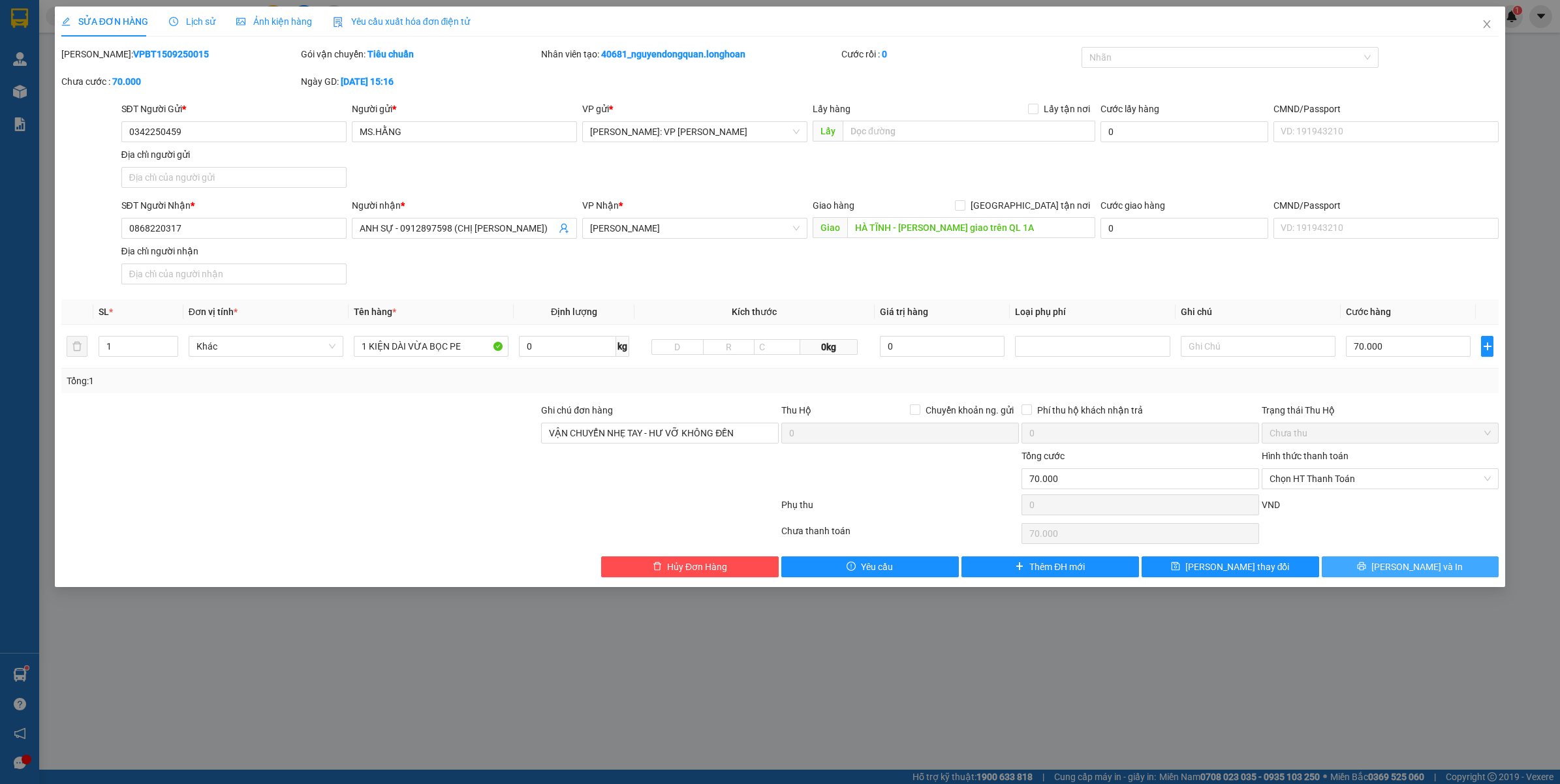
click at [1400, 565] on span "[PERSON_NAME] và In" at bounding box center [1417, 566] width 92 height 14
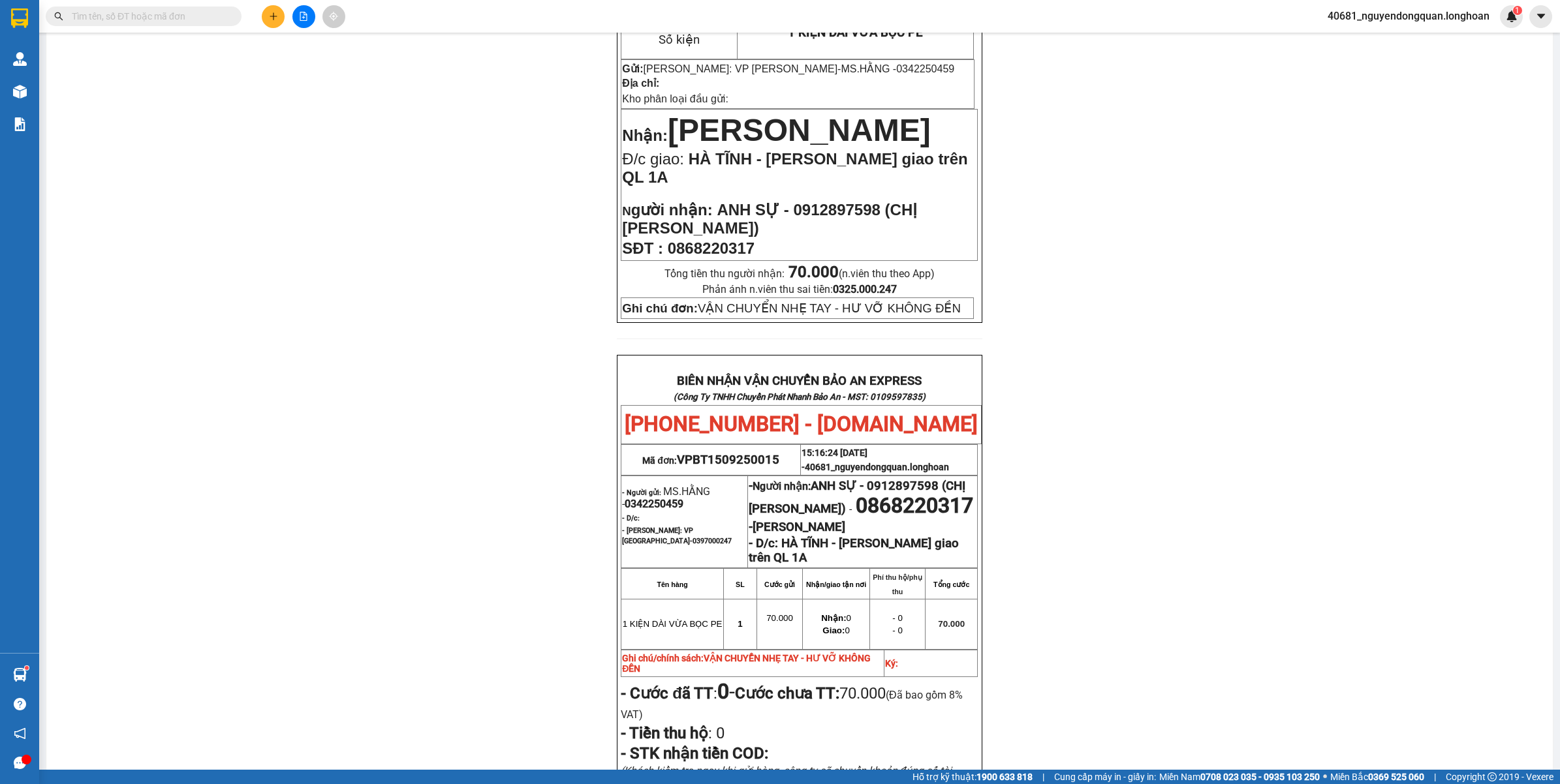
scroll to position [253, 0]
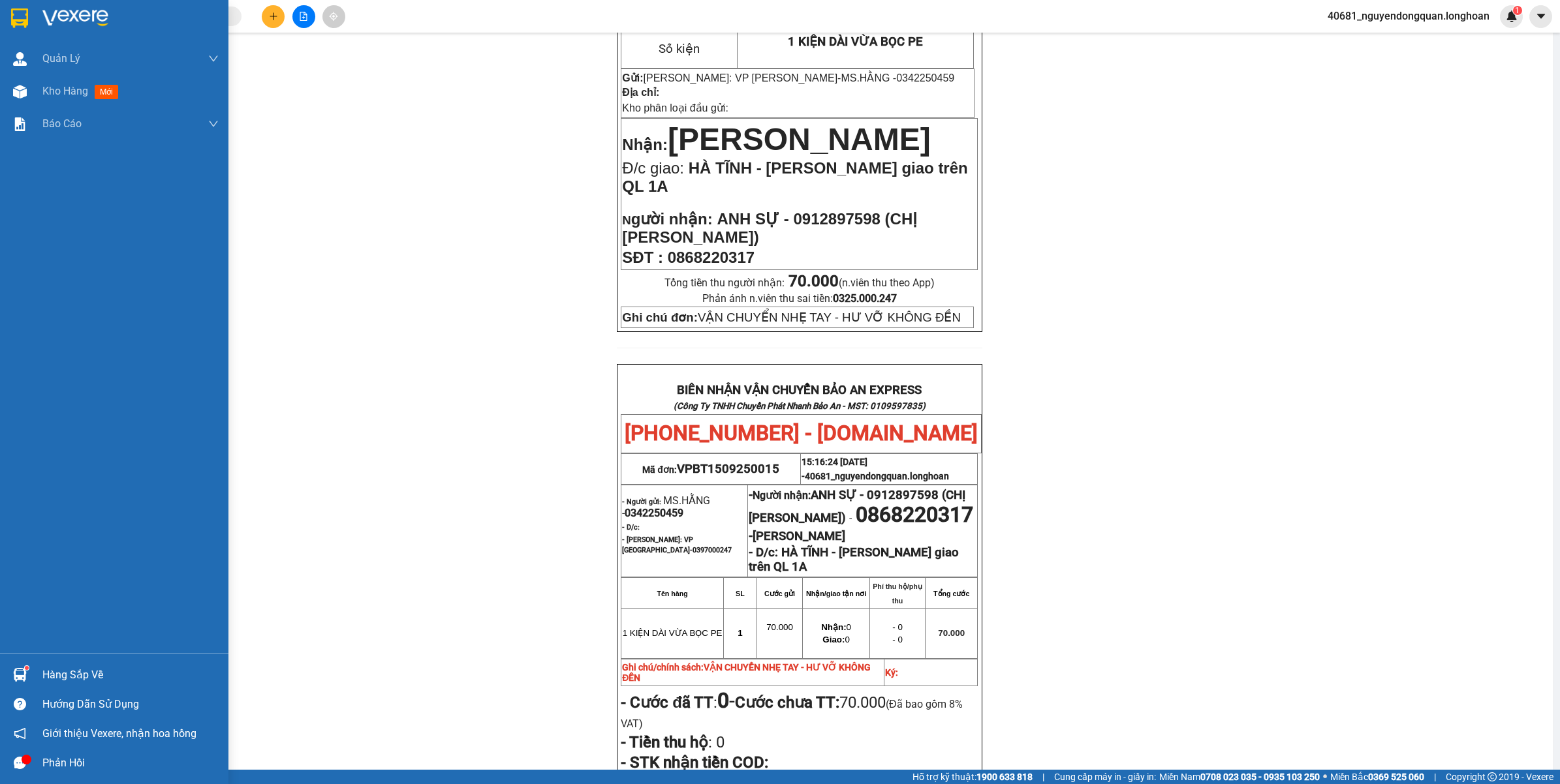
click at [12, 24] on img at bounding box center [20, 18] width 17 height 20
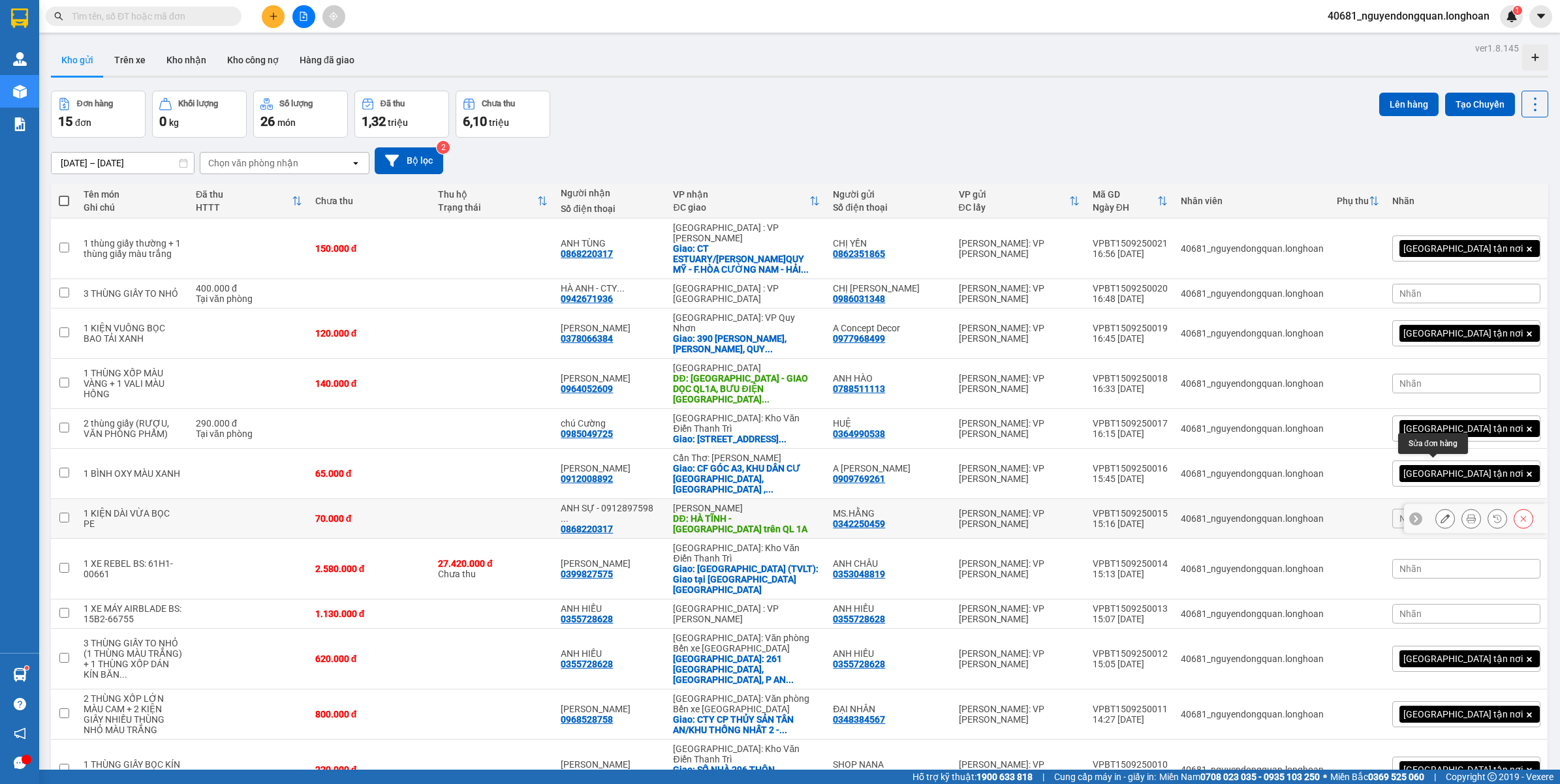
click at [1440, 514] on icon at bounding box center [1445, 519] width 9 height 9
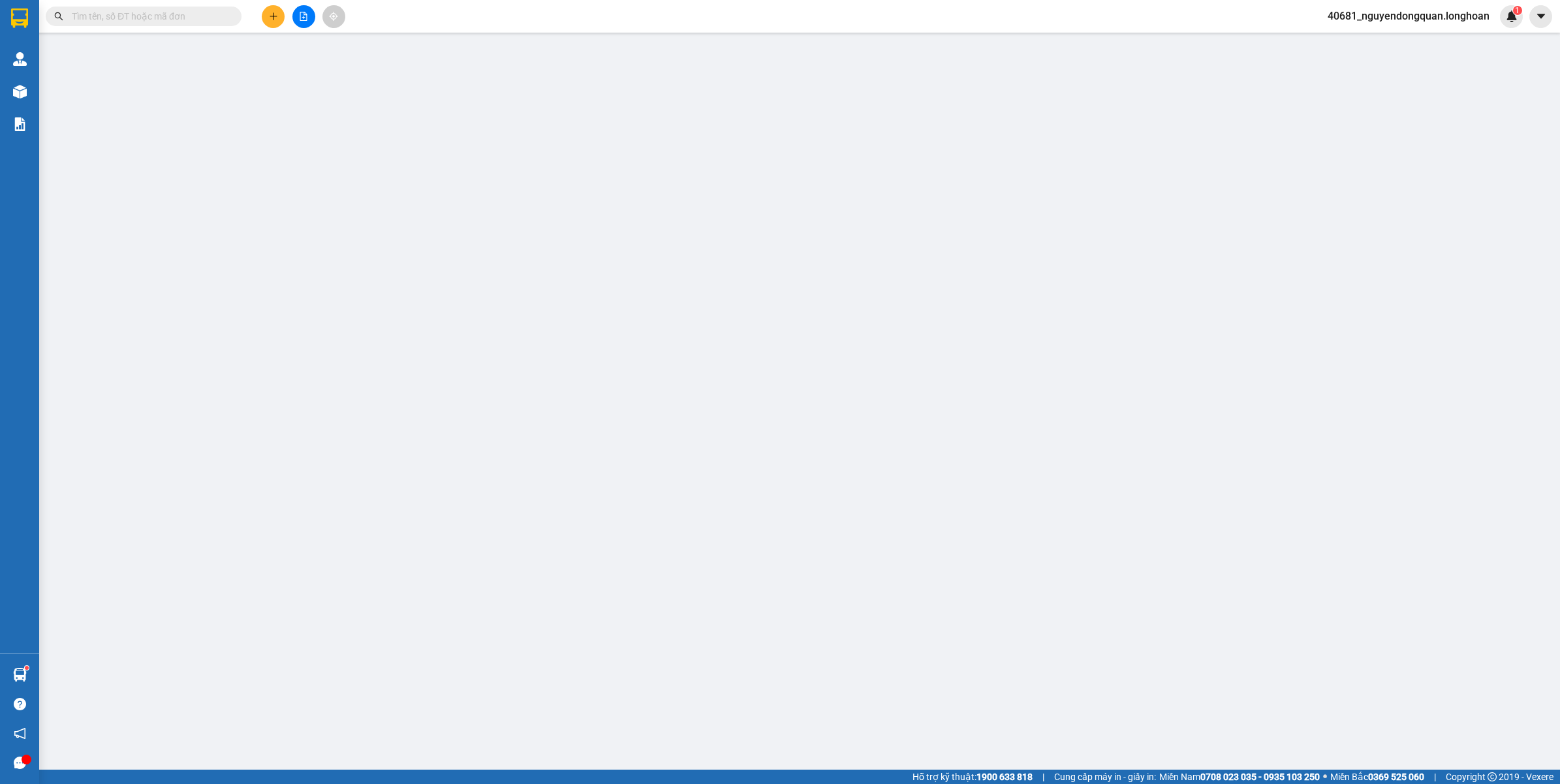
type input "0342250459"
type input "MS.HẰNG"
type input "0868220317"
type input "ANH SỰ - 0912897598 (CHỊ [PERSON_NAME])"
type input "HÀ TĨNH - [PERSON_NAME] giao trên QL 1A"
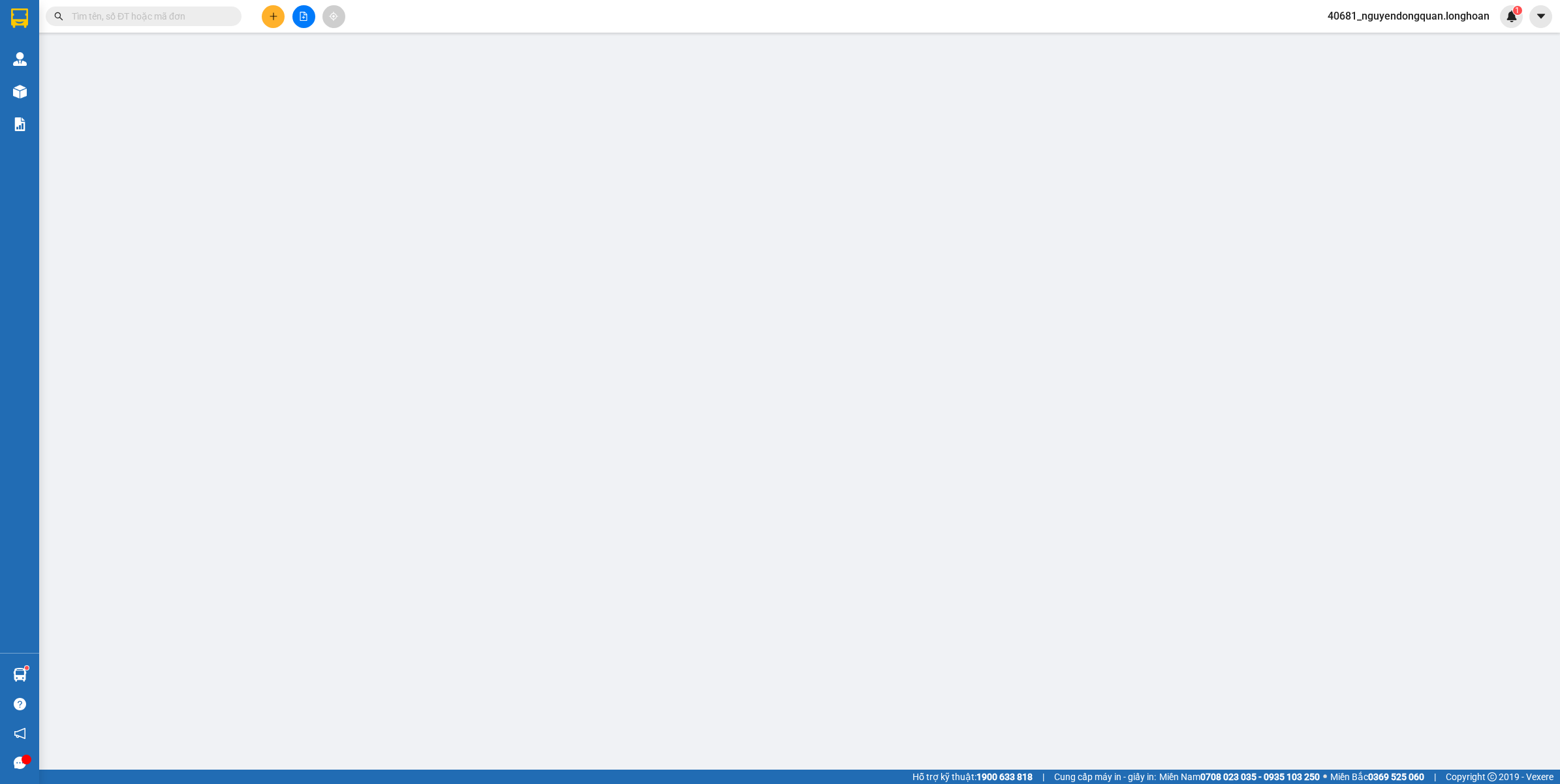
type input "VẬN CHUYỂN NHẸ TAY - HƯ VỠ KHÔNG ĐỀN"
type input "70.000"
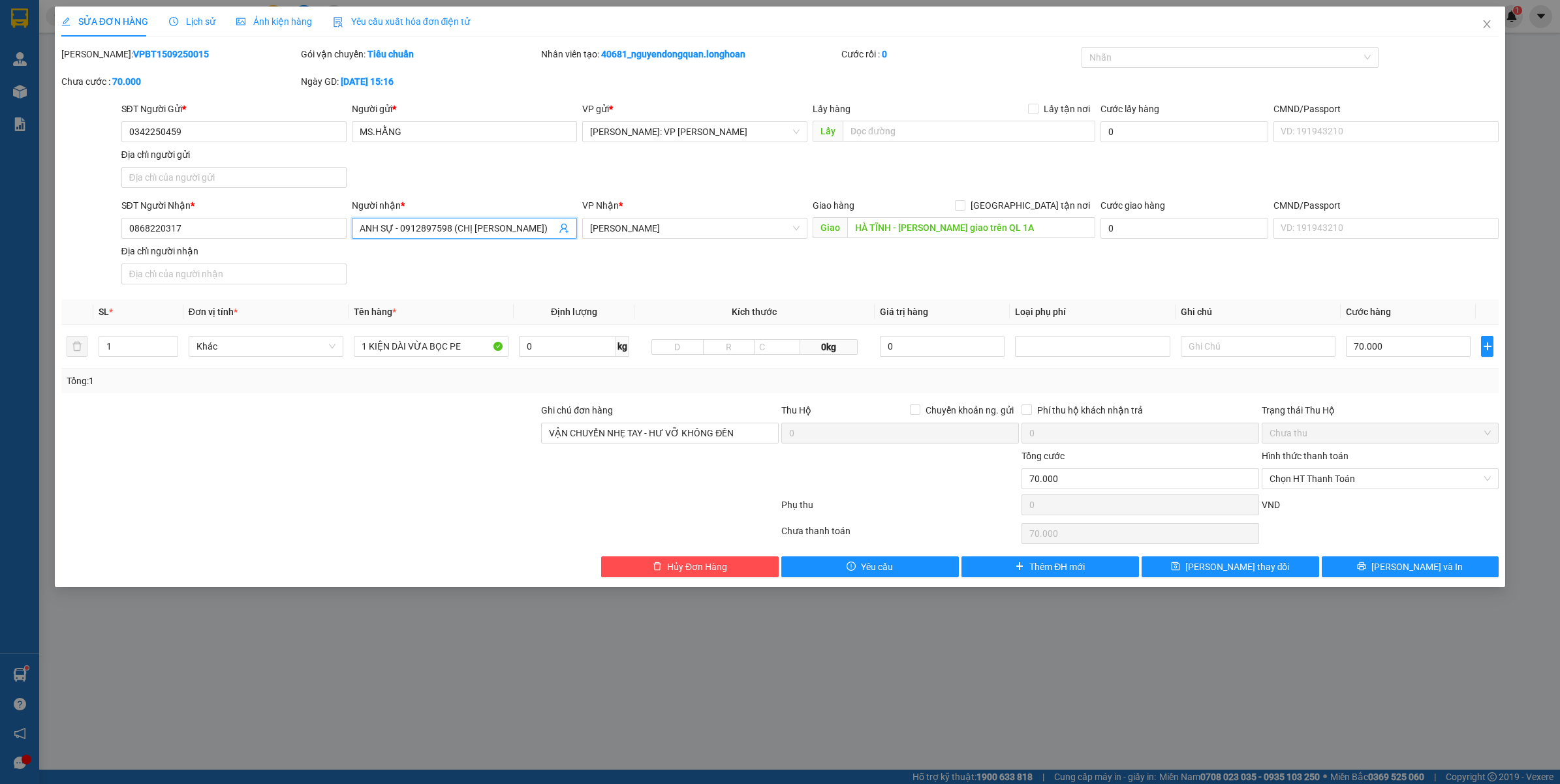
drag, startPoint x: 453, startPoint y: 226, endPoint x: 402, endPoint y: 226, distance: 51.0
click at [402, 226] on input "ANH SỰ - 0912897598 (CHỊ [PERSON_NAME])" at bounding box center [457, 228] width 196 height 14
paste input "394711123"
type input "ANH SỰ - 0394711123(CHỊ ÁNH)"
click at [1368, 563] on button "[PERSON_NAME] và In" at bounding box center [1410, 566] width 178 height 21
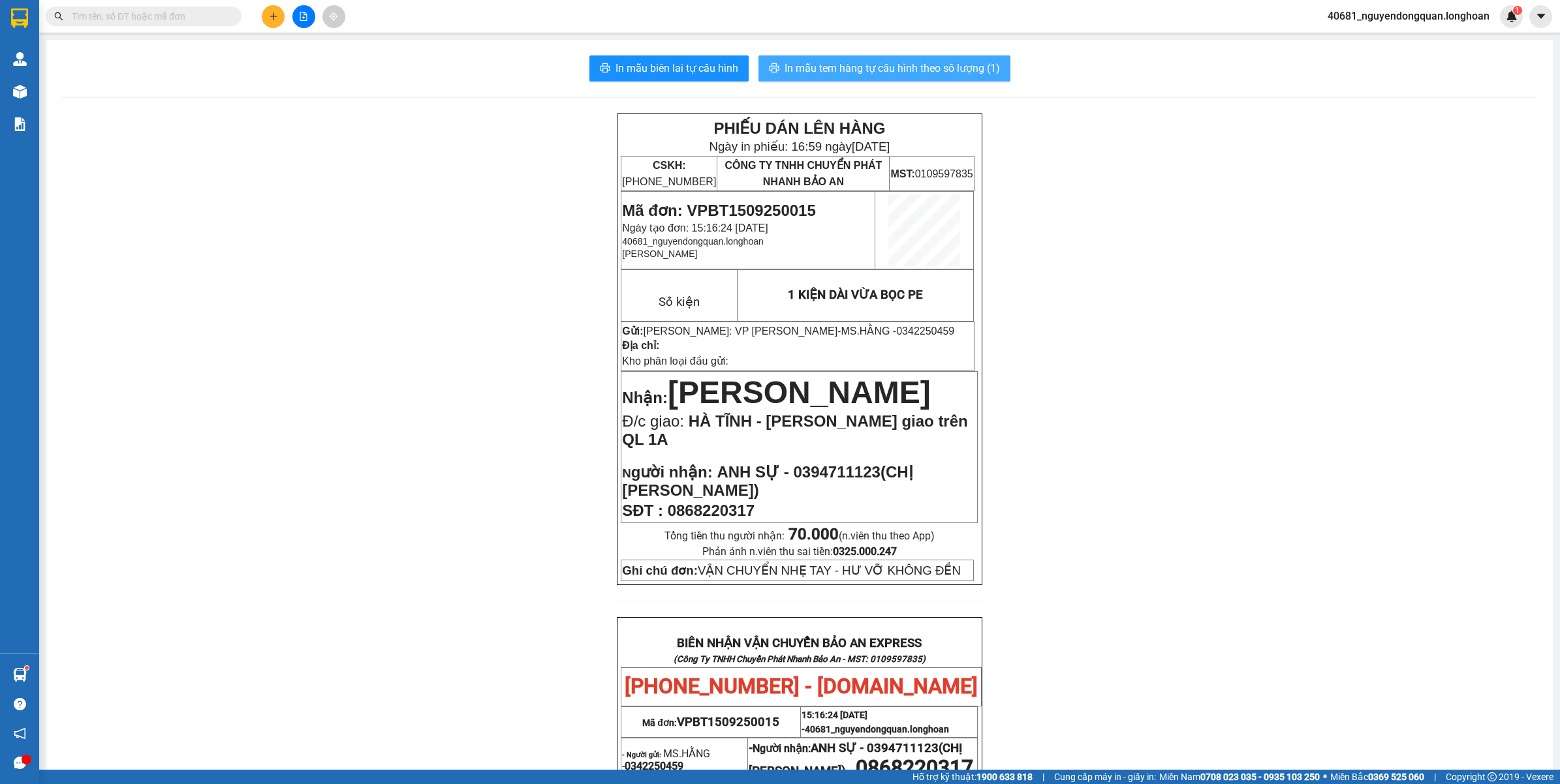
click at [971, 74] on span "In mẫu tem hàng tự cấu hình theo số lượng (1)" at bounding box center [892, 68] width 215 height 16
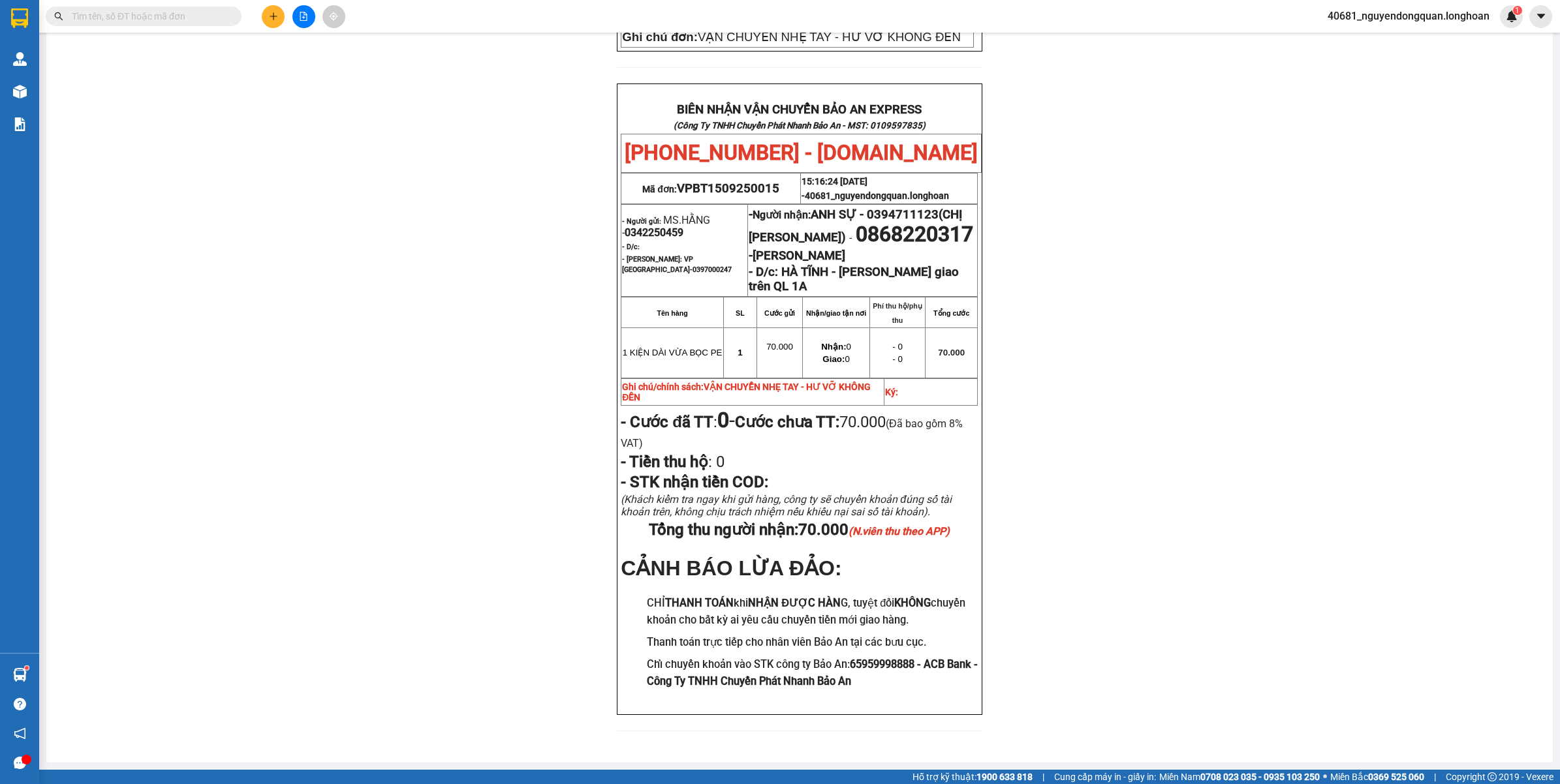
scroll to position [216, 0]
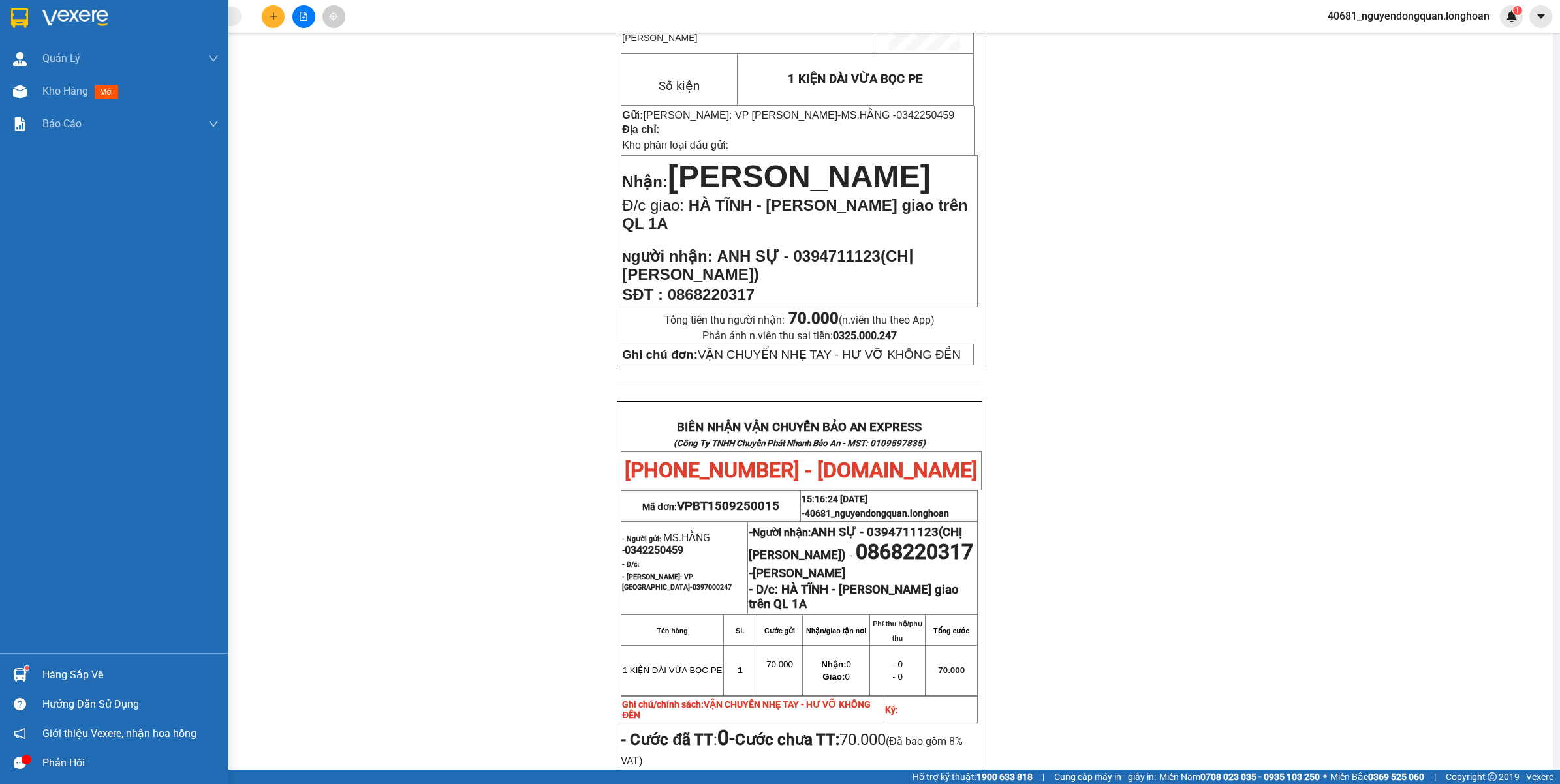
click at [16, 30] on div at bounding box center [114, 21] width 229 height 42
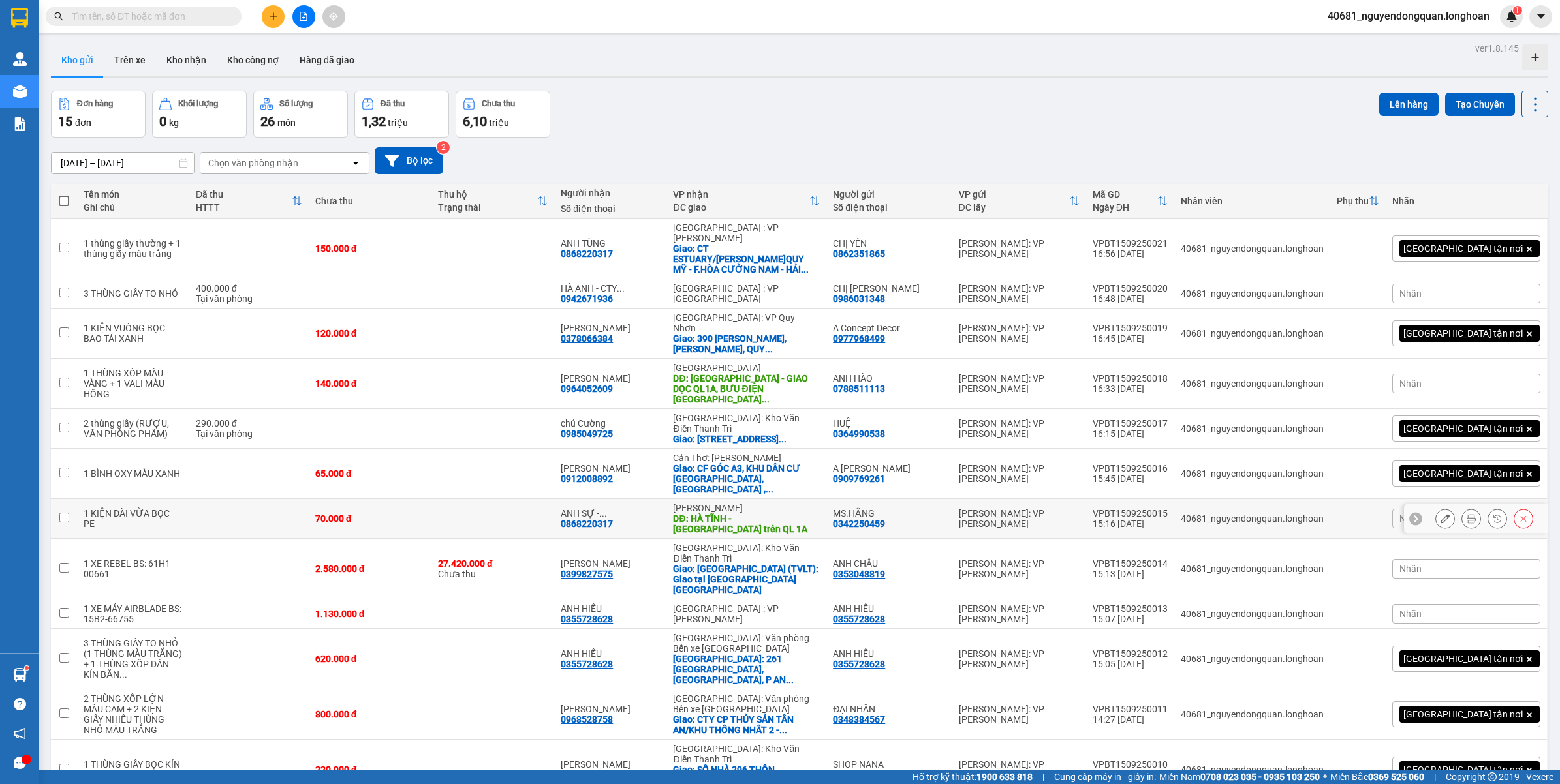
click at [1440, 514] on icon at bounding box center [1445, 519] width 9 height 9
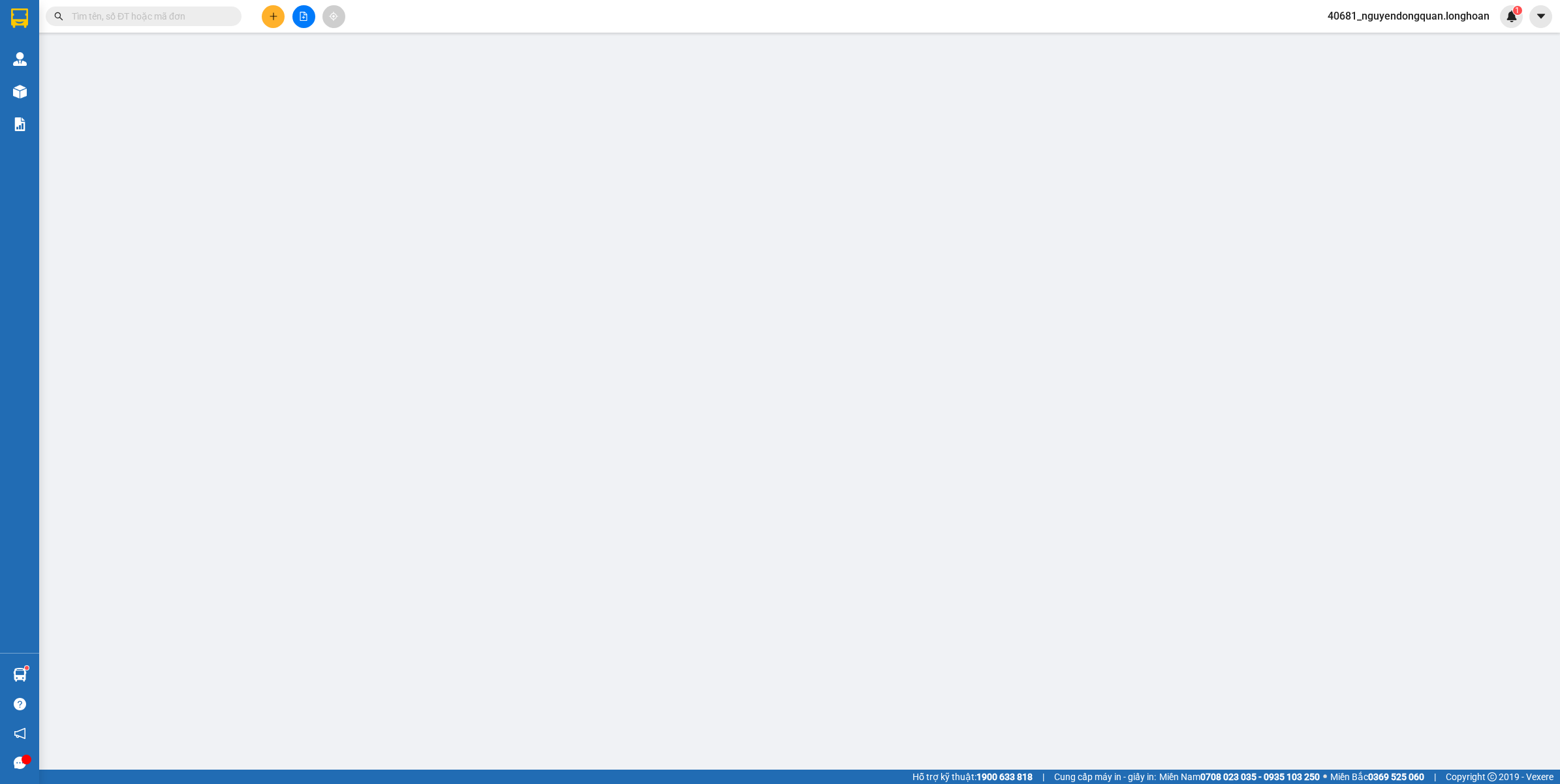
type input "0342250459"
type input "MS.HẰNG"
type input "0868220317"
type input "ANH SỰ - 0394711123(CHỊ ÁNH)"
type input "HÀ TĨNH - [PERSON_NAME] giao trên QL 1A"
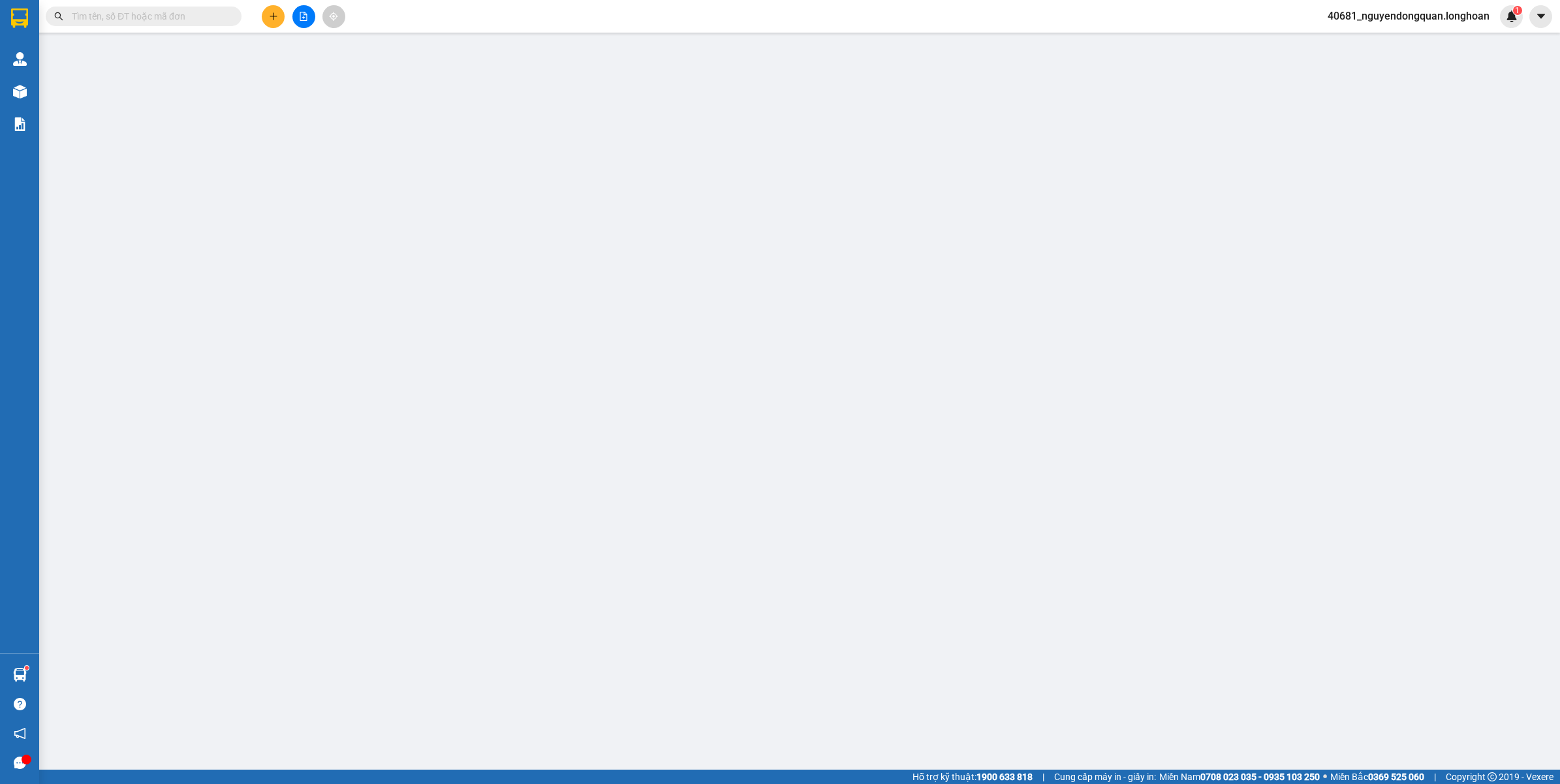
type input "VẬN CHUYỂN NHẸ TAY - HƯ VỠ KHÔNG ĐỀN"
type input "70.000"
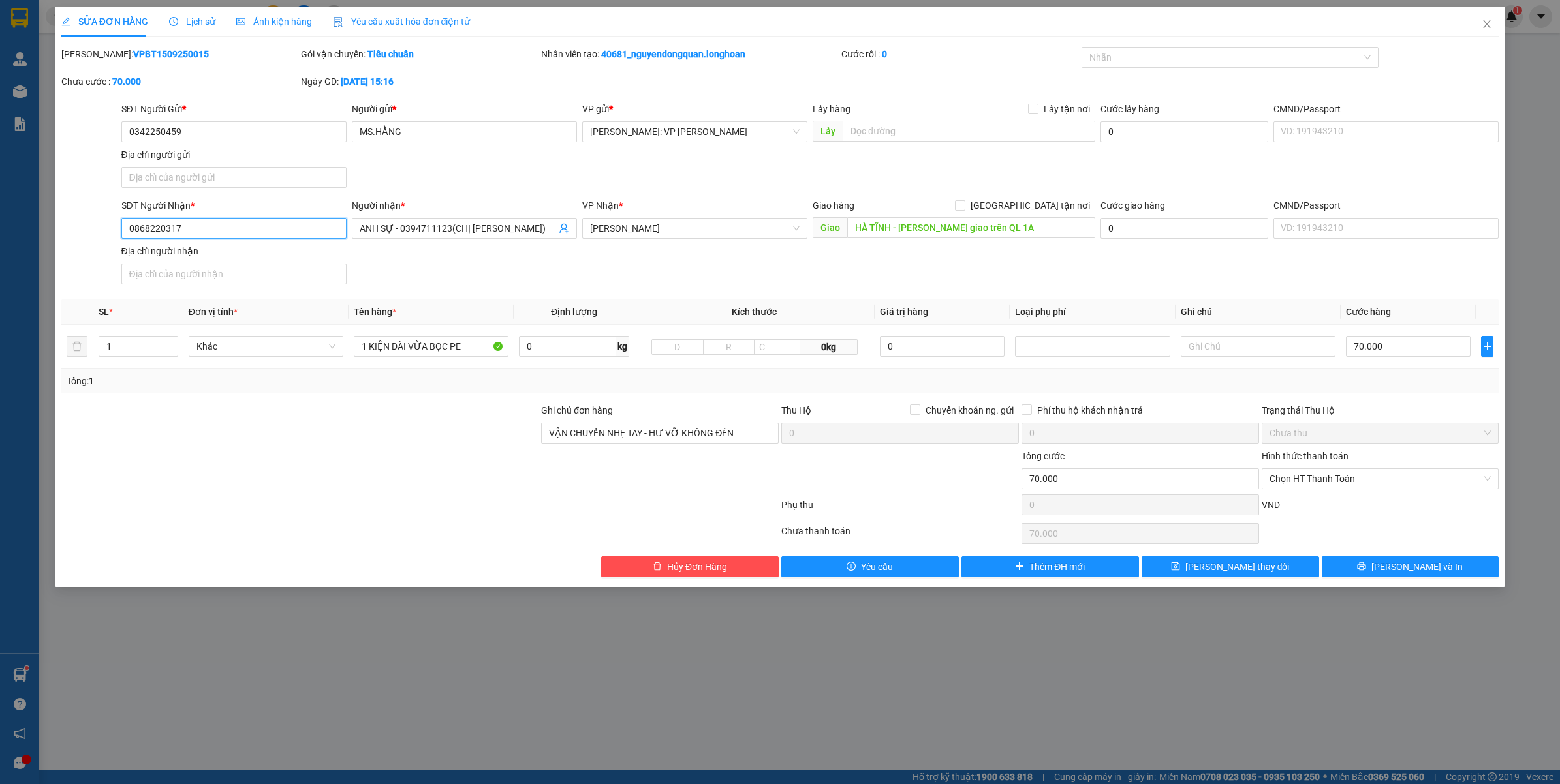
drag, startPoint x: 193, startPoint y: 233, endPoint x: 111, endPoint y: 229, distance: 82.1
click at [111, 229] on div "SĐT Người Nhận * 0868220317 0868220317 Người nhận * ANH SỰ - 0394711123(CHỊ ÁNH…" at bounding box center [780, 243] width 1440 height 92
paste input "387163960"
type input "0387163960"
drag, startPoint x: 1407, startPoint y: 566, endPoint x: 1070, endPoint y: 465, distance: 351.8
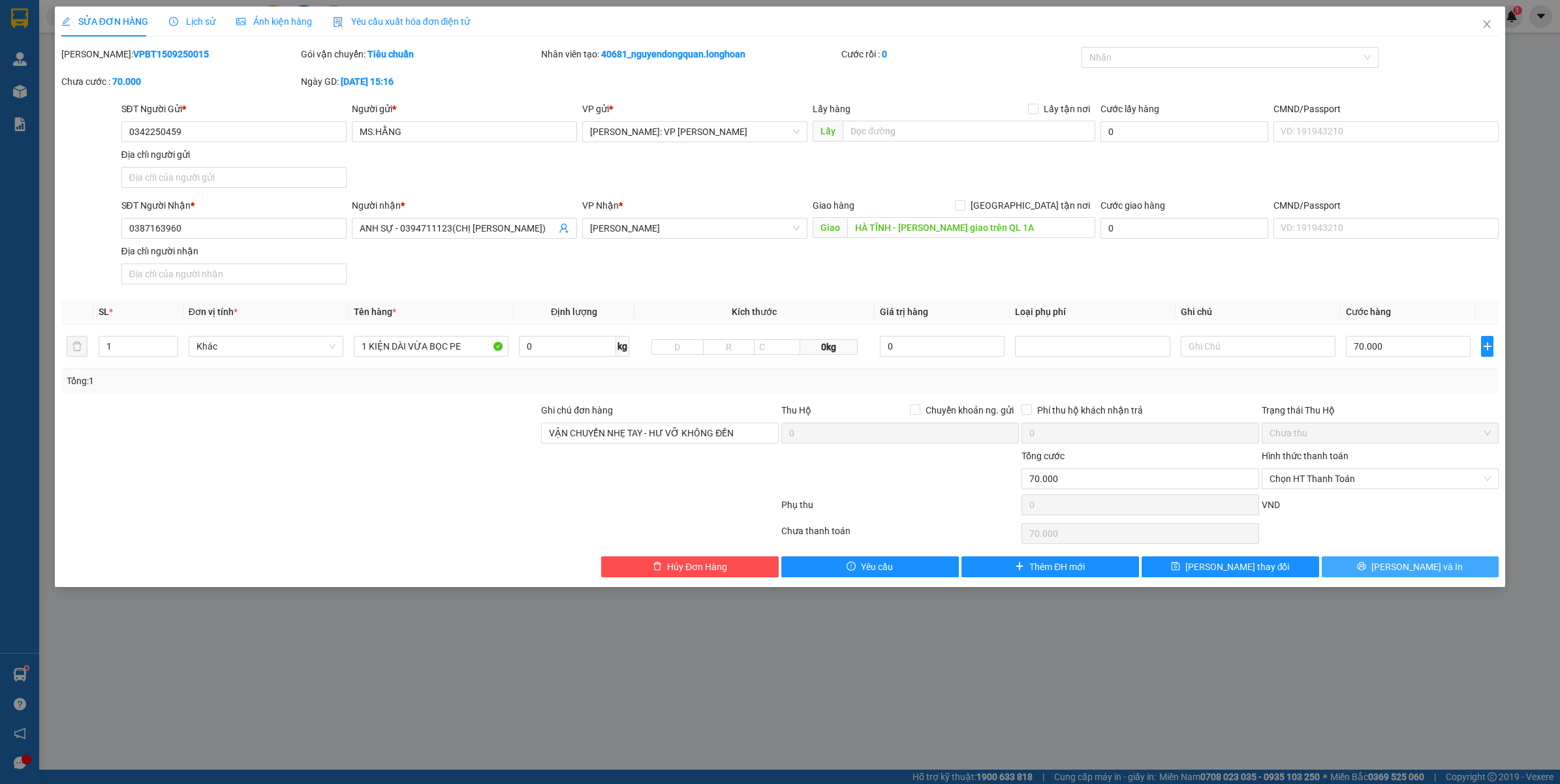
click at [1407, 566] on span "[PERSON_NAME] và In" at bounding box center [1417, 566] width 92 height 14
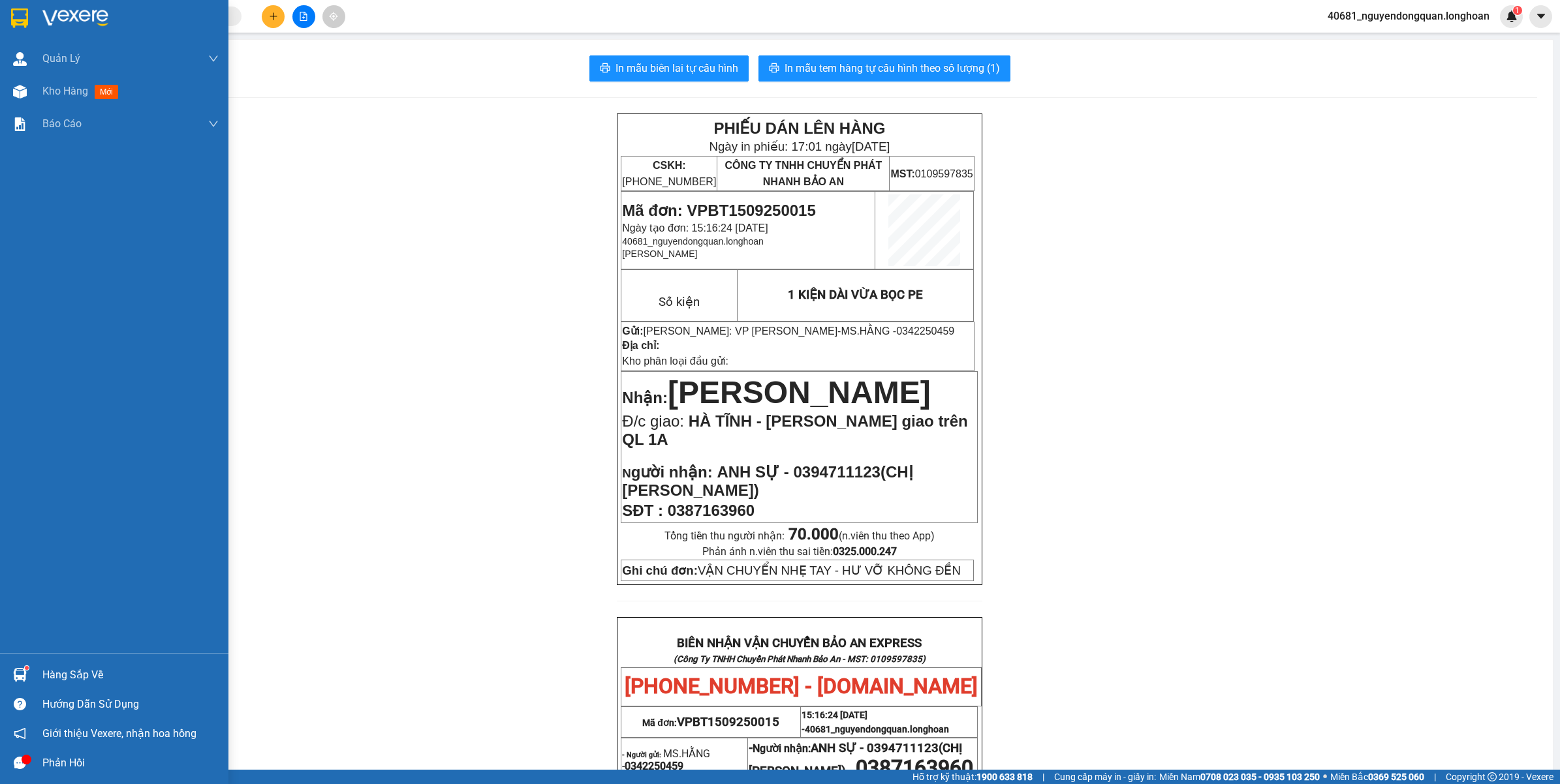
click at [18, 16] on img at bounding box center [20, 18] width 17 height 20
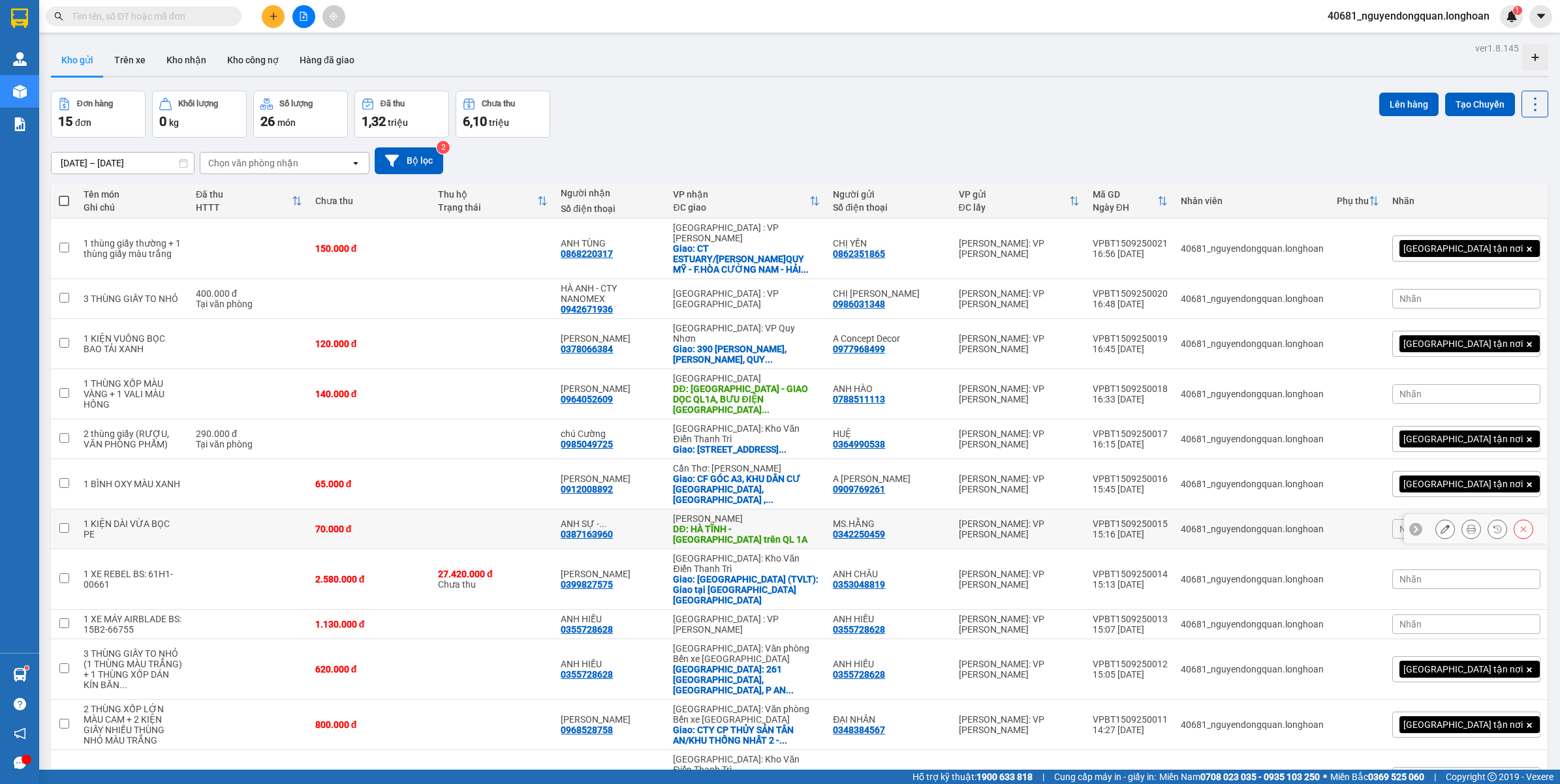
click at [1436, 518] on button at bounding box center [1444, 529] width 18 height 23
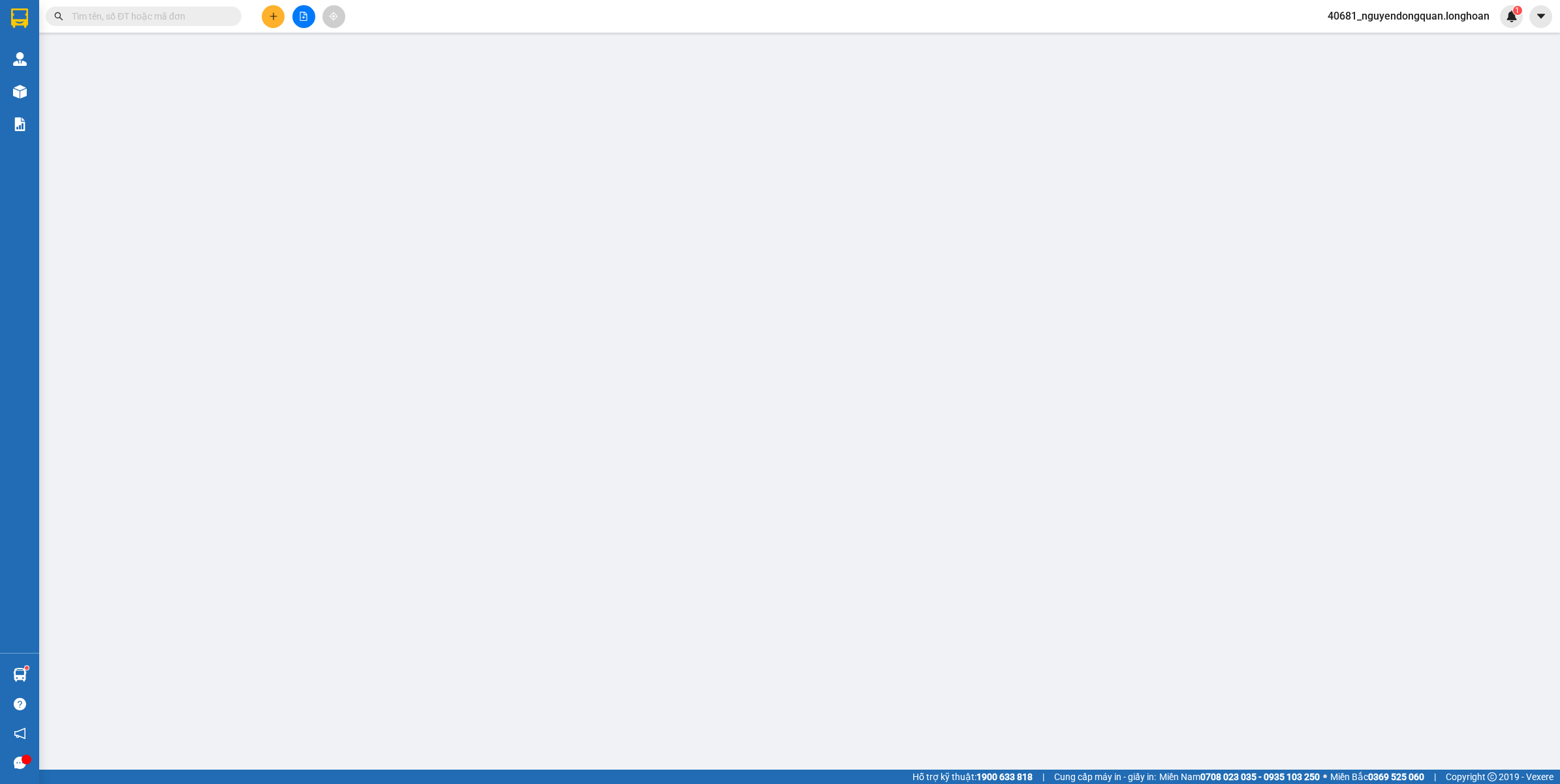
type input "0342250459"
type input "MS.HẰNG"
type input "0387163960"
type input "ANH SỰ - 0394711123(CHỊ ÁNH)"
type input "HÀ TĨNH - [PERSON_NAME] giao trên QL 1A"
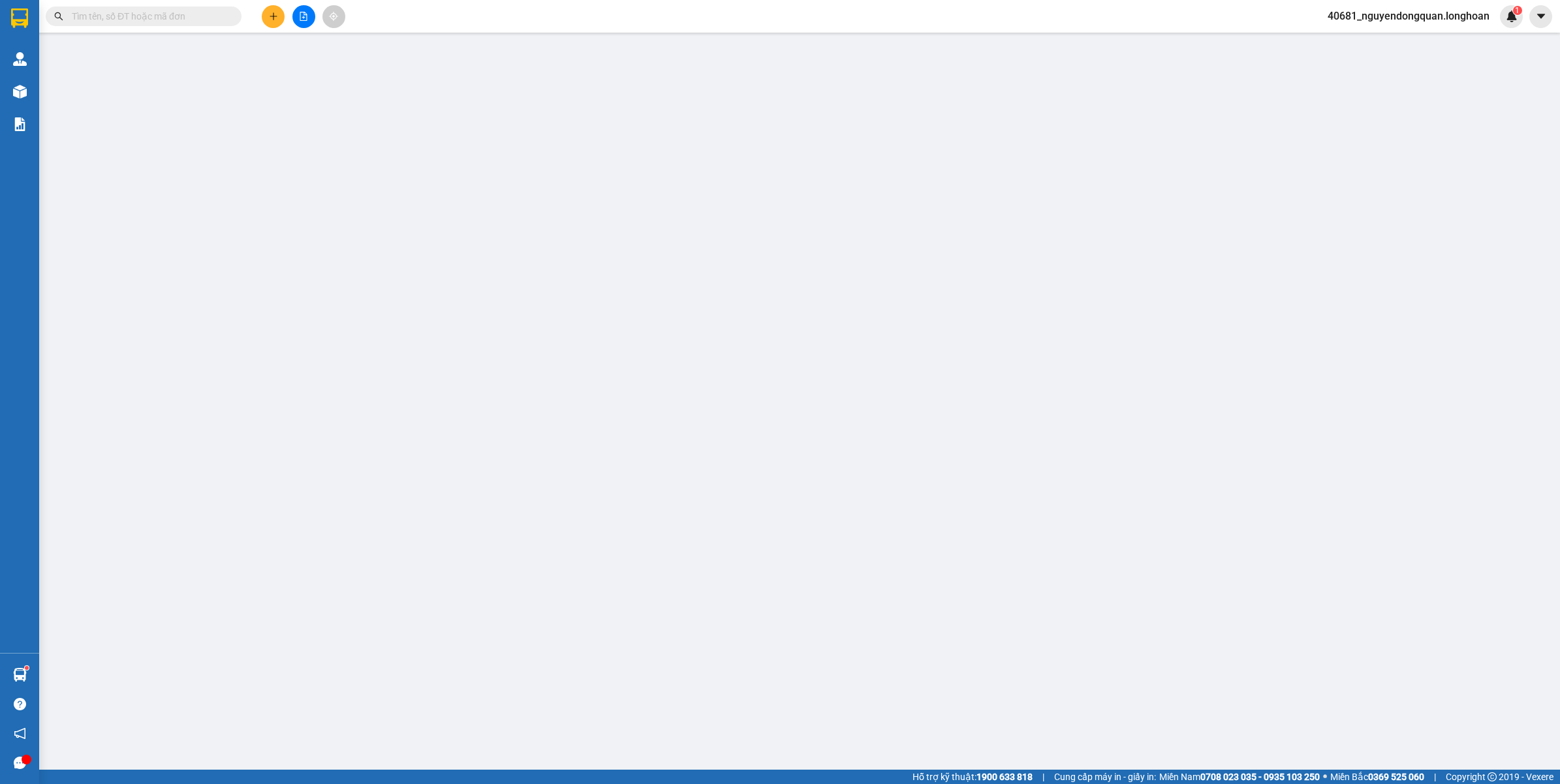
type input "VẬN CHUYỂN NHẸ TAY - HƯ VỠ KHÔNG ĐỀN"
type input "70.000"
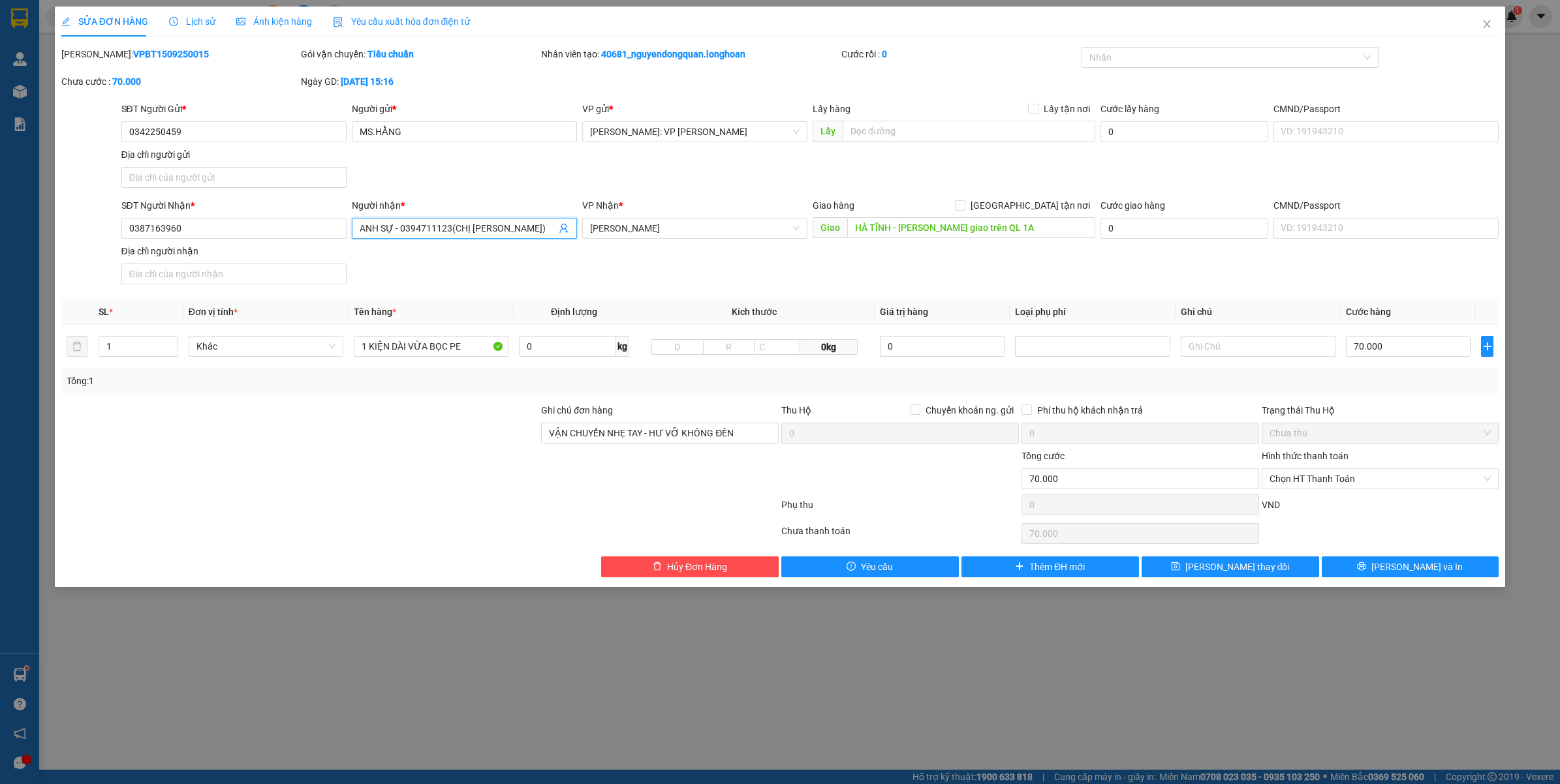
click at [491, 229] on input "ANH SỰ - 0394711123(CHỊ ÁNH)" at bounding box center [457, 228] width 196 height 14
click at [400, 227] on input "ANH SỰ - 0394711123(CHỊ ÁNH)" at bounding box center [457, 228] width 196 height 14
click at [1335, 569] on button "[PERSON_NAME] và In" at bounding box center [1410, 566] width 178 height 21
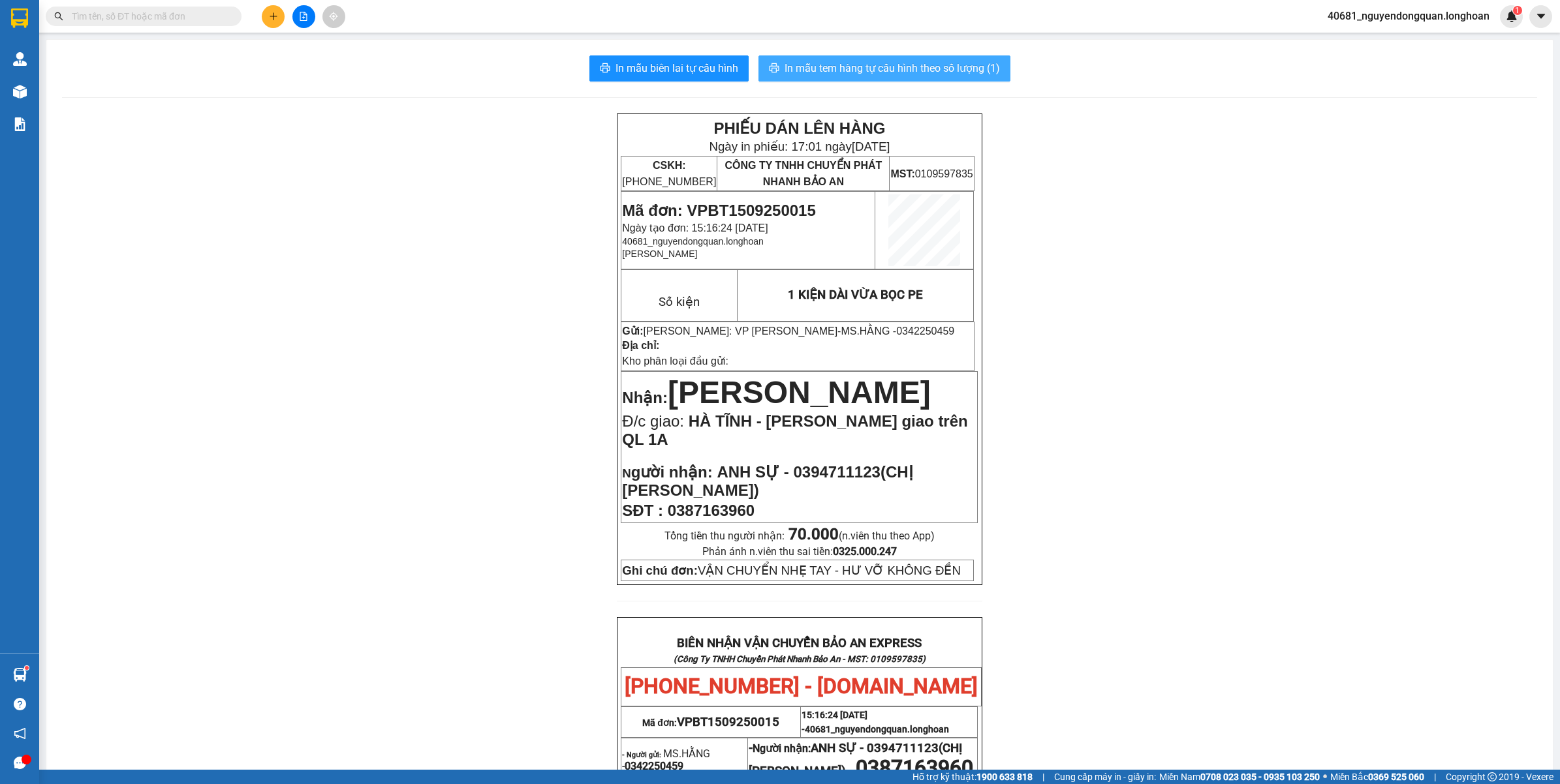
click at [928, 75] on span "In mẫu tem hàng tự cấu hình theo số lượng (1)" at bounding box center [892, 68] width 215 height 16
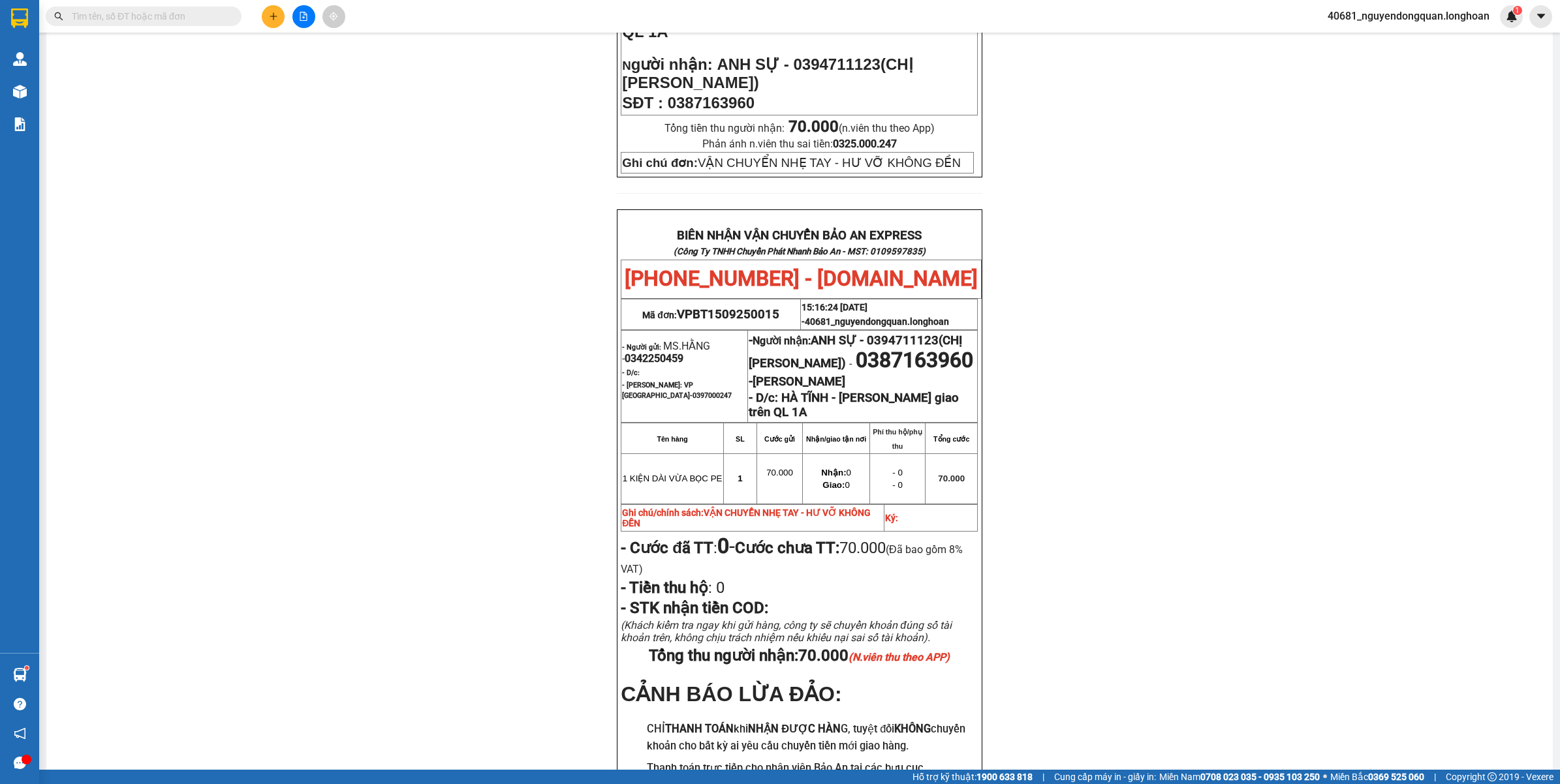
scroll to position [542, 0]
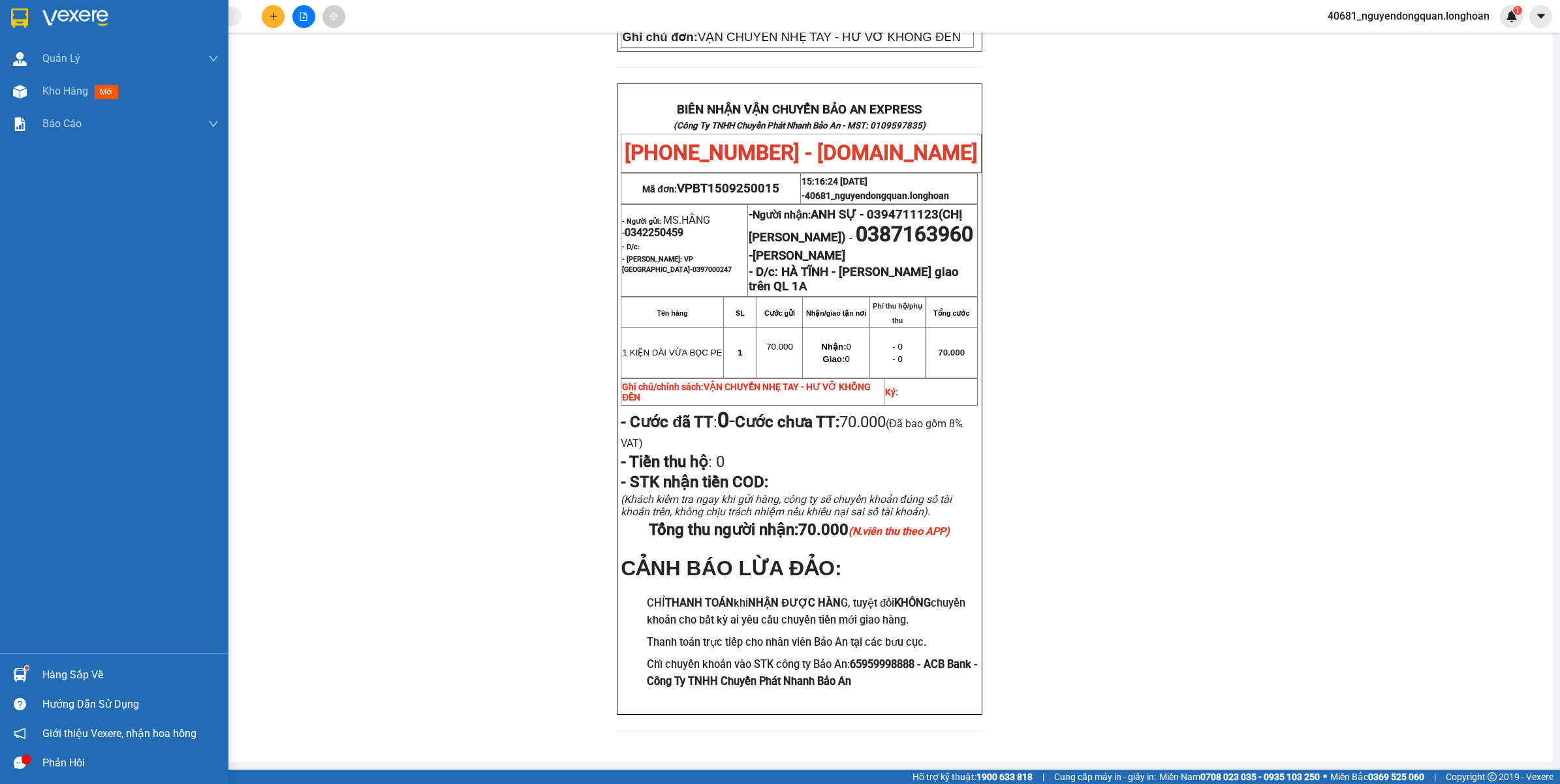
click at [20, 24] on img at bounding box center [20, 18] width 17 height 20
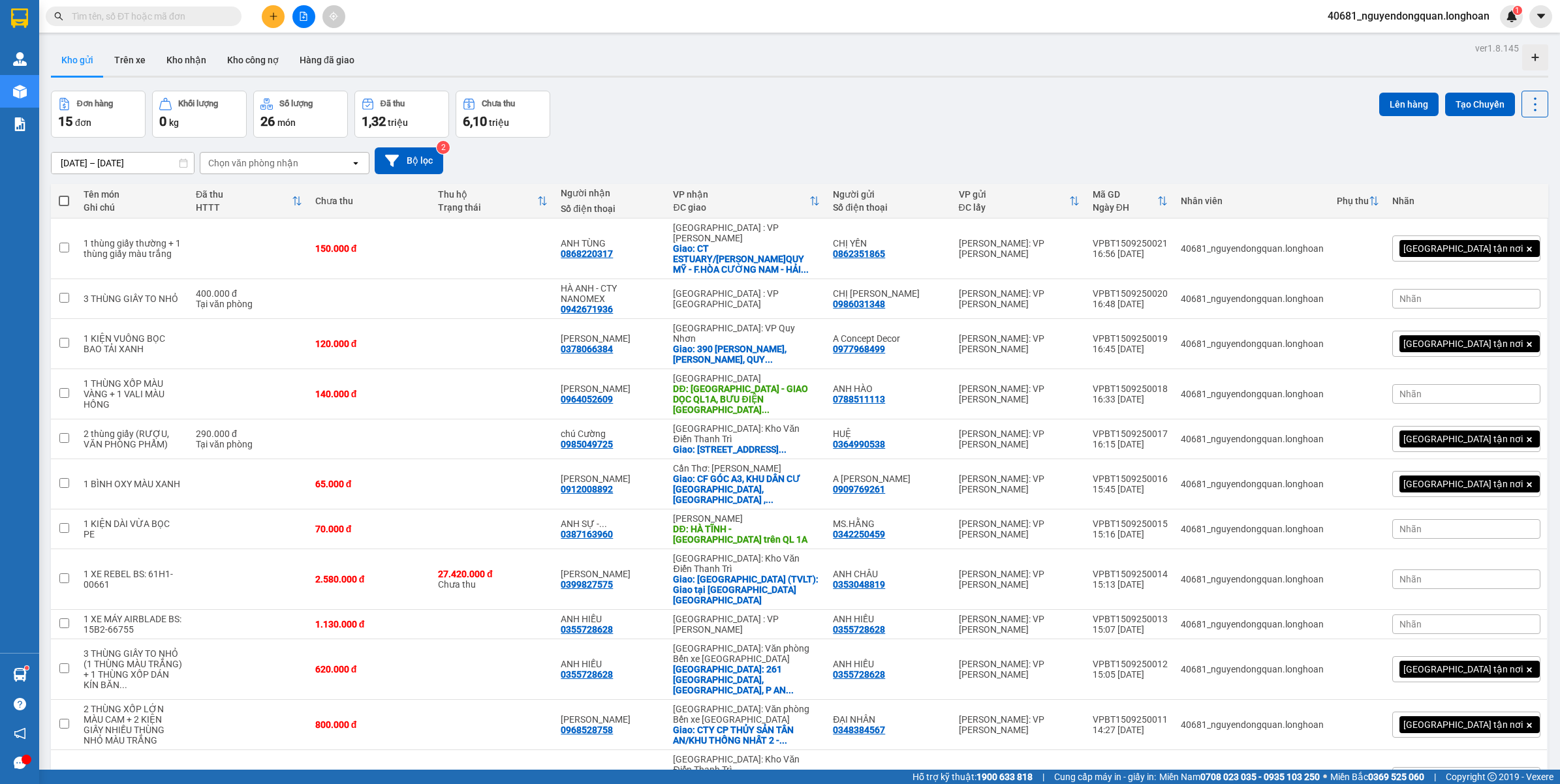
click at [204, 25] on span at bounding box center [143, 16] width 196 height 20
click at [204, 23] on input "text" at bounding box center [149, 16] width 154 height 14
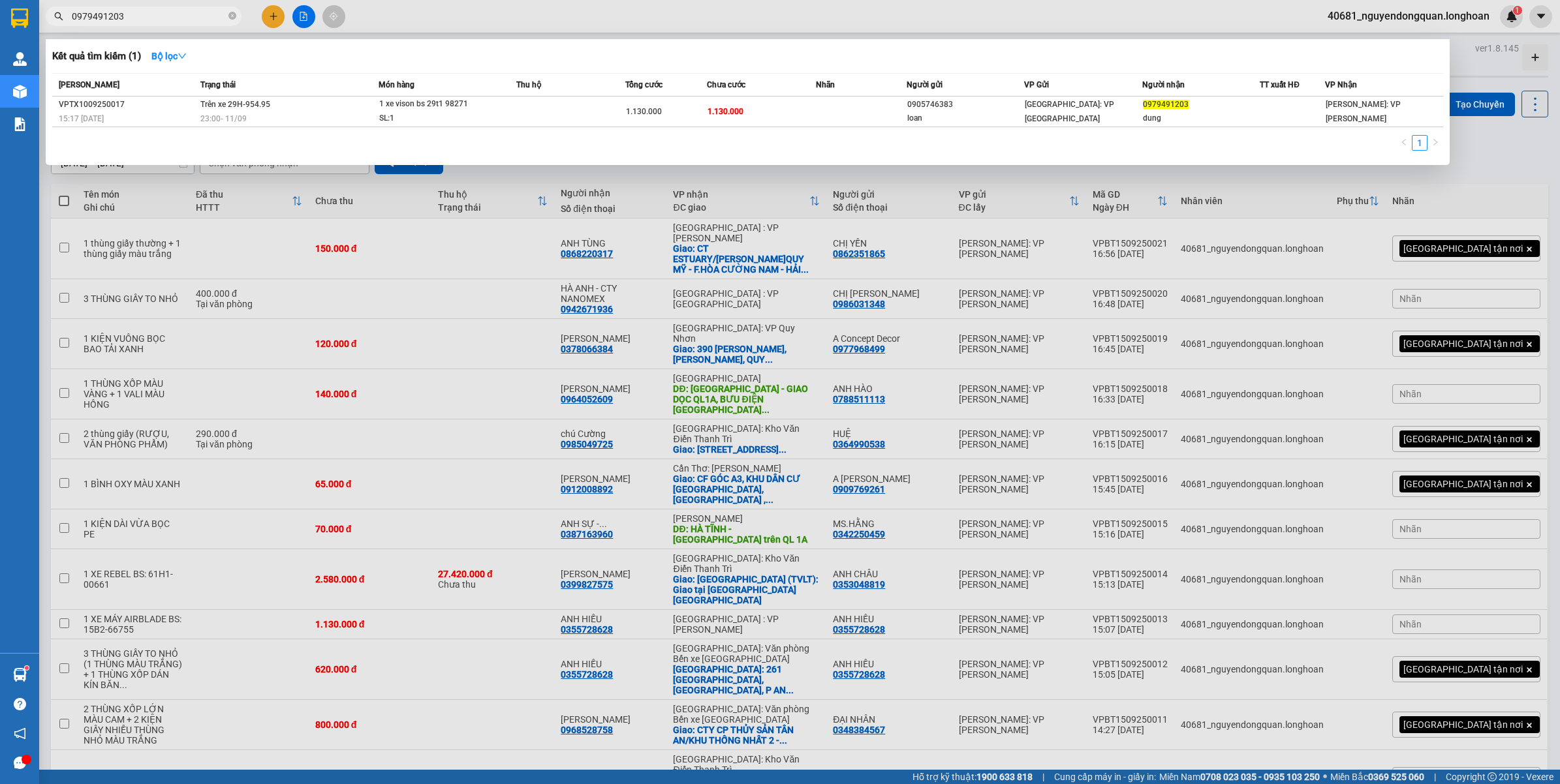
type input "0979491203"
click at [384, 223] on div at bounding box center [780, 392] width 1560 height 784
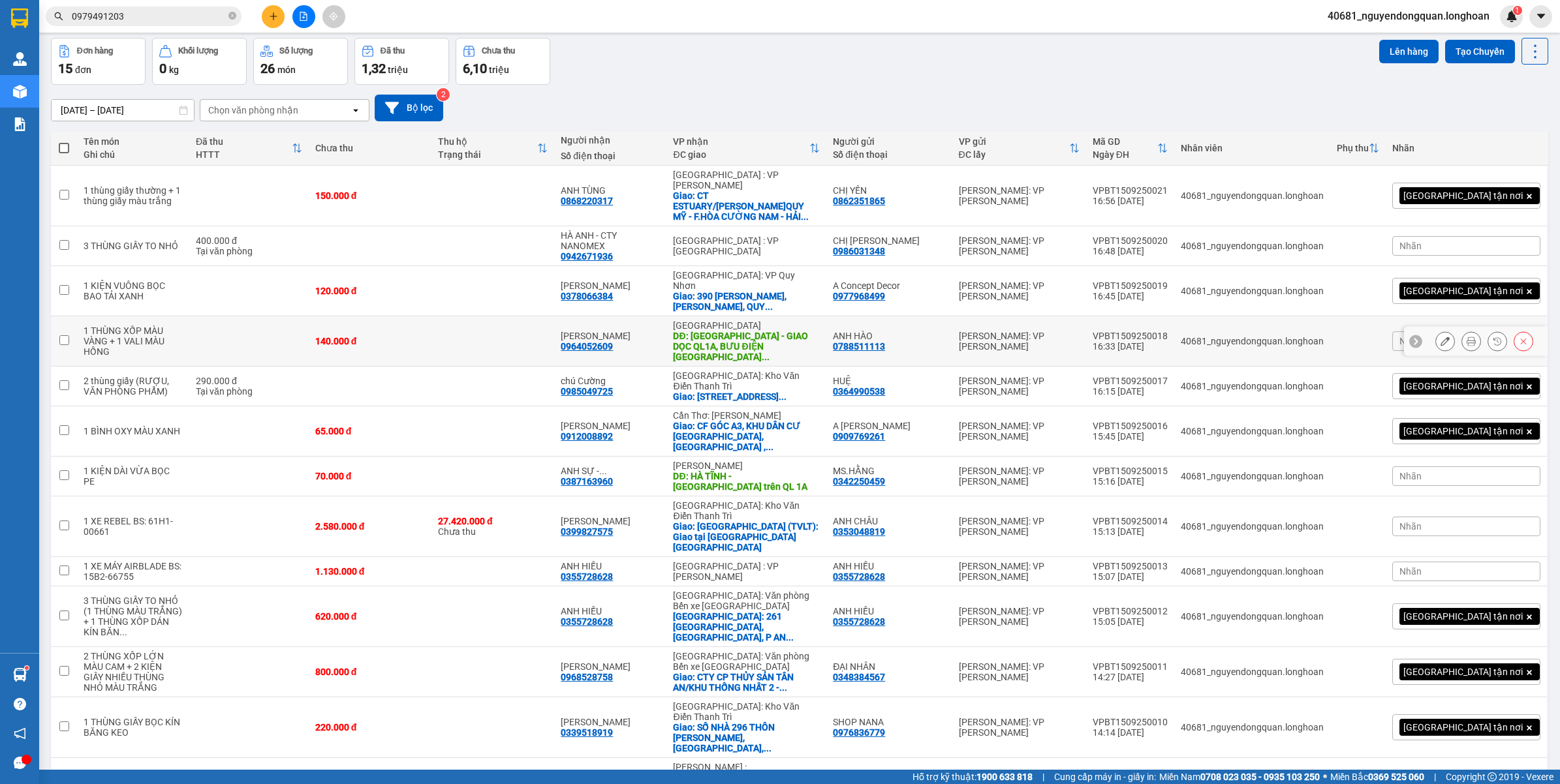
scroll to position [81, 0]
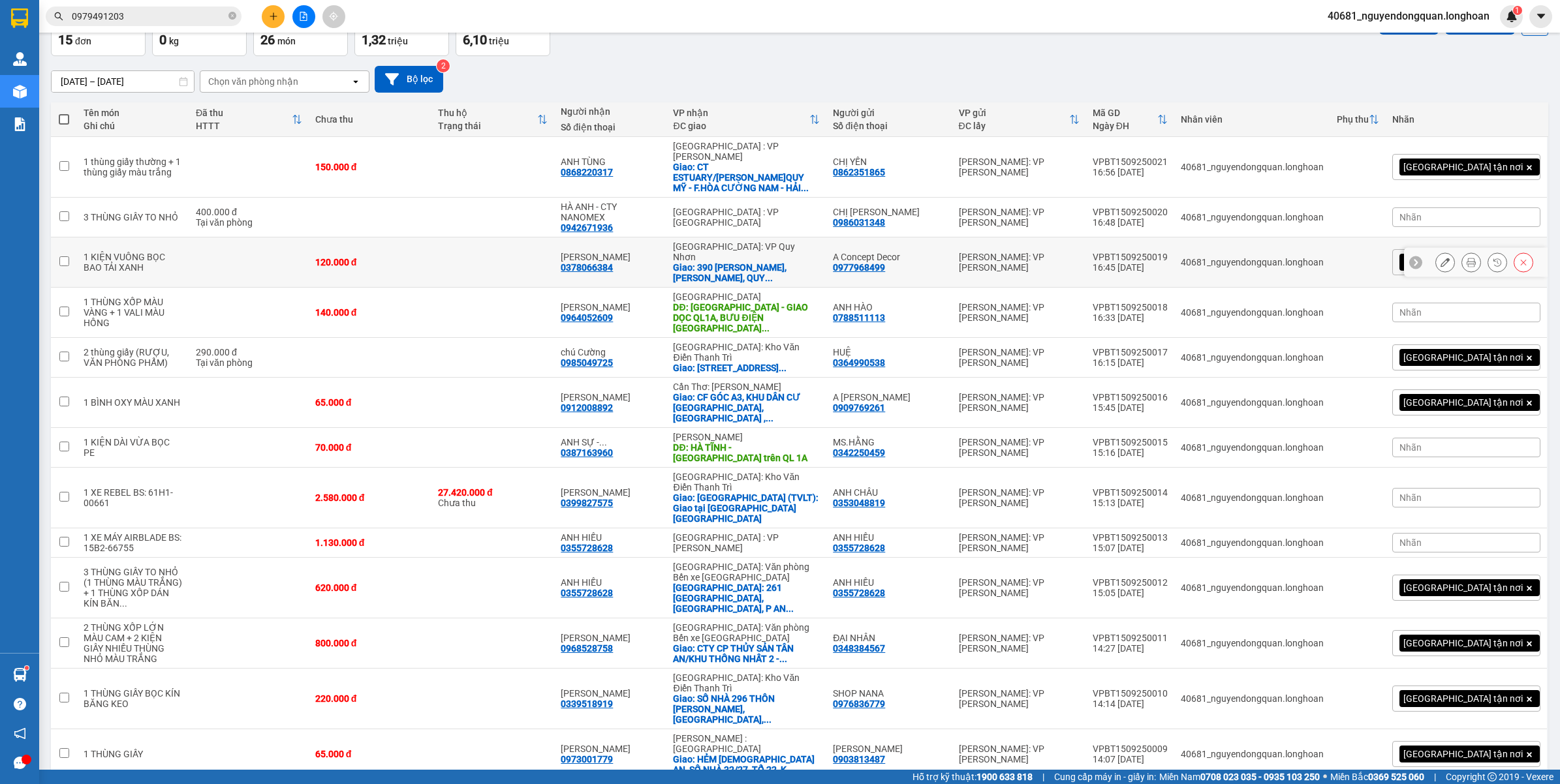
click at [1466, 257] on icon at bounding box center [1471, 262] width 9 height 9
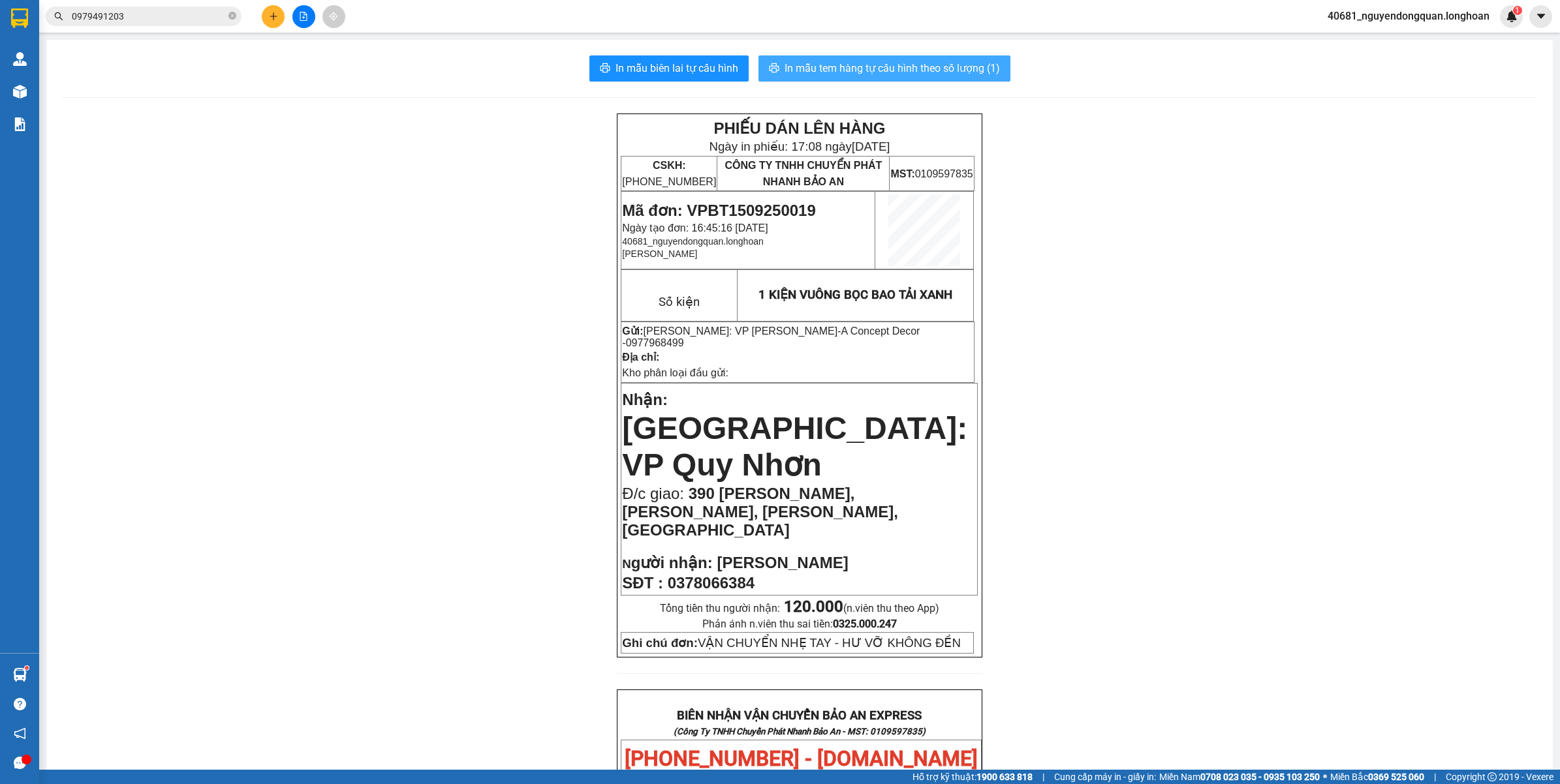
click at [883, 75] on span "In mẫu tem hàng tự cấu hình theo số lượng (1)" at bounding box center [892, 68] width 215 height 16
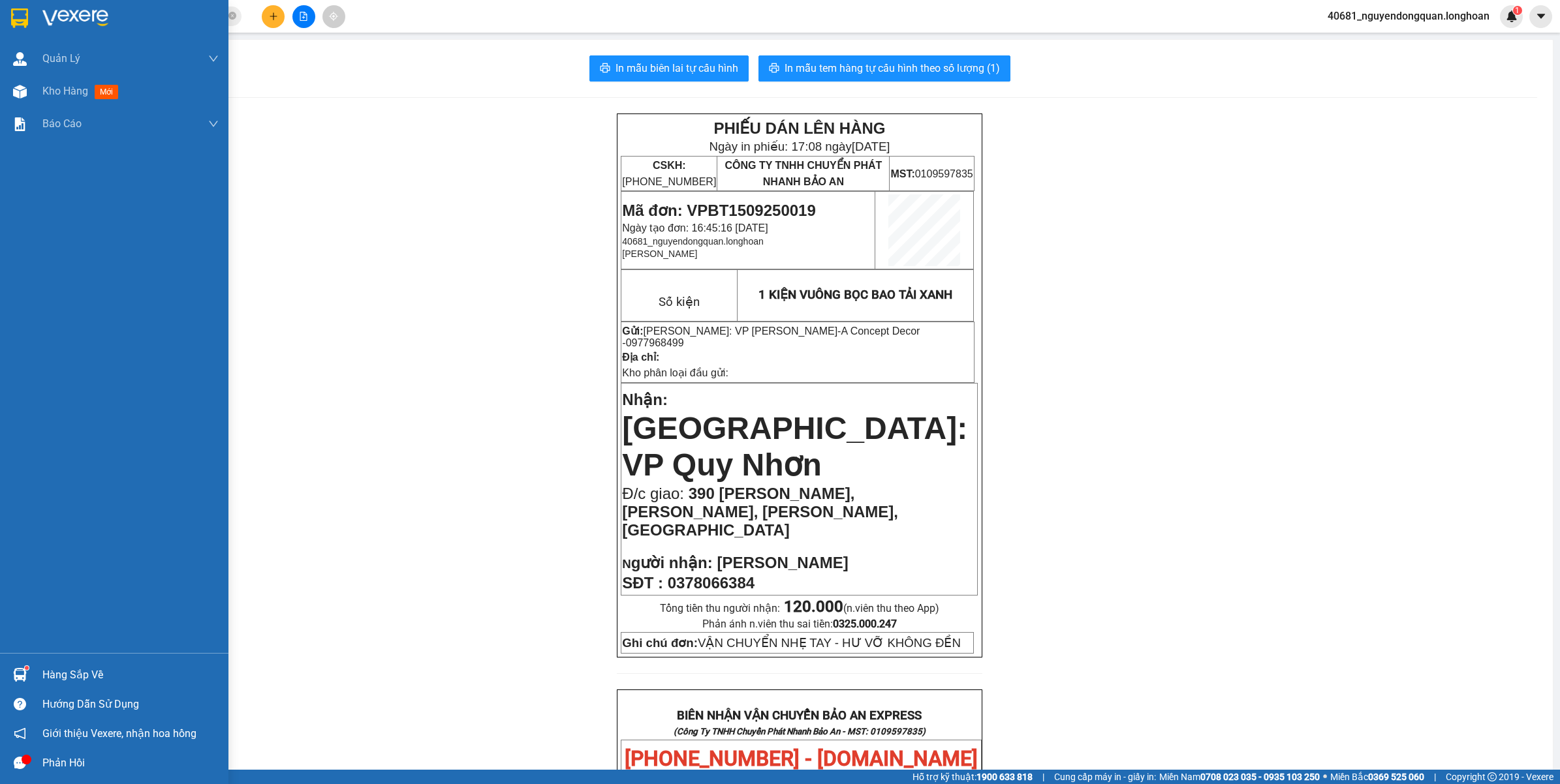
click at [34, 5] on div at bounding box center [114, 21] width 229 height 42
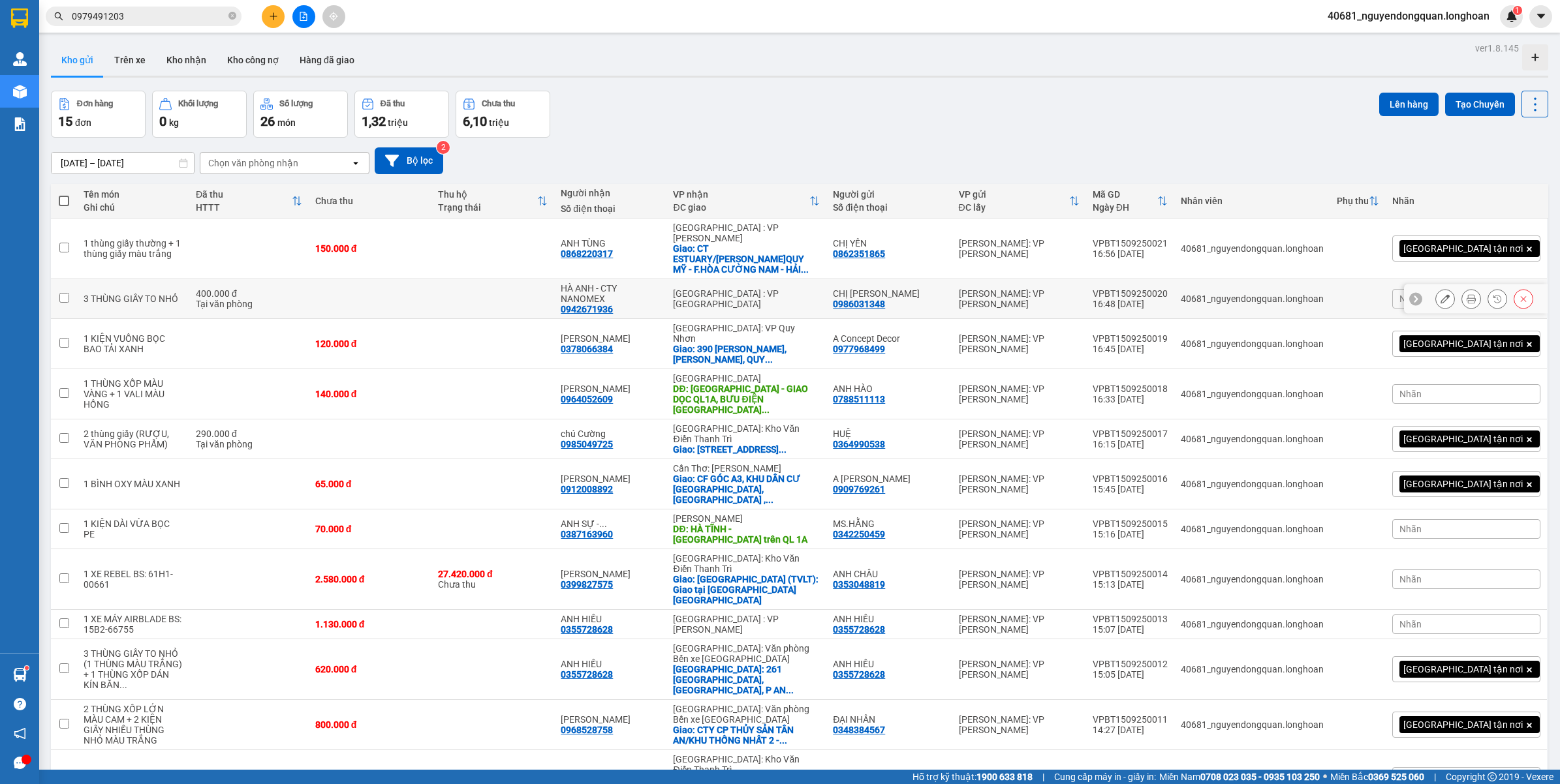
click at [1462, 288] on button at bounding box center [1471, 299] width 18 height 23
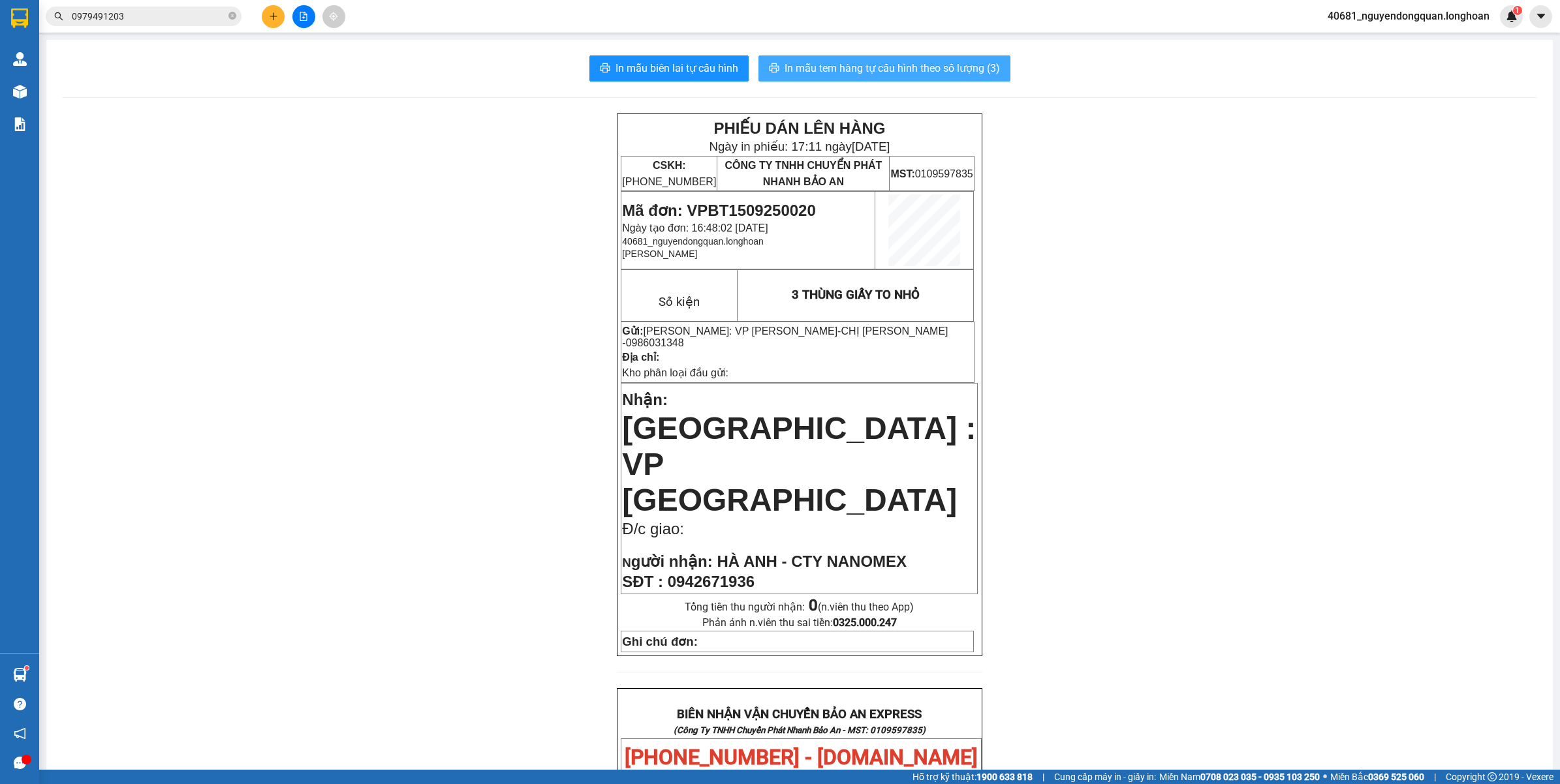
click at [895, 72] on span "In mẫu tem hàng tự cấu hình theo số lượng (3)" at bounding box center [892, 68] width 215 height 16
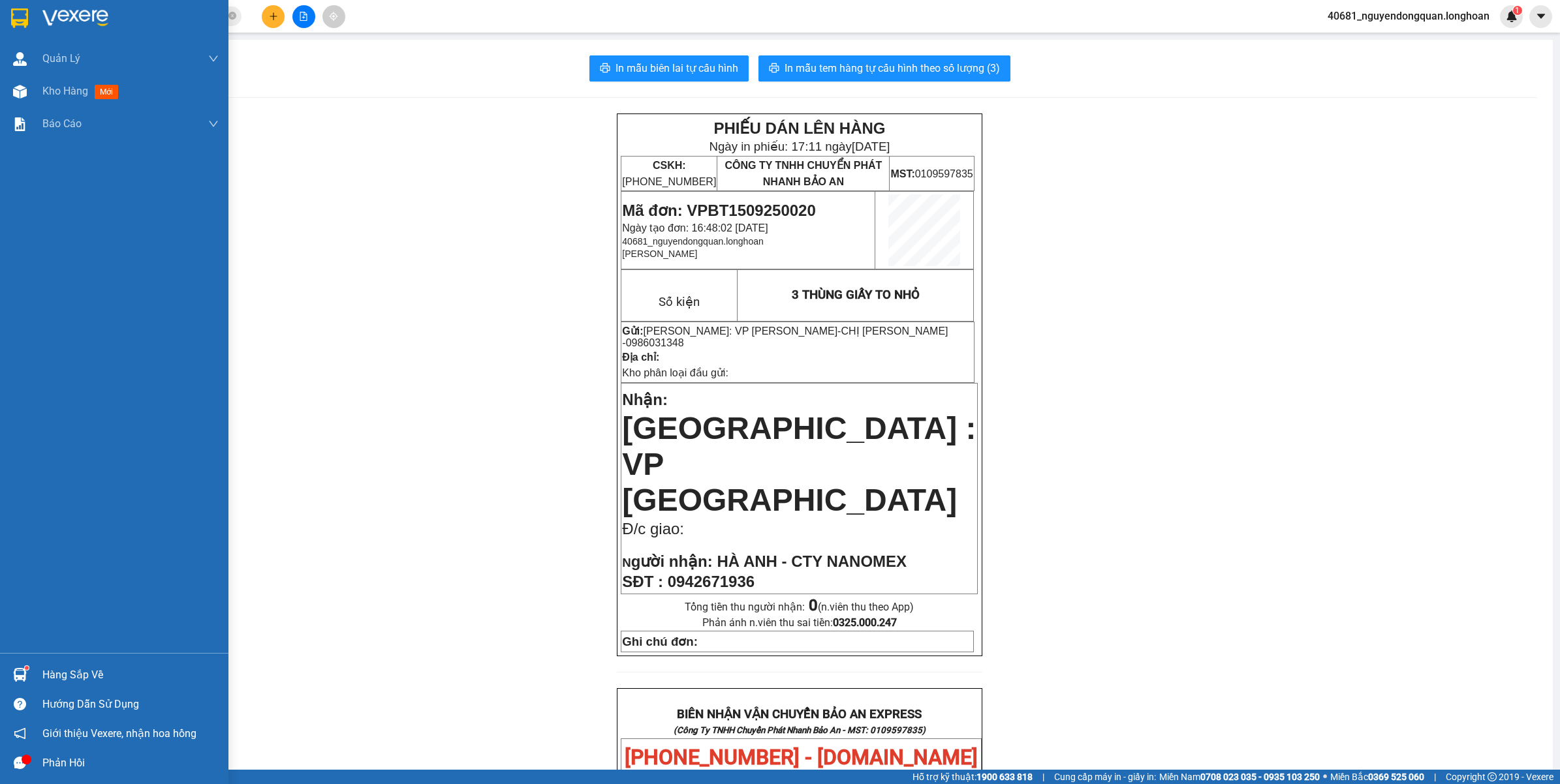
click at [33, 16] on div at bounding box center [114, 21] width 229 height 42
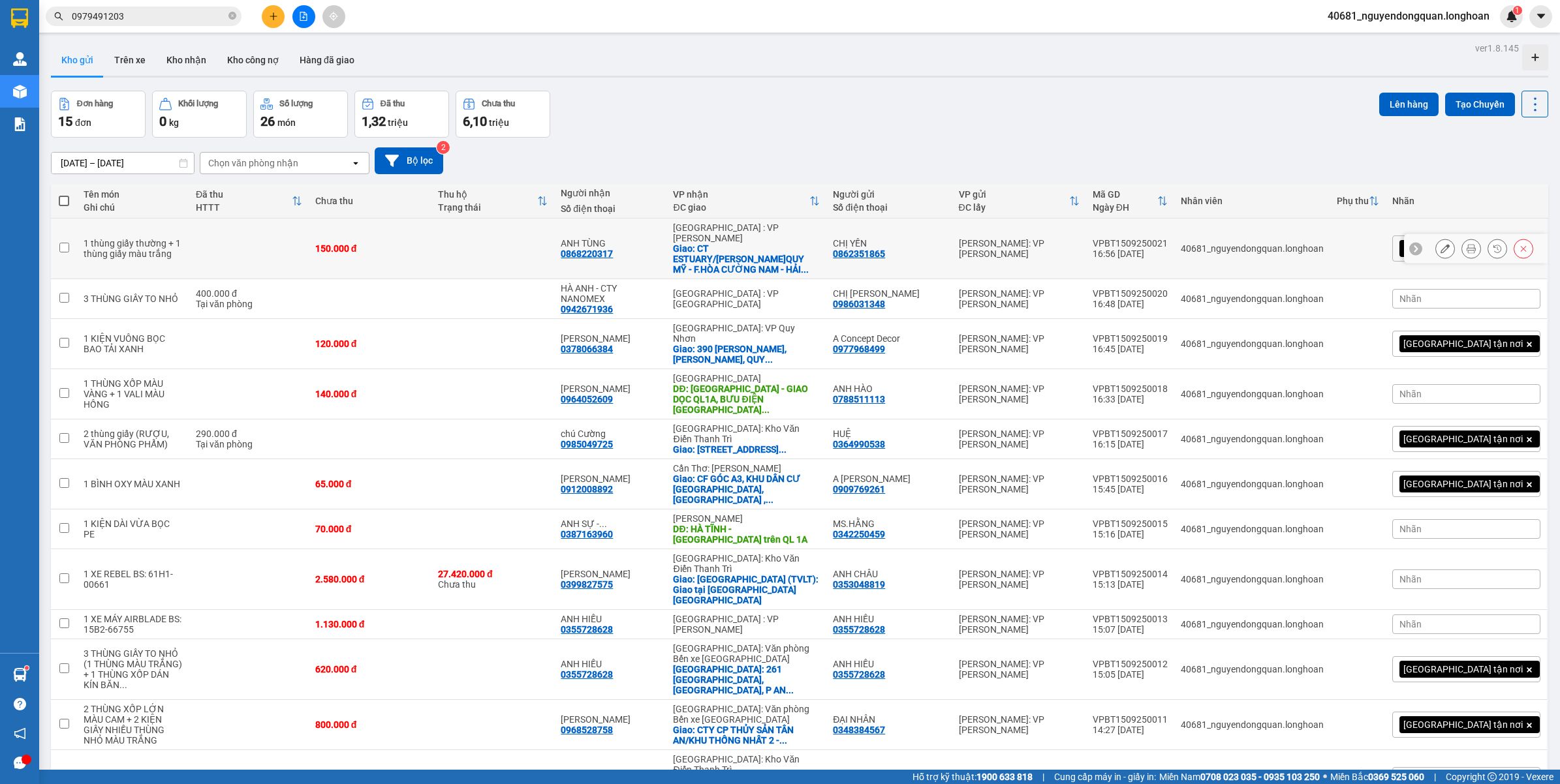
click at [1466, 244] on icon at bounding box center [1471, 249] width 9 height 9
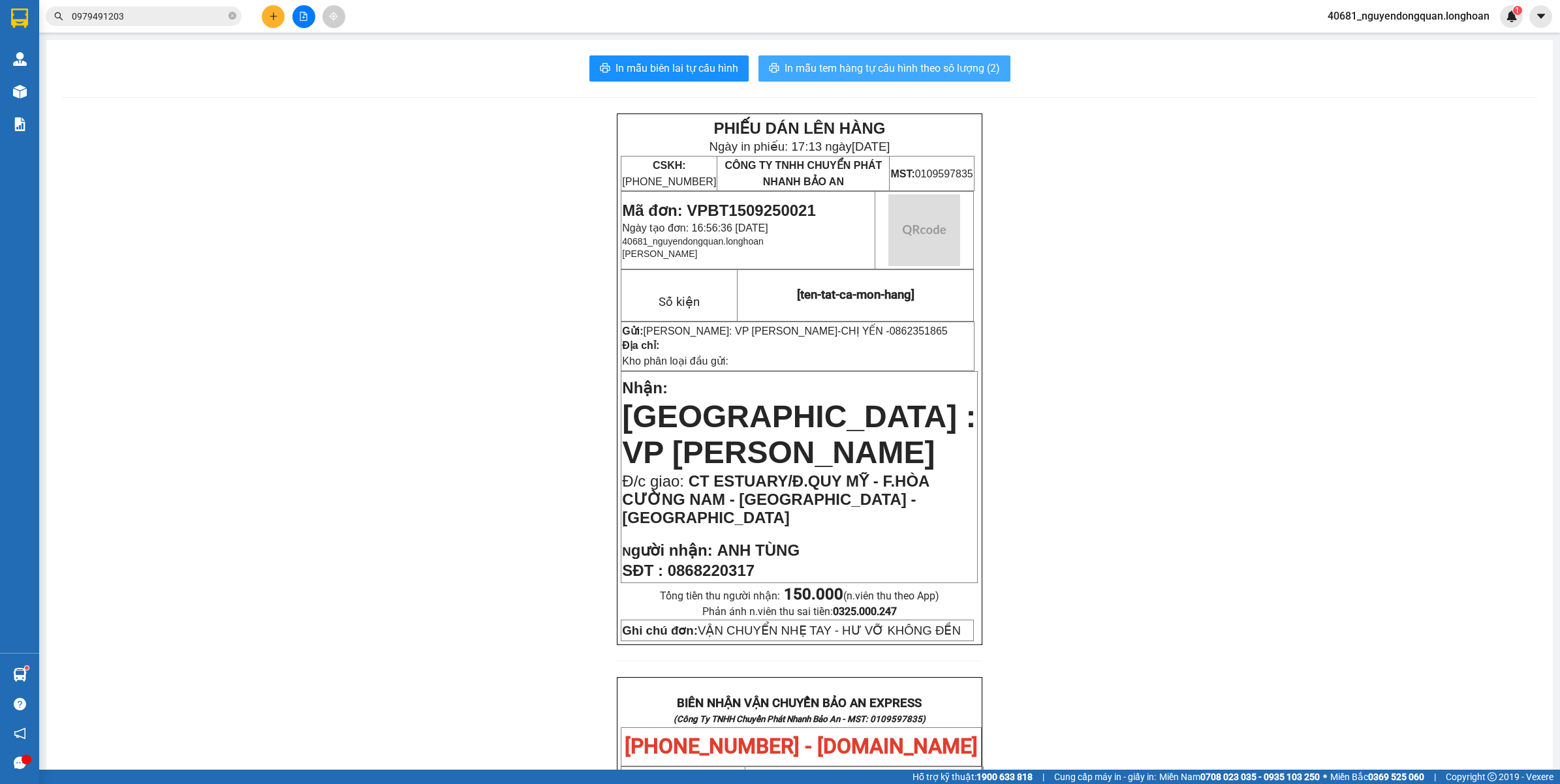
click at [907, 67] on span "In mẫu tem hàng tự cấu hình theo số lượng (2)" at bounding box center [892, 68] width 215 height 16
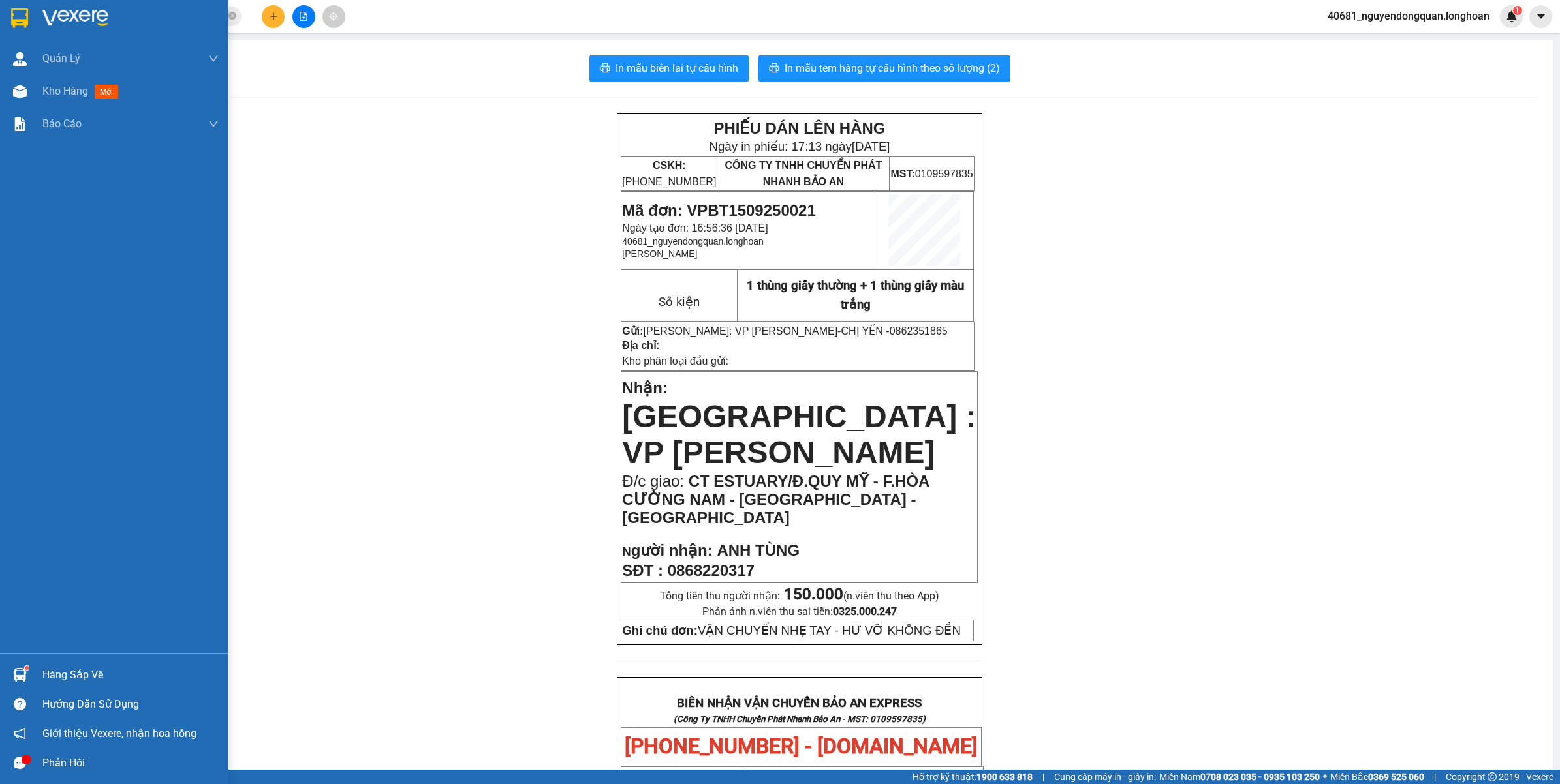
click at [38, 20] on div at bounding box center [114, 21] width 229 height 42
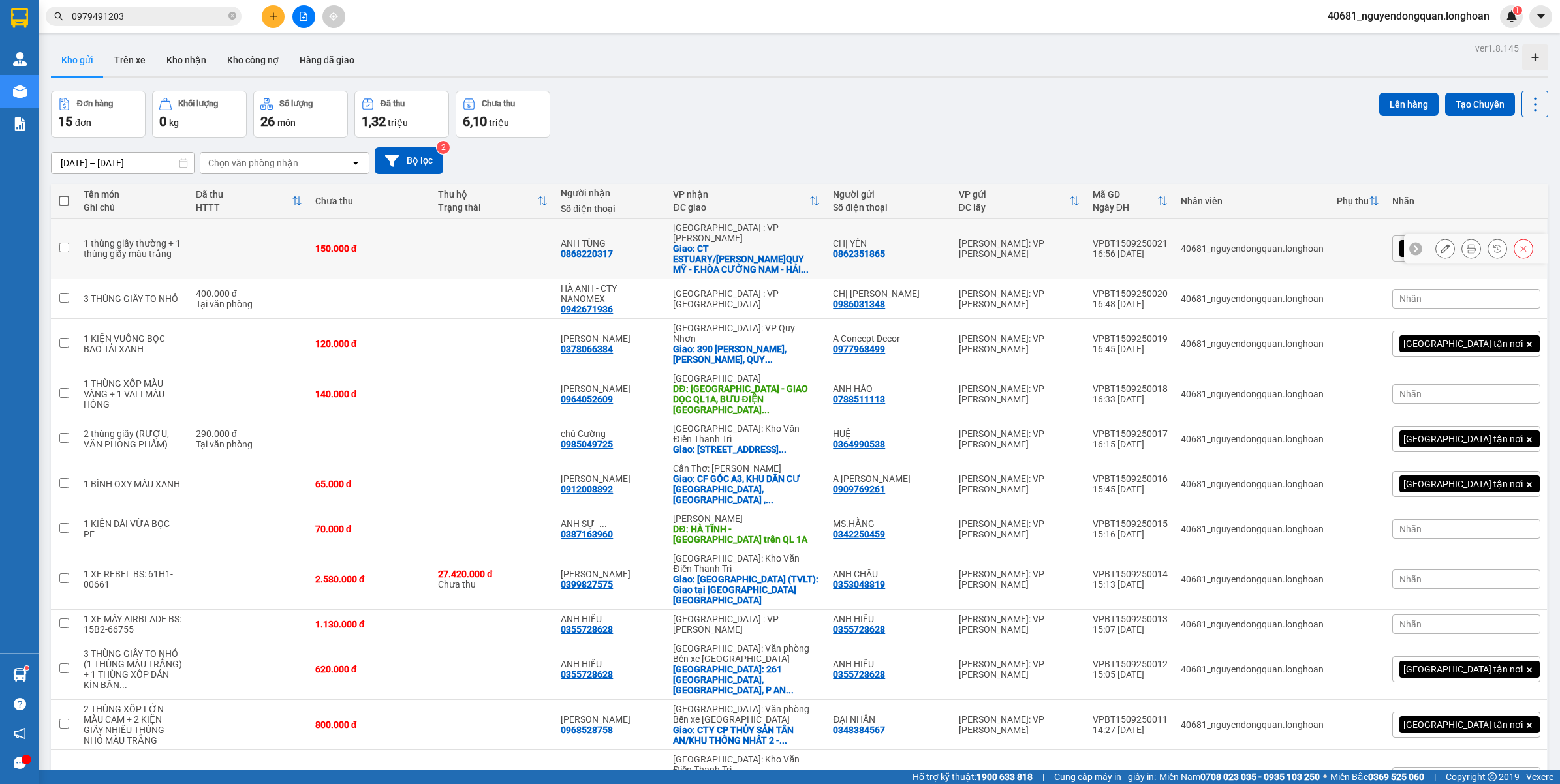
click at [1440, 239] on button at bounding box center [1444, 248] width 18 height 23
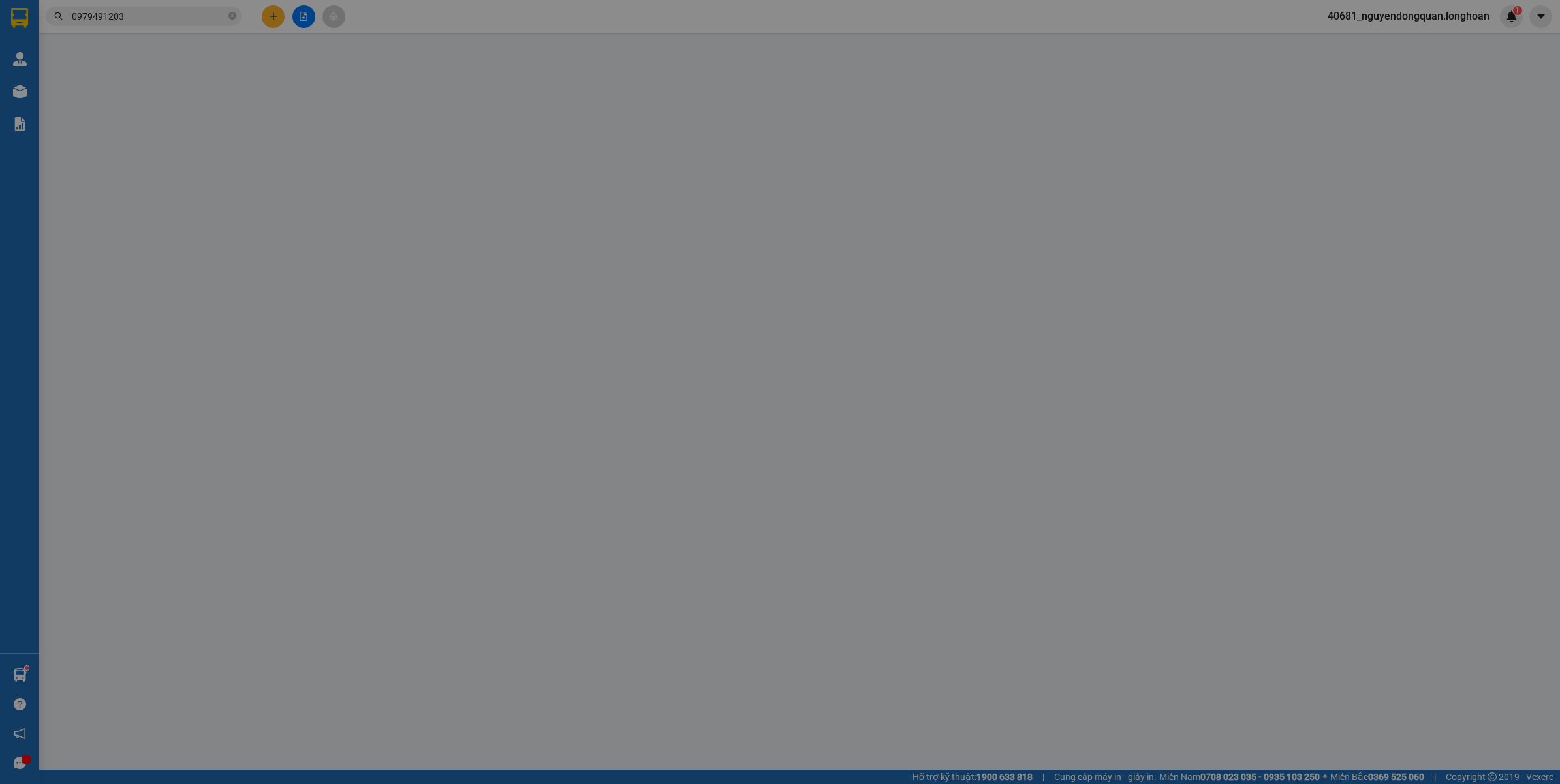
type input "0862351865"
type input "CHỊ YẾN"
type input "0868220317"
type input "ANH TÙNG"
checkbox input "true"
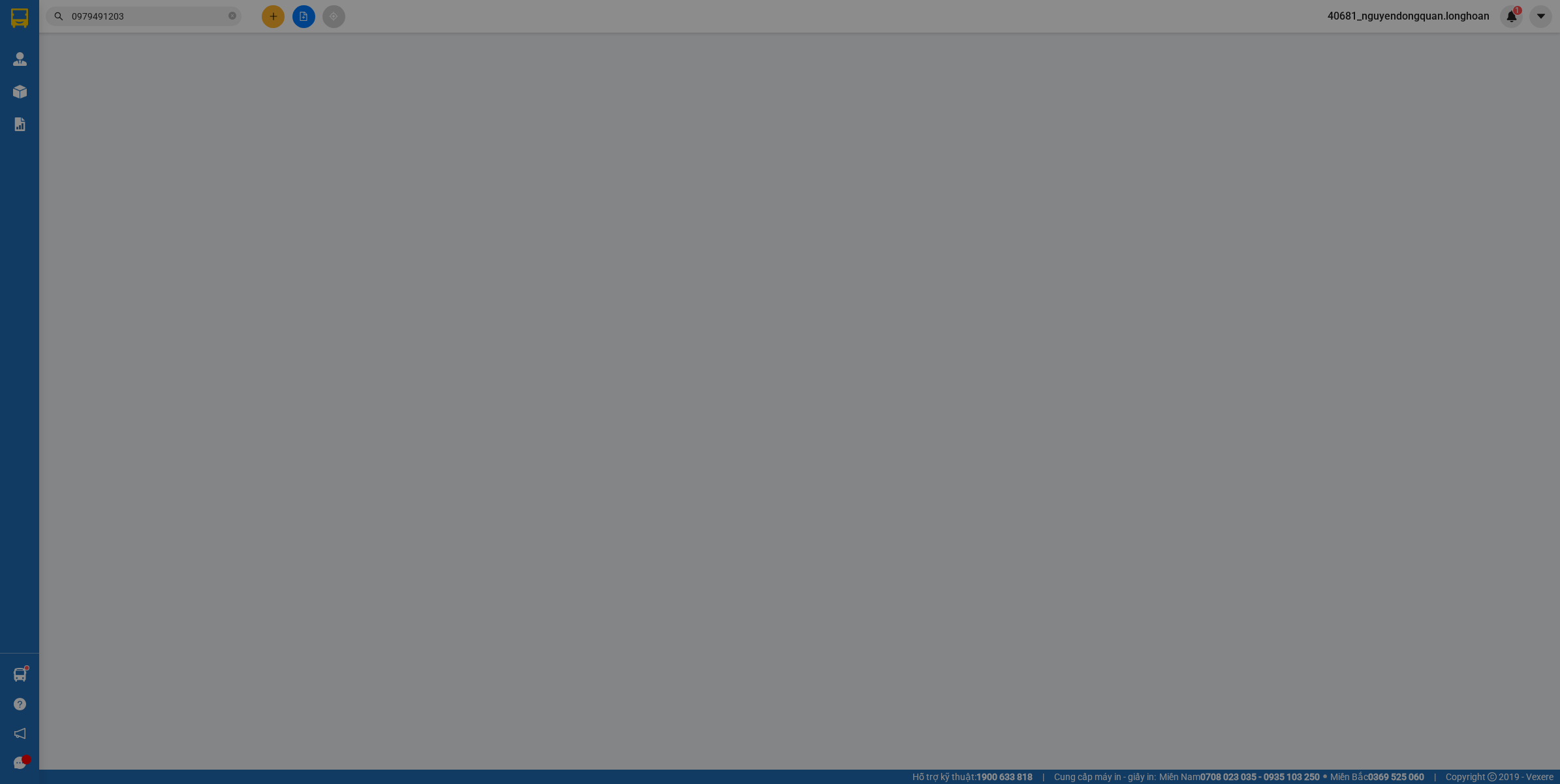
type input "CT ESTUARY/Đ.QUY MỸ - F.HÒA CƯỜNG NAM - HẢI CHÂU - ĐÀ NẴNG"
type input "VẬN CHUYỂN NHẸ TAY - HƯ VỠ KHÔNG ĐỀN"
type input "150.000"
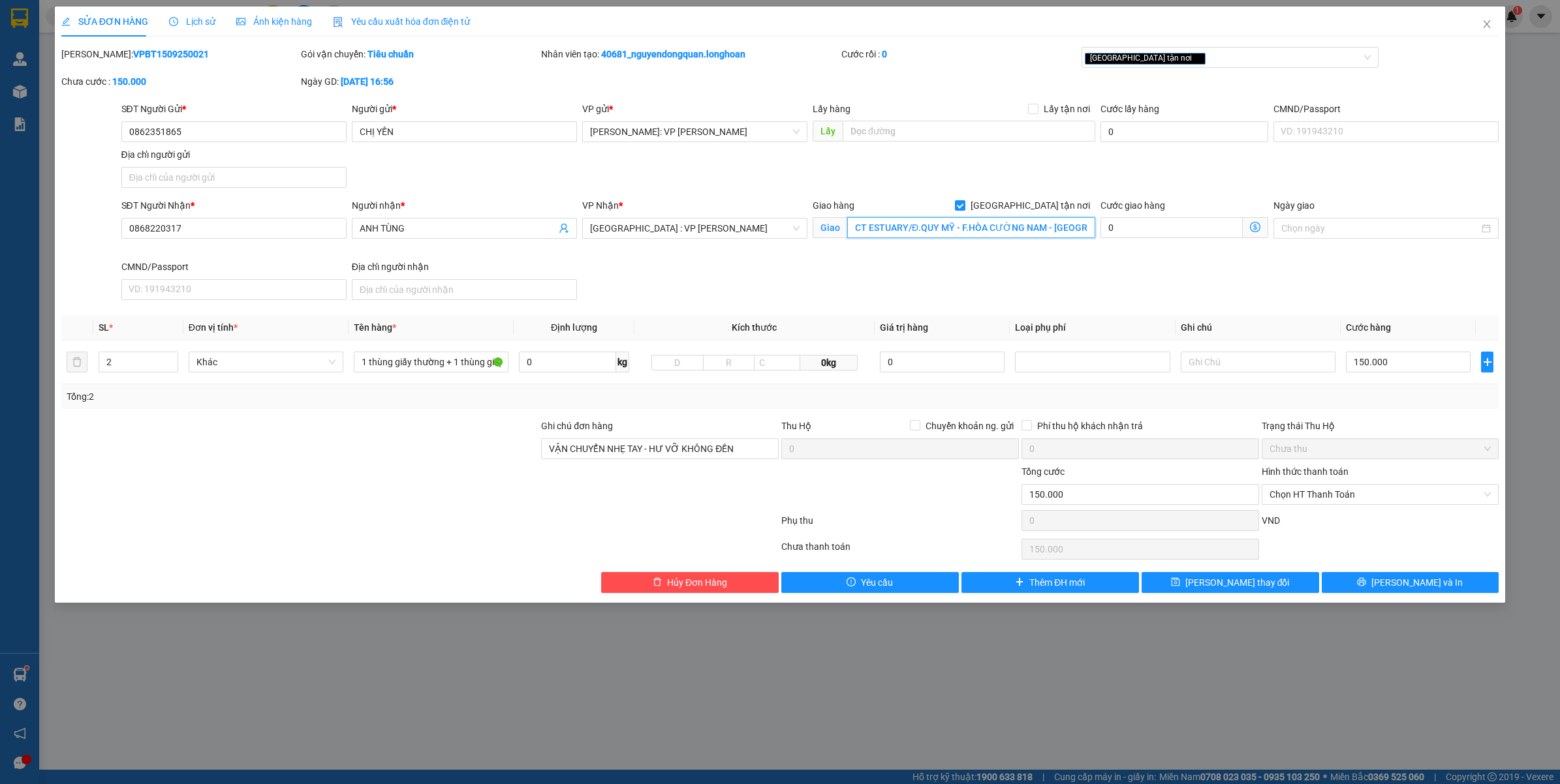
click at [967, 229] on input "CT ESTUARY/Đ.QUY MỸ - F.HÒA CƯỜNG NAM - HẢI CHÂU - ĐÀ NẴNG" at bounding box center [971, 228] width 248 height 21
type input "CT ESTUARY/Đ.QUY MỸ - P.HÒA CƯỜNG NAM - HẢI CHÂU - ĐÀ NẴNG"
click at [1380, 592] on button "Lưu và In" at bounding box center [1410, 582] width 178 height 21
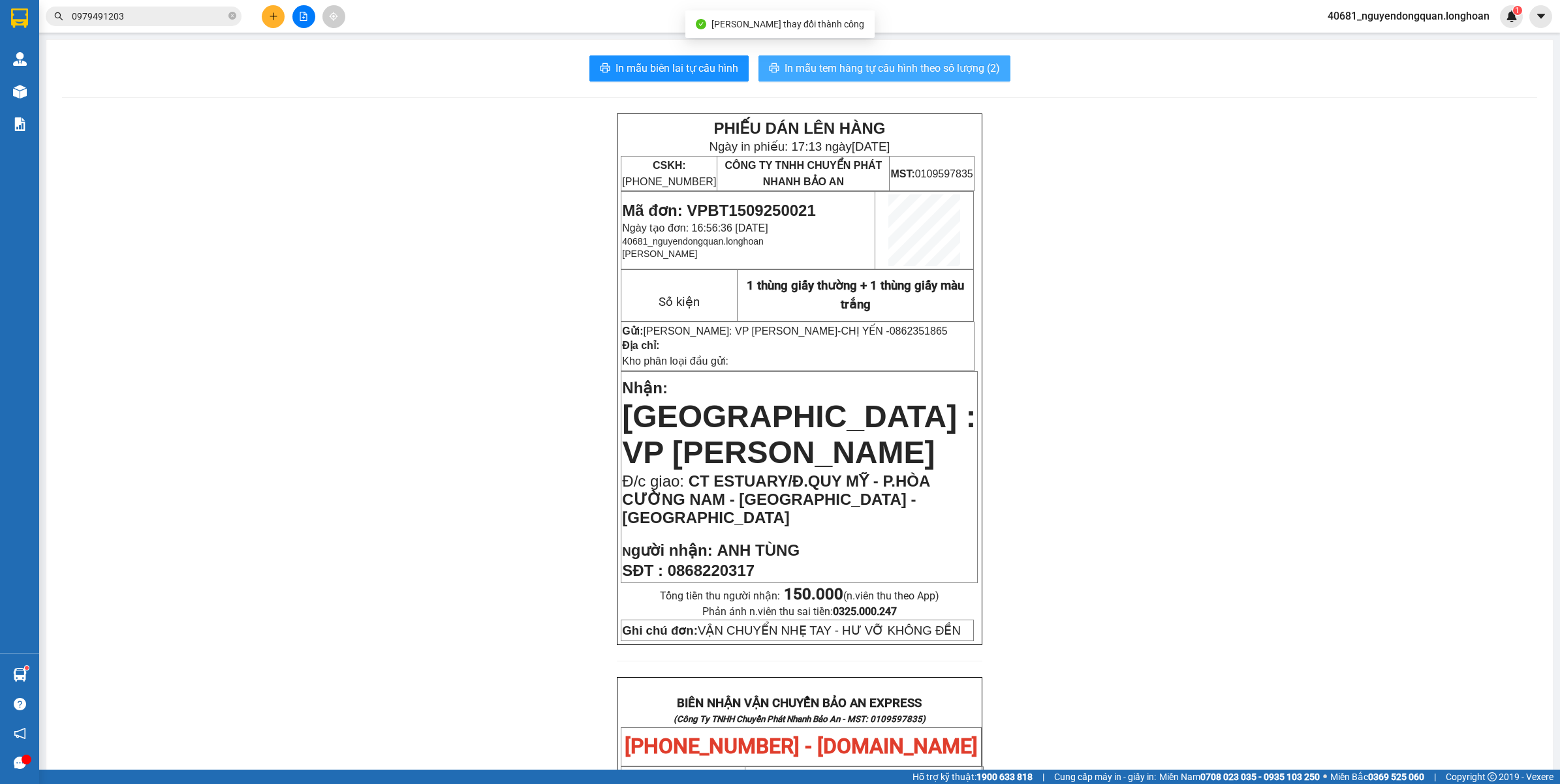
click at [852, 70] on span "In mẫu tem hàng tự cấu hình theo số lượng (2)" at bounding box center [892, 68] width 215 height 16
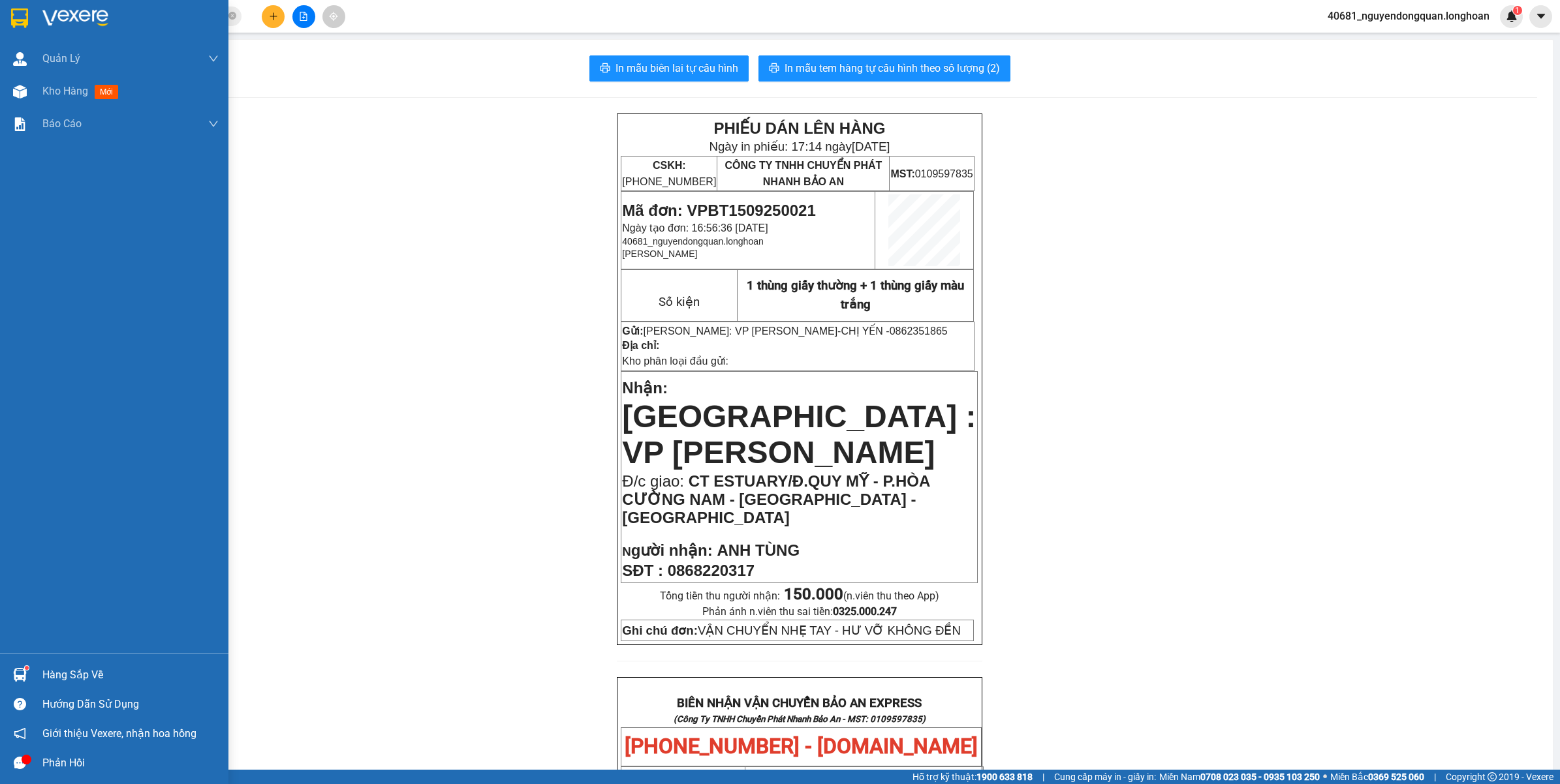
click at [3, 17] on div at bounding box center [114, 21] width 229 height 42
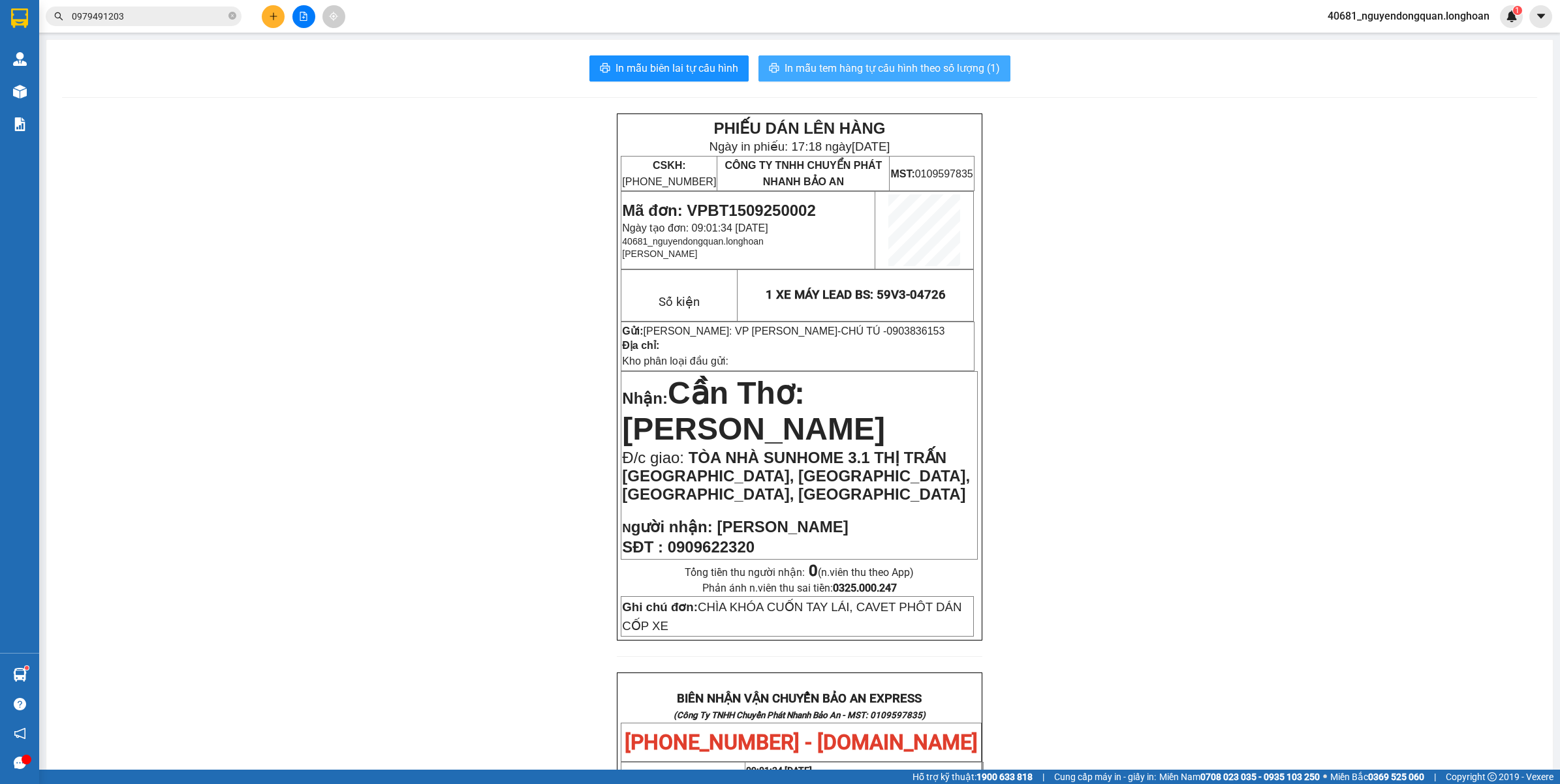
click at [953, 70] on span "In mẫu tem hàng tự cấu hình theo số lượng (1)" at bounding box center [892, 68] width 215 height 16
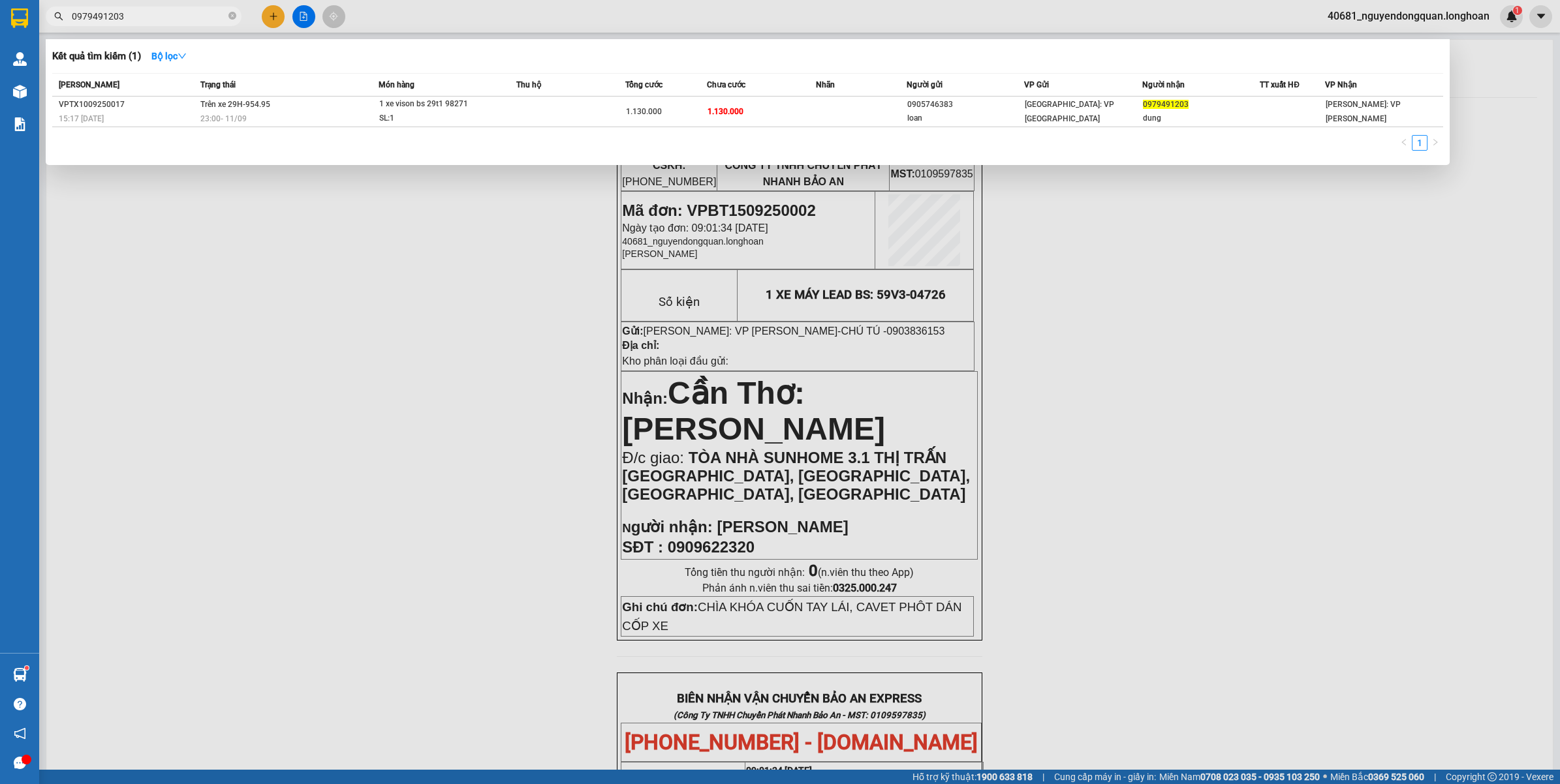
click at [157, 14] on input "0979491203" at bounding box center [149, 16] width 154 height 14
click at [232, 17] on icon "close-circle" at bounding box center [232, 16] width 8 height 8
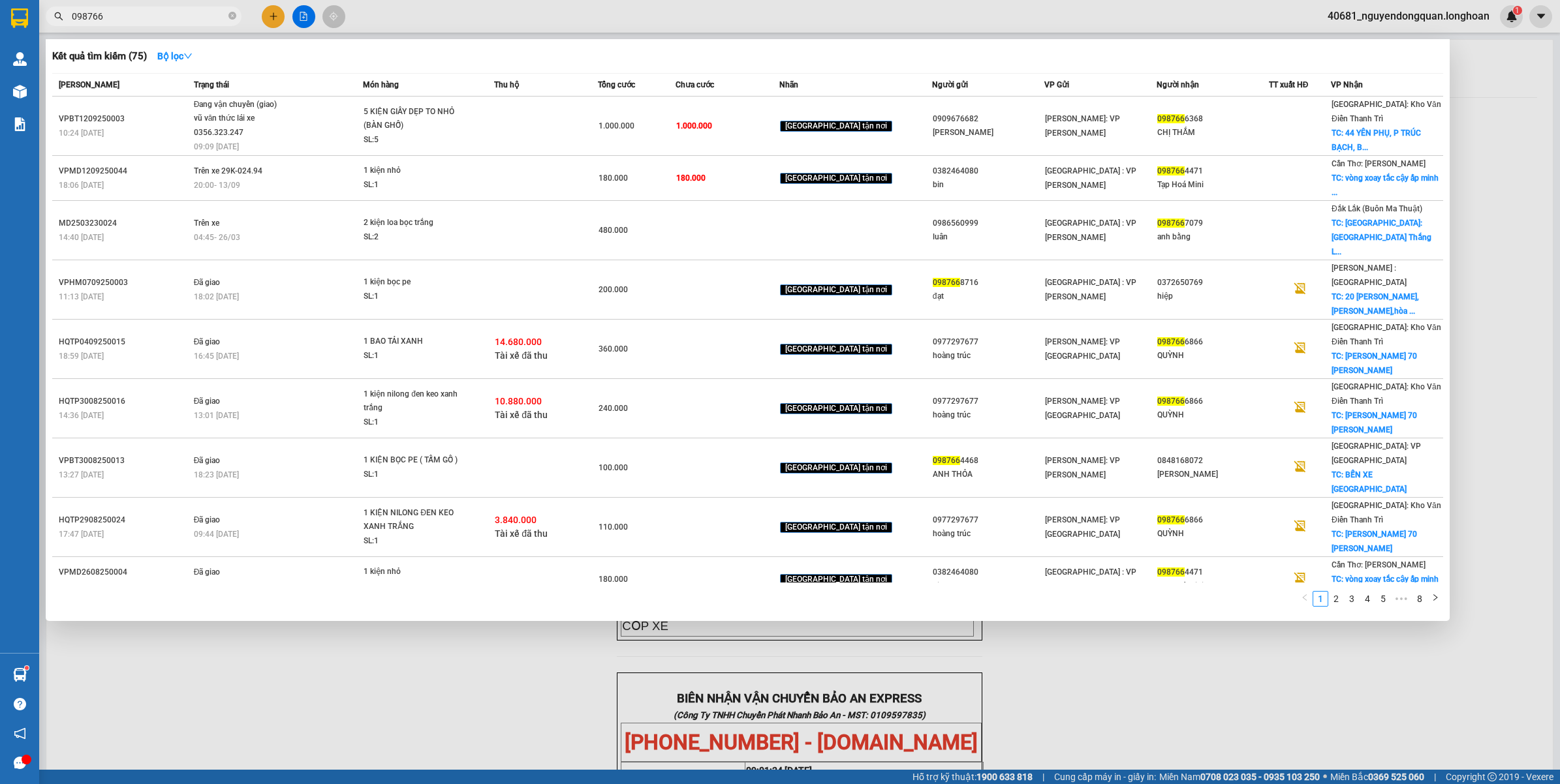
type input "098766"
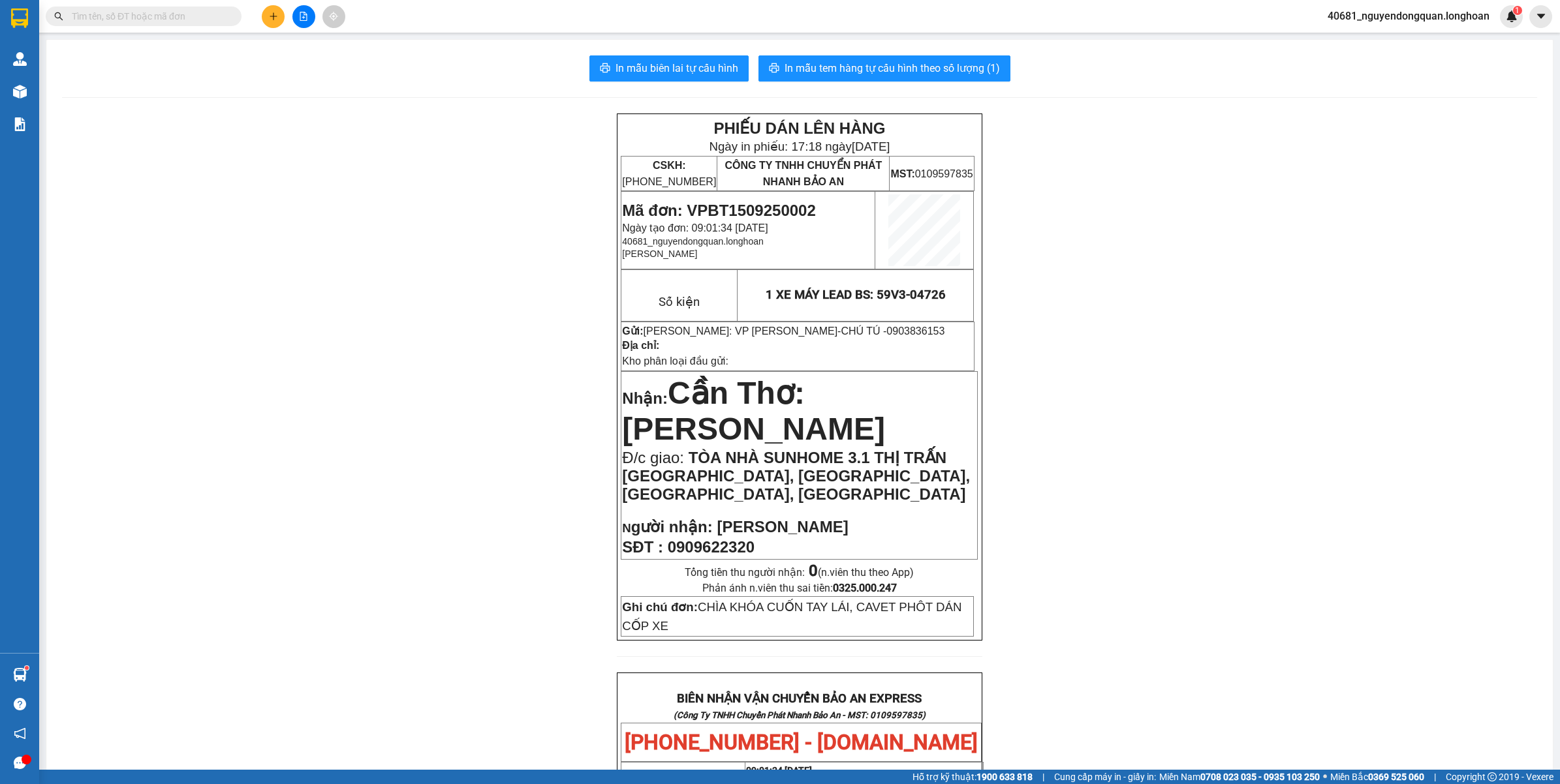
click at [177, 20] on input "text" at bounding box center [149, 16] width 154 height 14
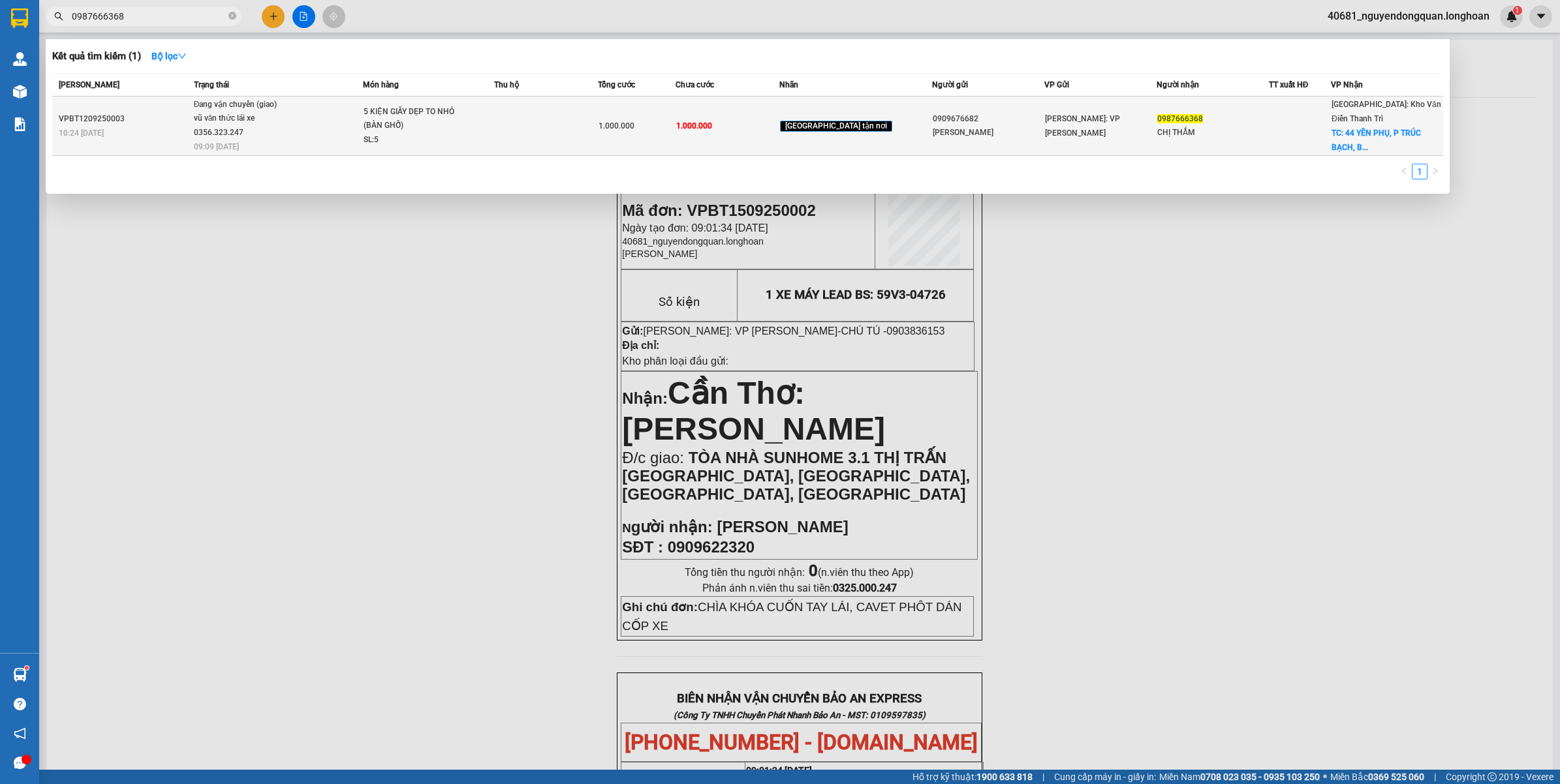
type input "0987666368"
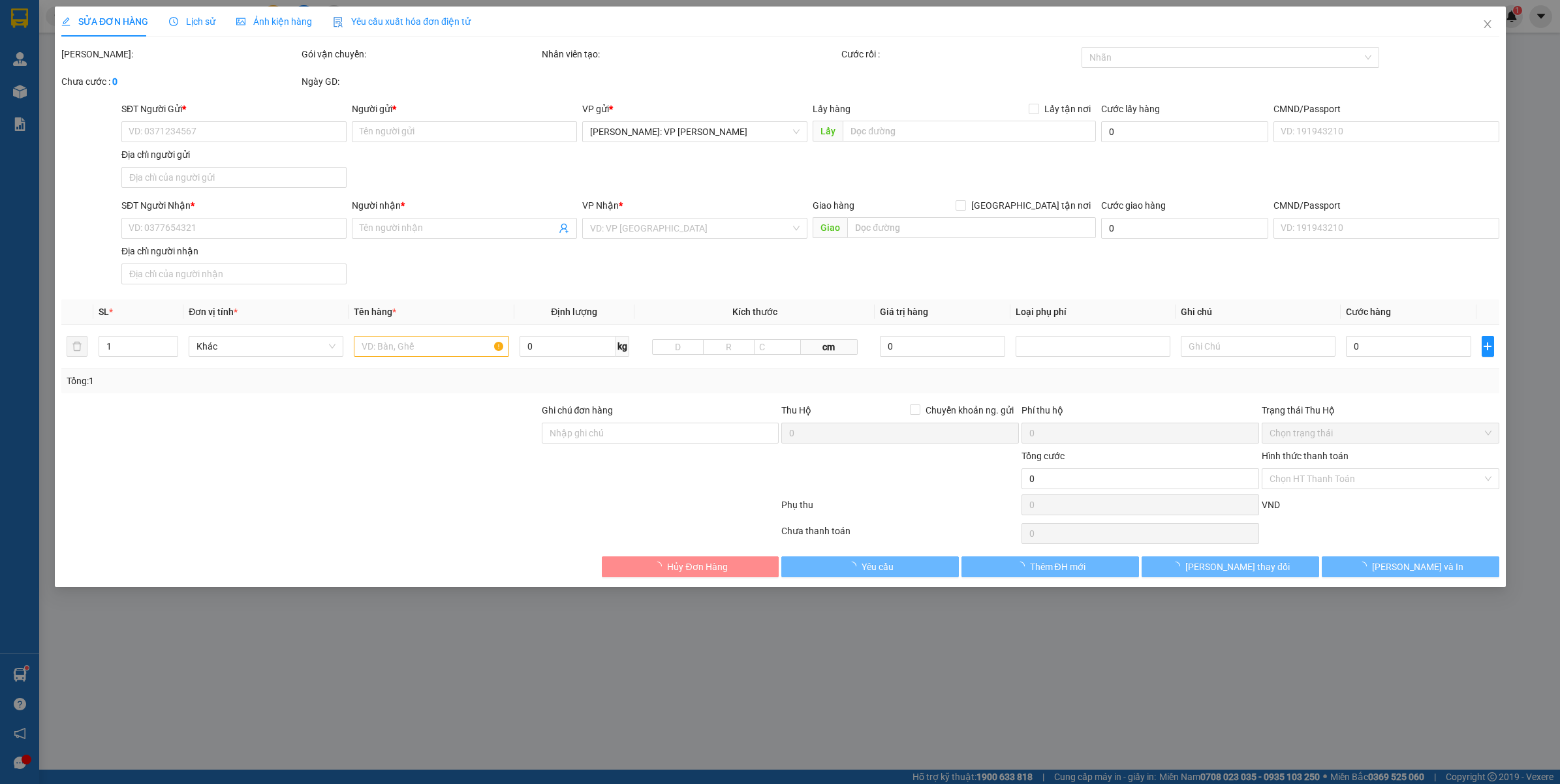
type input "0909676682"
type input "NGUYỄN VĂN QUYẾT"
type input "0987666368"
type input "CHỊ THẮM"
checkbox input "true"
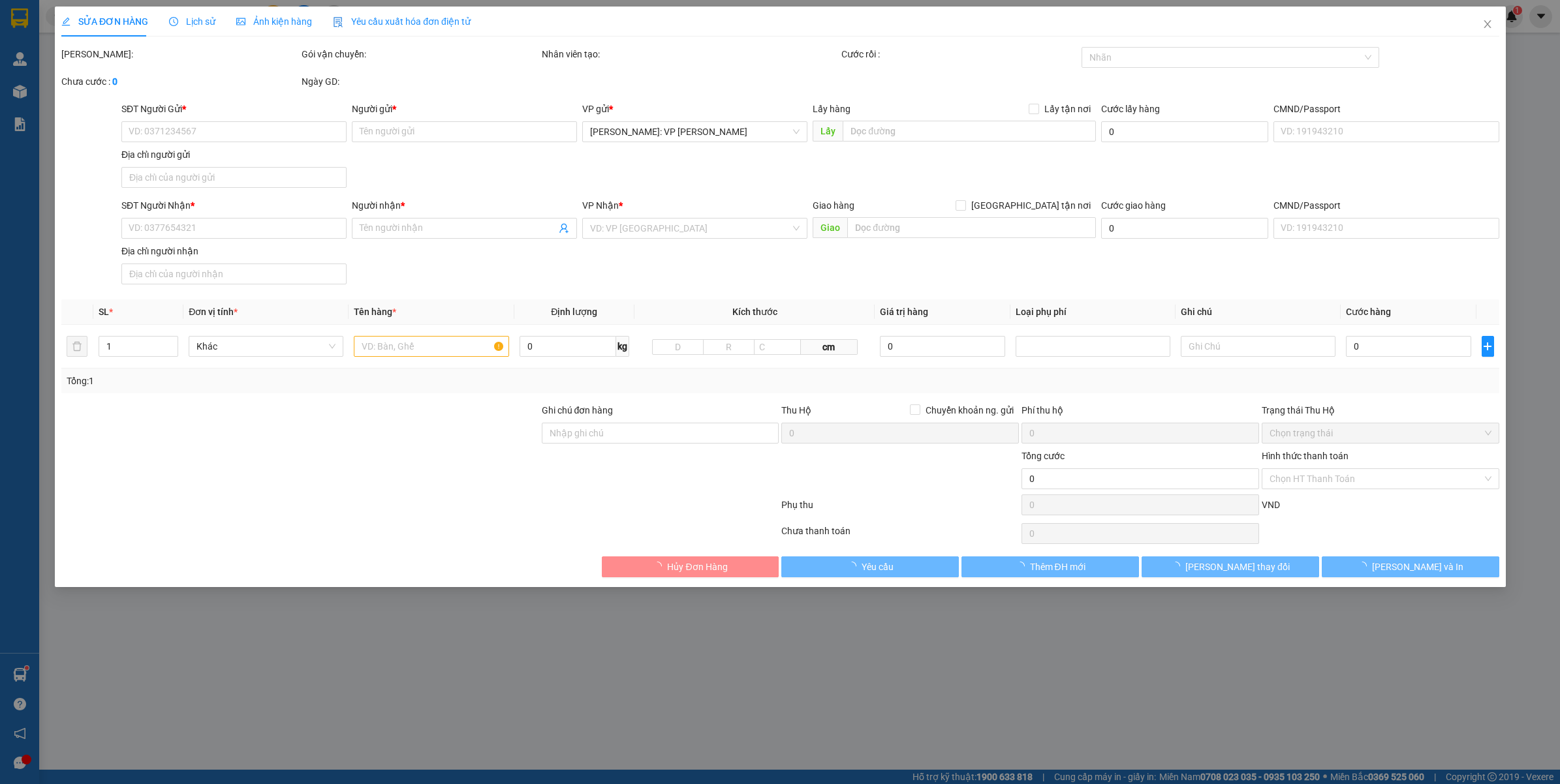
type input "44 YÊN PHỤ, P TRÚC BẠCH, BA ĐÌNH, HÀ NỘI"
type input "VẬN CHUYỂN NHẸ TAY - HƯ VỠ KHÔNG ĐỀN"
type input "1.000.000"
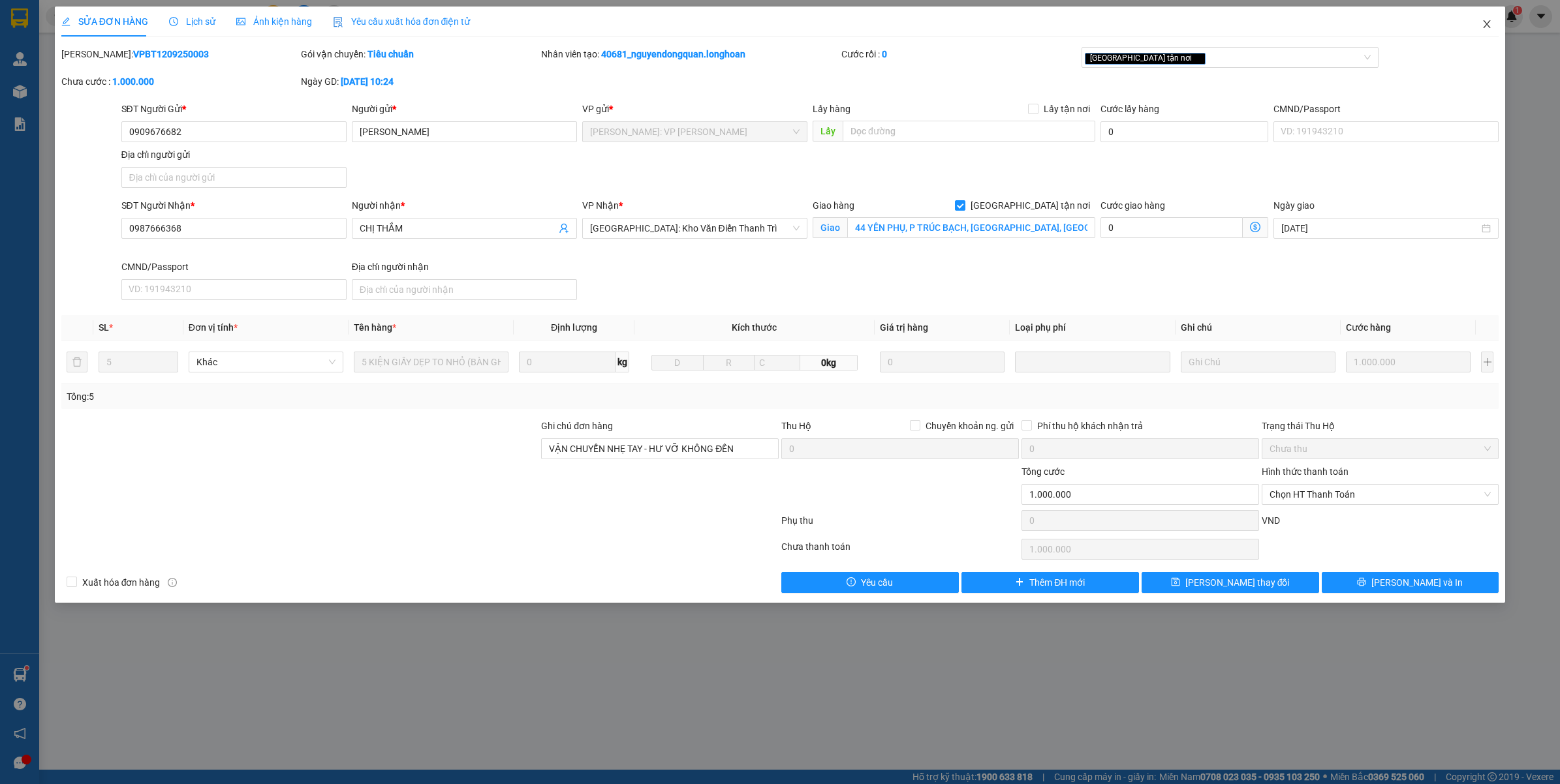
click at [1479, 23] on span "Close" at bounding box center [1486, 24] width 37 height 37
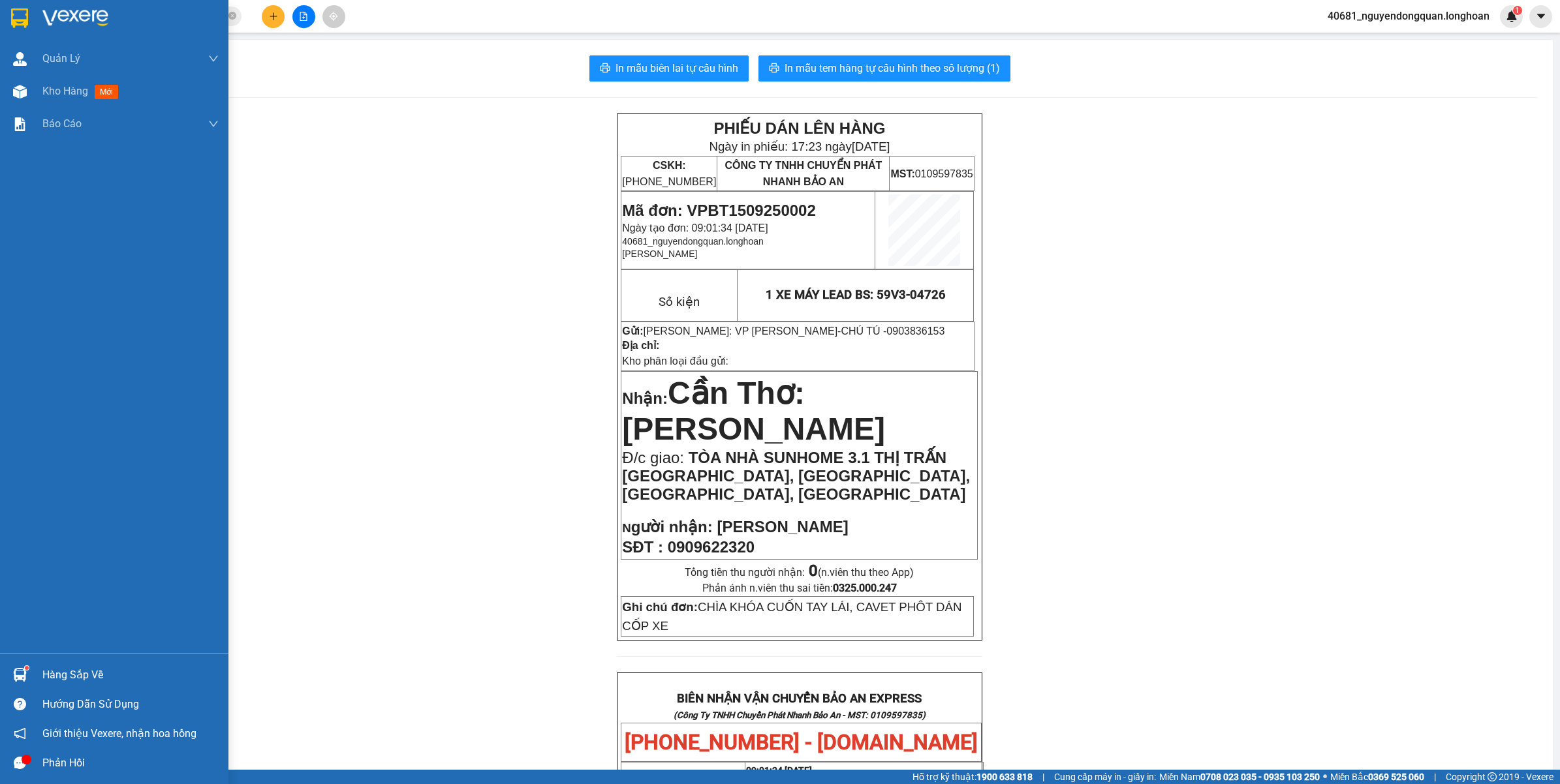
click at [26, 20] on img at bounding box center [20, 18] width 17 height 20
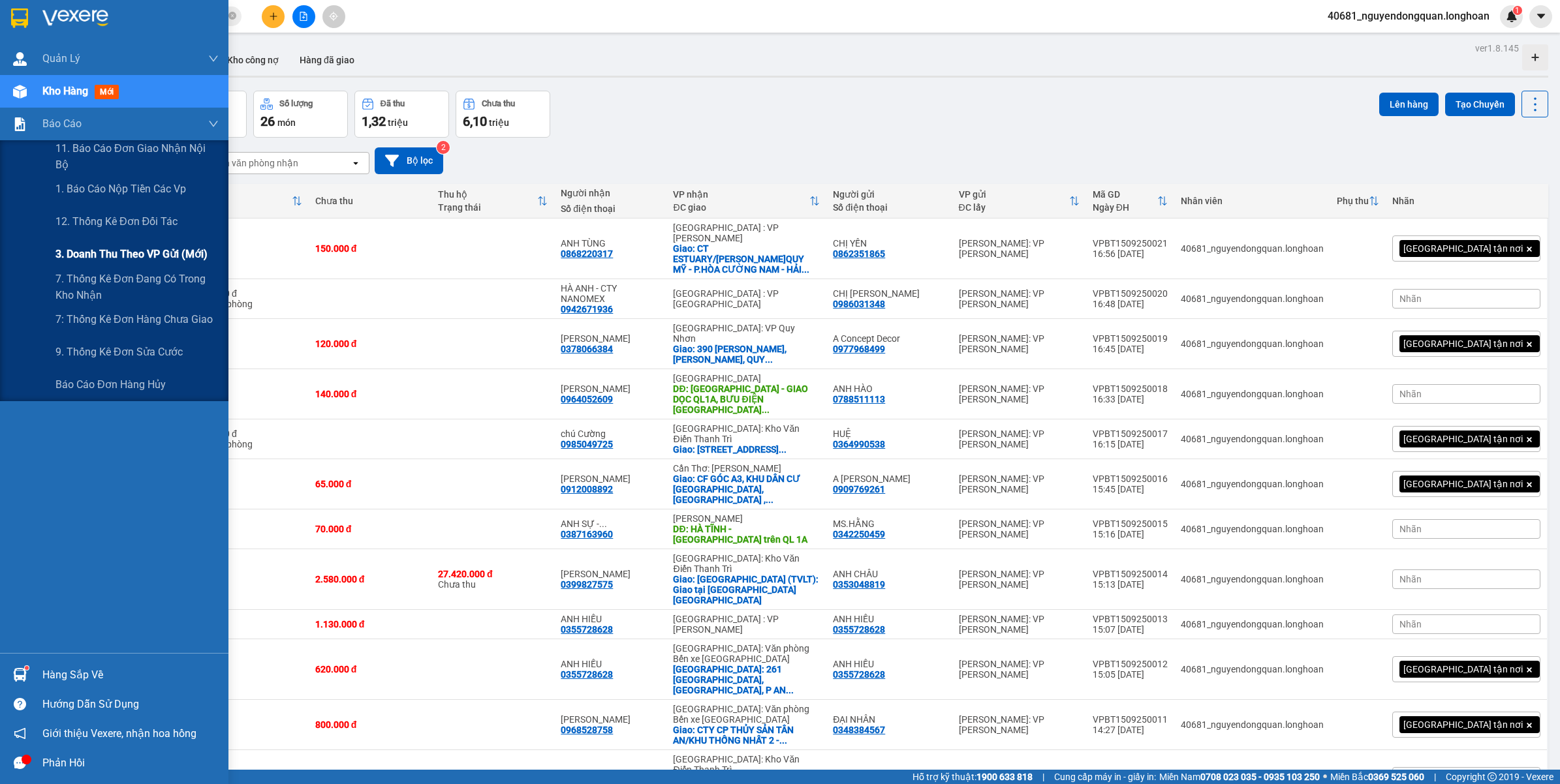
click at [121, 259] on span "3. Doanh Thu theo VP Gửi (mới)" at bounding box center [132, 254] width 152 height 16
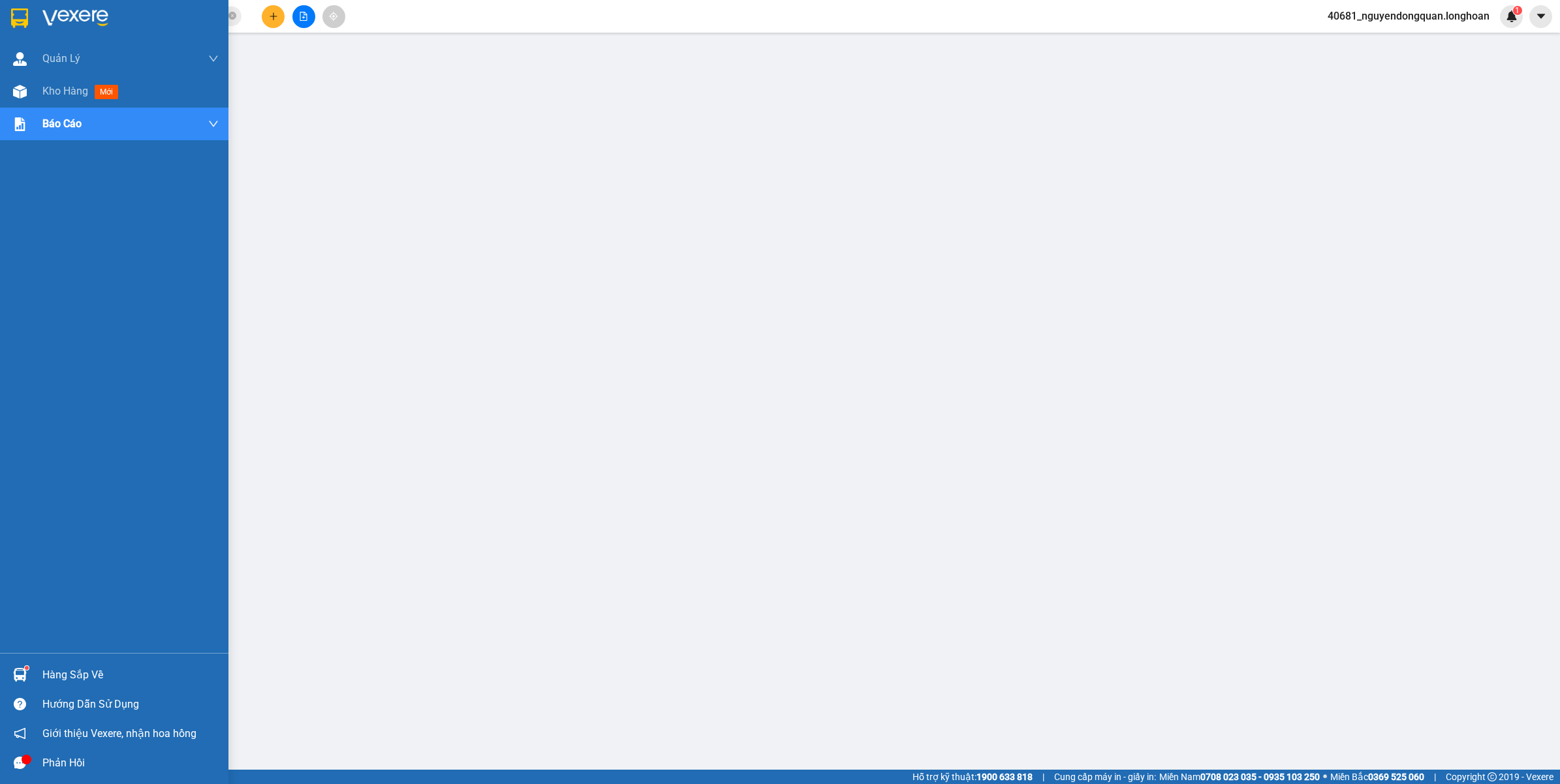
click at [36, 27] on div at bounding box center [114, 21] width 229 height 42
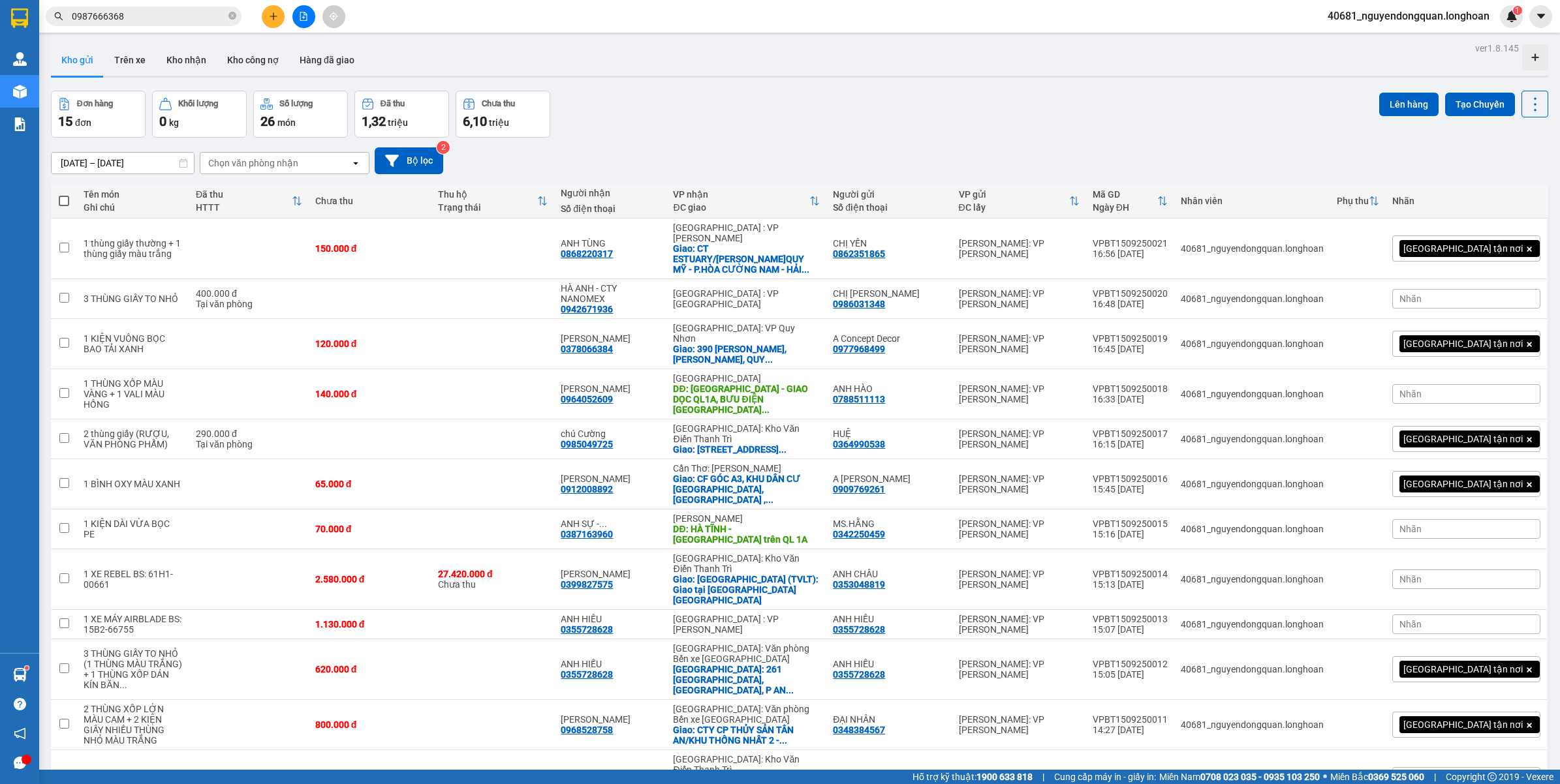
click at [1402, 22] on span "40681_nguyendongquan.longhoan" at bounding box center [1407, 16] width 182 height 16
click at [1356, 41] on span "Đăng xuất" at bounding box center [1413, 41] width 157 height 14
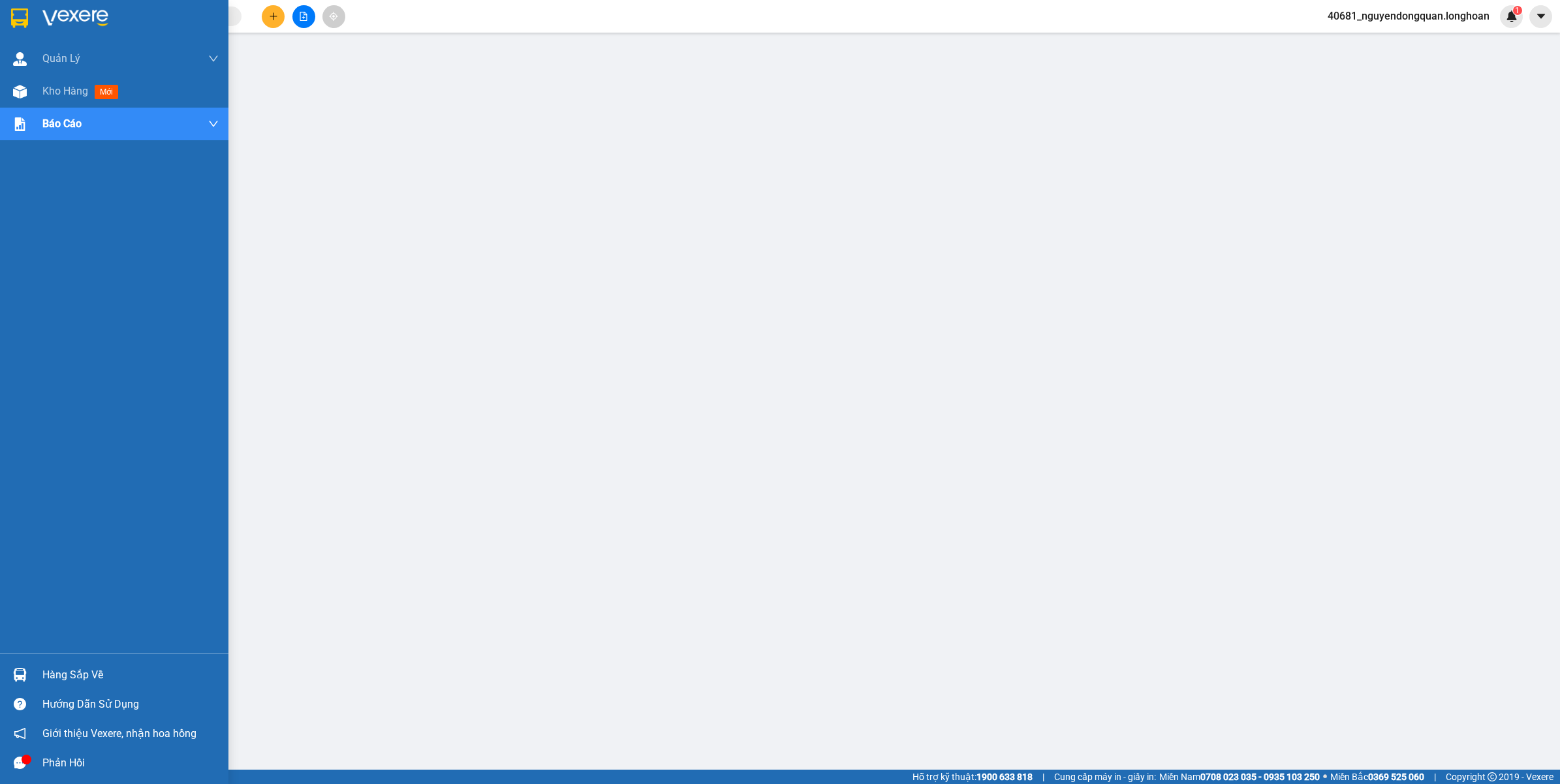
click at [20, 20] on img at bounding box center [20, 18] width 17 height 20
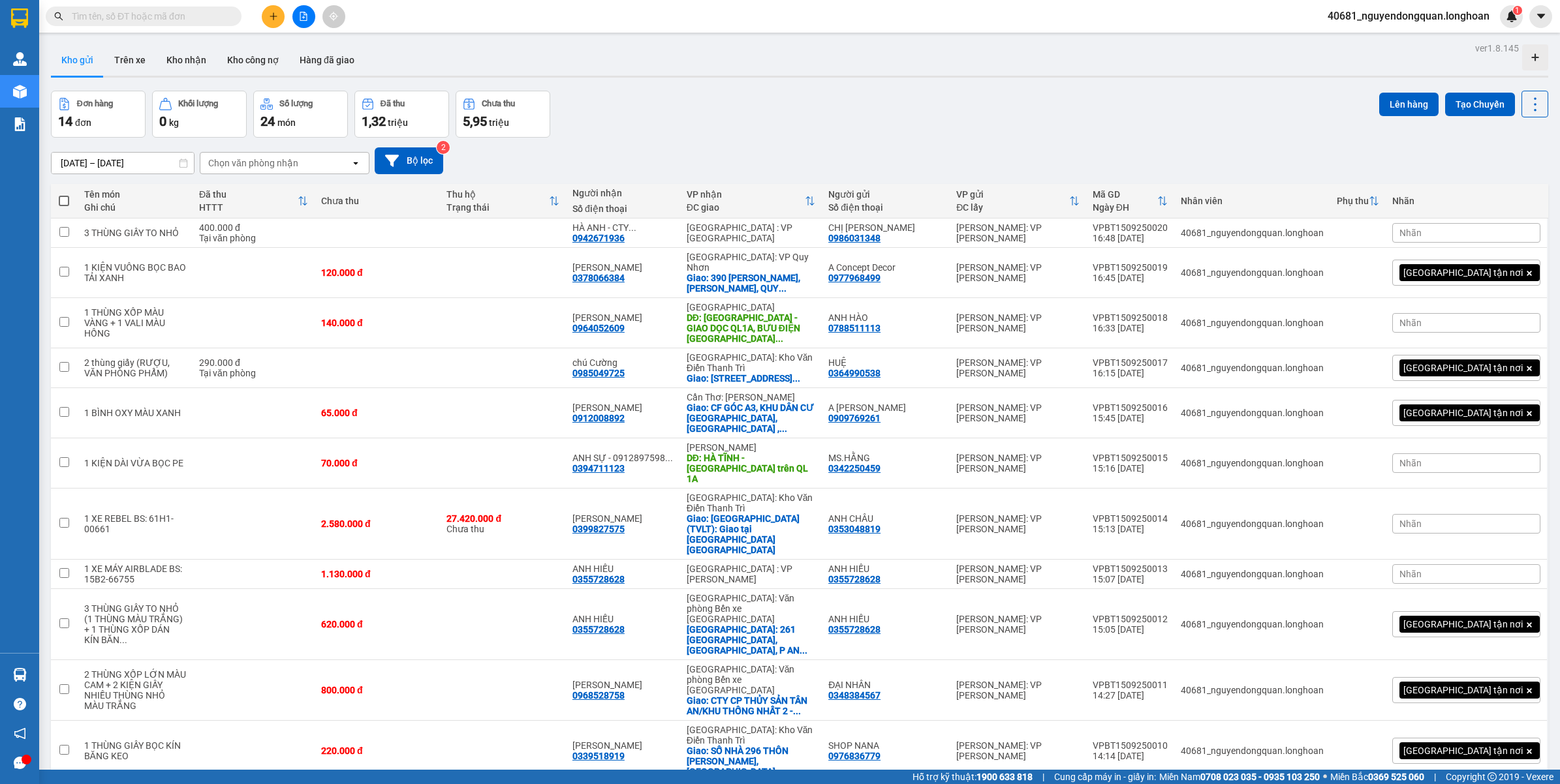
click at [186, 13] on input "text" at bounding box center [149, 16] width 154 height 14
paste input "0868220317"
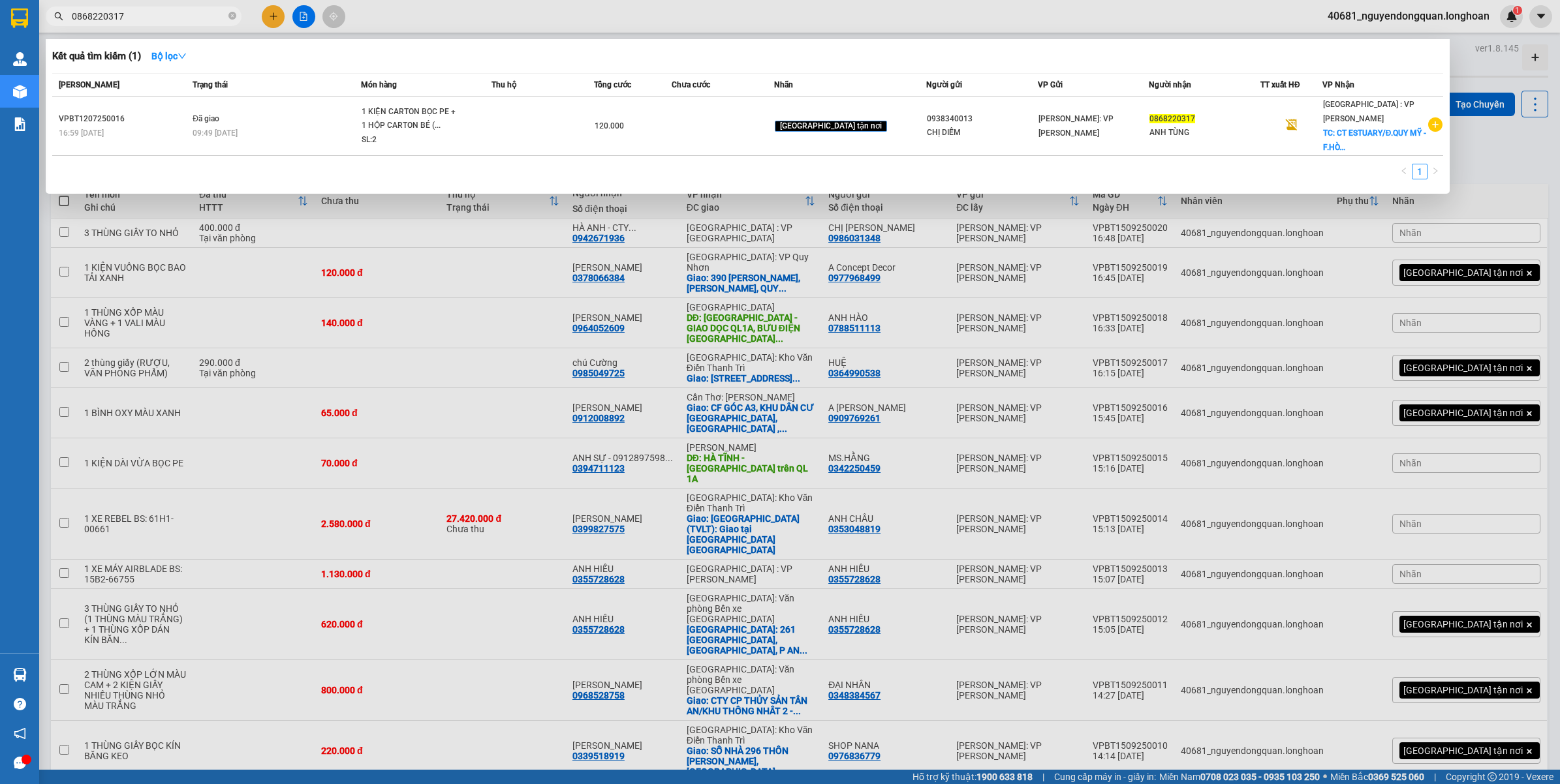
type input "0868220317"
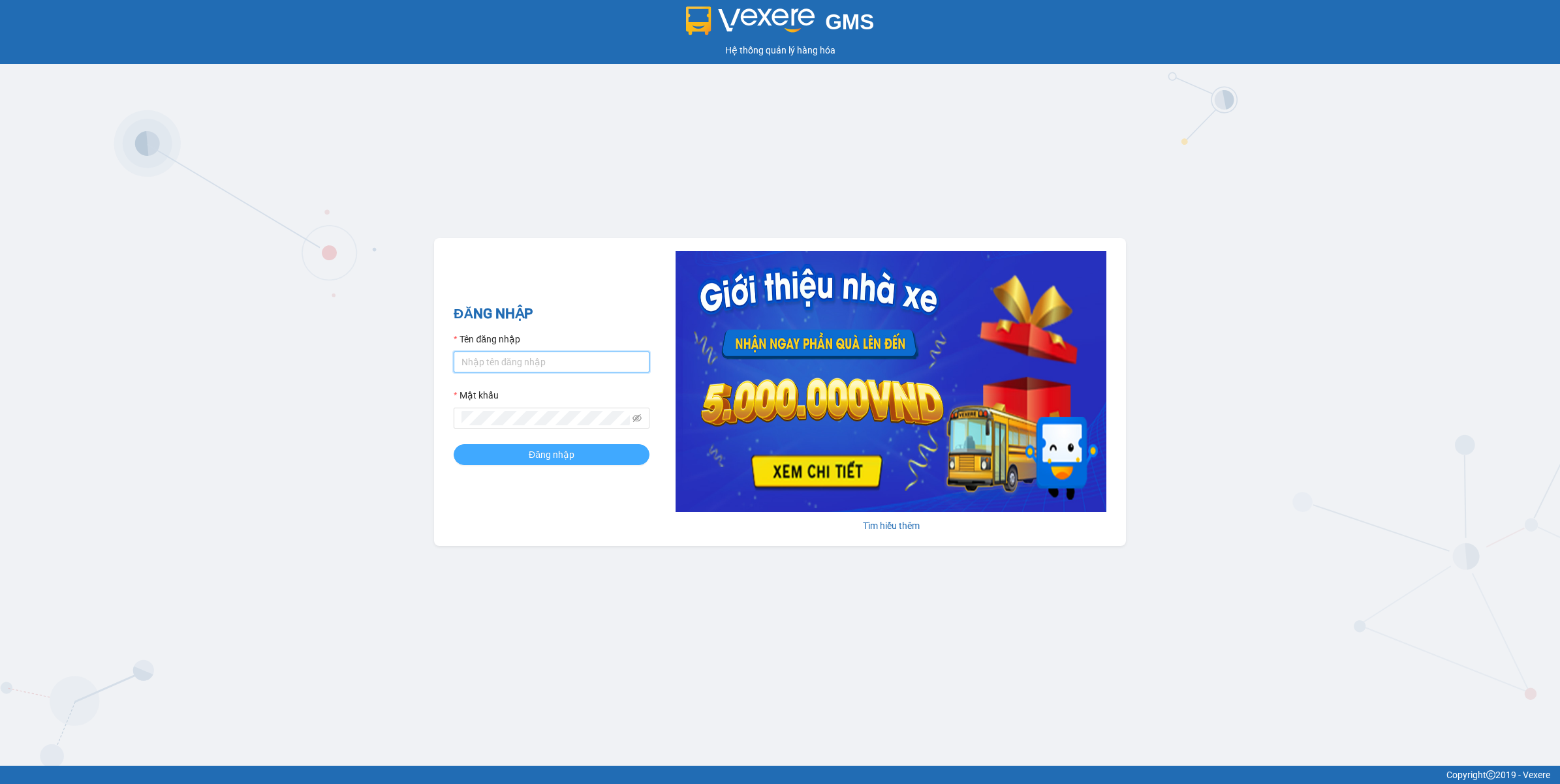
type input "nguyendongquan.longhoan"
click at [566, 448] on span "Đăng nhập" at bounding box center [551, 455] width 45 height 14
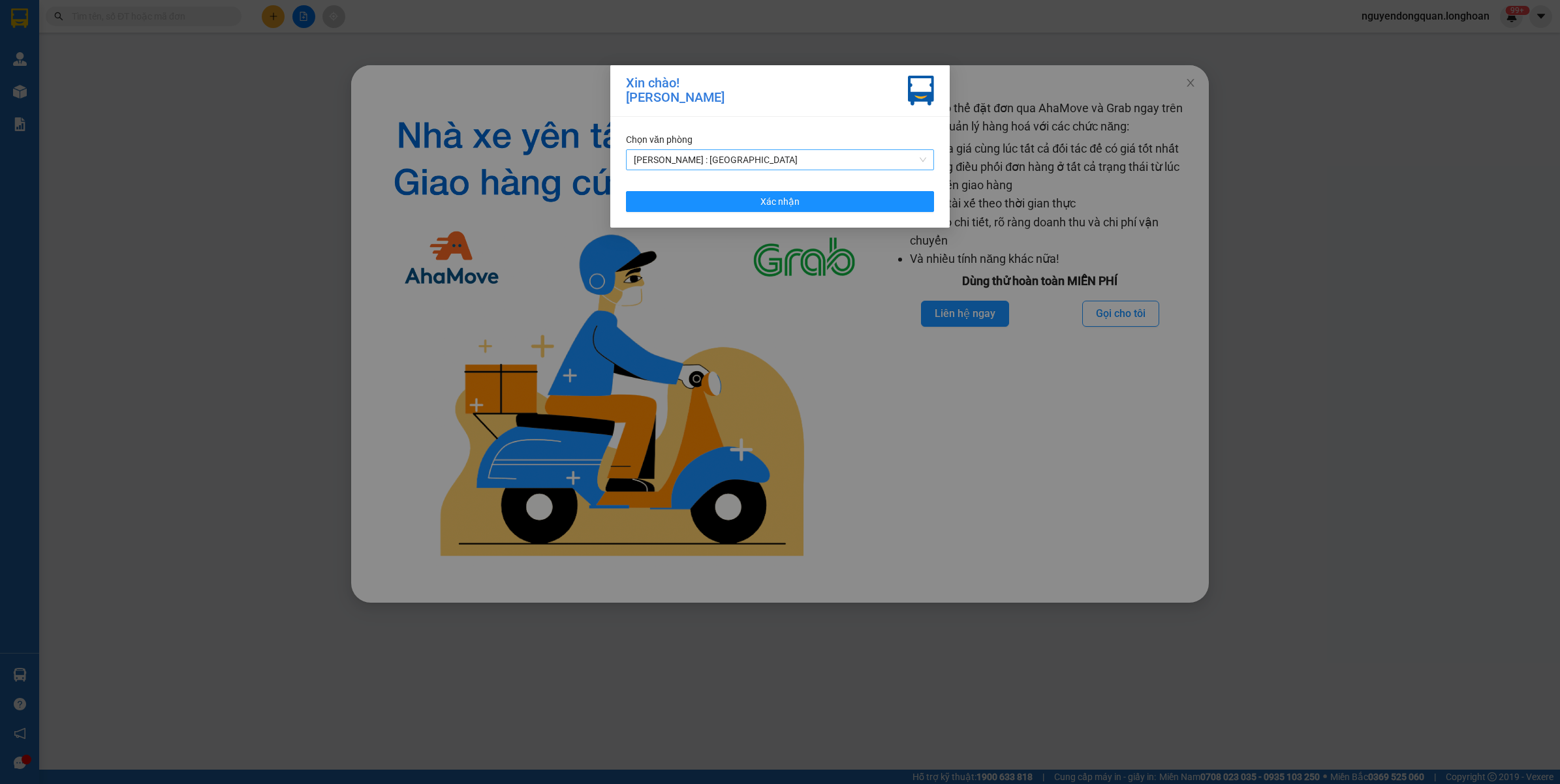
click at [821, 163] on span "[PERSON_NAME] : [GEOGRAPHIC_DATA]" at bounding box center [780, 160] width 293 height 20
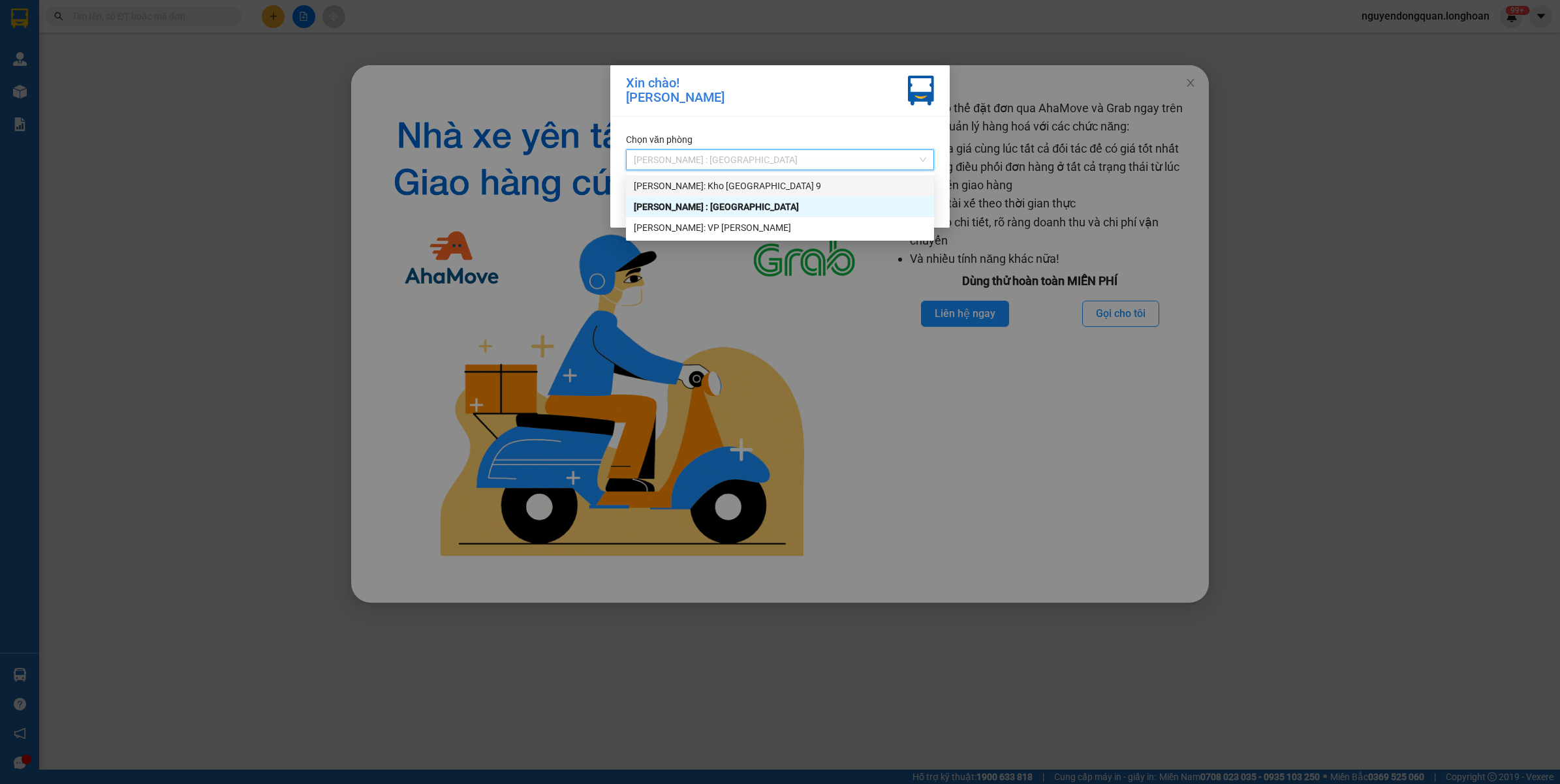
click at [762, 180] on div "[PERSON_NAME]: Kho [GEOGRAPHIC_DATA] 9" at bounding box center [780, 185] width 293 height 14
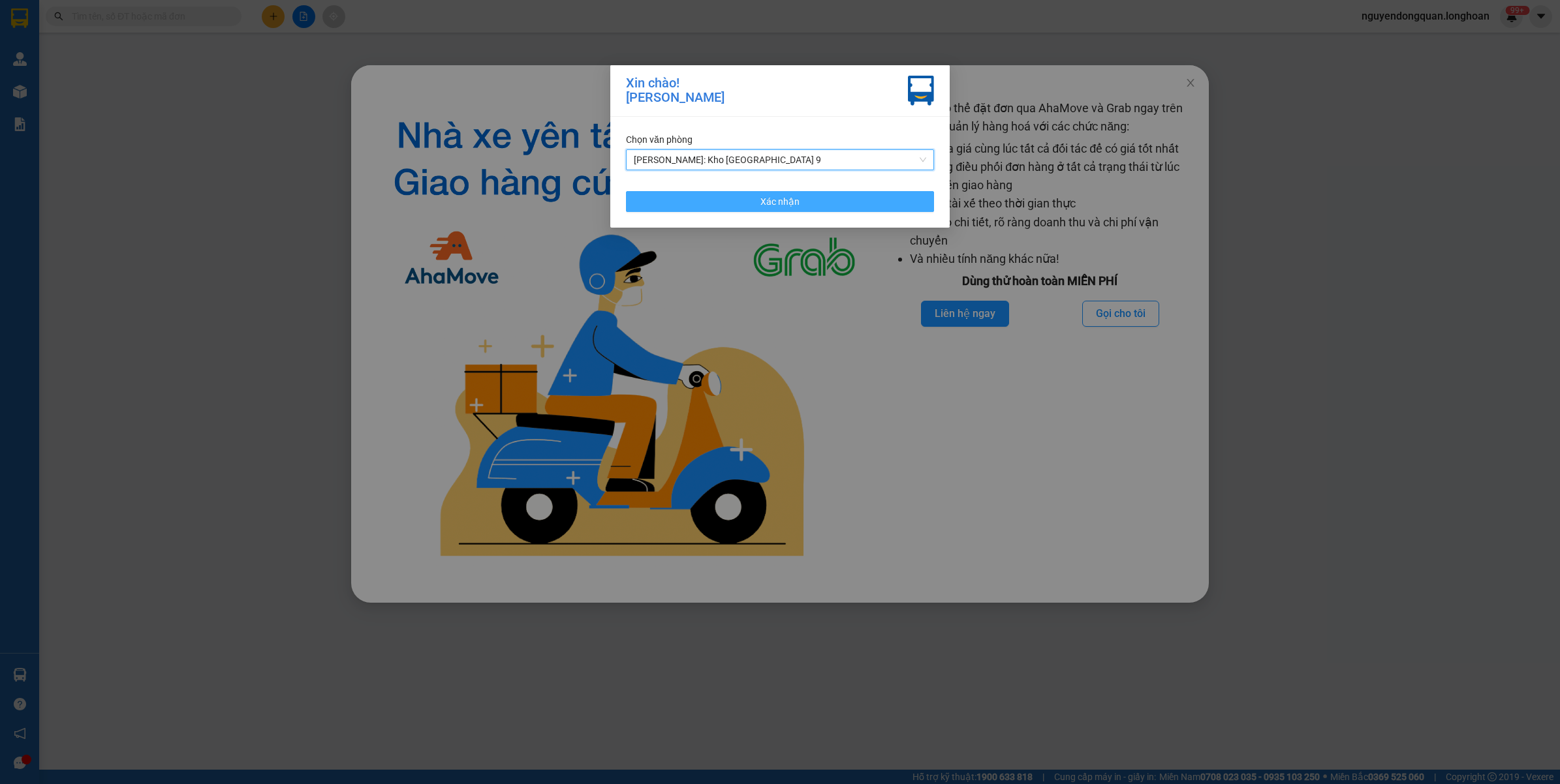
click at [760, 201] on button "Xác nhận" at bounding box center [780, 201] width 308 height 21
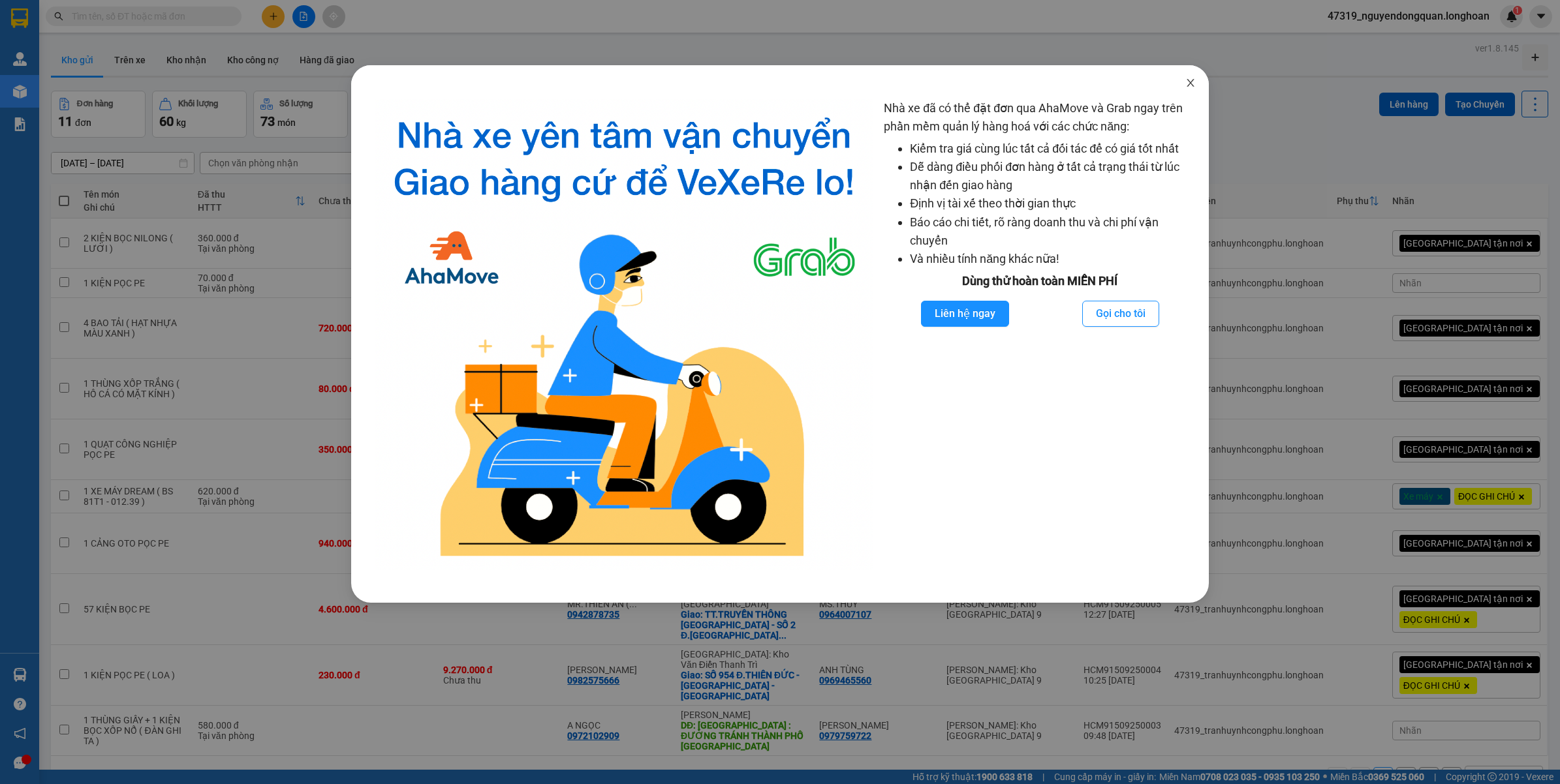
click at [1188, 89] on span "Close" at bounding box center [1190, 83] width 37 height 37
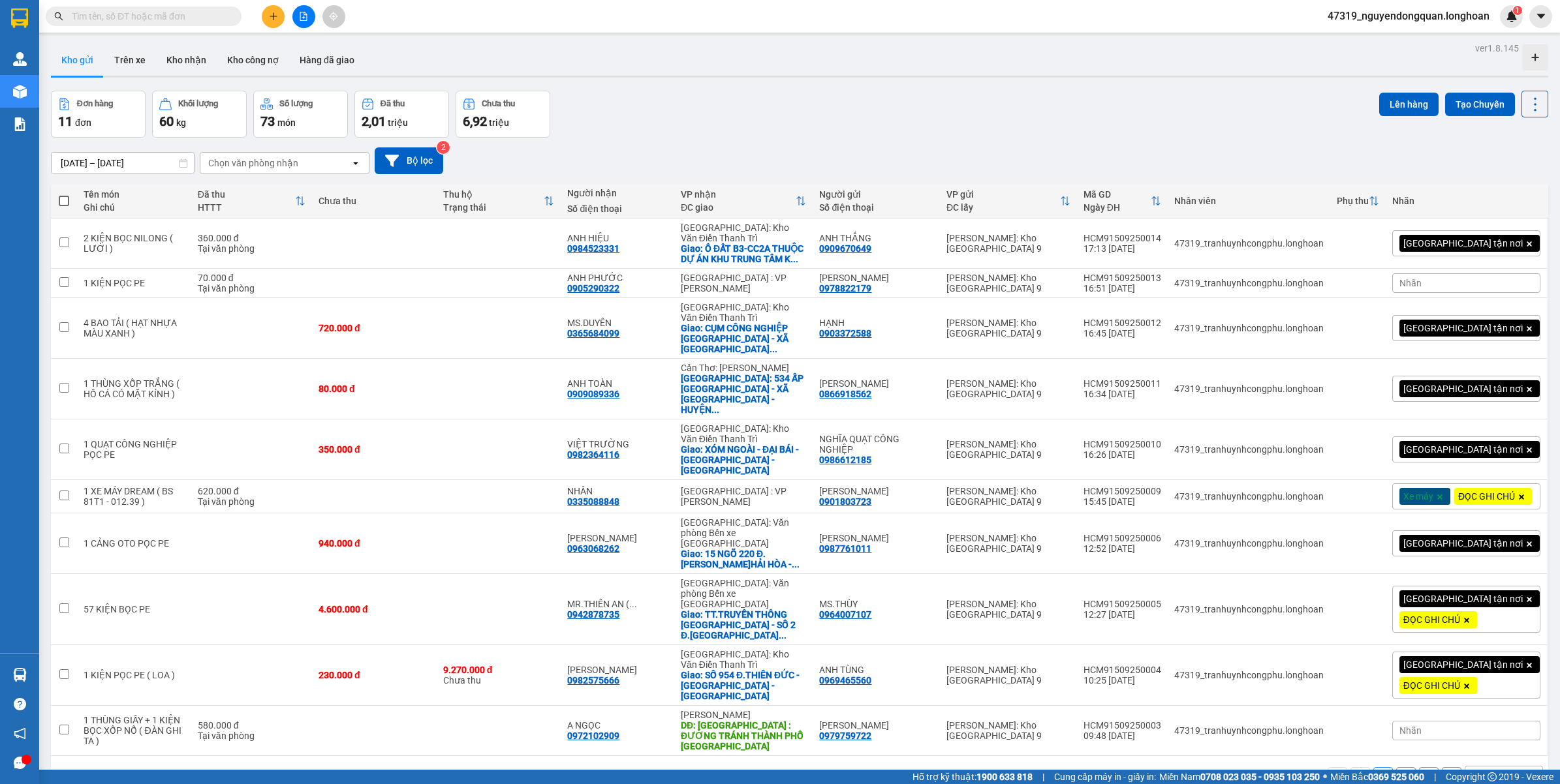
click at [1473, 771] on div "10 / trang" at bounding box center [1493, 777] width 41 height 13
click at [1473, 673] on div "100 / trang" at bounding box center [1491, 665] width 78 height 23
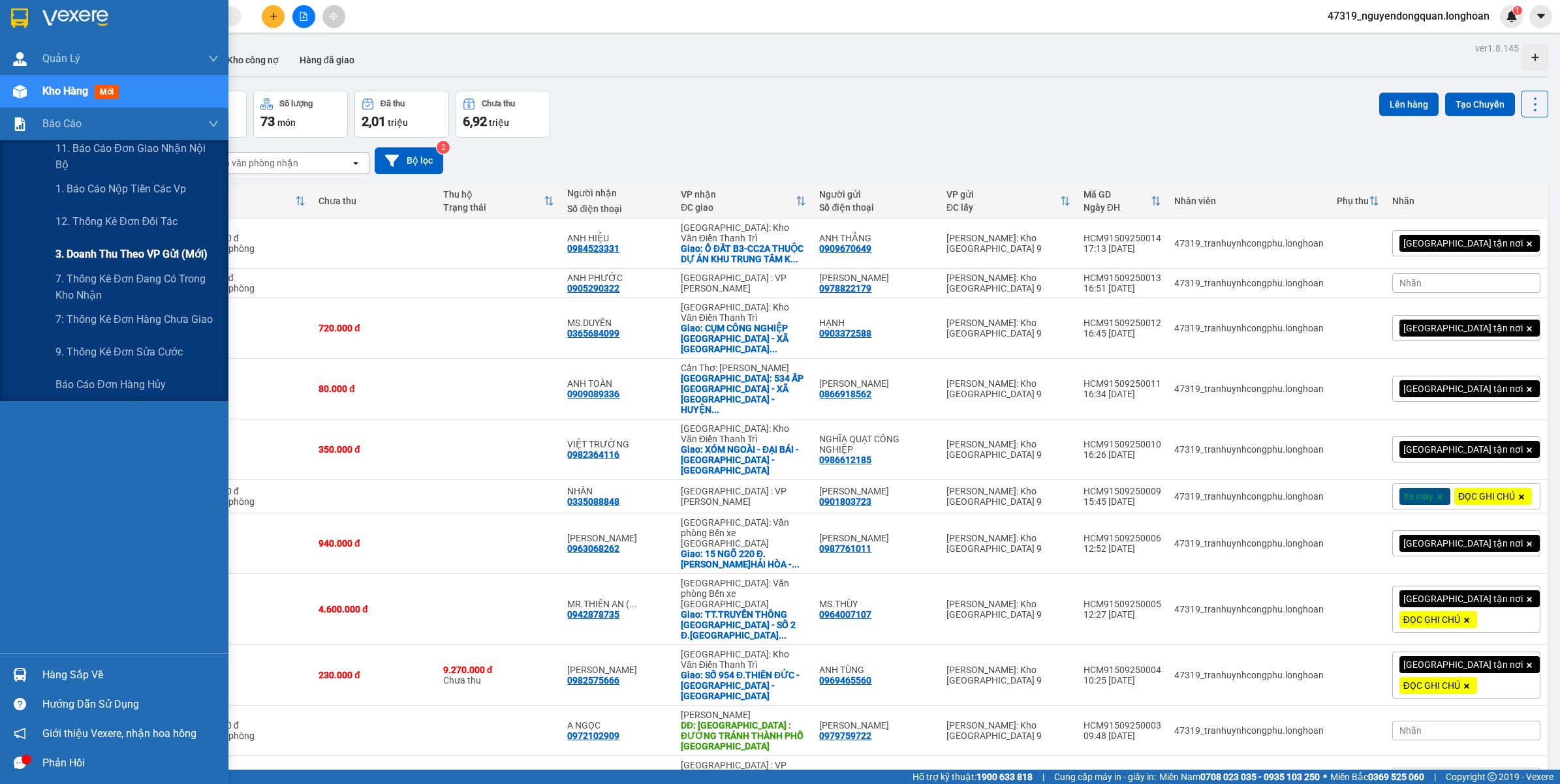
click at [126, 264] on div "3. Doanh Thu theo VP Gửi (mới)" at bounding box center [137, 254] width 163 height 33
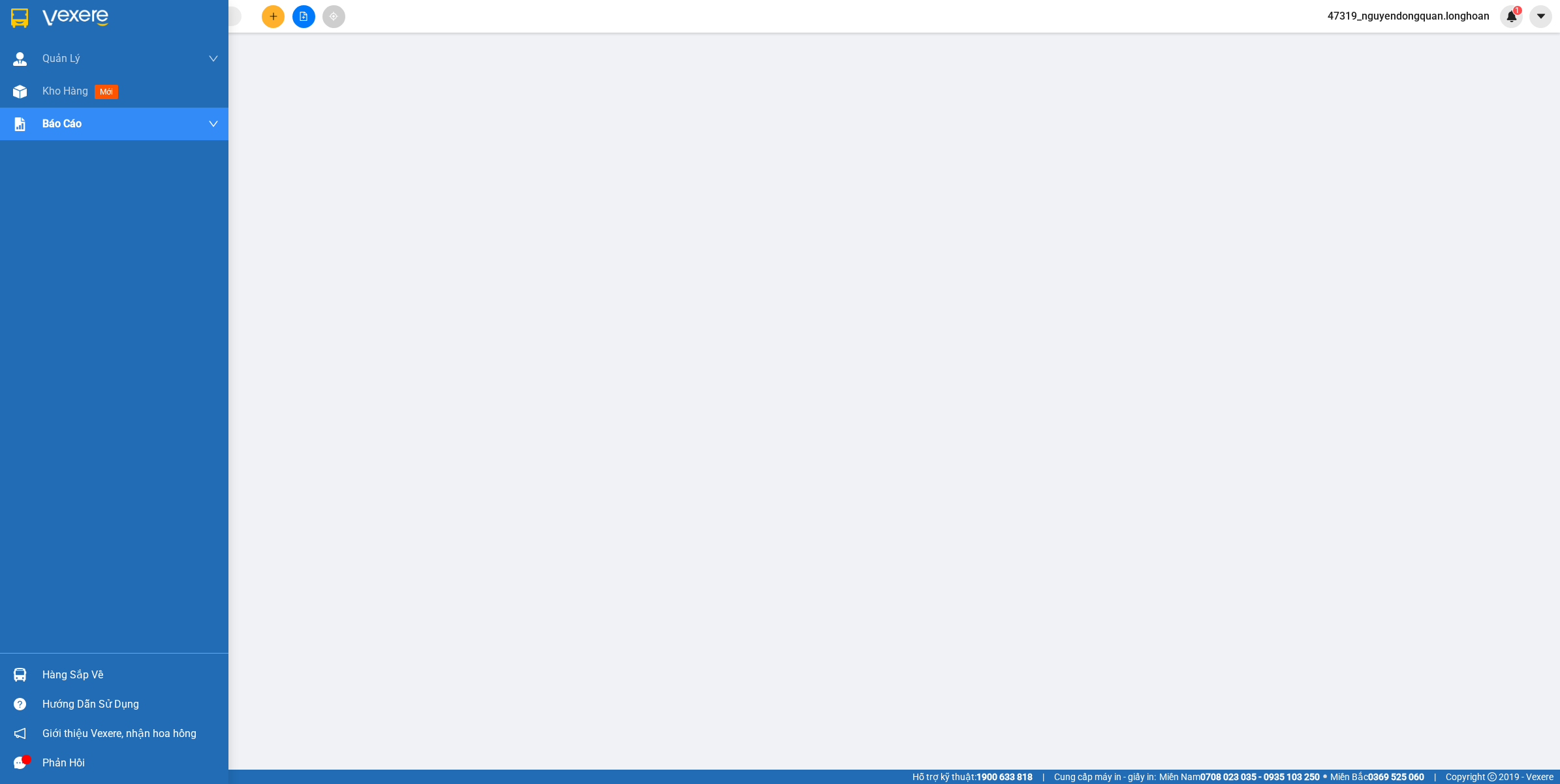
click at [33, 17] on div at bounding box center [114, 21] width 229 height 42
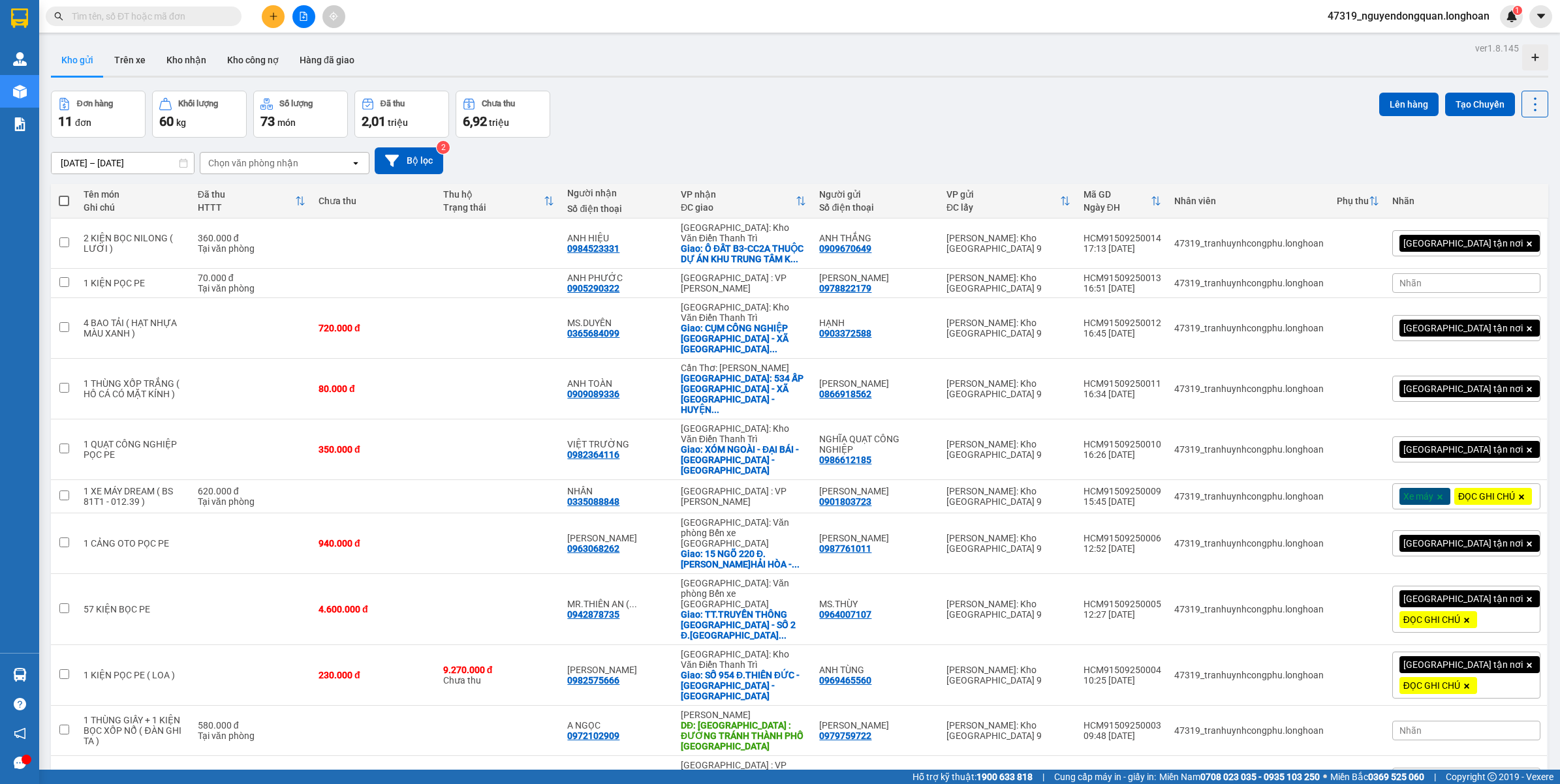
click at [1462, 17] on span "47319_nguyendongquan.longhoan" at bounding box center [1407, 16] width 182 height 16
click at [1389, 44] on span "Đăng xuất" at bounding box center [1413, 41] width 157 height 14
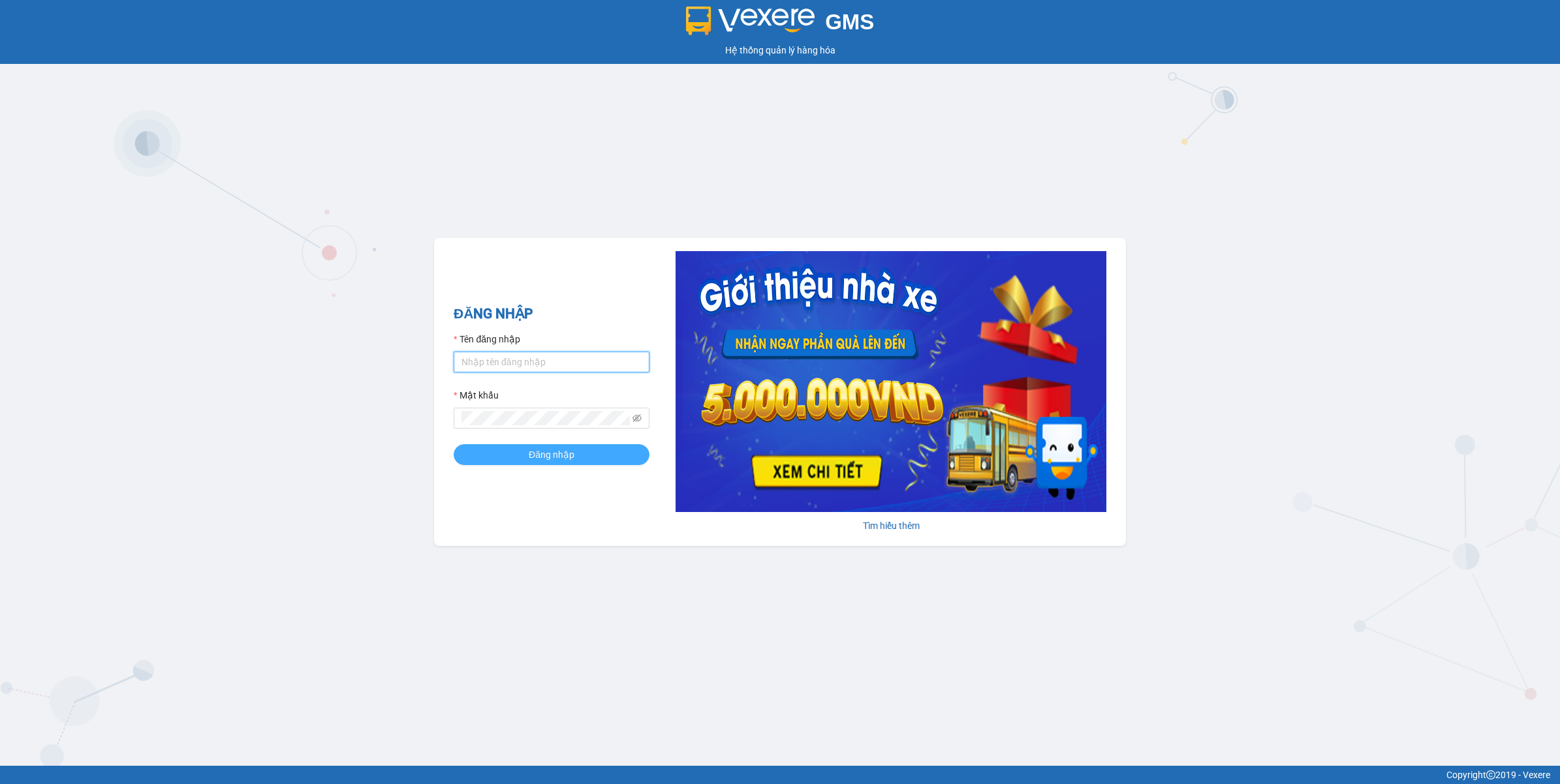
type input "nguyendongquan.longhoan"
click at [579, 455] on button "Đăng nhập" at bounding box center [551, 455] width 196 height 21
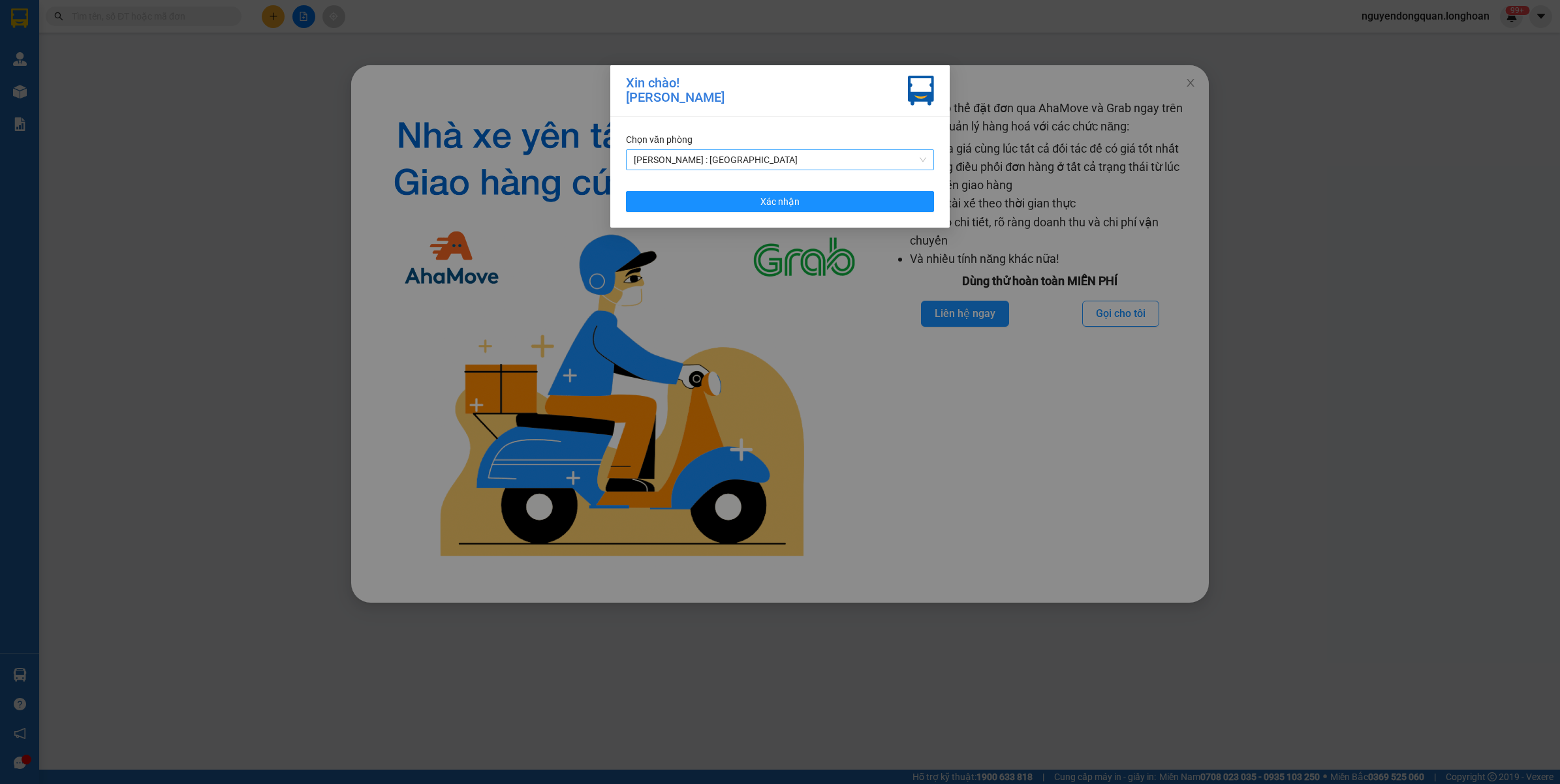
drag, startPoint x: 734, startPoint y: 156, endPoint x: 736, endPoint y: 164, distance: 8.2
click at [735, 156] on span "[PERSON_NAME] : [GEOGRAPHIC_DATA]" at bounding box center [780, 160] width 293 height 20
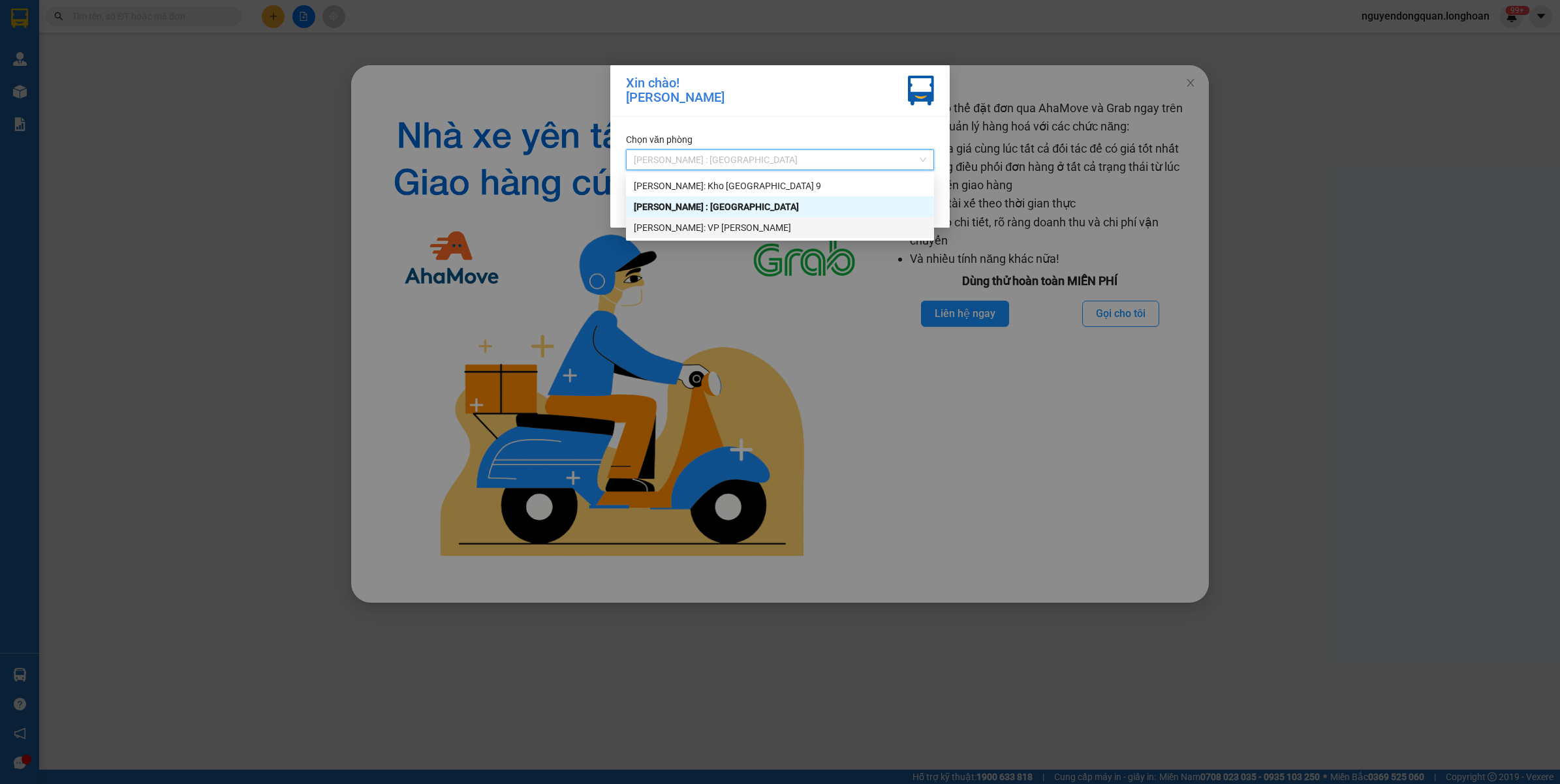
click at [737, 229] on div "[PERSON_NAME]: VP [PERSON_NAME]" at bounding box center [780, 228] width 293 height 14
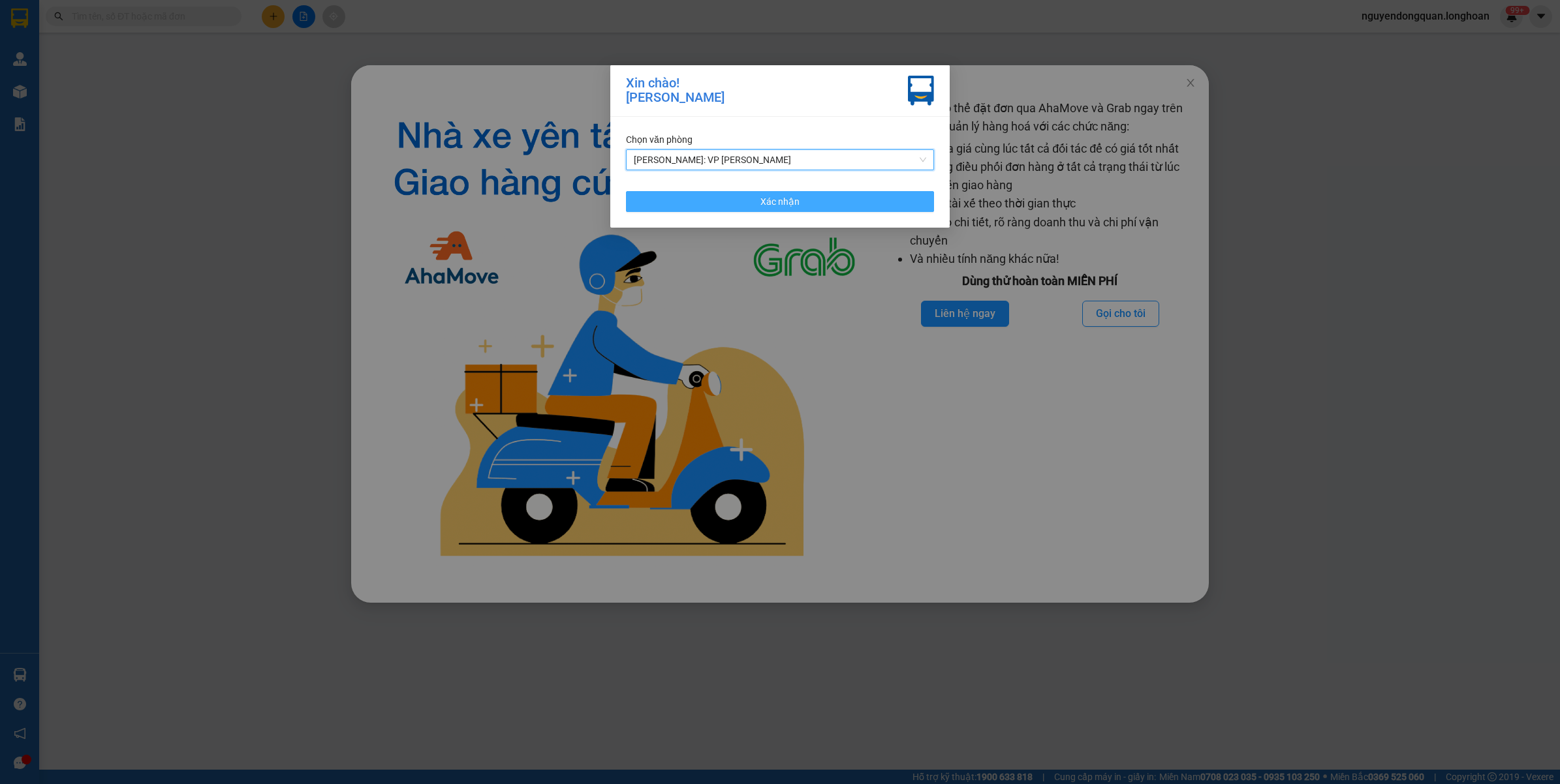
click at [791, 204] on span "Xác nhận" at bounding box center [780, 201] width 39 height 14
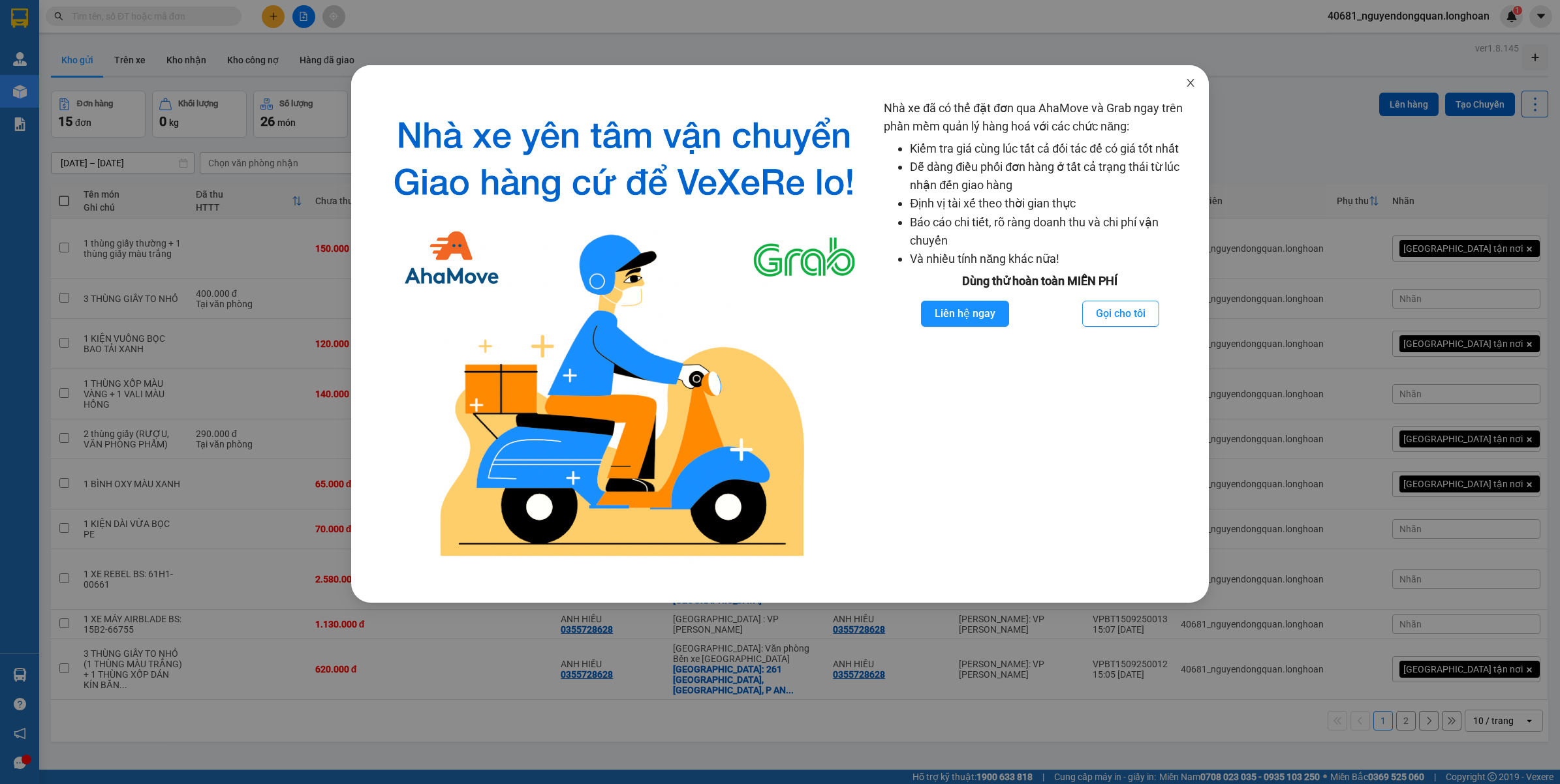
click at [1198, 82] on span "Close" at bounding box center [1190, 83] width 37 height 37
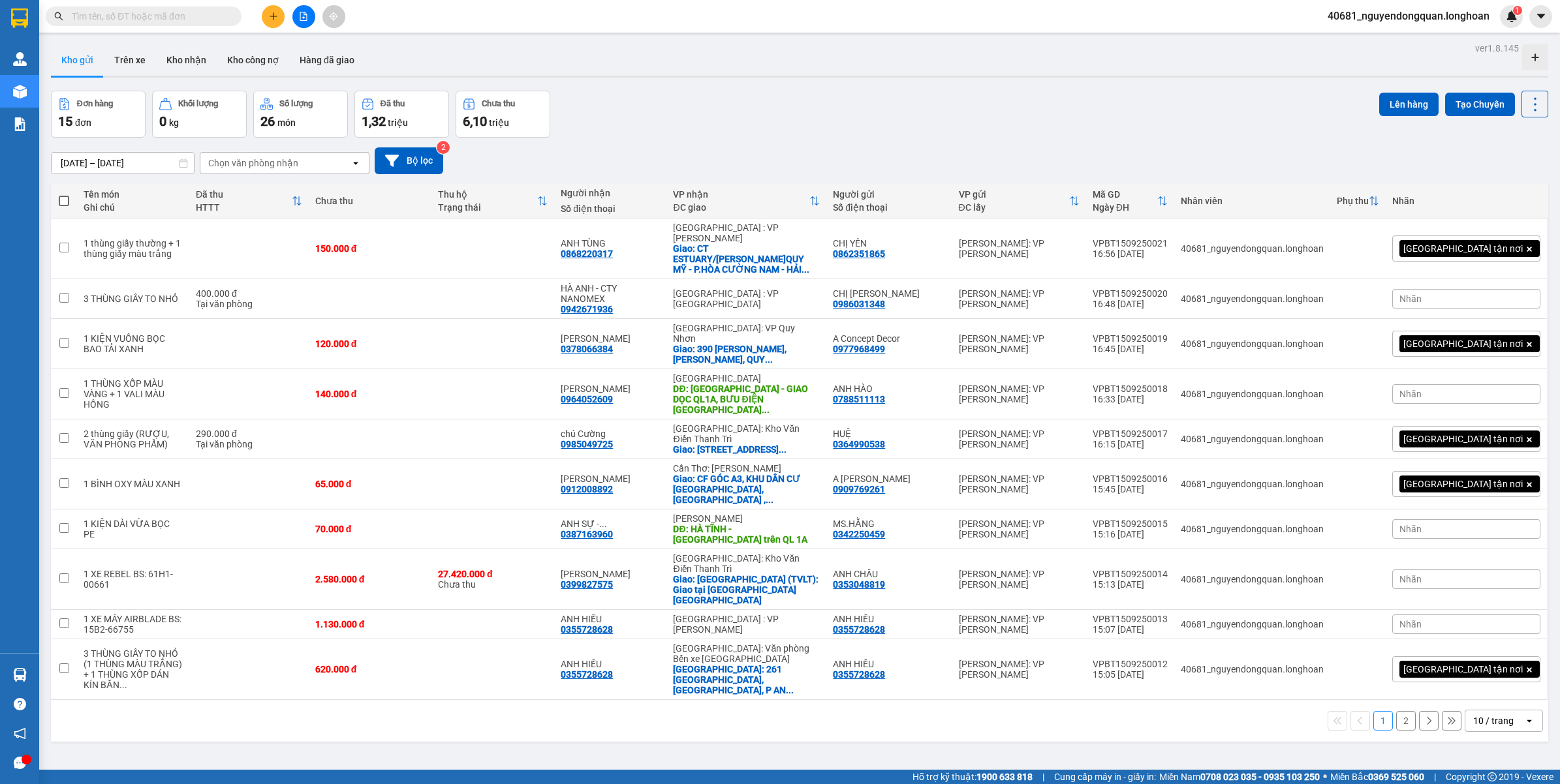
click at [1488, 714] on div "10 / trang" at bounding box center [1493, 721] width 41 height 13
click at [1486, 614] on span "100 / trang" at bounding box center [1486, 611] width 47 height 13
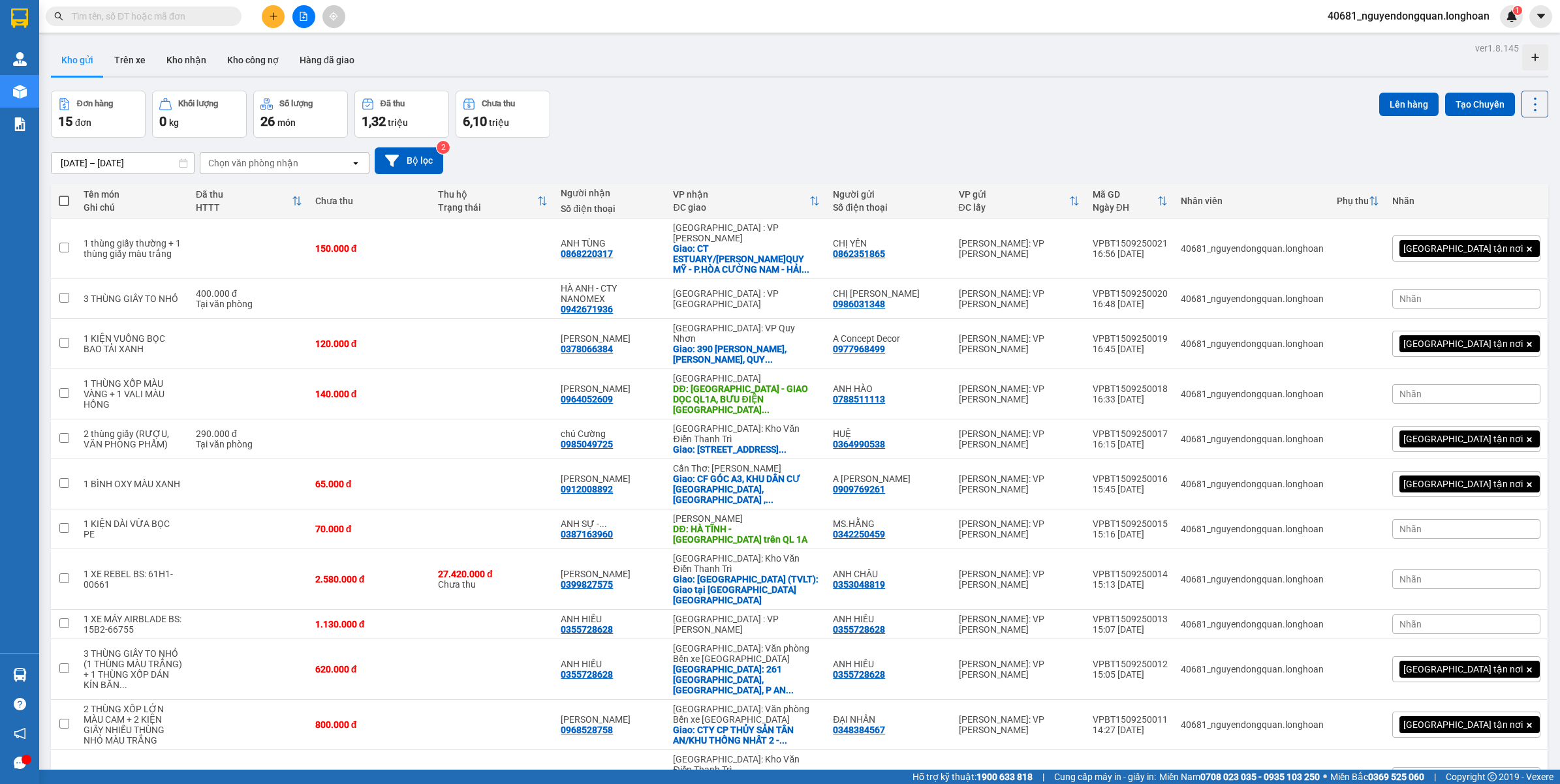
click at [113, 21] on input "text" at bounding box center [149, 16] width 154 height 14
paste input "VPTX1009250017"
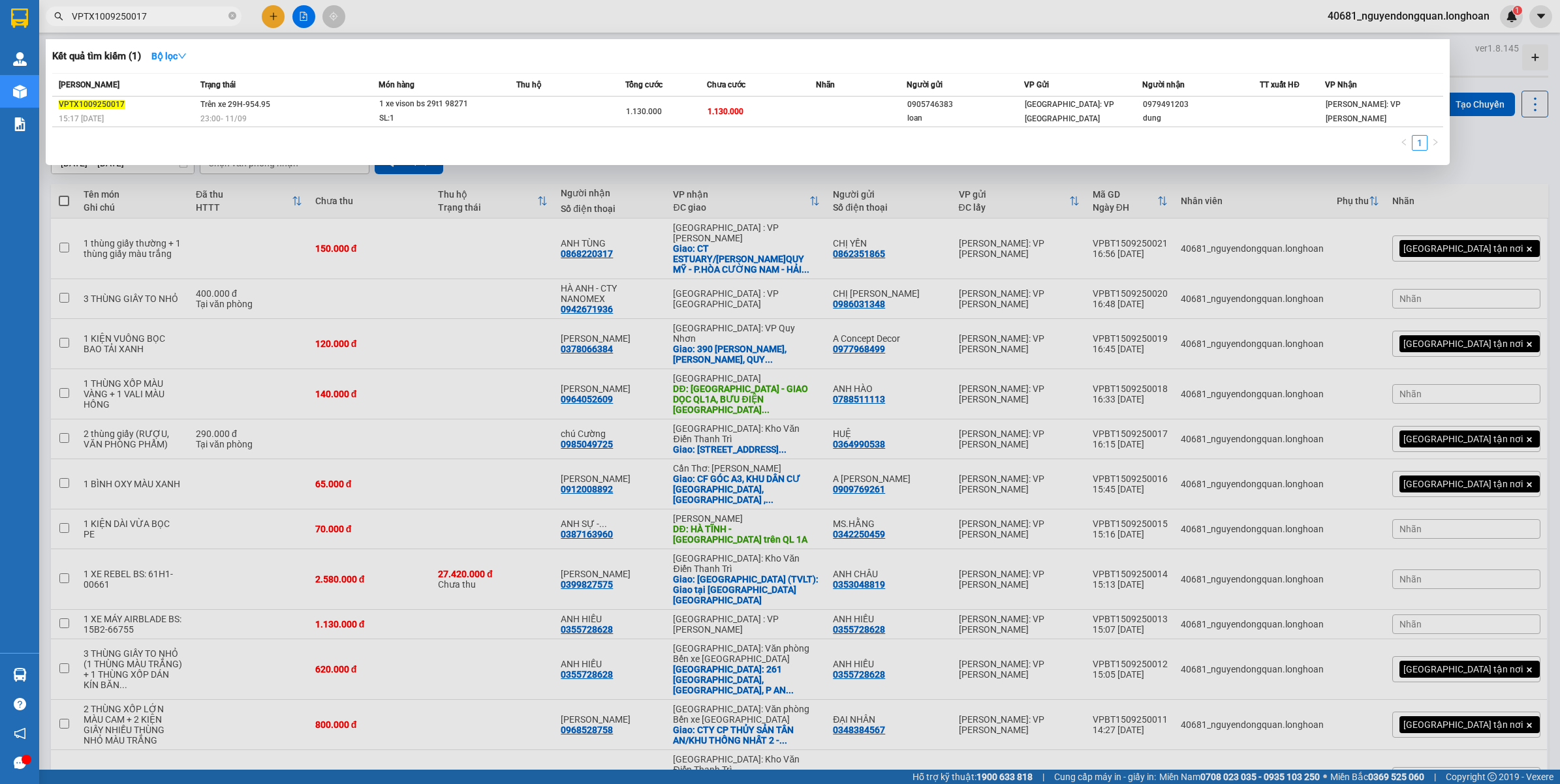
type input "VPTX1009250017"
drag, startPoint x: 1041, startPoint y: 212, endPoint x: 1097, endPoint y: 193, distance: 59.1
click at [1042, 210] on div at bounding box center [780, 392] width 1560 height 784
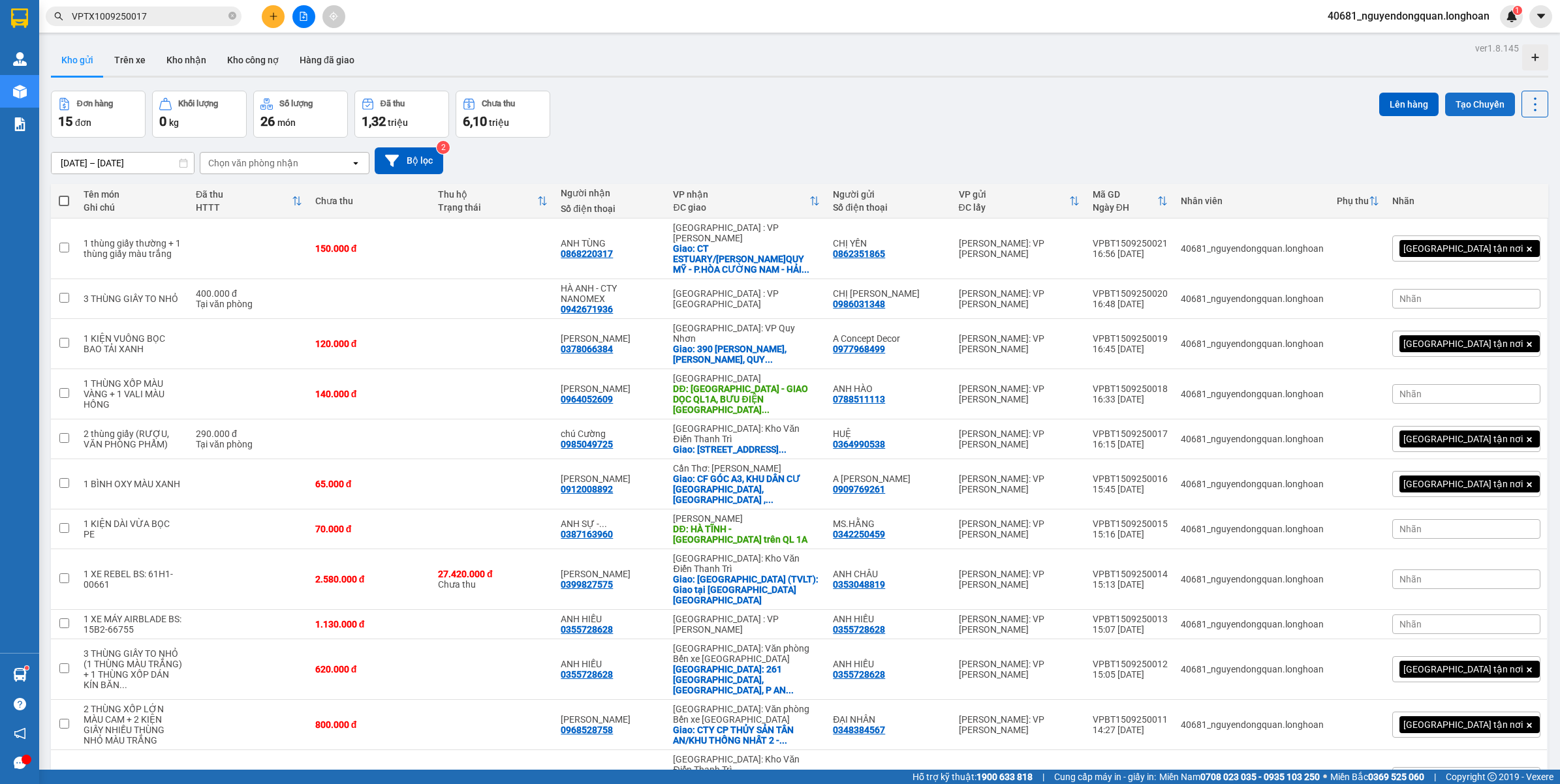
click at [1447, 109] on button "Tạo Chuyến" at bounding box center [1479, 104] width 70 height 23
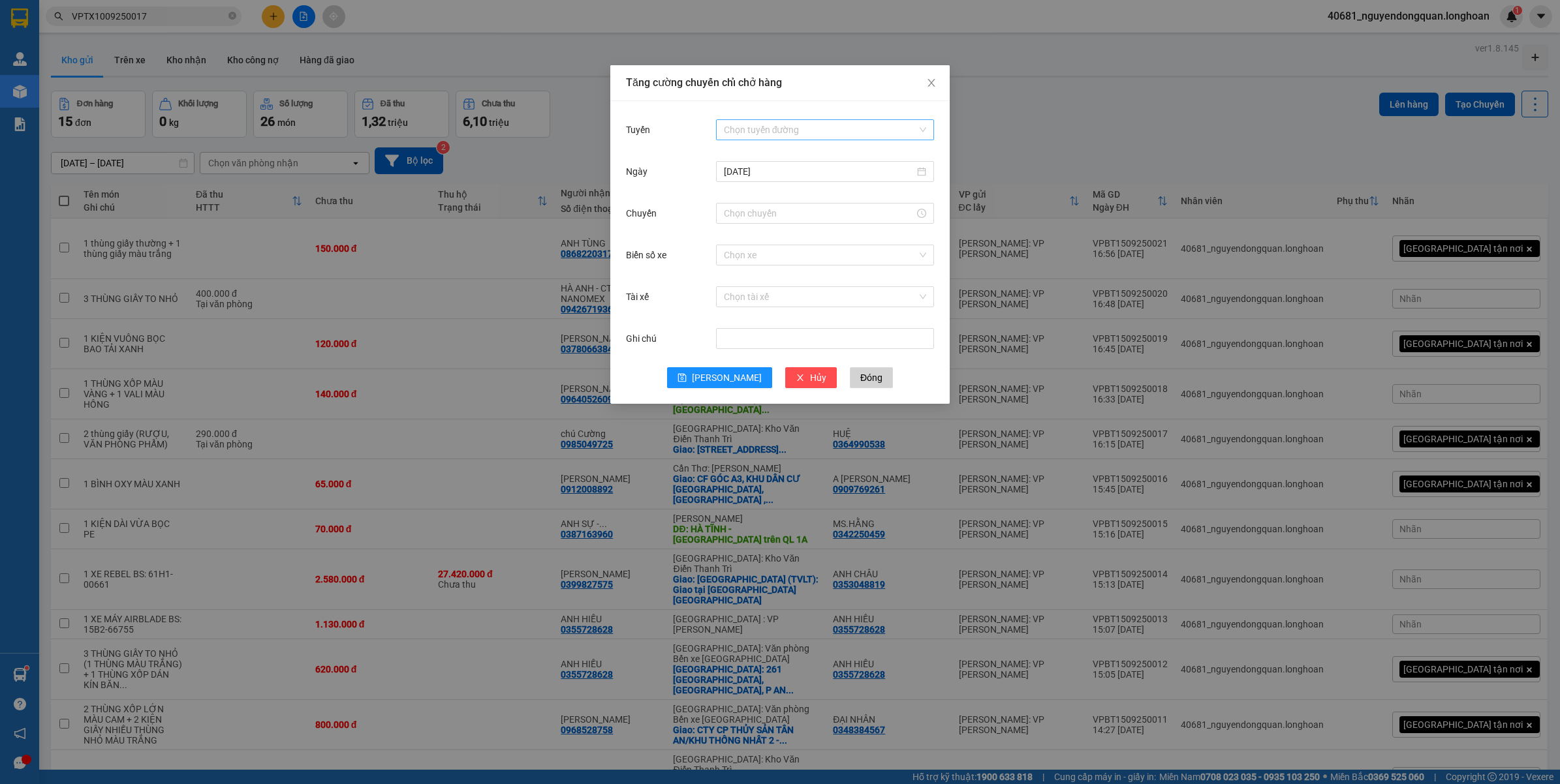
click at [820, 129] on input "Tuyến" at bounding box center [820, 129] width 193 height 20
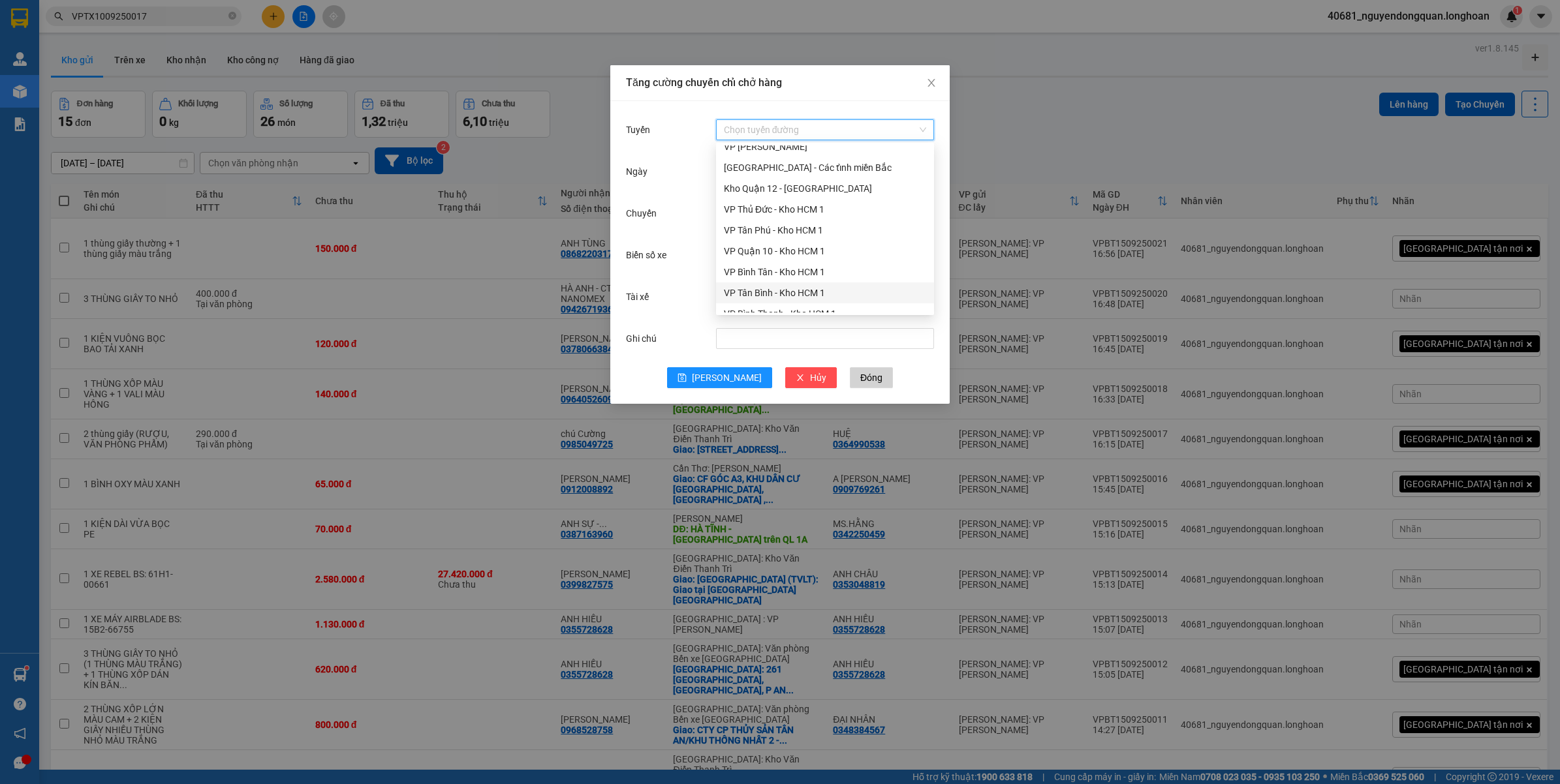
scroll to position [571, 0]
click at [798, 225] on div "VP Bình Thạnh - Kho HCM 1" at bounding box center [825, 232] width 202 height 14
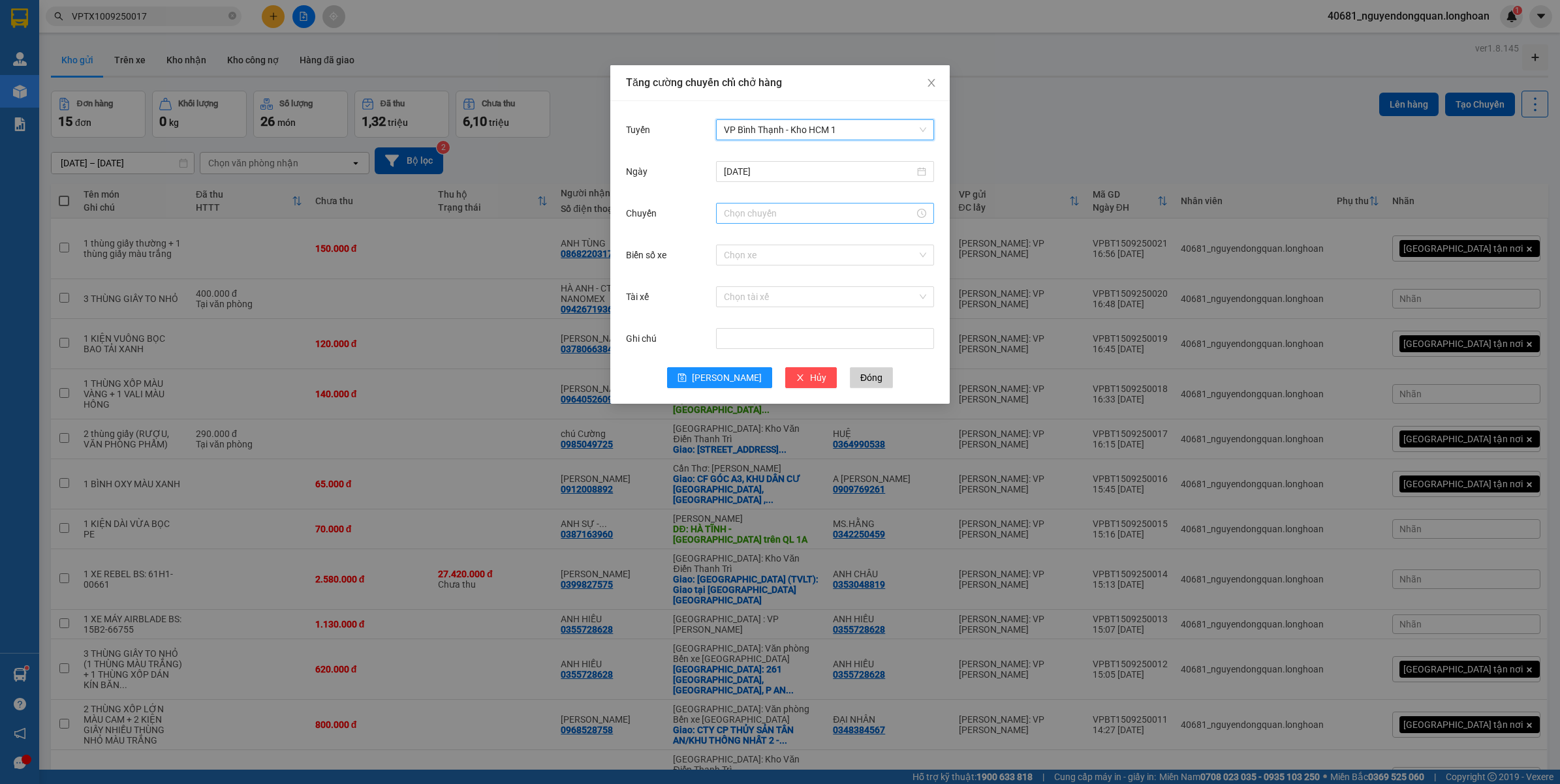
click at [787, 203] on div at bounding box center [825, 213] width 218 height 21
drag, startPoint x: 734, startPoint y: 304, endPoint x: 775, endPoint y: 297, distance: 41.6
click at [736, 302] on div "17" at bounding box center [734, 304] width 37 height 18
click at [771, 329] on div "50" at bounding box center [771, 336] width 36 height 18
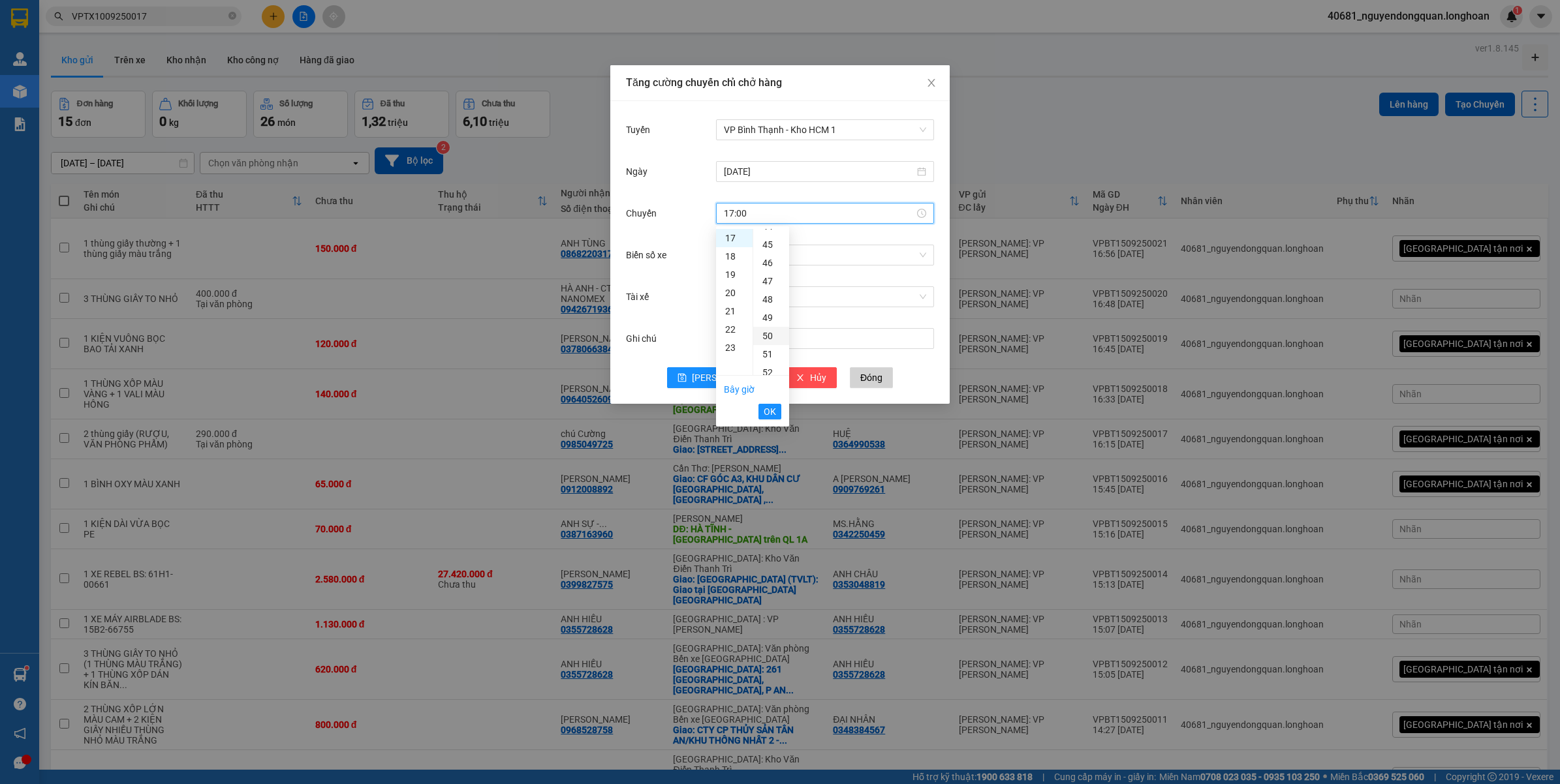
type input "17:50"
drag, startPoint x: 770, startPoint y: 415, endPoint x: 770, endPoint y: 387, distance: 28.0
click at [770, 414] on span "OK" at bounding box center [769, 412] width 13 height 14
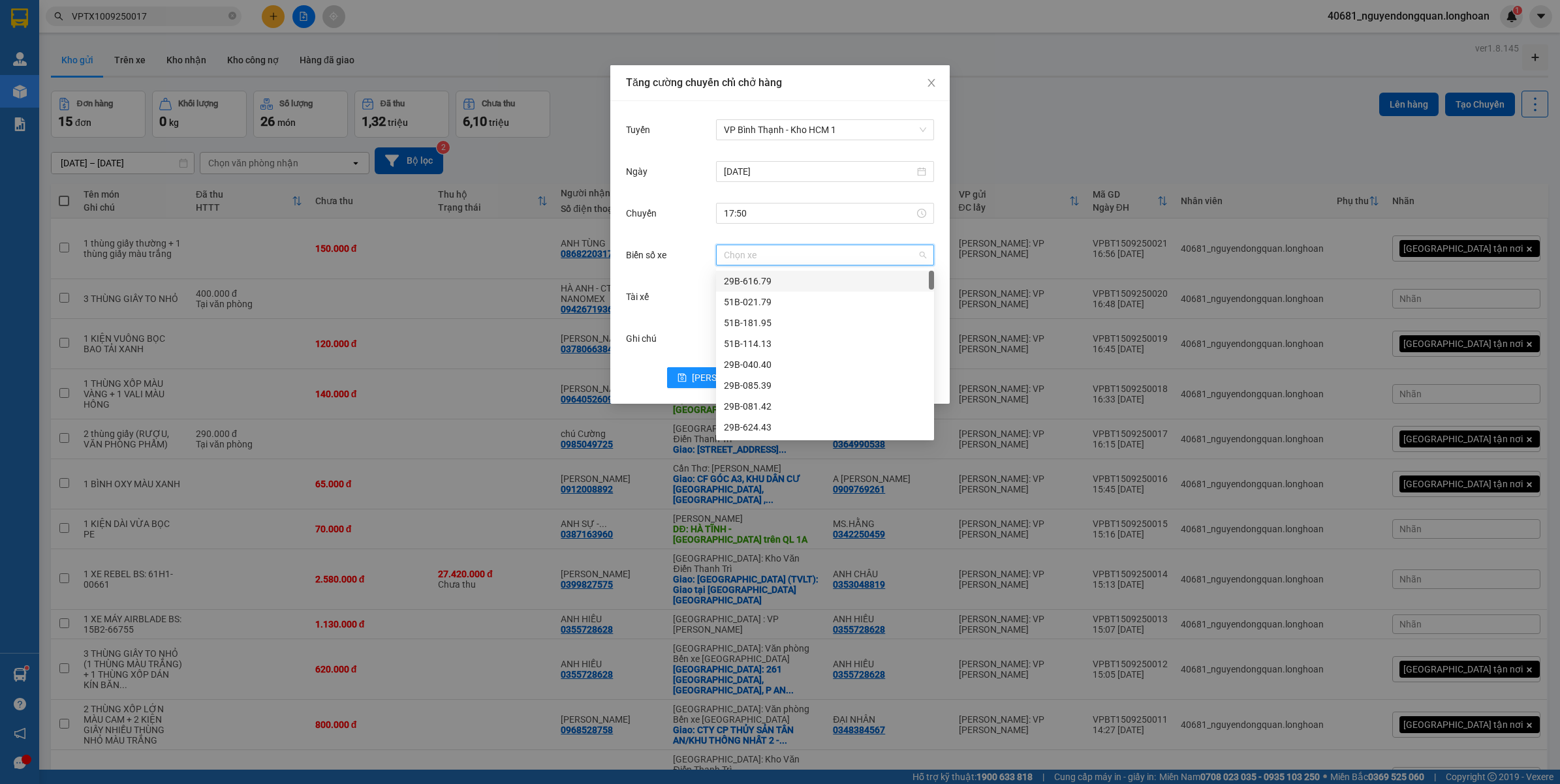
click at [767, 251] on input "Biển số xe" at bounding box center [820, 254] width 193 height 20
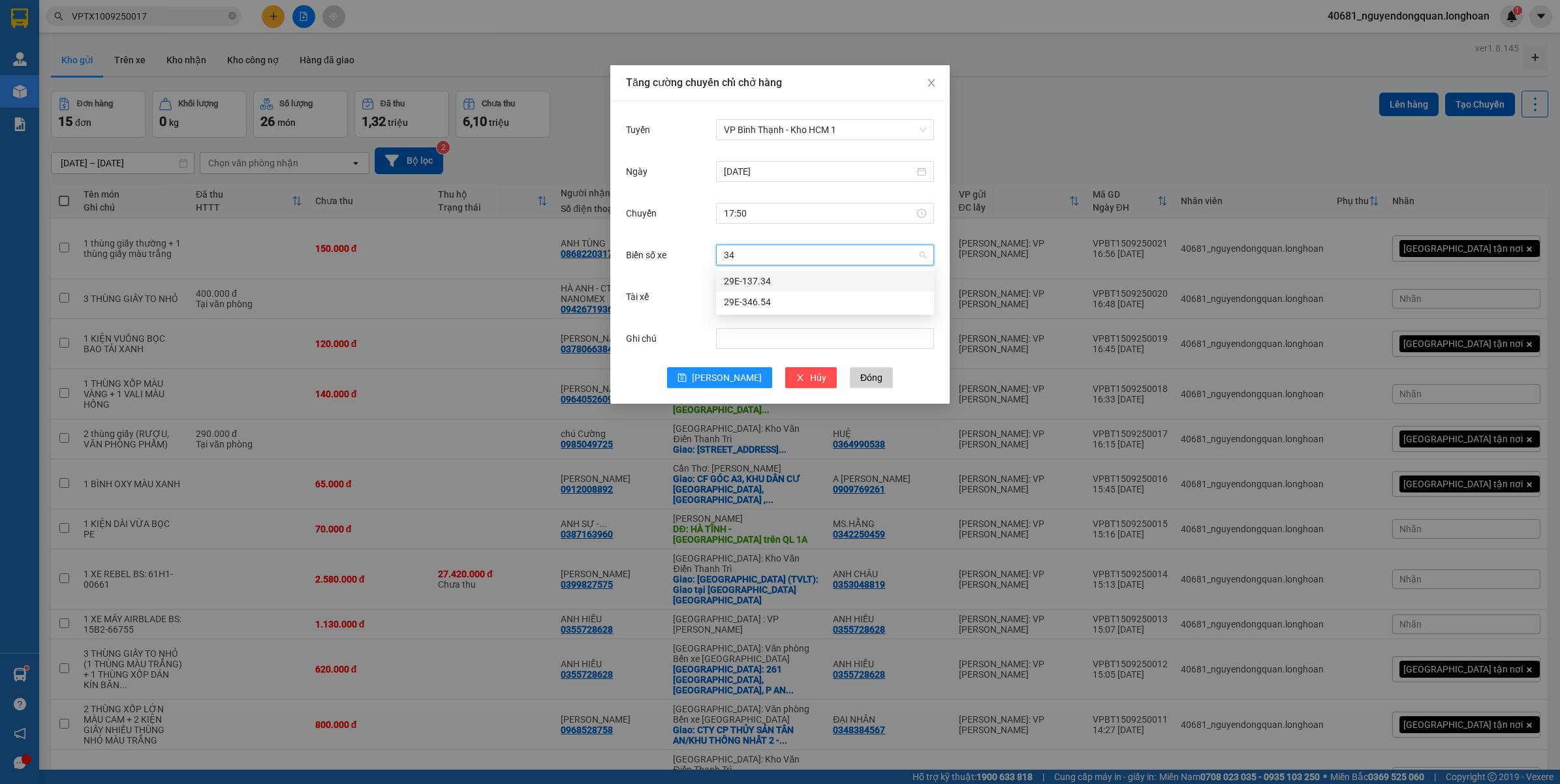
type input "346"
click at [768, 291] on input "Tài xế" at bounding box center [820, 297] width 193 height 20
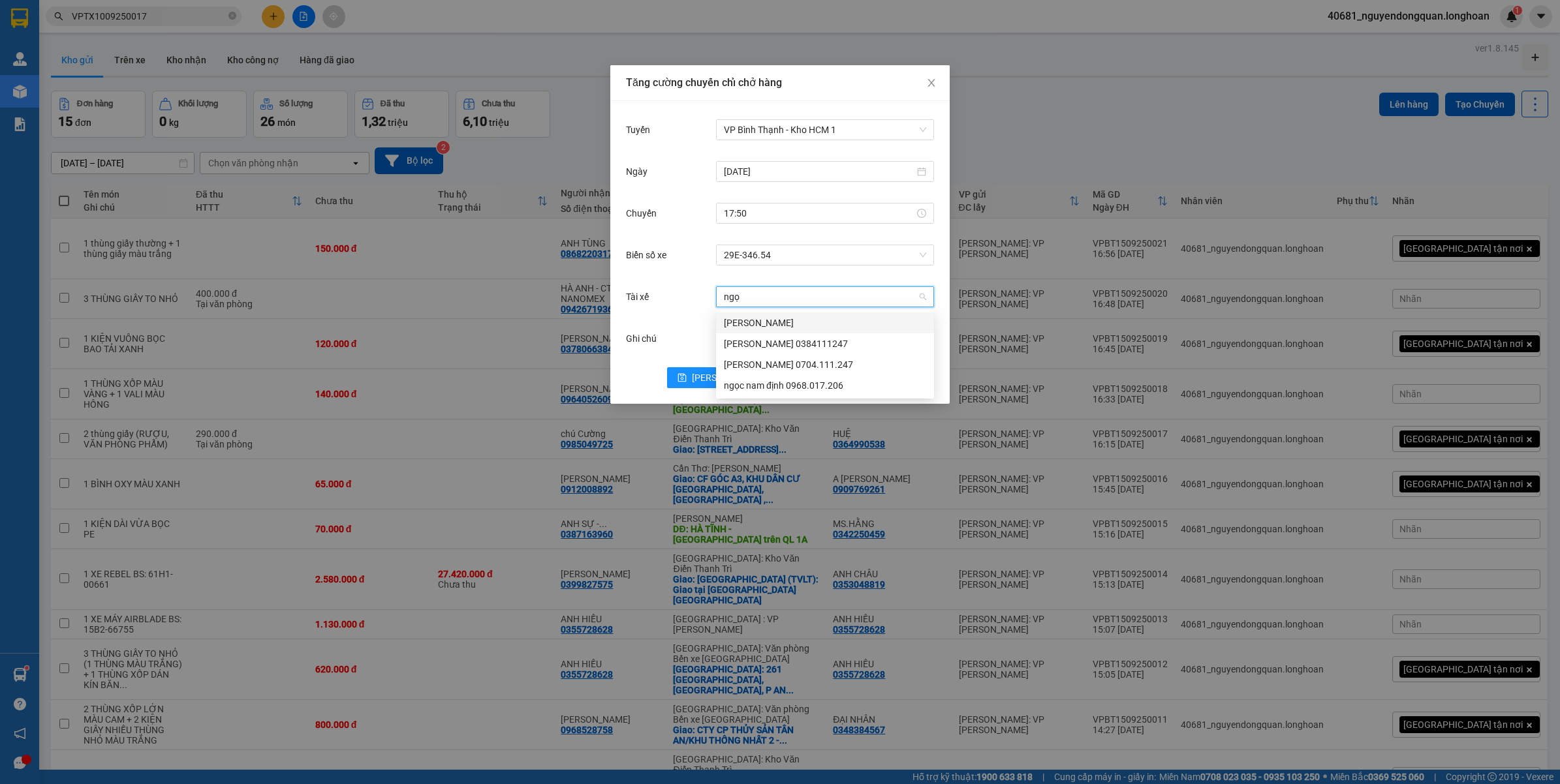
type input "ngọc"
click at [813, 367] on div "Hoàng Văn Ngọc 0704.111.247" at bounding box center [825, 365] width 202 height 14
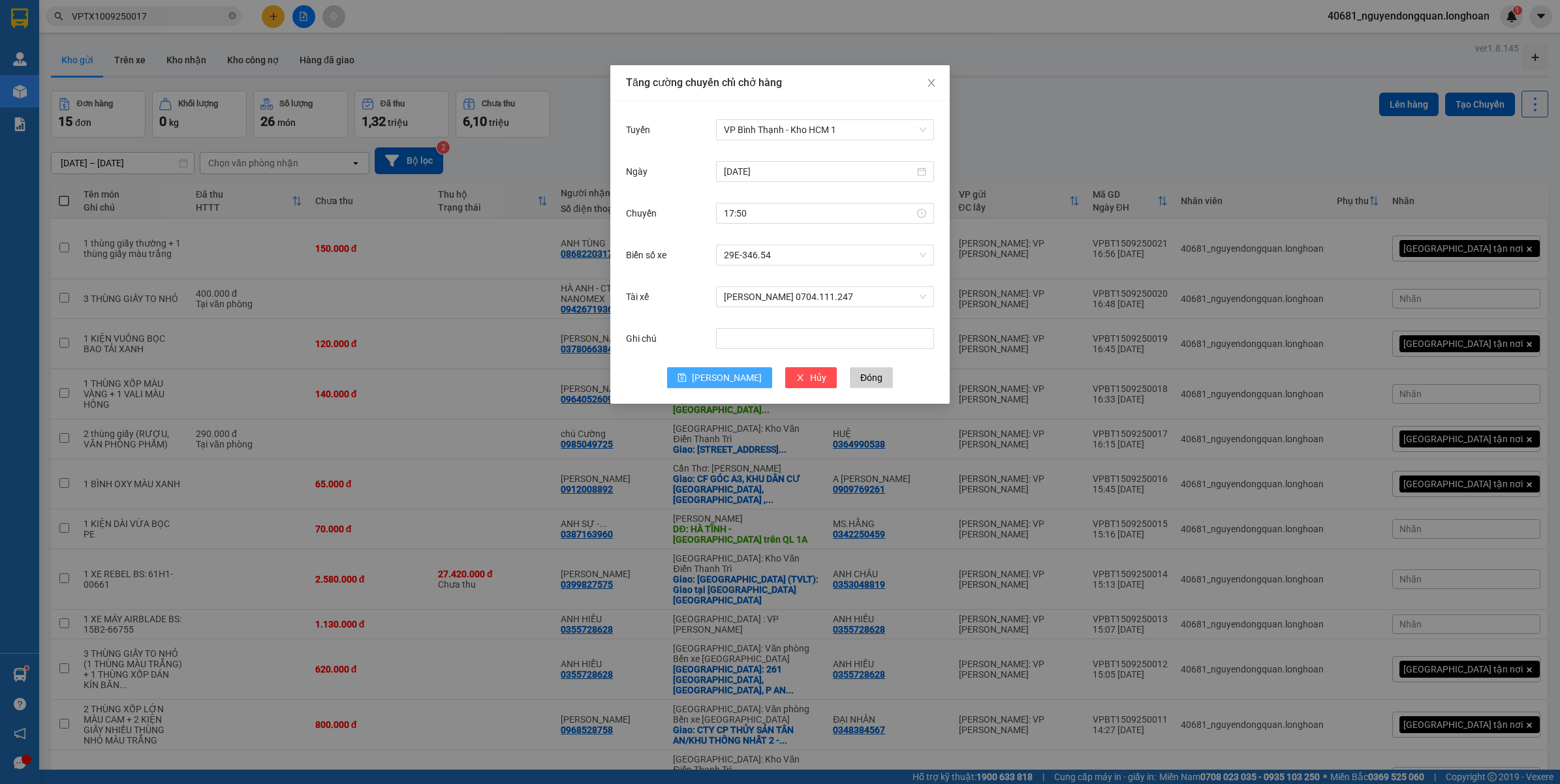
click at [718, 383] on button "Lưu" at bounding box center [719, 377] width 105 height 21
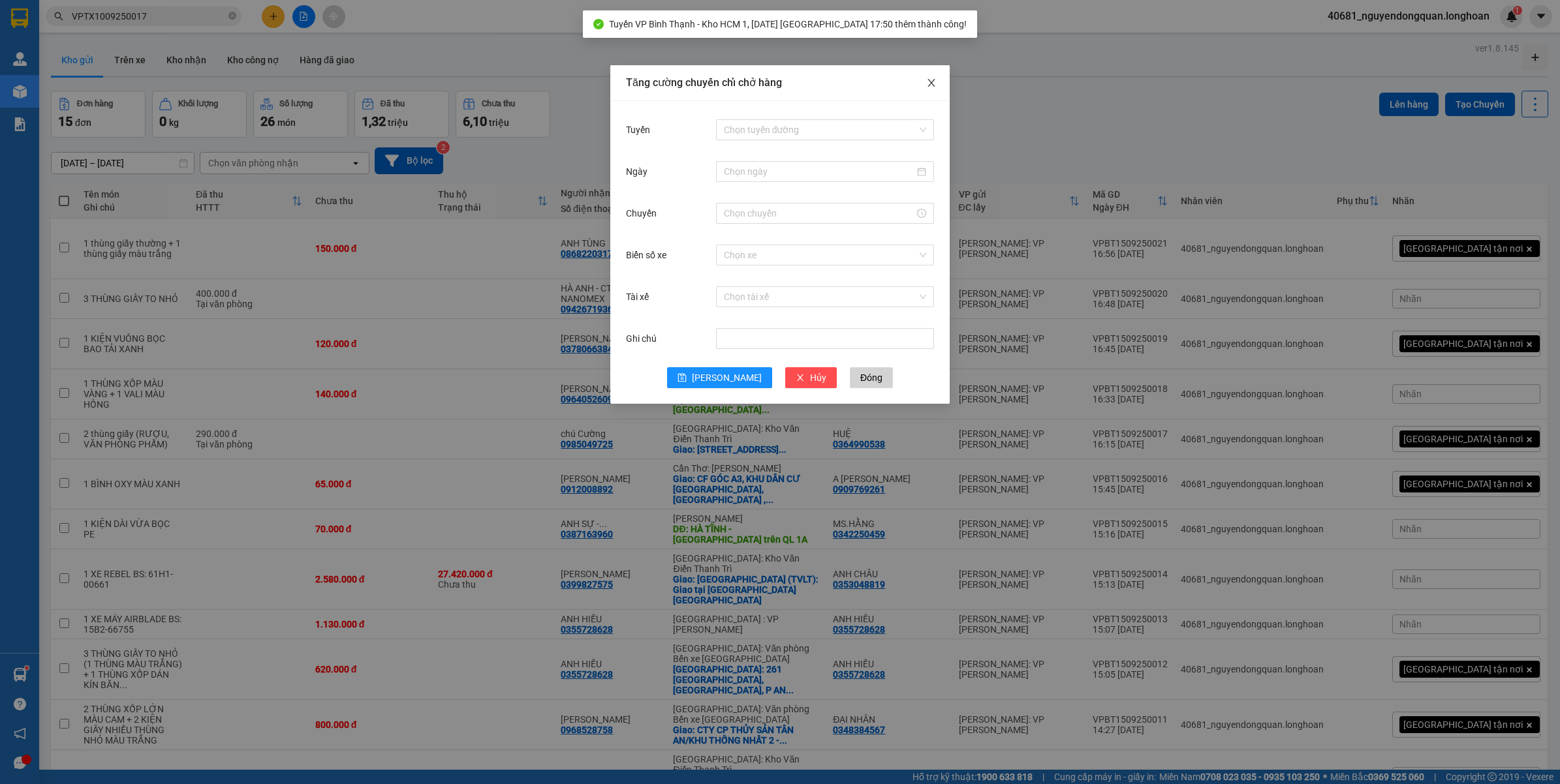
click at [930, 81] on icon "close" at bounding box center [931, 83] width 7 height 8
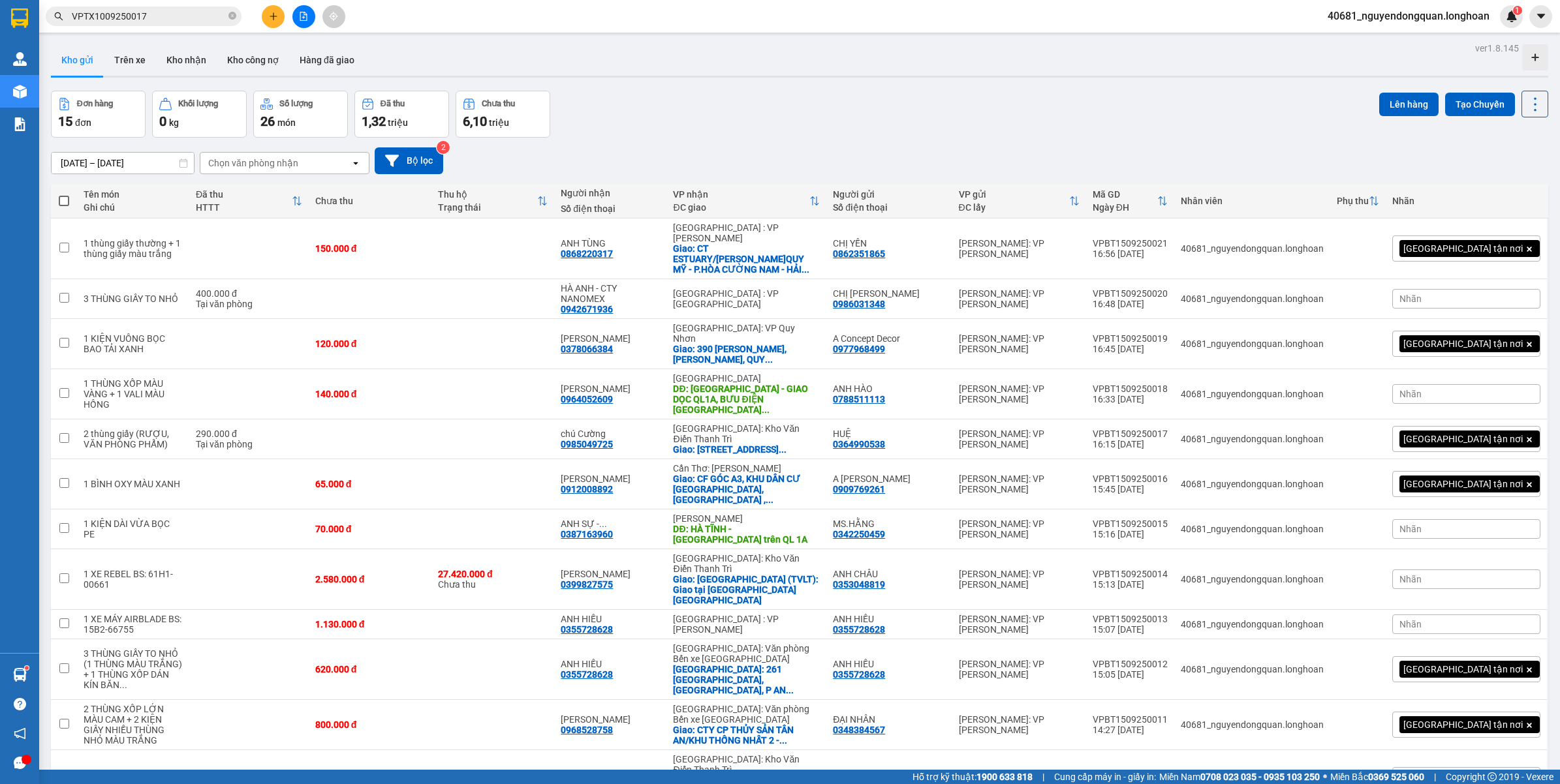
click at [67, 200] on span at bounding box center [63, 200] width 10 height 10
click at [64, 194] on input "checkbox" at bounding box center [64, 194] width 0 height 0
checkbox input "true"
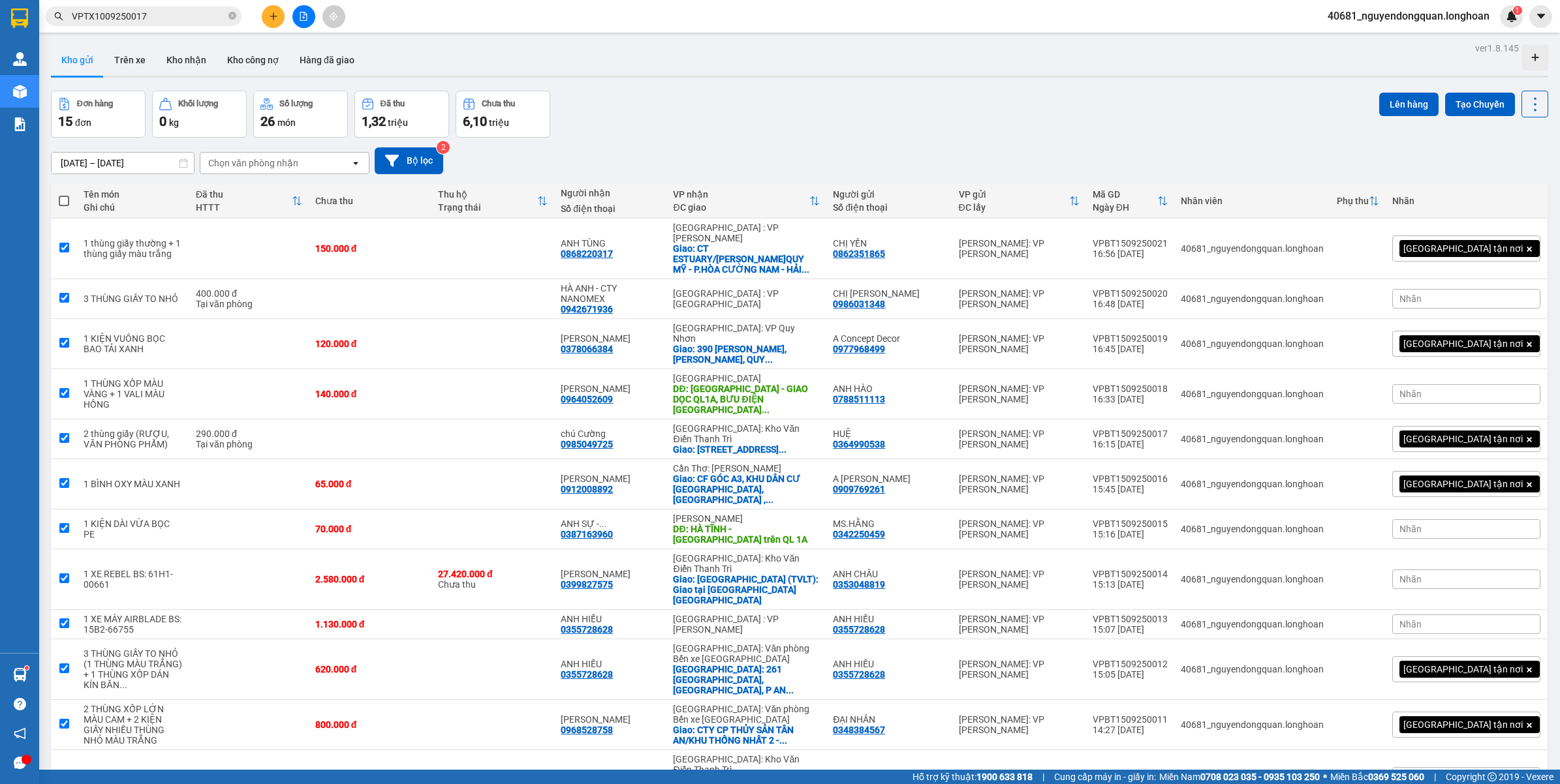
checkbox input "true"
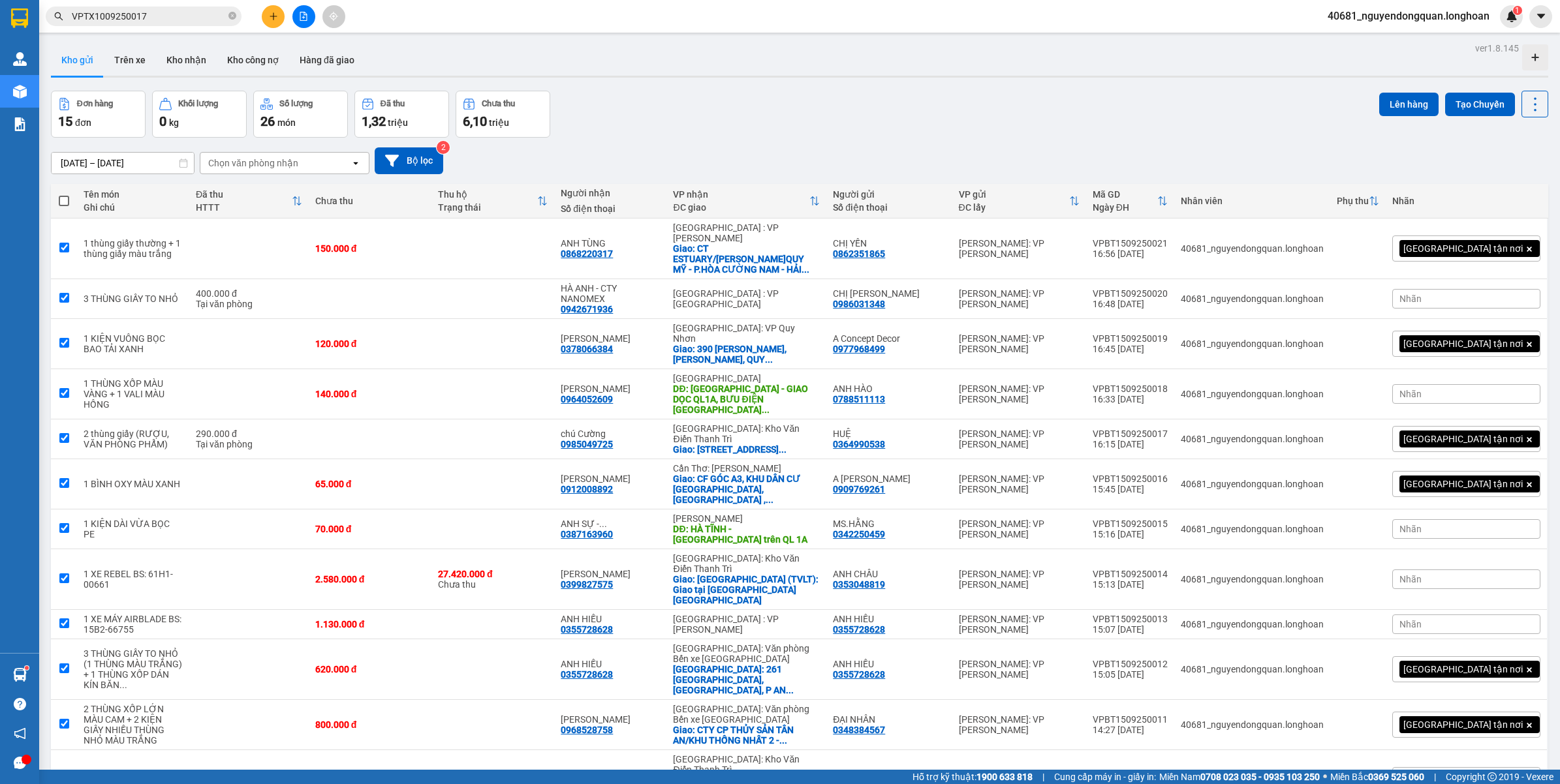
checkbox input "true"
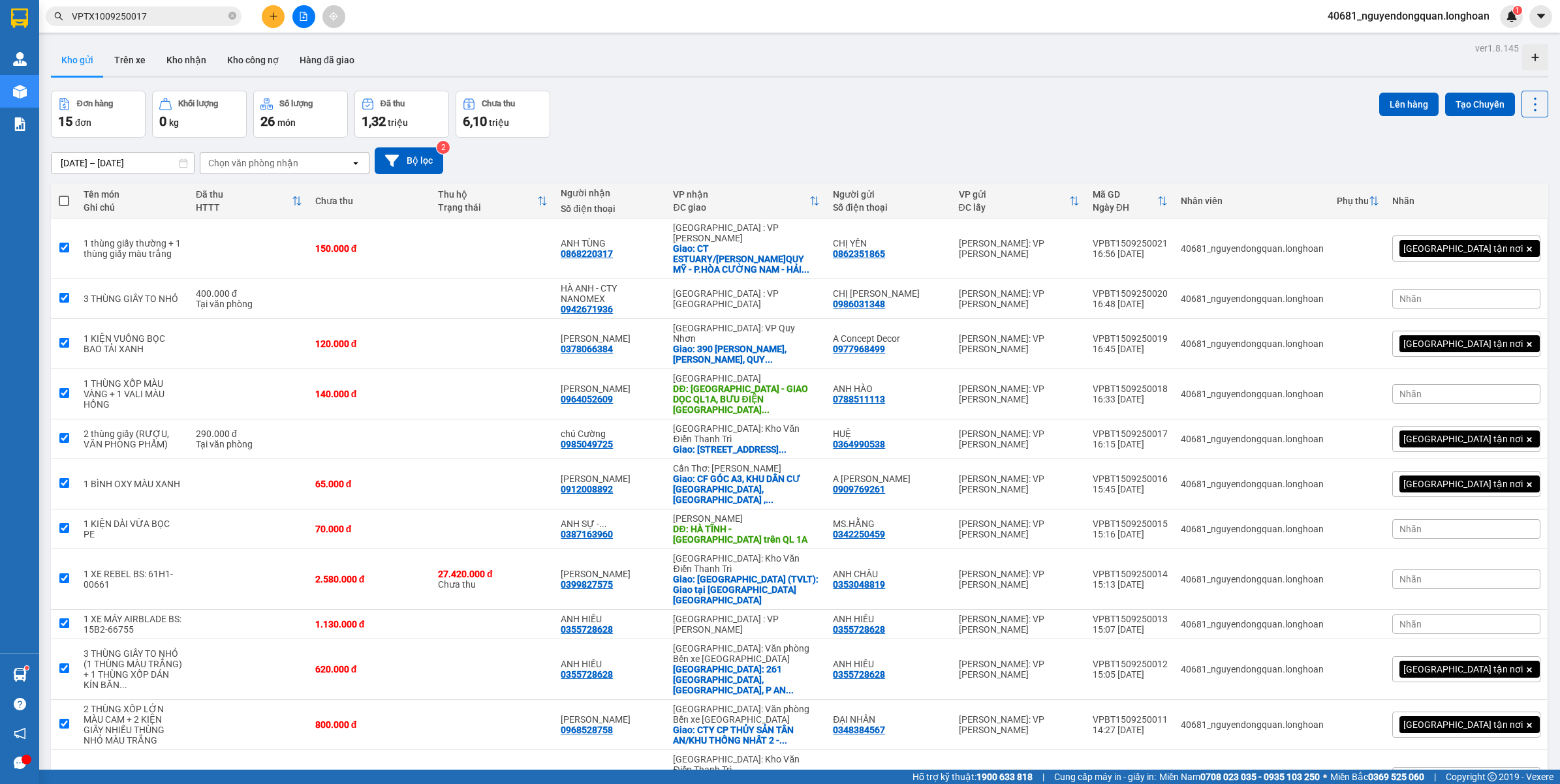
checkbox input "true"
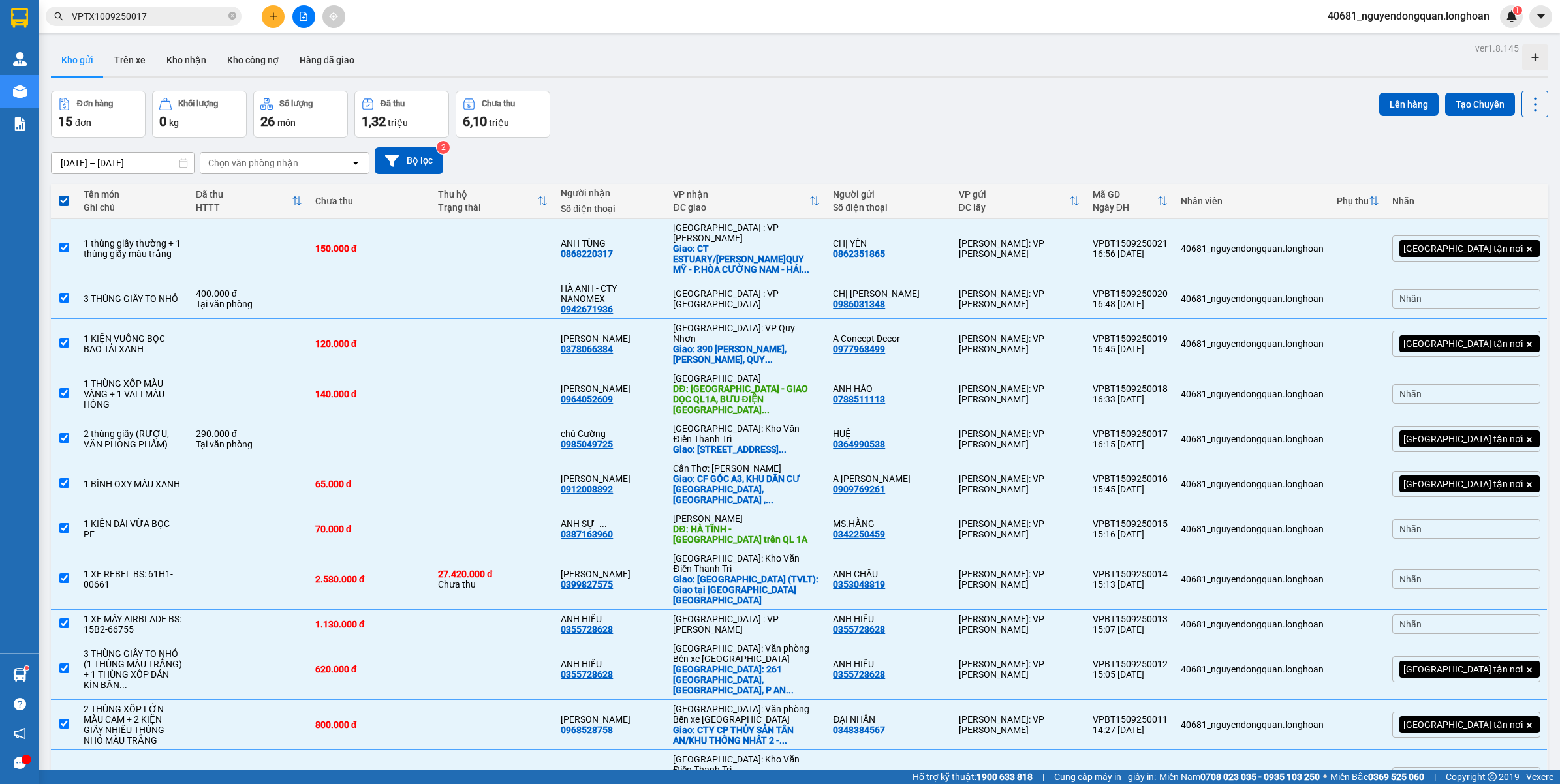
click at [64, 203] on span at bounding box center [63, 200] width 10 height 10
click at [64, 194] on input "checkbox" at bounding box center [64, 194] width 0 height 0
checkbox input "false"
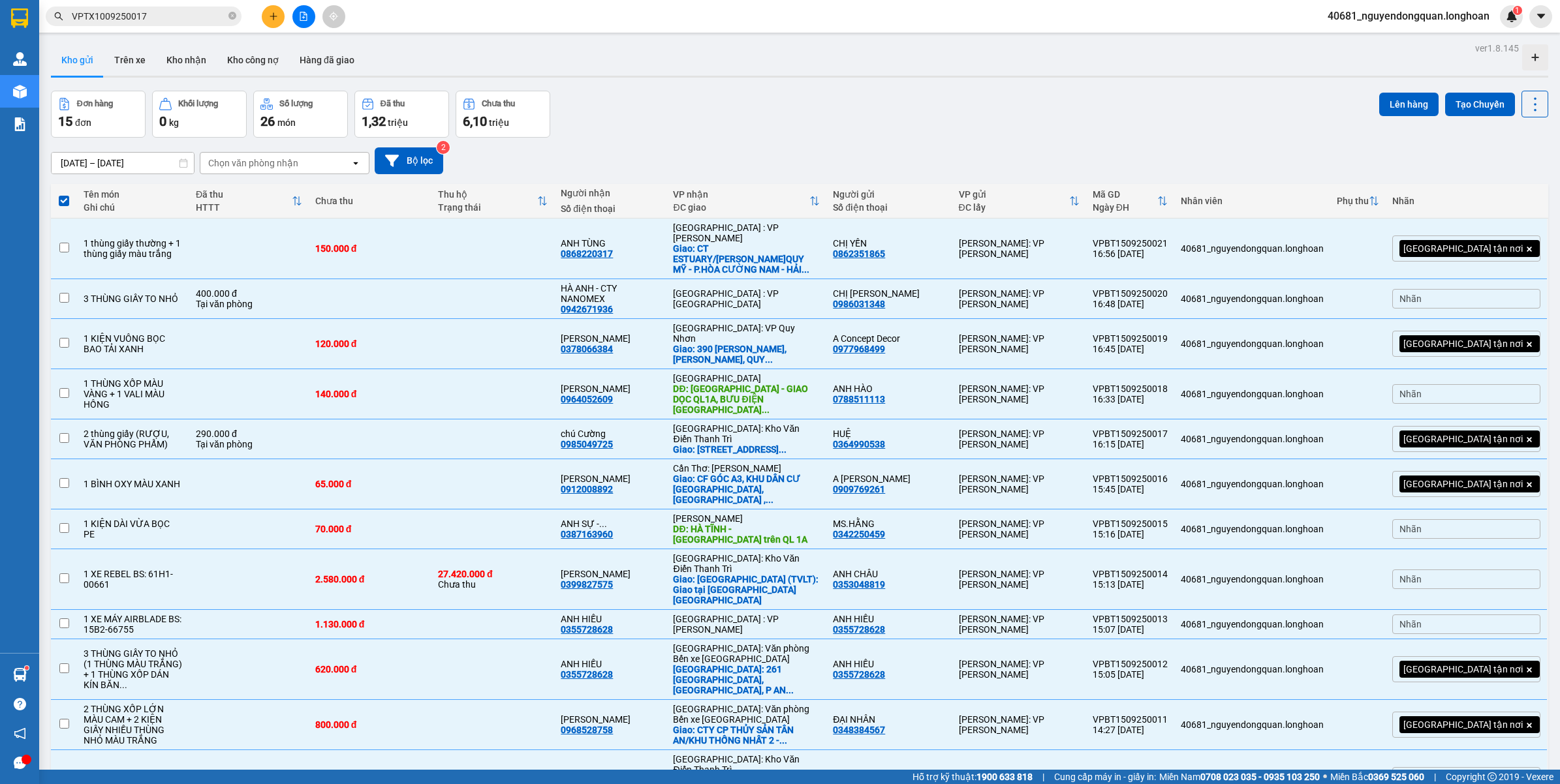
checkbox input "false"
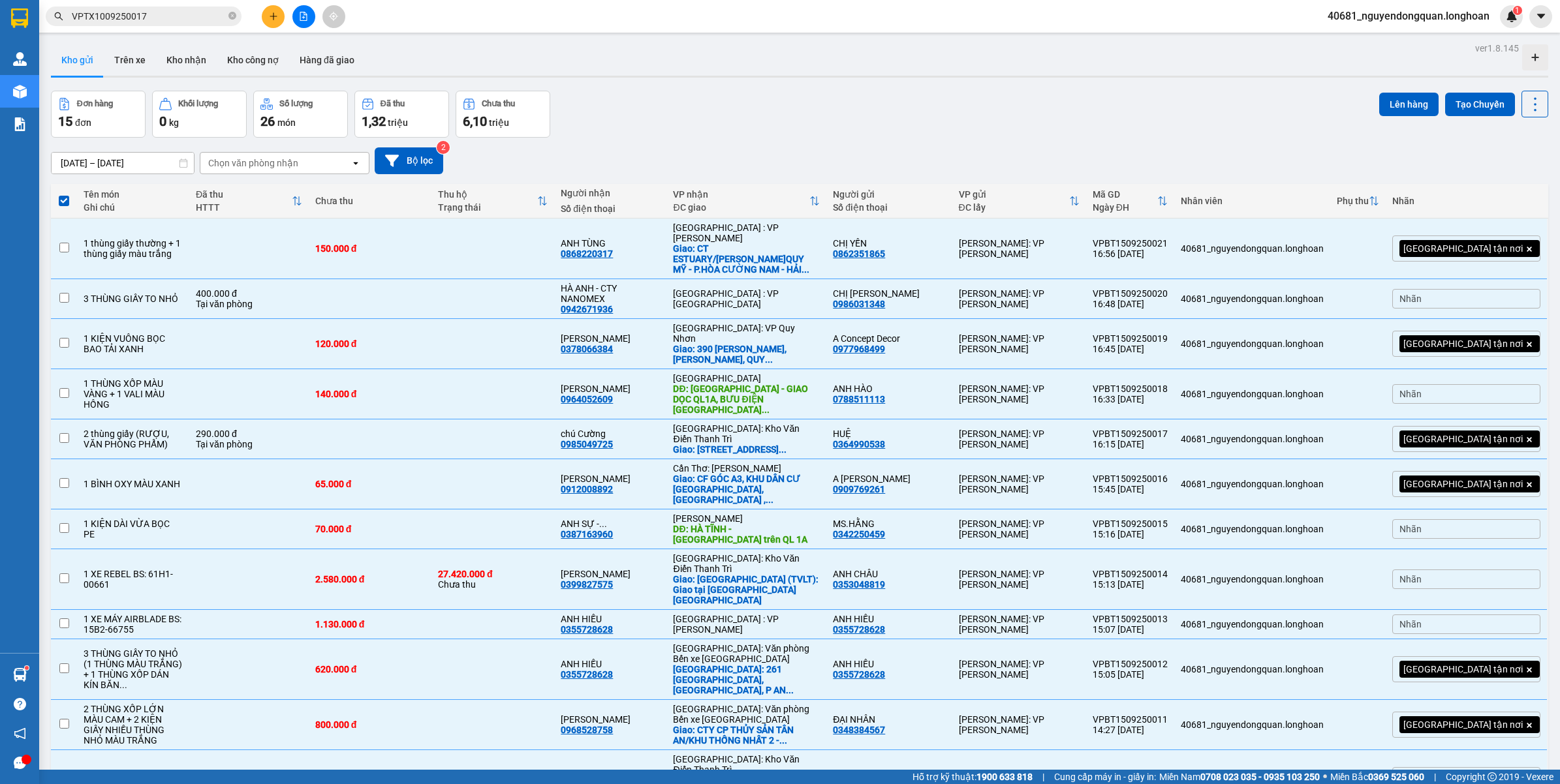
checkbox input "false"
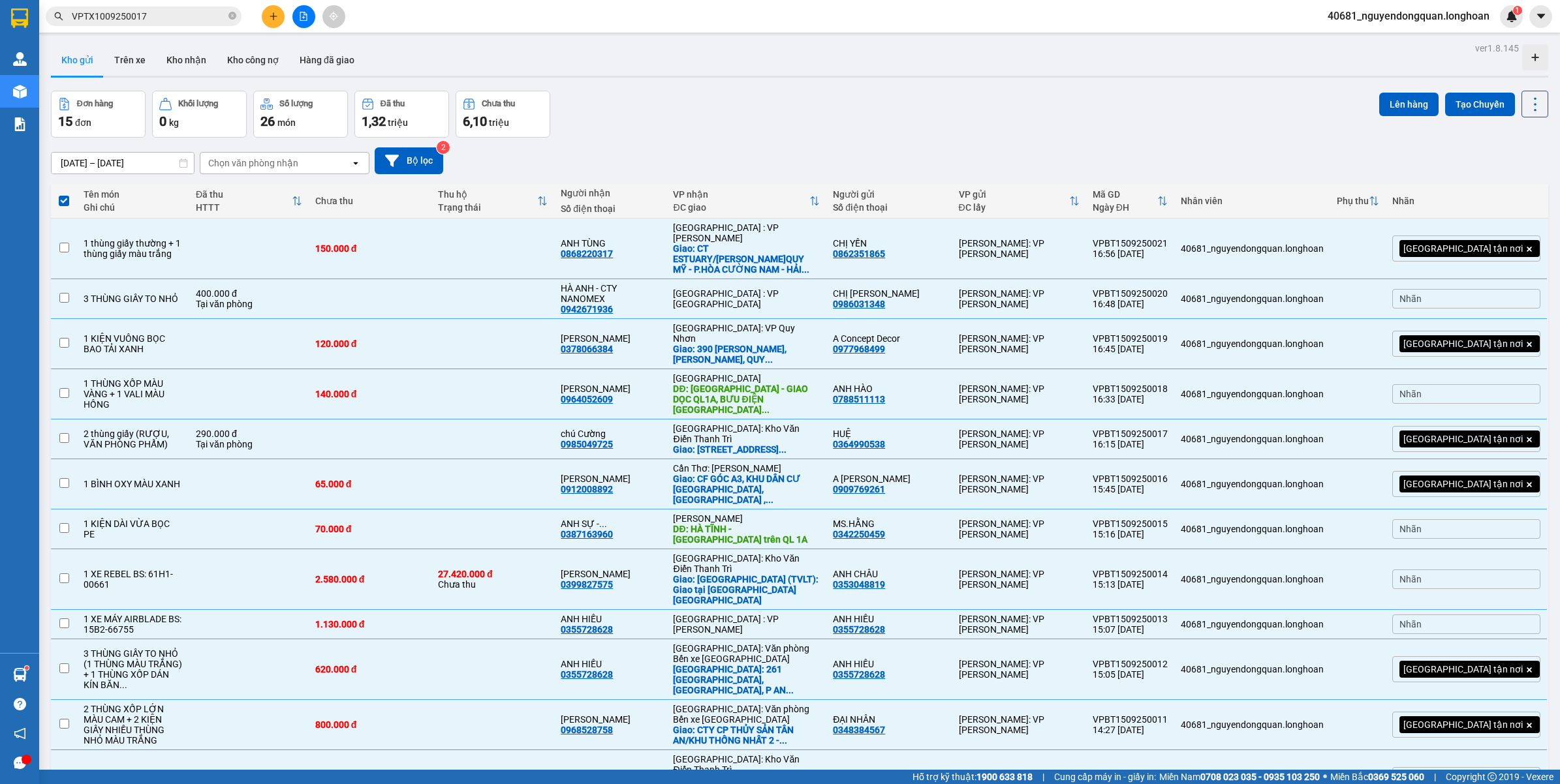
checkbox input "false"
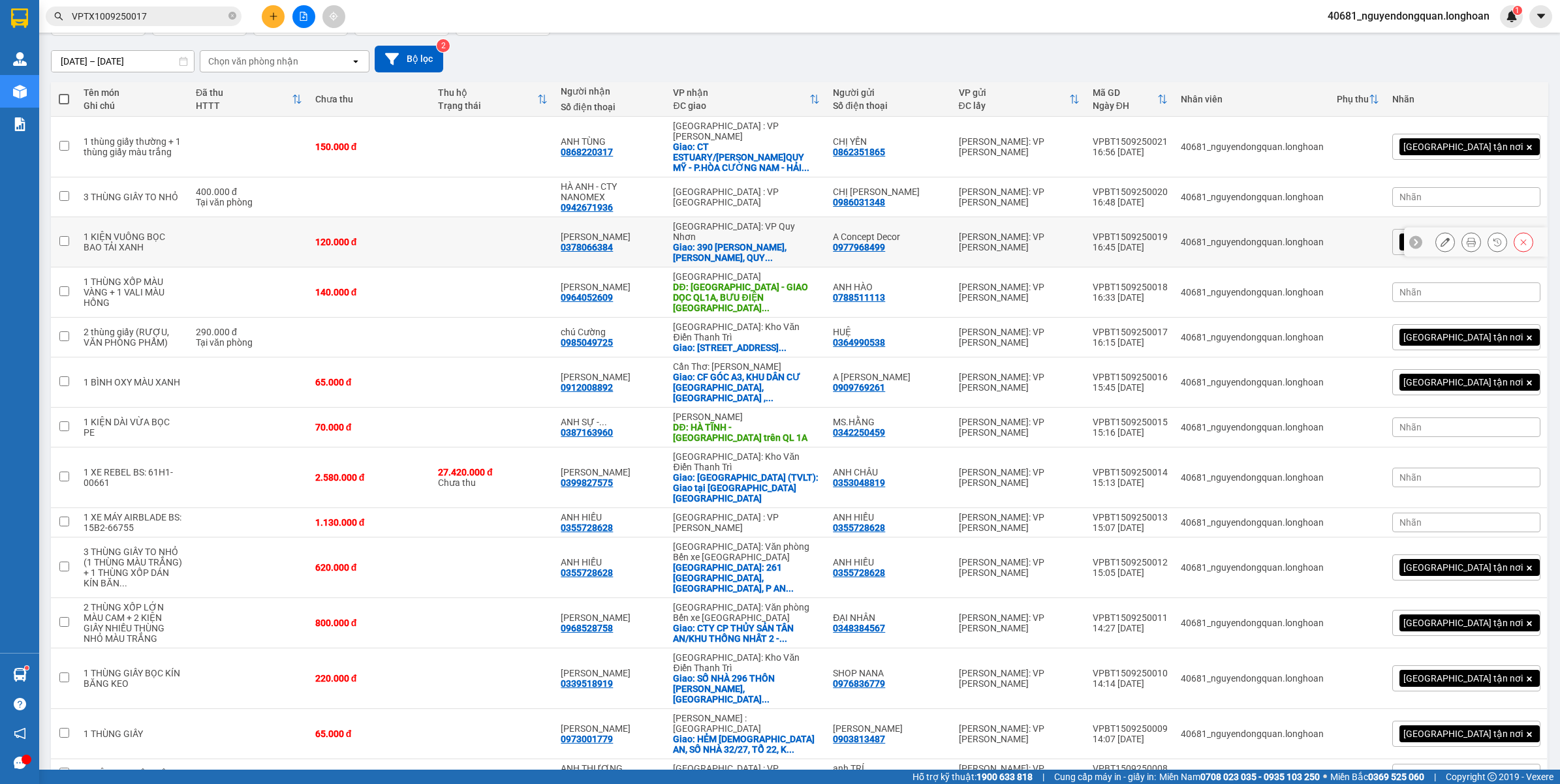
scroll to position [0, 0]
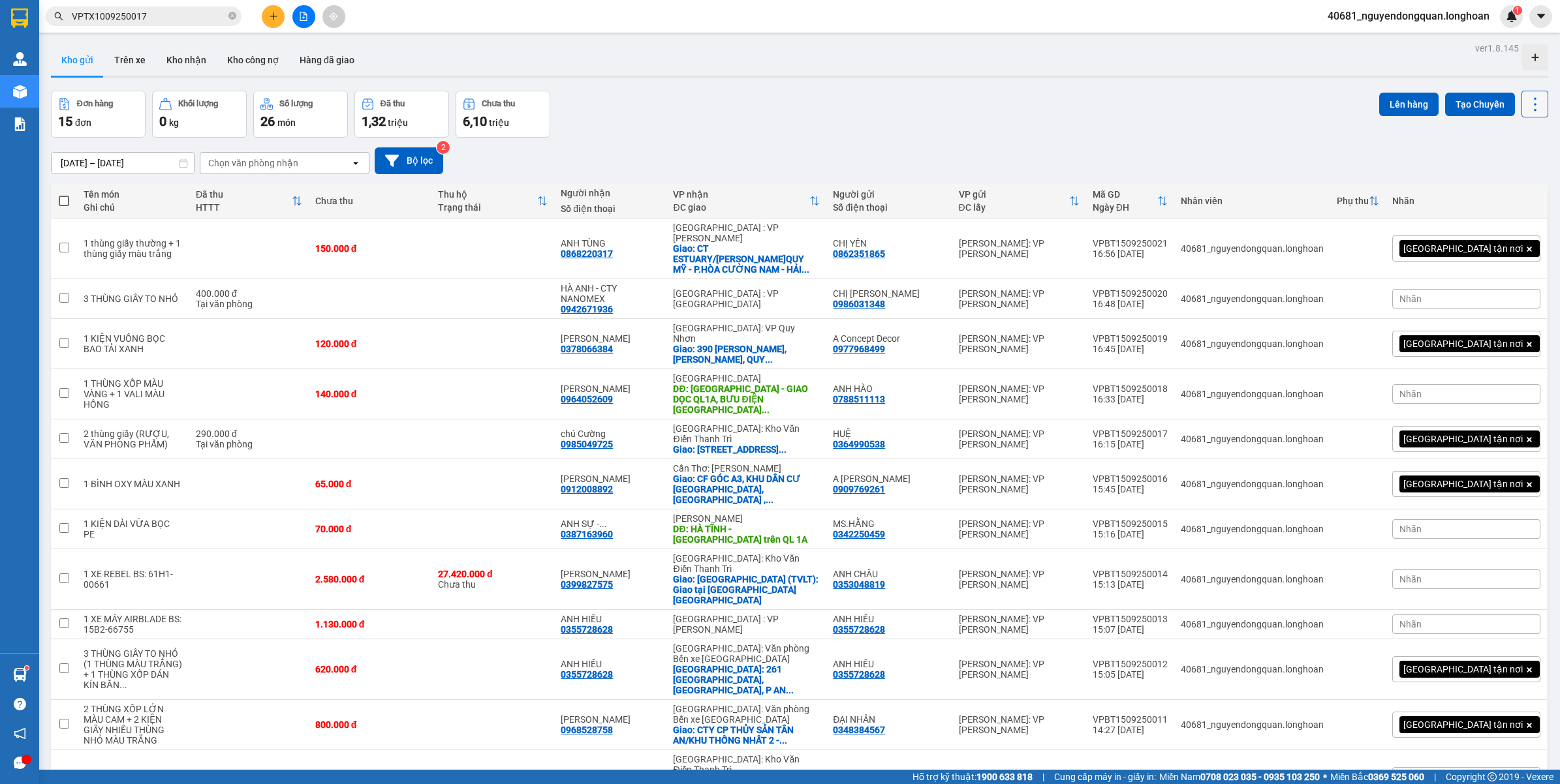
click at [1526, 100] on icon at bounding box center [1534, 104] width 18 height 18
click at [1478, 102] on button "Tạo Chuyến" at bounding box center [1479, 104] width 70 height 23
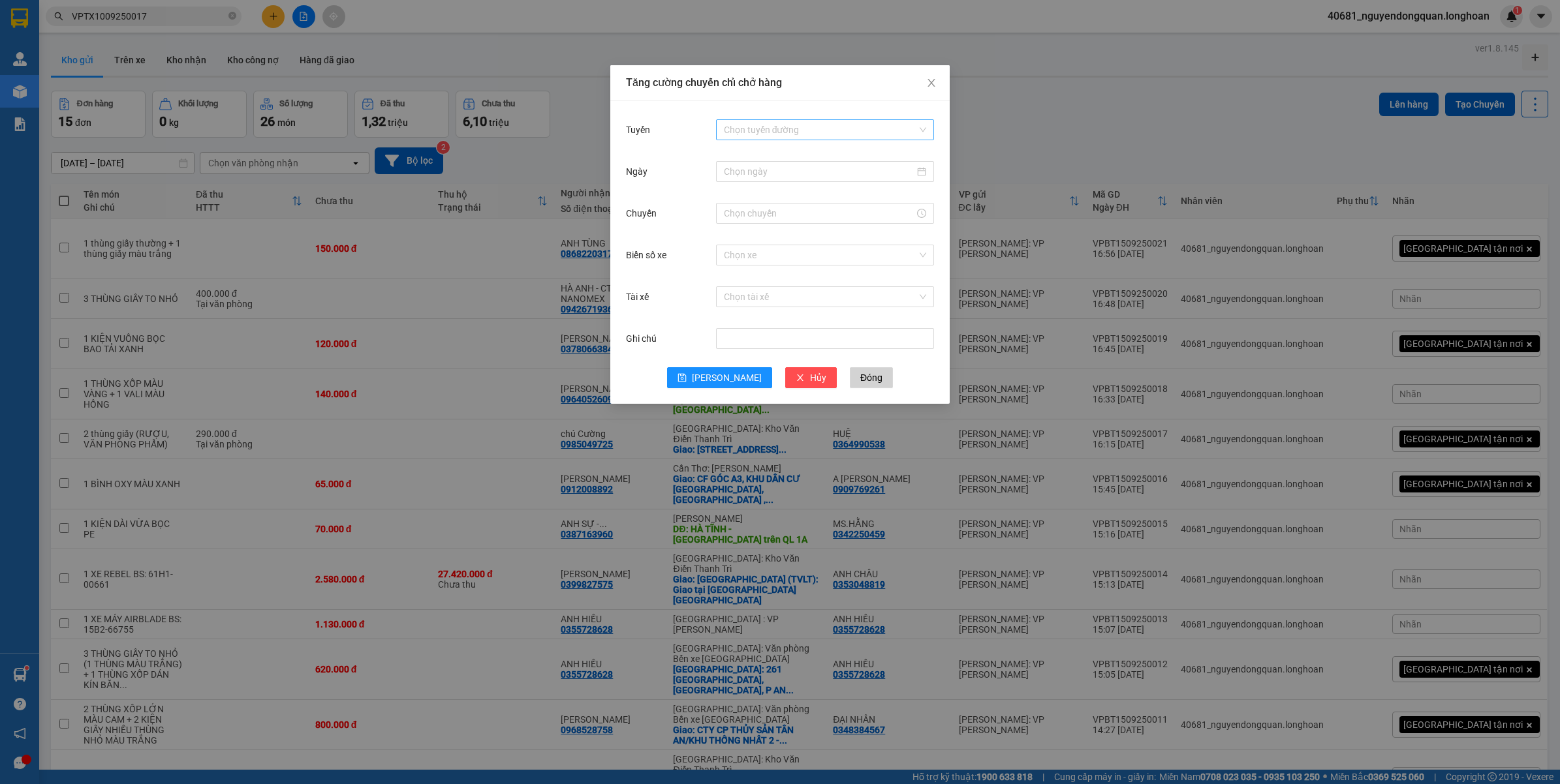
click at [804, 125] on input "Tuyến" at bounding box center [820, 129] width 193 height 20
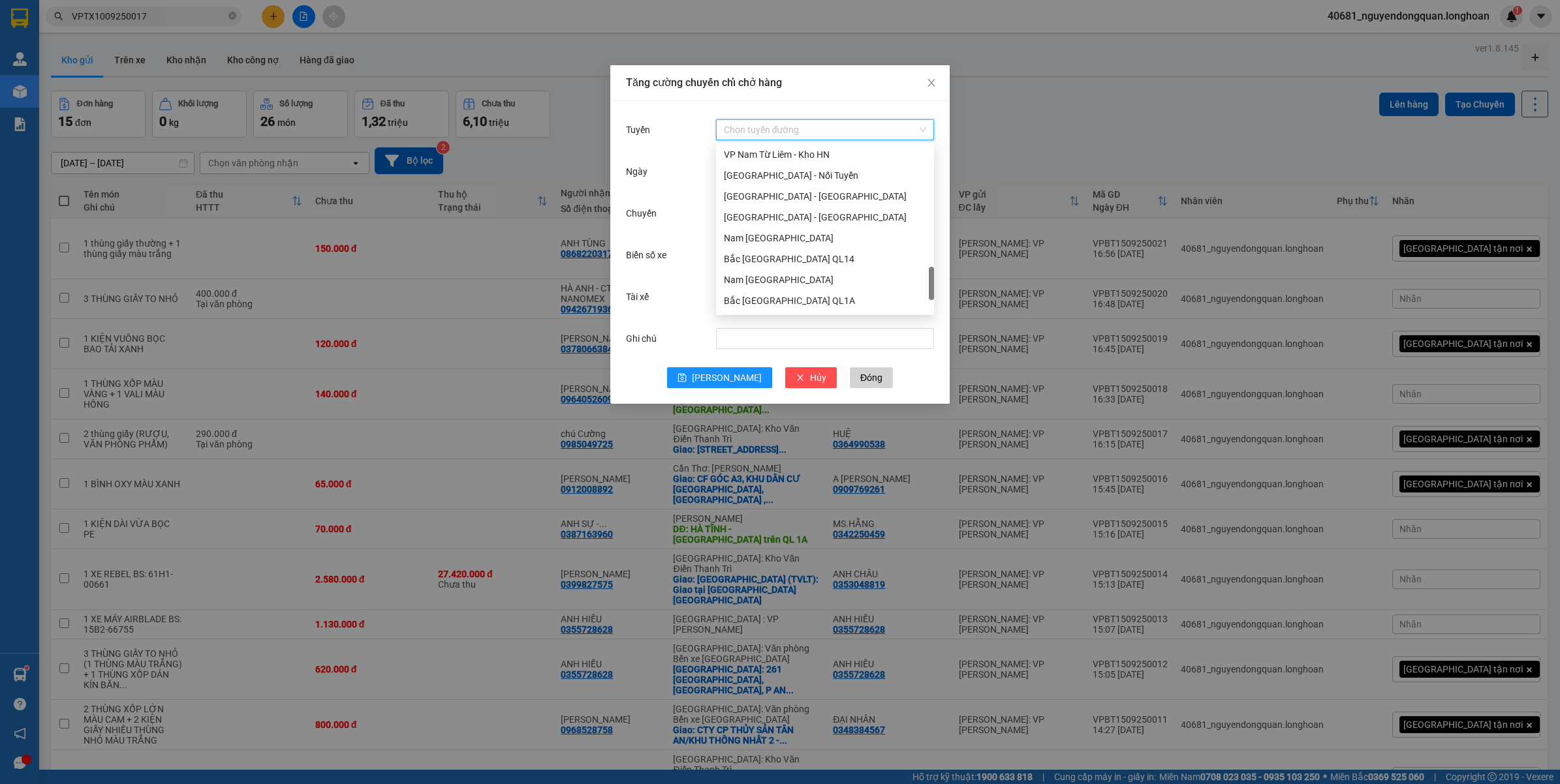
scroll to position [631, 0]
click at [804, 174] on div "VP Bình Thạnh - Kho HCM 1" at bounding box center [825, 171] width 202 height 14
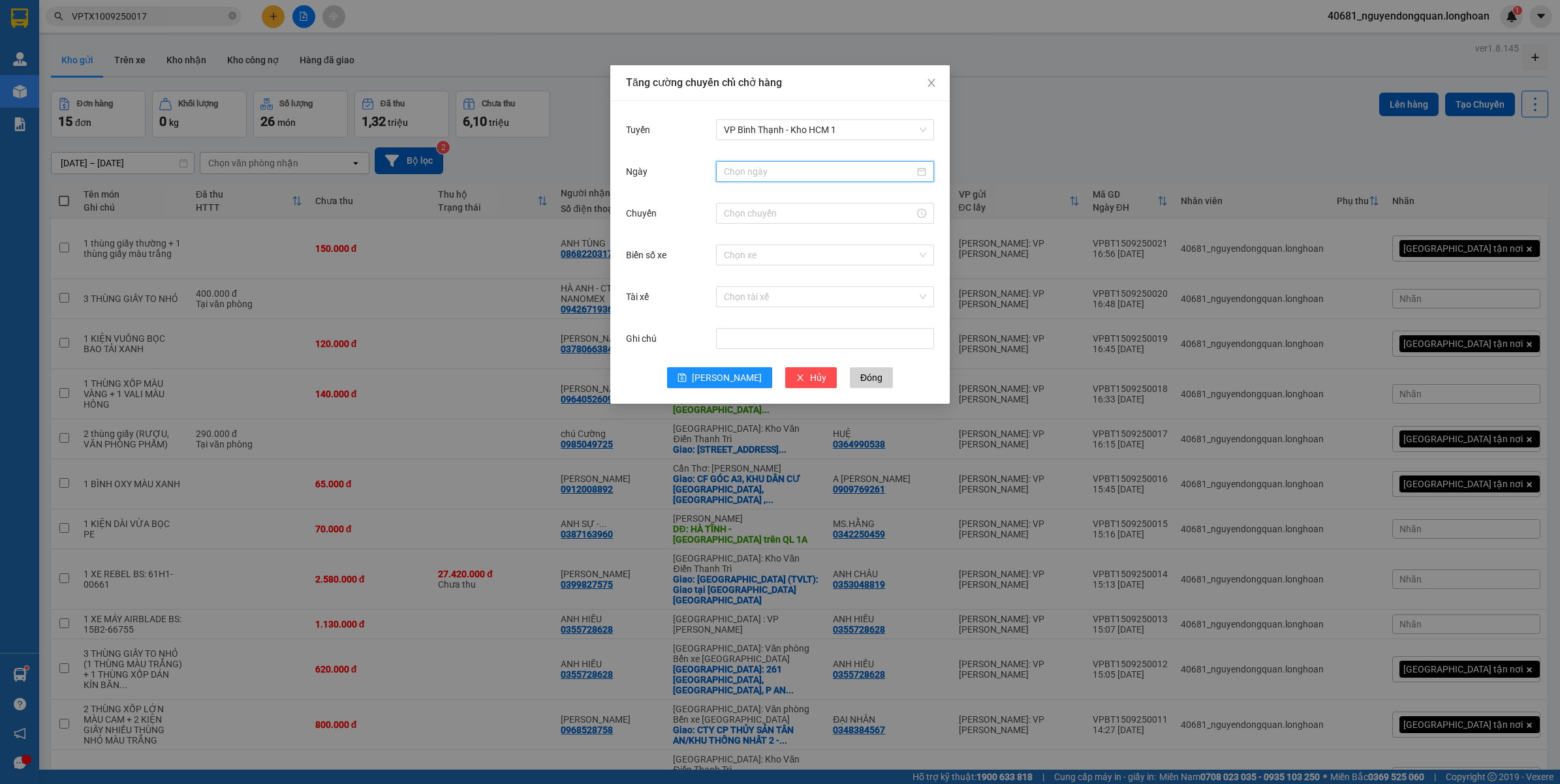
click at [810, 171] on input "Ngày" at bounding box center [819, 171] width 190 height 14
type input "15/09/2025"
click at [759, 284] on div "15" at bounding box center [759, 286] width 16 height 16
click at [834, 216] on input "Chuyến" at bounding box center [819, 213] width 190 height 14
drag, startPoint x: 728, startPoint y: 237, endPoint x: 740, endPoint y: 238, distance: 12.0
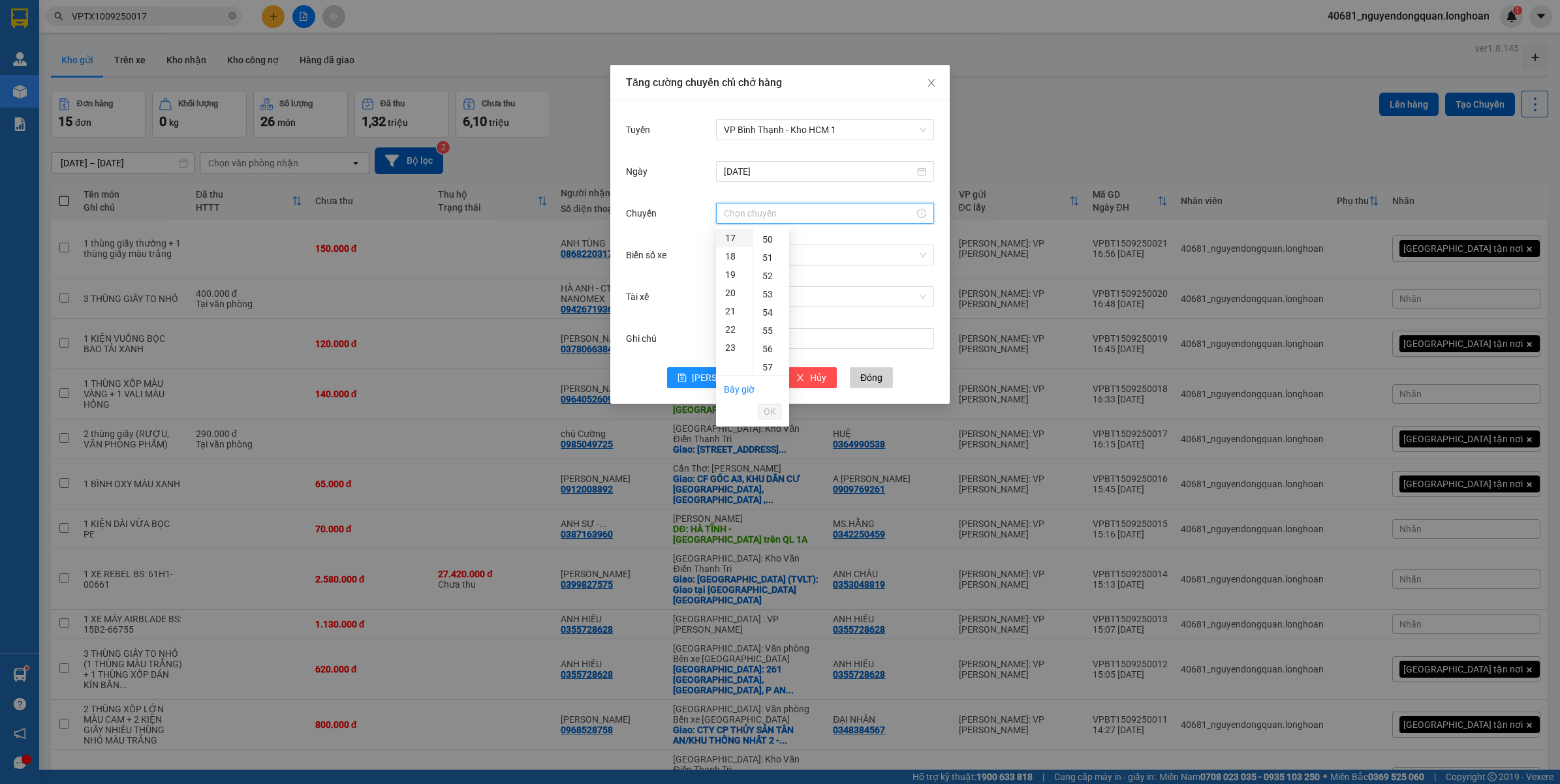
click at [728, 237] on div "17" at bounding box center [734, 238] width 37 height 18
click at [769, 252] on div "50" at bounding box center [771, 254] width 36 height 18
type input "17:50"
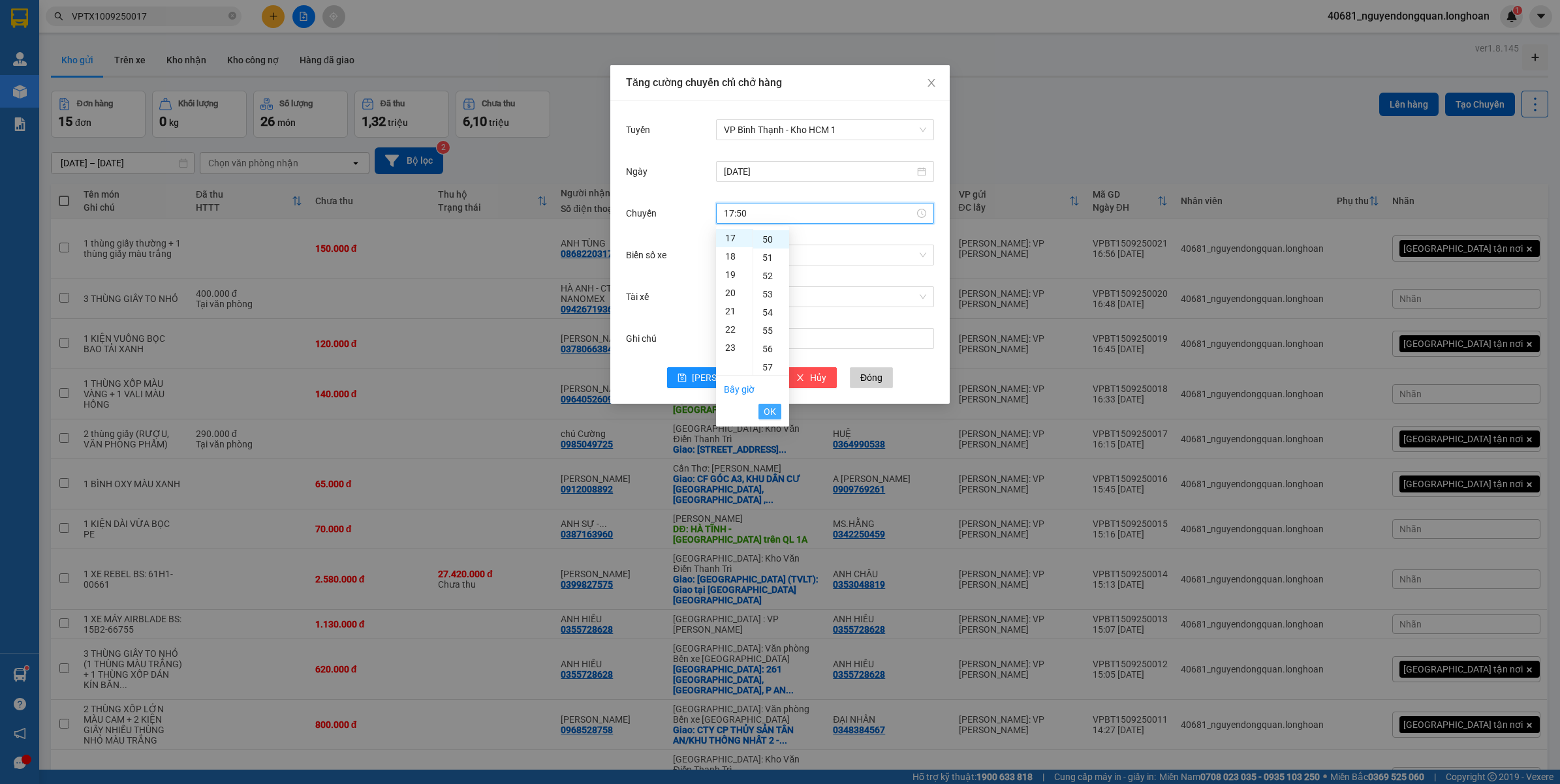
click at [772, 414] on span "OK" at bounding box center [769, 412] width 13 height 14
click at [785, 250] on input "Biển số xe" at bounding box center [820, 254] width 193 height 20
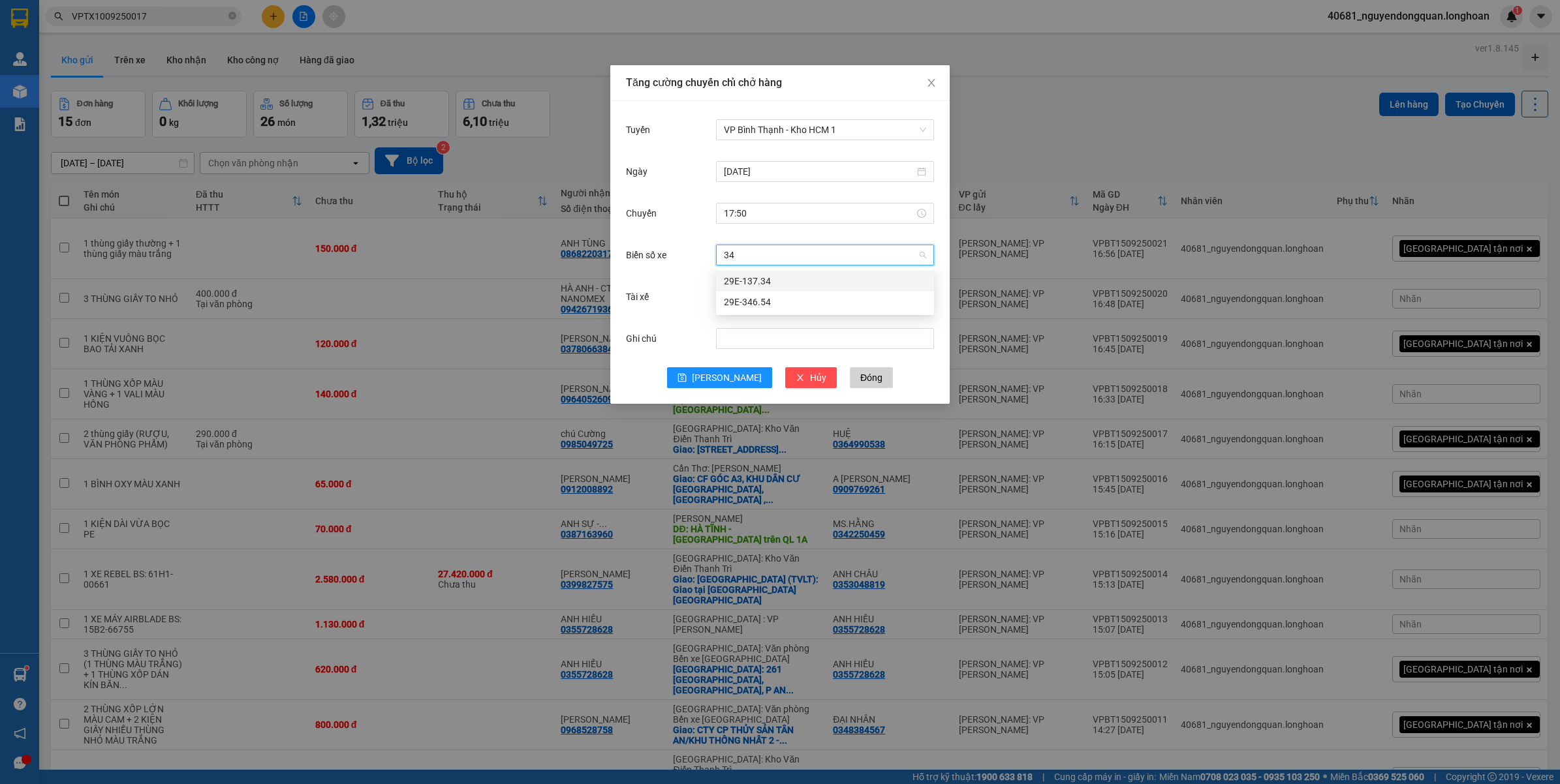
type input "346"
click at [804, 285] on div "29E-346.54" at bounding box center [825, 281] width 202 height 14
click at [796, 295] on input "Tài xế" at bounding box center [820, 297] width 193 height 20
type input "kiểm"
click at [936, 82] on span "Close" at bounding box center [931, 83] width 37 height 37
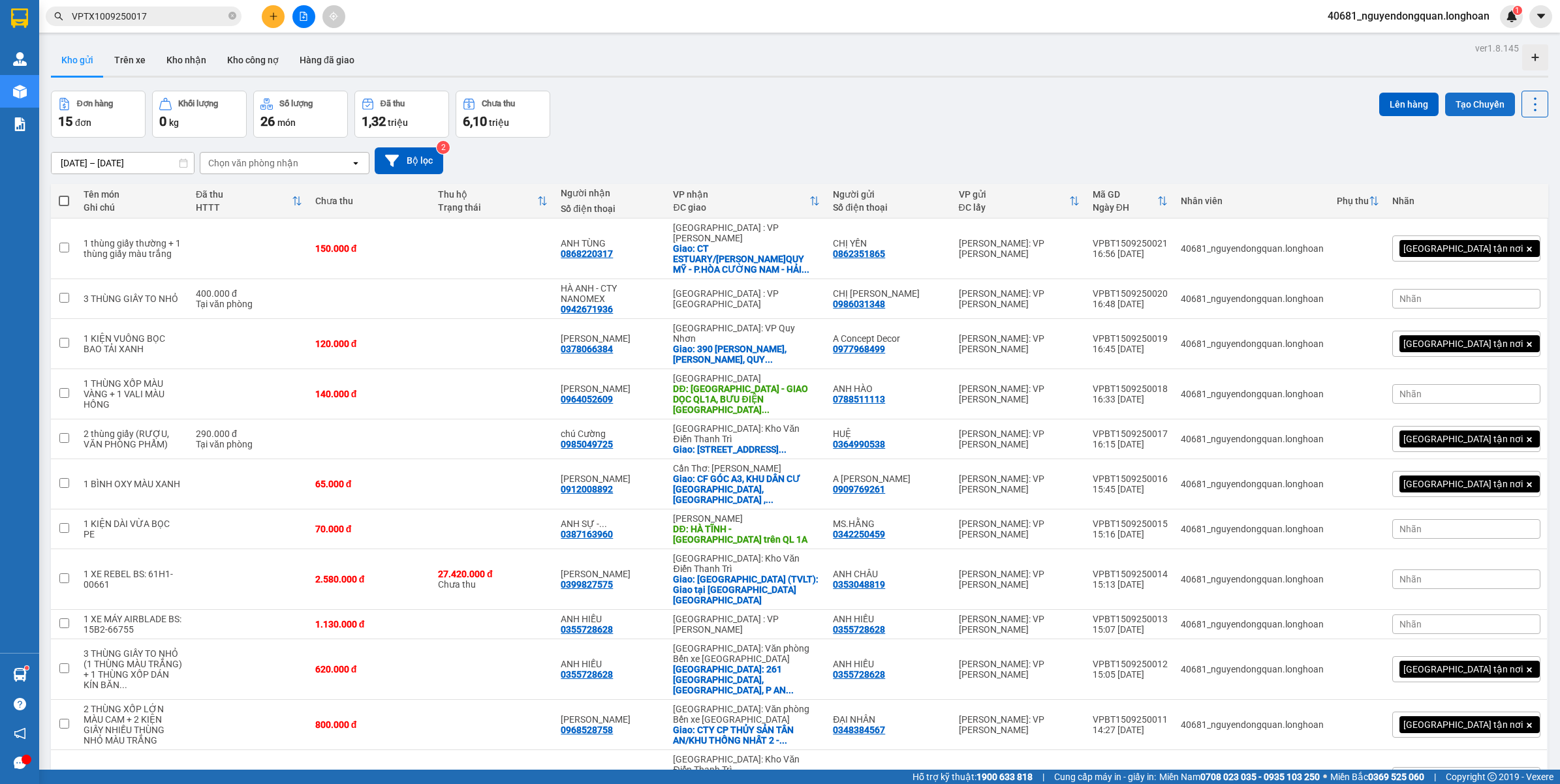
click at [1468, 111] on button "Tạo Chuyến" at bounding box center [1479, 104] width 70 height 23
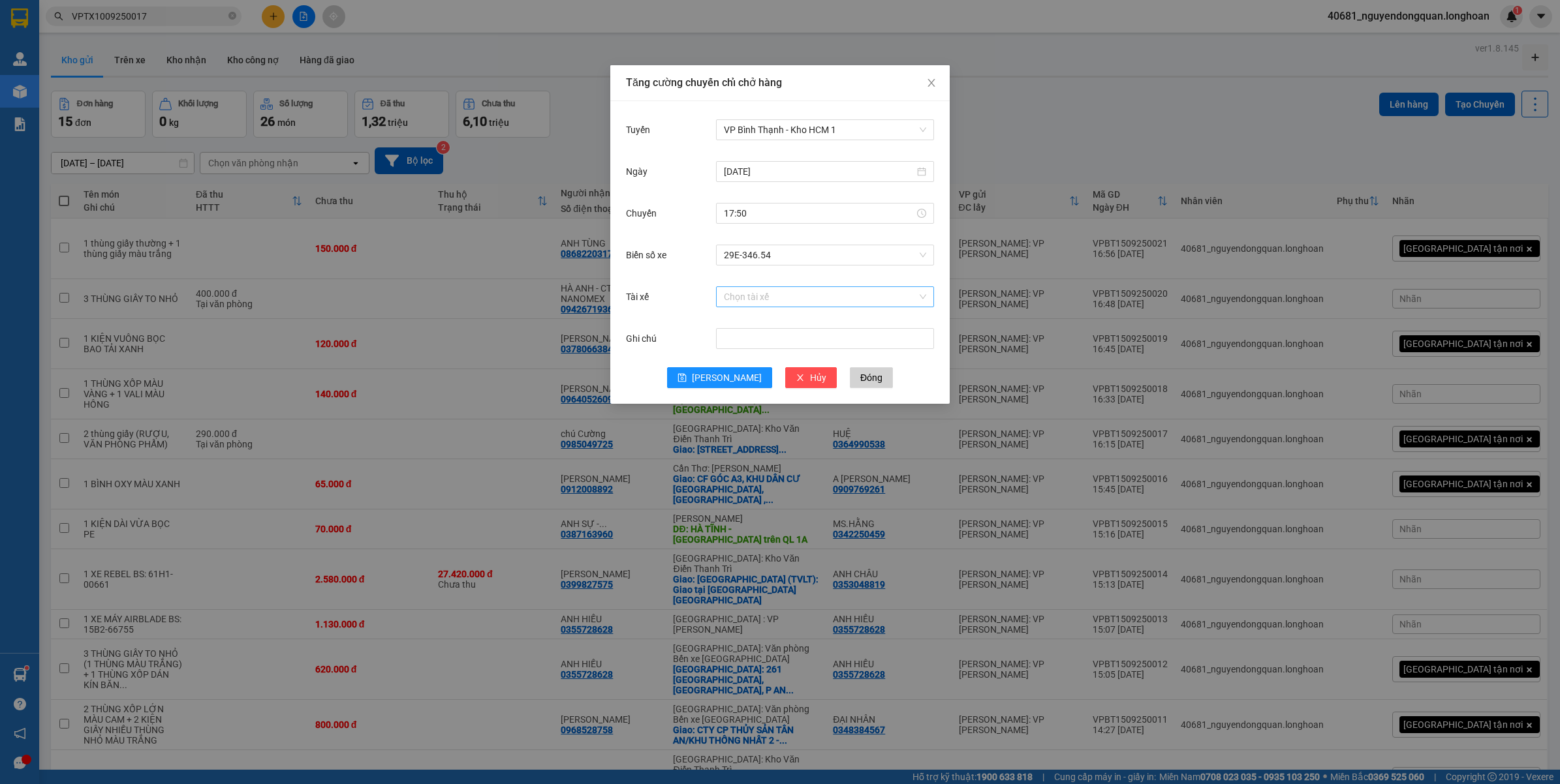
click at [773, 294] on input "Tài xế" at bounding box center [820, 297] width 193 height 20
type input "kiểm"
click at [832, 324] on div "Nông Đình Kiểm Lái Xe 0707111247" at bounding box center [825, 323] width 202 height 14
click at [793, 336] on input "Ghi chú" at bounding box center [825, 338] width 218 height 21
click at [1098, 150] on div "Tăng cường chuyến chỉ chở hàng Tuyến VP Bình Thạnh - Kho HCM 1 Ngày 15/09/2025 …" at bounding box center [780, 392] width 1560 height 784
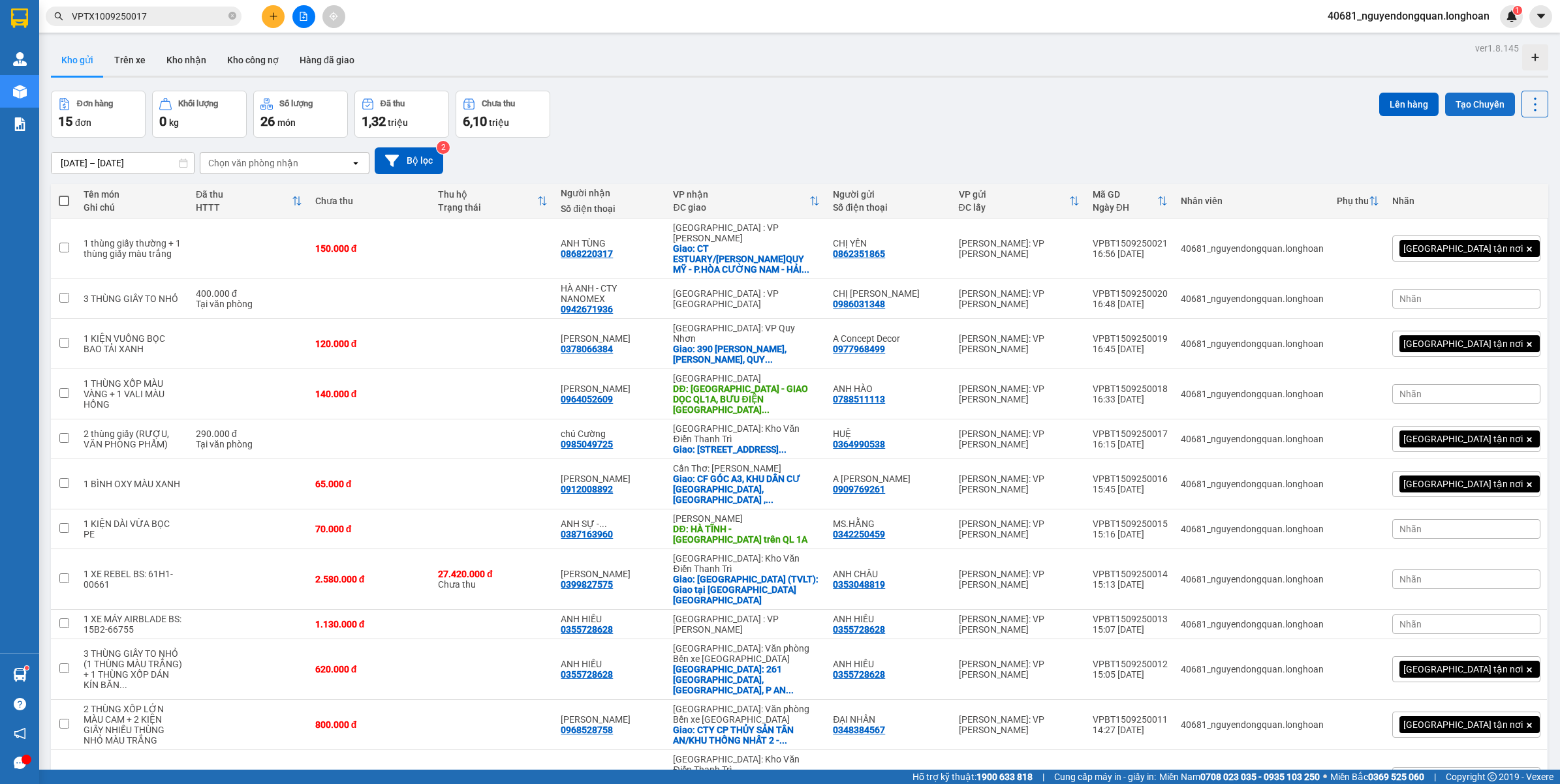
click at [1466, 108] on button "Tạo Chuyến" at bounding box center [1479, 104] width 70 height 23
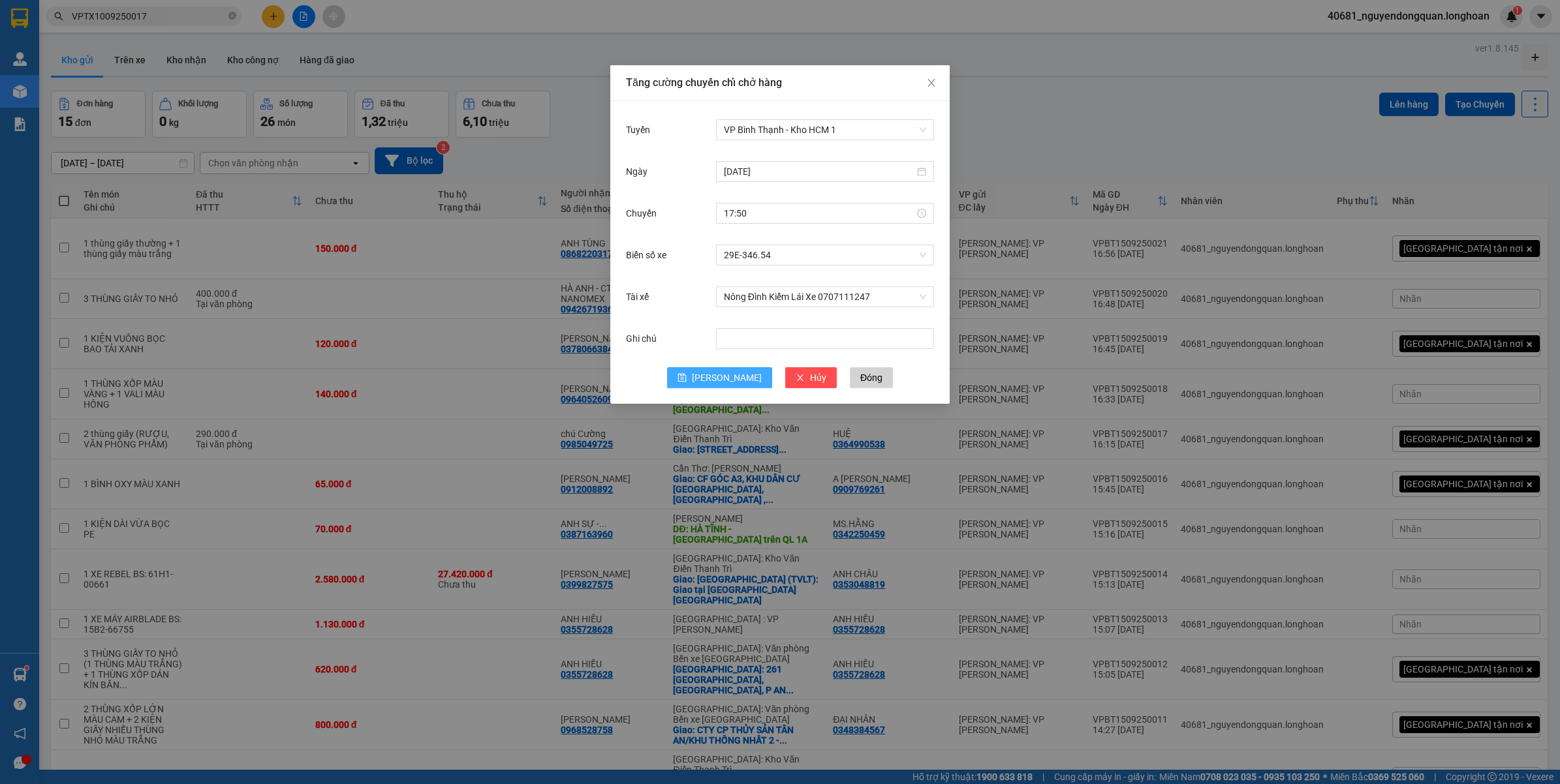
drag, startPoint x: 724, startPoint y: 382, endPoint x: 731, endPoint y: 379, distance: 7.6
click at [726, 379] on span "Lưu" at bounding box center [726, 378] width 70 height 14
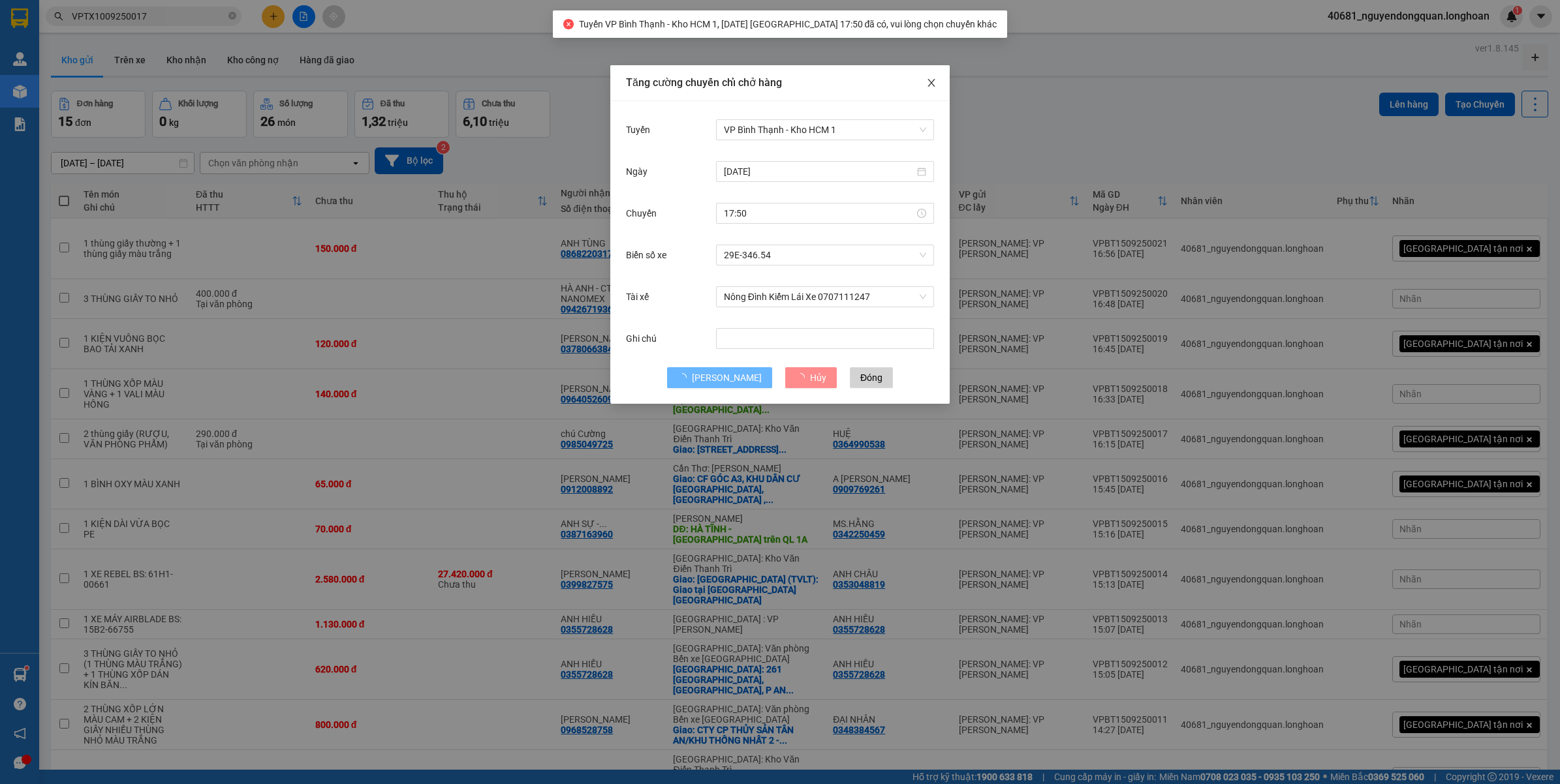
click at [935, 85] on icon "close" at bounding box center [931, 82] width 10 height 10
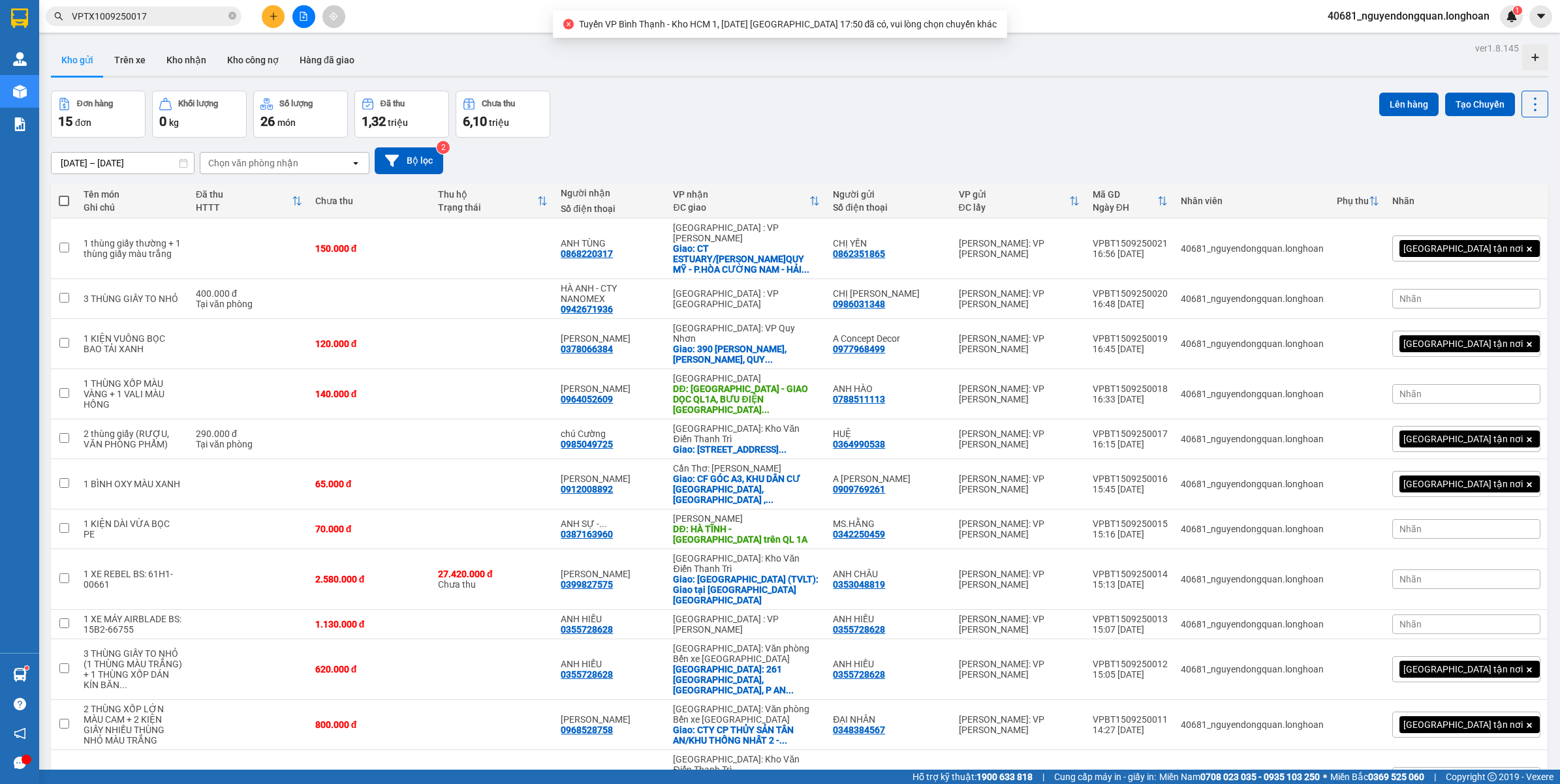
click at [64, 197] on span at bounding box center [63, 200] width 10 height 10
click at [64, 194] on input "checkbox" at bounding box center [64, 194] width 0 height 0
checkbox input "true"
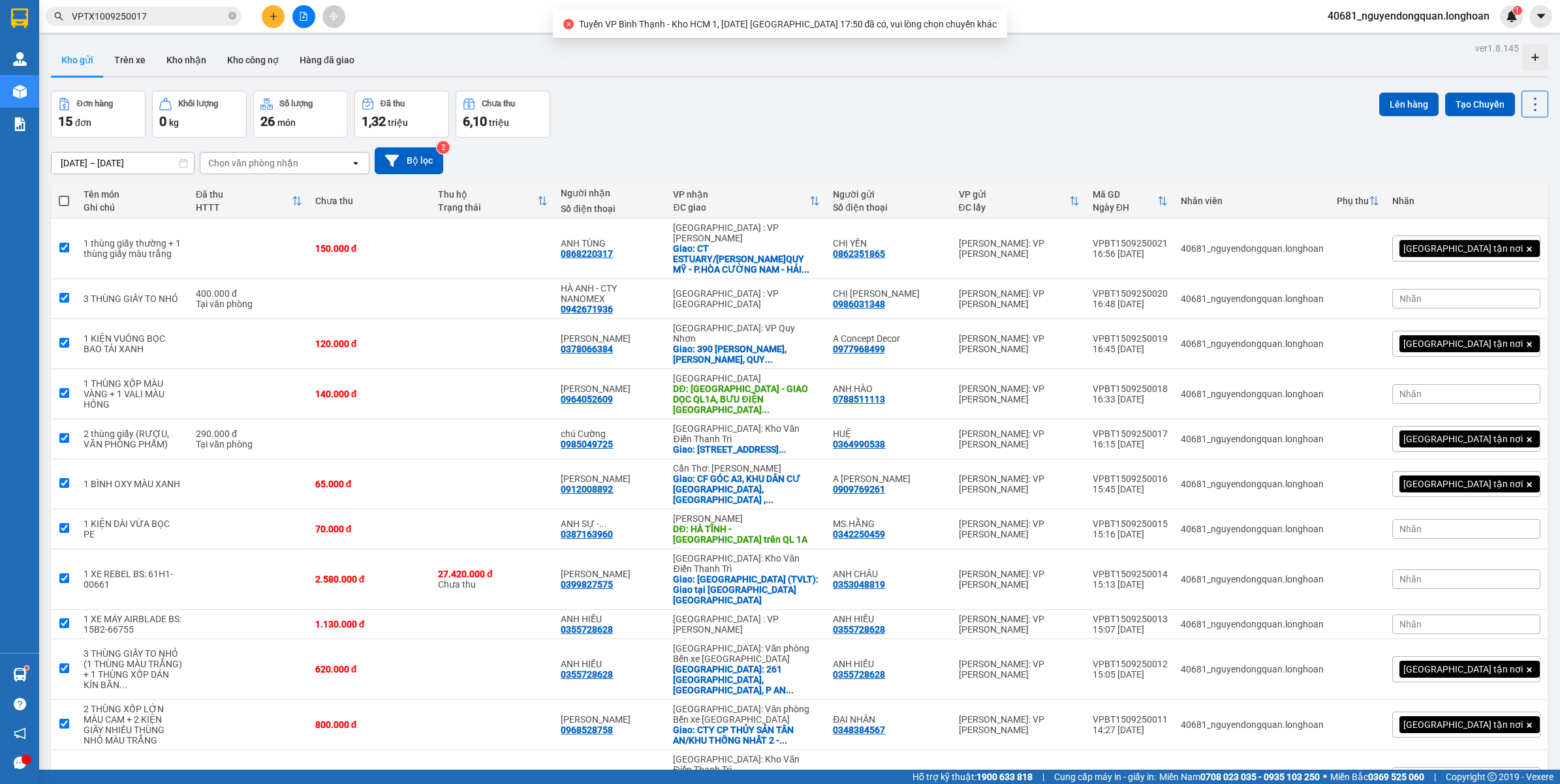
checkbox input "true"
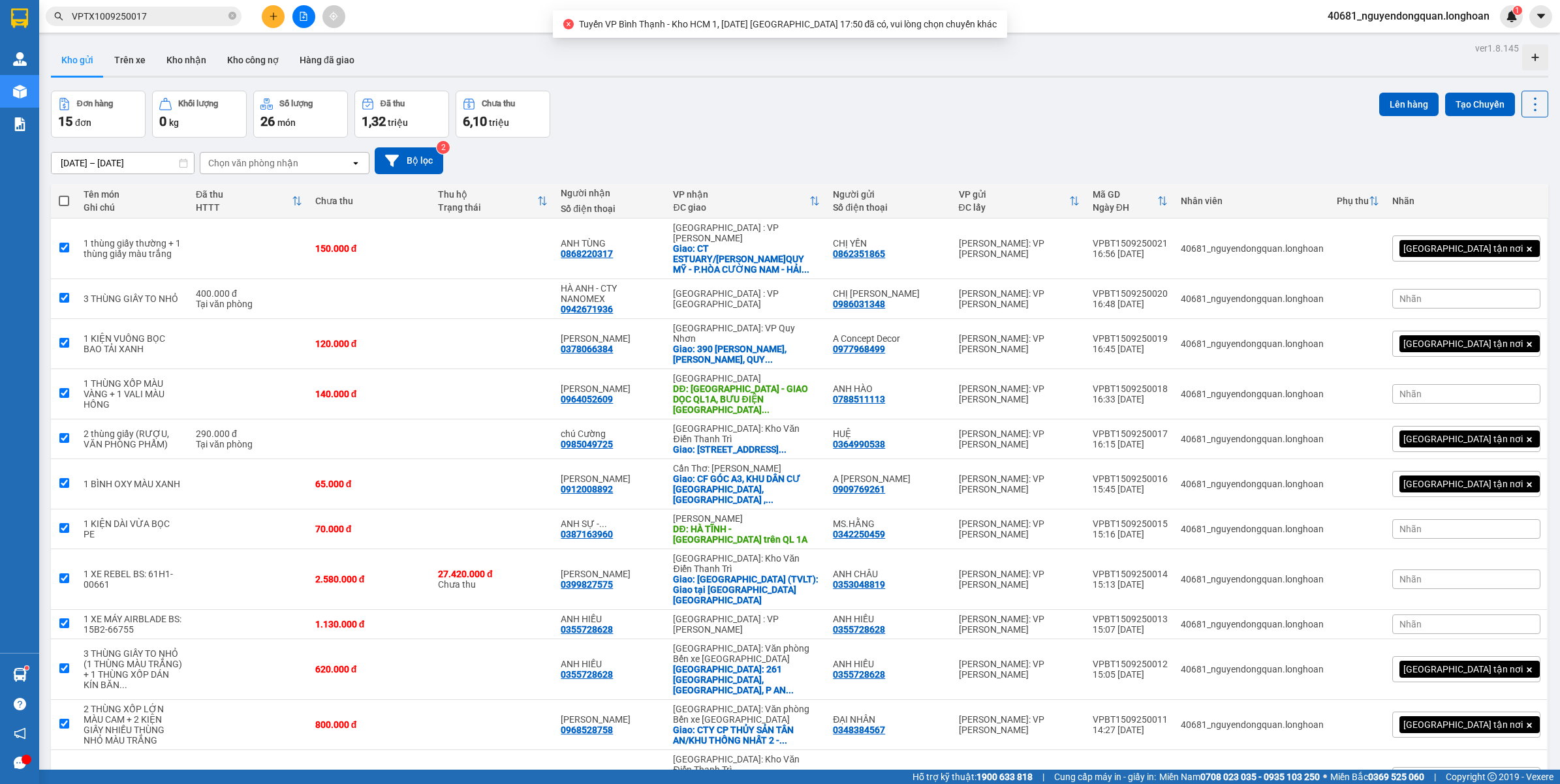
checkbox input "true"
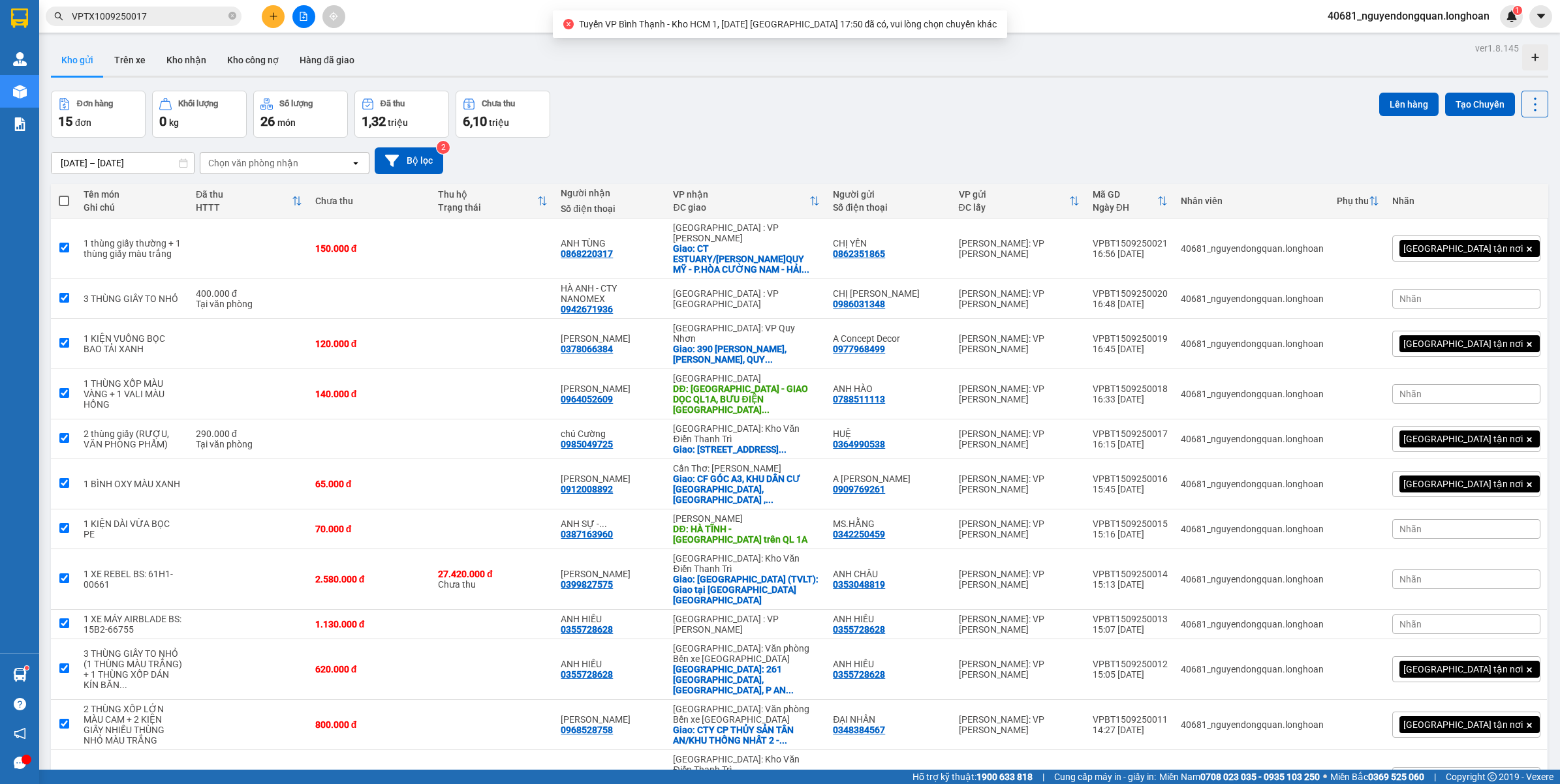
checkbox input "true"
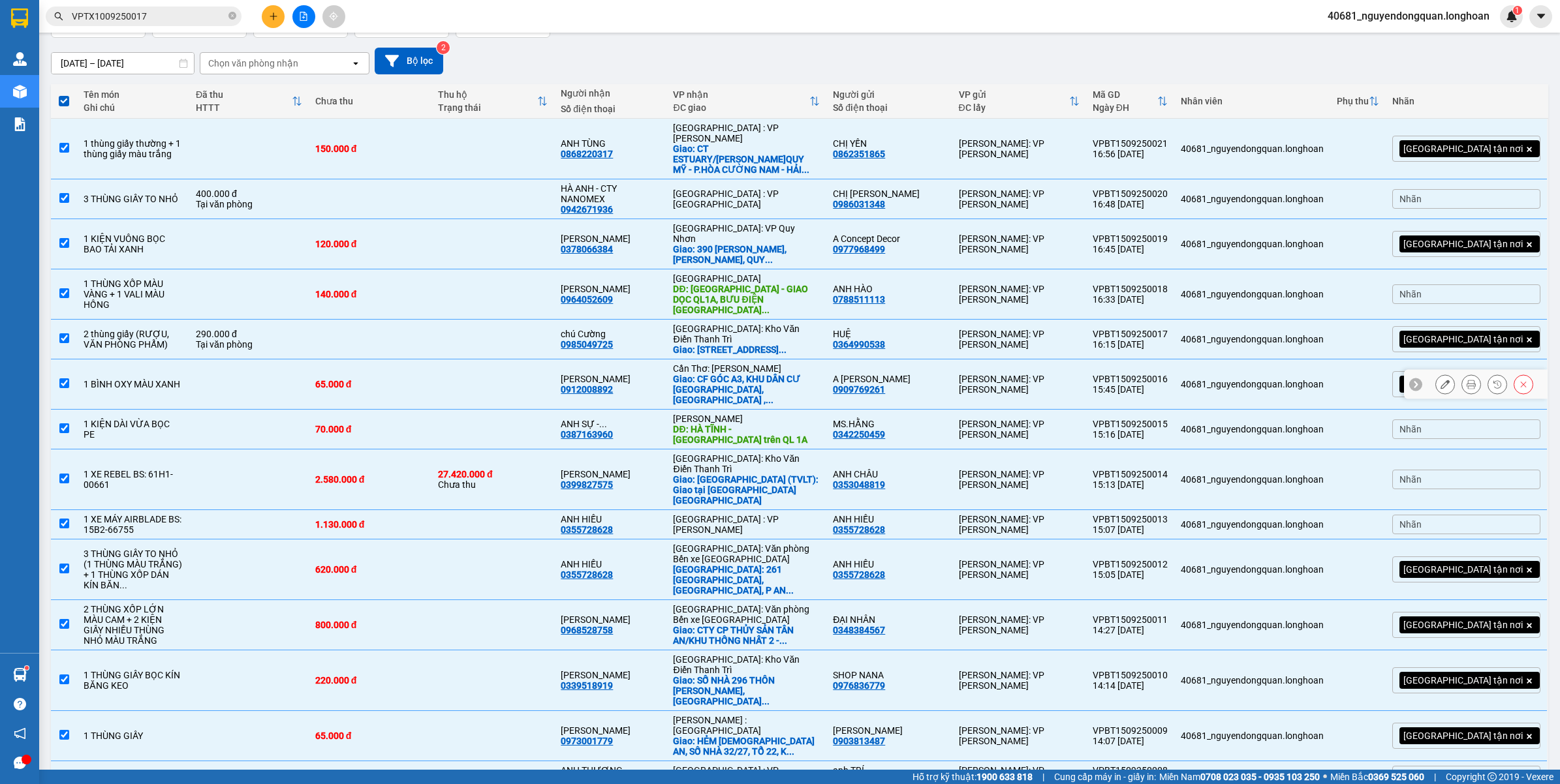
scroll to position [102, 0]
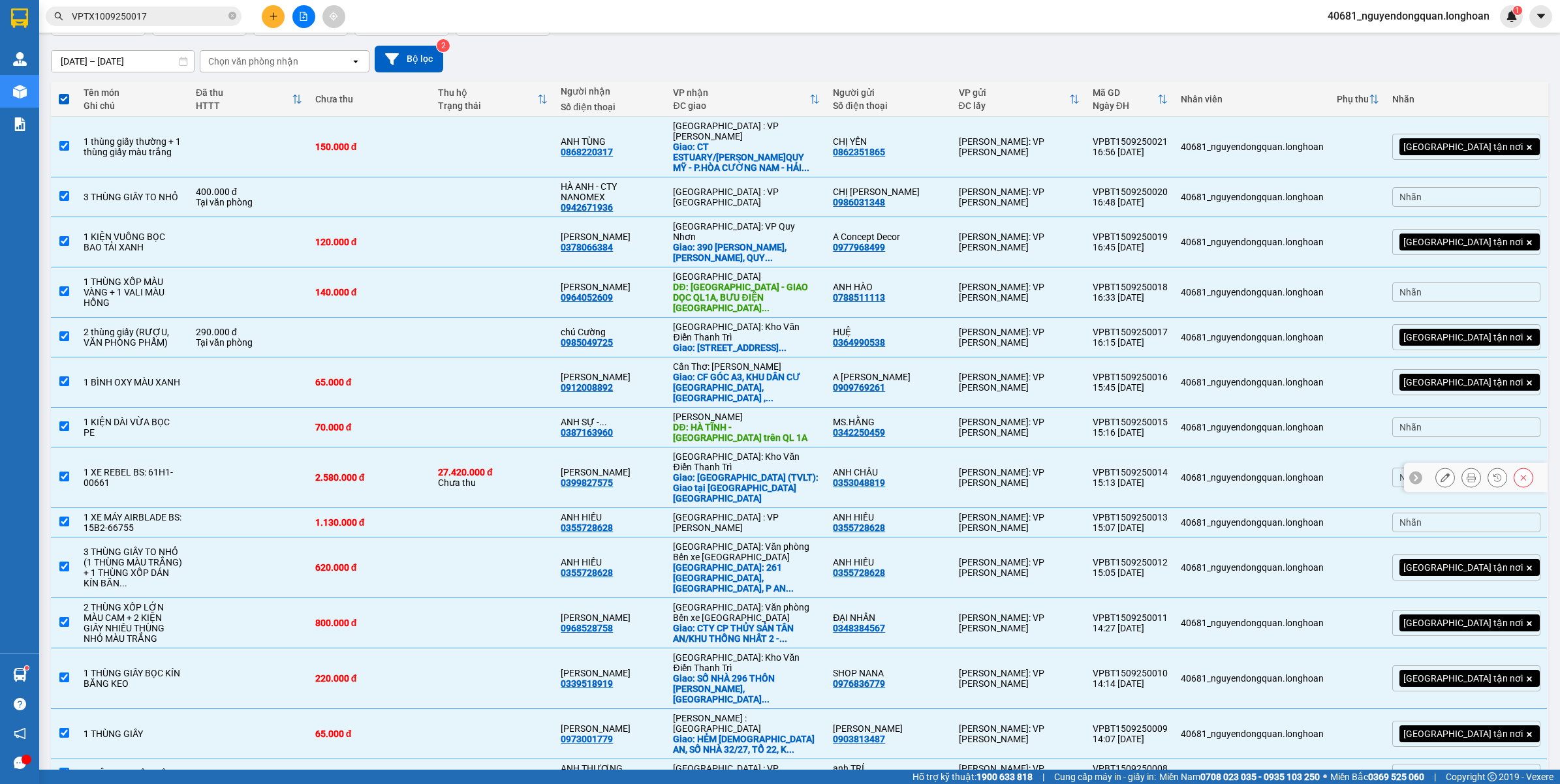
click at [60, 472] on input "checkbox" at bounding box center [64, 477] width 10 height 10
checkbox input "false"
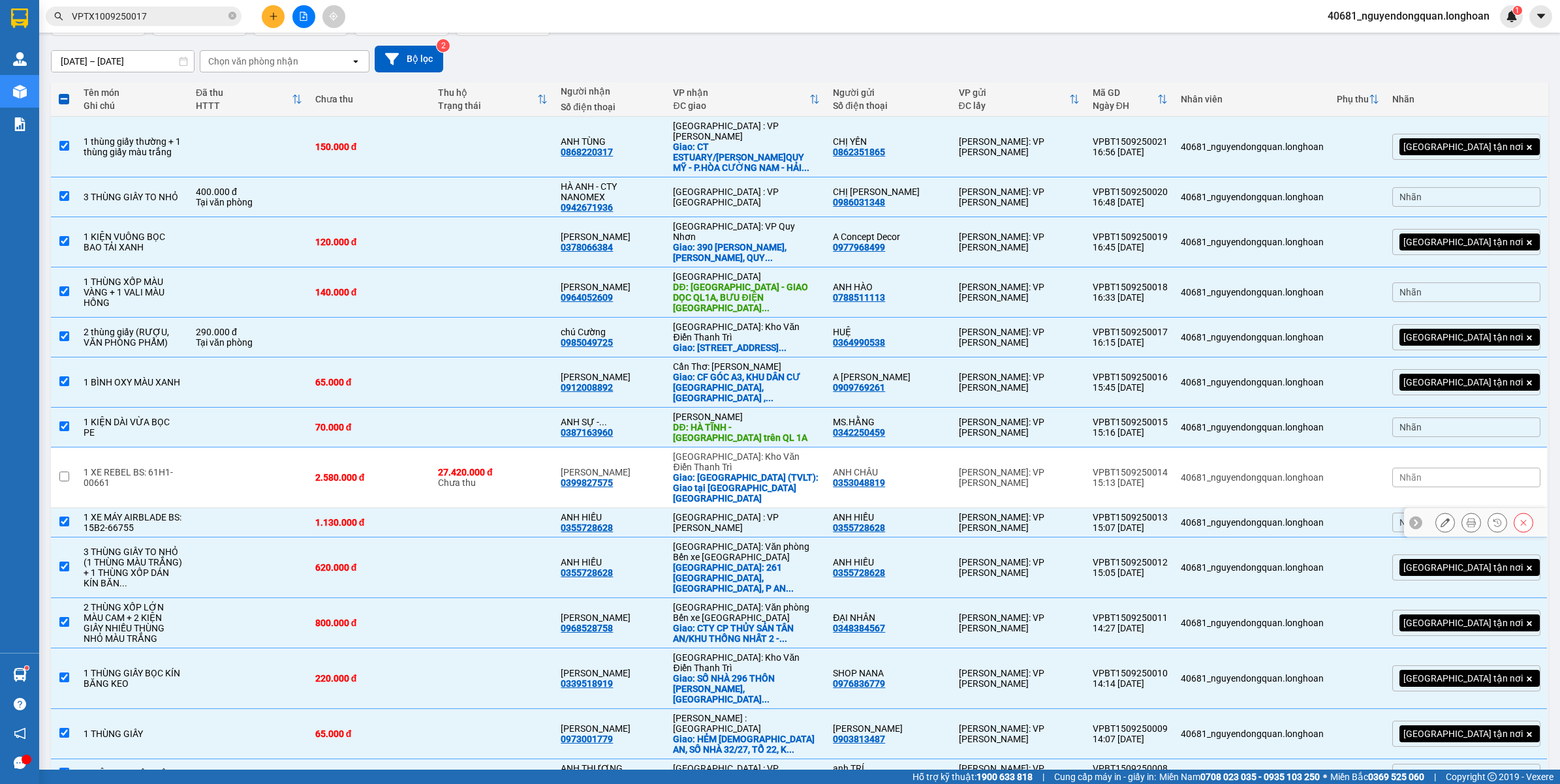
click at [66, 516] on input "checkbox" at bounding box center [64, 521] width 10 height 10
checkbox input "false"
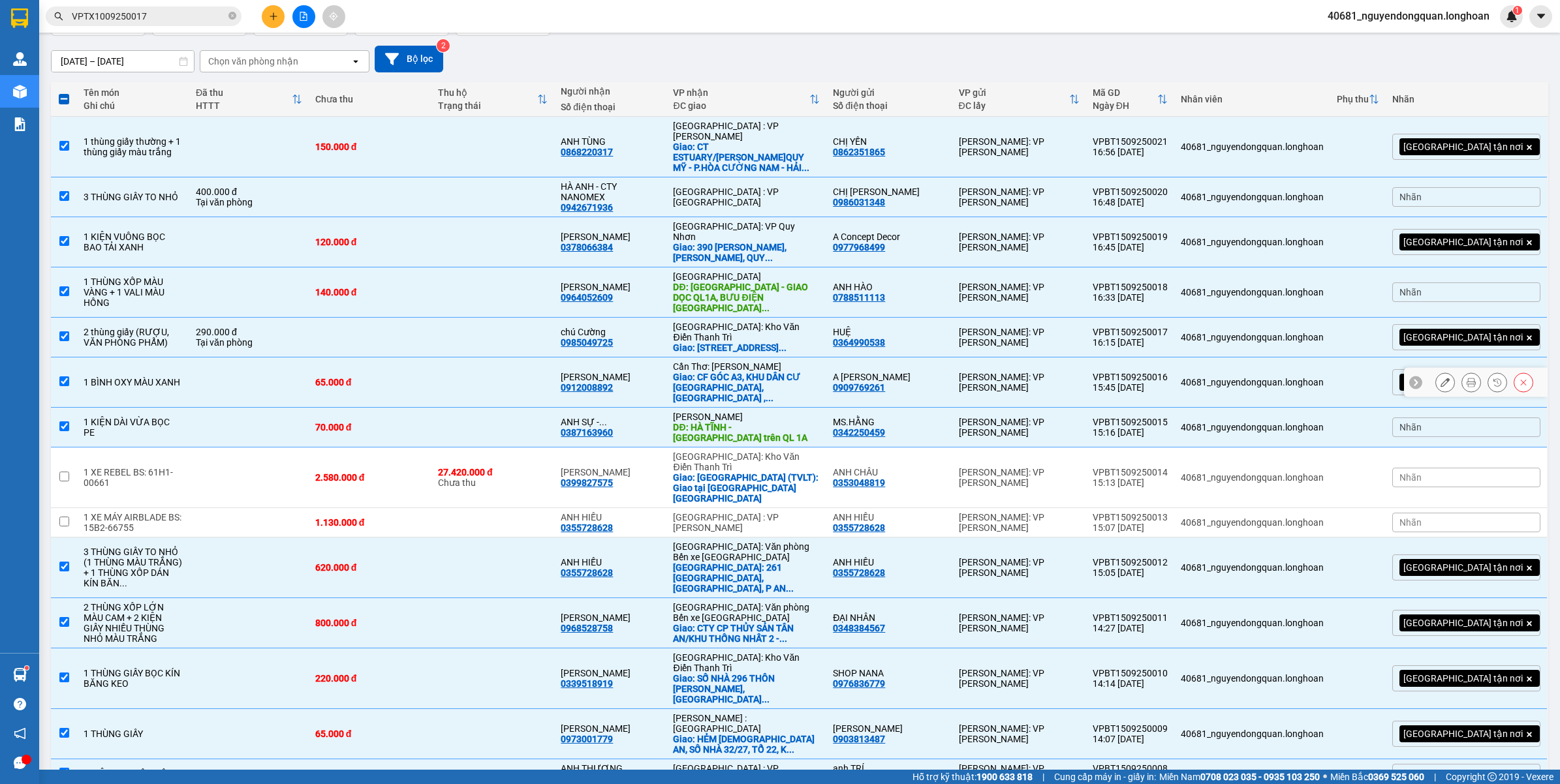
scroll to position [0, 0]
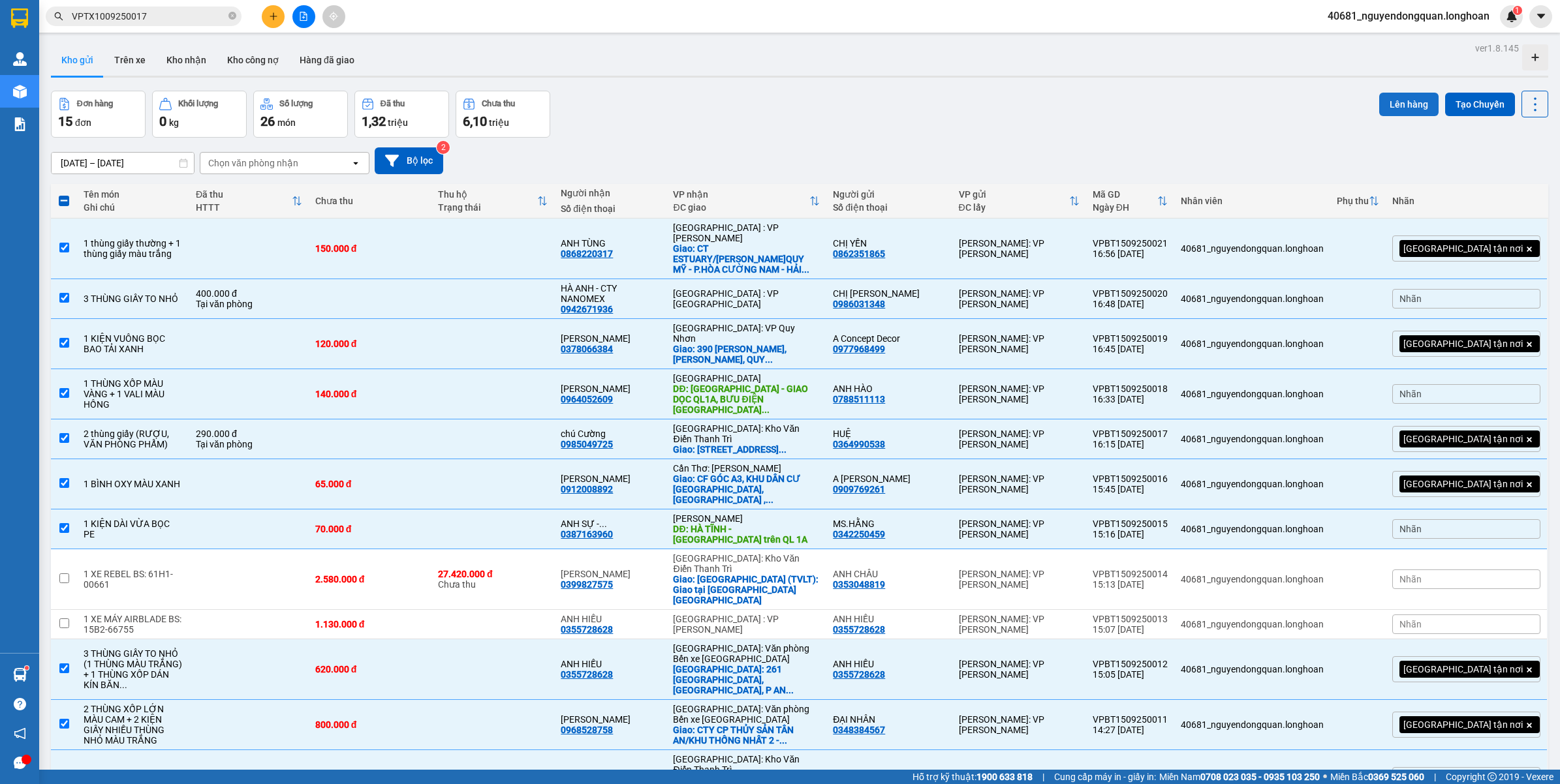
click at [1417, 99] on button "Lên hàng" at bounding box center [1409, 104] width 59 height 23
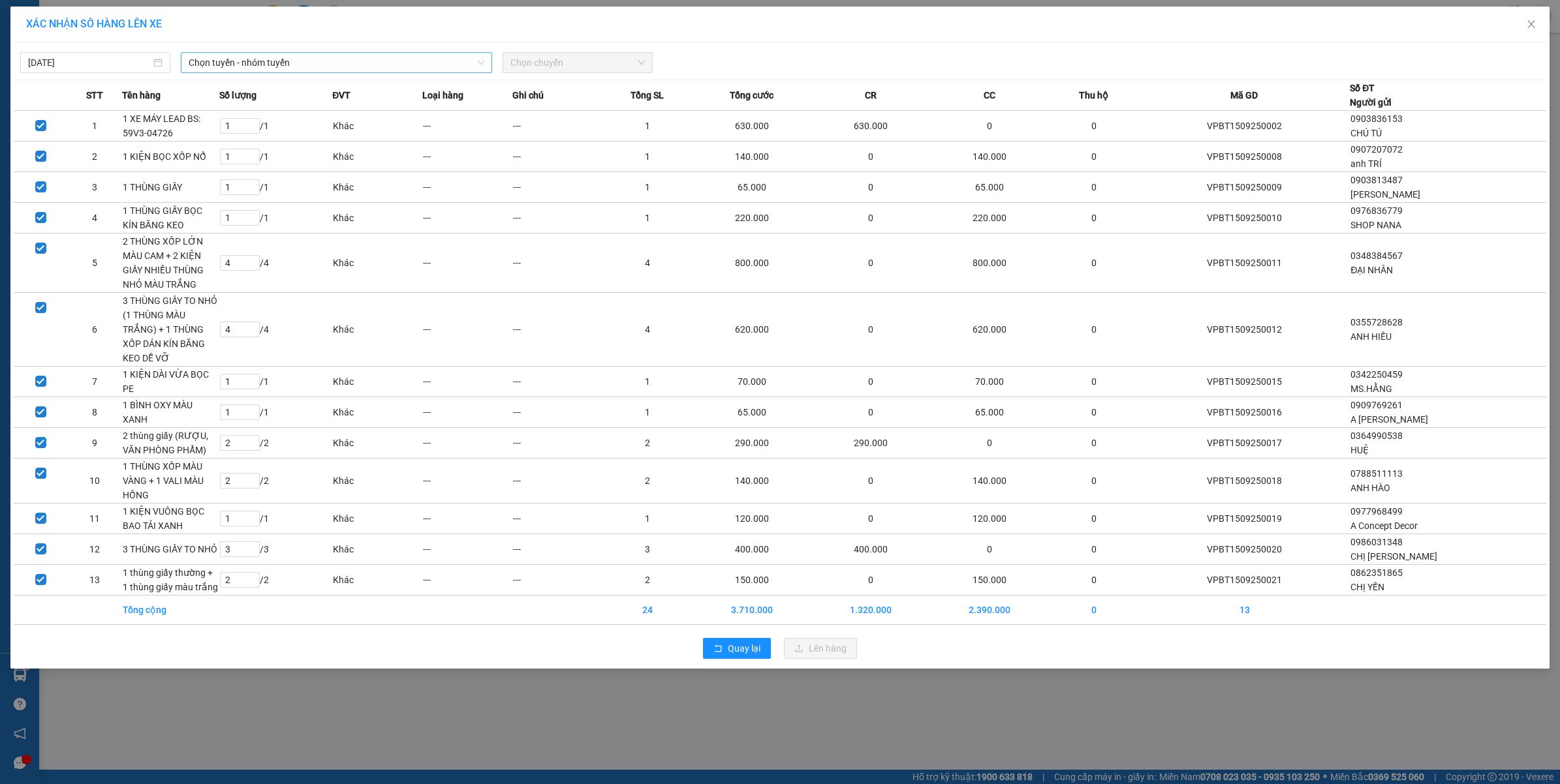
click at [341, 69] on span "Chọn tuyến - nhóm tuyến" at bounding box center [337, 63] width 296 height 20
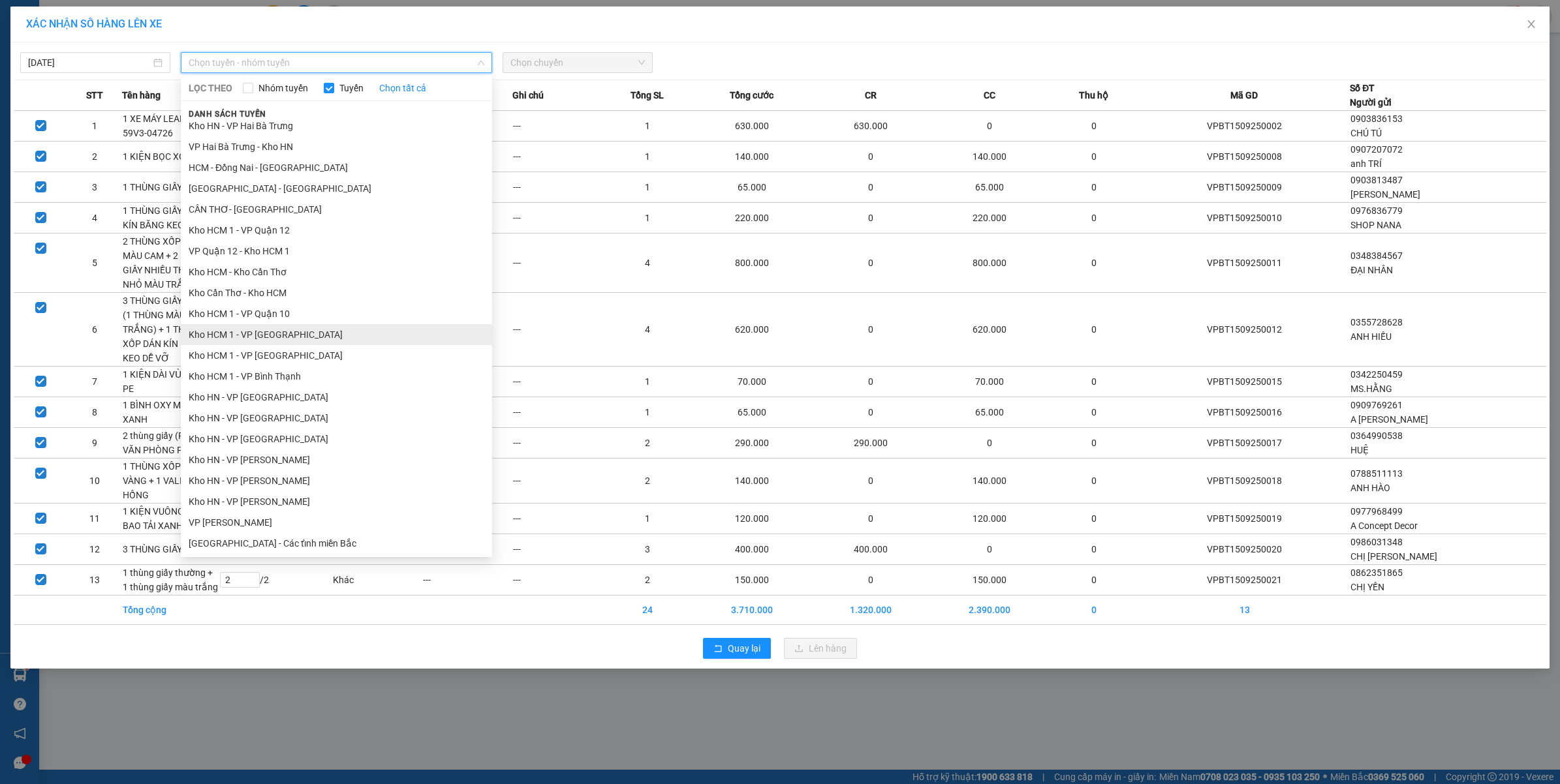
scroll to position [326, 0]
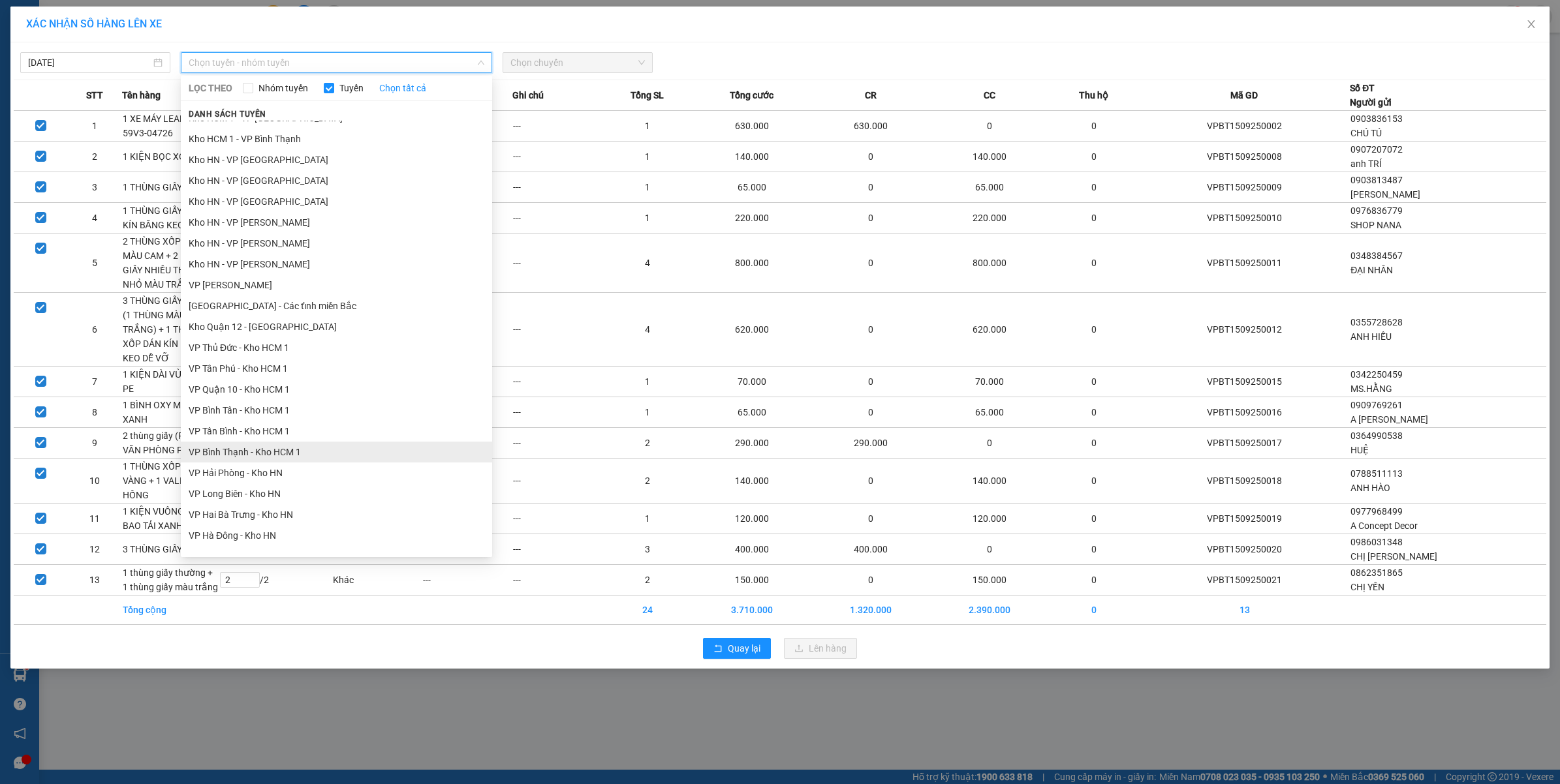
click at [278, 441] on li "VP Bình Thạnh - Kho HCM 1" at bounding box center [337, 451] width 312 height 21
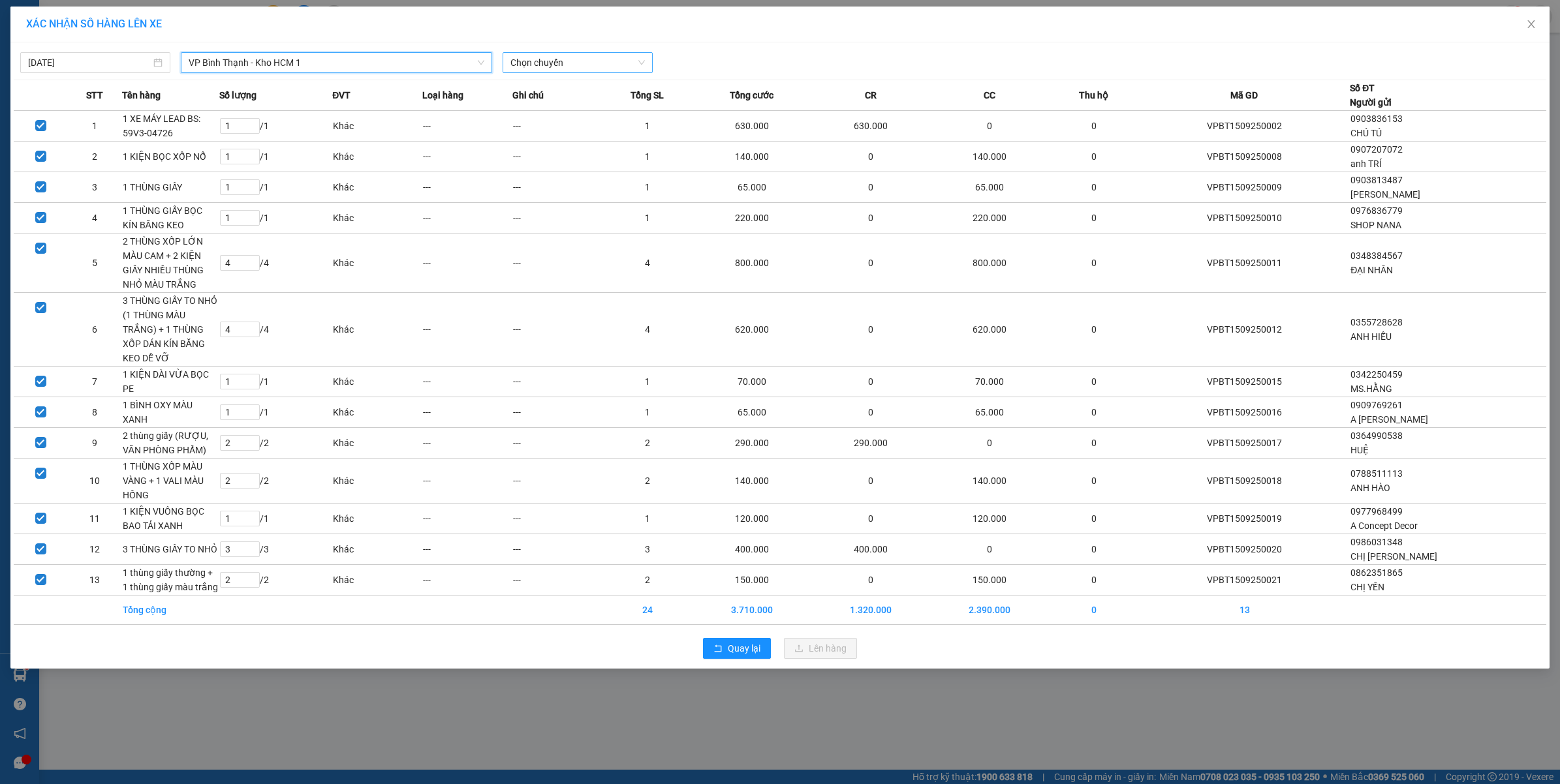
click at [535, 63] on span "Chọn chuyến" at bounding box center [578, 63] width 135 height 20
click at [562, 131] on div "17:50 (TC) - 29E-346.54" at bounding box center [561, 131] width 102 height 14
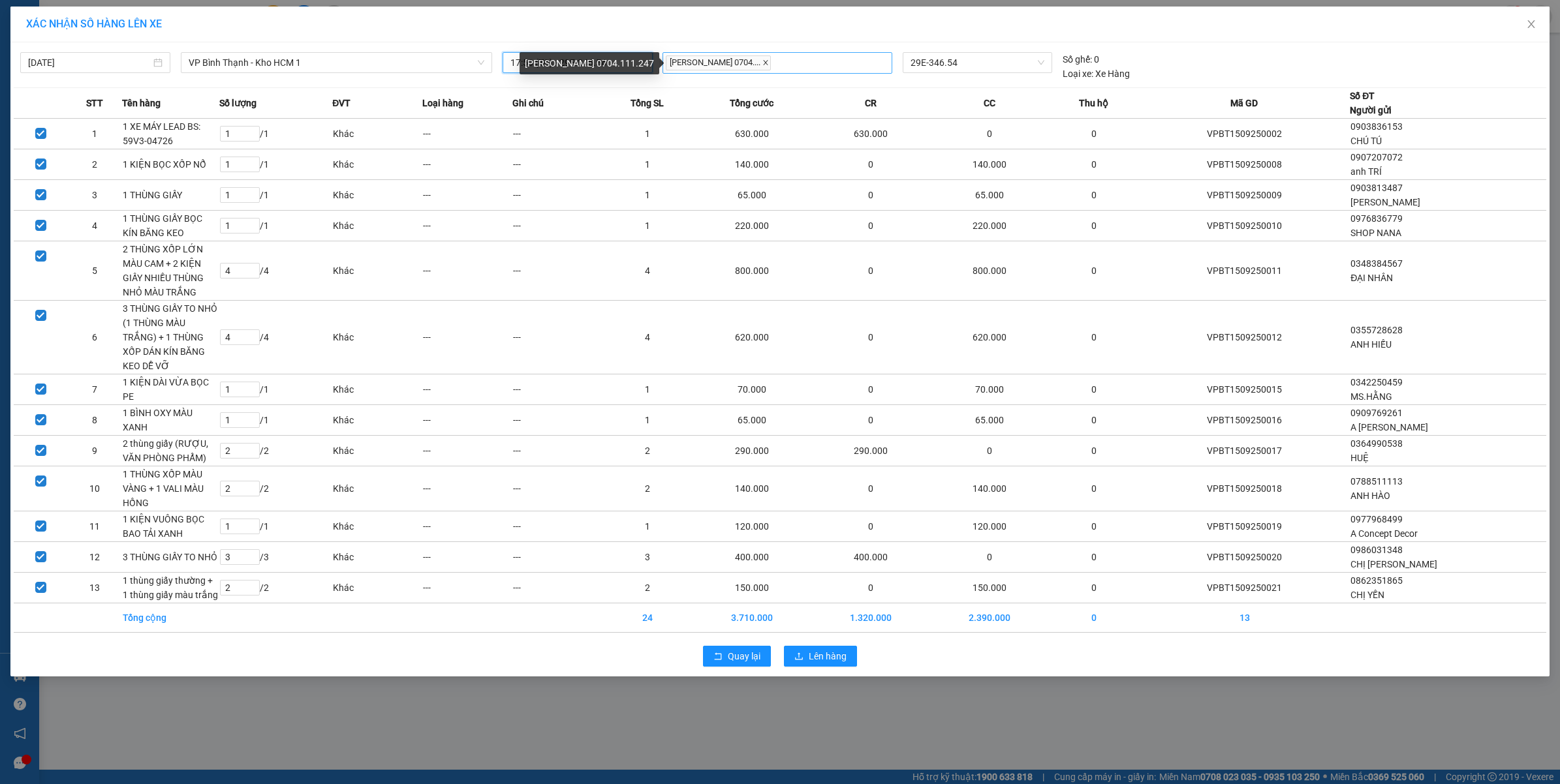
click at [765, 59] on icon "close" at bounding box center [766, 63] width 6 height 6
click at [626, 62] on span "17:50 (TC) - 29E-346.54" at bounding box center [578, 63] width 135 height 20
click at [600, 126] on div "17:50 (TC) - 29E-346.54" at bounding box center [561, 131] width 102 height 14
click at [745, 63] on div at bounding box center [776, 63] width 223 height 16
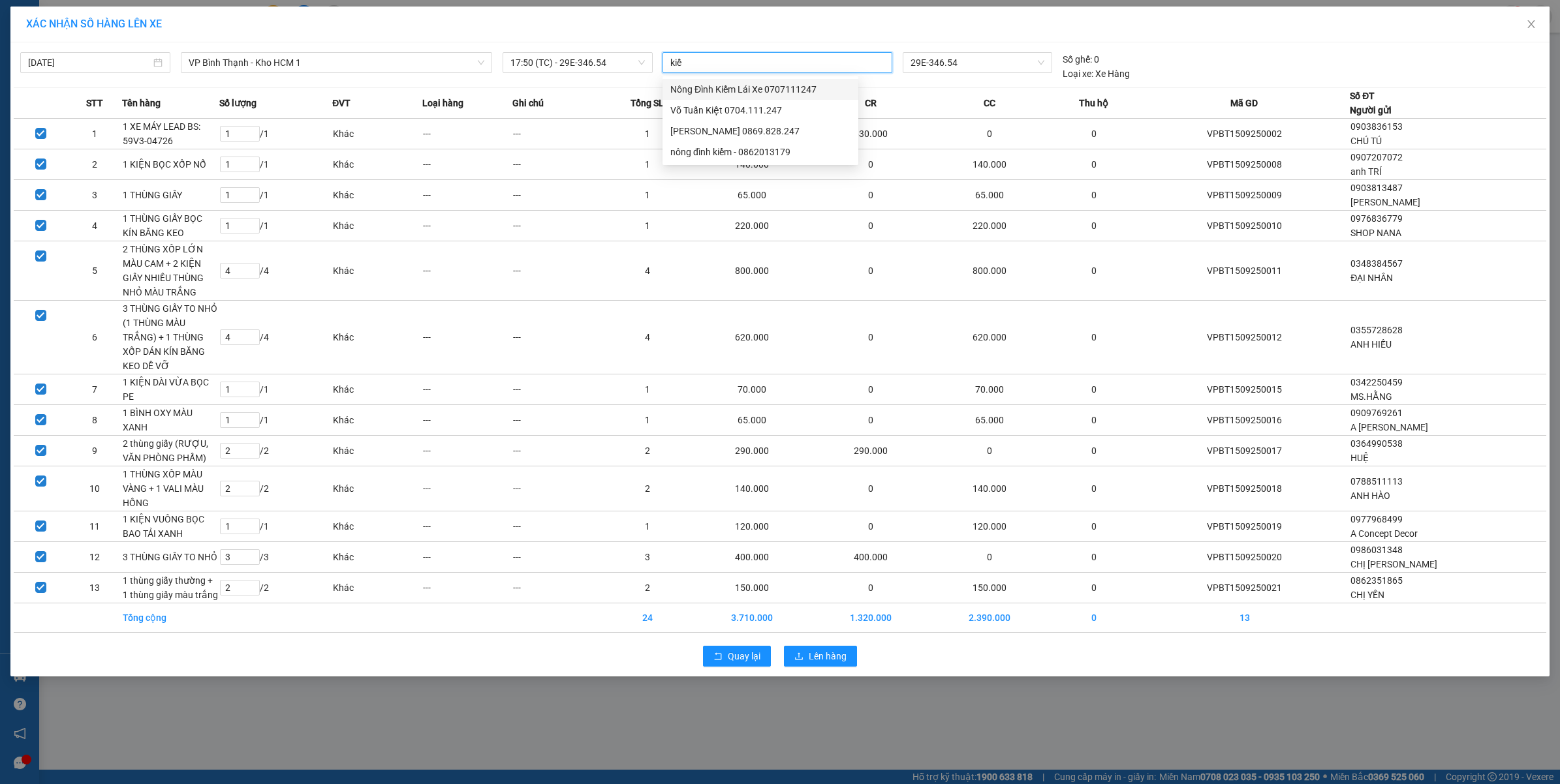
type input "kiểm"
click at [816, 85] on div "Nông Đình Kiểm Lái Xe 0707111247" at bounding box center [760, 89] width 180 height 14
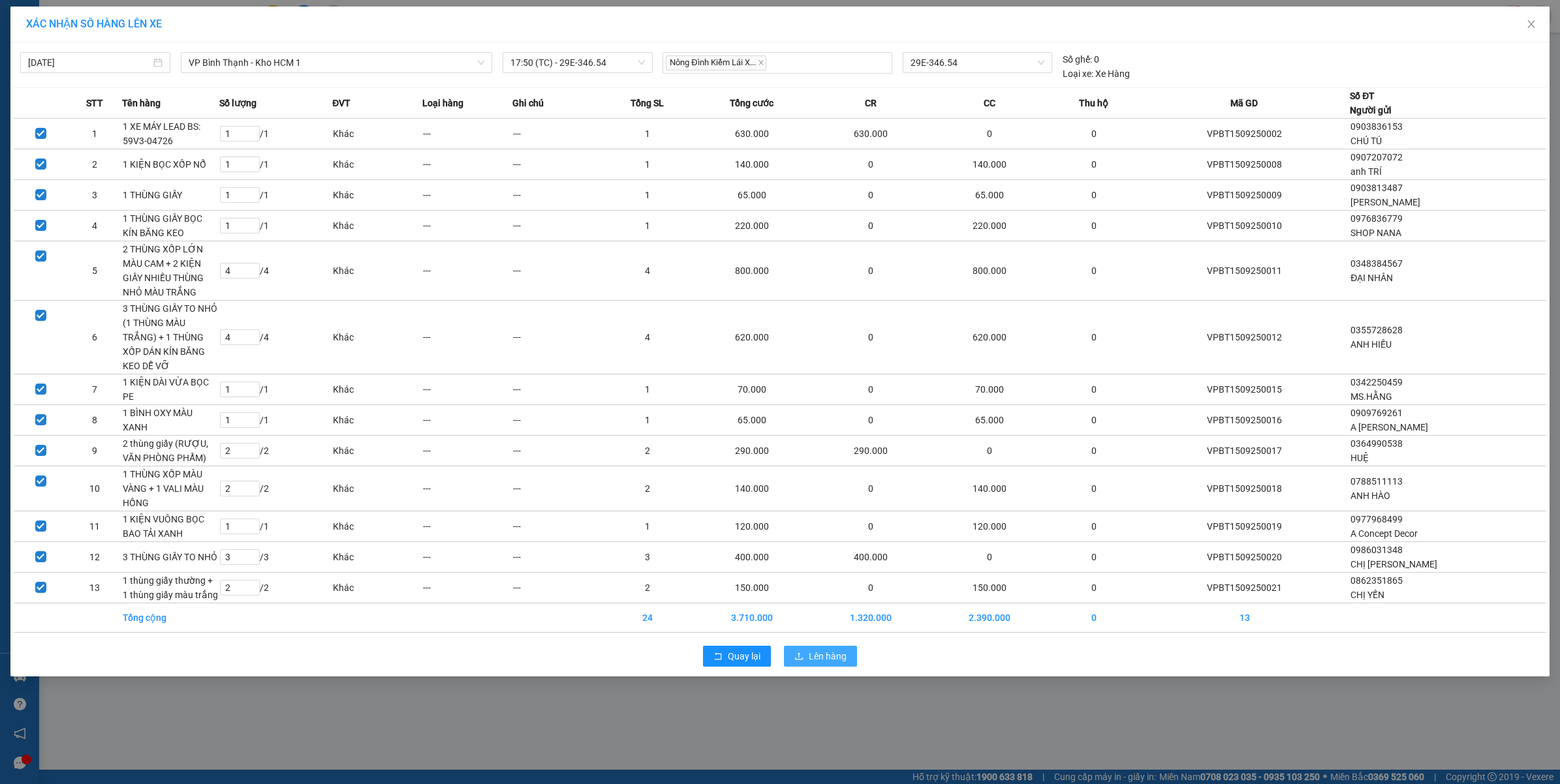
click at [818, 661] on span "Lên hàng" at bounding box center [827, 656] width 38 height 14
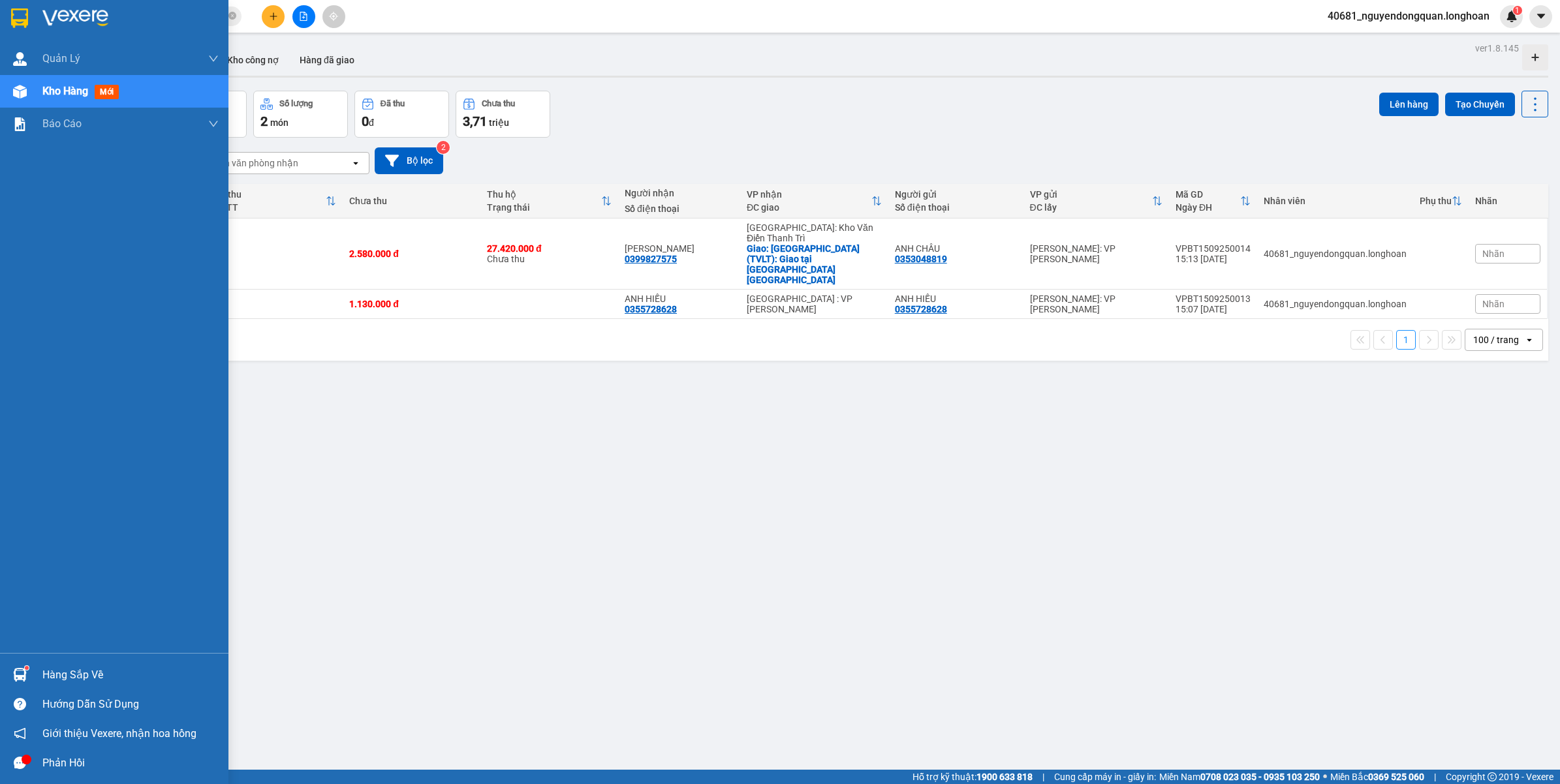
click at [95, 678] on div "Hàng sắp về" at bounding box center [130, 674] width 176 height 20
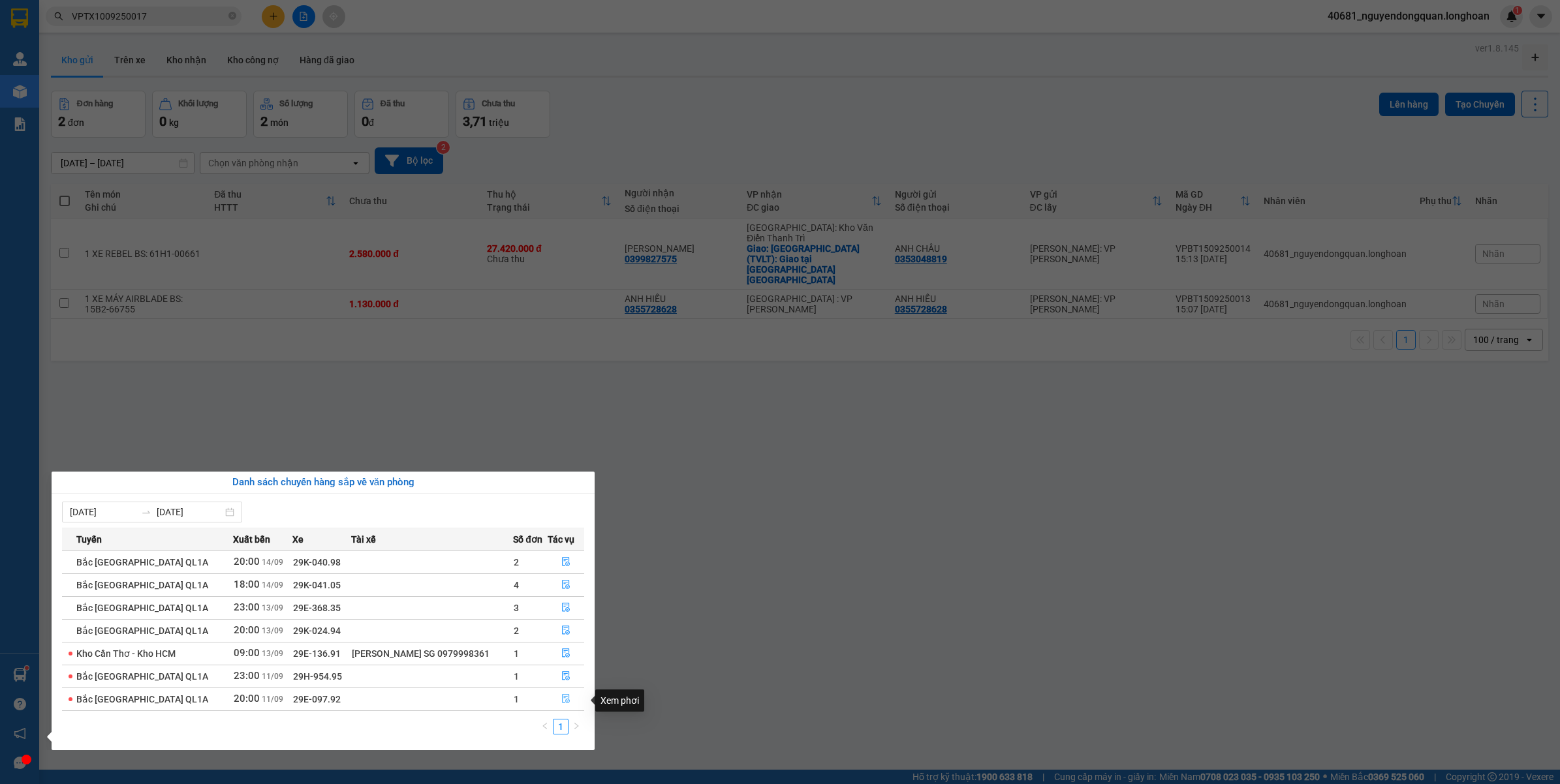
click at [566, 699] on icon "file-done" at bounding box center [566, 699] width 9 height 9
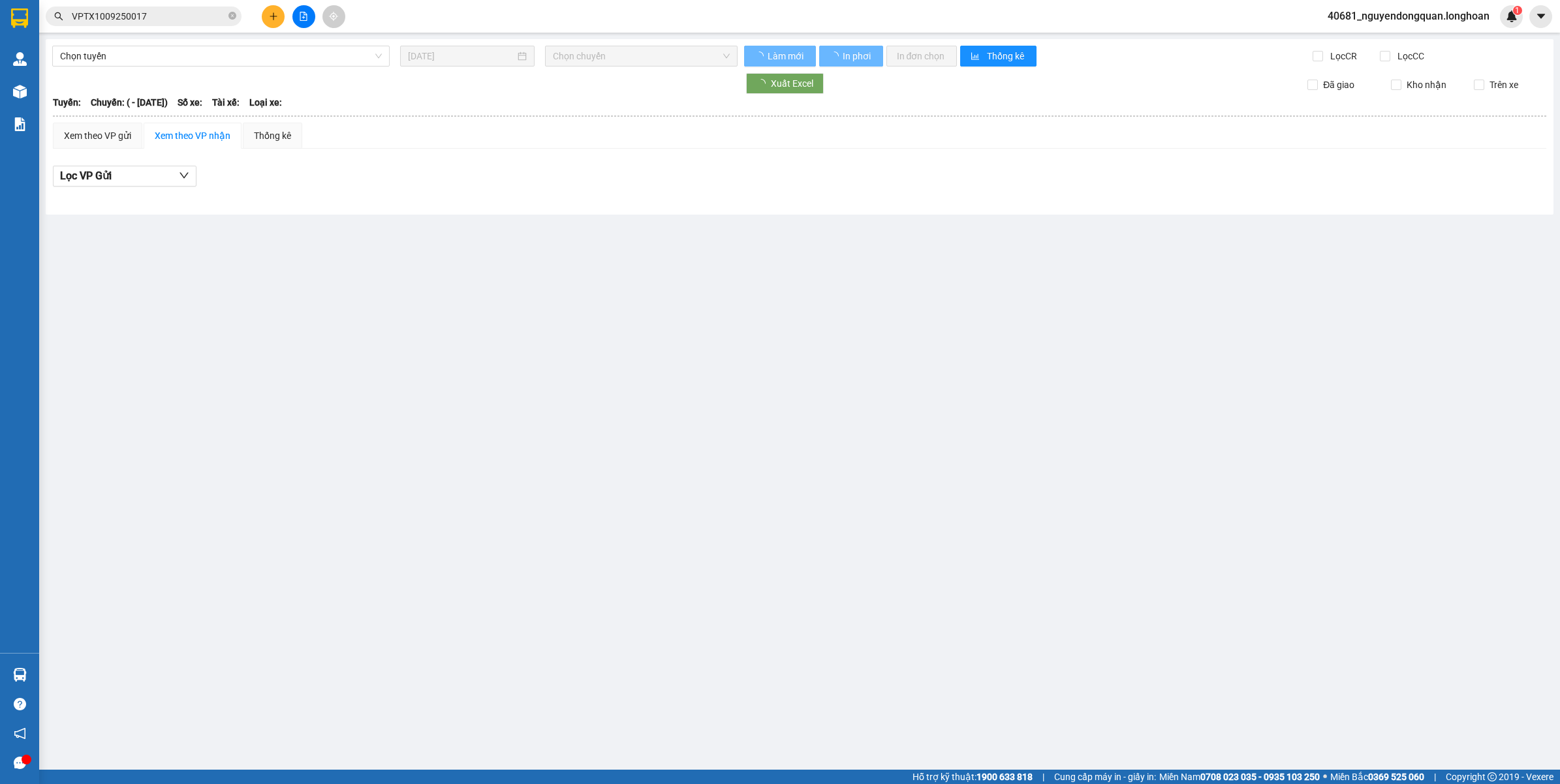
type input "11/09/2025"
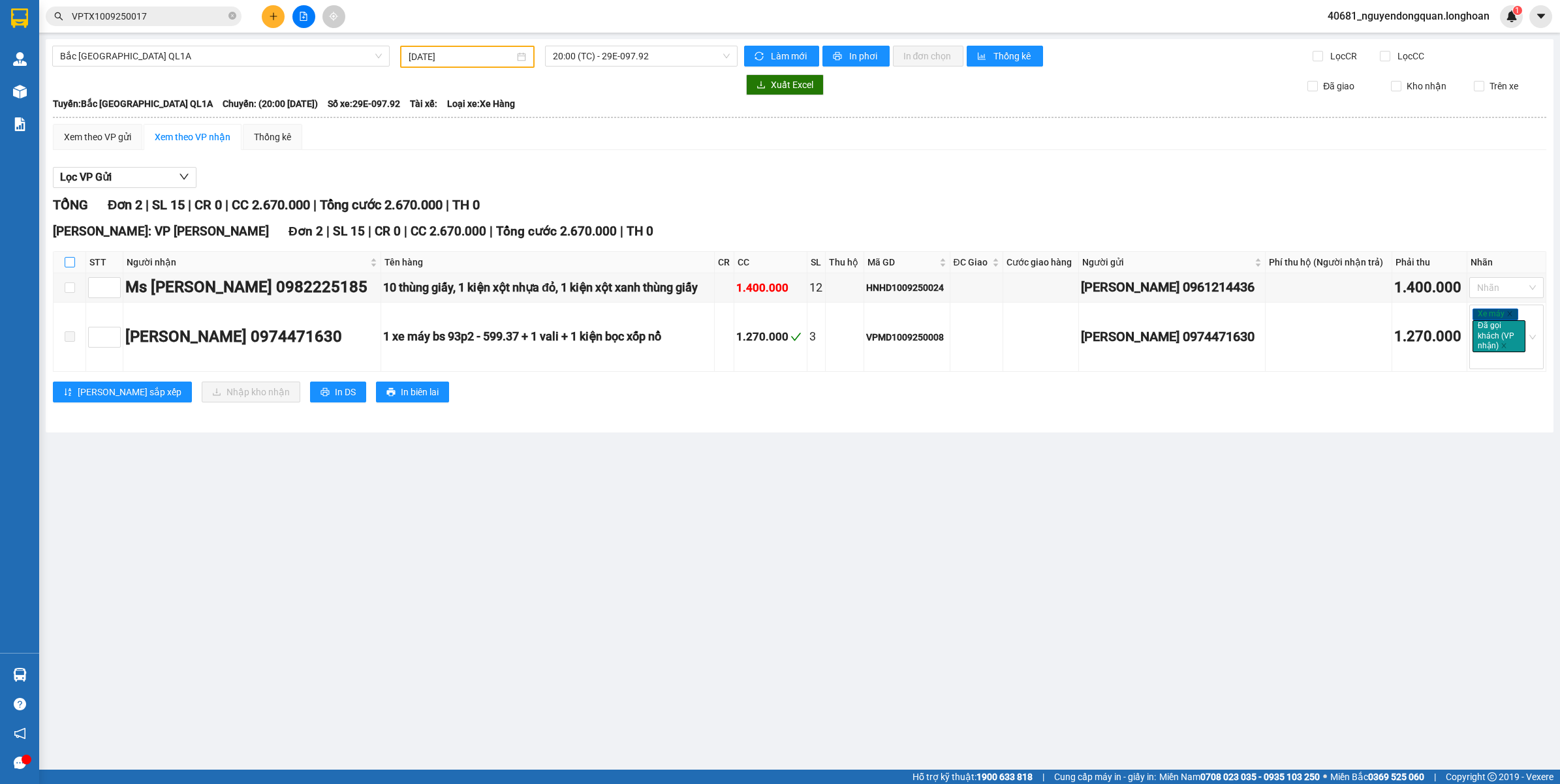
click at [65, 261] on input "checkbox" at bounding box center [70, 261] width 10 height 10
checkbox input "true"
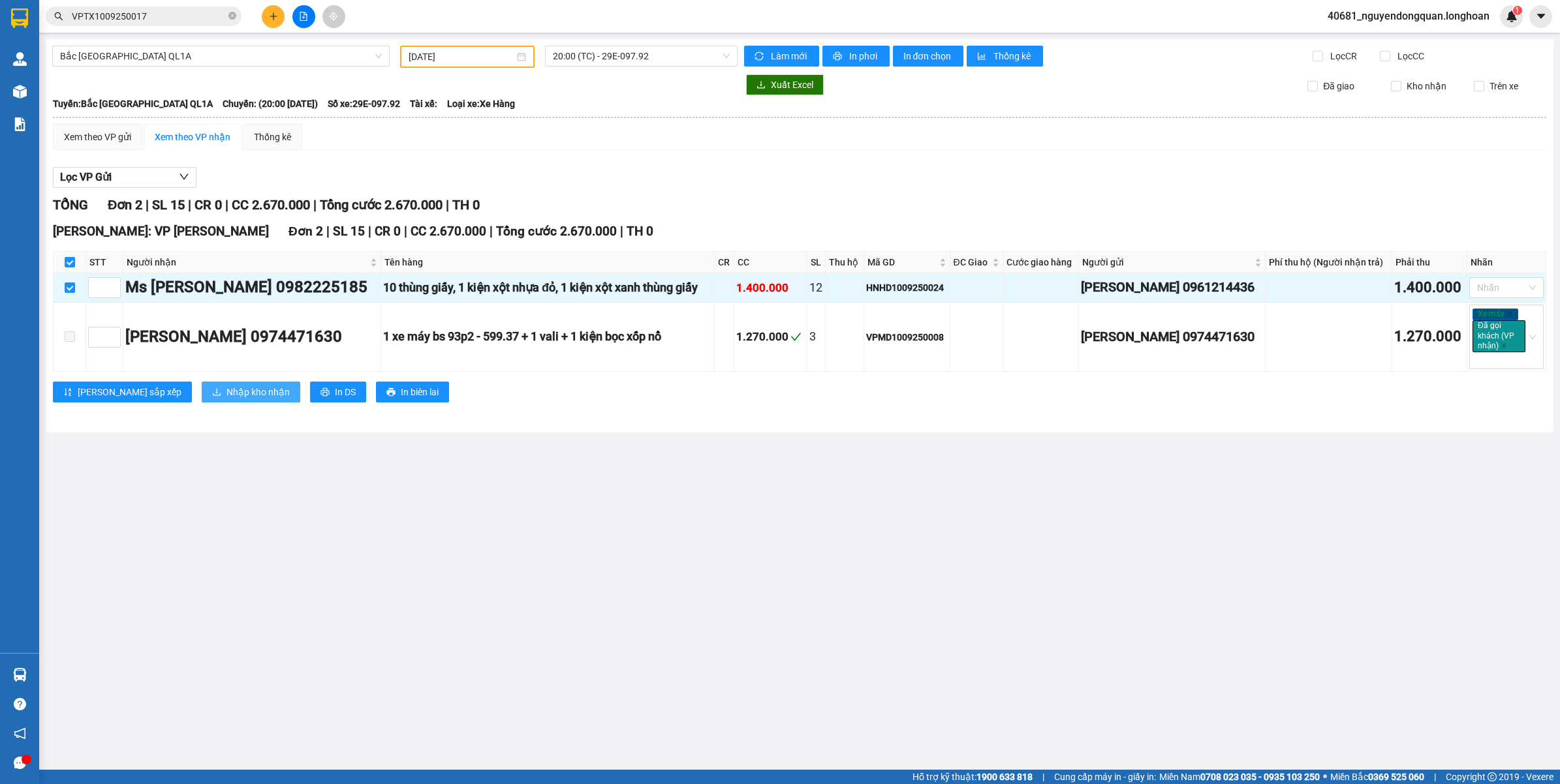
click at [226, 392] on span "Nhập kho nhận" at bounding box center [258, 392] width 63 height 14
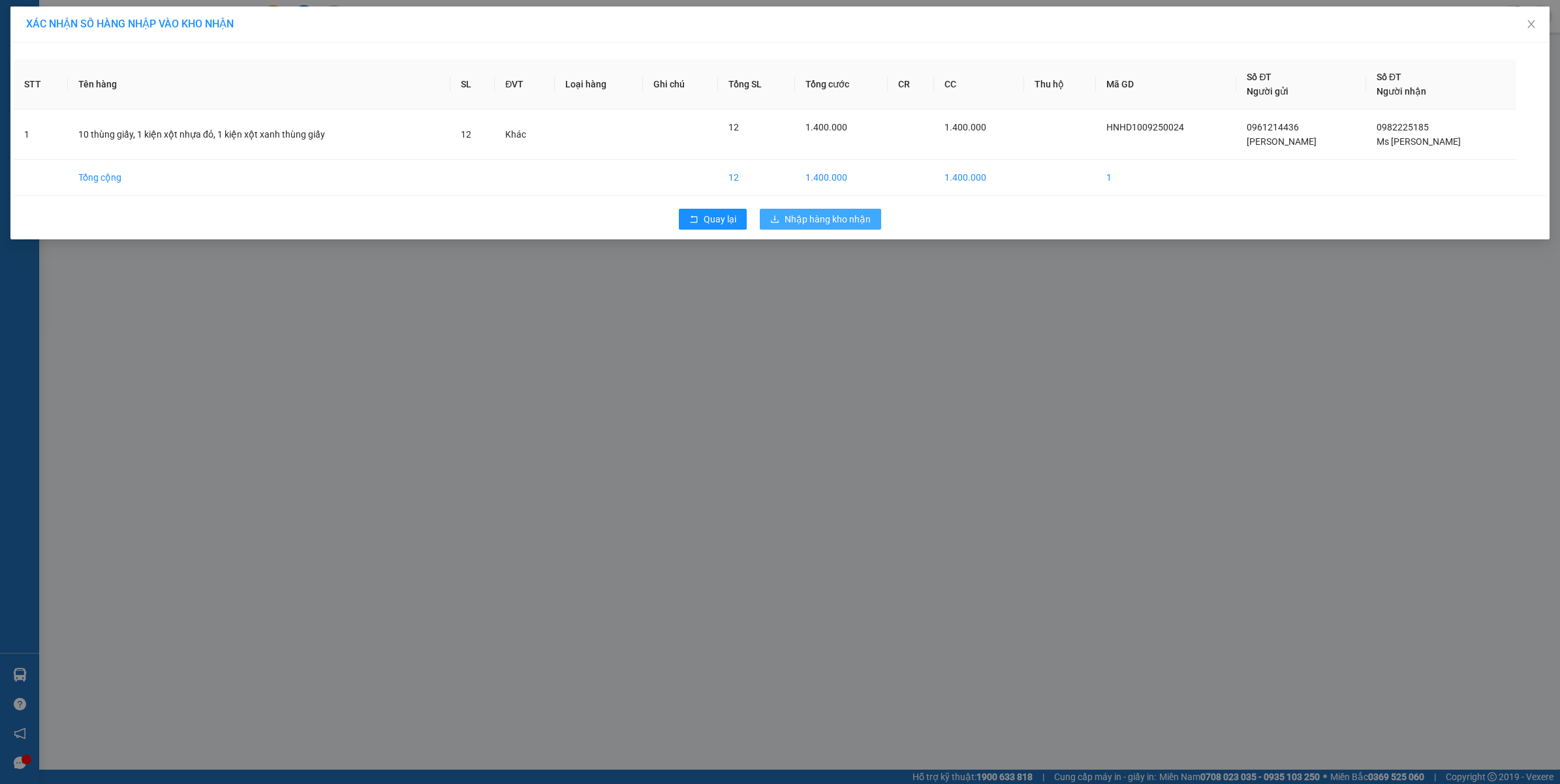
click at [816, 214] on span "Nhập hàng kho nhận" at bounding box center [827, 219] width 86 height 14
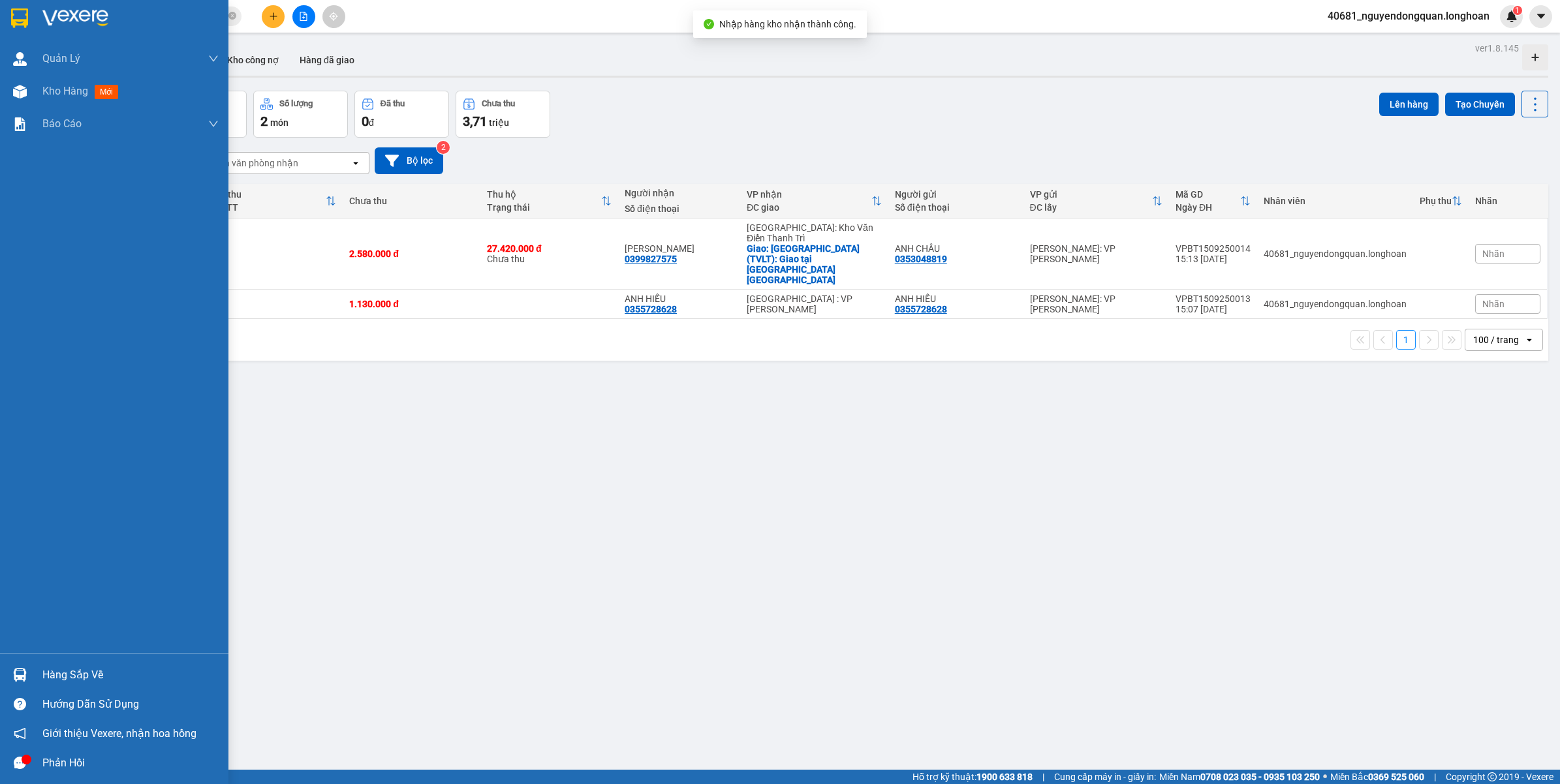
click at [59, 685] on div "Hàng sắp về" at bounding box center [114, 675] width 229 height 30
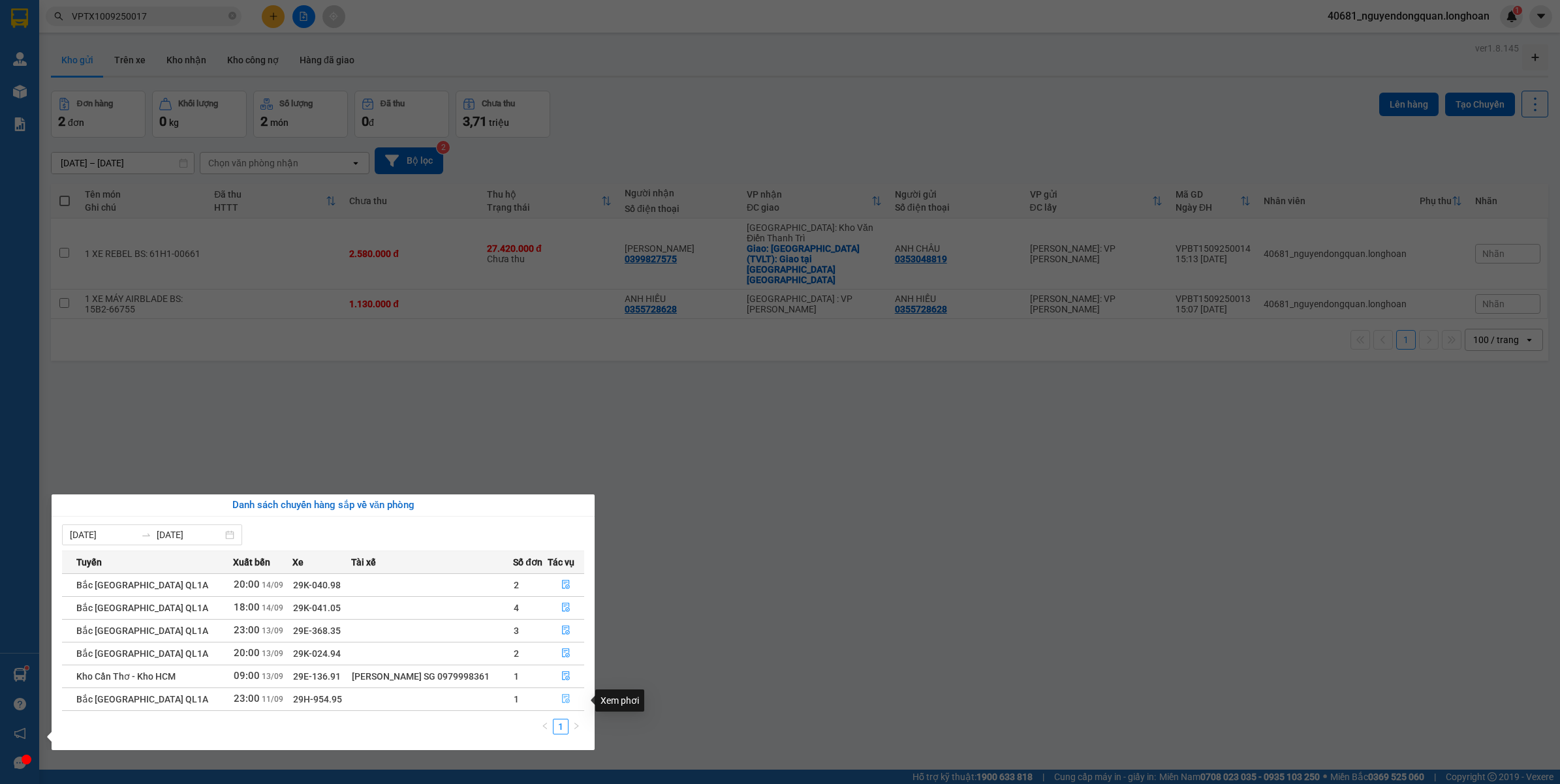
click at [561, 699] on icon "file-done" at bounding box center [566, 699] width 9 height 9
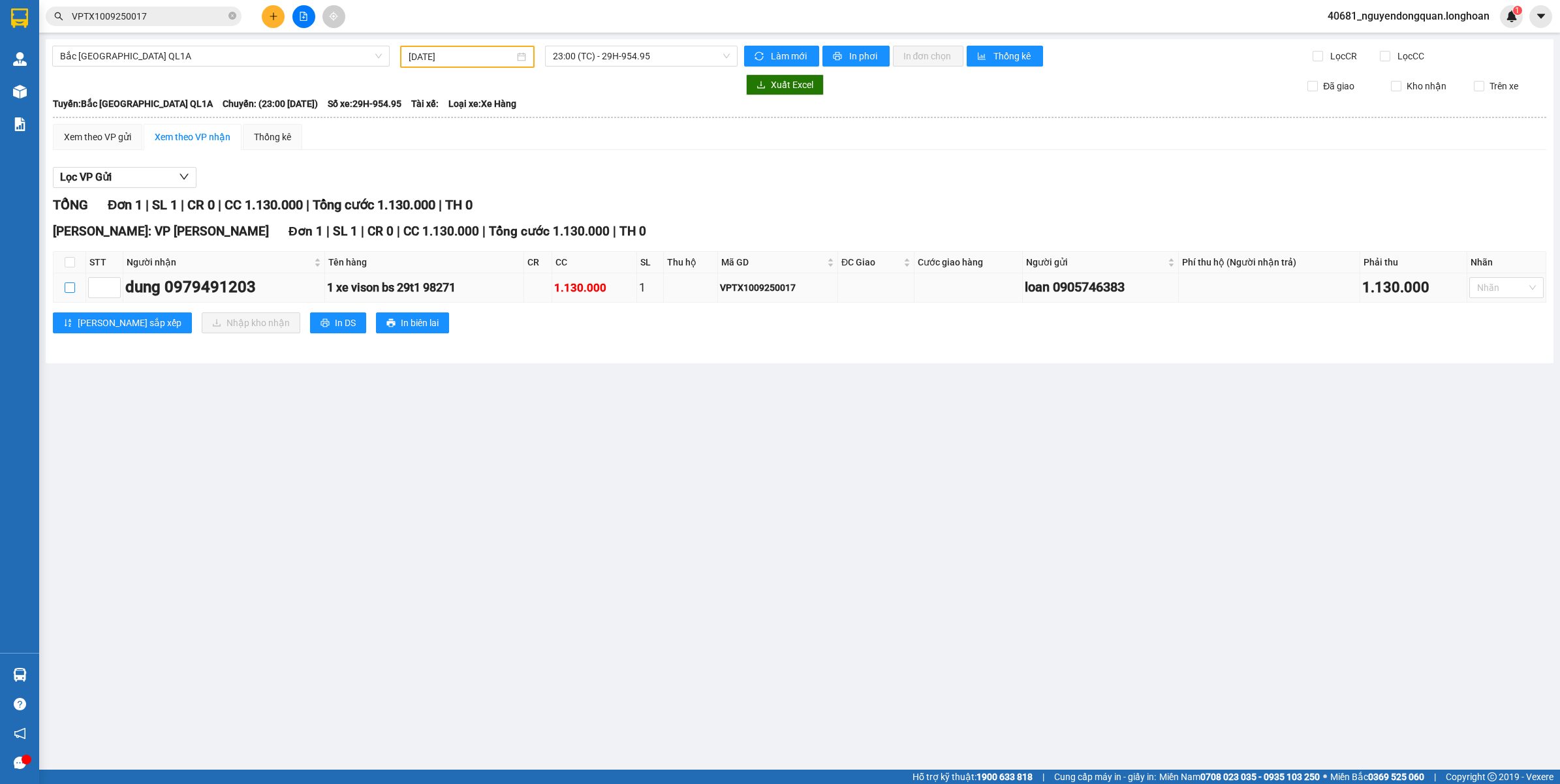
click at [69, 289] on input "checkbox" at bounding box center [70, 287] width 10 height 10
checkbox input "true"
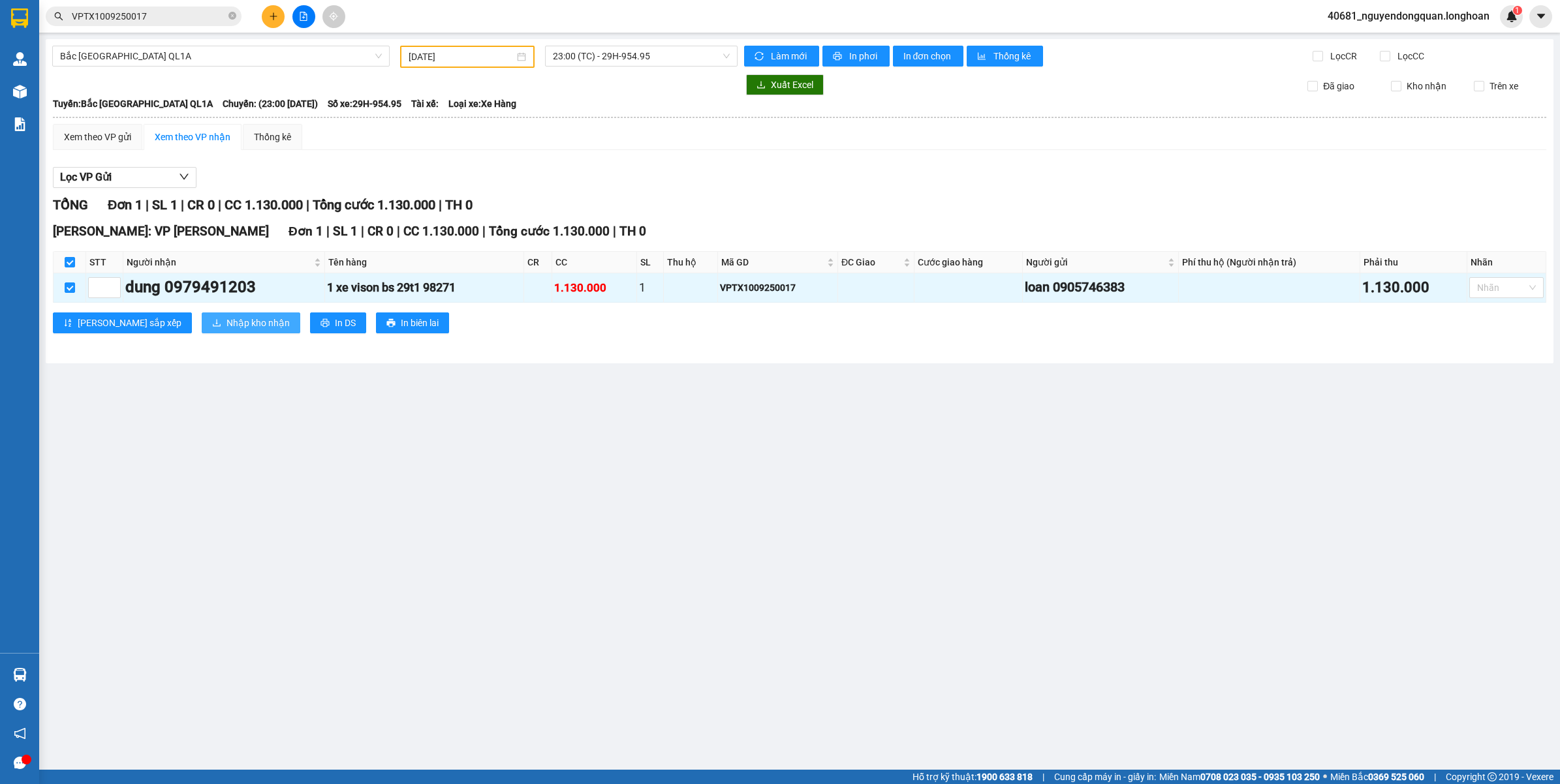
click at [226, 322] on span "Nhập kho nhận" at bounding box center [258, 323] width 63 height 14
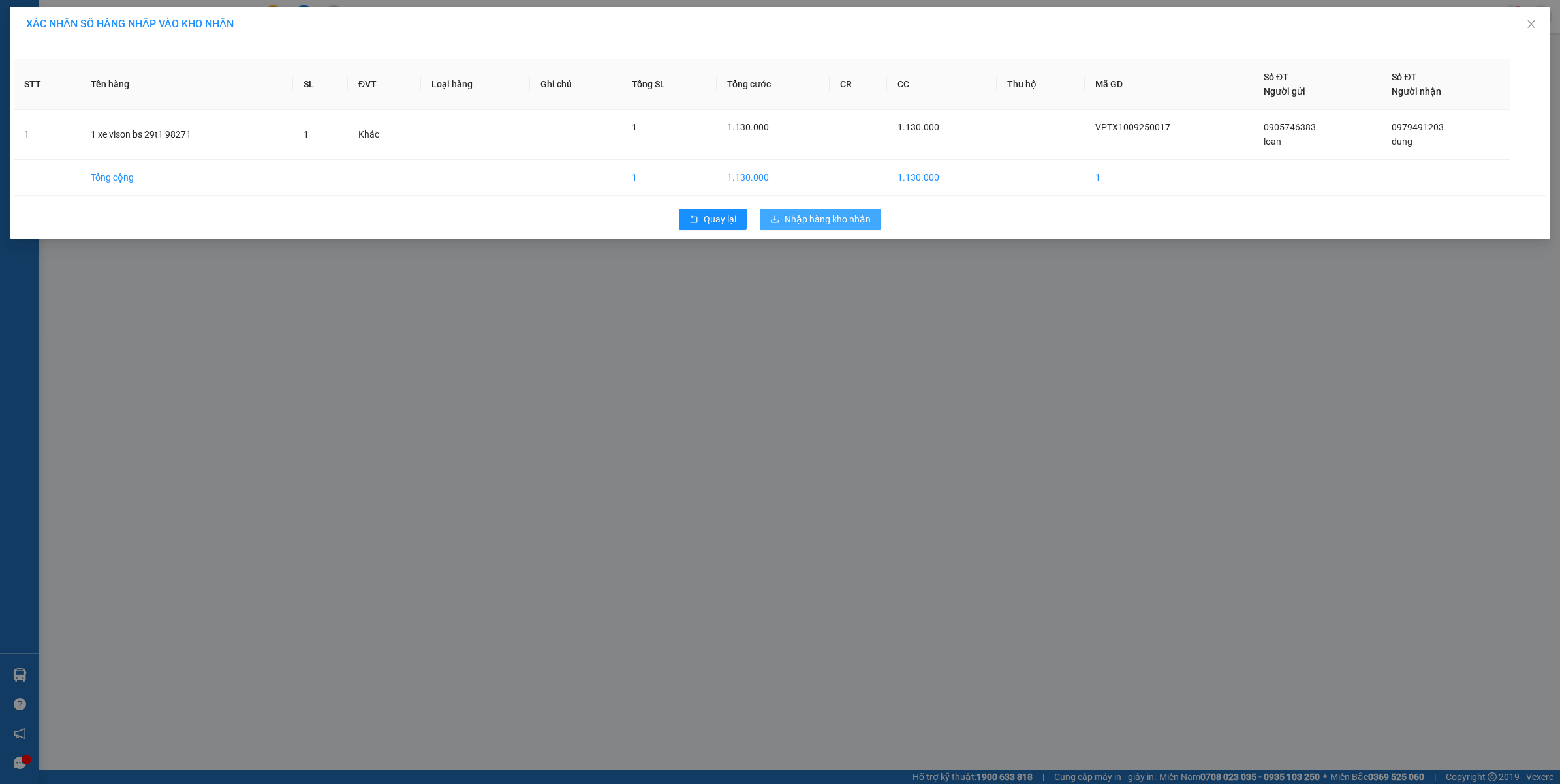
click at [838, 229] on button "Nhập hàng kho nhận" at bounding box center [820, 219] width 121 height 21
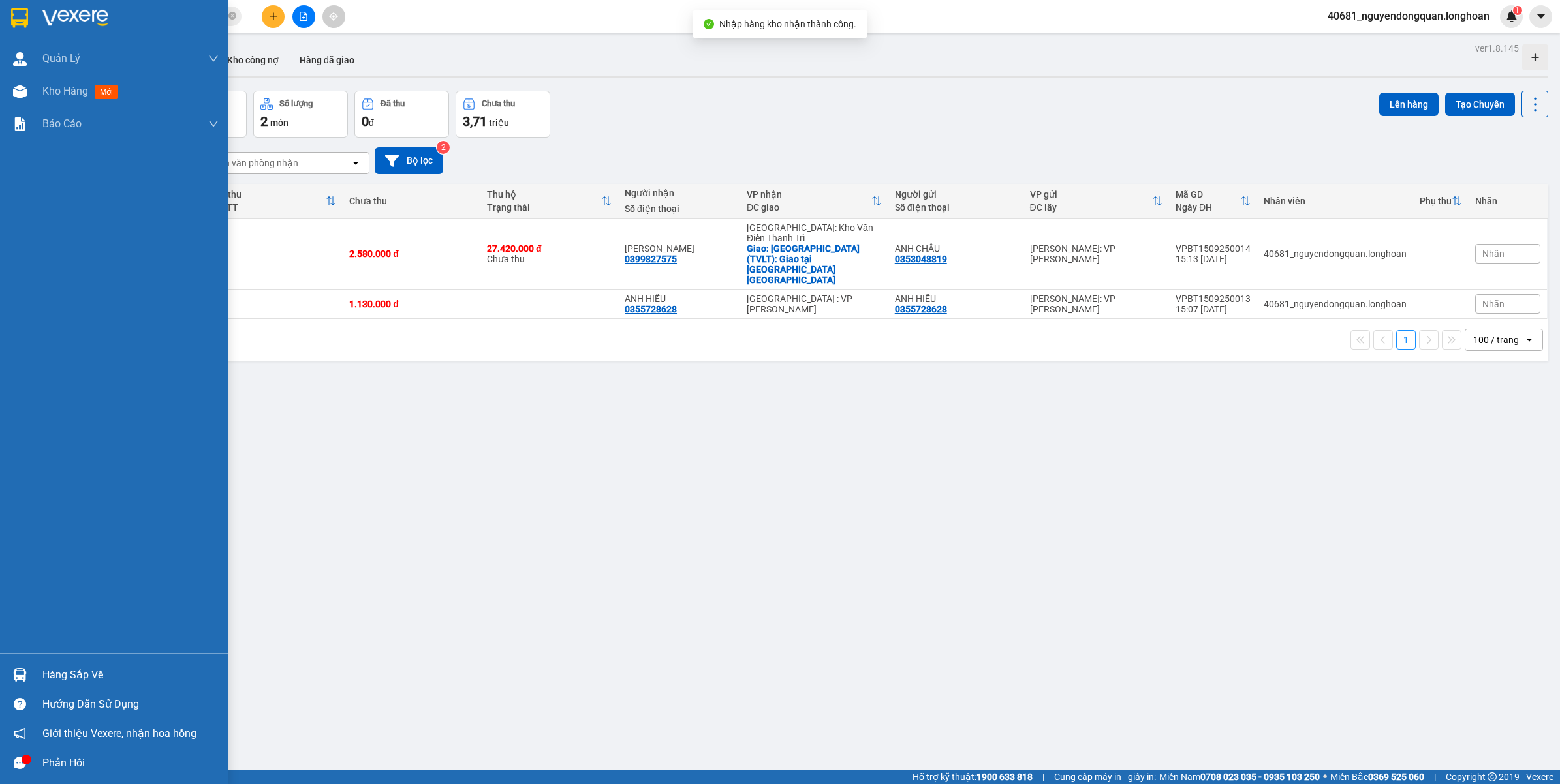
click at [23, 684] on div at bounding box center [20, 674] width 23 height 23
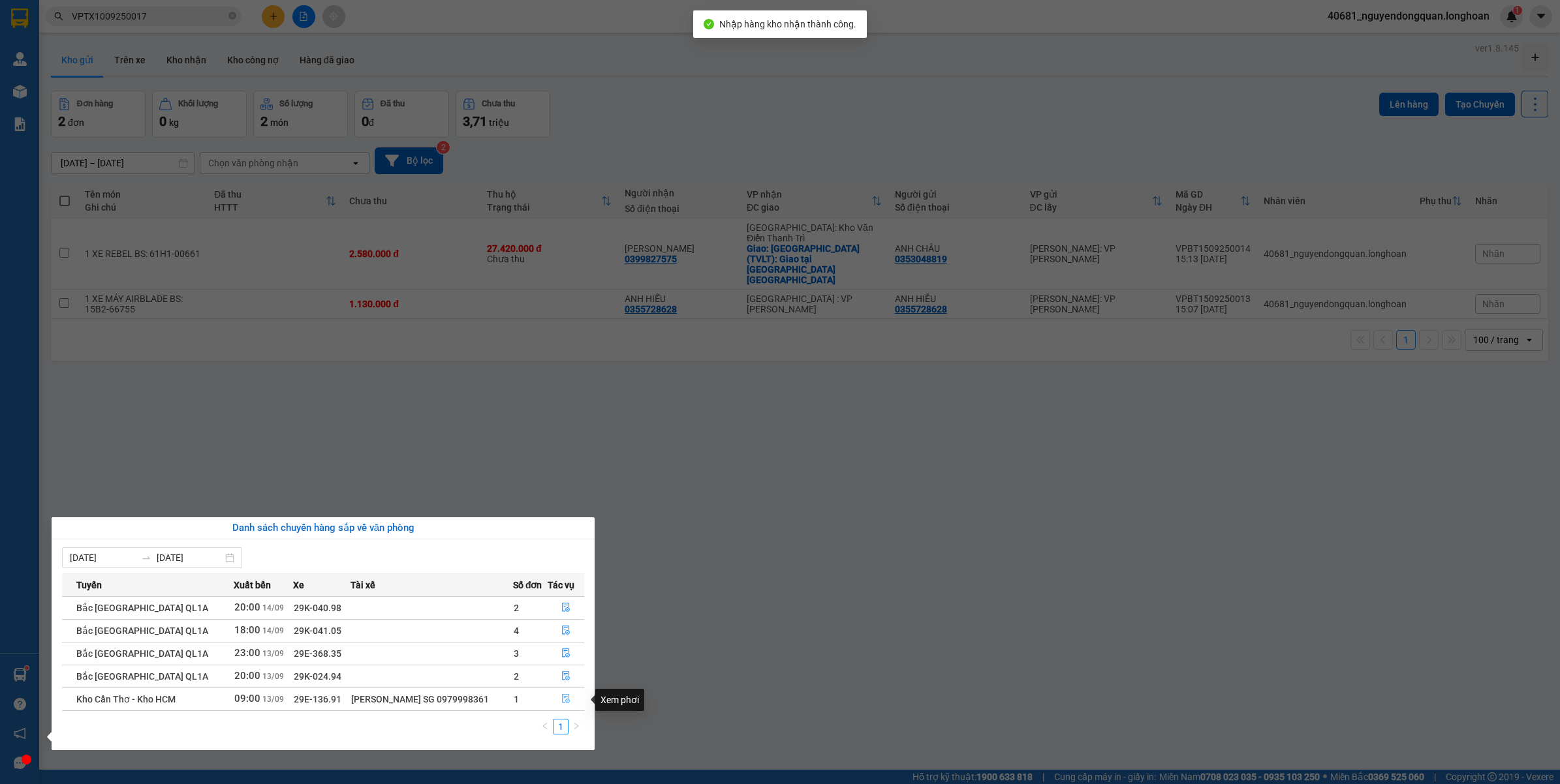
click at [565, 700] on icon "file-done" at bounding box center [566, 699] width 8 height 9
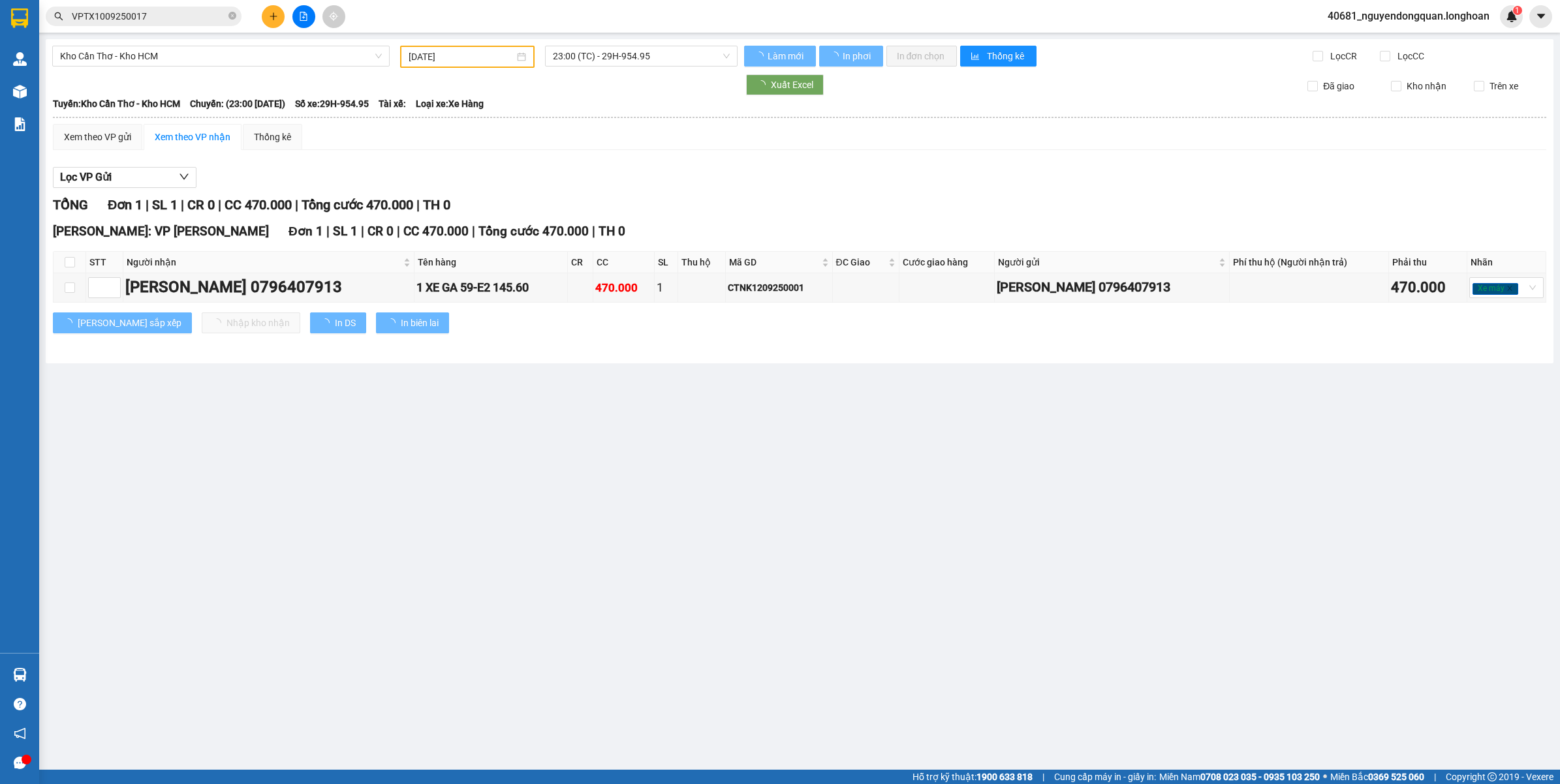
type input "13/09/2025"
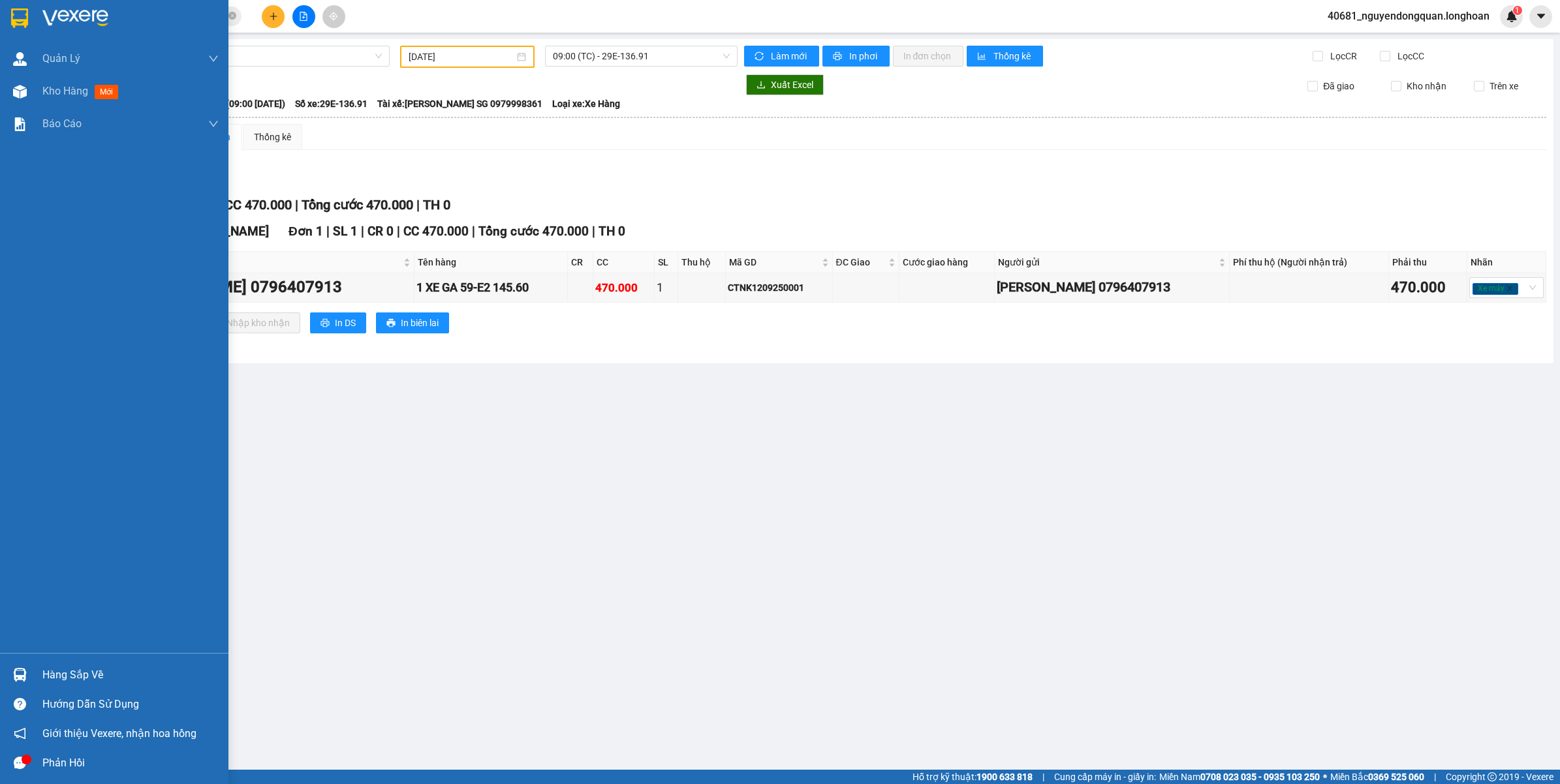
click at [46, 669] on div "Hàng sắp về" at bounding box center [130, 674] width 176 height 20
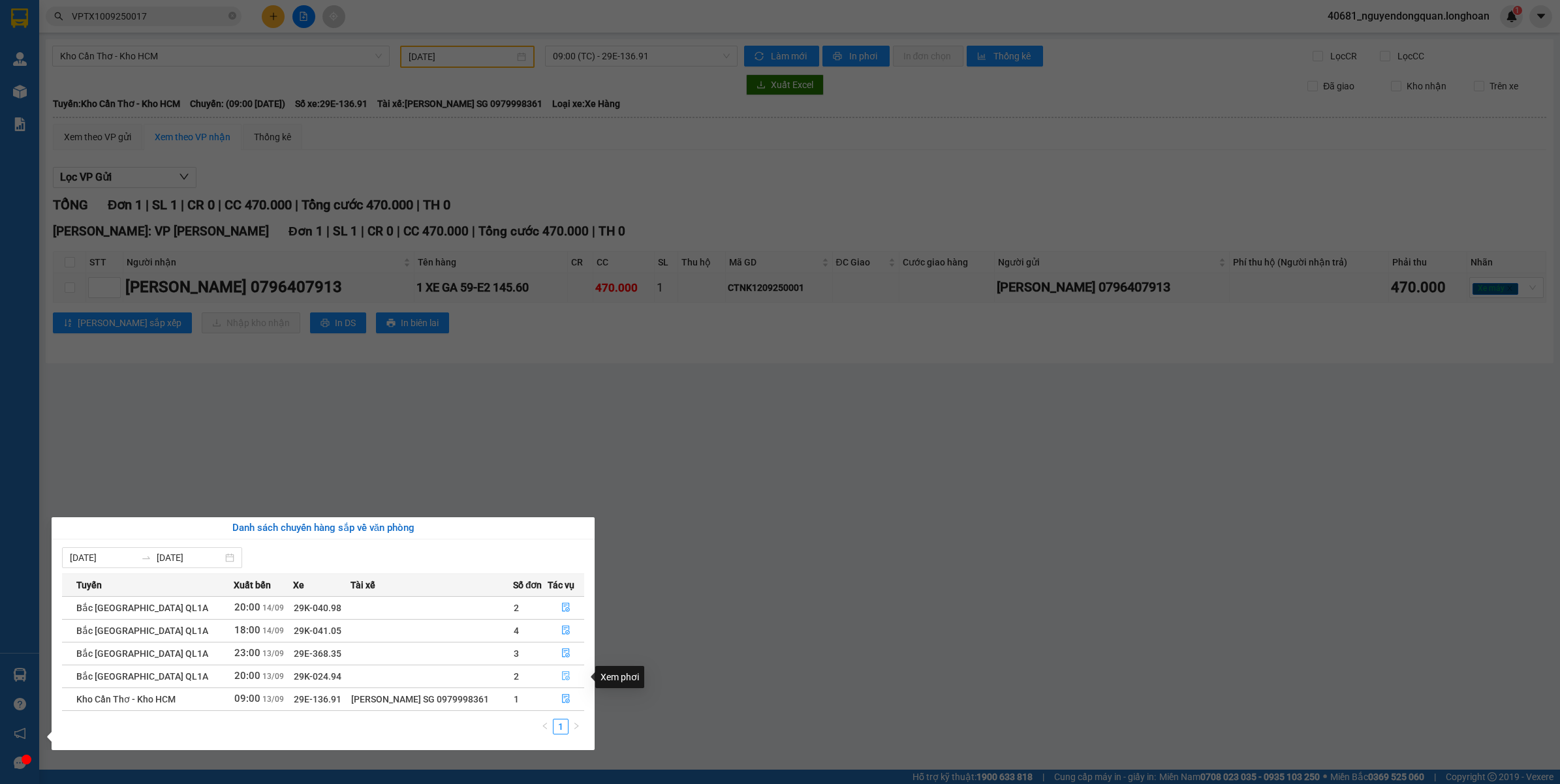
click at [564, 677] on icon "file-done" at bounding box center [566, 676] width 9 height 9
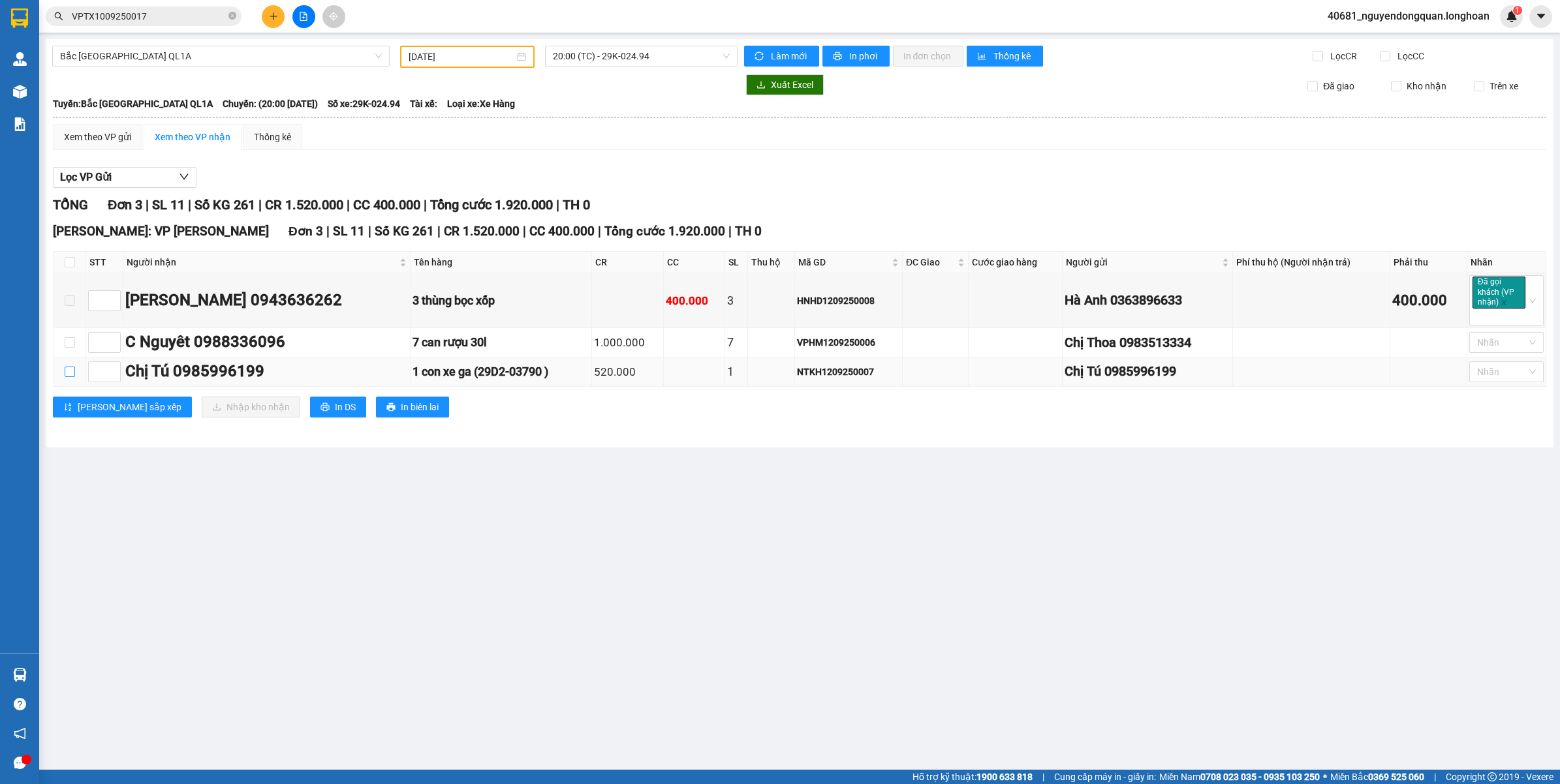
click at [73, 372] on input "checkbox" at bounding box center [70, 372] width 10 height 10
checkbox input "true"
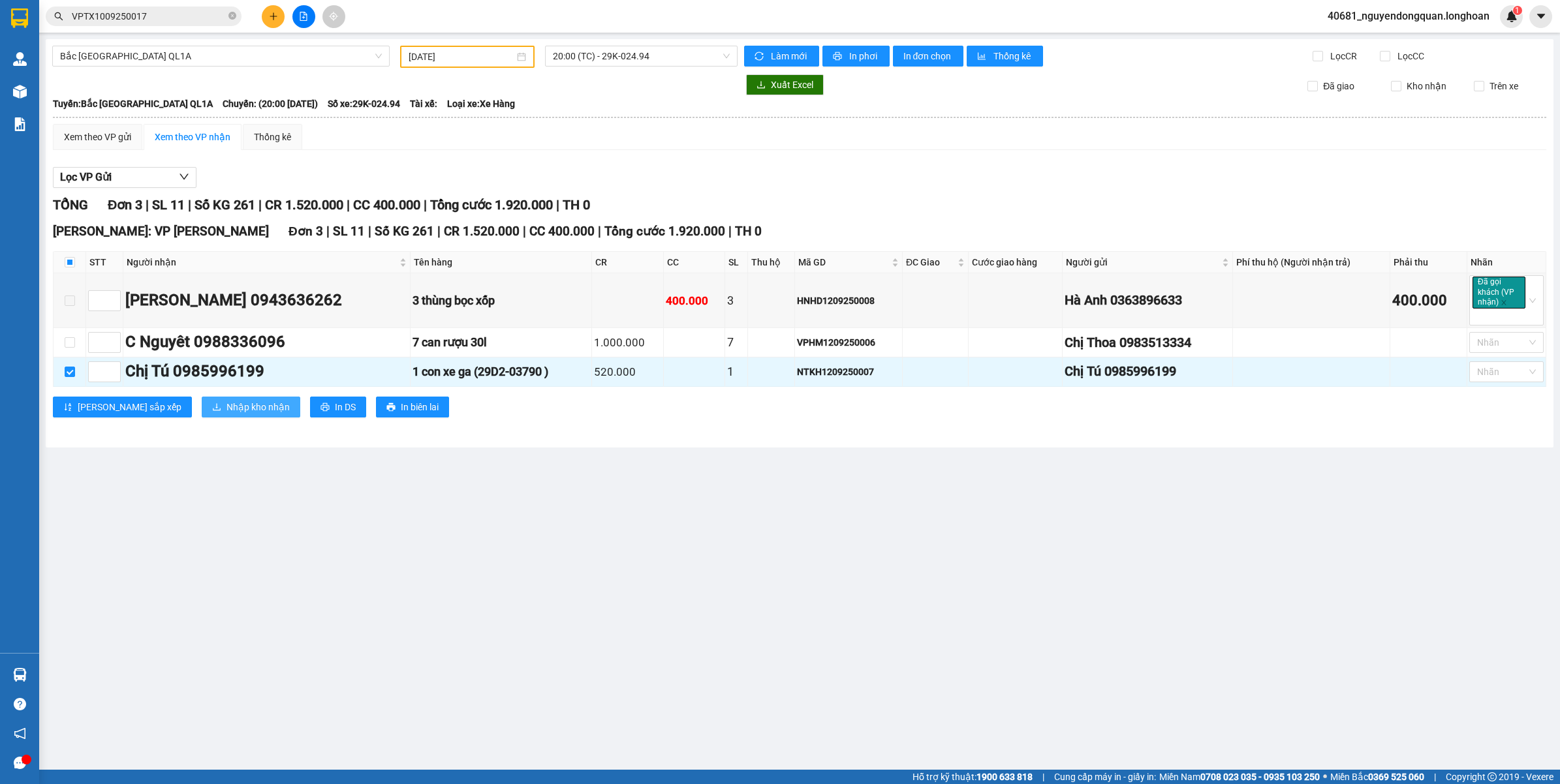
click at [226, 405] on span "Nhập kho nhận" at bounding box center [258, 407] width 63 height 14
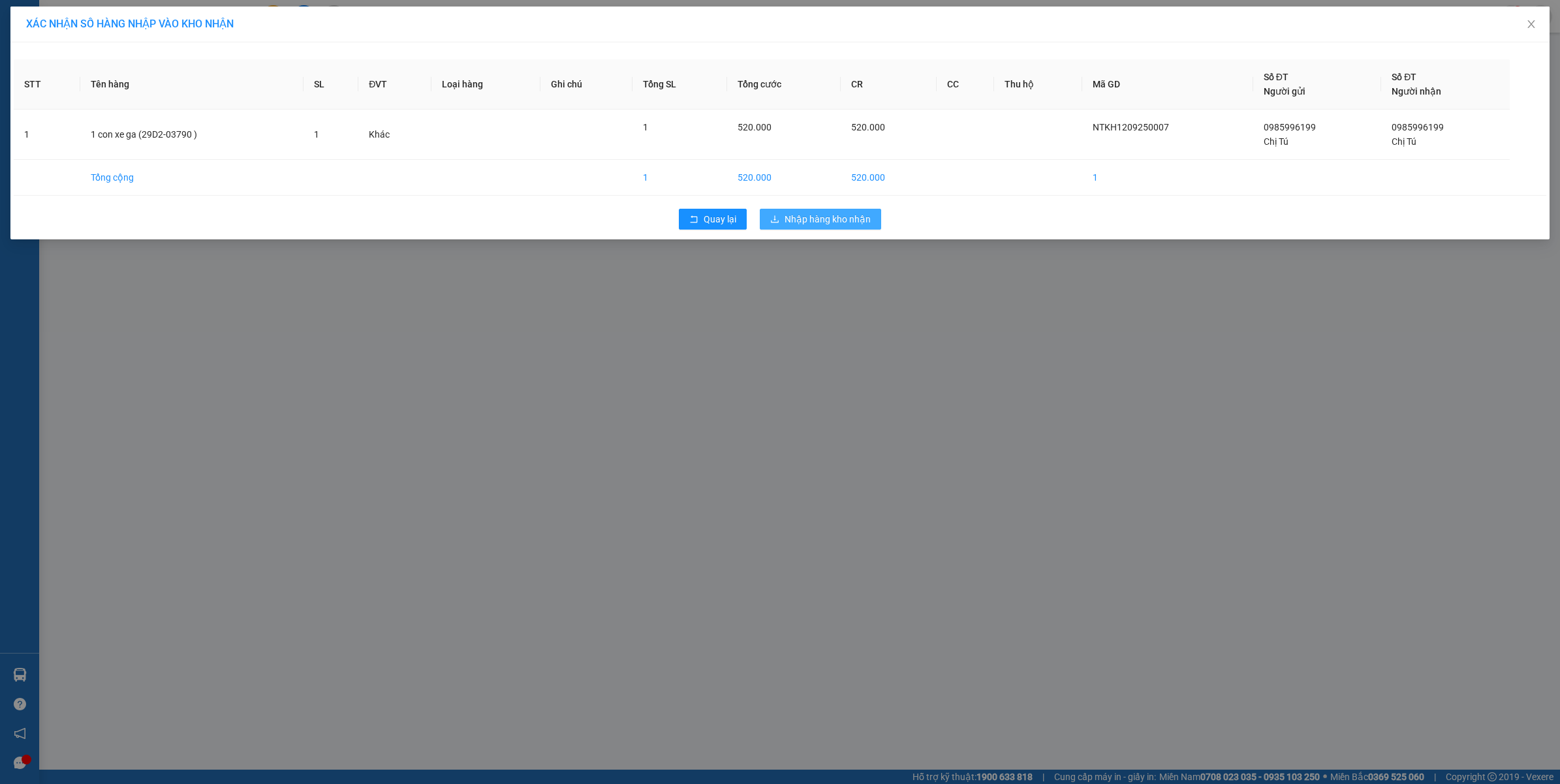
click at [820, 213] on span "Nhập hàng kho nhận" at bounding box center [827, 219] width 86 height 14
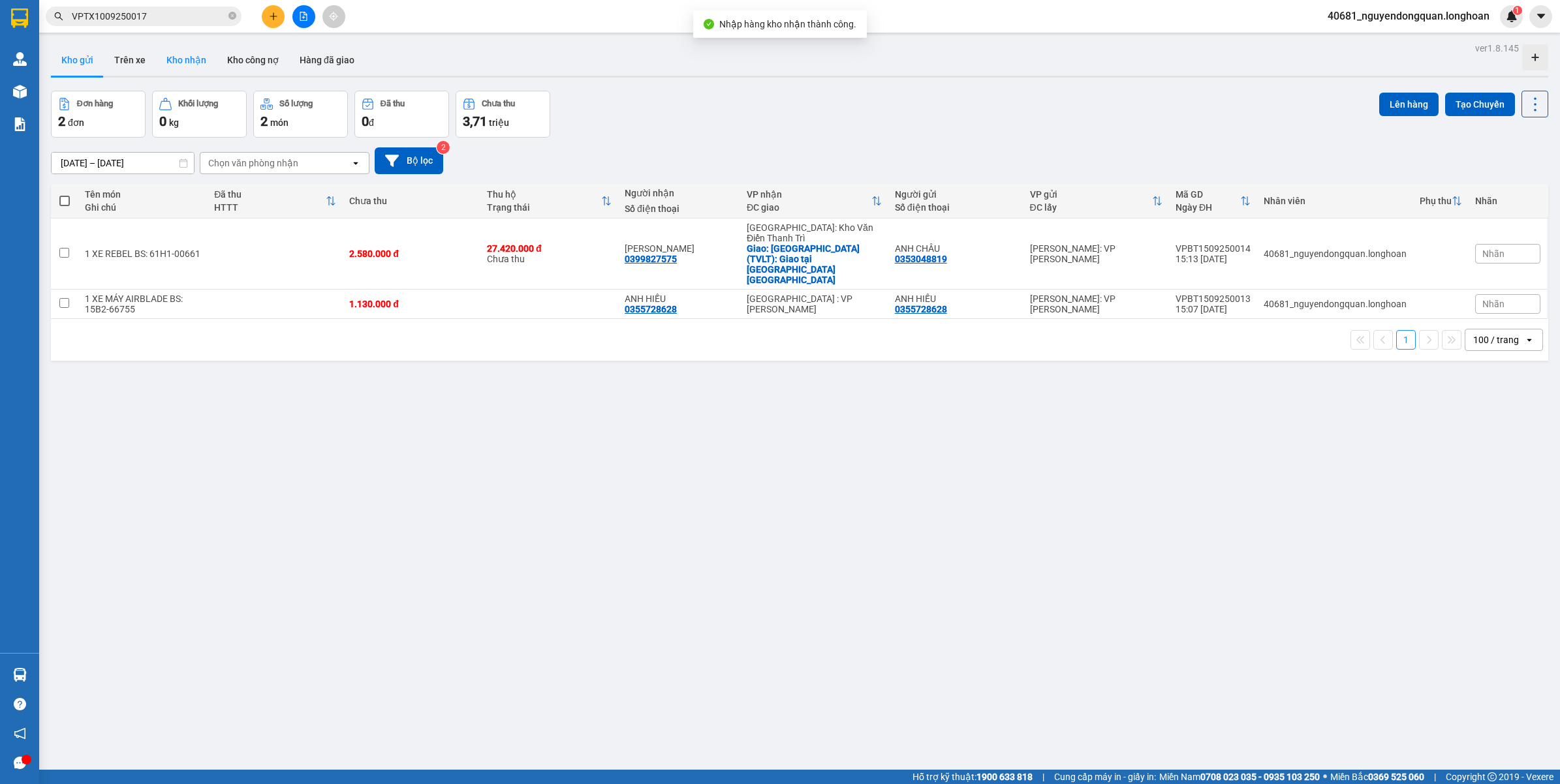
click at [194, 61] on button "Kho nhận" at bounding box center [186, 60] width 61 height 31
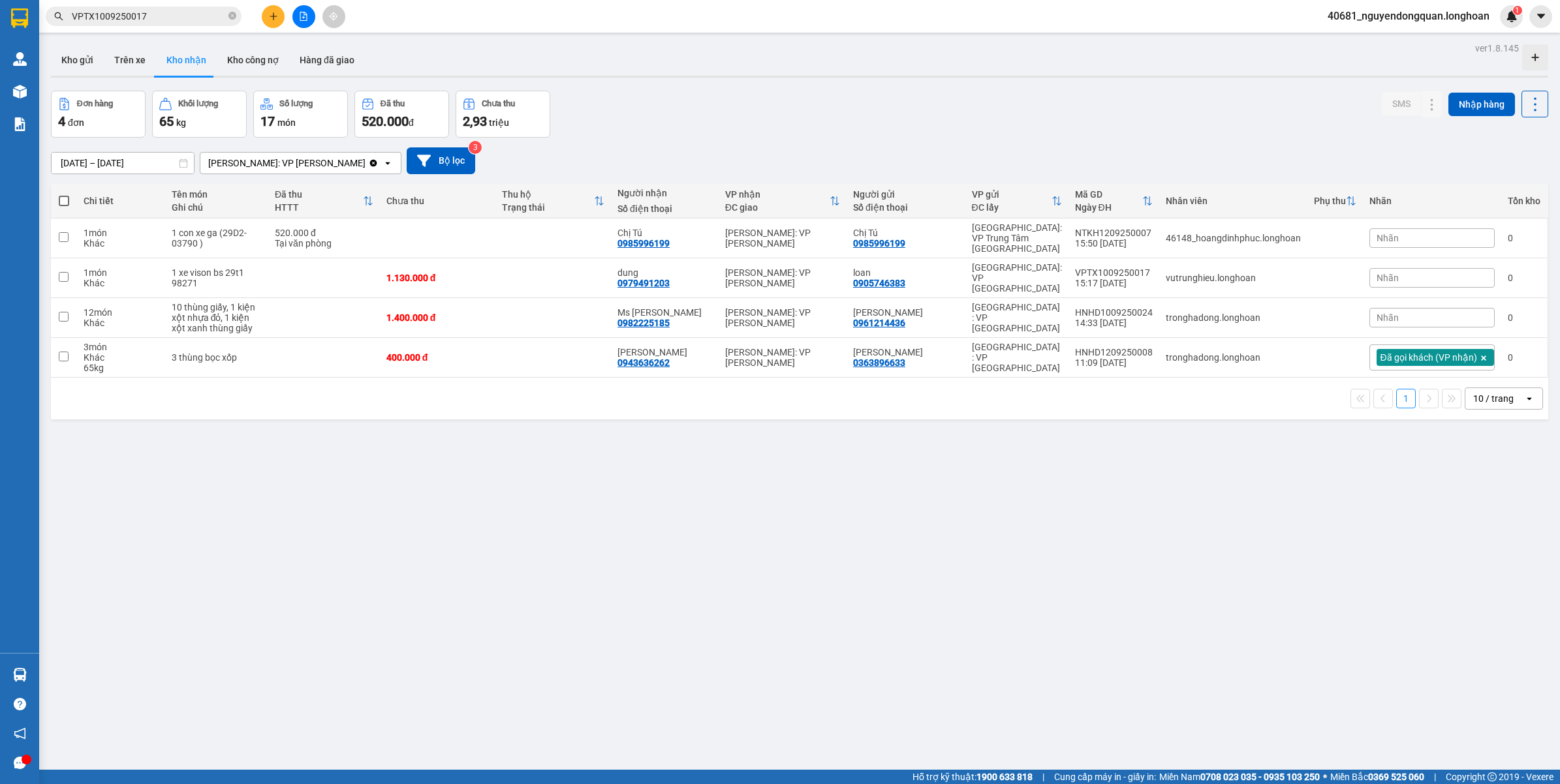
click at [1394, 276] on div "Nhãn" at bounding box center [1432, 278] width 125 height 20
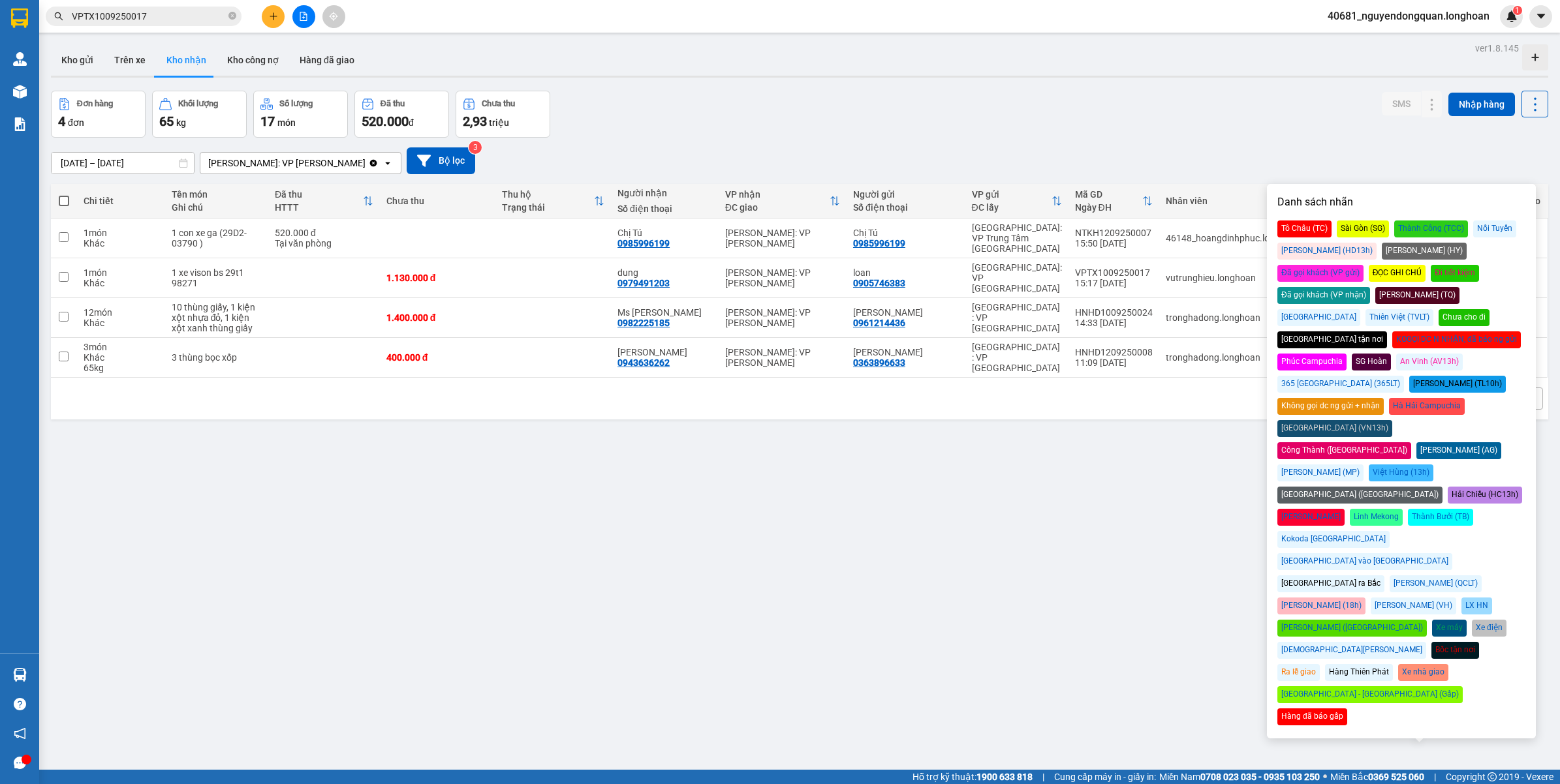
click at [1370, 287] on div "Đã gọi khách (VP nhận)" at bounding box center [1324, 296] width 92 height 17
click at [1150, 116] on div "Đơn hàng 4 đơn Khối lượng 65 kg Số lượng 17 món Đã thu 520.000 đ Chưa thu 2,93 …" at bounding box center [799, 114] width 1497 height 47
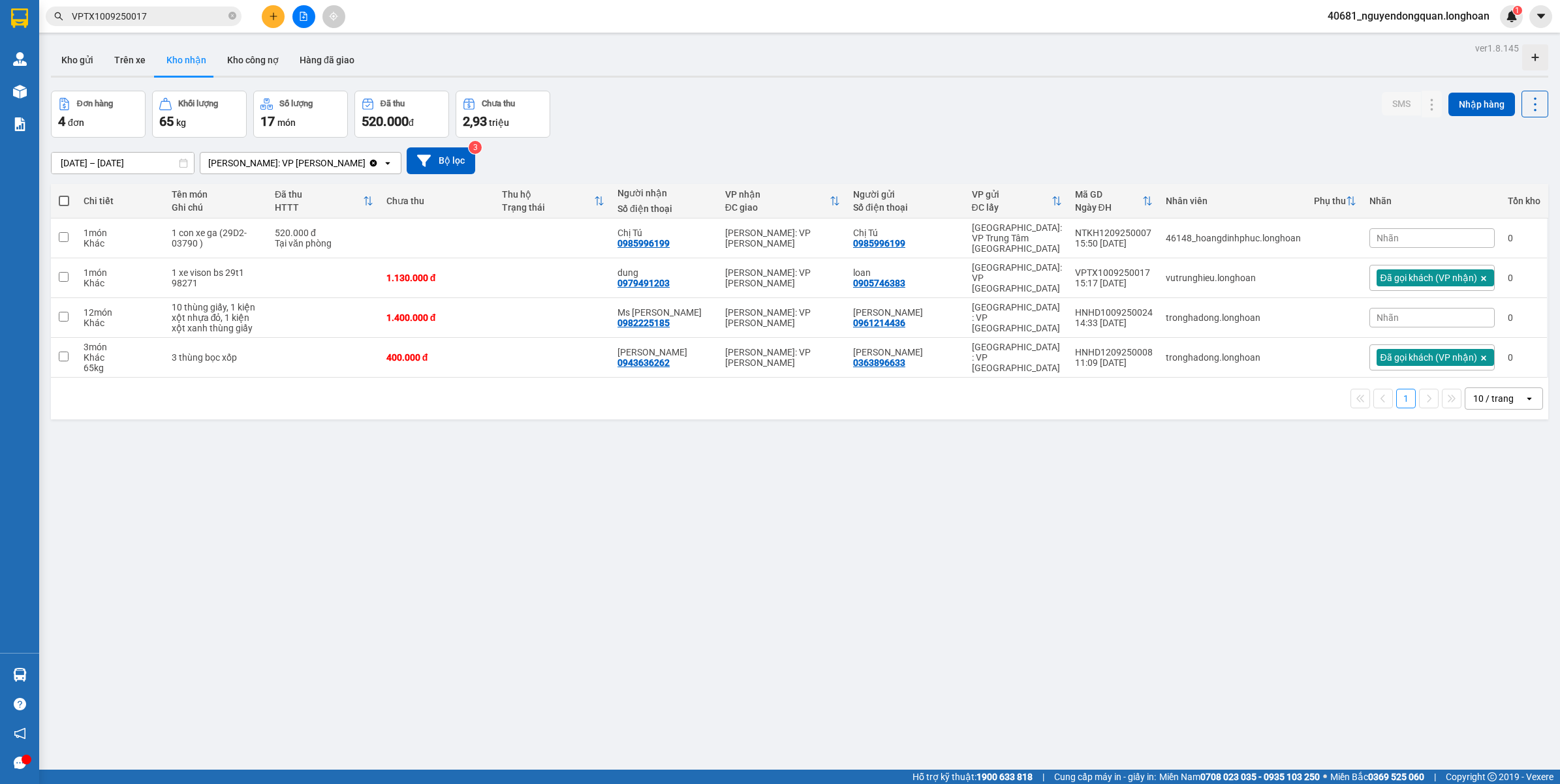
click at [1490, 392] on div "10 / trang" at bounding box center [1493, 398] width 41 height 13
click at [1495, 539] on span "100 / trang" at bounding box center [1486, 538] width 47 height 13
click at [1405, 315] on div "Nhãn" at bounding box center [1432, 318] width 125 height 20
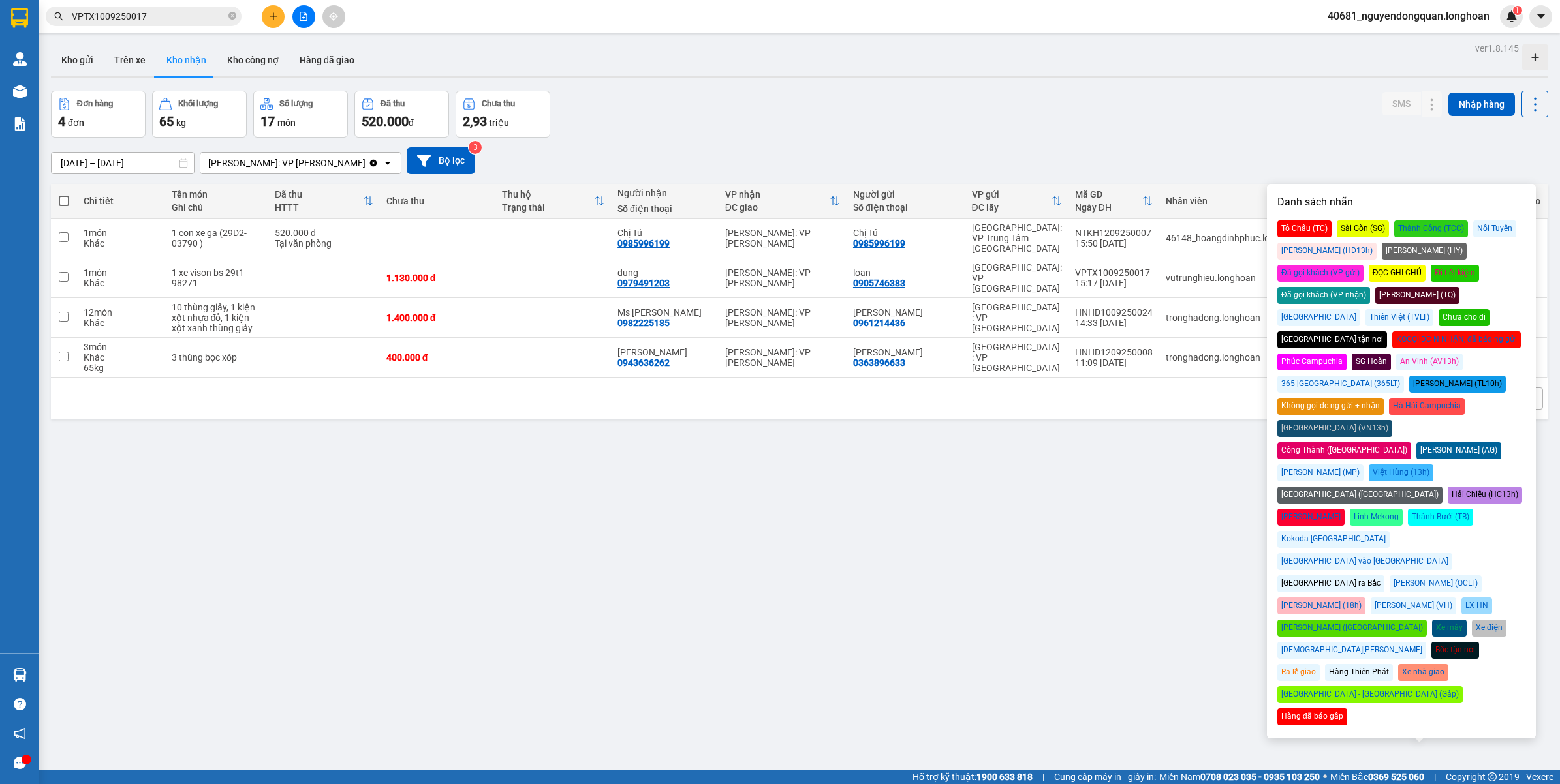
click at [1370, 287] on div "Đã gọi khách (VP nhận)" at bounding box center [1324, 296] width 92 height 17
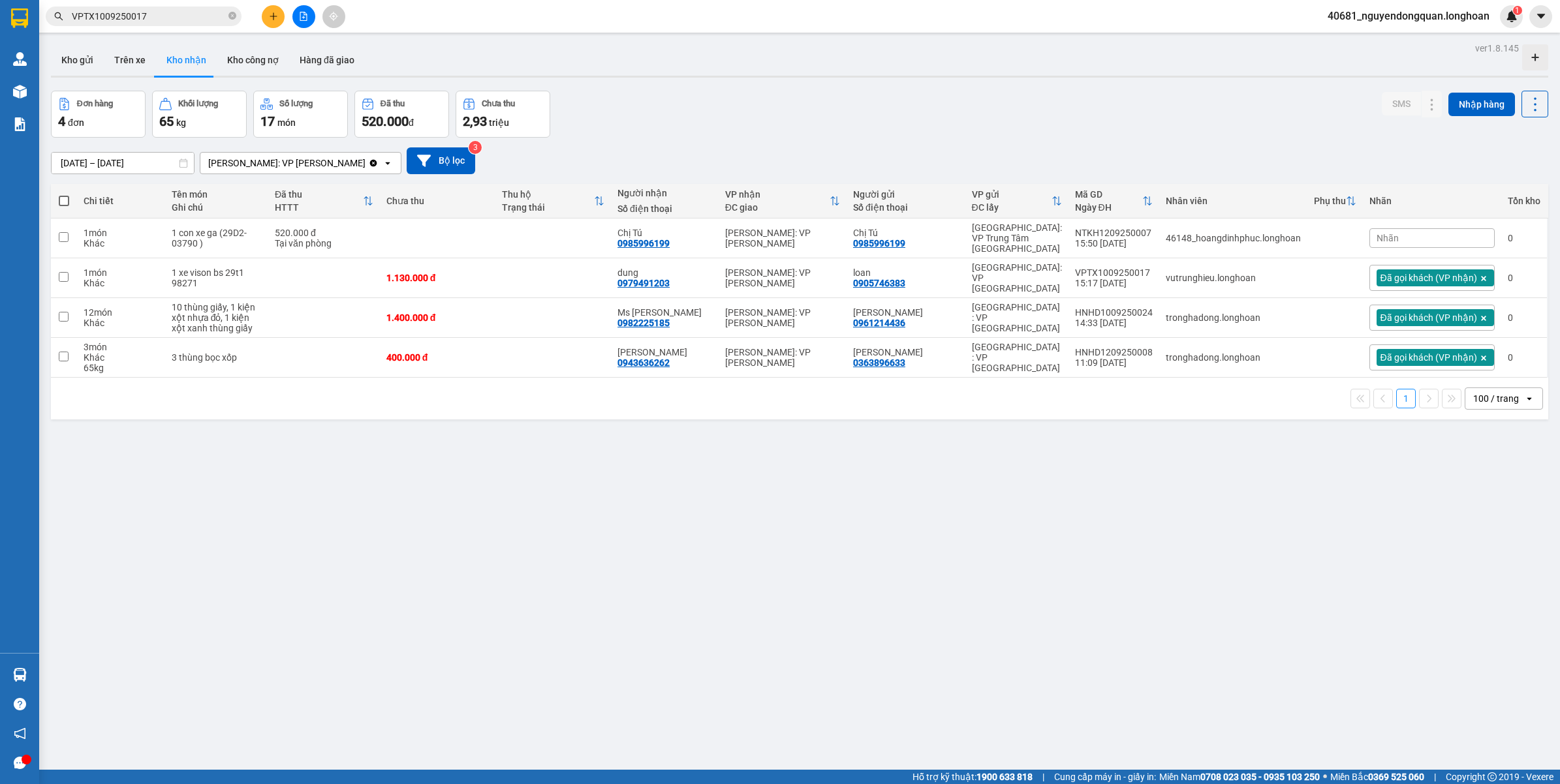
click at [1229, 106] on div "Đơn hàng 4 đơn Khối lượng 65 kg Số lượng 17 món Đã thu 520.000 đ Chưa thu 2,93 …" at bounding box center [799, 114] width 1497 height 47
drag, startPoint x: 645, startPoint y: 239, endPoint x: 749, endPoint y: 429, distance: 216.6
click at [1074, 555] on div "ver 1.8.145 Kho gửi Trên xe Kho nhận Kho công nợ Hàng đã giao Đơn hàng 4 đơn Kh…" at bounding box center [799, 431] width 1508 height 784
drag, startPoint x: 665, startPoint y: 240, endPoint x: 618, endPoint y: 363, distance: 131.7
click at [599, 434] on div "ver 1.8.145 Kho gửi Trên xe Kho nhận Kho công nợ Hàng đã giao Đơn hàng 4 đơn Kh…" at bounding box center [799, 431] width 1508 height 784
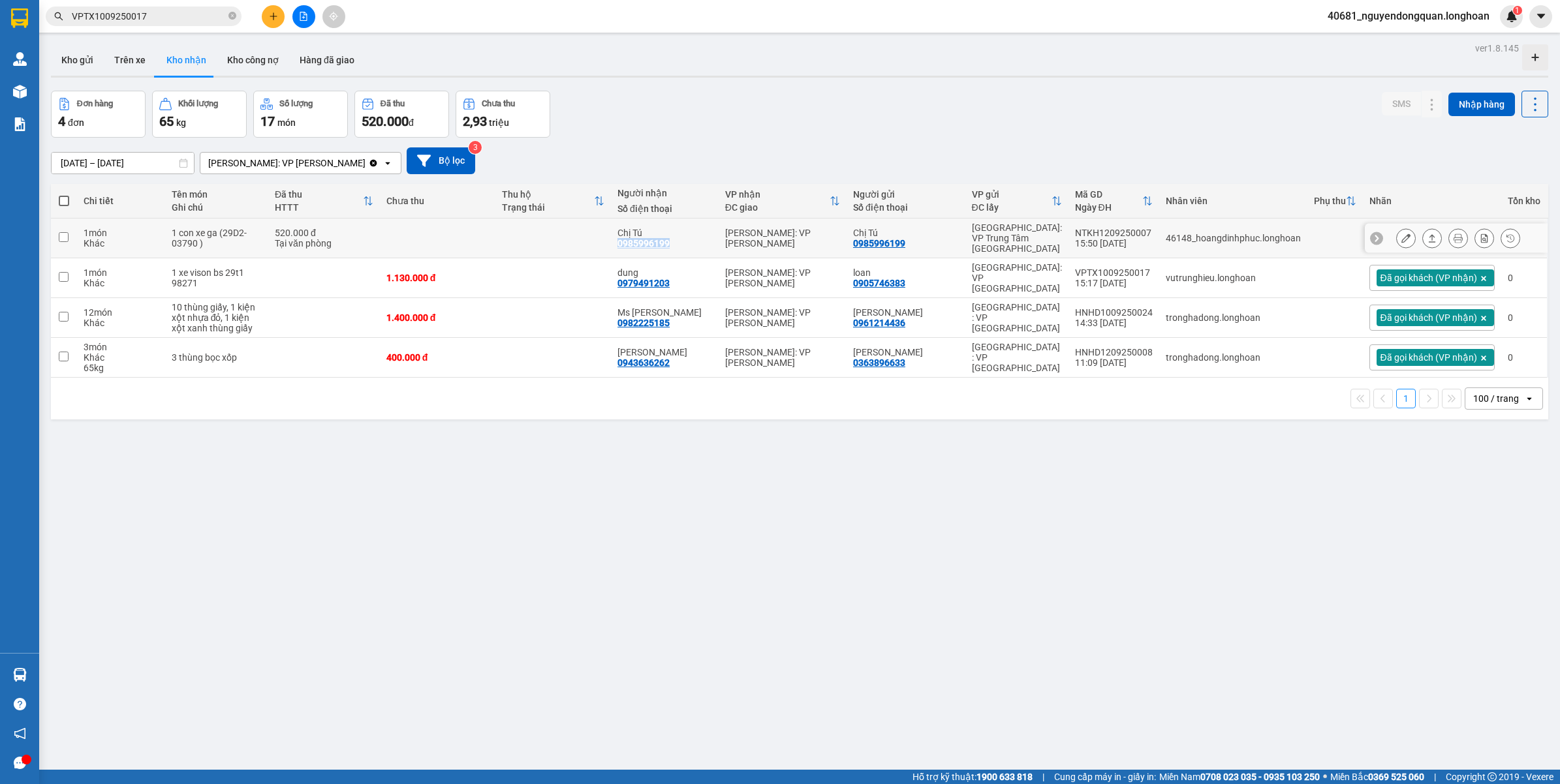
drag, startPoint x: 626, startPoint y: 243, endPoint x: 677, endPoint y: 248, distance: 51.2
click at [677, 248] on div "Chị Tú 0985996199" at bounding box center [665, 238] width 95 height 21
checkbox input "true"
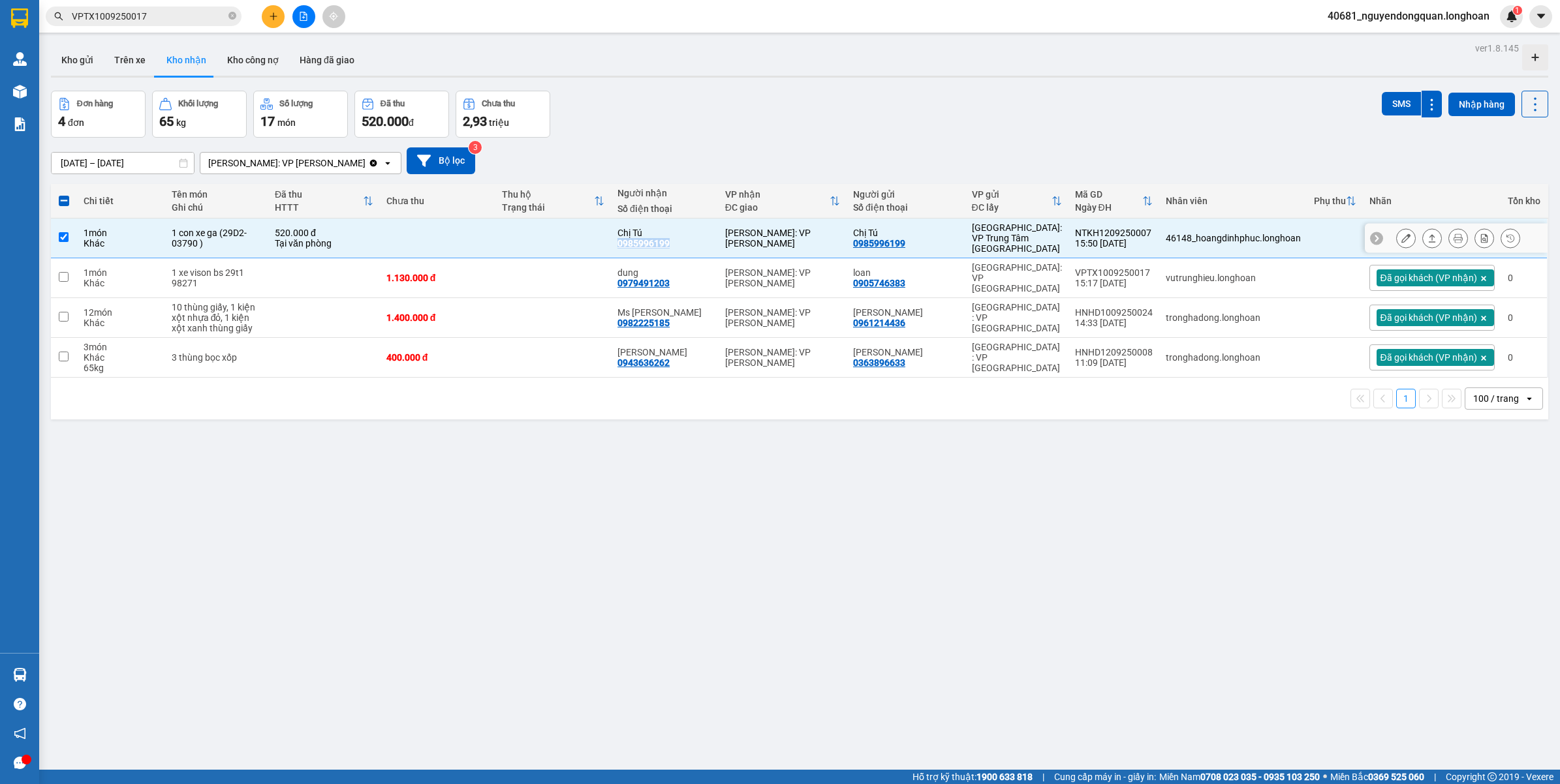
copy div "0985996199"
click at [1454, 240] on icon at bounding box center [1458, 238] width 9 height 9
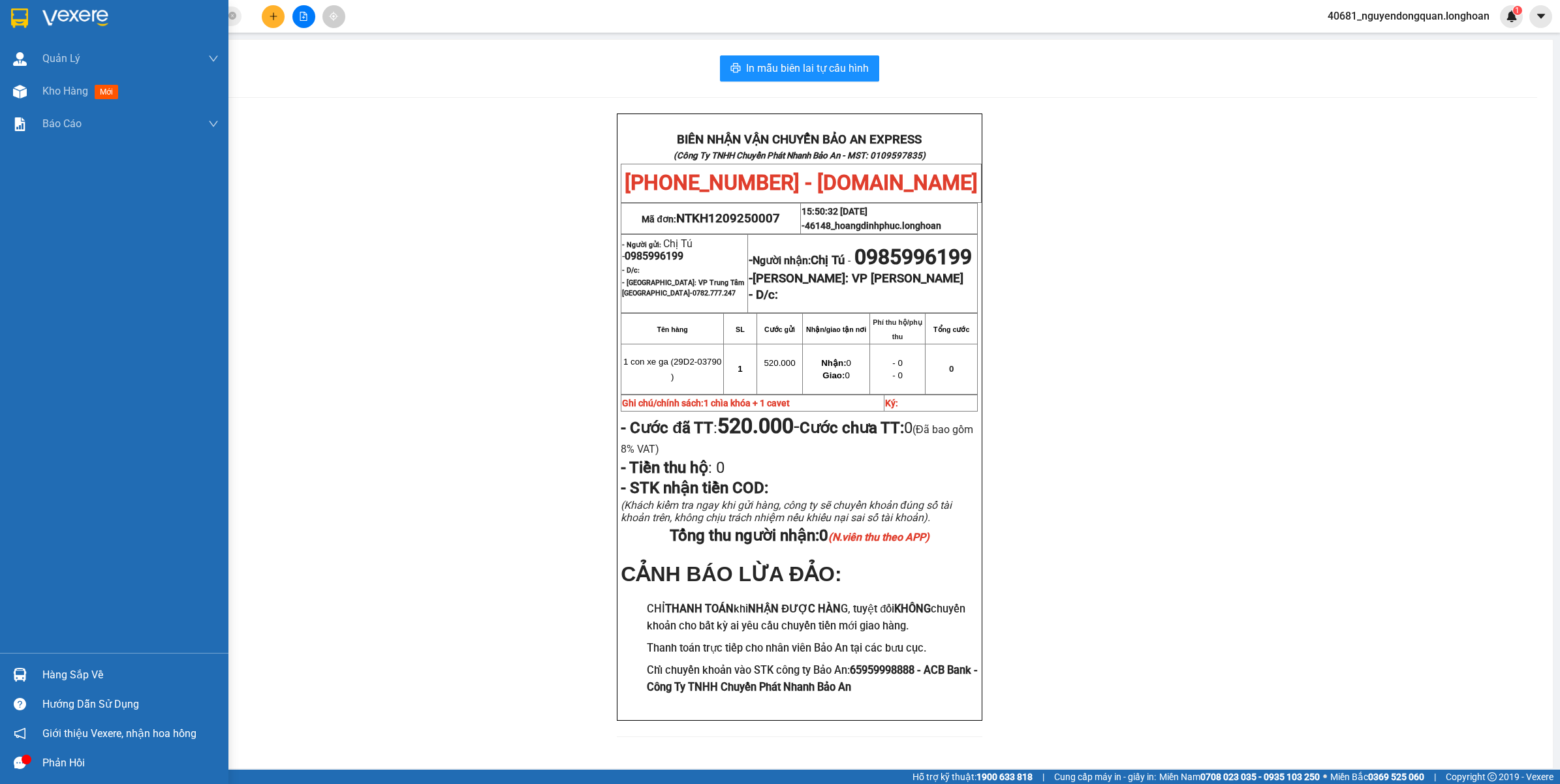
click at [26, 34] on div at bounding box center [114, 21] width 229 height 42
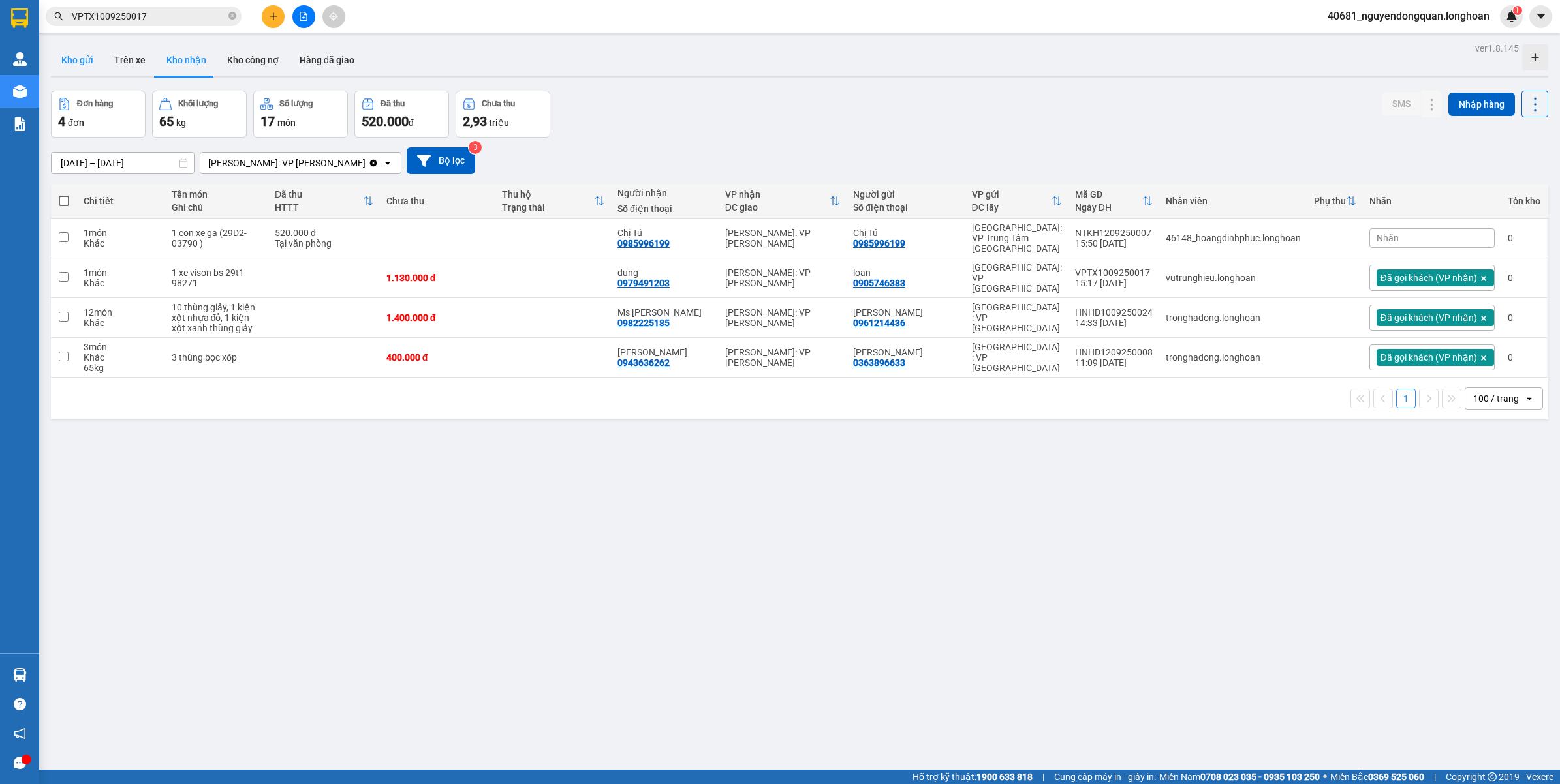
click at [81, 67] on button "Kho gửi" at bounding box center [77, 60] width 53 height 31
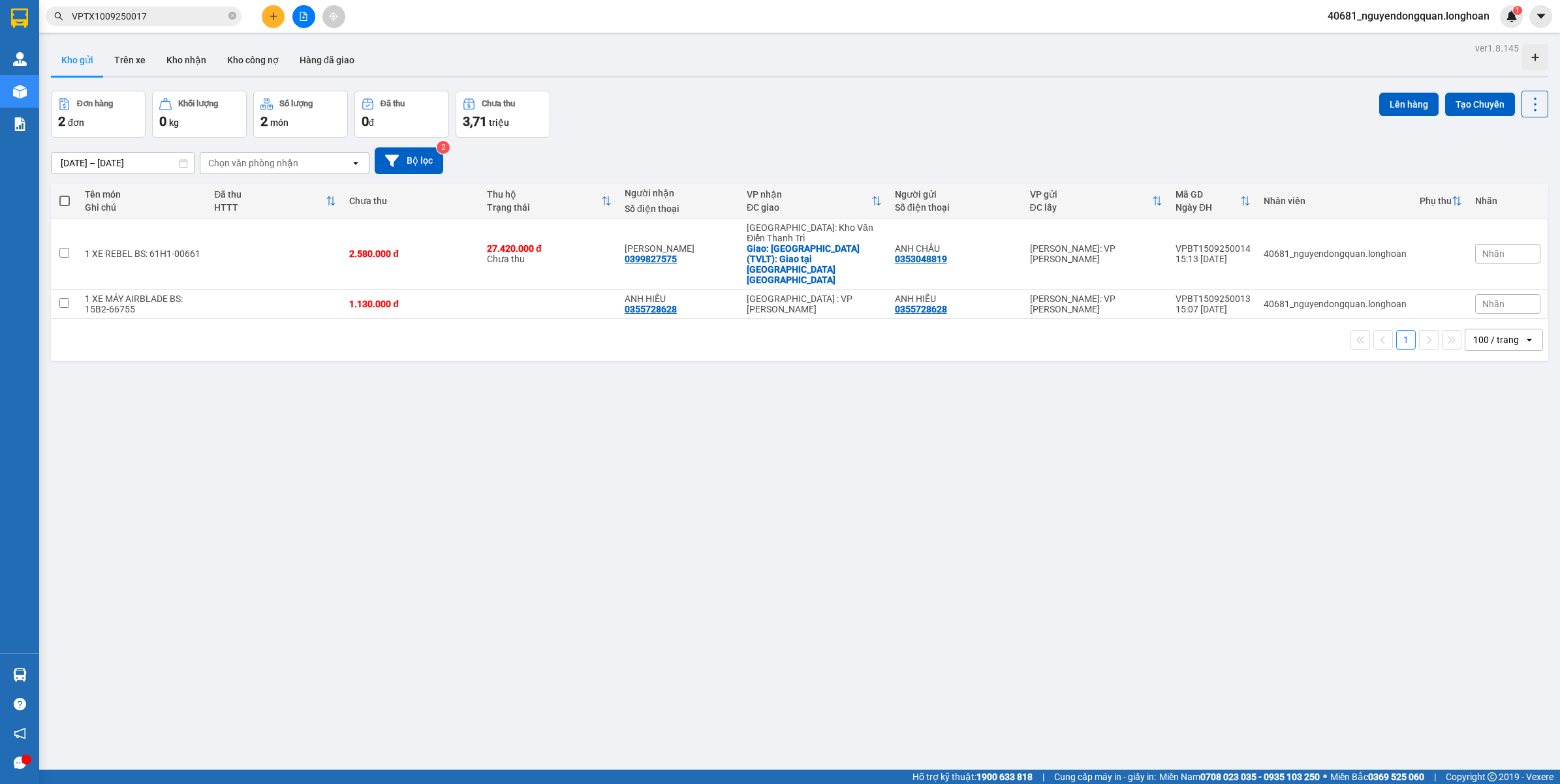
click at [51, 45] on button "Kho gửi" at bounding box center [77, 60] width 53 height 31
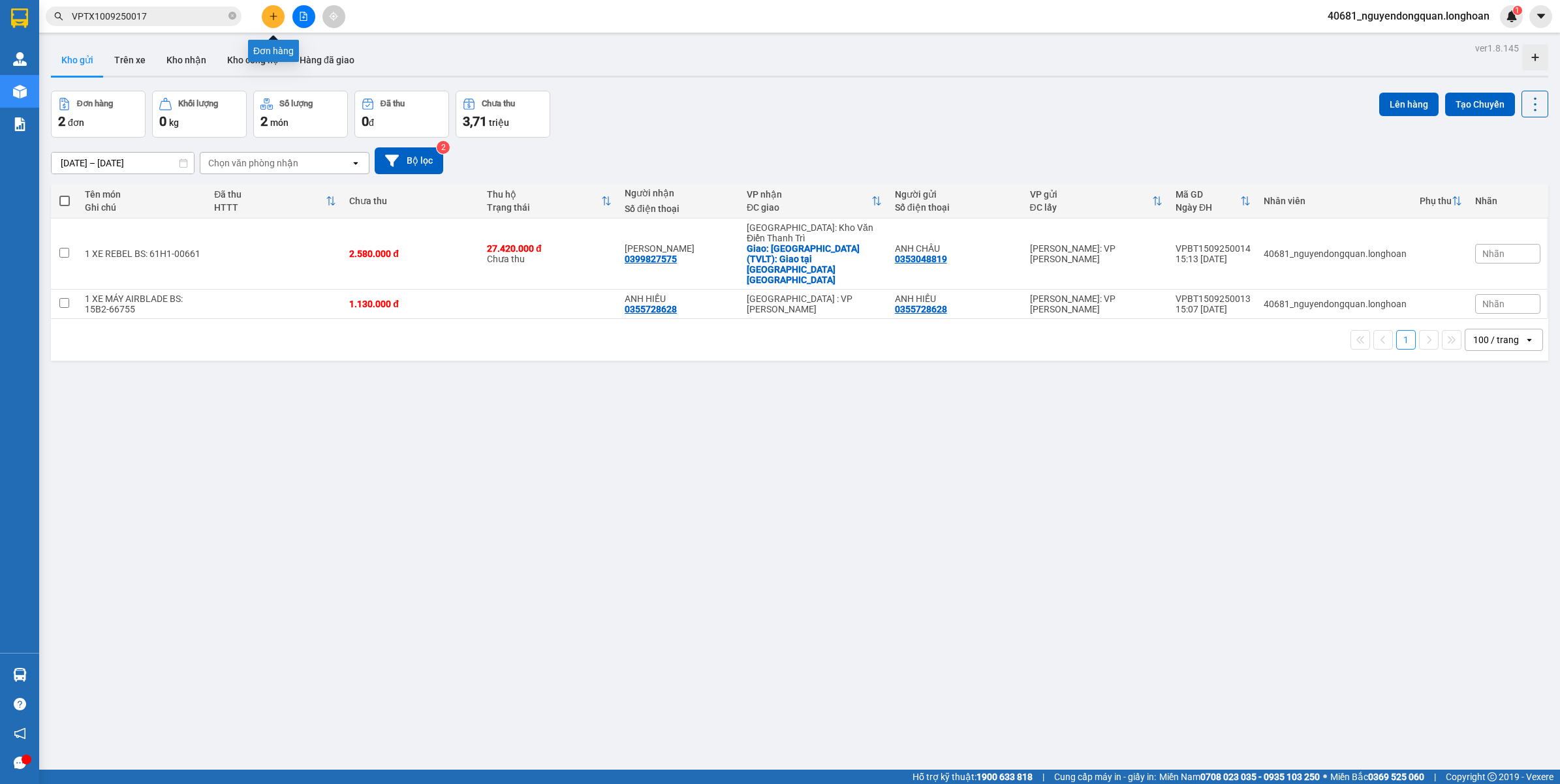
click at [269, 21] on button at bounding box center [272, 16] width 23 height 23
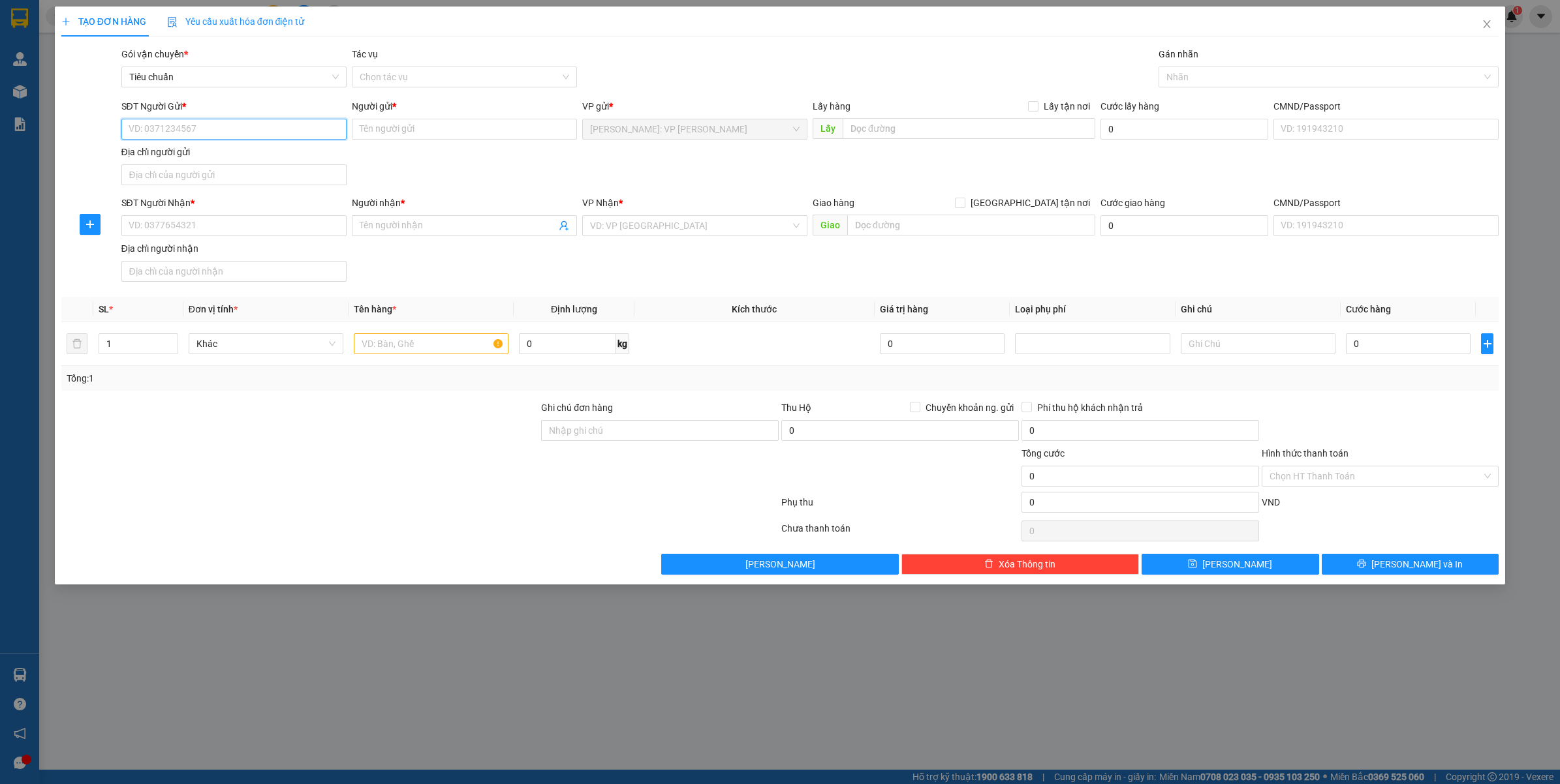
click at [232, 139] on input "SĐT Người Gửi *" at bounding box center [234, 129] width 225 height 21
type input "0868802042"
click at [452, 134] on input "Người gửi *" at bounding box center [464, 129] width 225 height 21
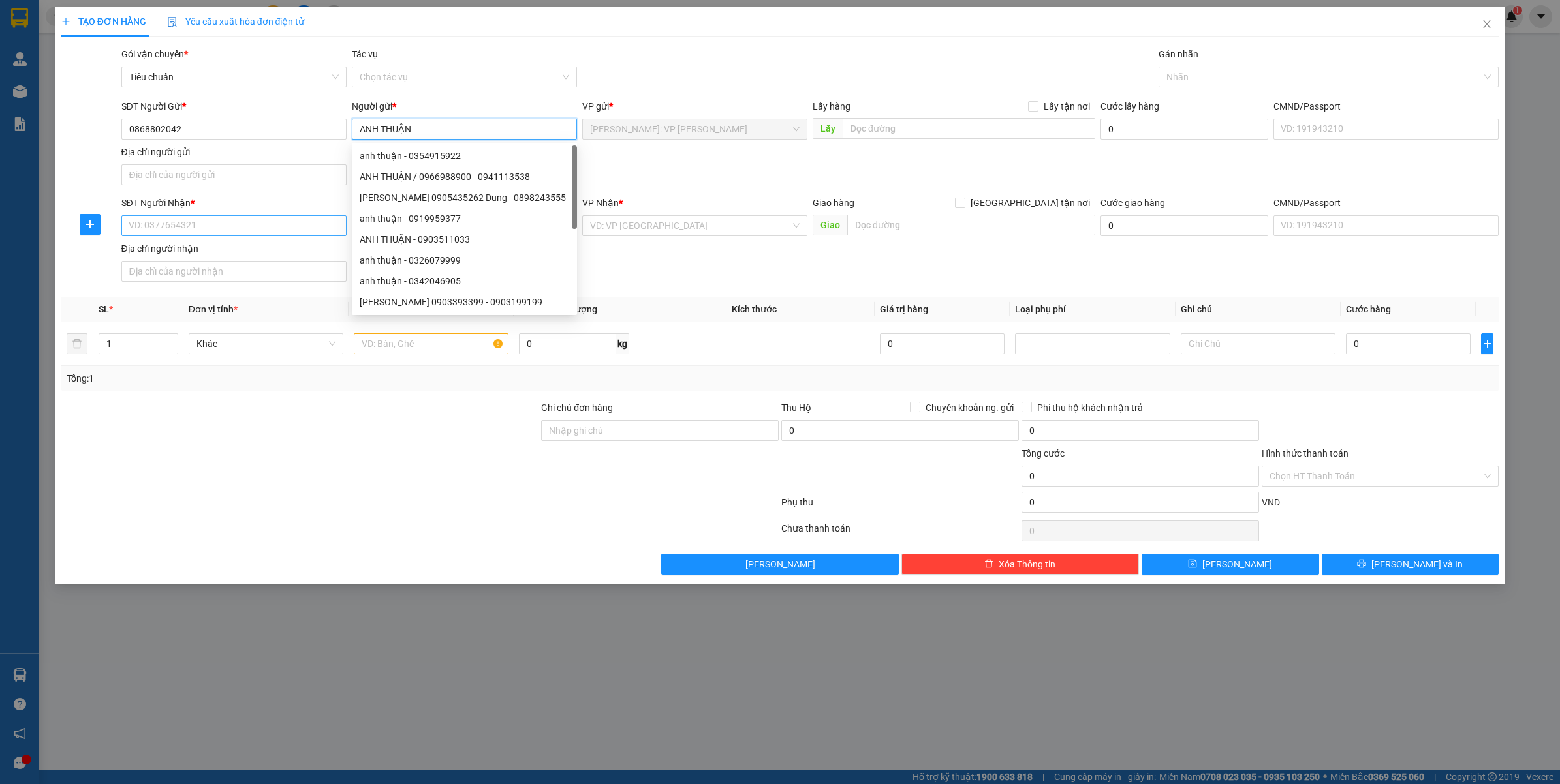
type input "ANH THUẬN"
click at [253, 229] on input "SĐT Người Nhận *" at bounding box center [234, 225] width 225 height 21
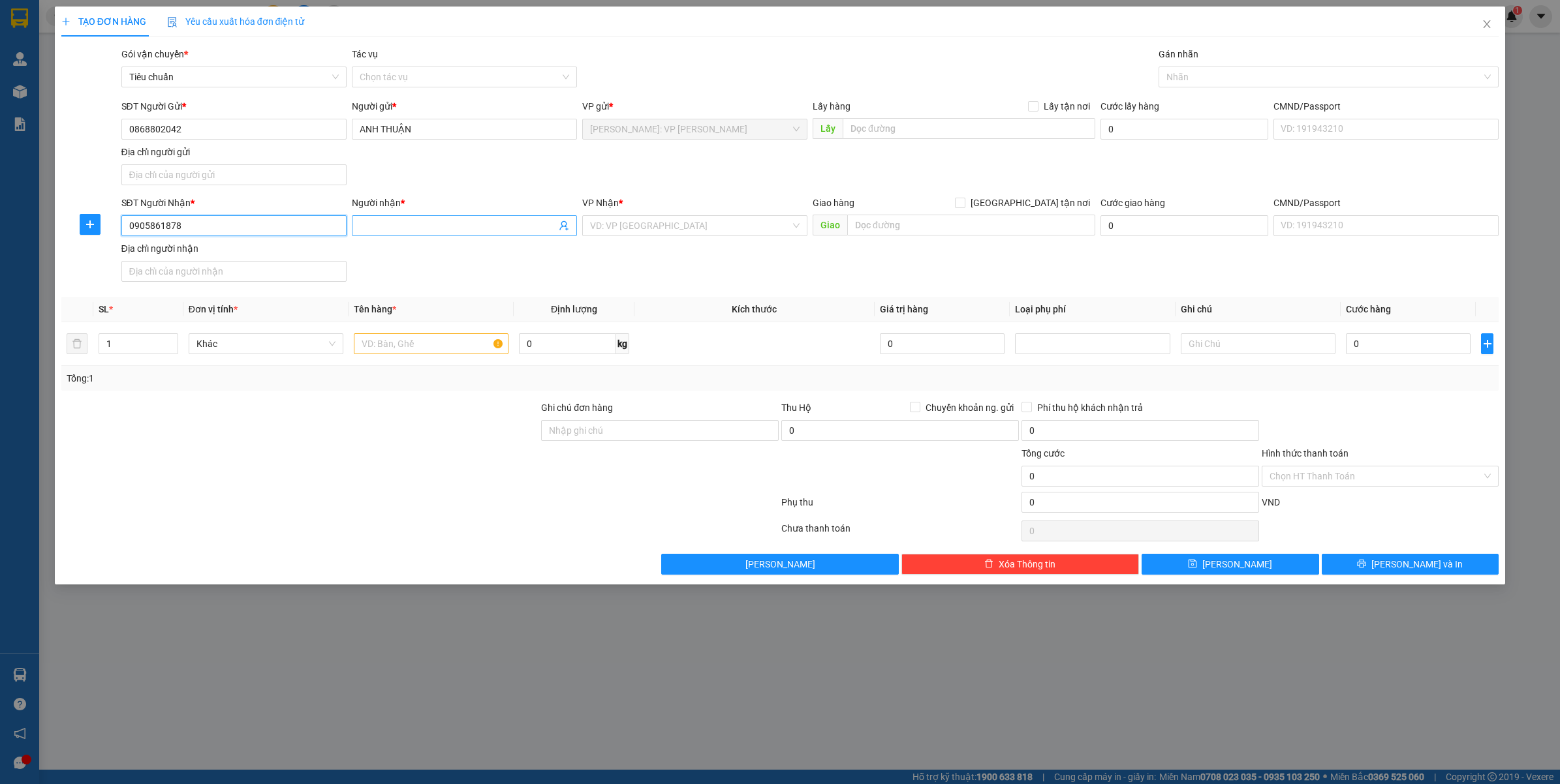
type input "0905861878"
click at [426, 229] on input "Người nhận *" at bounding box center [457, 225] width 196 height 14
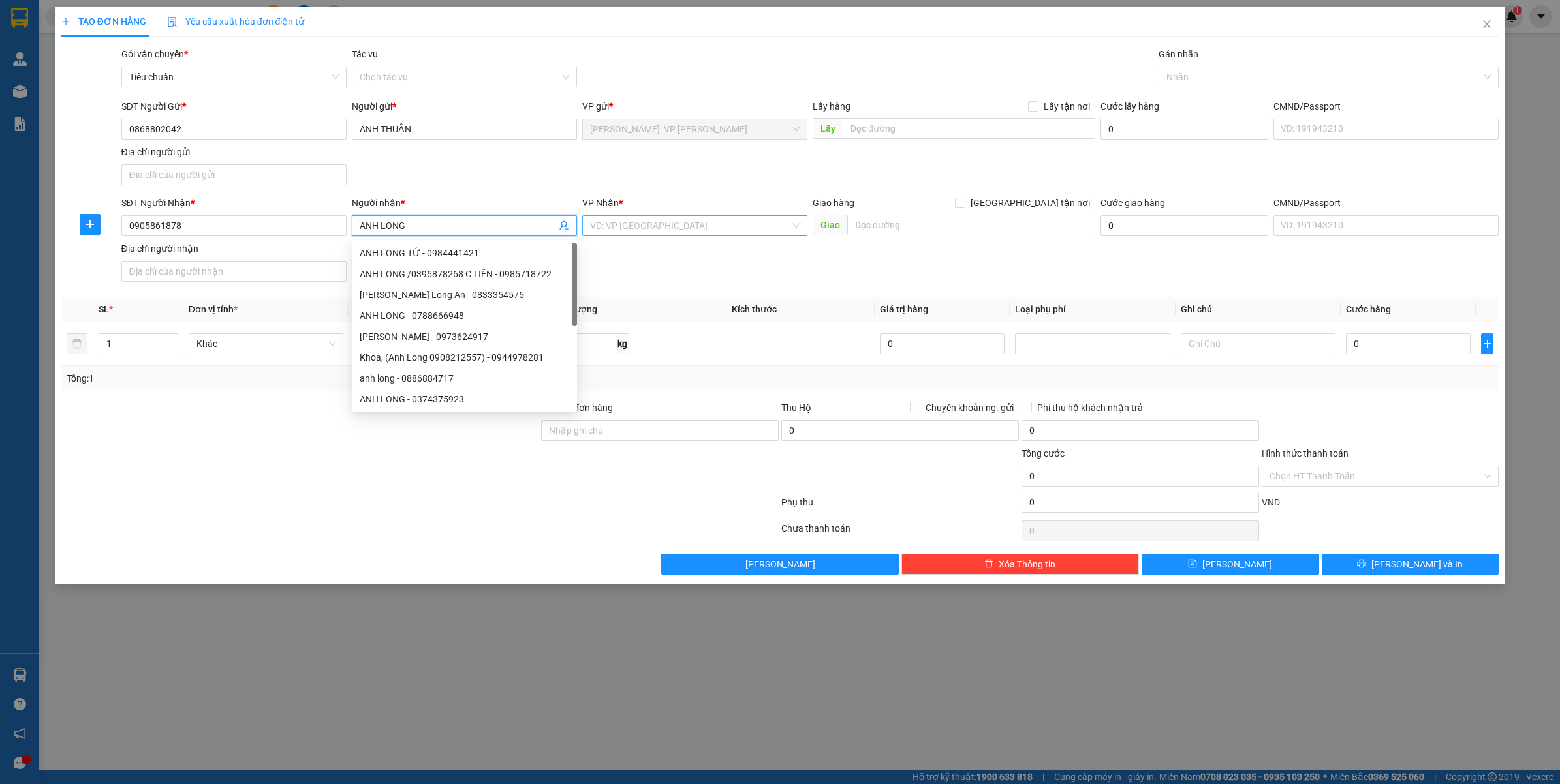
type input "ANH LONG"
click at [708, 230] on input "search" at bounding box center [690, 225] width 200 height 20
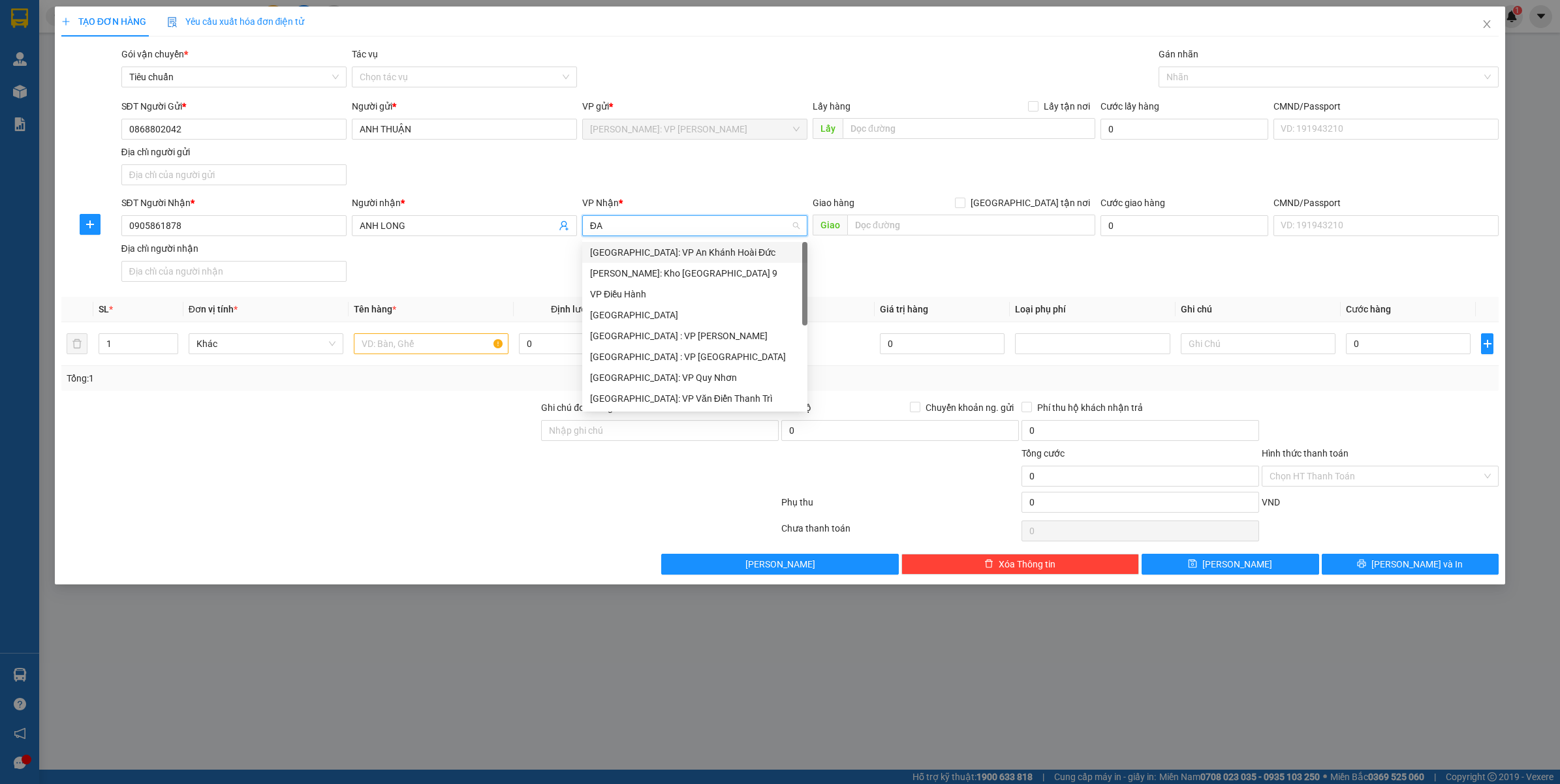
type input "ĐÀ"
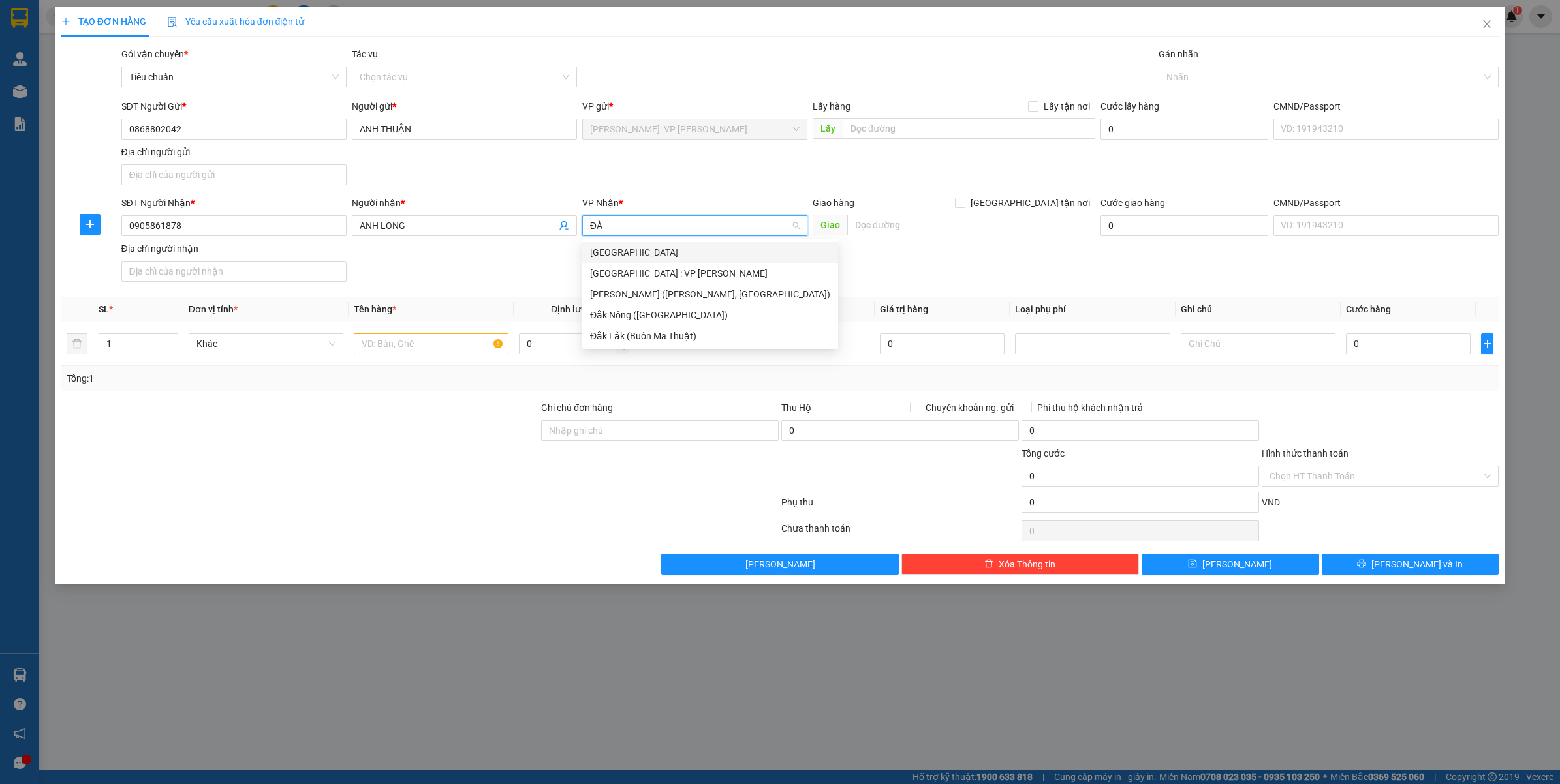
click at [682, 276] on div "[GEOGRAPHIC_DATA] : VP [PERSON_NAME]" at bounding box center [710, 273] width 240 height 14
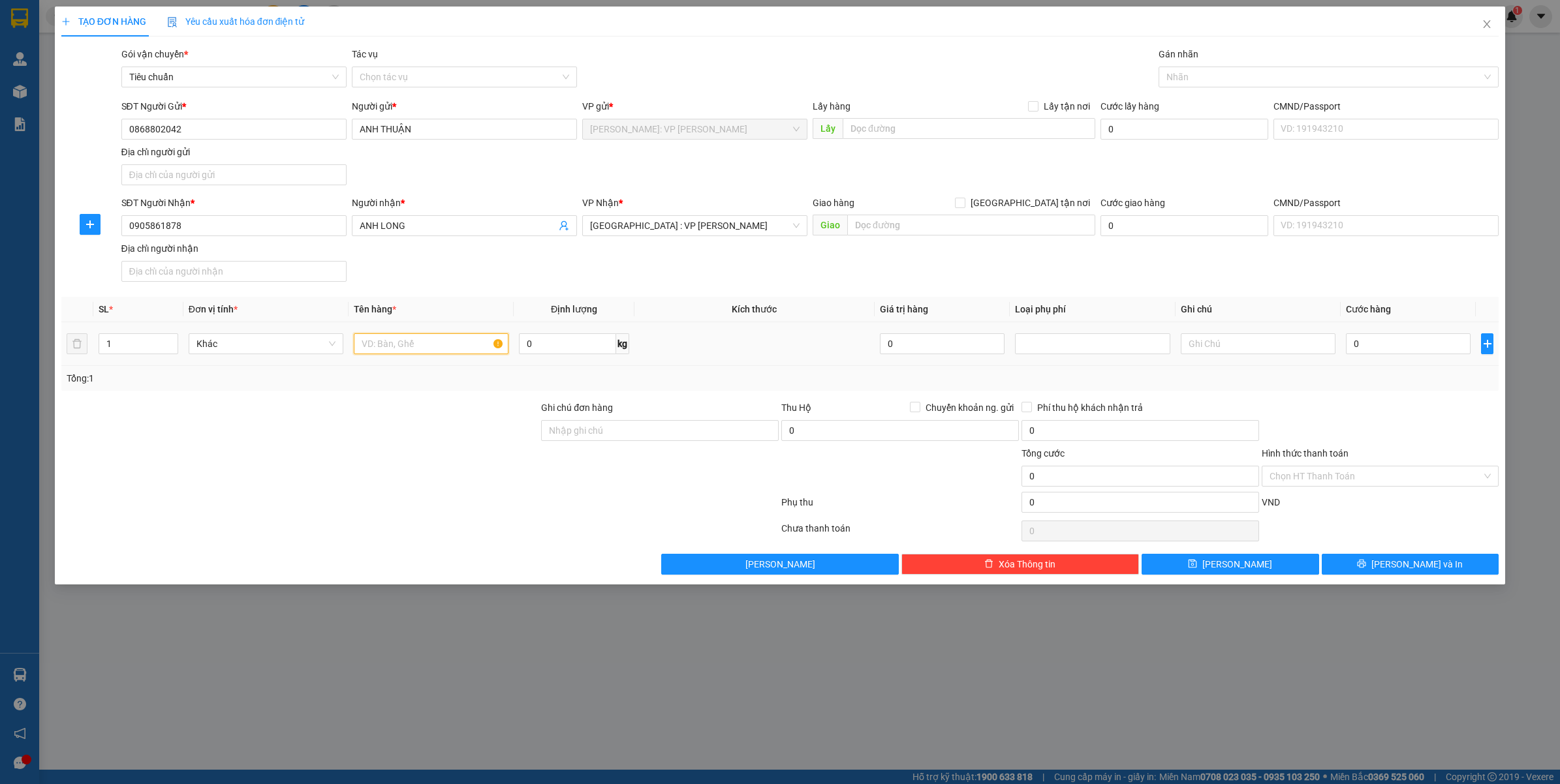
click at [392, 344] on input "text" at bounding box center [431, 343] width 155 height 21
type input "1 XE MÁY AIRBLADE BS: 43C1-05138"
click at [626, 426] on input "Ghi chú đơn hàng" at bounding box center [659, 430] width 237 height 21
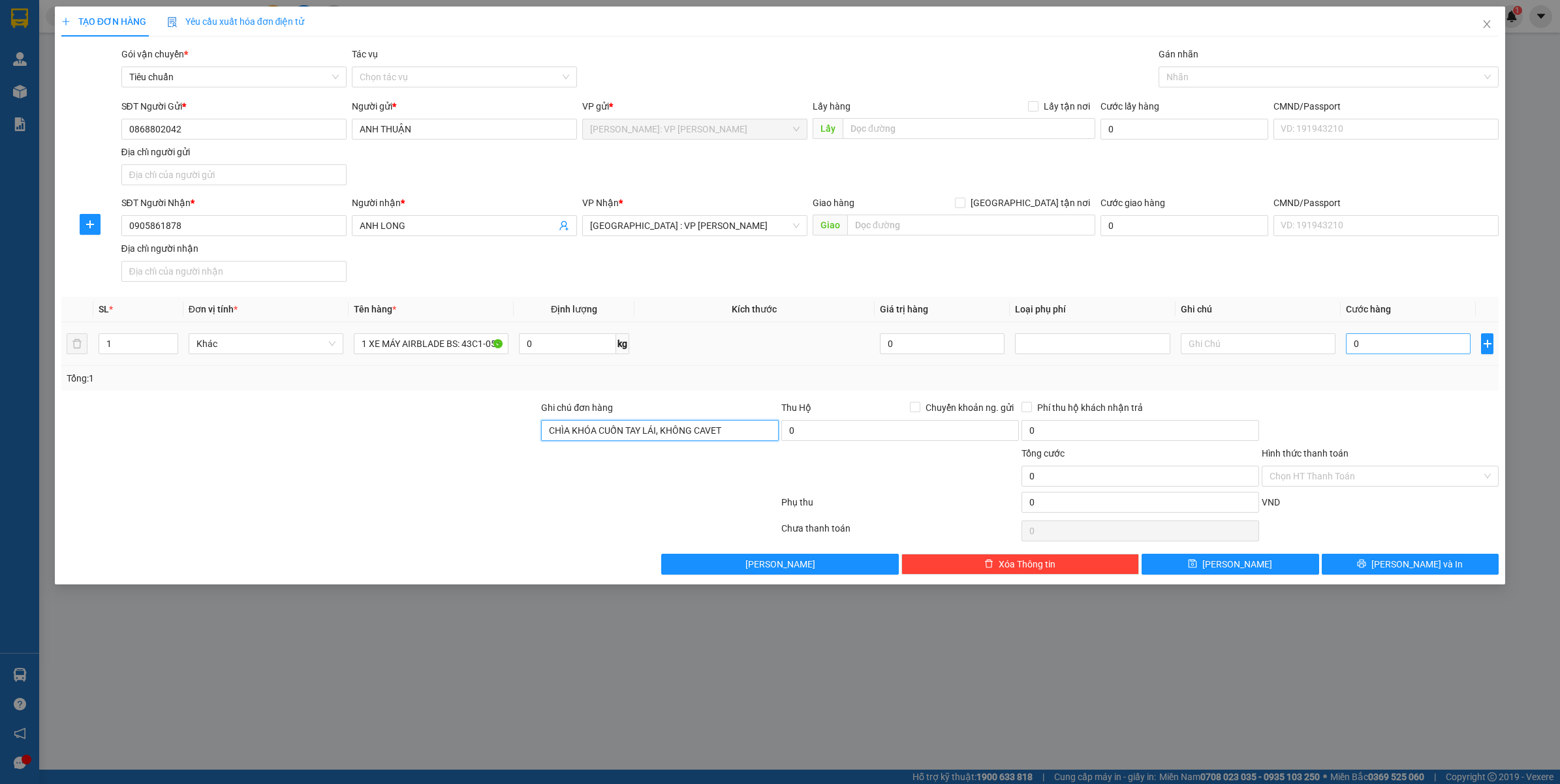
type input "CHÌA KHÓA CUỐN TAY LÁI, KHÔNG CAVET"
click at [1377, 350] on input "0" at bounding box center [1407, 343] width 124 height 21
click at [1421, 336] on input "0" at bounding box center [1407, 343] width 124 height 21
type input "007"
type input "7"
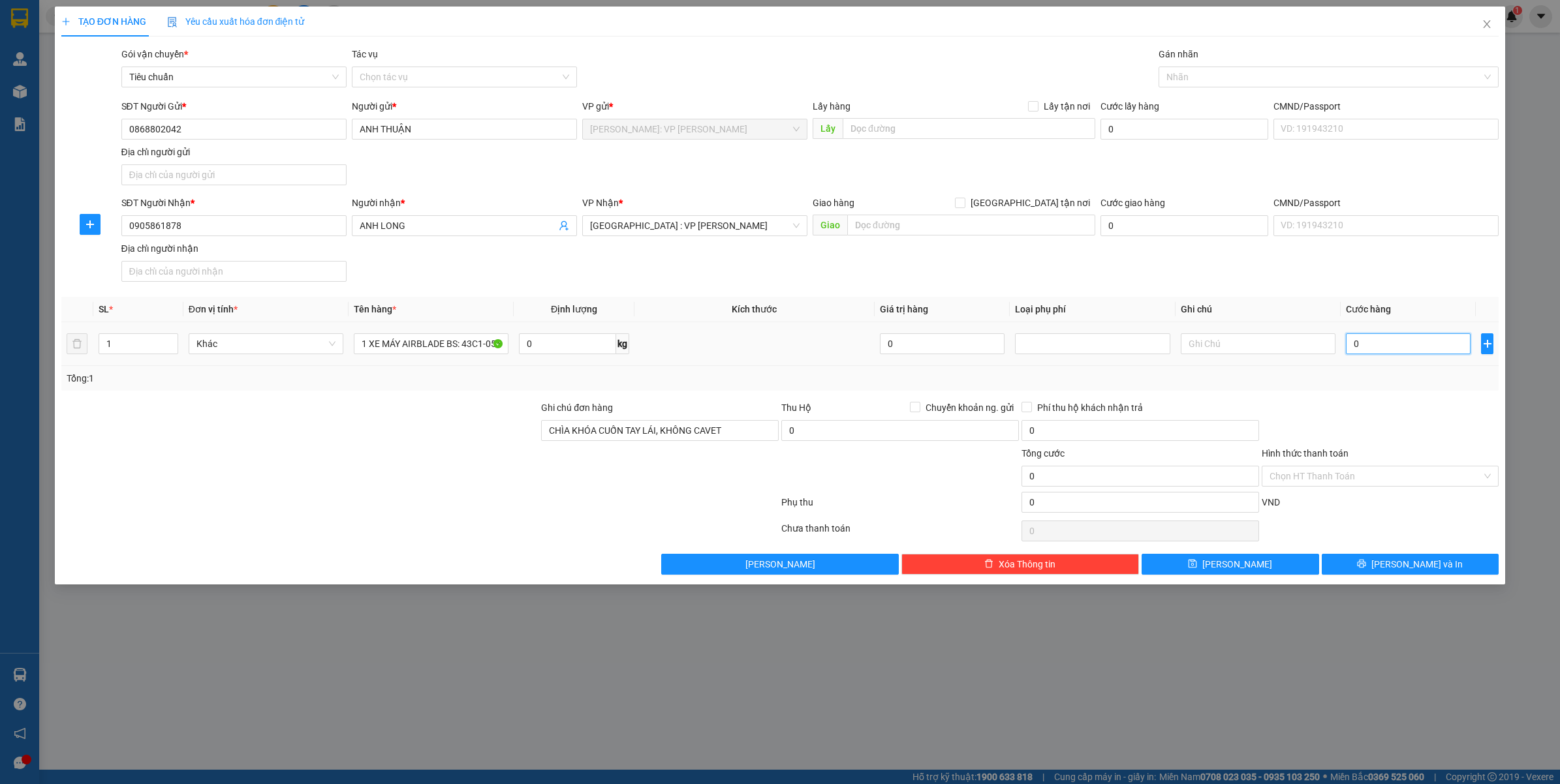
type input "7"
type input "0.073"
type input "73"
type input "00.730"
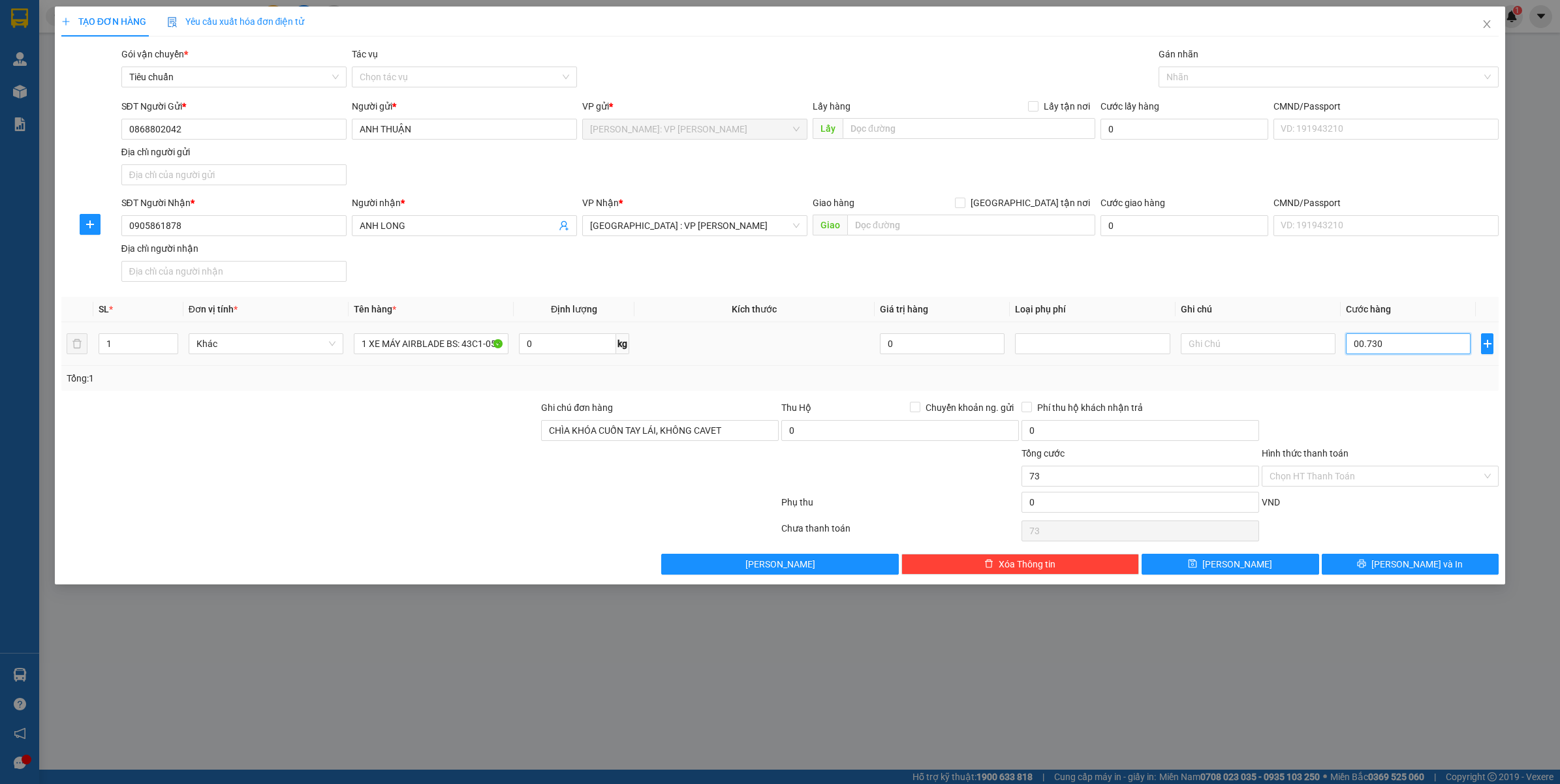
type input "730"
type input "0.007.300"
type input "7.300"
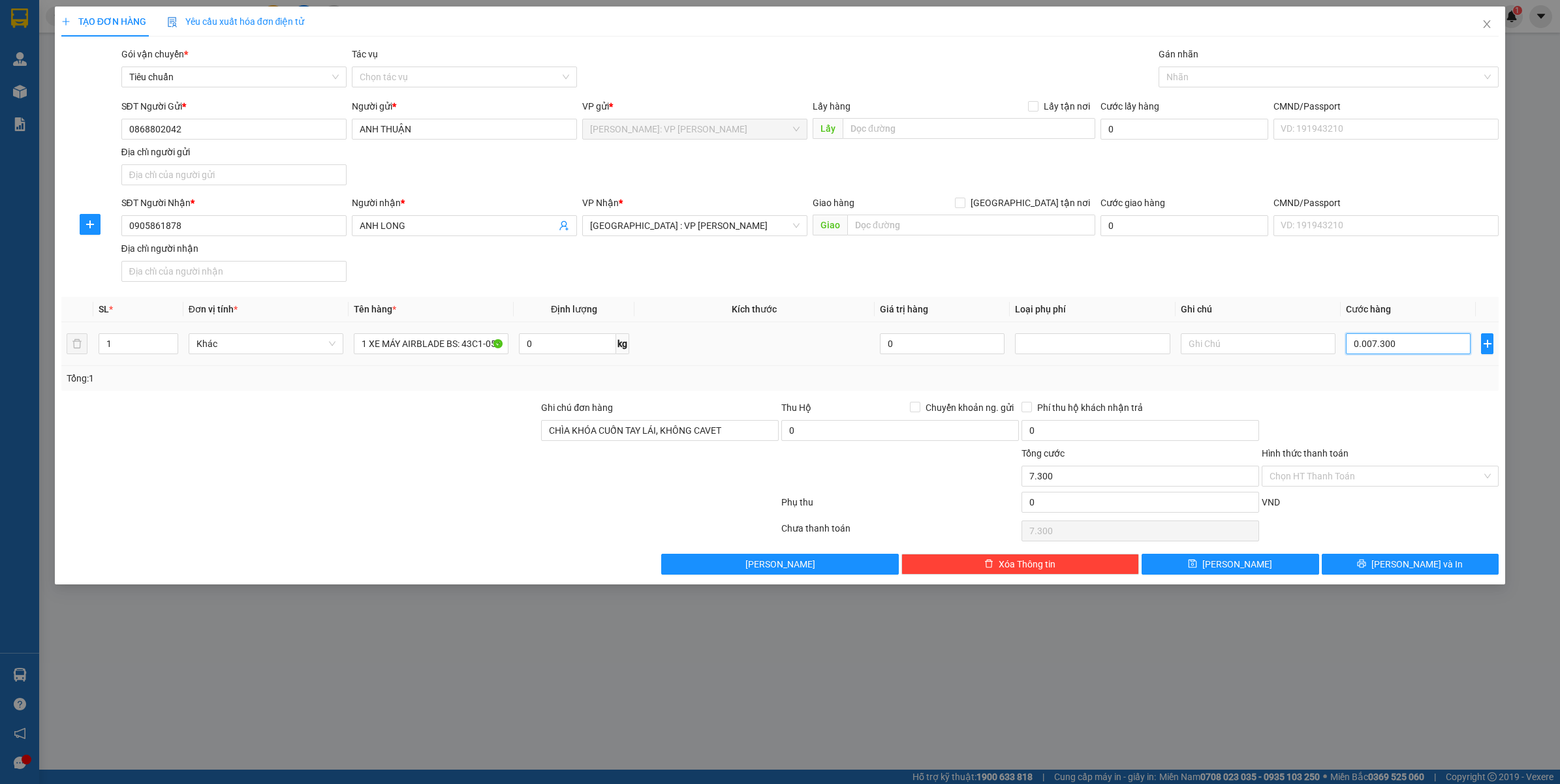
type input "000.073.000"
type input "73.000"
type input "00.000.730.000"
type input "730.000"
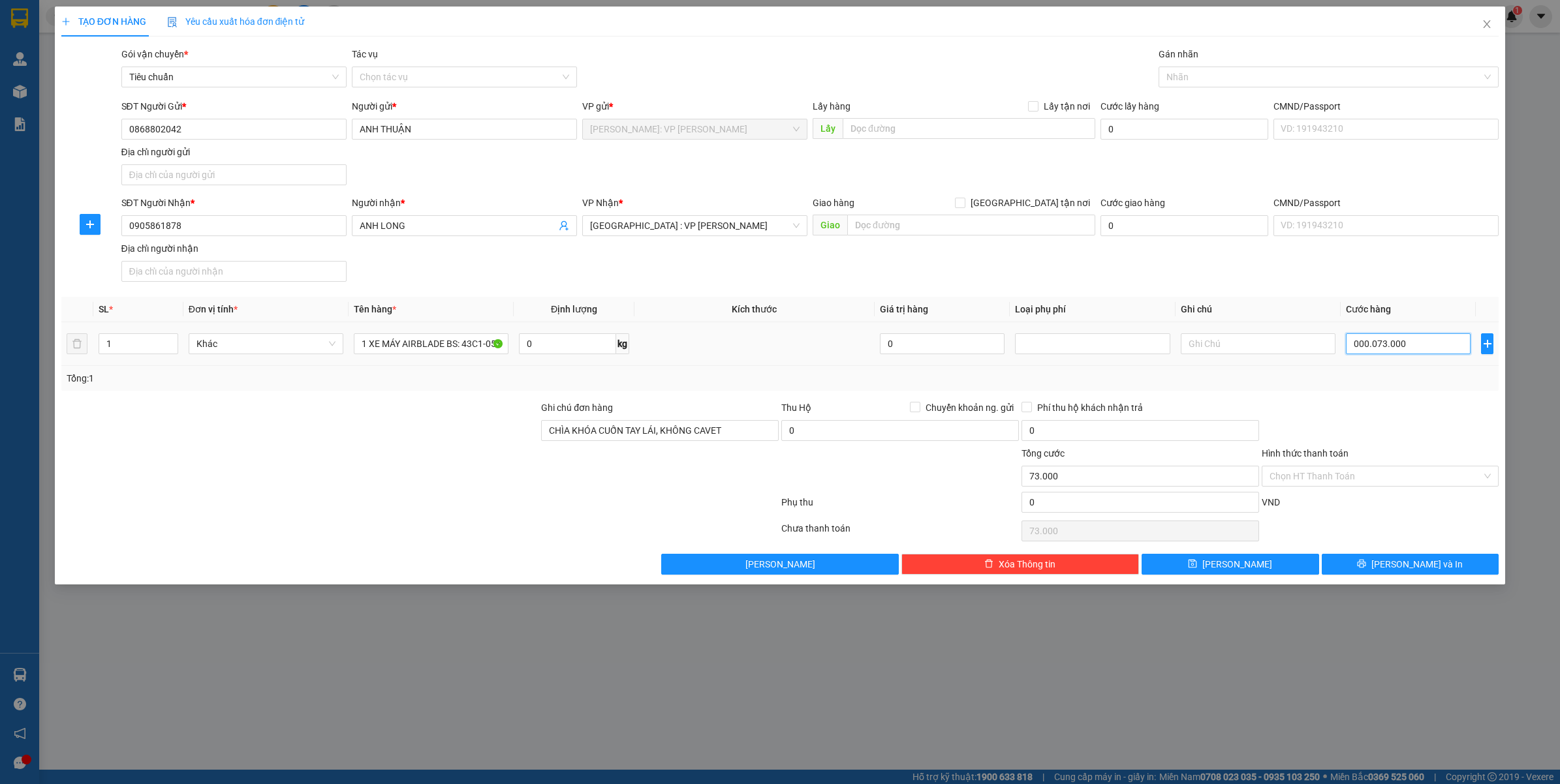
type input "730.000"
click at [1414, 402] on div at bounding box center [1380, 423] width 240 height 45
type input "730.000"
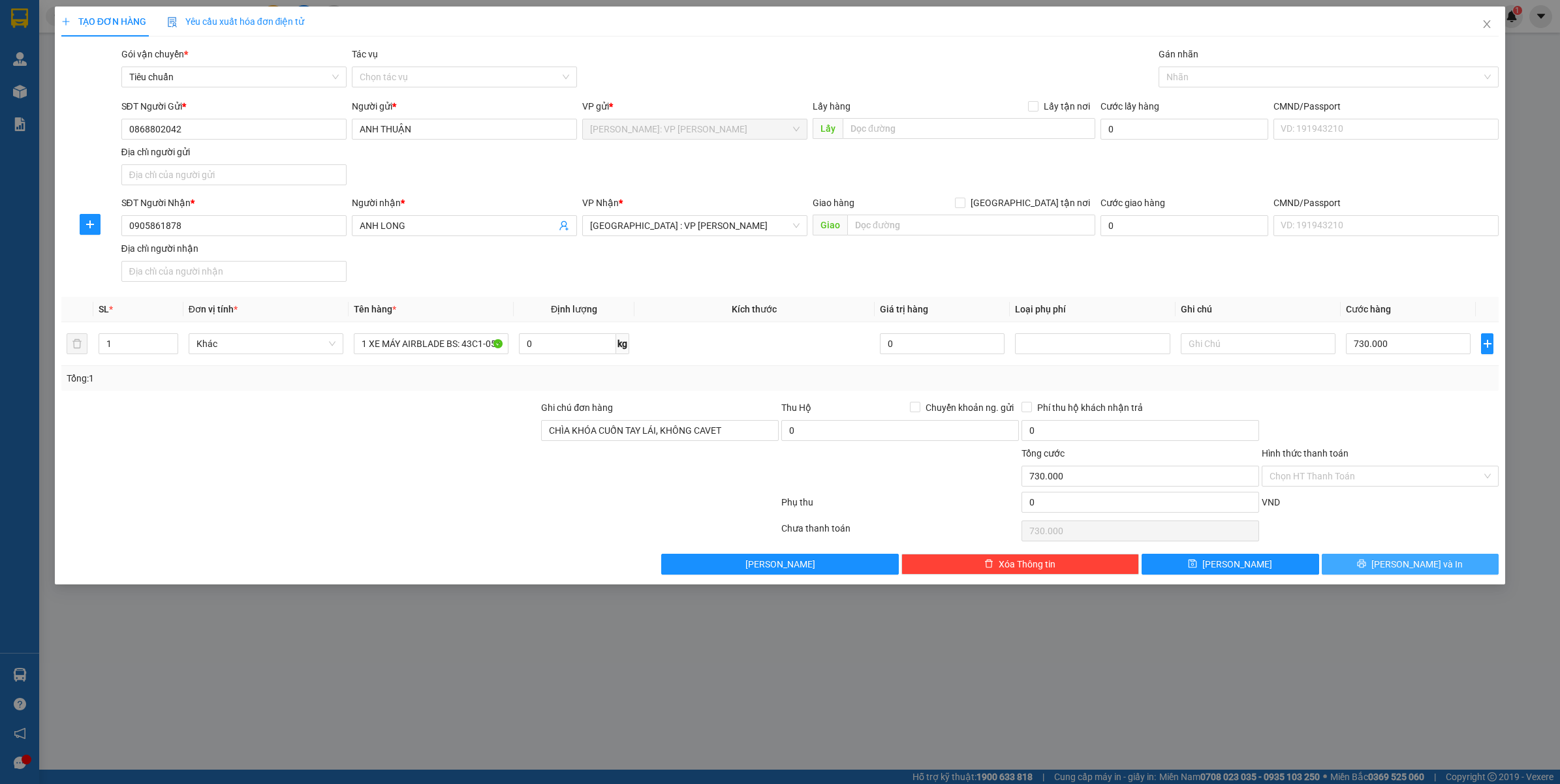
drag, startPoint x: 1421, startPoint y: 561, endPoint x: 1472, endPoint y: 509, distance: 72.8
click at [1421, 559] on span "[PERSON_NAME] và In" at bounding box center [1417, 564] width 92 height 14
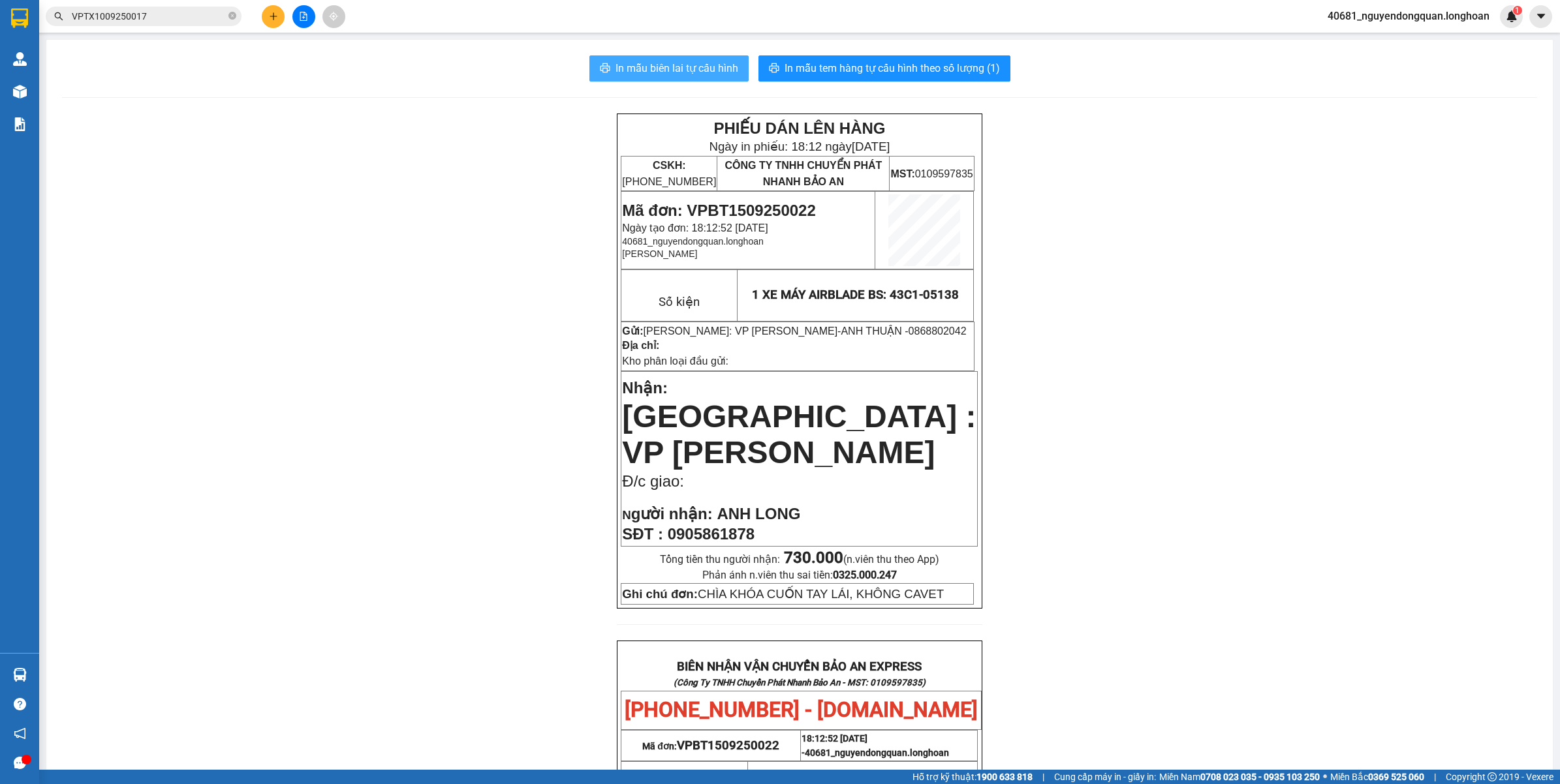
drag, startPoint x: 673, startPoint y: 65, endPoint x: 740, endPoint y: 96, distance: 73.8
click at [673, 66] on span "In mẫu biên lai tự cấu hình" at bounding box center [676, 68] width 123 height 16
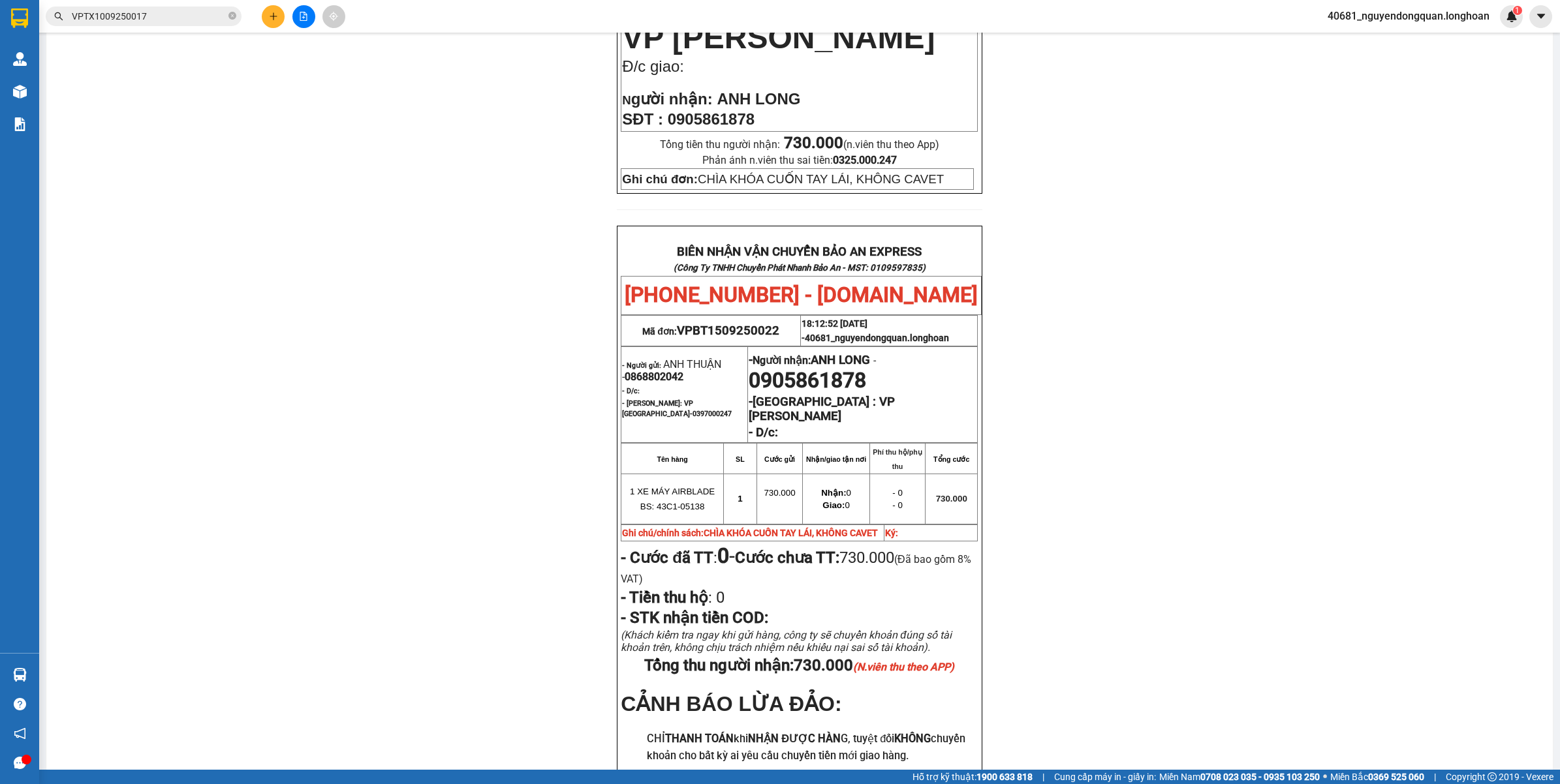
scroll to position [159, 0]
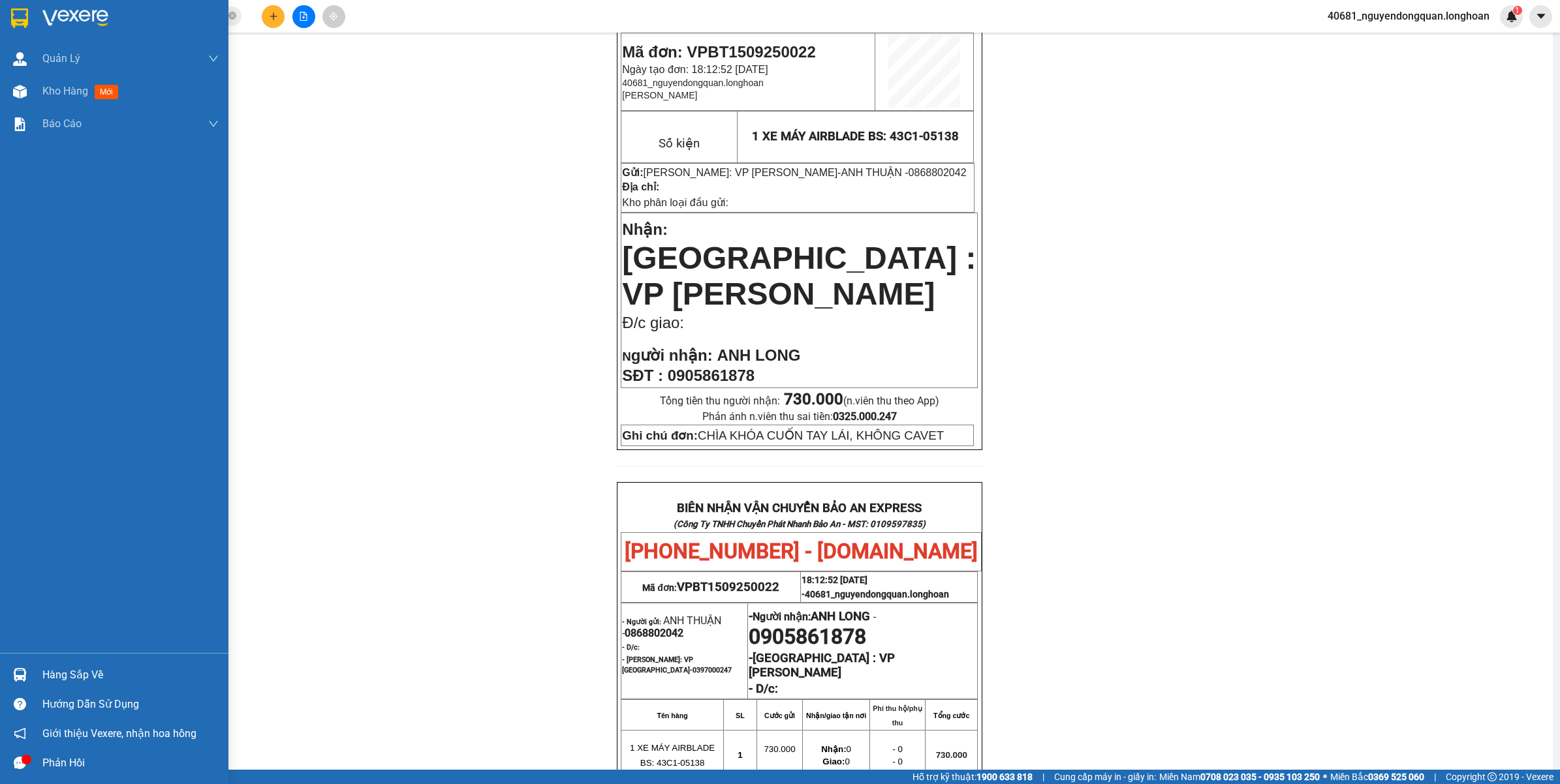
click at [21, 31] on div at bounding box center [114, 21] width 229 height 42
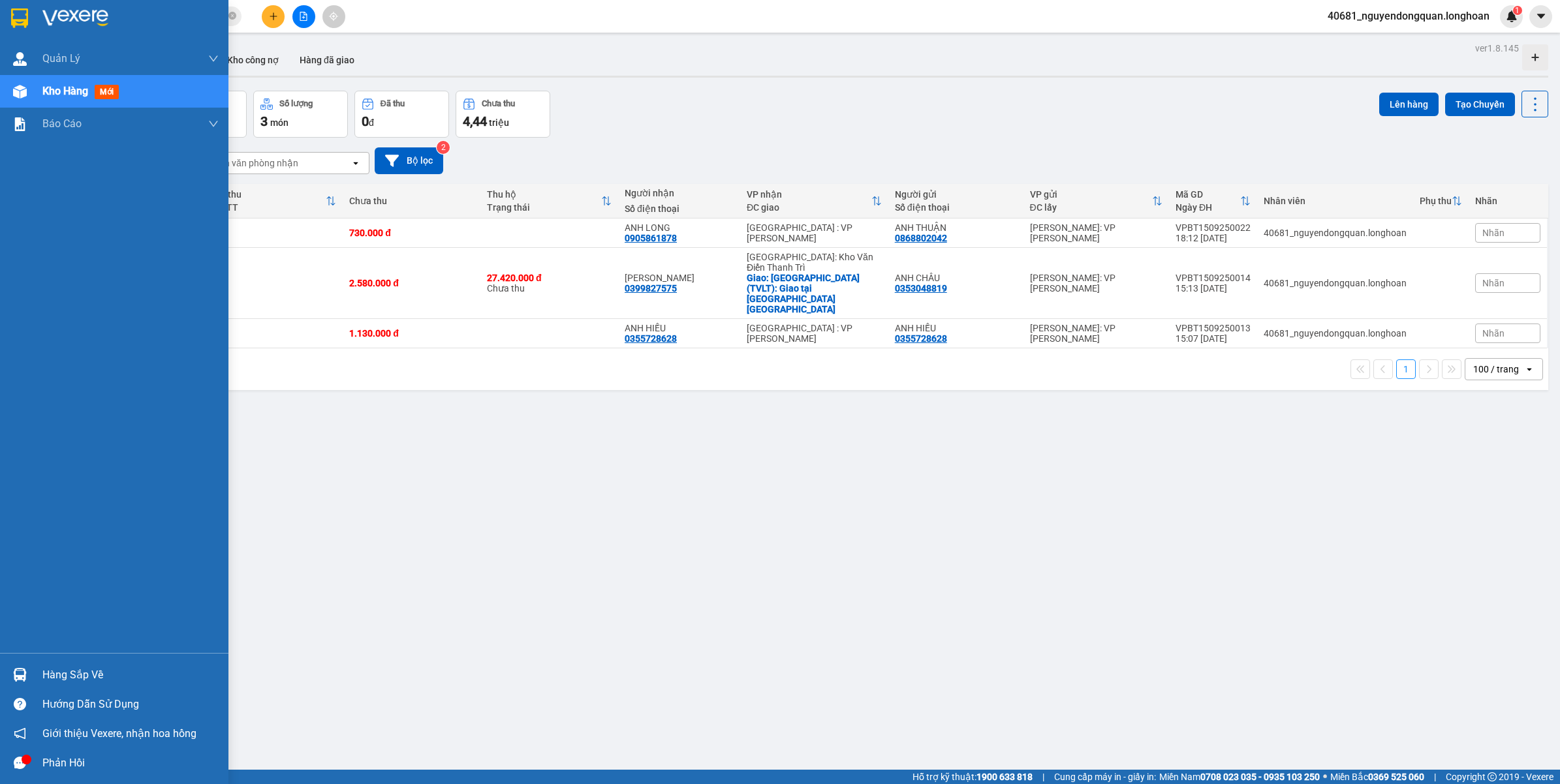
click at [43, 31] on div at bounding box center [114, 21] width 229 height 42
click at [20, 20] on img at bounding box center [20, 18] width 17 height 20
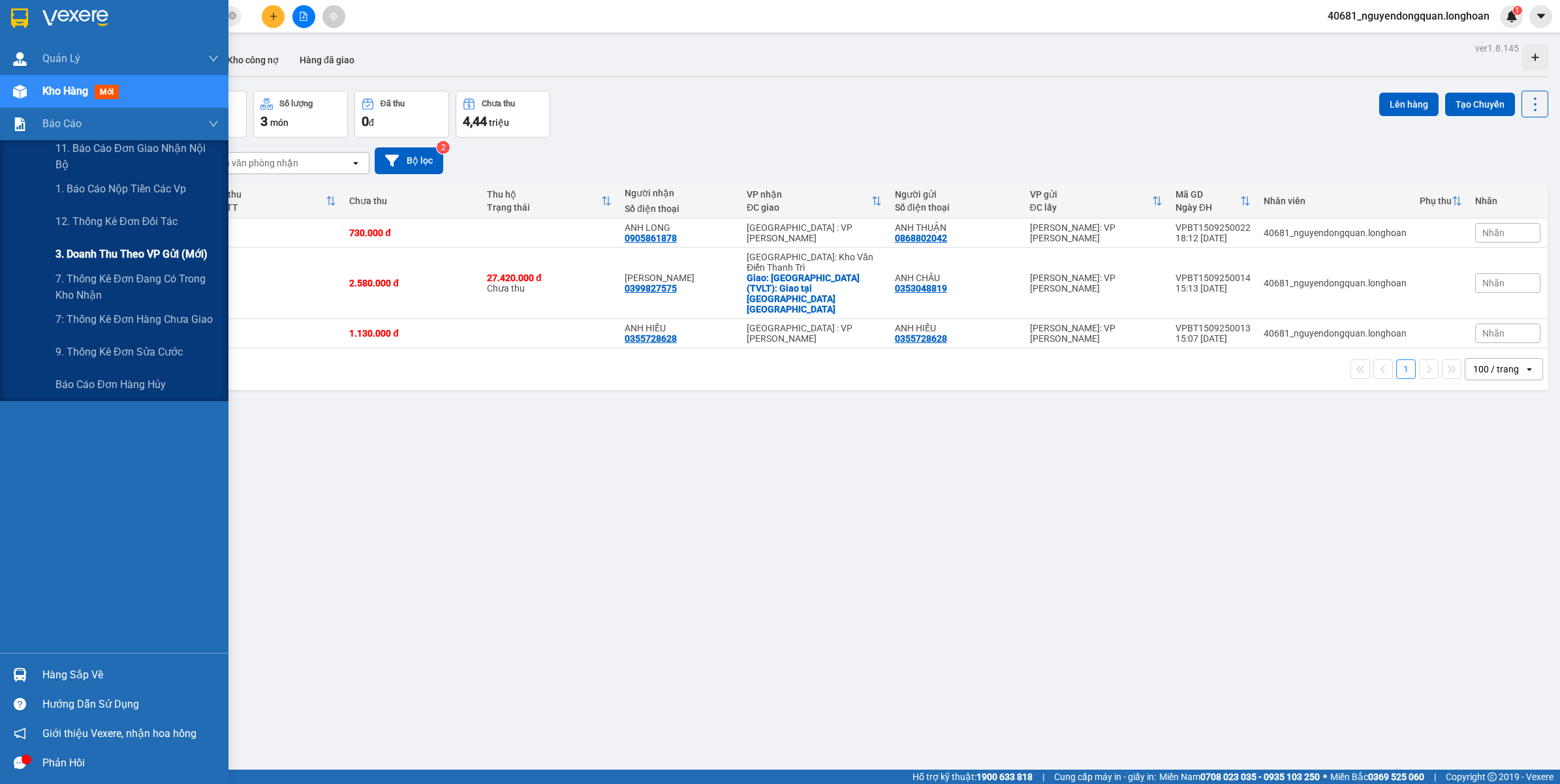
click at [142, 255] on span "3. Doanh Thu theo VP Gửi (mới)" at bounding box center [132, 254] width 152 height 16
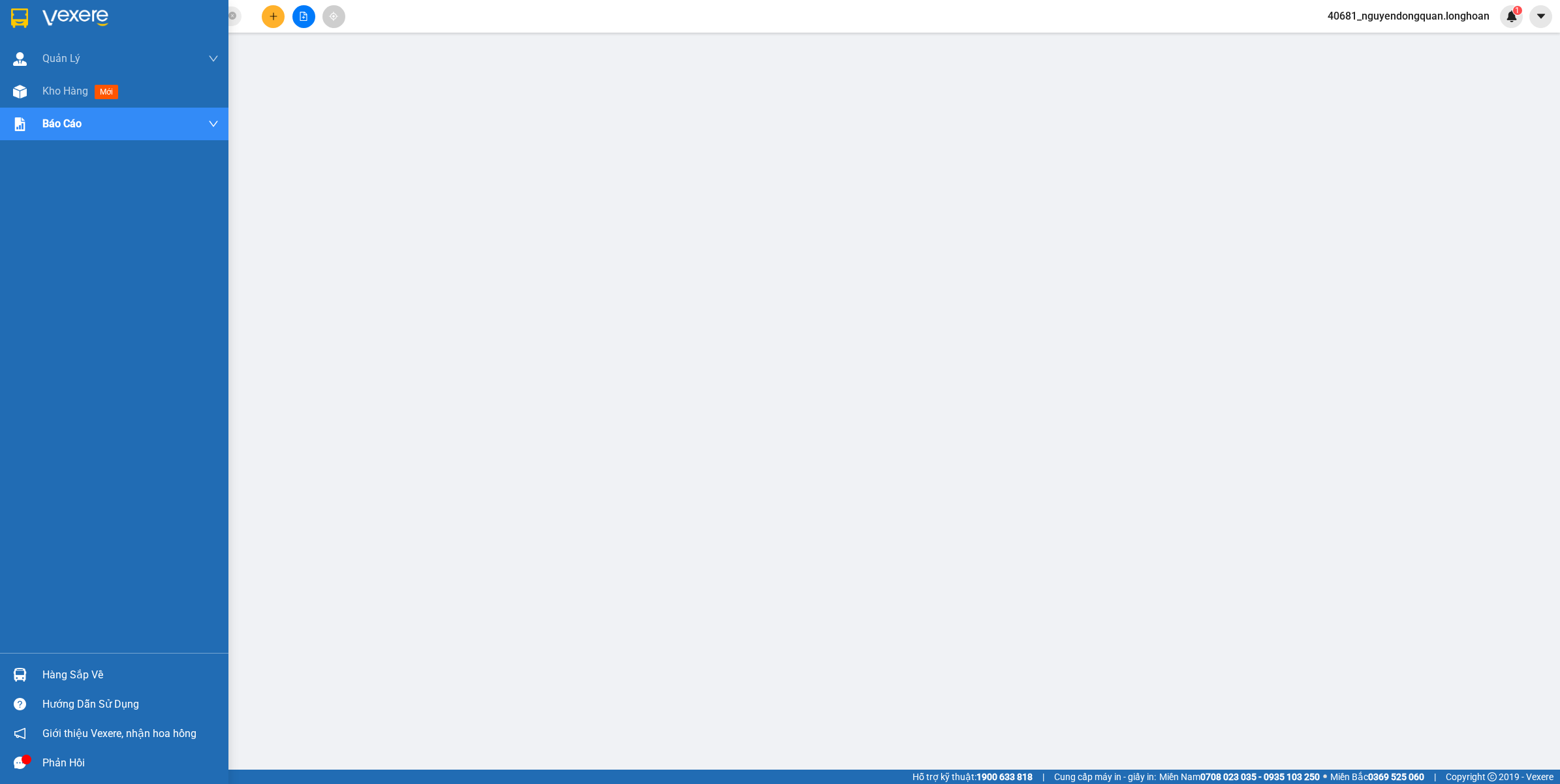
click at [33, 27] on div at bounding box center [114, 21] width 229 height 42
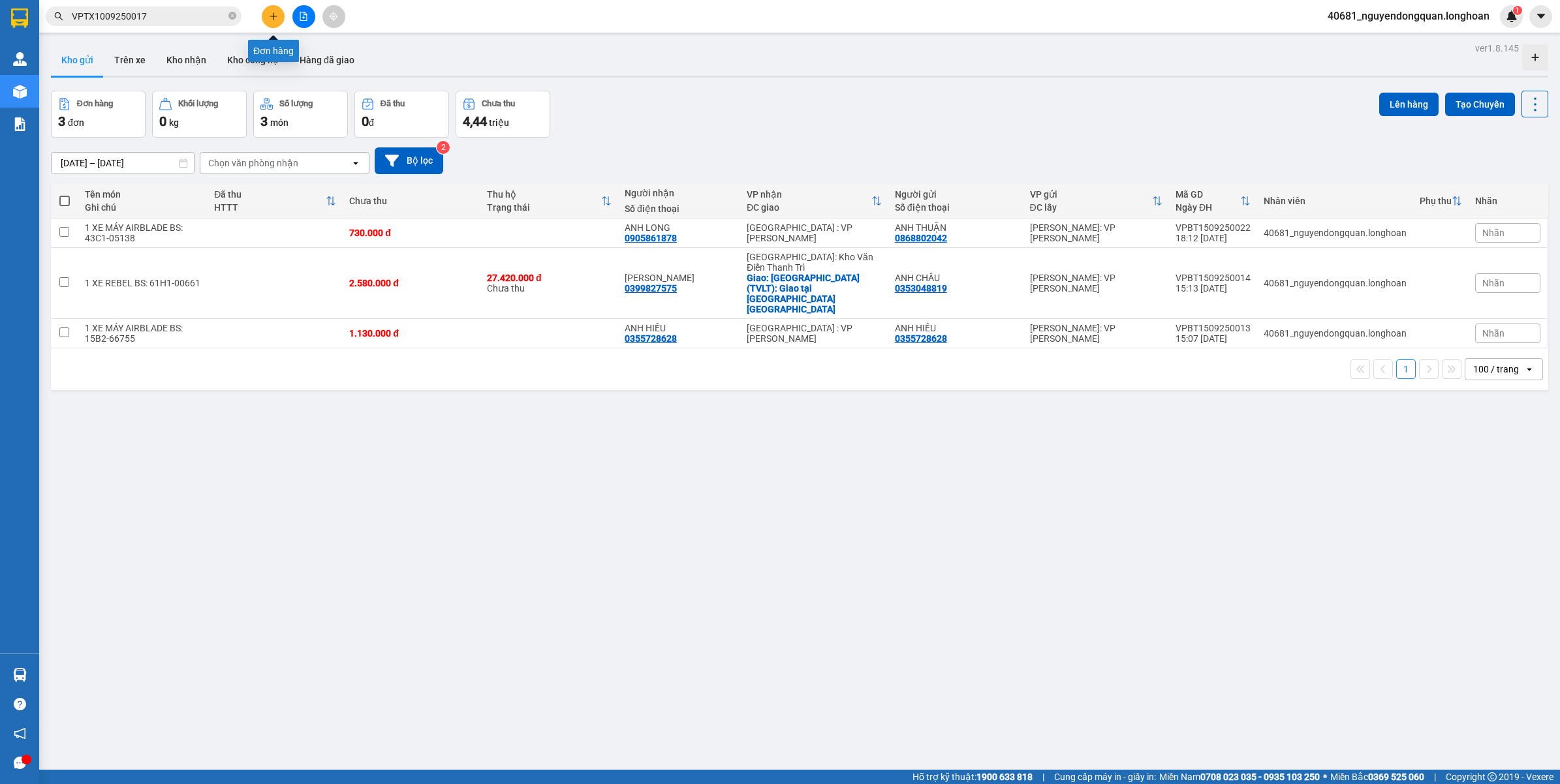
click at [276, 20] on icon "plus" at bounding box center [273, 16] width 9 height 9
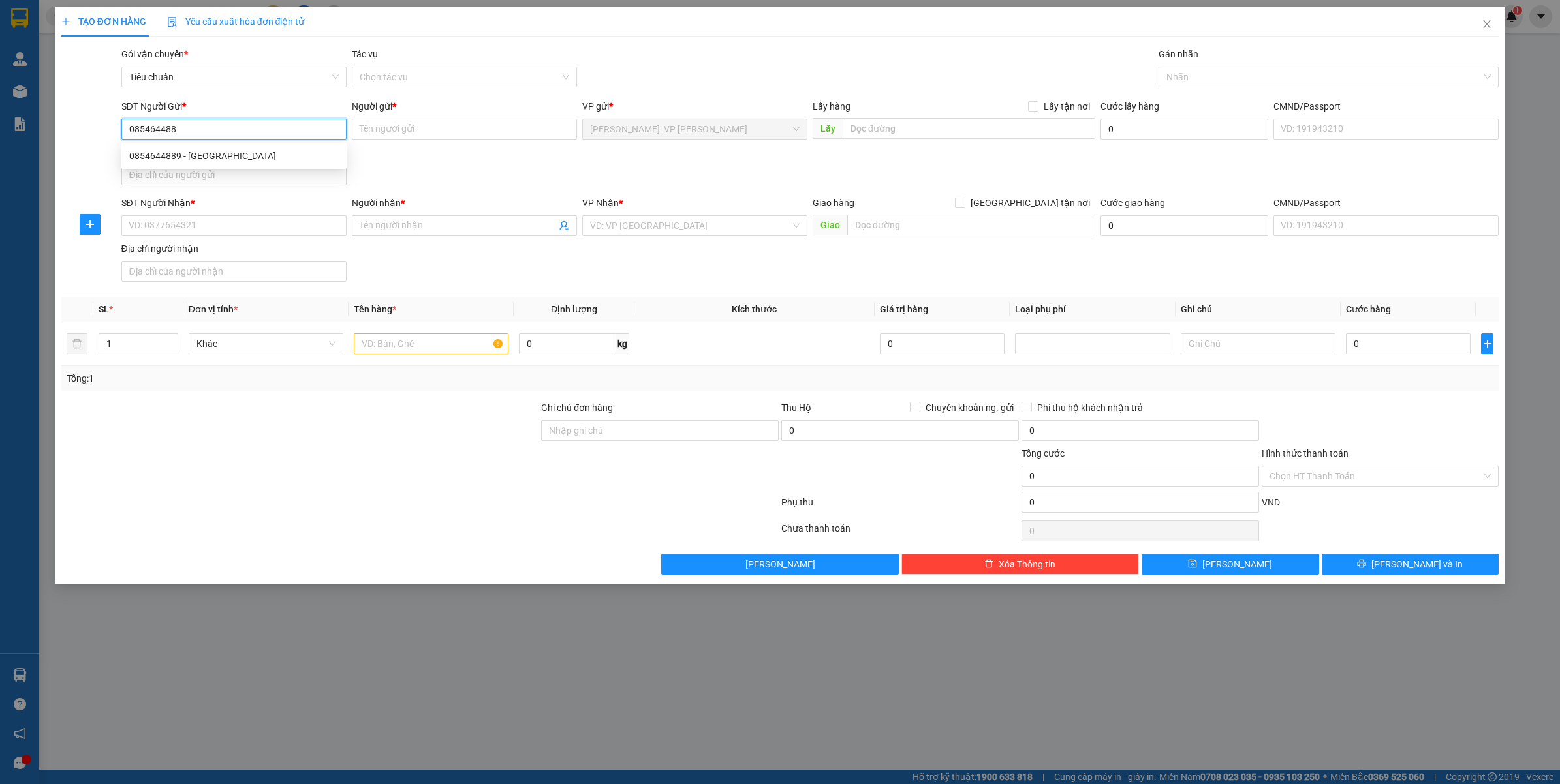
type input "0854644889"
click at [269, 155] on div "0854644889 - Hoàng Anh" at bounding box center [234, 156] width 210 height 14
type input "[PERSON_NAME]"
type input "Đức Luận Quảng Ninh"
type input "300.000"
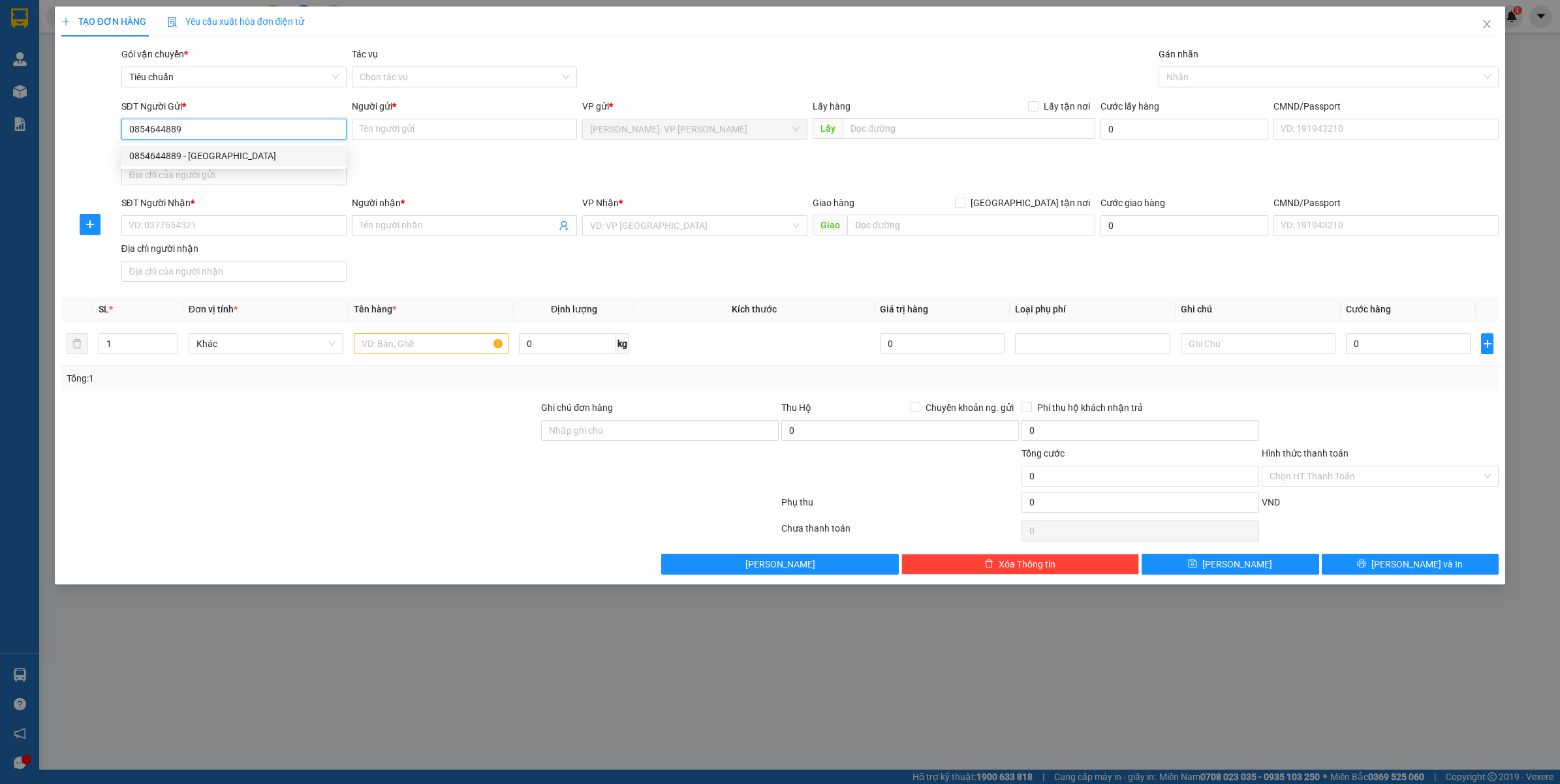
type input "300.000"
type input "0854644889"
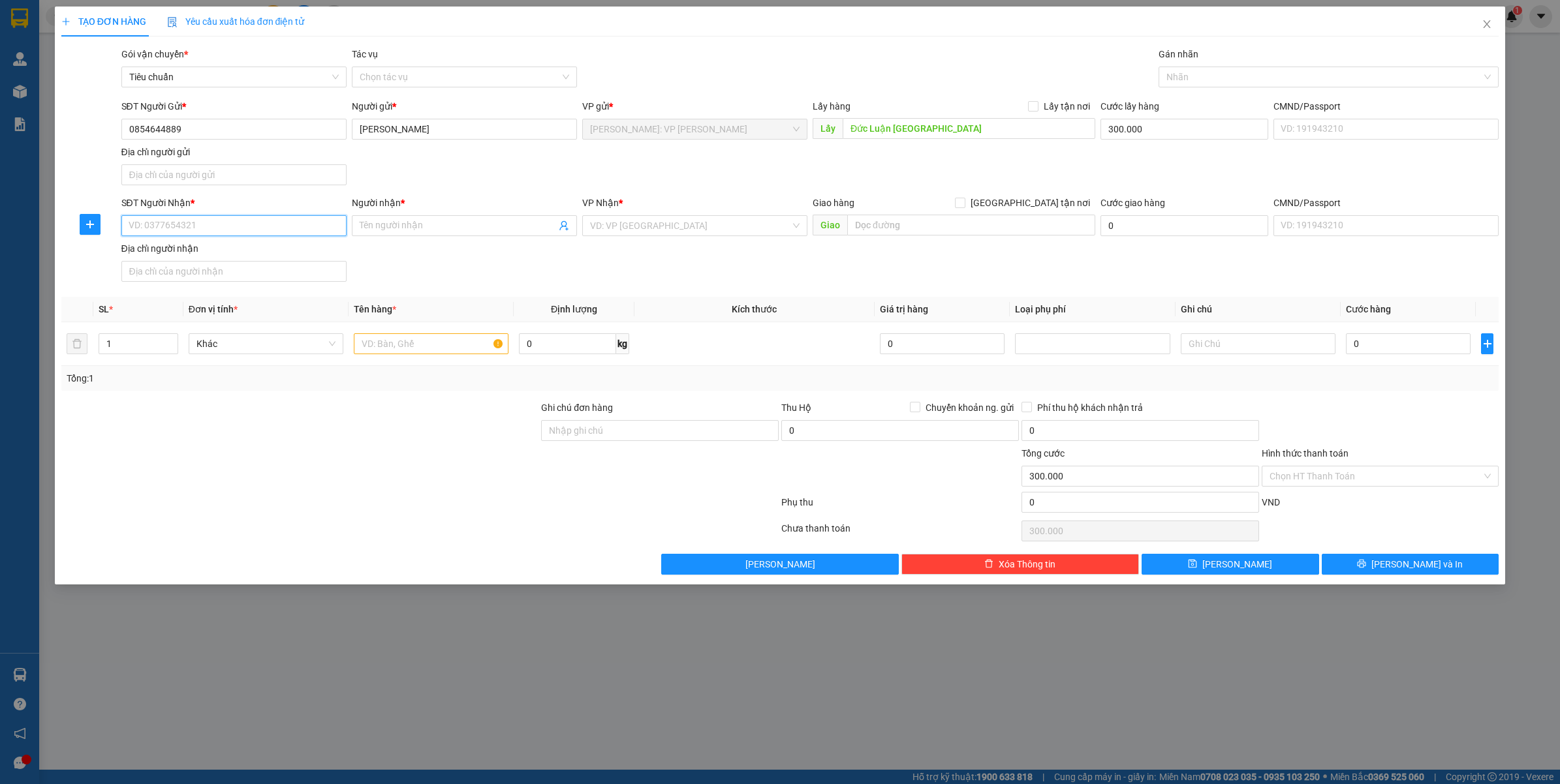
click at [265, 232] on input "SĐT Người Nhận *" at bounding box center [234, 225] width 225 height 21
type input "0"
type input "300.000"
type input "0"
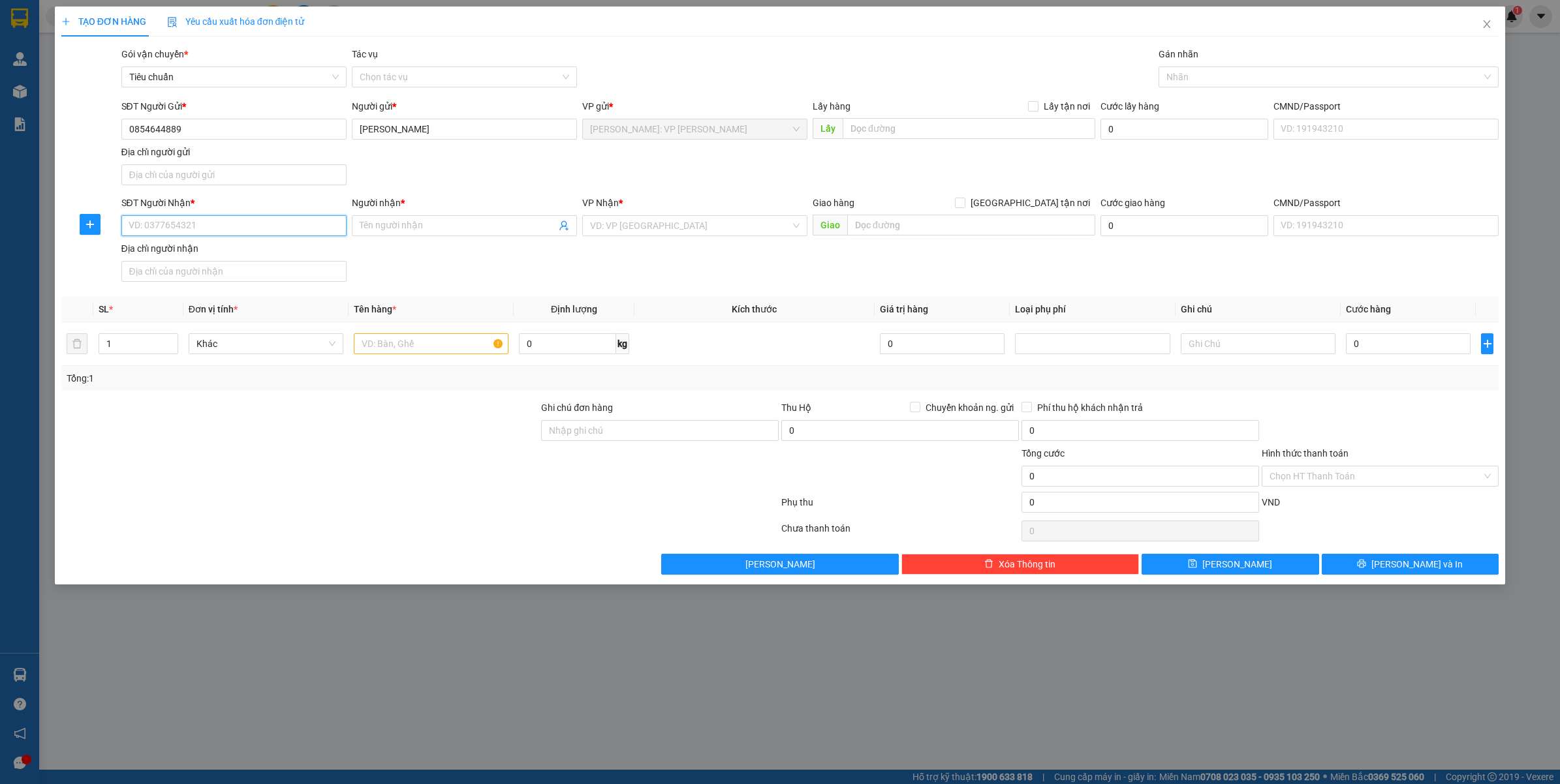
click at [301, 233] on input "SĐT Người Nhận *" at bounding box center [234, 225] width 225 height 21
type input "0766326571"
click at [516, 233] on span at bounding box center [464, 225] width 225 height 21
type input "[PERSON_NAME]"
click at [669, 233] on input "search" at bounding box center [690, 225] width 200 height 20
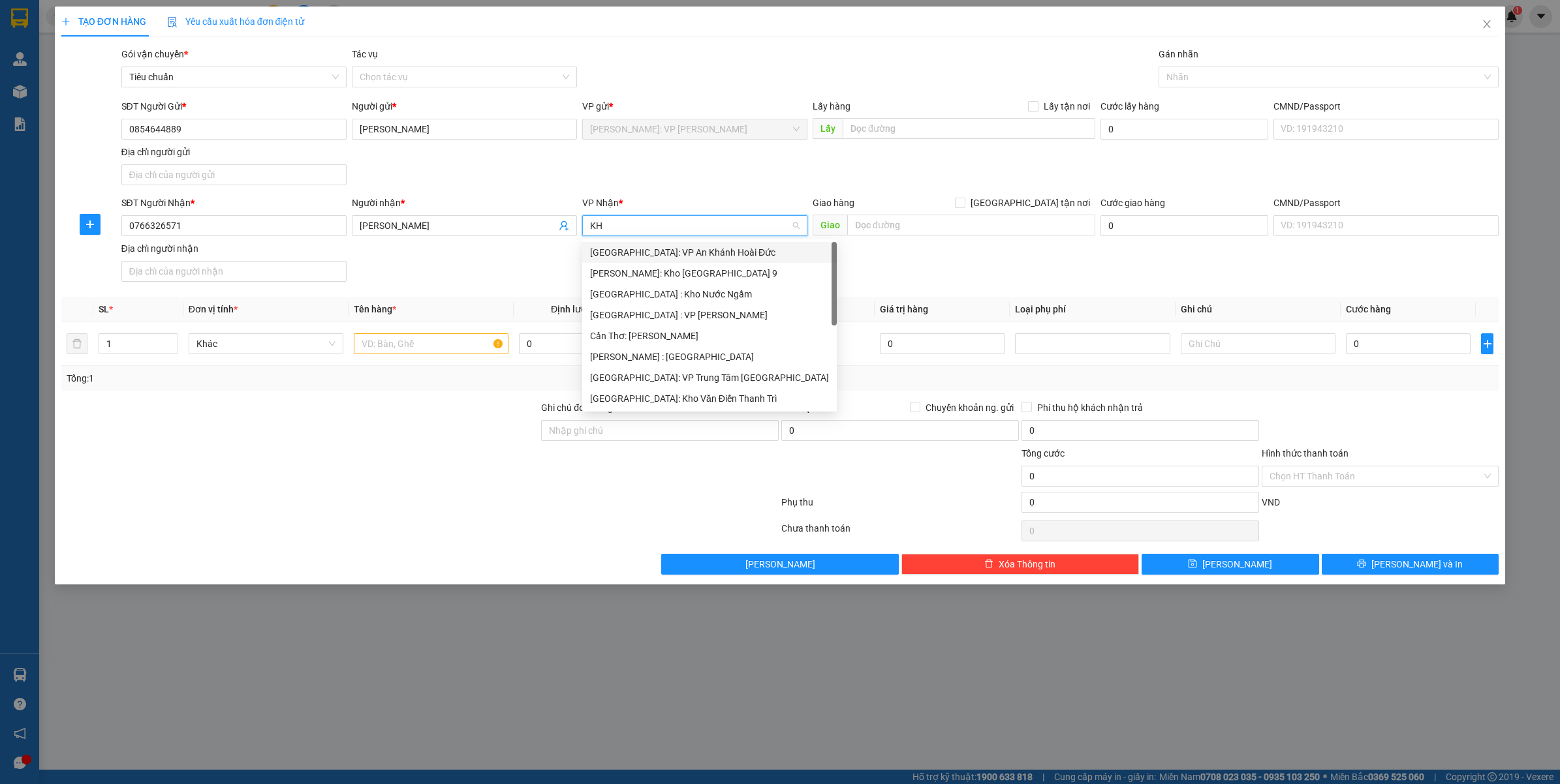
type input "K"
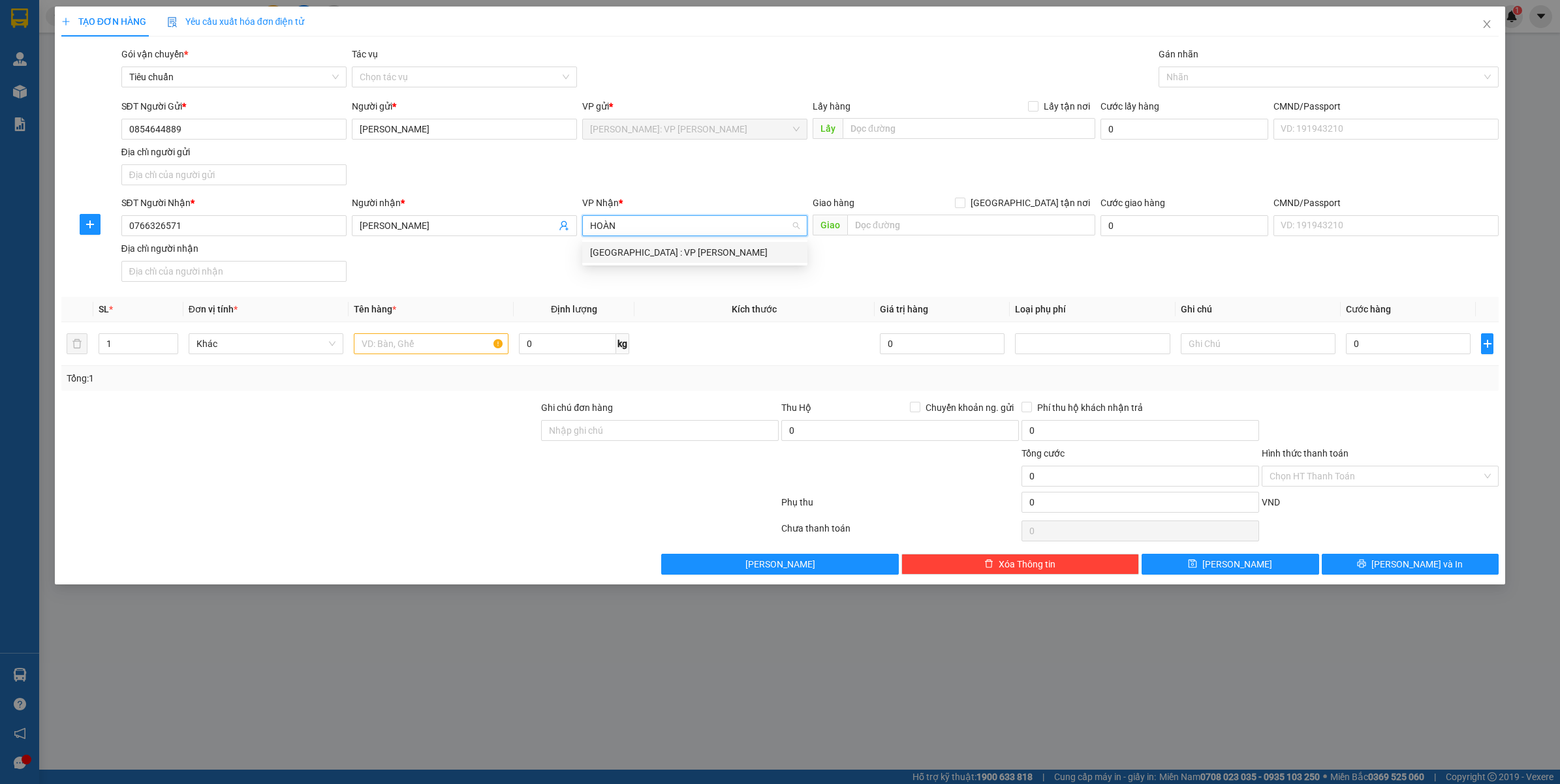
type input "HOÀNG"
click at [679, 257] on div "[GEOGRAPHIC_DATA] : VP [PERSON_NAME]" at bounding box center [695, 252] width 210 height 14
click at [415, 337] on input "text" at bounding box center [431, 343] width 155 height 21
type input "Q"
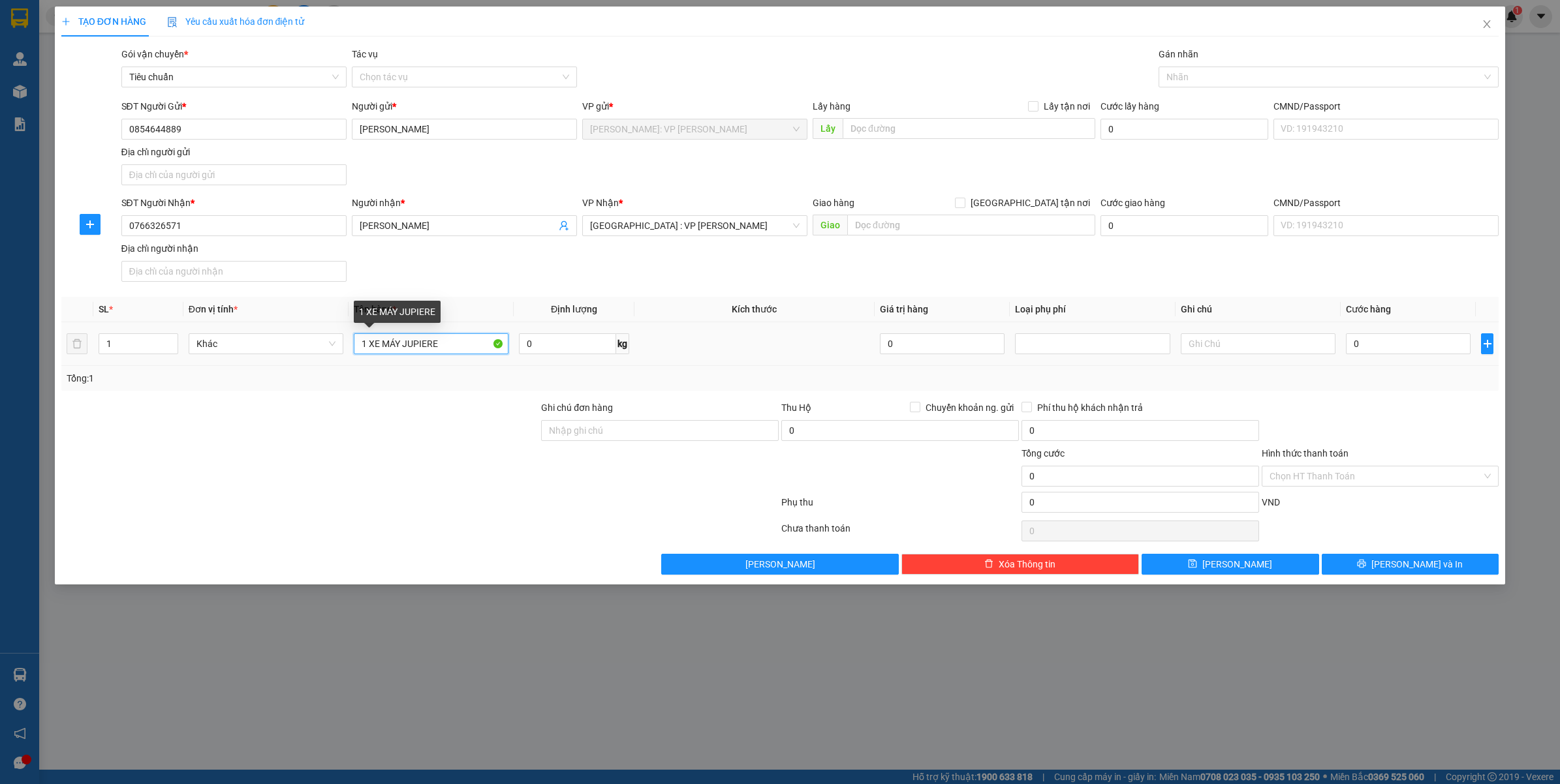
click at [462, 343] on input "1 XE MÁY JUPIERE" at bounding box center [431, 343] width 155 height 21
click at [445, 341] on input "1 XE MÁY JUP" at bounding box center [431, 343] width 155 height 21
type input "1 XE MÁY JUPITER BS: 14P6-3574"
click at [572, 430] on input "Ghi chú đơn hàng" at bounding box center [659, 430] width 237 height 21
type input "CHÌA KHÓA CUỐN TAY LÁI, CAVET DÁN CỐP XE"
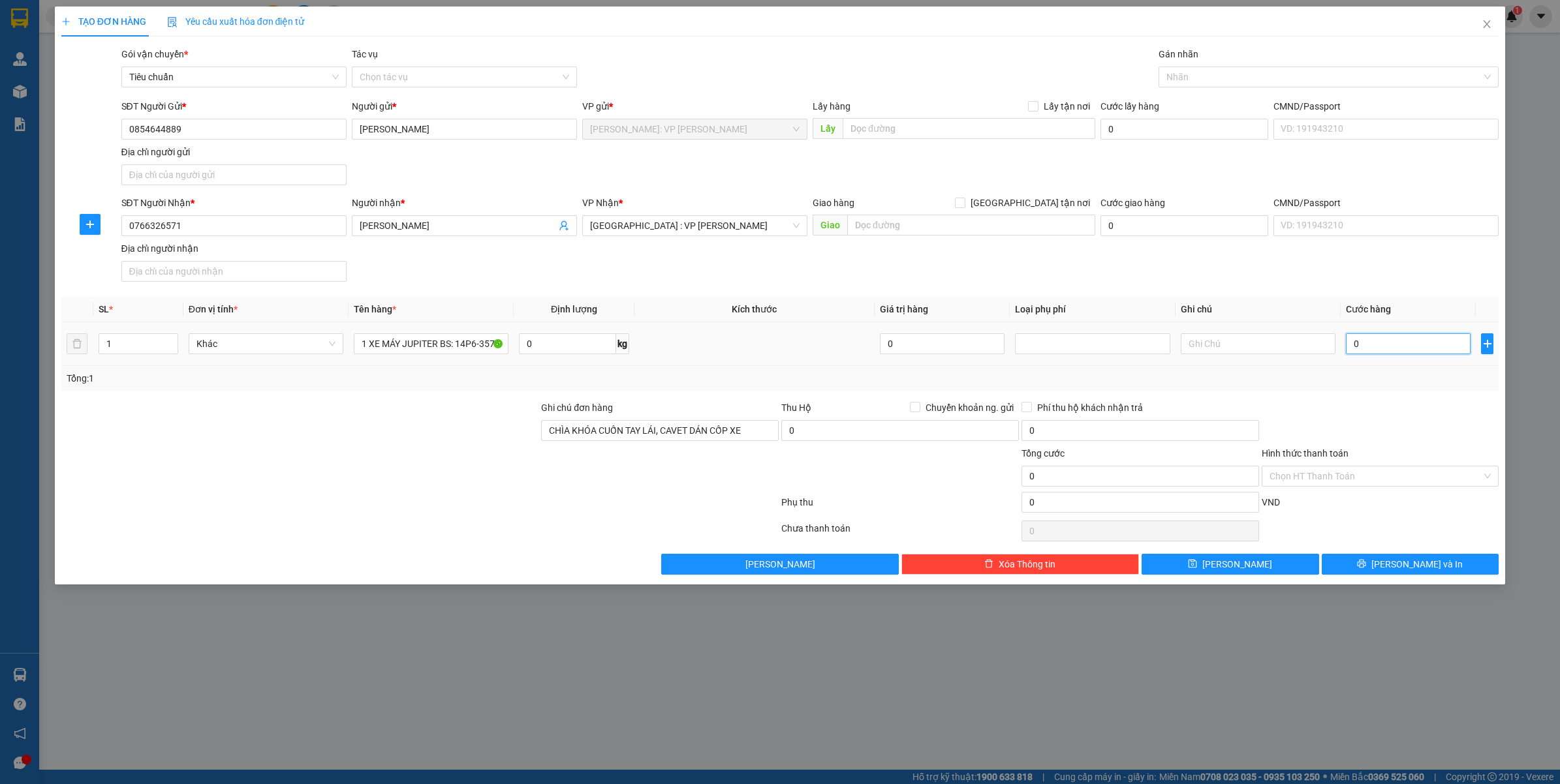
click at [1384, 341] on input "0" at bounding box center [1407, 343] width 124 height 21
type input "009"
type input "9"
type input "0.092"
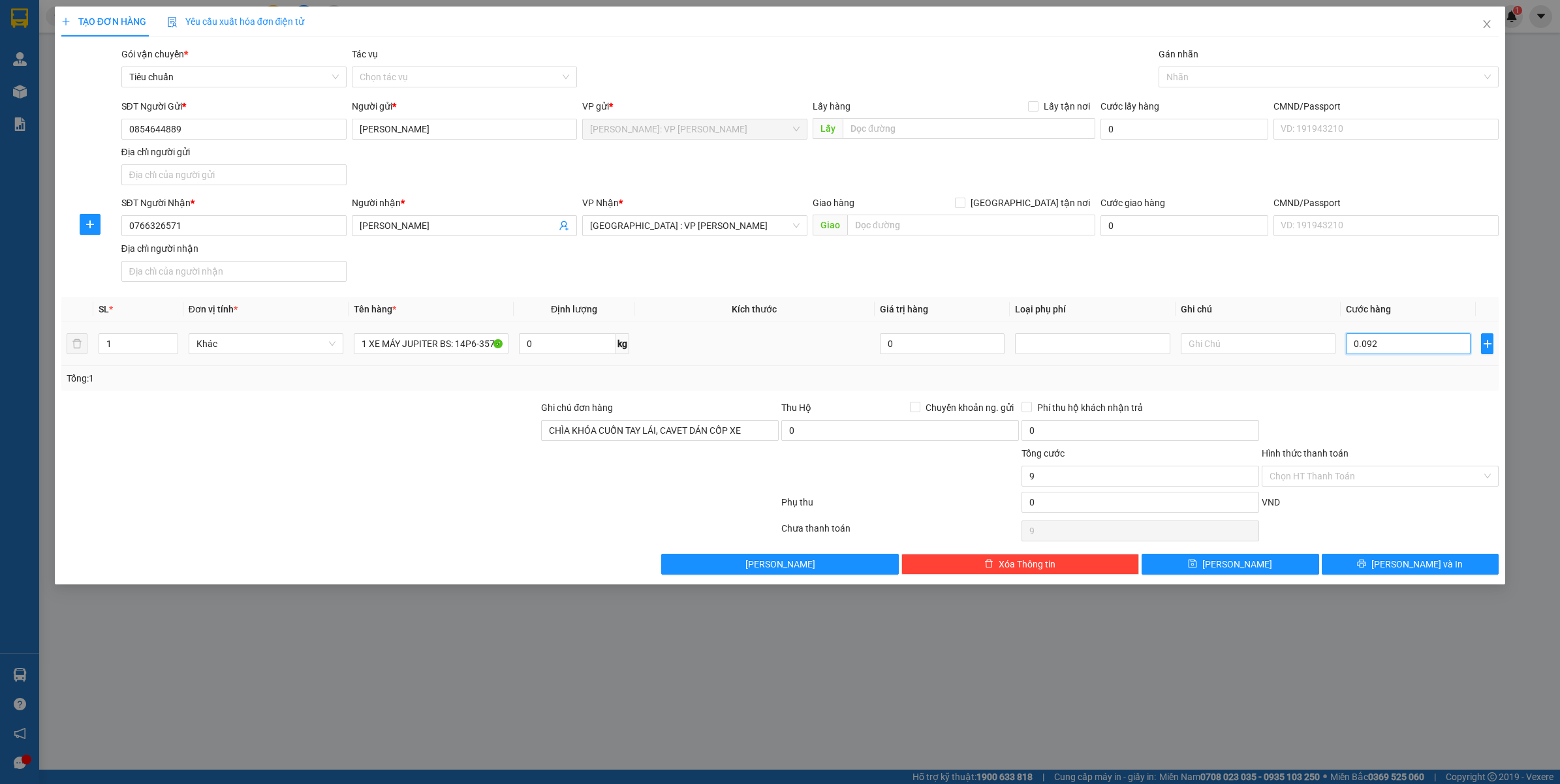
type input "92"
type input "00.920"
type input "920"
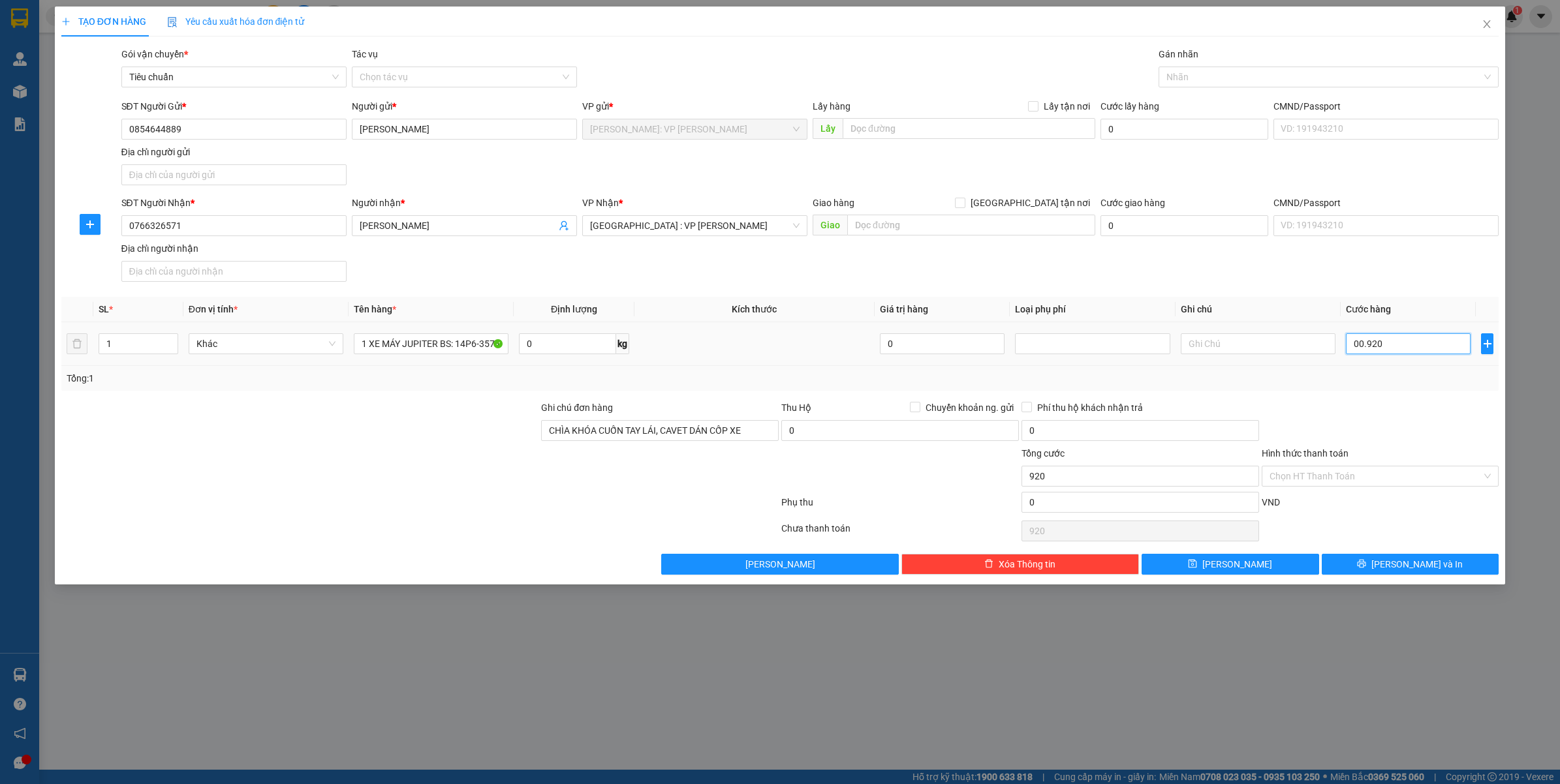
type input "0.009.200"
type input "9.200"
type input "000.092.000"
type input "92.000"
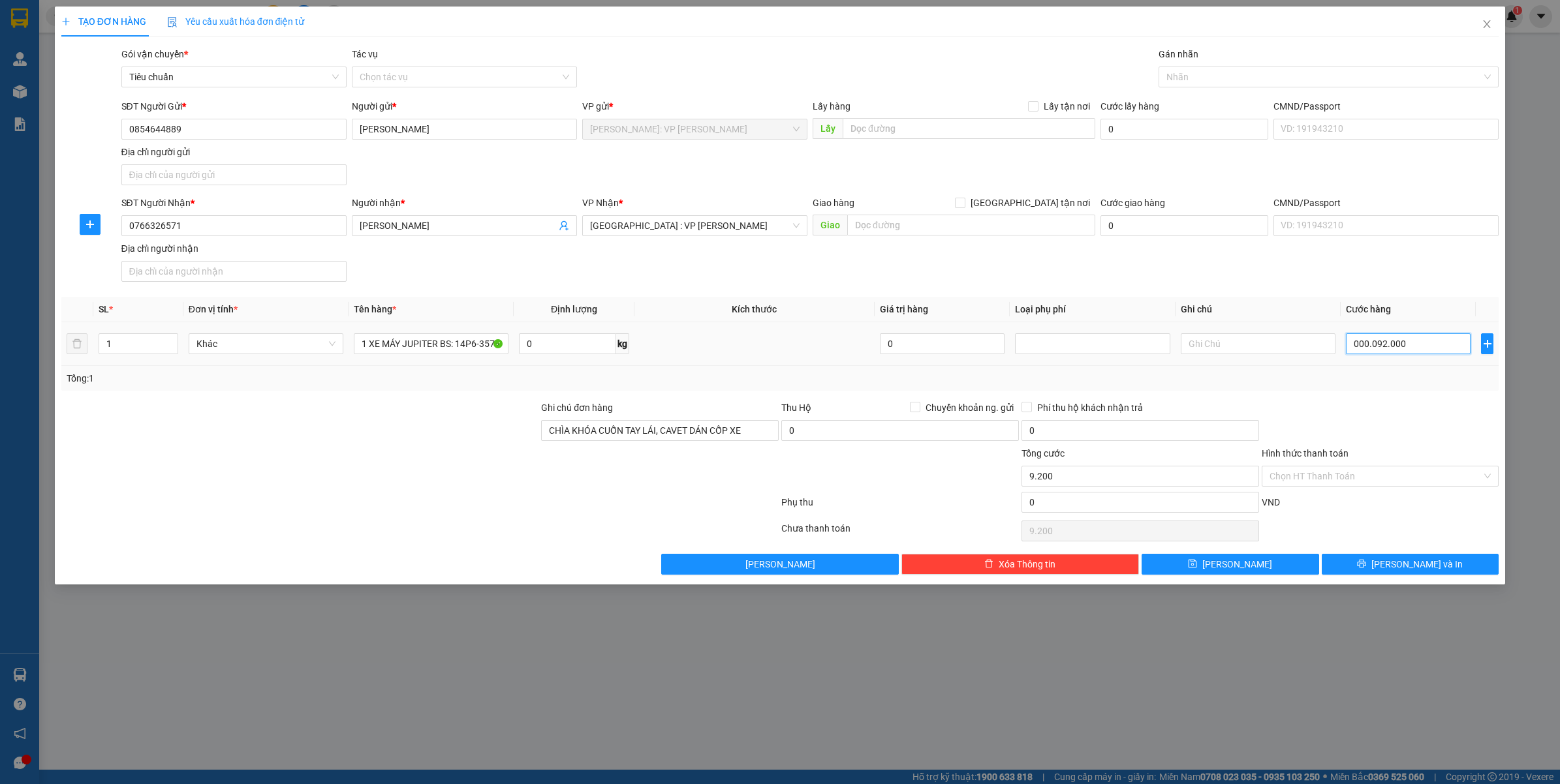
type input "92.000"
type input "00.000.920.000"
type input "920.000"
click at [1421, 448] on div "Hình thức thanh toán" at bounding box center [1380, 455] width 237 height 20
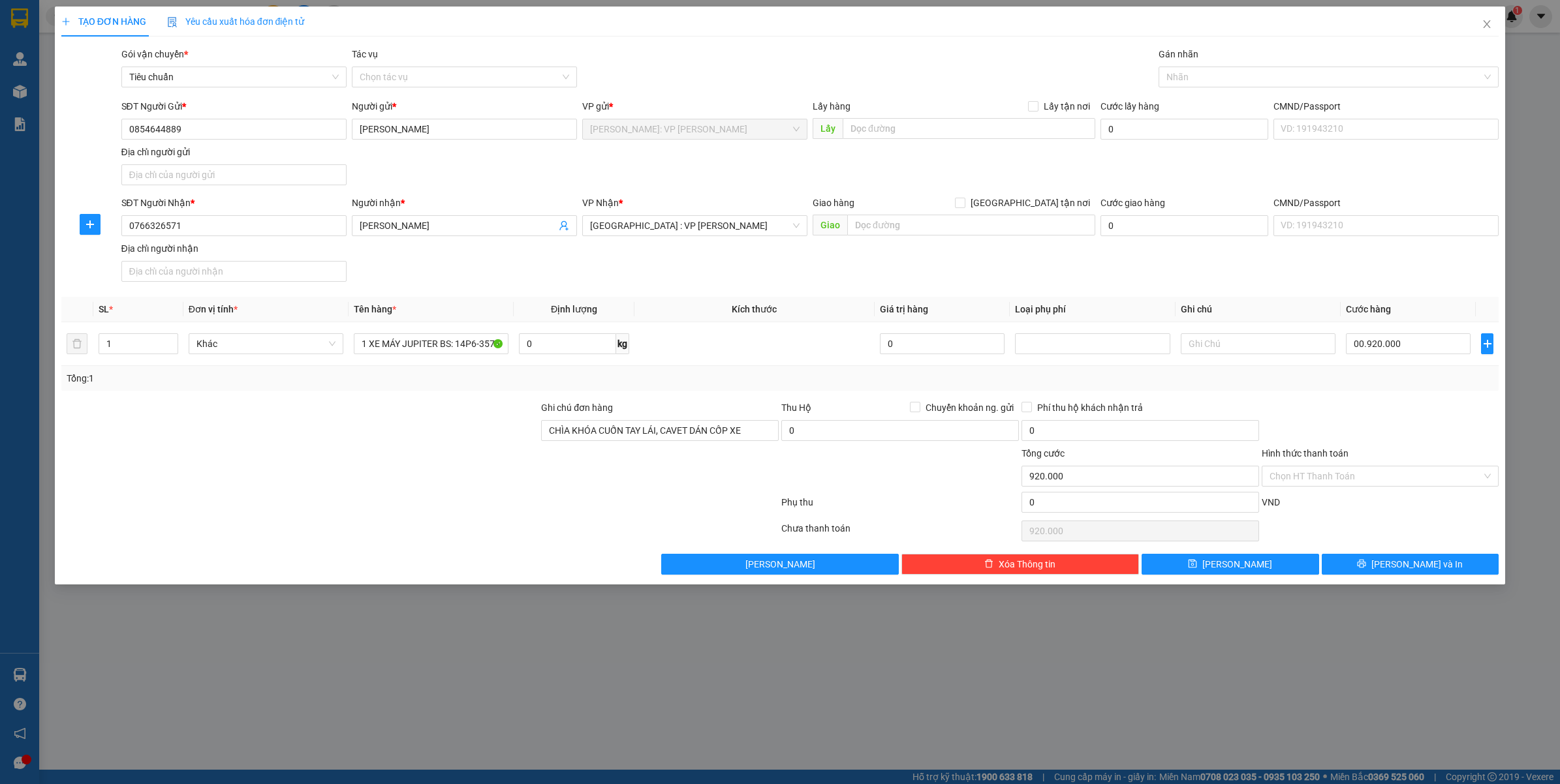
type input "920.000"
click at [1385, 572] on button "[PERSON_NAME] và In" at bounding box center [1410, 564] width 178 height 21
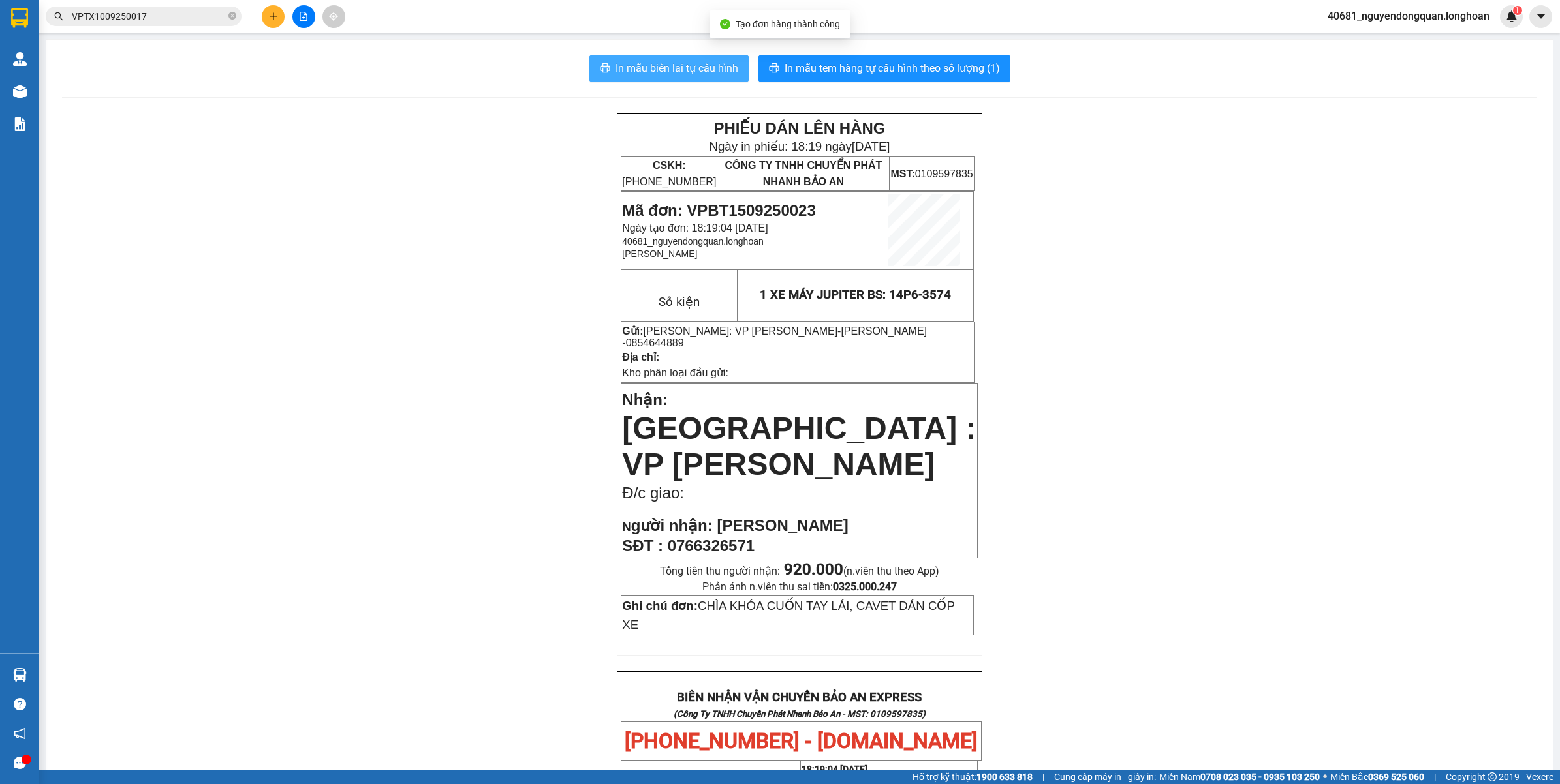
click at [716, 75] on span "In mẫu biên lai tự cấu hình" at bounding box center [676, 68] width 123 height 16
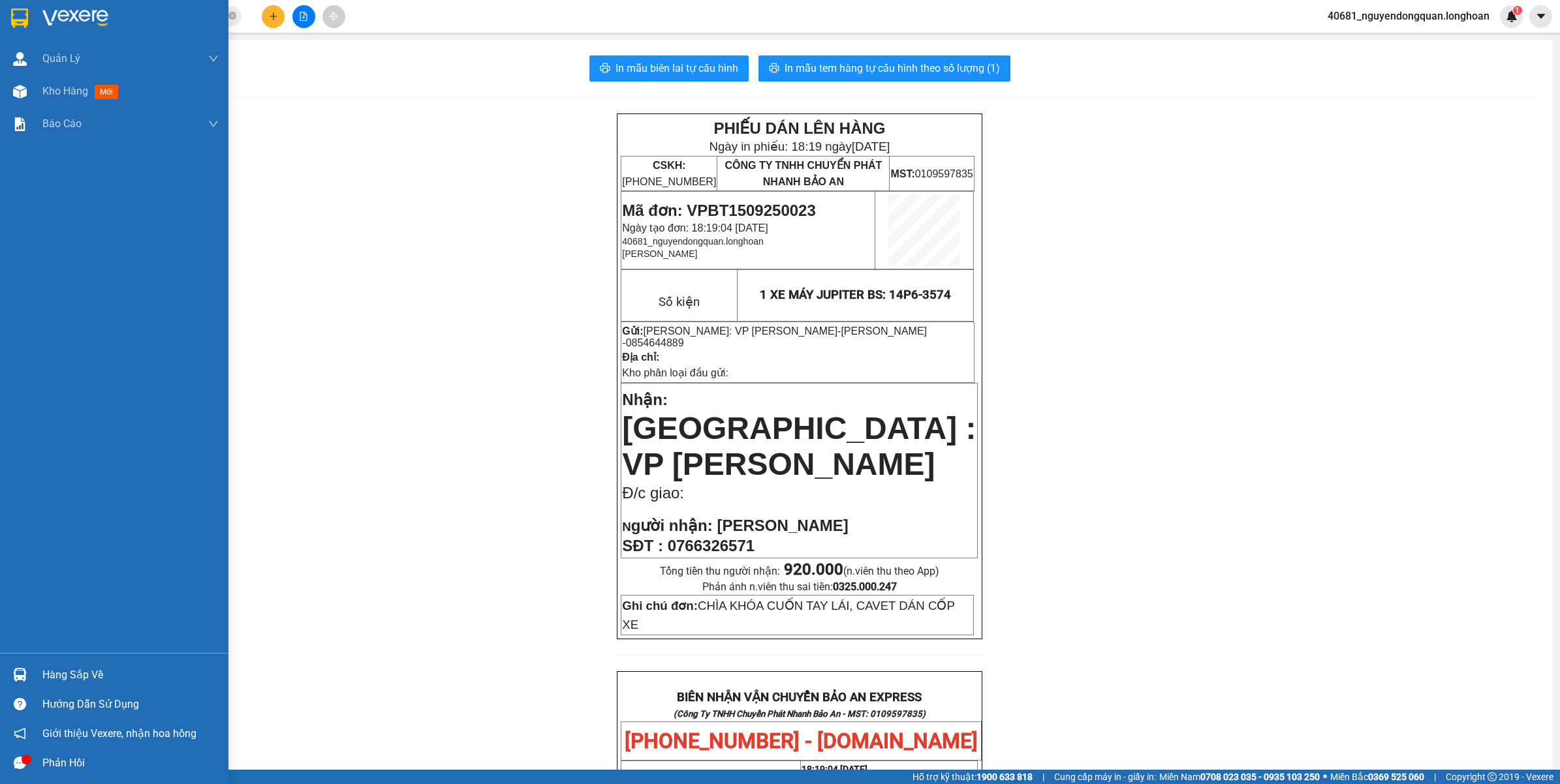
click at [45, 20] on img at bounding box center [75, 18] width 66 height 20
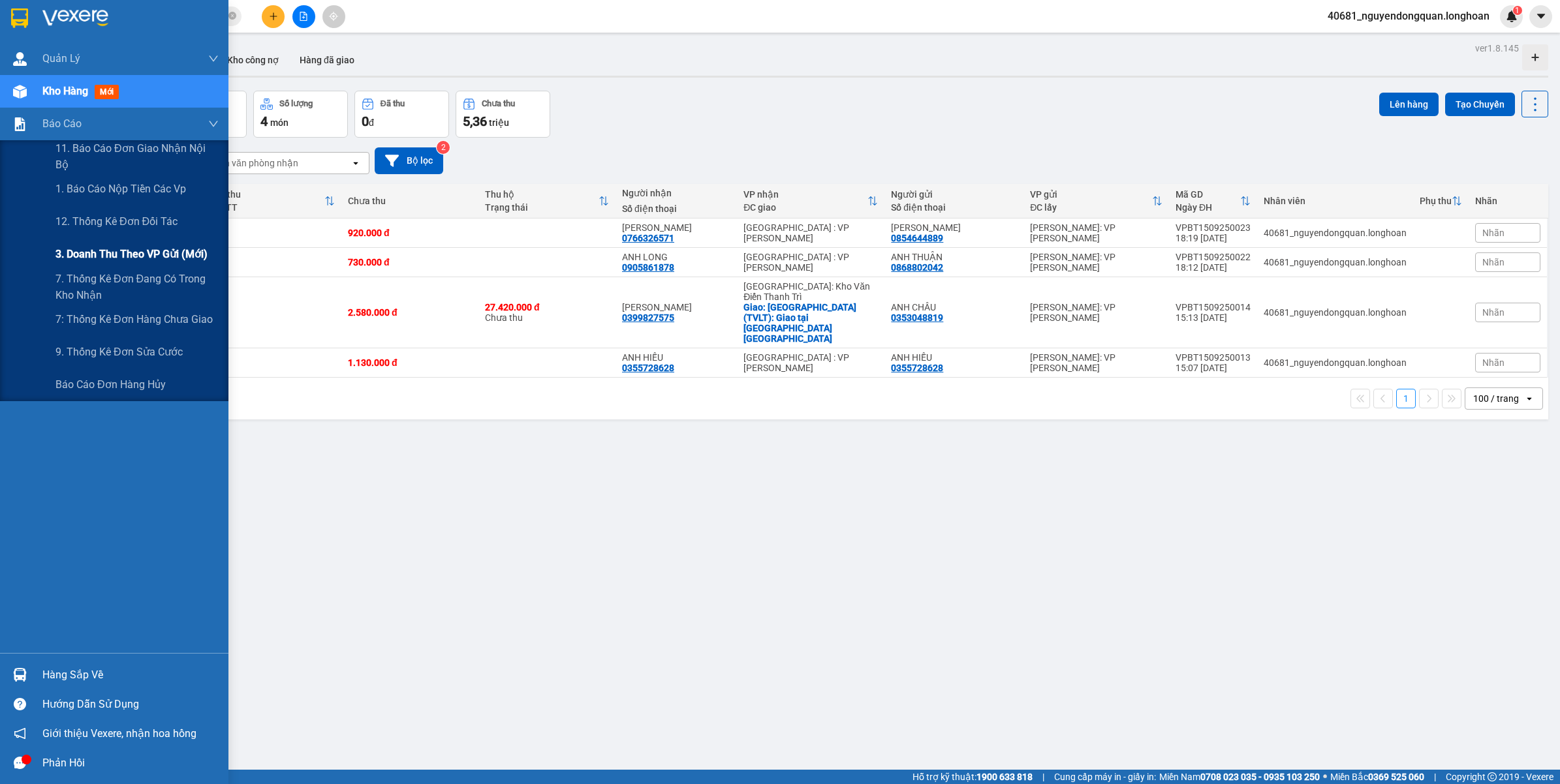
click at [131, 260] on span "3. Doanh Thu theo VP Gửi (mới)" at bounding box center [132, 254] width 152 height 16
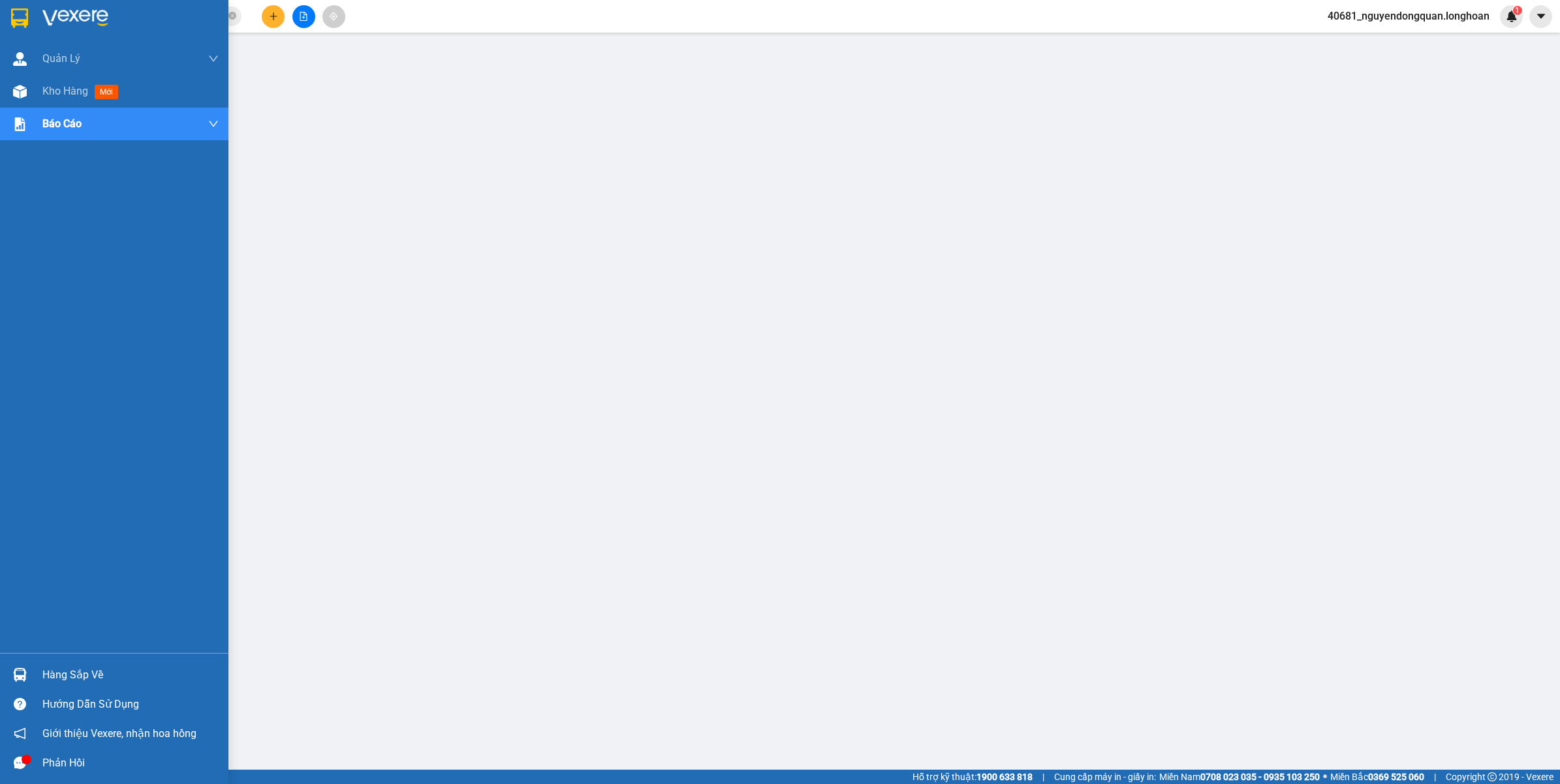
click at [14, 21] on img at bounding box center [20, 18] width 17 height 20
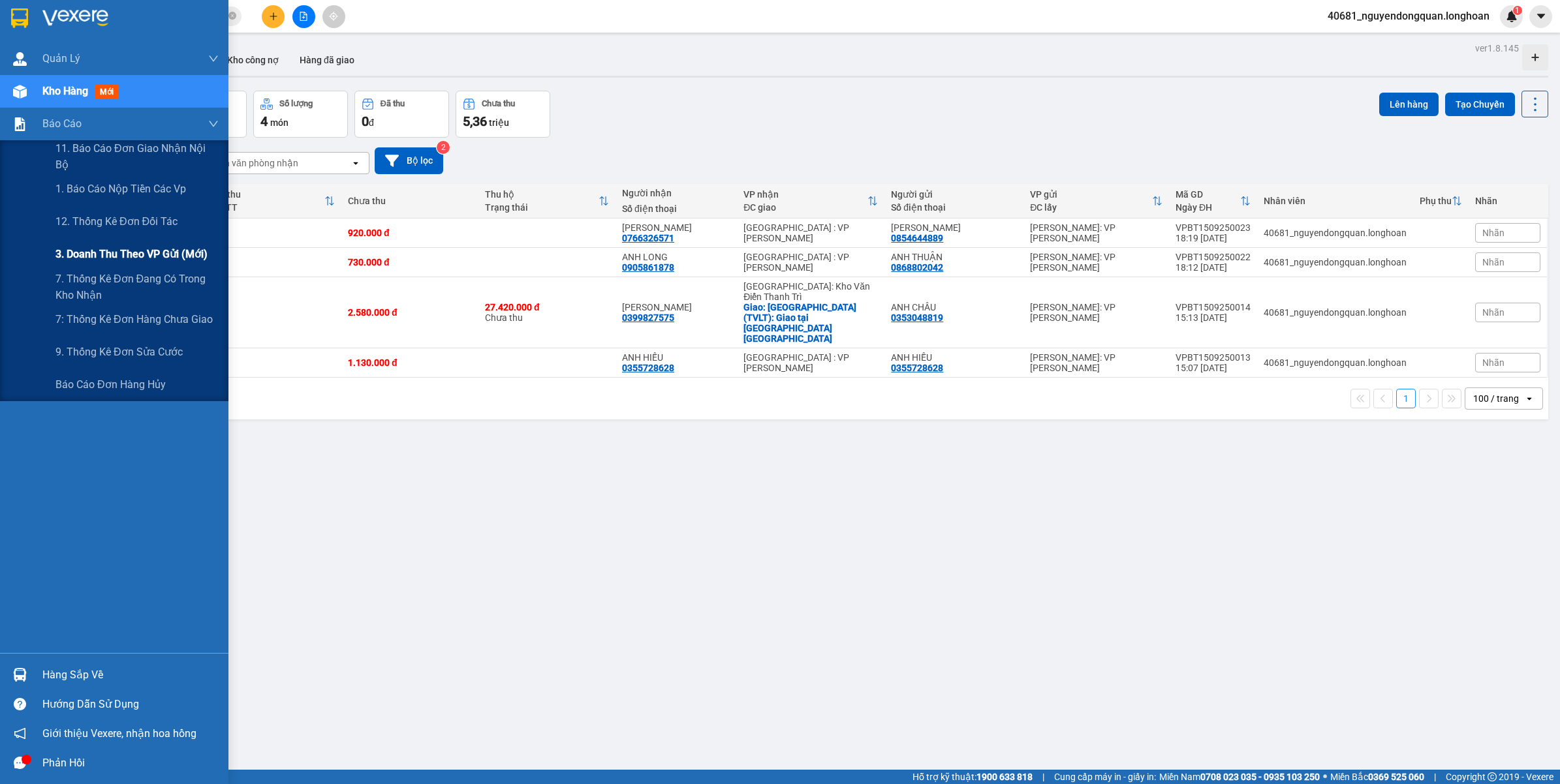
click at [96, 246] on span "3. Doanh Thu theo VP Gửi (mới)" at bounding box center [132, 254] width 152 height 16
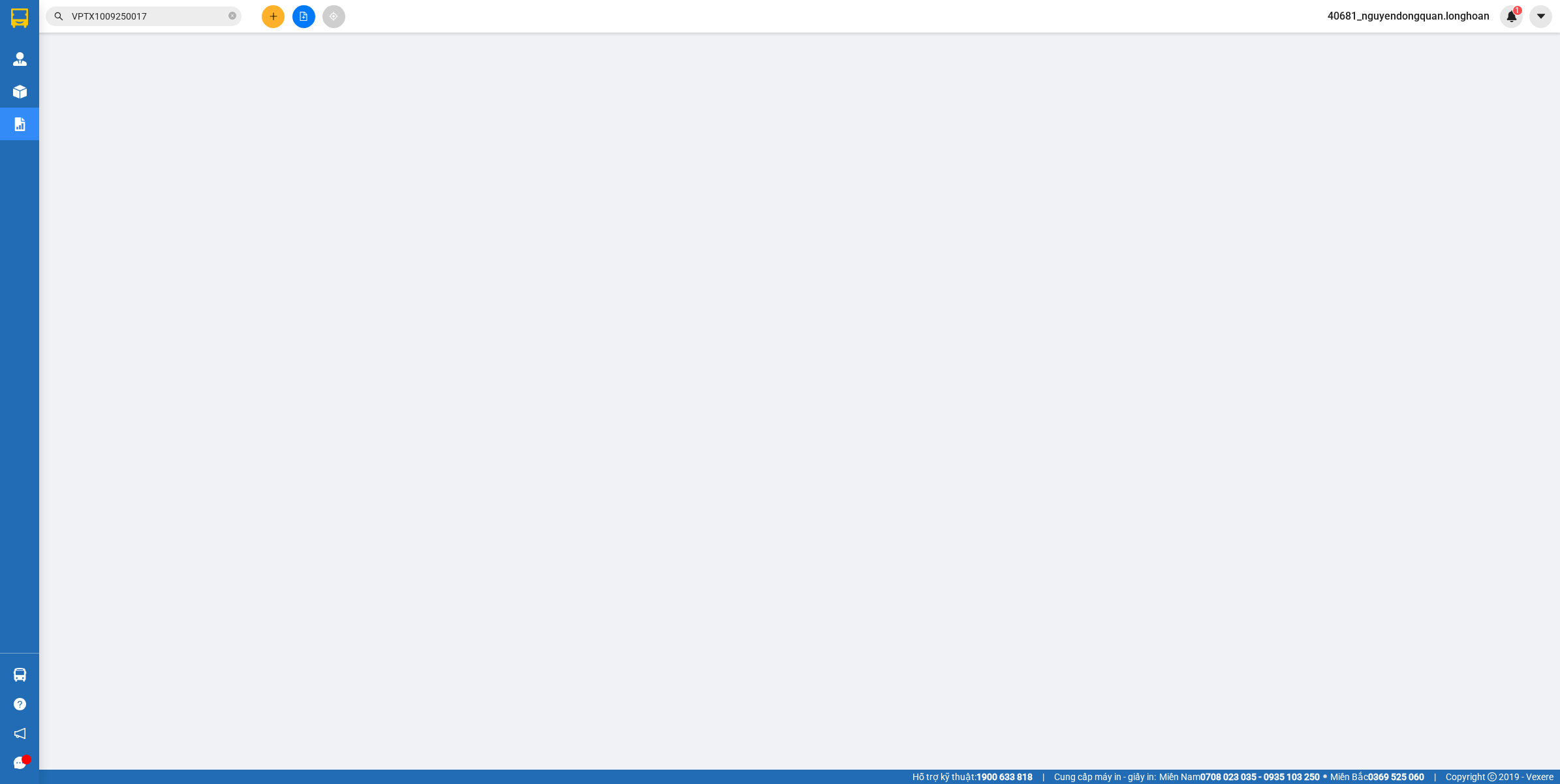
click at [1430, 23] on span "40681_nguyendongquan.longhoan" at bounding box center [1407, 16] width 182 height 16
click at [1399, 44] on span "Đăng xuất" at bounding box center [1413, 41] width 157 height 14
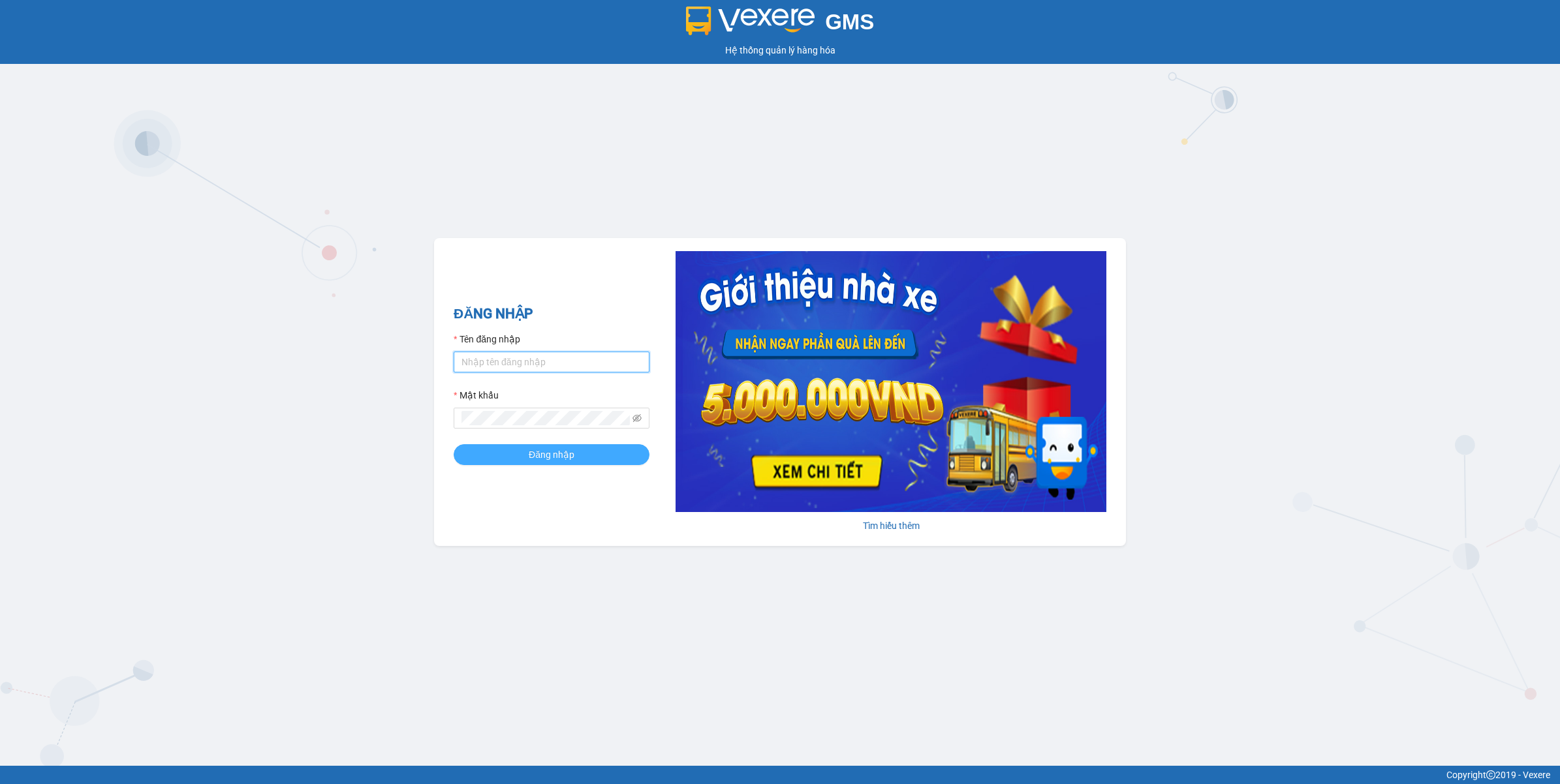
type input "nguyendongquan.longhoan"
click at [562, 457] on span "Đăng nhập" at bounding box center [551, 455] width 45 height 14
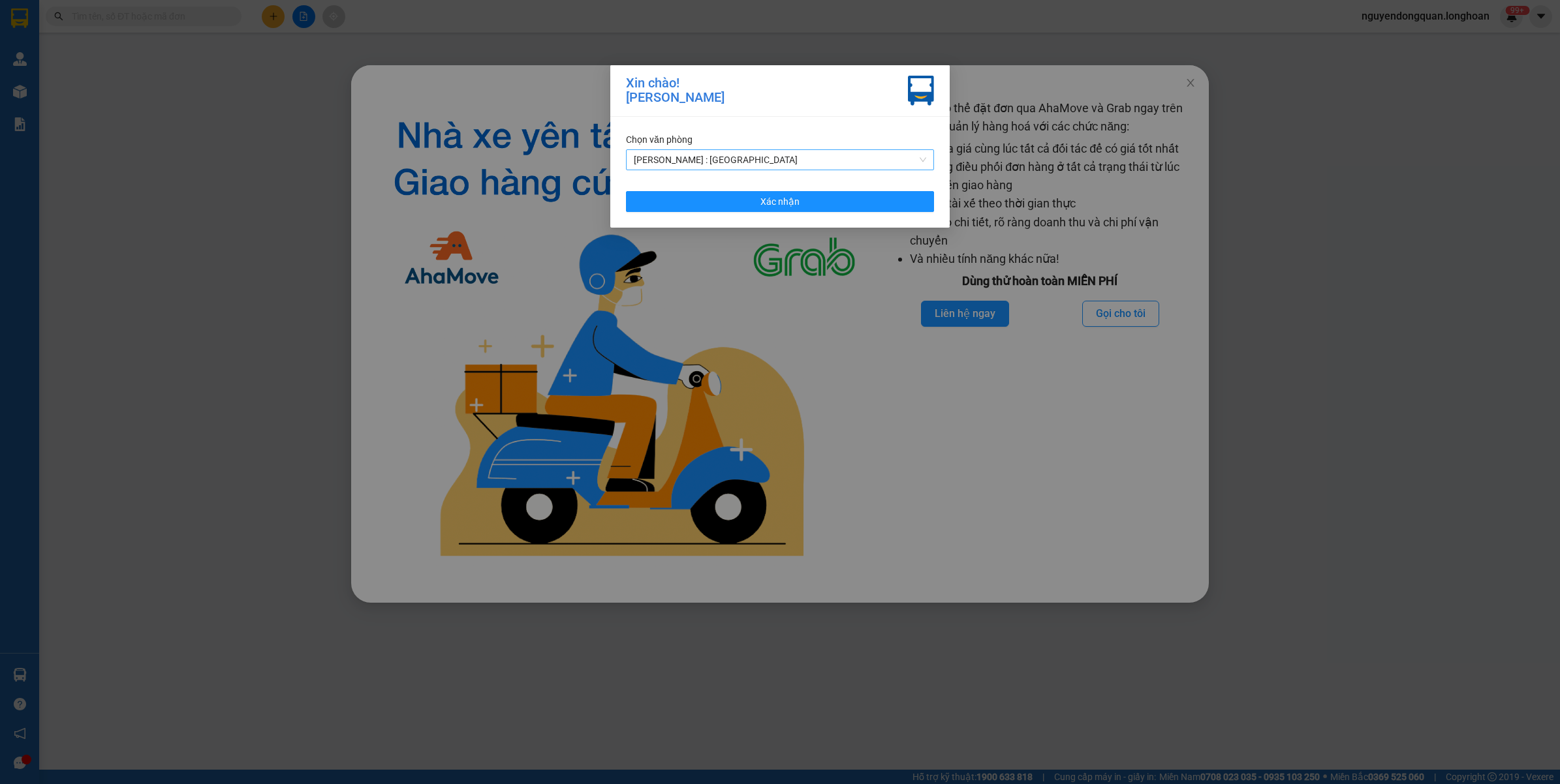
click at [746, 156] on span "[PERSON_NAME] : [GEOGRAPHIC_DATA]" at bounding box center [780, 160] width 293 height 20
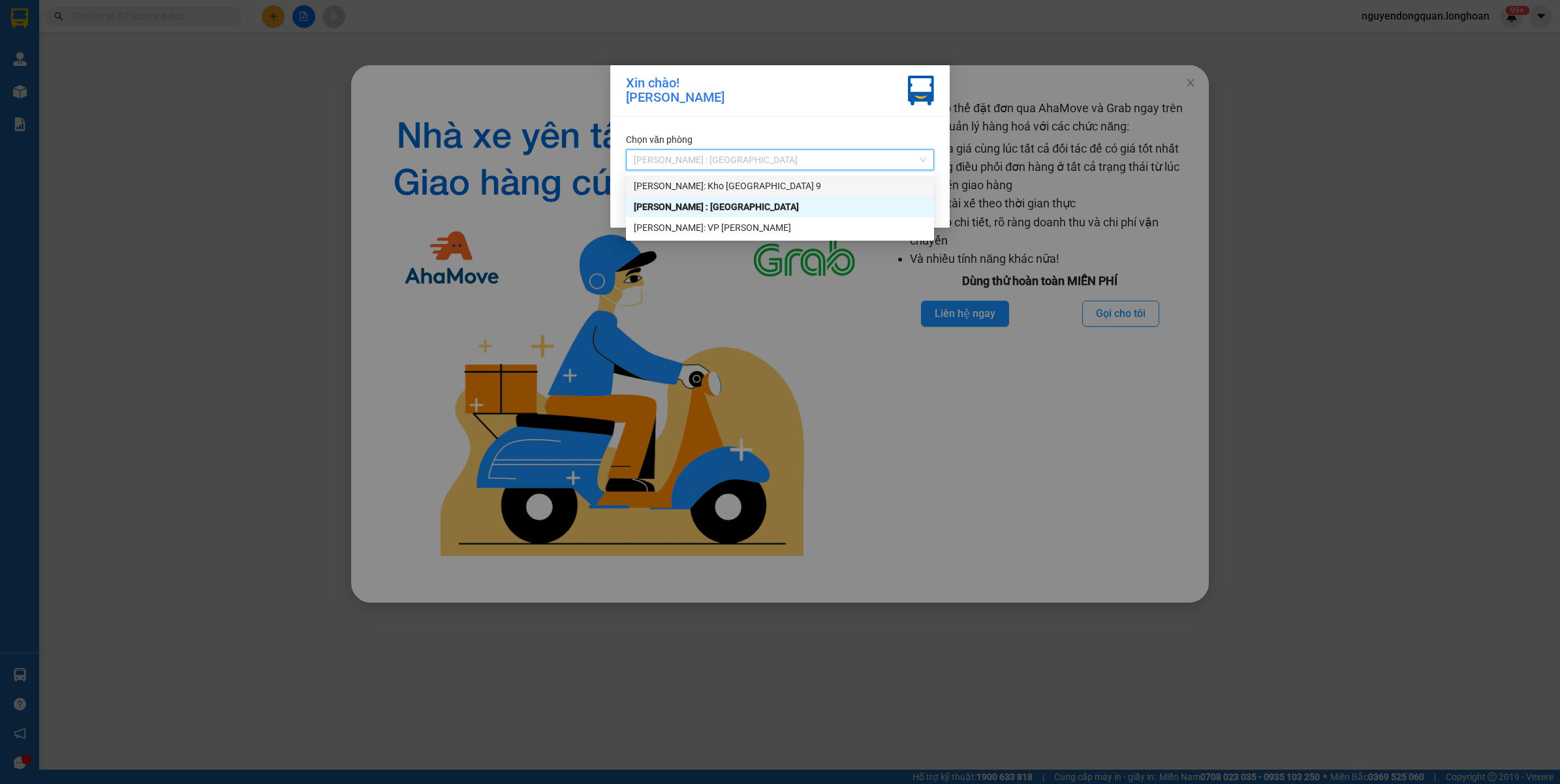
click at [755, 184] on div "[PERSON_NAME]: Kho [GEOGRAPHIC_DATA] 9" at bounding box center [780, 185] width 293 height 14
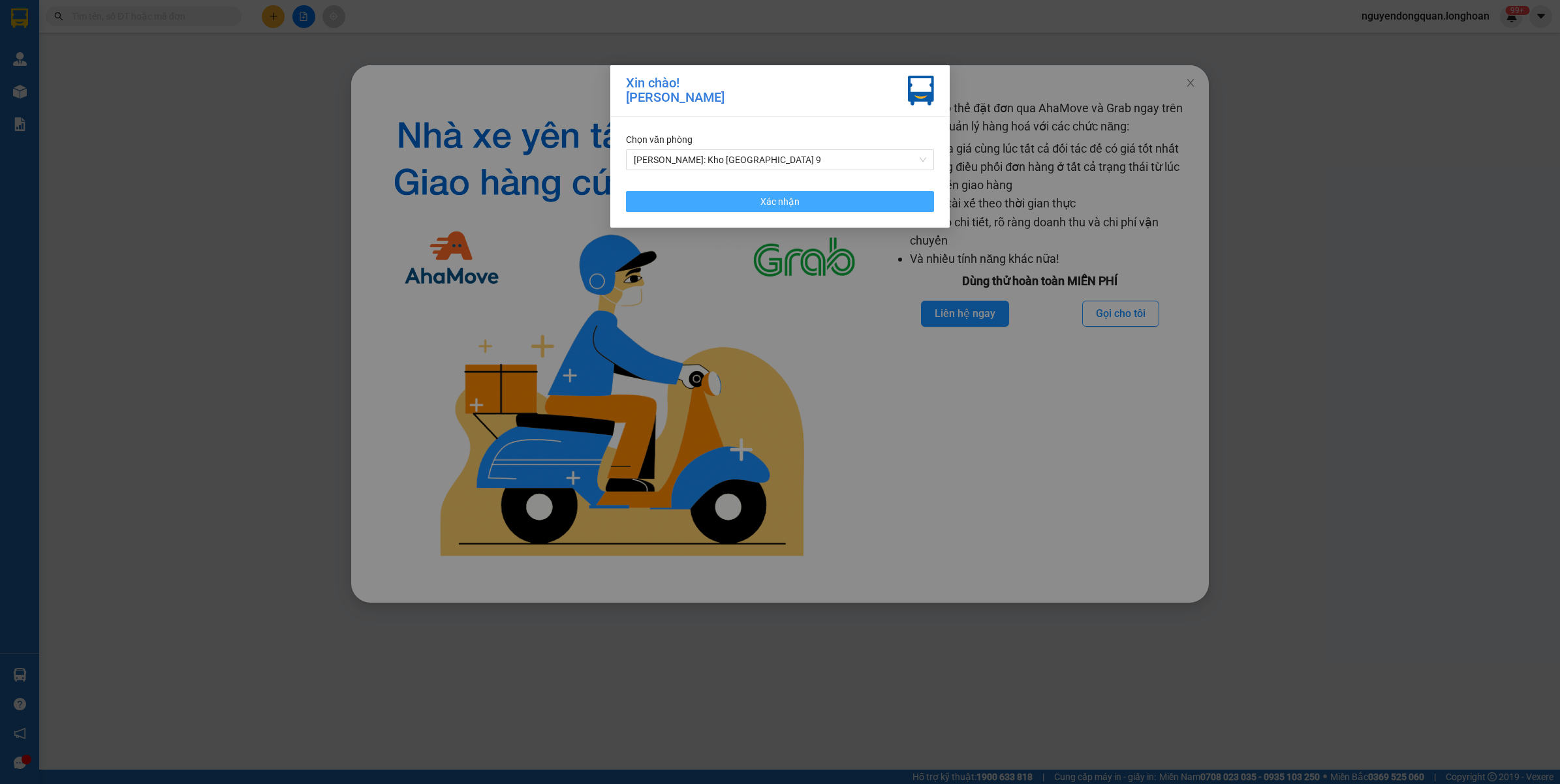
click at [865, 203] on button "Xác nhận" at bounding box center [780, 201] width 308 height 21
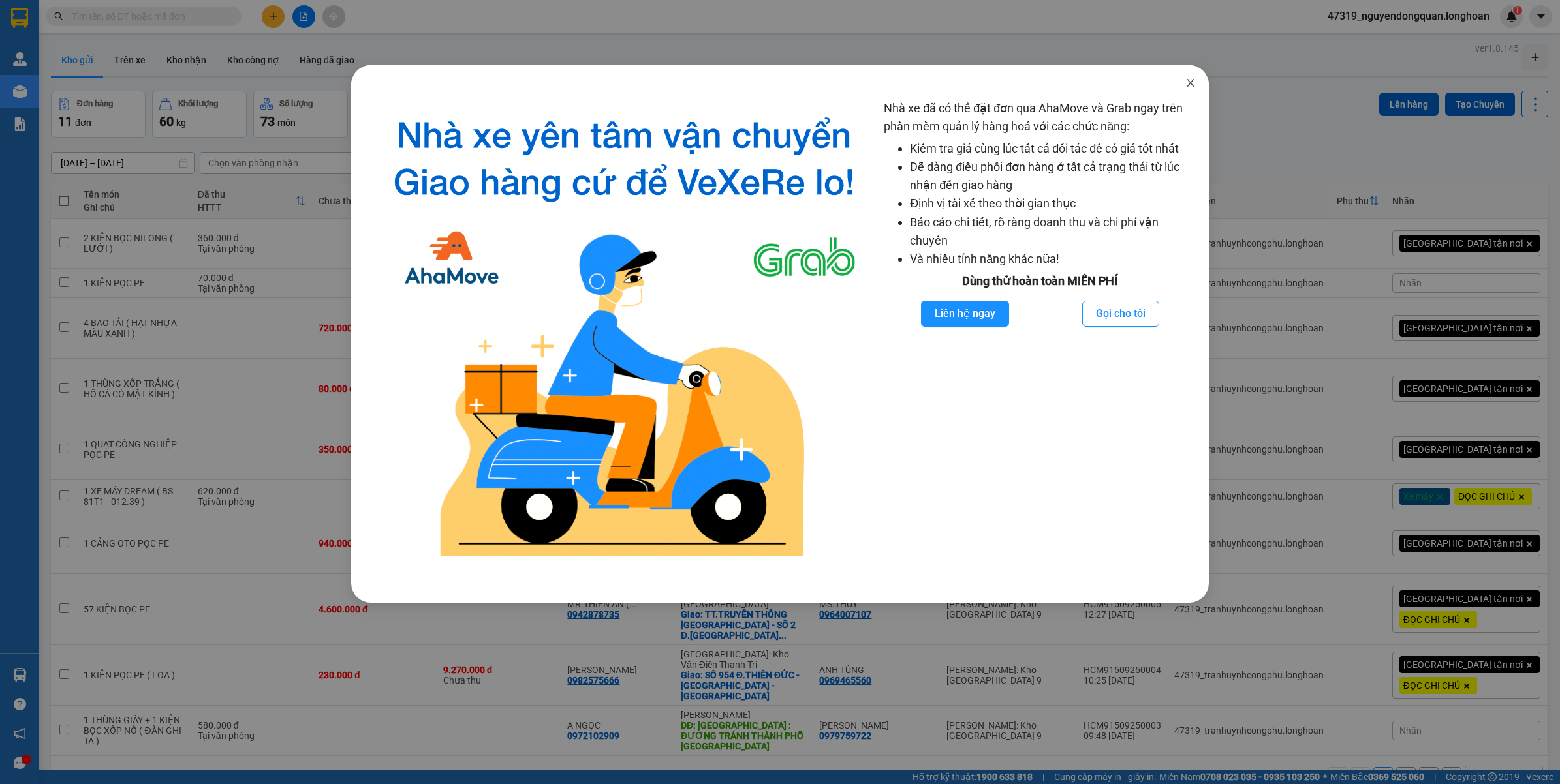
click at [1187, 85] on icon "close" at bounding box center [1190, 82] width 10 height 10
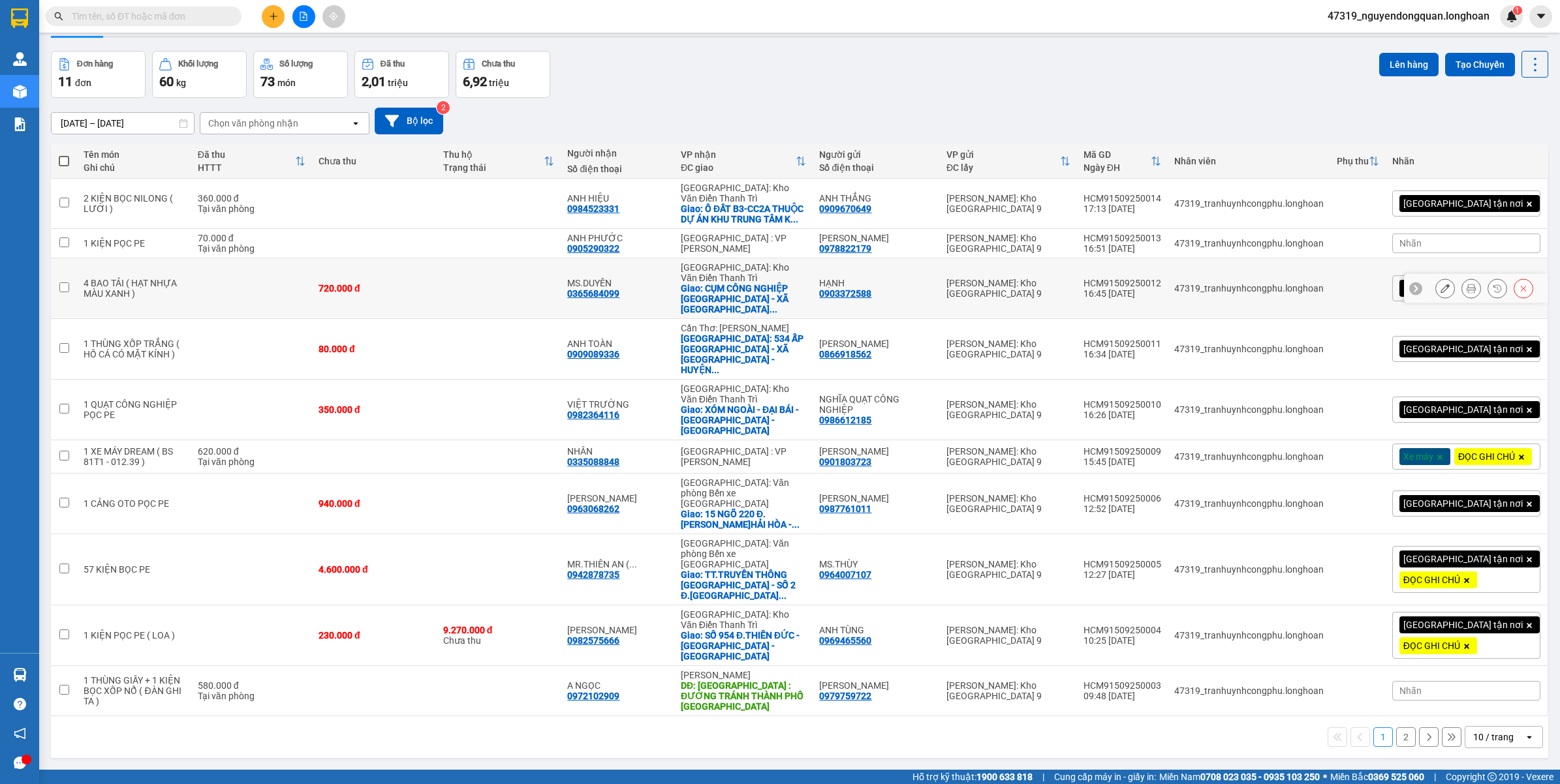
scroll to position [60, 0]
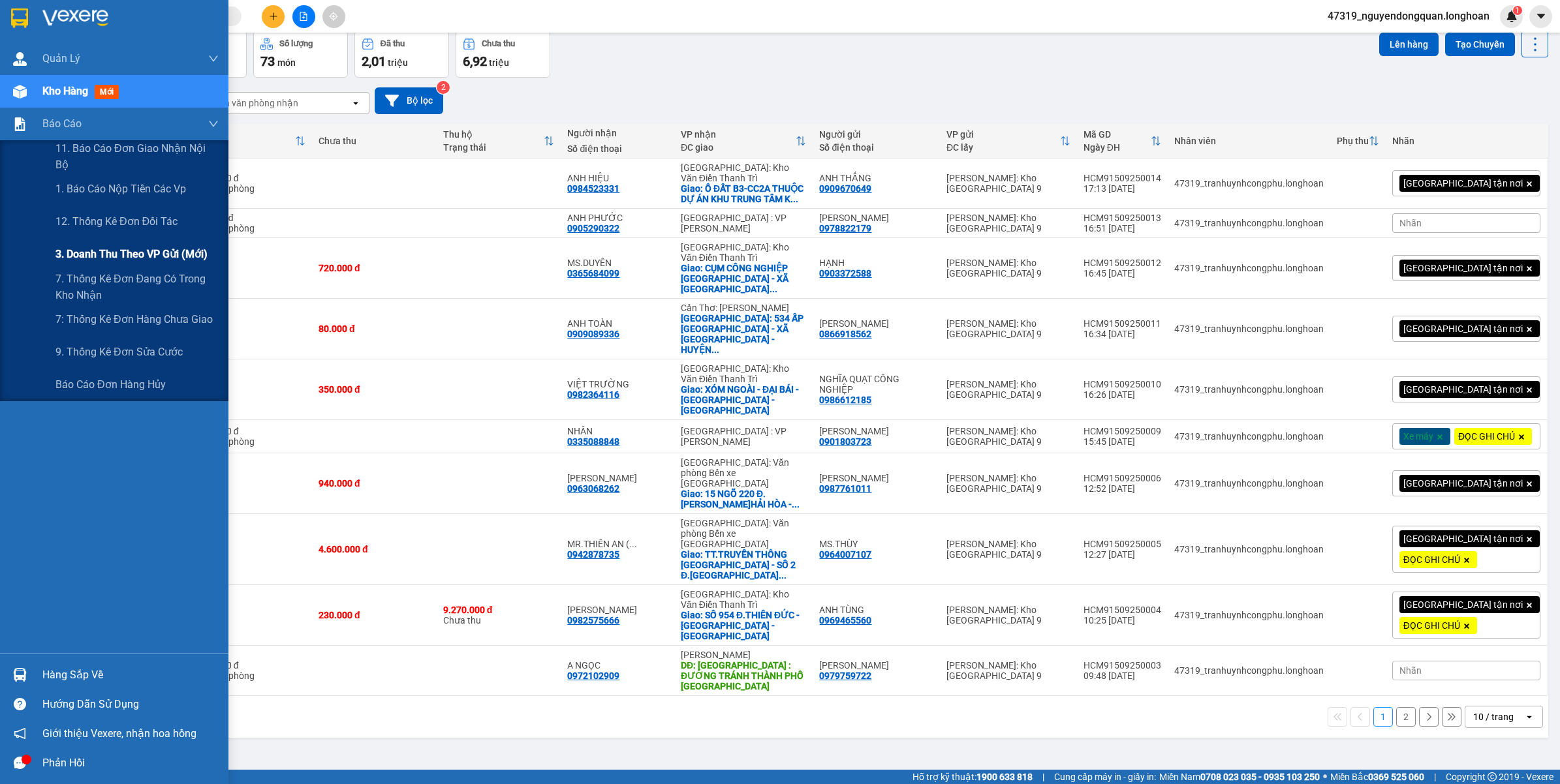
drag, startPoint x: 149, startPoint y: 250, endPoint x: 167, endPoint y: 242, distance: 19.7
click at [150, 249] on span "3. Doanh Thu theo VP Gửi (mới)" at bounding box center [132, 254] width 152 height 16
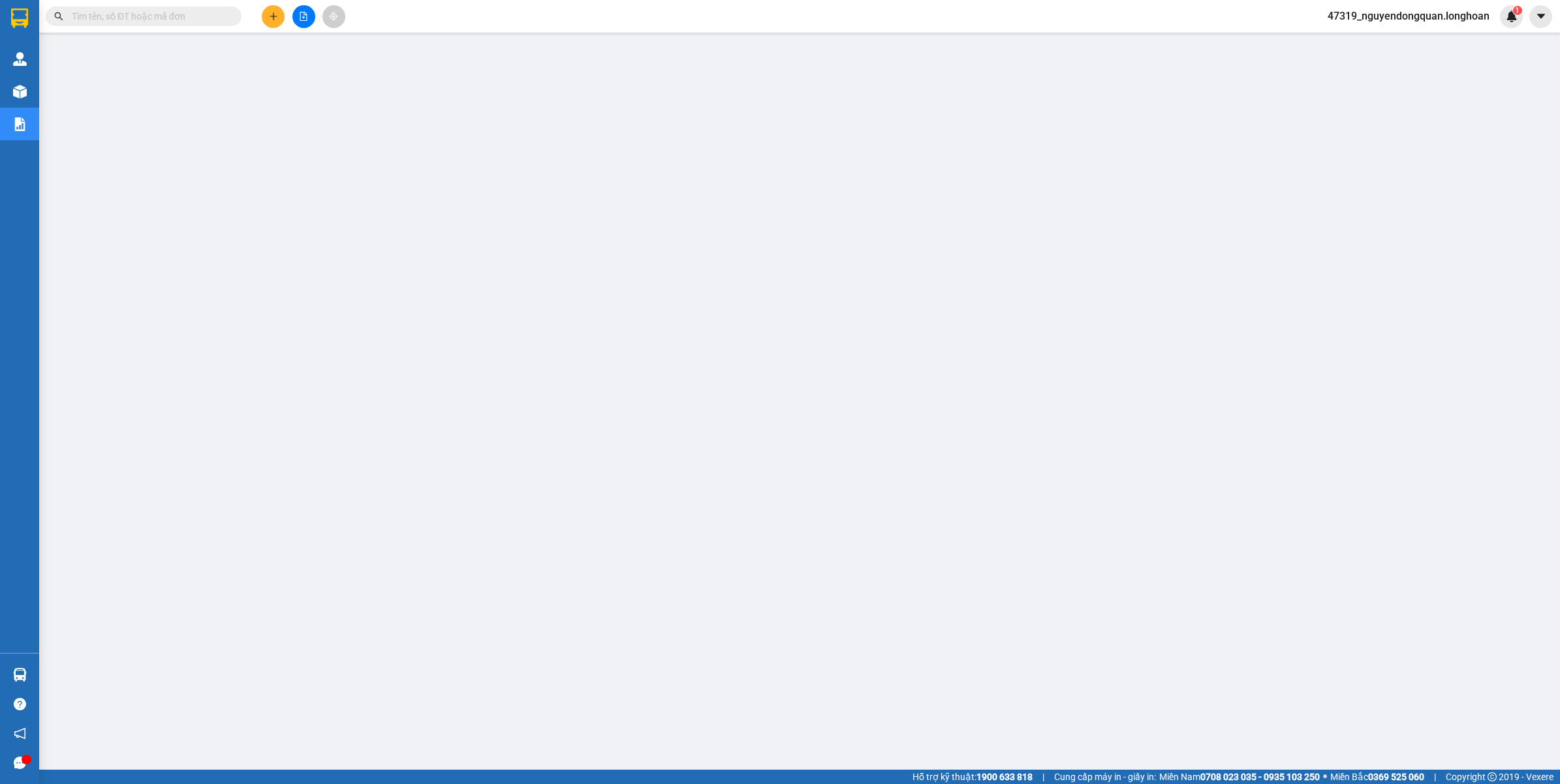
click at [1449, 13] on span "47319_nguyendongquan.longhoan" at bounding box center [1407, 16] width 182 height 16
click at [1364, 42] on span "Đăng xuất" at bounding box center [1413, 41] width 157 height 14
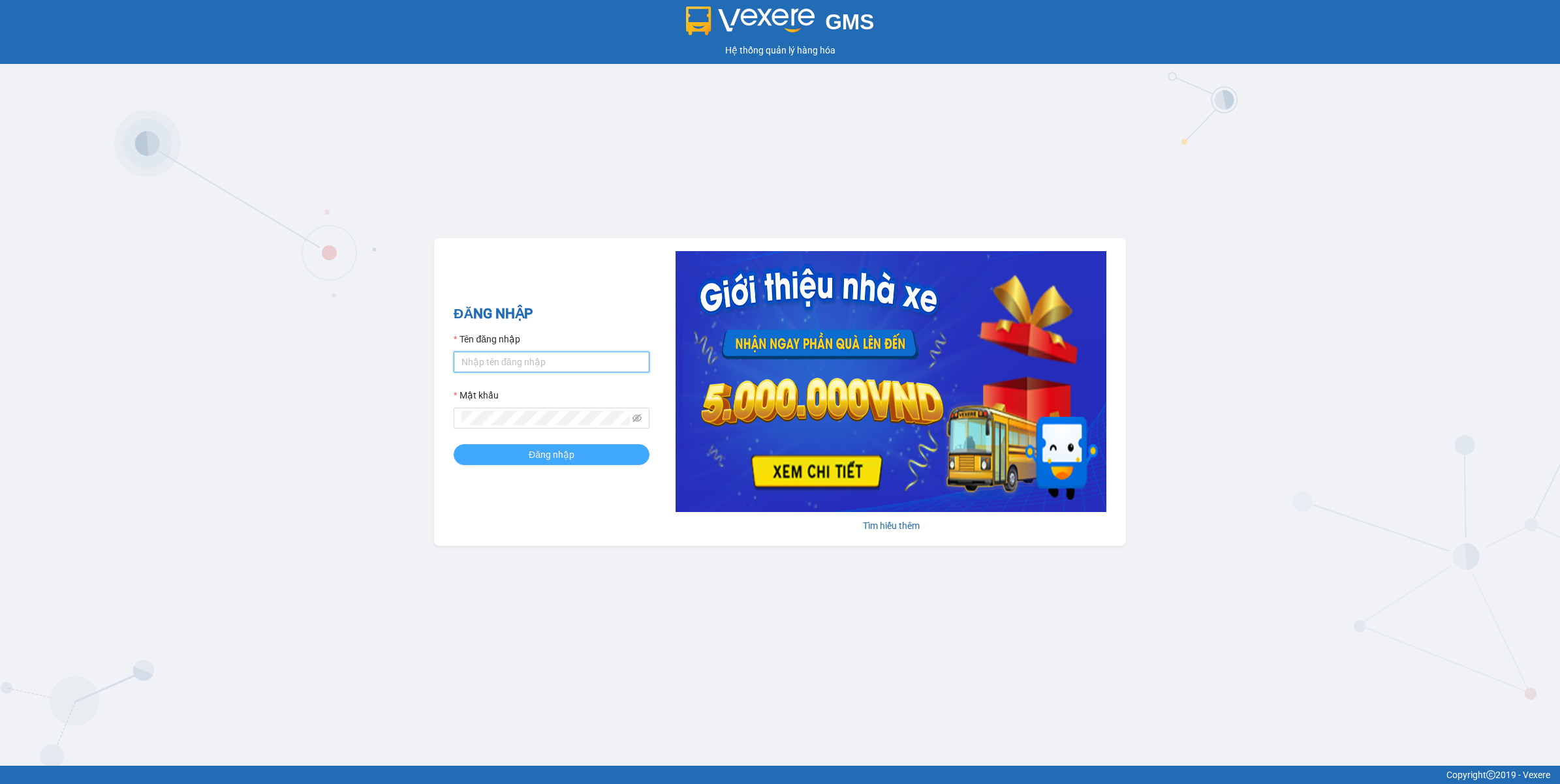
type input "nguyendongquan.longhoan"
click at [587, 450] on button "Đăng nhập" at bounding box center [551, 455] width 196 height 21
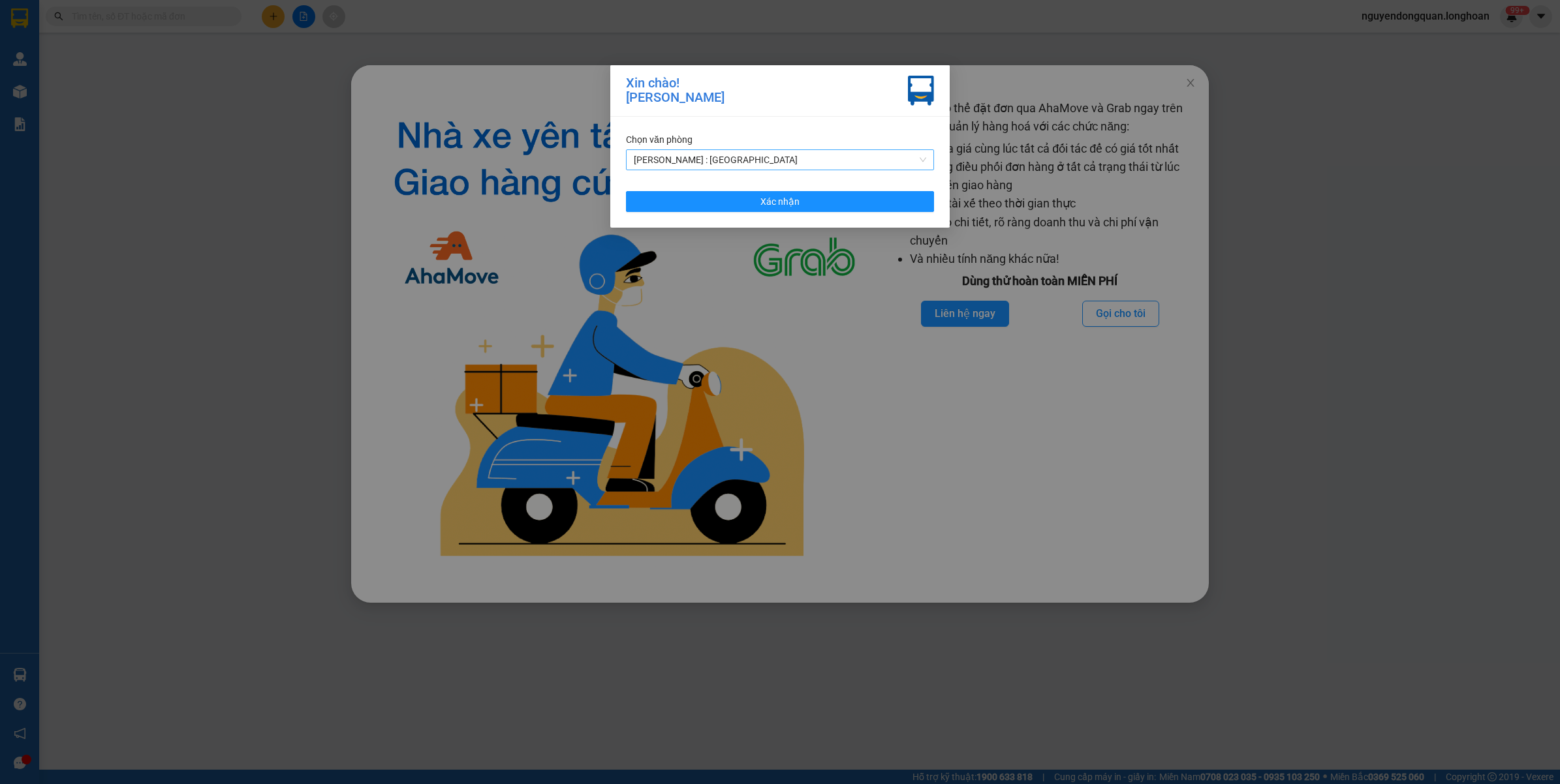
click at [745, 155] on span "[PERSON_NAME] : [GEOGRAPHIC_DATA]" at bounding box center [780, 160] width 293 height 20
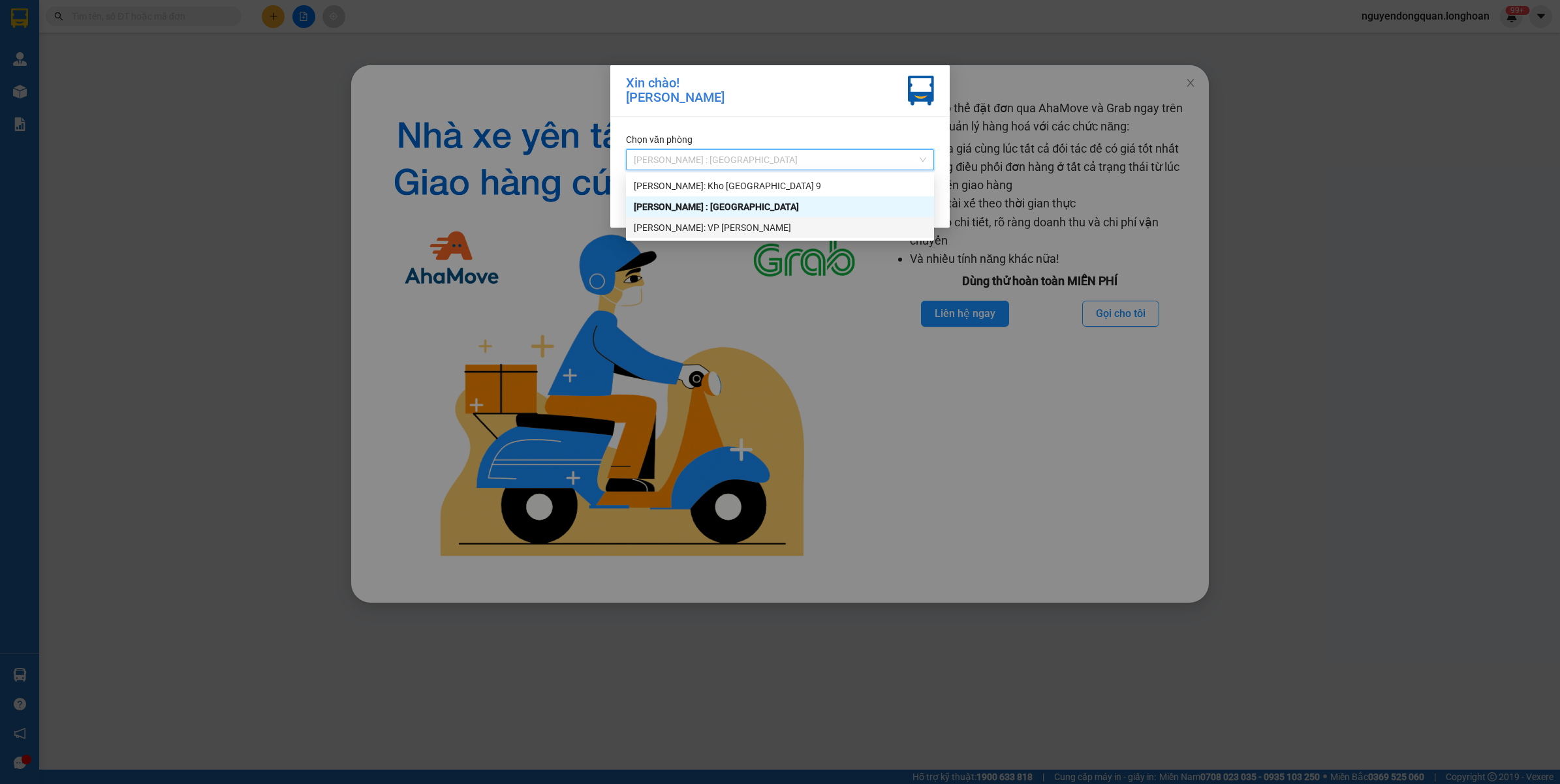
click at [744, 225] on div "[PERSON_NAME]: VP [PERSON_NAME]" at bounding box center [780, 228] width 293 height 14
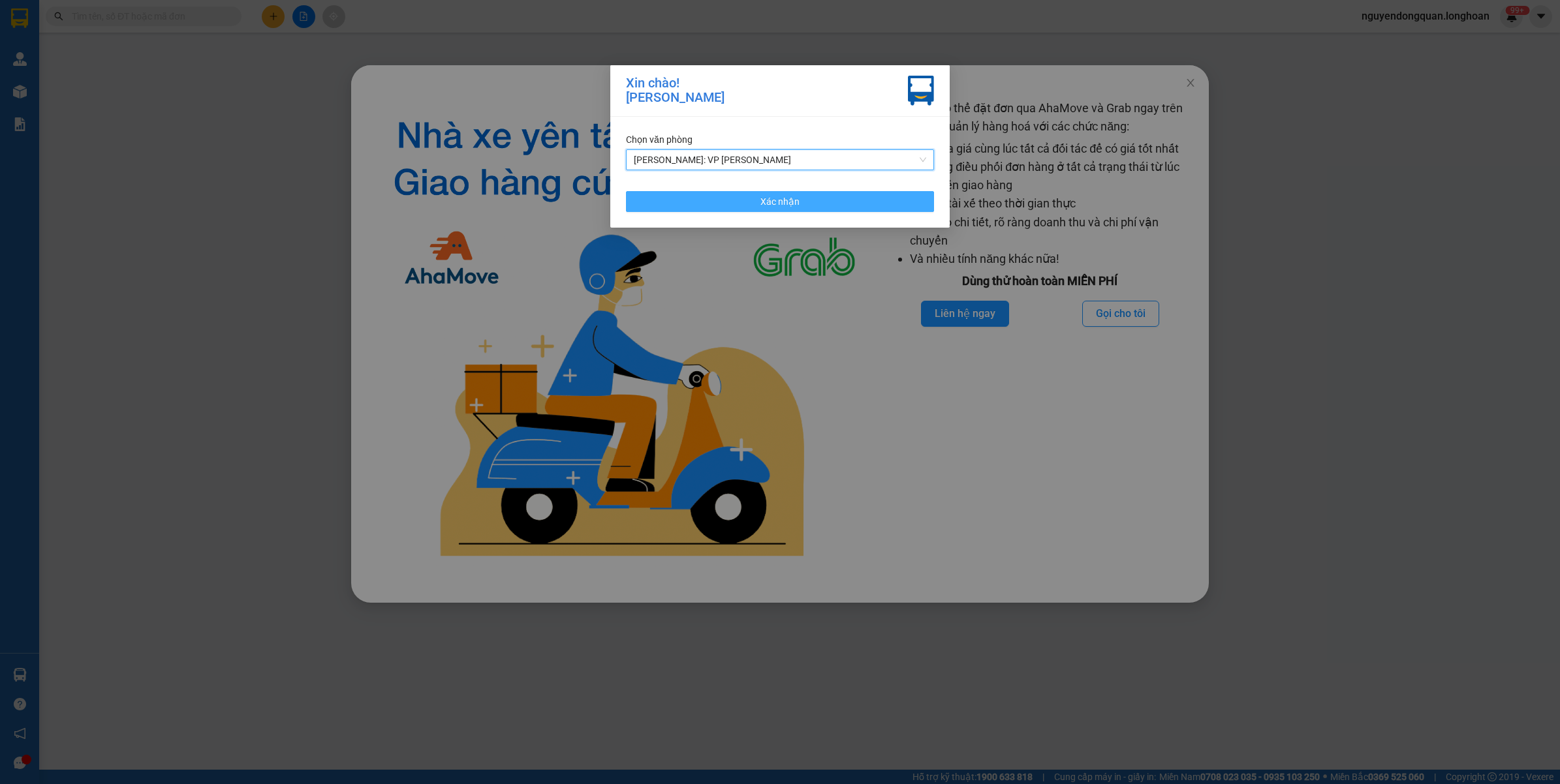
click at [771, 210] on button "Xác nhận" at bounding box center [780, 201] width 308 height 21
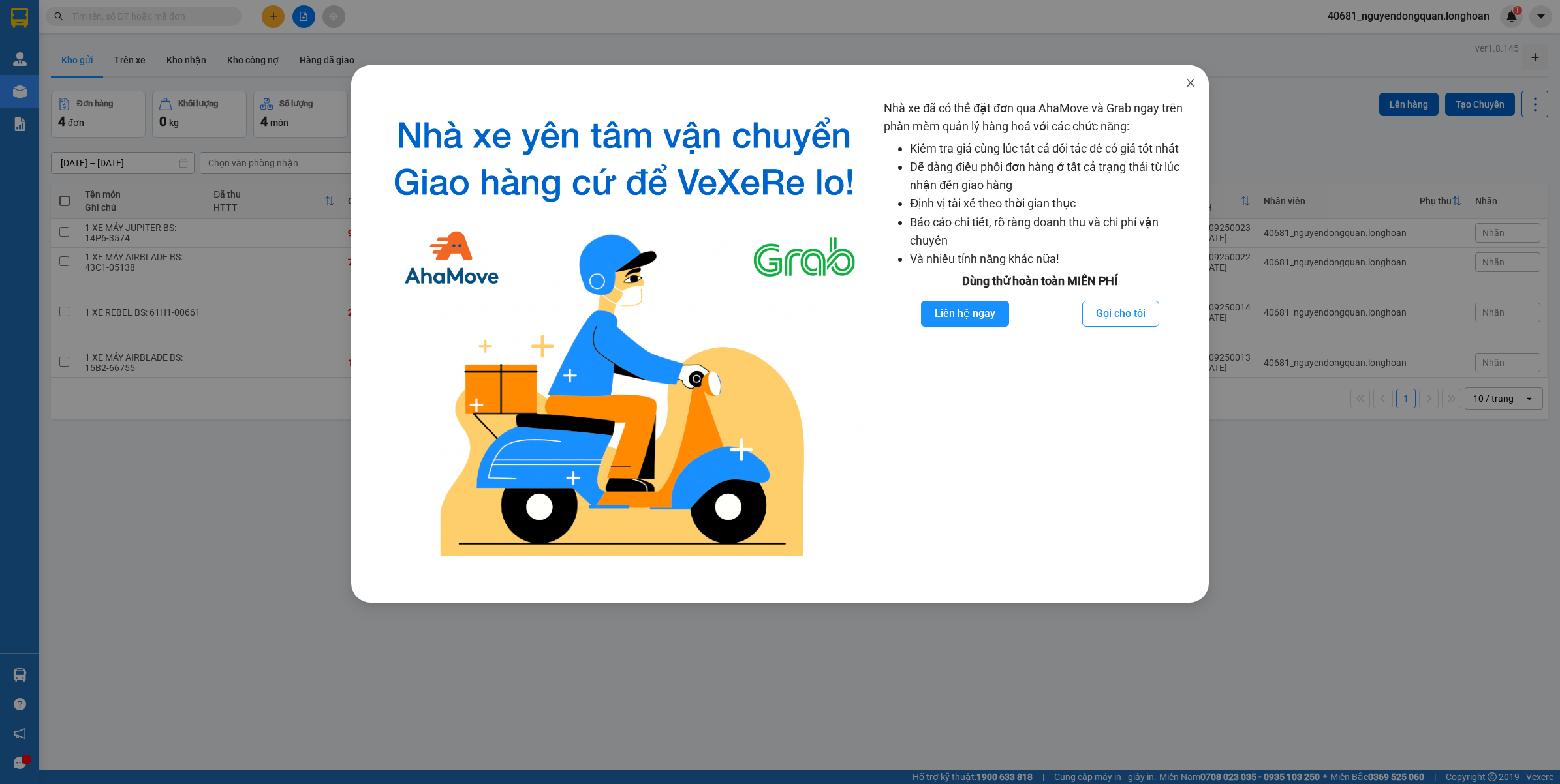
click at [1195, 89] on span "Close" at bounding box center [1190, 83] width 37 height 37
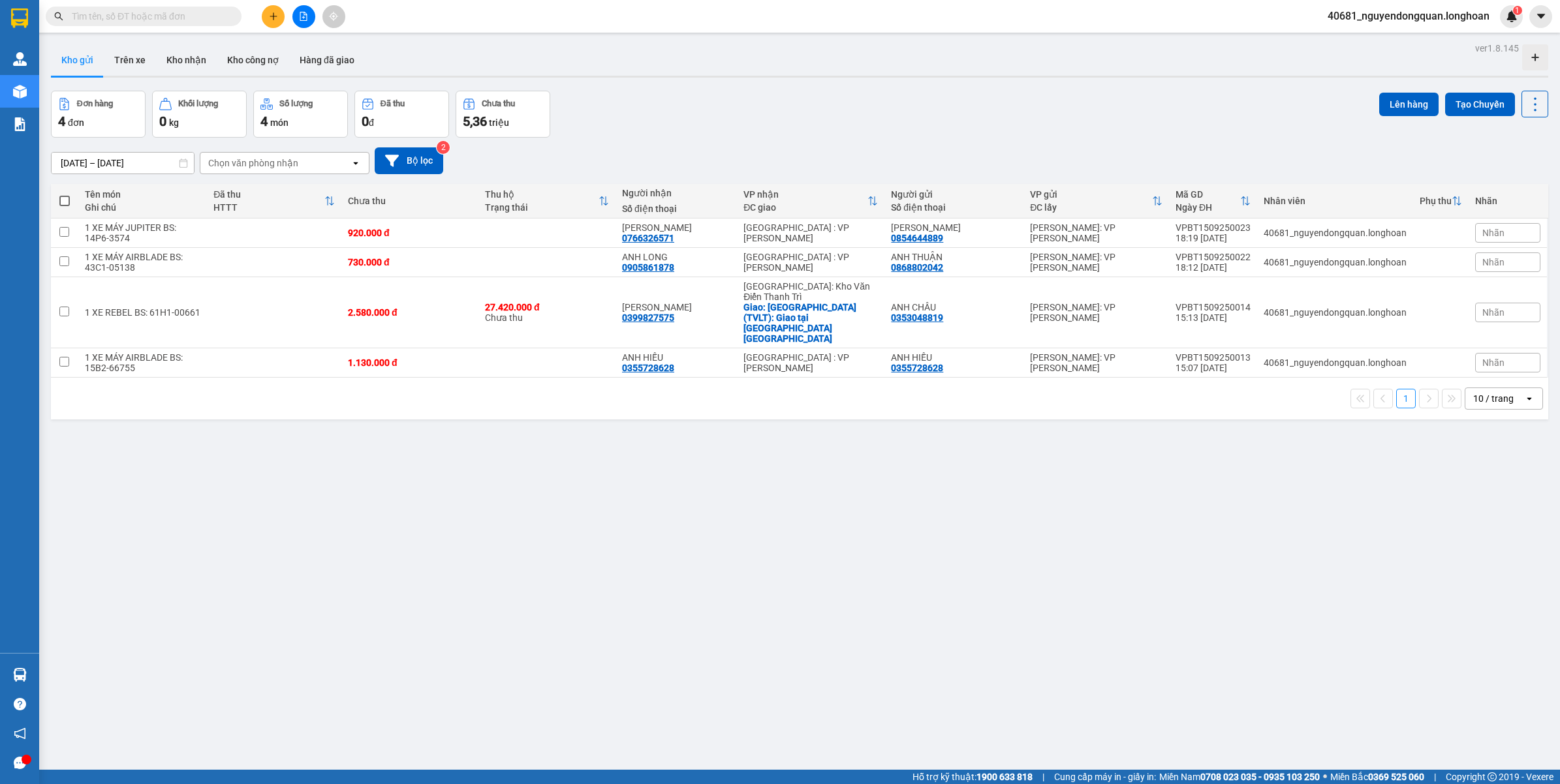
click at [1474, 392] on div "10 / trang" at bounding box center [1493, 398] width 41 height 13
click at [1490, 516] on span "100 / trang" at bounding box center [1486, 514] width 47 height 13
click at [124, 65] on button "Trên xe" at bounding box center [130, 60] width 52 height 31
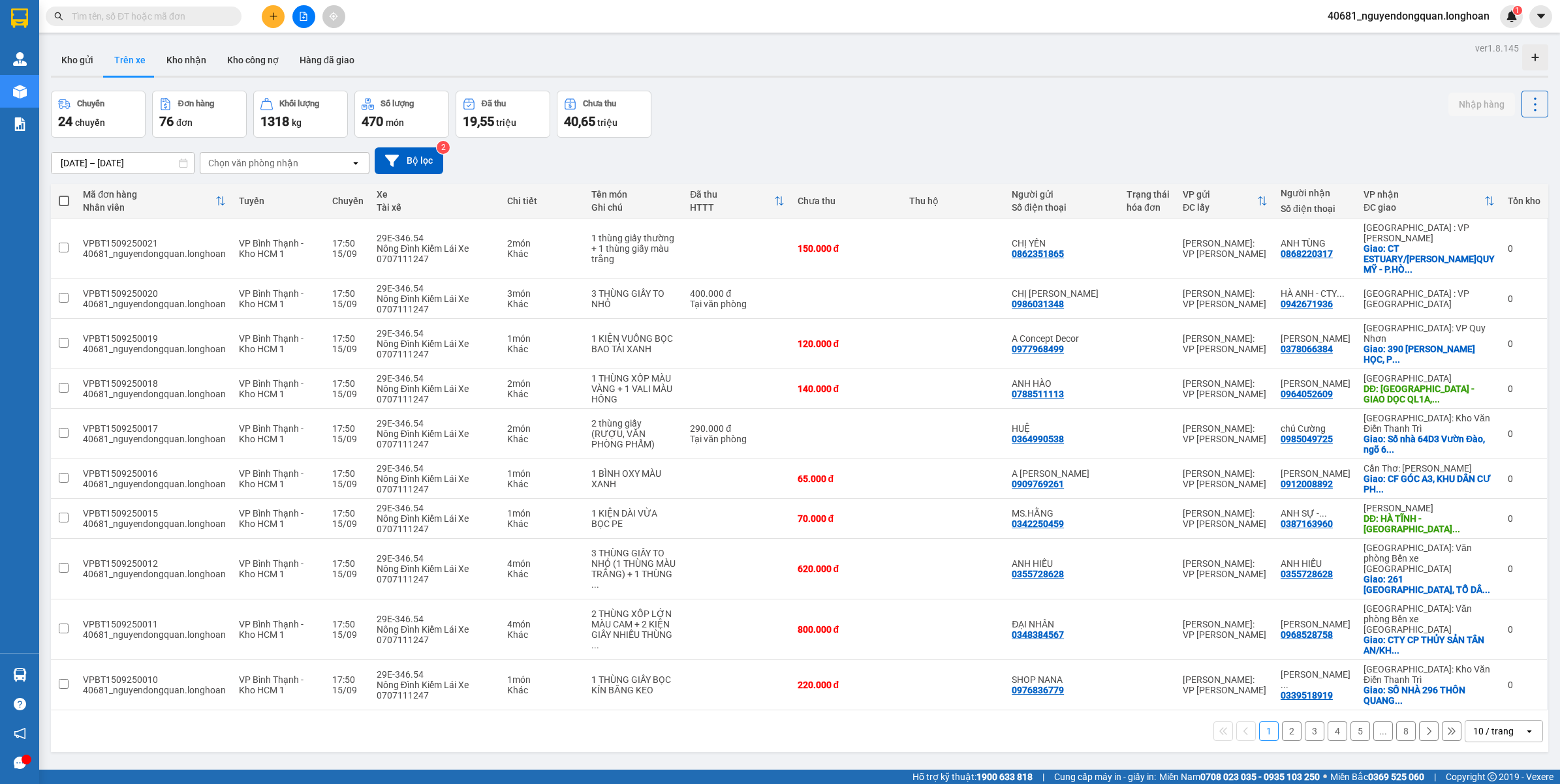
drag, startPoint x: 70, startPoint y: 61, endPoint x: 333, endPoint y: 154, distance: 279.0
click at [70, 62] on button "Kho gửi" at bounding box center [77, 60] width 53 height 31
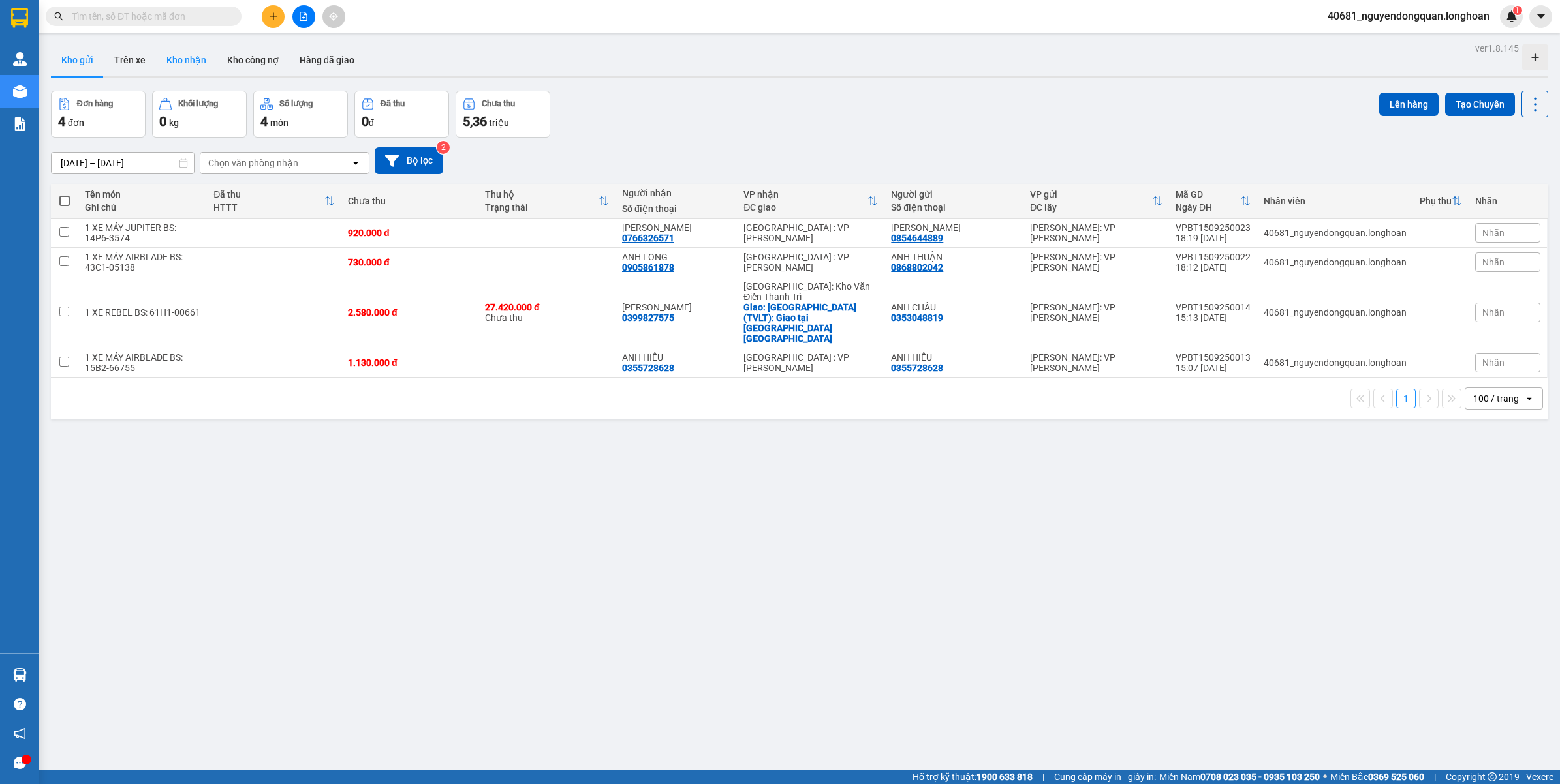
click at [190, 63] on button "Kho nhận" at bounding box center [186, 60] width 61 height 31
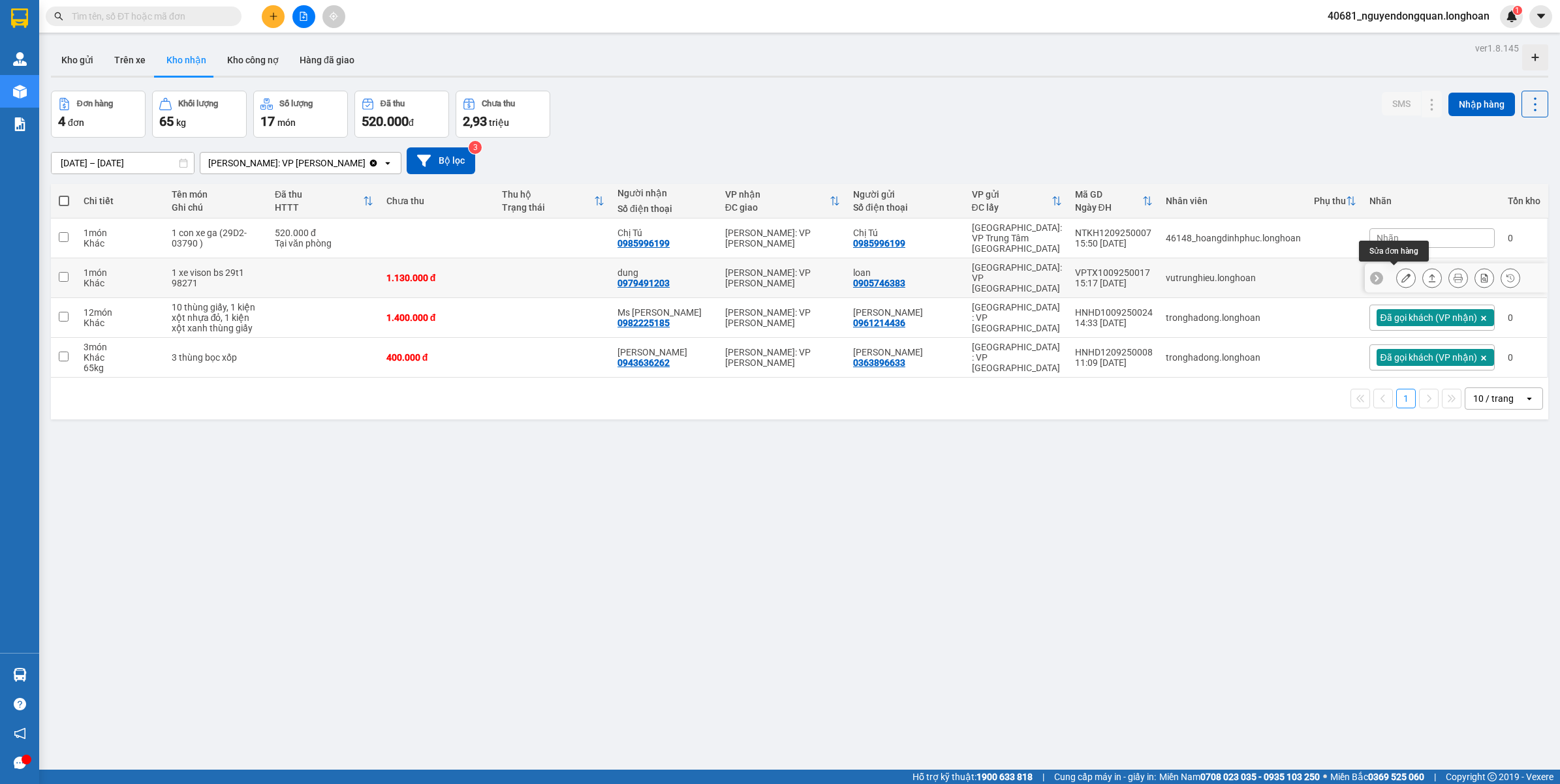
click at [1401, 278] on icon at bounding box center [1406, 278] width 9 height 9
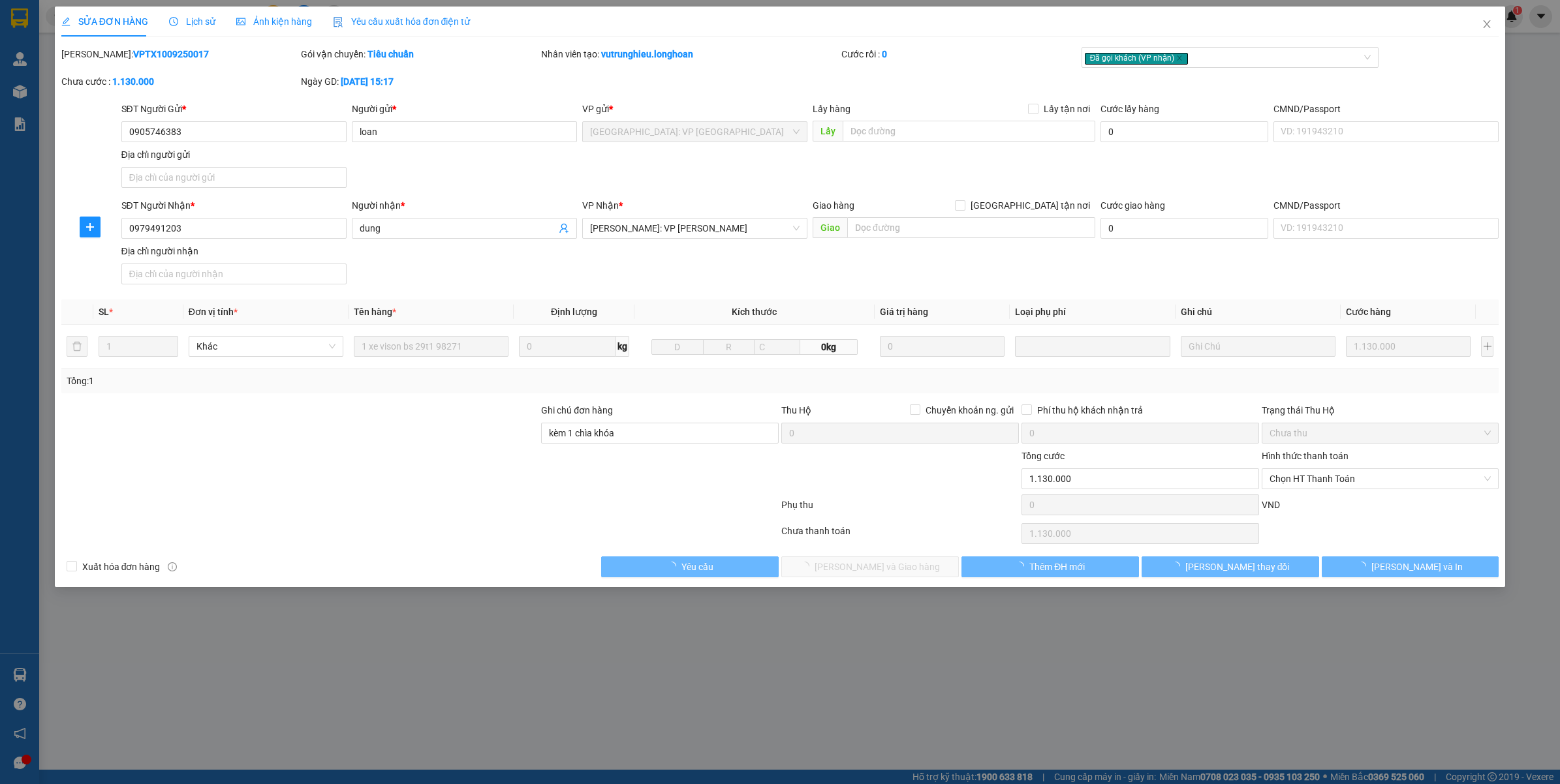
type input "0905746383"
type input "loan"
type input "0979491203"
type input "dung"
type input "kèm 1 chìa khóa"
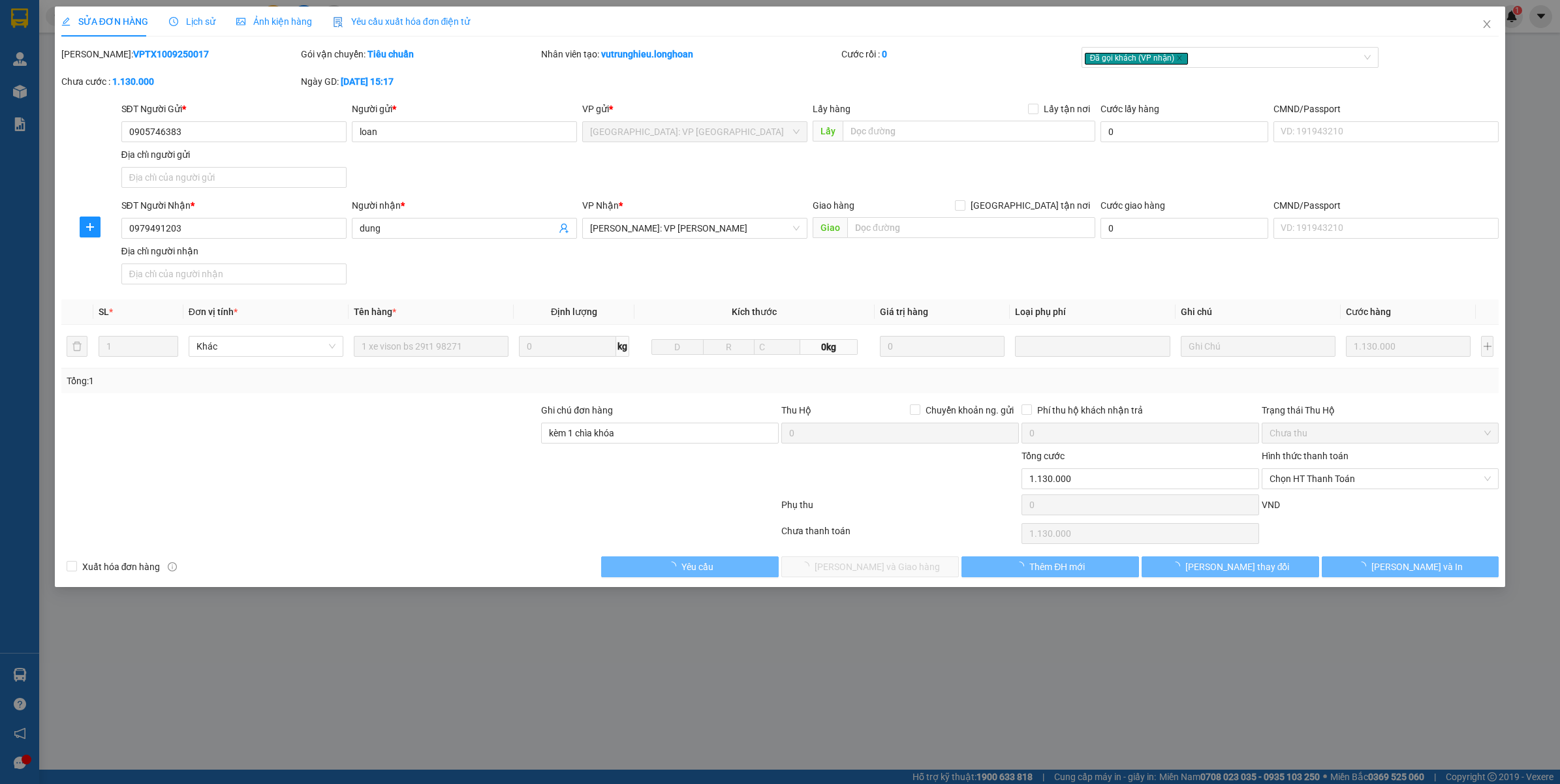
type input "1.130.000"
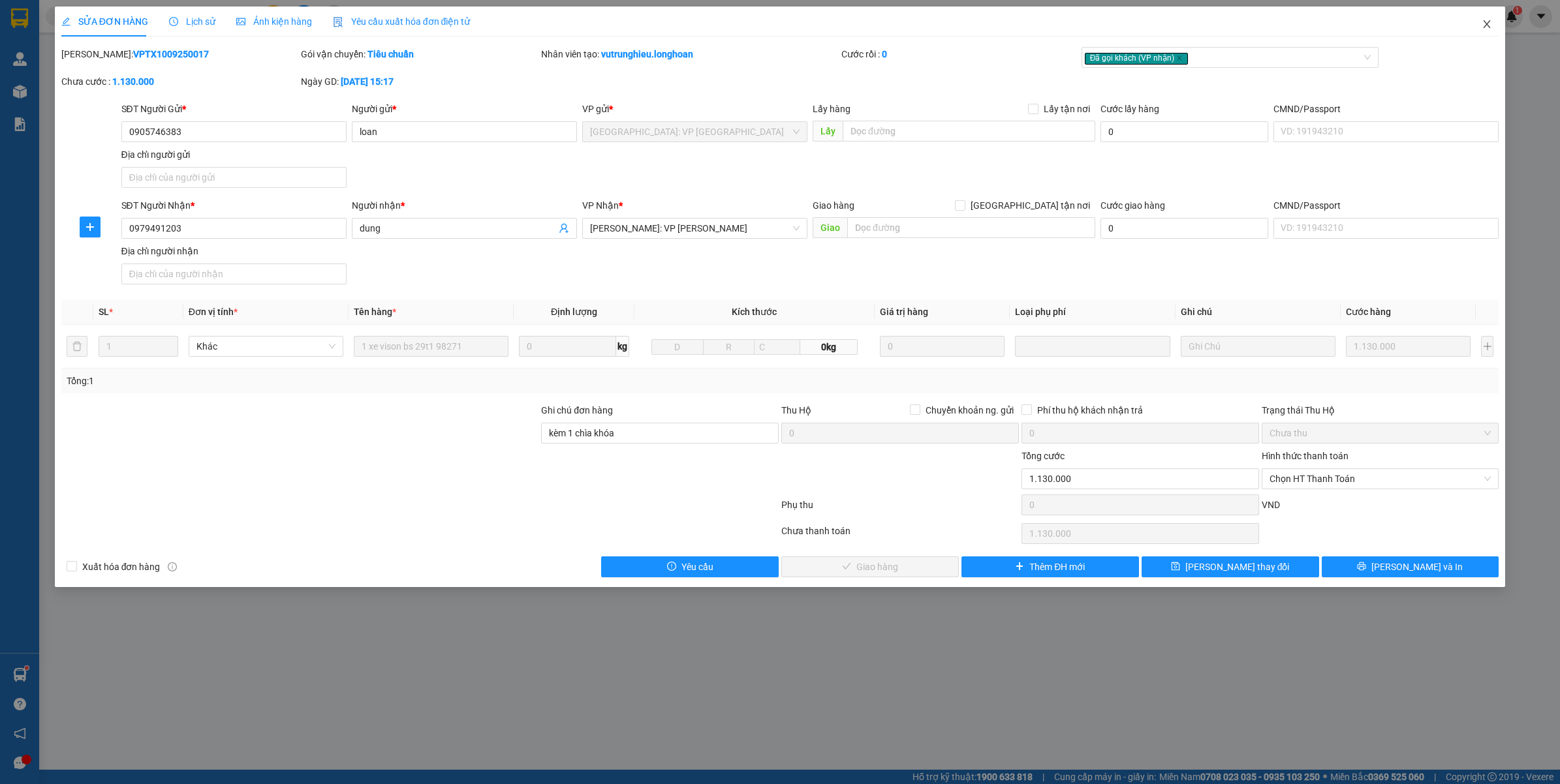
click at [1482, 23] on icon "close" at bounding box center [1486, 23] width 10 height 10
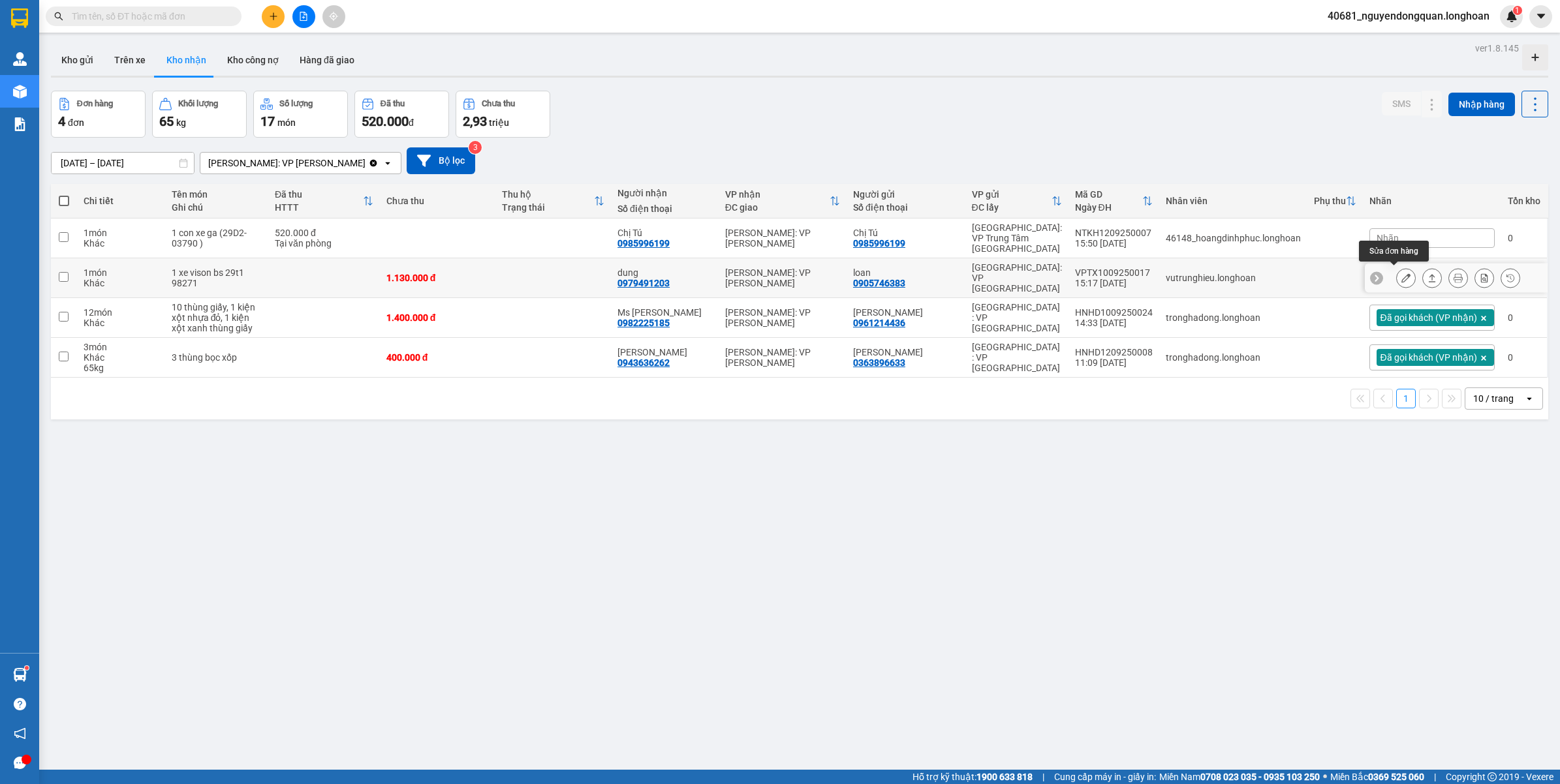
click at [1401, 279] on icon at bounding box center [1406, 278] width 9 height 9
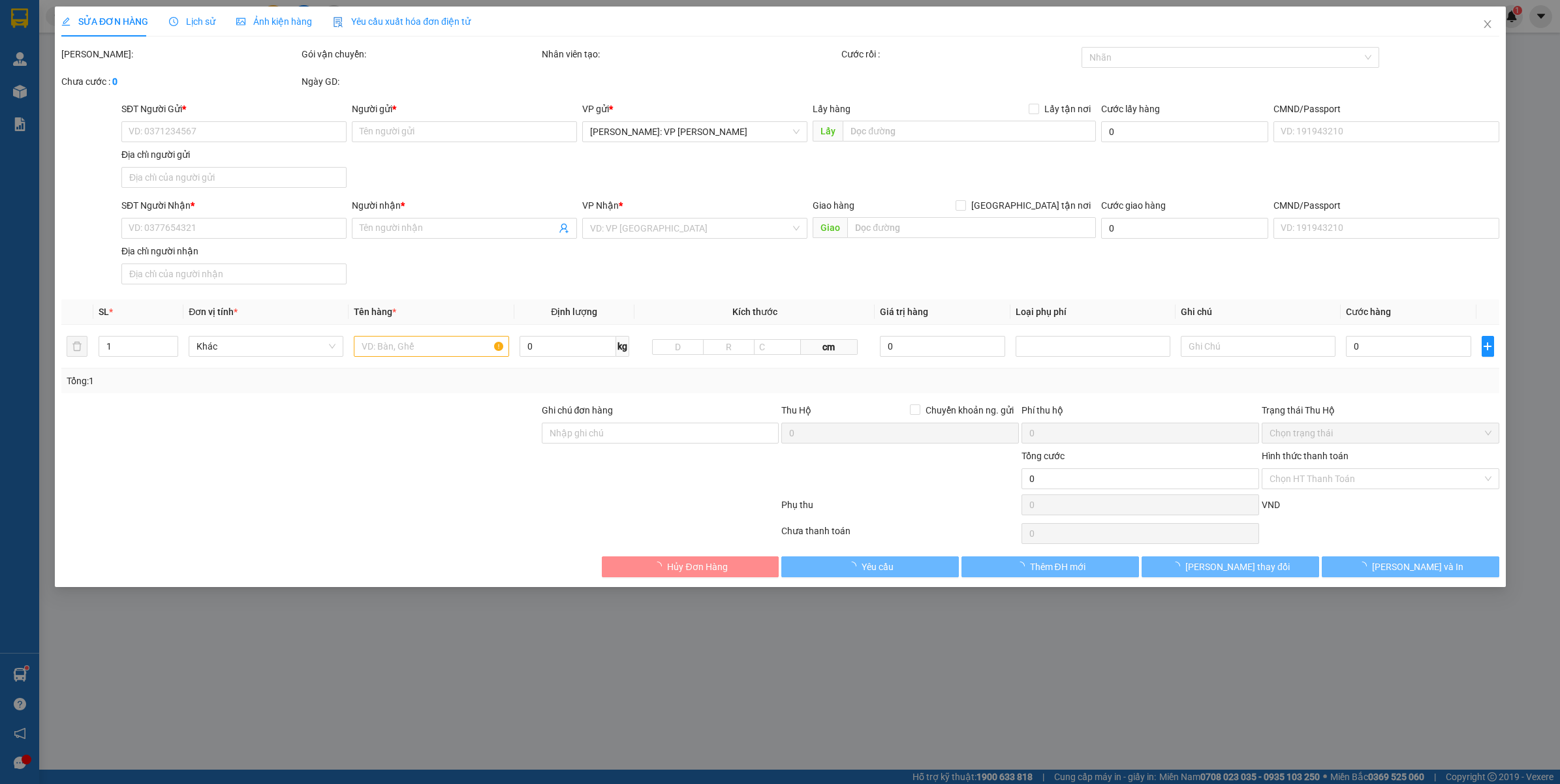
type input "0905746383"
type input "loan"
type input "0979491203"
type input "dung"
type input "kèm 1 chìa khóa"
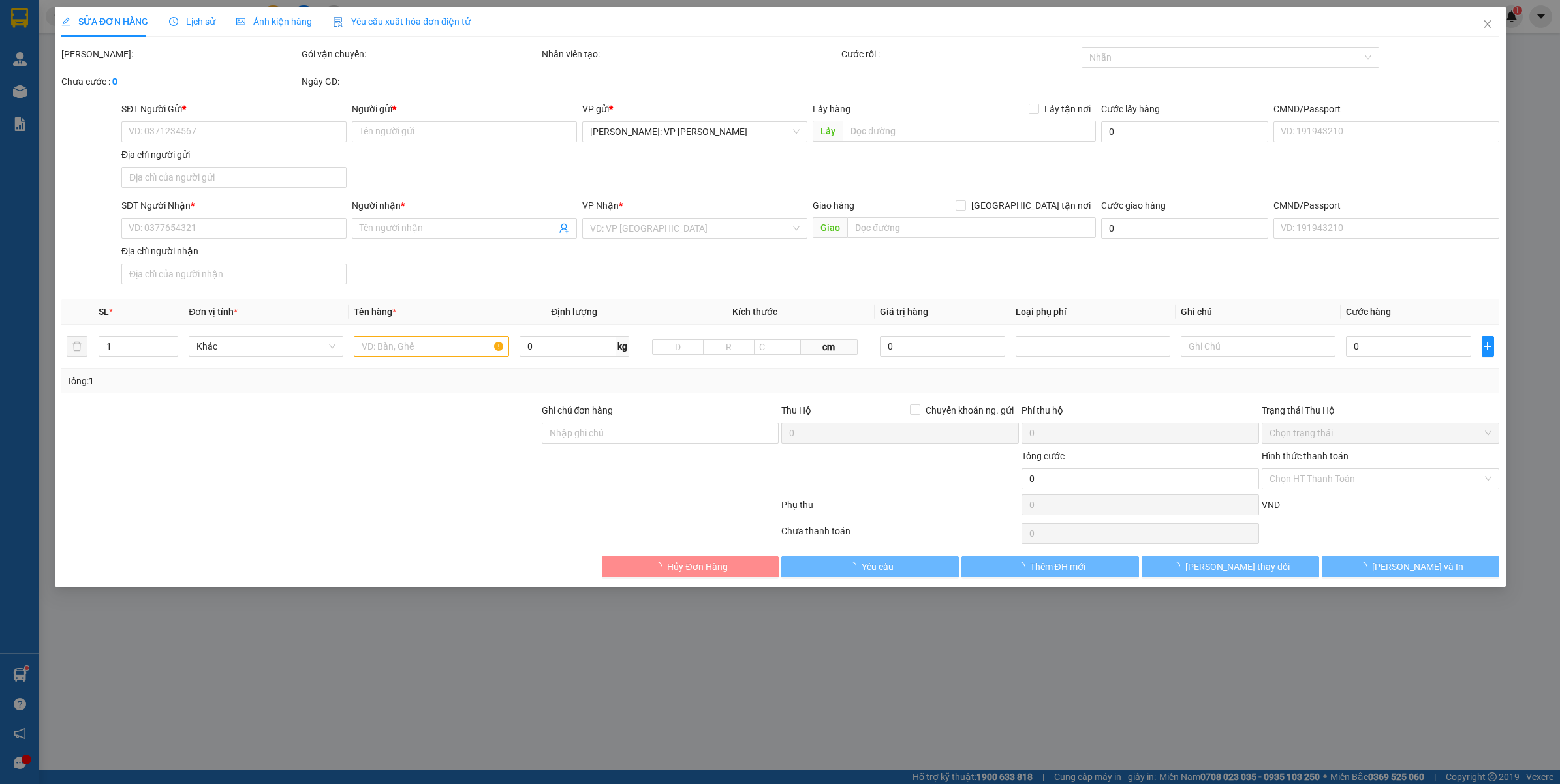
type input "1.130.000"
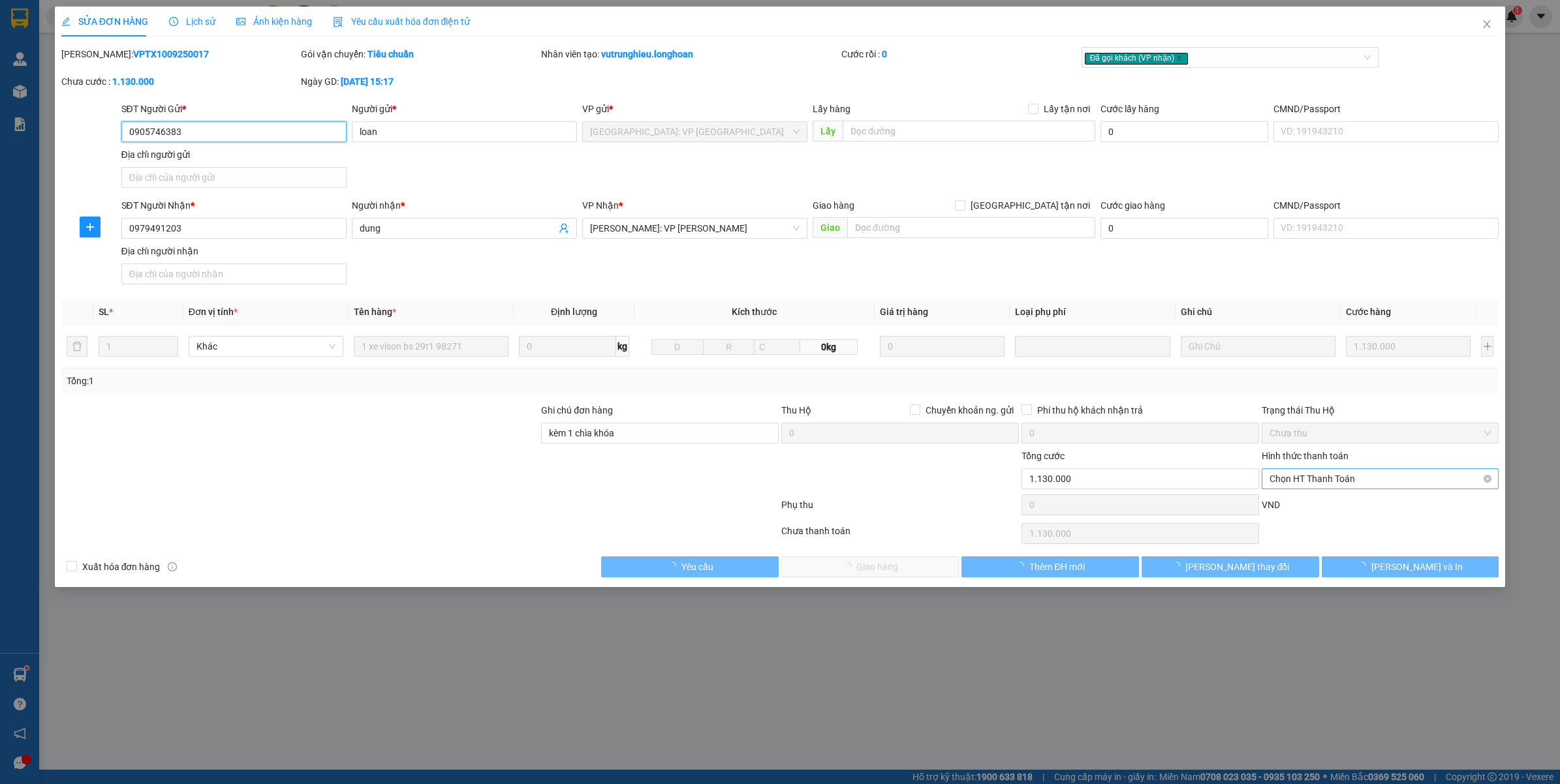
click at [1299, 483] on span "Chọn HT Thanh Toán" at bounding box center [1380, 478] width 222 height 20
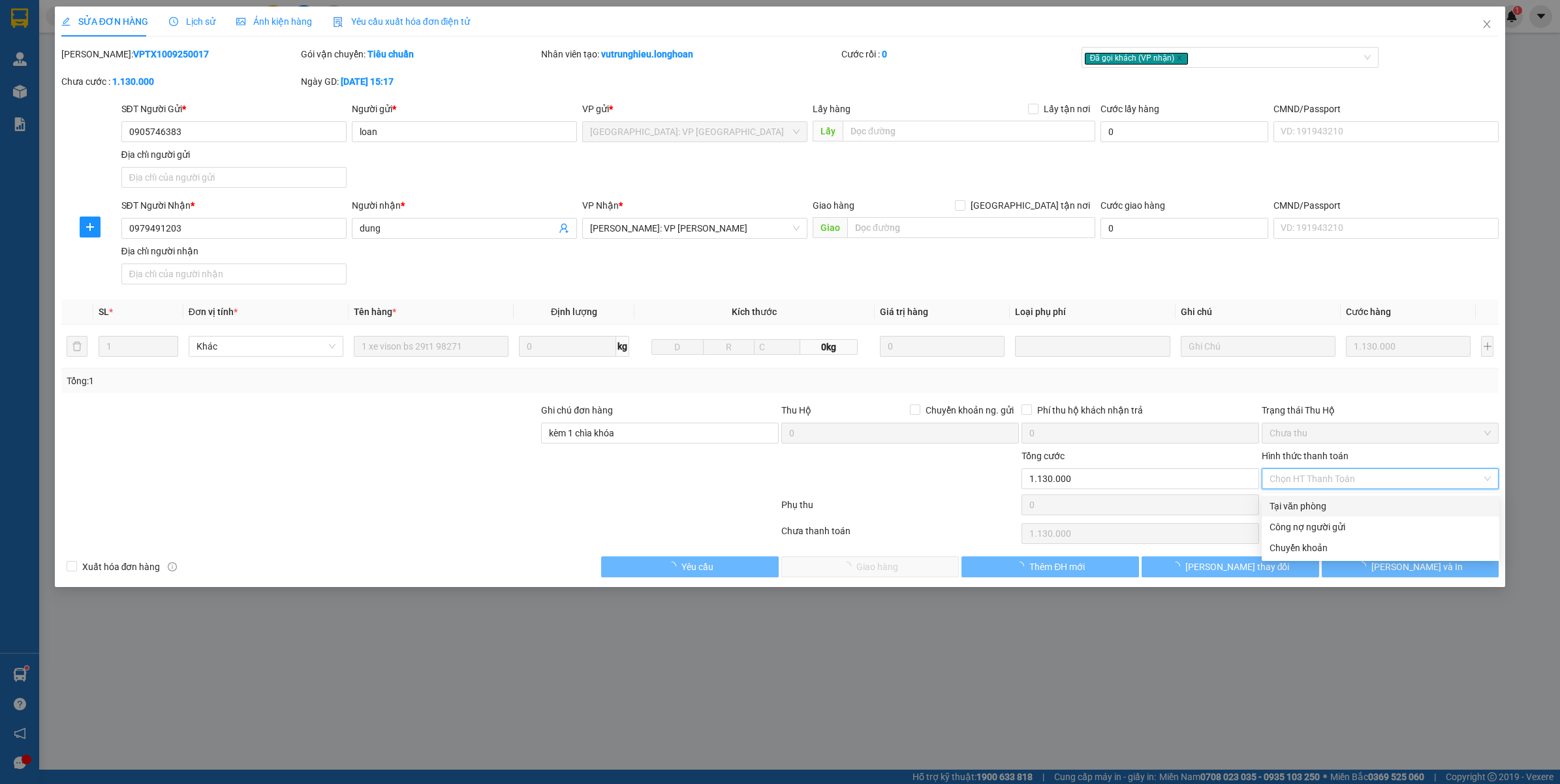
click at [1292, 501] on div "Tại văn phòng" at bounding box center [1380, 506] width 222 height 14
type input "0"
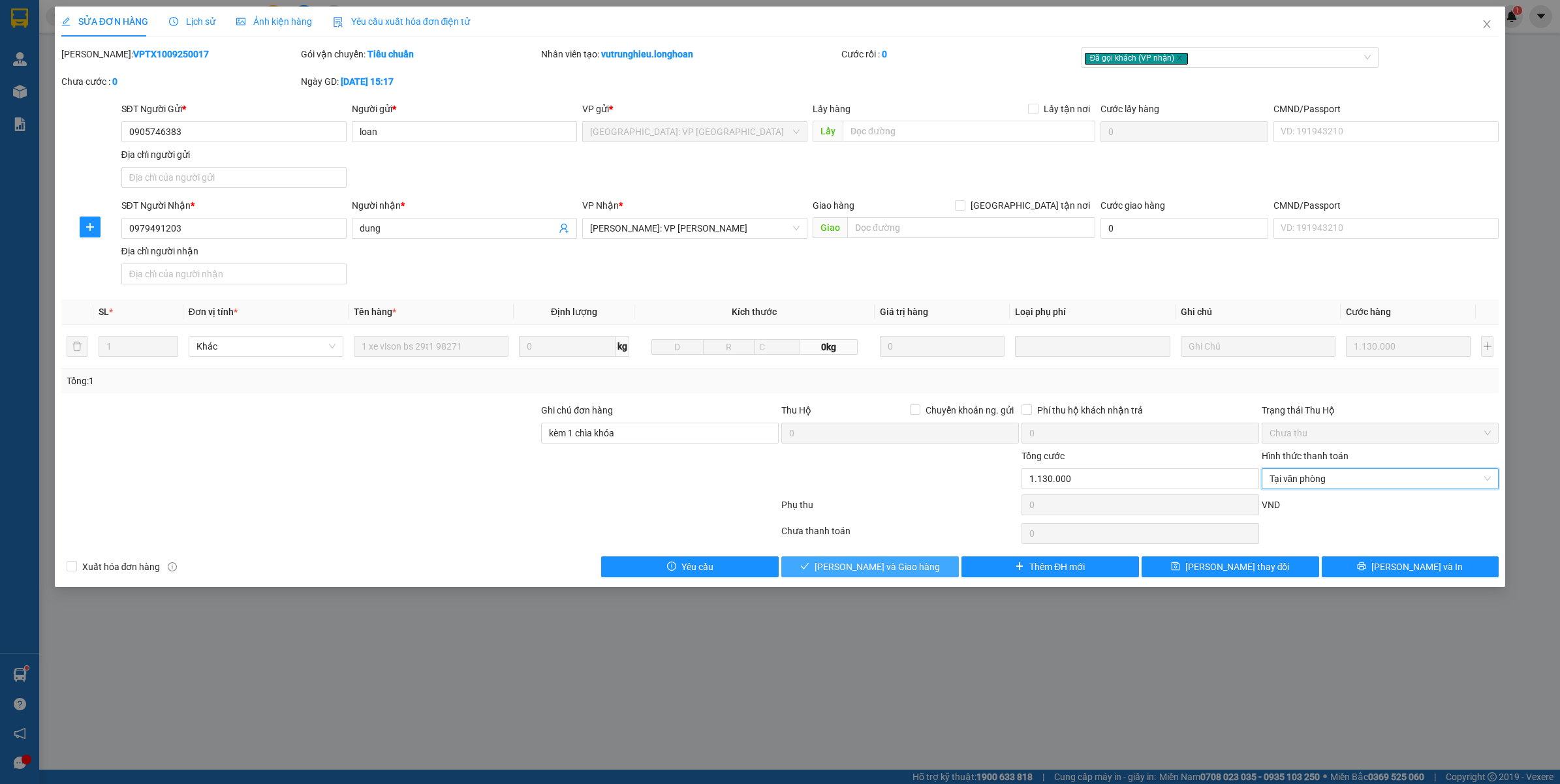
drag, startPoint x: 902, startPoint y: 567, endPoint x: 894, endPoint y: 575, distance: 11.3
click at [902, 566] on span "[PERSON_NAME] và Giao hàng" at bounding box center [877, 566] width 125 height 14
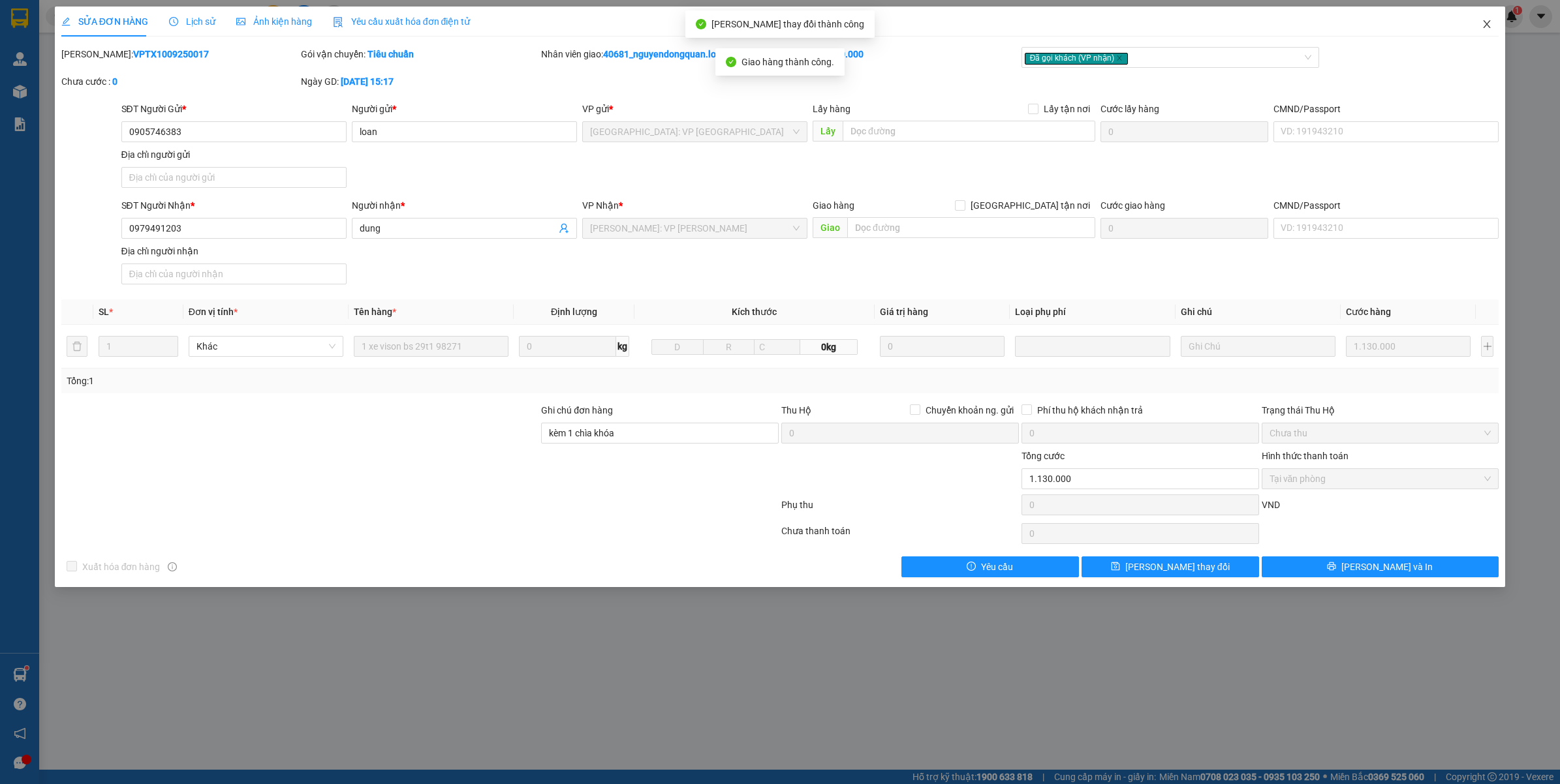
click at [1490, 27] on icon "close" at bounding box center [1486, 23] width 10 height 10
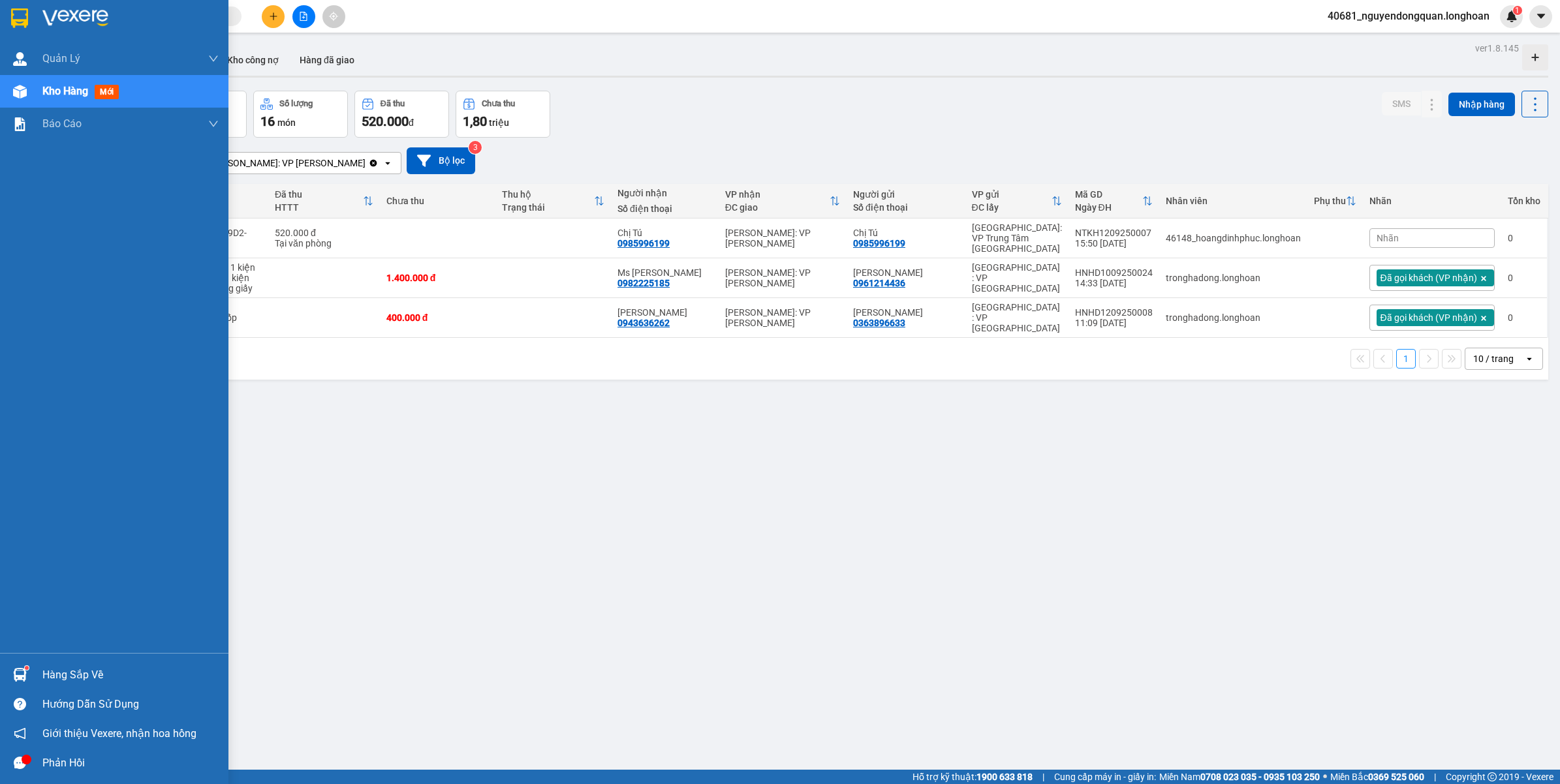
click at [26, 25] on img at bounding box center [20, 18] width 17 height 20
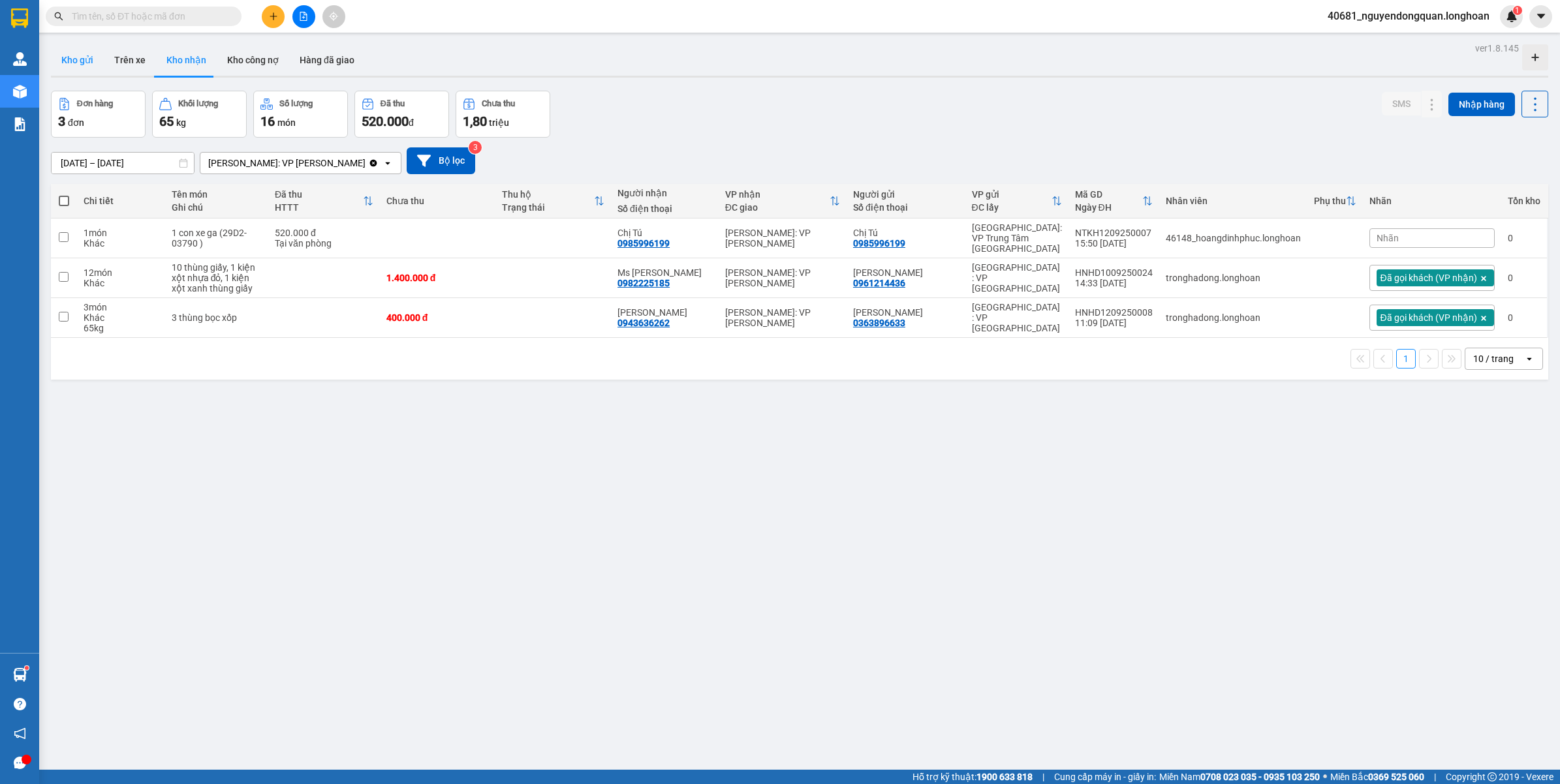
click at [72, 69] on button "Kho gửi" at bounding box center [77, 60] width 53 height 31
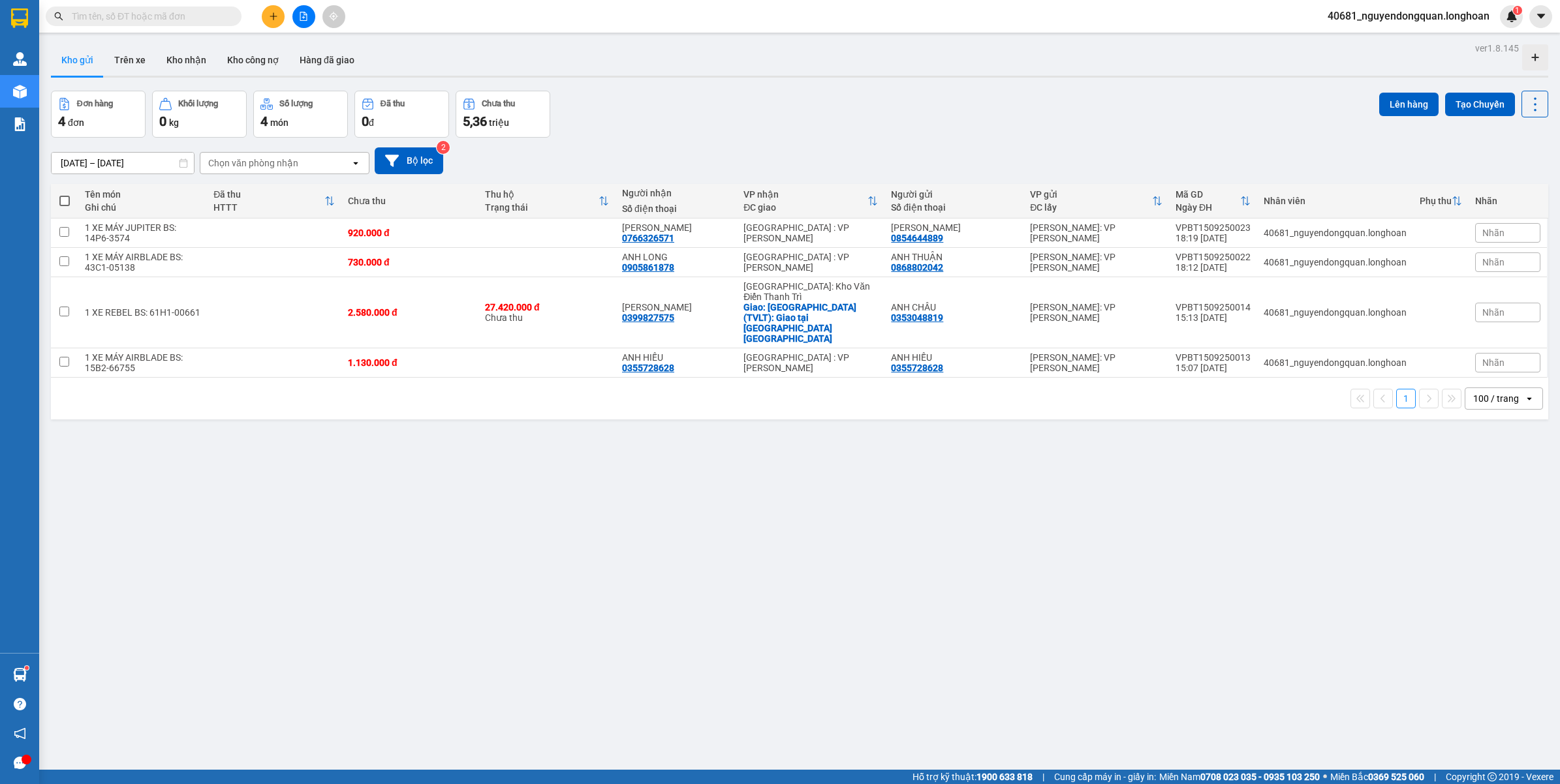
click at [1477, 392] on div "100 / trang" at bounding box center [1496, 398] width 45 height 13
click at [1473, 516] on span "100 / trang" at bounding box center [1486, 514] width 49 height 13
click at [1482, 358] on span "Nhãn" at bounding box center [1493, 362] width 22 height 10
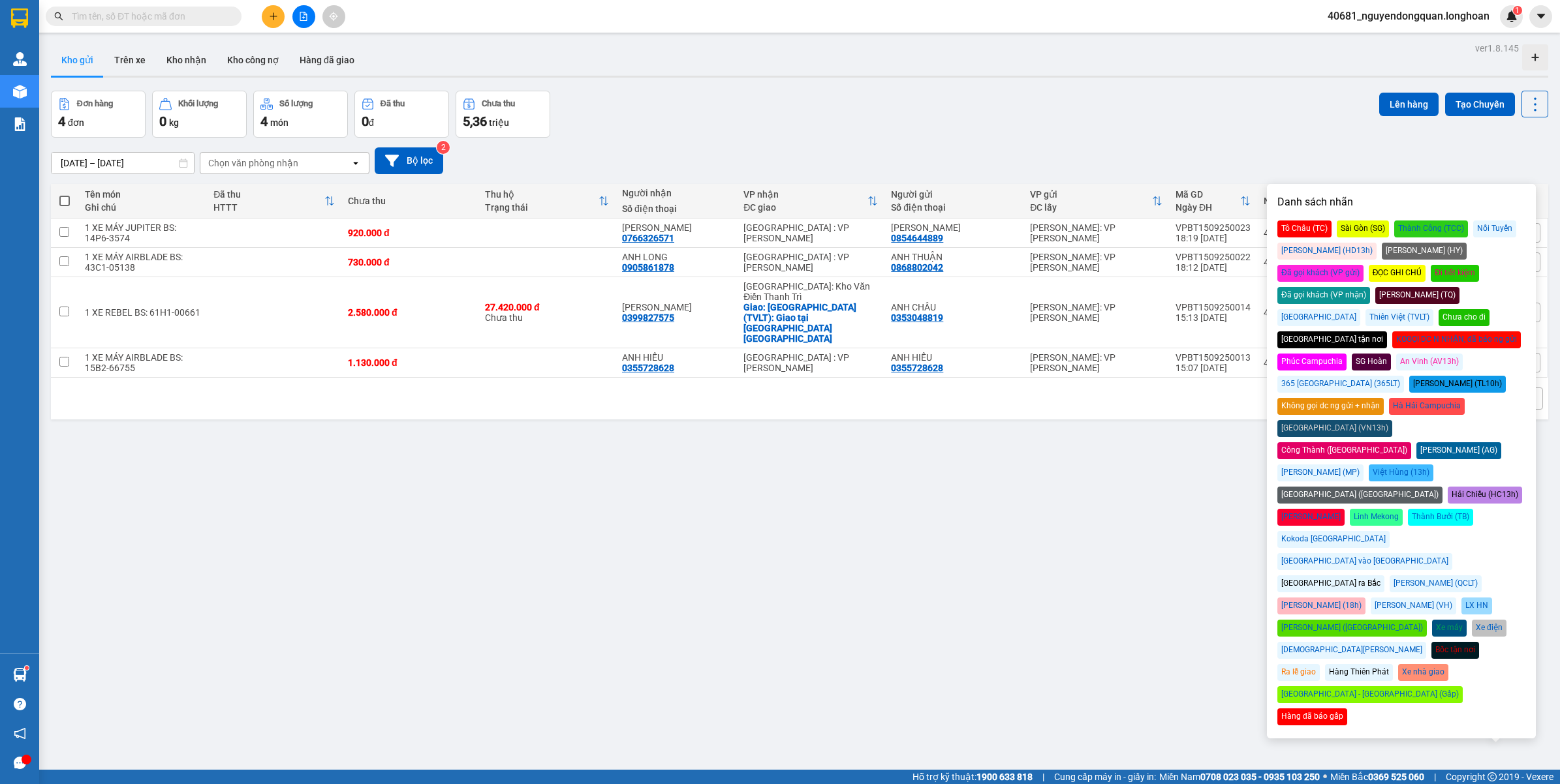
click at [1364, 264] on div "Đã gọi khách (VP gửi)" at bounding box center [1320, 273] width 86 height 17
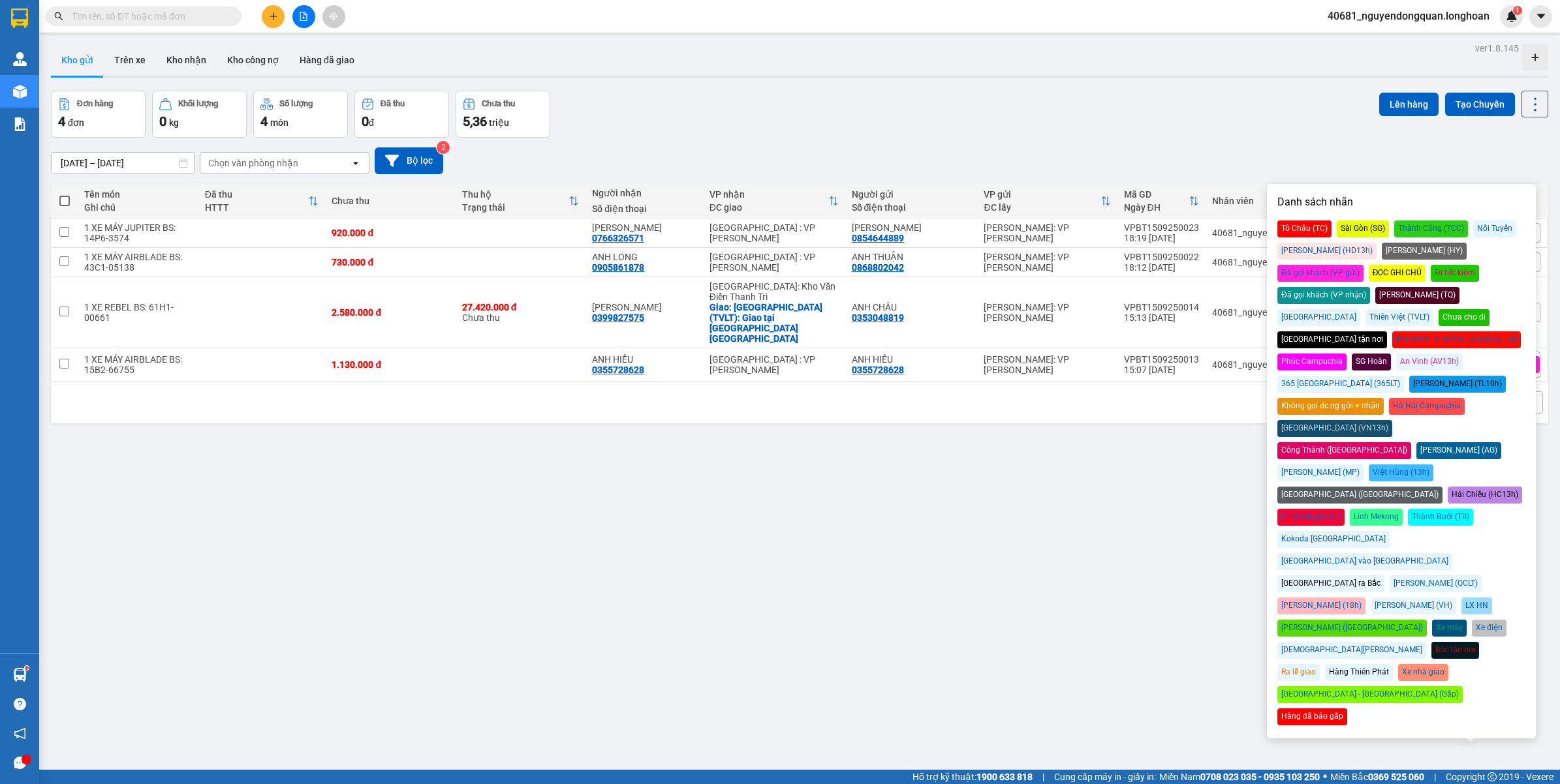
click at [1420, 138] on div "[DATE] – [DATE] Press the down arrow key to interact with the calendar and sele…" at bounding box center [799, 160] width 1497 height 46
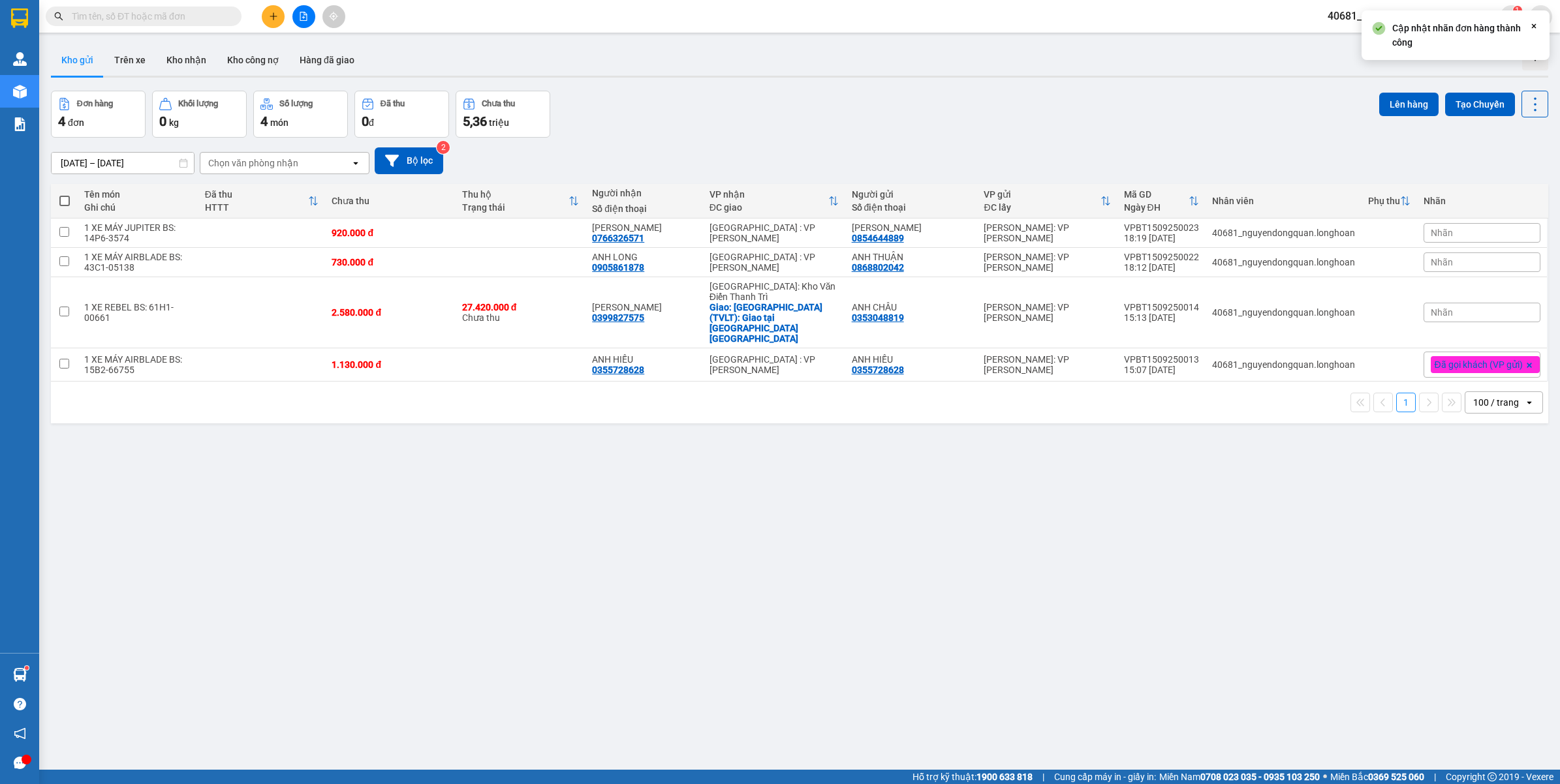
click at [1449, 263] on div "Nhãn" at bounding box center [1481, 262] width 117 height 20
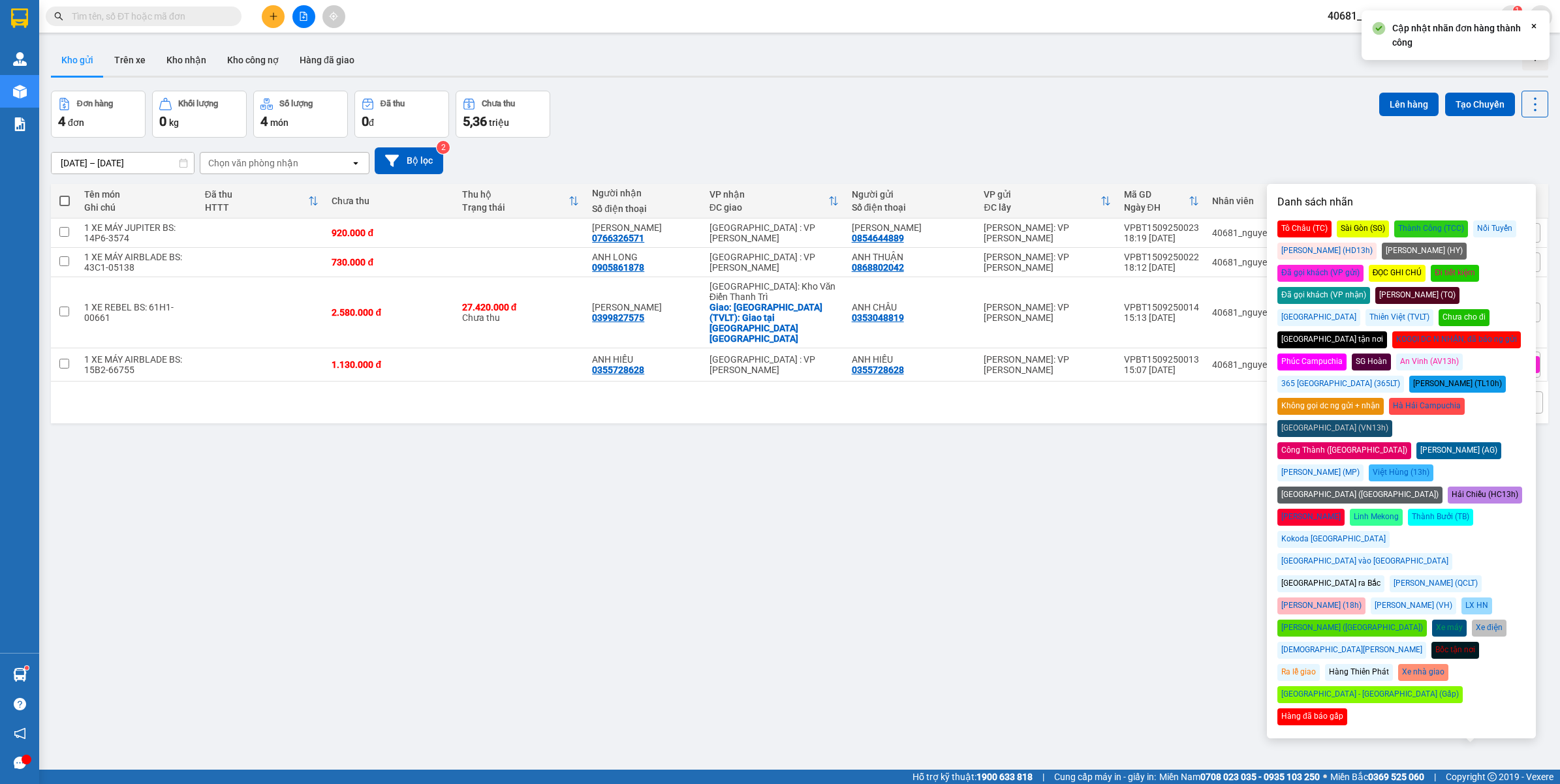
click at [1364, 264] on div "Đã gọi khách (VP gửi)" at bounding box center [1320, 273] width 86 height 17
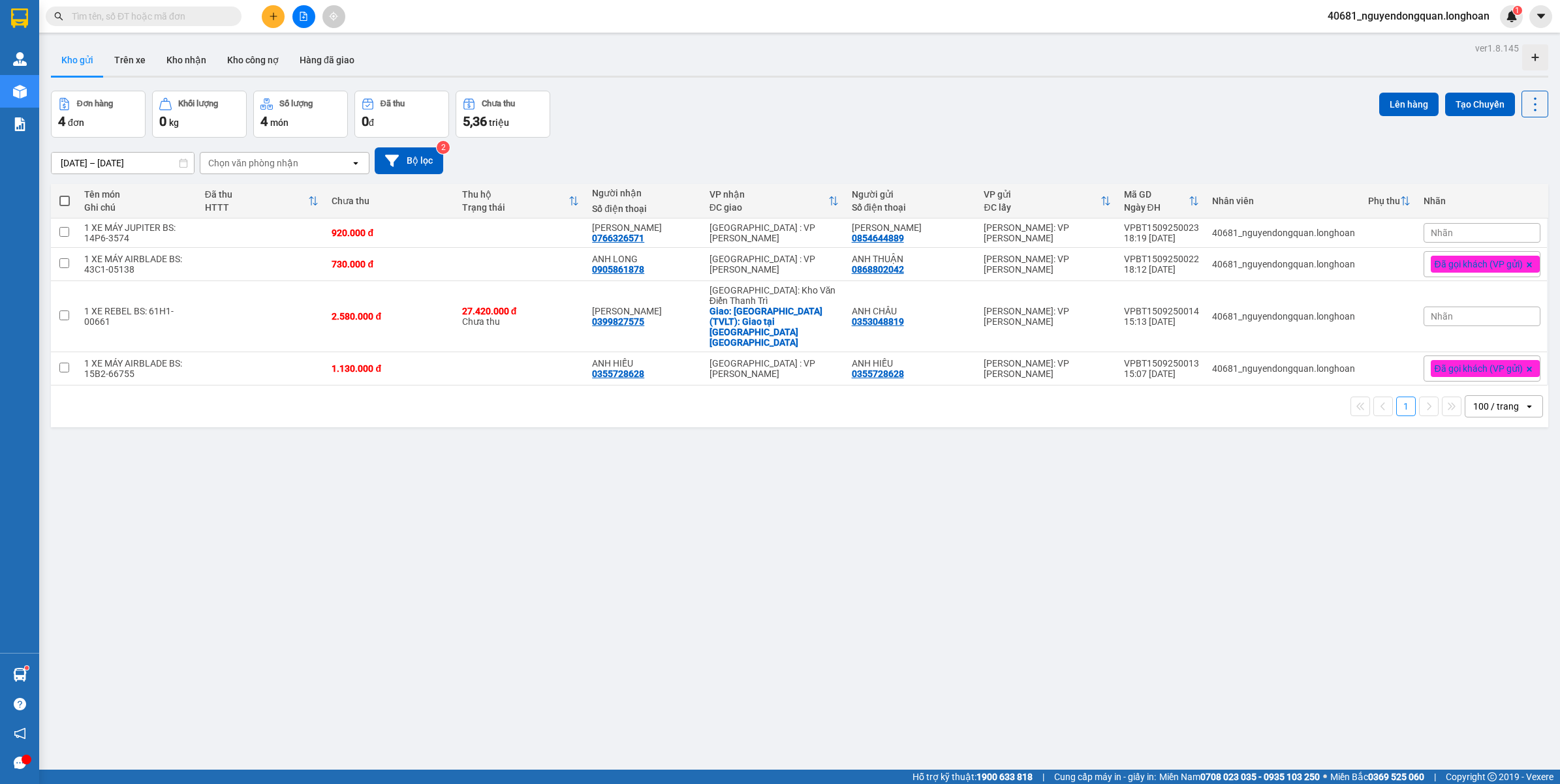
drag, startPoint x: 1385, startPoint y: 140, endPoint x: 1450, endPoint y: 204, distance: 91.2
click at [1385, 141] on div "[DATE] – [DATE] Press the down arrow key to interact with the calendar and sele…" at bounding box center [799, 160] width 1497 height 46
click at [1444, 228] on div "Nhãn" at bounding box center [1481, 232] width 117 height 20
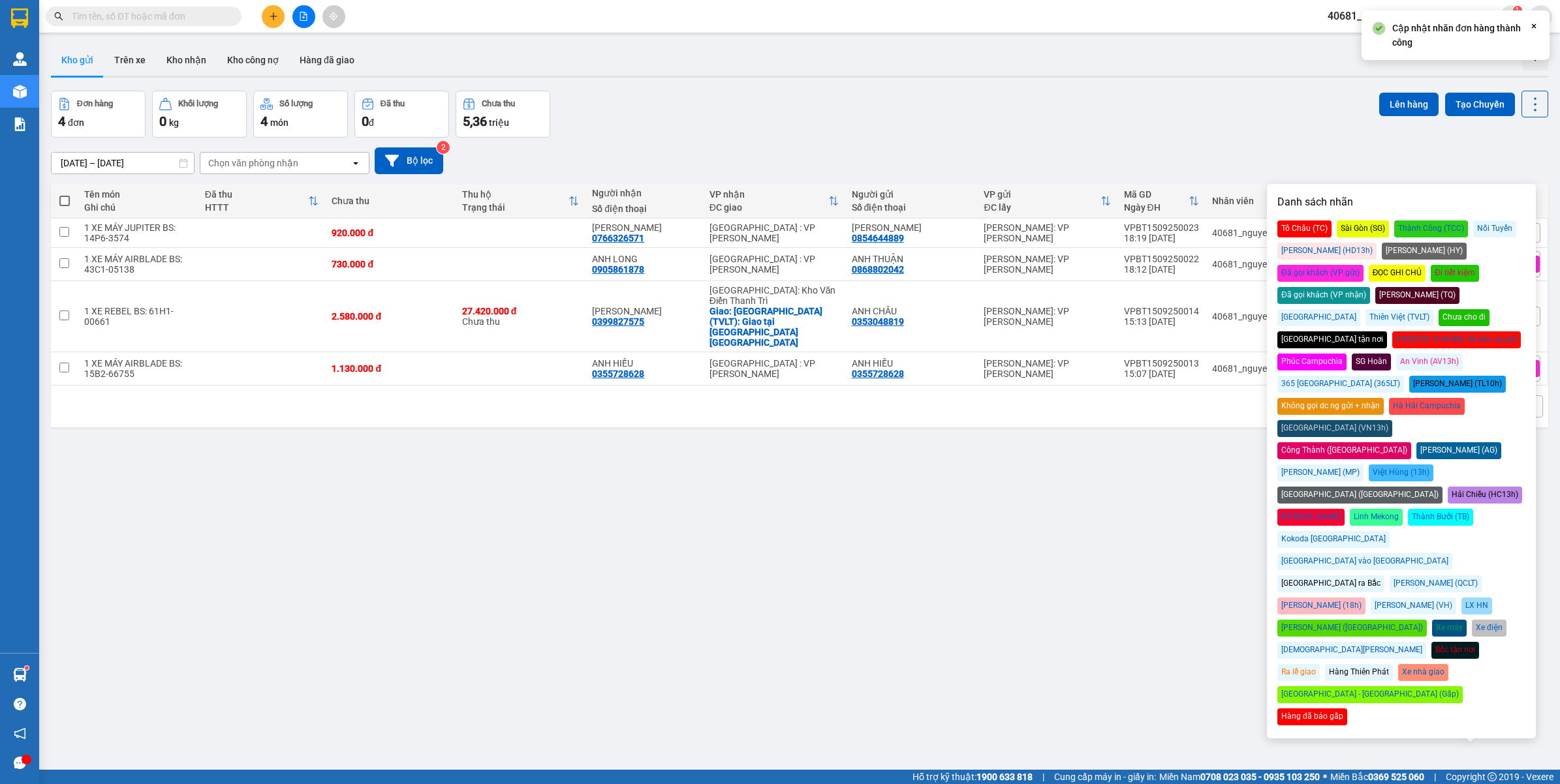
click at [1364, 264] on div "Đã gọi khách (VP gửi)" at bounding box center [1320, 273] width 86 height 17
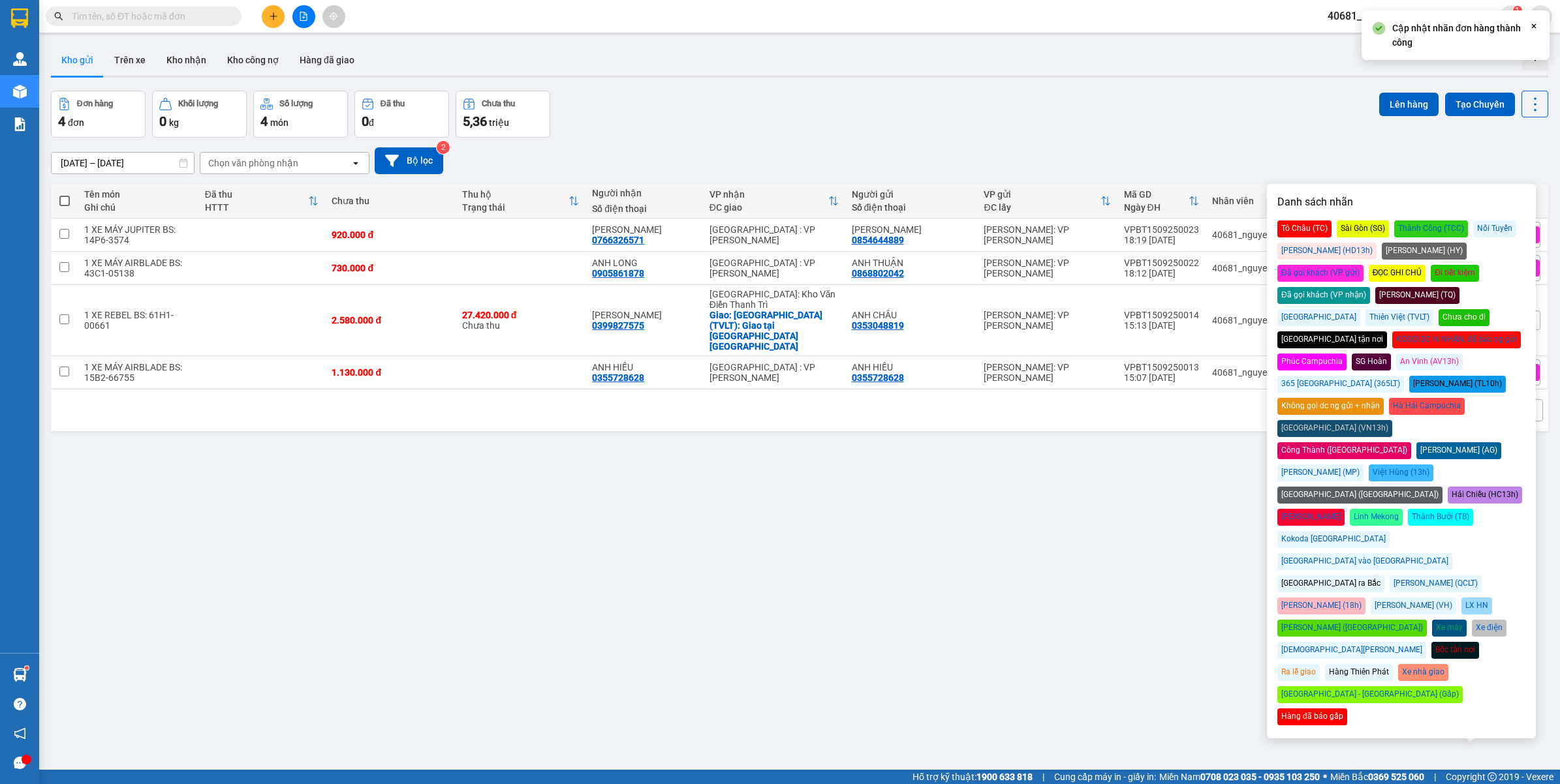
click at [1297, 148] on div "[DATE] – [DATE] Press the down arrow key to interact with the calendar and sele…" at bounding box center [799, 160] width 1497 height 27
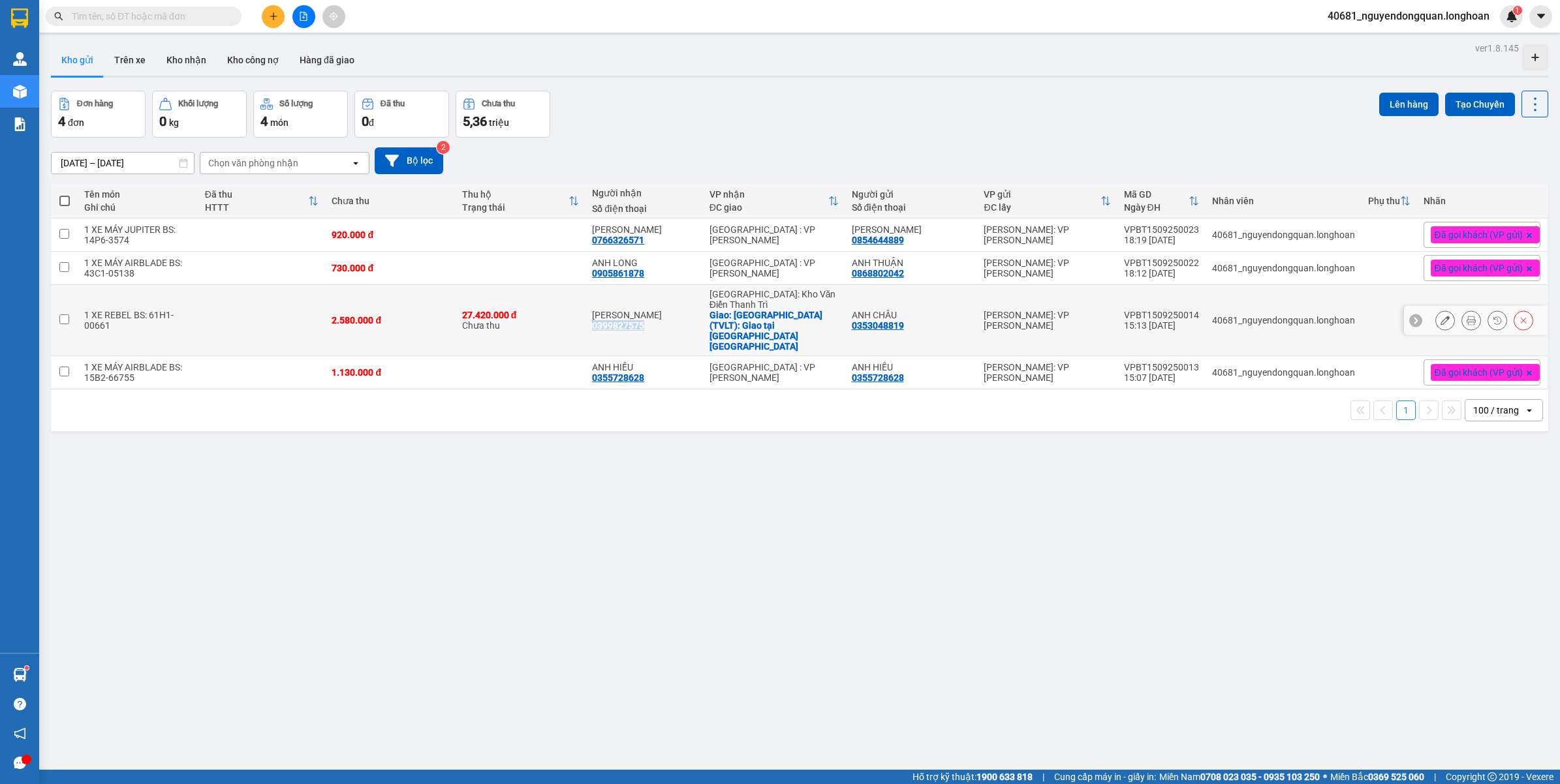
drag, startPoint x: 597, startPoint y: 308, endPoint x: 654, endPoint y: 318, distance: 57.9
click at [654, 318] on td "[PERSON_NAME] 0399827575" at bounding box center [643, 320] width 117 height 71
checkbox input "true"
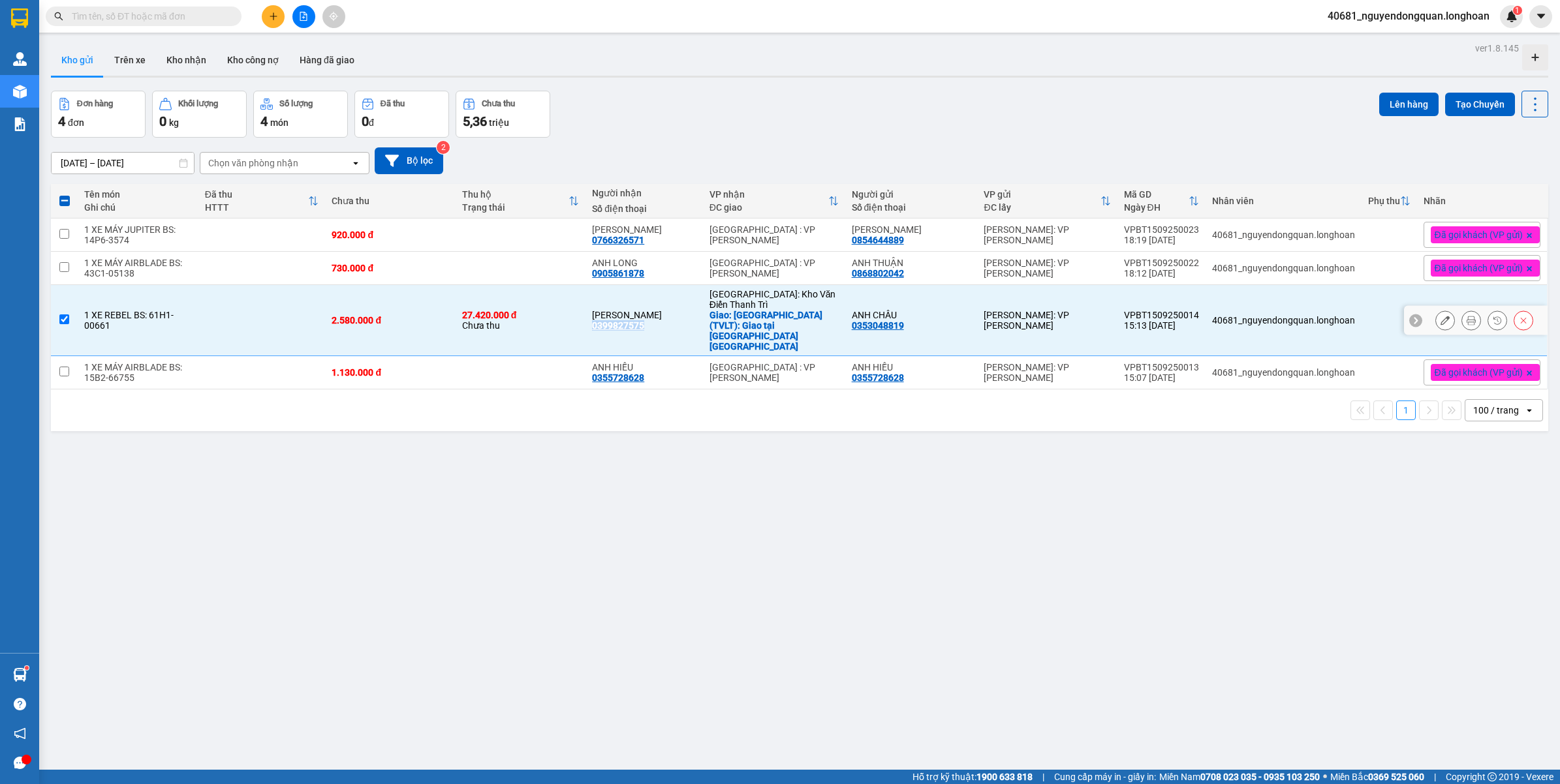
copy div "0399827575"
click at [1466, 311] on div at bounding box center [1471, 320] width 20 height 20
click at [1466, 316] on icon at bounding box center [1471, 321] width 9 height 9
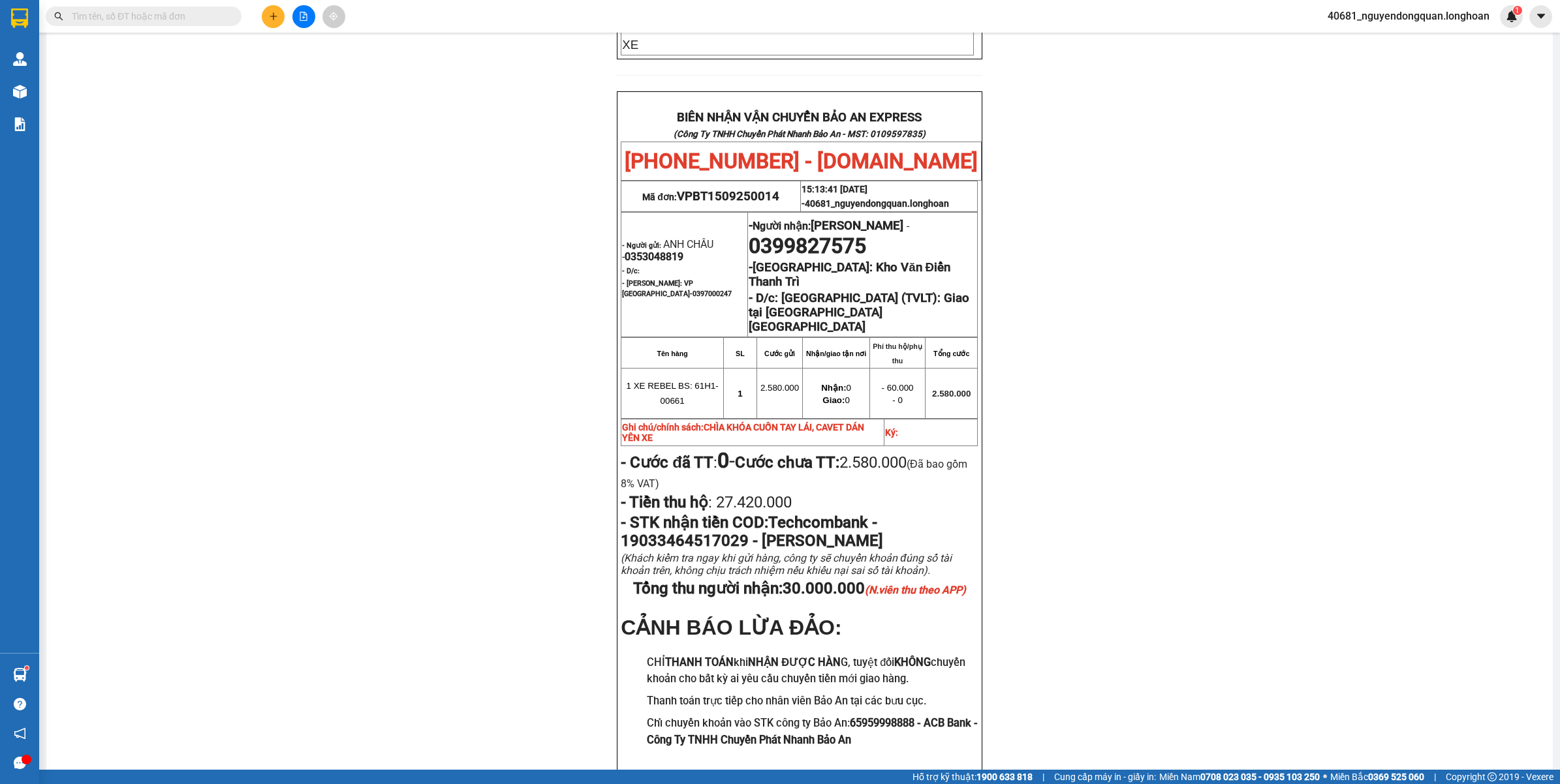
scroll to position [598, 0]
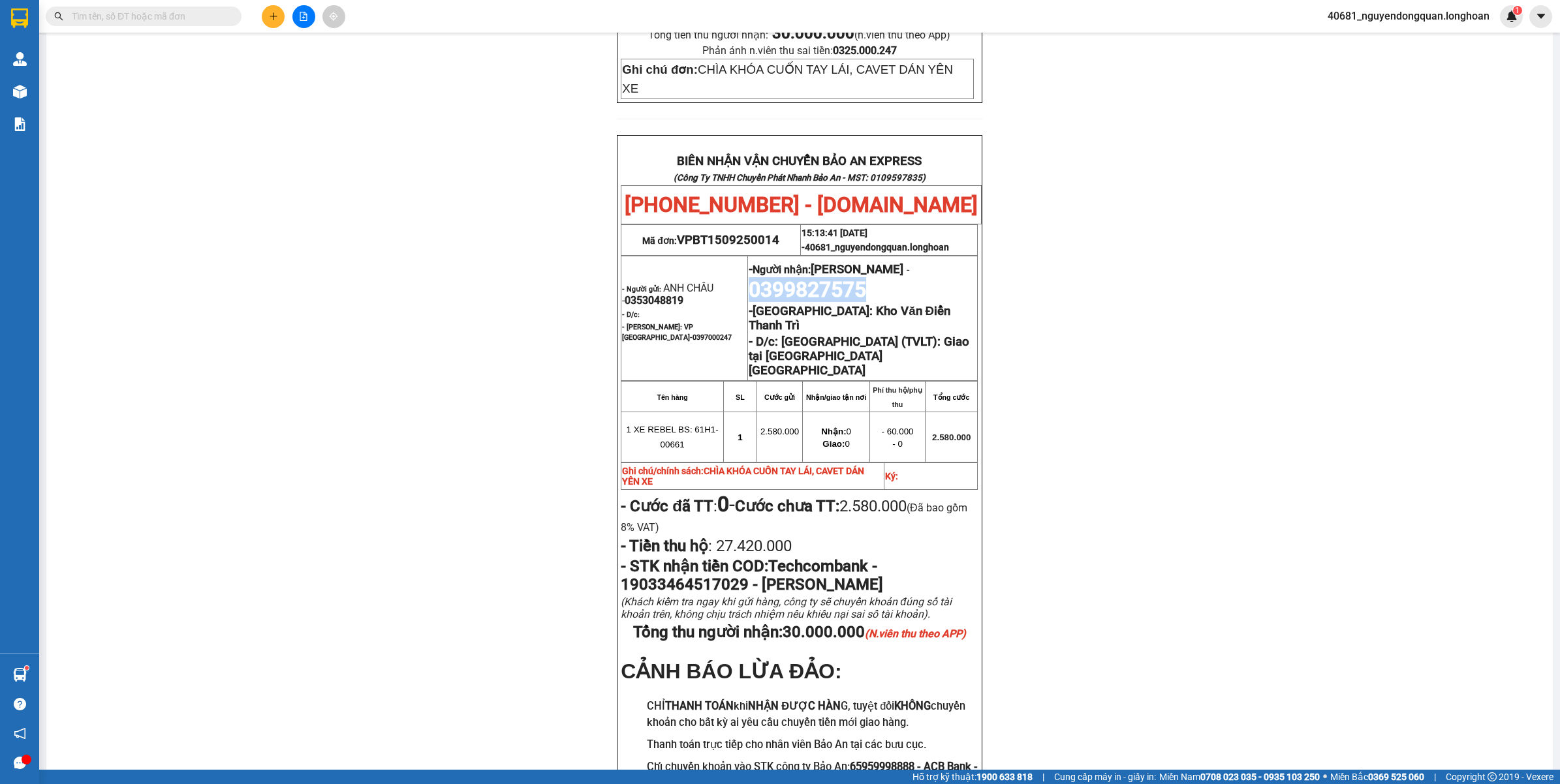
drag, startPoint x: 862, startPoint y: 224, endPoint x: 772, endPoint y: 225, distance: 90.0
click at [772, 277] on span "0399827575" at bounding box center [807, 290] width 117 height 25
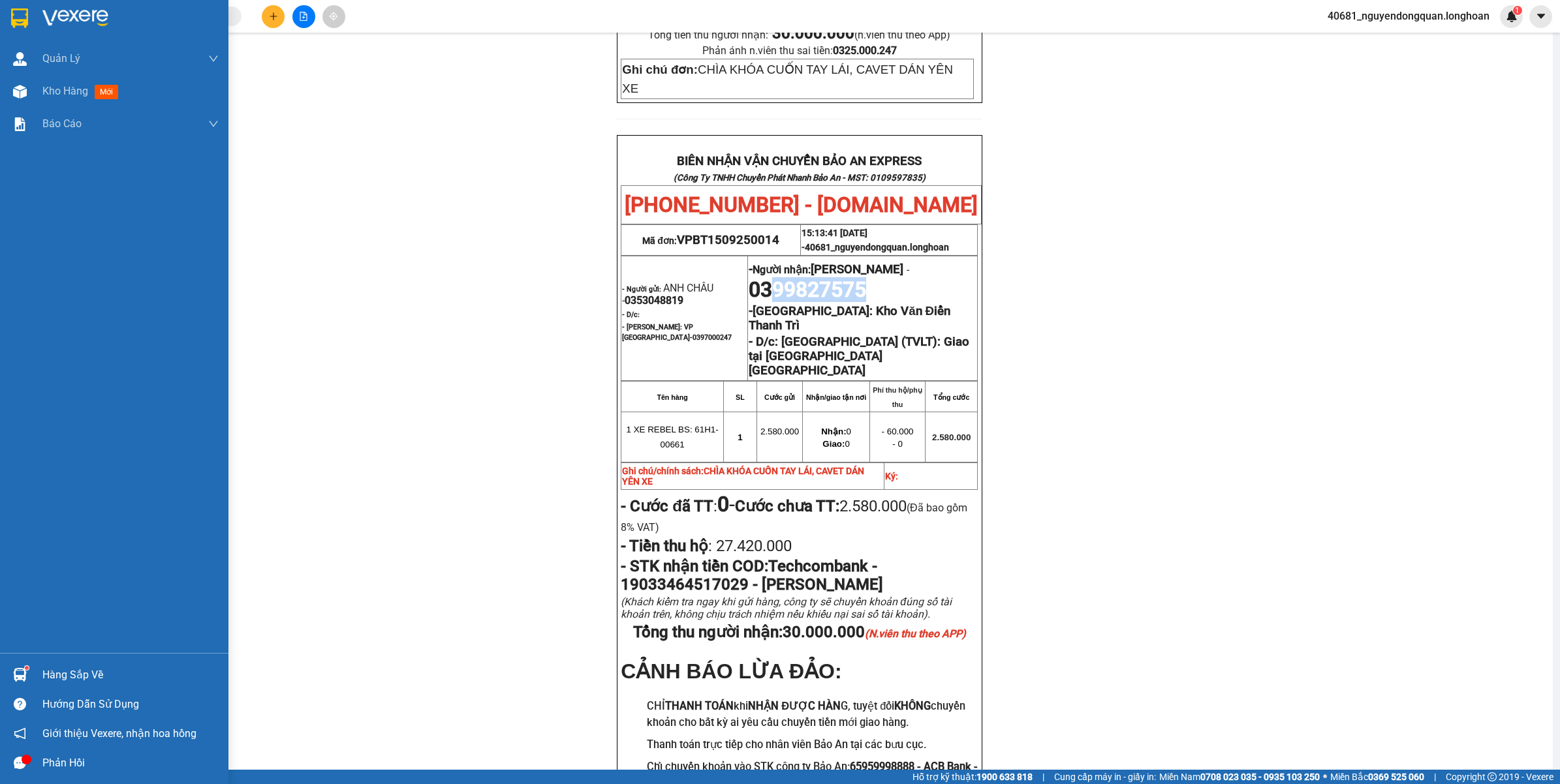
click at [14, 17] on img at bounding box center [20, 18] width 17 height 20
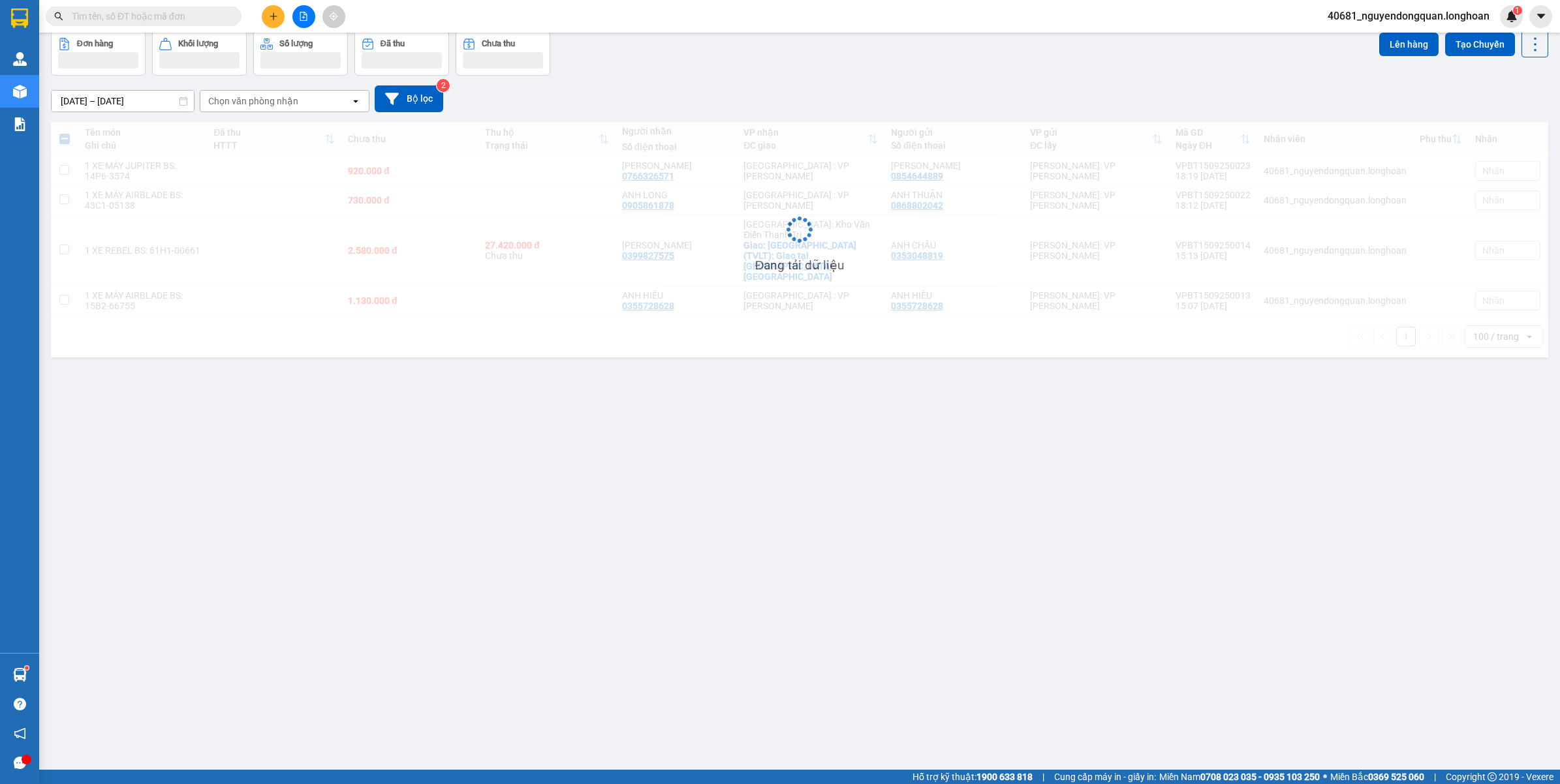
scroll to position [60, 0]
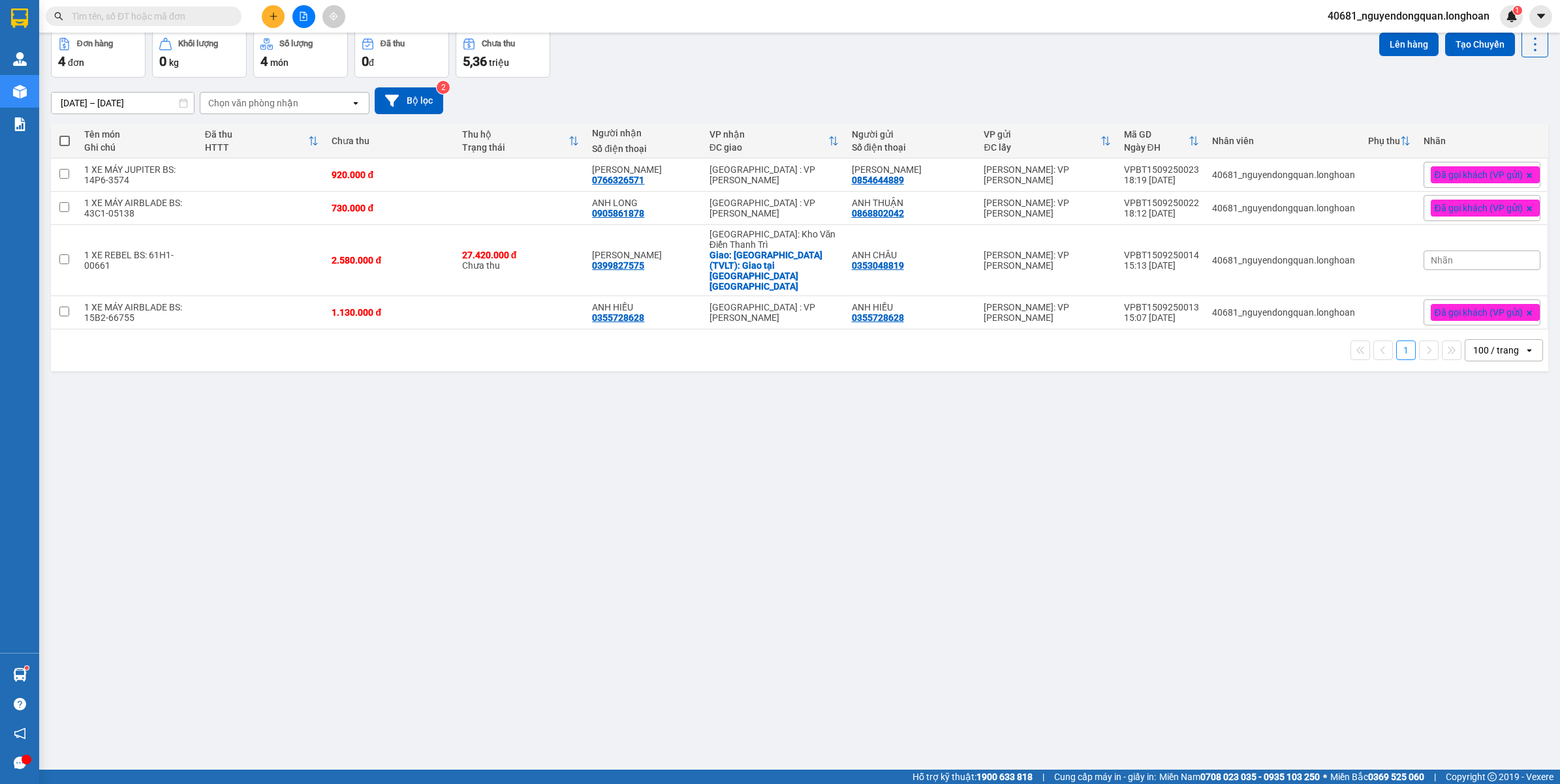
click at [1431, 255] on span "Nhãn" at bounding box center [1442, 260] width 22 height 10
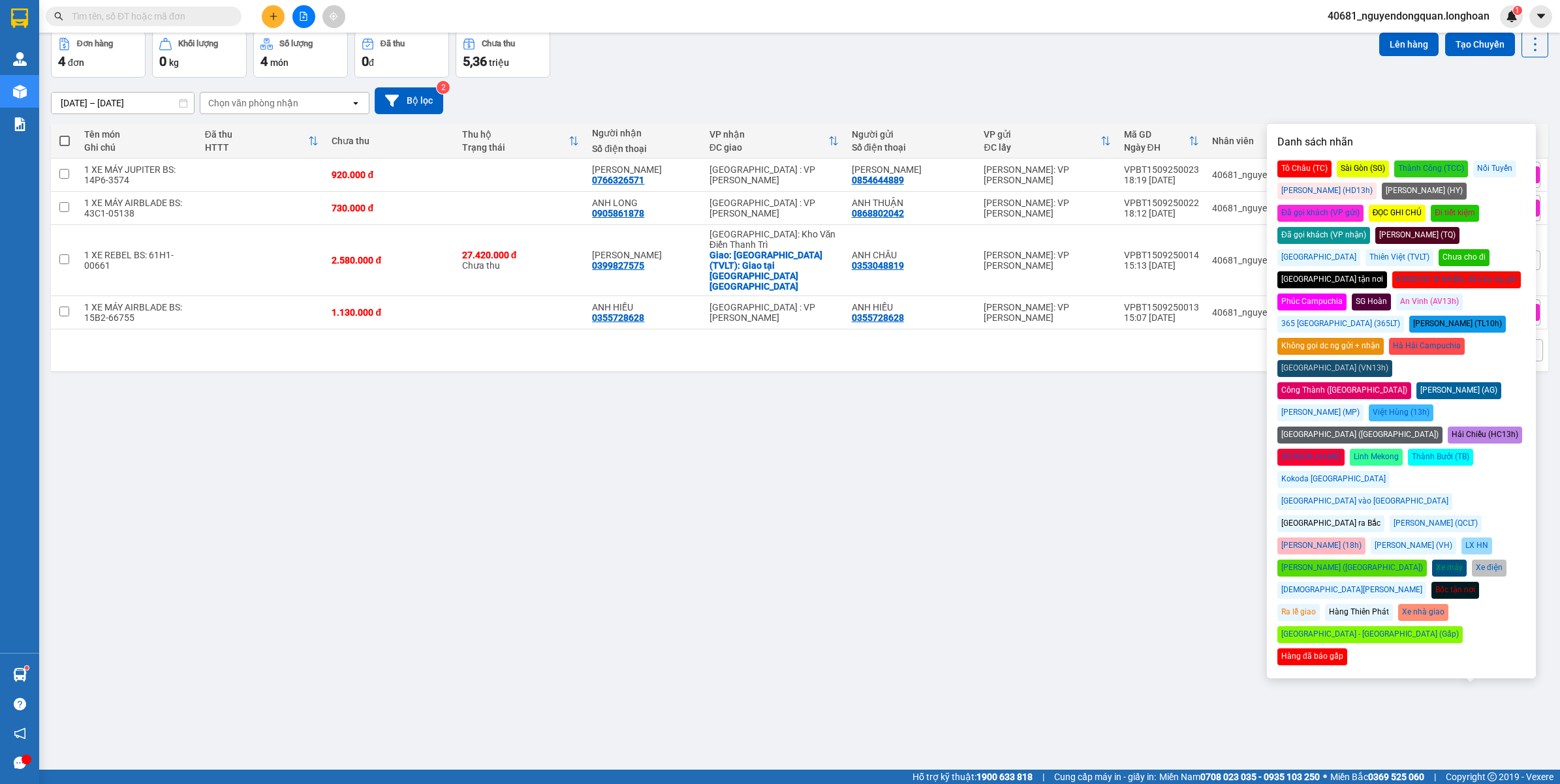
click at [1364, 205] on div "Đã gọi khách (VP gửi)" at bounding box center [1320, 214] width 86 height 17
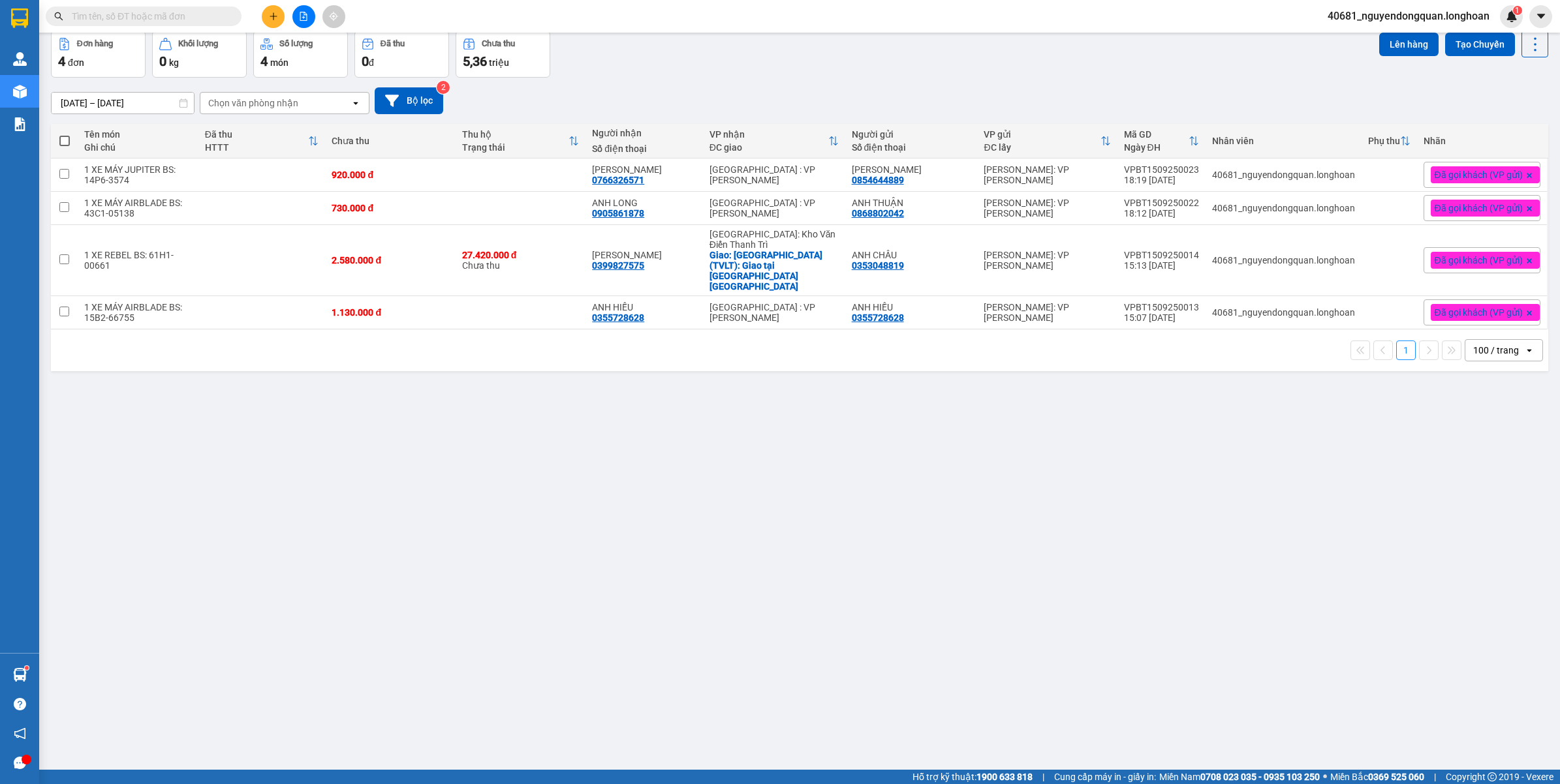
click at [1101, 465] on div "ver 1.8.145 Kho gửi Trên xe Kho nhận Kho công nợ Hàng đã giao Đơn hàng 4 đơn Kh…" at bounding box center [799, 371] width 1508 height 784
